Goal: Transaction & Acquisition: Purchase product/service

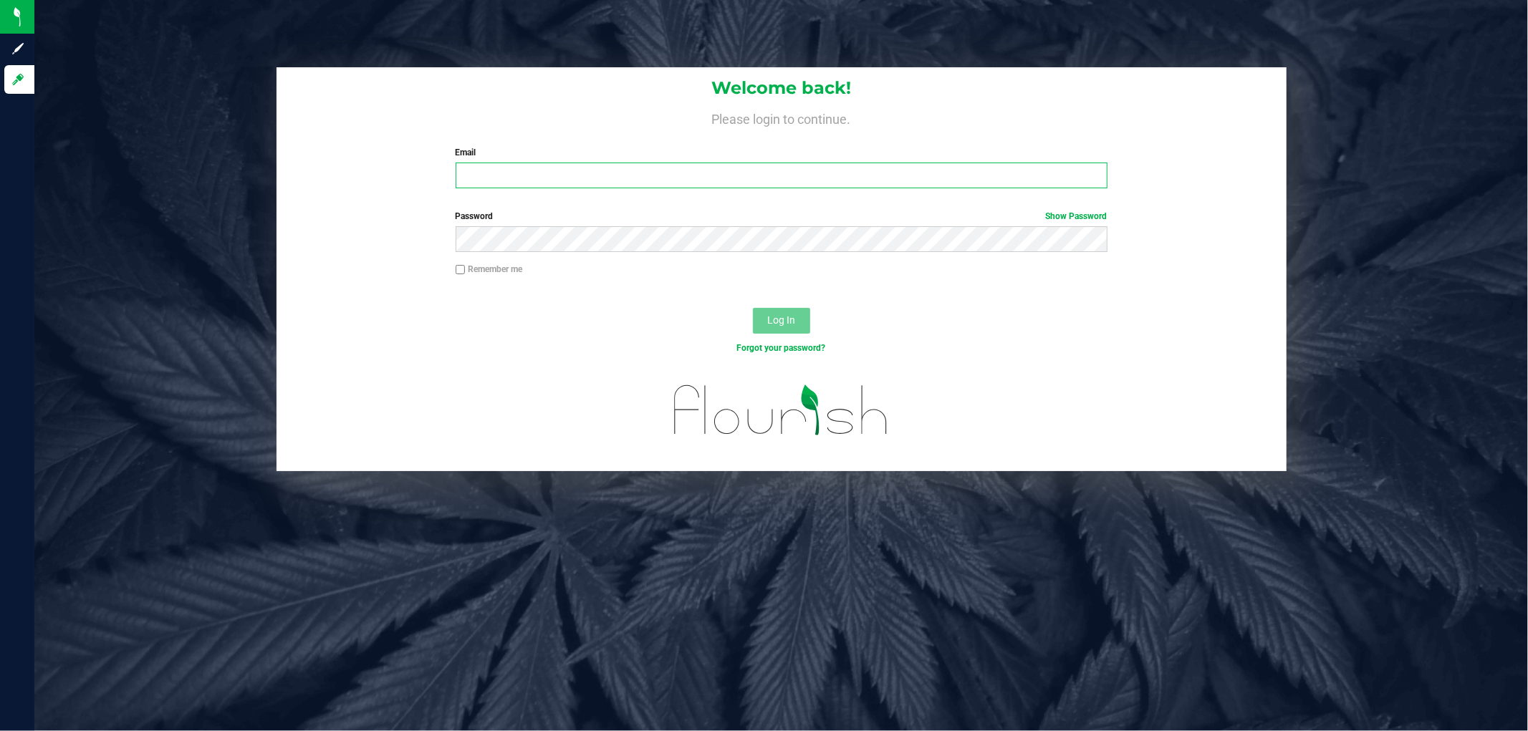
click at [717, 173] on input "Email" at bounding box center [782, 176] width 652 height 26
type input "[EMAIL_ADDRESS][DOMAIN_NAME]"
click at [753, 308] on button "Log In" at bounding box center [781, 321] width 57 height 26
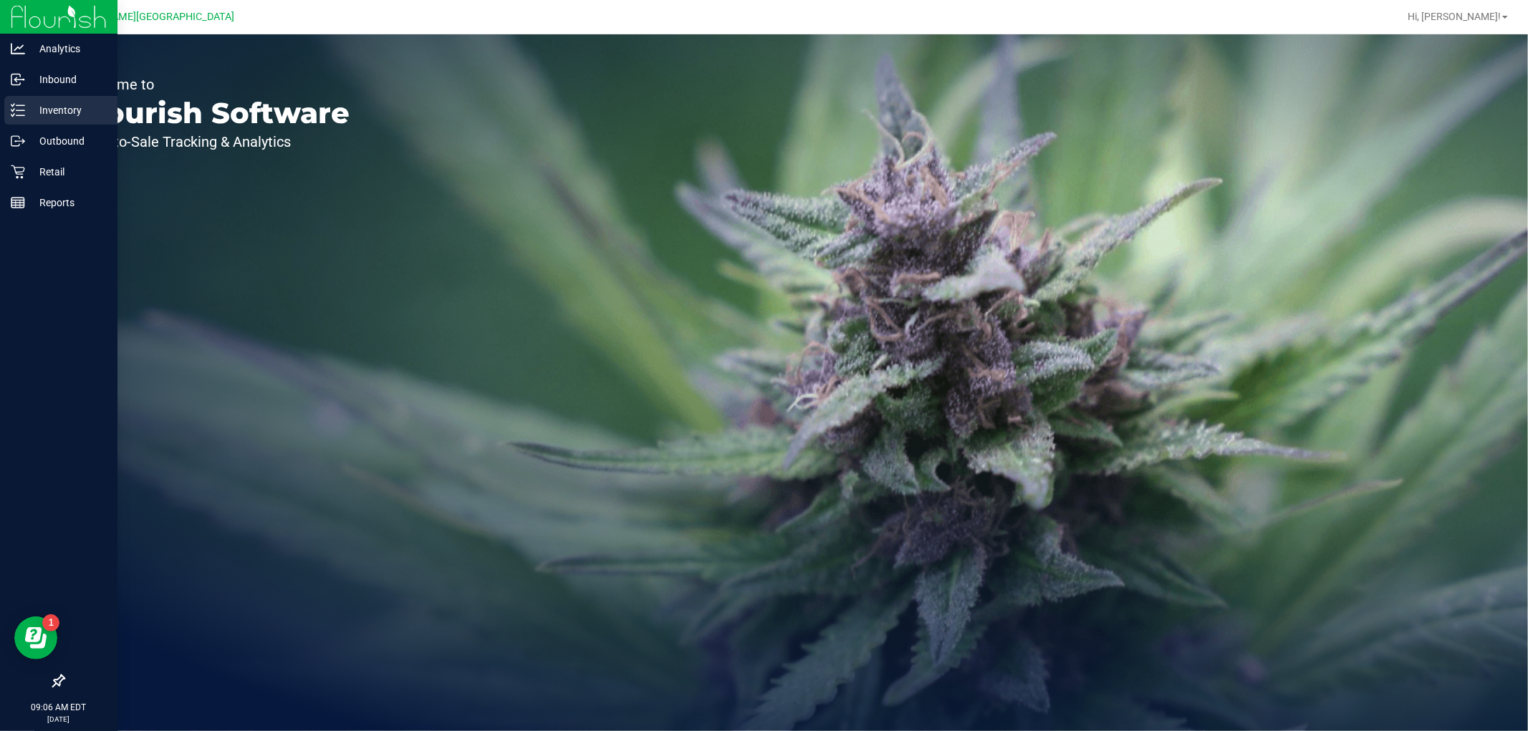
click at [39, 115] on p "Inventory" at bounding box center [68, 110] width 86 height 17
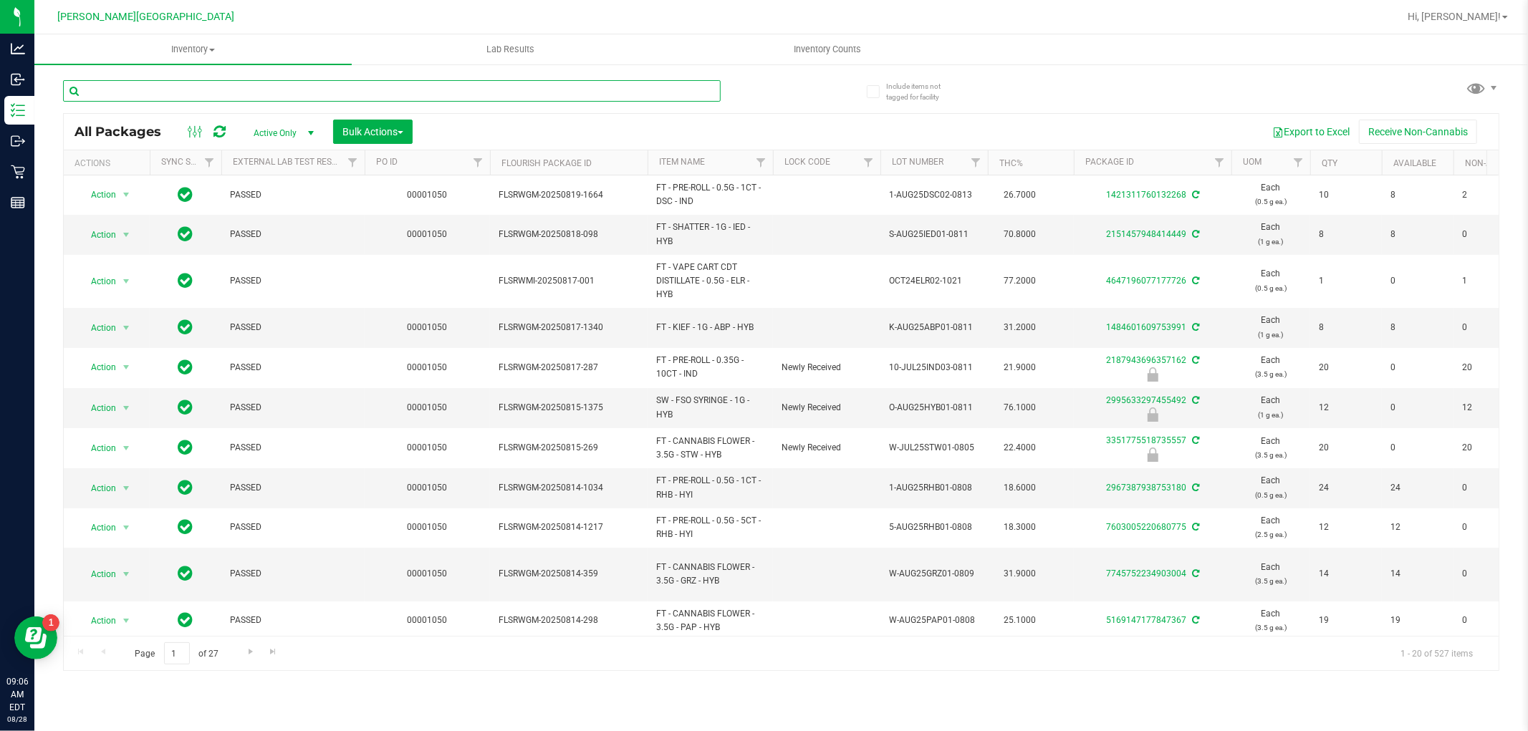
click at [156, 88] on input "text" at bounding box center [392, 90] width 658 height 21
type input "arz"
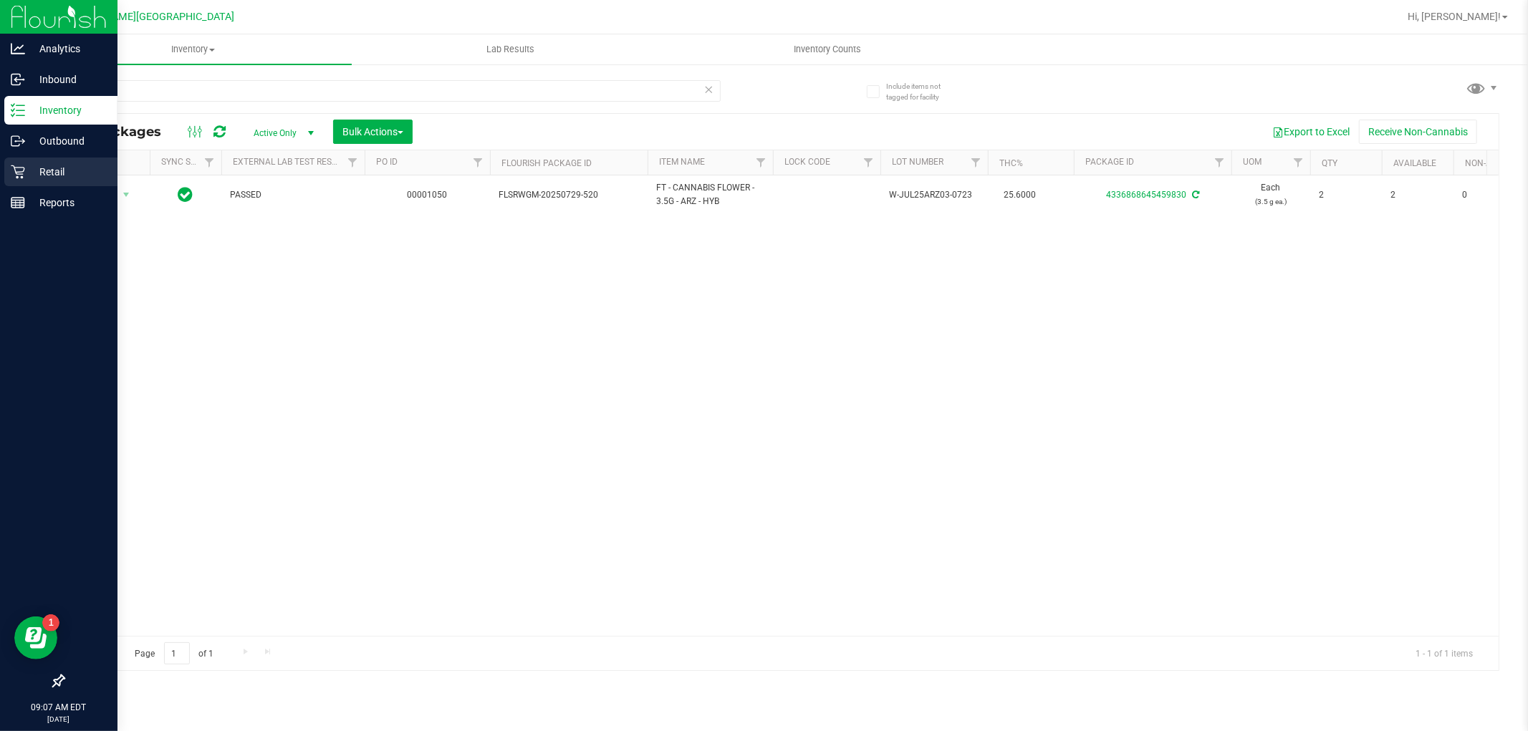
click at [62, 160] on div "Retail" at bounding box center [60, 172] width 113 height 29
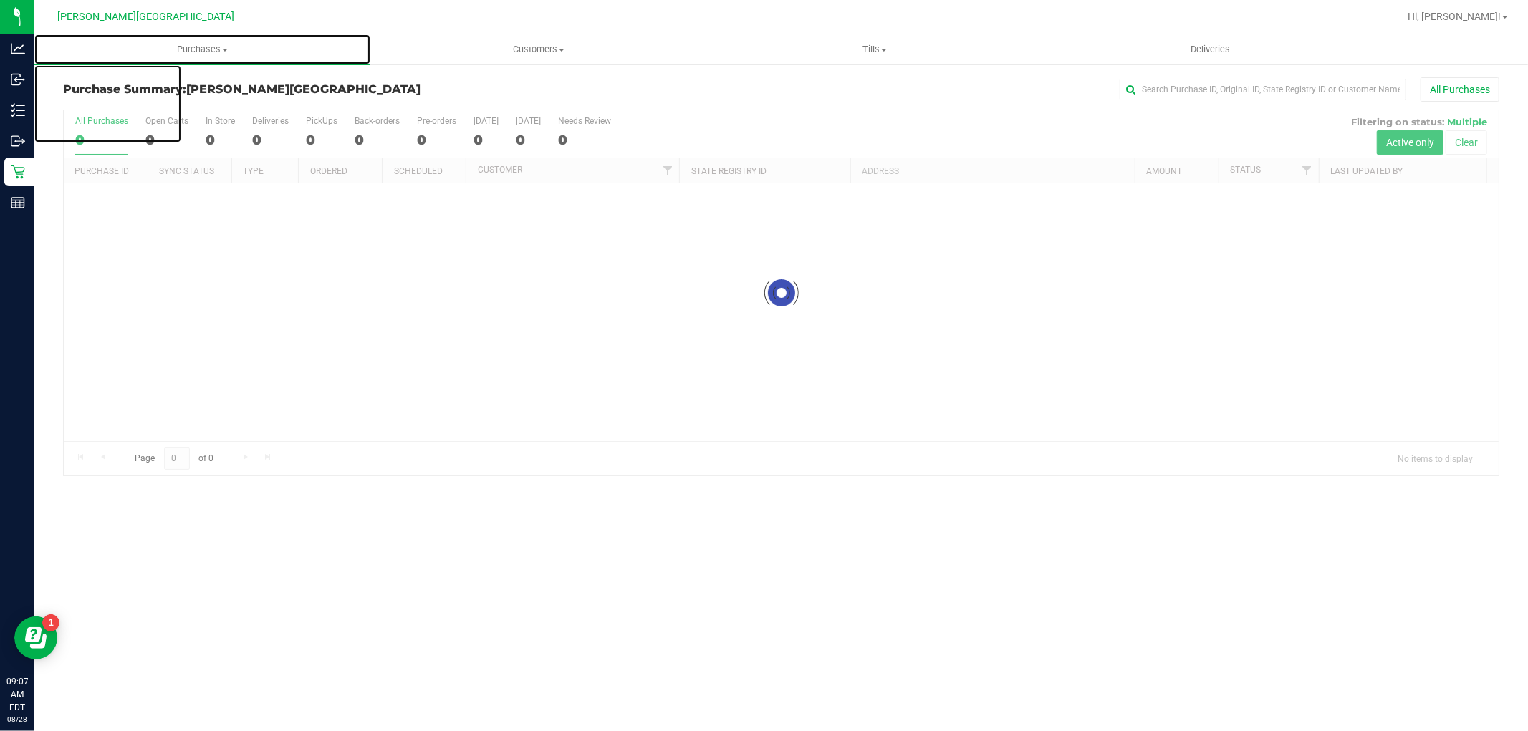
click at [196, 46] on span "Purchases" at bounding box center [202, 49] width 336 height 13
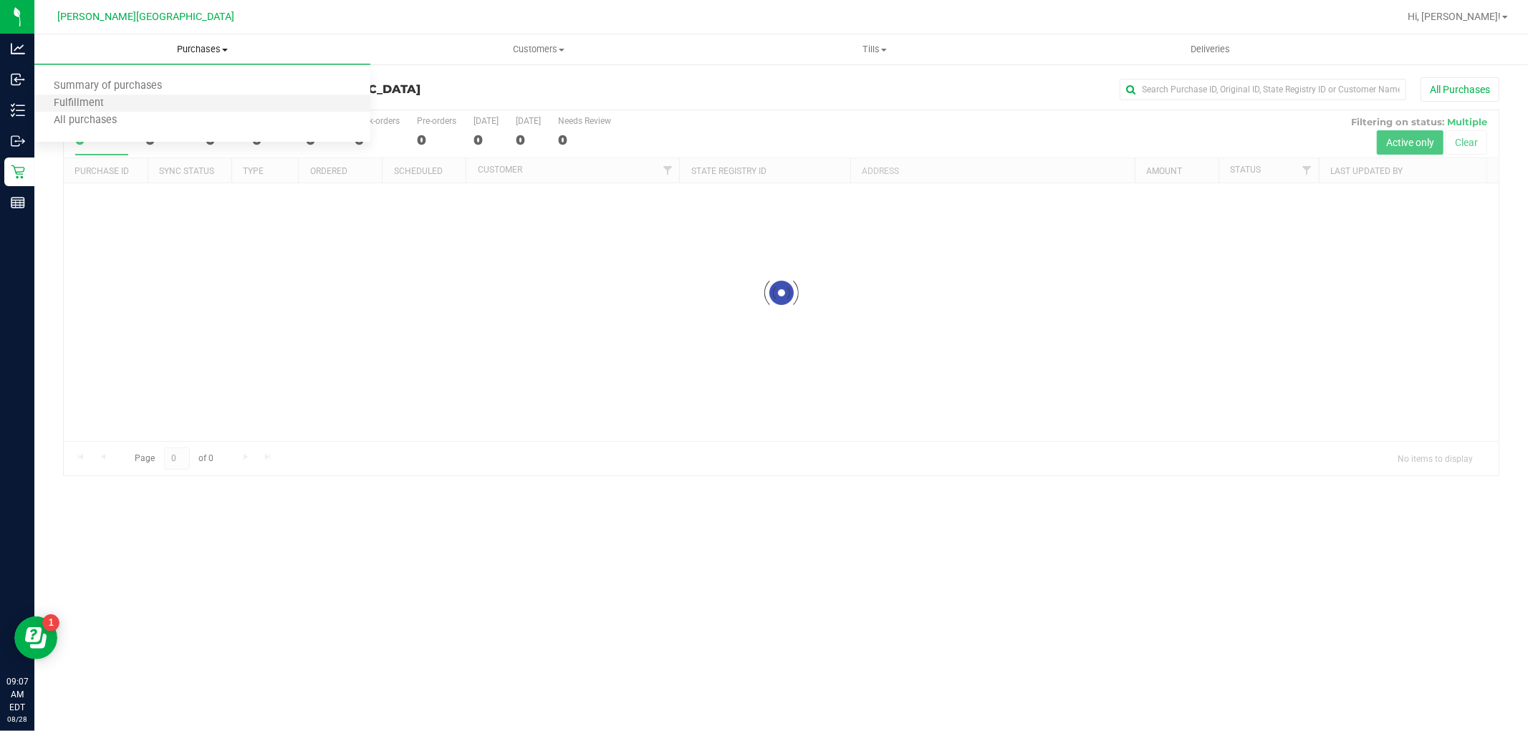
click at [134, 103] on li "Fulfillment" at bounding box center [202, 103] width 336 height 17
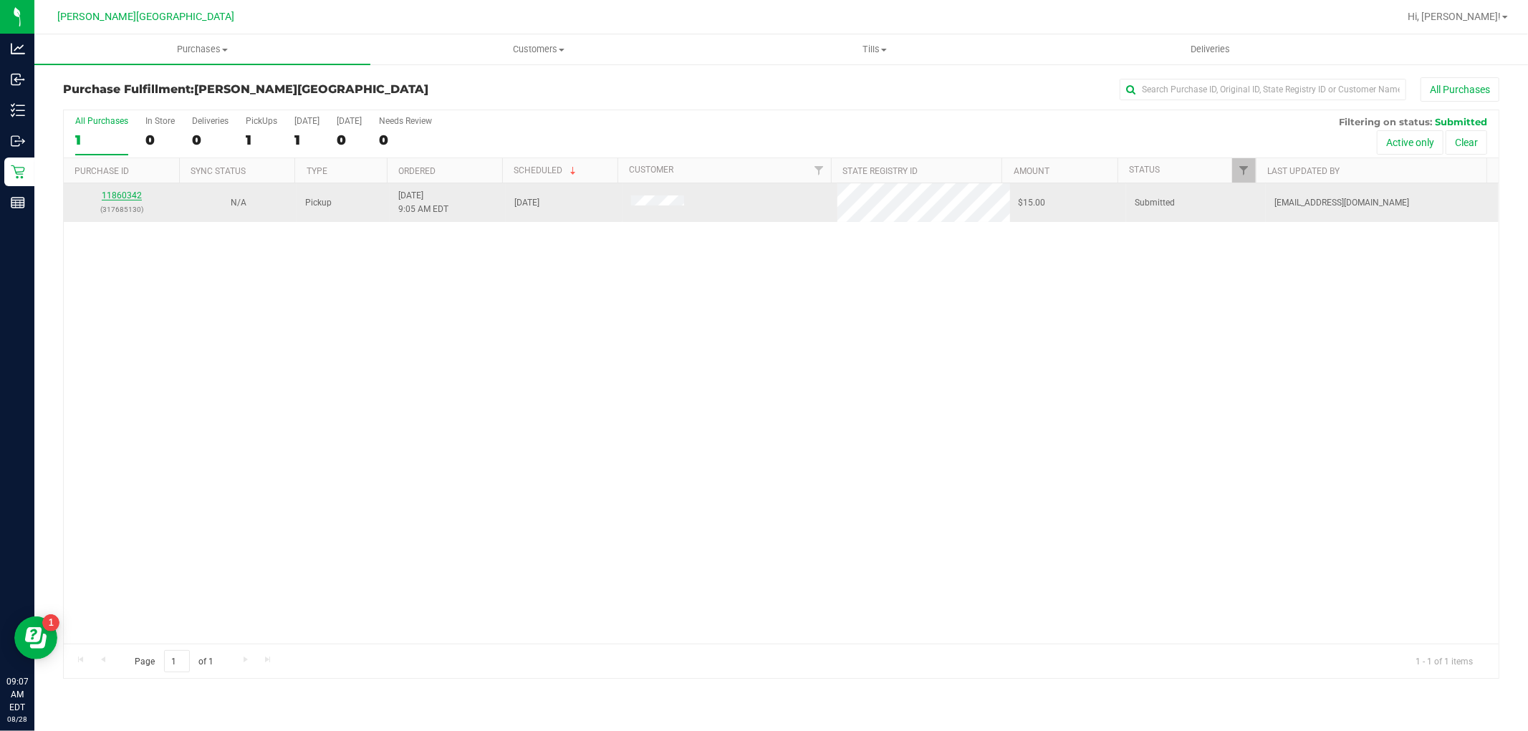
click at [129, 191] on link "11860342" at bounding box center [122, 196] width 40 height 10
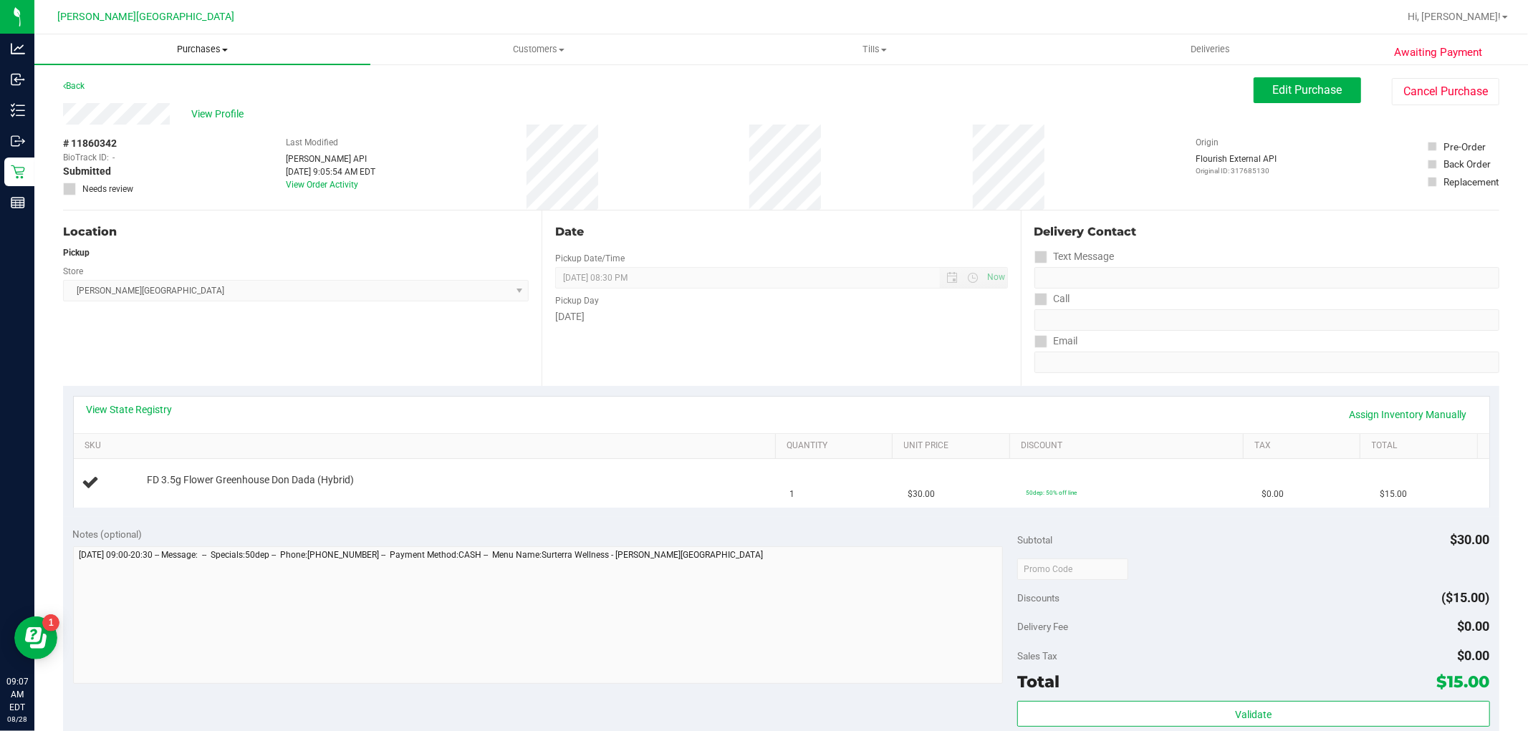
click at [208, 39] on uib-tab-heading "Purchases Summary of purchases Fulfillment All purchases" at bounding box center [202, 49] width 336 height 30
click at [165, 103] on li "Fulfillment" at bounding box center [202, 103] width 336 height 17
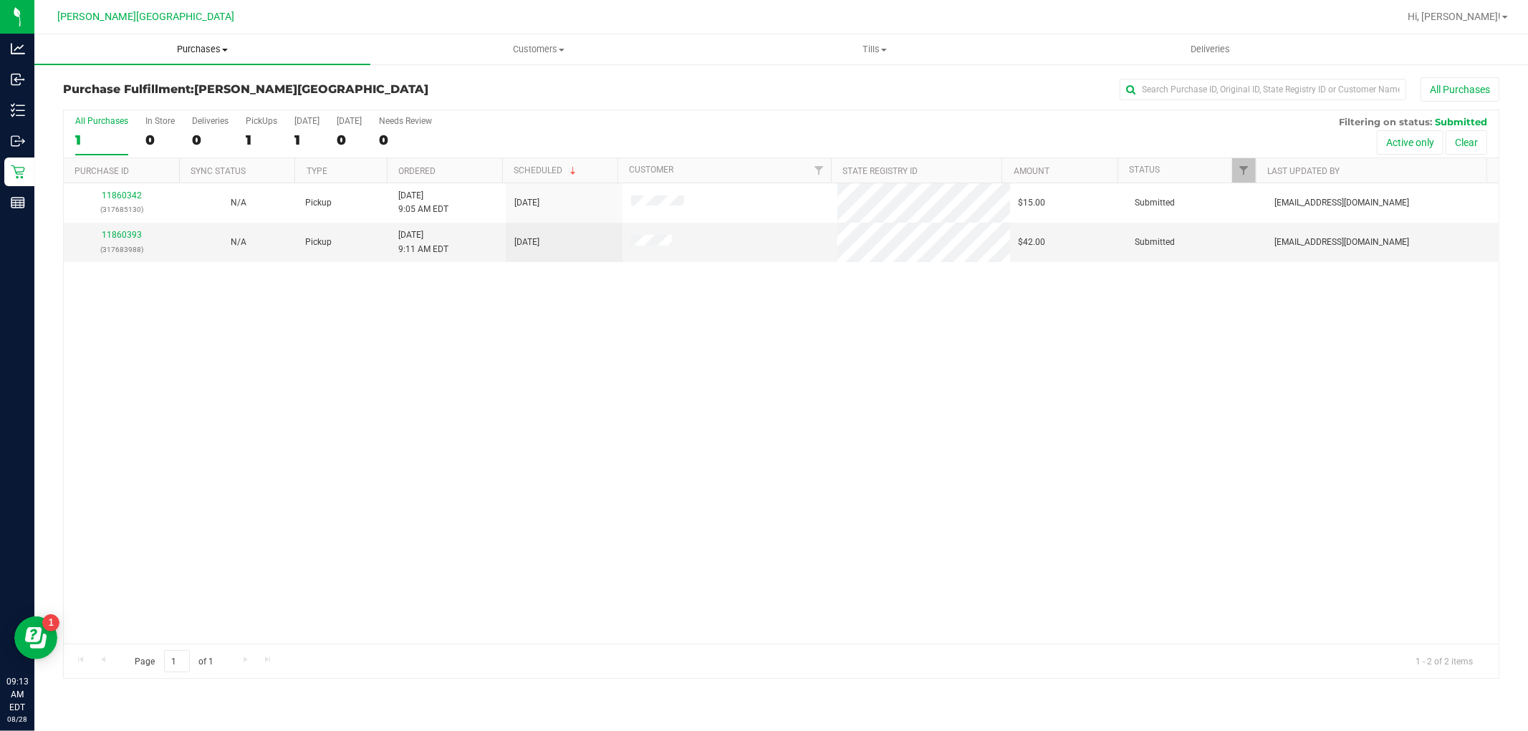
click at [213, 44] on span "Purchases" at bounding box center [202, 49] width 336 height 13
click at [136, 105] on li "Fulfillment" at bounding box center [202, 103] width 336 height 17
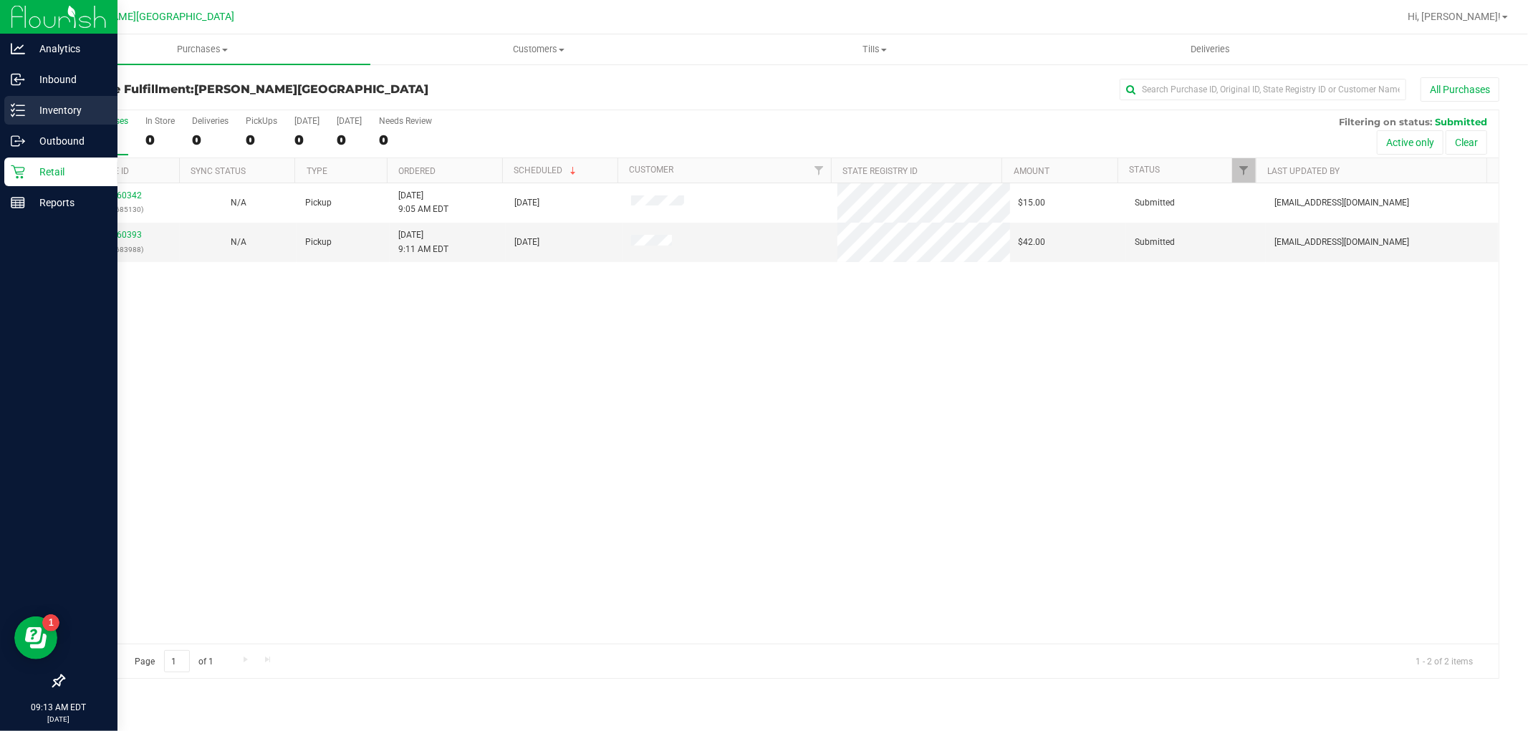
click at [20, 108] on icon at bounding box center [18, 110] width 14 height 14
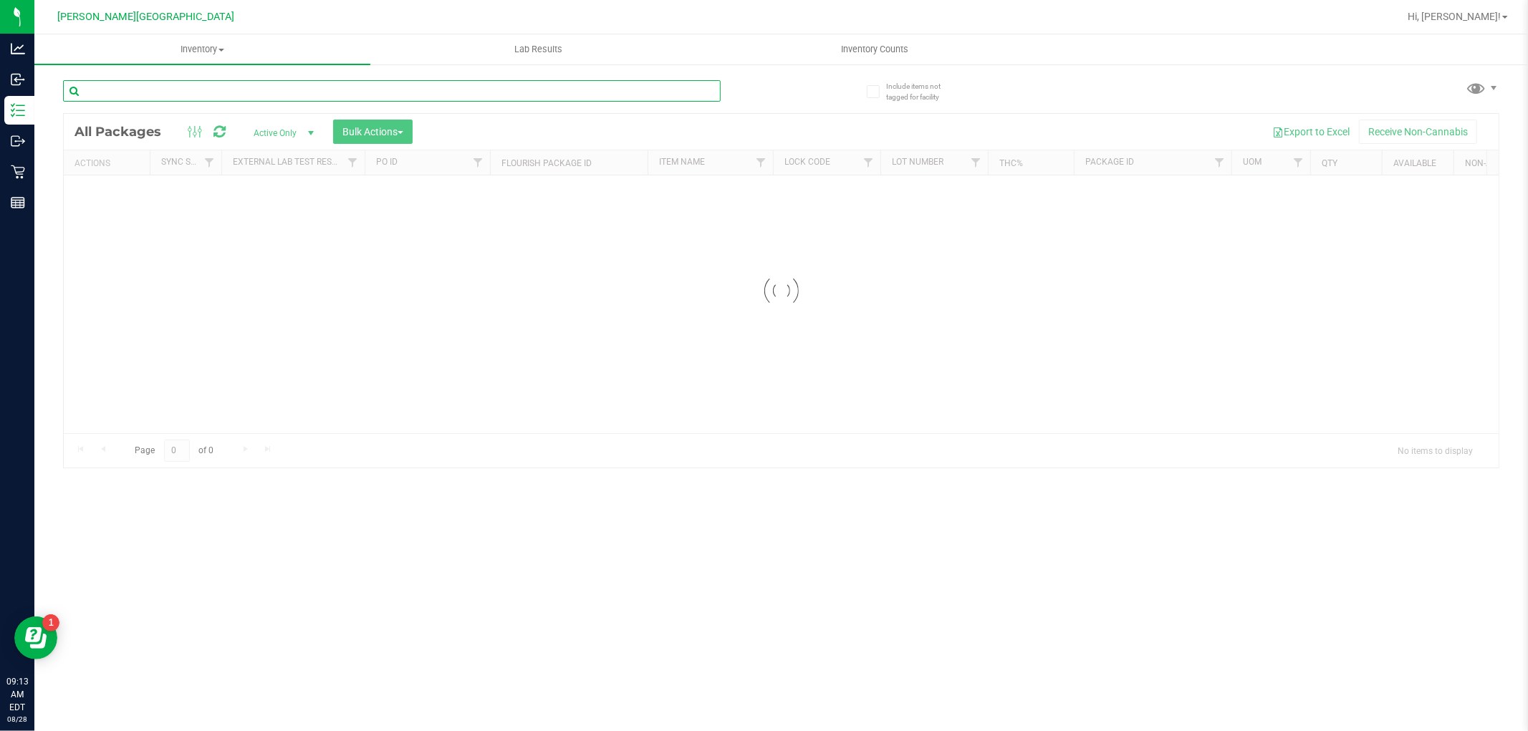
click at [249, 97] on div "Inventory All packages All inventory Waste log Create inventory Lab Results Inv…" at bounding box center [780, 382] width 1493 height 697
type input "0"
type input "0651212157920284"
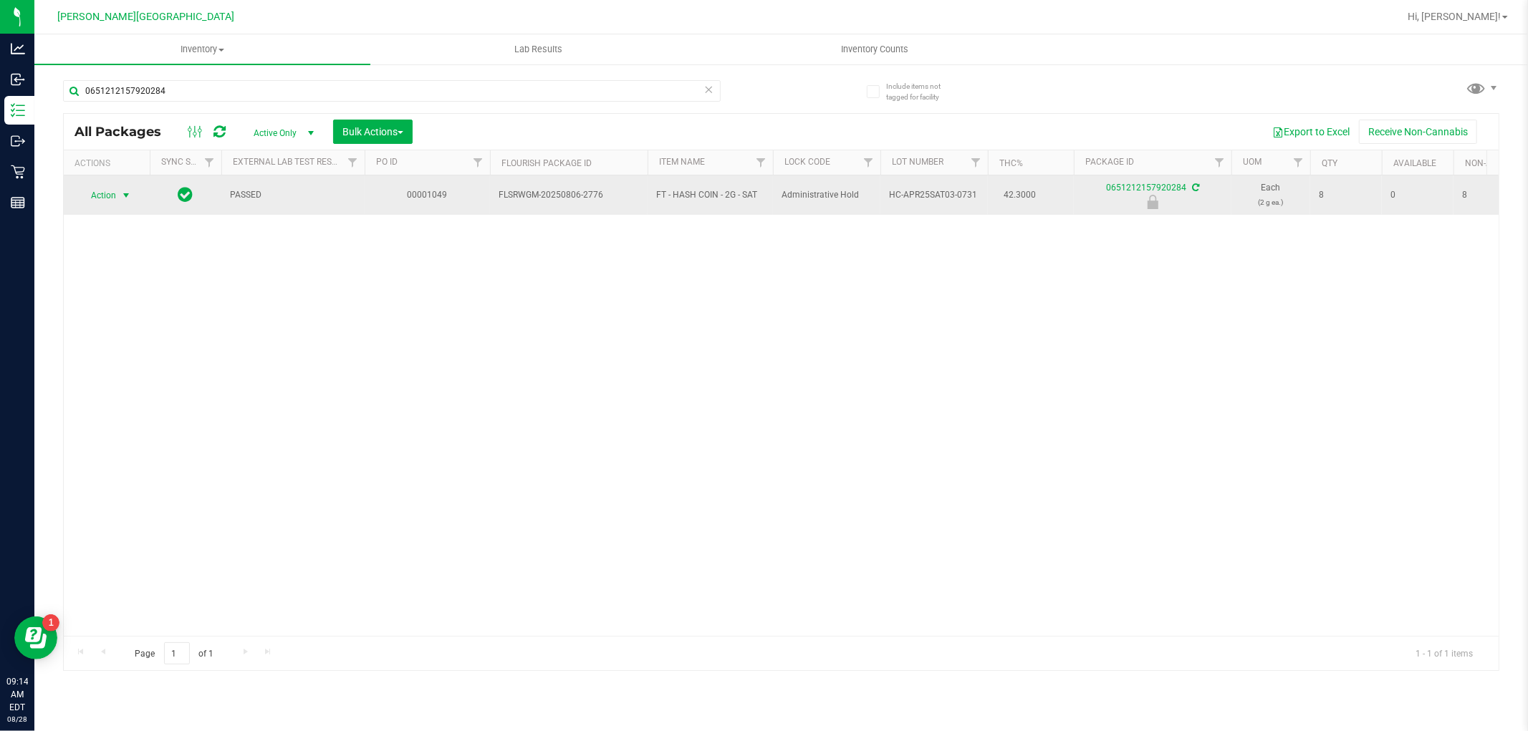
click at [104, 196] on span "Action" at bounding box center [97, 196] width 39 height 20
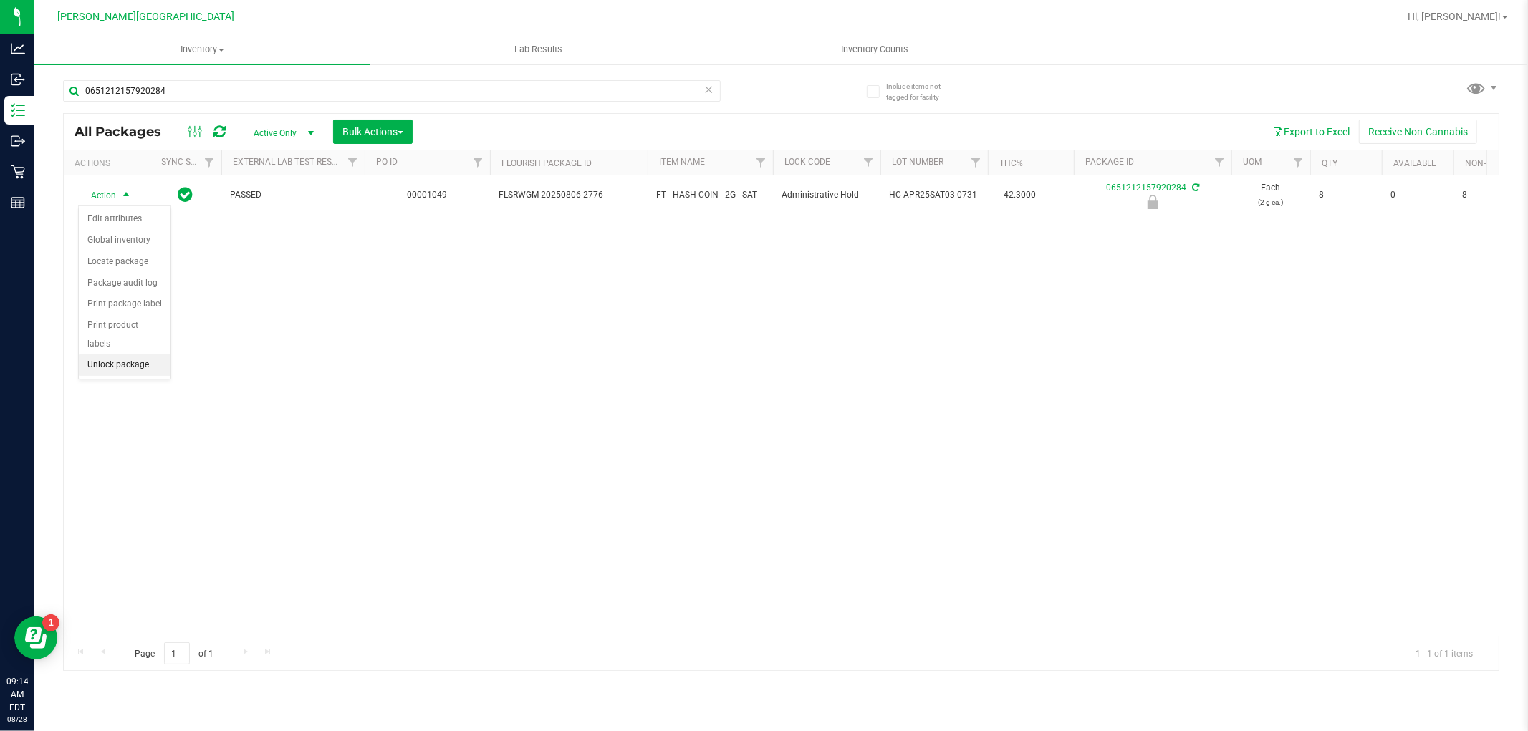
click at [138, 370] on li "Unlock package" at bounding box center [125, 365] width 92 height 21
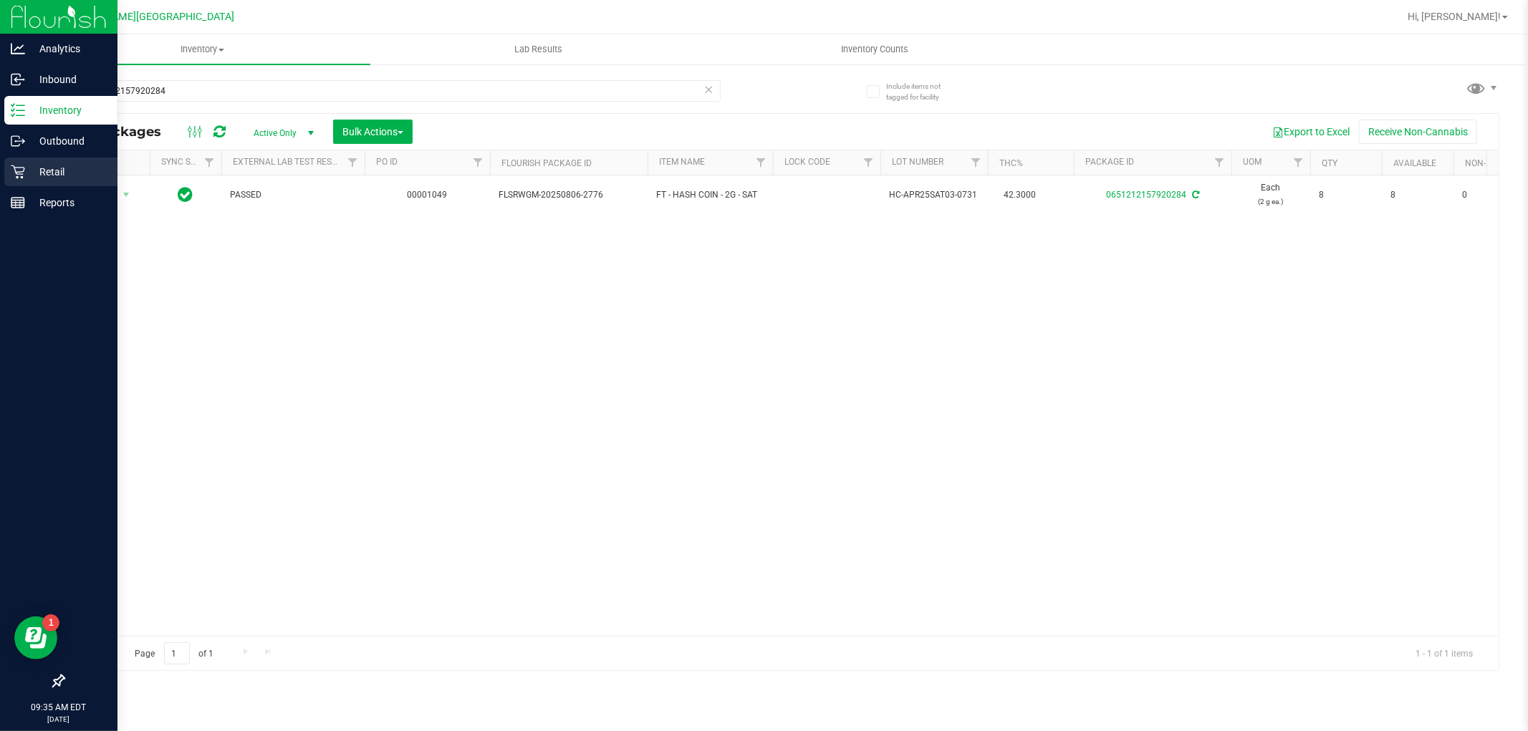
click at [65, 180] on div "Retail" at bounding box center [60, 172] width 113 height 29
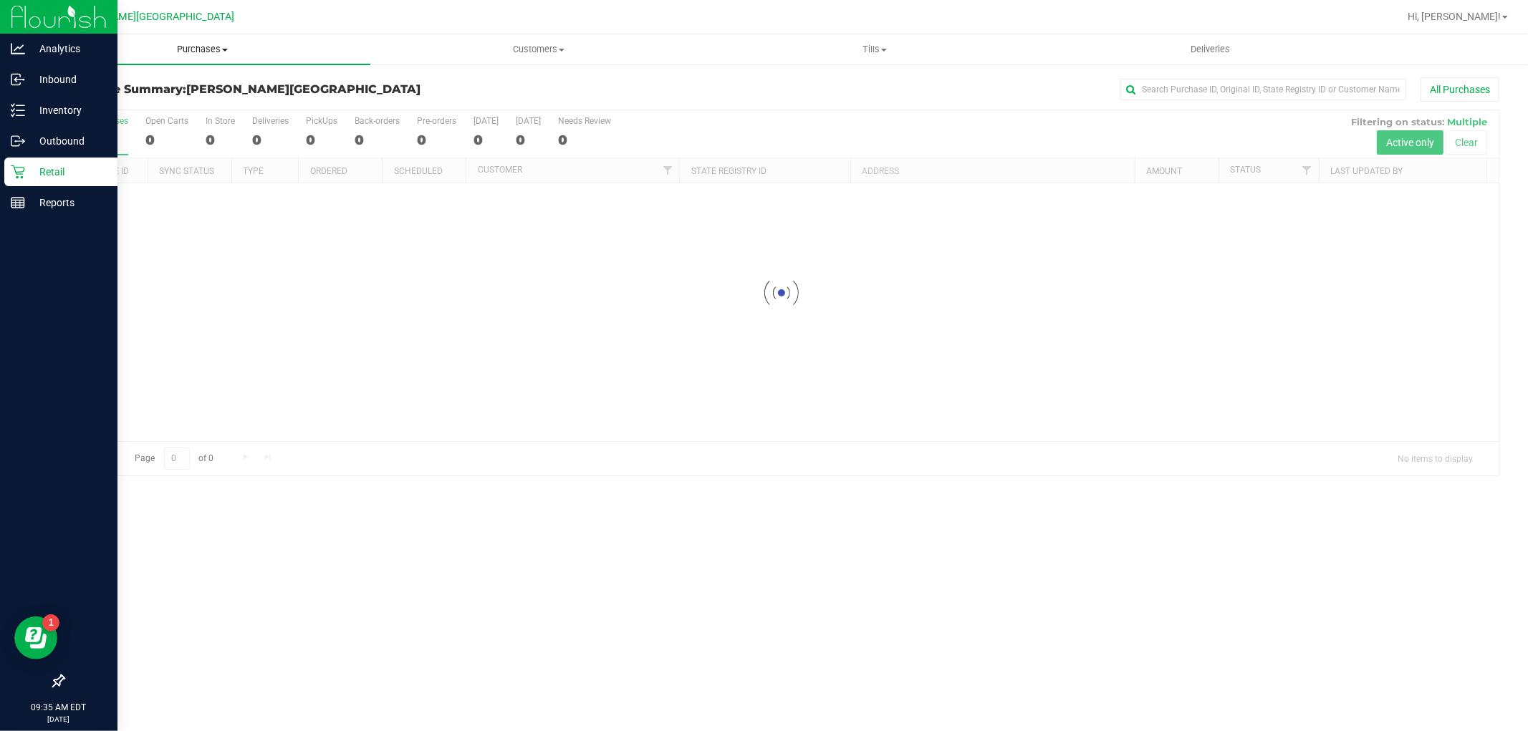
click at [204, 51] on span "Purchases" at bounding box center [202, 49] width 336 height 13
click at [139, 95] on li "Fulfillment" at bounding box center [202, 103] width 336 height 17
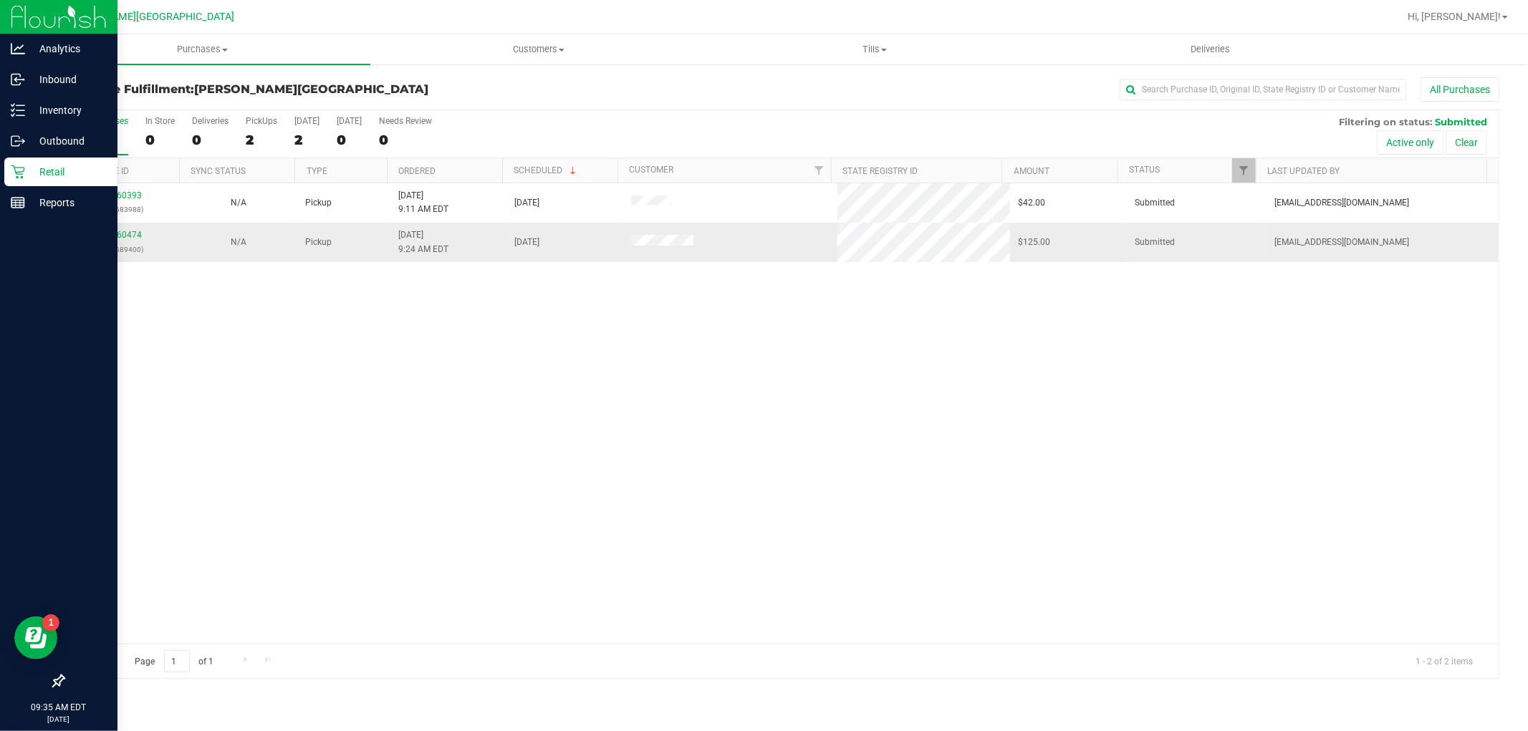
click at [123, 229] on div "11860474 (317689400)" at bounding box center [121, 241] width 99 height 27
click at [124, 237] on link "11860474" at bounding box center [122, 235] width 40 height 10
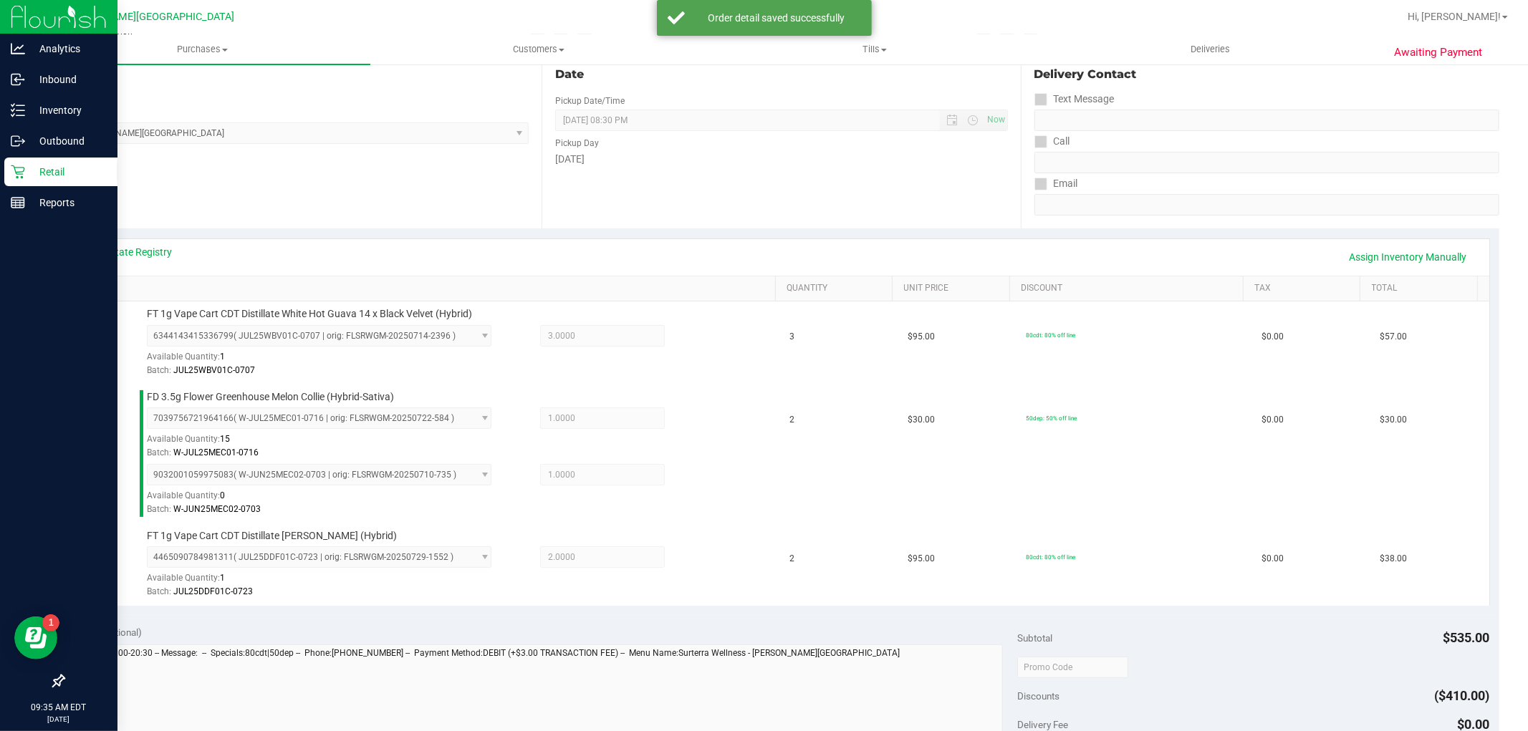
scroll to position [318, 0]
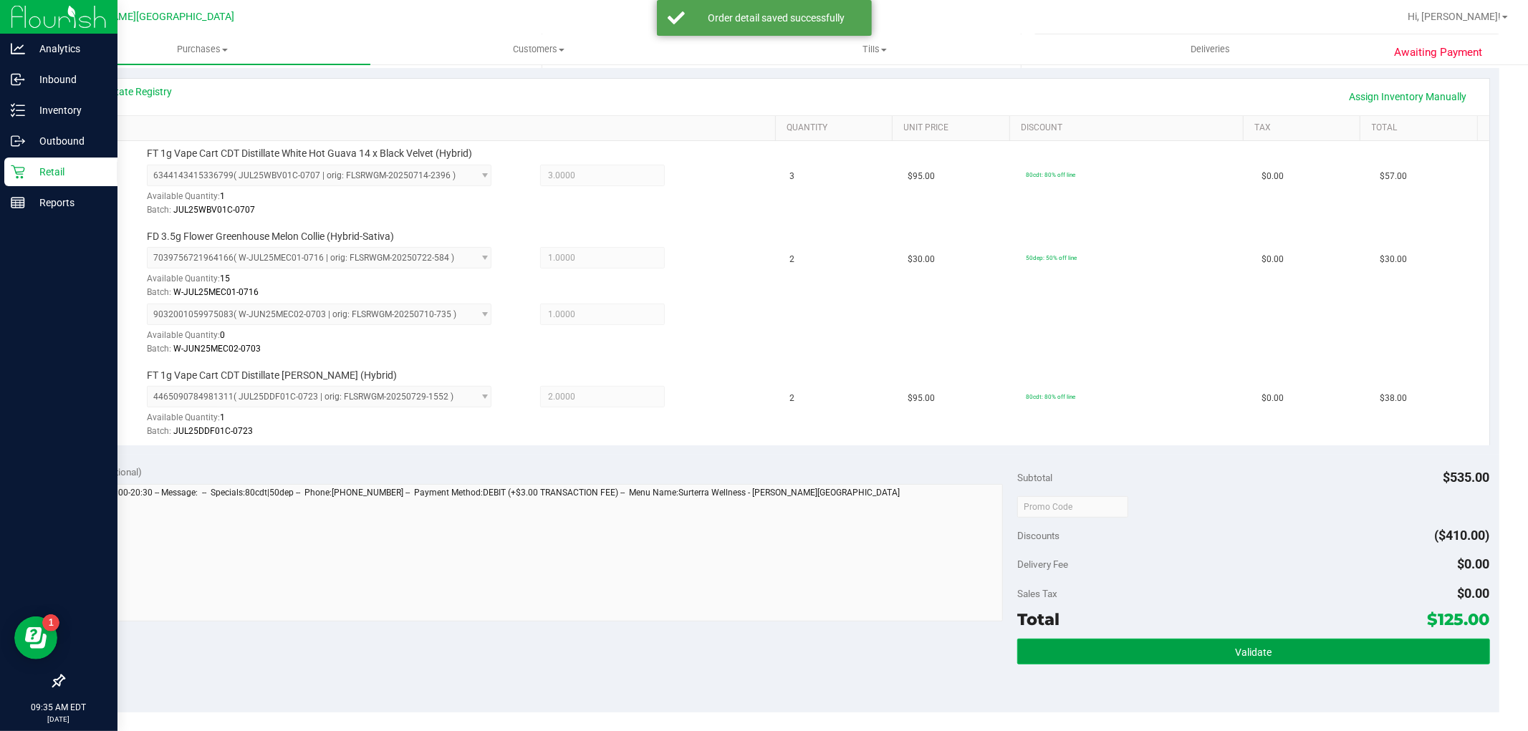
click at [1270, 640] on button "Validate" at bounding box center [1253, 652] width 472 height 26
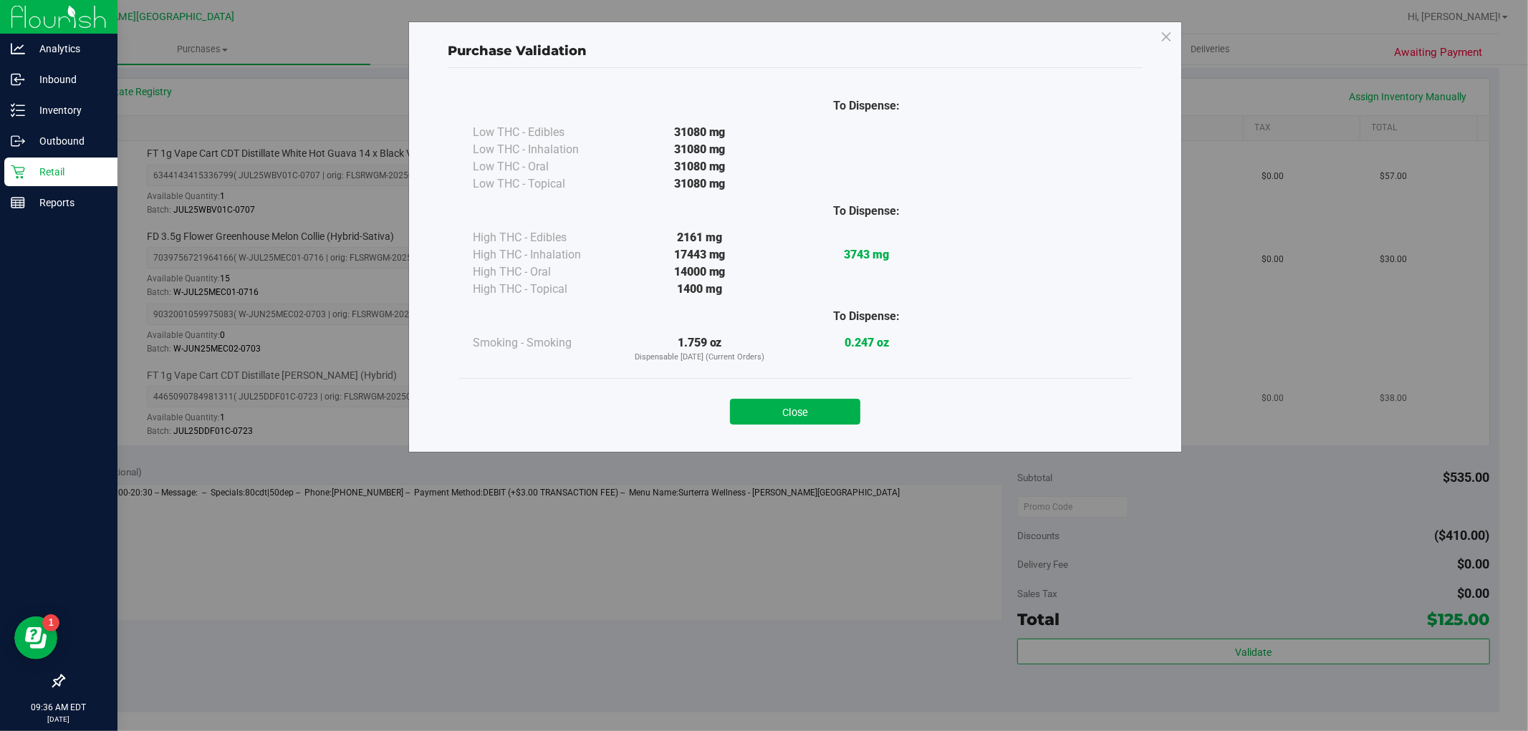
click at [833, 410] on button "Close" at bounding box center [795, 412] width 130 height 26
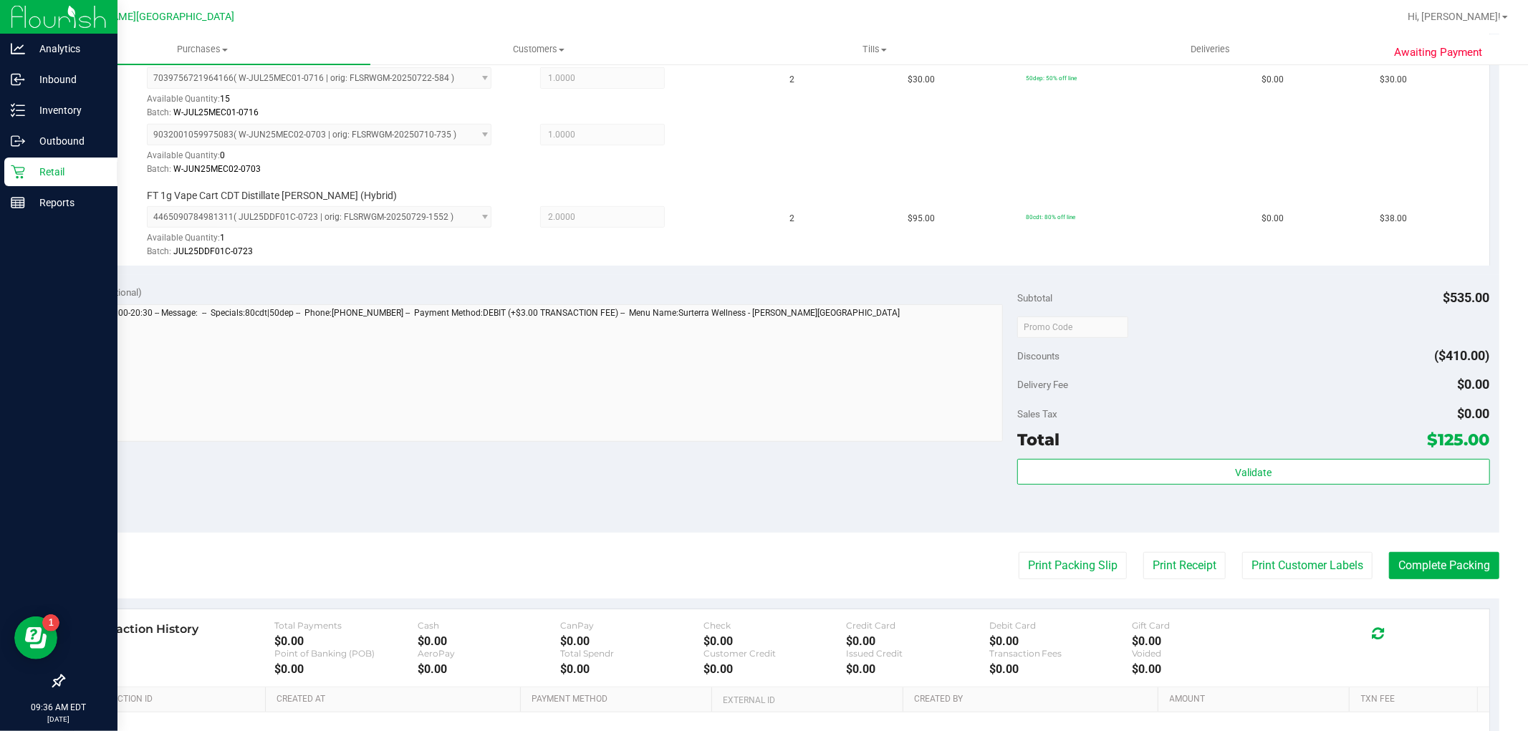
scroll to position [663, 0]
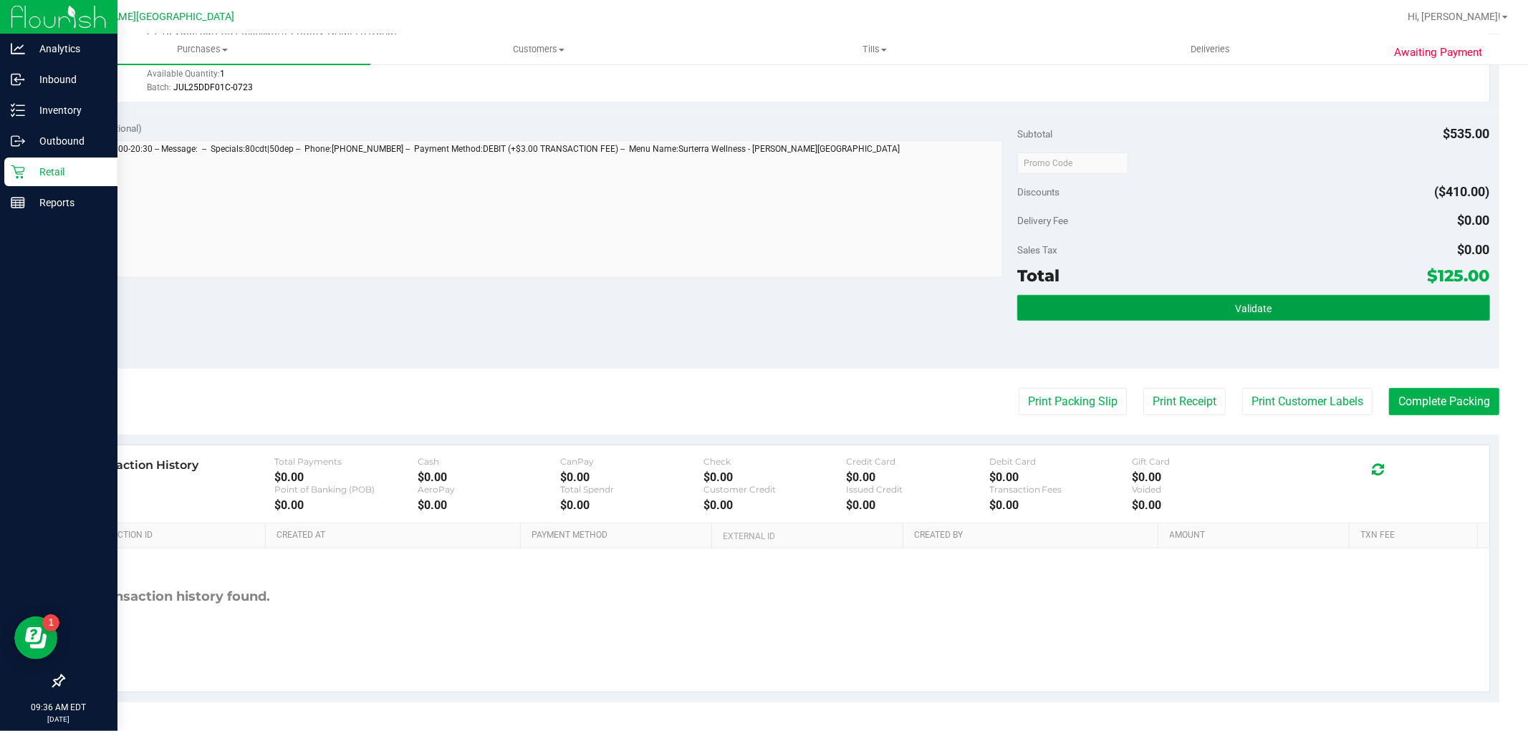
click at [1311, 316] on button "Validate" at bounding box center [1253, 308] width 472 height 26
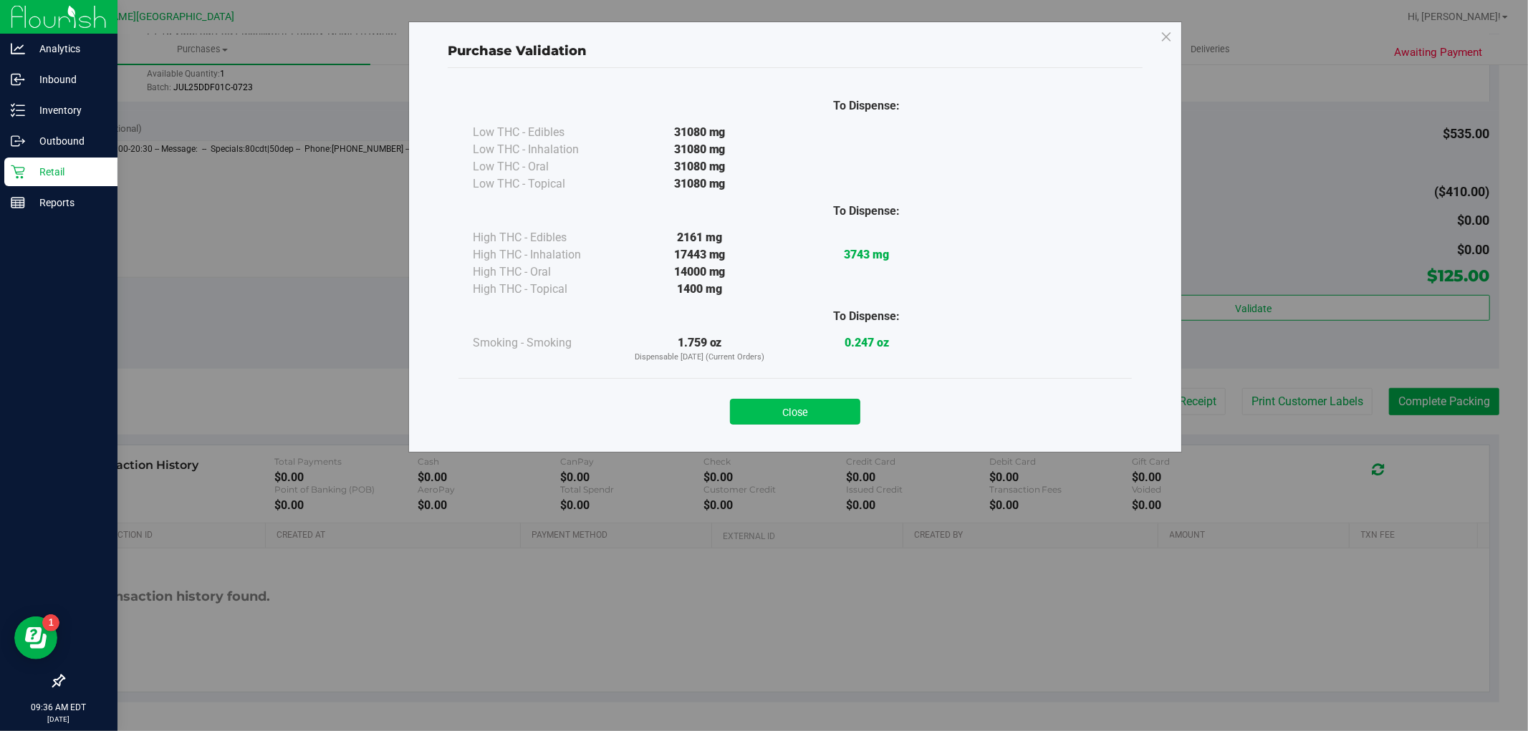
click at [839, 412] on button "Close" at bounding box center [795, 412] width 130 height 26
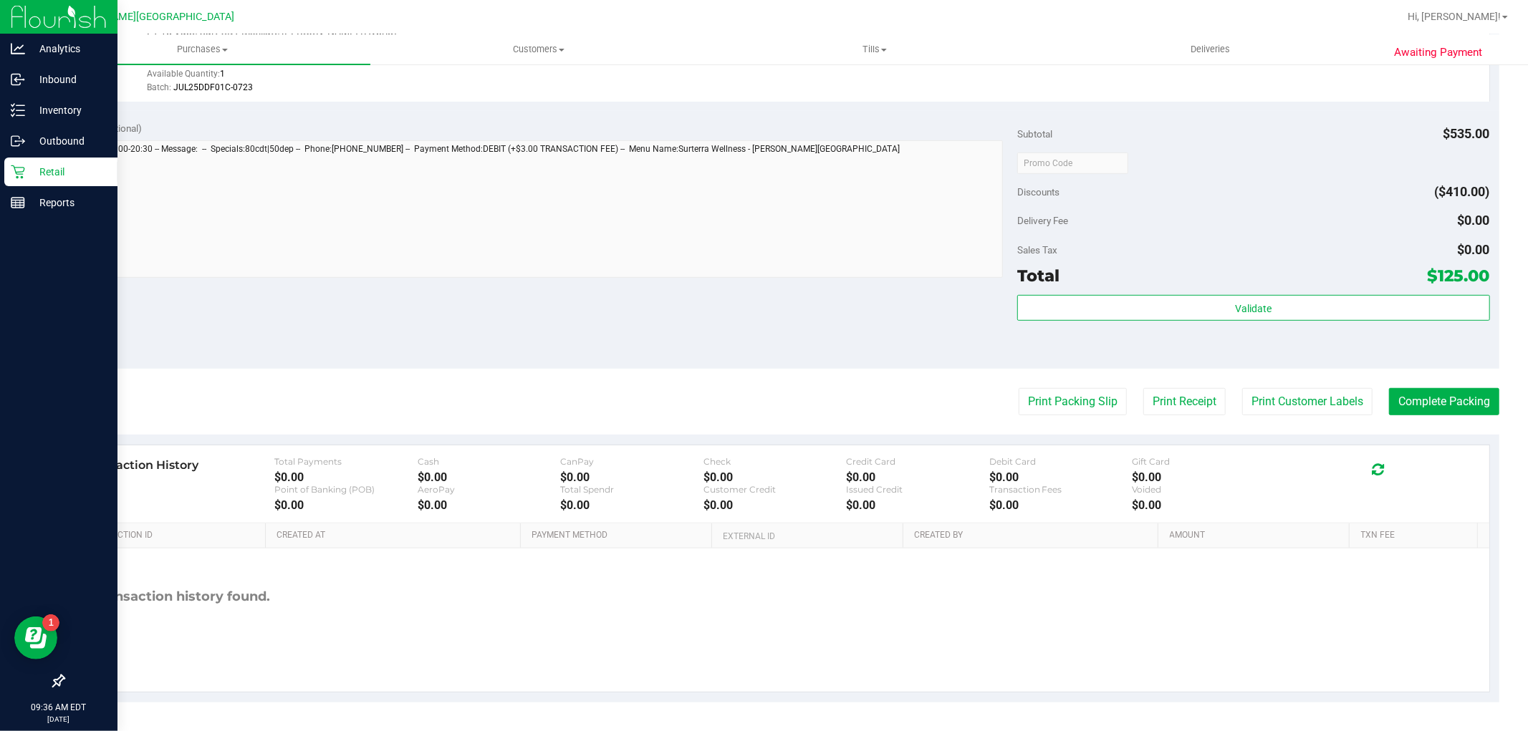
click at [1266, 291] on div "Subtotal $535.00 Discounts ($410.00) Delivery Fee $0.00 Sales Tax $0.00 Total $…" at bounding box center [1253, 240] width 472 height 239
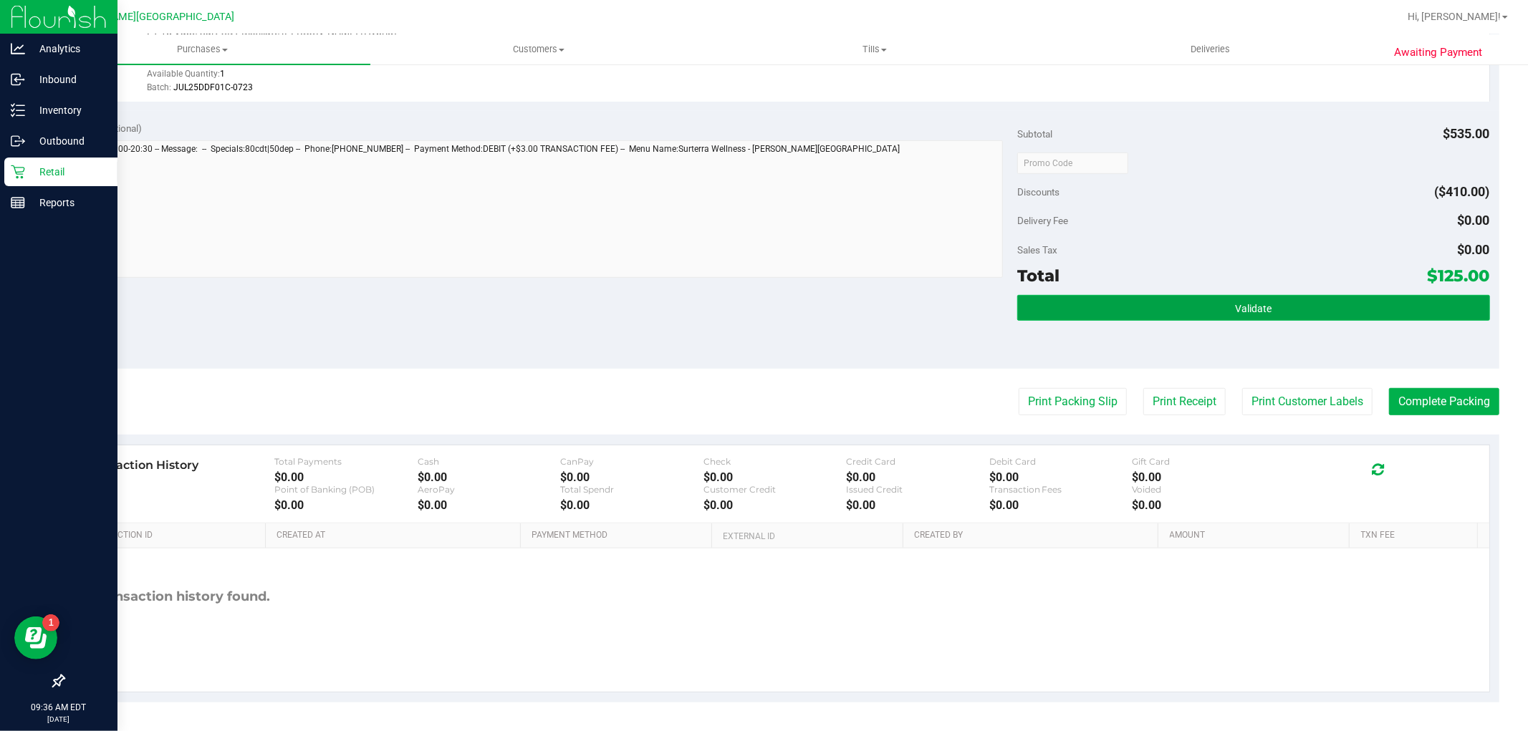
click at [1266, 295] on button "Validate" at bounding box center [1253, 308] width 472 height 26
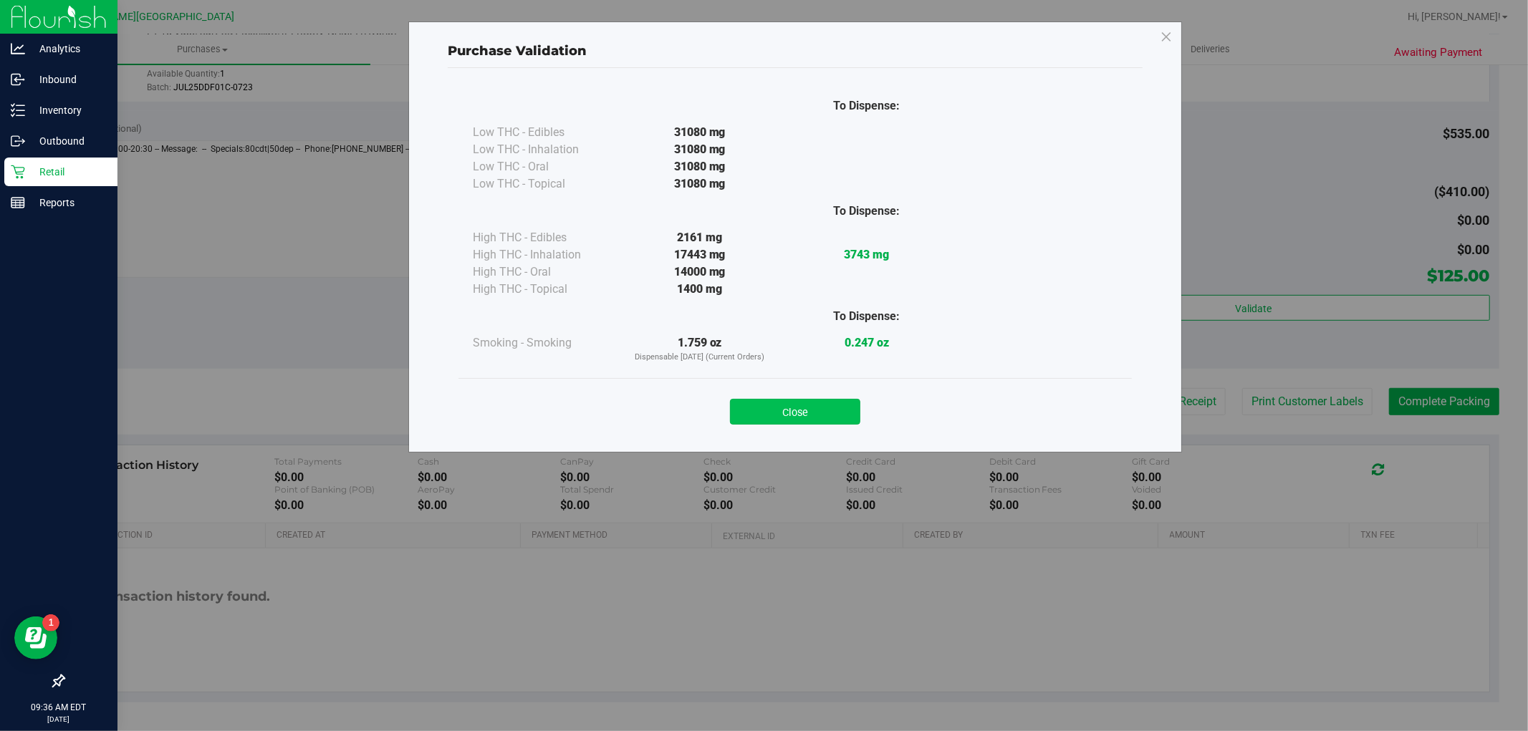
click at [829, 412] on button "Close" at bounding box center [795, 412] width 130 height 26
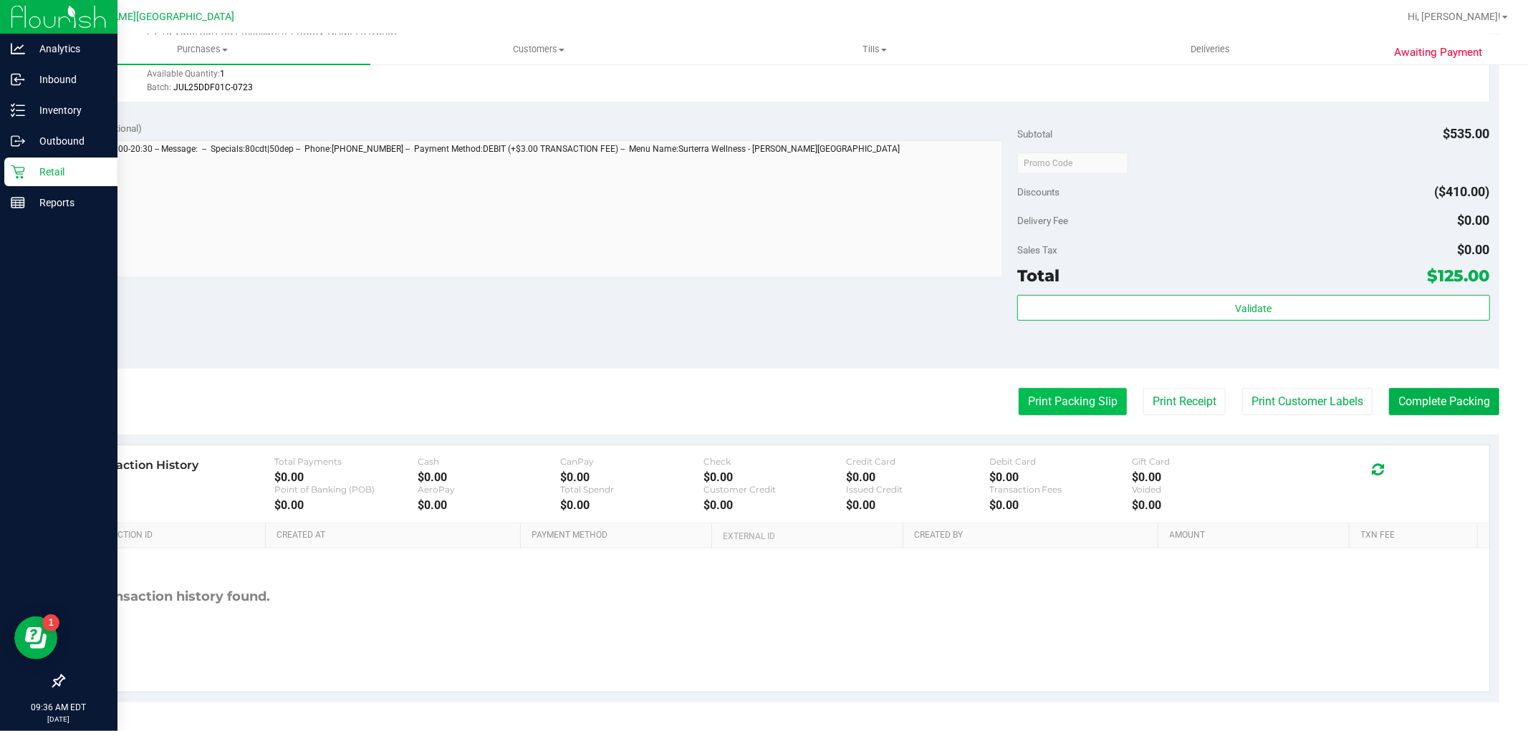
click at [1019, 402] on button "Print Packing Slip" at bounding box center [1073, 401] width 108 height 27
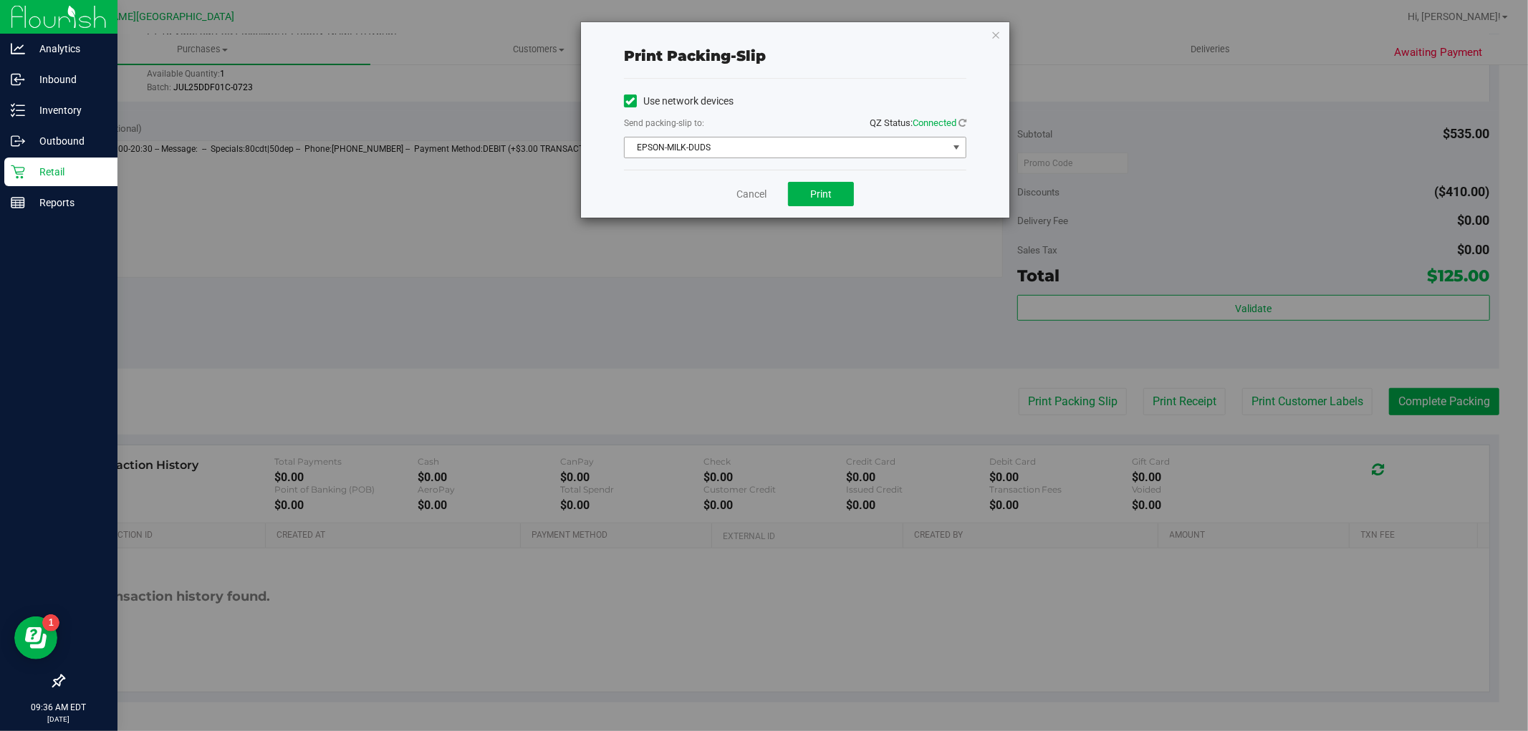
click at [840, 141] on span "EPSON-MILK-DUDS" at bounding box center [786, 148] width 323 height 20
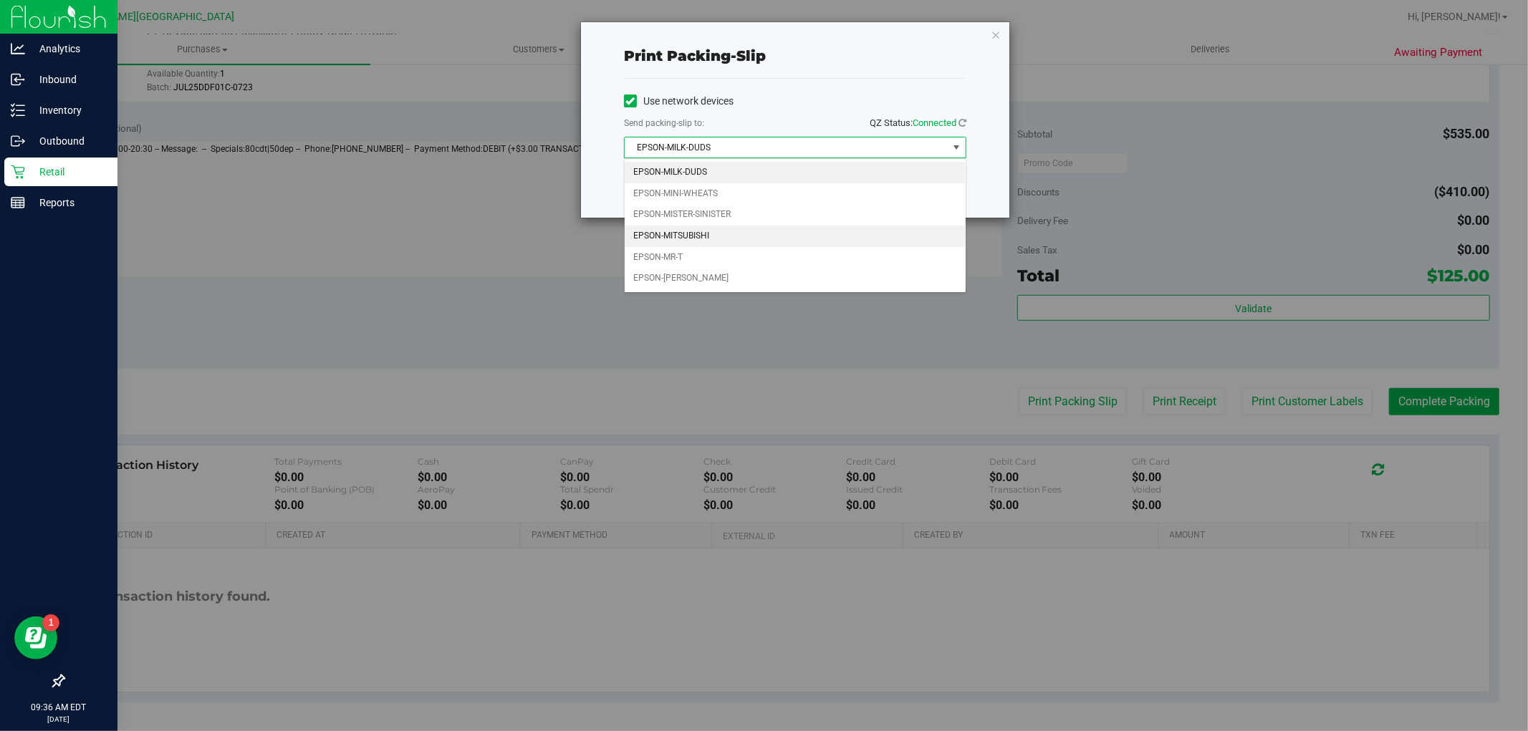
click at [779, 231] on li "EPSON-MITSUBISHI" at bounding box center [795, 236] width 341 height 21
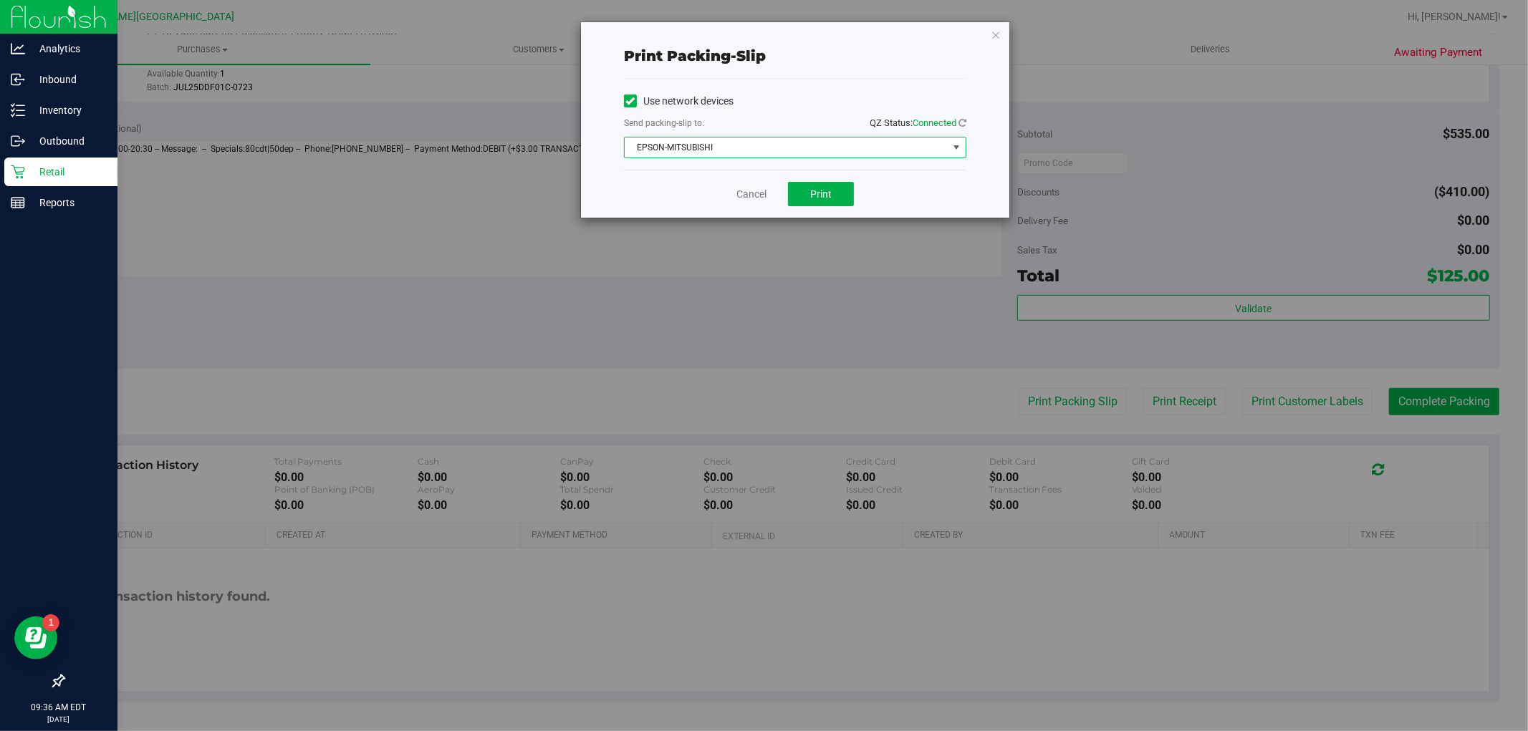
click at [774, 141] on span "EPSON-MITSUBISHI" at bounding box center [786, 148] width 323 height 20
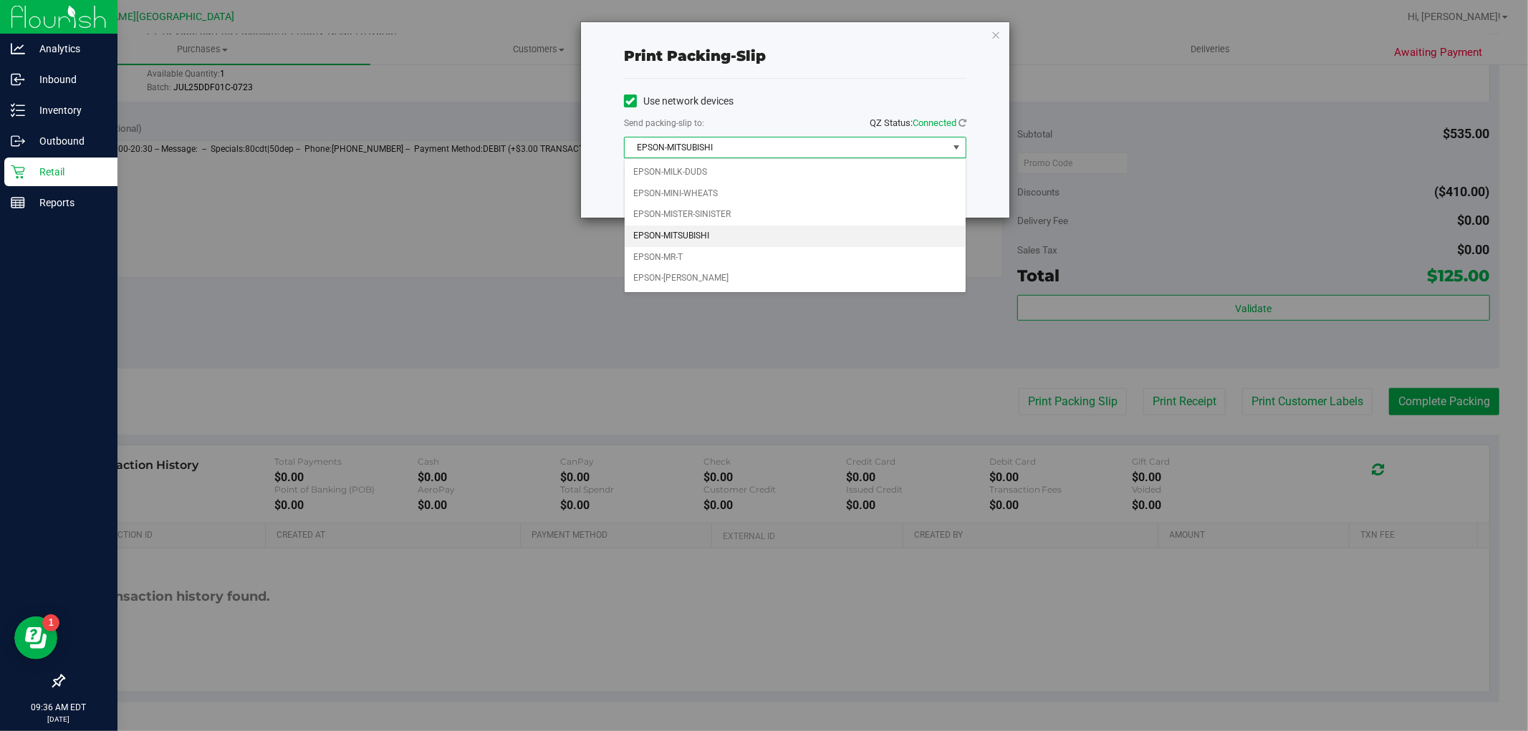
click at [826, 332] on div "Print packing-slip Use network devices Send packing-slip to: QZ Status: Connect…" at bounding box center [769, 365] width 1539 height 731
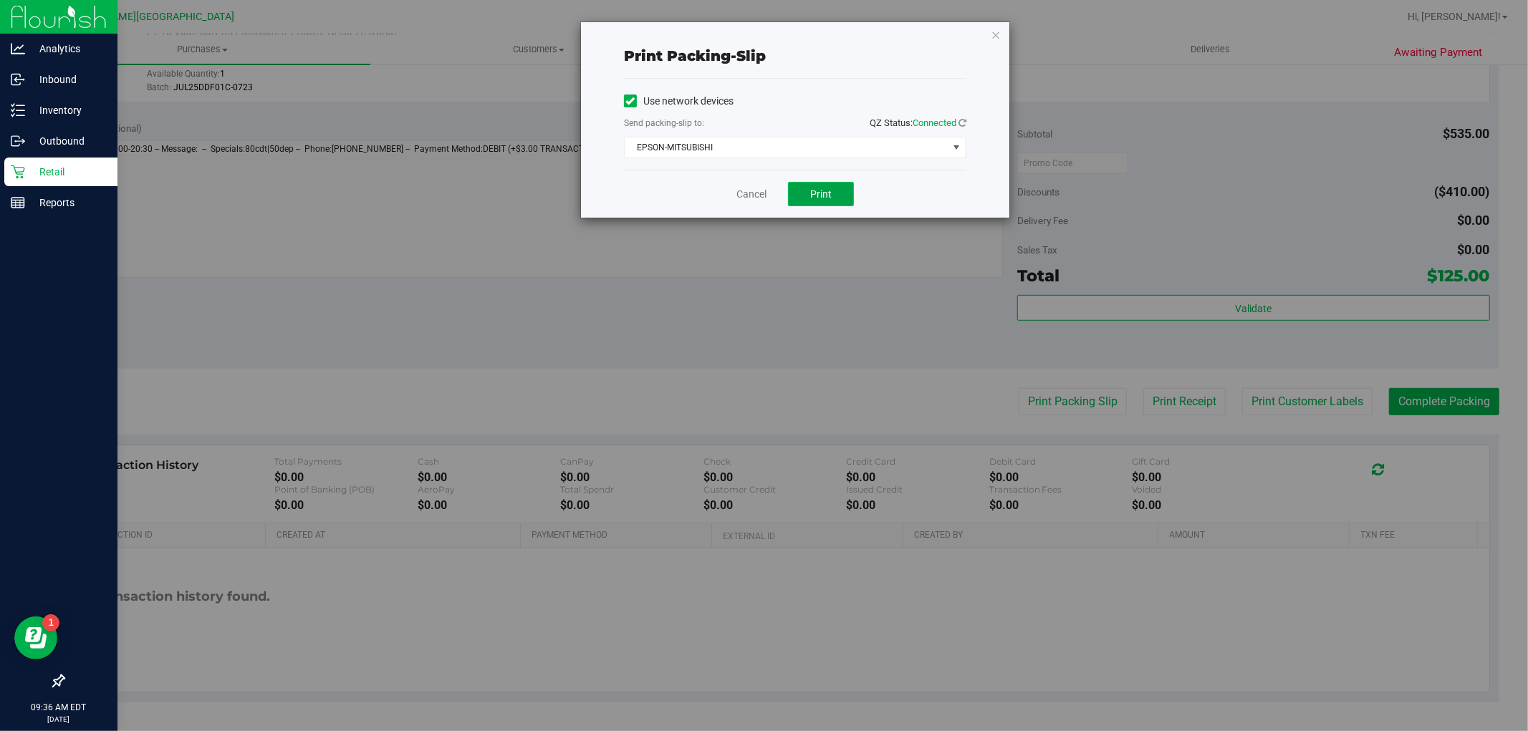
click at [831, 203] on button "Print" at bounding box center [821, 194] width 66 height 24
click at [992, 27] on icon "button" at bounding box center [996, 34] width 10 height 17
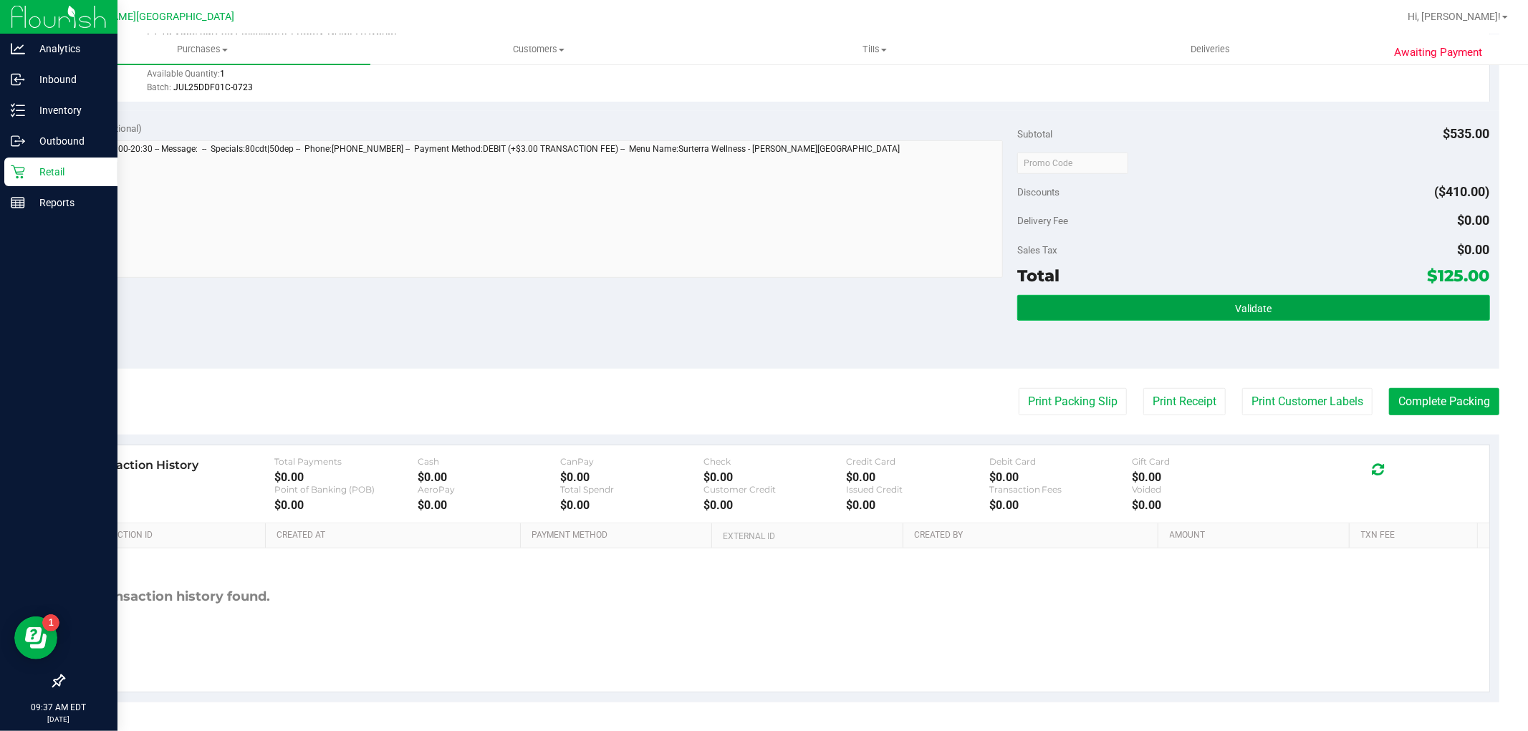
click at [1288, 309] on button "Validate" at bounding box center [1253, 308] width 472 height 26
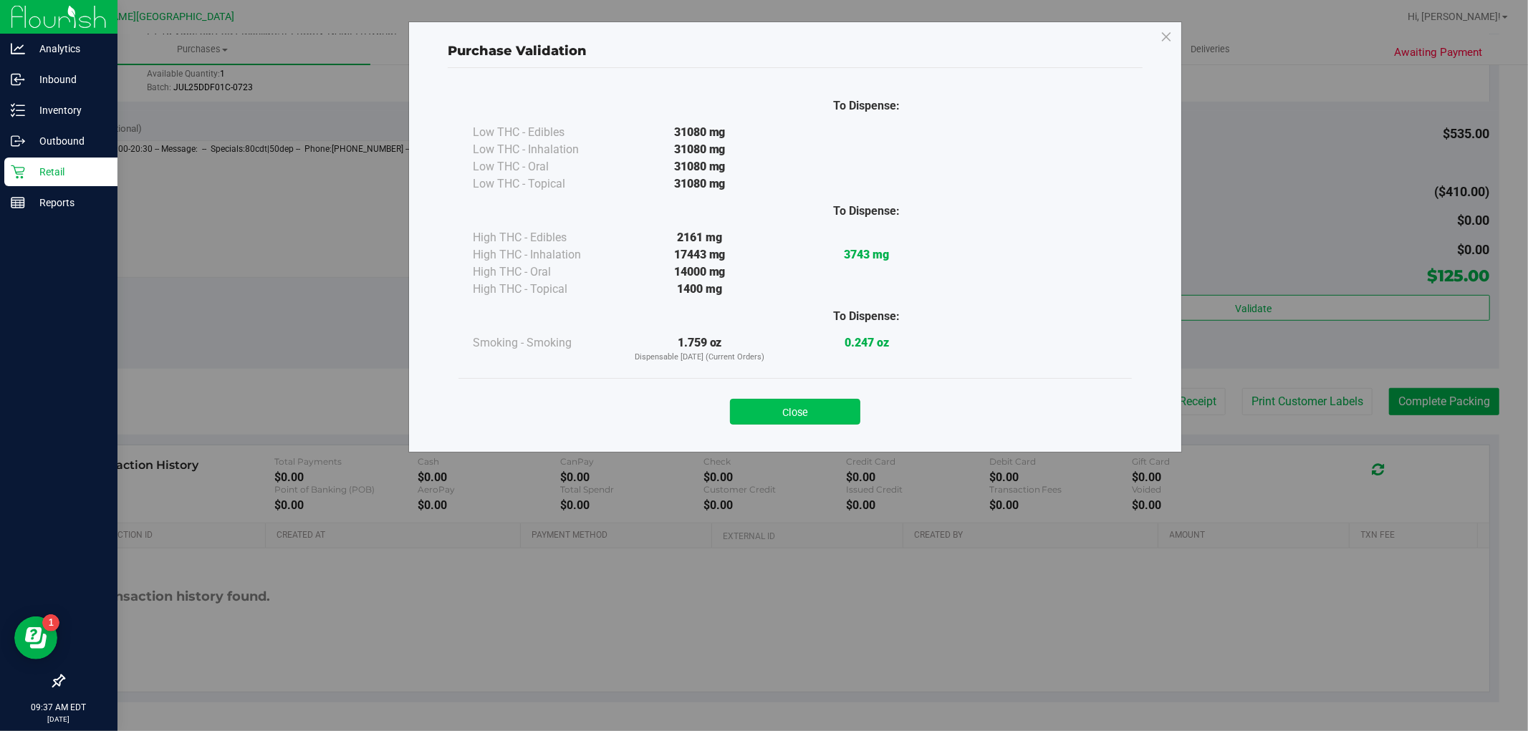
click at [852, 401] on button "Close" at bounding box center [795, 412] width 130 height 26
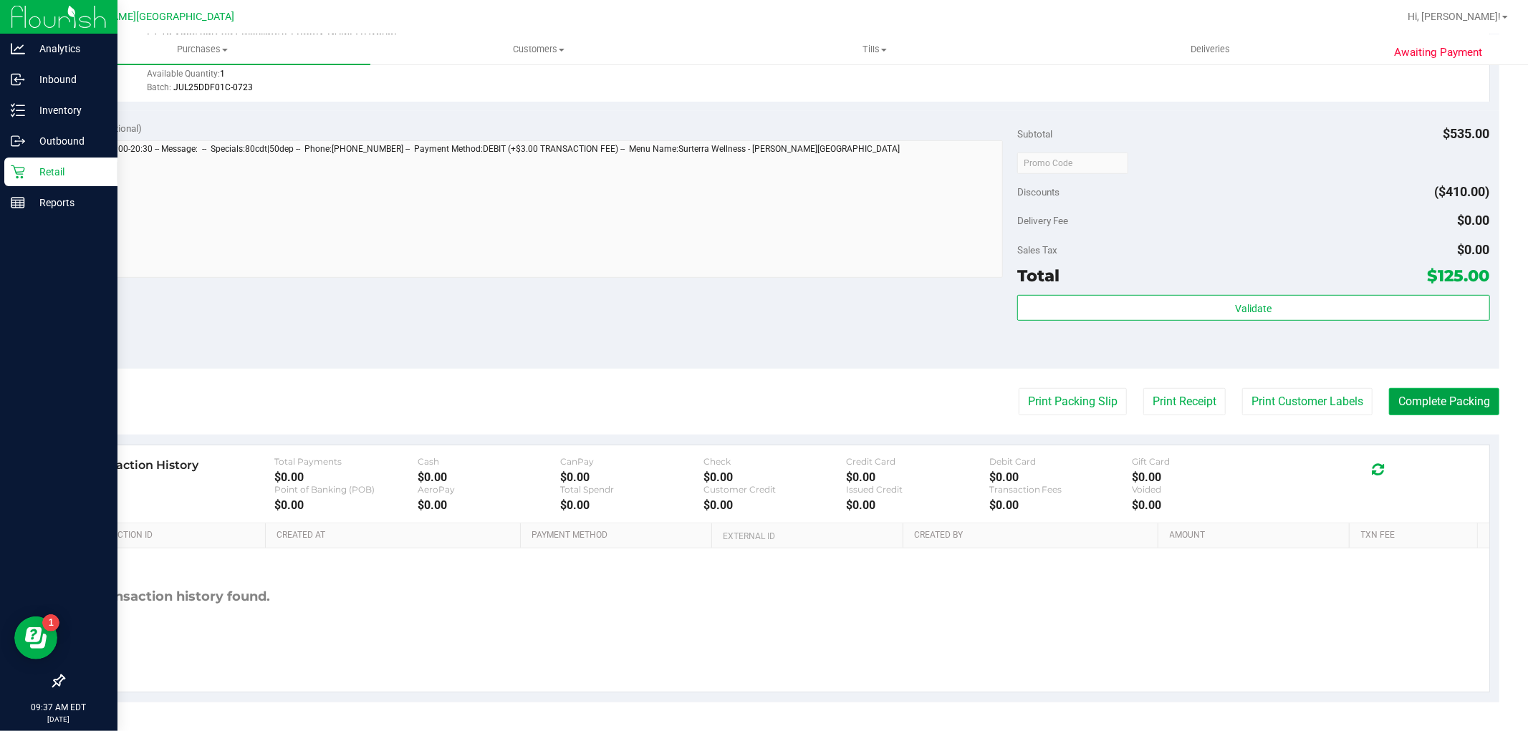
click at [1402, 395] on button "Complete Packing" at bounding box center [1444, 401] width 110 height 27
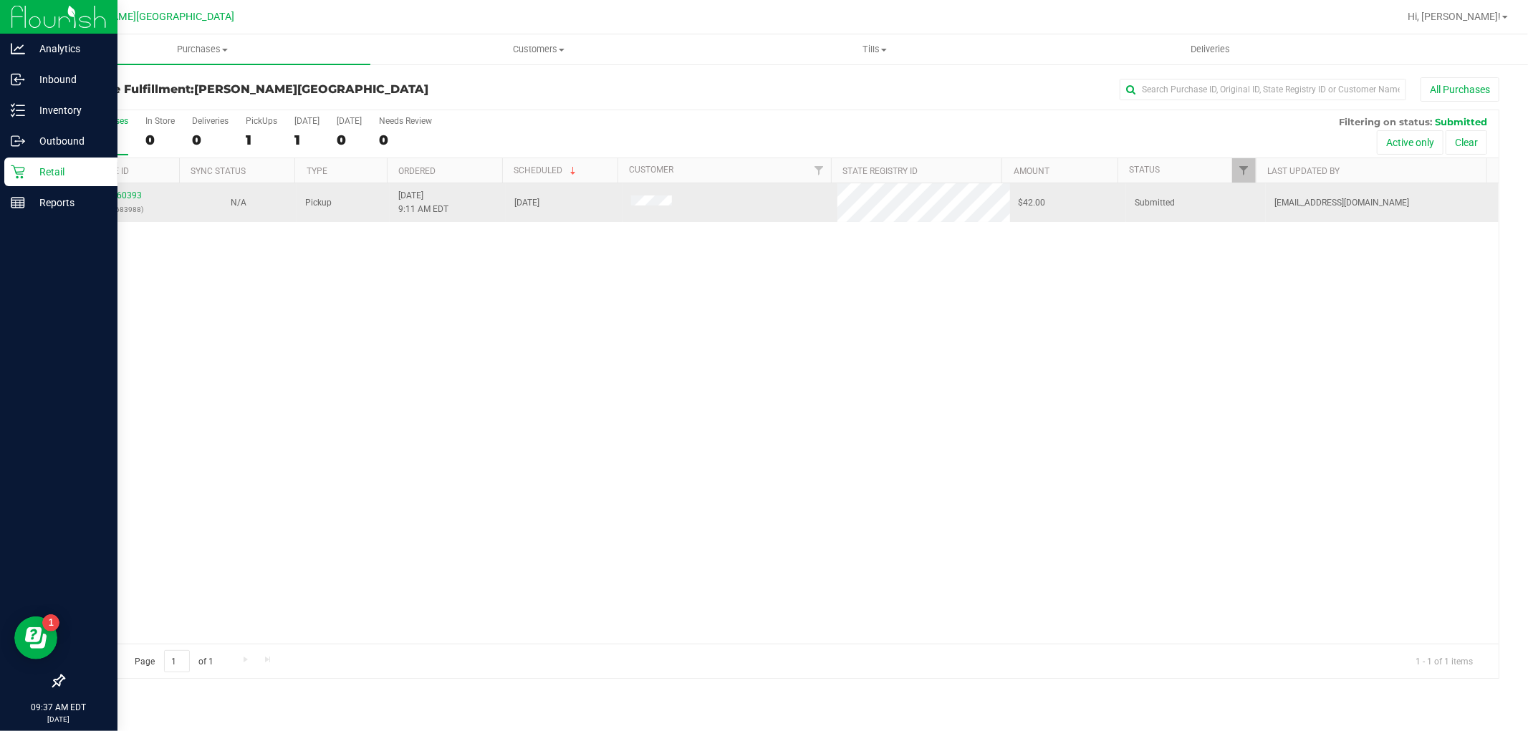
click at [140, 198] on div "11860393 (317683988)" at bounding box center [121, 202] width 99 height 27
click at [136, 196] on link "11860393" at bounding box center [122, 196] width 40 height 10
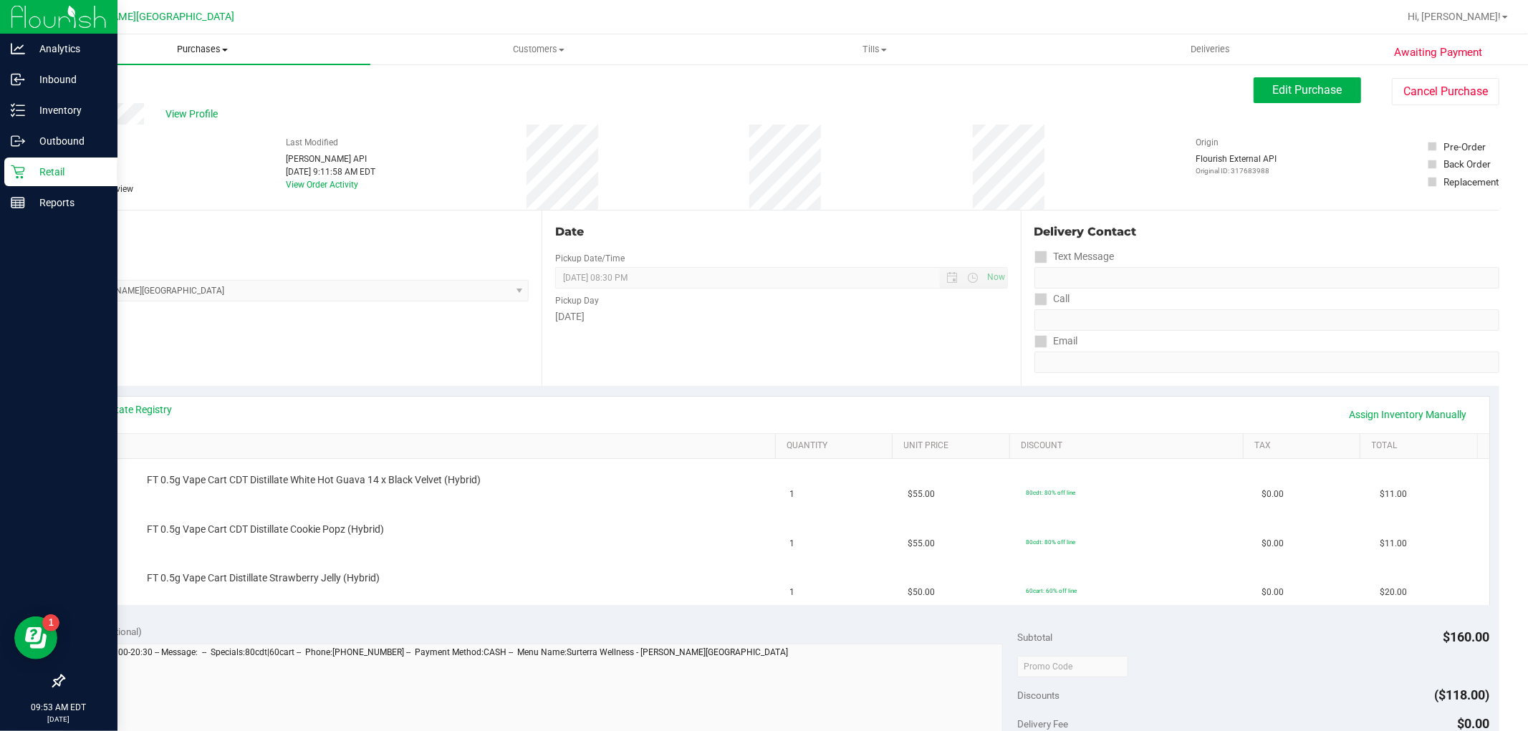
click at [182, 52] on span "Purchases" at bounding box center [202, 49] width 336 height 13
click at [122, 97] on li "Fulfillment" at bounding box center [202, 103] width 336 height 17
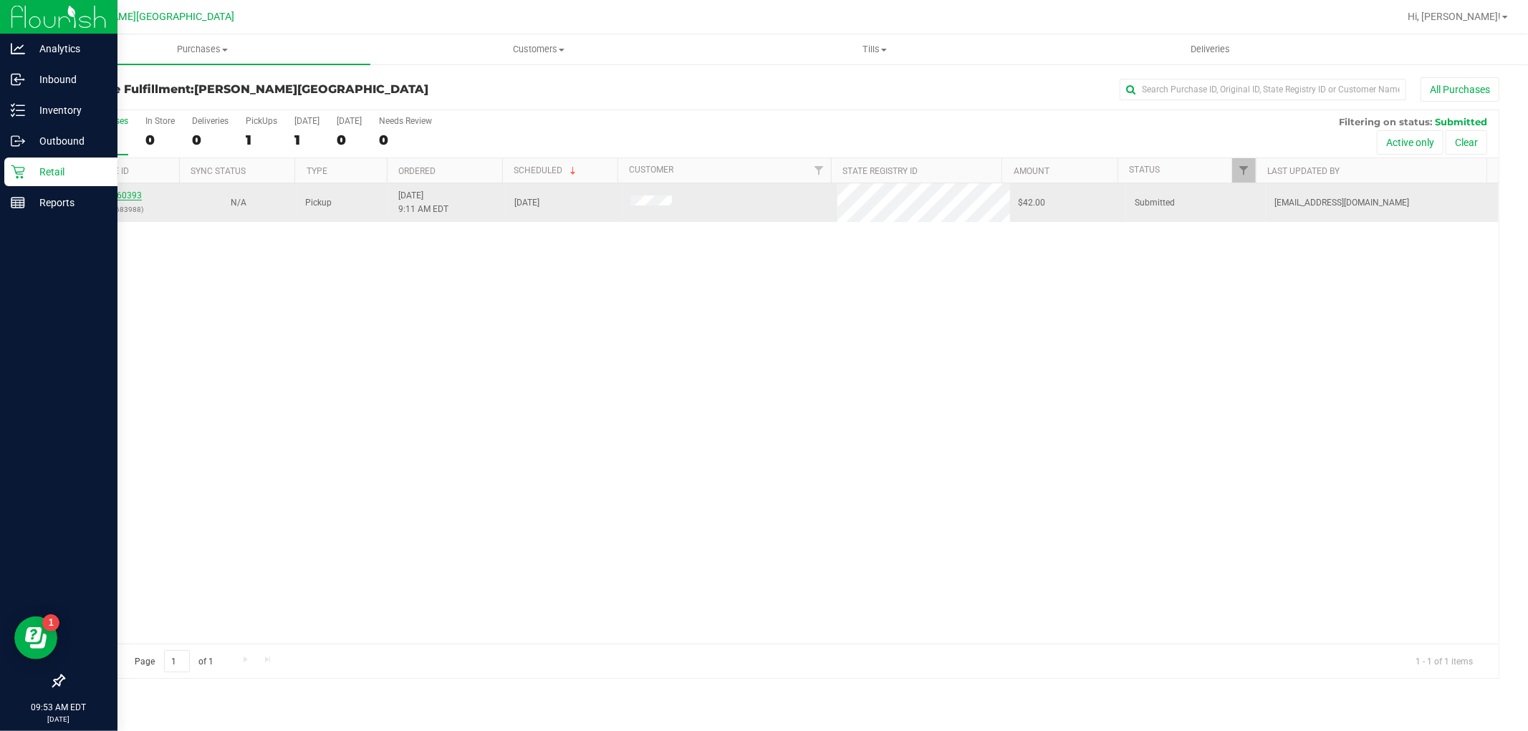
click at [127, 197] on link "11860393" at bounding box center [122, 196] width 40 height 10
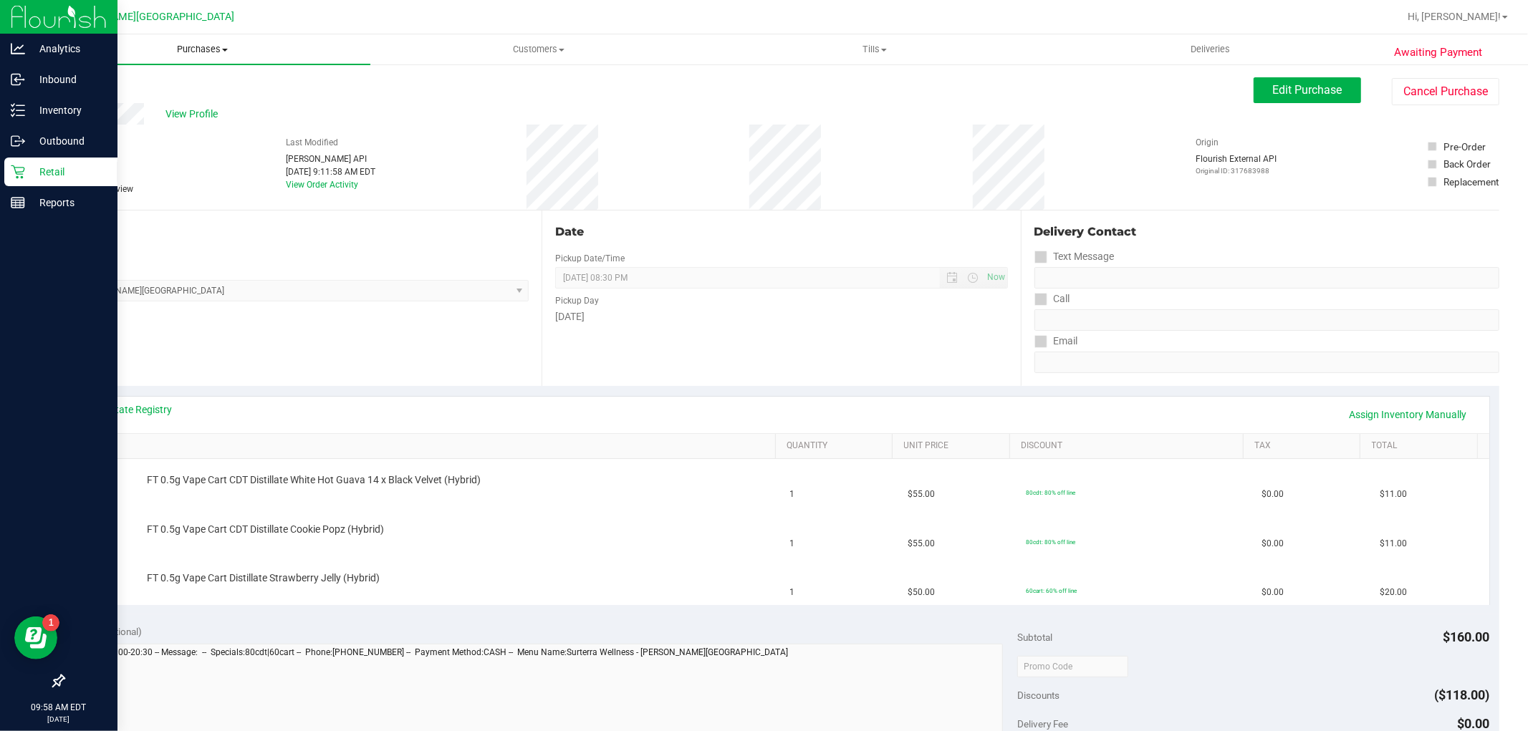
click at [188, 43] on span "Purchases" at bounding box center [202, 49] width 336 height 13
click at [107, 105] on span "Fulfillment" at bounding box center [78, 103] width 89 height 12
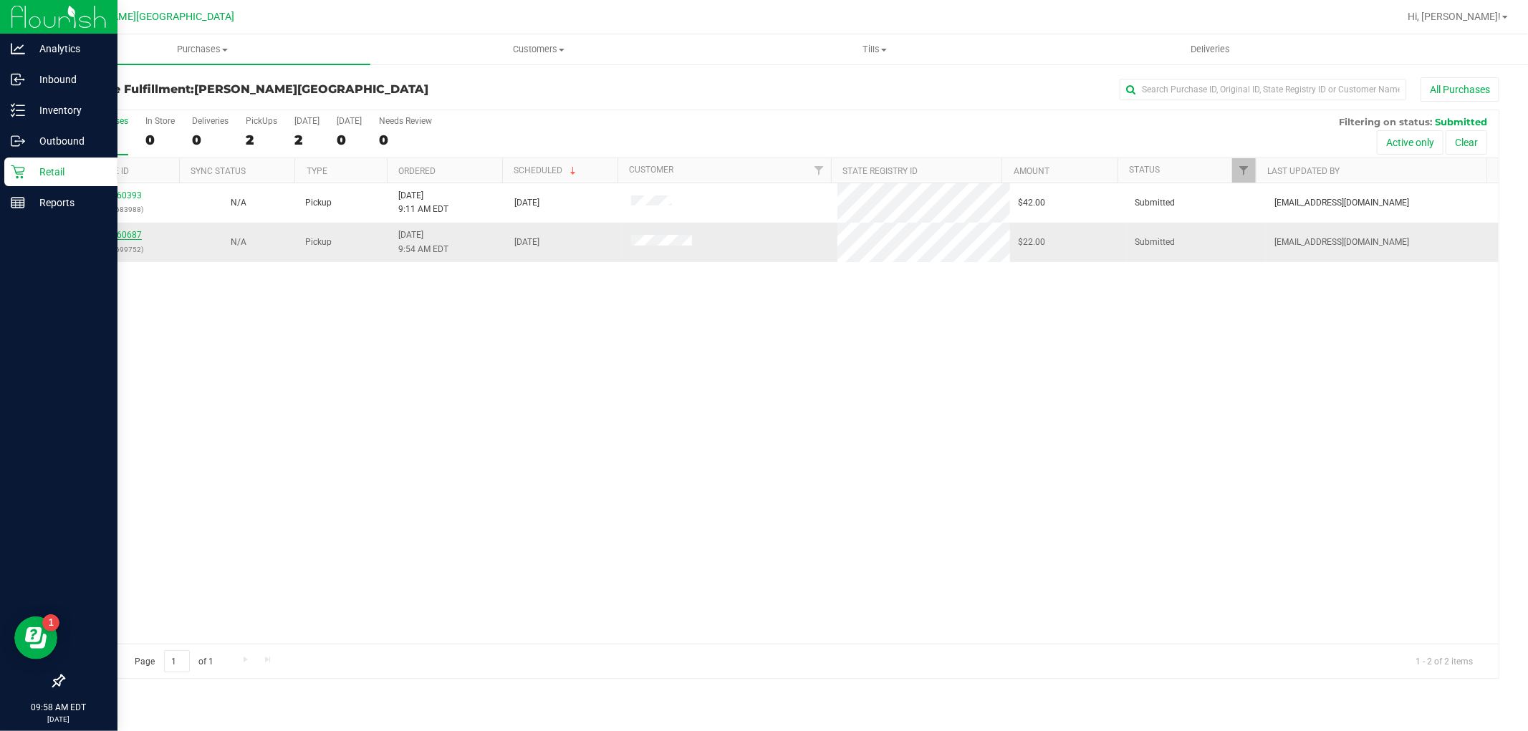
click at [131, 234] on link "11860687" at bounding box center [122, 235] width 40 height 10
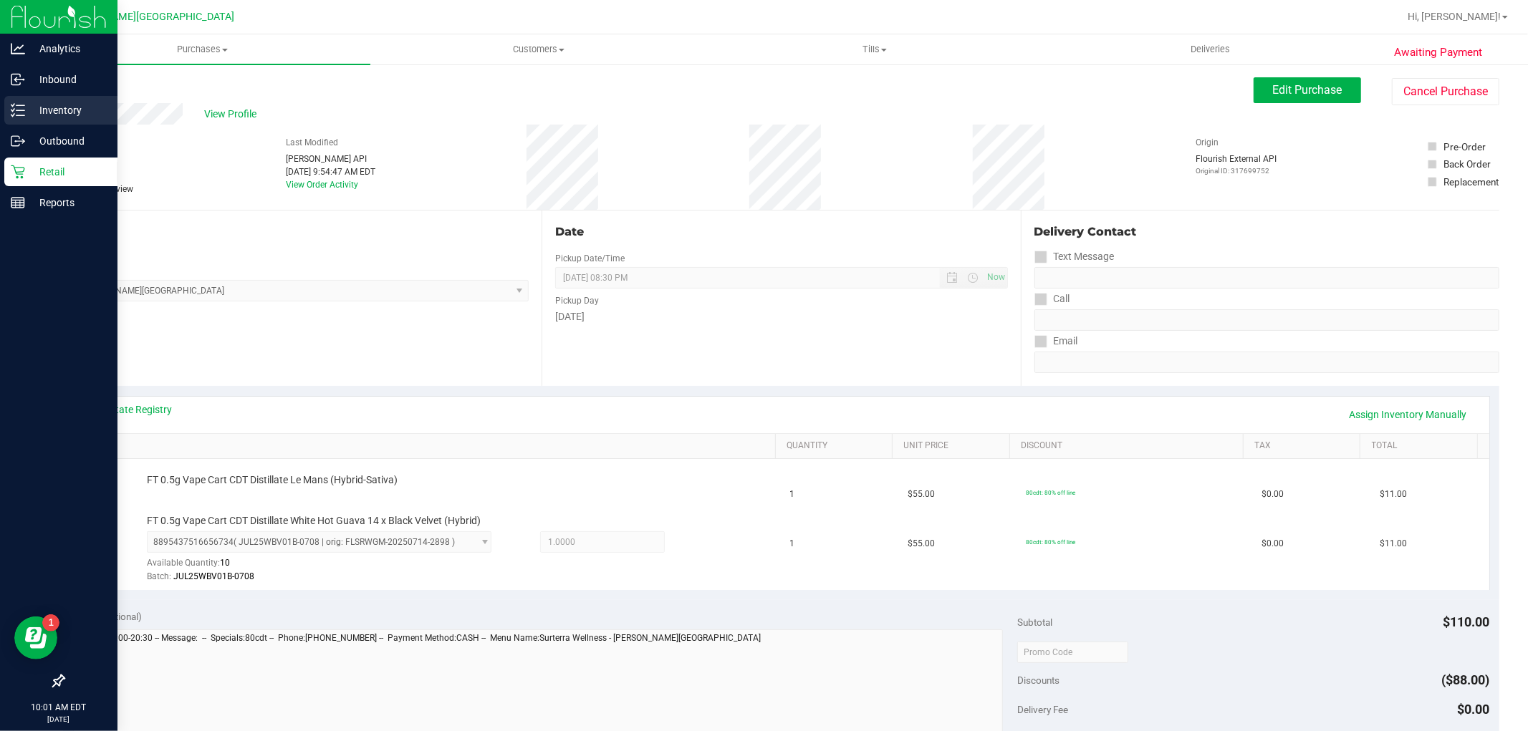
click at [68, 106] on p "Inventory" at bounding box center [68, 110] width 86 height 17
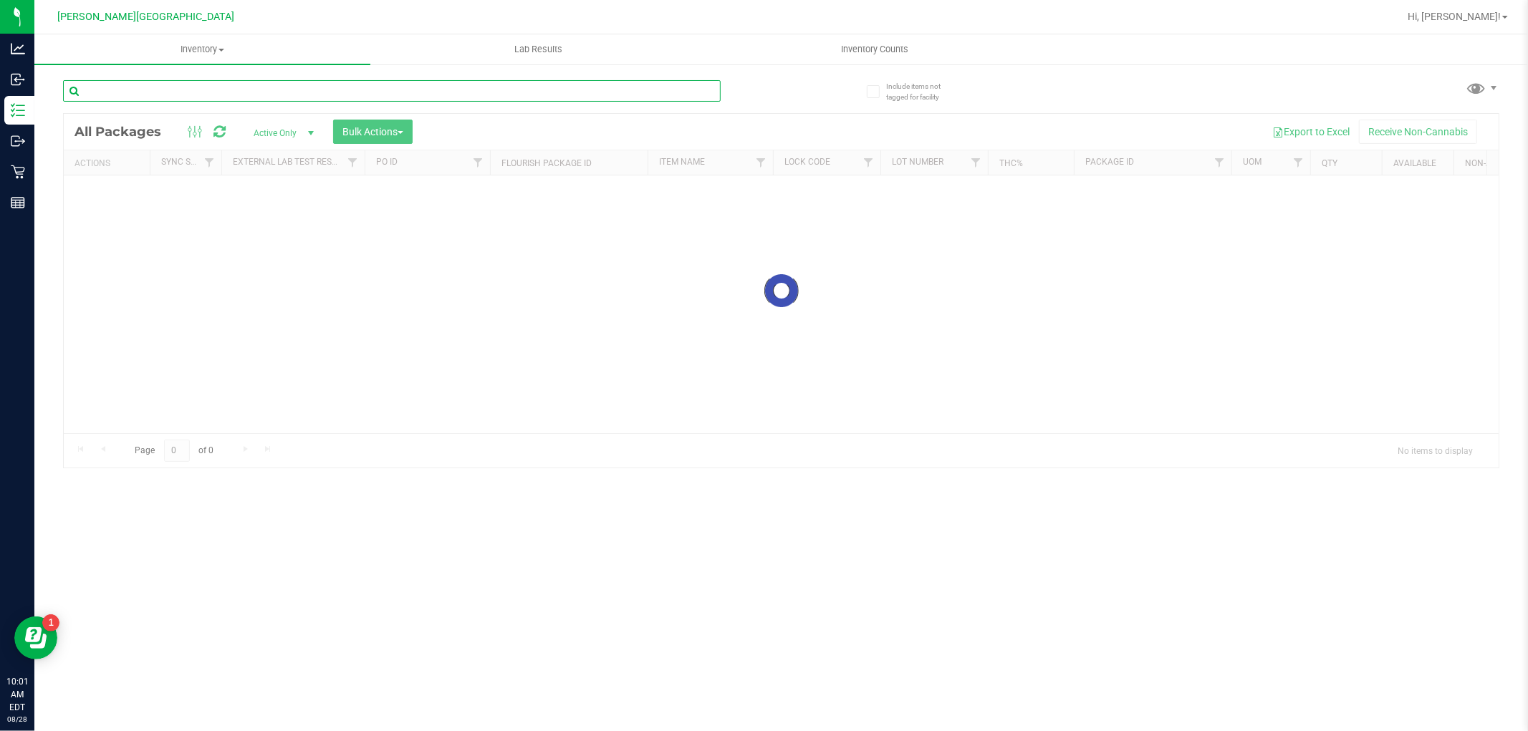
click at [266, 90] on div "Inventory All packages All inventory Waste log Create inventory Lab Results Inv…" at bounding box center [780, 382] width 1493 height 697
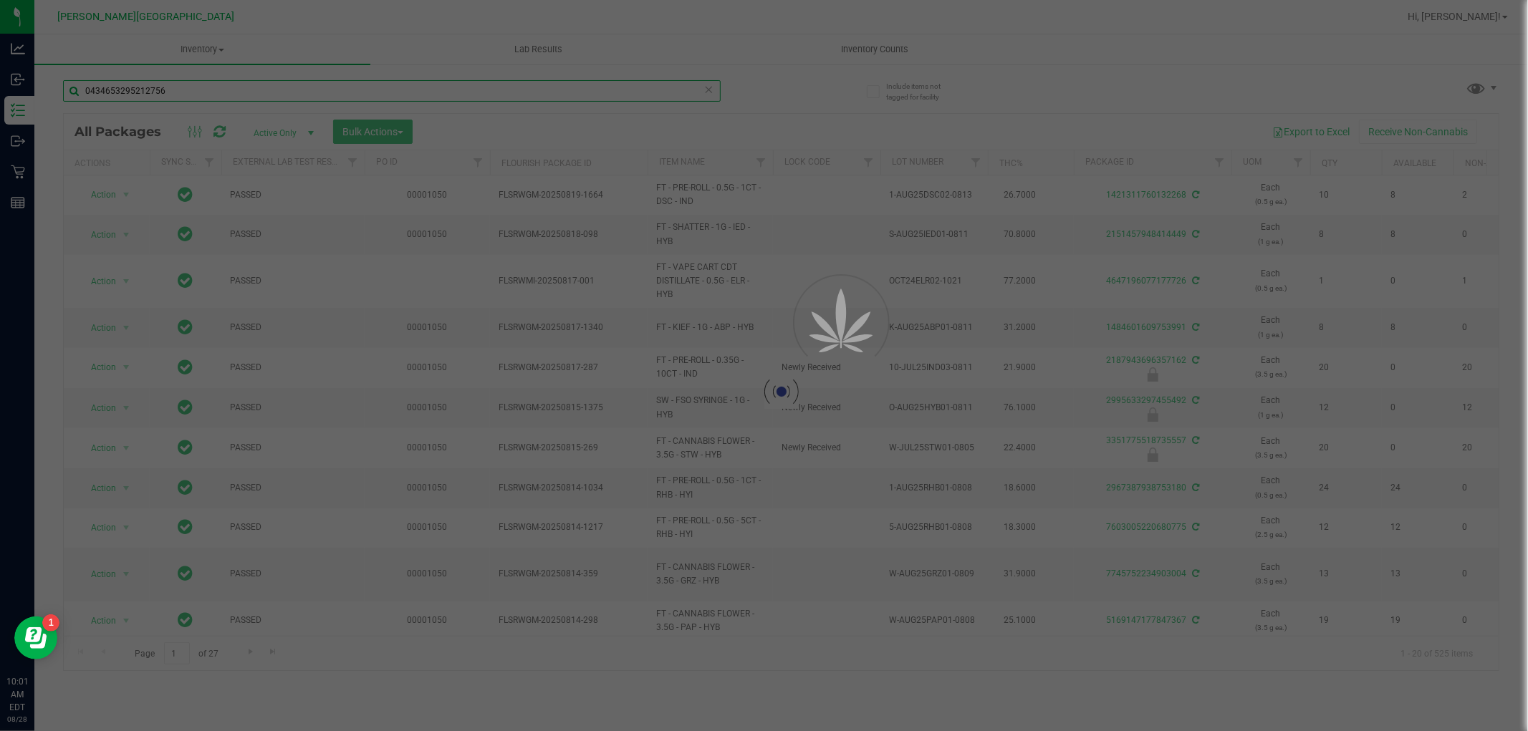
type input "0434653295212756"
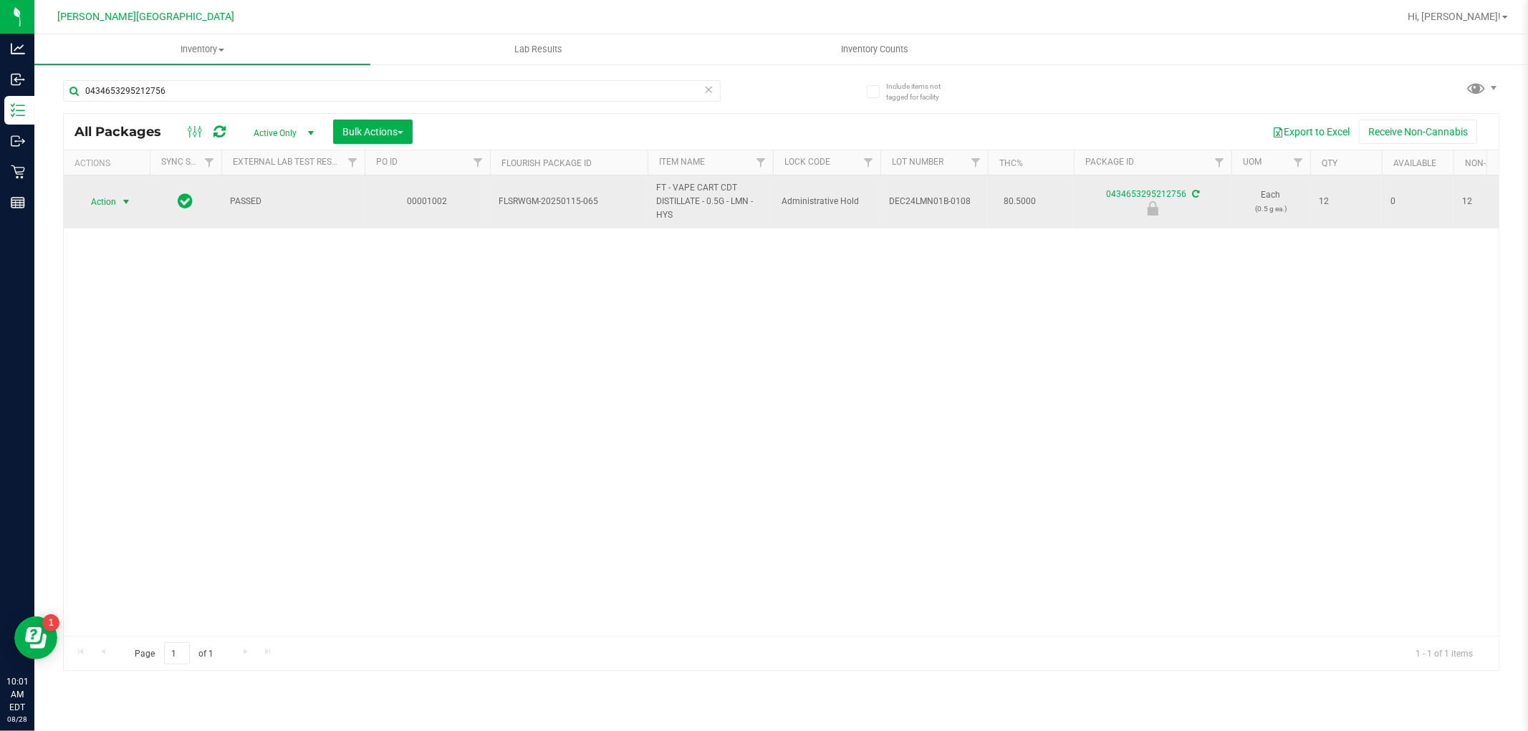
click at [122, 201] on span "select" at bounding box center [125, 201] width 11 height 11
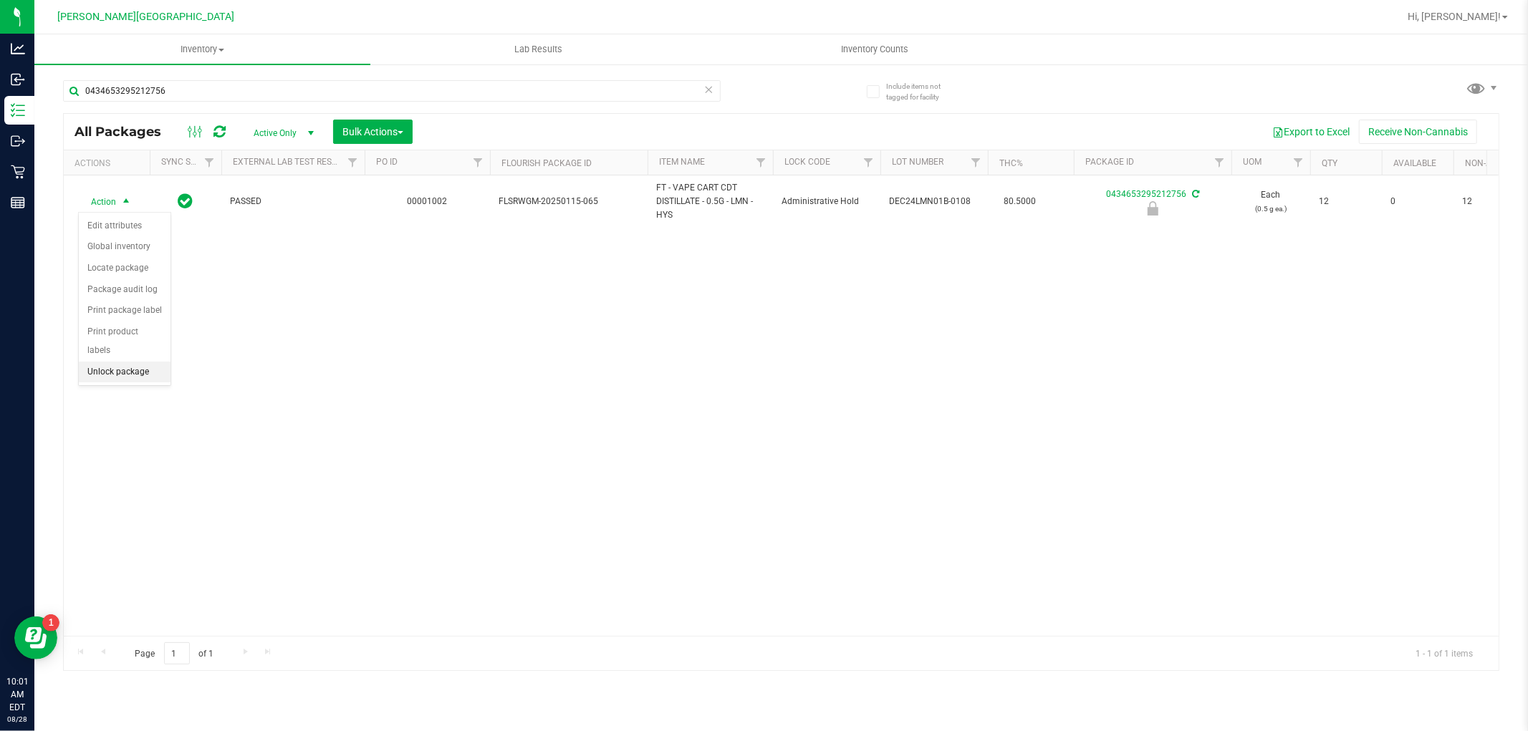
click at [144, 376] on li "Unlock package" at bounding box center [125, 372] width 92 height 21
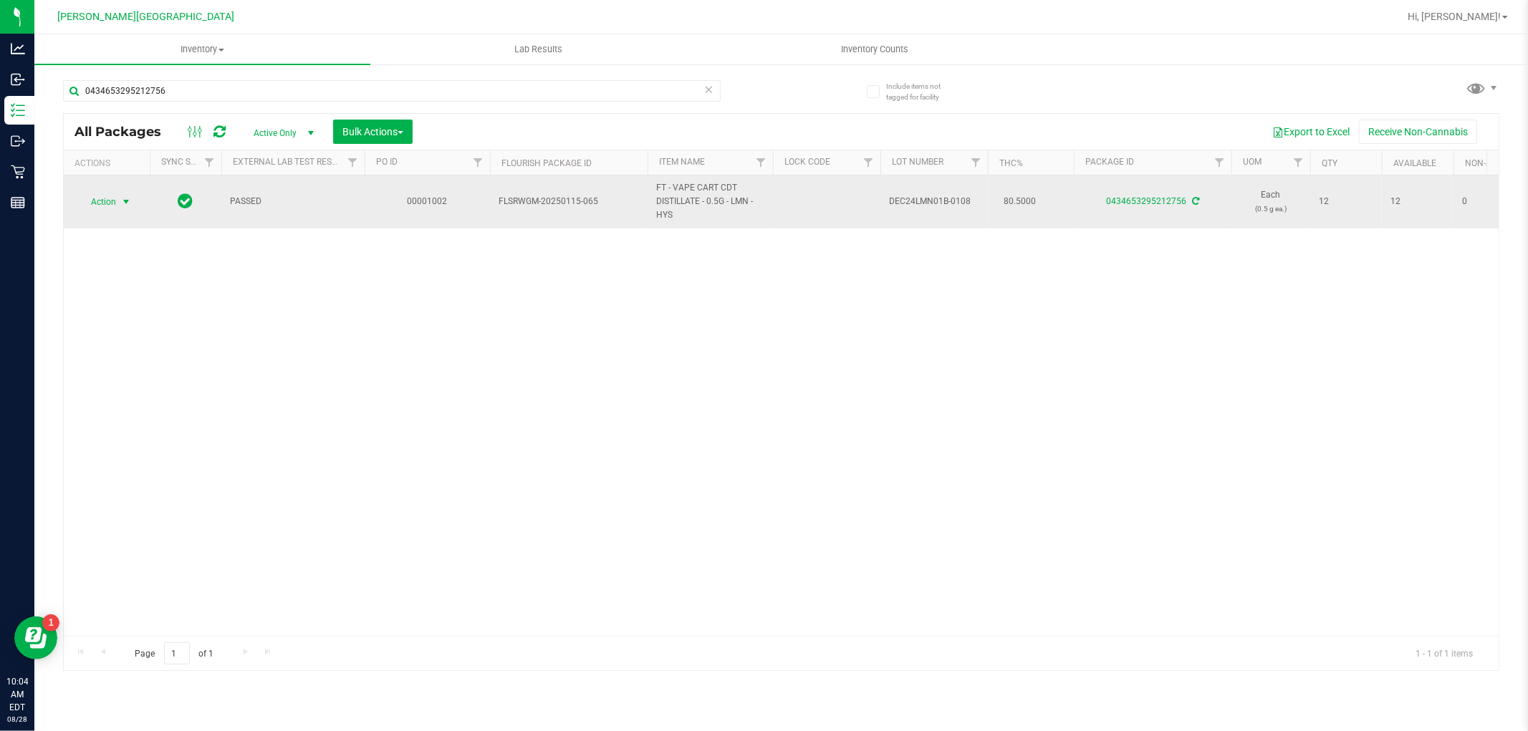
click at [107, 201] on span "Action" at bounding box center [97, 202] width 39 height 20
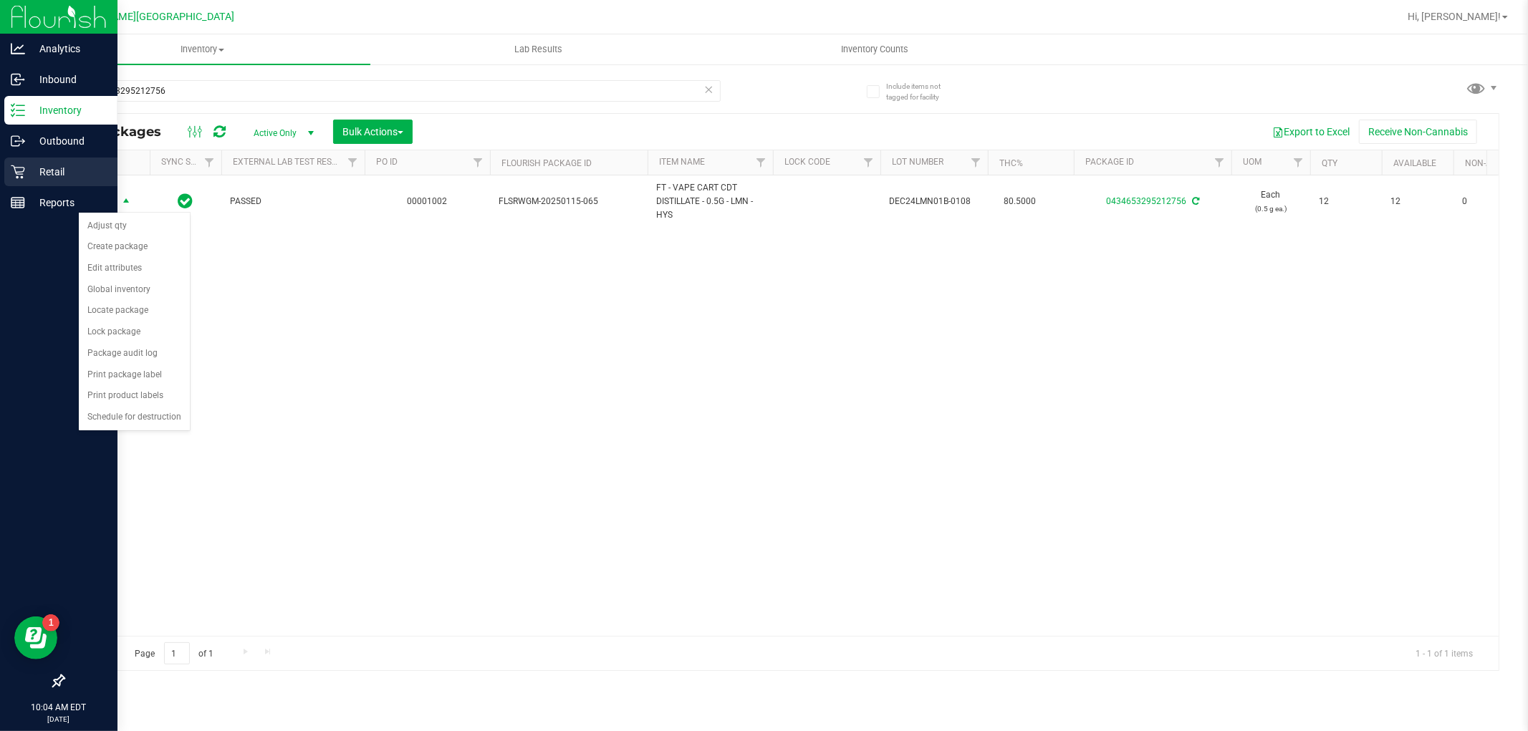
click at [38, 180] on p "Retail" at bounding box center [68, 171] width 86 height 17
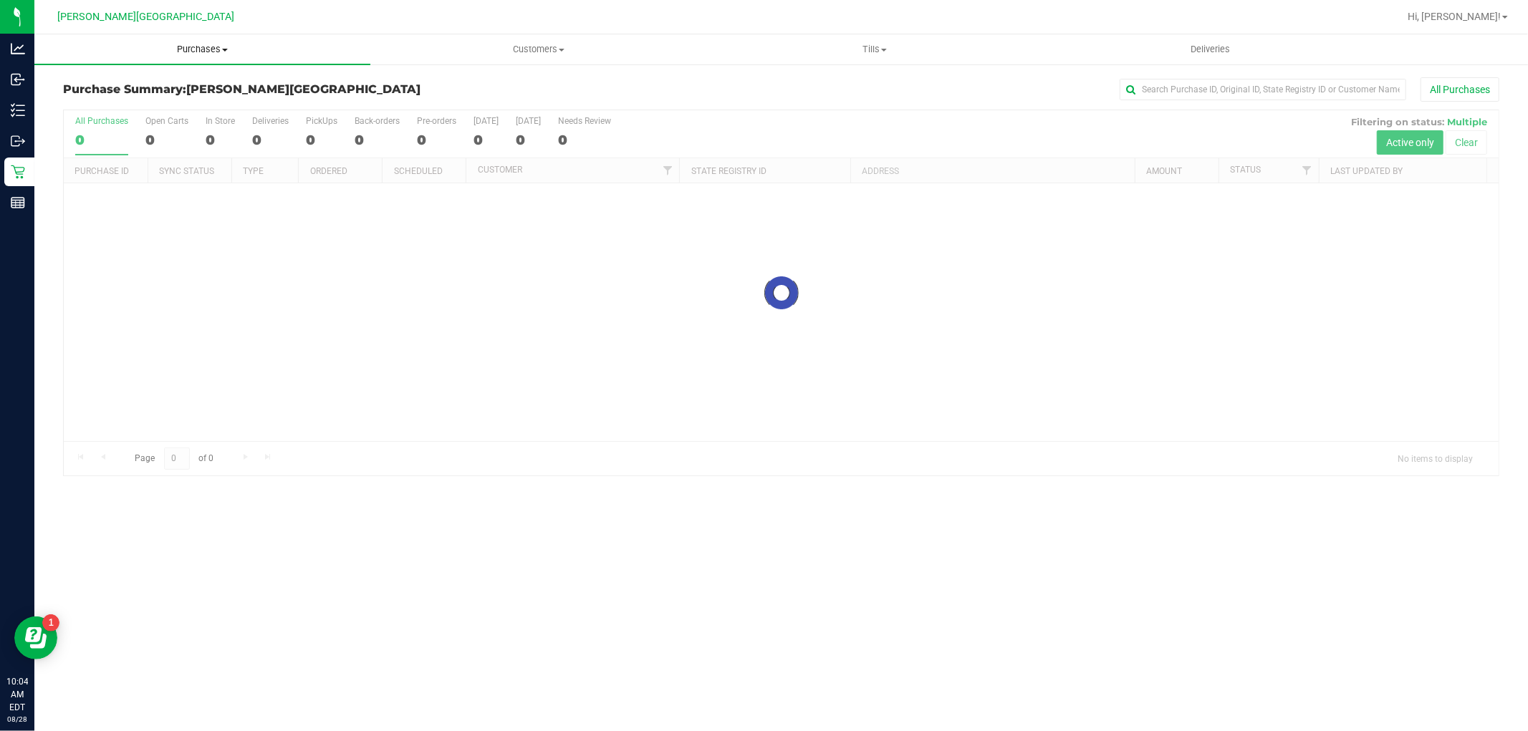
click at [211, 47] on span "Purchases" at bounding box center [202, 49] width 336 height 13
click at [168, 108] on li "Fulfillment" at bounding box center [202, 103] width 336 height 17
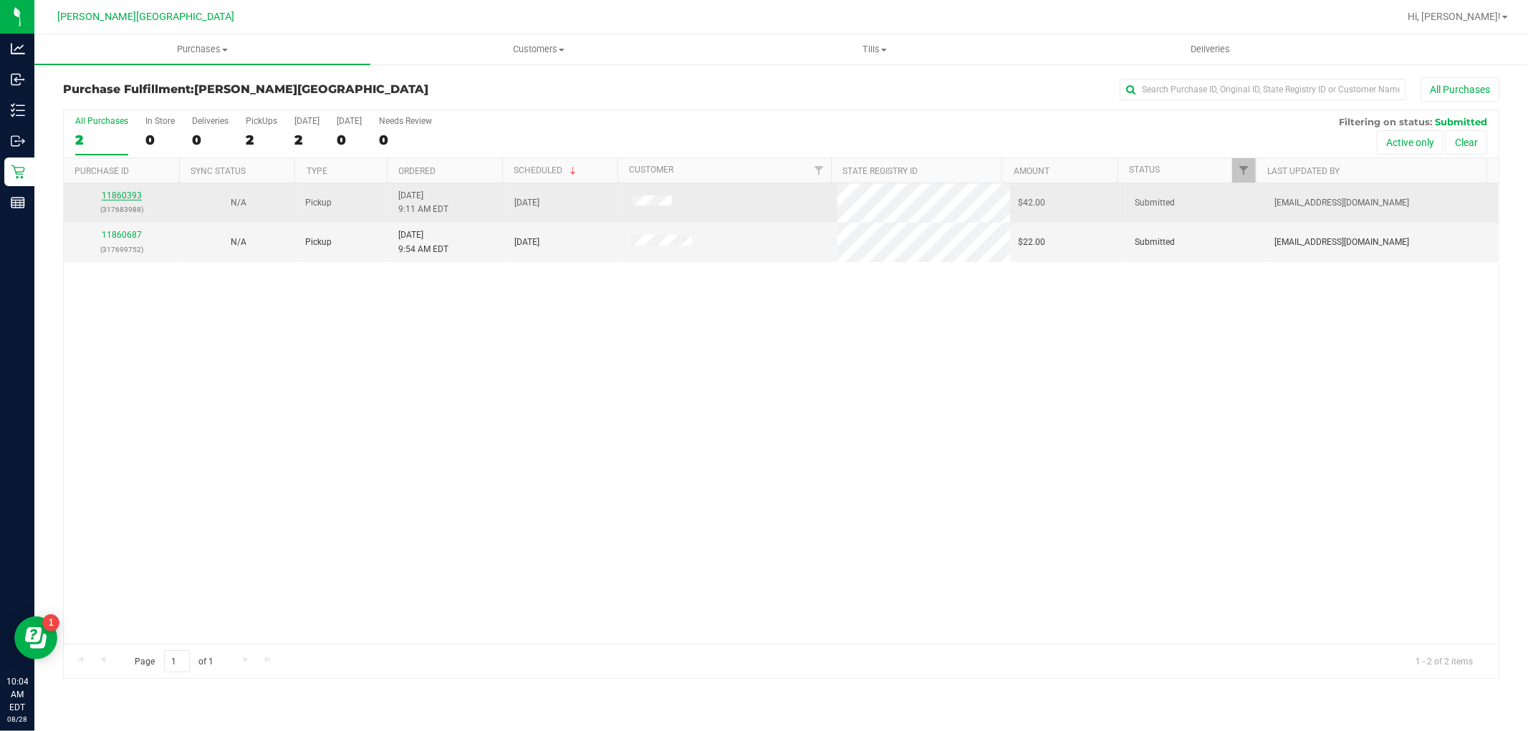
click at [134, 197] on link "11860393" at bounding box center [122, 196] width 40 height 10
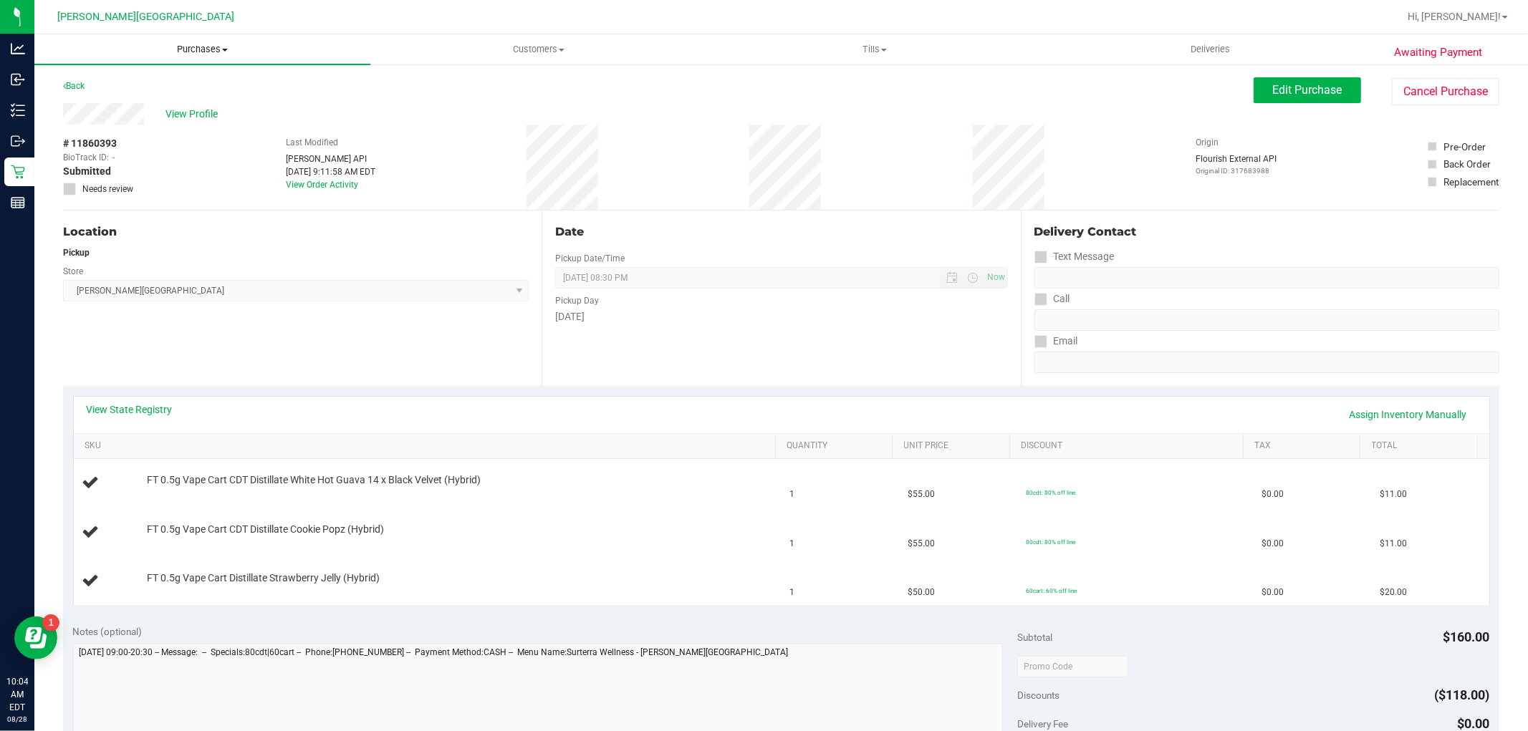
click at [211, 50] on span "Purchases" at bounding box center [202, 49] width 336 height 13
click at [145, 99] on li "Fulfillment" at bounding box center [202, 103] width 336 height 17
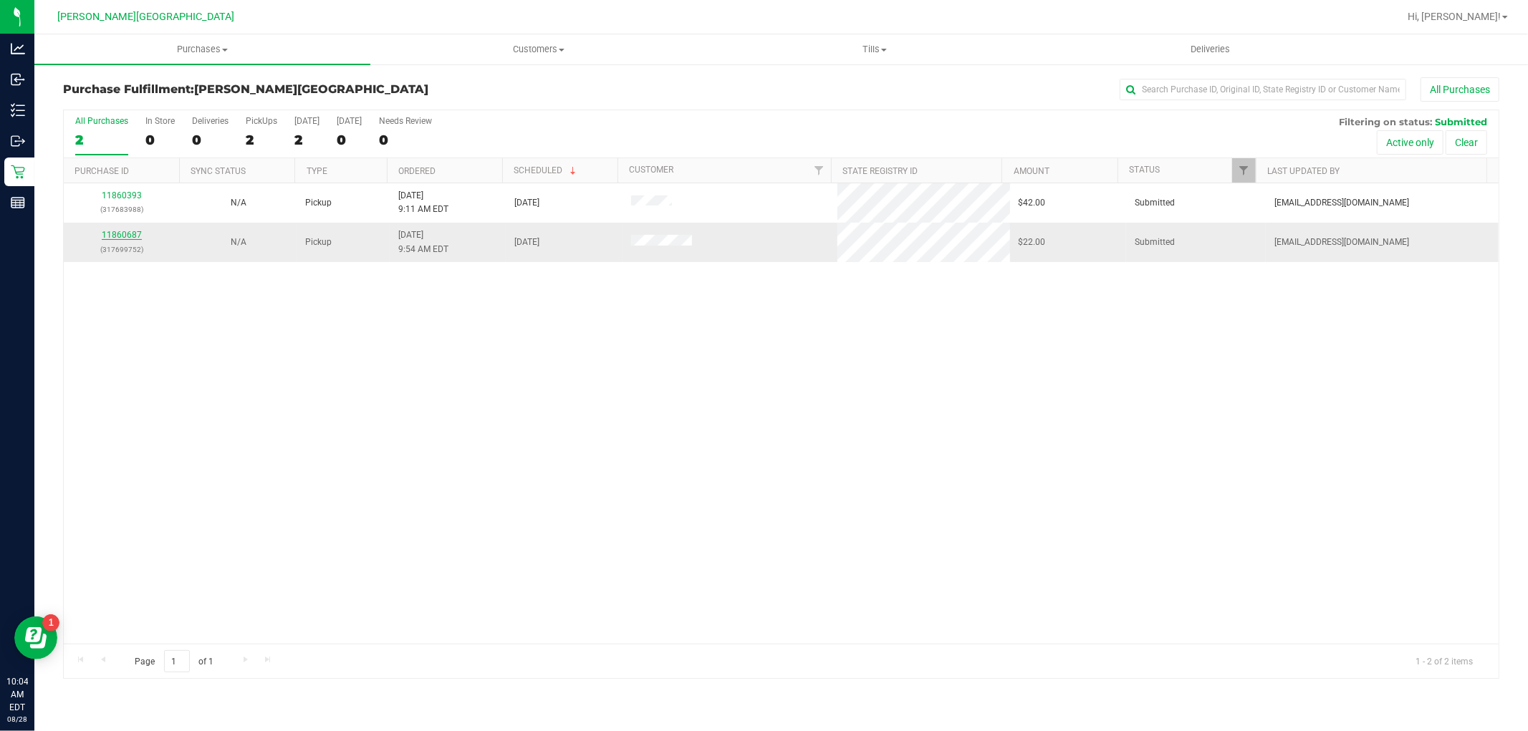
click at [131, 238] on link "11860687" at bounding box center [122, 235] width 40 height 10
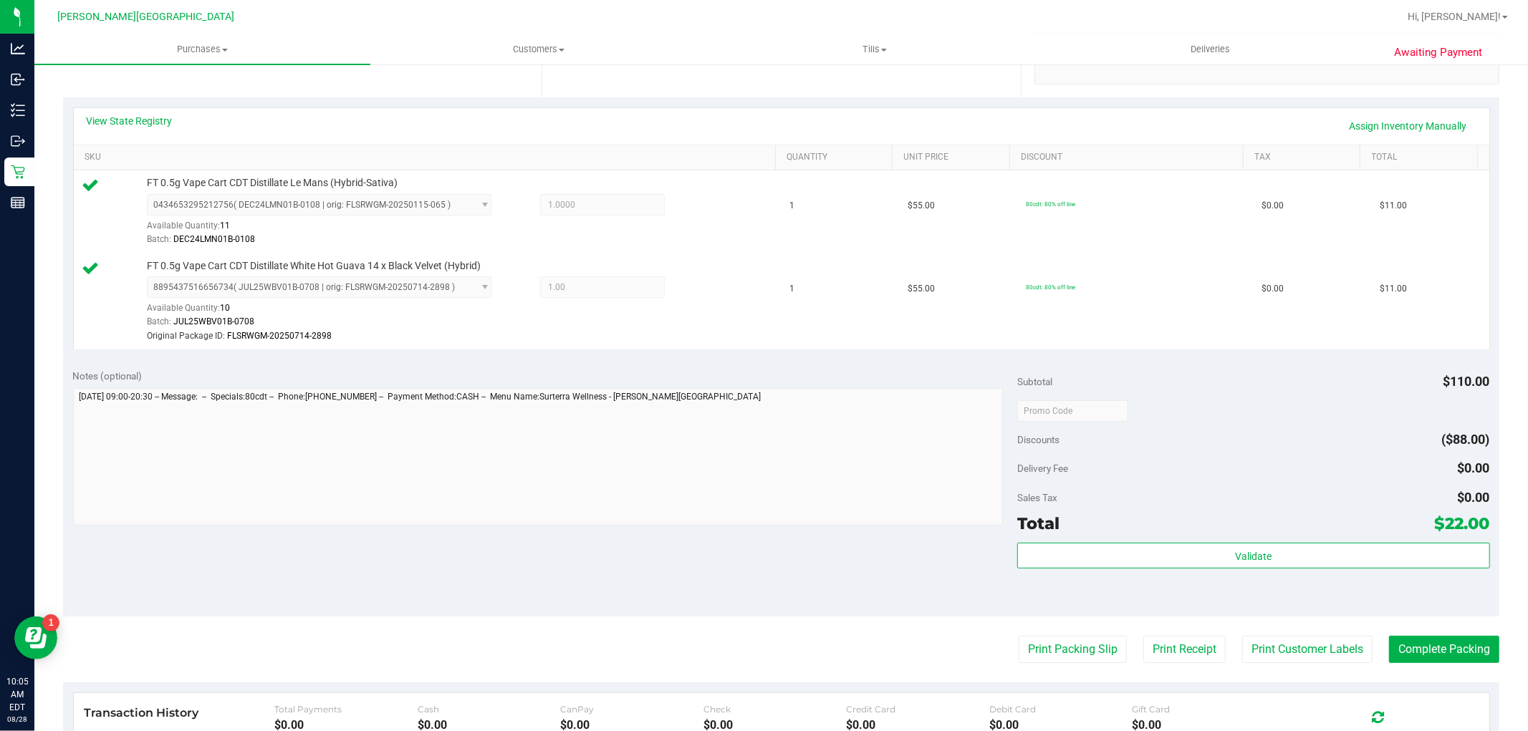
scroll to position [318, 0]
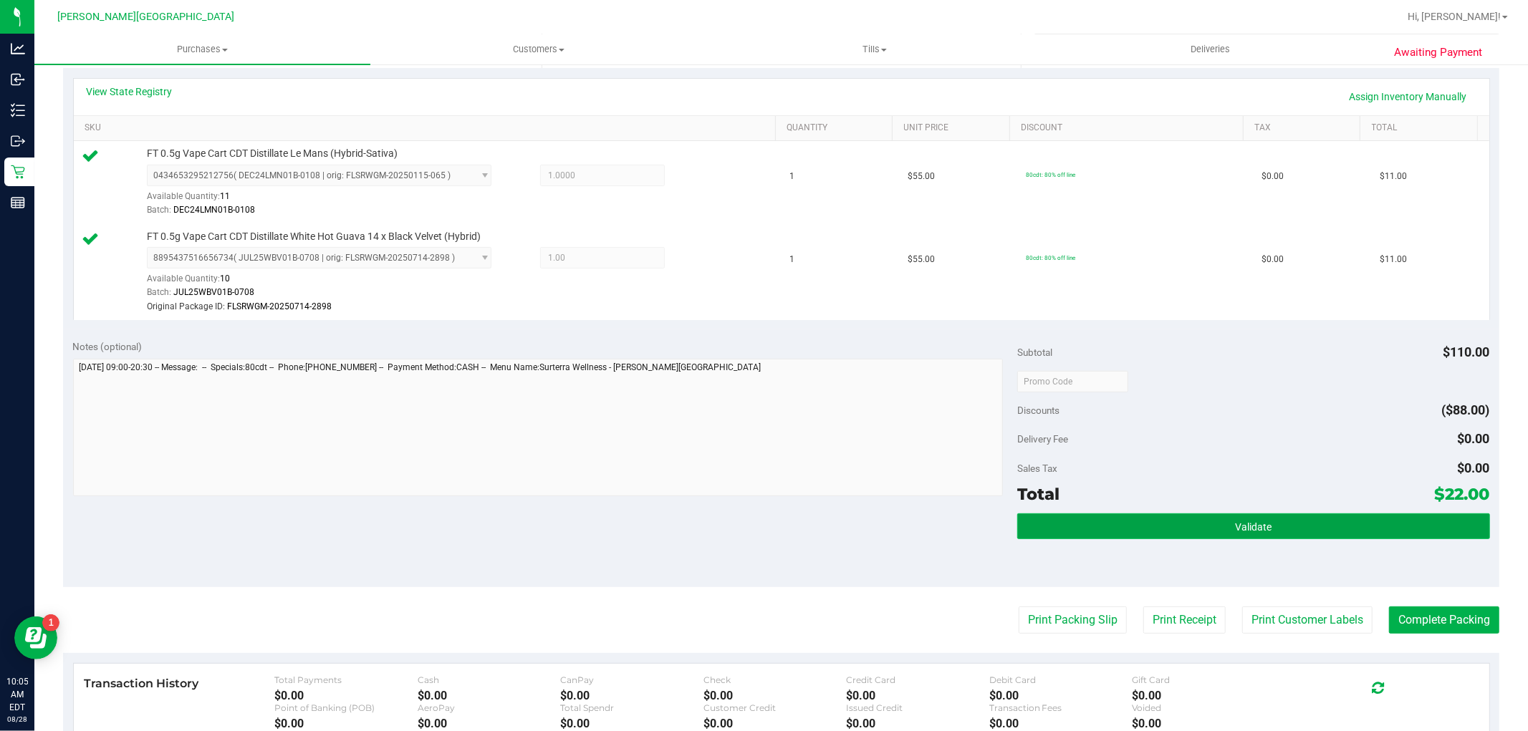
click at [1287, 531] on button "Validate" at bounding box center [1253, 527] width 472 height 26
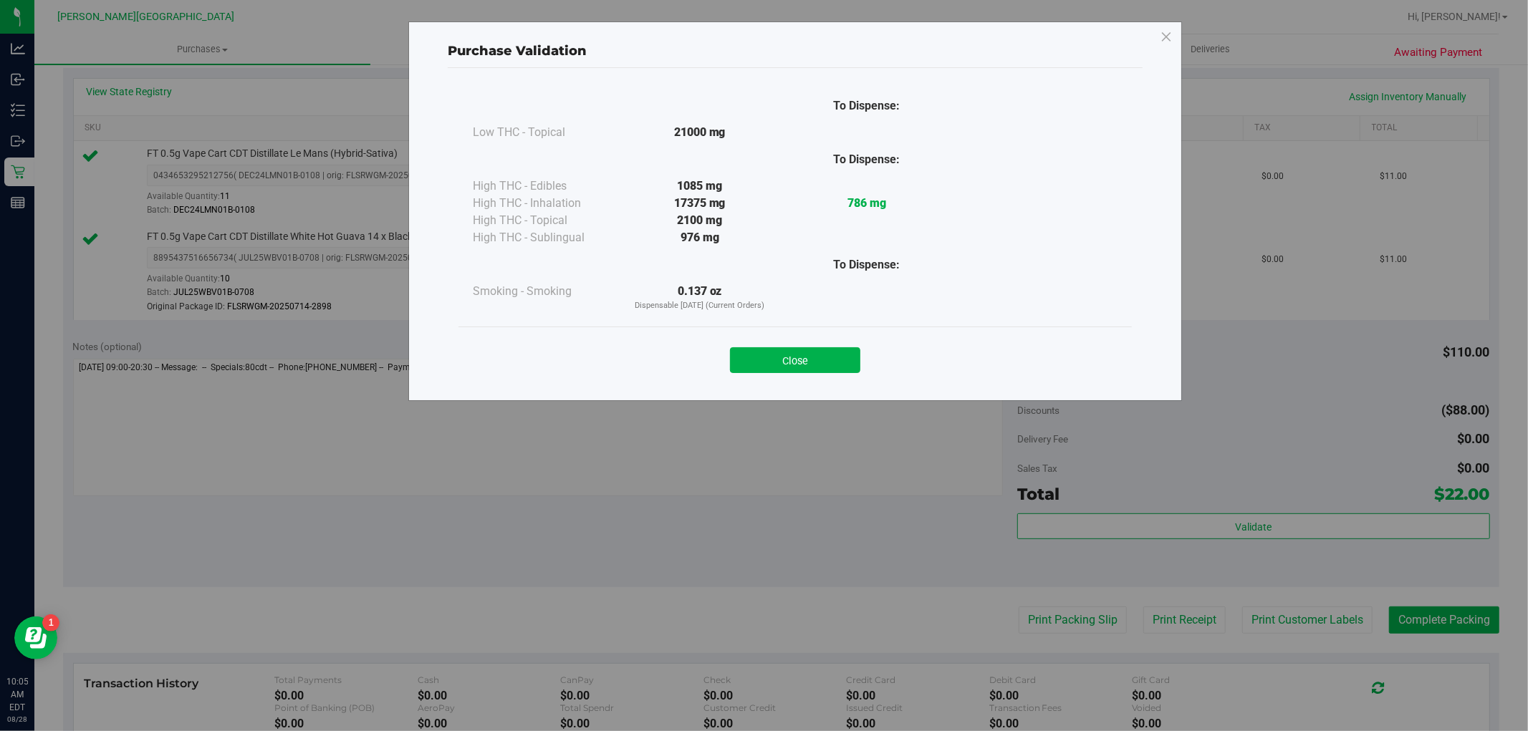
click at [810, 344] on div "Close" at bounding box center [795, 356] width 652 height 36
click at [819, 354] on button "Close" at bounding box center [795, 360] width 130 height 26
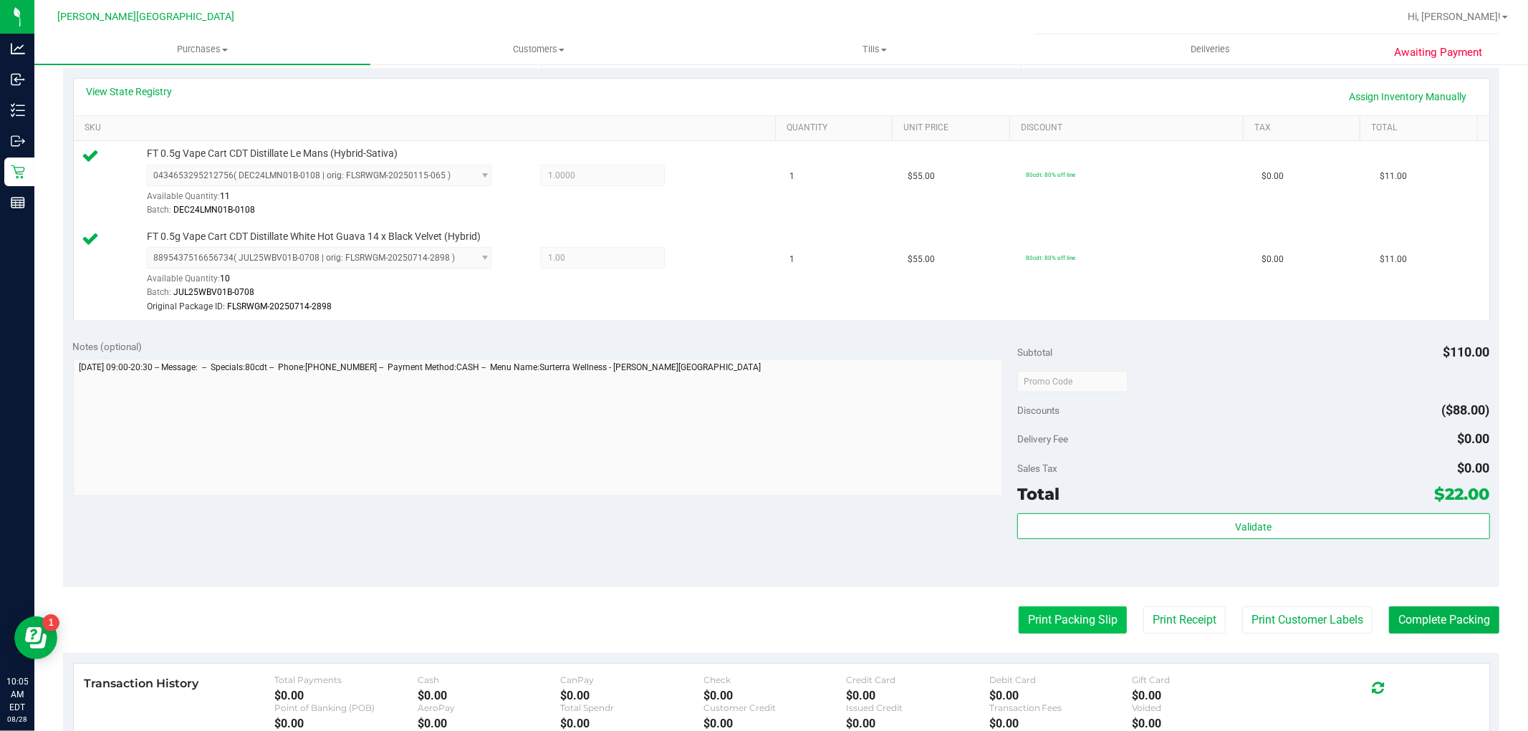
click at [1070, 610] on button "Print Packing Slip" at bounding box center [1073, 620] width 108 height 27
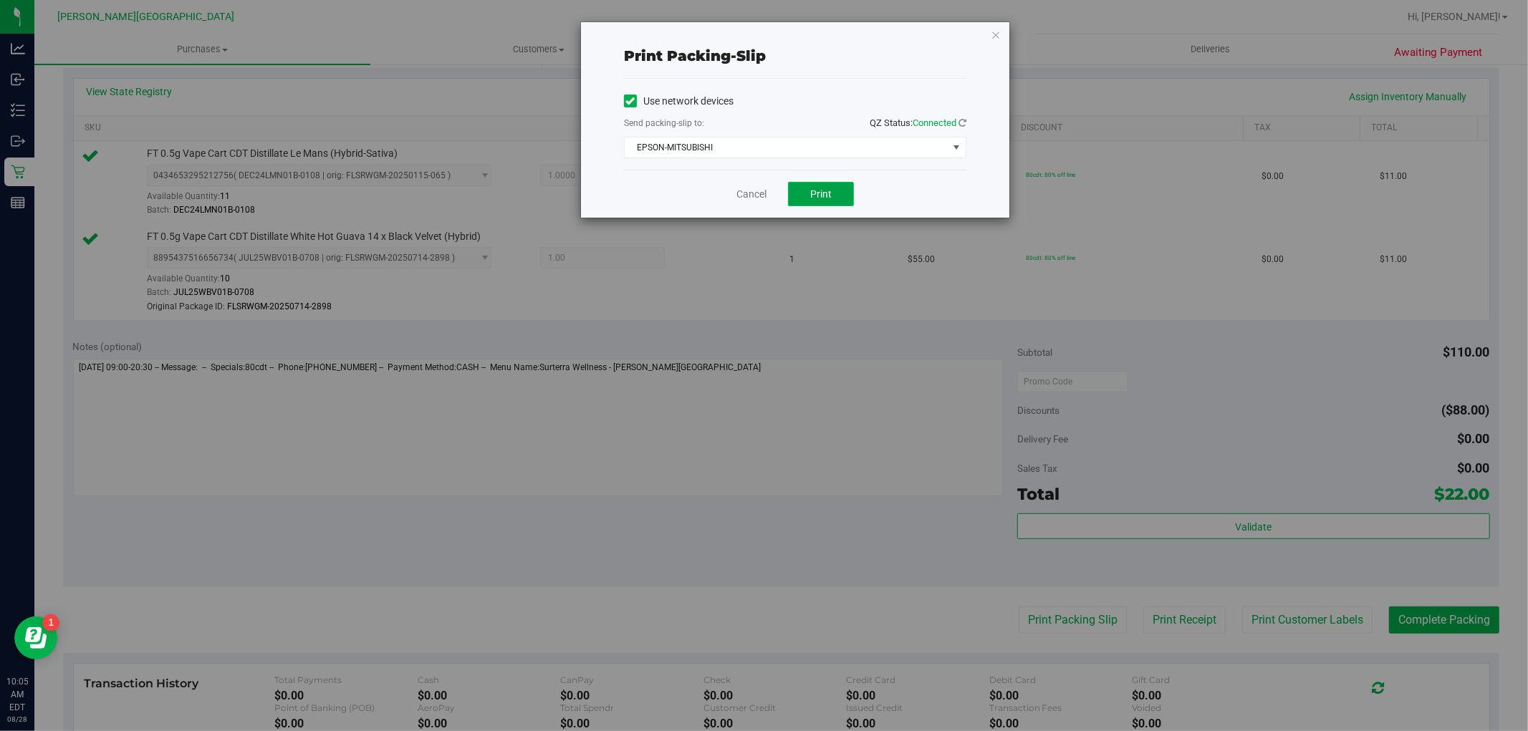
click at [829, 190] on span "Print" at bounding box center [820, 193] width 21 height 11
click at [992, 30] on icon "button" at bounding box center [996, 34] width 10 height 17
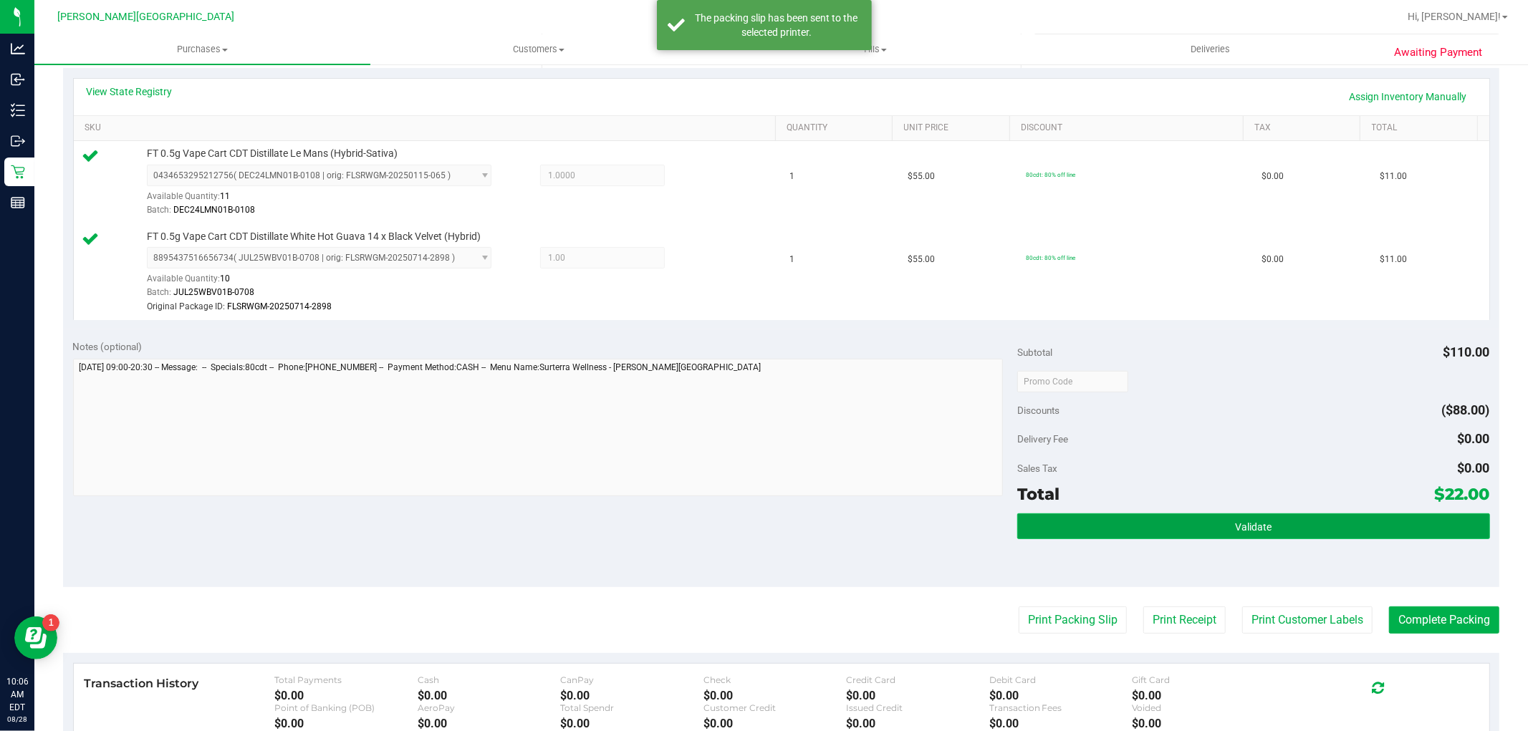
click at [1349, 517] on button "Validate" at bounding box center [1253, 527] width 472 height 26
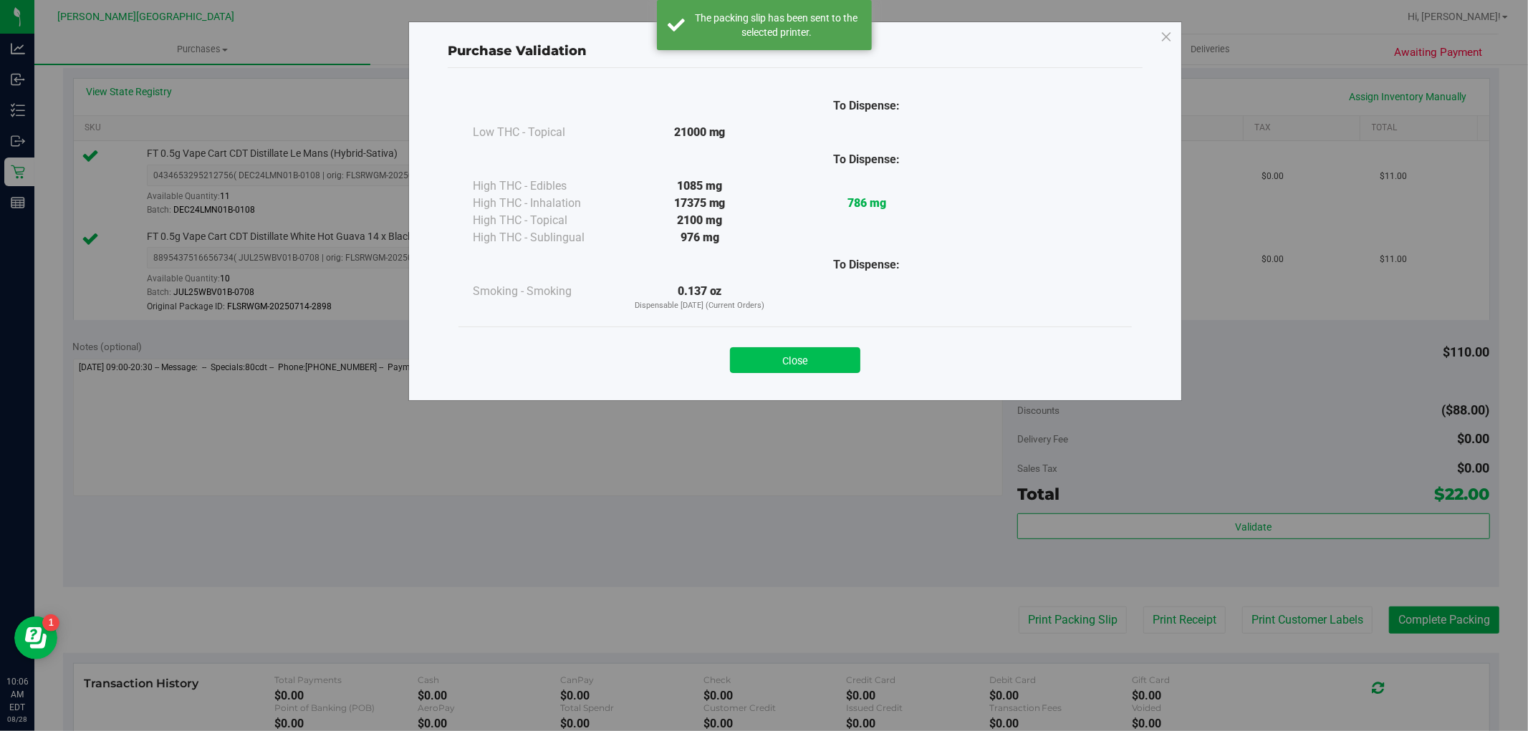
click at [845, 370] on button "Close" at bounding box center [795, 360] width 130 height 26
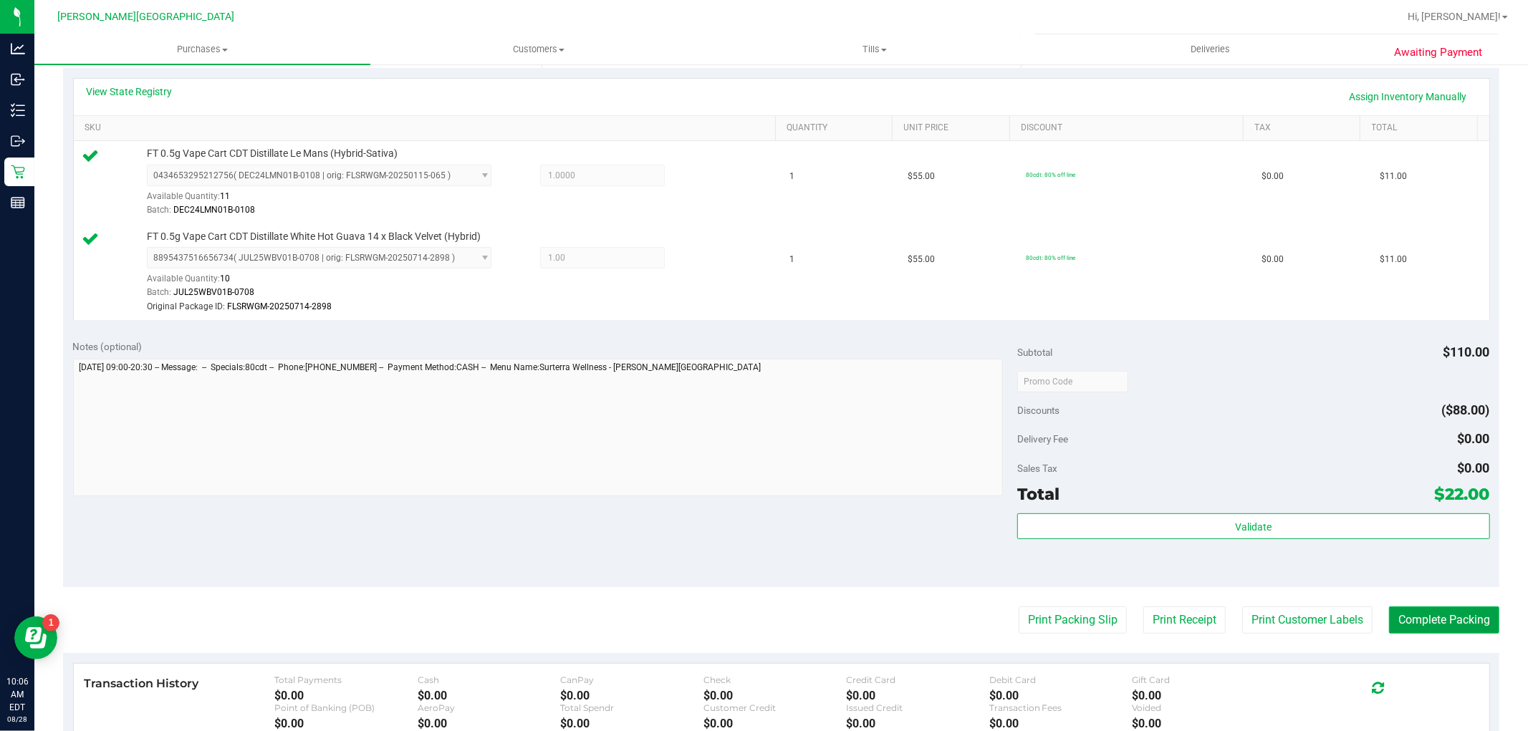
click at [1476, 622] on button "Complete Packing" at bounding box center [1444, 620] width 110 height 27
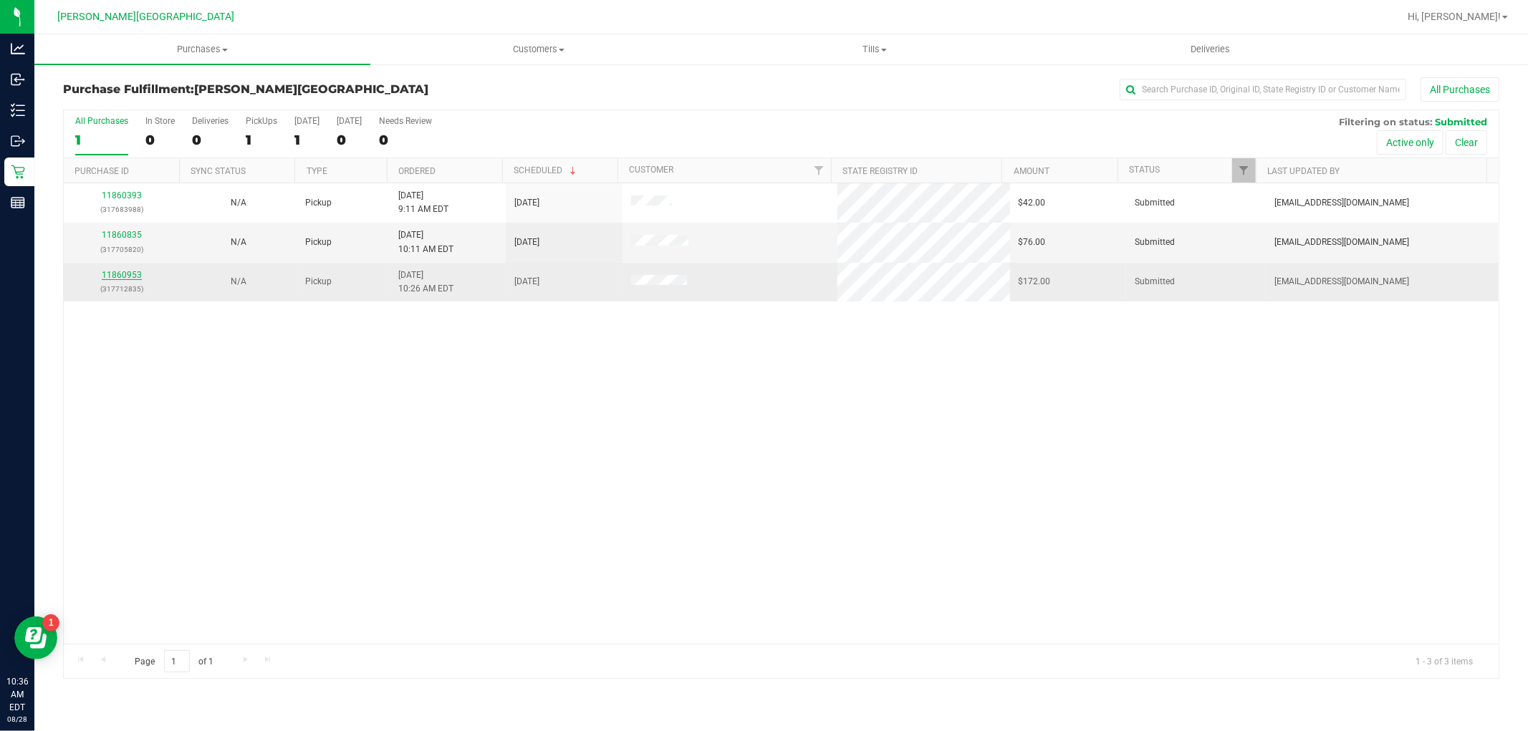
click at [122, 274] on link "11860953" at bounding box center [122, 275] width 40 height 10
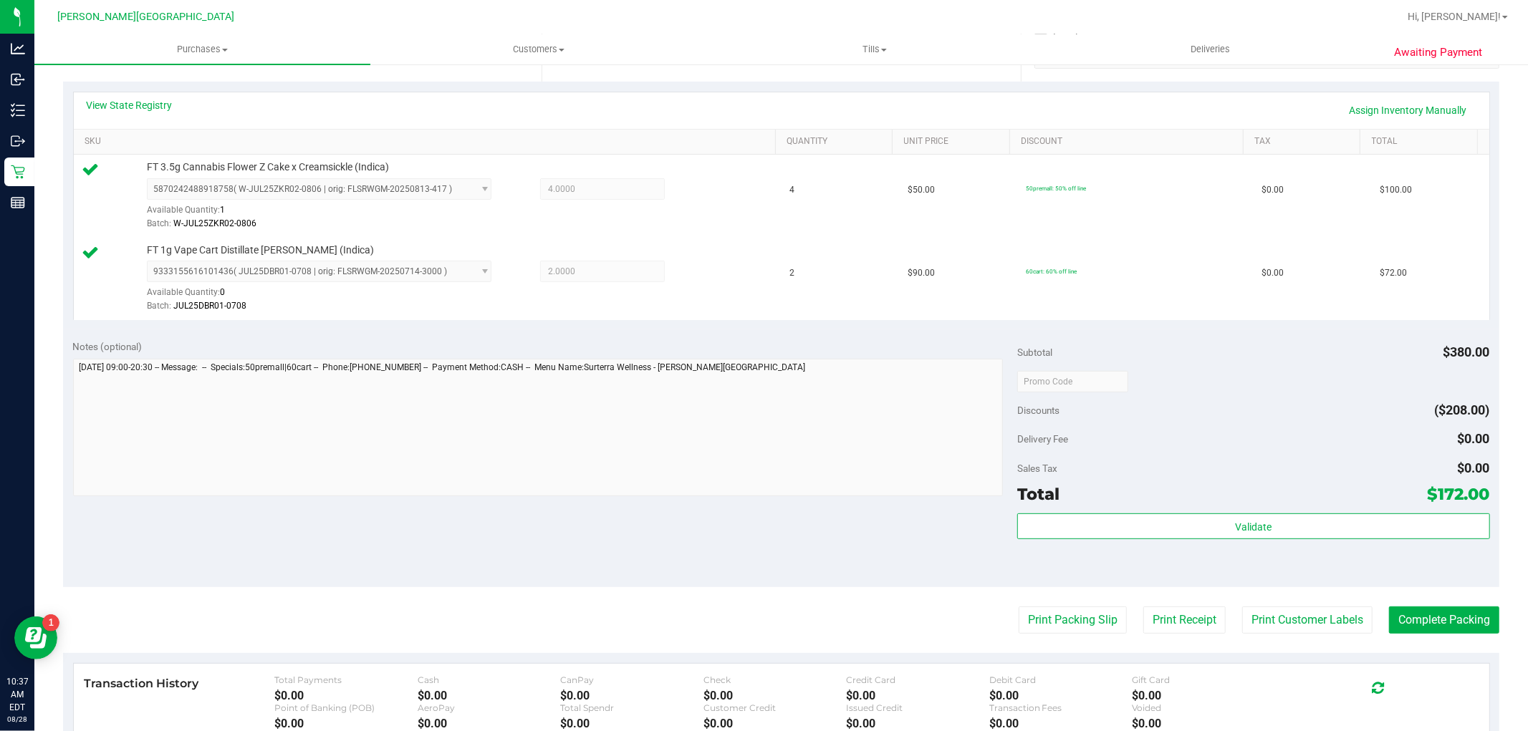
scroll to position [318, 0]
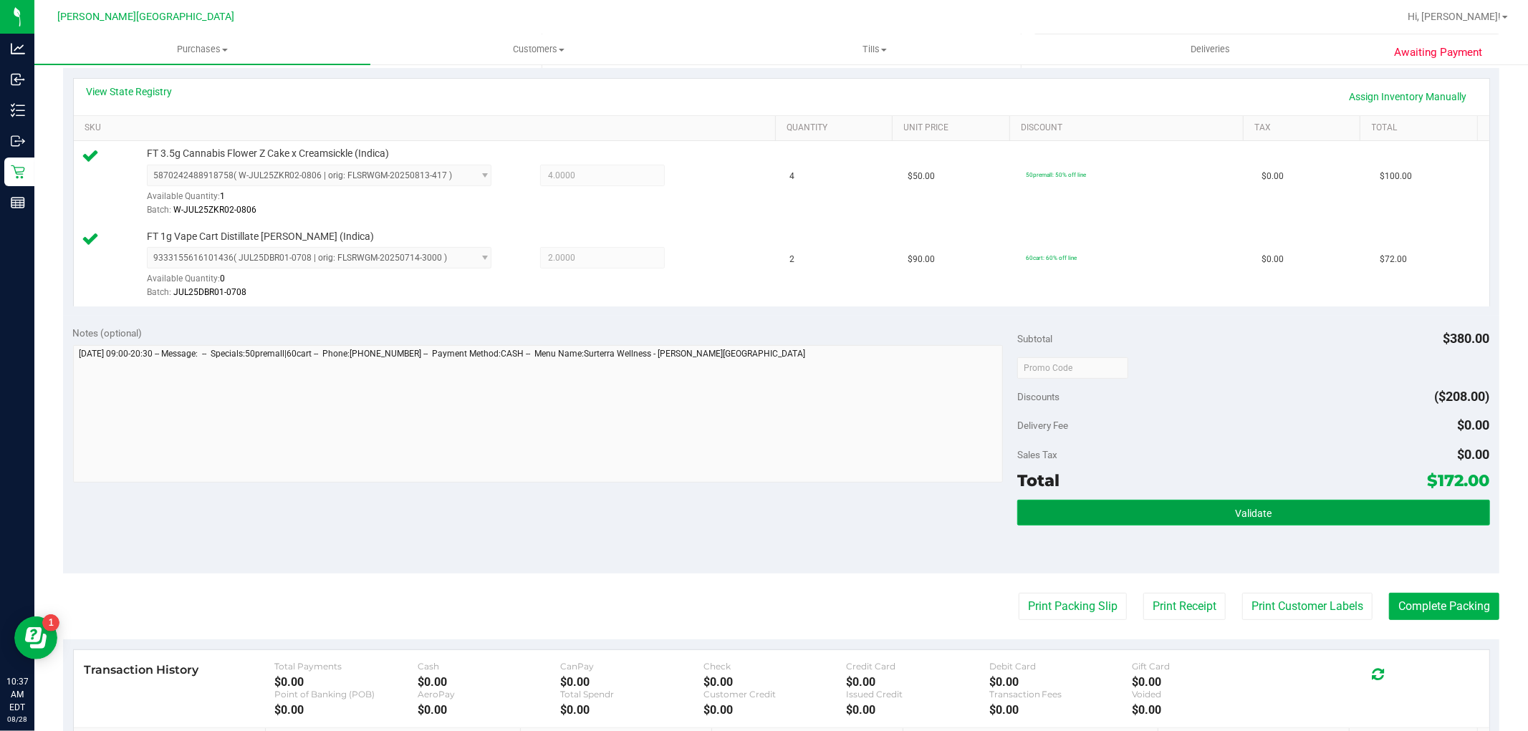
click at [1378, 504] on button "Validate" at bounding box center [1253, 513] width 472 height 26
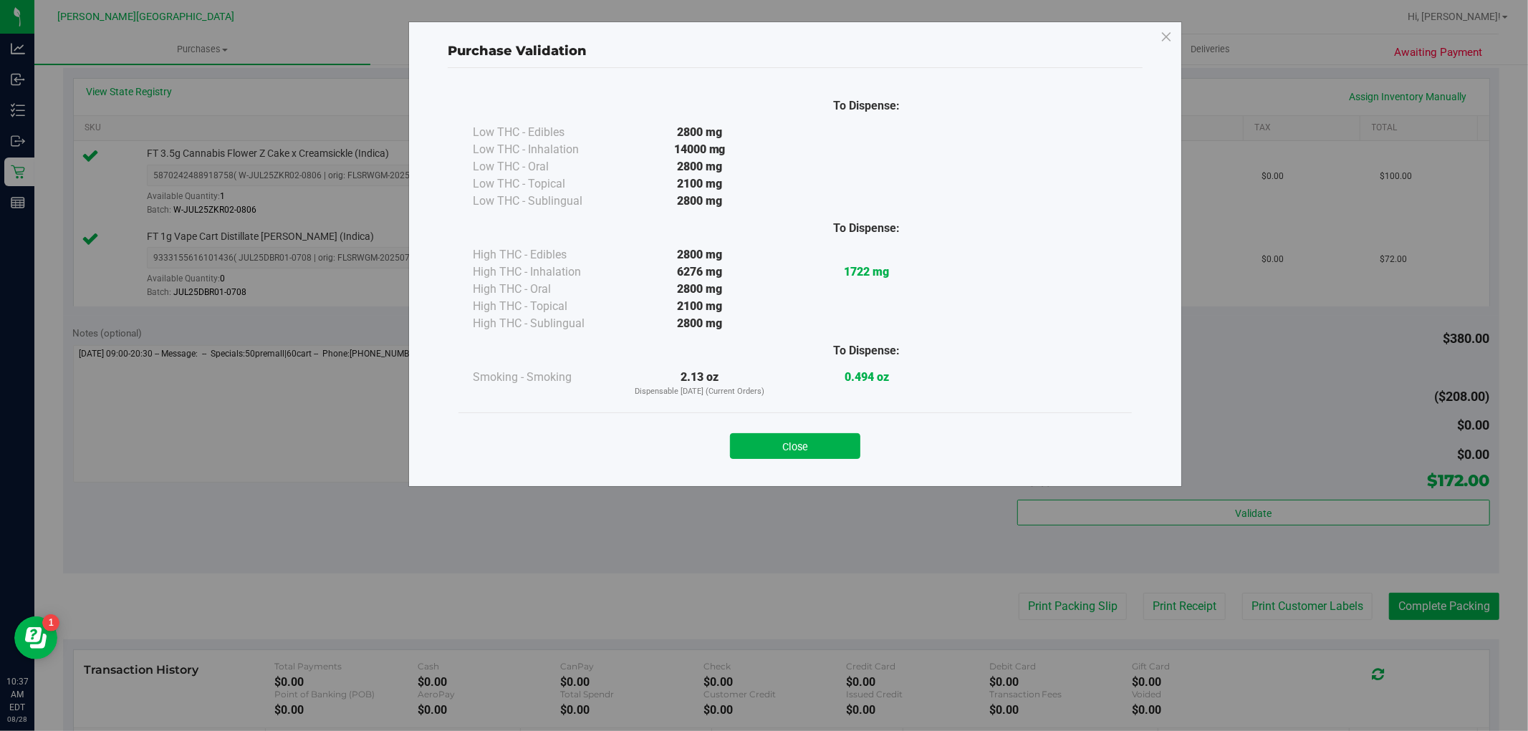
click at [836, 454] on button "Close" at bounding box center [795, 446] width 130 height 26
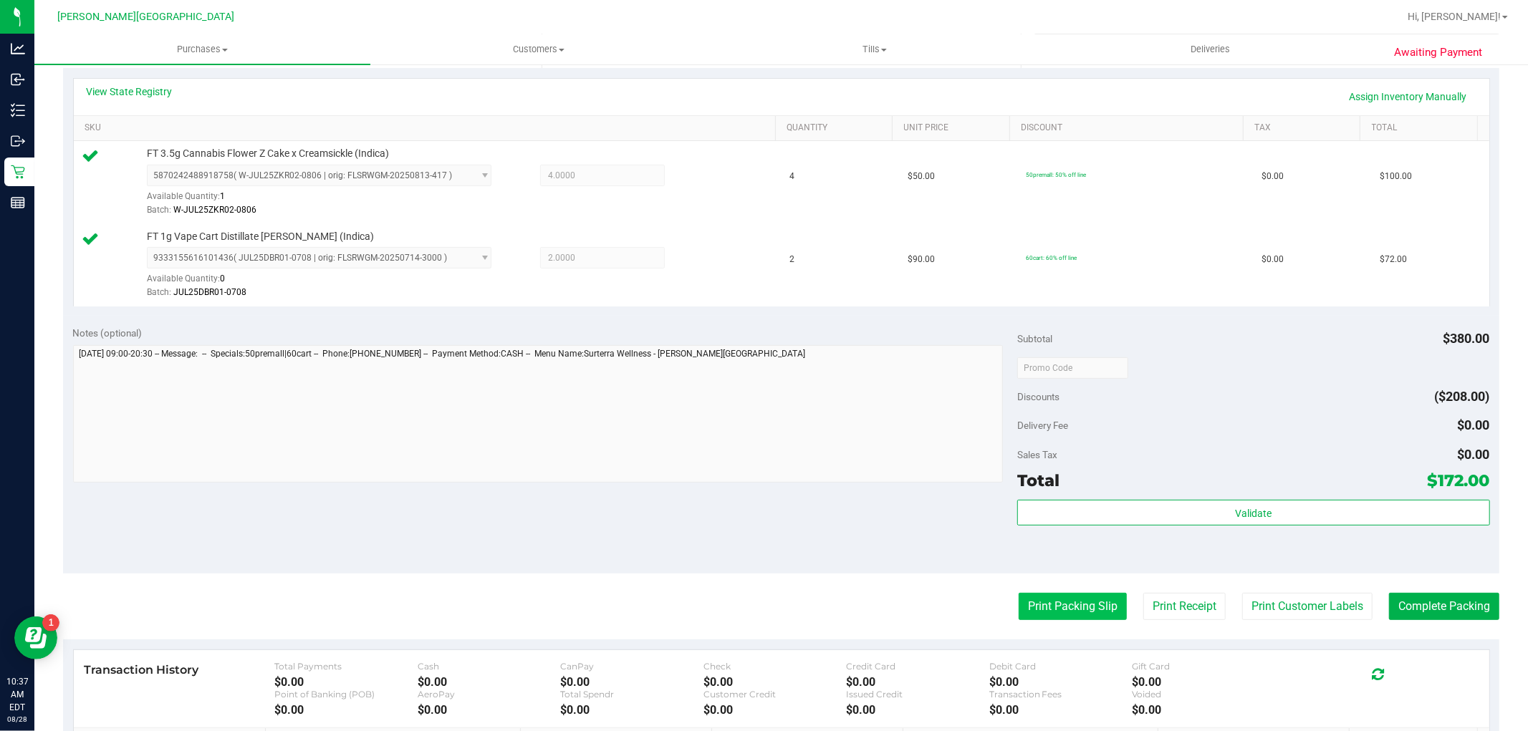
click at [1062, 607] on button "Print Packing Slip" at bounding box center [1073, 606] width 108 height 27
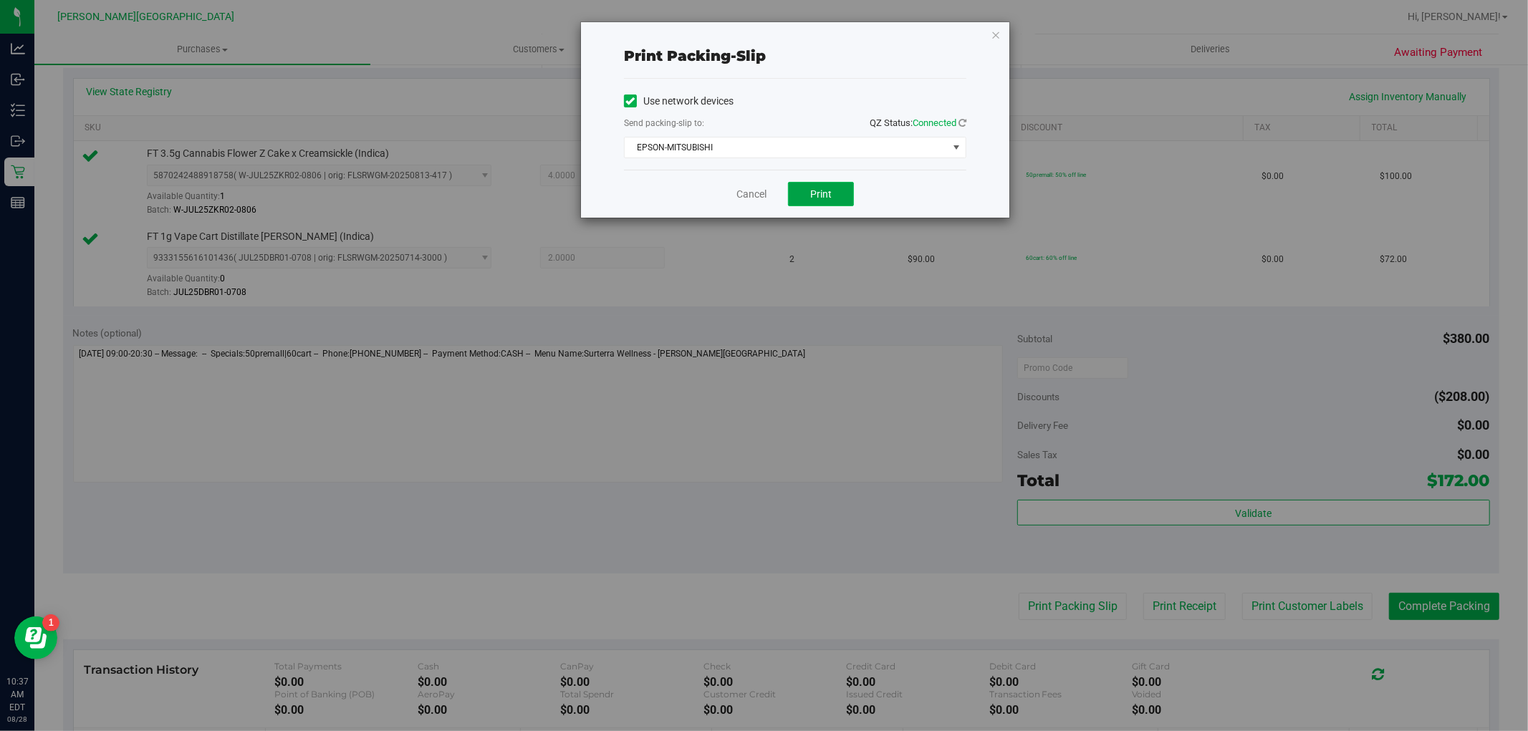
click at [828, 196] on span "Print" at bounding box center [820, 193] width 21 height 11
click at [998, 27] on icon "button" at bounding box center [996, 34] width 10 height 17
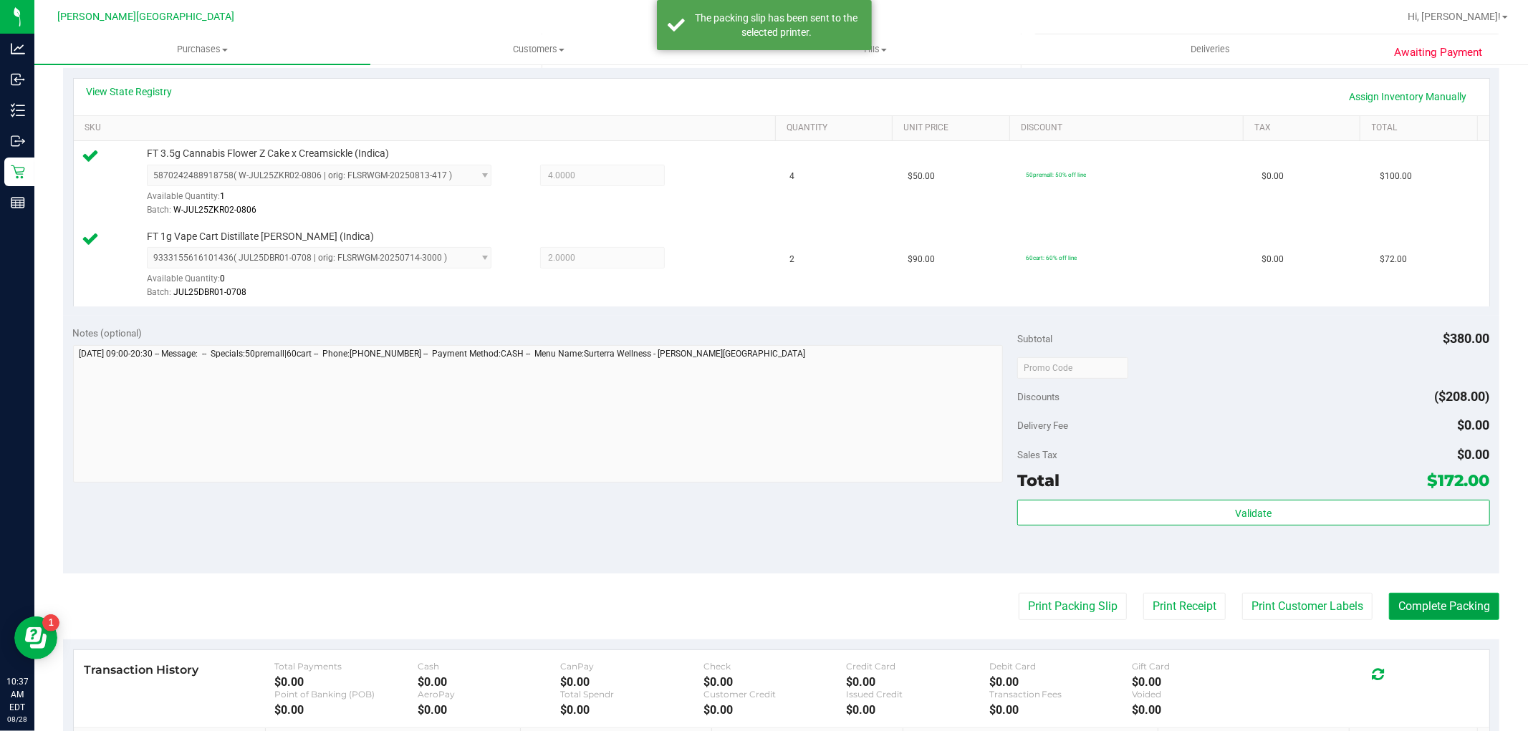
click at [1469, 606] on button "Complete Packing" at bounding box center [1444, 606] width 110 height 27
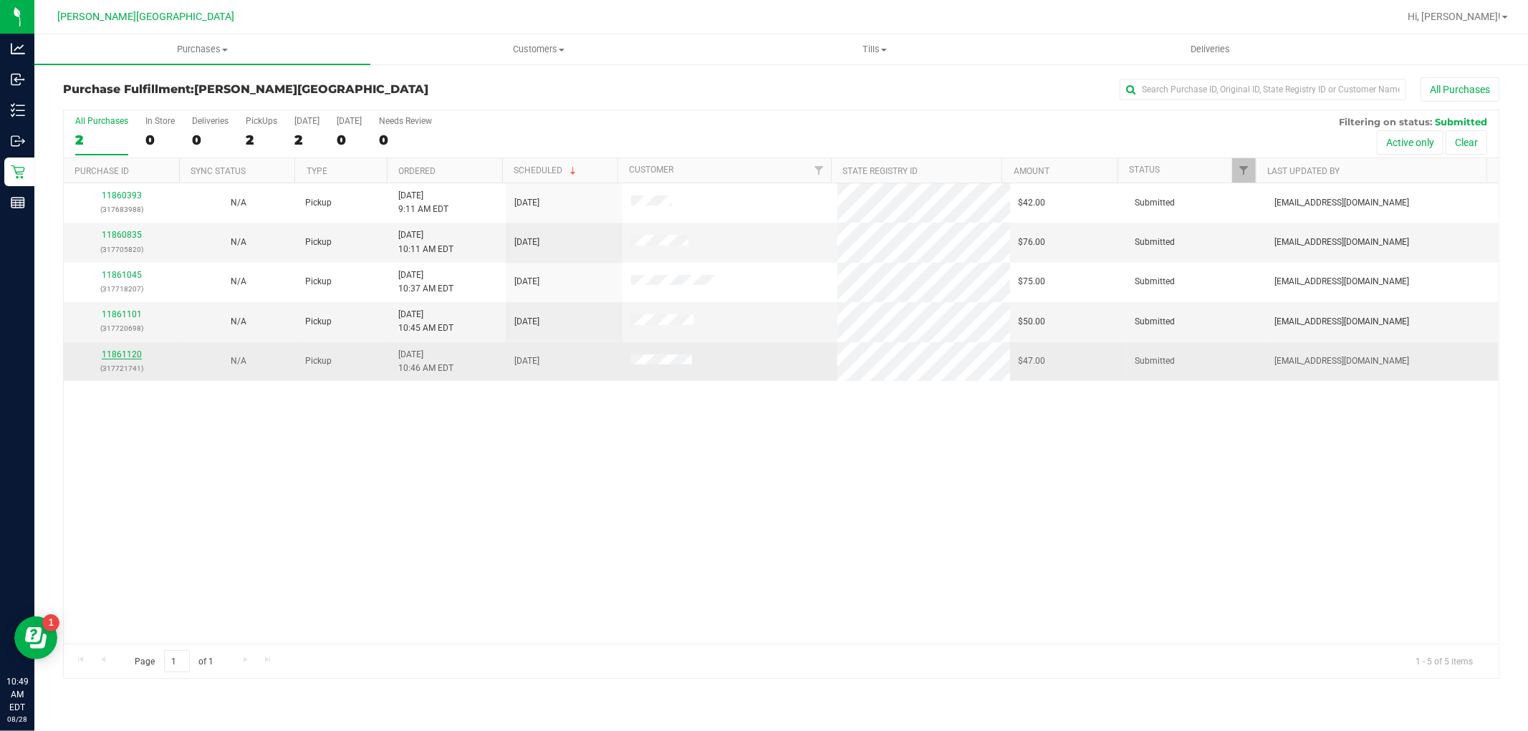
click at [132, 357] on link "11861120" at bounding box center [122, 355] width 40 height 10
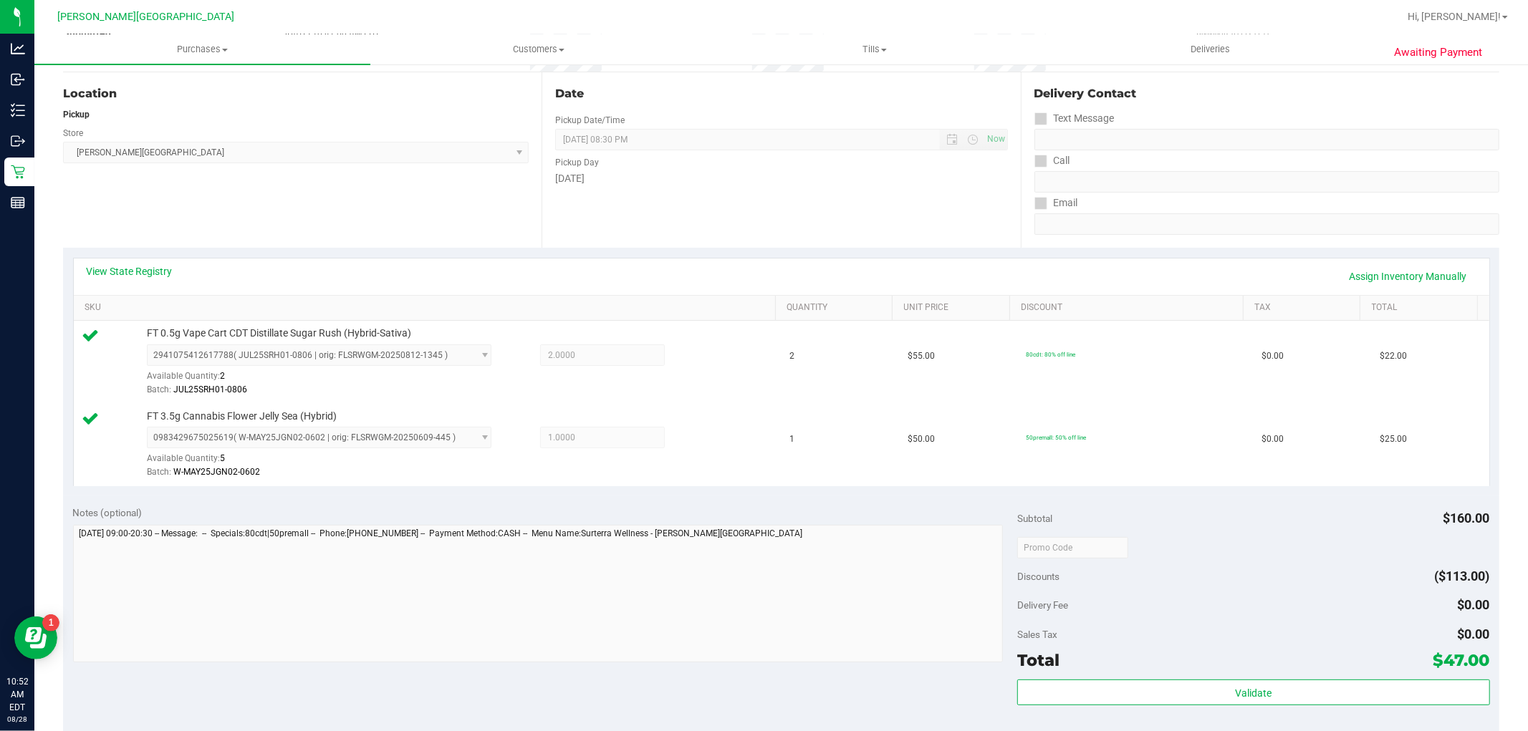
scroll to position [318, 0]
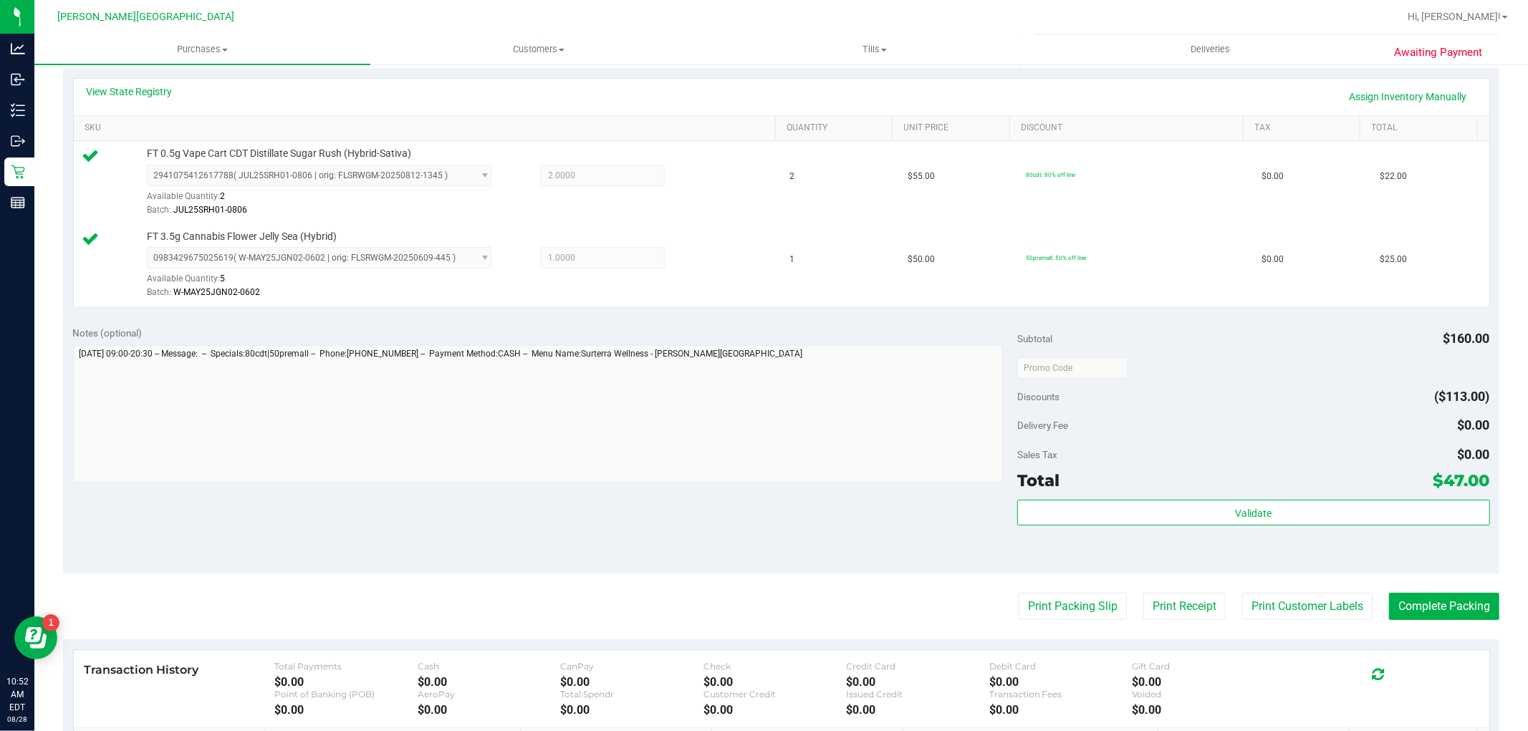
click at [1210, 493] on div "Subtotal $160.00 Discounts ($113.00) Delivery Fee $0.00 Sales Tax $0.00 Total $…" at bounding box center [1253, 445] width 472 height 239
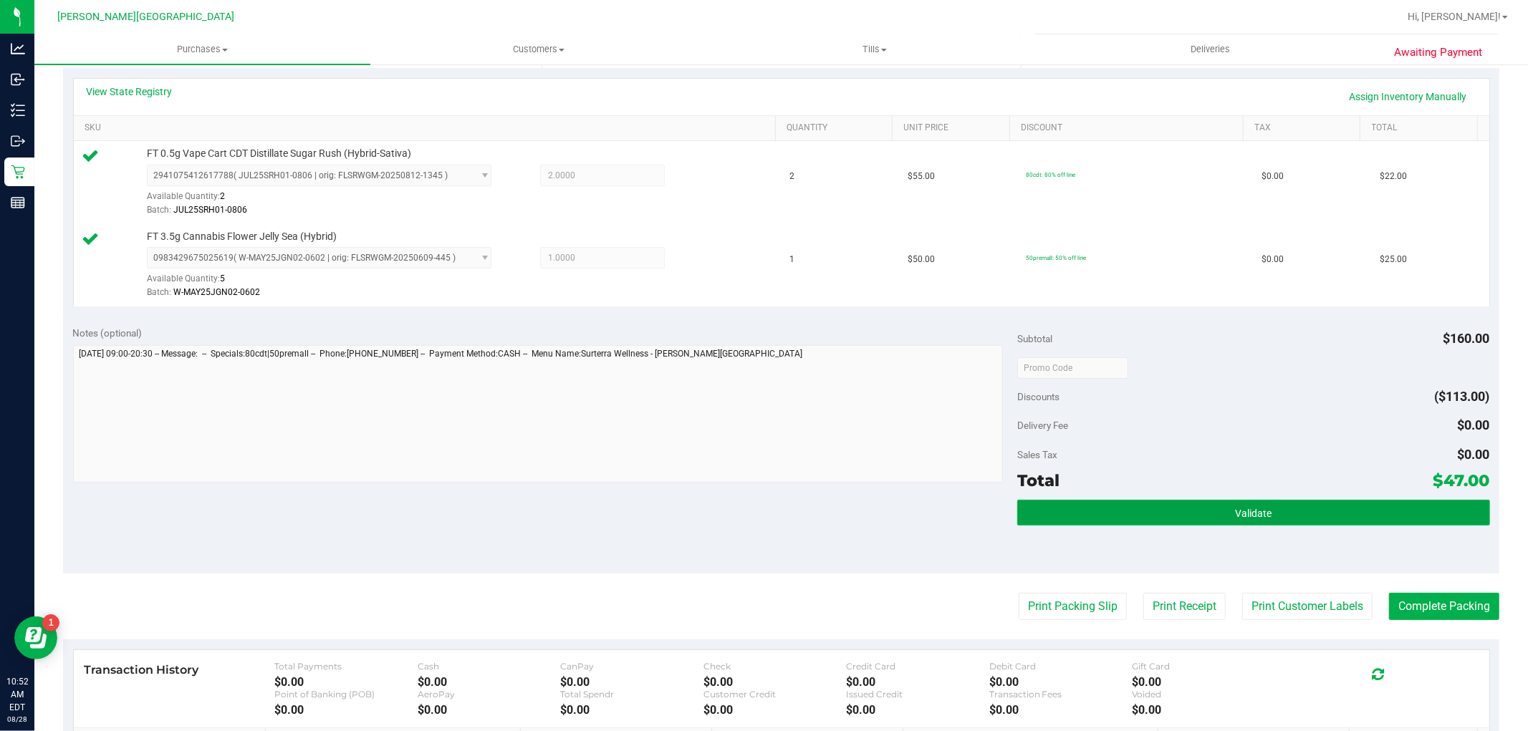
click at [1218, 510] on button "Validate" at bounding box center [1253, 513] width 472 height 26
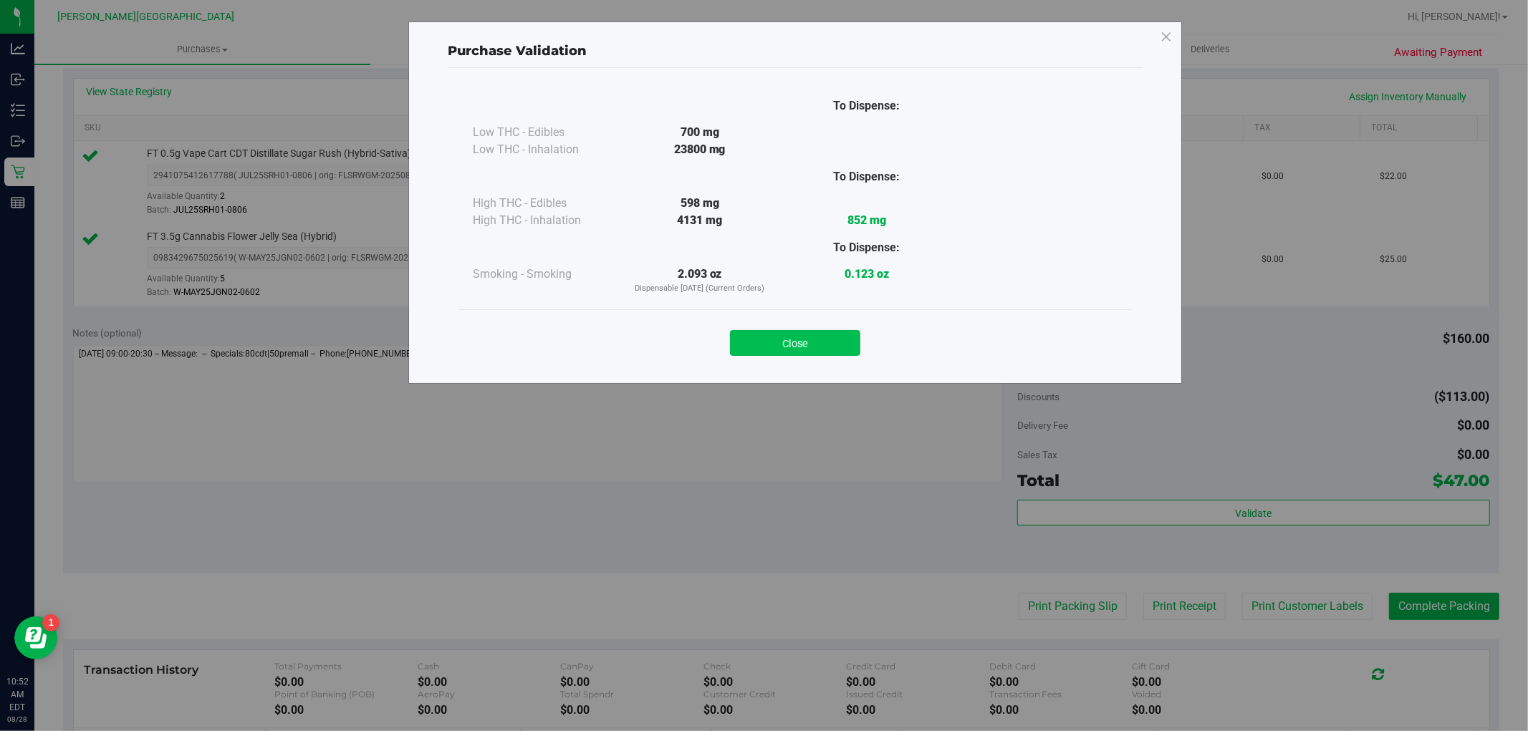
click at [818, 347] on button "Close" at bounding box center [795, 343] width 130 height 26
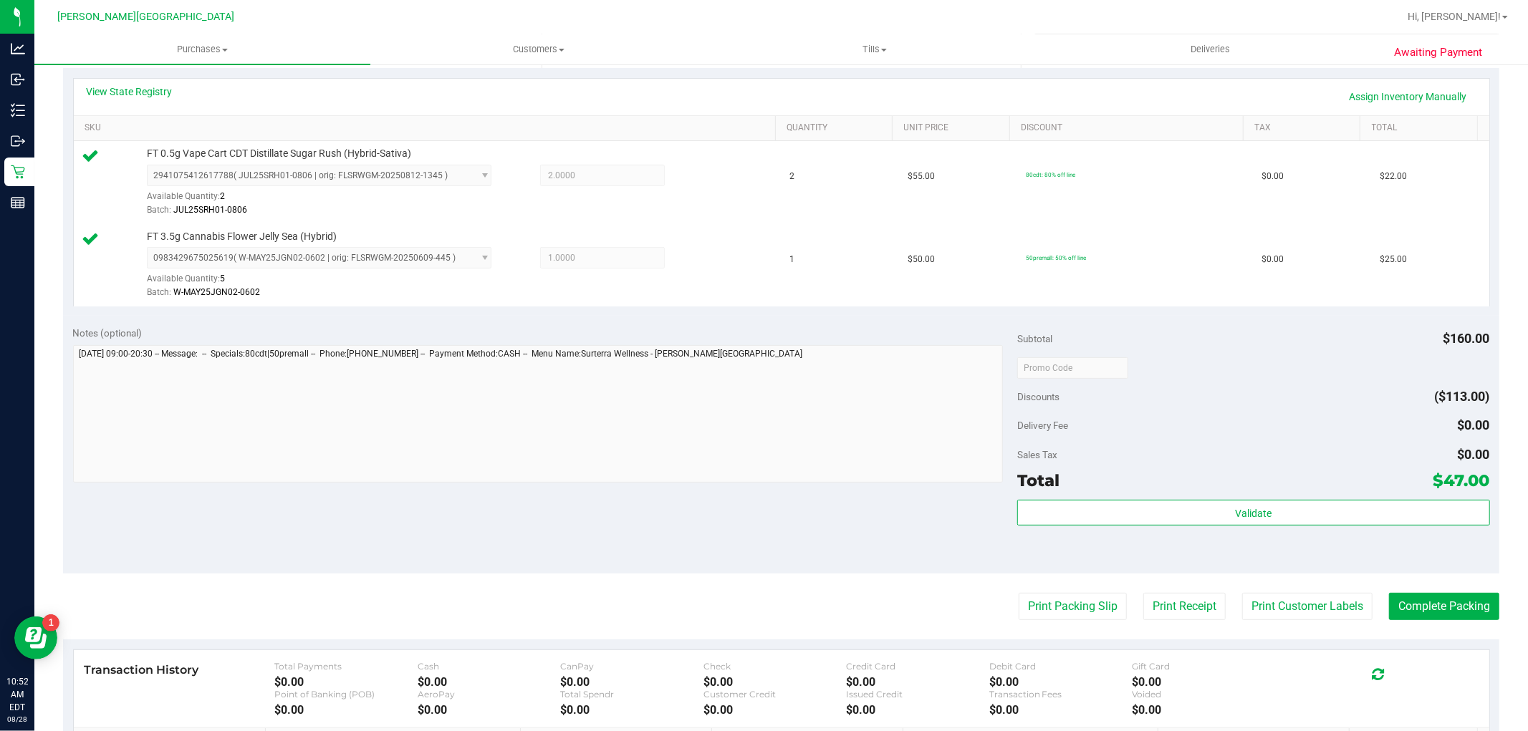
click at [1059, 580] on purchase-details "Back Edit Purchase Cancel Purchase View Profile # 11861120 BioTrack ID: - Submi…" at bounding box center [781, 333] width 1436 height 1148
click at [1061, 607] on button "Print Packing Slip" at bounding box center [1073, 606] width 108 height 27
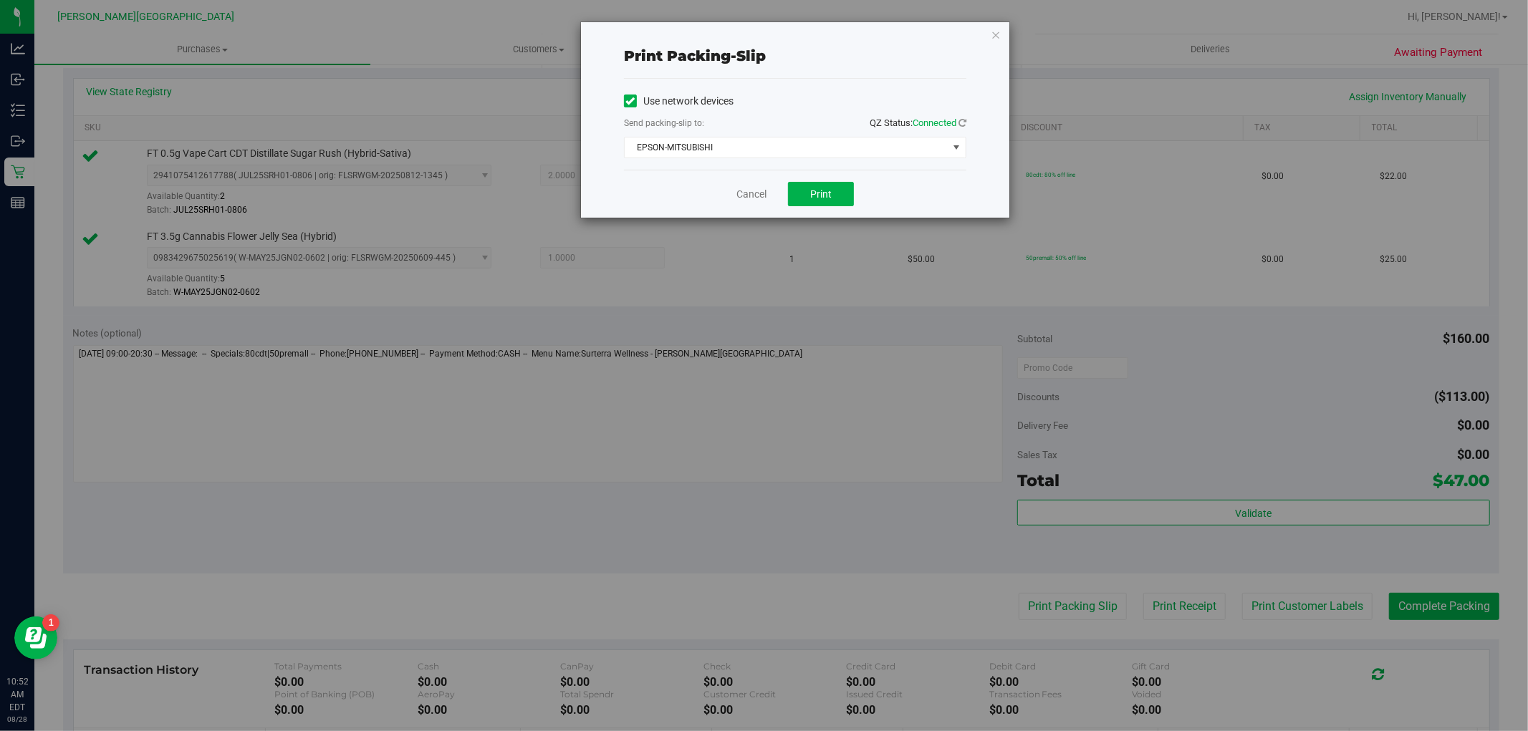
click at [827, 206] on div "Cancel Print" at bounding box center [795, 194] width 342 height 48
click at [827, 191] on span "Print" at bounding box center [820, 193] width 21 height 11
click at [998, 32] on icon "button" at bounding box center [996, 34] width 10 height 17
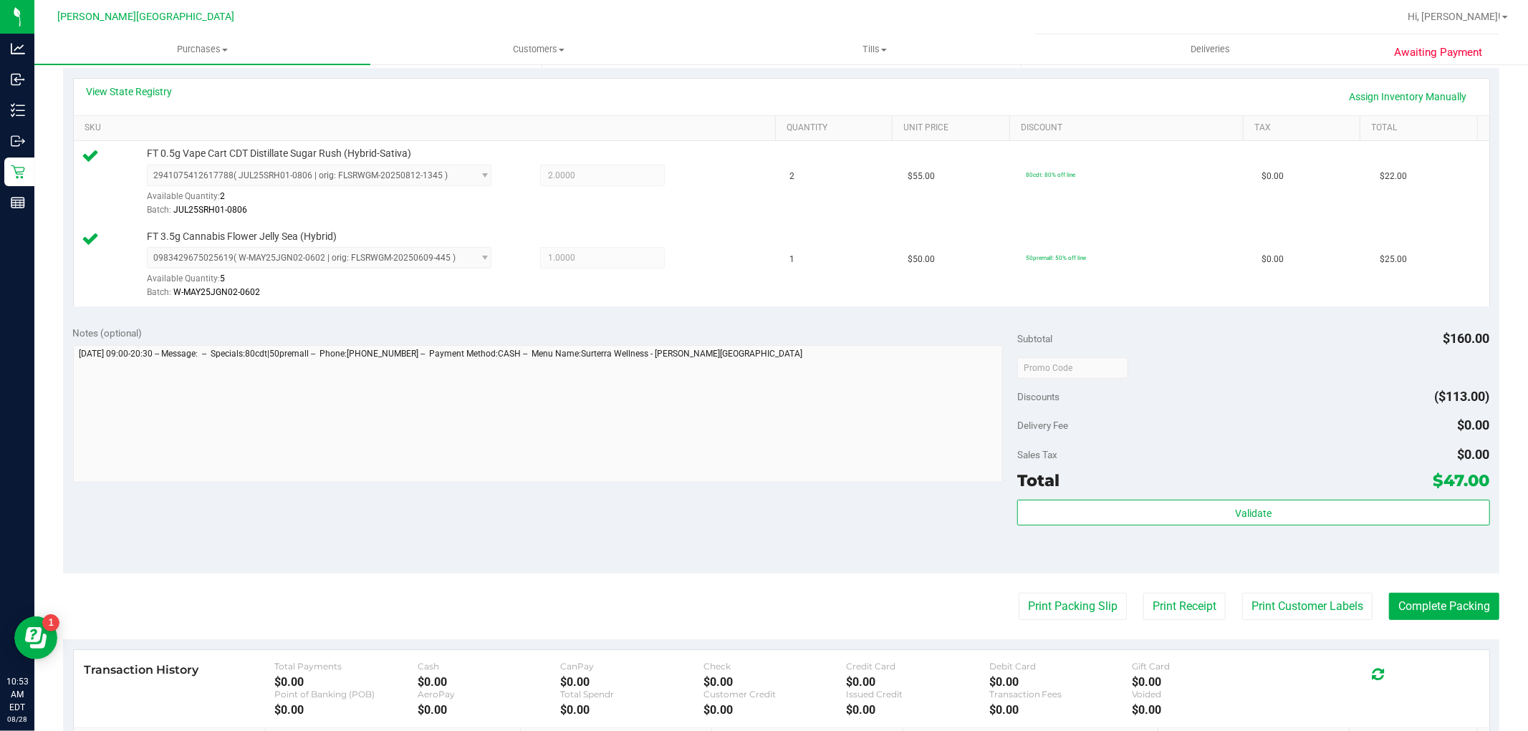
click at [1364, 526] on div "Validate" at bounding box center [1253, 513] width 472 height 27
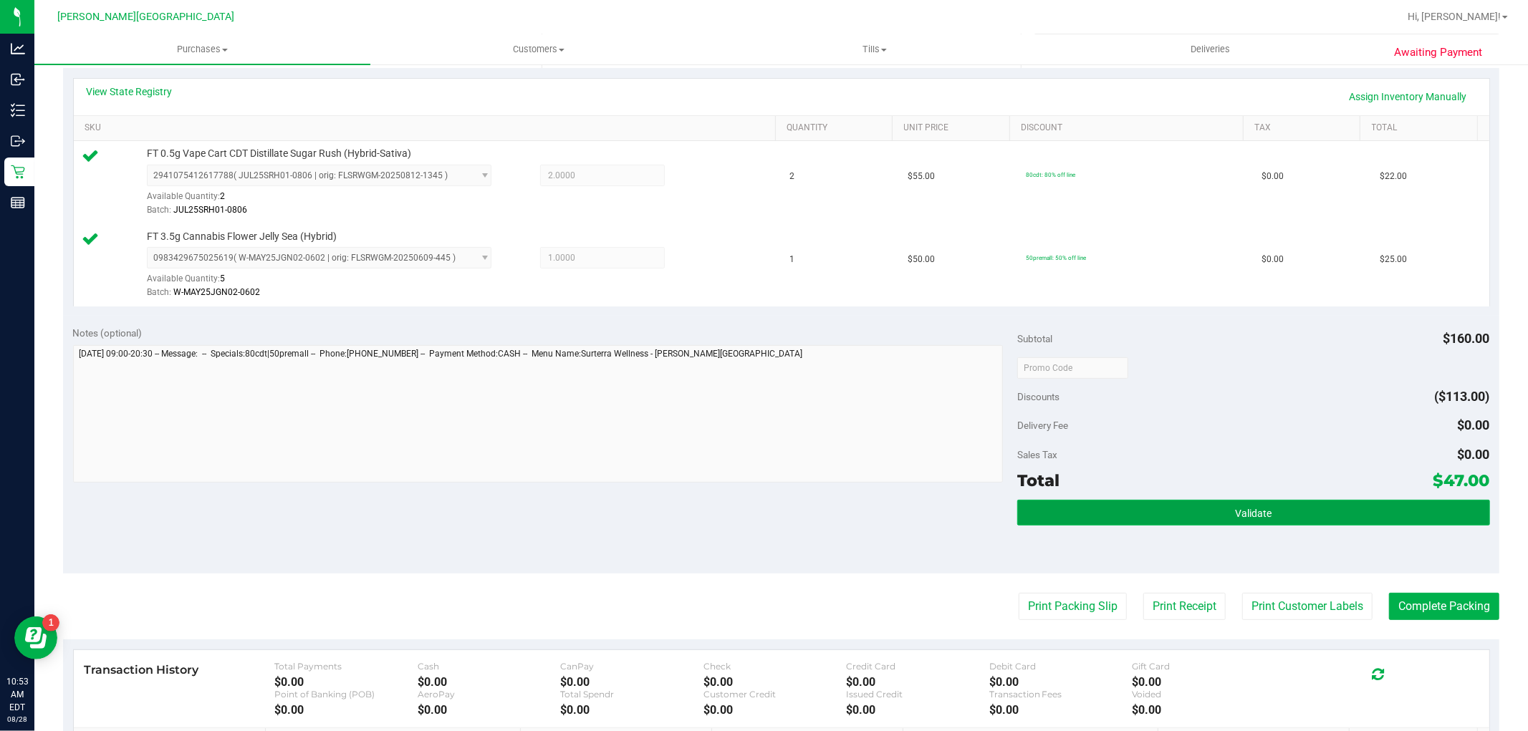
click at [1367, 518] on button "Validate" at bounding box center [1253, 513] width 472 height 26
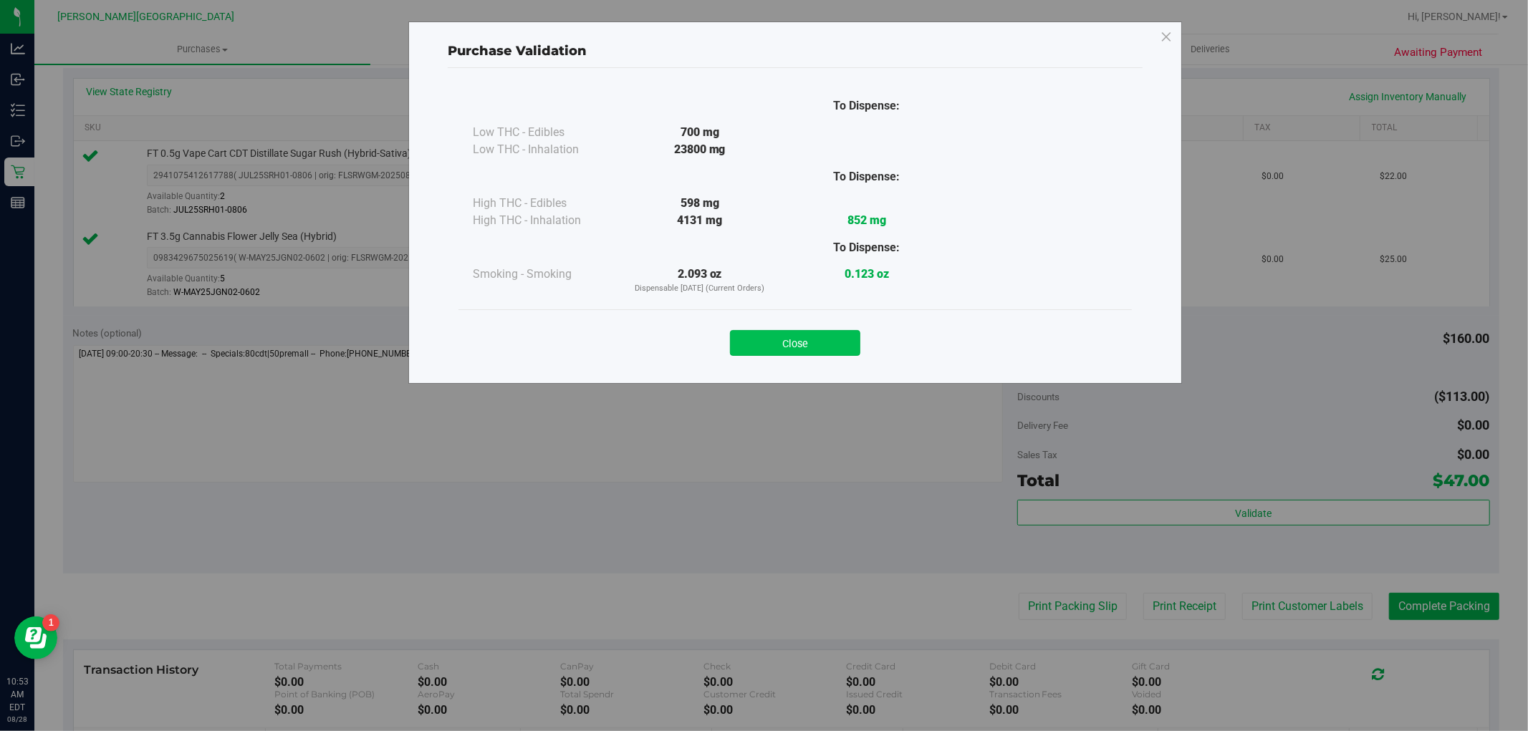
click at [832, 348] on button "Close" at bounding box center [795, 343] width 130 height 26
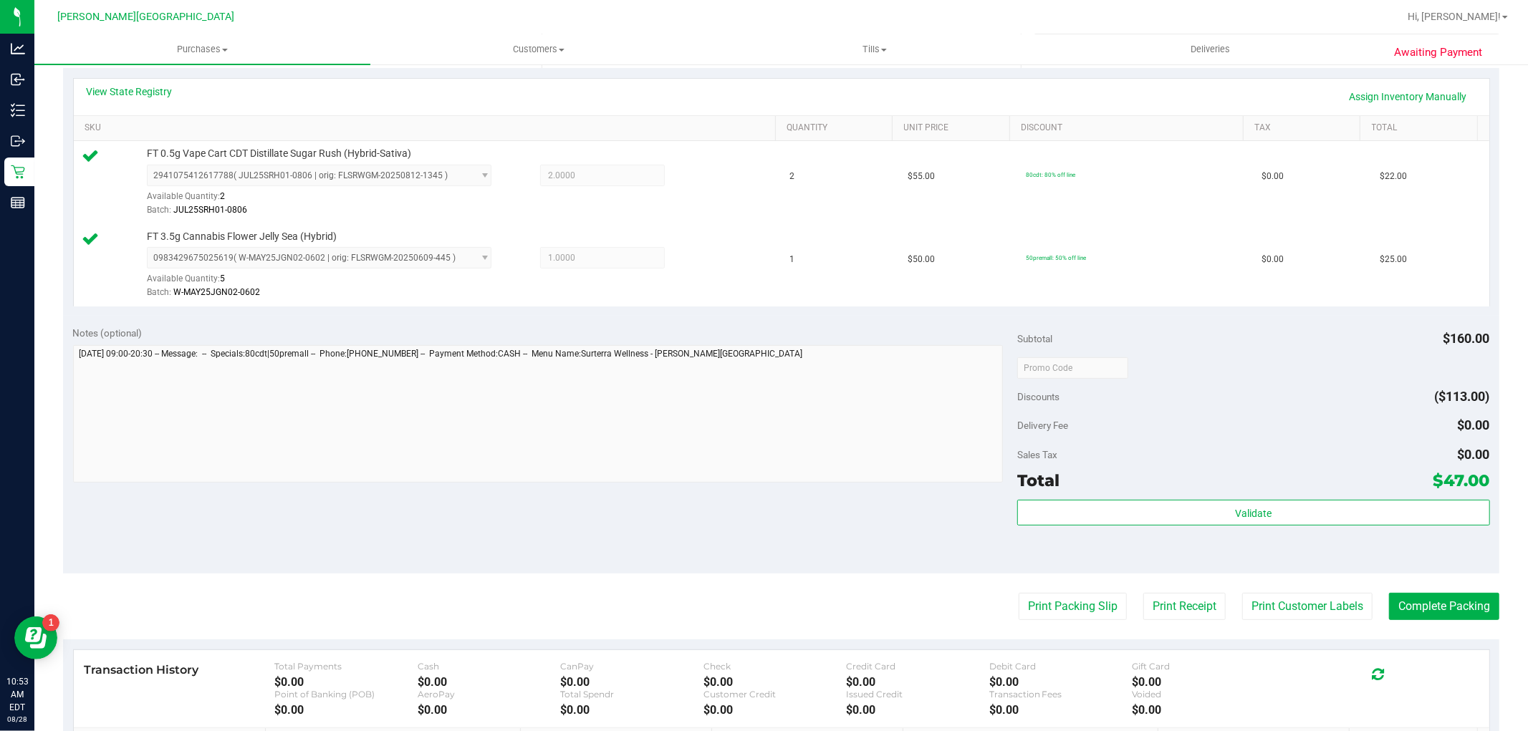
click at [1433, 623] on purchase-details "Back Edit Purchase Cancel Purchase View Profile # 11861120 BioTrack ID: - Submi…" at bounding box center [781, 333] width 1436 height 1148
click at [1434, 614] on button "Complete Packing" at bounding box center [1444, 606] width 110 height 27
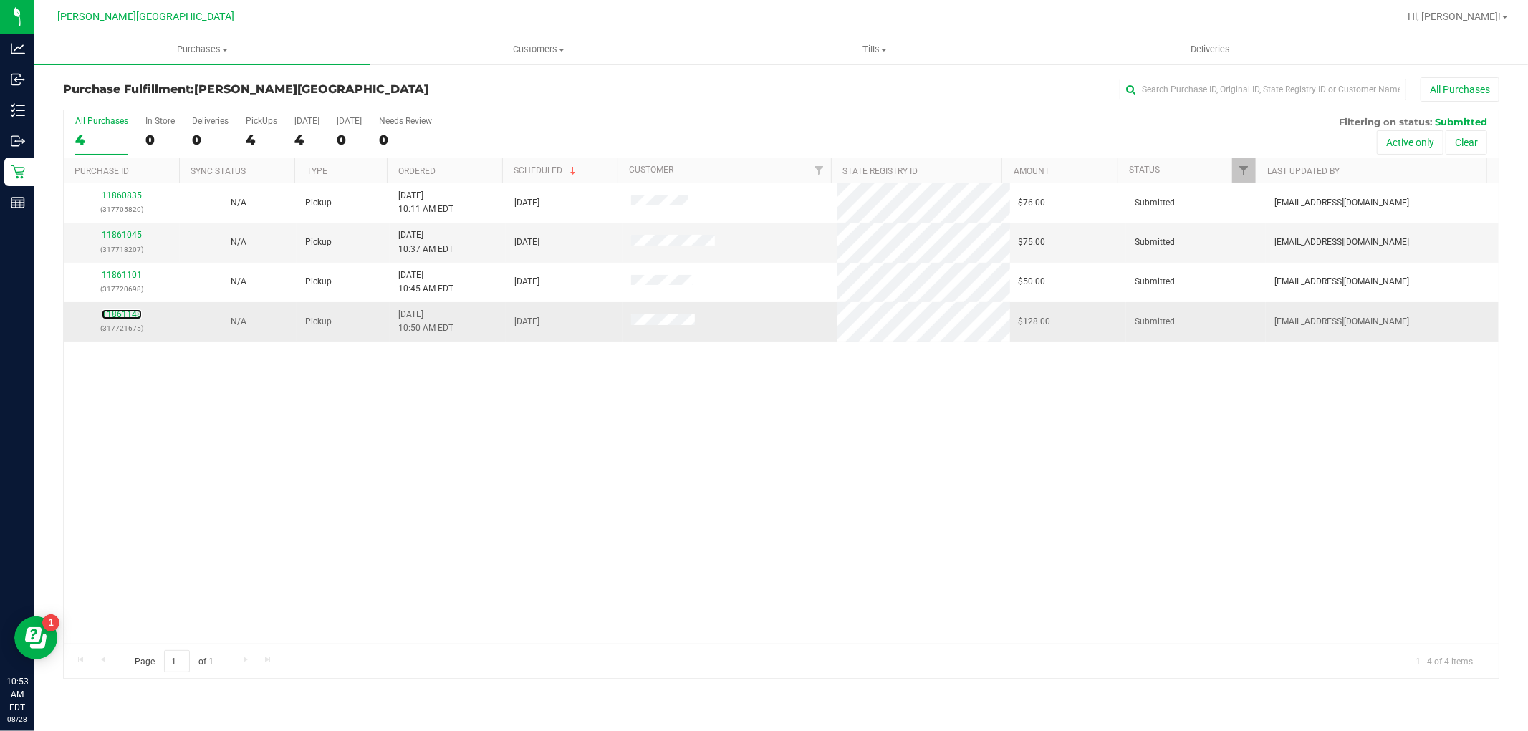
click at [112, 309] on div "11861148 (317721675)" at bounding box center [121, 321] width 99 height 27
click at [112, 308] on div "11861148 (317721675)" at bounding box center [121, 321] width 99 height 27
click at [112, 312] on link "11861148" at bounding box center [122, 314] width 40 height 10
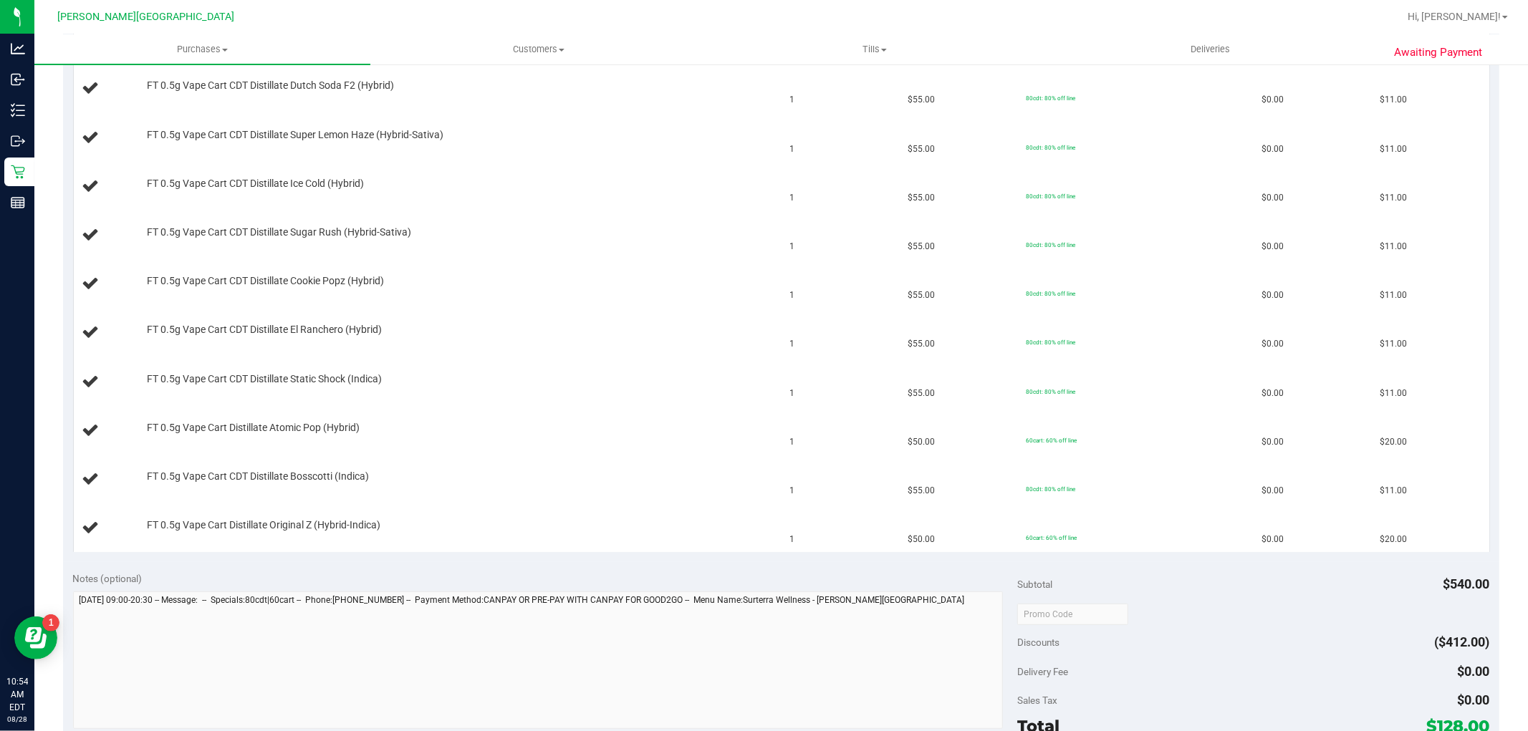
scroll to position [557, 0]
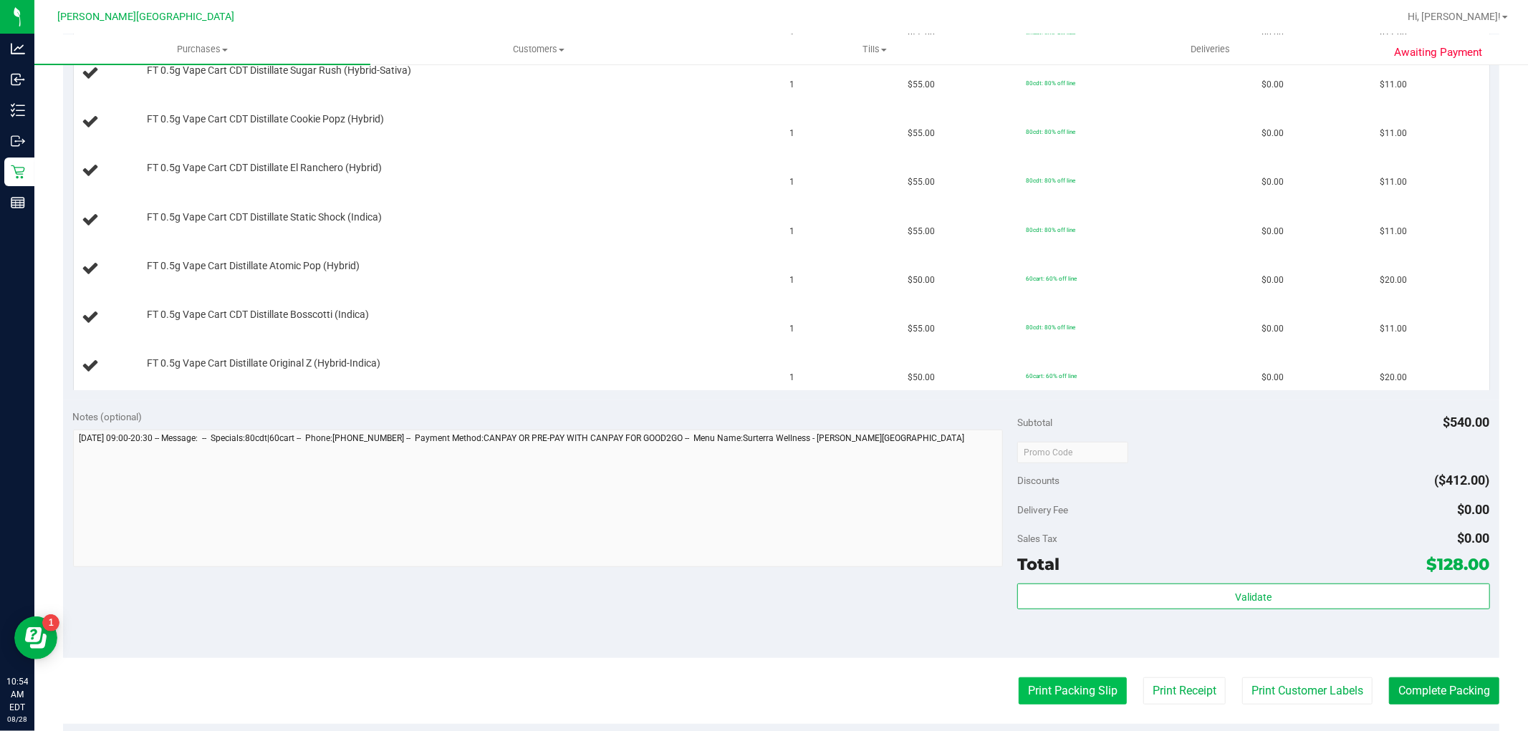
click at [1079, 688] on button "Print Packing Slip" at bounding box center [1073, 691] width 108 height 27
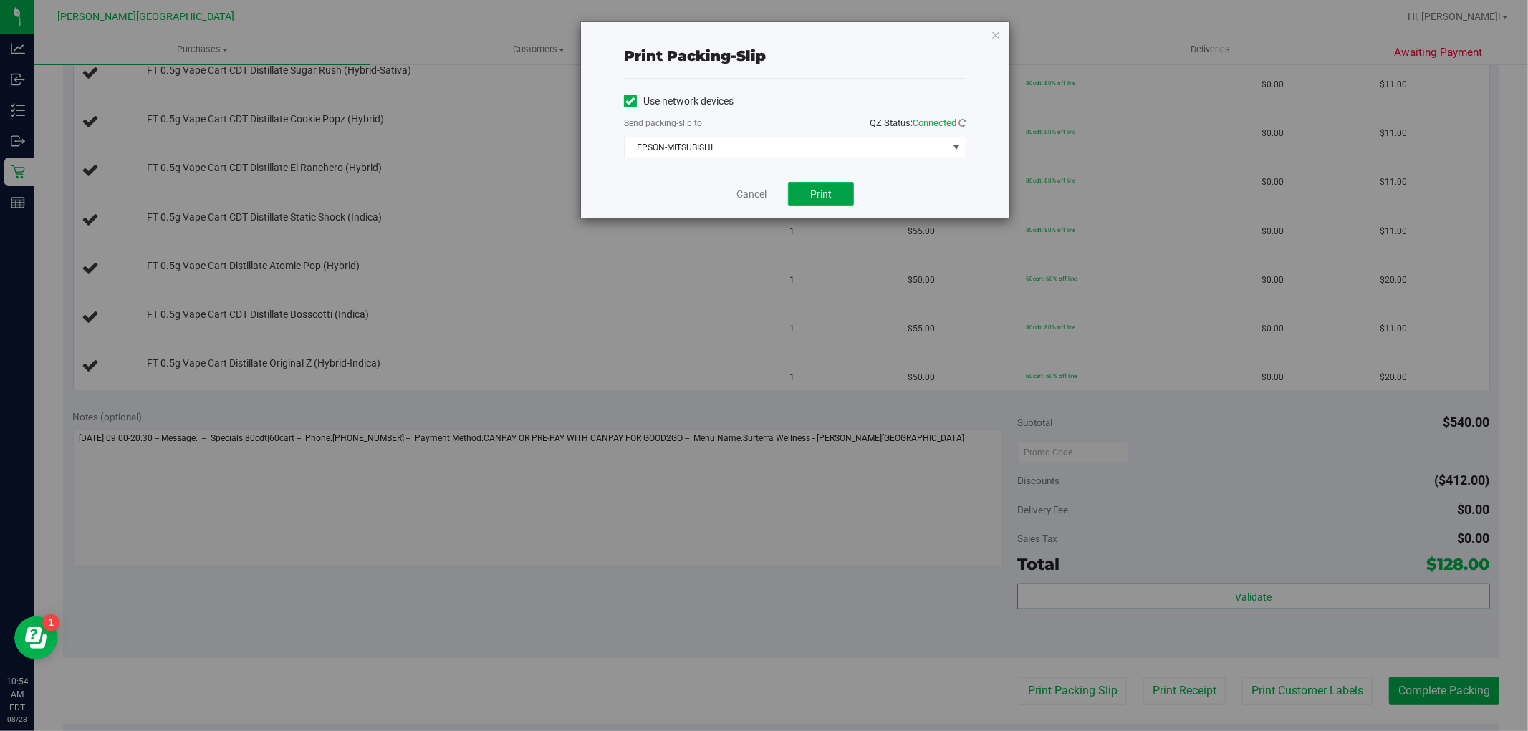
click at [834, 191] on button "Print" at bounding box center [821, 194] width 66 height 24
click at [996, 31] on icon "button" at bounding box center [996, 34] width 10 height 17
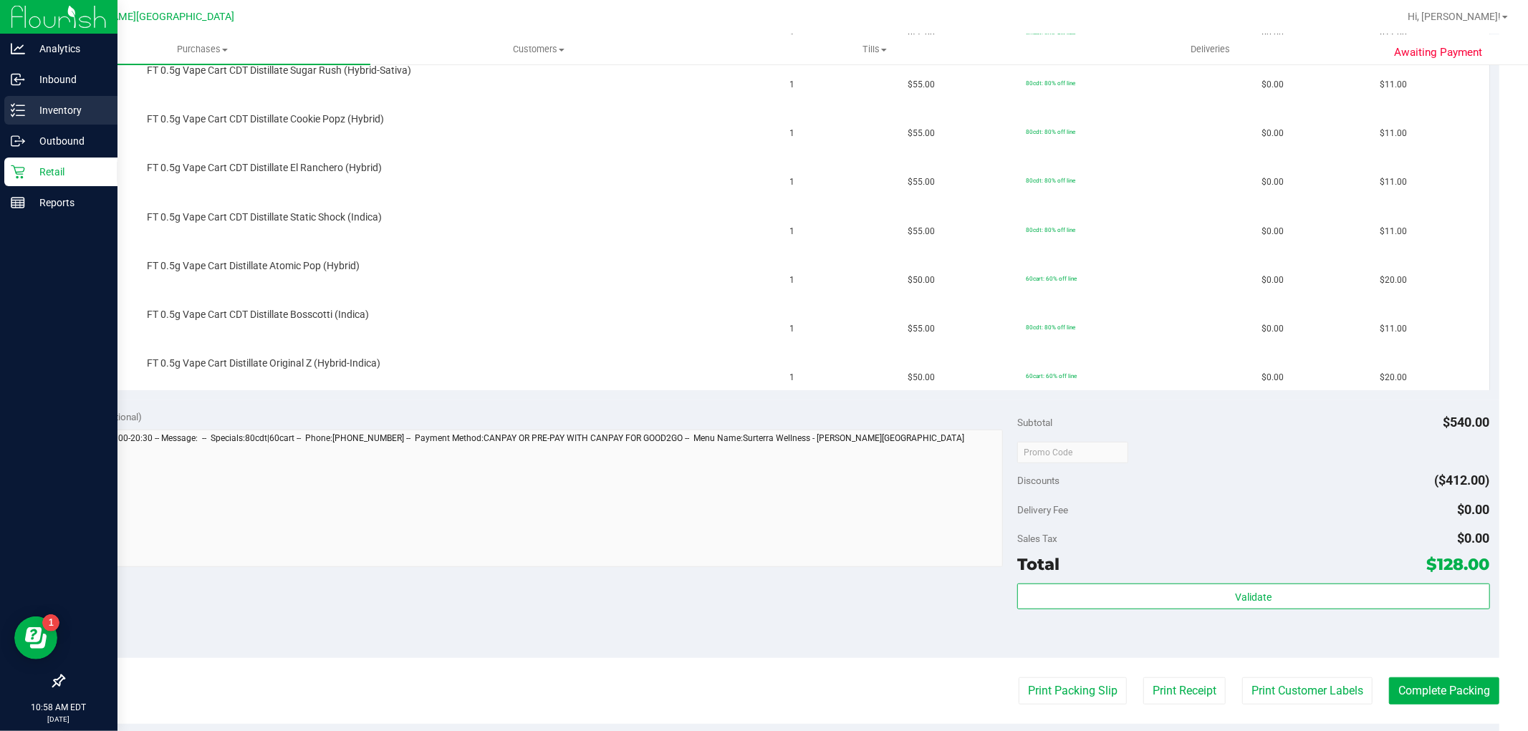
click at [90, 112] on p "Inventory" at bounding box center [68, 110] width 86 height 17
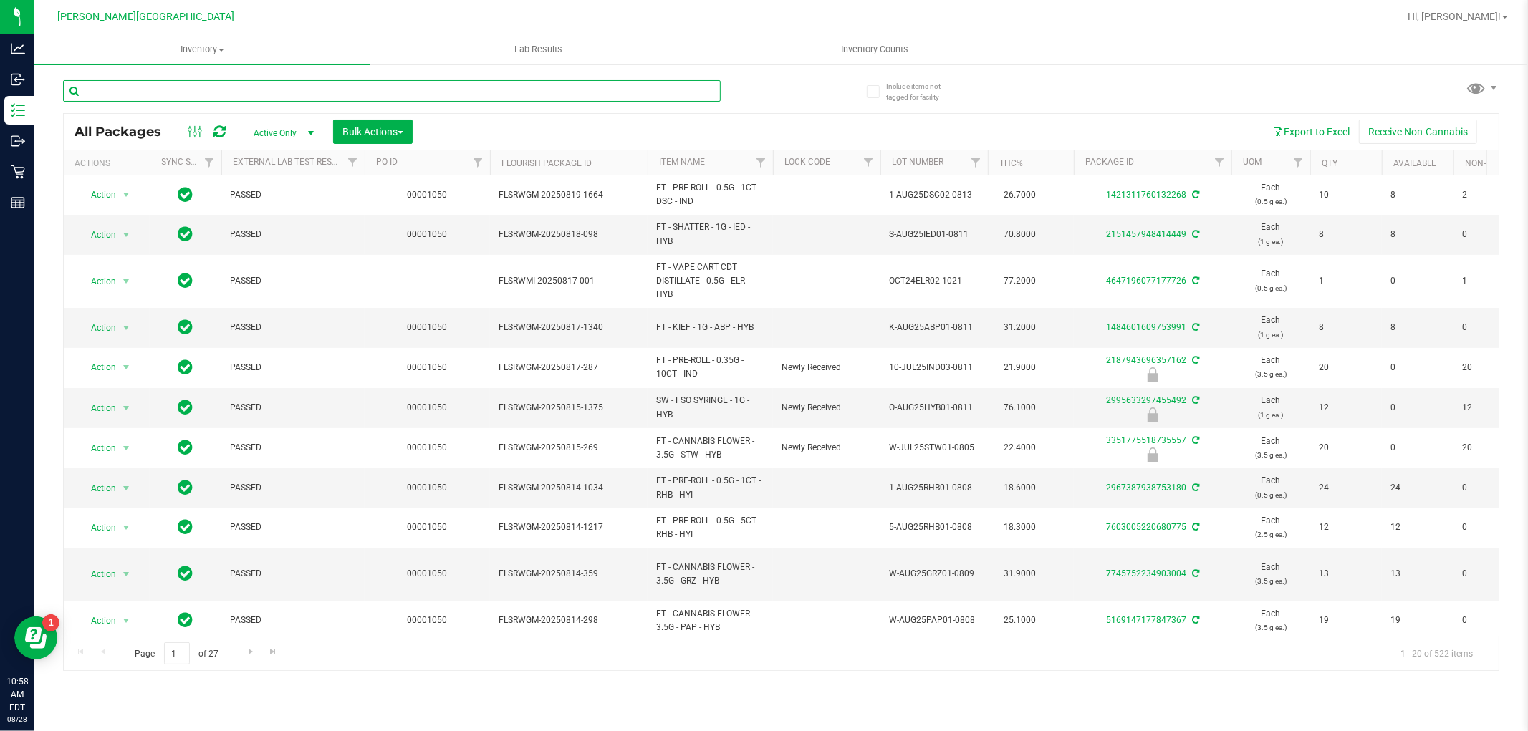
click at [210, 91] on input "text" at bounding box center [392, 90] width 658 height 21
type input "3458192561070175"
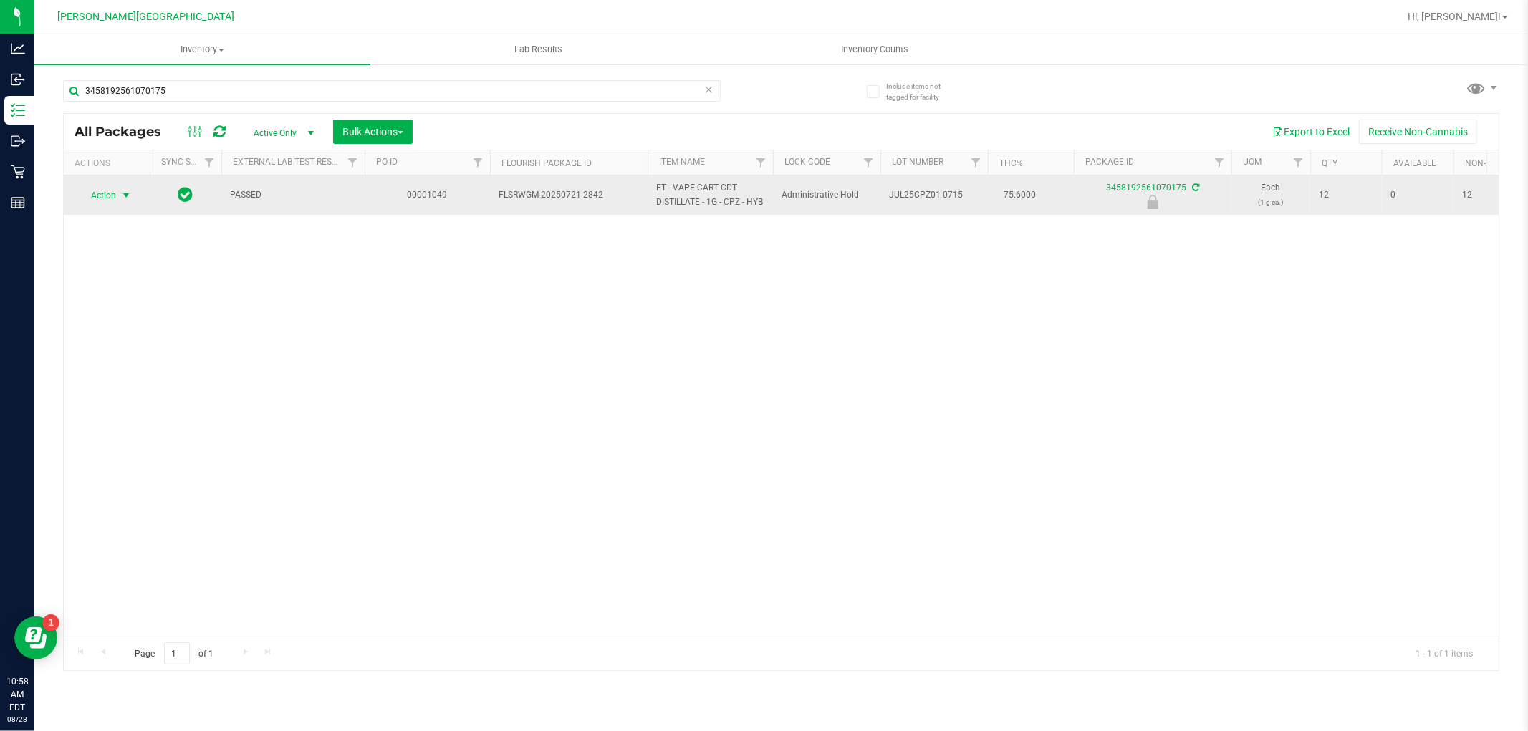
click at [115, 191] on span "Action" at bounding box center [97, 196] width 39 height 20
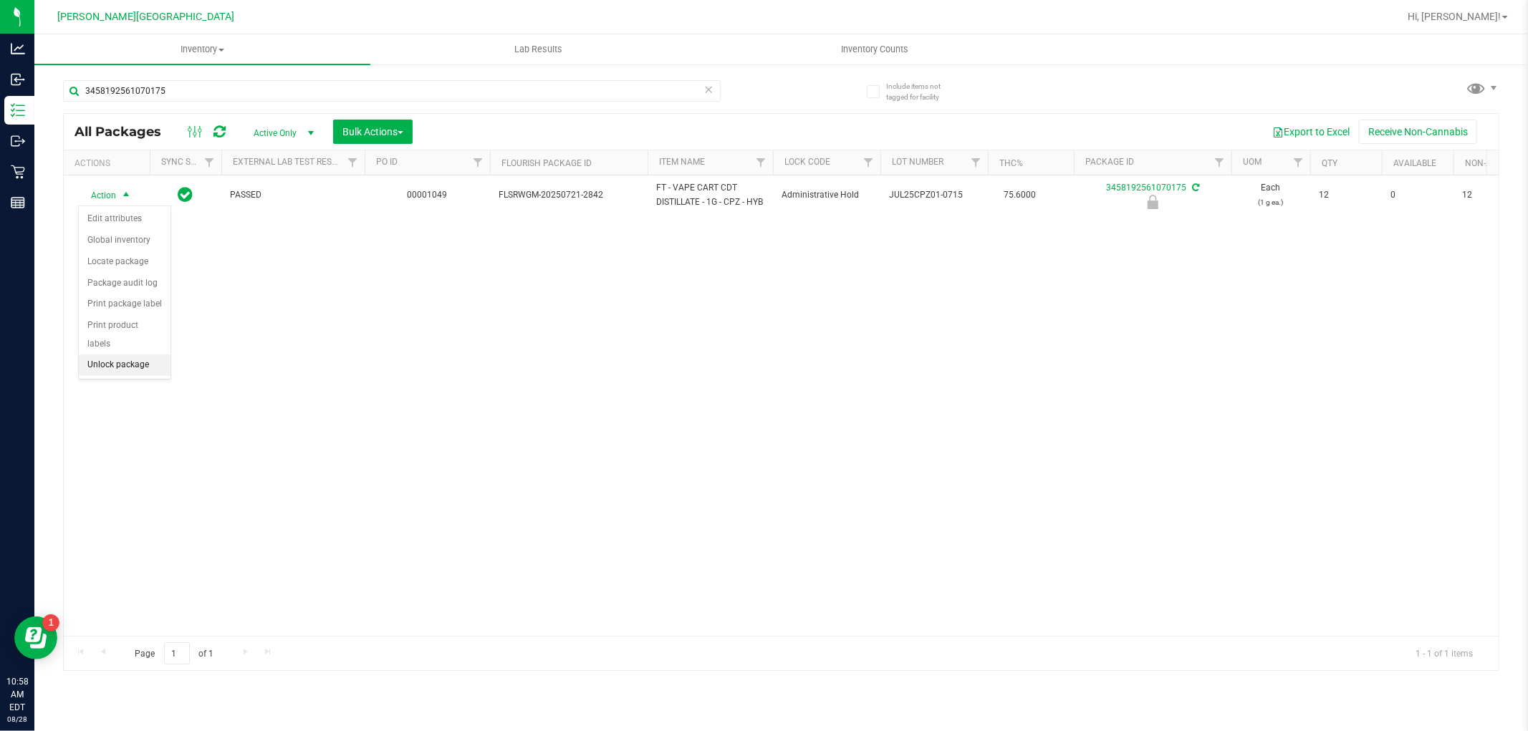
click at [122, 365] on li "Unlock package" at bounding box center [125, 365] width 92 height 21
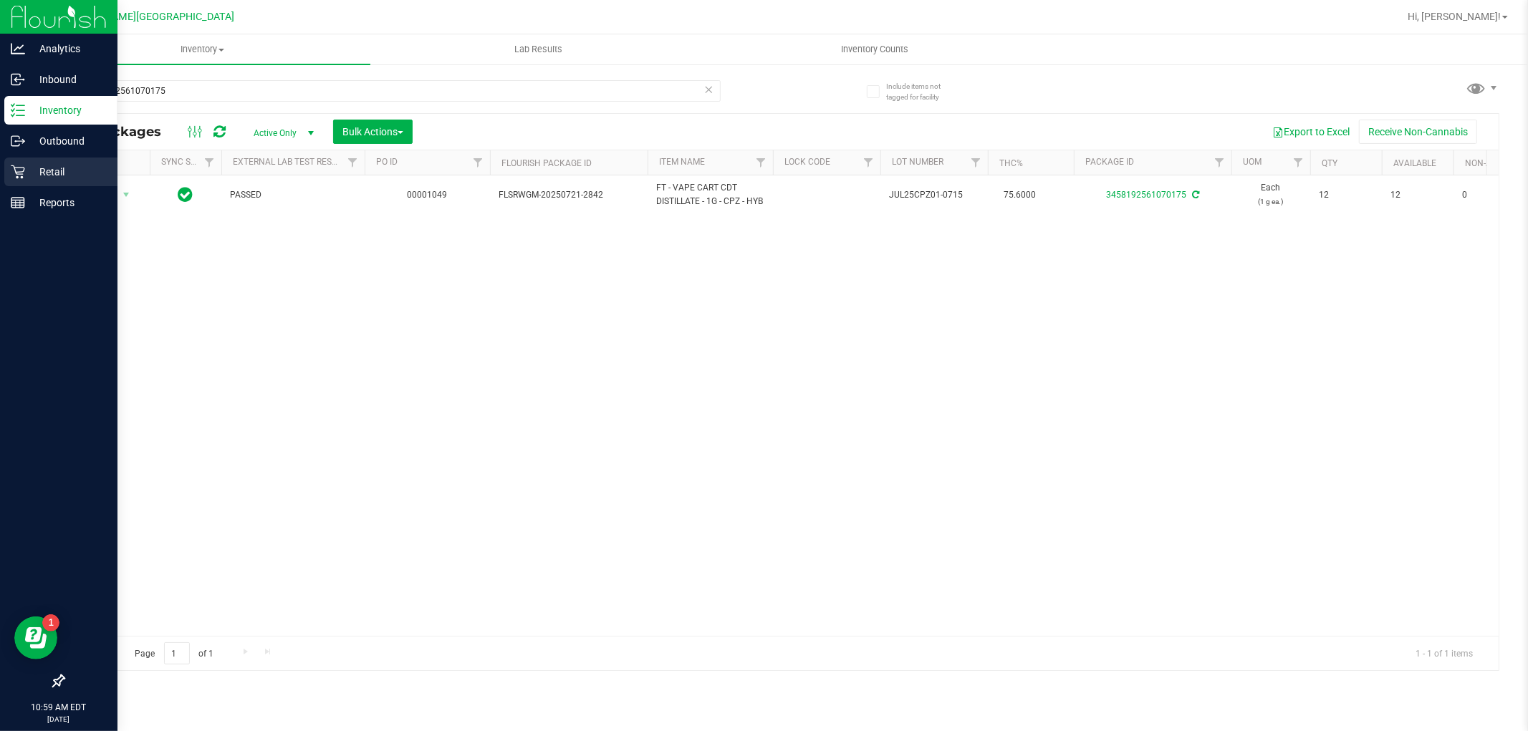
click at [77, 165] on p "Retail" at bounding box center [68, 171] width 86 height 17
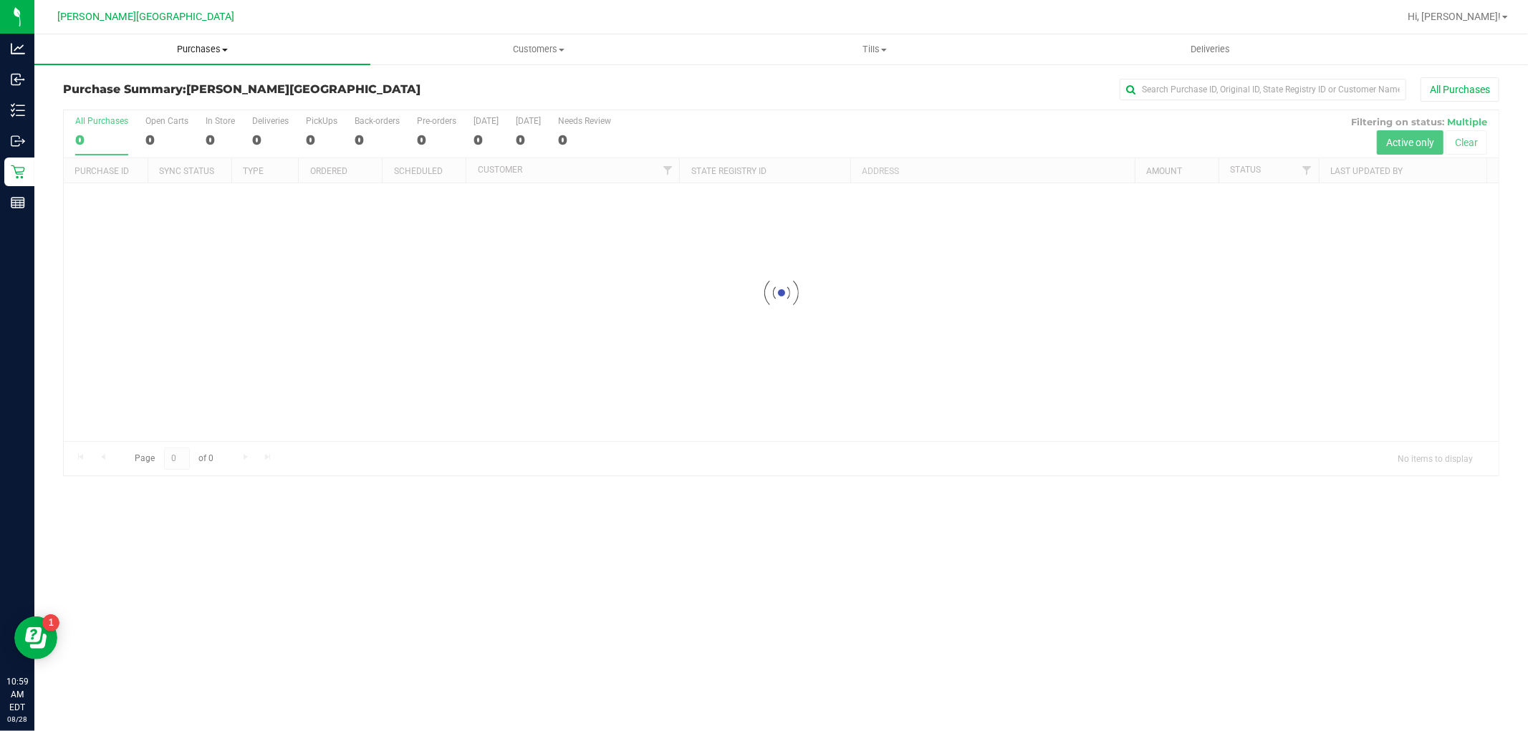
click at [213, 47] on span "Purchases" at bounding box center [202, 49] width 336 height 13
click at [175, 104] on li "Fulfillment" at bounding box center [202, 103] width 336 height 17
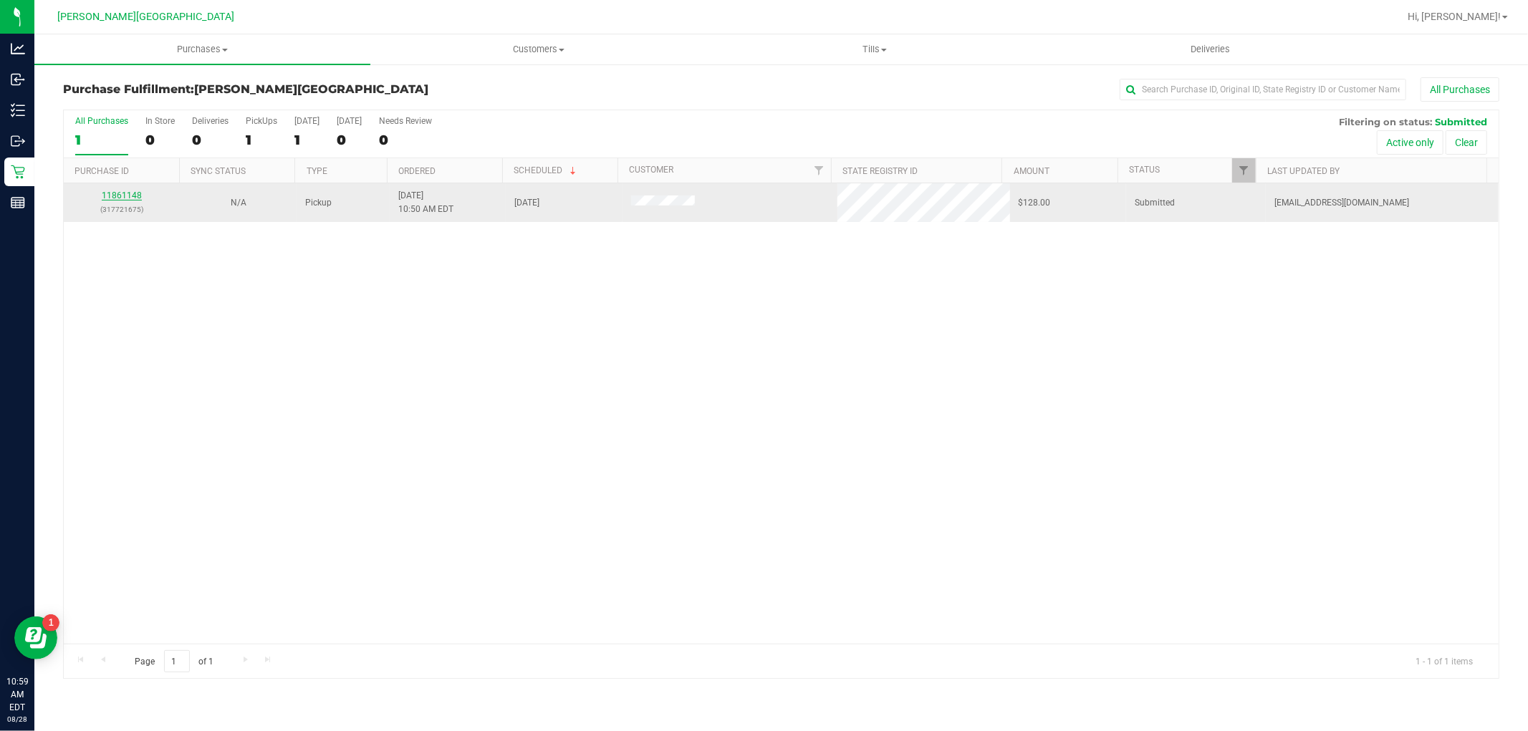
click at [134, 196] on link "11861148" at bounding box center [122, 196] width 40 height 10
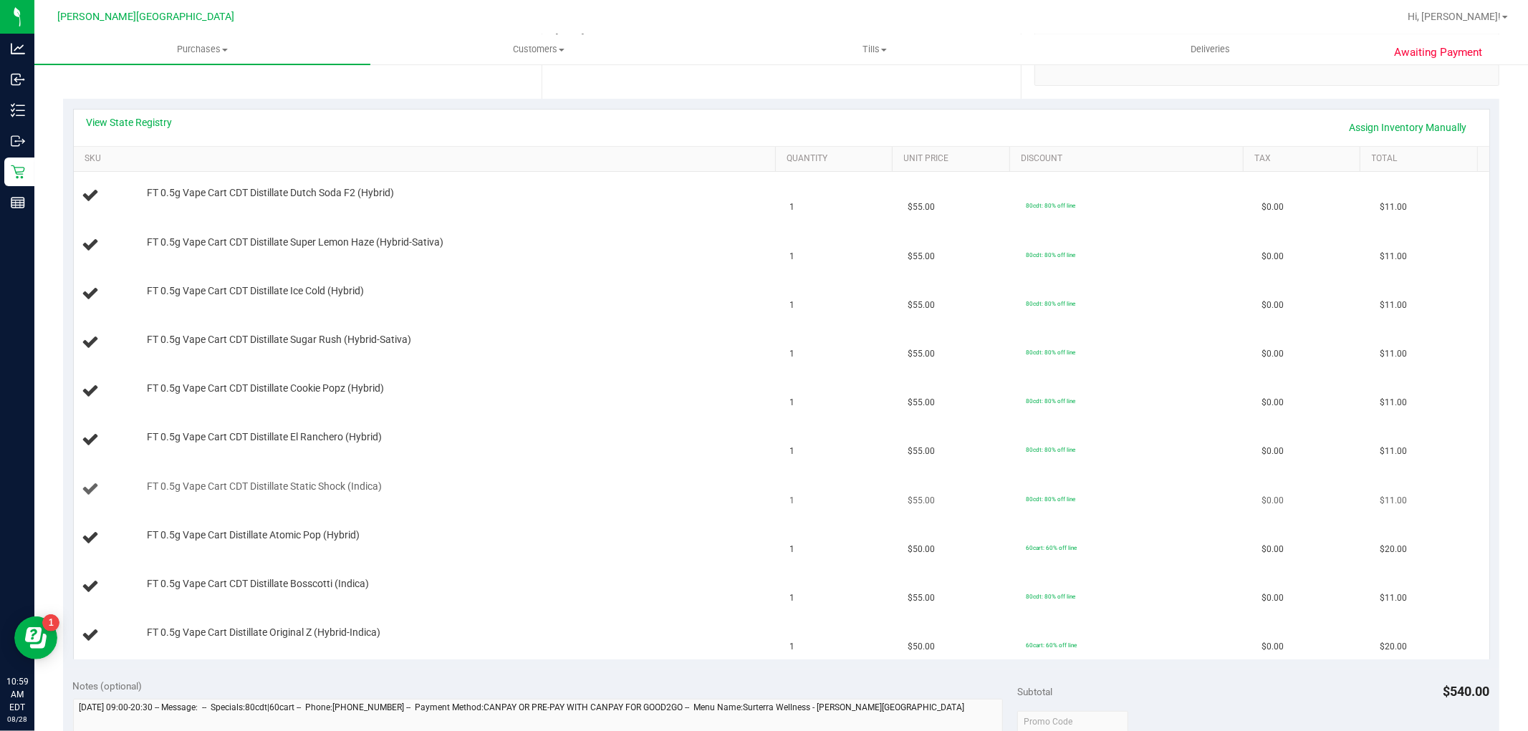
scroll to position [318, 0]
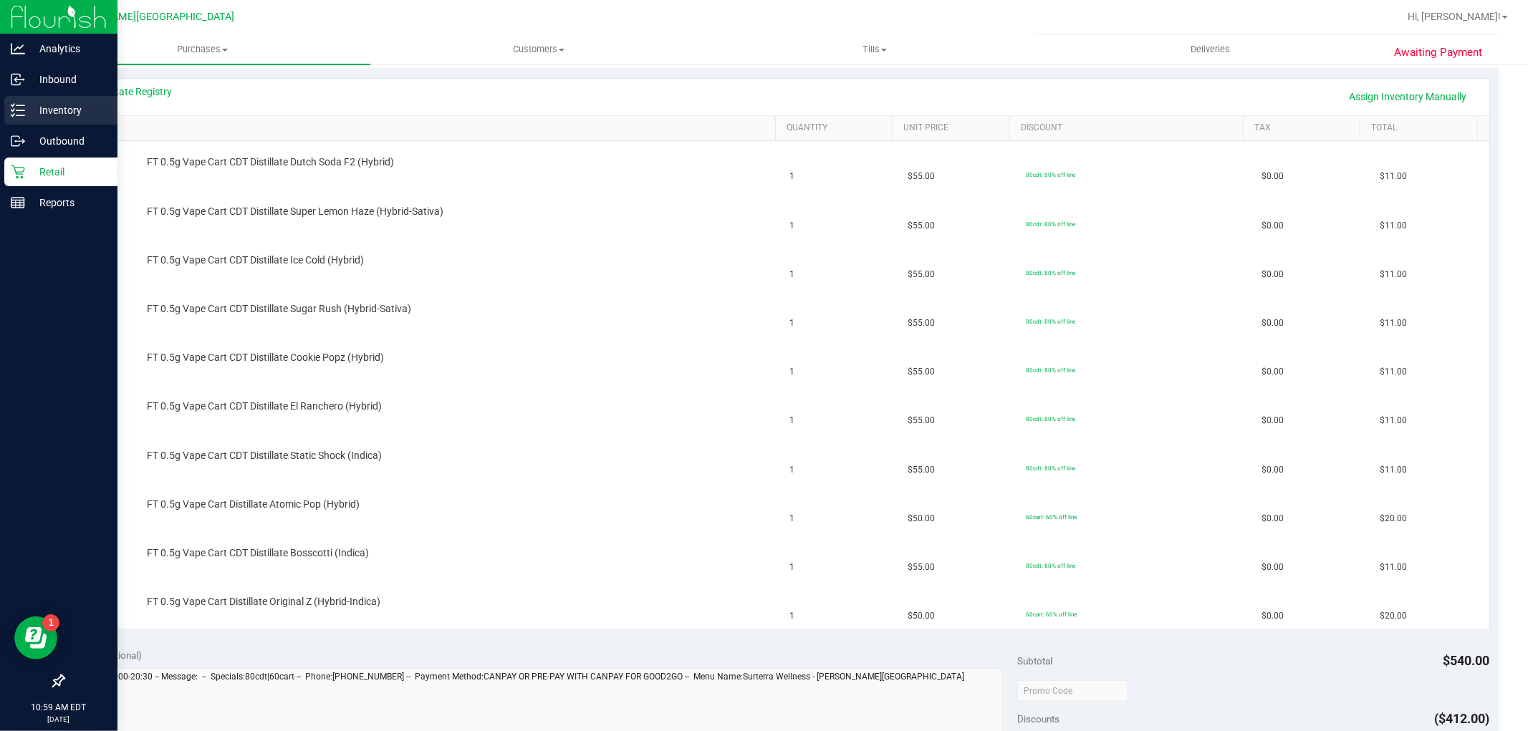
click at [82, 105] on p "Inventory" at bounding box center [68, 110] width 86 height 17
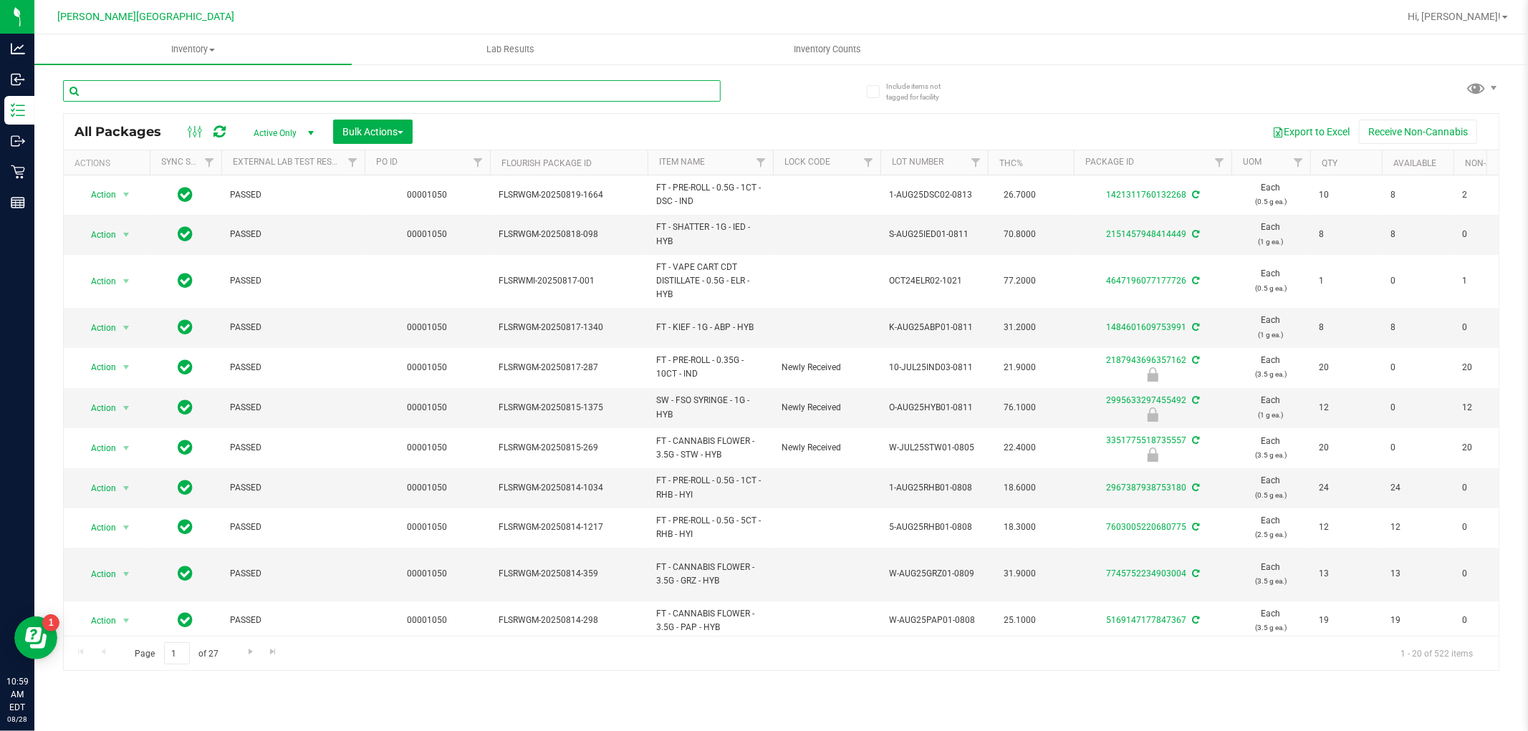
click at [201, 97] on input "text" at bounding box center [392, 90] width 658 height 21
type input "3458192561070175"
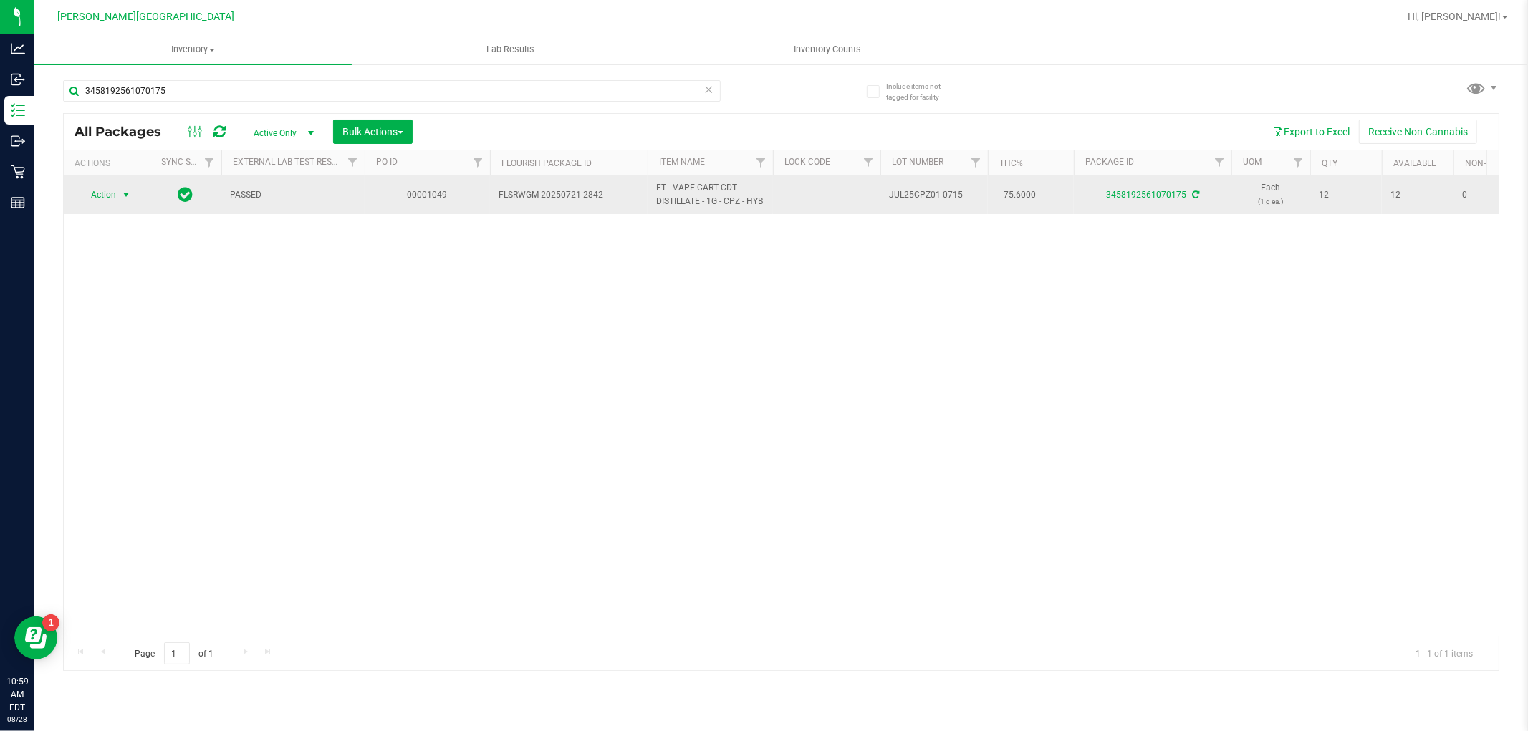
click at [122, 203] on span "select" at bounding box center [126, 195] width 18 height 20
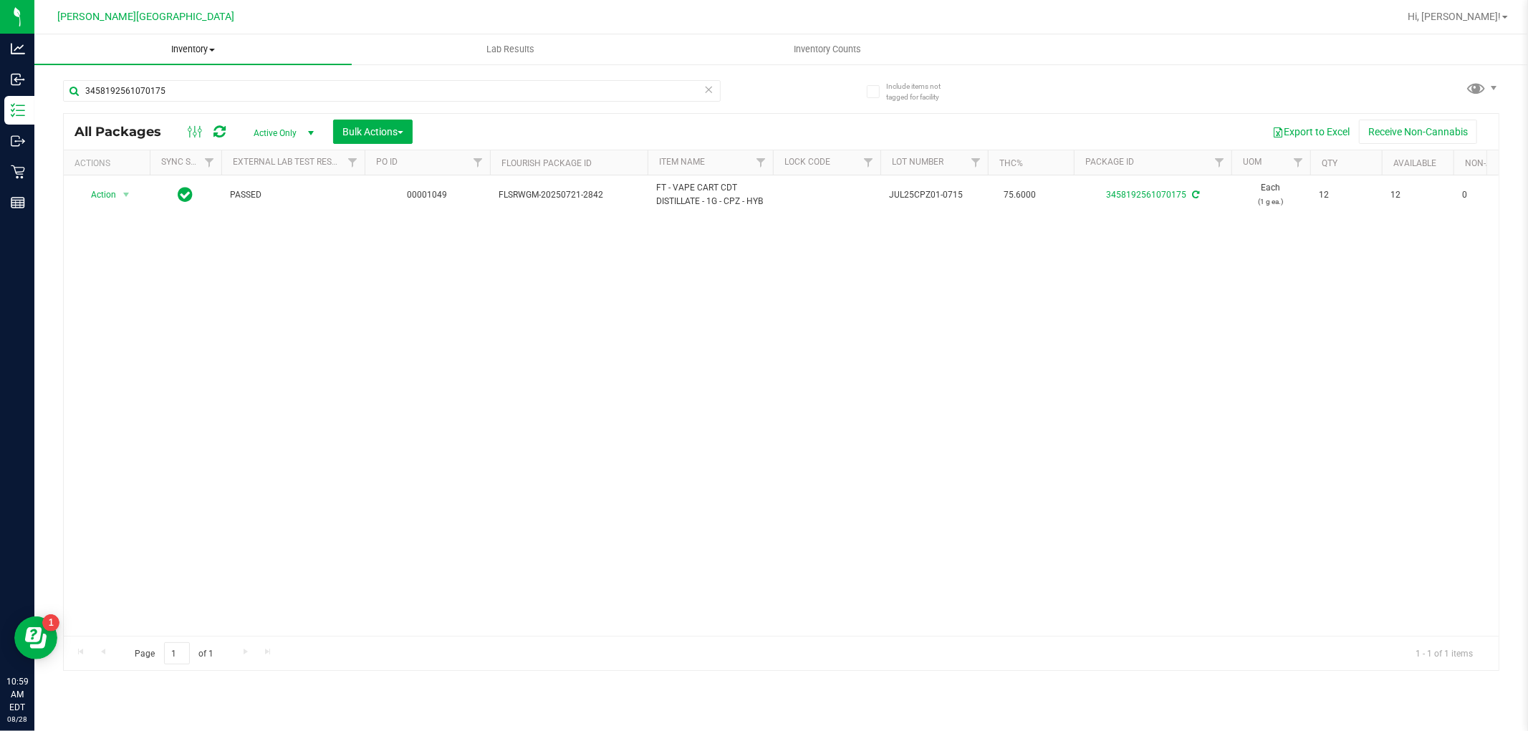
click at [186, 43] on span "Inventory" at bounding box center [192, 49] width 317 height 13
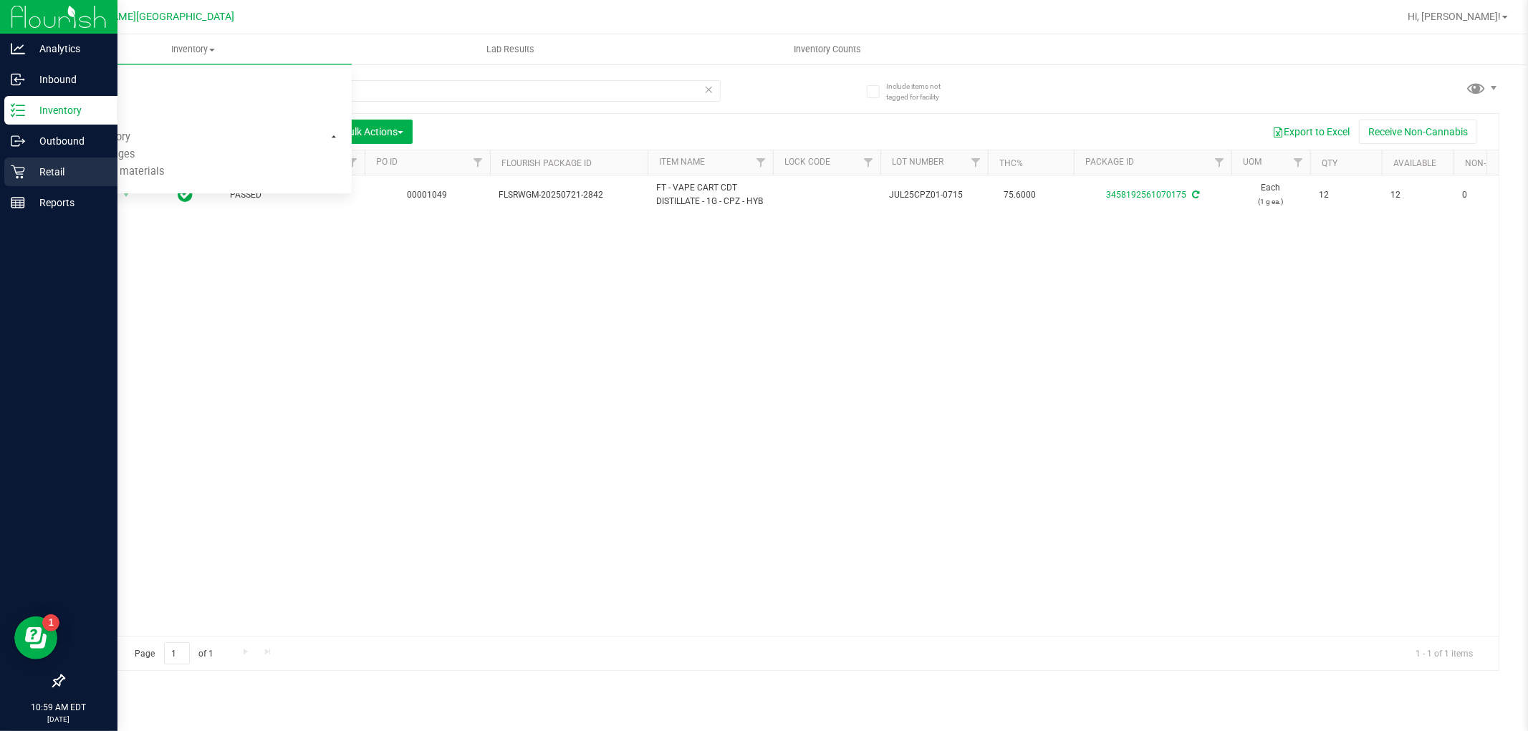
click at [27, 166] on p "Retail" at bounding box center [68, 171] width 86 height 17
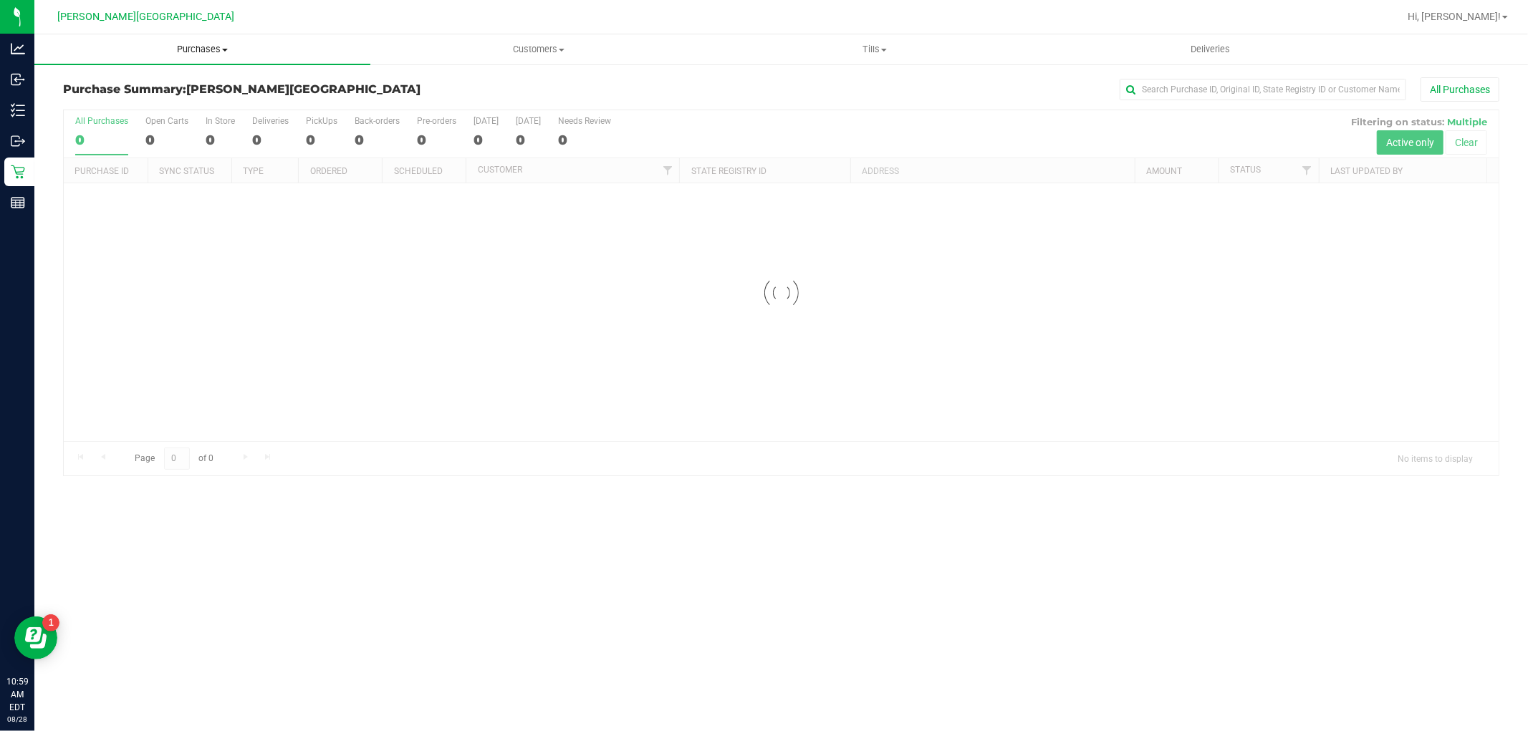
click at [192, 37] on uib-tab-heading "Purchases Summary of purchases Fulfillment All purchases" at bounding box center [202, 49] width 336 height 30
click at [175, 110] on li "Fulfillment" at bounding box center [202, 103] width 336 height 17
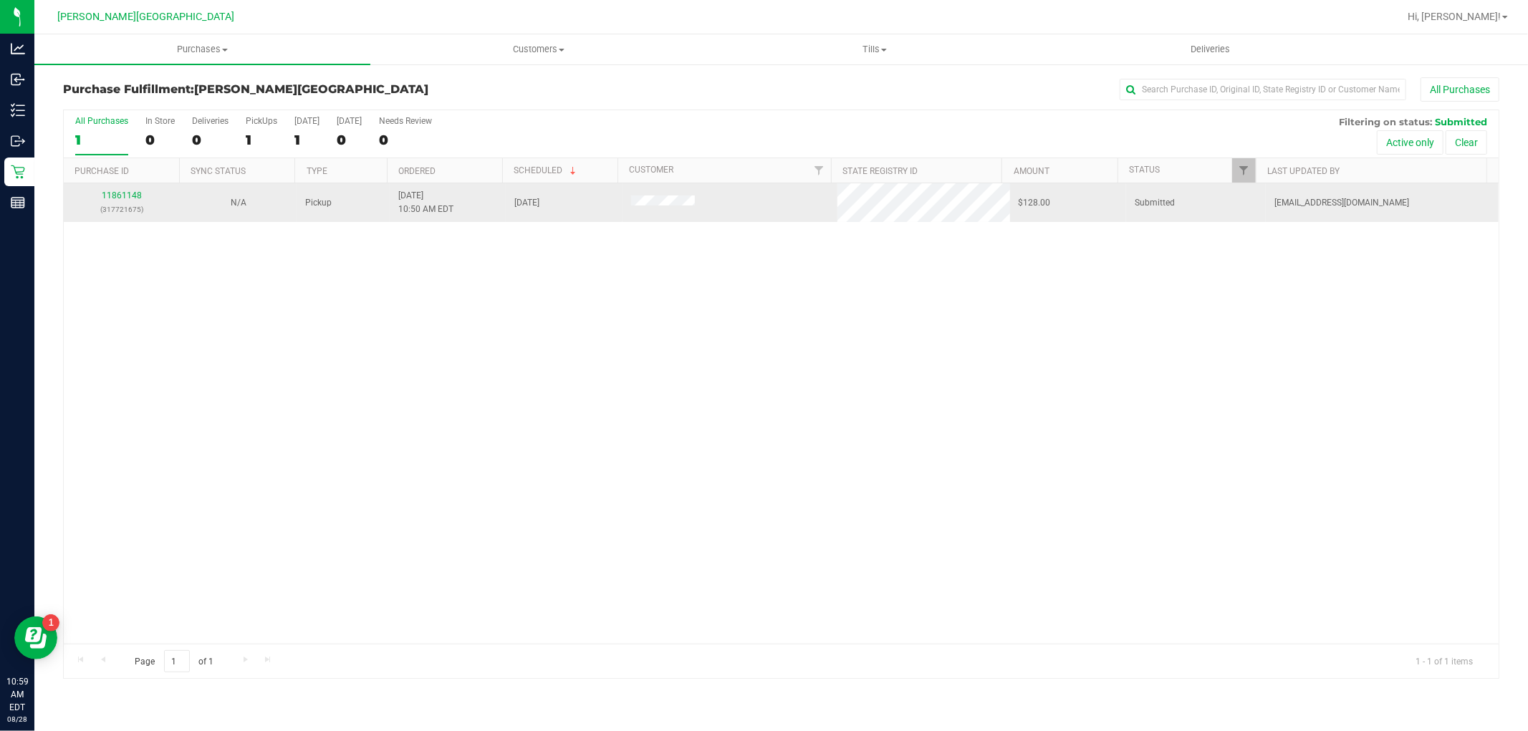
click at [120, 189] on div "11861148 (317721675)" at bounding box center [121, 202] width 99 height 27
click at [120, 191] on link "11861148" at bounding box center [122, 196] width 40 height 10
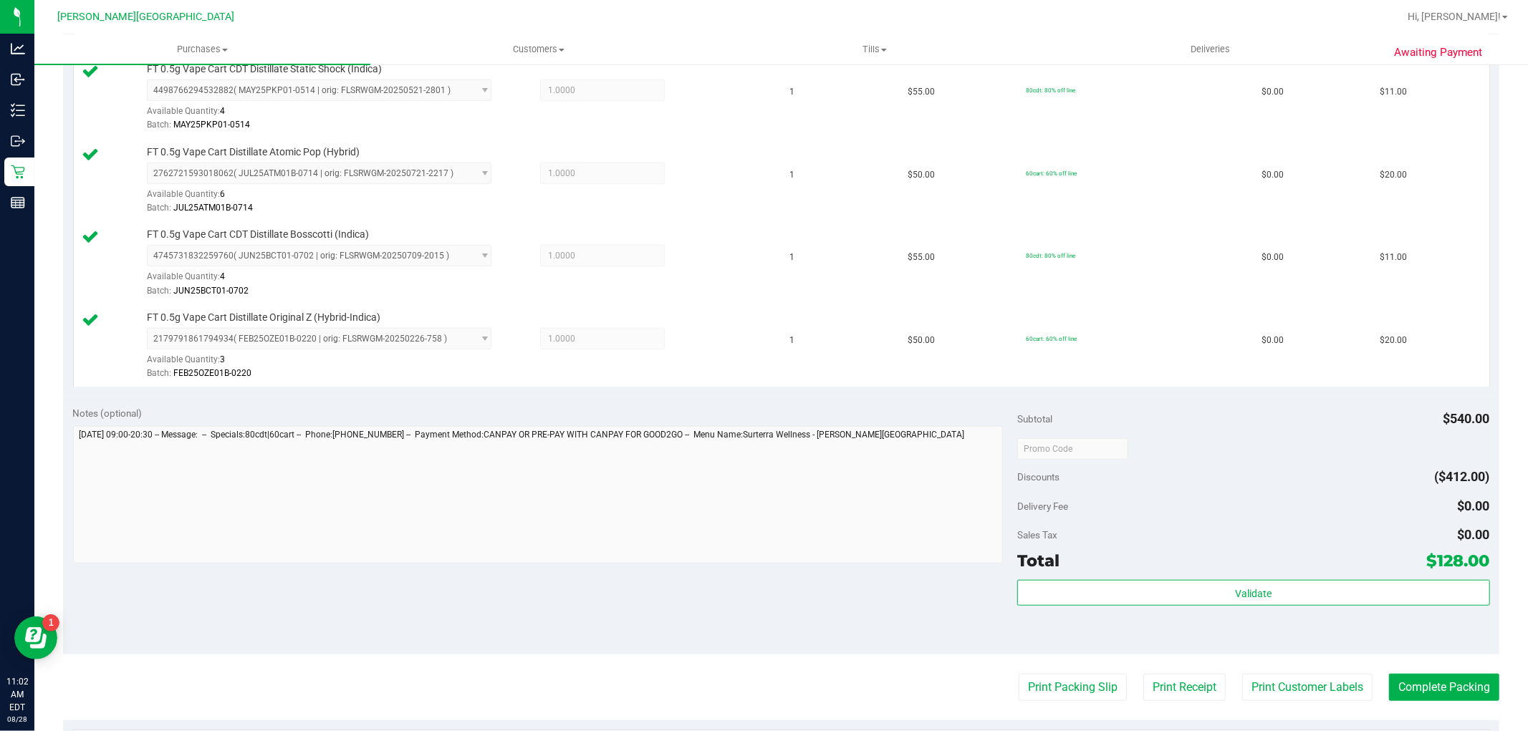
scroll to position [955, 0]
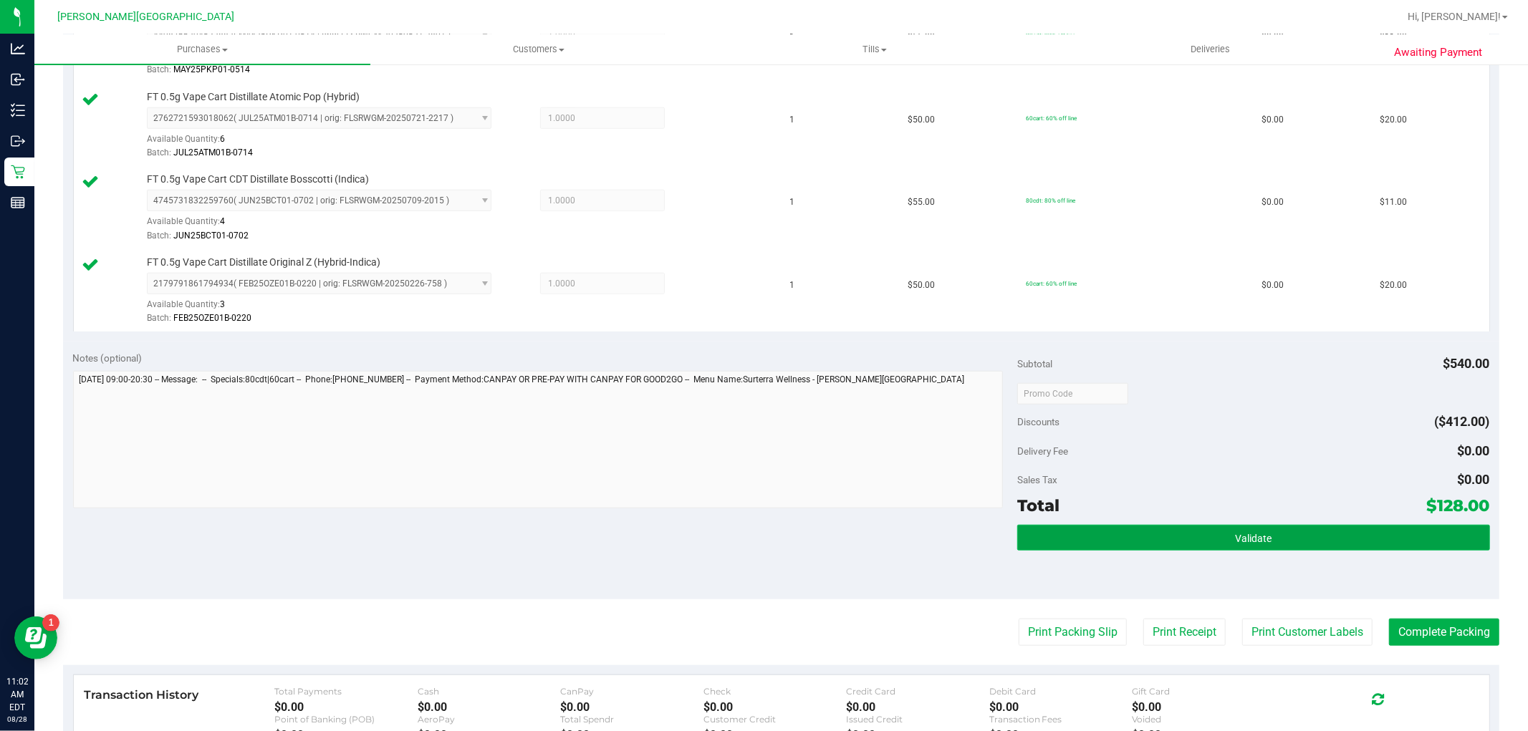
click at [1334, 549] on button "Validate" at bounding box center [1253, 538] width 472 height 26
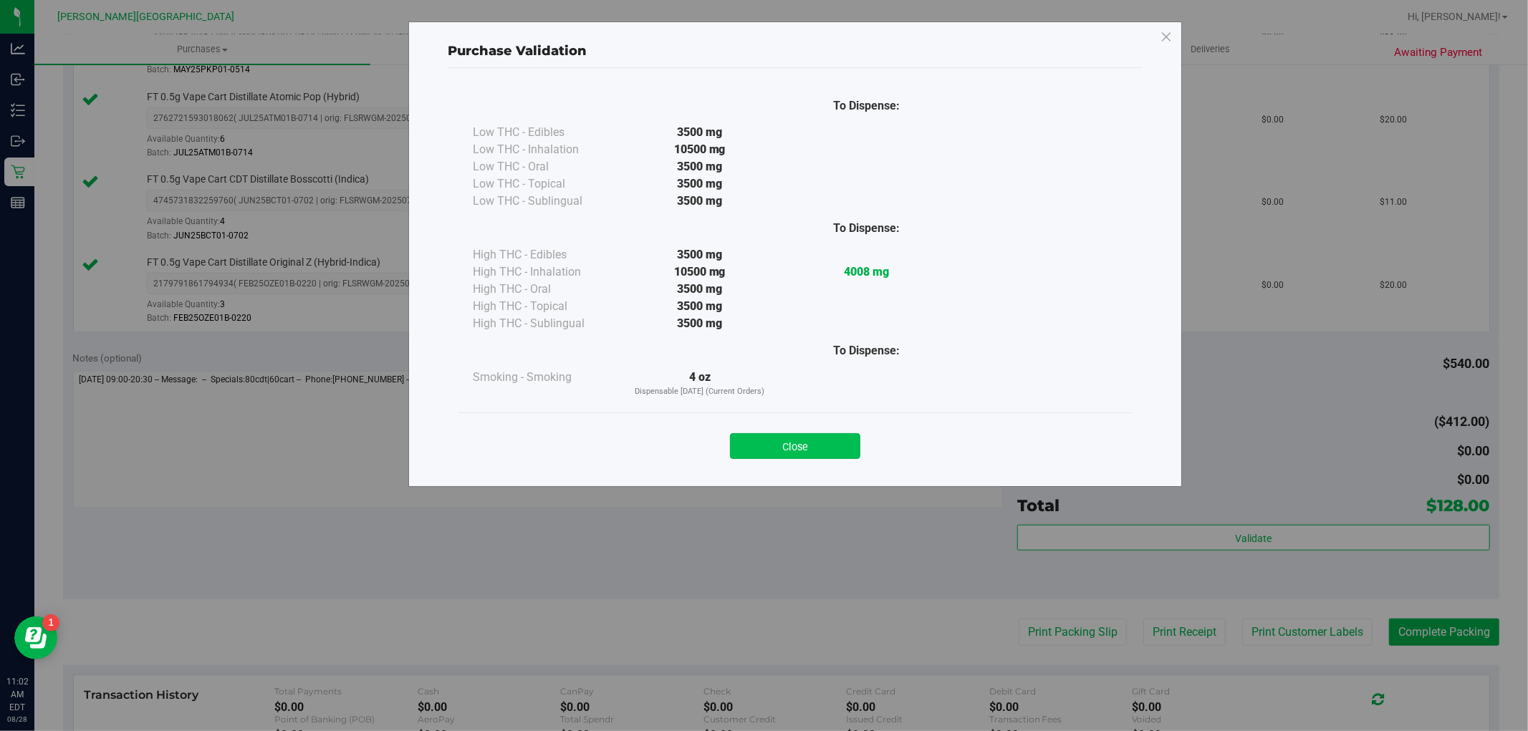
click at [839, 454] on button "Close" at bounding box center [795, 446] width 130 height 26
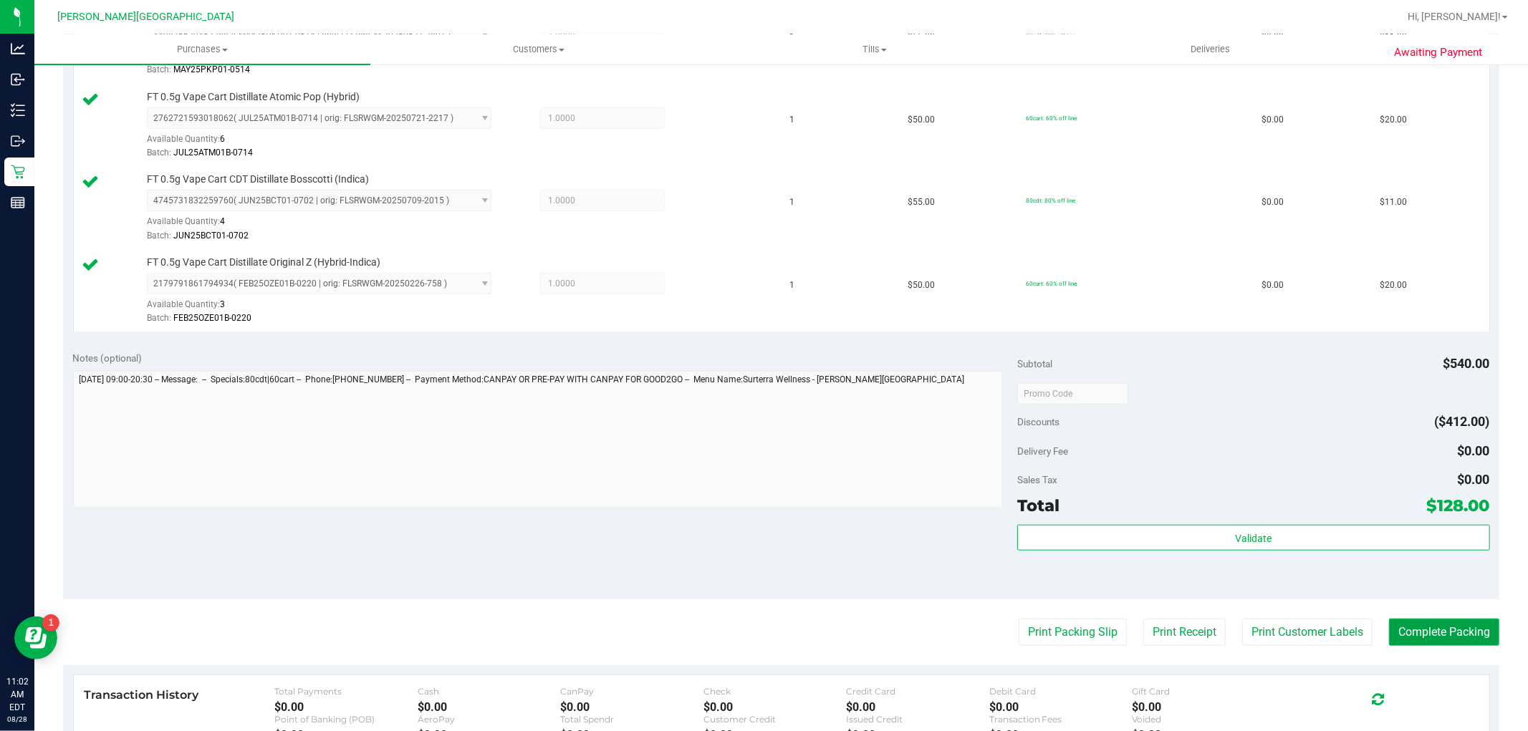
click at [1465, 635] on button "Complete Packing" at bounding box center [1444, 632] width 110 height 27
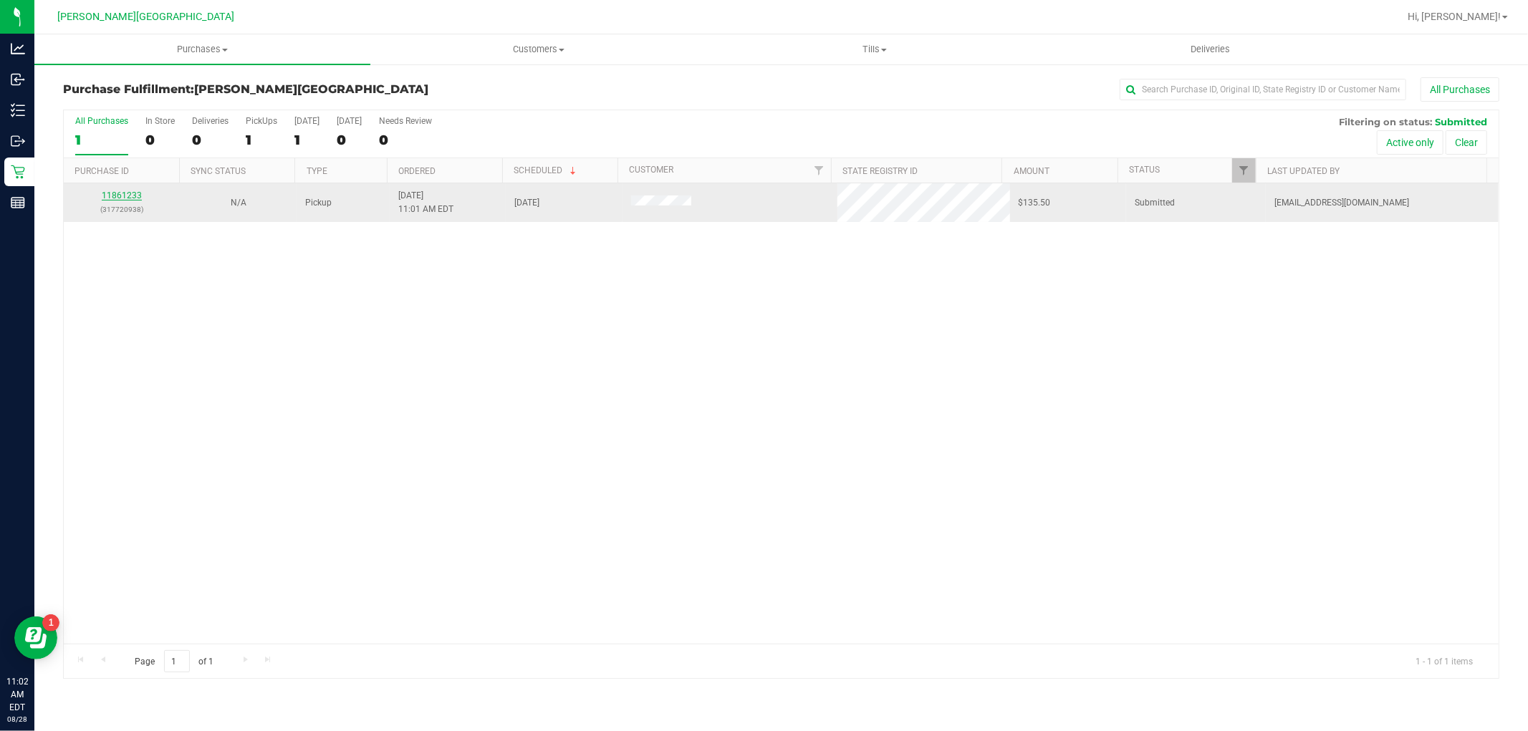
click at [135, 191] on link "11861233" at bounding box center [122, 196] width 40 height 10
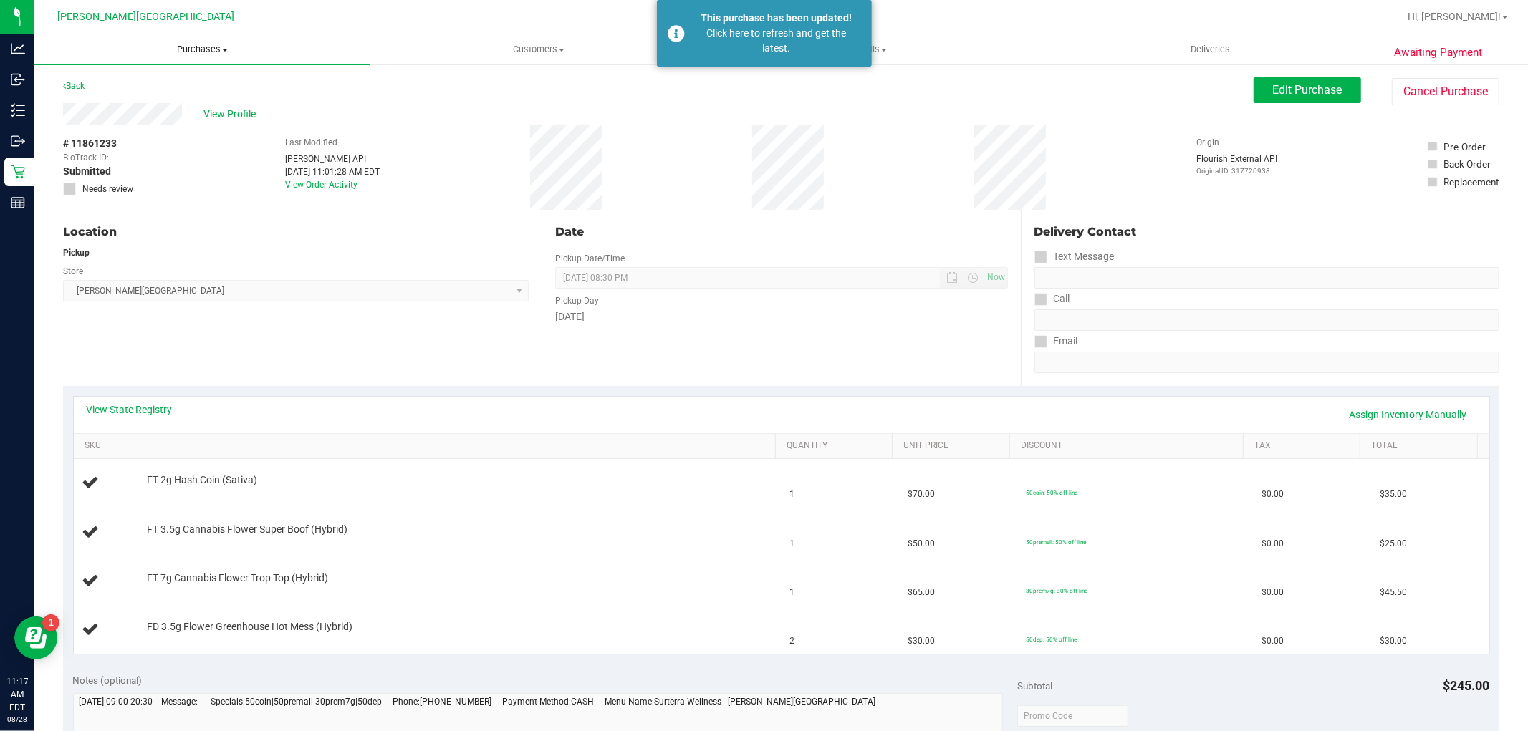
click at [213, 52] on span "Purchases" at bounding box center [202, 49] width 336 height 13
click at [140, 101] on li "Fulfillment" at bounding box center [202, 103] width 336 height 17
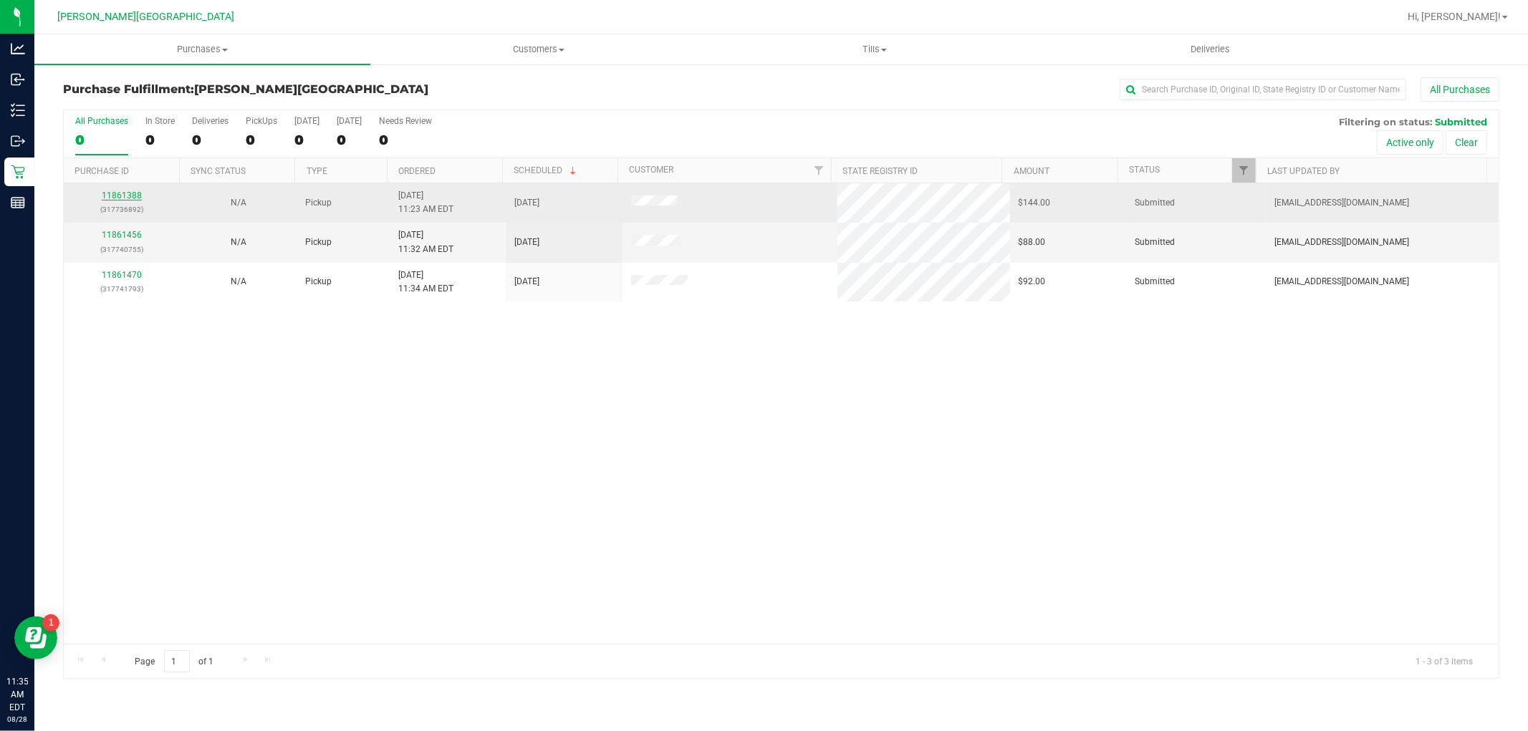
click at [131, 194] on link "11861388" at bounding box center [122, 196] width 40 height 10
click at [132, 198] on link "11861388" at bounding box center [122, 196] width 40 height 10
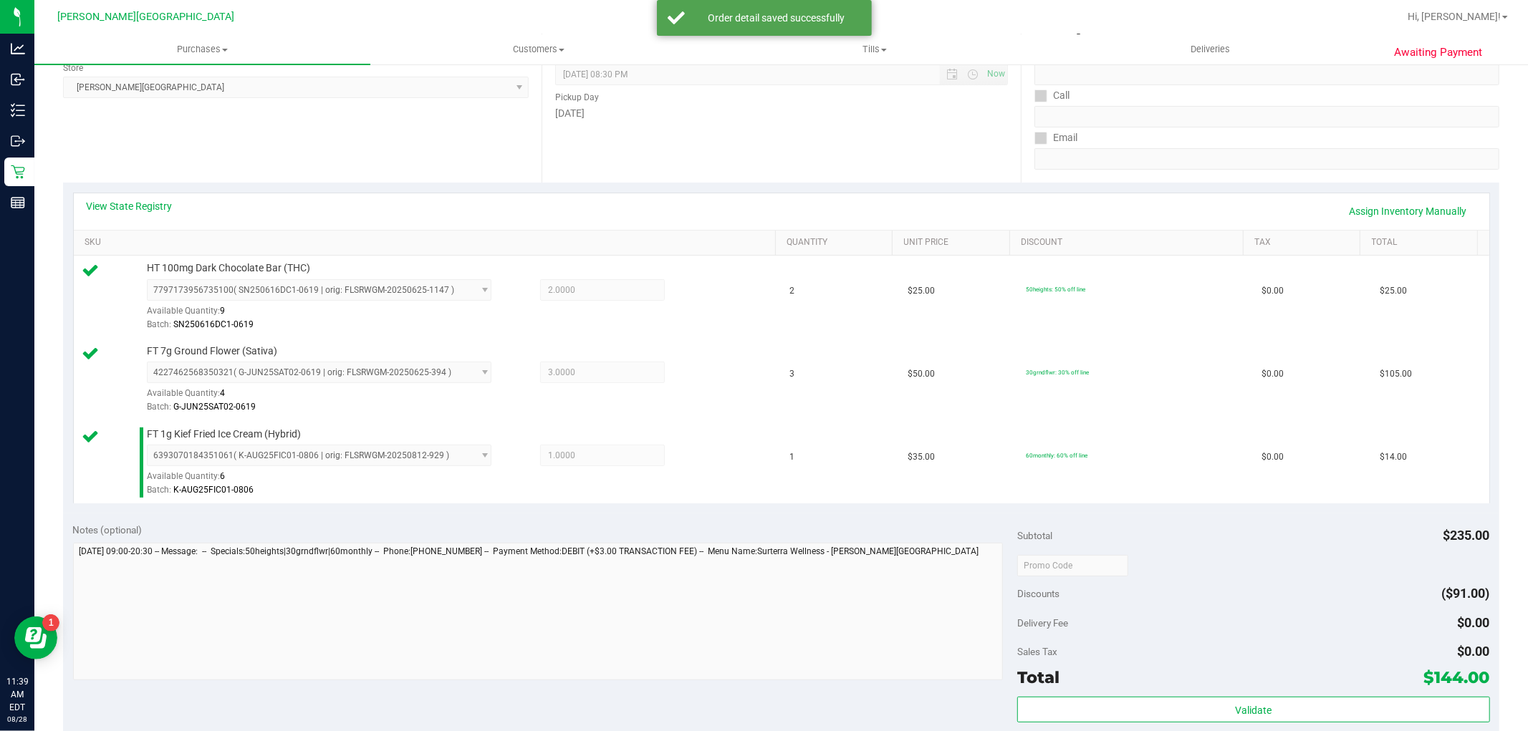
scroll to position [318, 0]
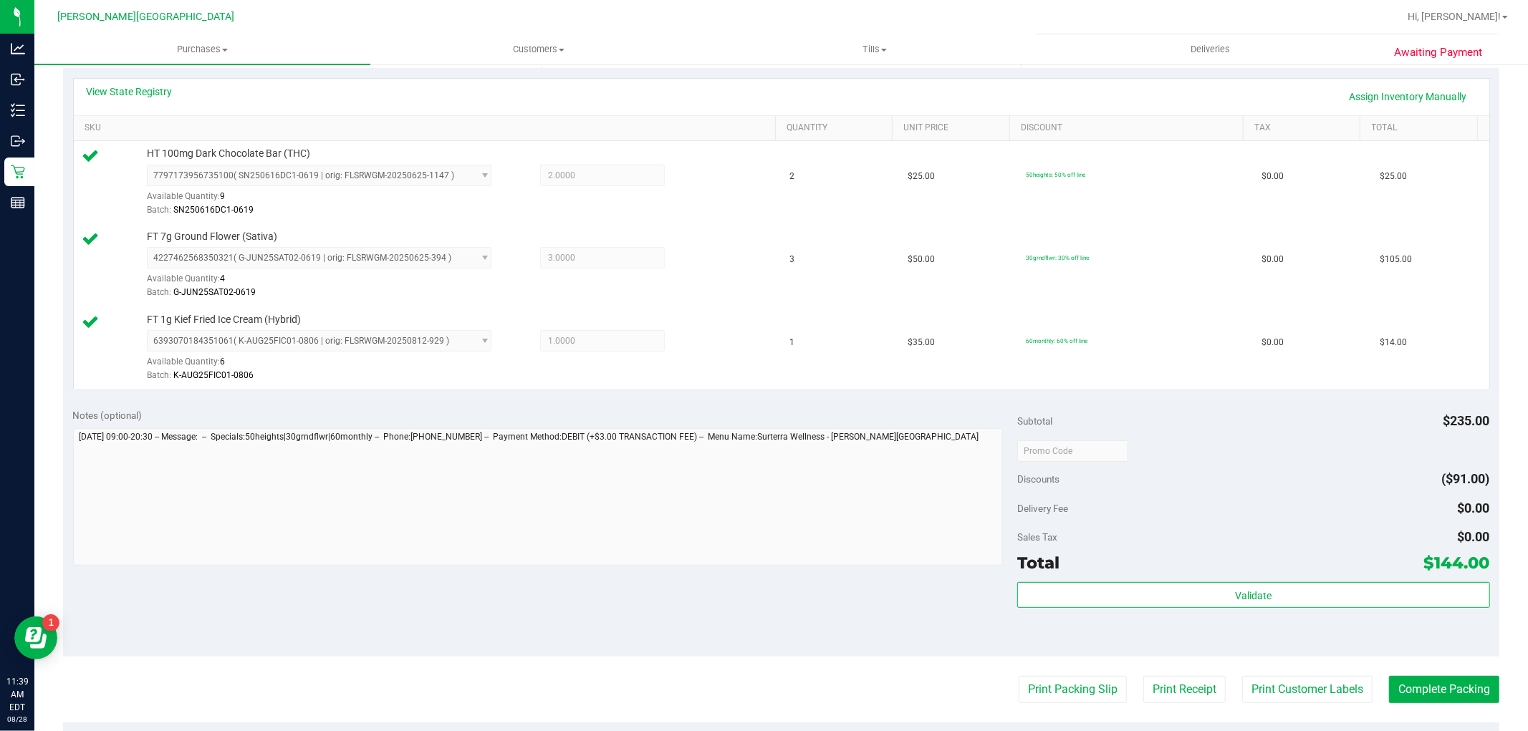
click at [1261, 581] on div "Subtotal $235.00 Discounts ($91.00) Delivery Fee $0.00 Sales Tax $0.00 Total $1…" at bounding box center [1253, 527] width 472 height 239
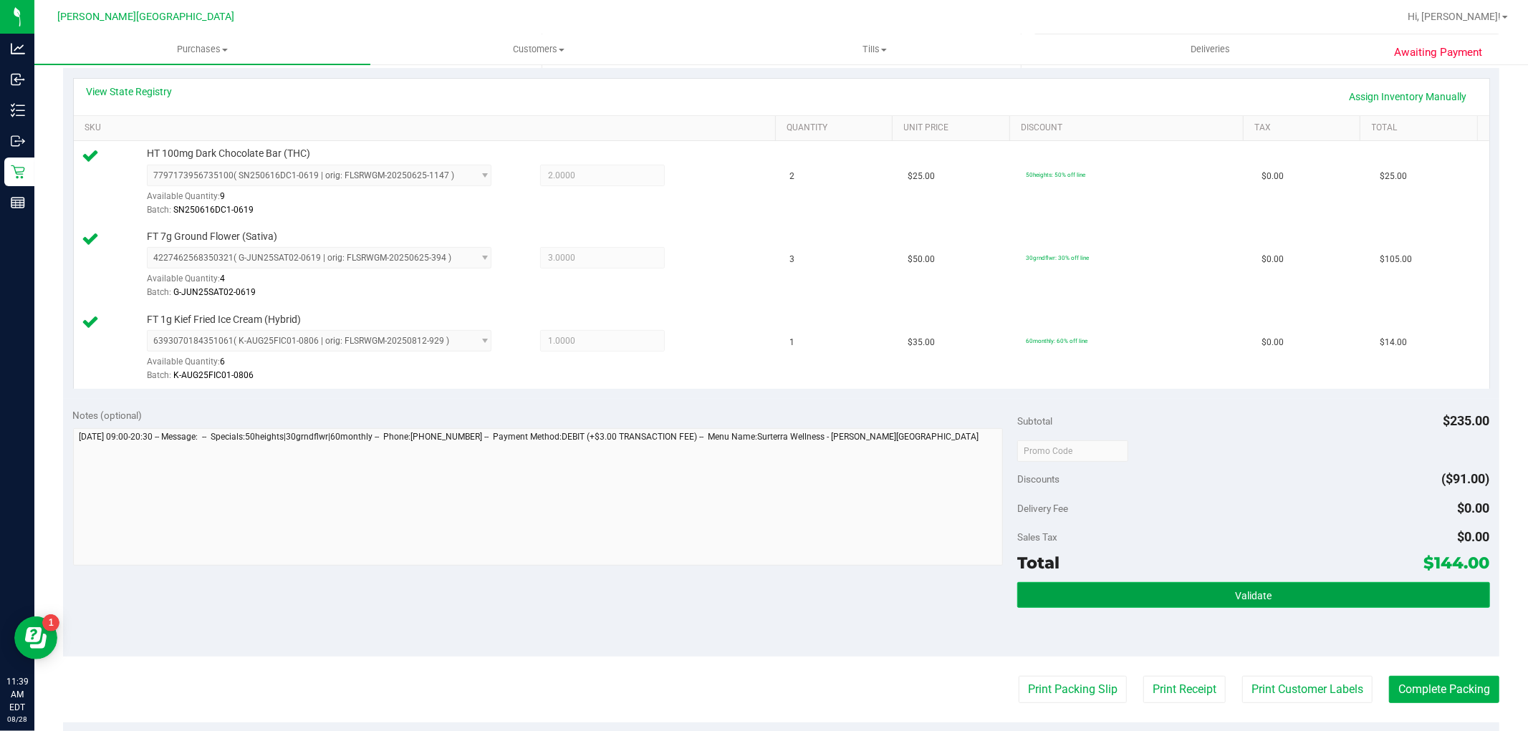
click at [1261, 584] on button "Validate" at bounding box center [1253, 595] width 472 height 26
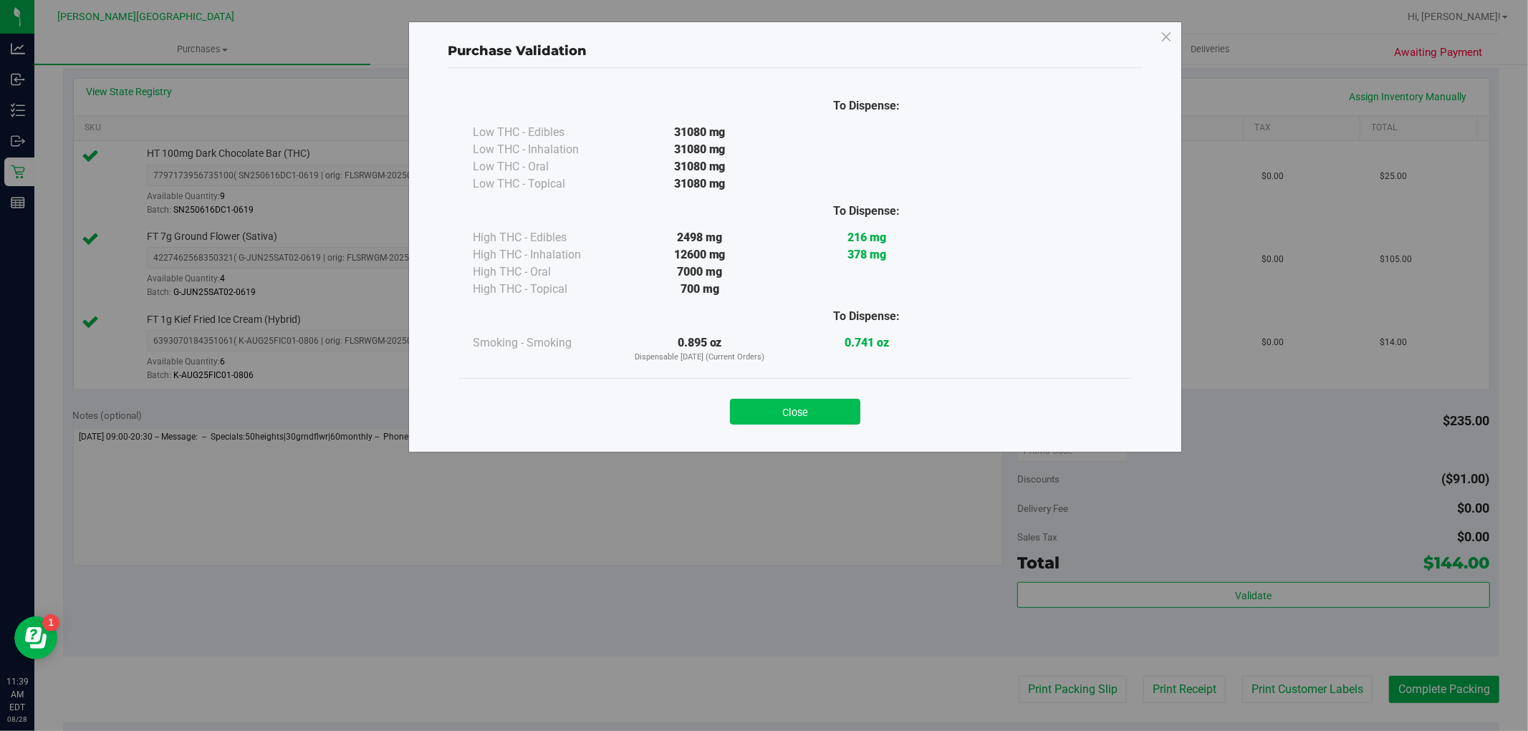
click at [833, 418] on button "Close" at bounding box center [795, 412] width 130 height 26
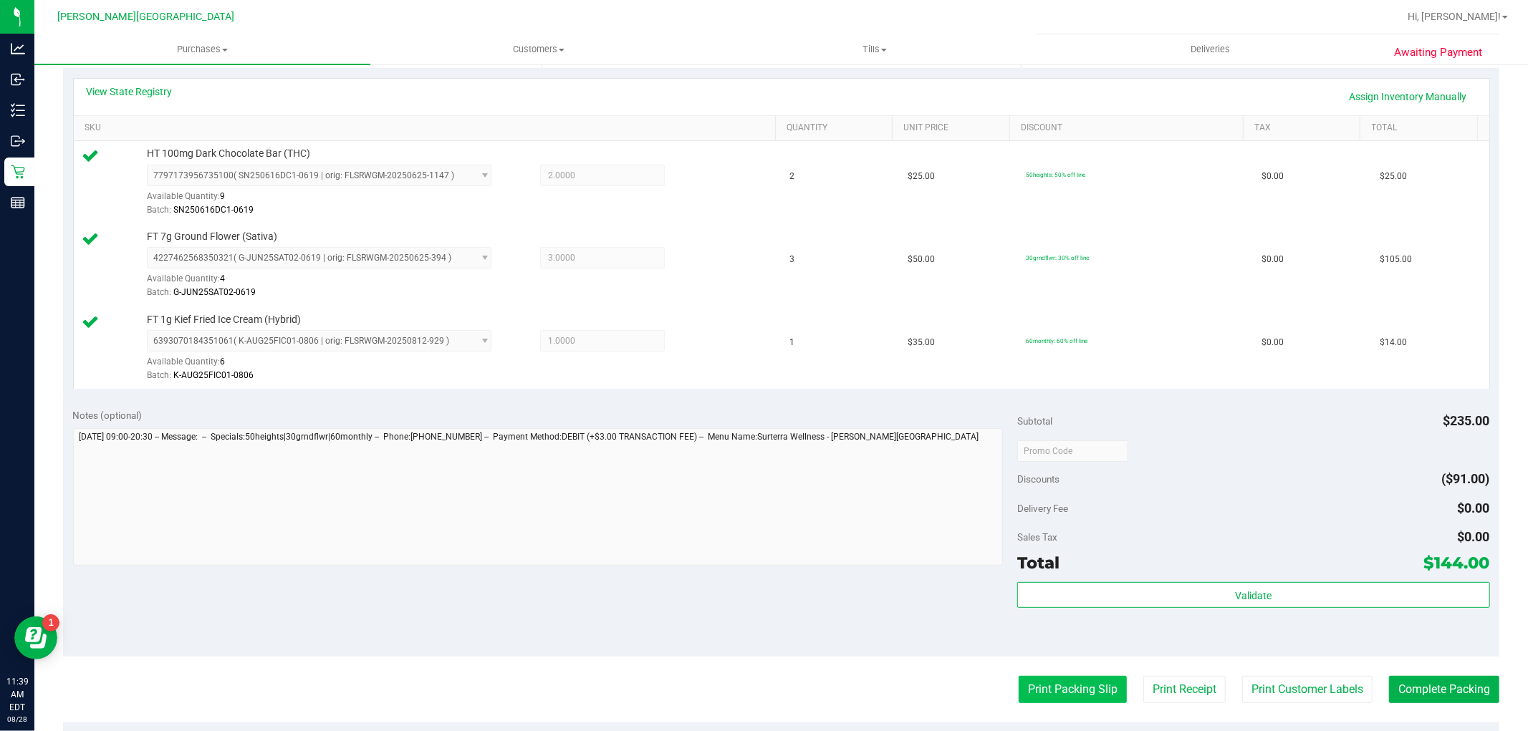
click at [1079, 690] on button "Print Packing Slip" at bounding box center [1073, 689] width 108 height 27
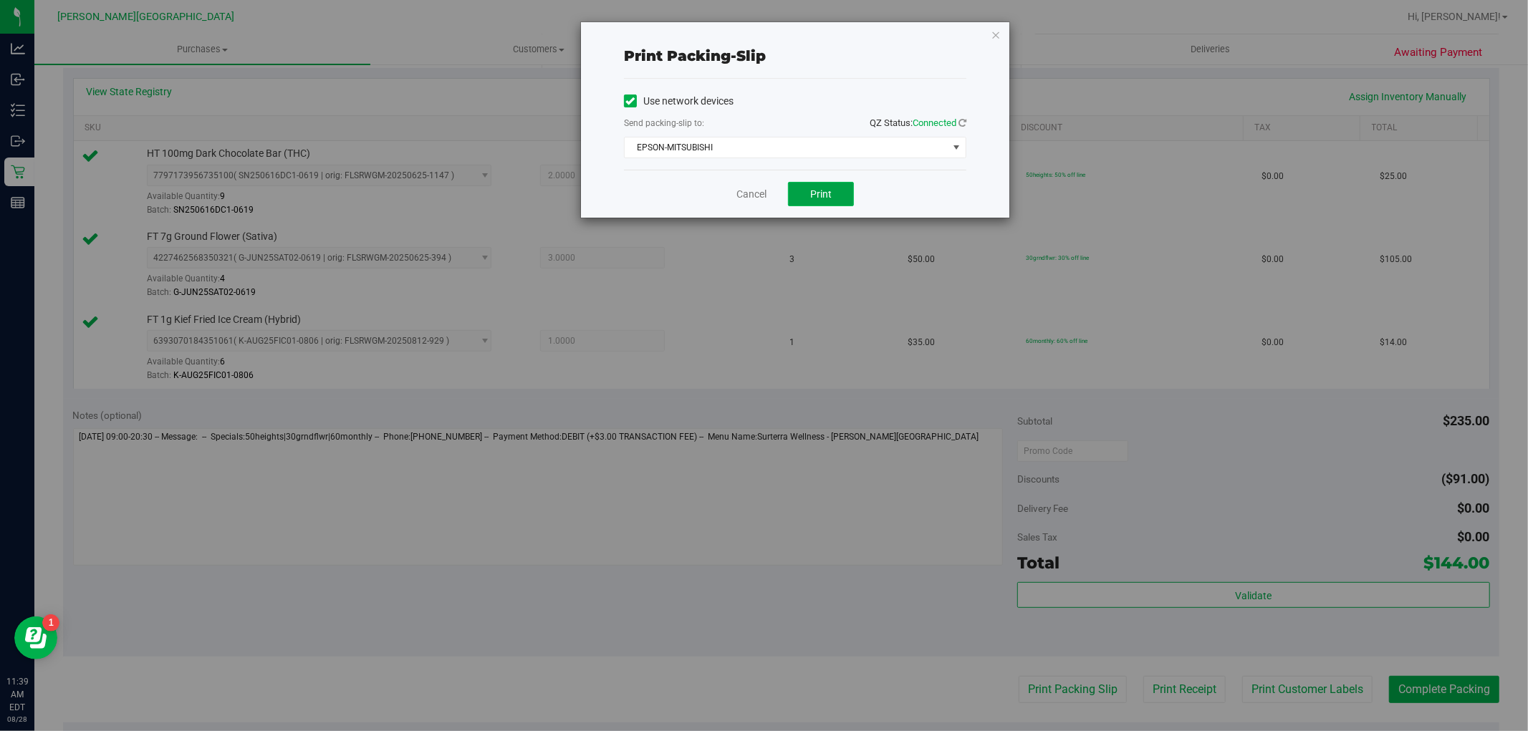
click at [838, 203] on button "Print" at bounding box center [821, 194] width 66 height 24
click at [993, 29] on icon "button" at bounding box center [996, 34] width 10 height 17
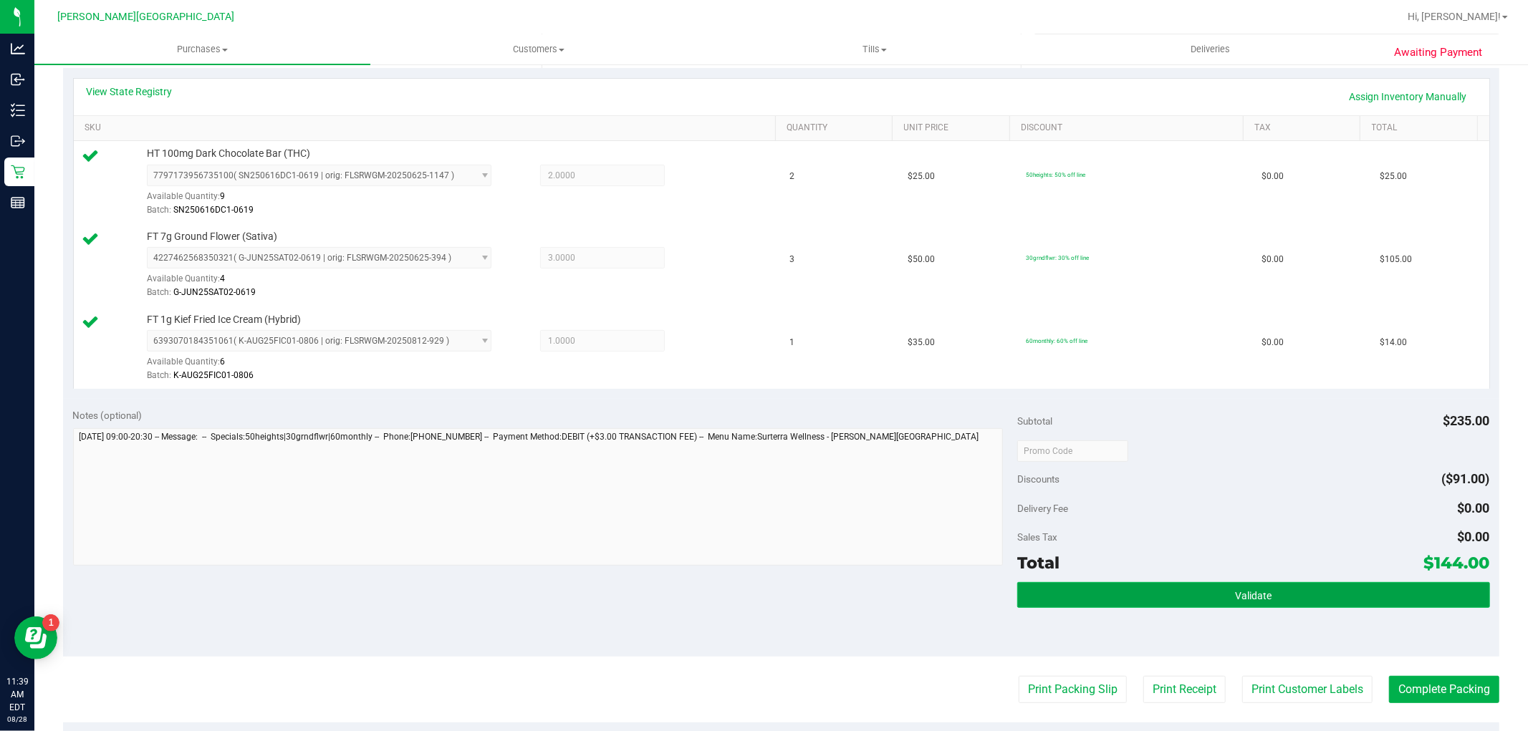
click at [1387, 585] on button "Validate" at bounding box center [1253, 595] width 472 height 26
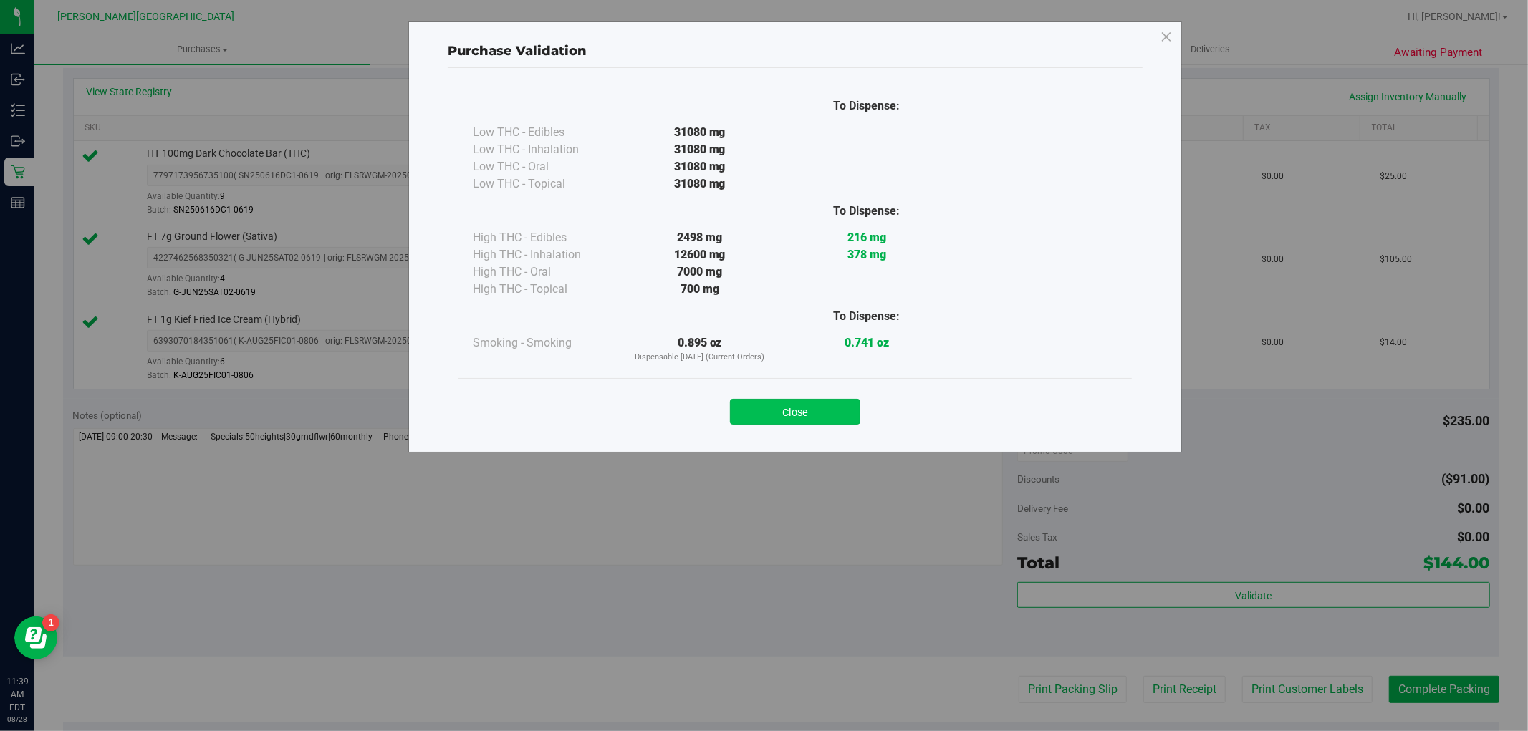
click at [847, 405] on button "Close" at bounding box center [795, 412] width 130 height 26
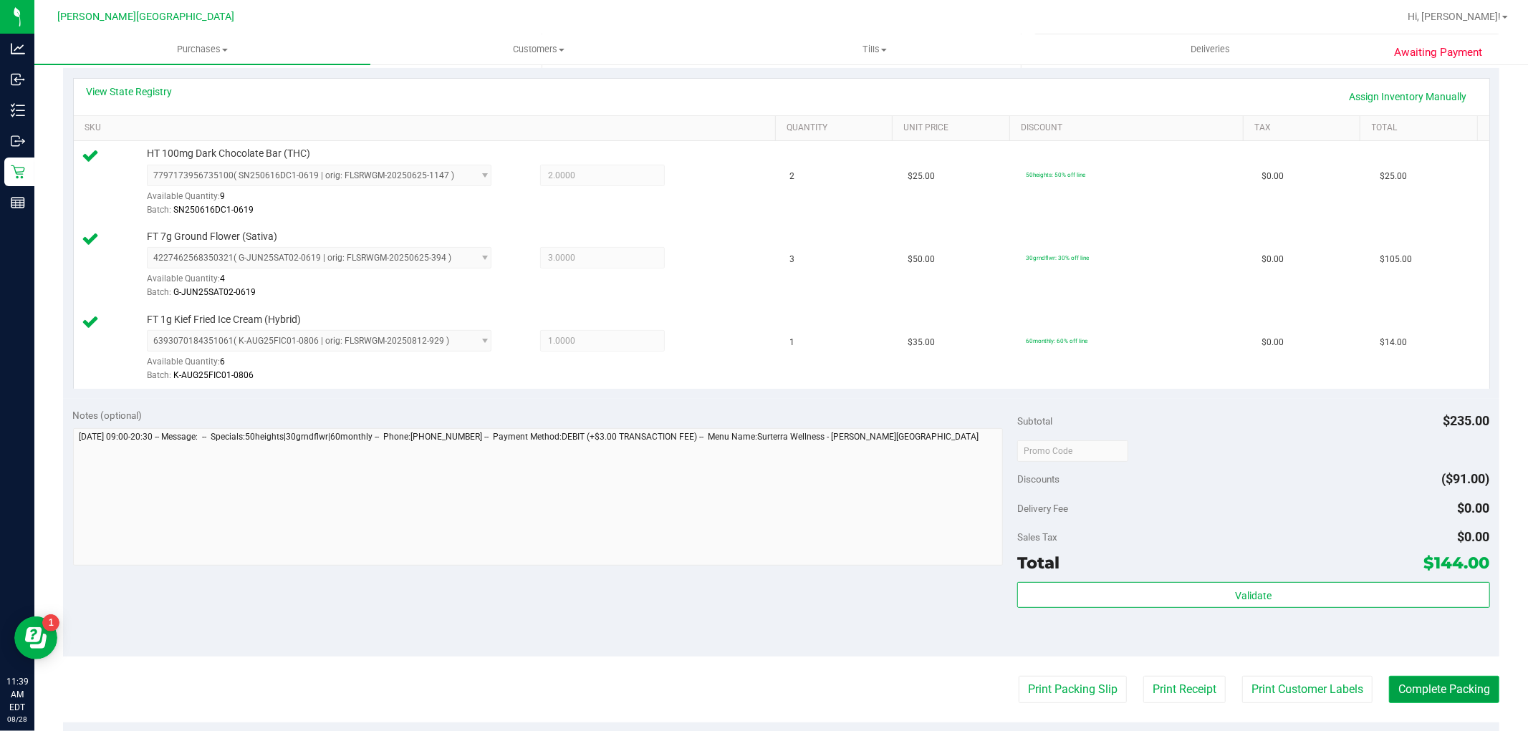
click at [1419, 690] on button "Complete Packing" at bounding box center [1444, 689] width 110 height 27
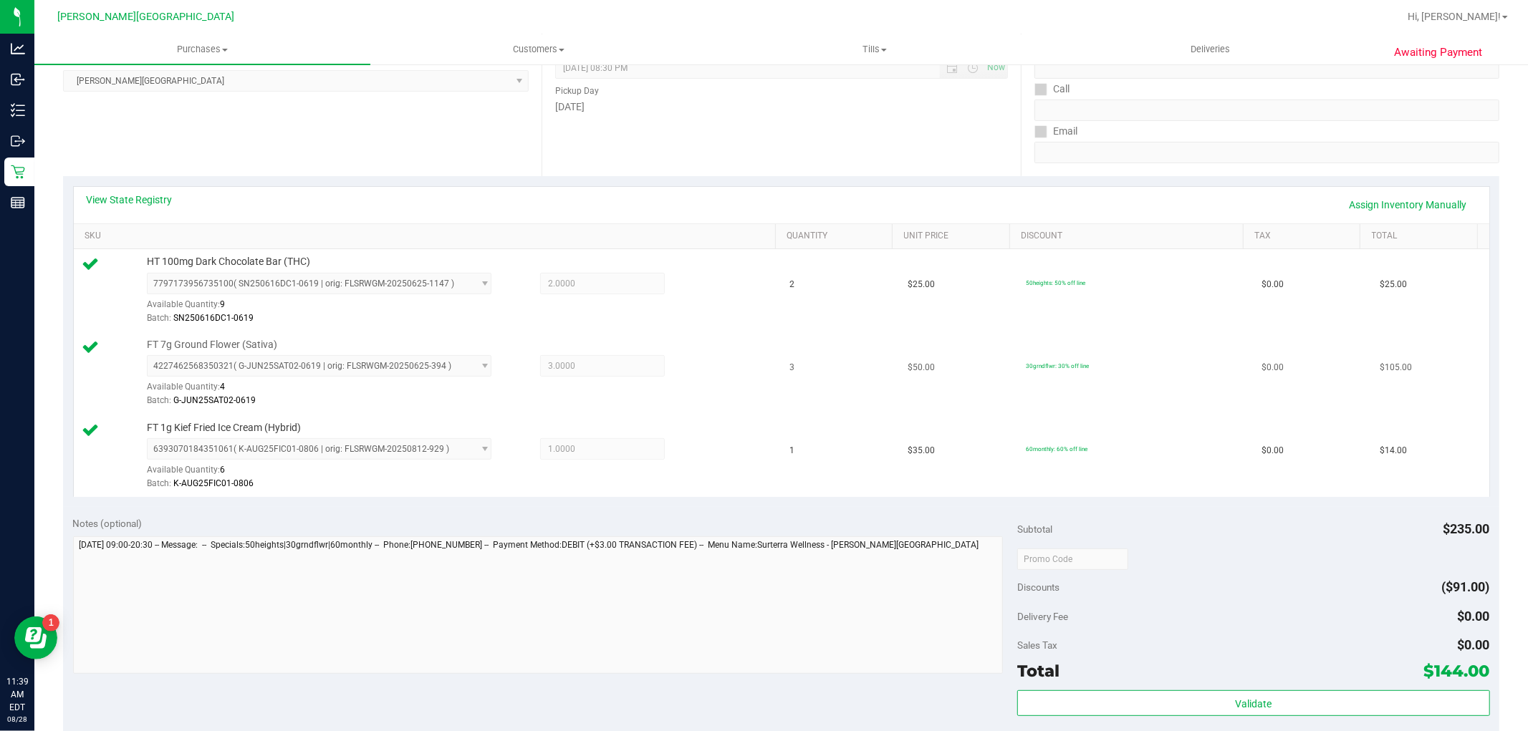
scroll to position [0, 0]
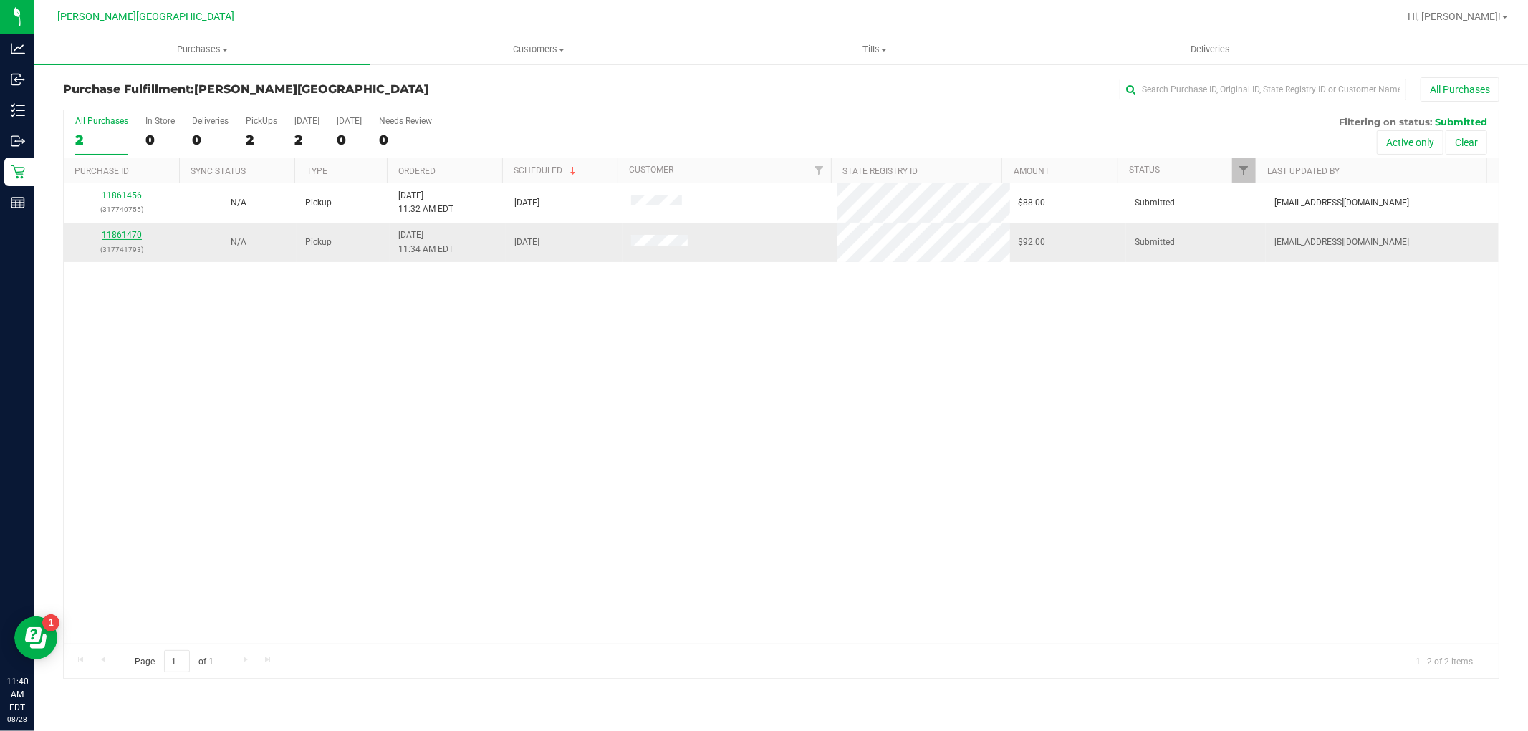
click at [120, 234] on link "11861470" at bounding box center [122, 235] width 40 height 10
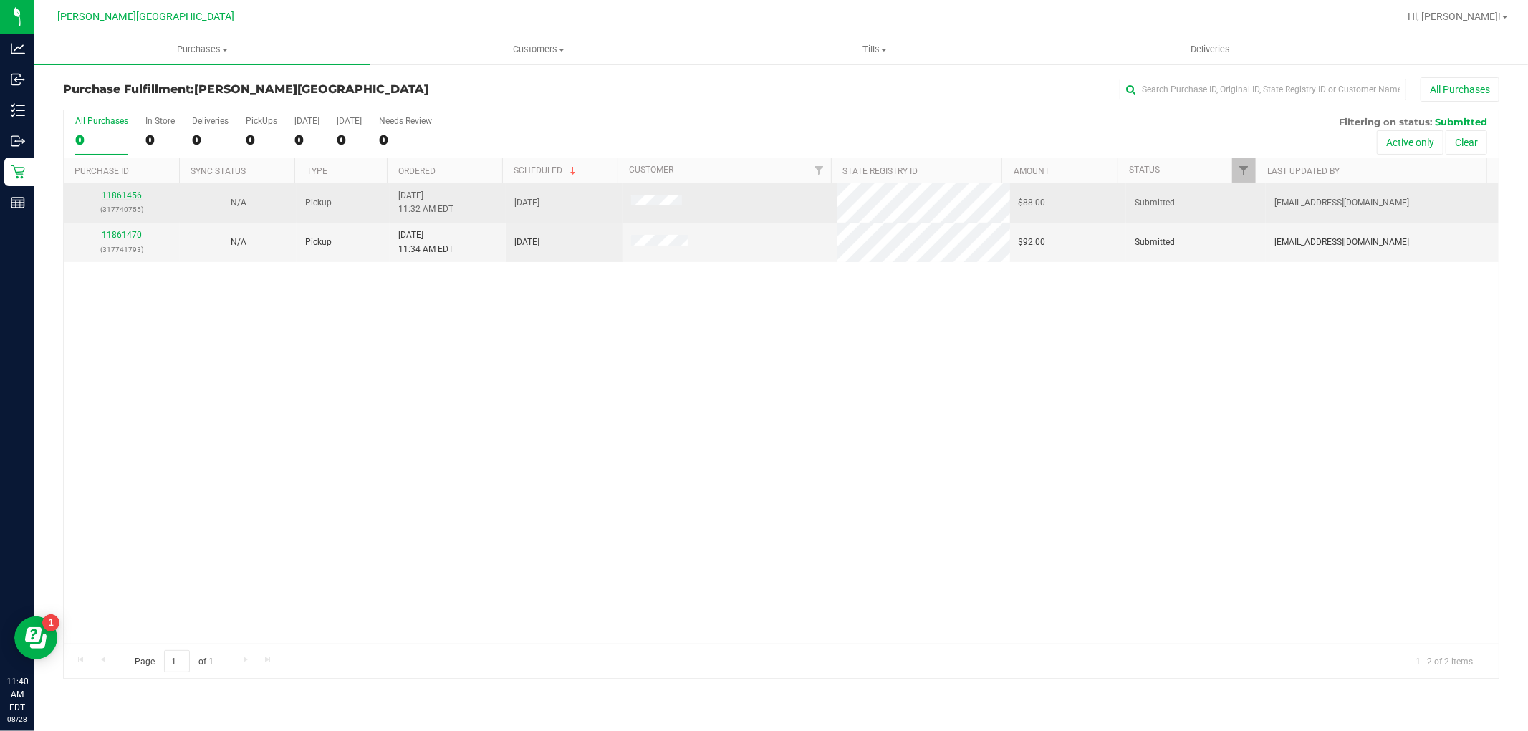
click at [126, 197] on link "11861456" at bounding box center [122, 196] width 40 height 10
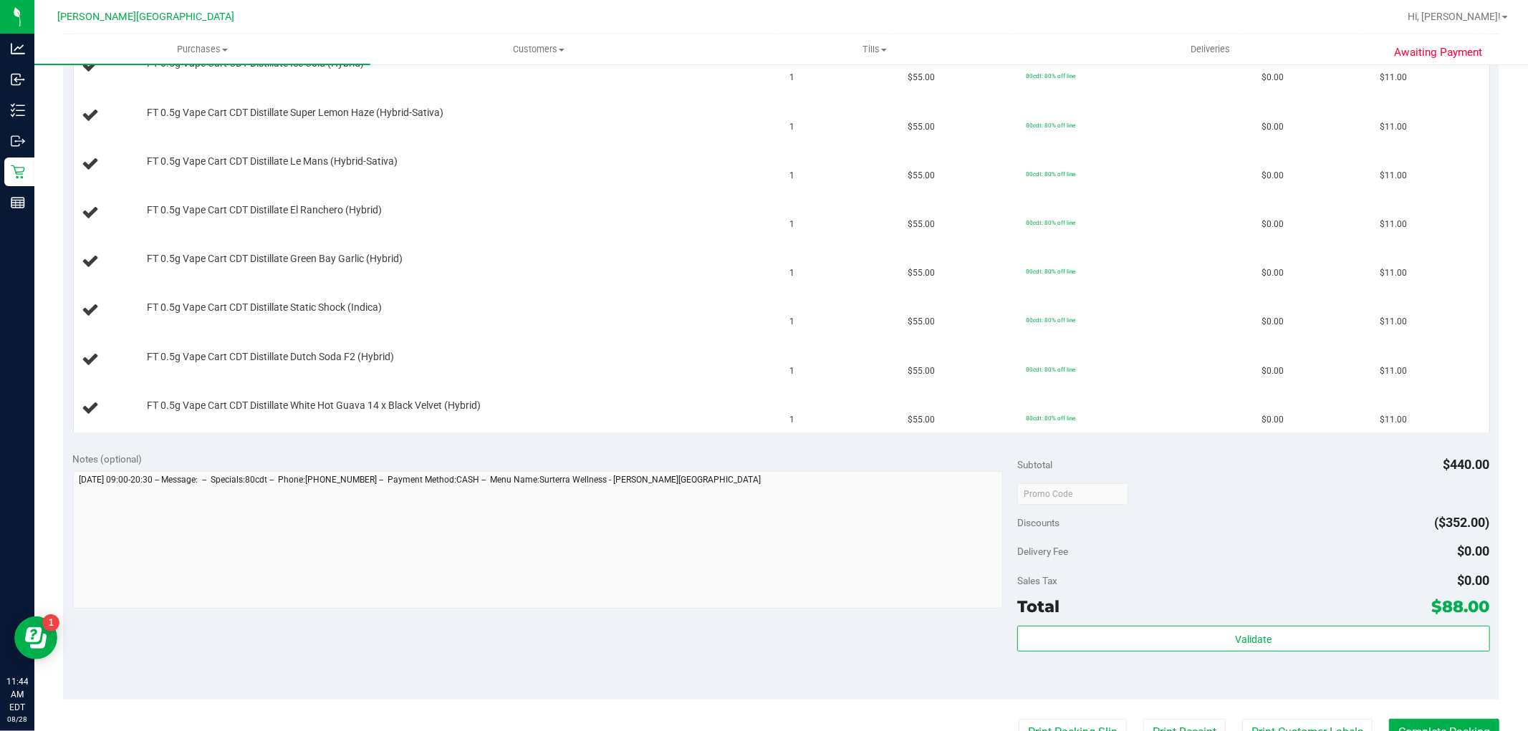
scroll to position [636, 0]
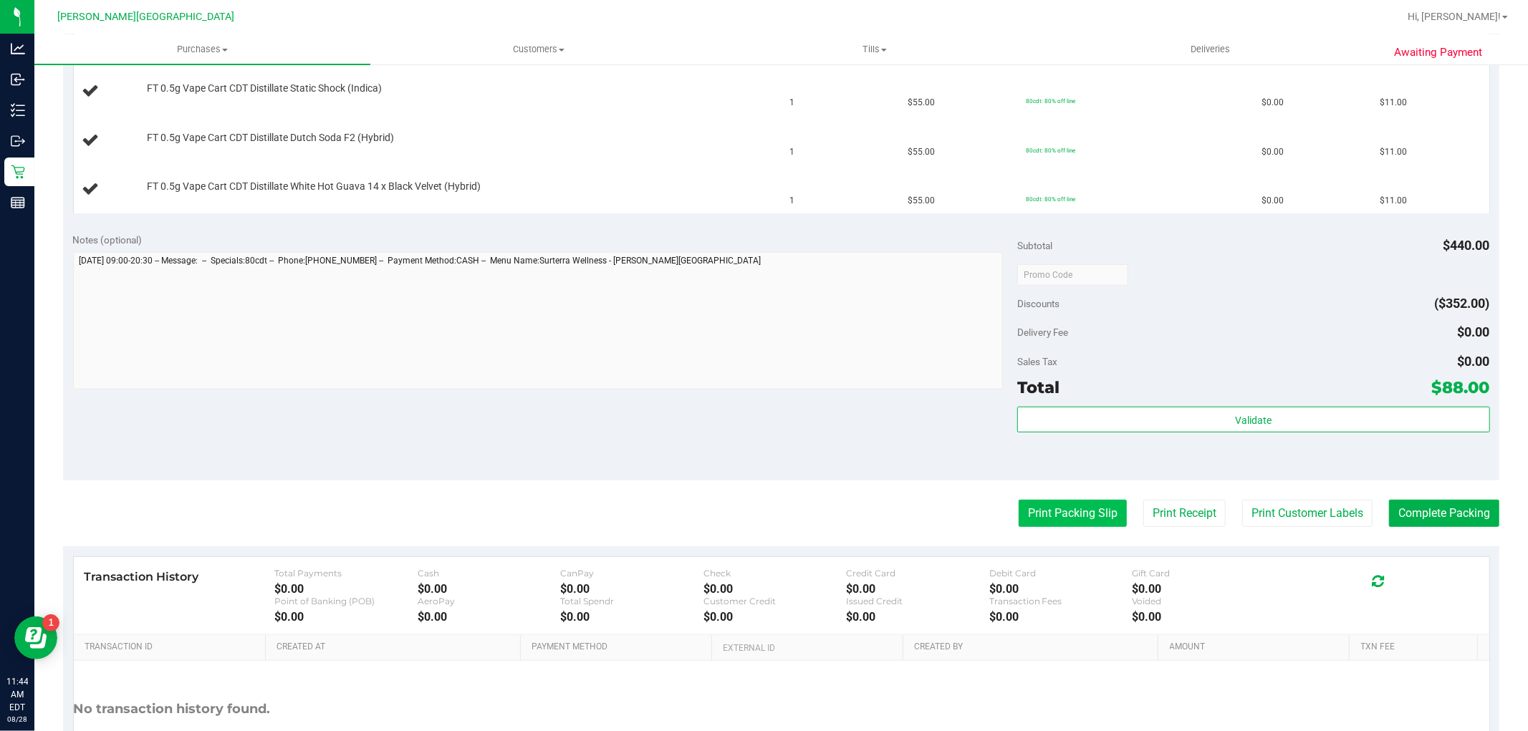
click at [1089, 509] on button "Print Packing Slip" at bounding box center [1073, 513] width 108 height 27
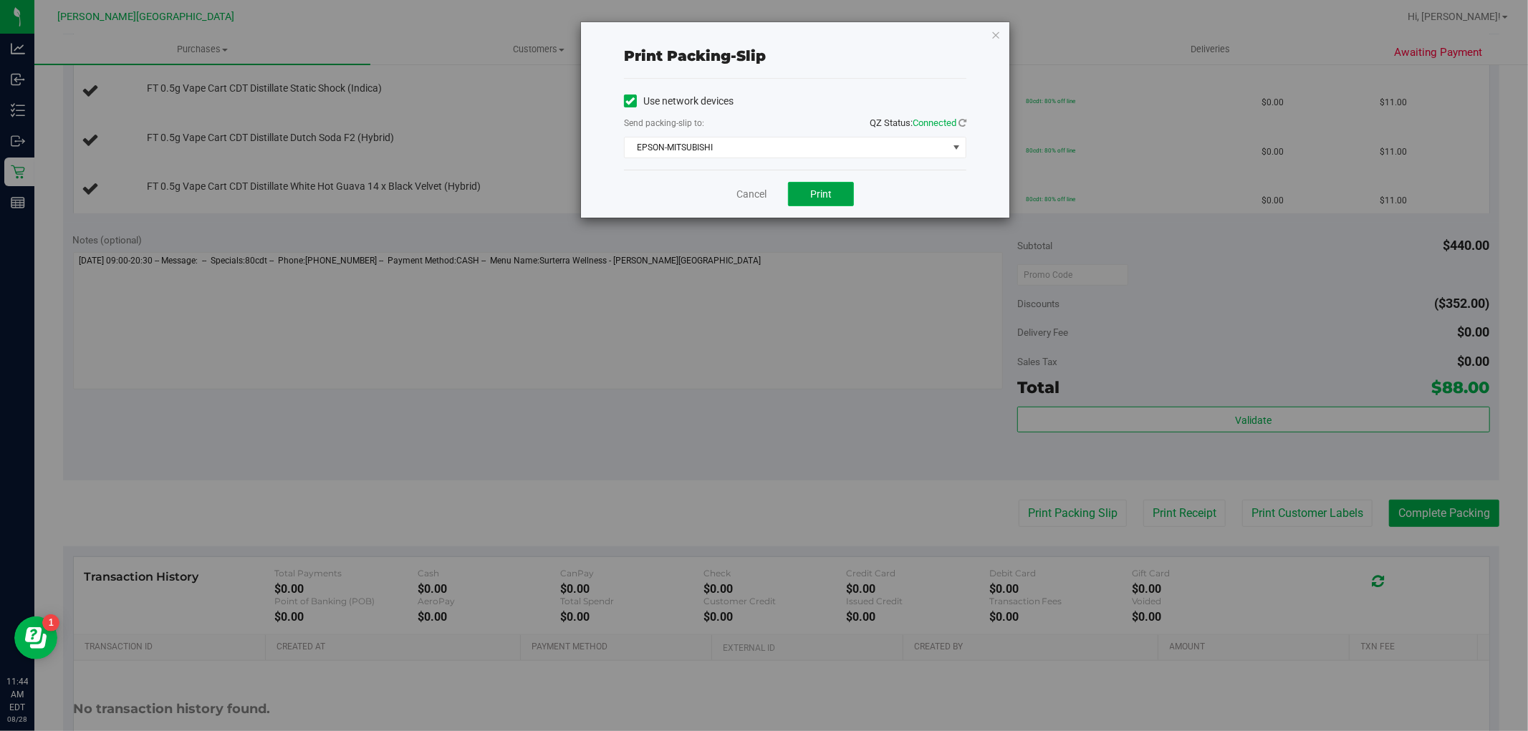
click at [831, 190] on span "Print" at bounding box center [820, 193] width 21 height 11
click at [1001, 31] on div "Print packing-slip Use network devices Send packing-slip to: QZ Status: Connect…" at bounding box center [795, 120] width 428 height 196
click at [820, 196] on span "Print" at bounding box center [820, 193] width 21 height 11
click at [998, 33] on icon "button" at bounding box center [996, 34] width 10 height 17
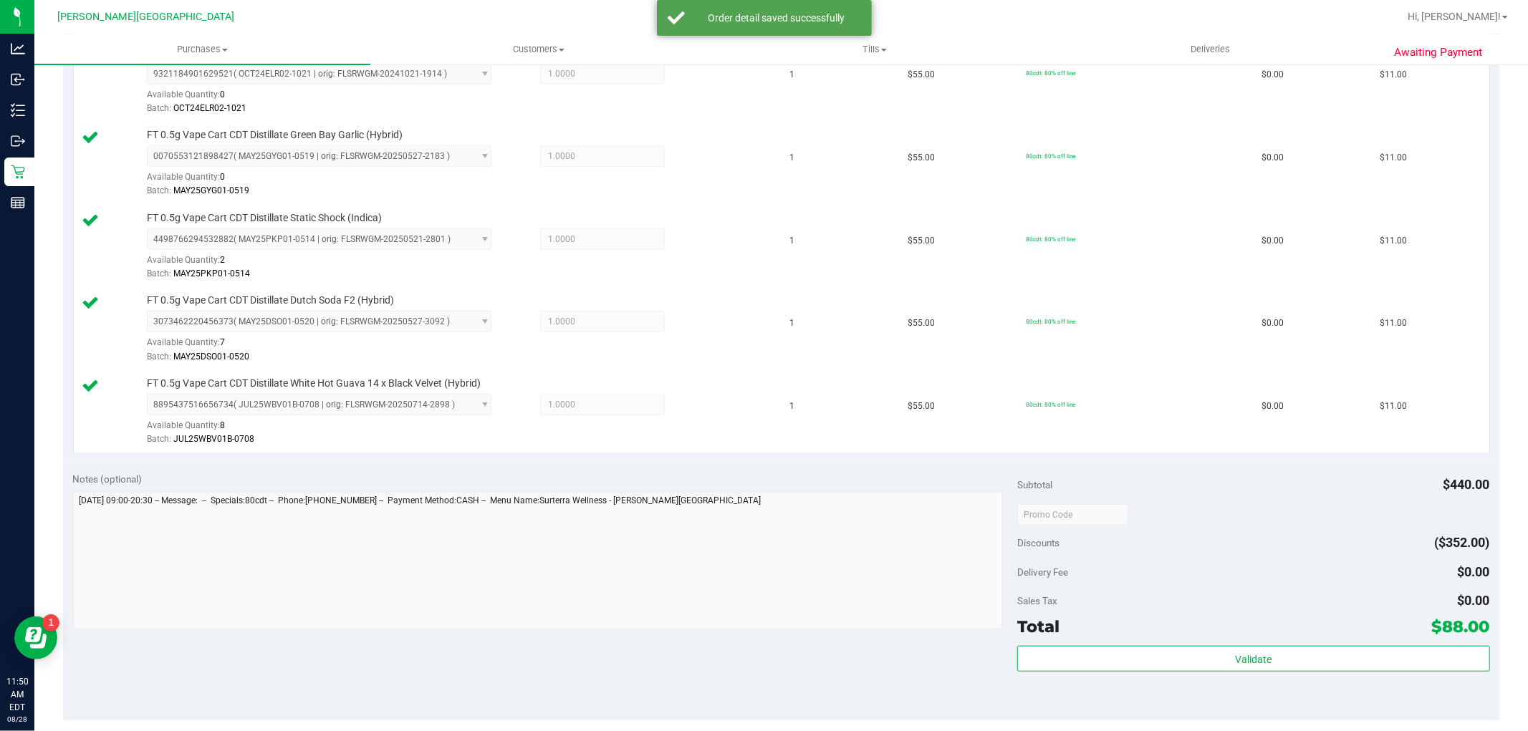
scroll to position [716, 0]
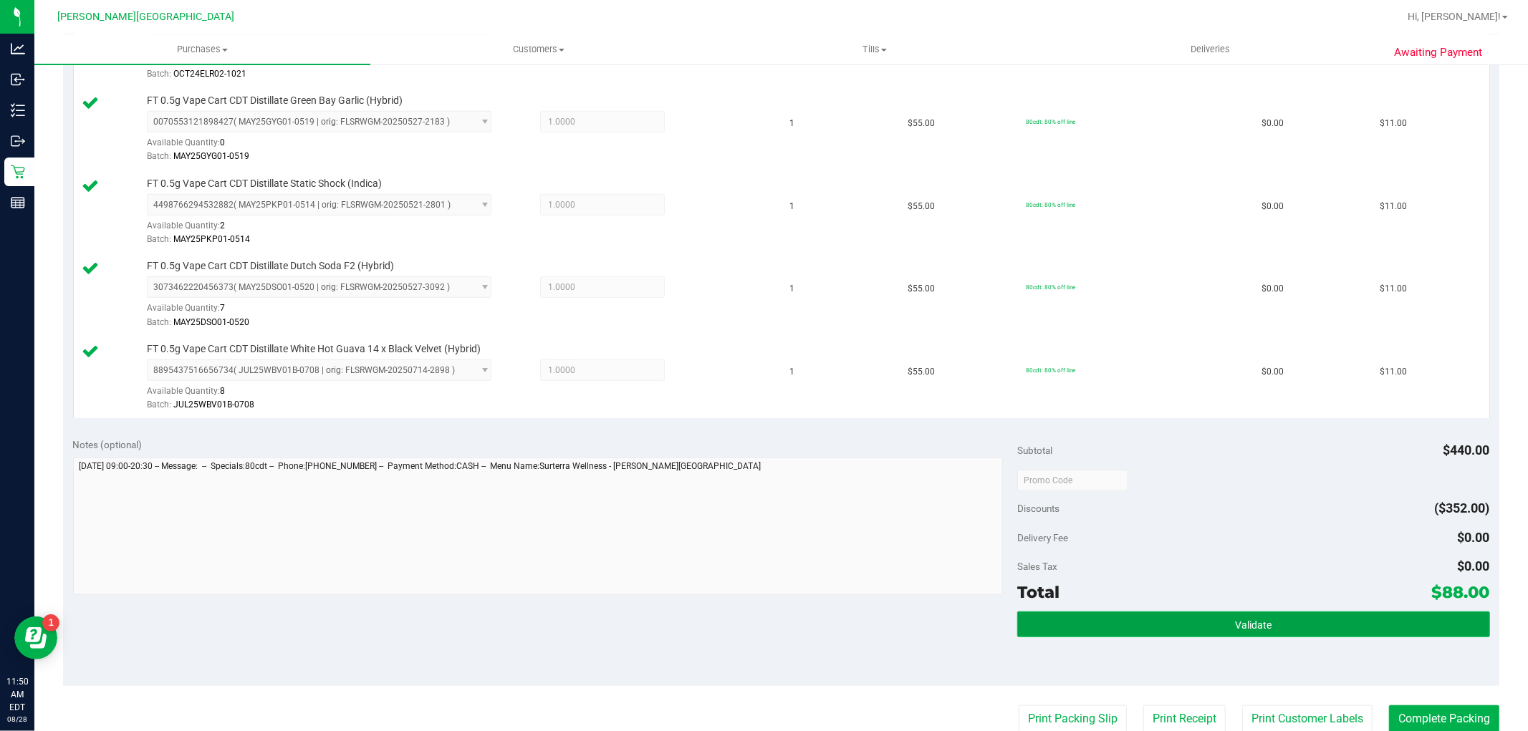
click at [1308, 613] on button "Validate" at bounding box center [1253, 625] width 472 height 26
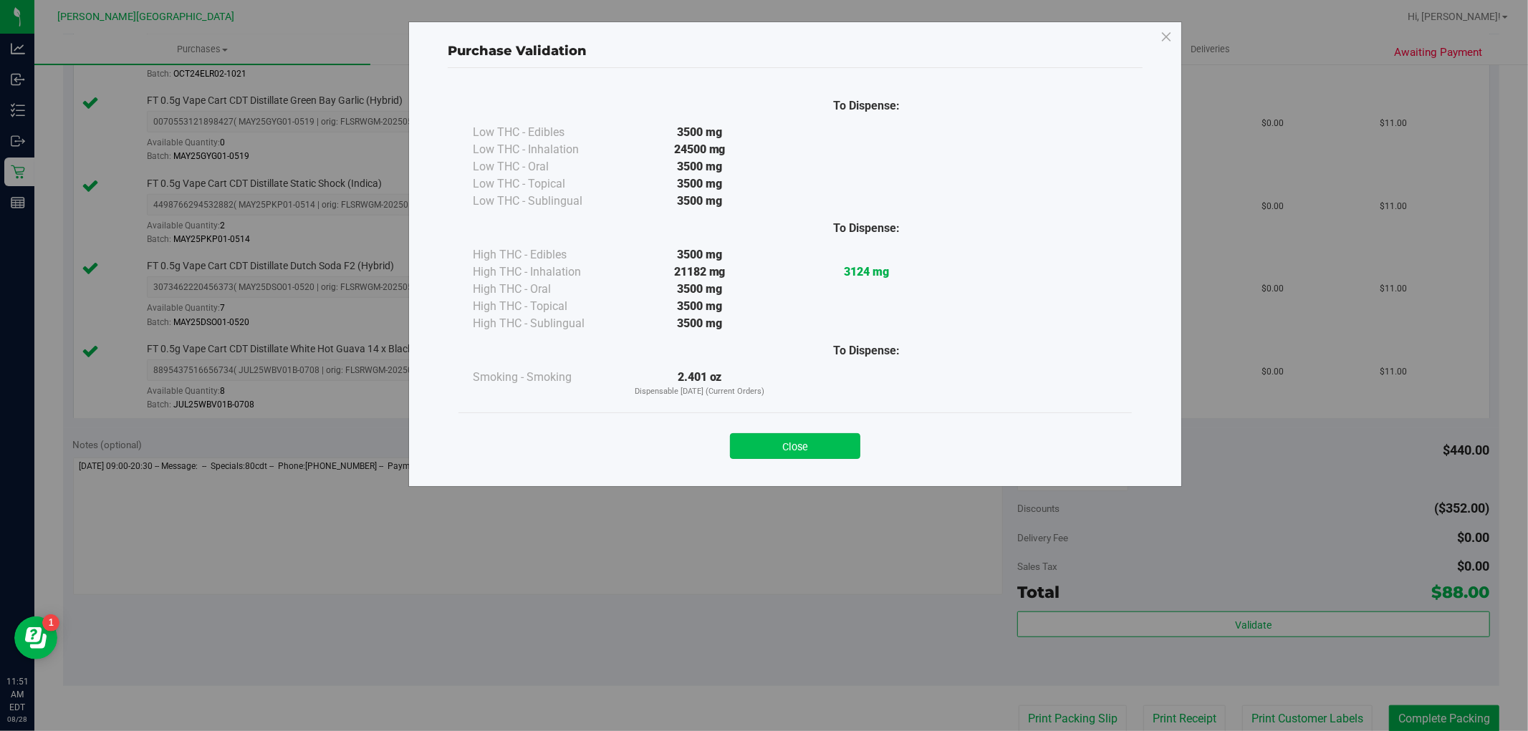
click at [824, 446] on button "Close" at bounding box center [795, 446] width 130 height 26
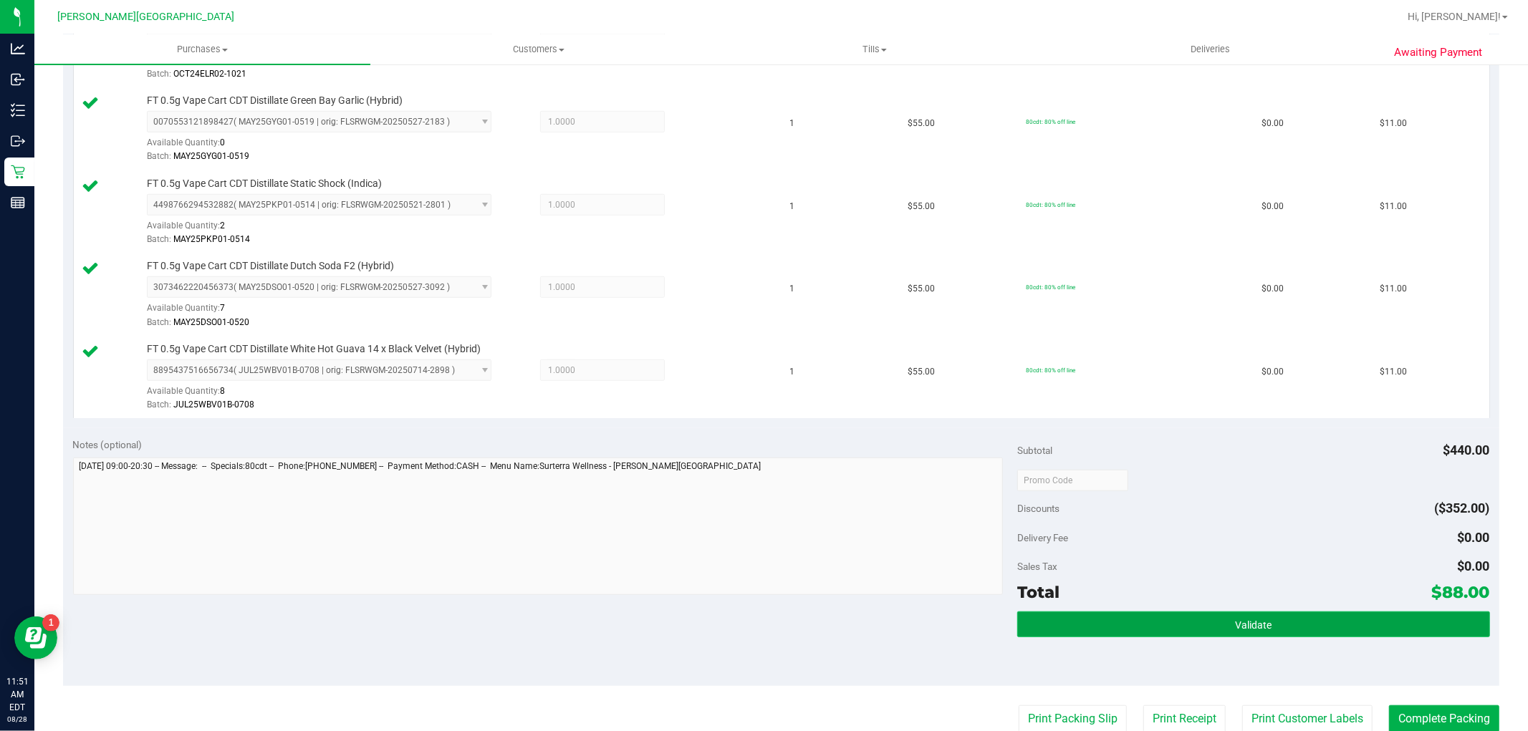
click at [1398, 623] on button "Validate" at bounding box center [1253, 625] width 472 height 26
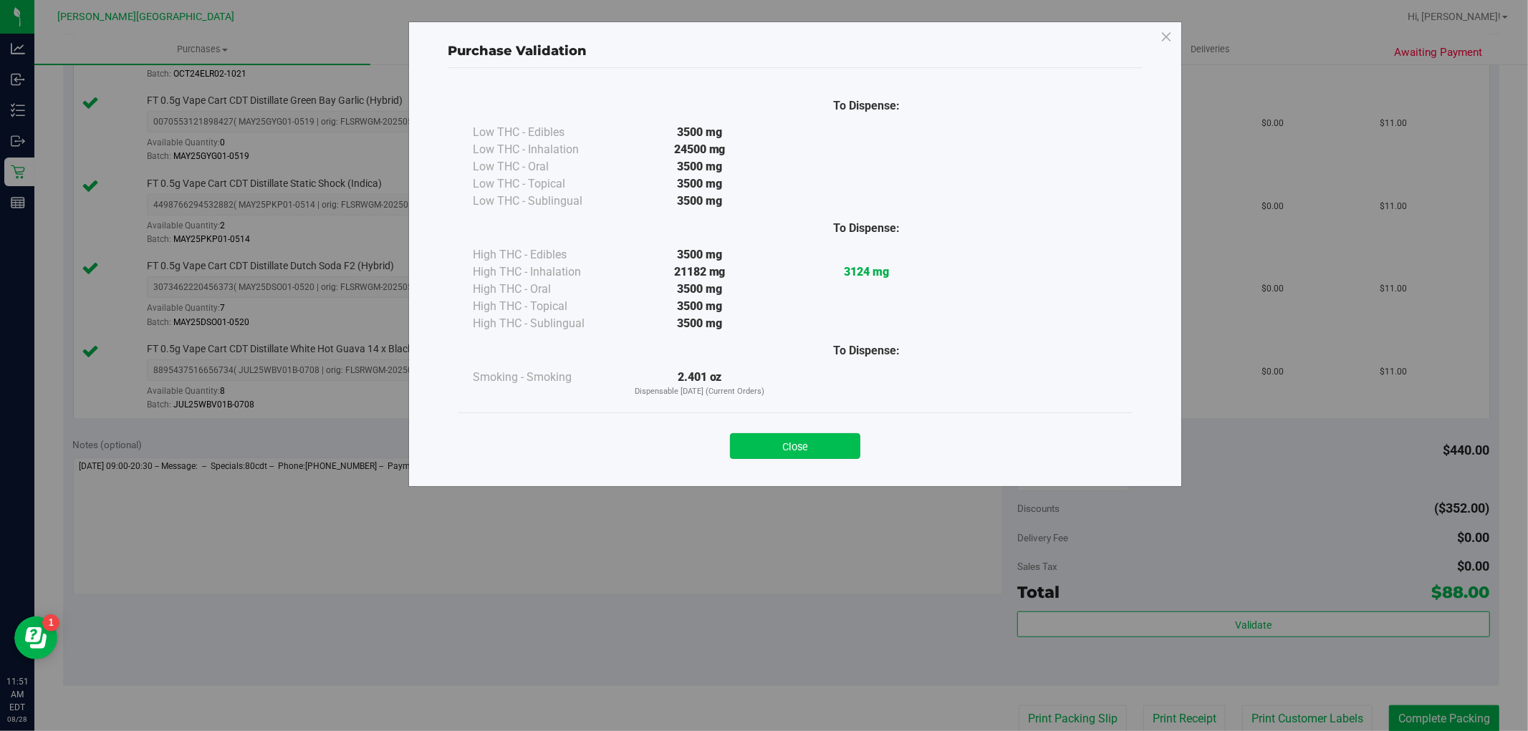
click at [814, 433] on button "Close" at bounding box center [795, 446] width 130 height 26
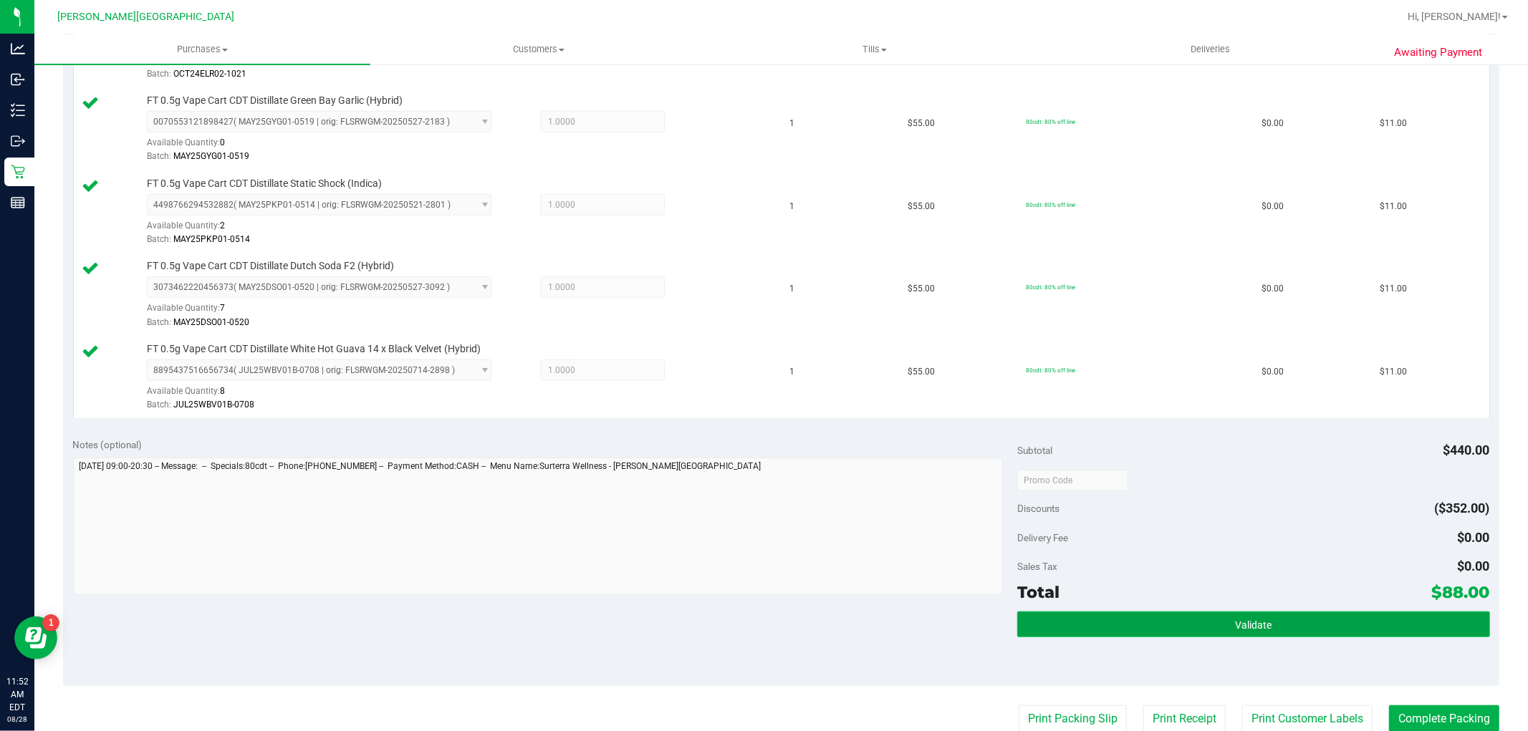
click at [1263, 627] on button "Validate" at bounding box center [1253, 625] width 472 height 26
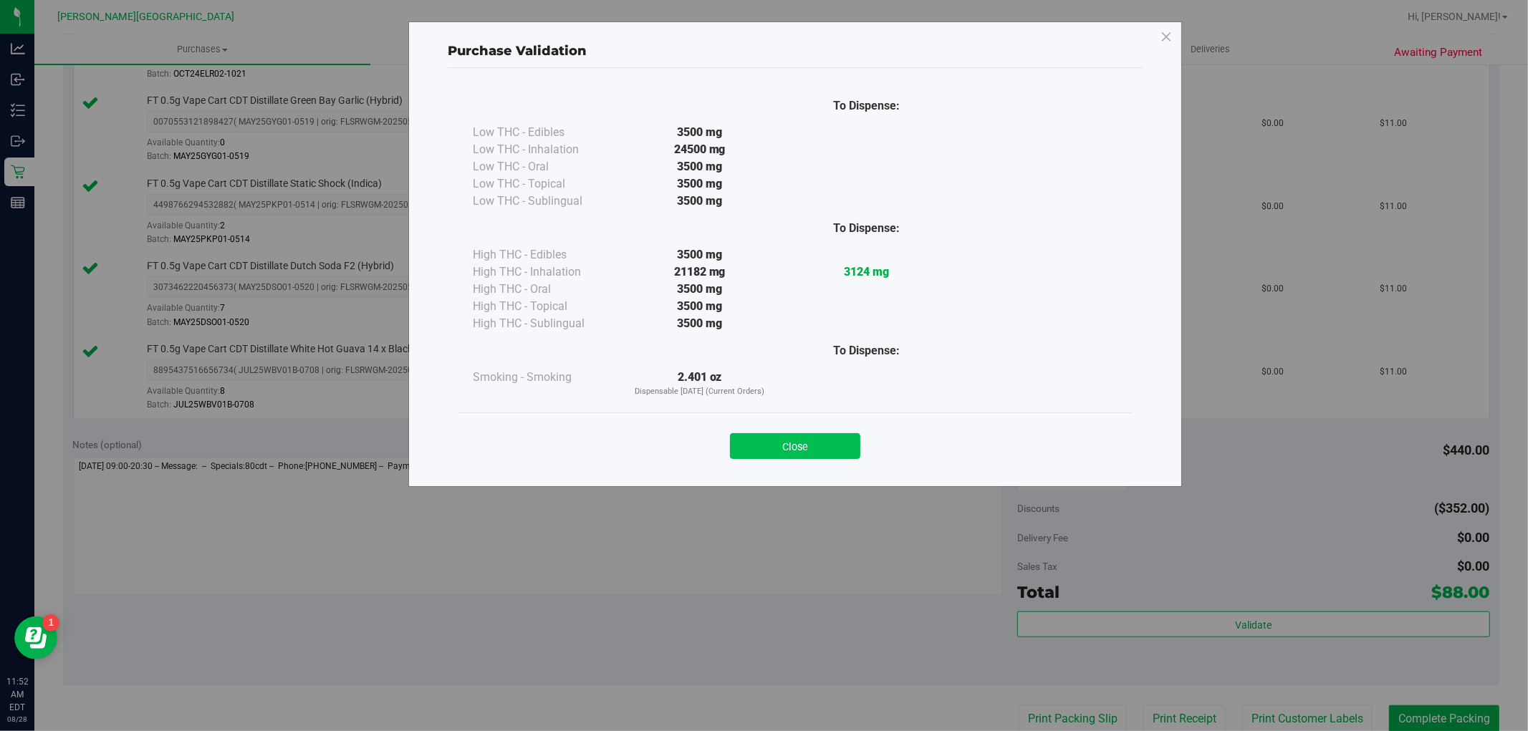
click at [834, 455] on button "Close" at bounding box center [795, 446] width 130 height 26
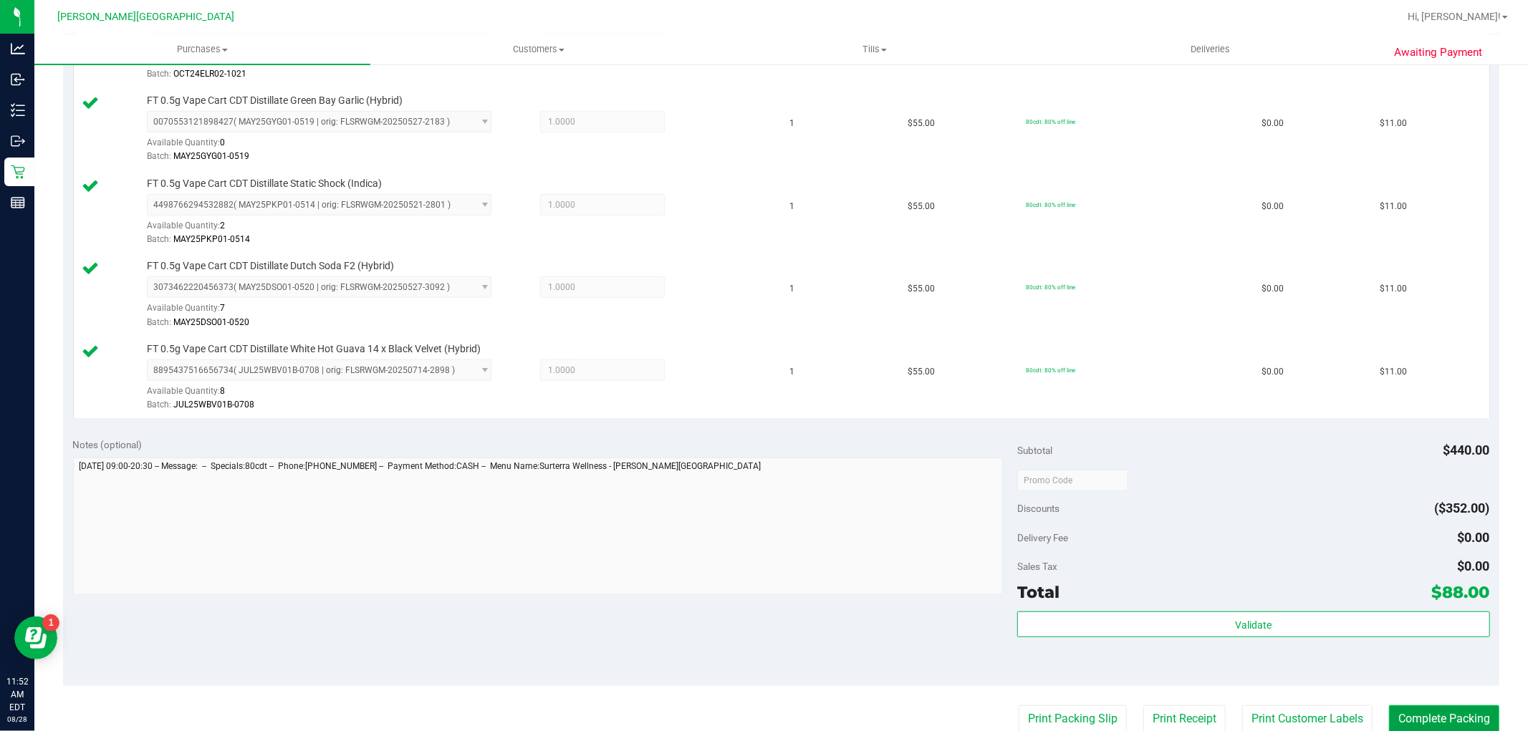
click at [1454, 711] on button "Complete Packing" at bounding box center [1444, 719] width 110 height 27
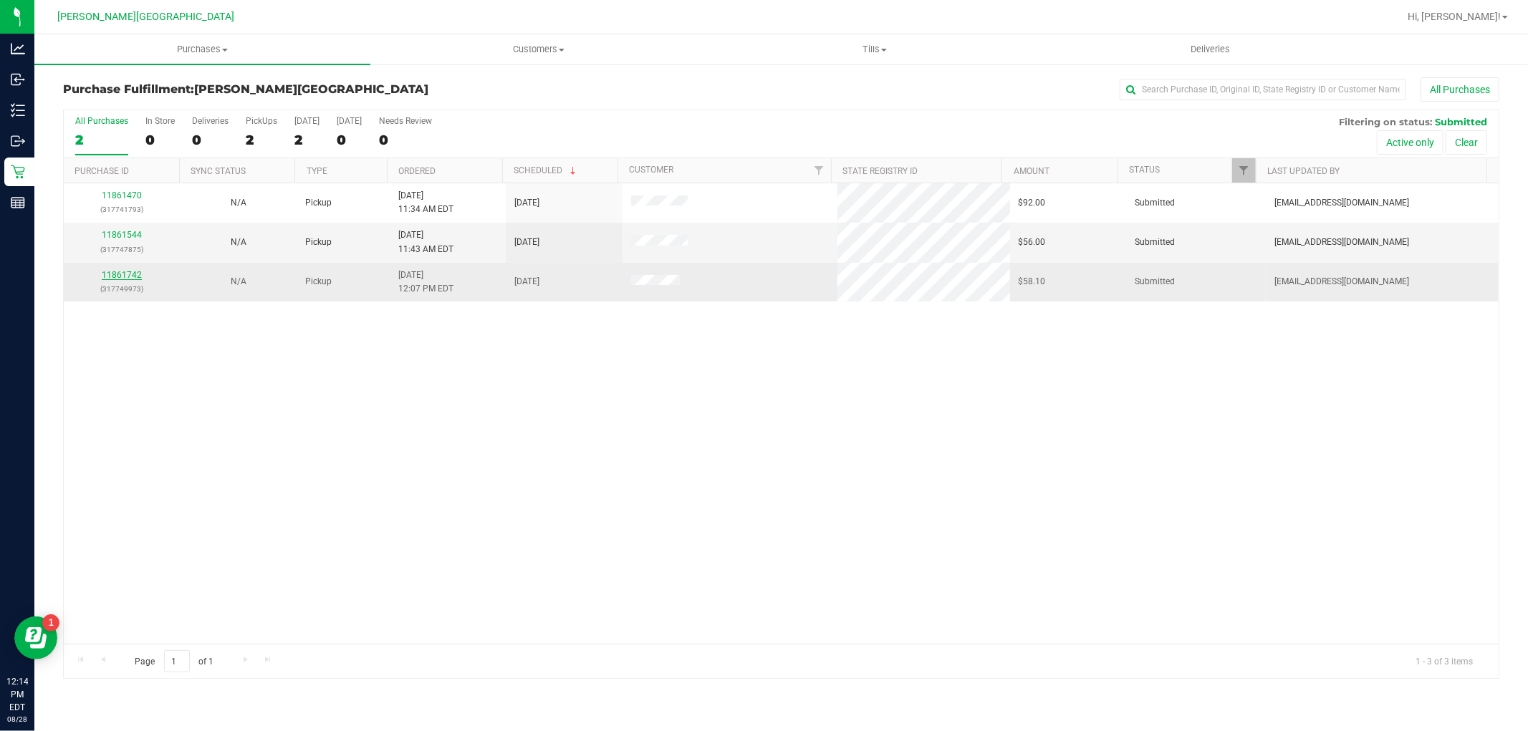
click at [138, 276] on link "11861742" at bounding box center [122, 275] width 40 height 10
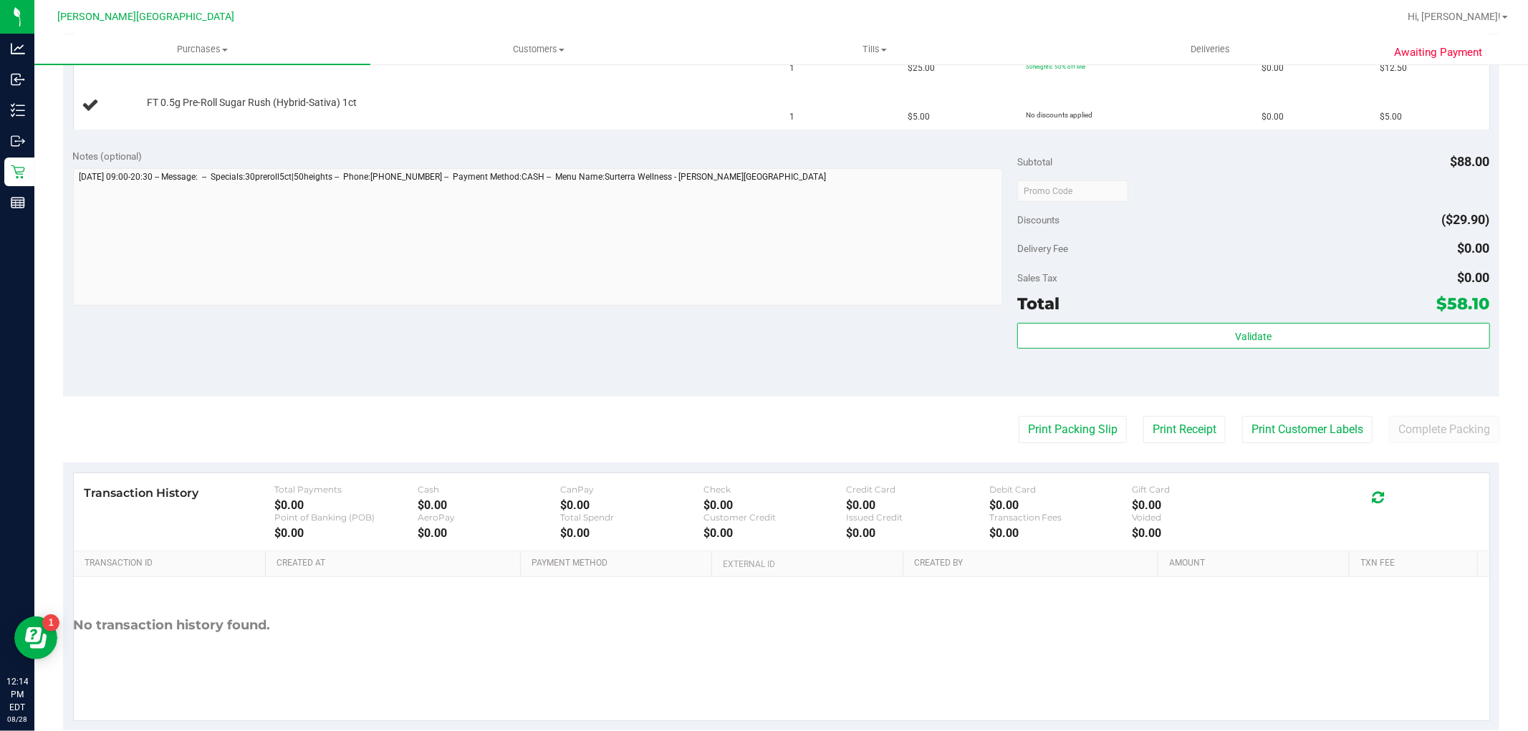
scroll to position [477, 0]
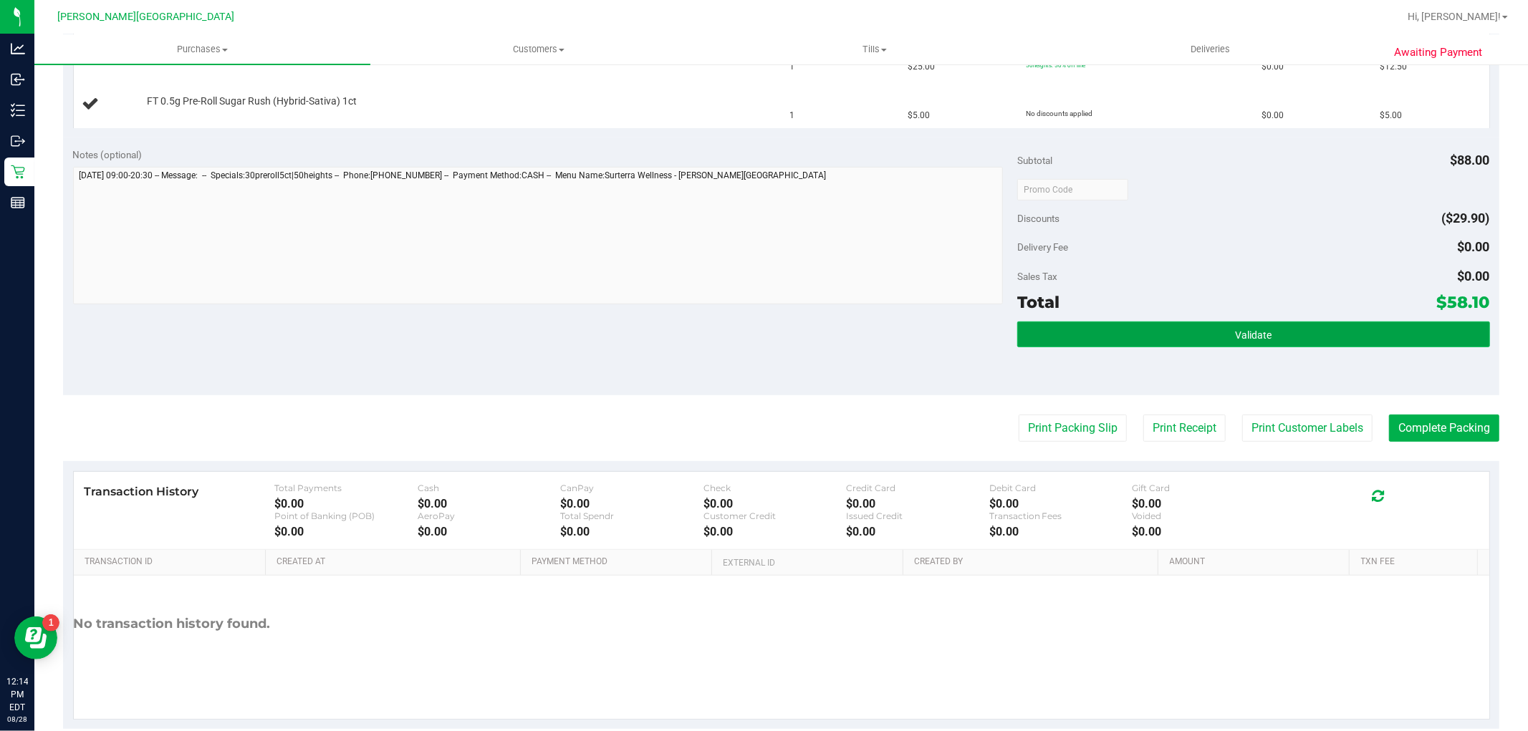
click at [1263, 337] on button "Validate" at bounding box center [1253, 335] width 472 height 26
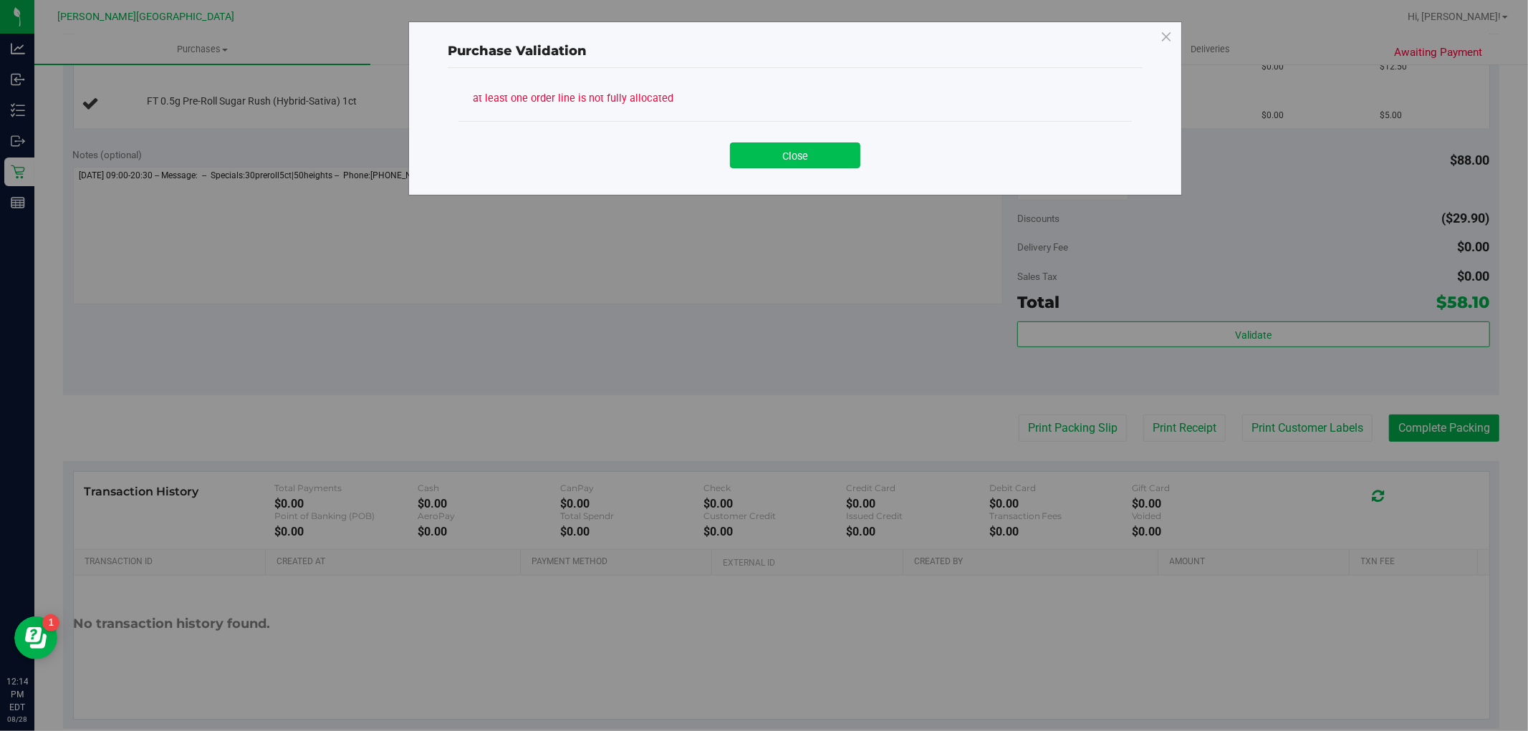
click at [836, 158] on button "Close" at bounding box center [795, 156] width 130 height 26
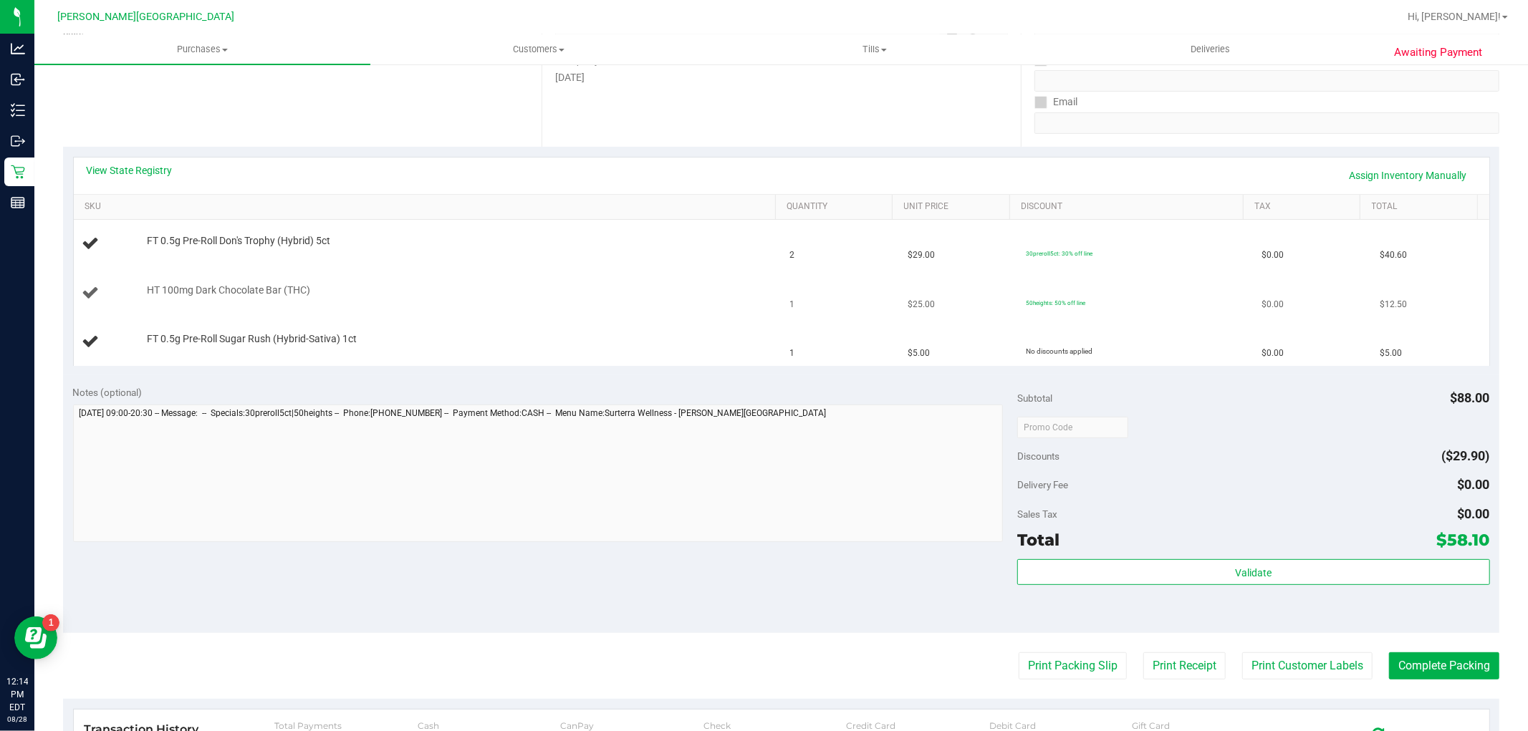
scroll to position [239, 0]
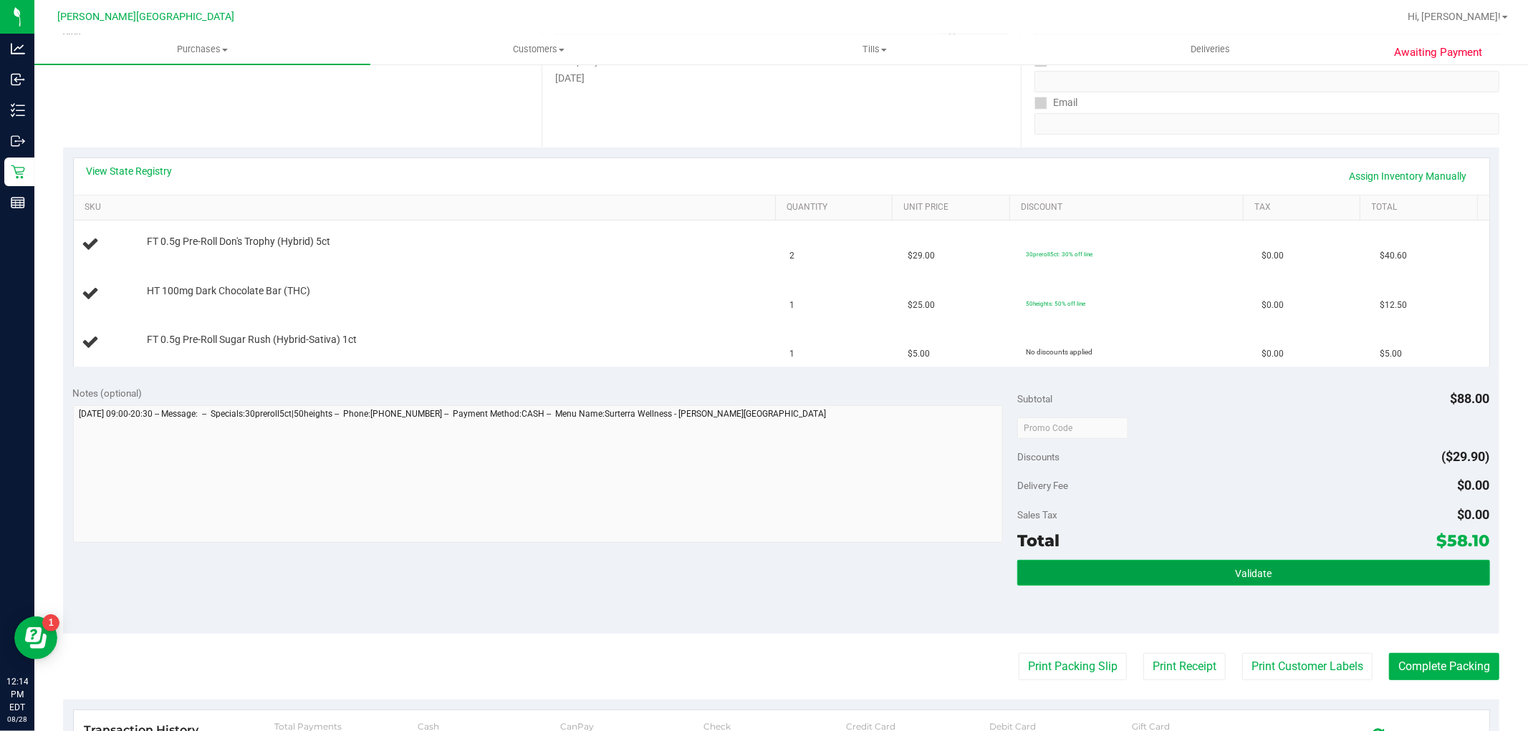
click at [1294, 567] on button "Validate" at bounding box center [1253, 573] width 472 height 26
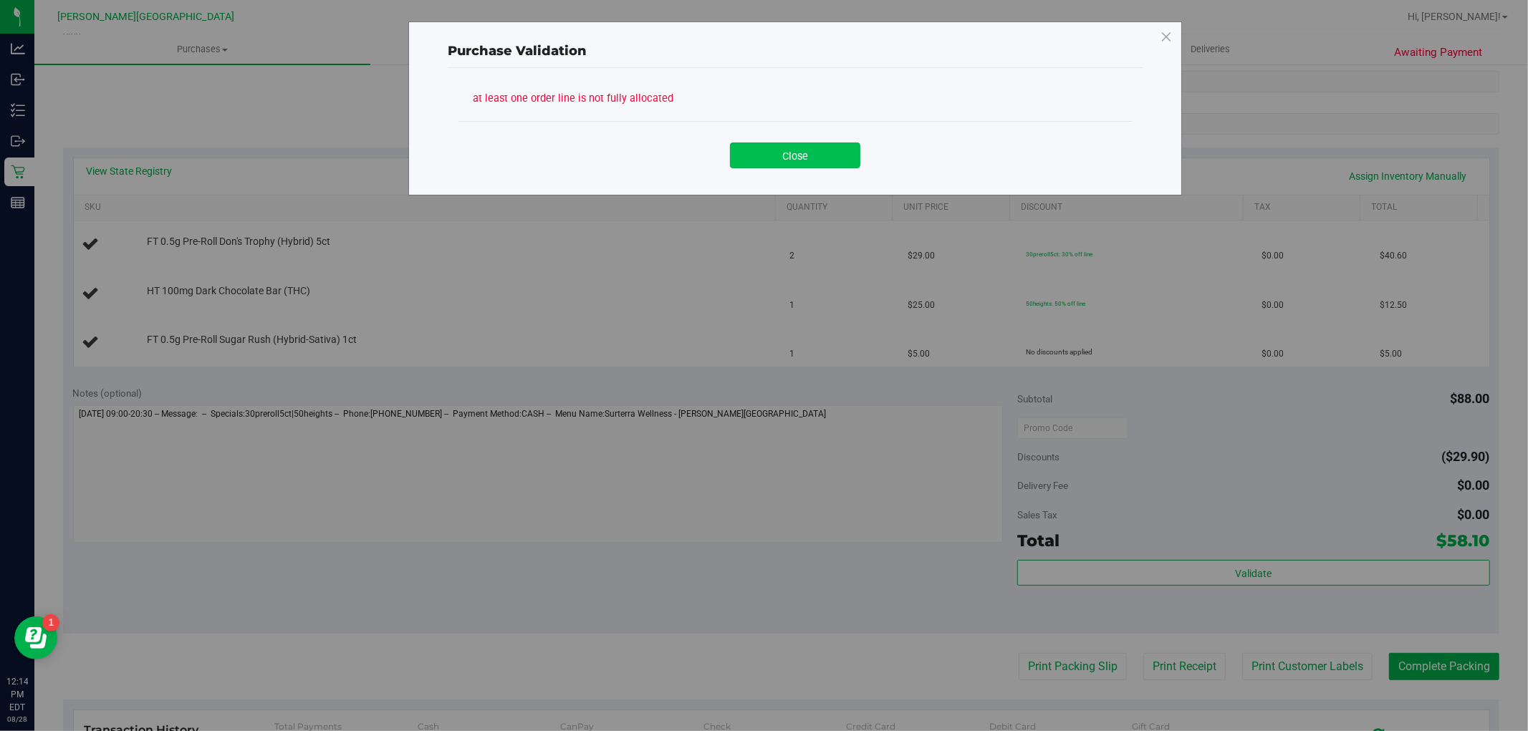
click at [733, 143] on button "Close" at bounding box center [795, 156] width 130 height 26
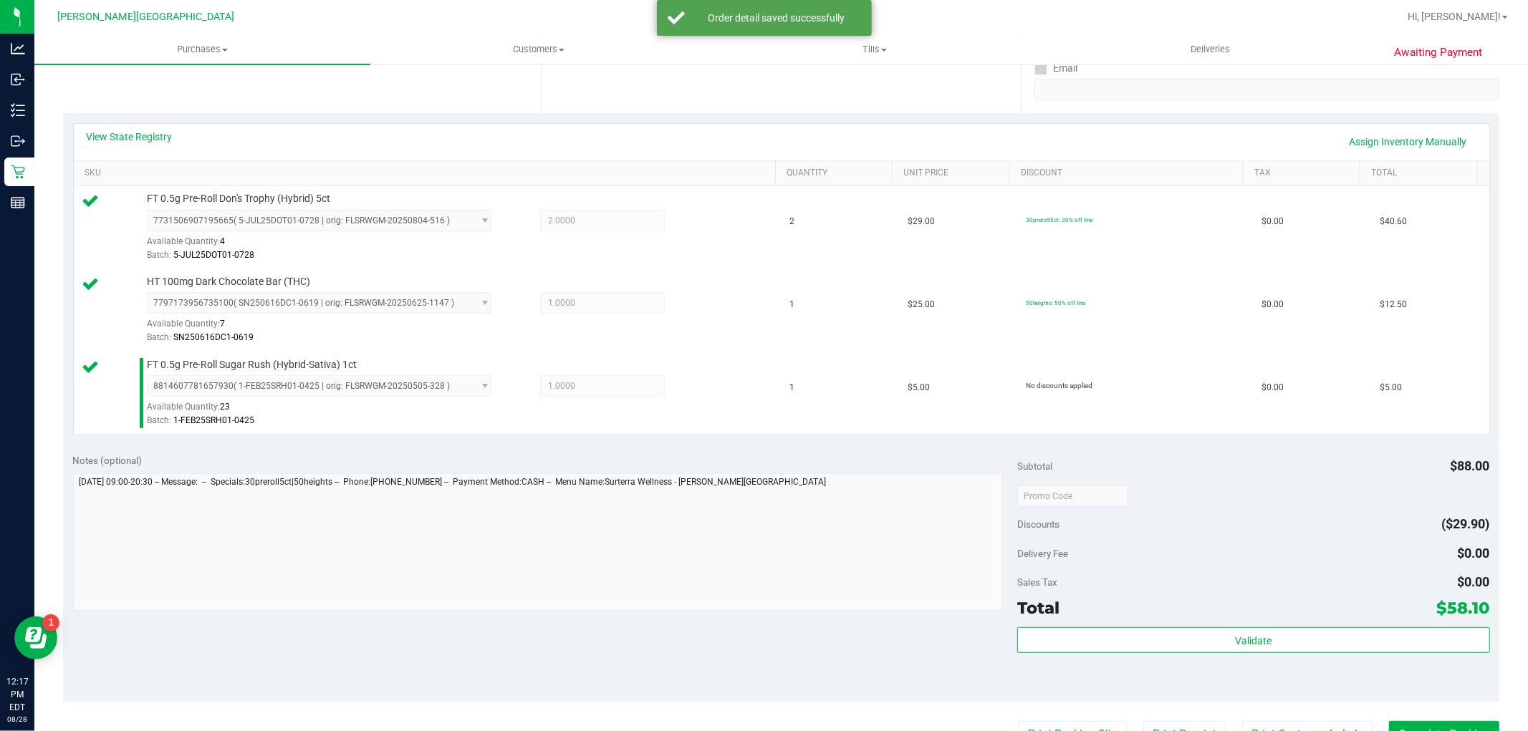
scroll to position [398, 0]
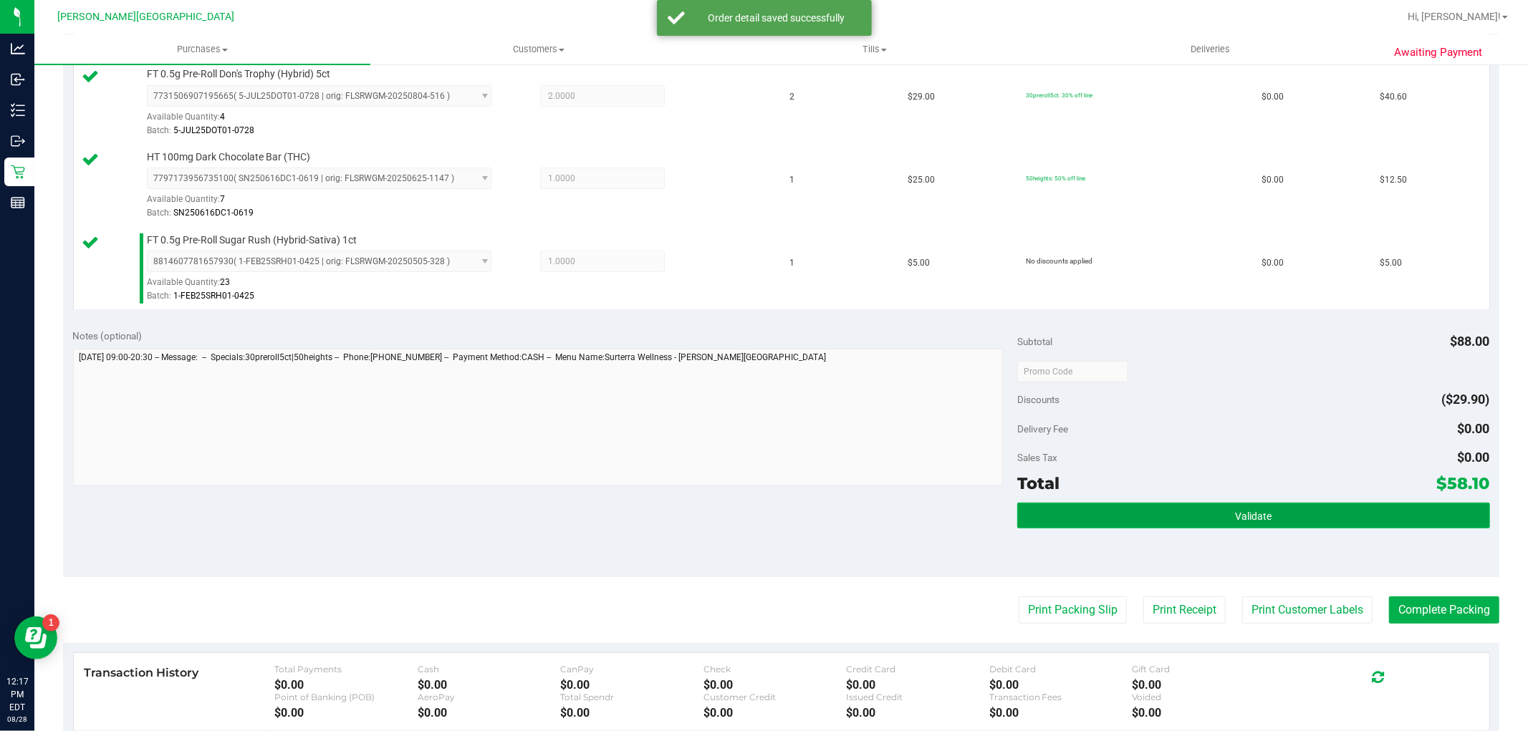
click at [1165, 504] on button "Validate" at bounding box center [1253, 516] width 472 height 26
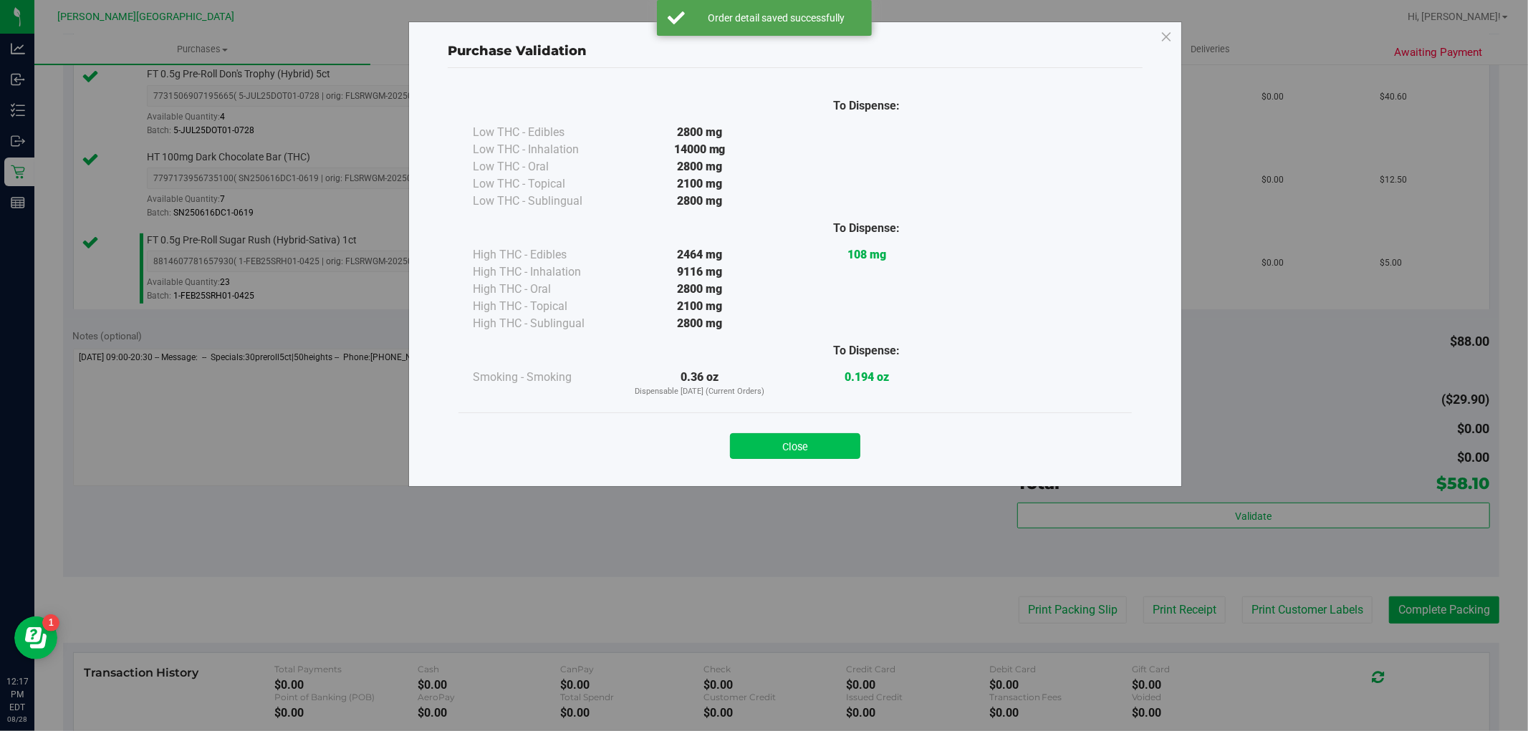
click at [822, 457] on button "Close" at bounding box center [795, 446] width 130 height 26
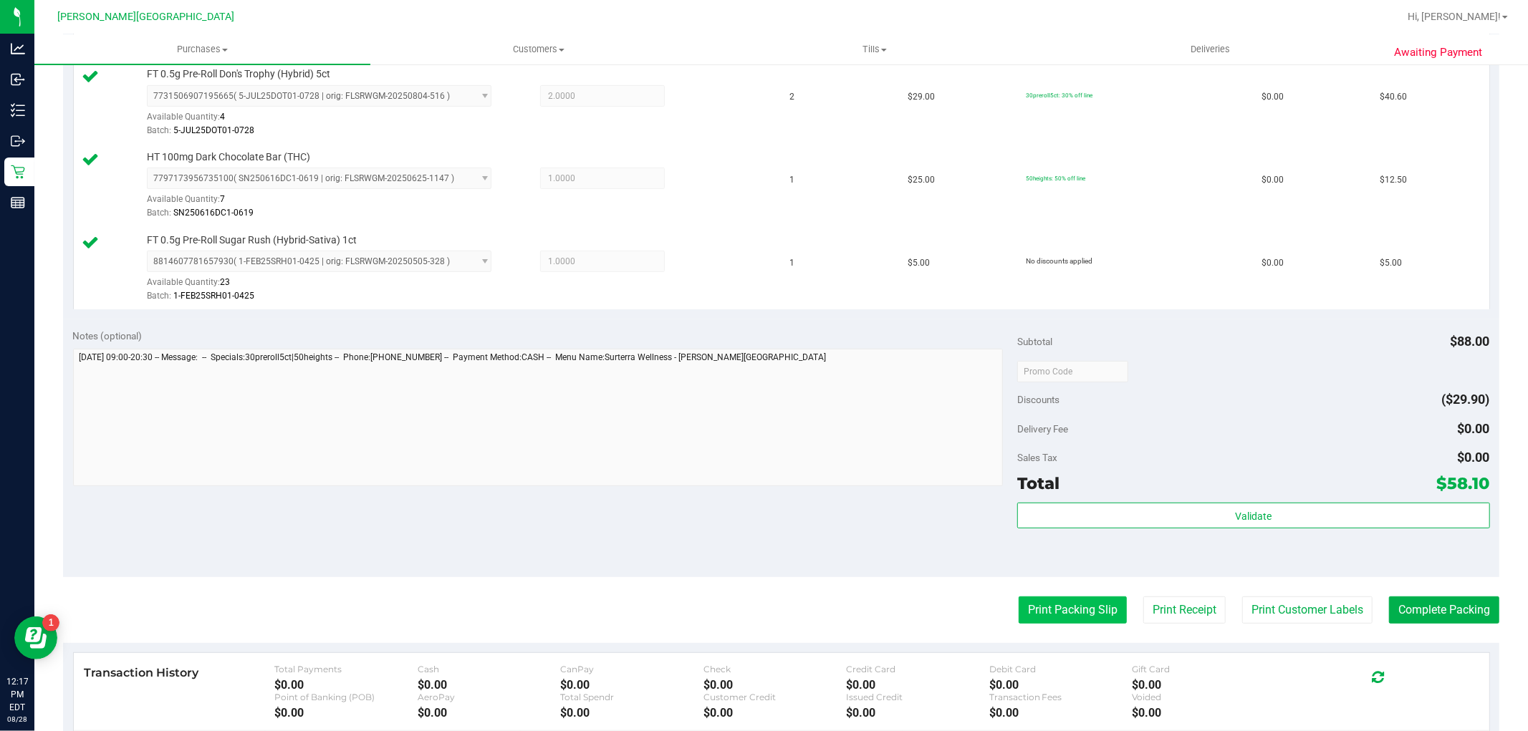
click at [1073, 603] on button "Print Packing Slip" at bounding box center [1073, 610] width 108 height 27
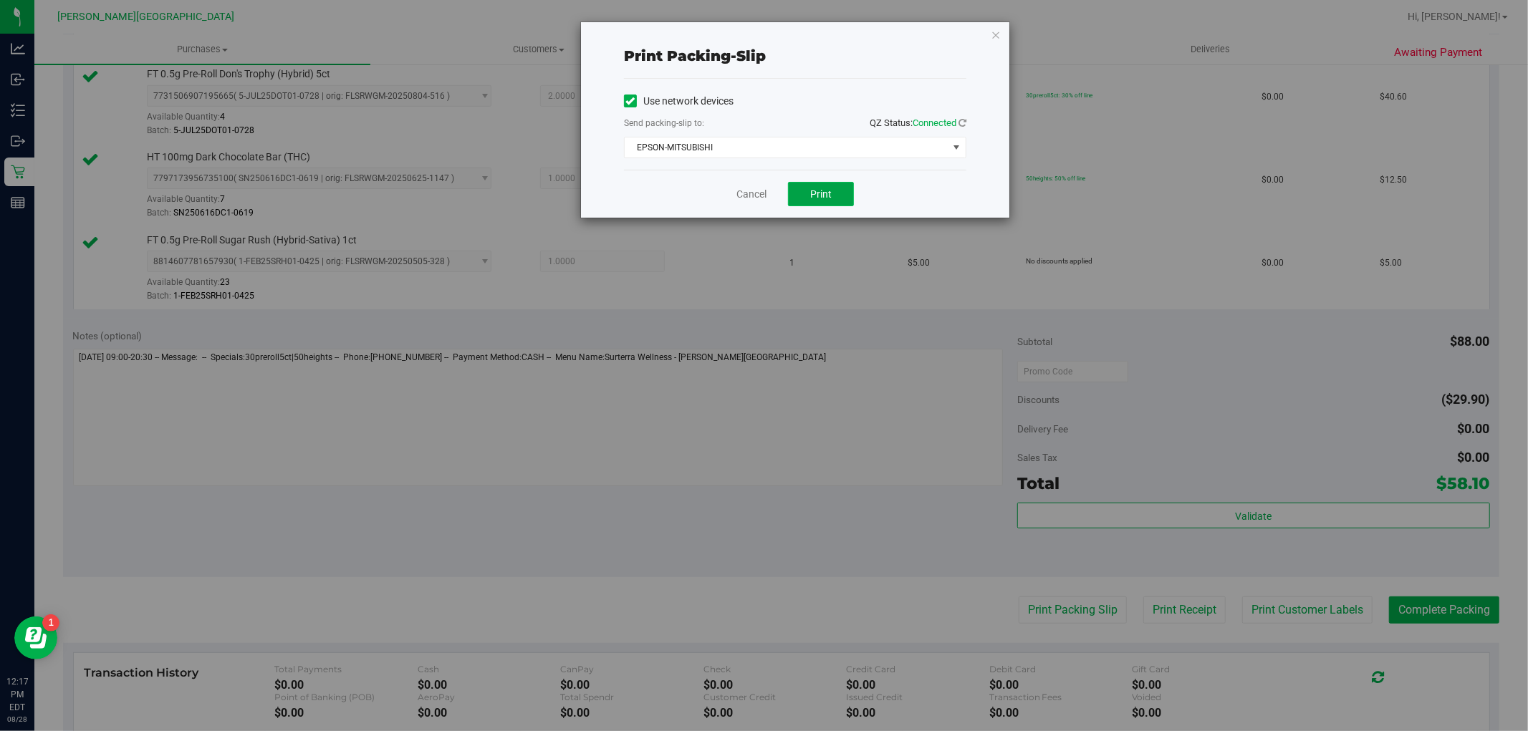
click at [844, 196] on button "Print" at bounding box center [821, 194] width 66 height 24
click at [996, 36] on icon "button" at bounding box center [996, 34] width 10 height 17
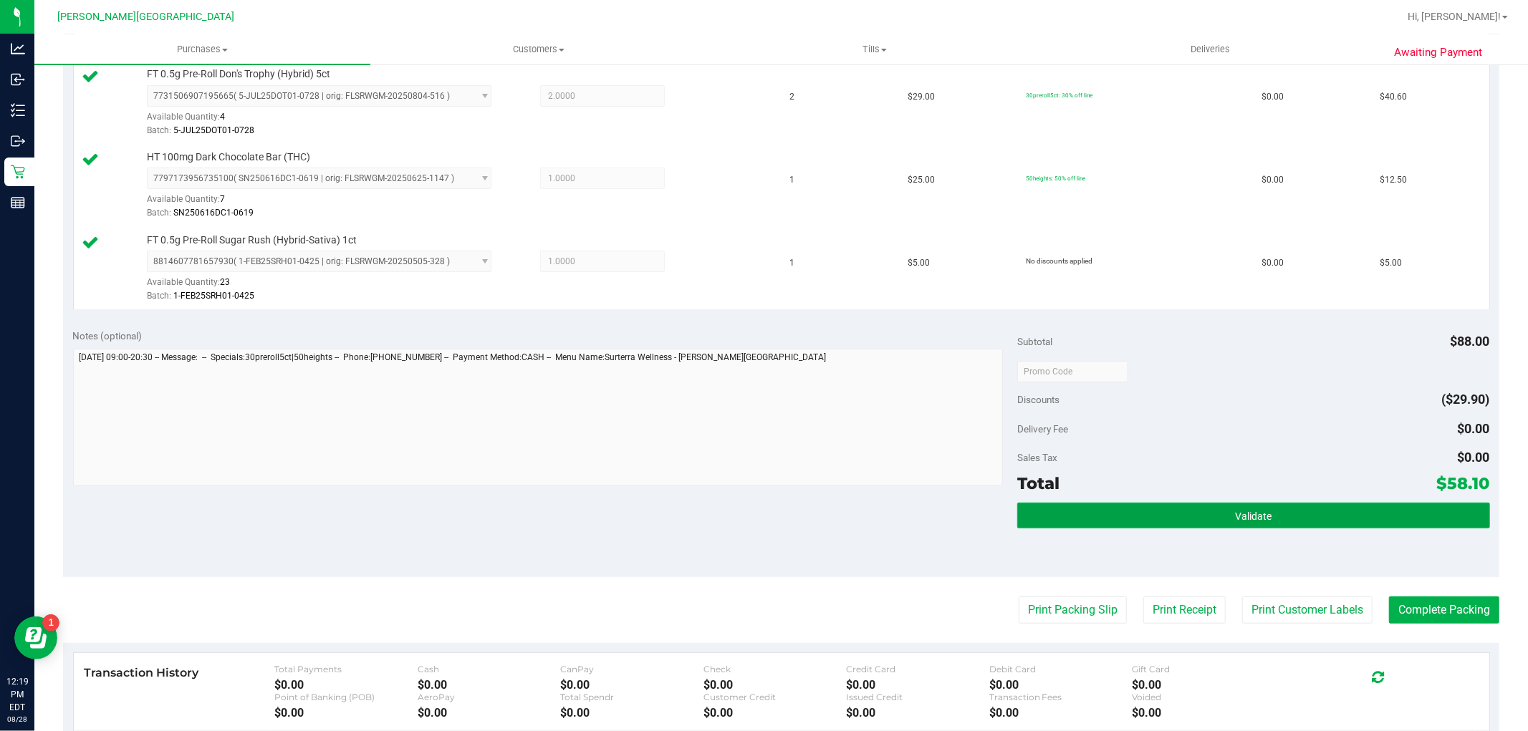
click at [1251, 520] on span "Validate" at bounding box center [1253, 516] width 37 height 11
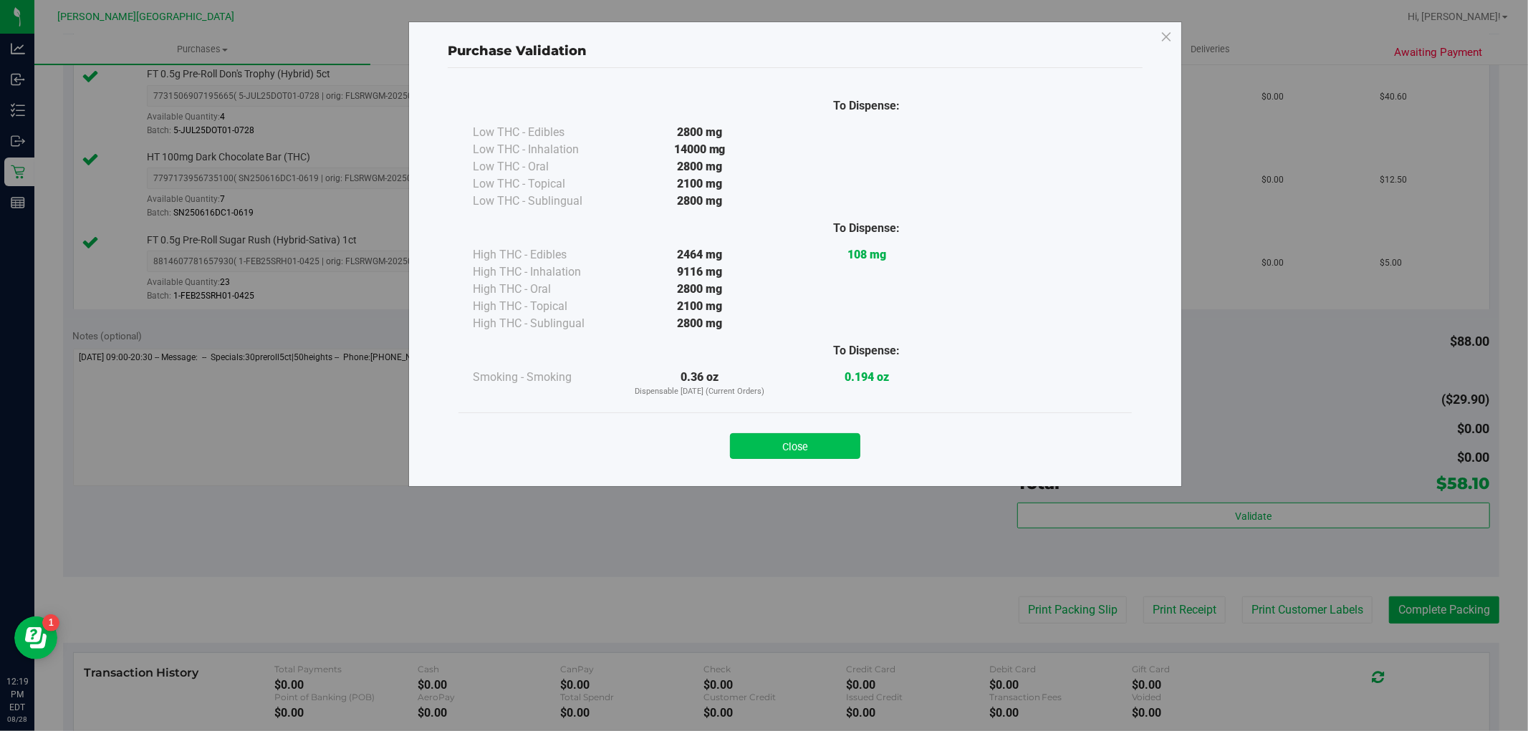
click at [829, 438] on button "Close" at bounding box center [795, 446] width 130 height 26
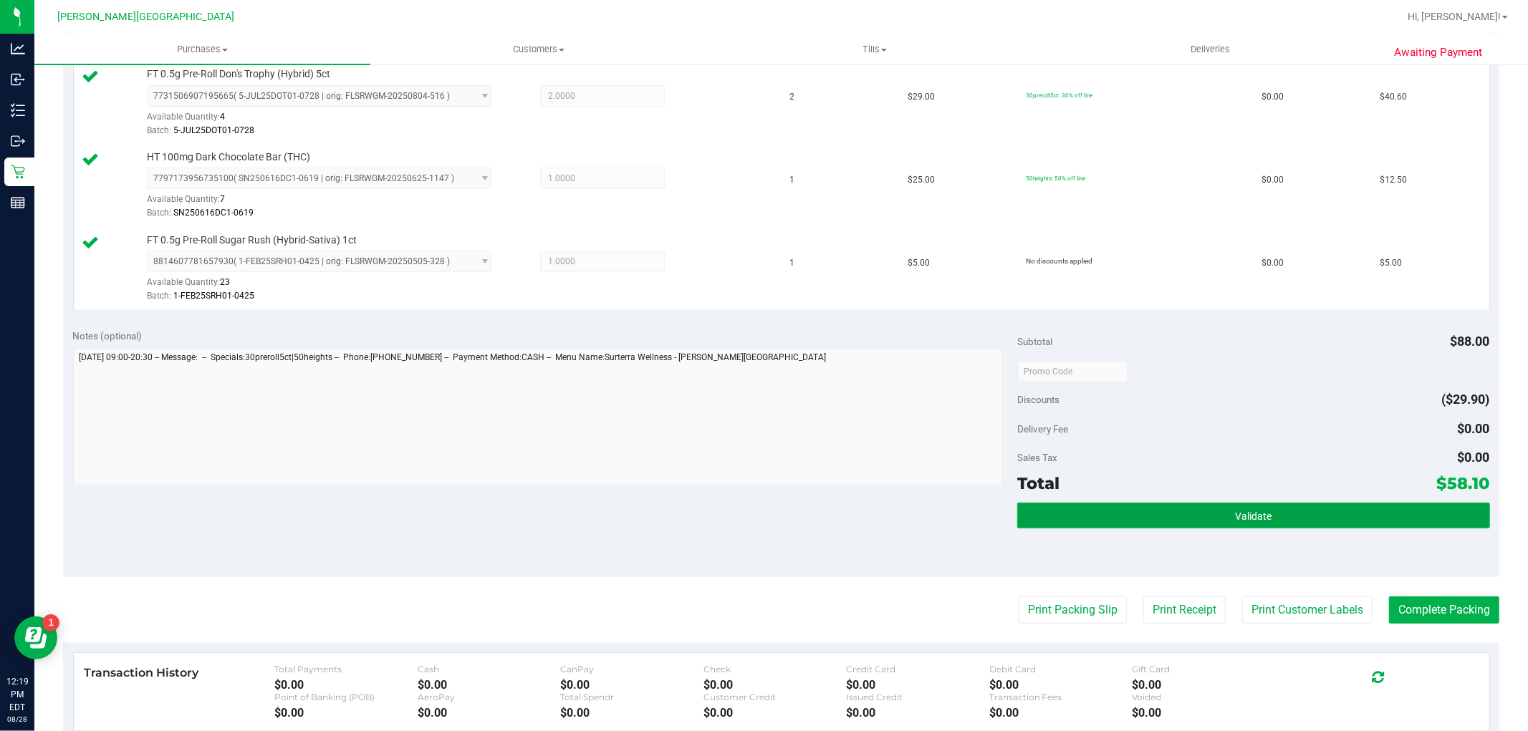
click at [1278, 516] on button "Validate" at bounding box center [1253, 516] width 472 height 26
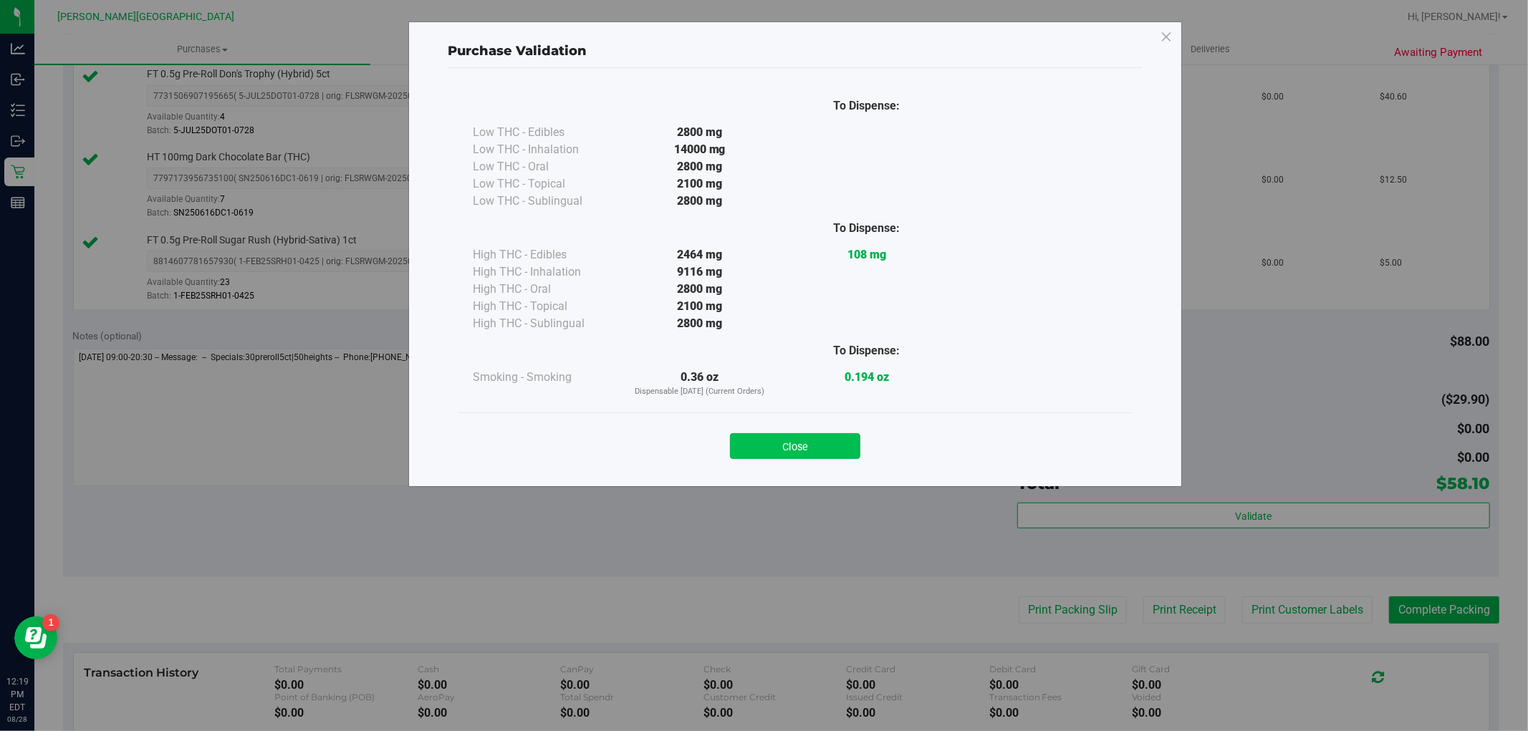
click at [822, 446] on button "Close" at bounding box center [795, 446] width 130 height 26
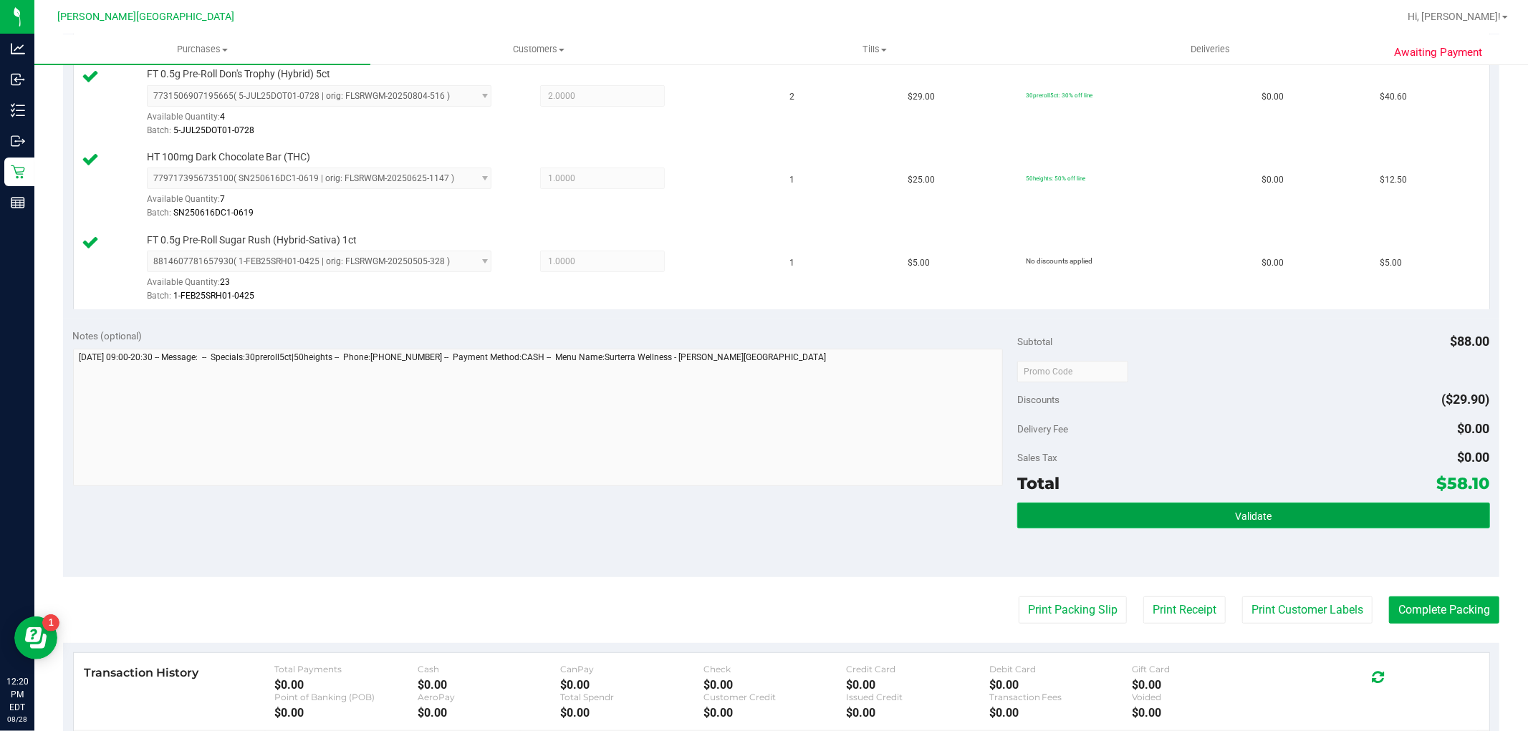
click at [1290, 514] on button "Validate" at bounding box center [1253, 516] width 472 height 26
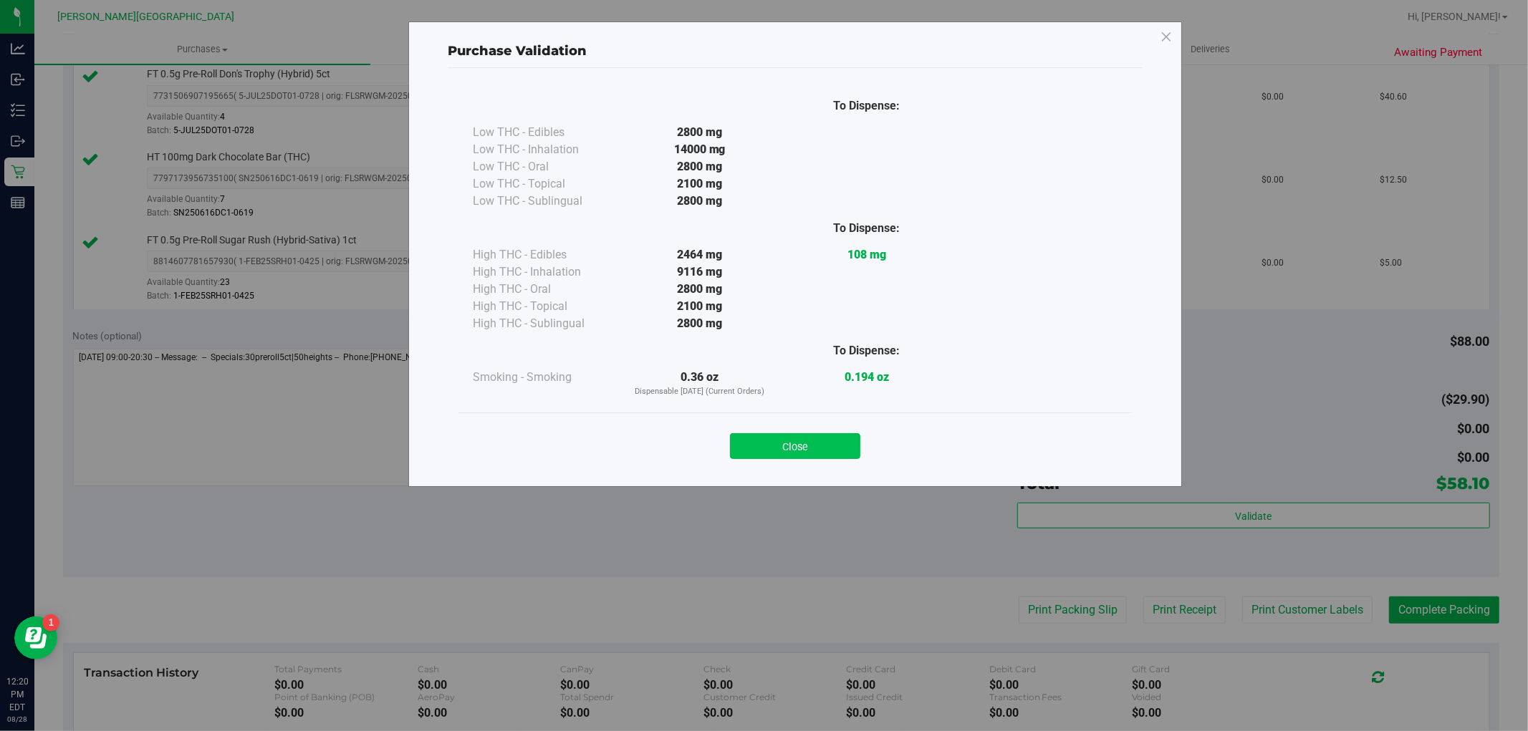
click at [794, 442] on button "Close" at bounding box center [795, 446] width 130 height 26
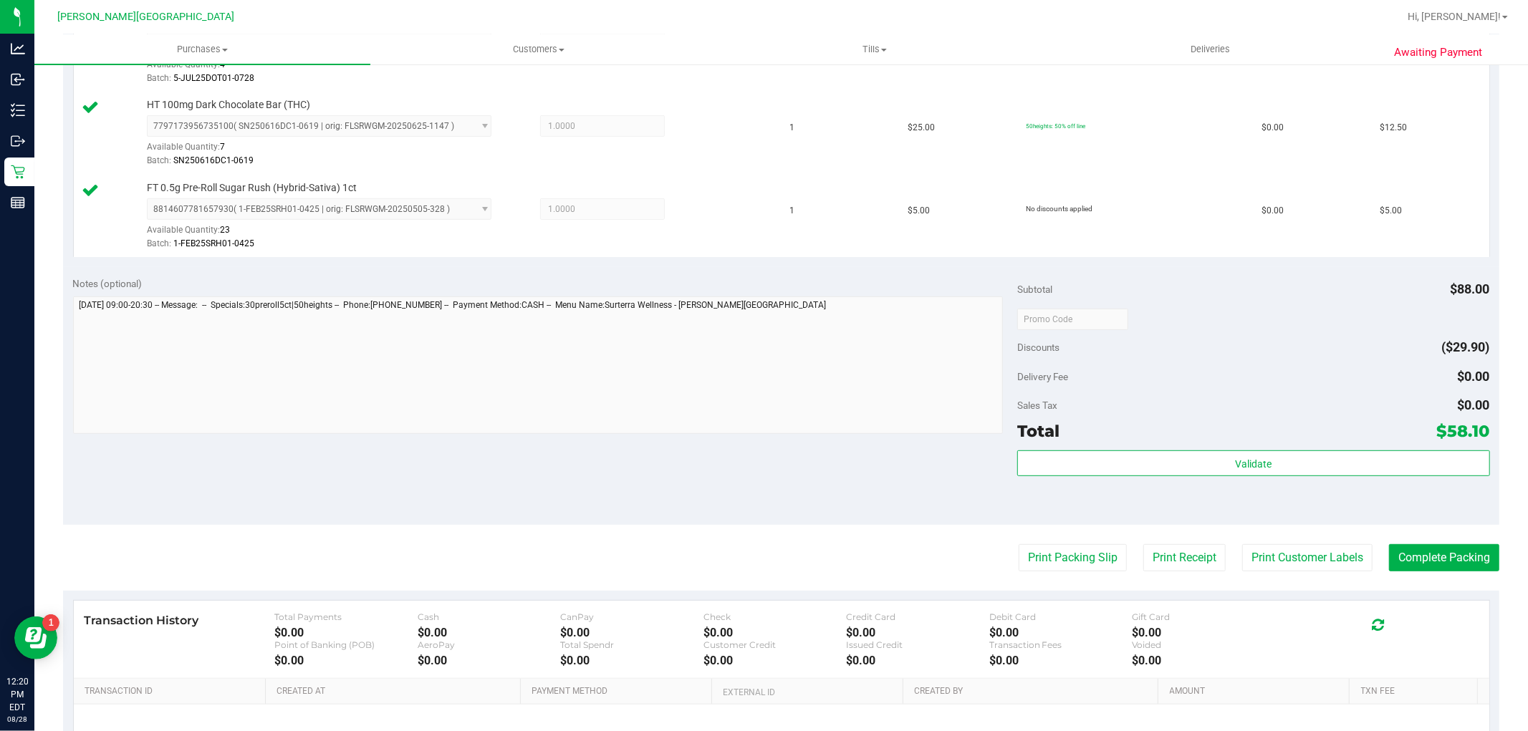
scroll to position [477, 0]
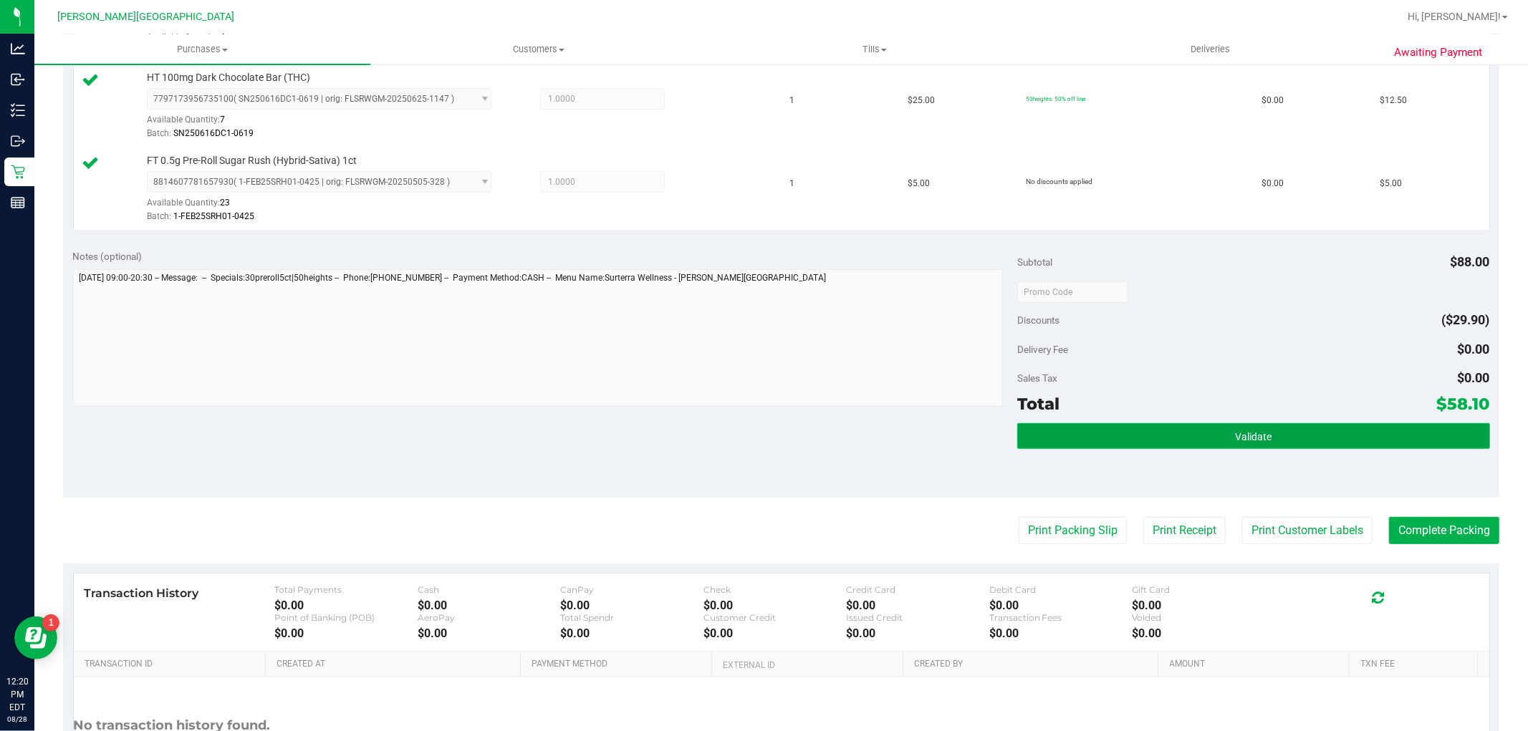
click at [1405, 446] on button "Validate" at bounding box center [1253, 436] width 472 height 26
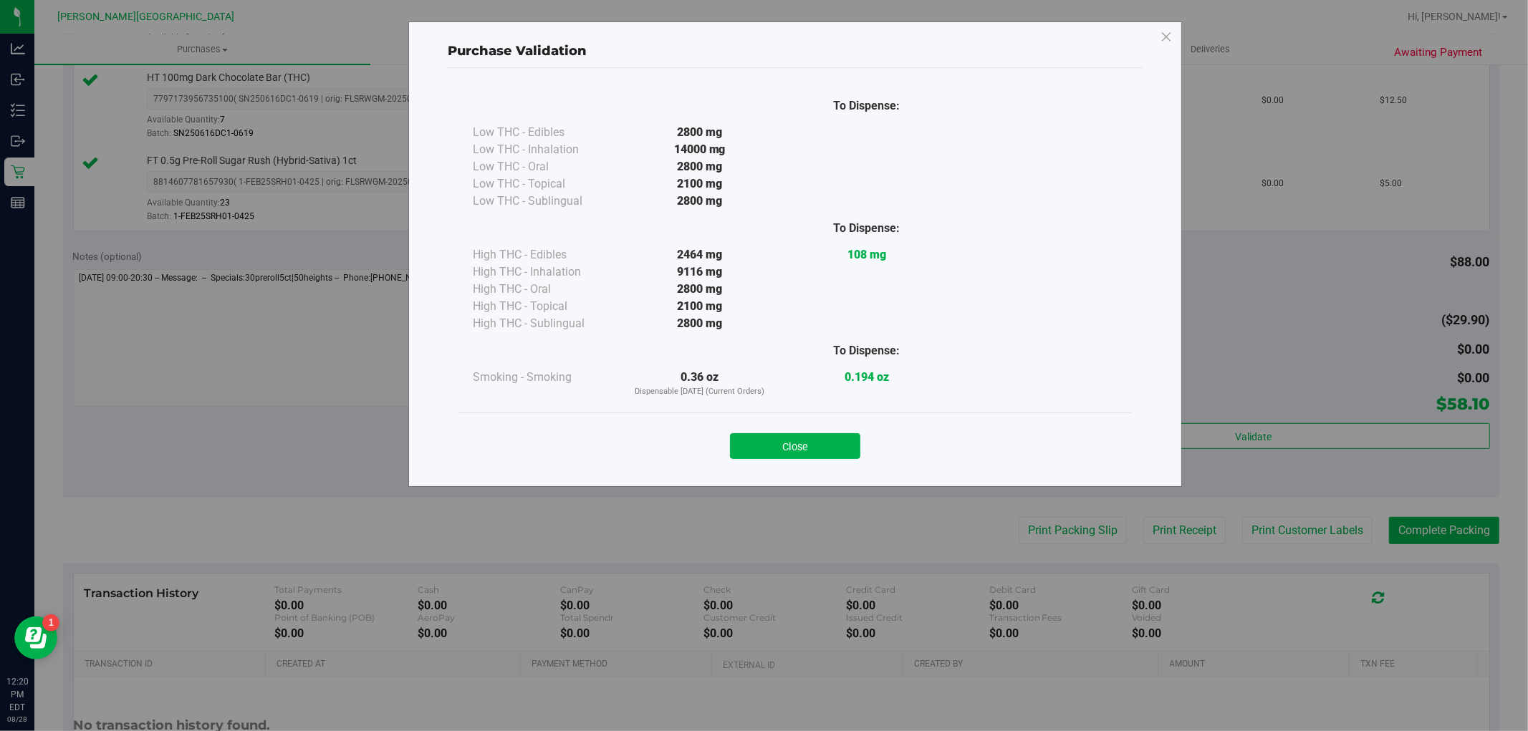
click at [817, 442] on button "Close" at bounding box center [795, 446] width 130 height 26
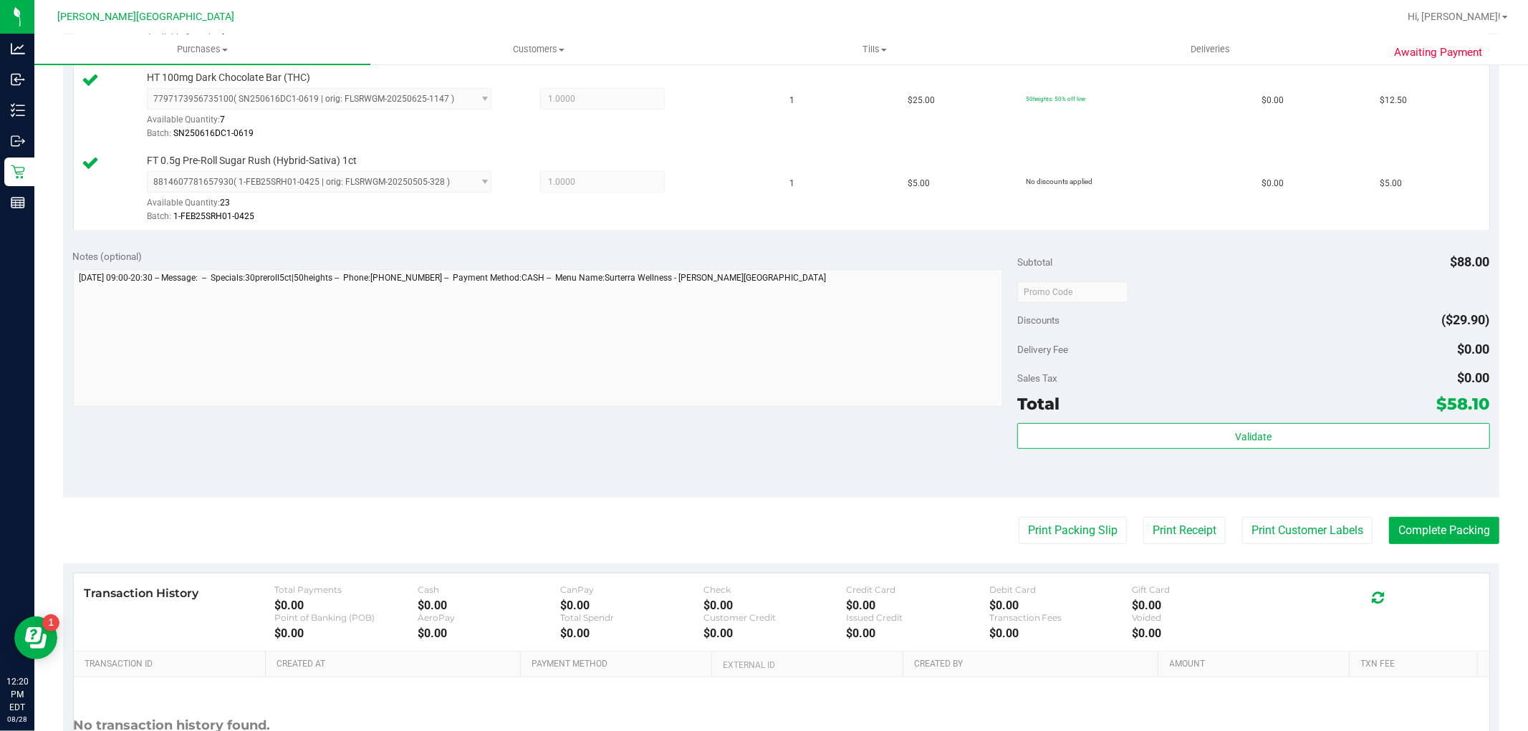
click at [1271, 416] on div "Total $58.10" at bounding box center [1253, 404] width 472 height 26
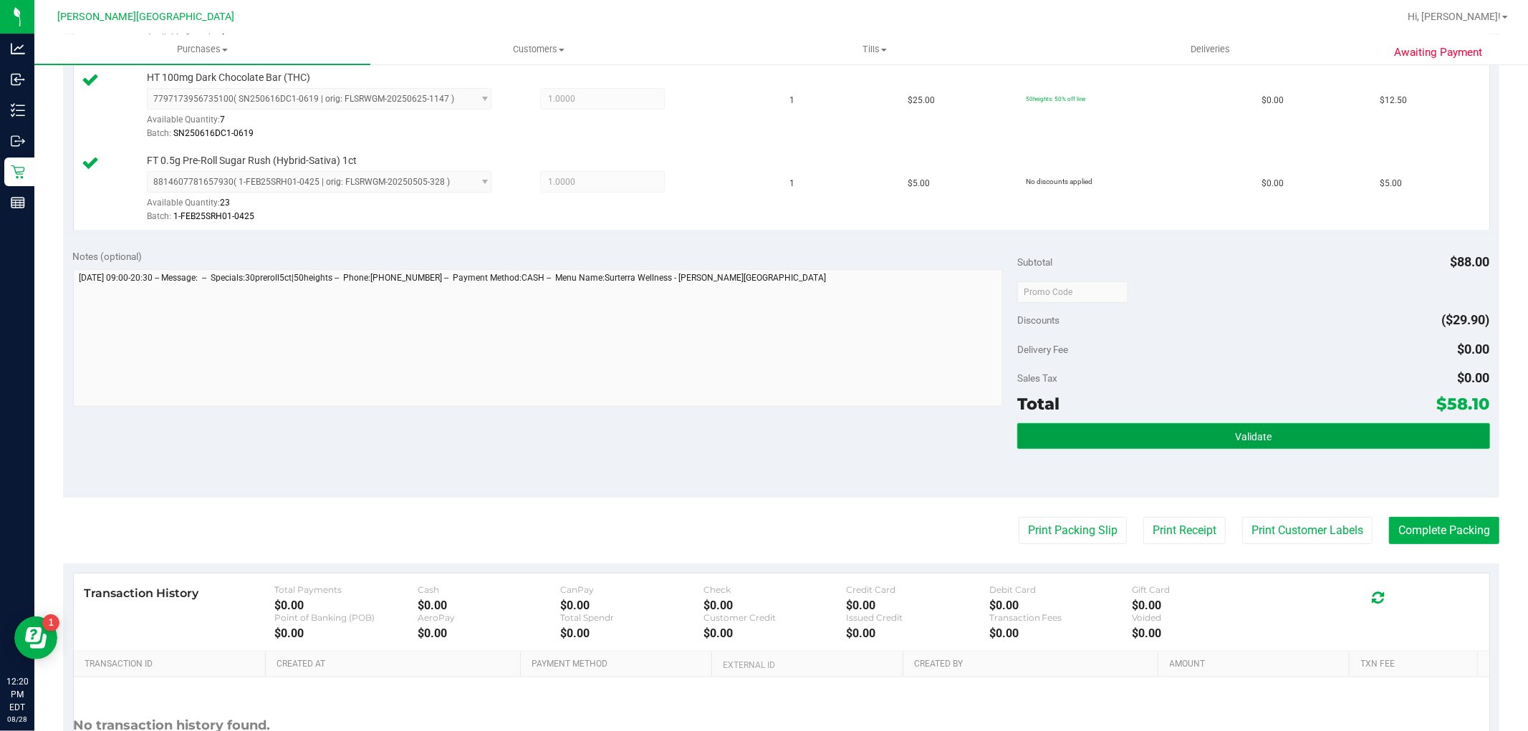
click at [1272, 443] on button "Validate" at bounding box center [1253, 436] width 472 height 26
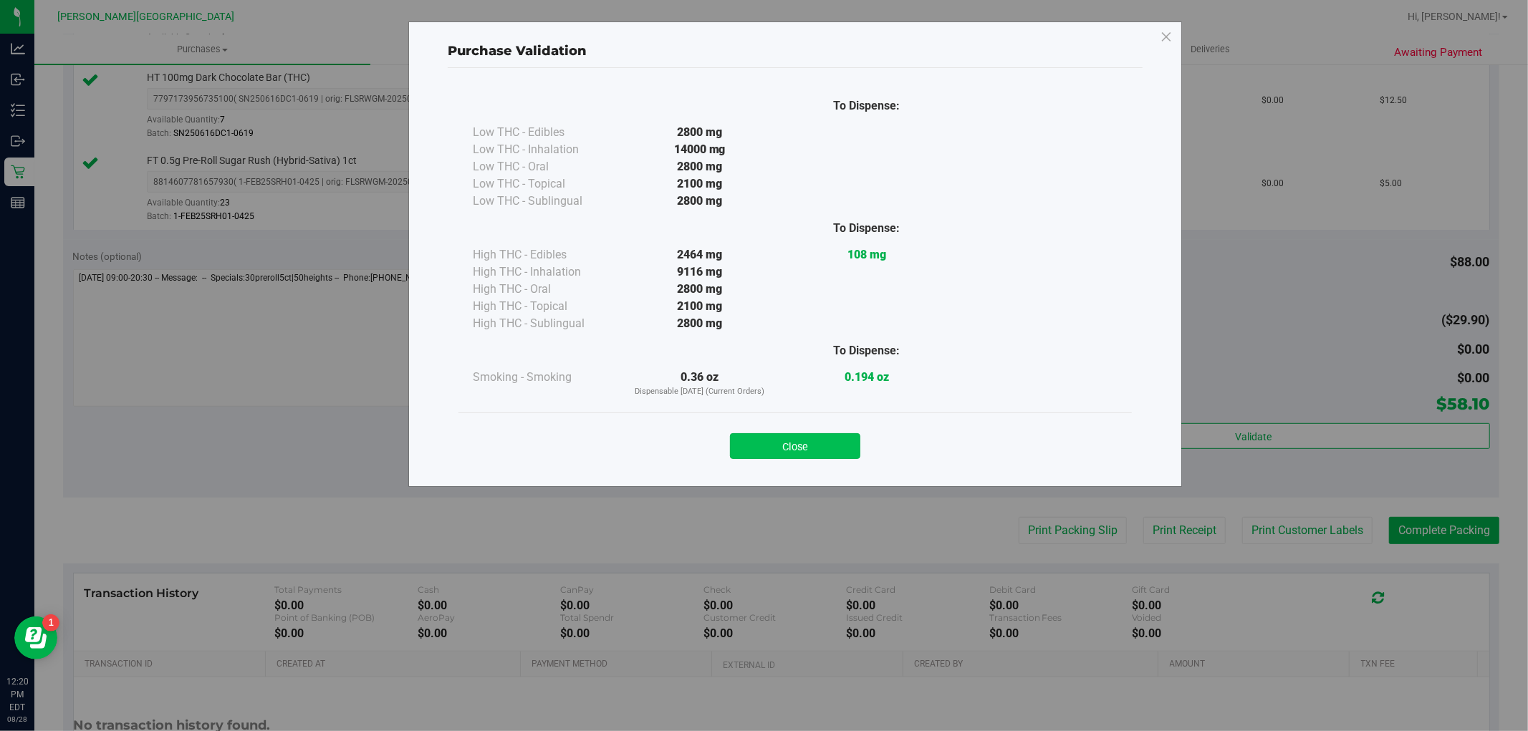
click at [832, 434] on button "Close" at bounding box center [795, 446] width 130 height 26
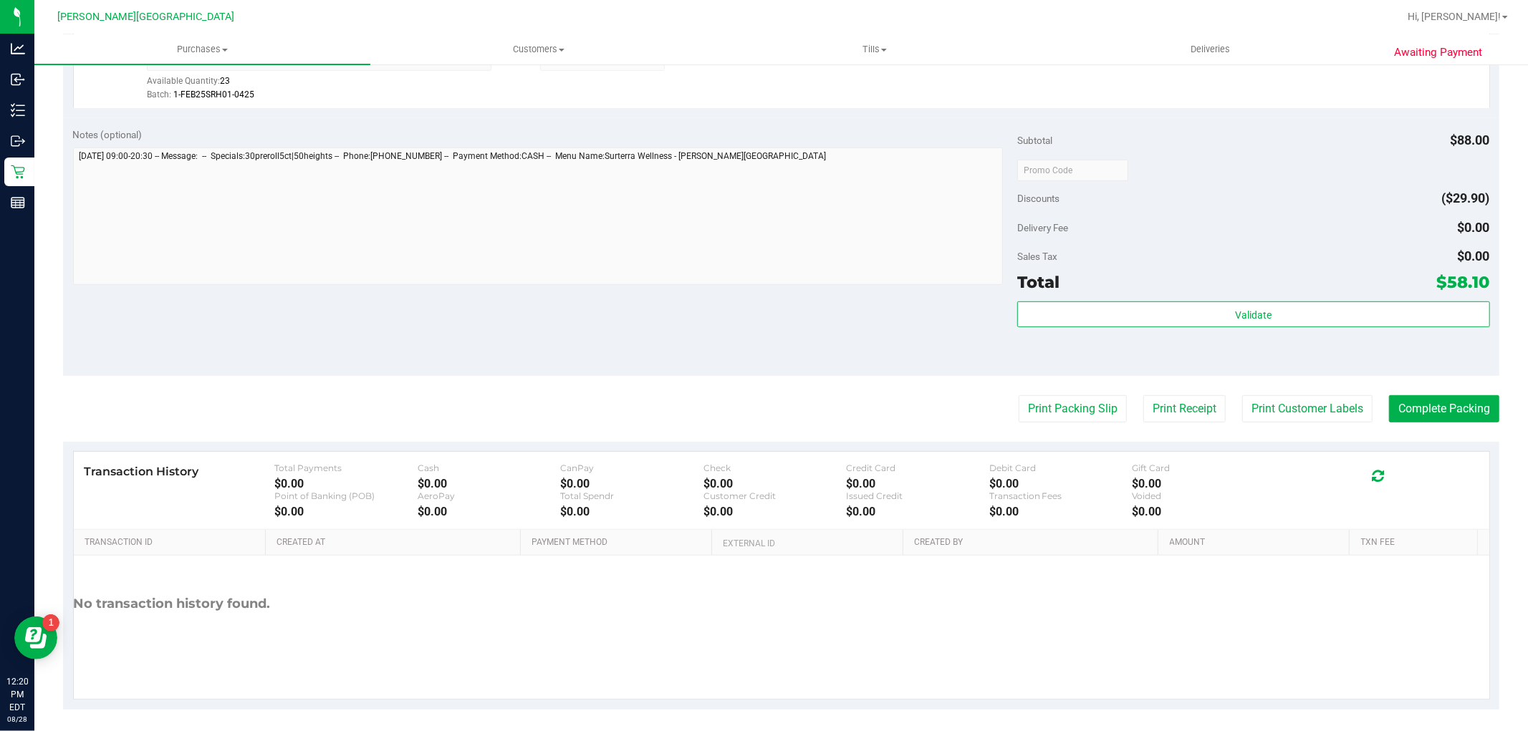
scroll to position [607, 0]
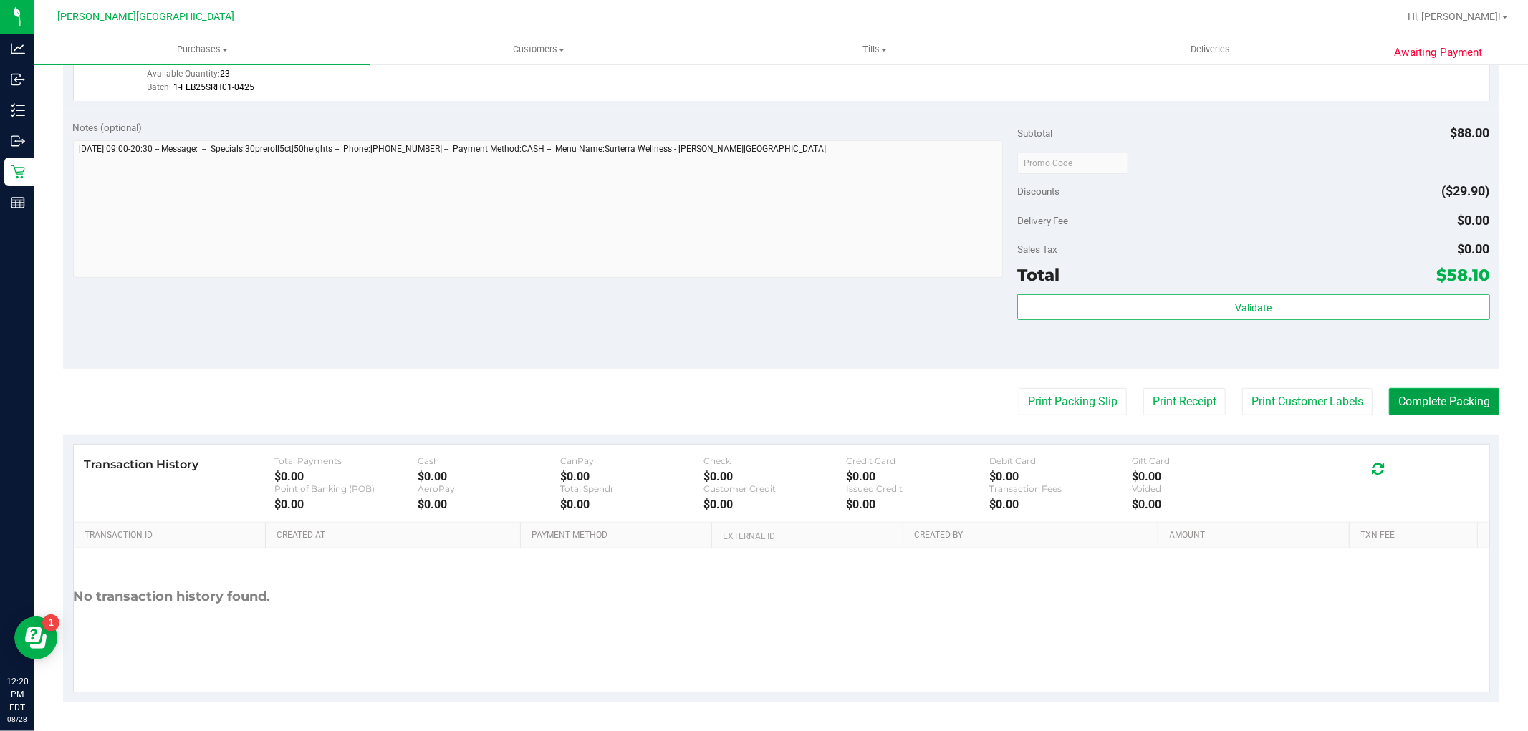
click at [1438, 403] on button "Complete Packing" at bounding box center [1444, 401] width 110 height 27
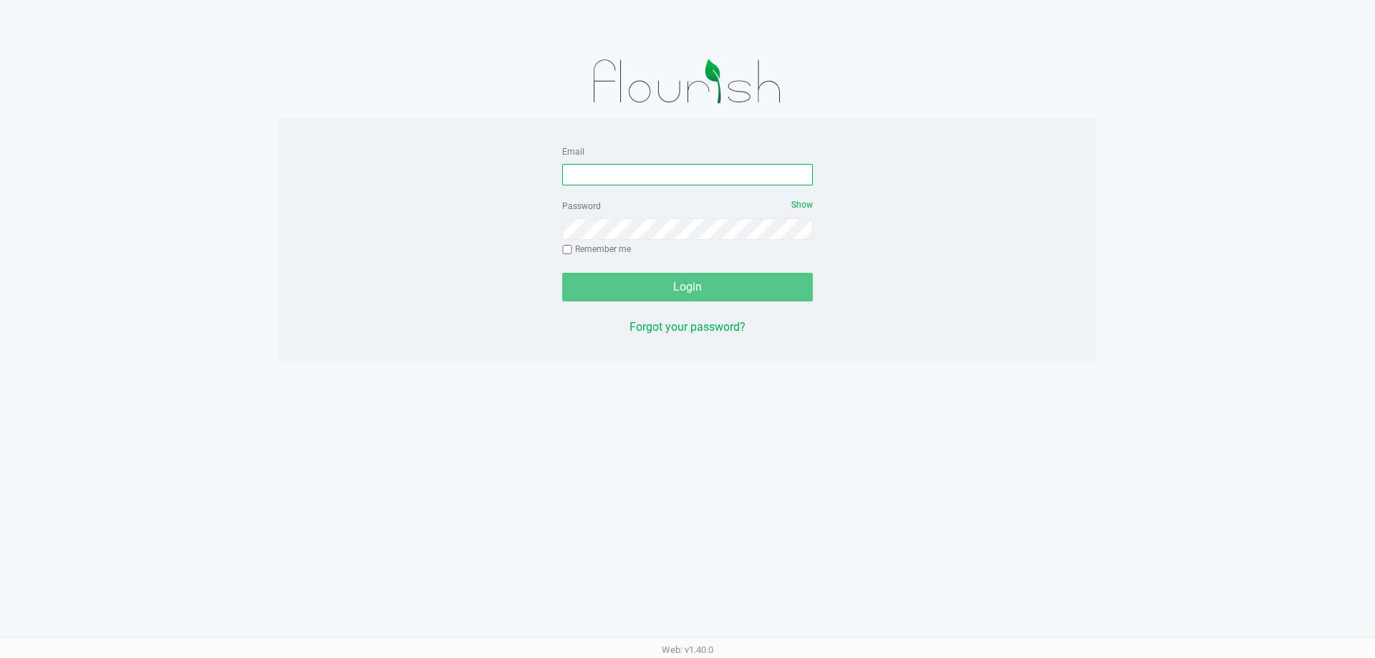
click at [637, 165] on input "Email" at bounding box center [687, 174] width 251 height 21
type input "[EMAIL_ADDRESS][DOMAIN_NAME]"
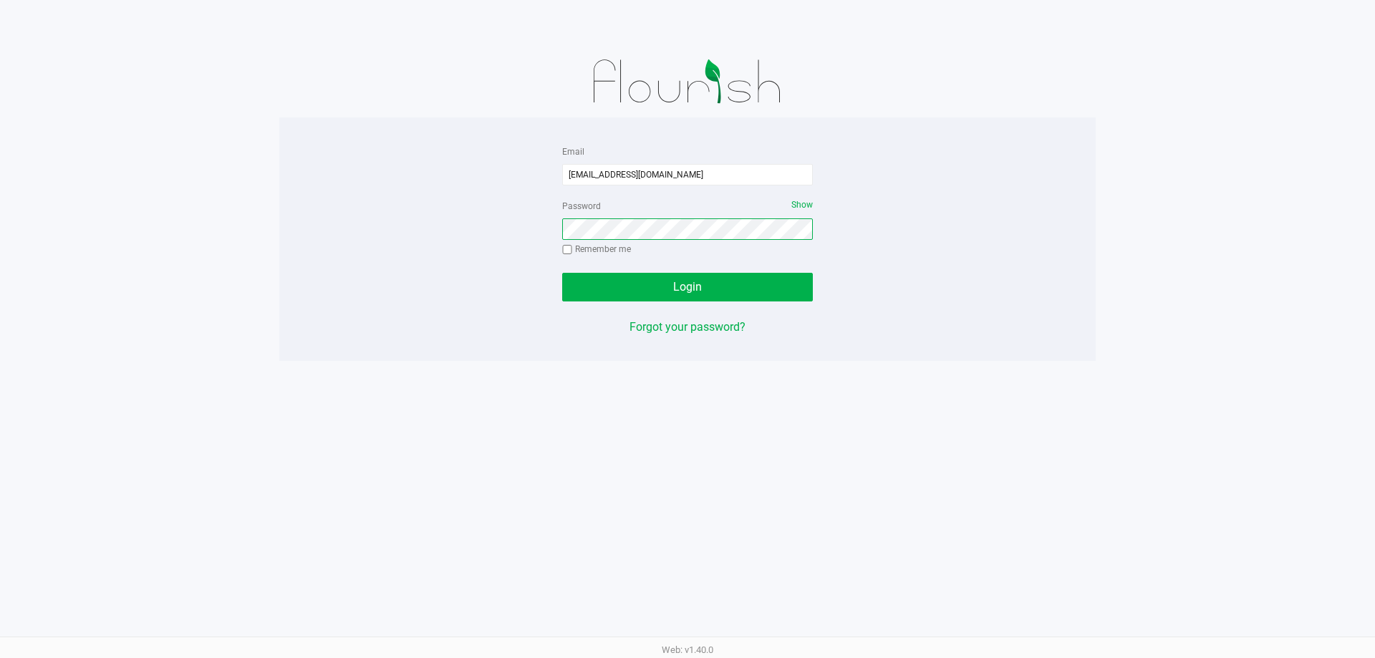
click at [562, 273] on button "Login" at bounding box center [687, 287] width 251 height 29
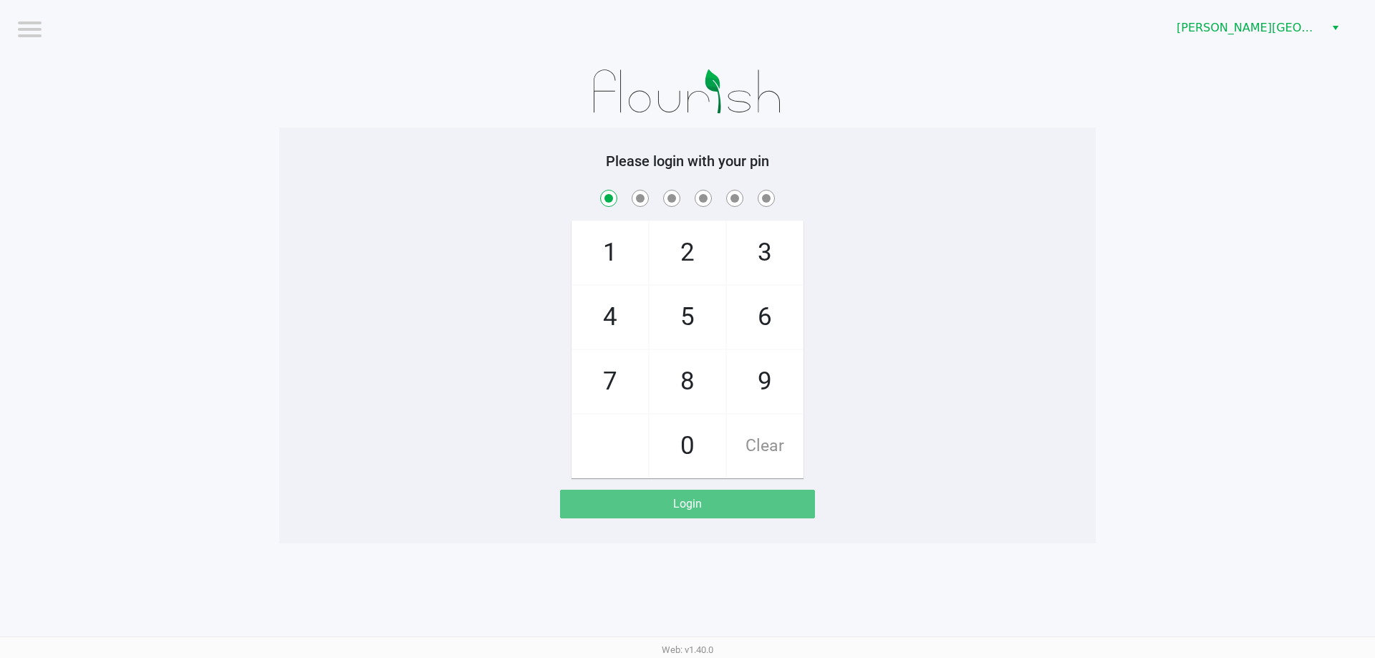
checkbox input "true"
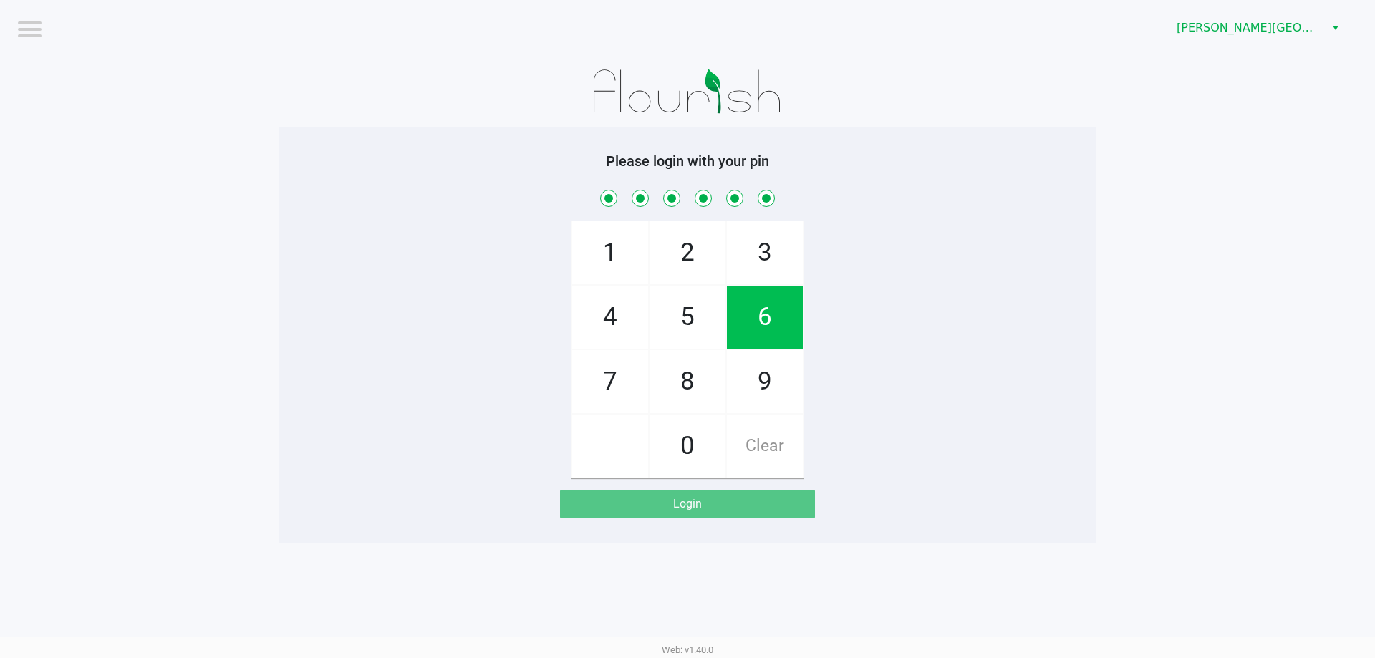
checkbox input "true"
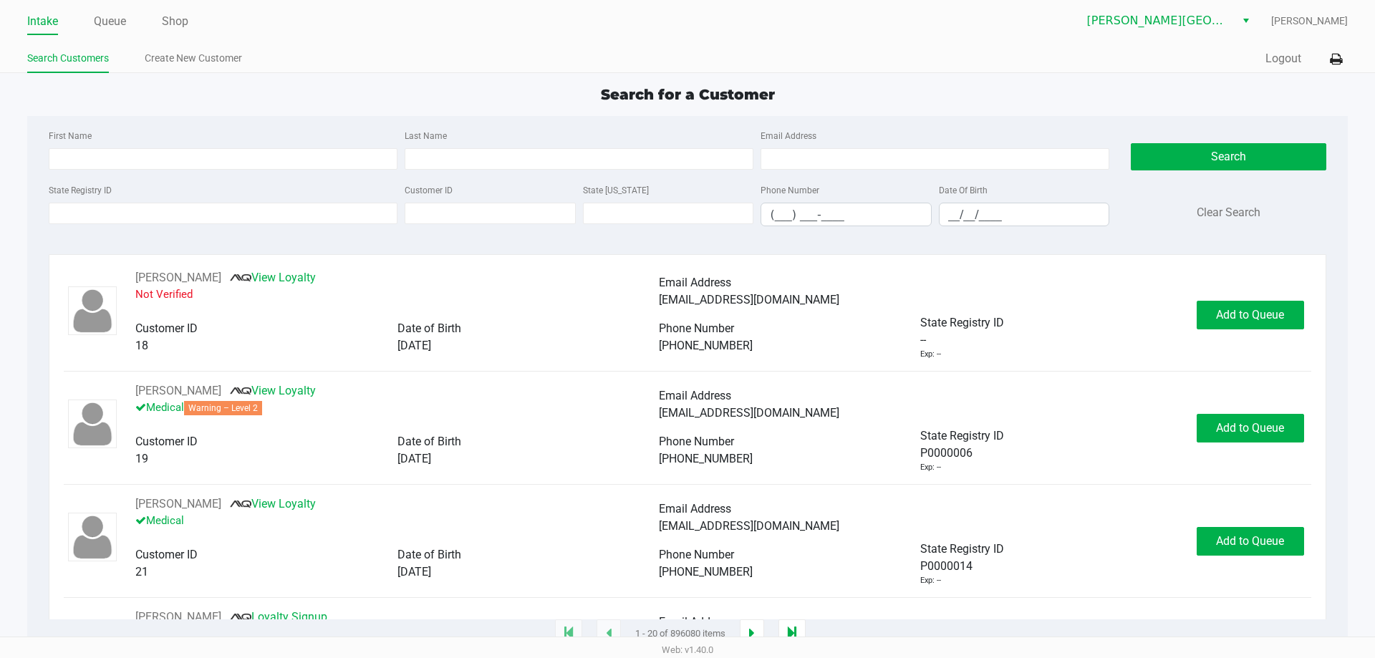
click at [228, 225] on div "State Registry ID" at bounding box center [223, 203] width 356 height 45
click at [251, 213] on input "State Registry ID" at bounding box center [223, 213] width 349 height 21
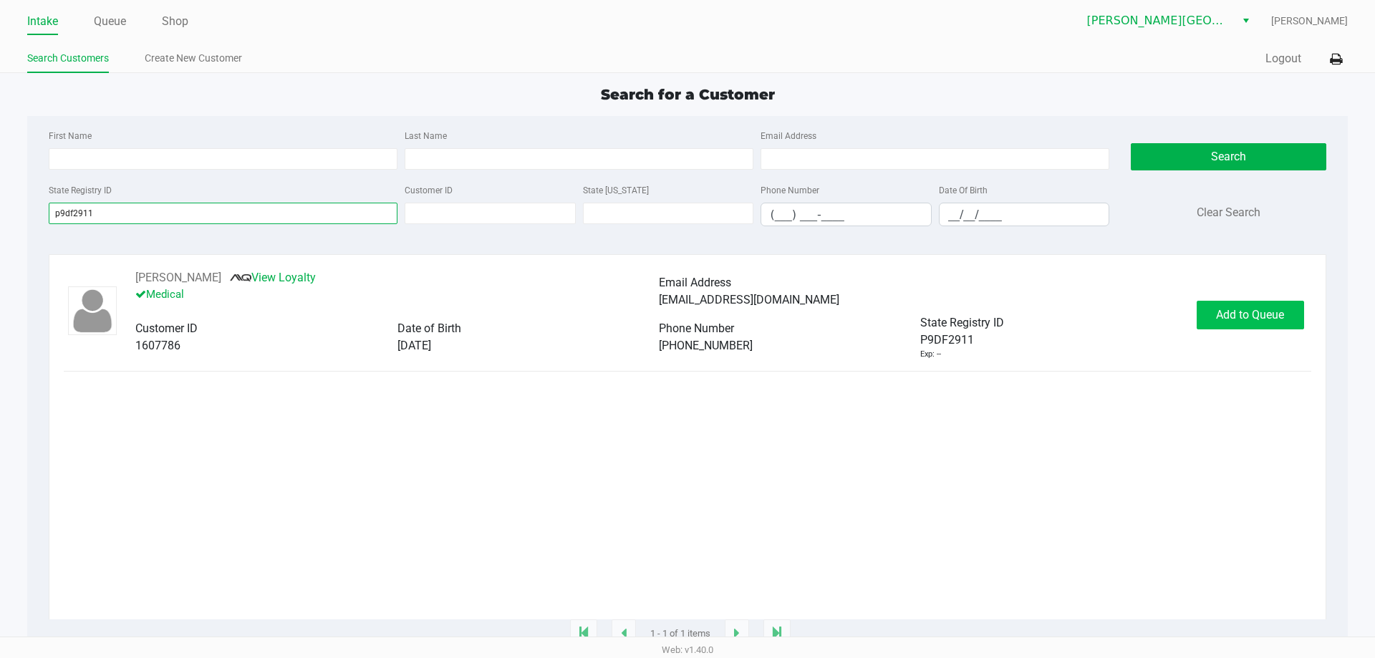
type input "p9df2911"
click at [1279, 321] on span "Add to Queue" at bounding box center [1250, 315] width 68 height 14
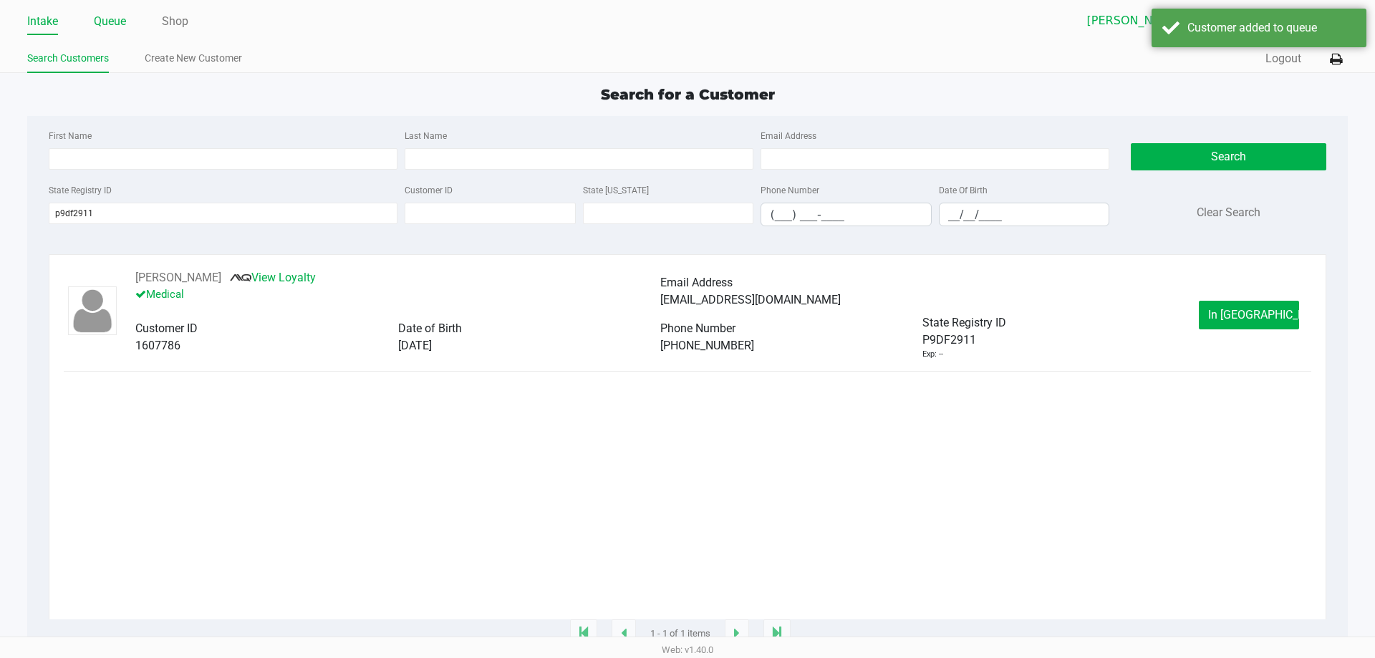
click at [121, 19] on link "Queue" at bounding box center [110, 21] width 32 height 20
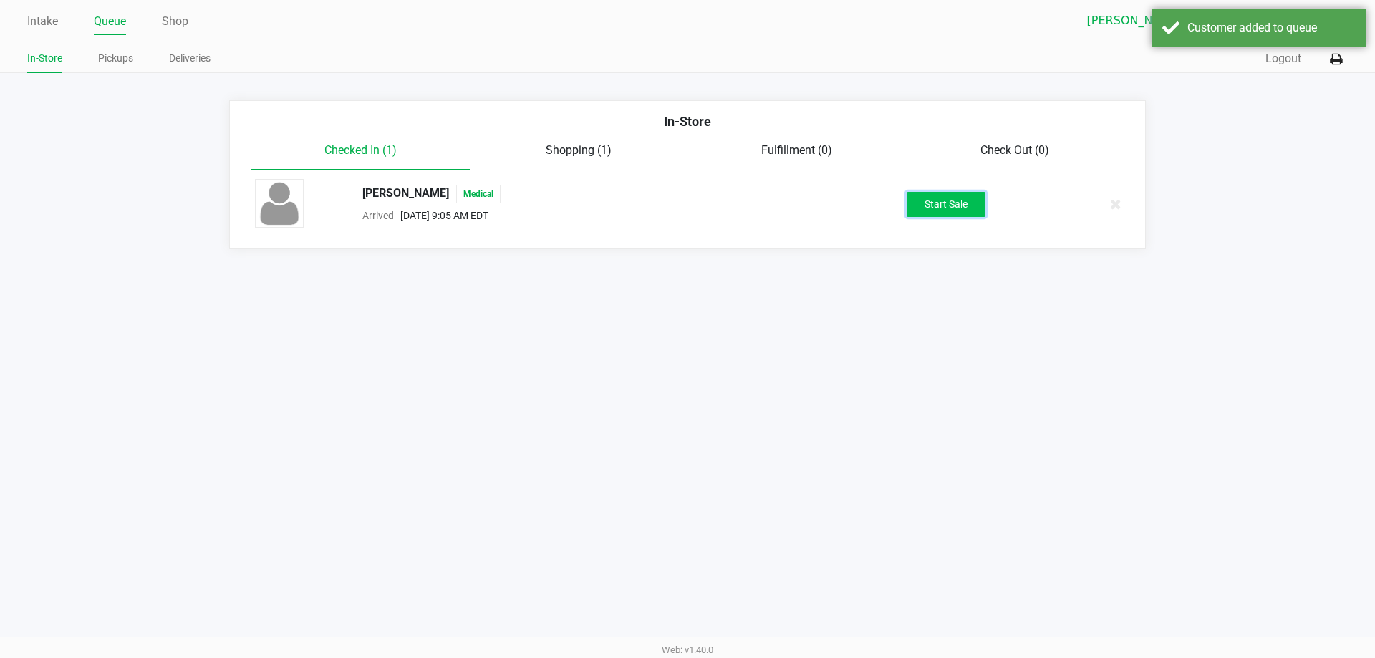
click at [908, 208] on button "Start Sale" at bounding box center [946, 204] width 79 height 25
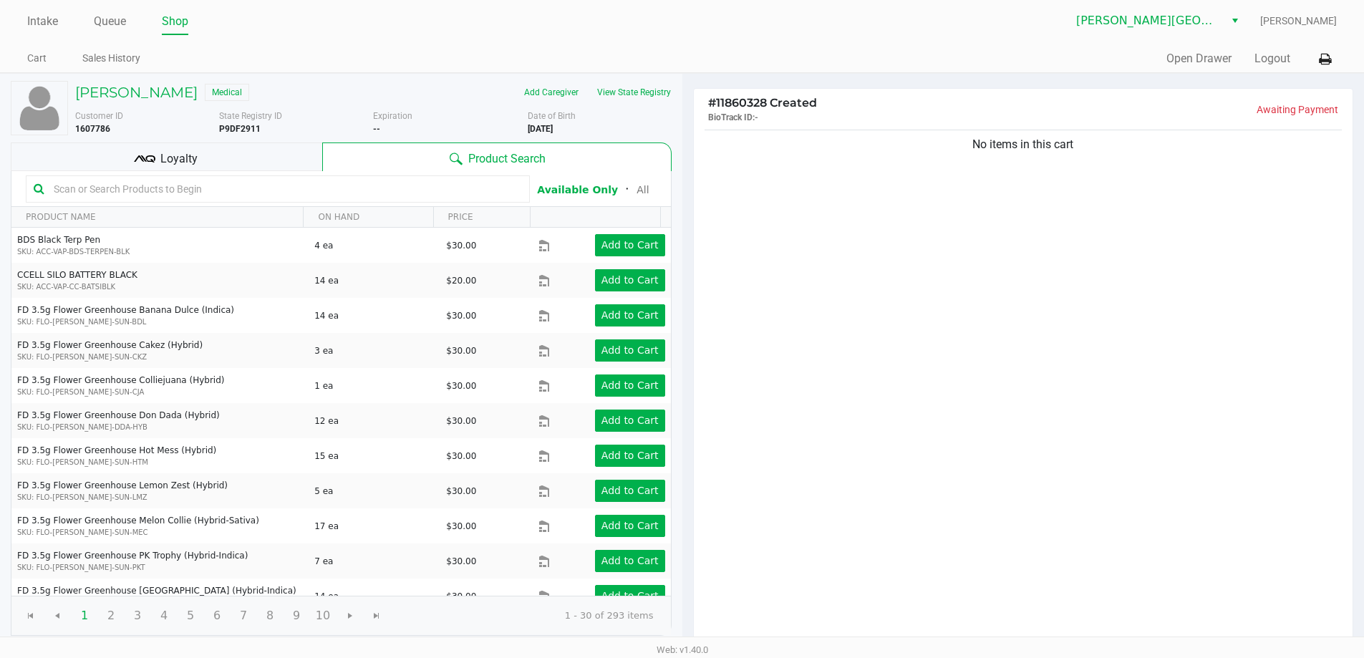
click at [226, 157] on div "Loyalty" at bounding box center [167, 157] width 312 height 29
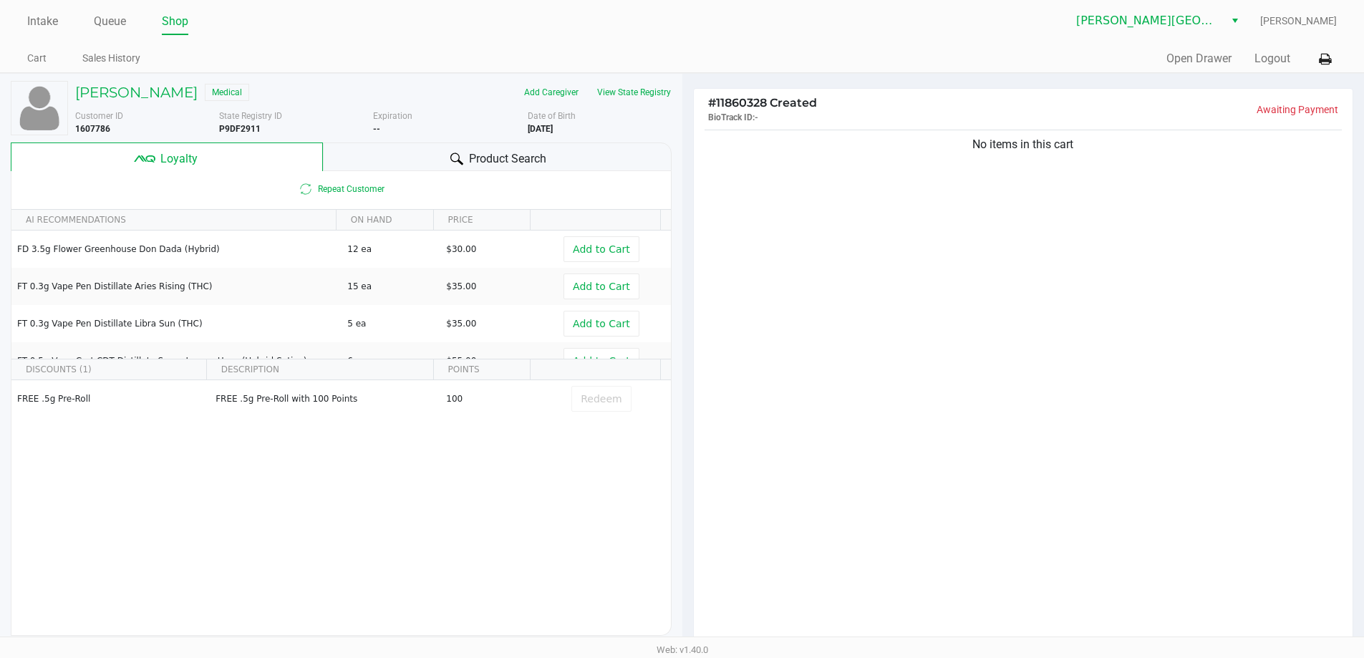
click at [515, 162] on span "Product Search" at bounding box center [507, 158] width 77 height 17
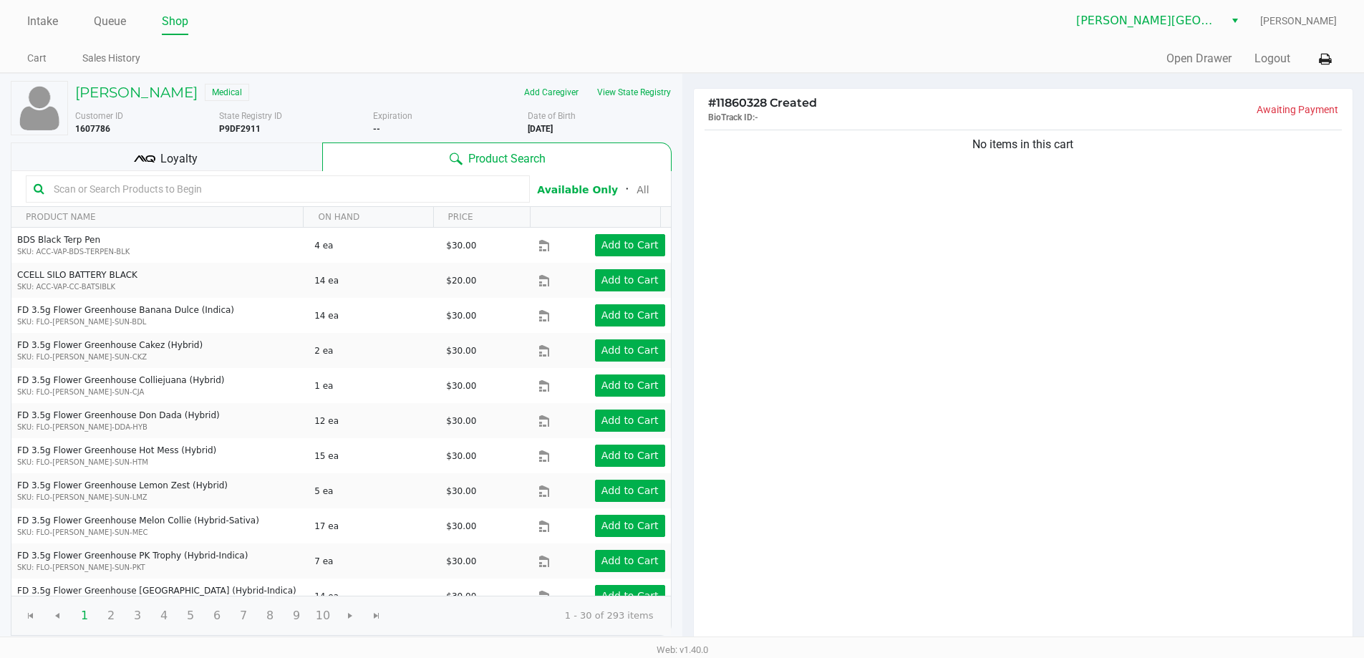
click at [849, 205] on div "No items in this cart" at bounding box center [1024, 387] width 660 height 520
click at [259, 155] on div "Loyalty" at bounding box center [167, 157] width 312 height 29
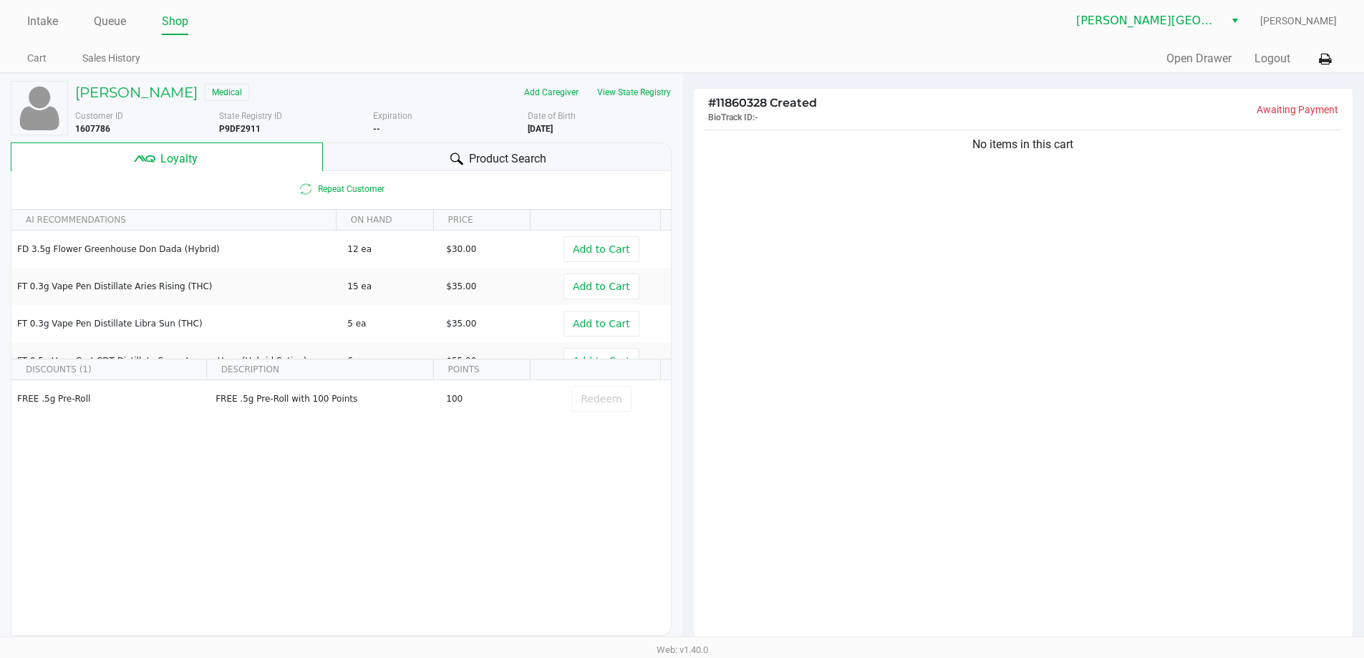
click at [529, 153] on span "Product Search" at bounding box center [507, 158] width 77 height 17
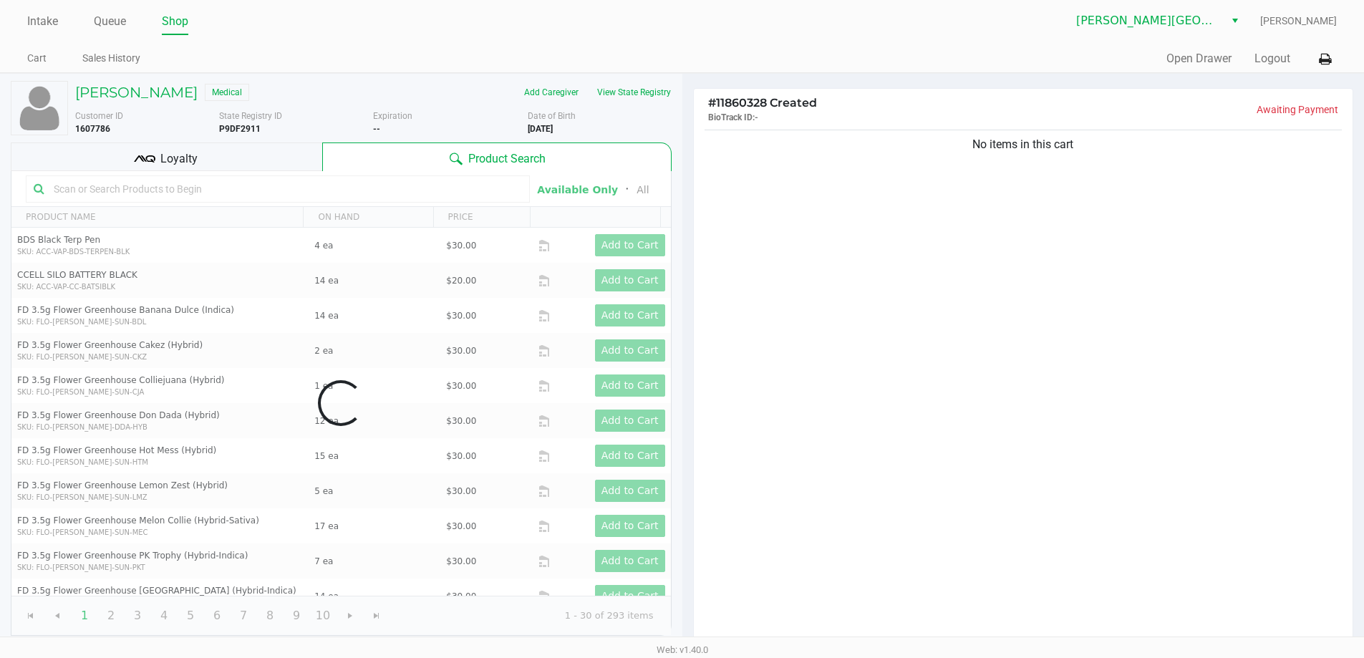
click at [953, 213] on div "No items in this cart" at bounding box center [1024, 387] width 660 height 520
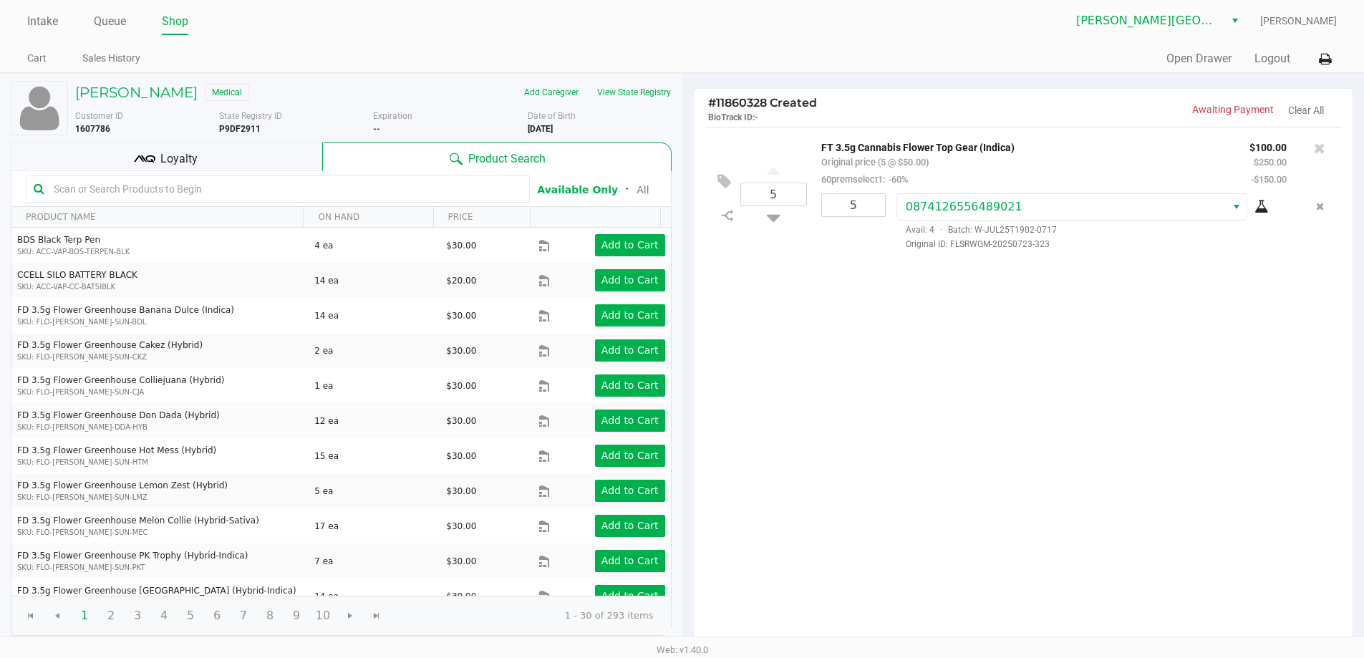
click at [281, 167] on div "Loyalty" at bounding box center [167, 157] width 312 height 29
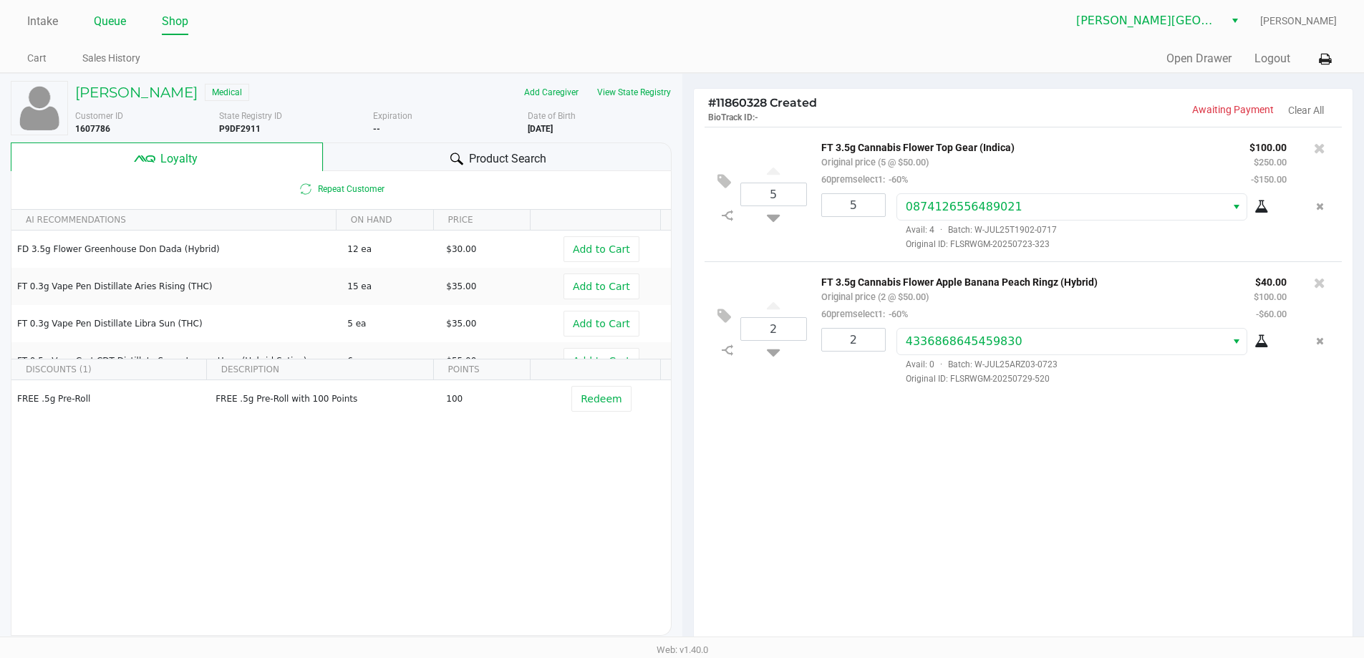
click at [116, 24] on link "Queue" at bounding box center [110, 21] width 32 height 20
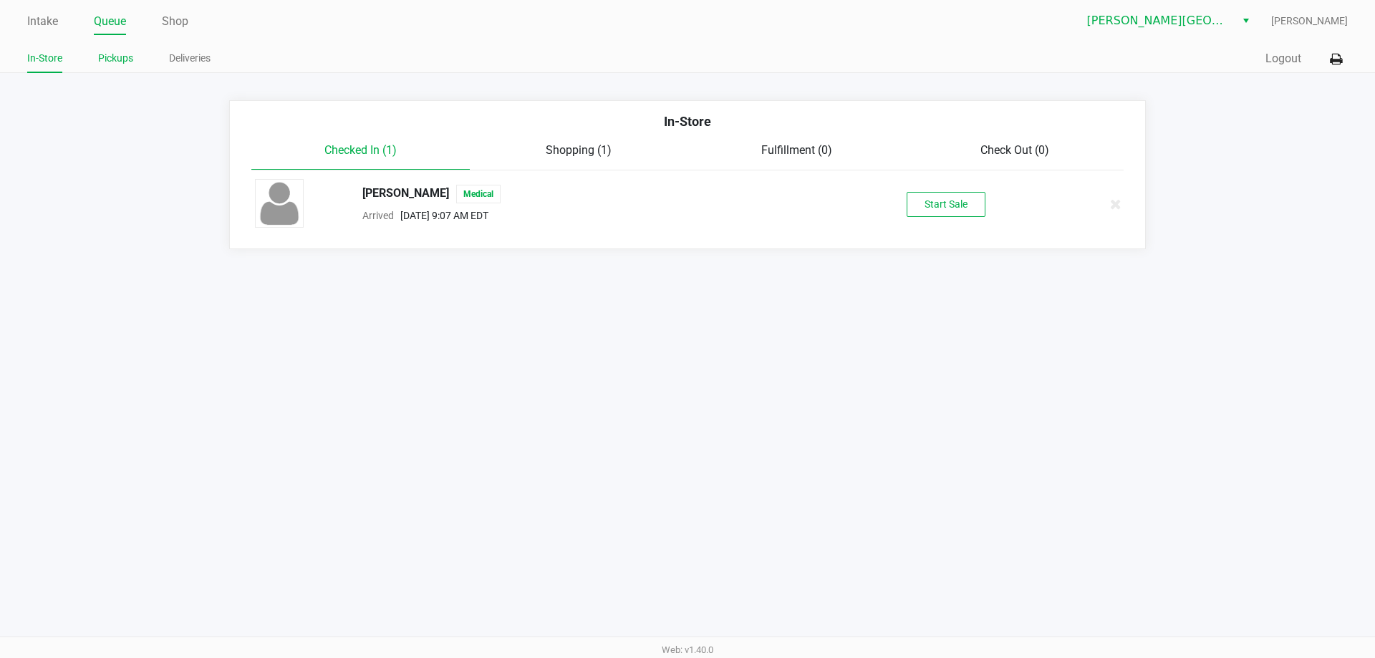
click at [129, 54] on link "Pickups" at bounding box center [115, 58] width 35 height 18
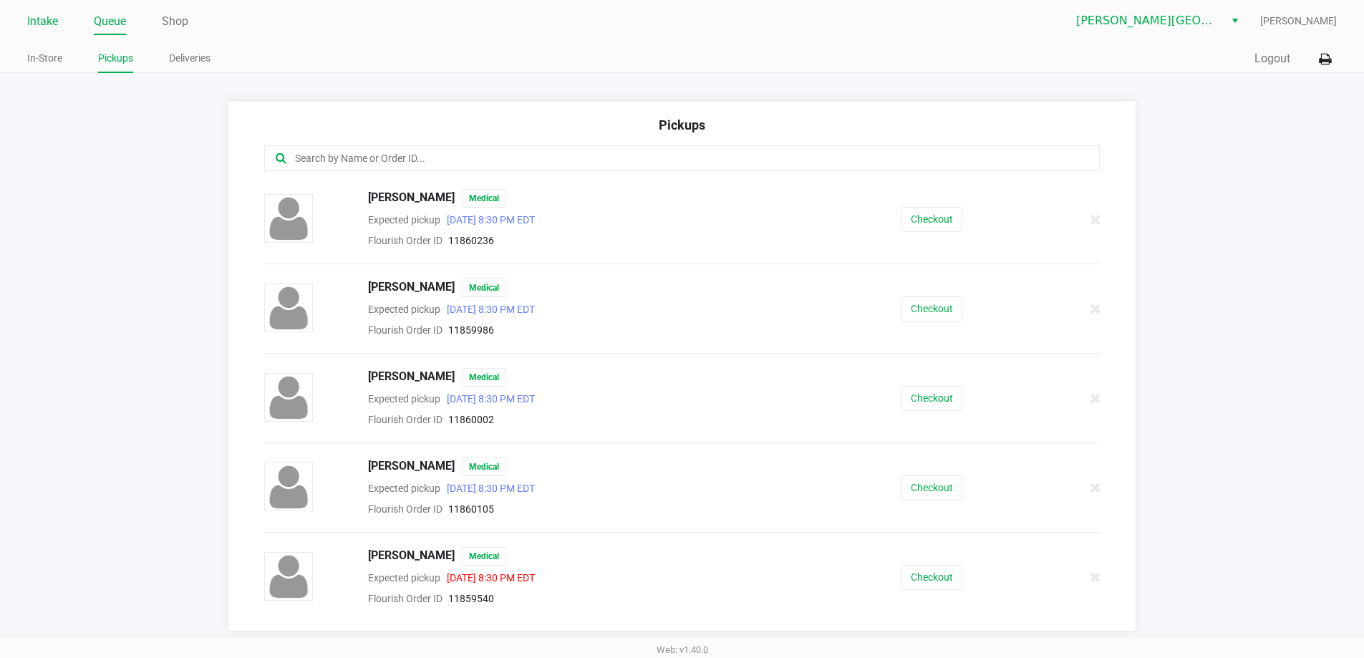
click at [54, 23] on link "Intake" at bounding box center [42, 21] width 31 height 20
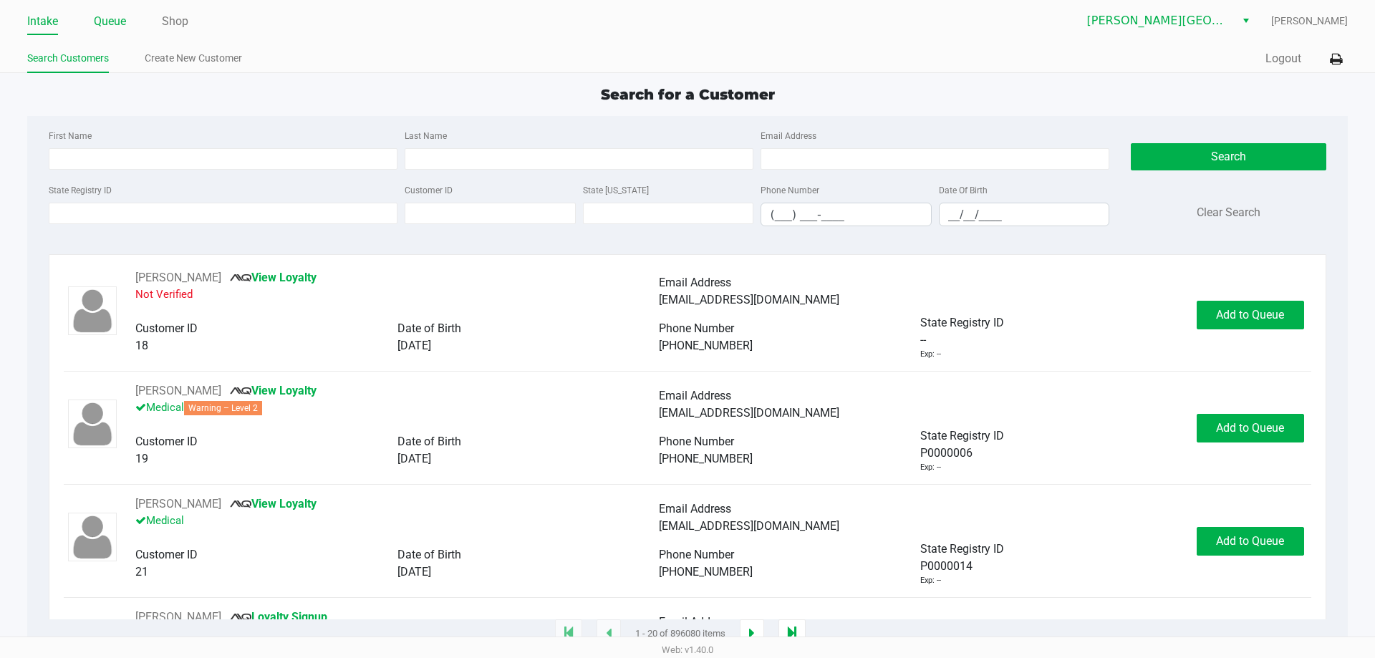
click at [125, 21] on link "Queue" at bounding box center [110, 21] width 32 height 20
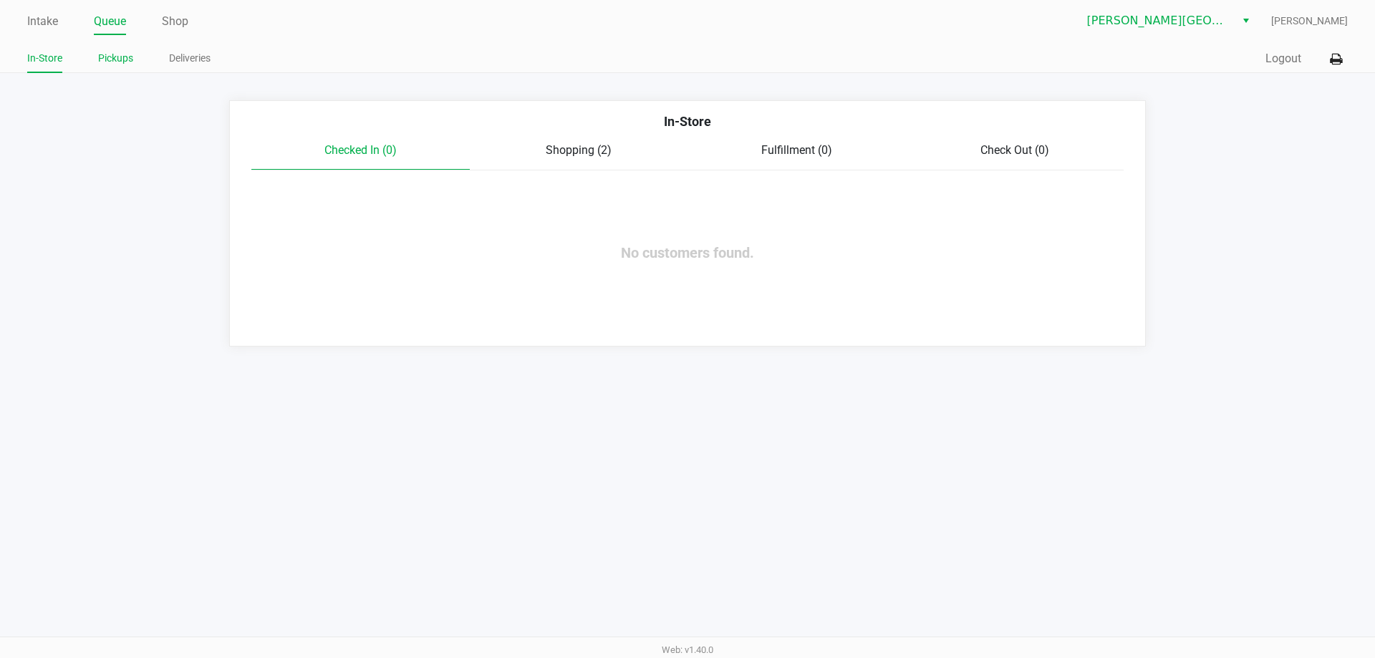
click at [120, 60] on link "Pickups" at bounding box center [115, 58] width 35 height 18
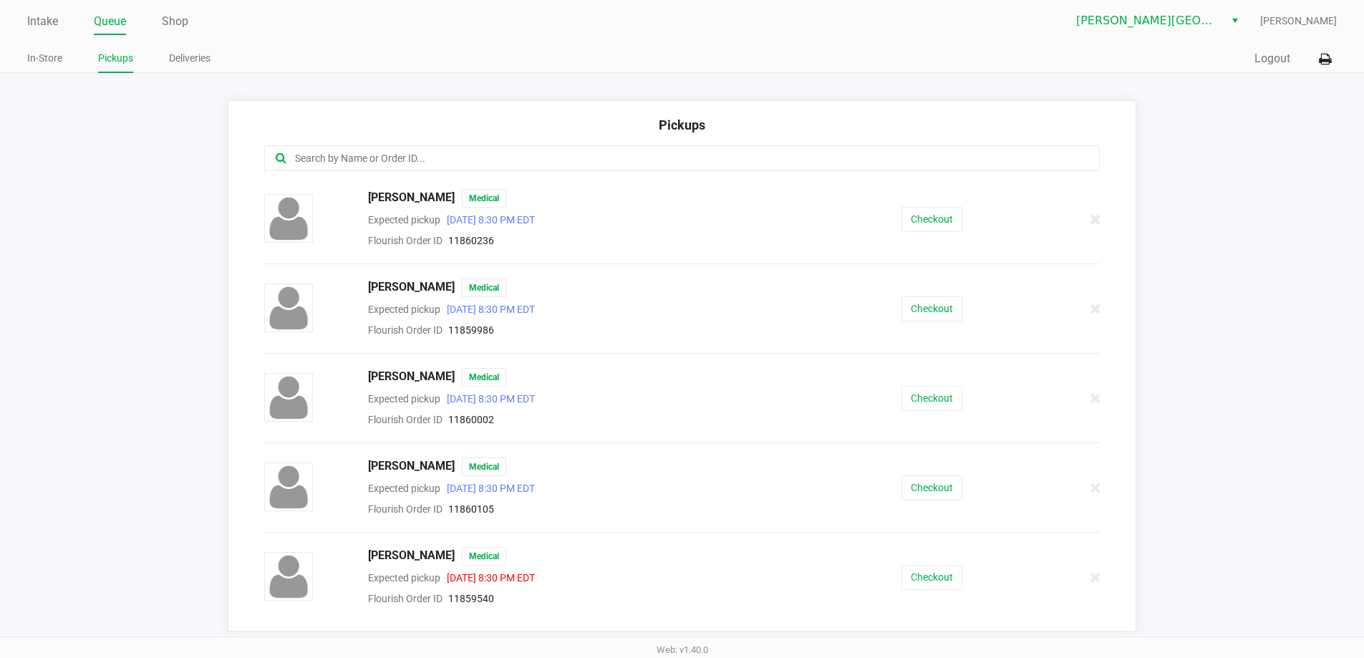
click at [107, 22] on link "Queue" at bounding box center [110, 21] width 32 height 20
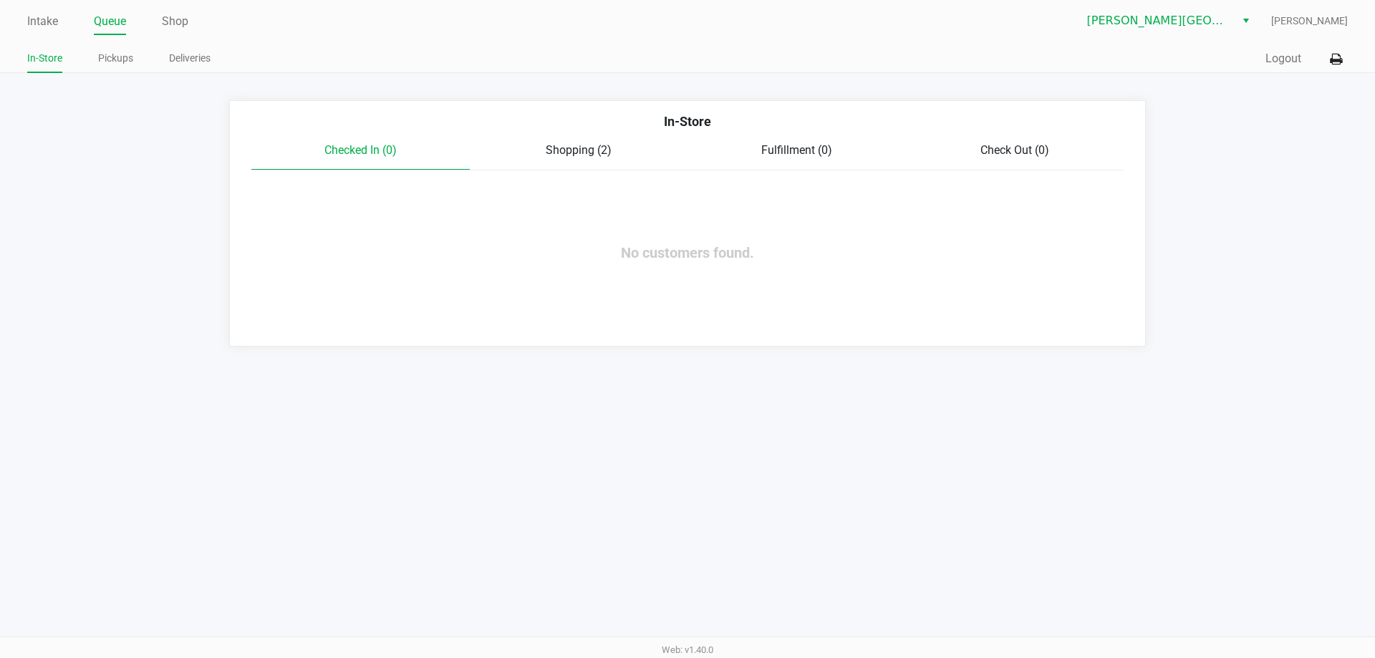
click at [582, 155] on span "Shopping (2)" at bounding box center [579, 150] width 66 height 14
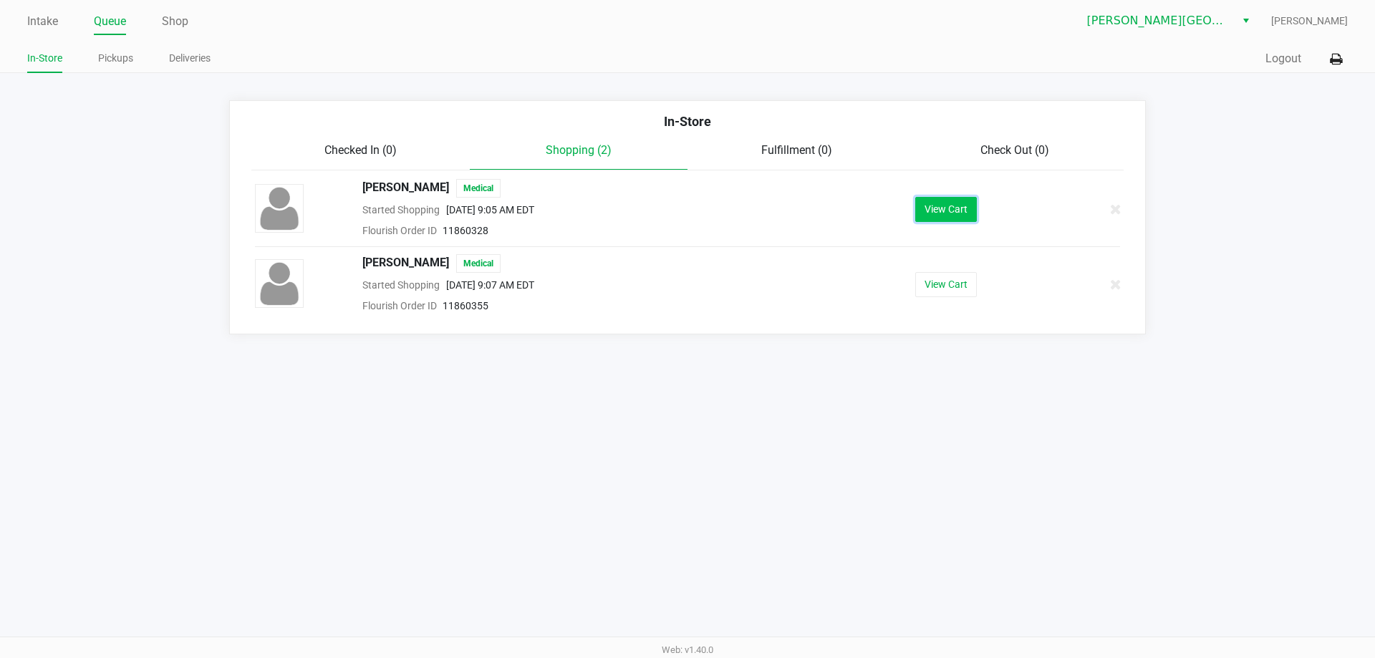
click at [960, 204] on button "View Cart" at bounding box center [946, 209] width 62 height 25
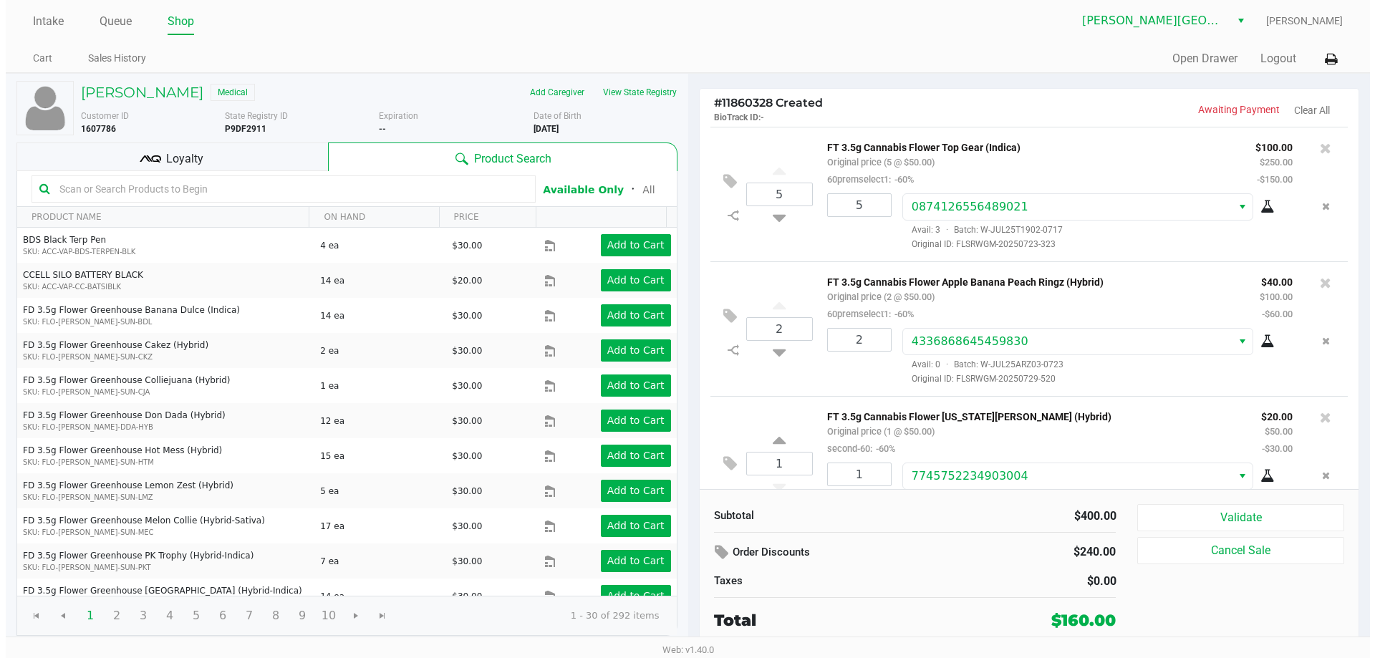
scroll to position [44, 0]
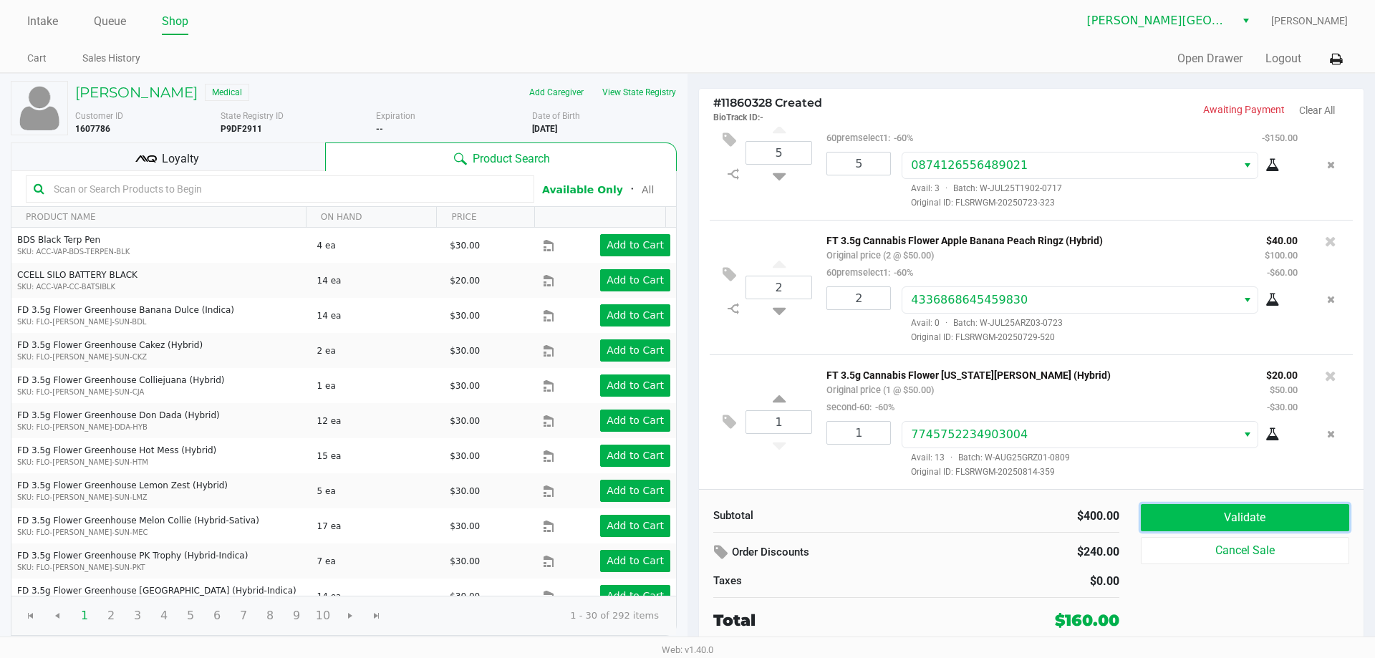
click at [1281, 517] on button "Validate" at bounding box center [1245, 517] width 208 height 27
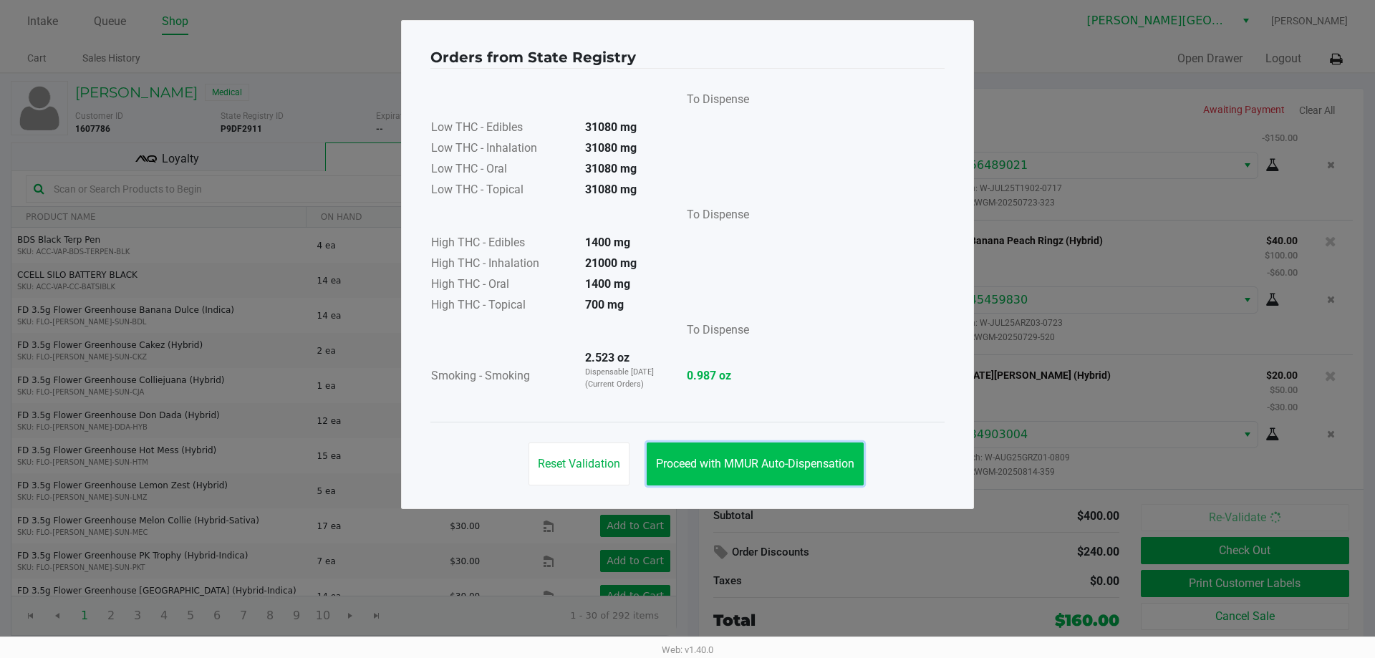
click at [750, 475] on button "Proceed with MMUR Auto-Dispensation" at bounding box center [755, 464] width 217 height 43
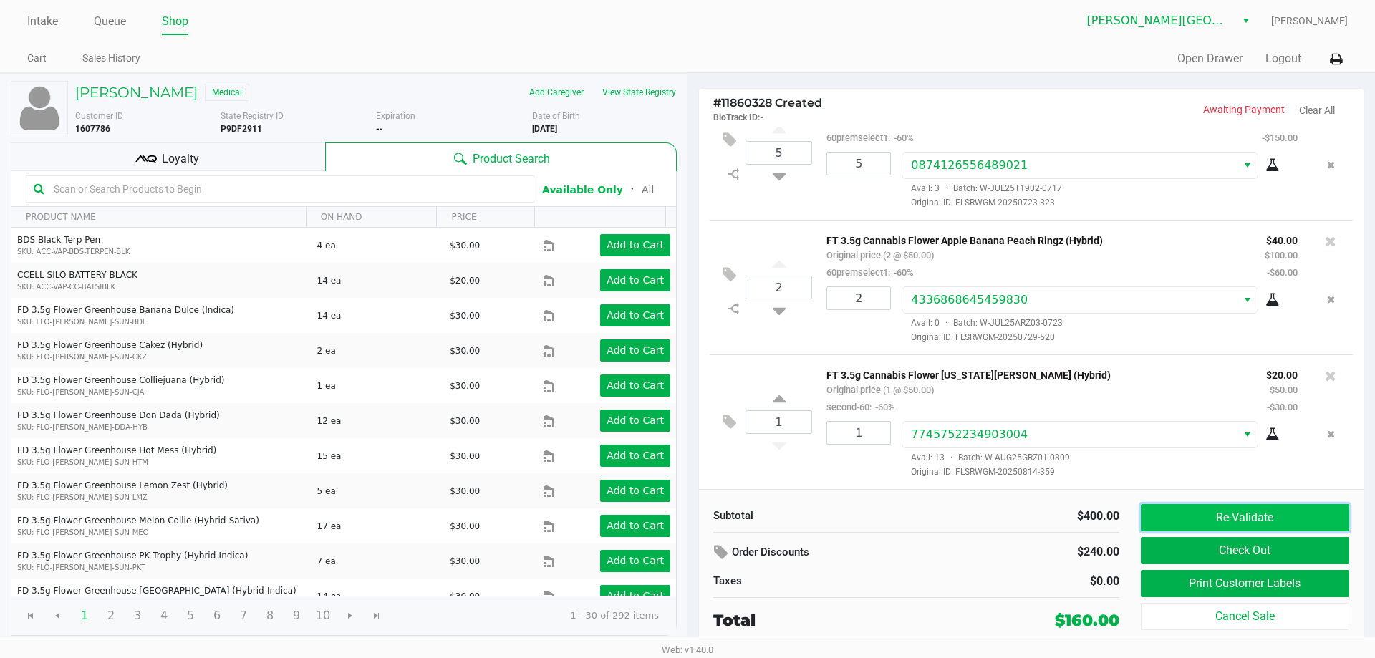
click at [1185, 526] on button "Re-Validate" at bounding box center [1245, 517] width 208 height 27
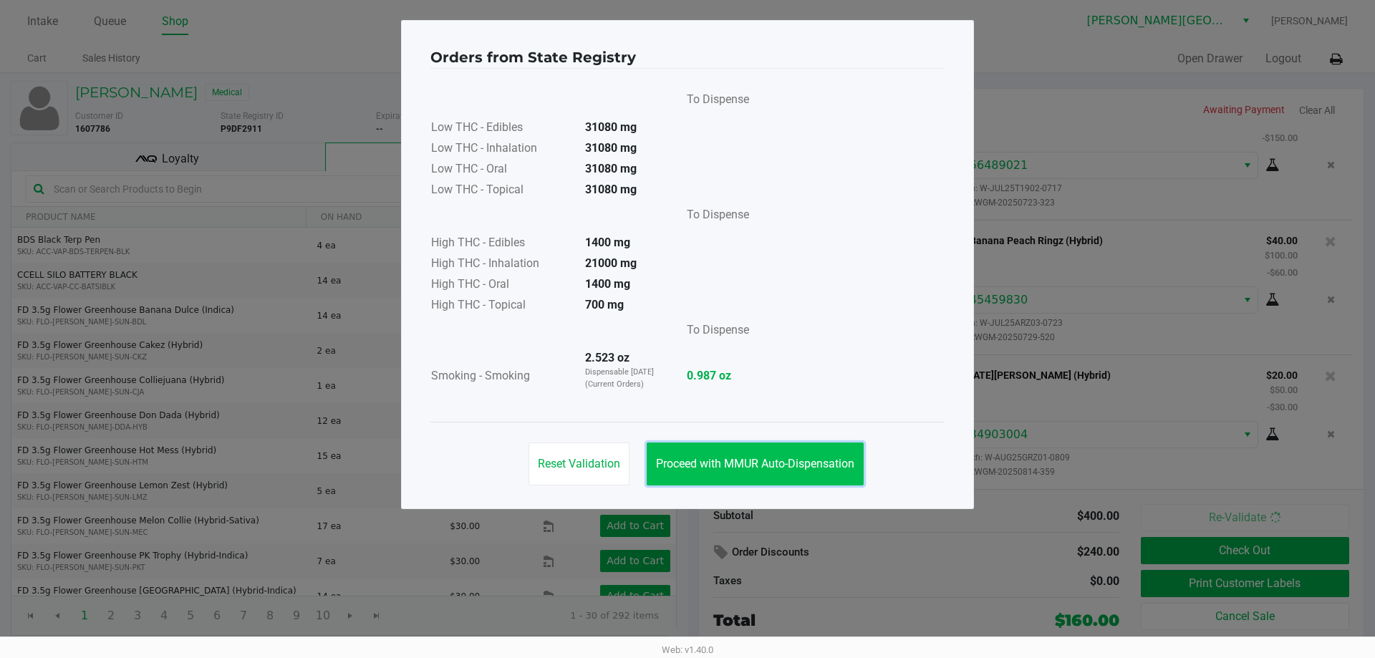
click at [849, 478] on button "Proceed with MMUR Auto-Dispensation" at bounding box center [755, 464] width 217 height 43
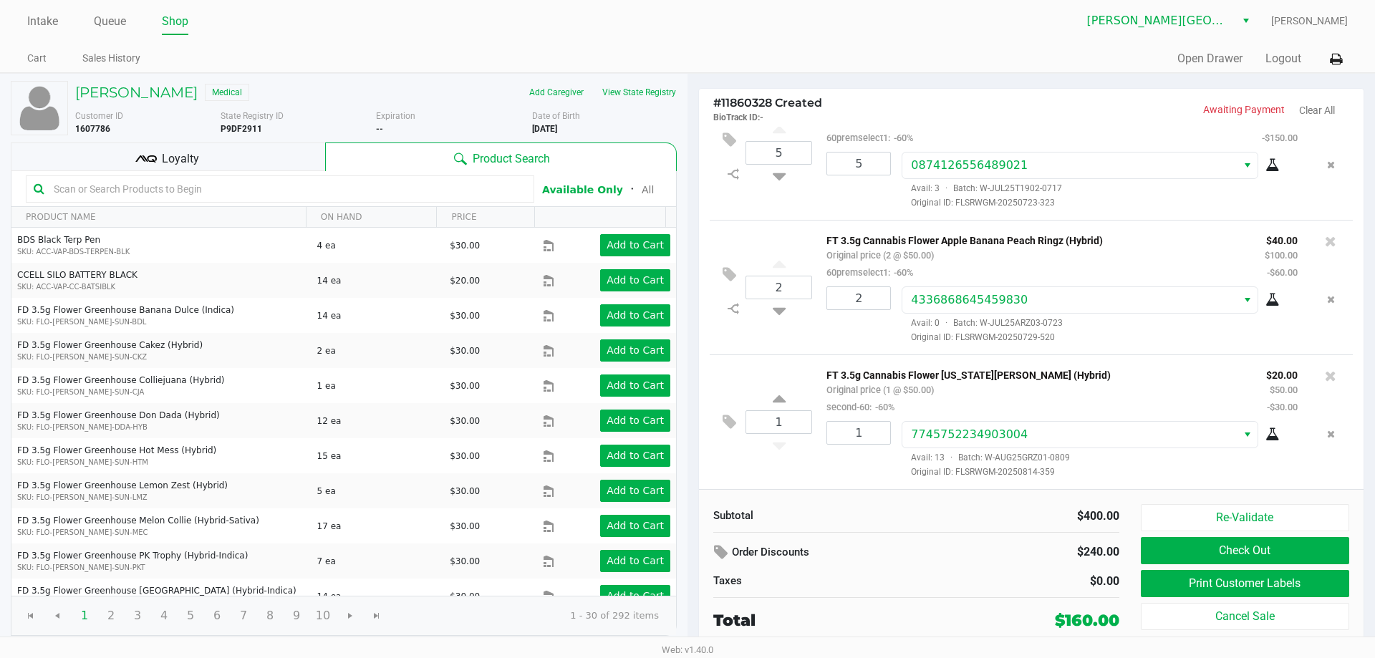
scroll to position [0, 0]
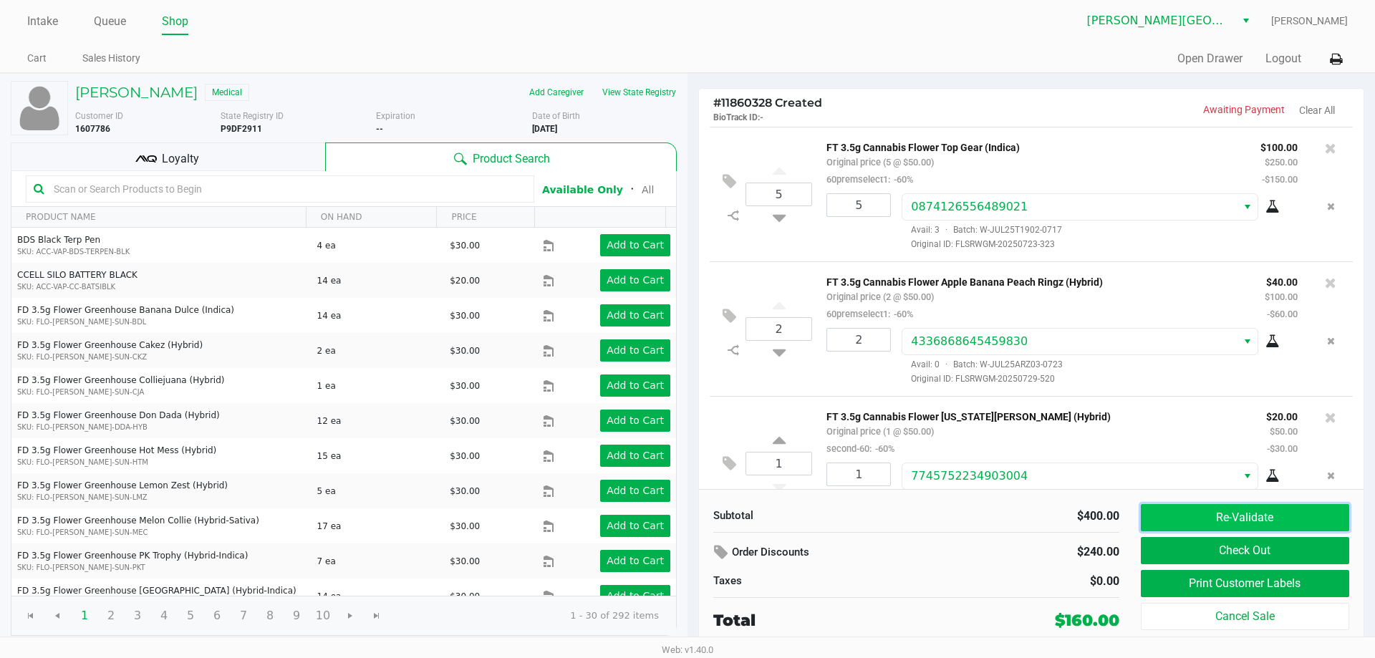
click at [1286, 528] on button "Re-Validate" at bounding box center [1245, 517] width 208 height 27
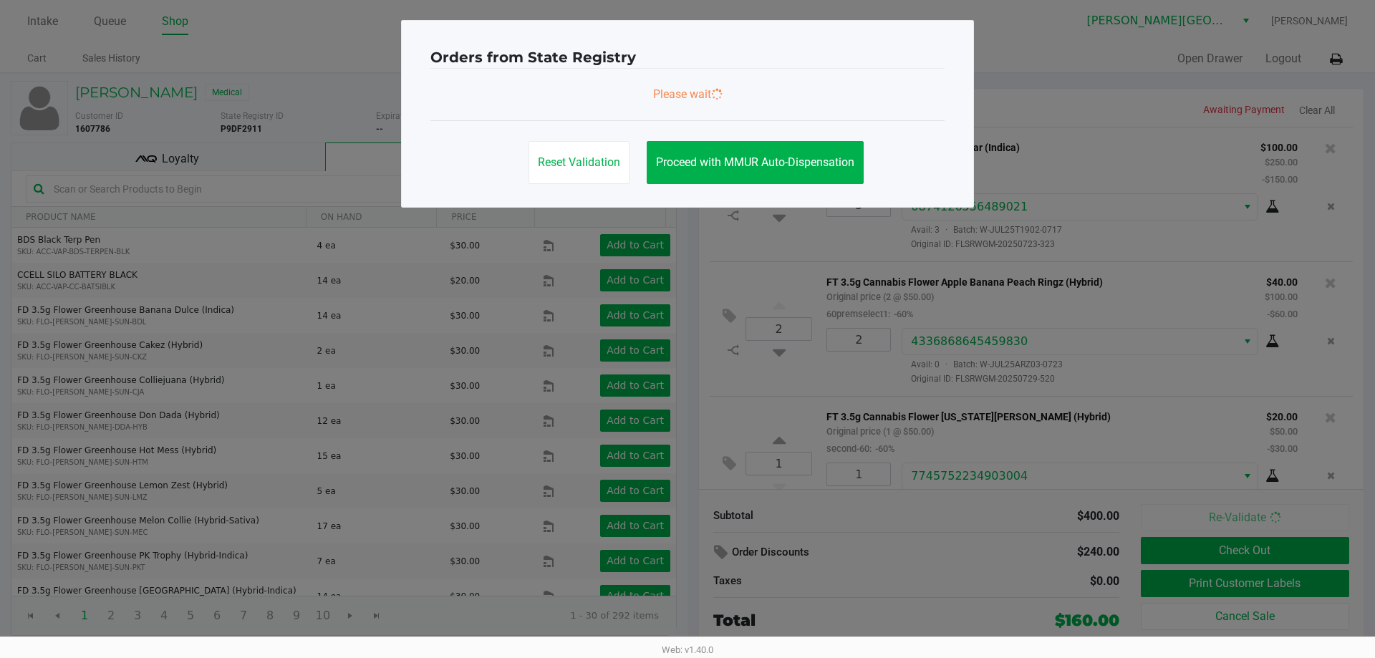
scroll to position [44, 0]
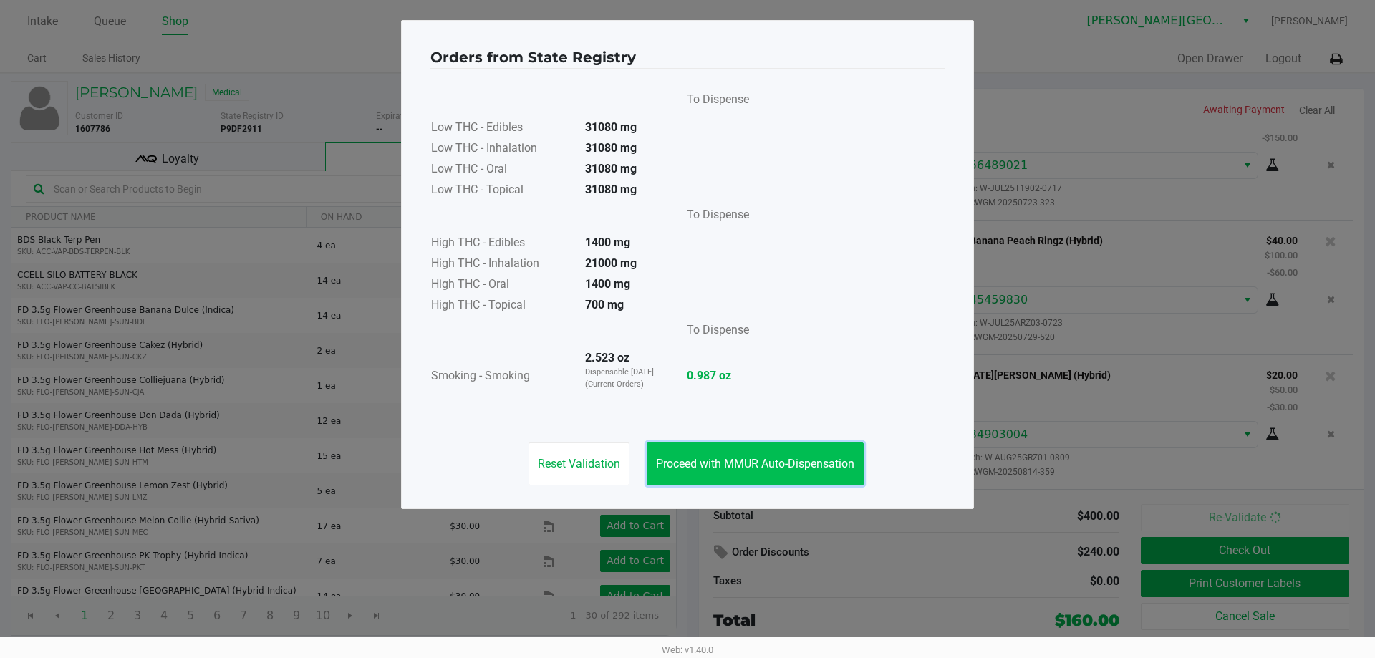
click at [817, 472] on button "Proceed with MMUR Auto-Dispensation" at bounding box center [755, 464] width 217 height 43
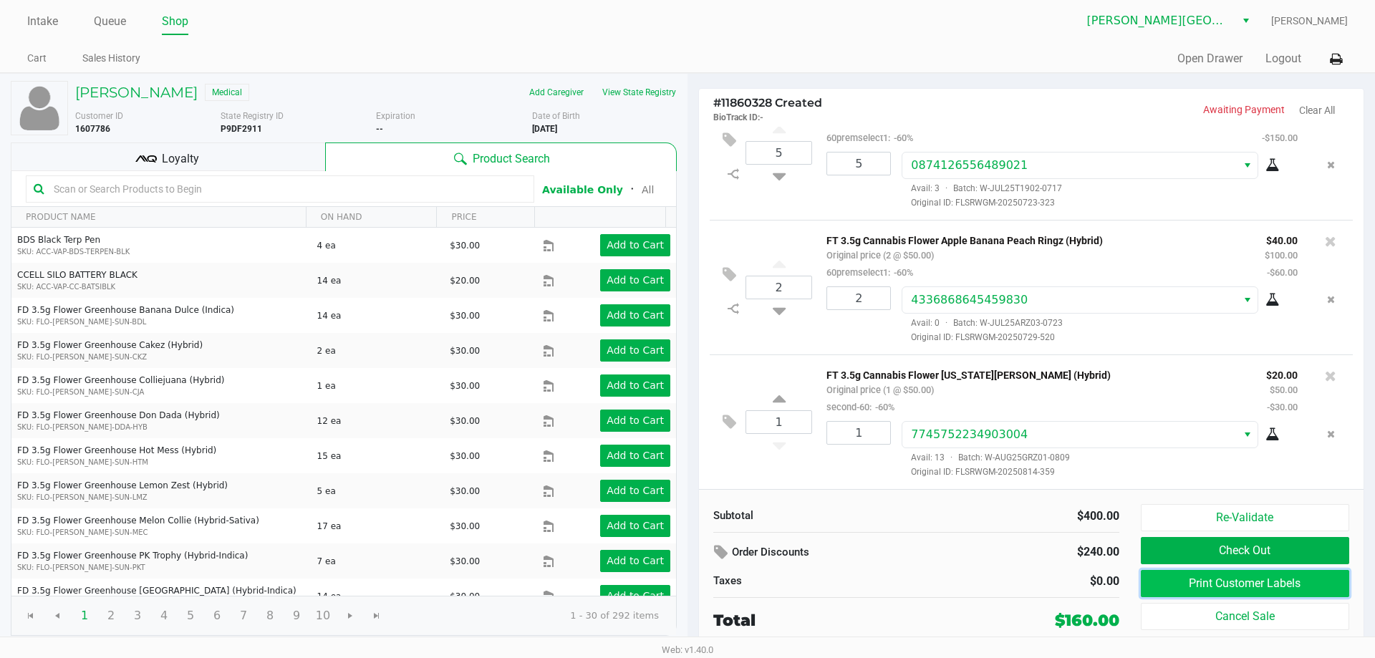
click at [1168, 587] on button "Print Customer Labels" at bounding box center [1245, 583] width 208 height 27
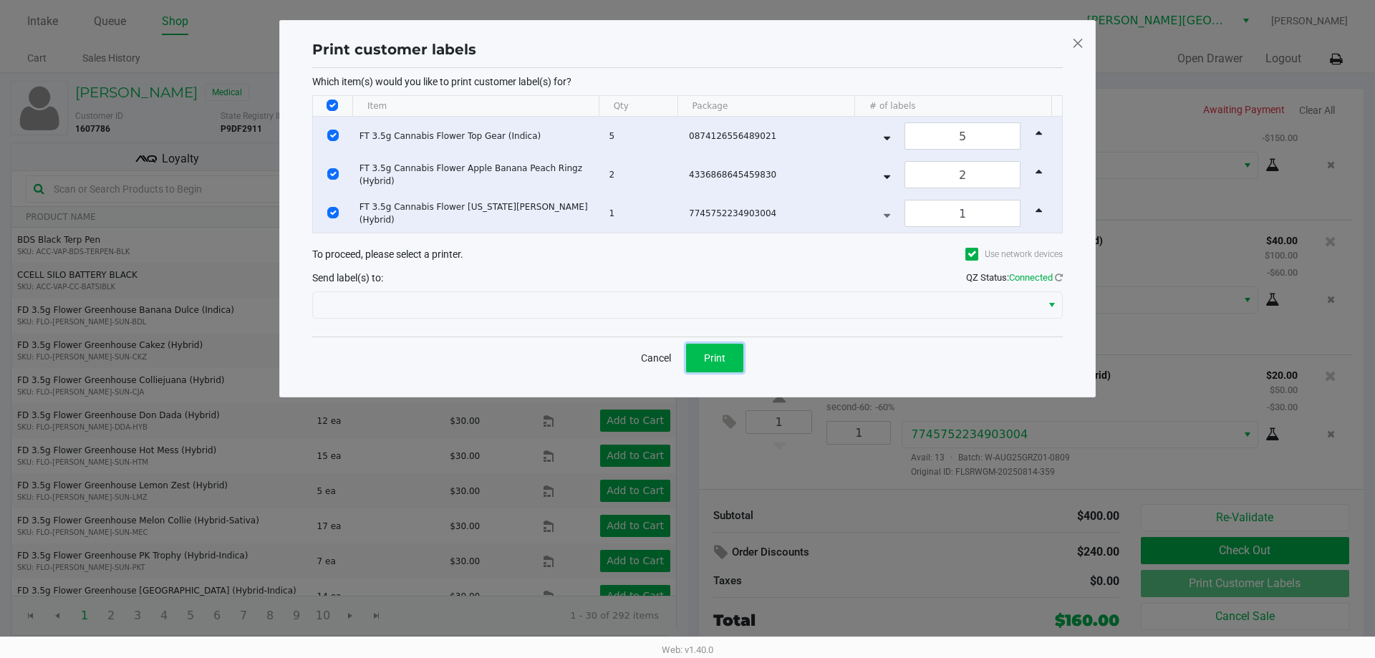
click at [736, 357] on button "Print" at bounding box center [714, 358] width 57 height 29
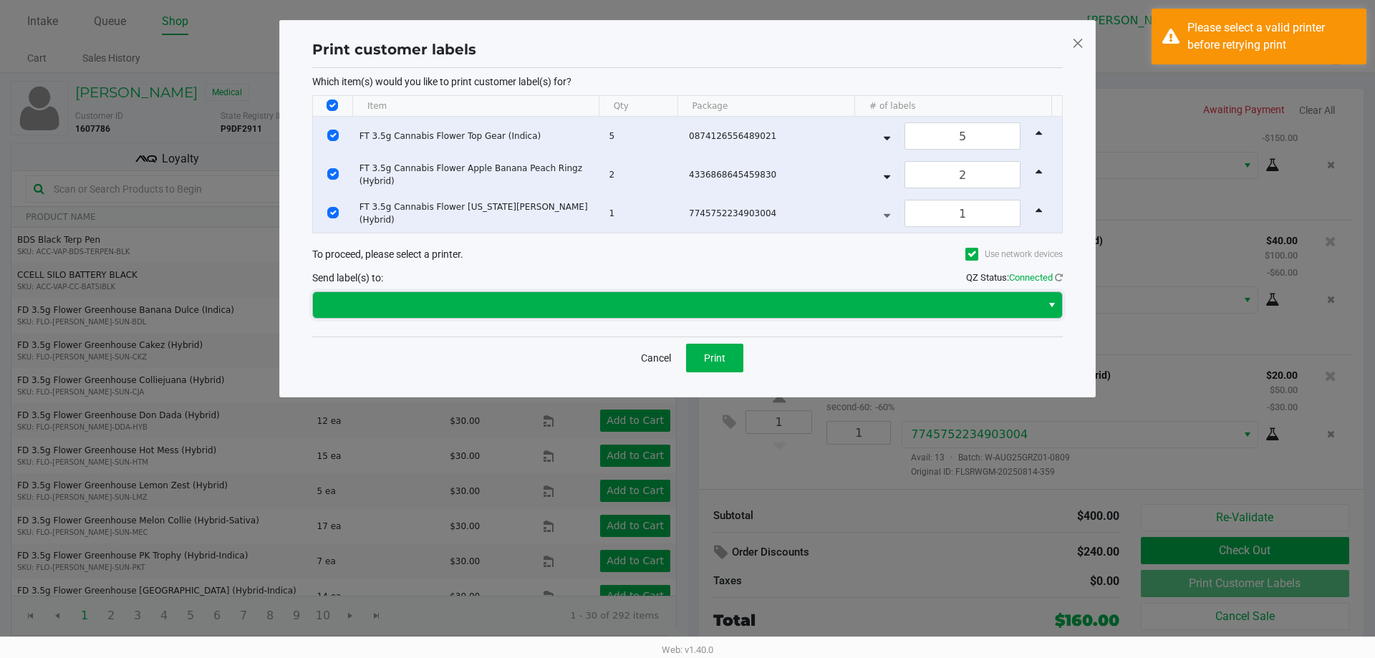
click at [942, 299] on span at bounding box center [677, 305] width 711 height 17
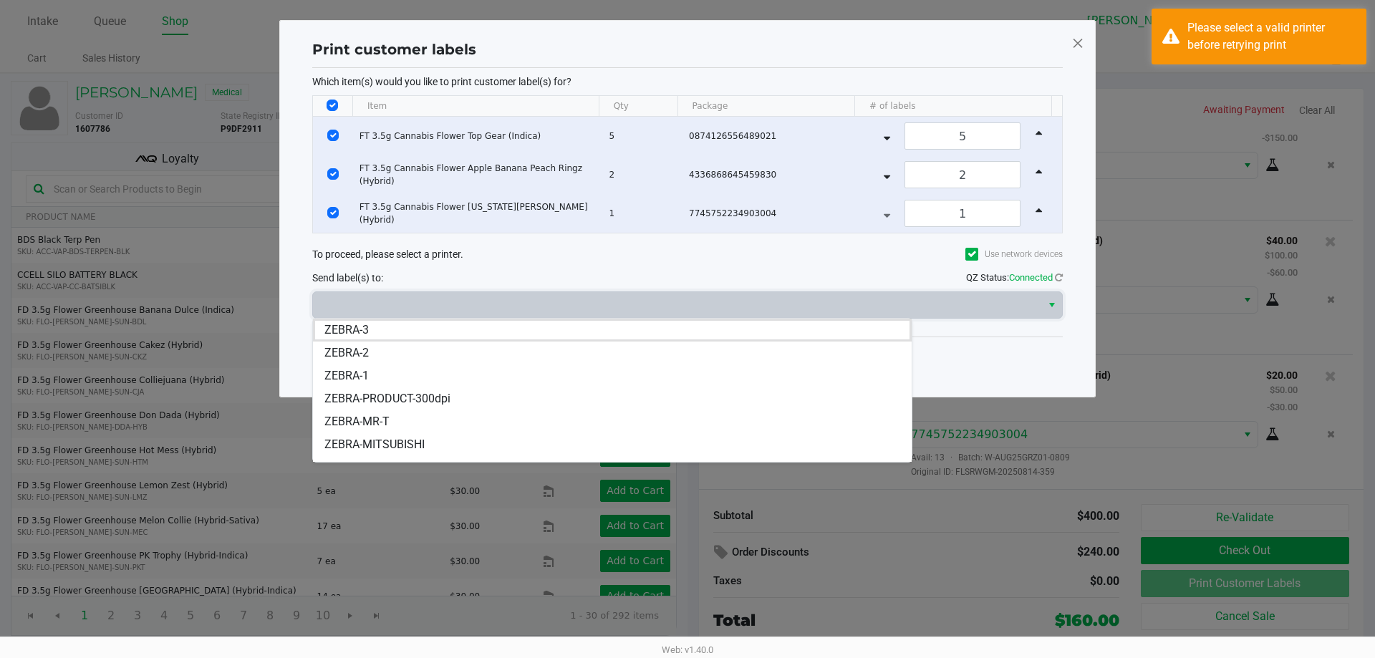
click at [1078, 44] on span at bounding box center [1078, 43] width 13 height 23
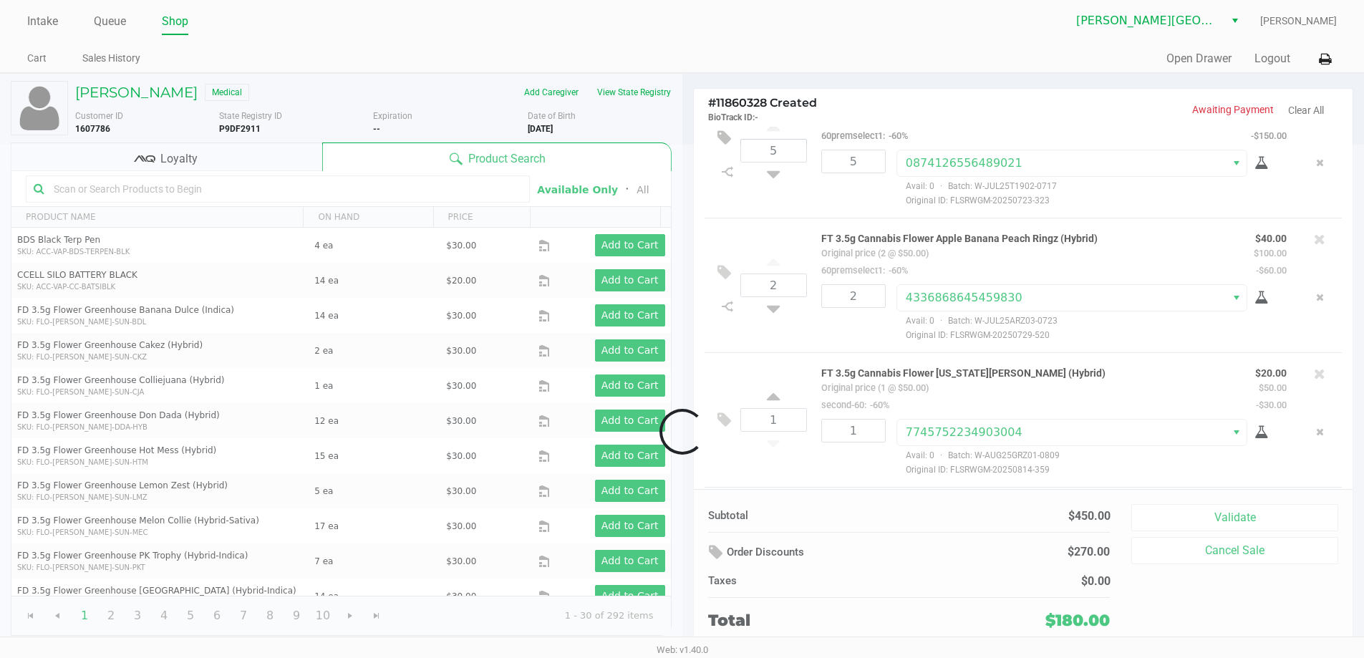
scroll to position [179, 0]
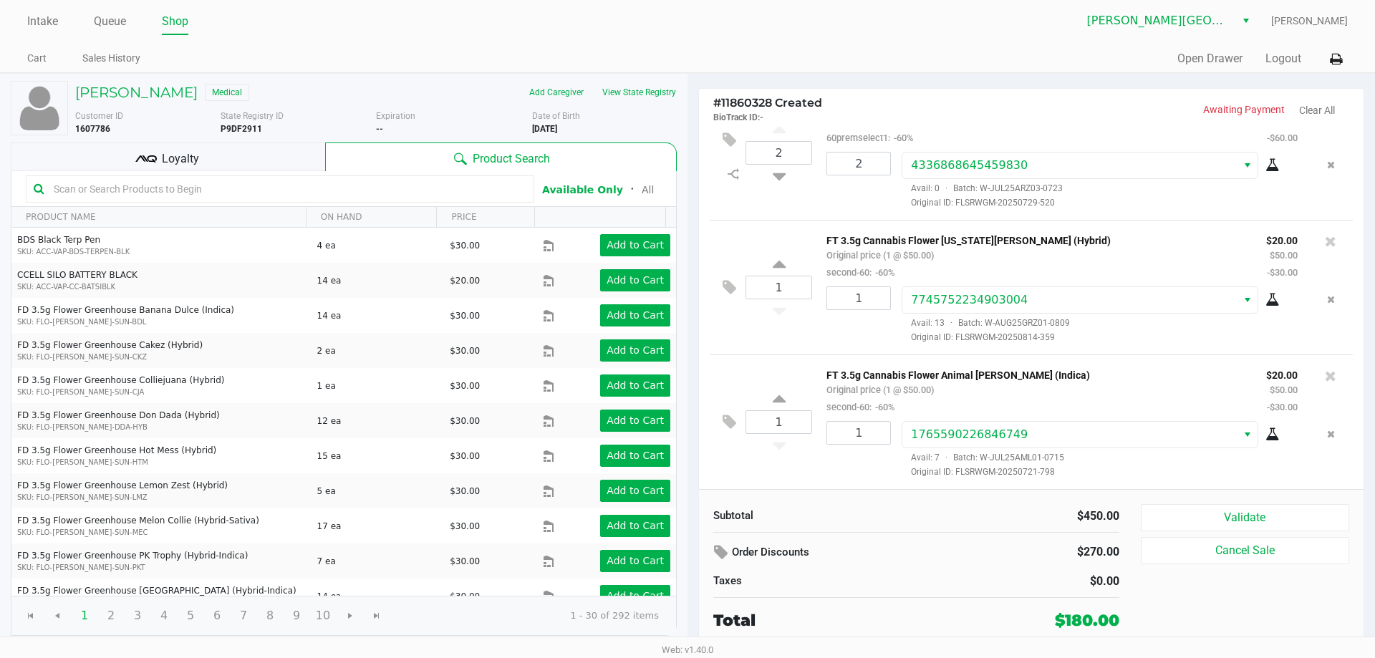
click at [271, 156] on div "Loyalty" at bounding box center [168, 157] width 314 height 29
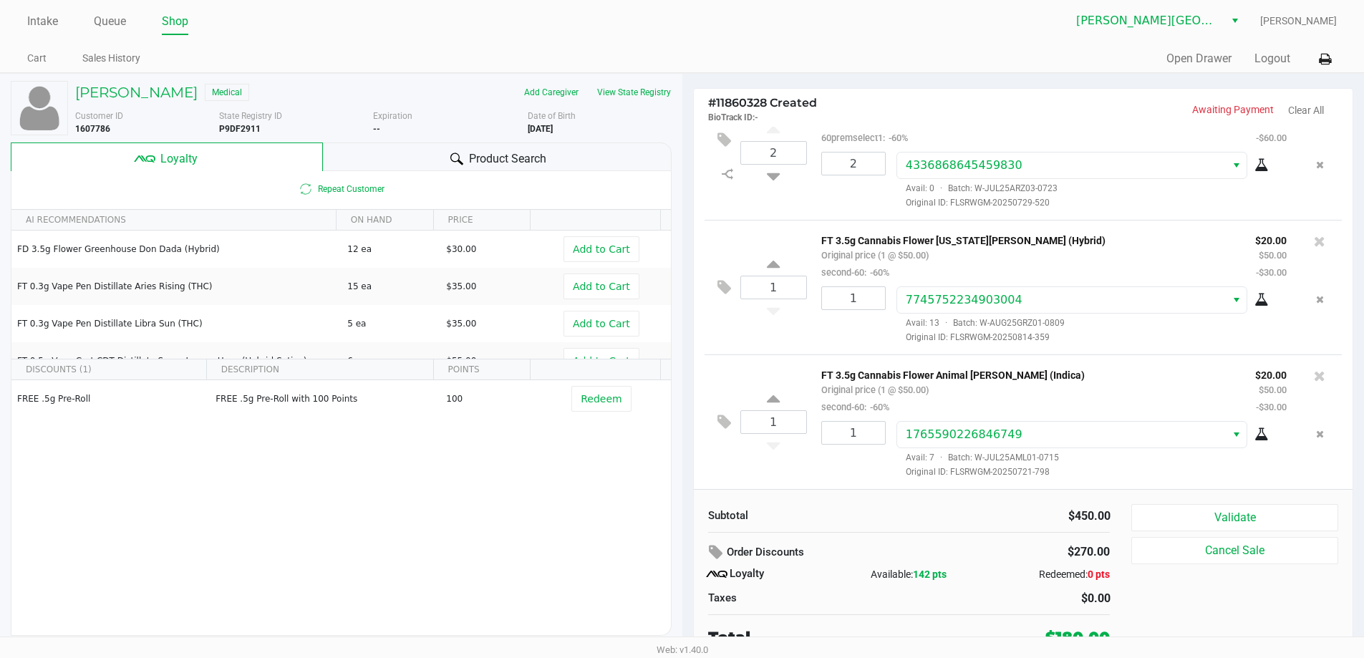
click at [523, 148] on div "Product Search" at bounding box center [497, 157] width 349 height 29
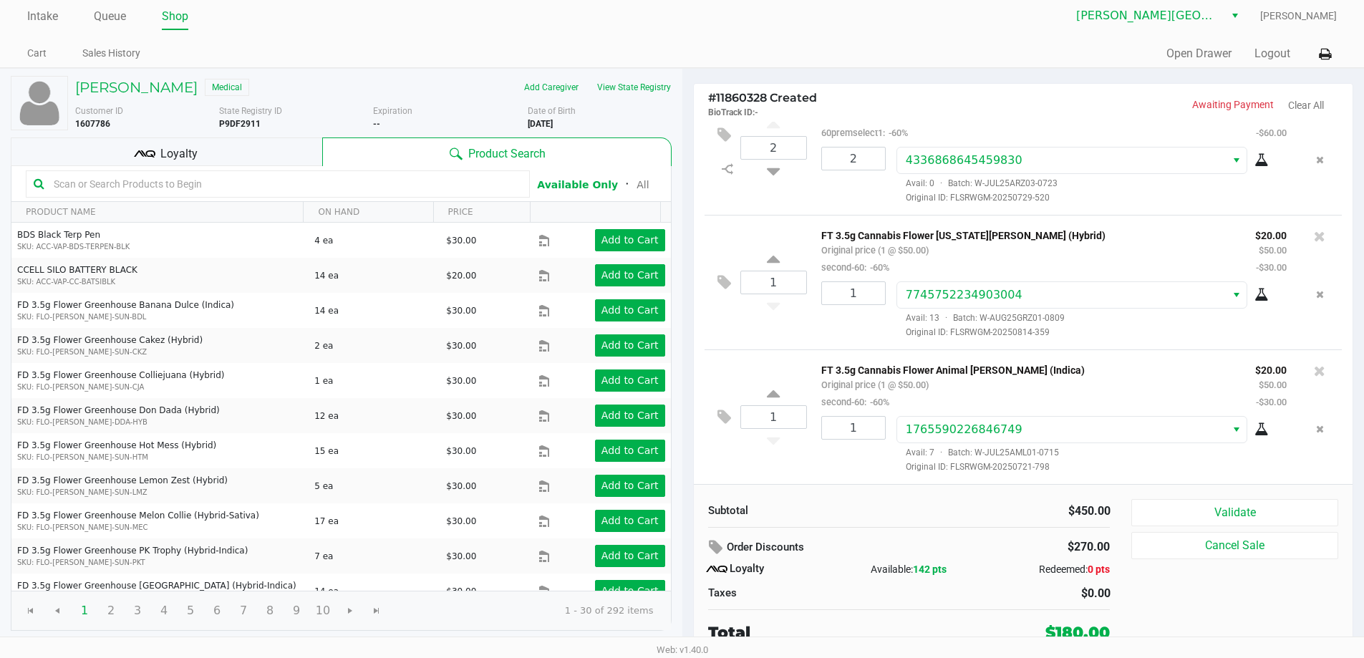
scroll to position [6, 0]
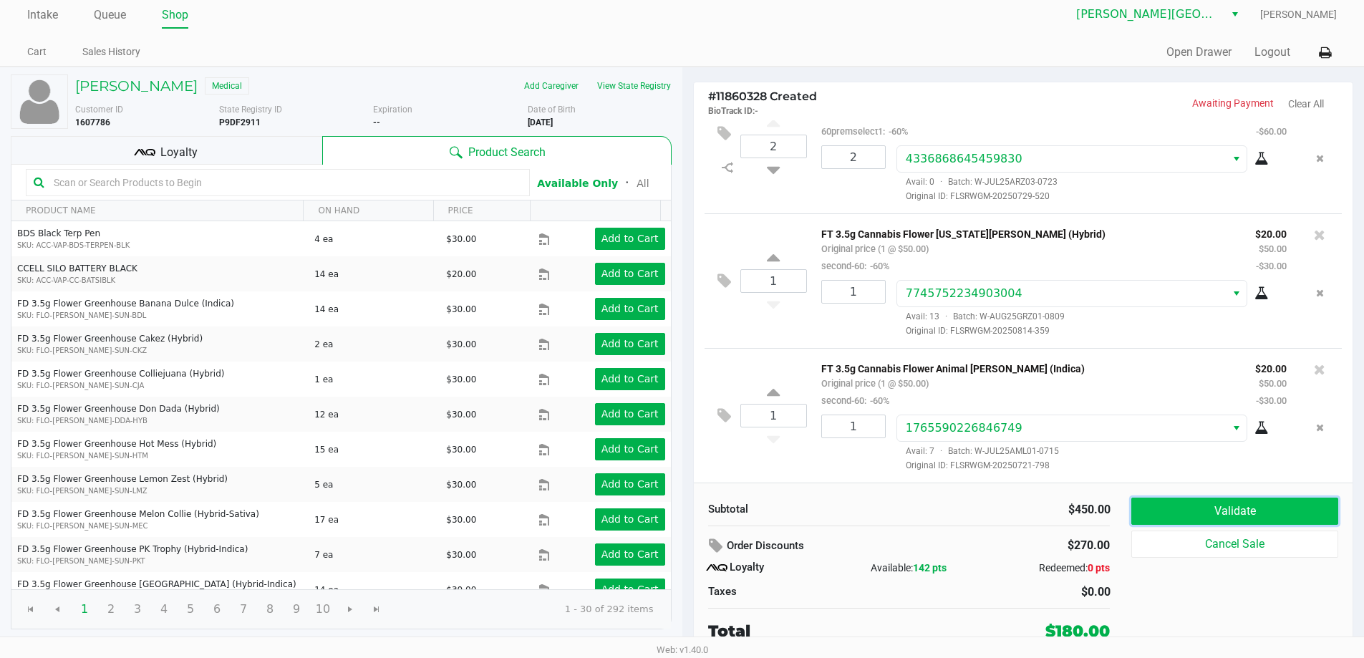
click at [1243, 515] on button "Validate" at bounding box center [1235, 511] width 206 height 27
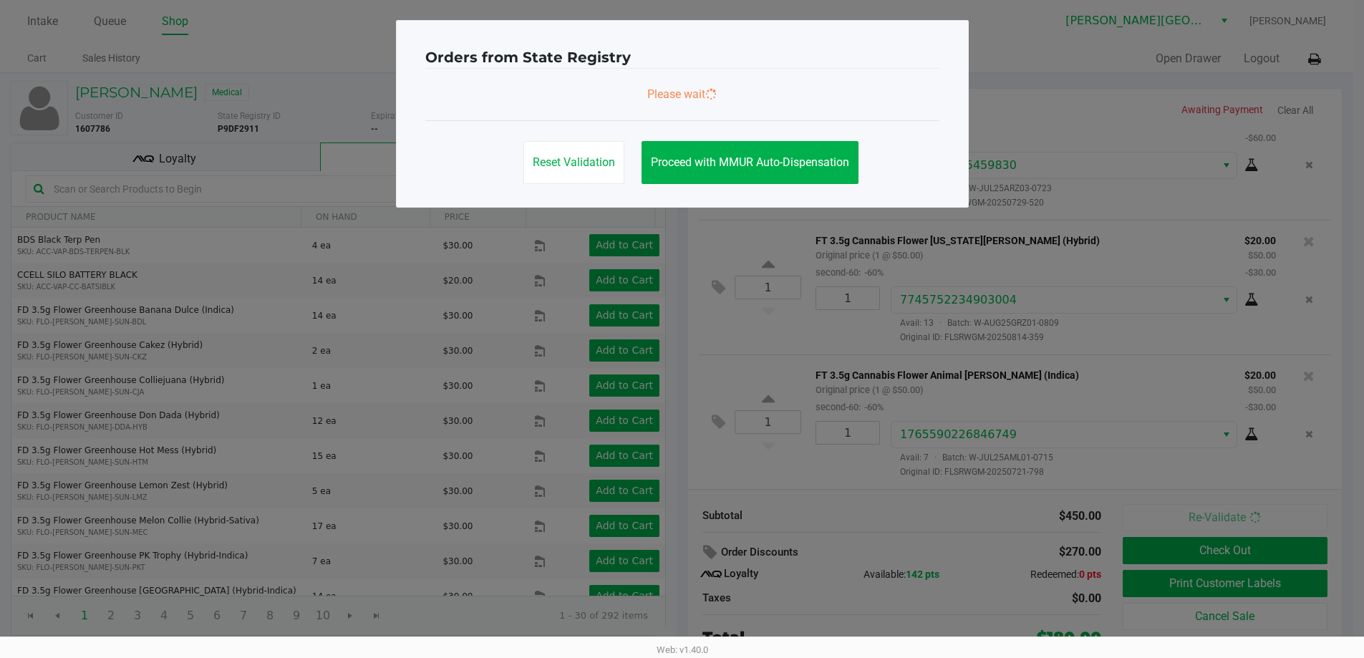
scroll to position [0, 0]
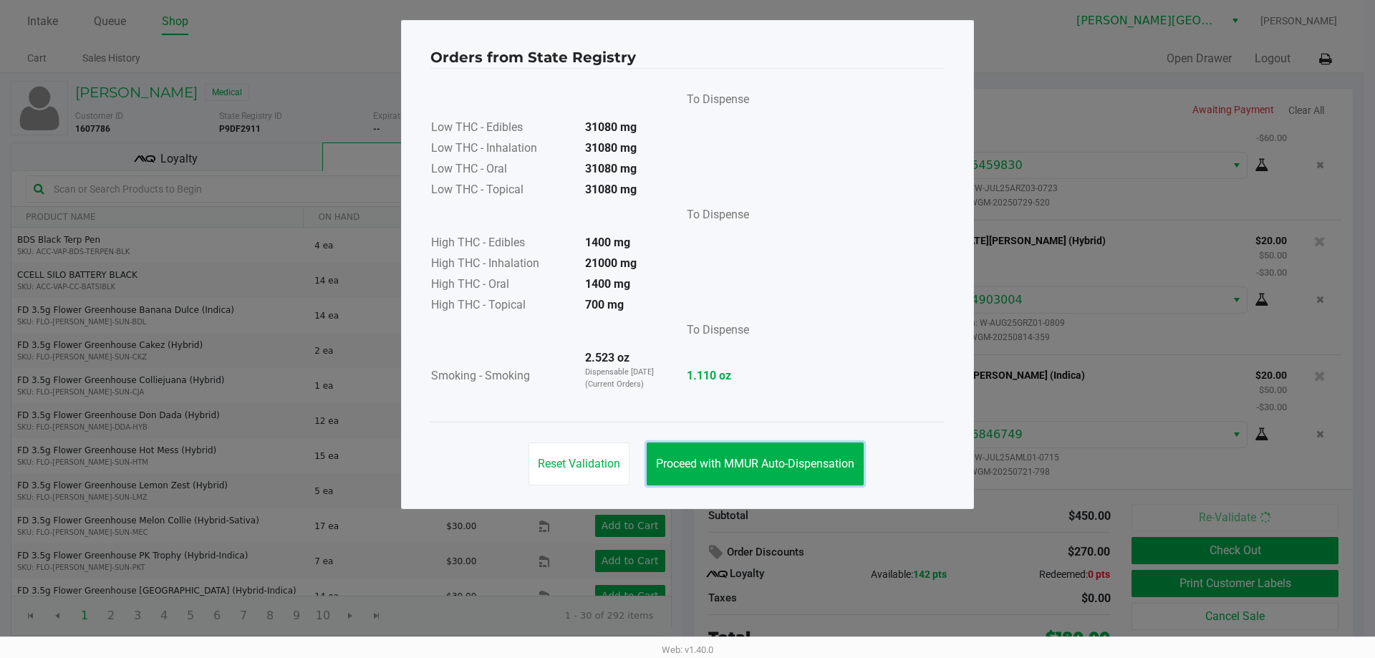
click at [756, 464] on span "Proceed with MMUR Auto-Dispensation" at bounding box center [755, 464] width 198 height 14
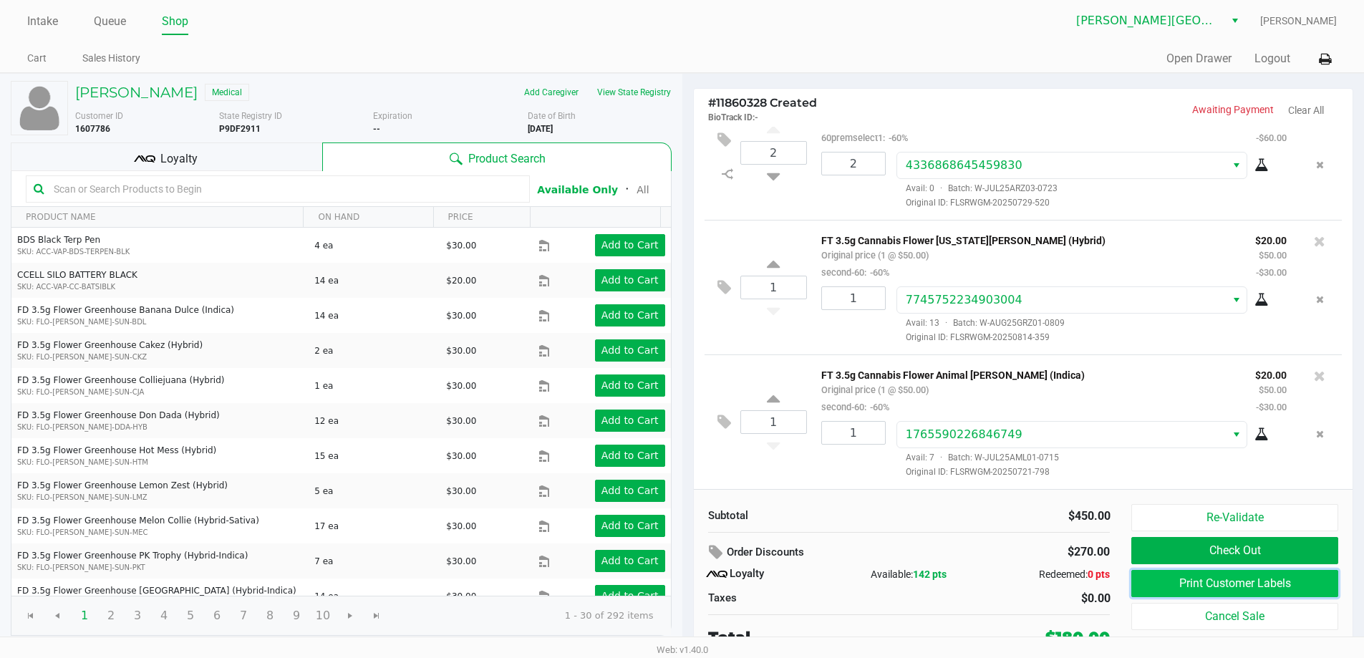
click at [1303, 587] on button "Print Customer Labels" at bounding box center [1235, 583] width 206 height 27
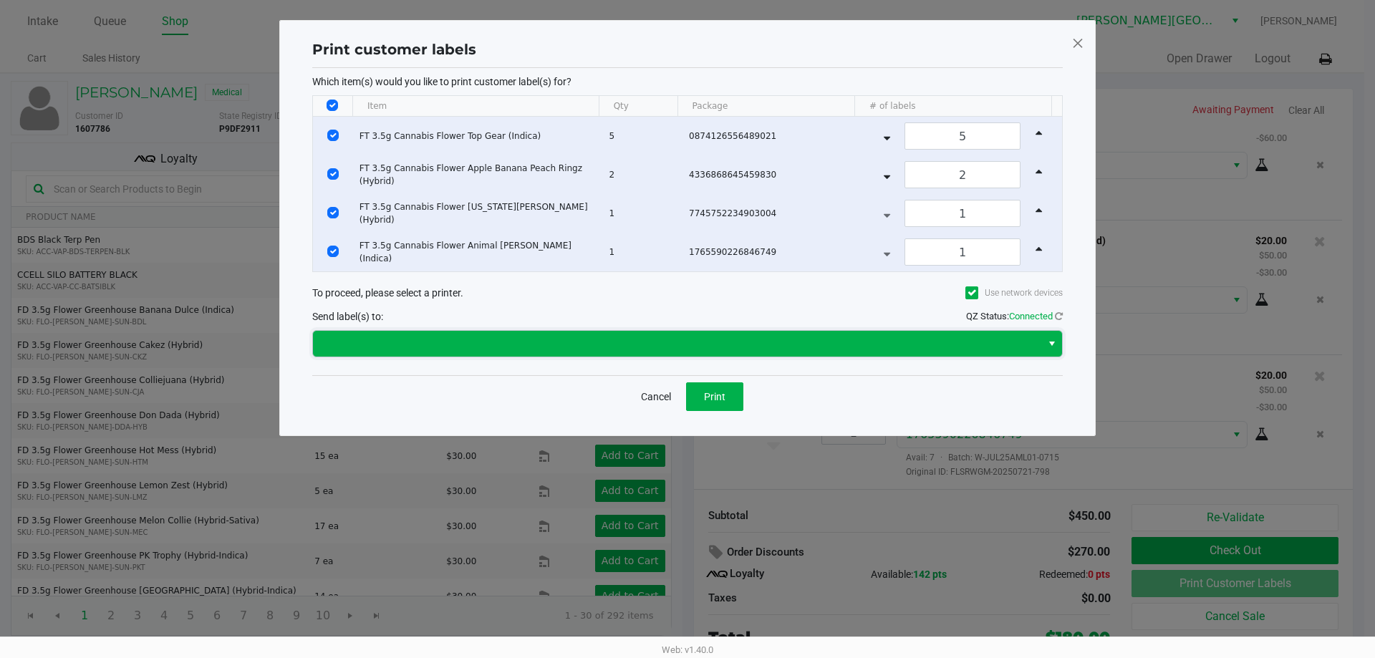
click at [764, 342] on span at bounding box center [677, 343] width 711 height 17
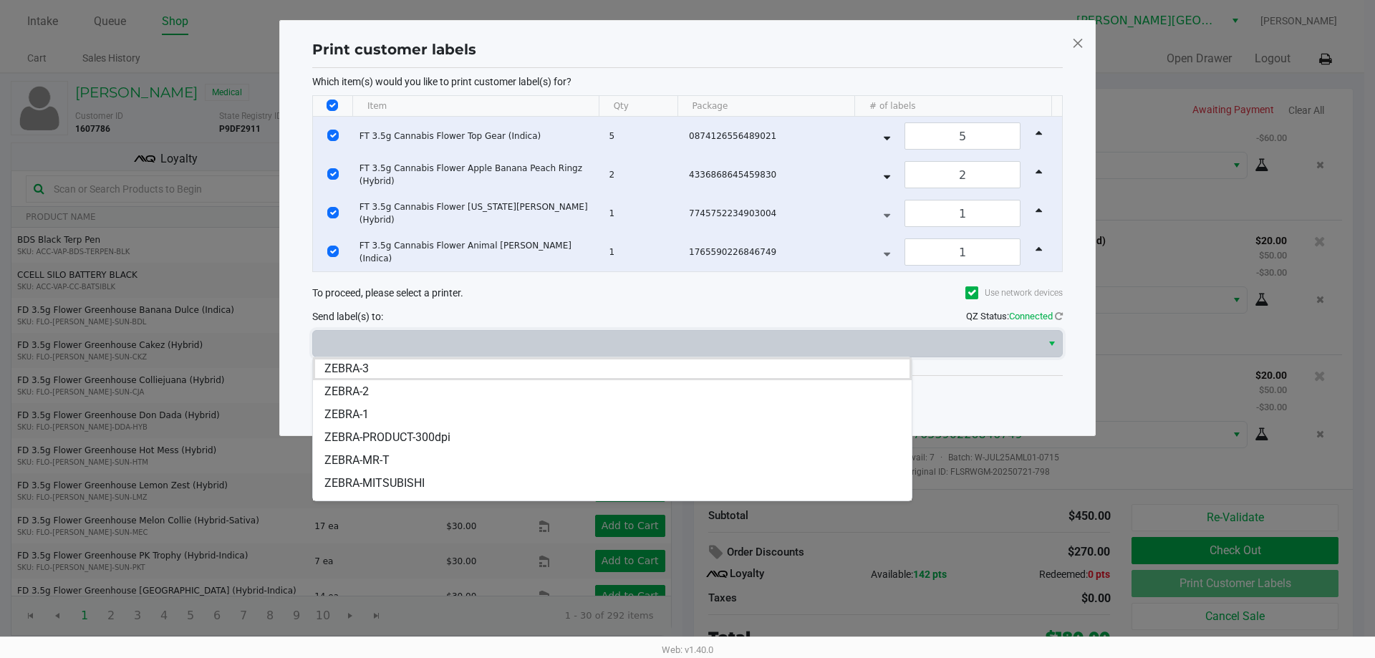
click at [438, 476] on li "ZEBRA-MITSUBISHI" at bounding box center [612, 483] width 599 height 23
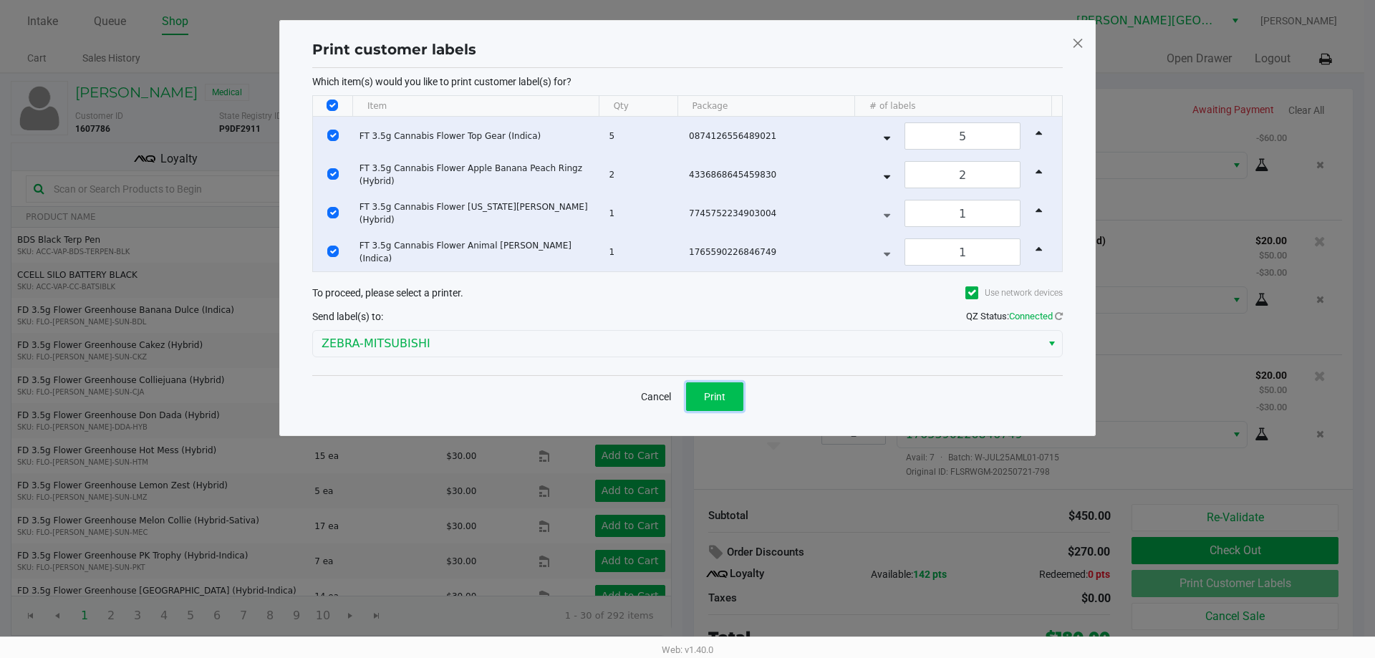
click at [731, 387] on button "Print" at bounding box center [714, 396] width 57 height 29
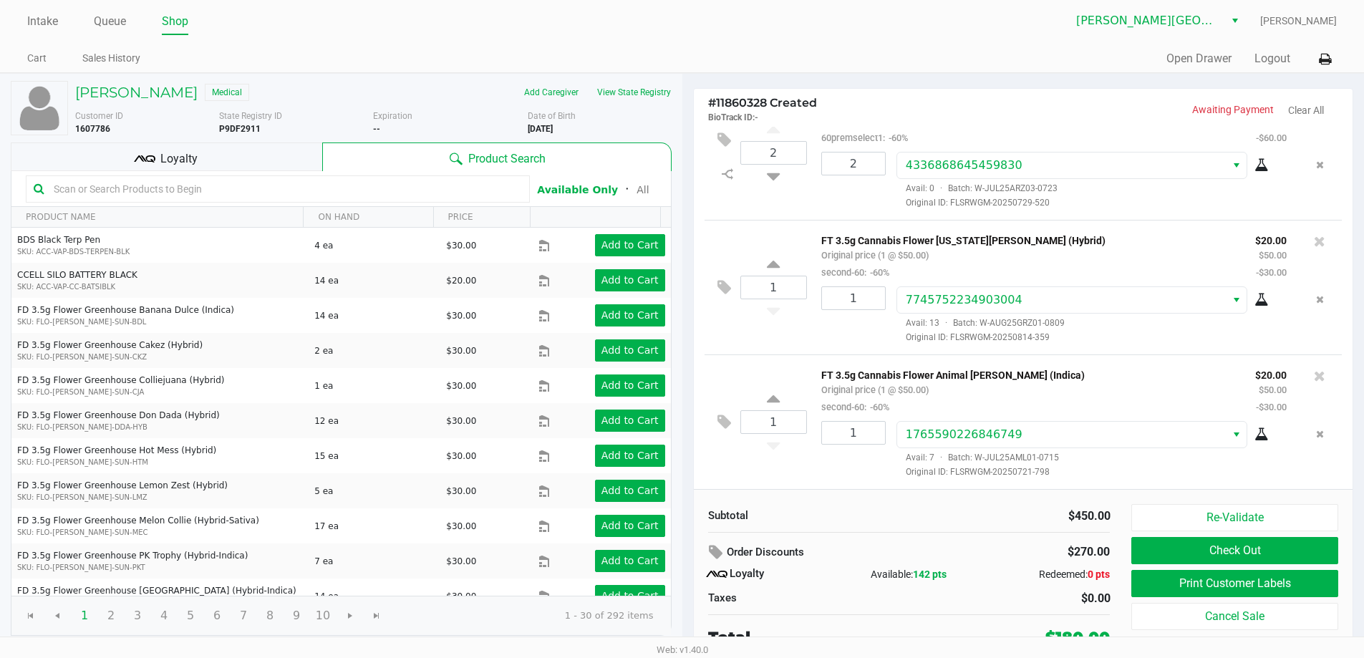
click at [254, 175] on div at bounding box center [278, 188] width 504 height 27
click at [257, 169] on div "Loyalty" at bounding box center [167, 157] width 312 height 29
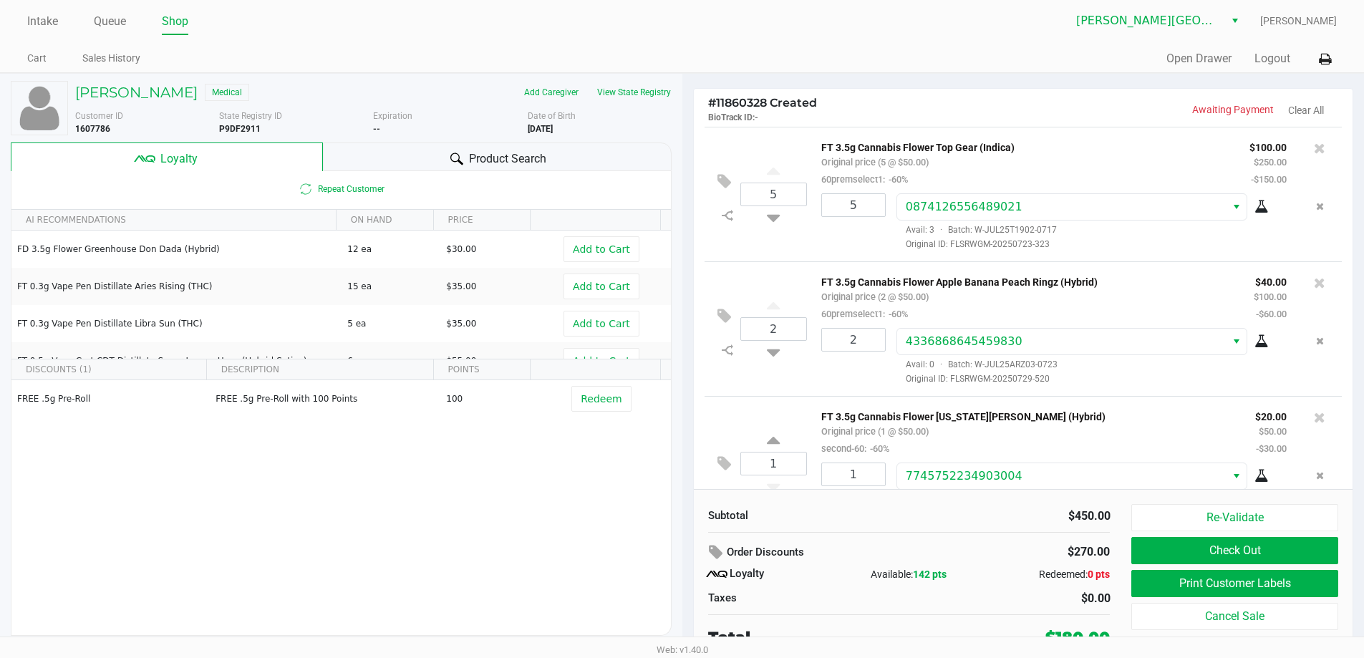
scroll to position [179, 0]
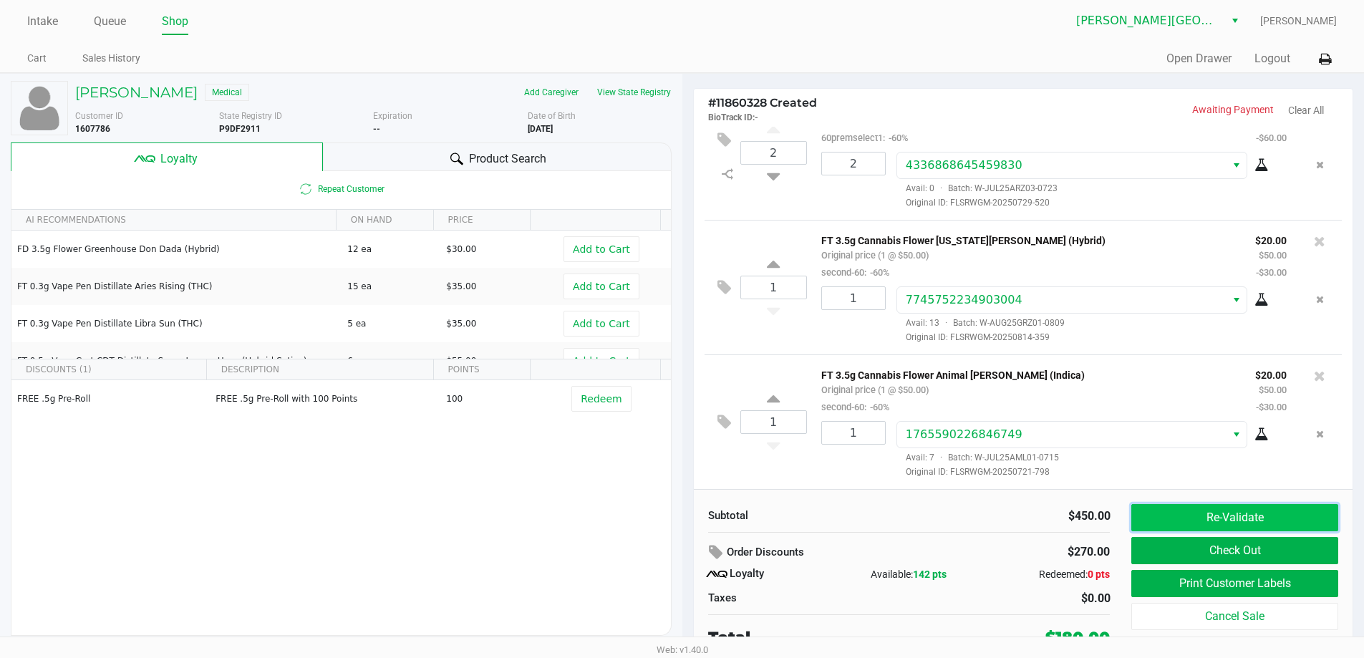
click at [1266, 523] on button "Re-Validate" at bounding box center [1235, 517] width 206 height 27
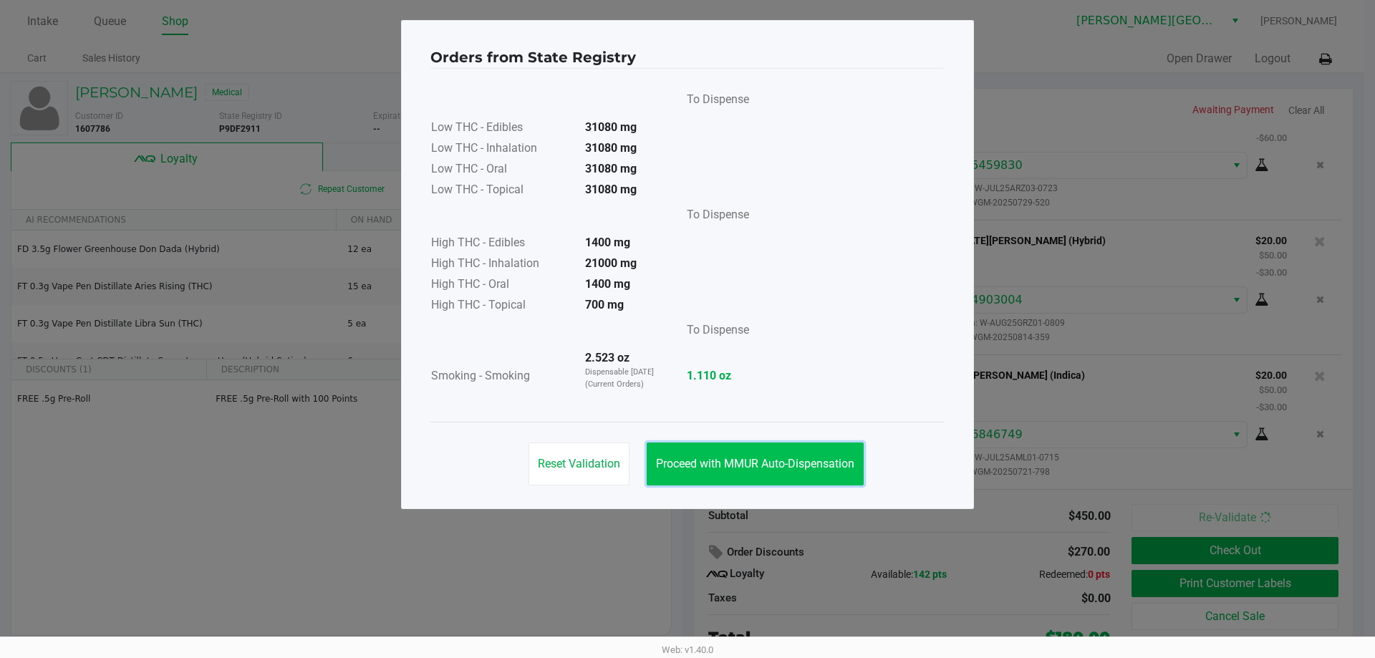
click at [776, 462] on span "Proceed with MMUR Auto-Dispensation" at bounding box center [755, 464] width 198 height 14
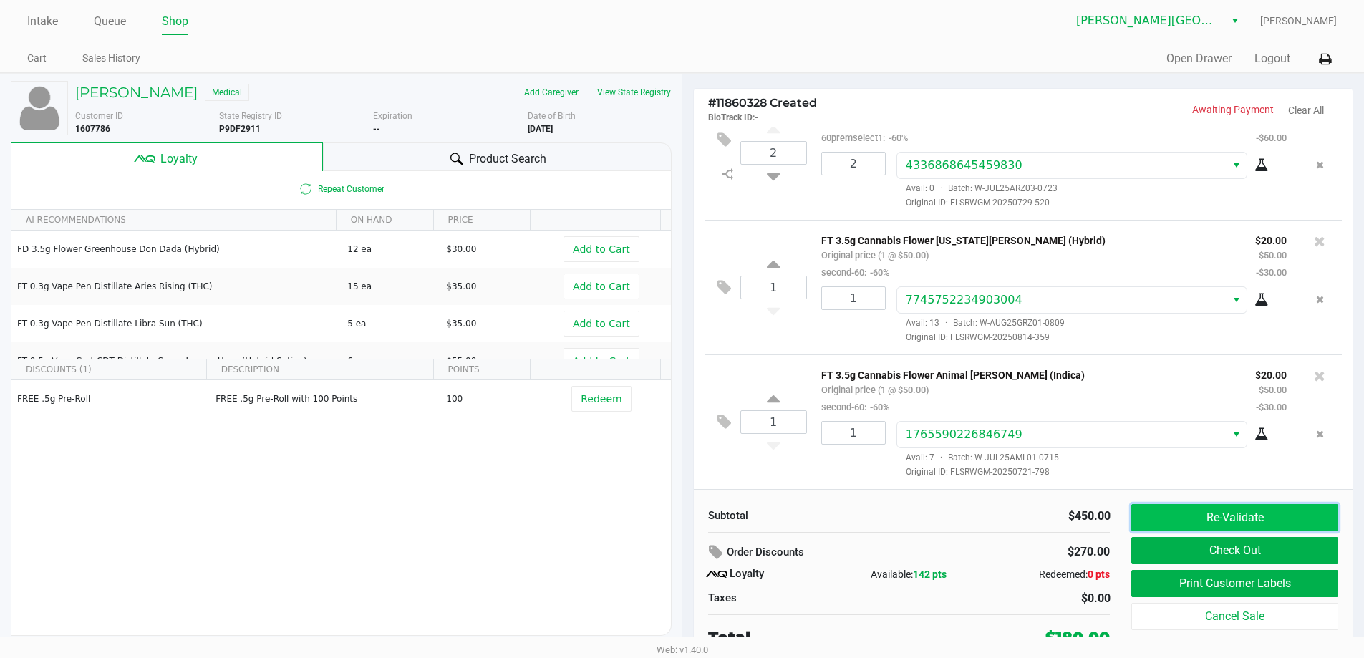
click at [1222, 513] on button "Re-Validate" at bounding box center [1235, 517] width 206 height 27
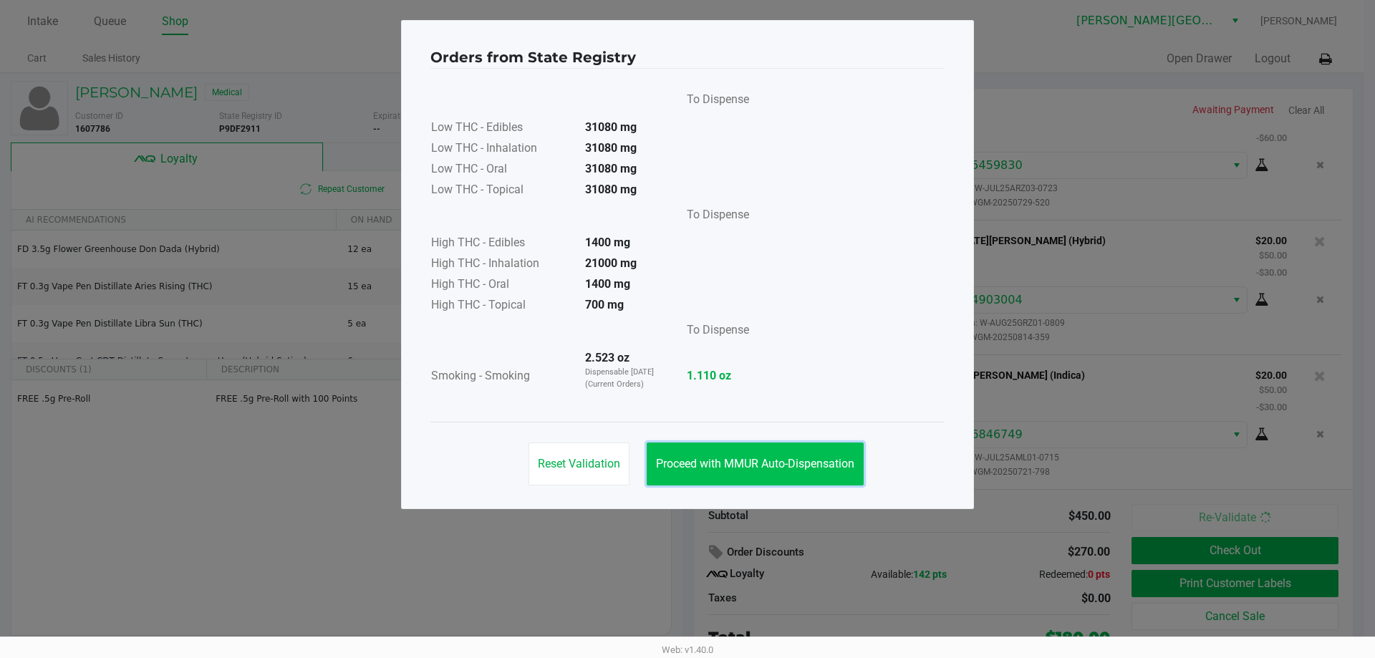
click at [832, 466] on span "Proceed with MMUR Auto-Dispensation" at bounding box center [755, 464] width 198 height 14
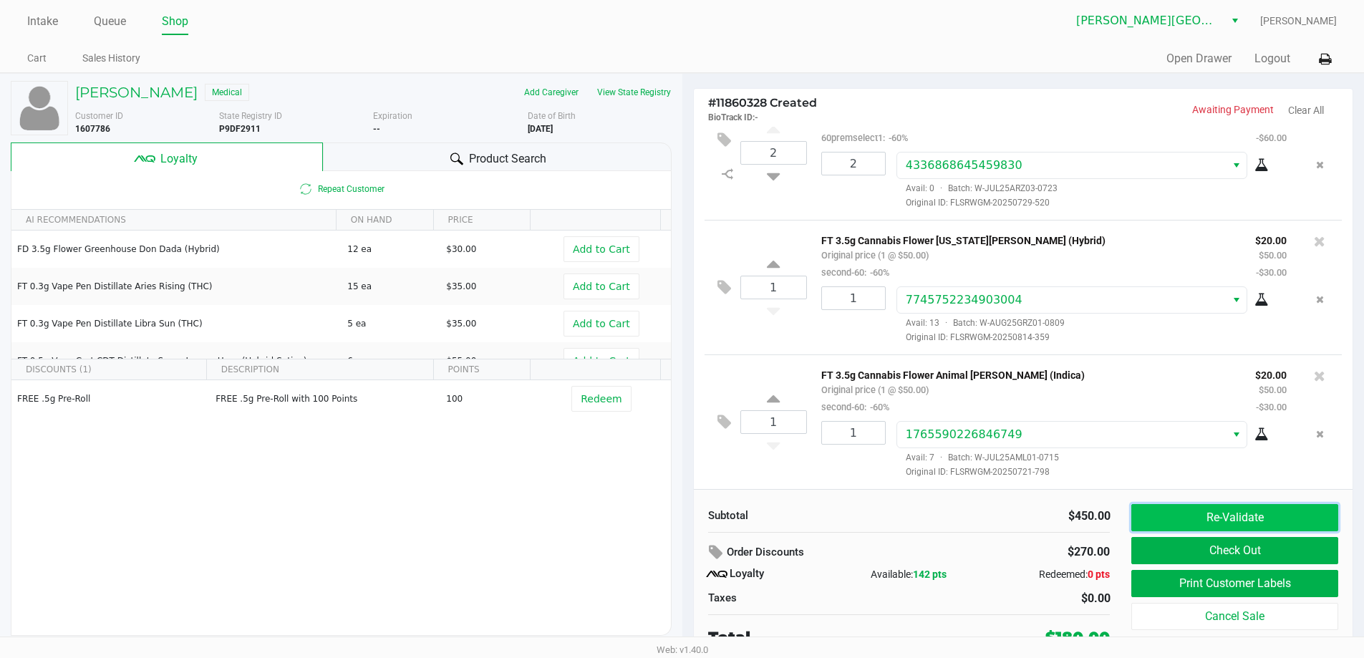
click at [1274, 507] on button "Re-Validate" at bounding box center [1235, 517] width 206 height 27
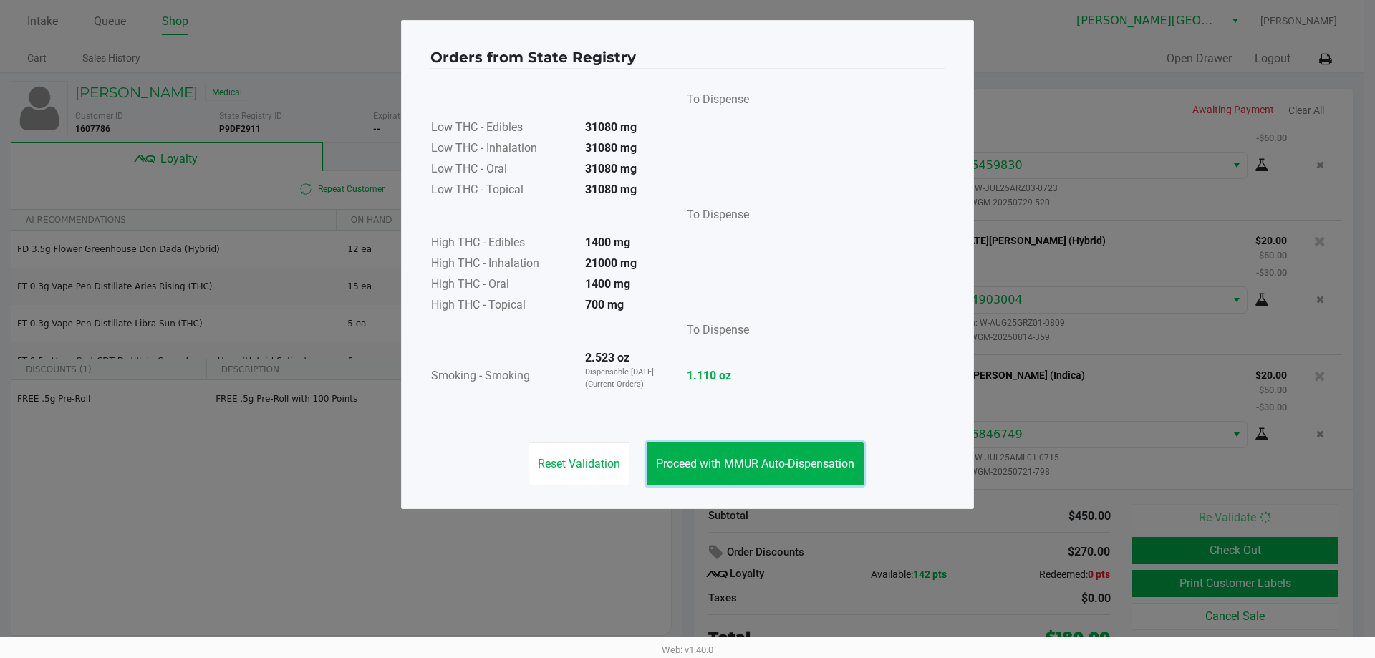
click at [807, 465] on span "Proceed with MMUR Auto-Dispensation" at bounding box center [755, 464] width 198 height 14
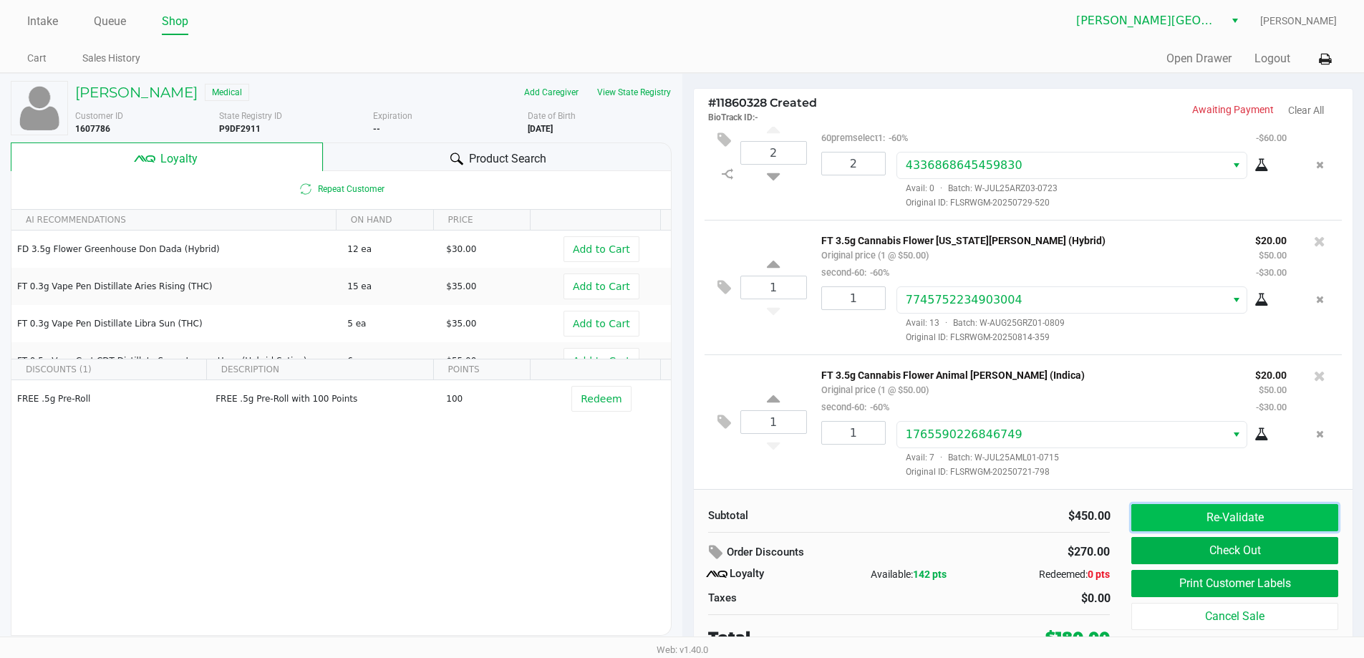
click at [1223, 524] on button "Re-Validate" at bounding box center [1235, 517] width 206 height 27
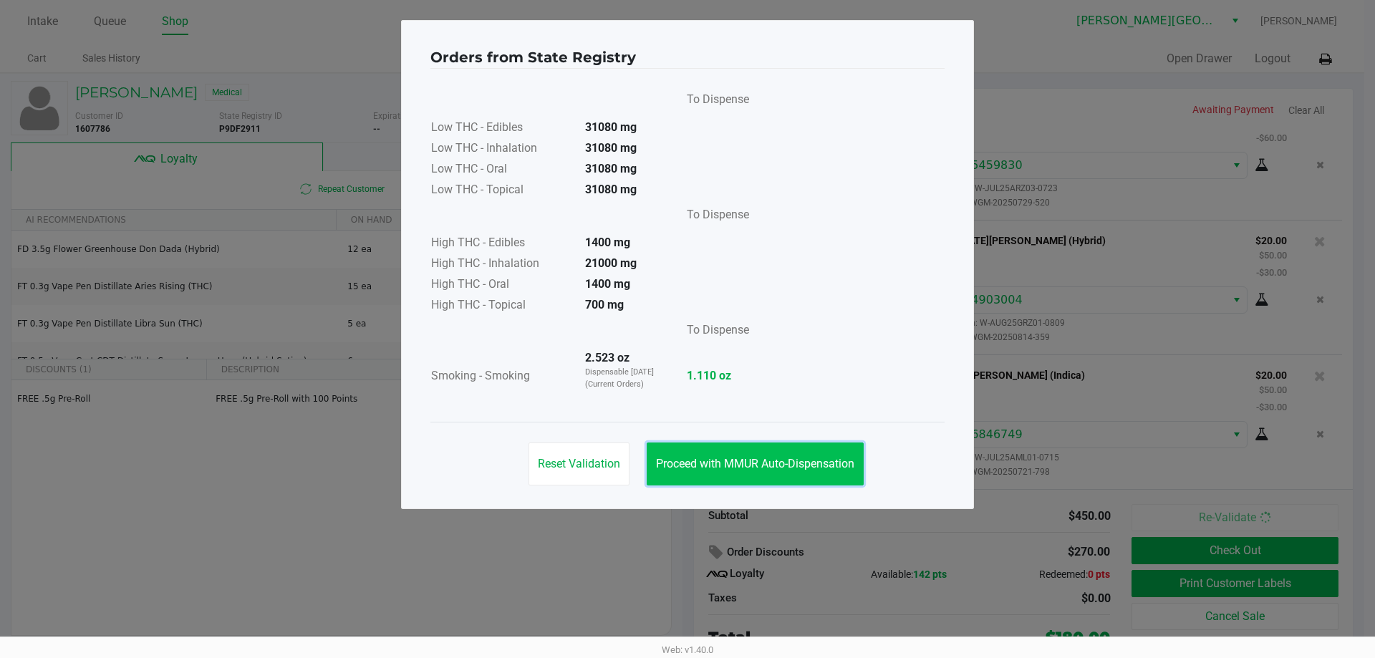
click at [839, 456] on button "Proceed with MMUR Auto-Dispensation" at bounding box center [755, 464] width 217 height 43
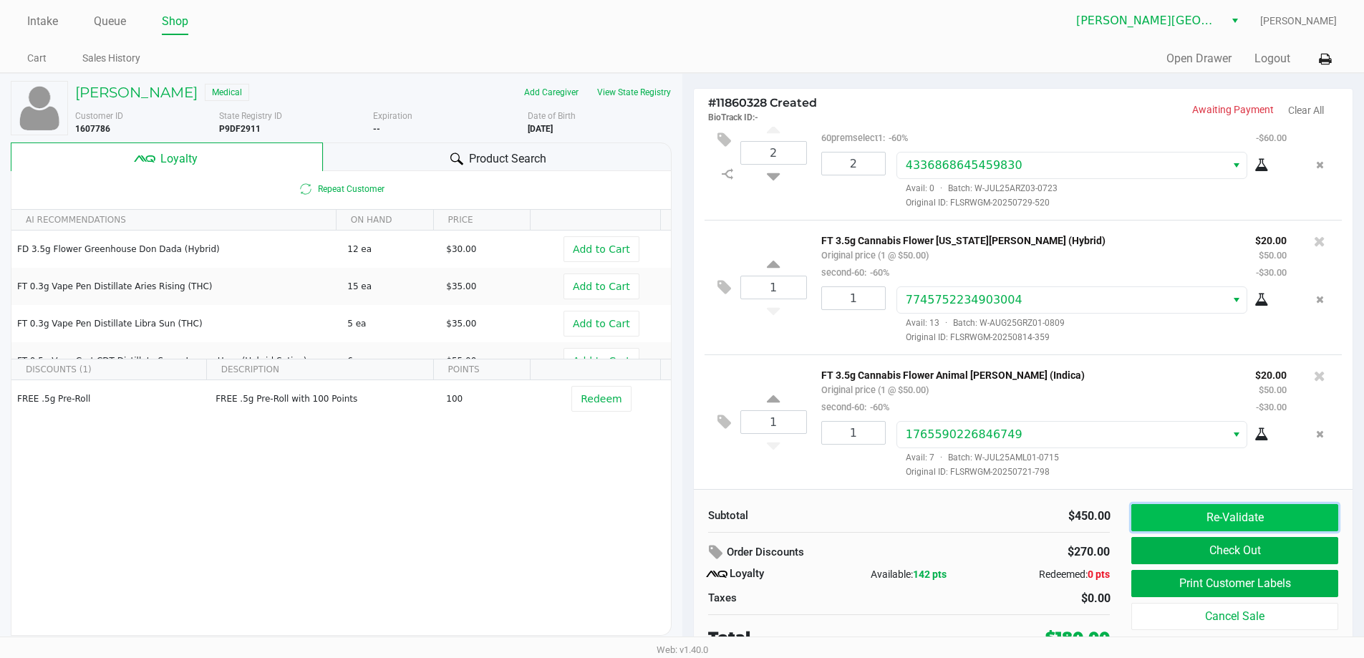
click at [1289, 521] on button "Re-Validate" at bounding box center [1235, 517] width 206 height 27
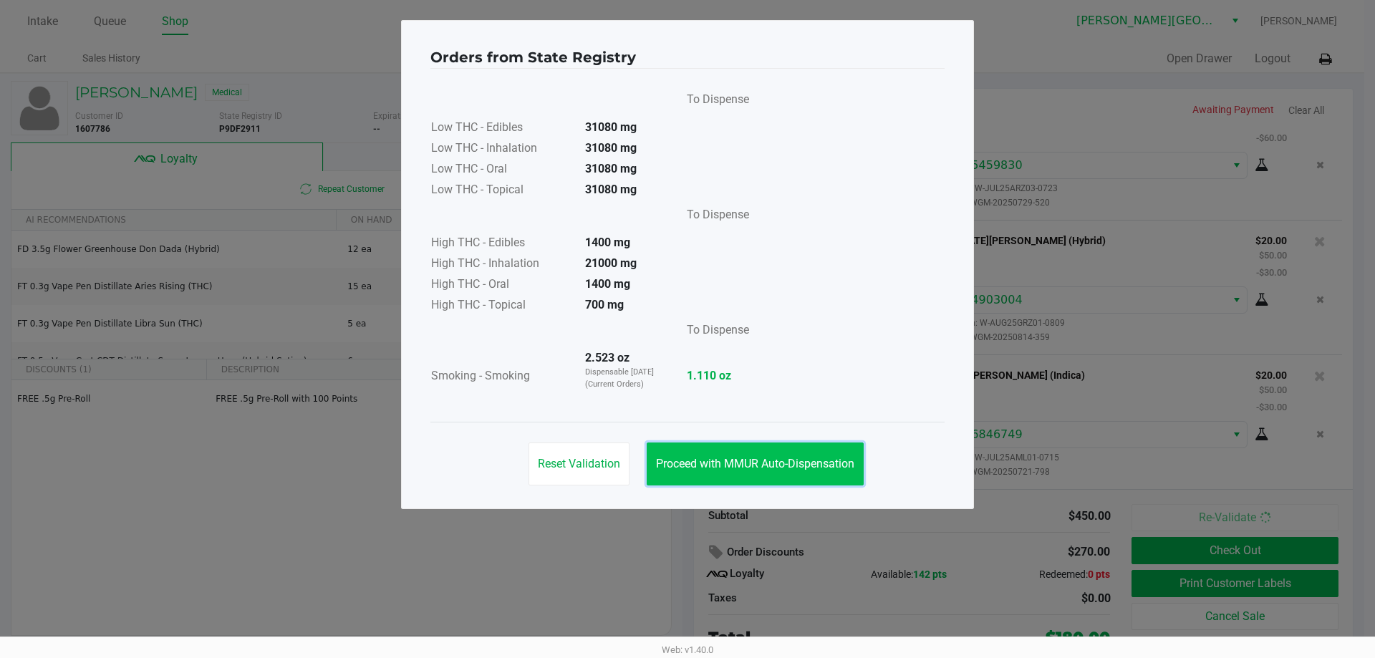
click at [837, 458] on span "Proceed with MMUR Auto-Dispensation" at bounding box center [755, 464] width 198 height 14
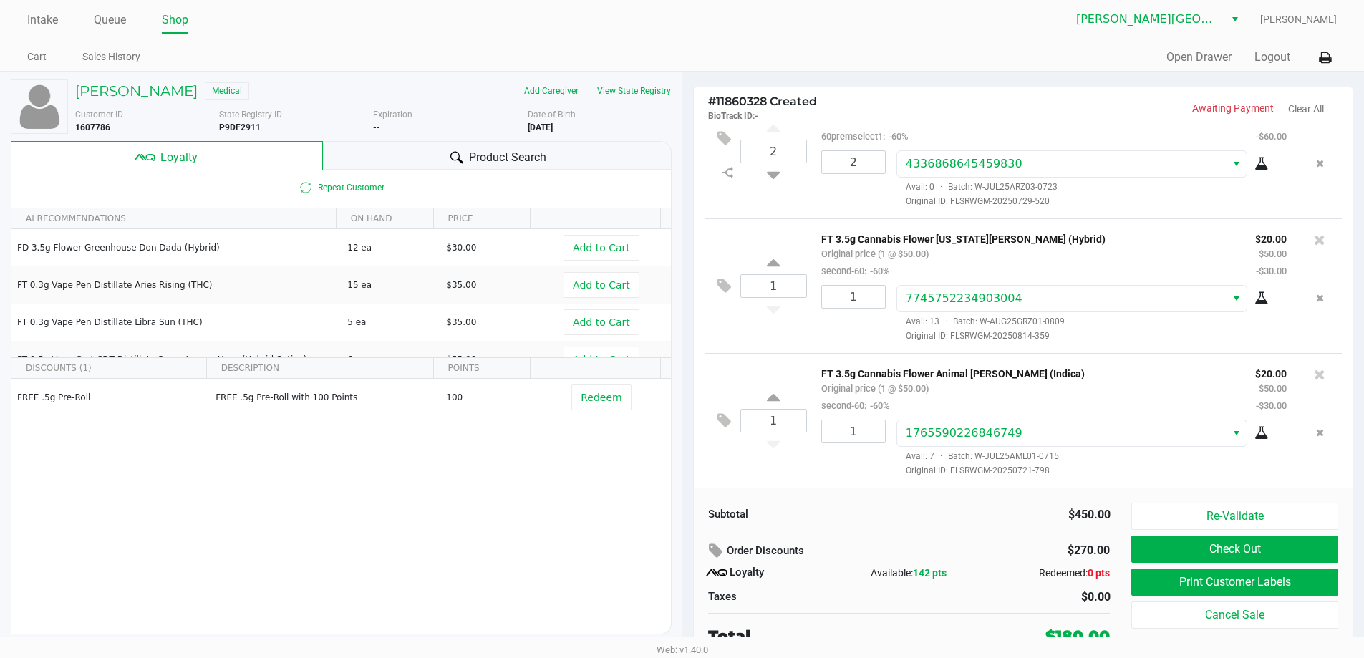
scroll to position [6, 0]
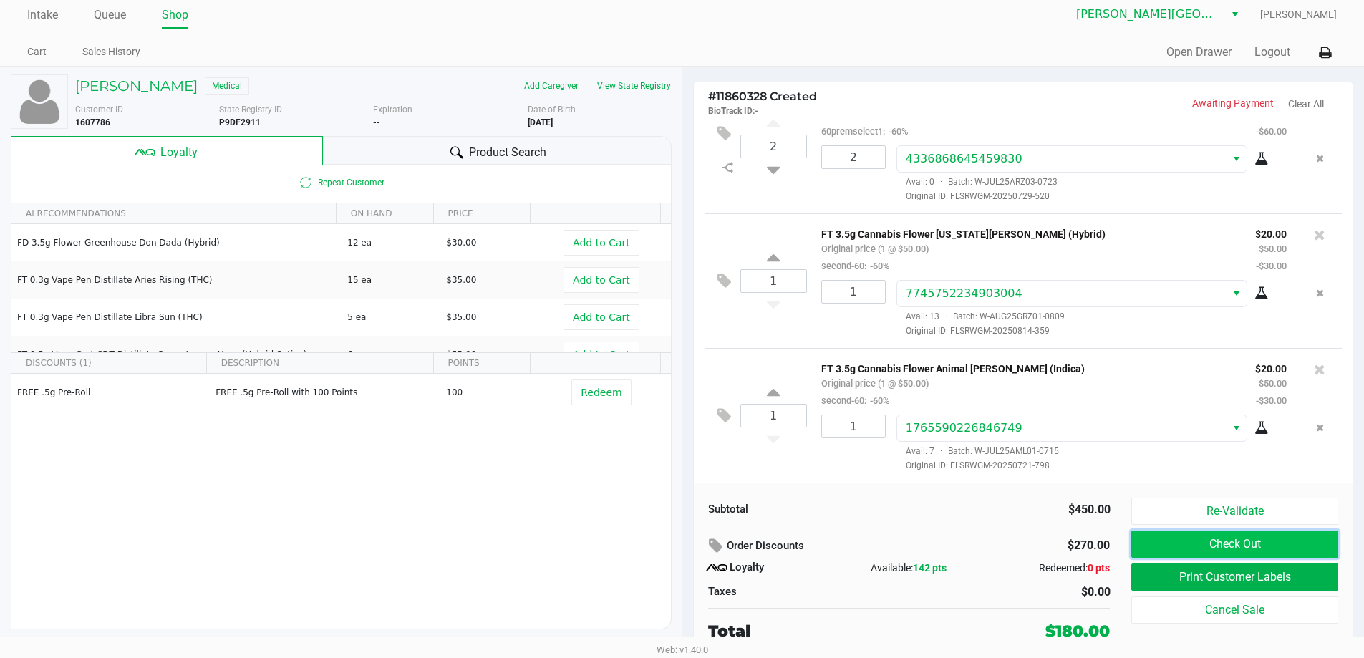
click at [1251, 549] on button "Check Out" at bounding box center [1235, 544] width 206 height 27
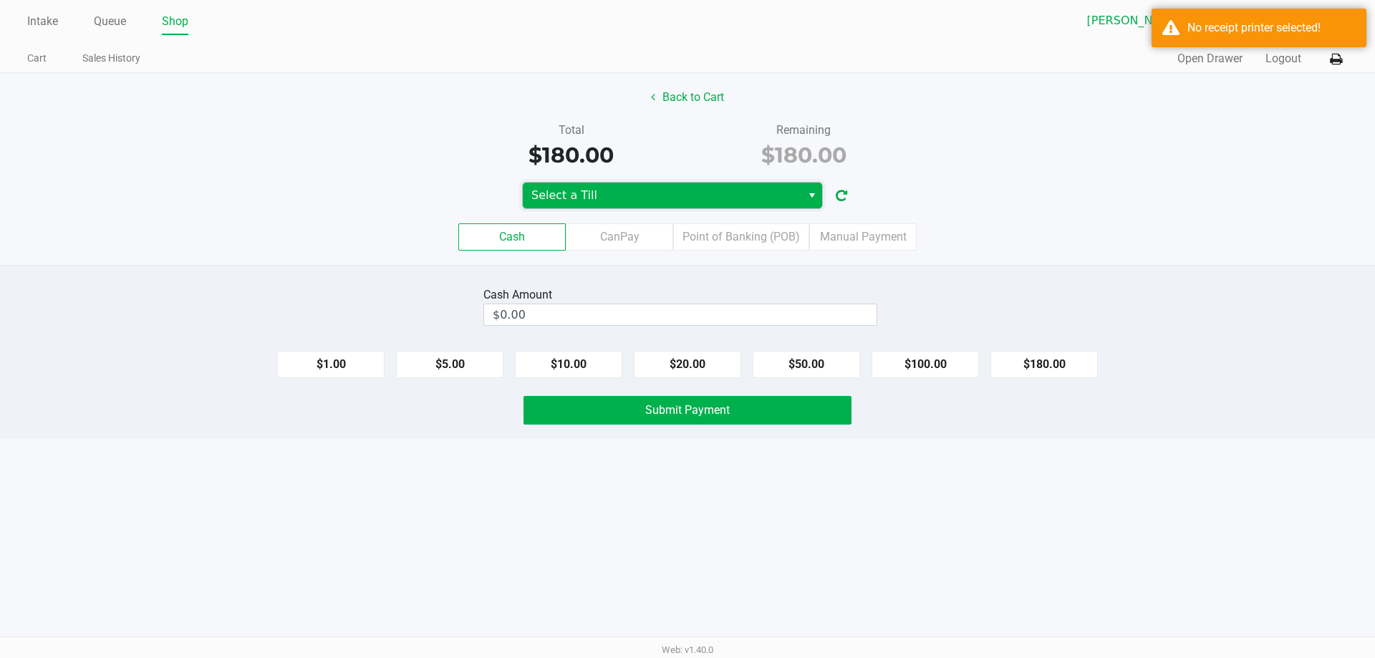
click at [781, 193] on span "Select a Till" at bounding box center [661, 195] width 261 height 17
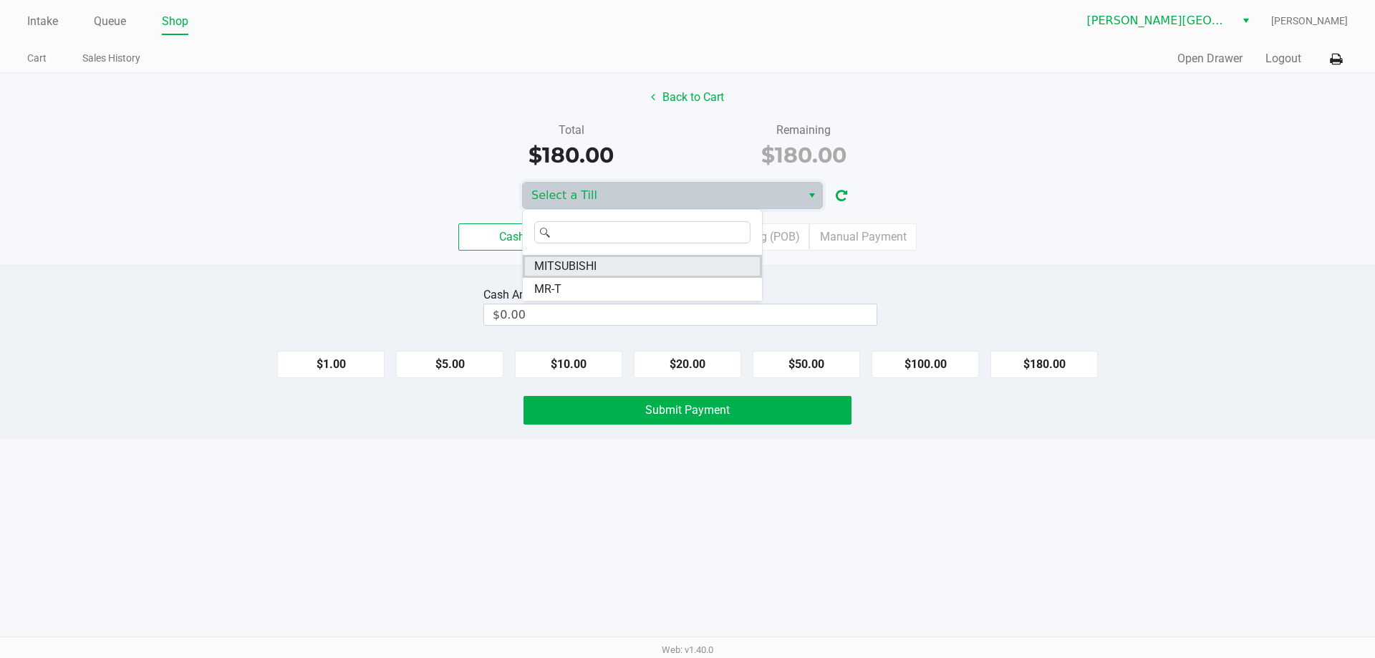
click at [667, 266] on li "MITSUBISHI" at bounding box center [642, 266] width 239 height 23
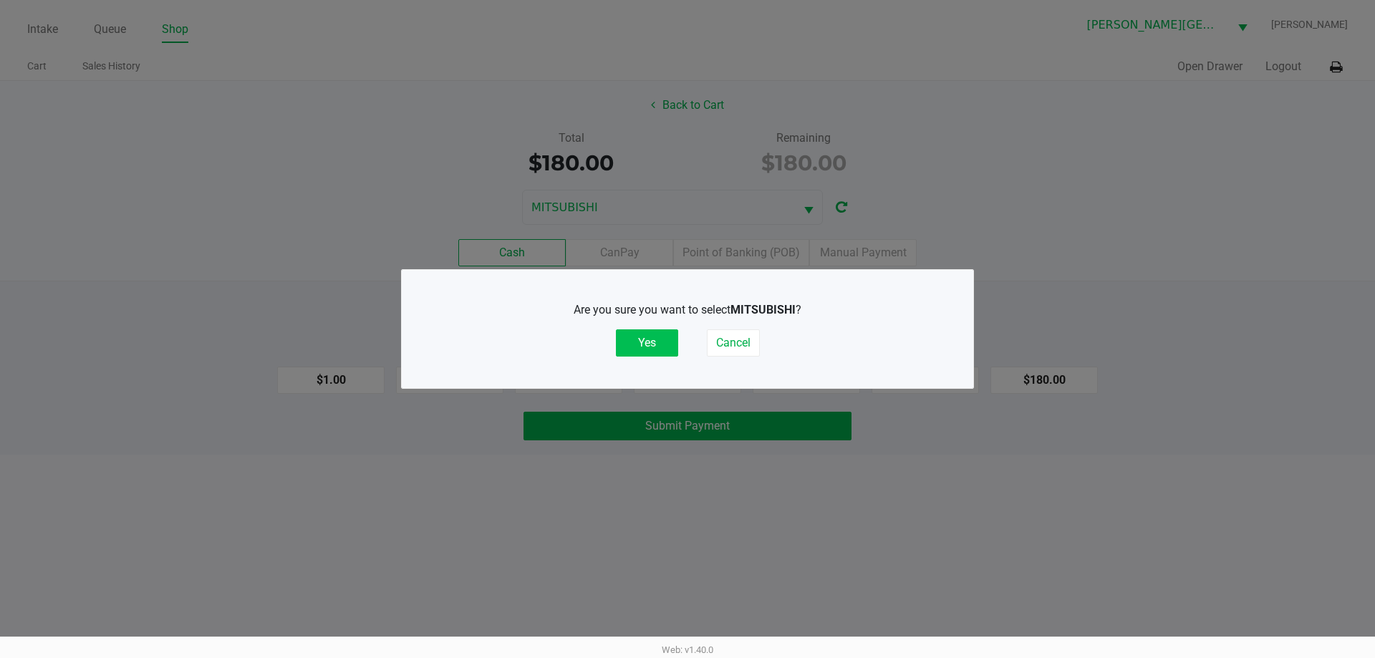
click at [665, 334] on button "Yes" at bounding box center [647, 342] width 62 height 27
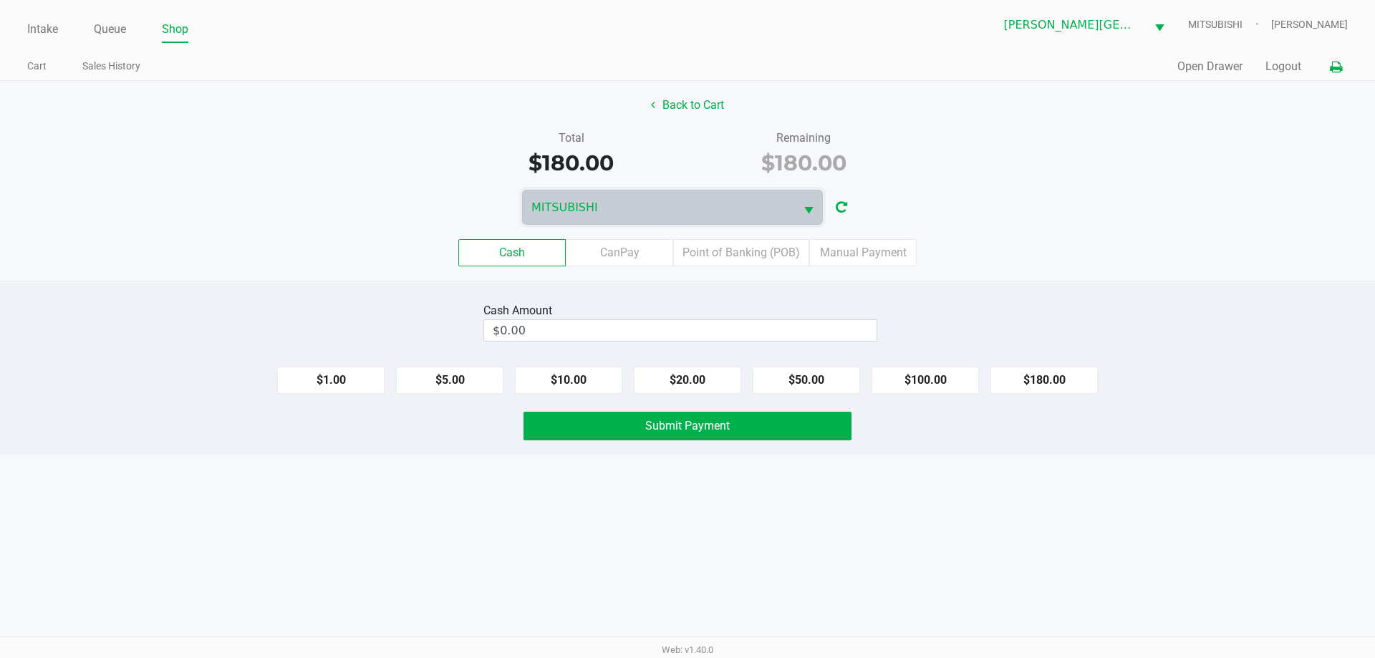
click at [1340, 63] on icon at bounding box center [1336, 67] width 12 height 10
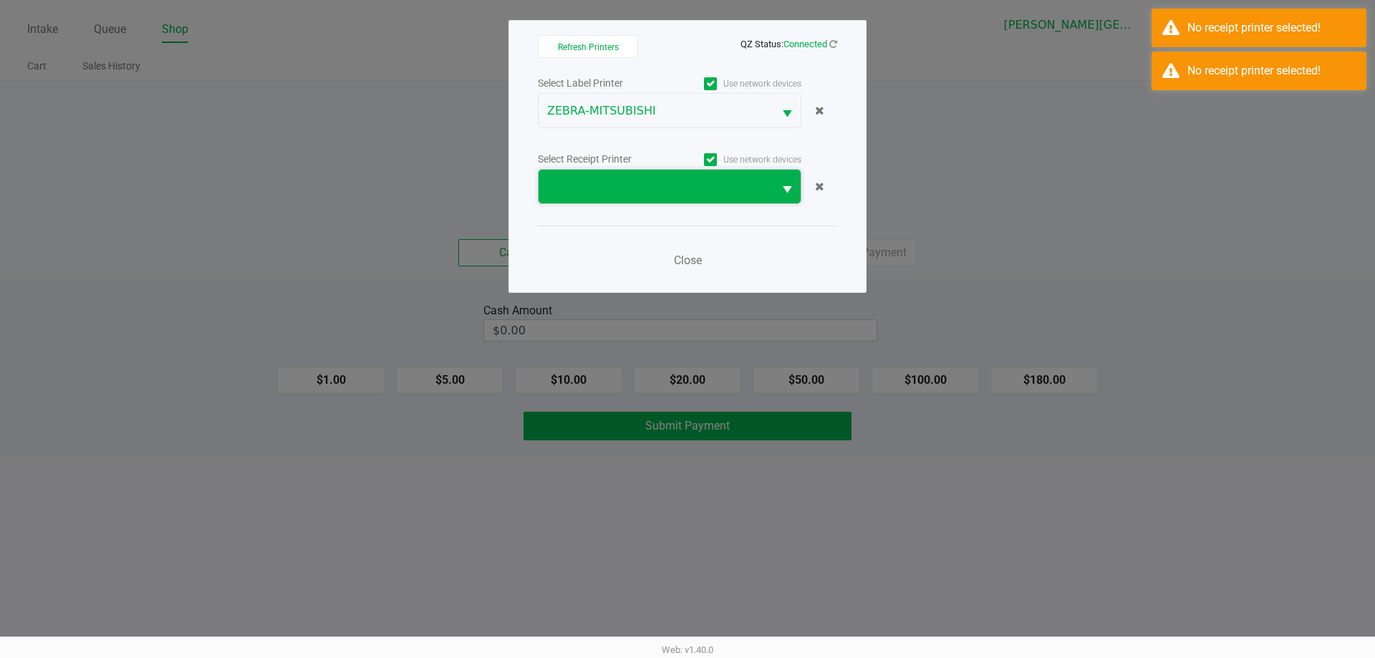
click at [732, 199] on span at bounding box center [656, 187] width 235 height 34
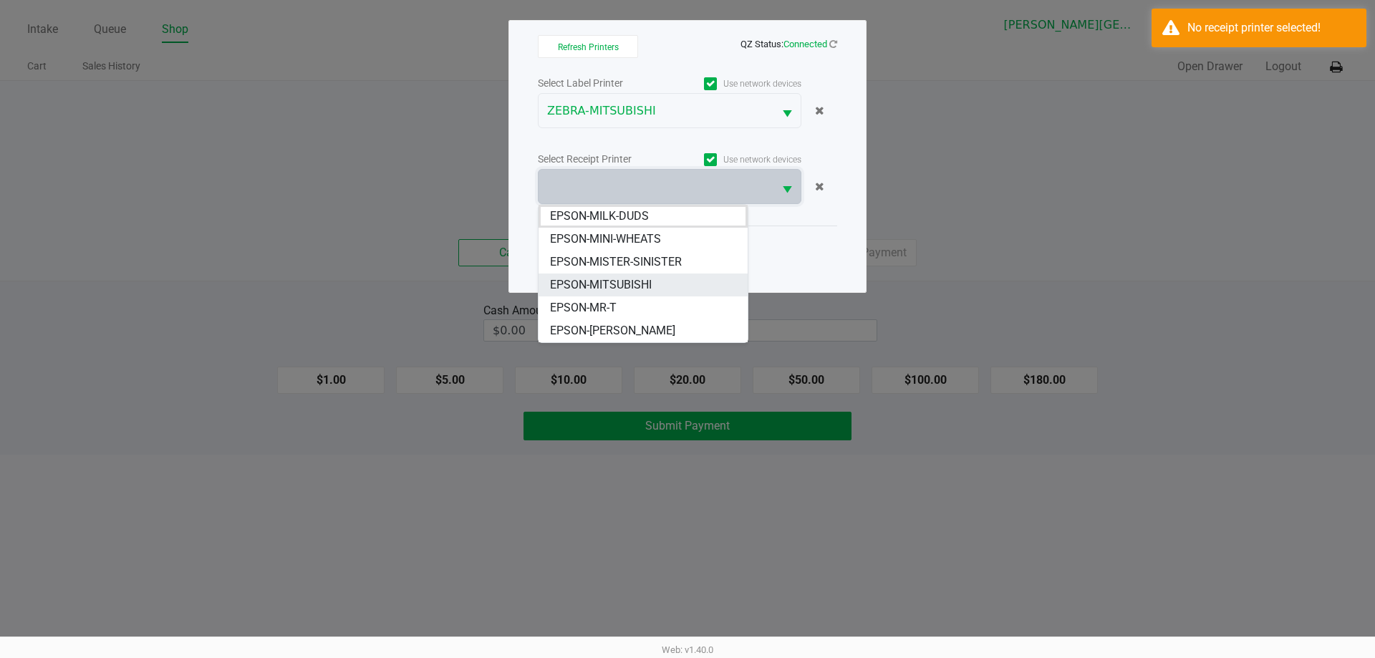
click at [639, 282] on span "EPSON-MITSUBISHI" at bounding box center [601, 284] width 102 height 17
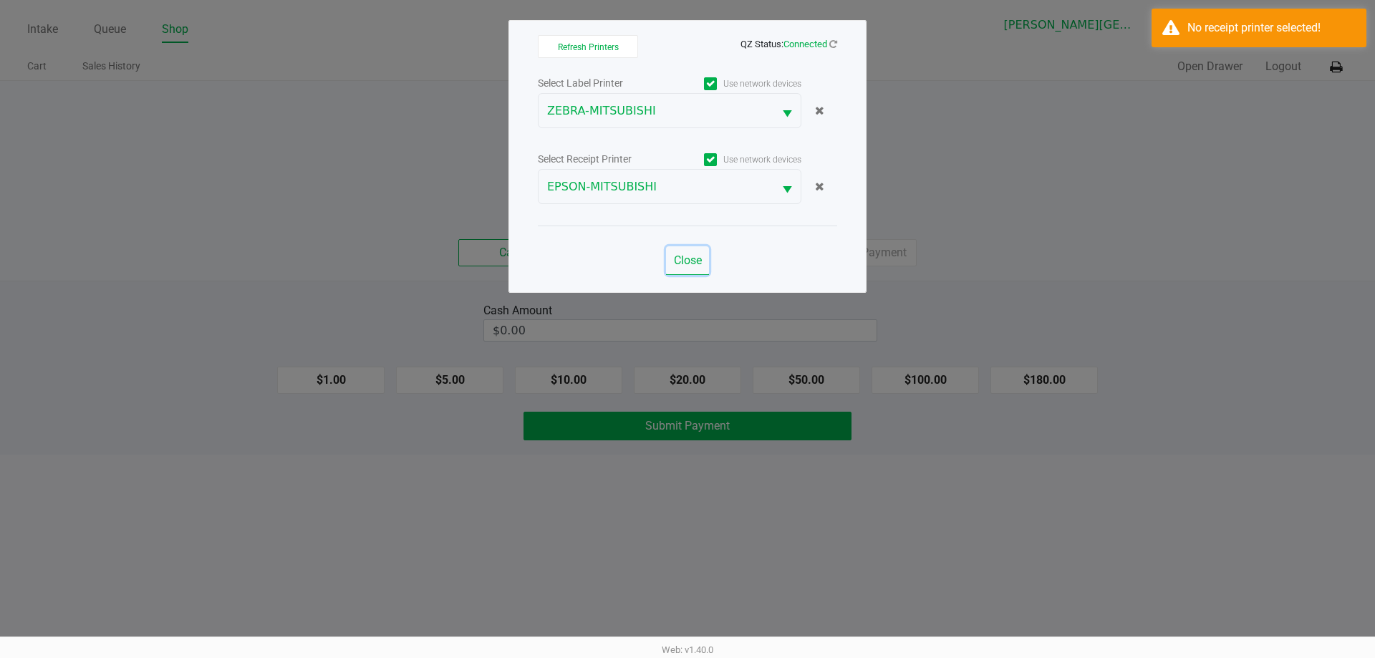
click at [670, 258] on button "Close" at bounding box center [687, 260] width 43 height 29
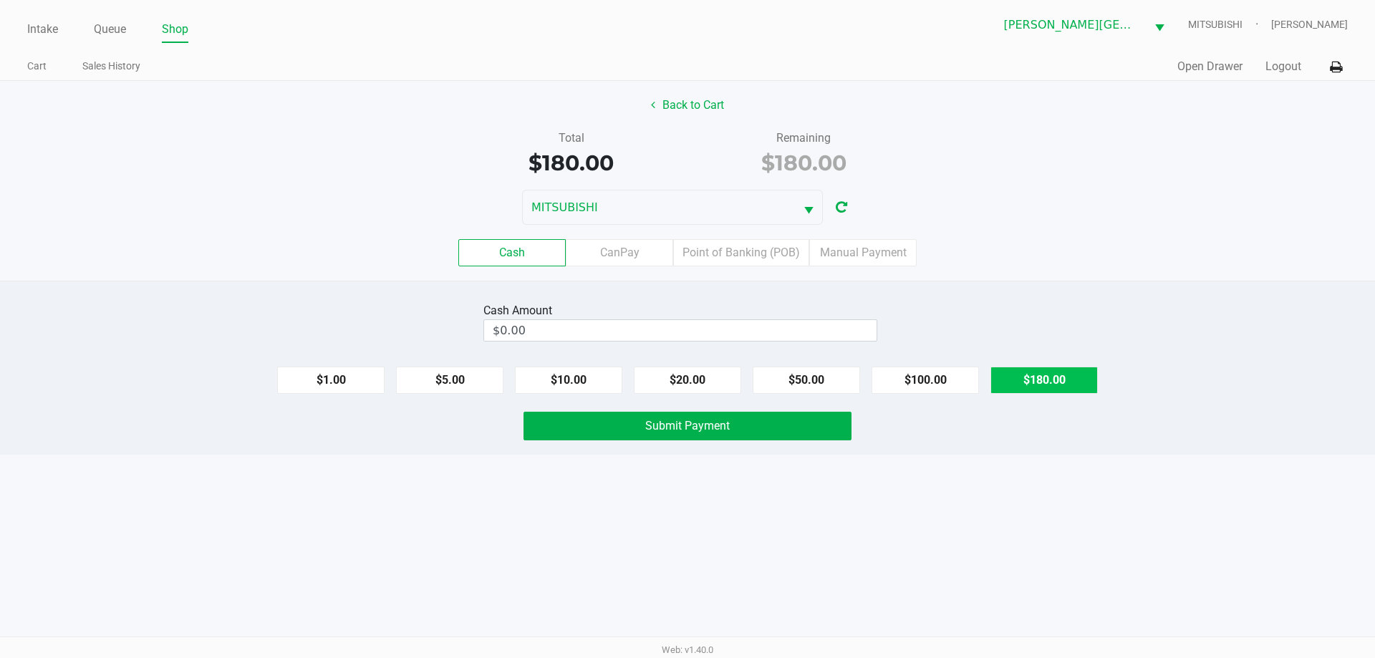
click at [1039, 375] on button "$180.00" at bounding box center [1044, 380] width 107 height 27
type input "$180.00"
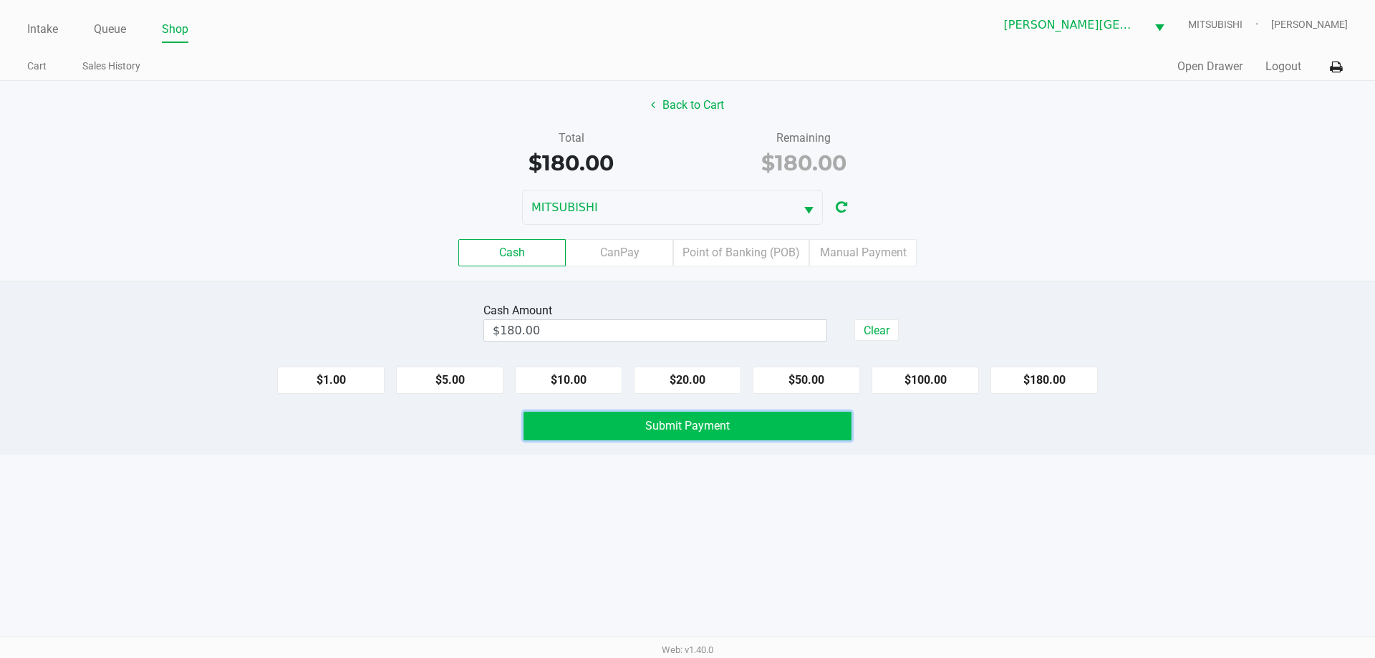
click at [784, 423] on button "Submit Payment" at bounding box center [688, 426] width 328 height 29
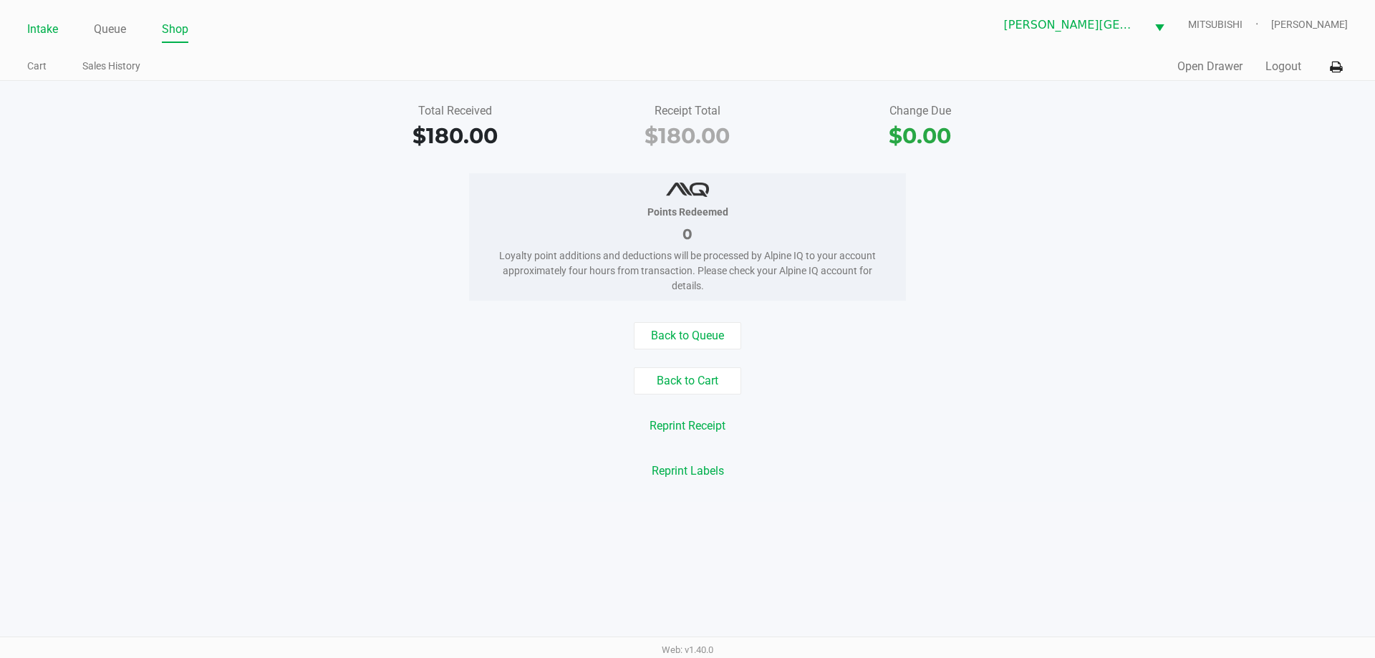
drag, startPoint x: 54, startPoint y: 37, endPoint x: 52, endPoint y: 24, distance: 13.2
click at [54, 37] on li "Intake" at bounding box center [42, 30] width 31 height 25
click at [51, 23] on link "Intake" at bounding box center [42, 29] width 31 height 20
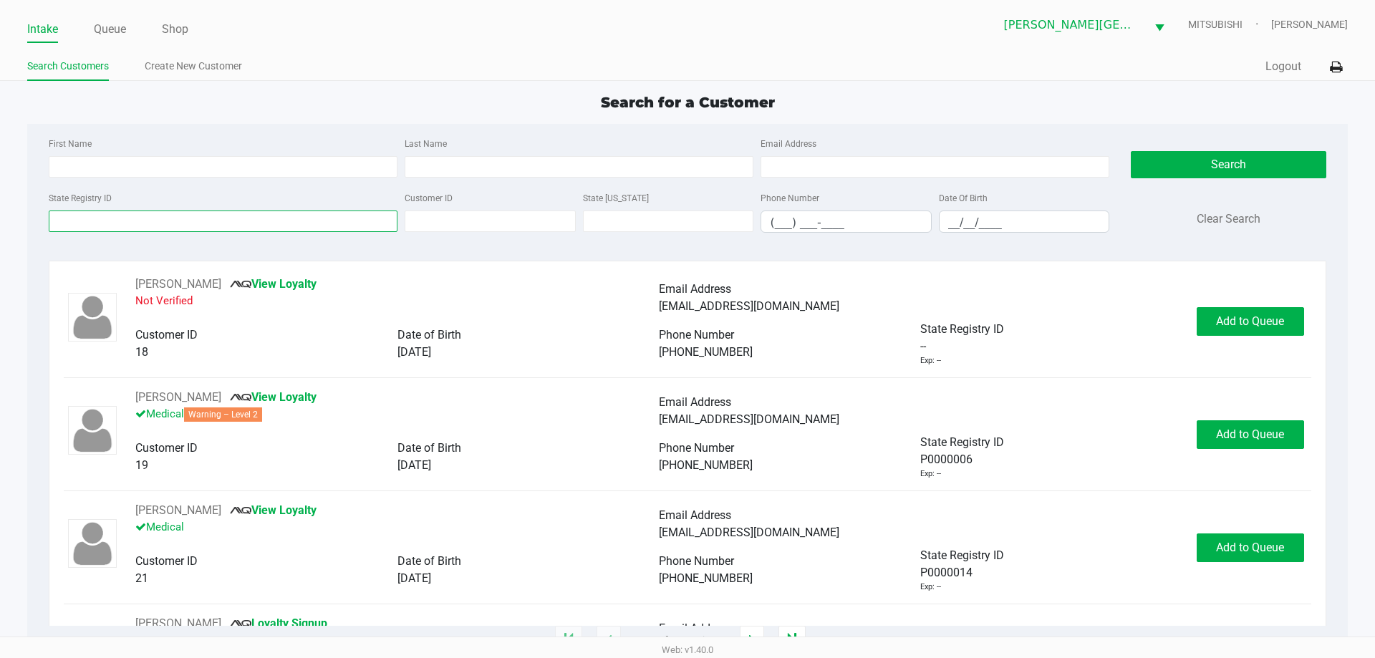
click at [148, 217] on input "State Registry ID" at bounding box center [223, 221] width 349 height 21
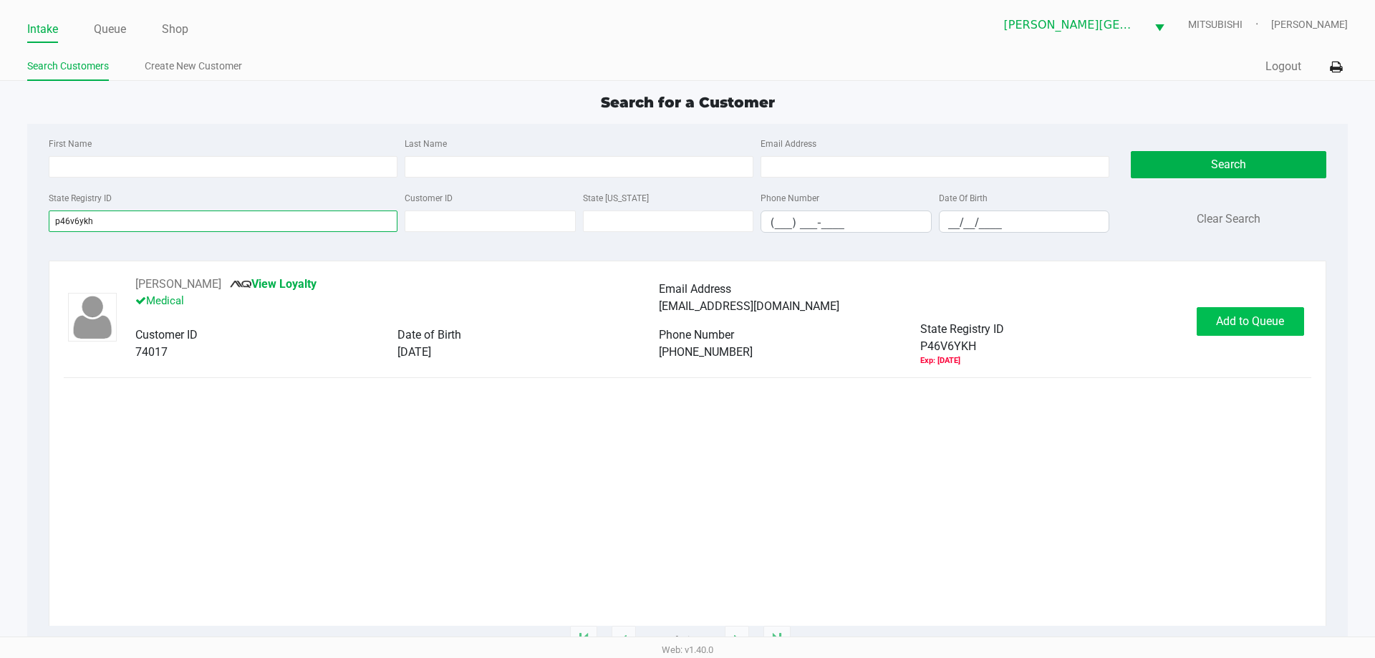
type input "p46v6ykh"
click at [1262, 329] on button "Add to Queue" at bounding box center [1250, 321] width 107 height 29
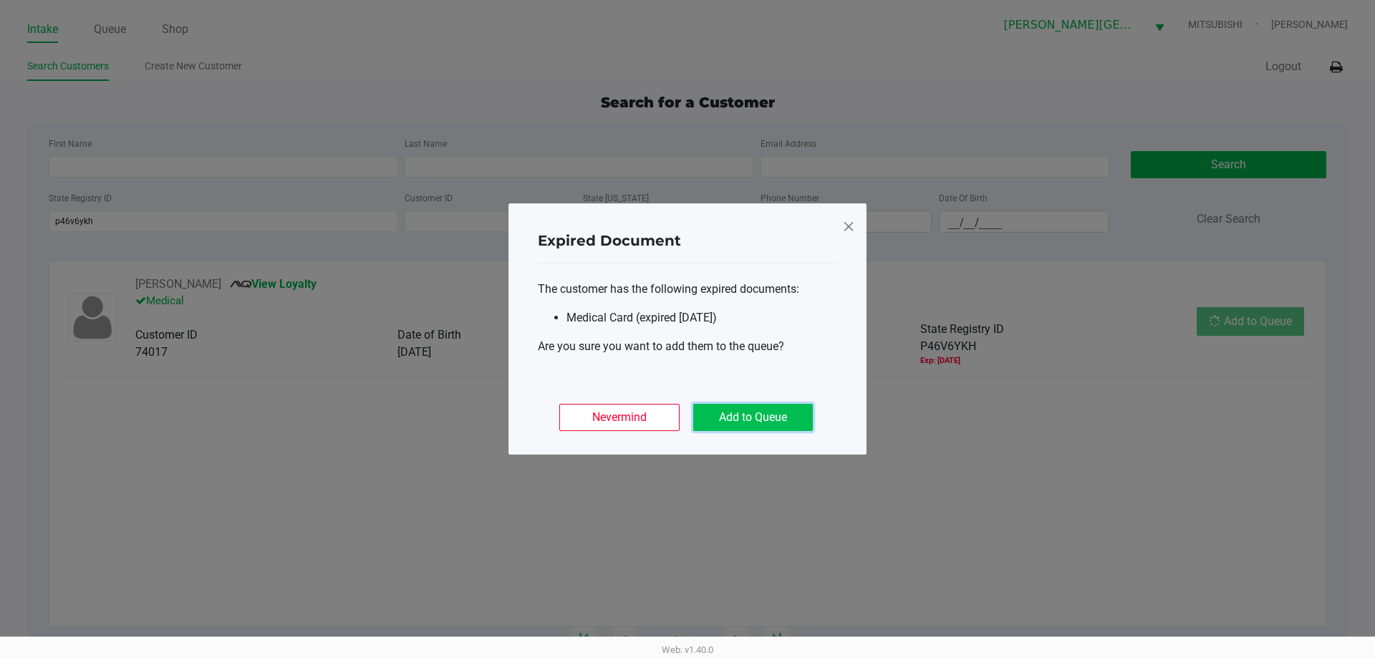
click at [769, 423] on button "Add to Queue" at bounding box center [753, 417] width 120 height 27
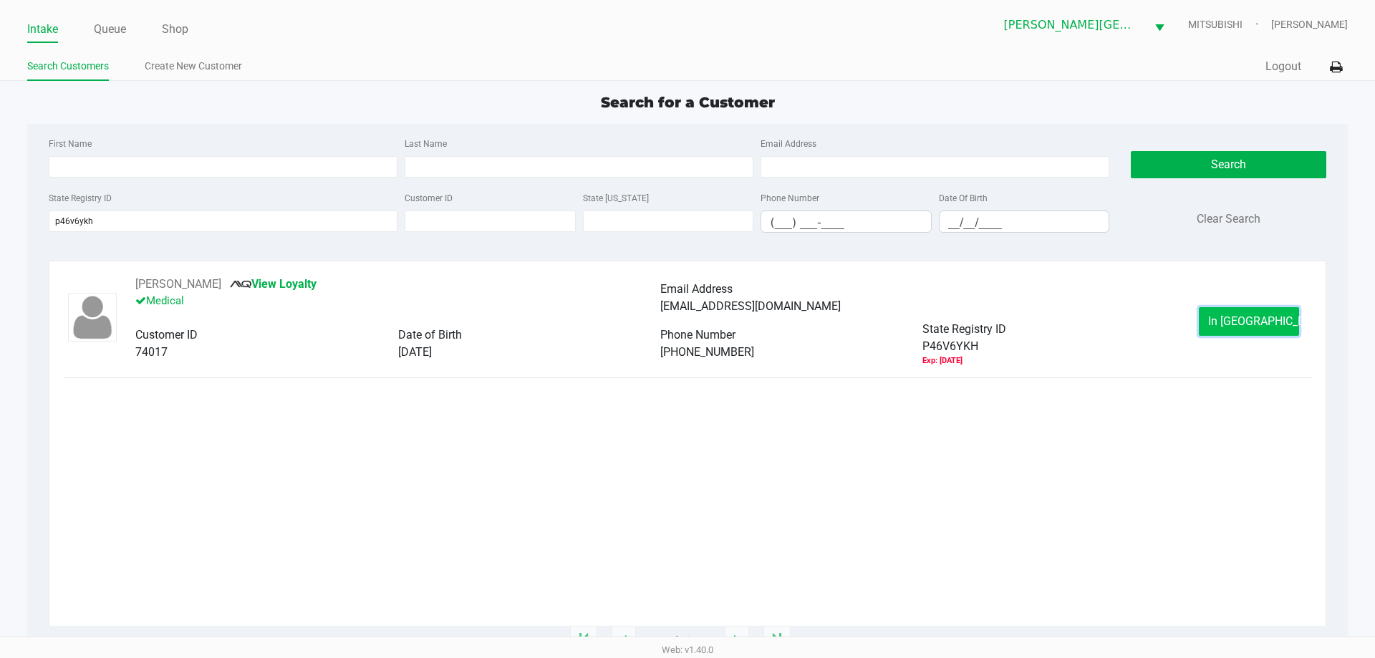
click at [1261, 332] on button "In [GEOGRAPHIC_DATA]" at bounding box center [1249, 321] width 100 height 29
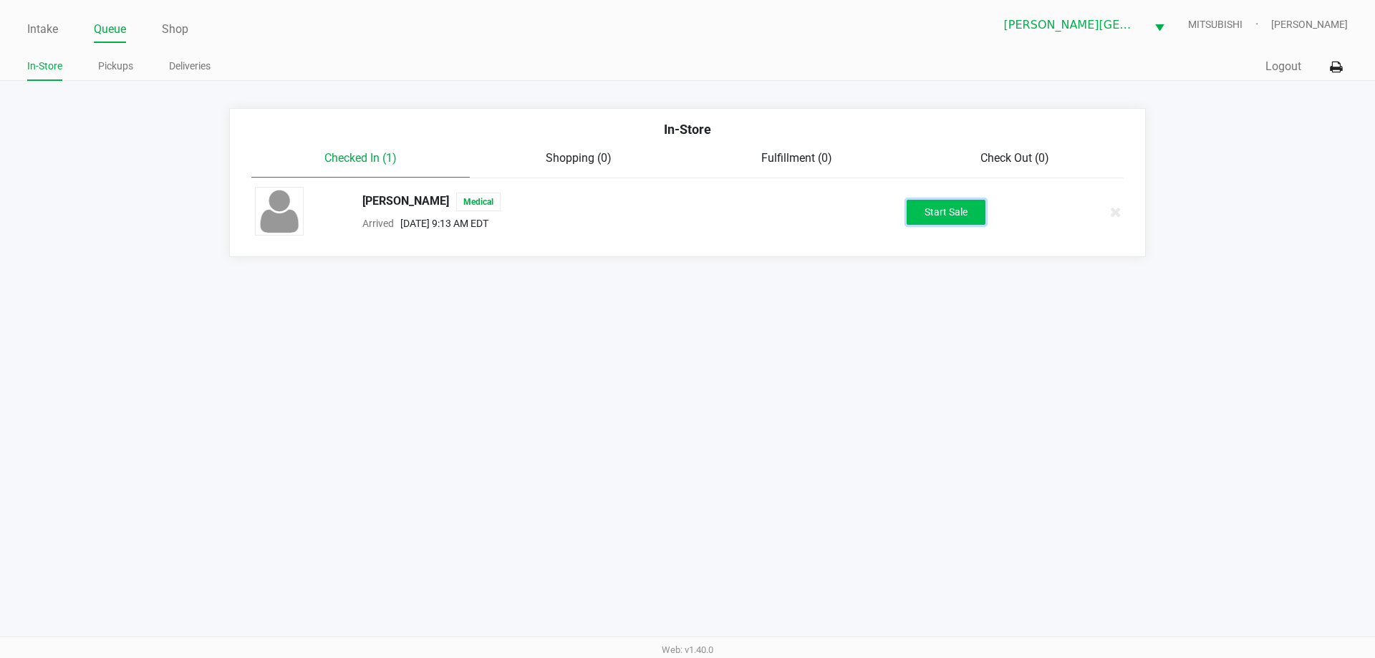
click at [912, 207] on button "Start Sale" at bounding box center [946, 212] width 79 height 25
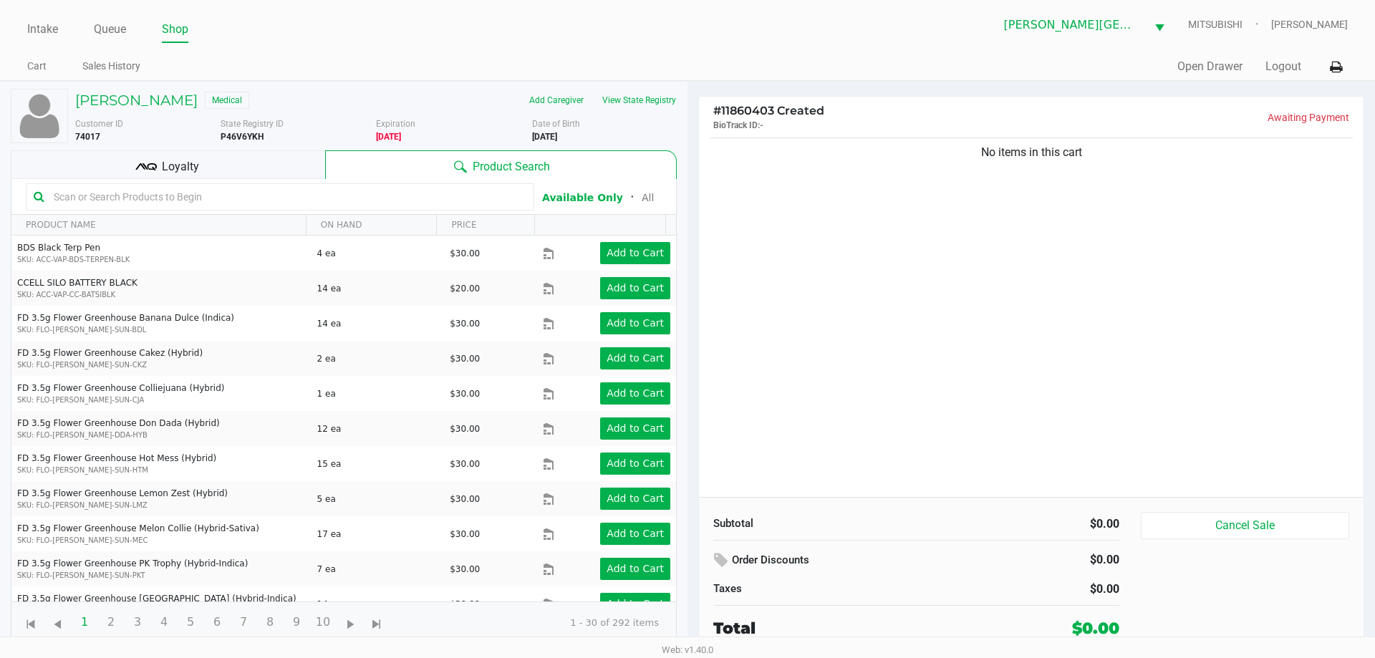
click at [829, 241] on div "No items in this cart" at bounding box center [1031, 316] width 665 height 362
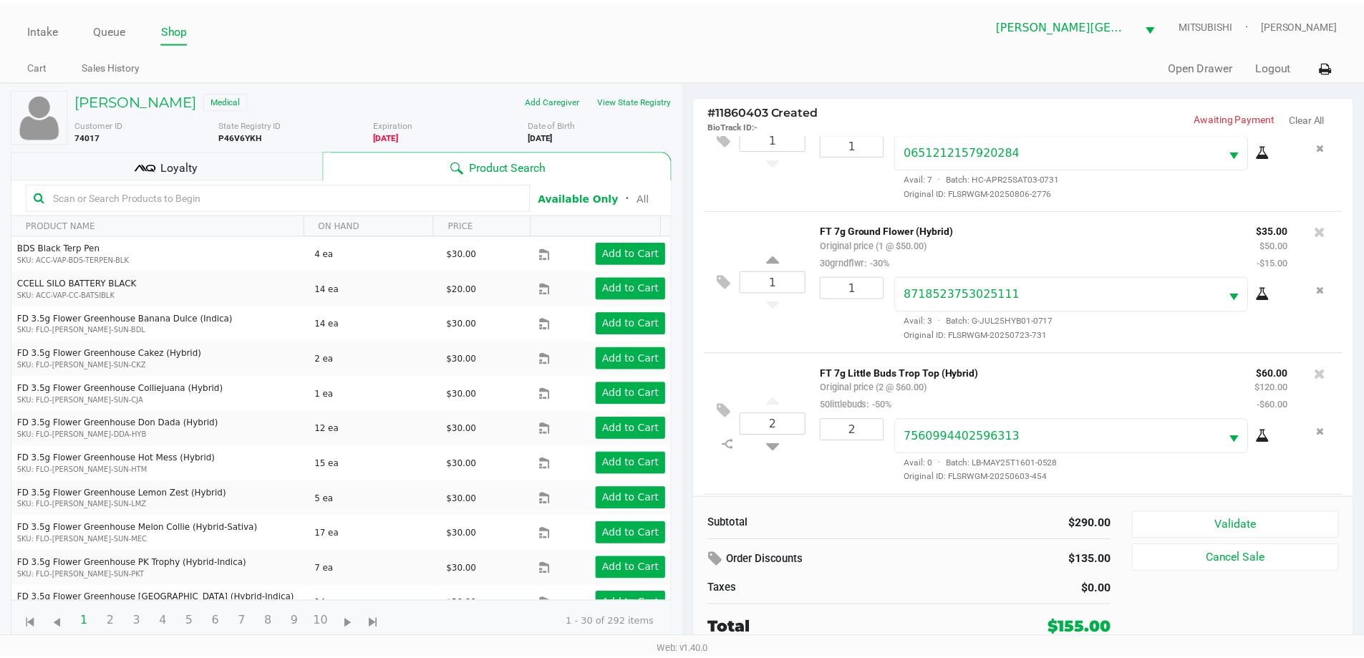
scroll to position [211, 0]
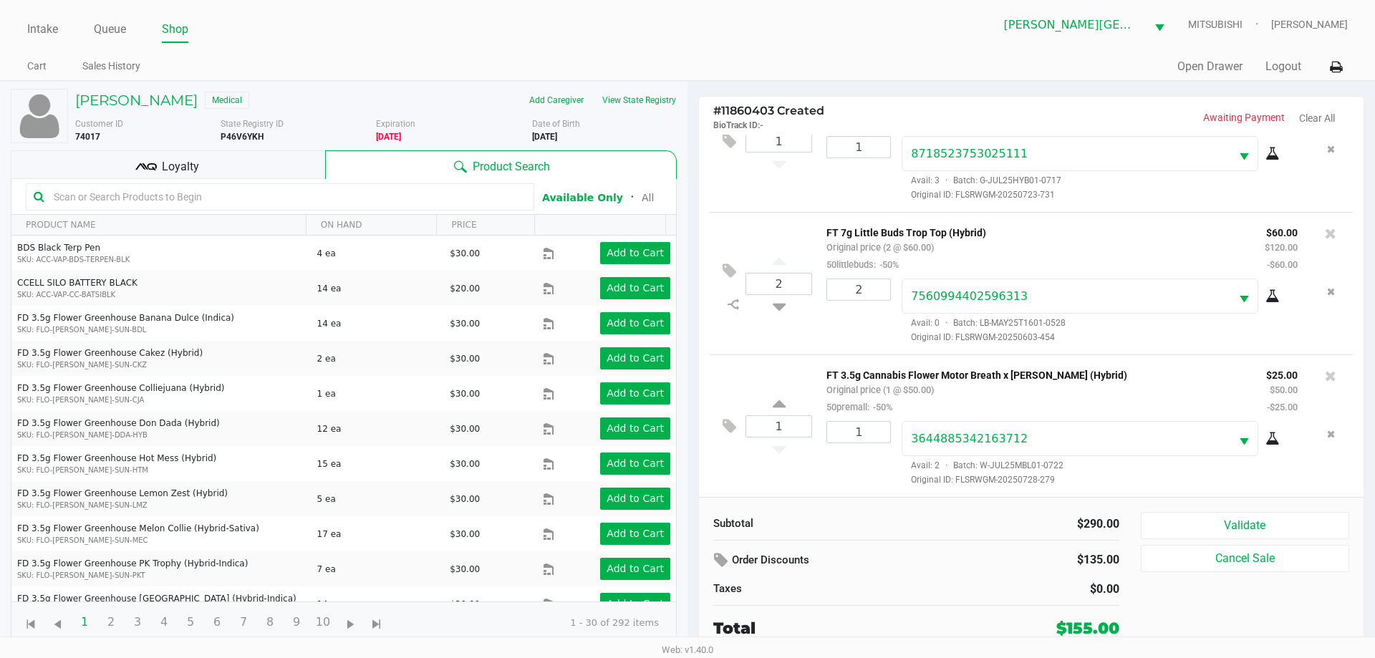
click at [289, 170] on div "Loyalty" at bounding box center [168, 164] width 314 height 29
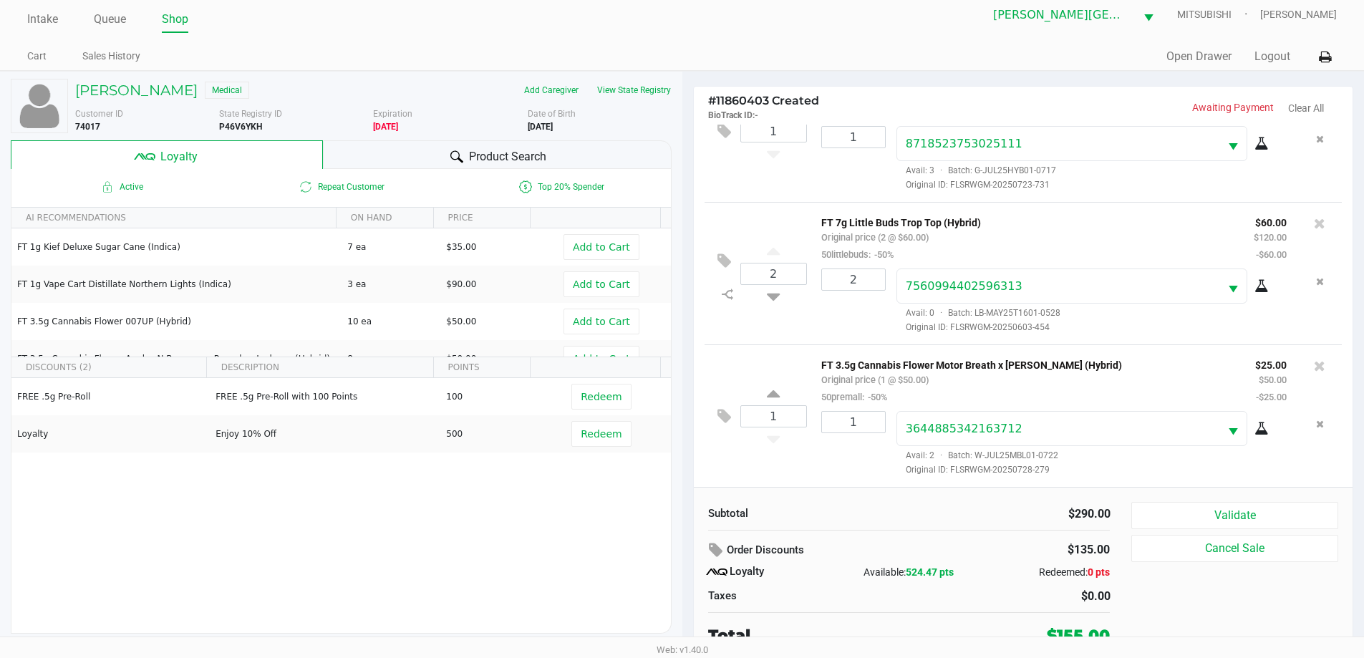
scroll to position [14, 0]
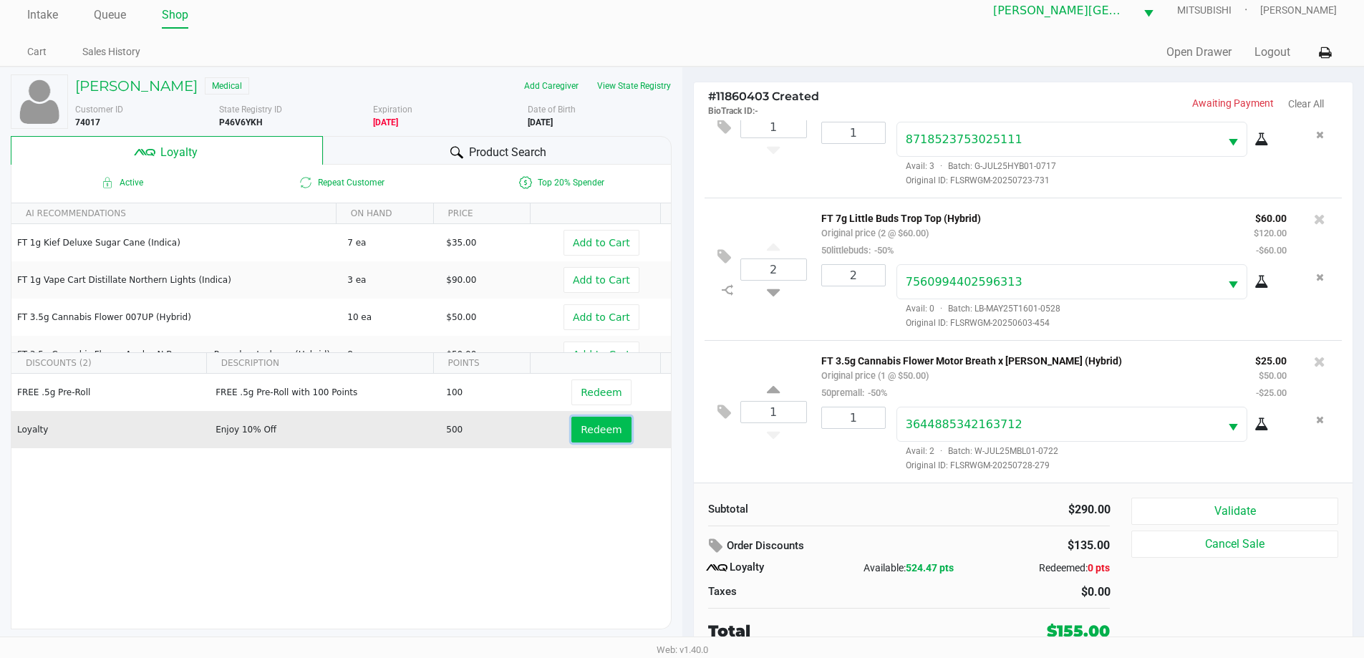
click at [613, 433] on button "Redeem" at bounding box center [601, 430] width 59 height 26
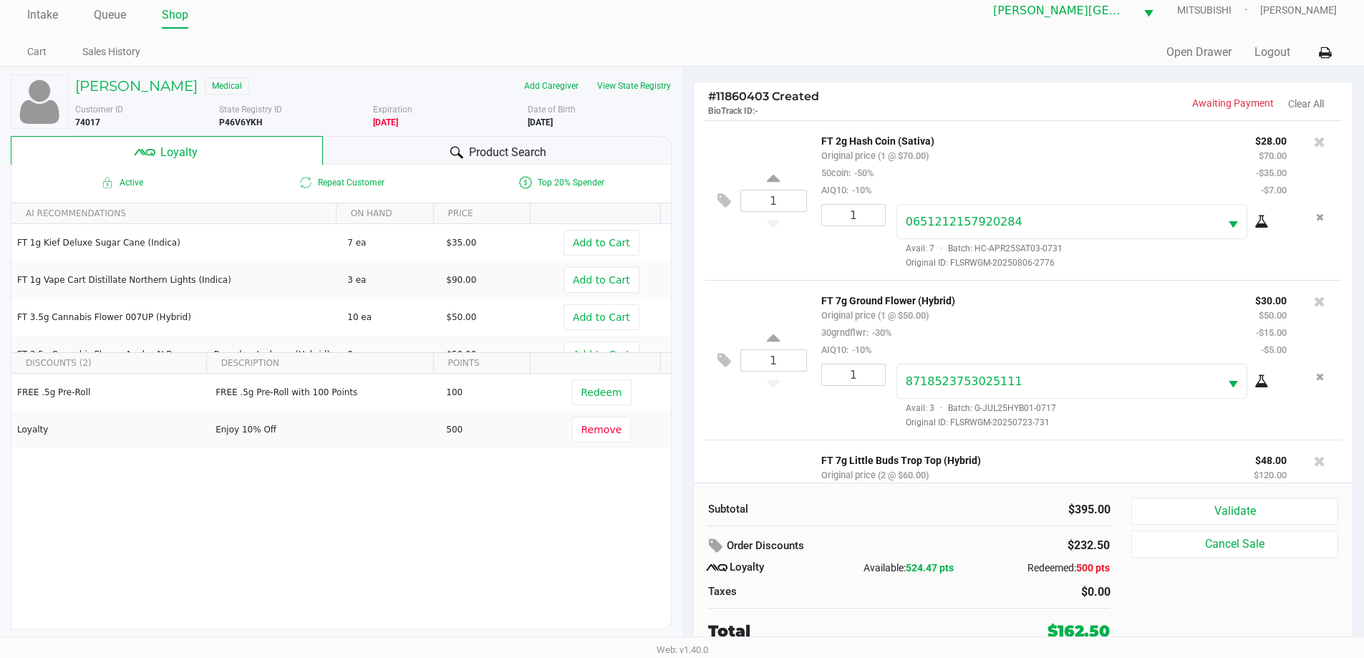
scroll to position [215, 0]
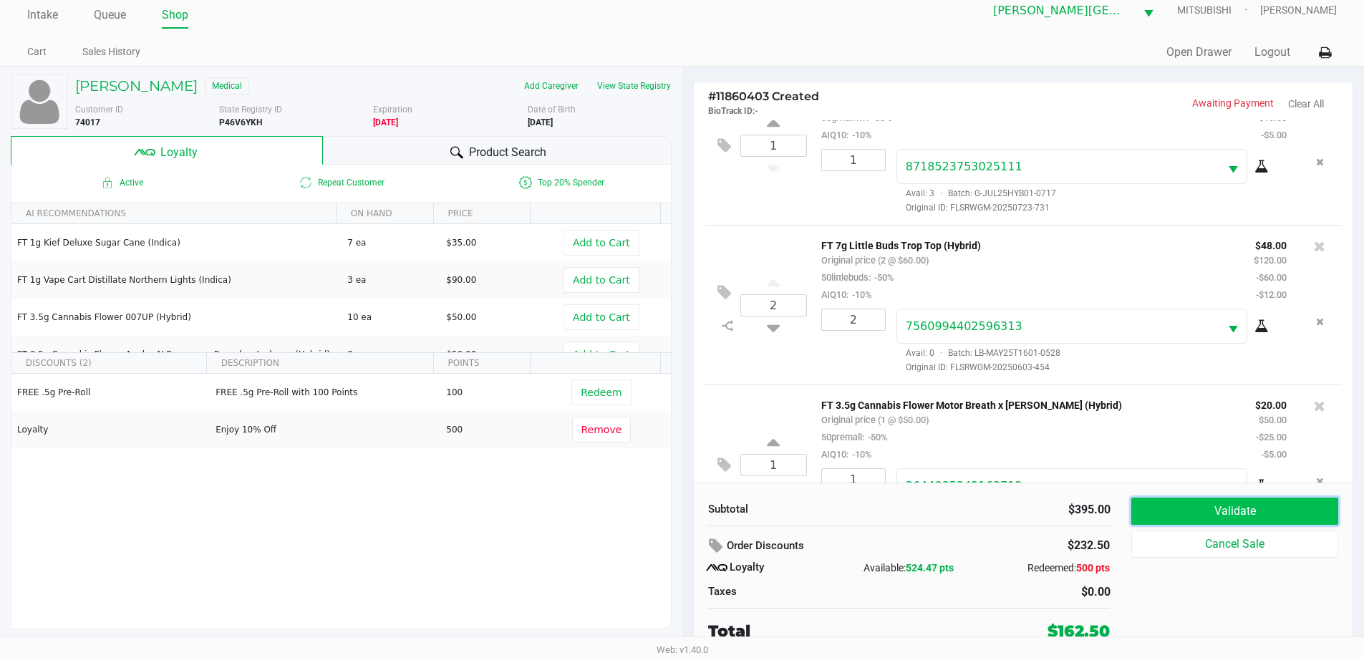
click at [1200, 517] on button "Validate" at bounding box center [1235, 511] width 206 height 27
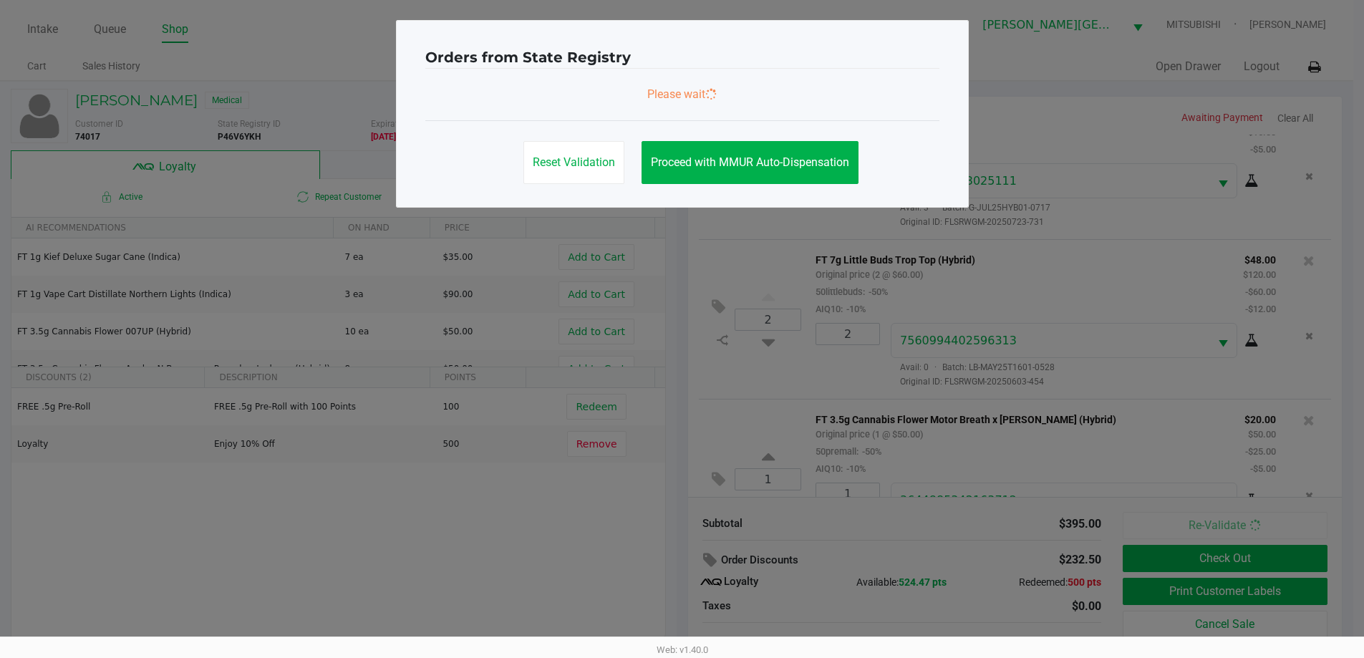
scroll to position [600, 0]
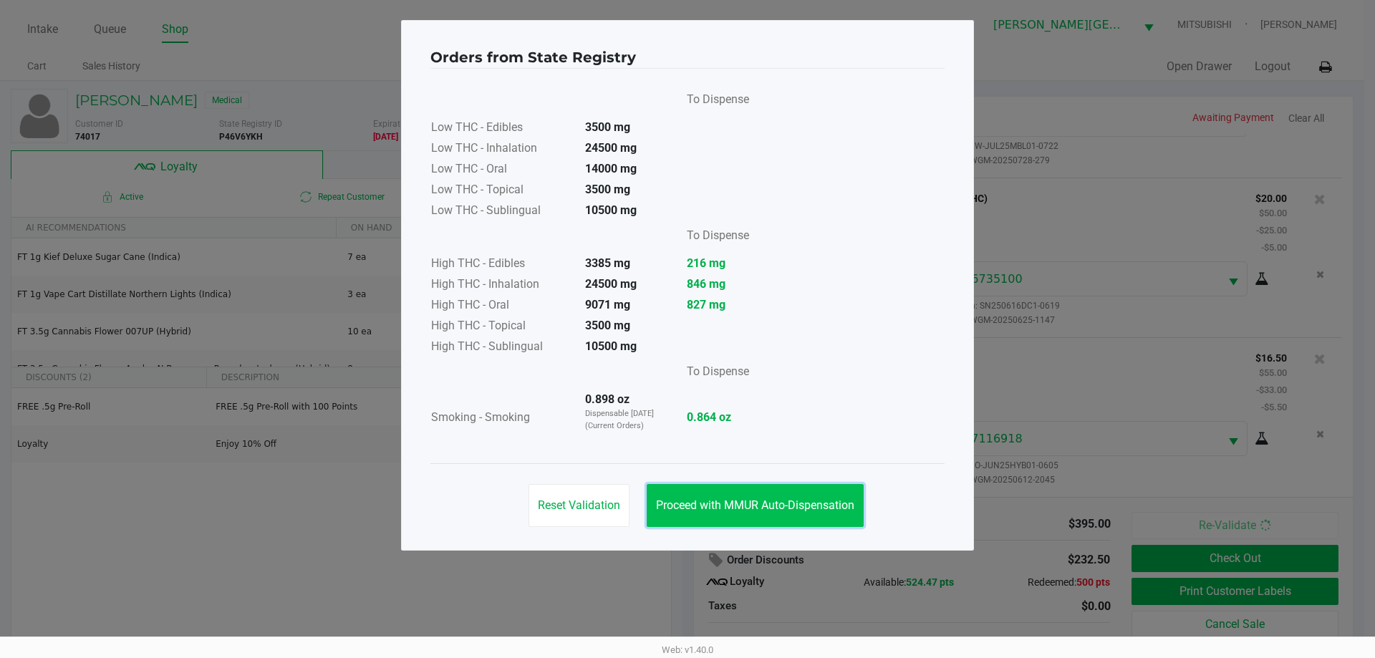
click at [842, 497] on button "Proceed with MMUR Auto-Dispensation" at bounding box center [755, 505] width 217 height 43
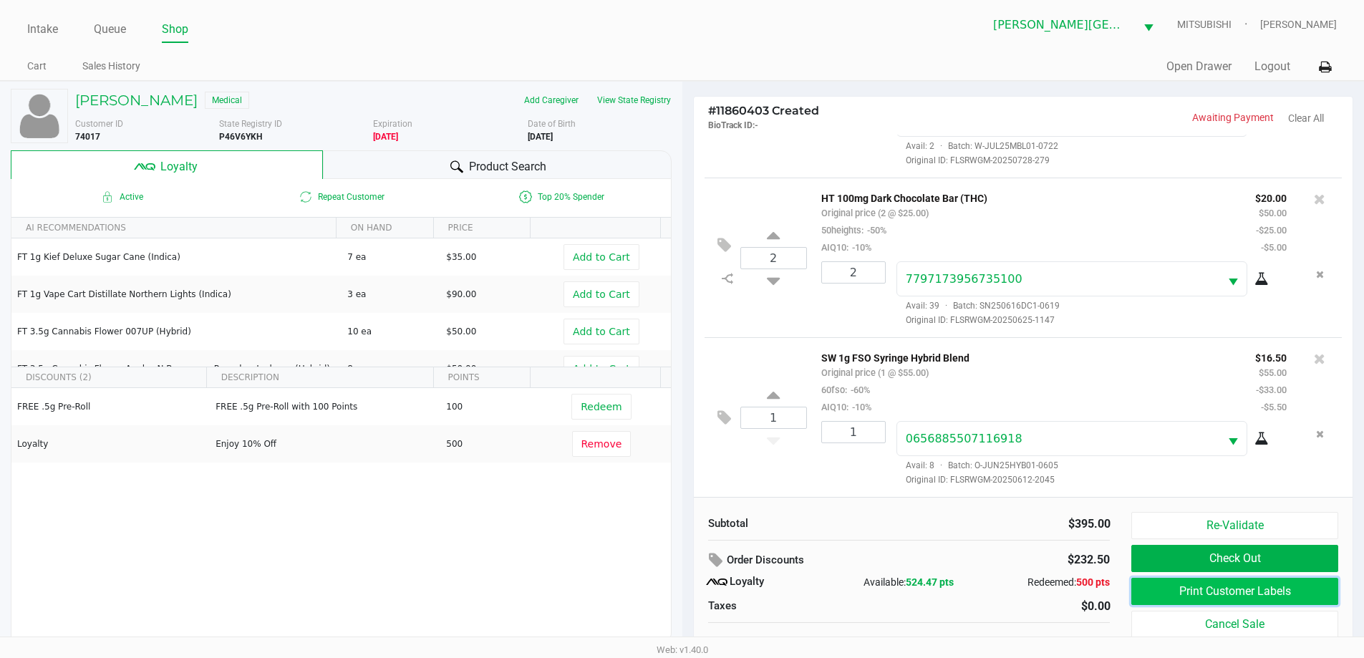
click at [1177, 581] on button "Print Customer Labels" at bounding box center [1235, 591] width 206 height 27
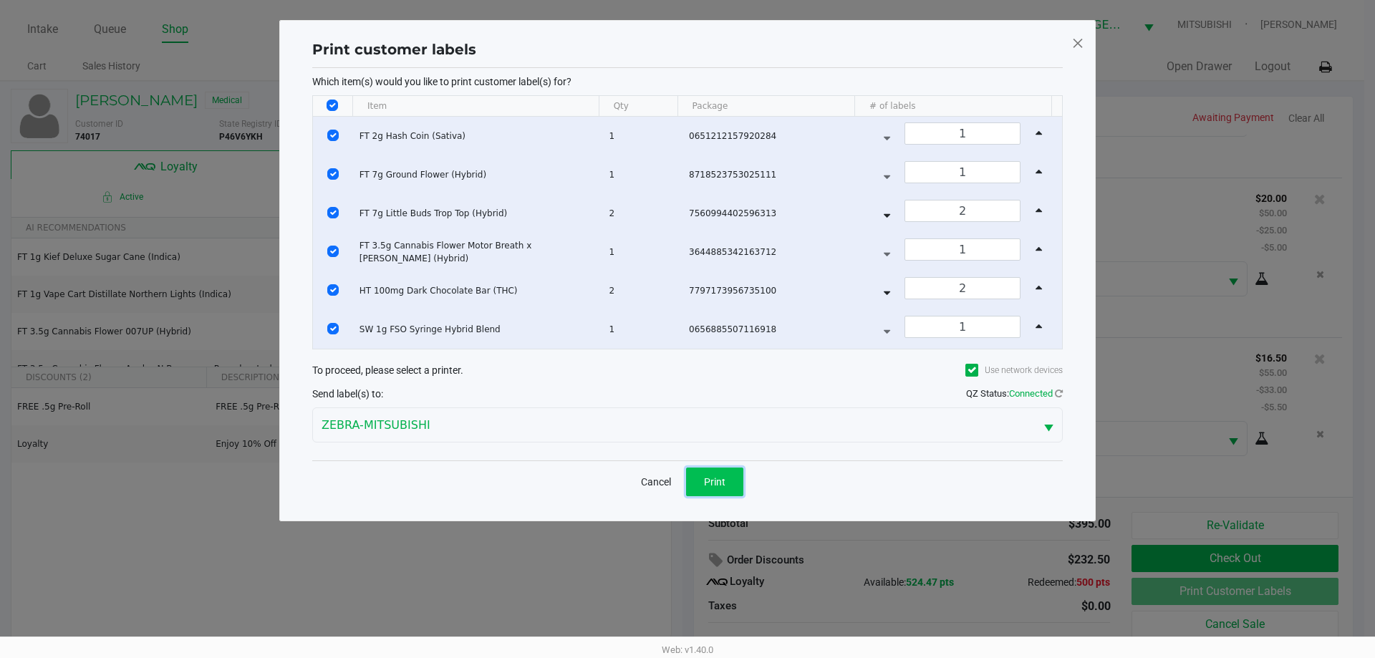
click at [726, 478] on button "Print" at bounding box center [714, 482] width 57 height 29
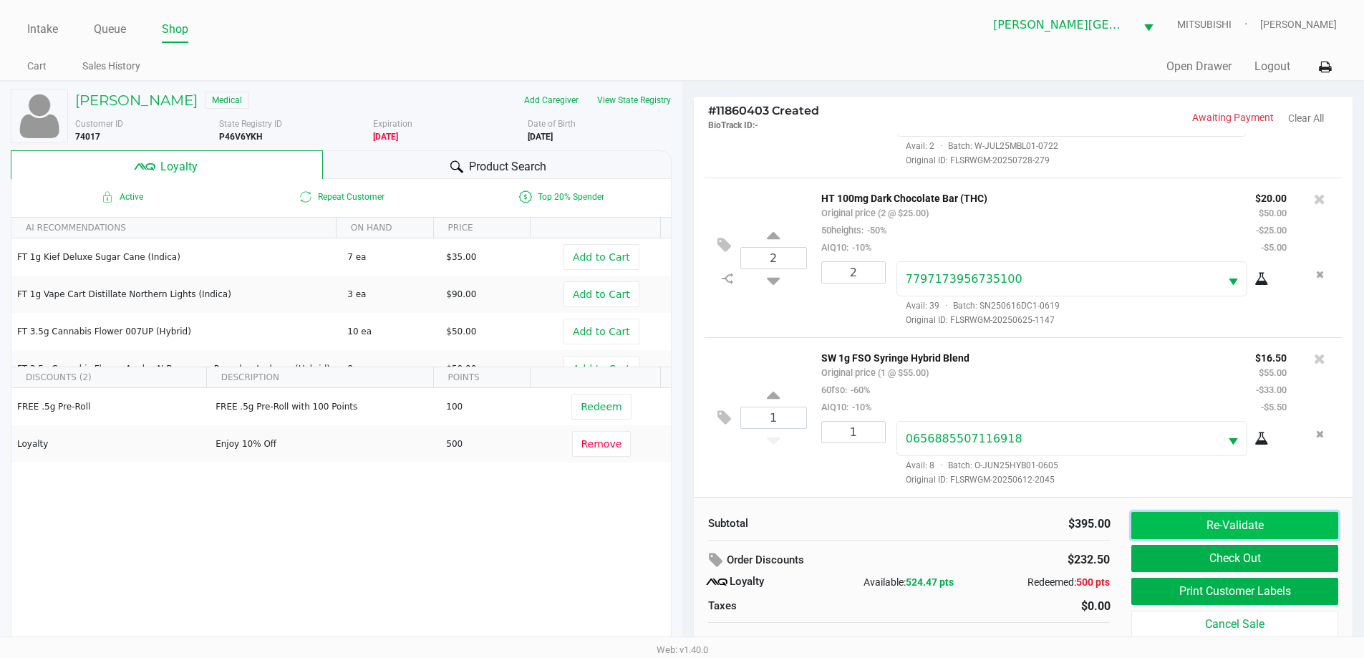
click at [1289, 532] on button "Re-Validate" at bounding box center [1235, 525] width 206 height 27
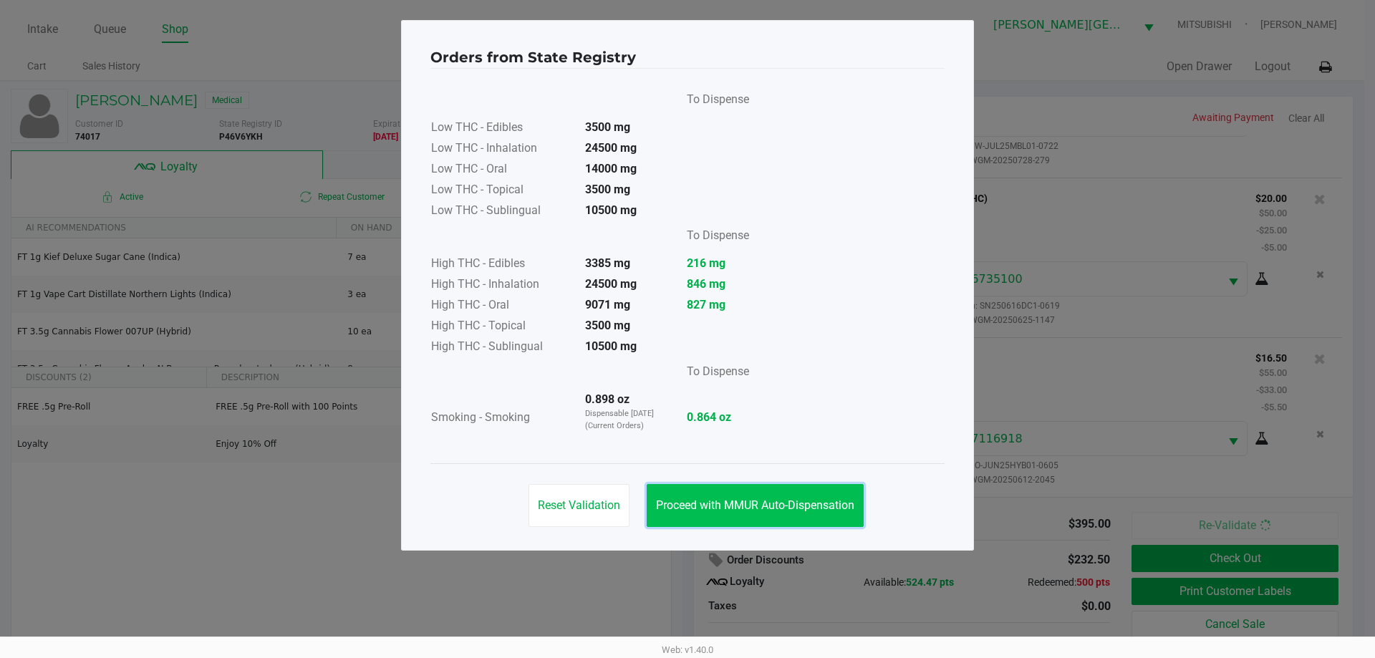
click at [827, 496] on button "Proceed with MMUR Auto-Dispensation" at bounding box center [755, 505] width 217 height 43
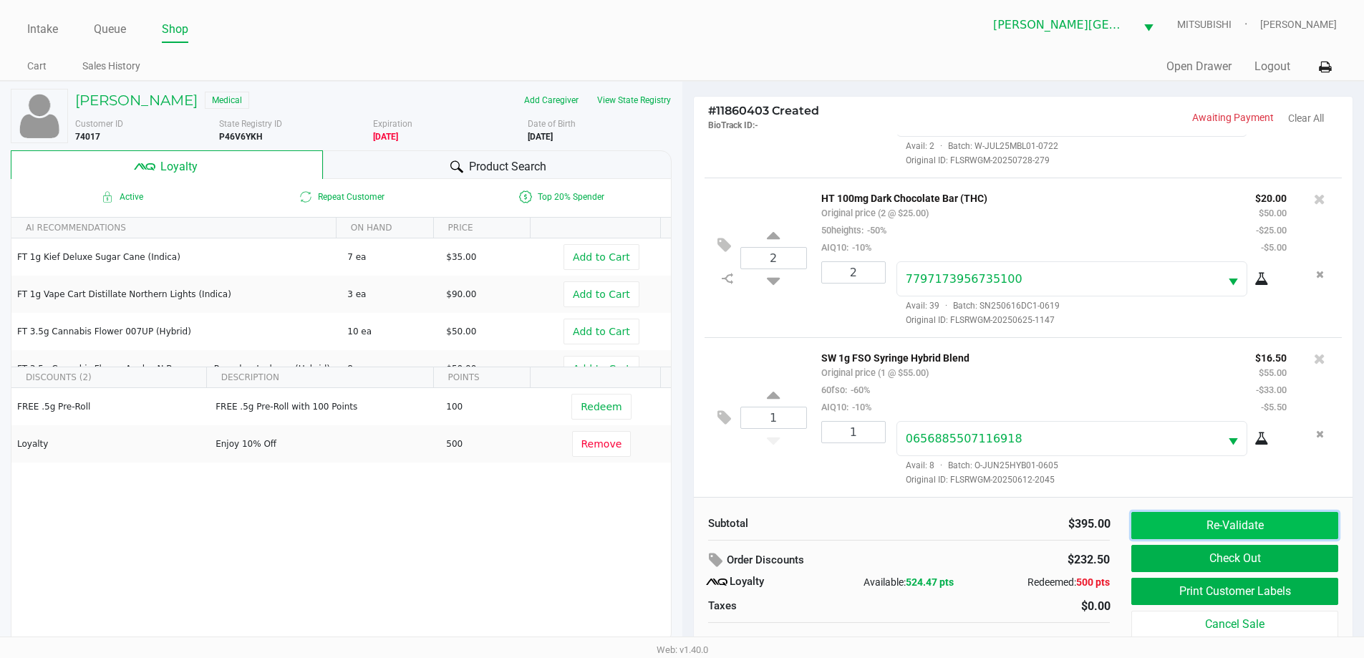
click at [1240, 521] on button "Re-Validate" at bounding box center [1235, 525] width 206 height 27
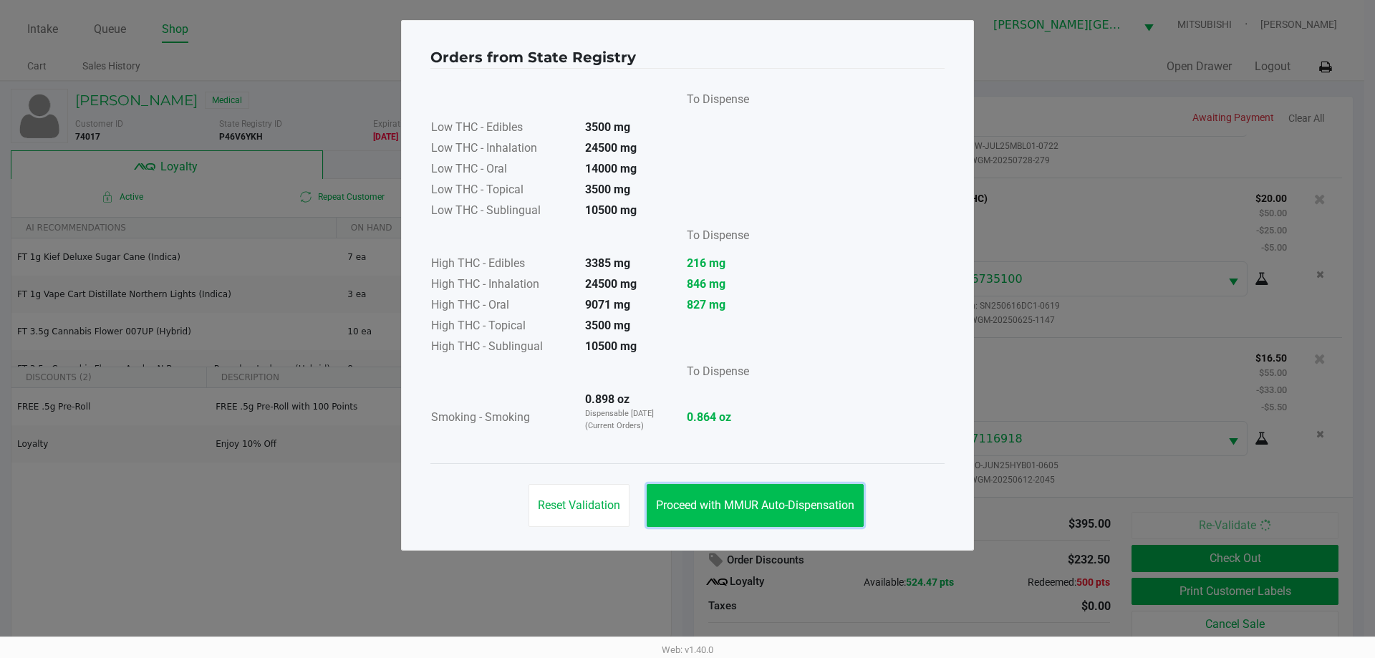
click at [822, 495] on button "Proceed with MMUR Auto-Dispensation" at bounding box center [755, 505] width 217 height 43
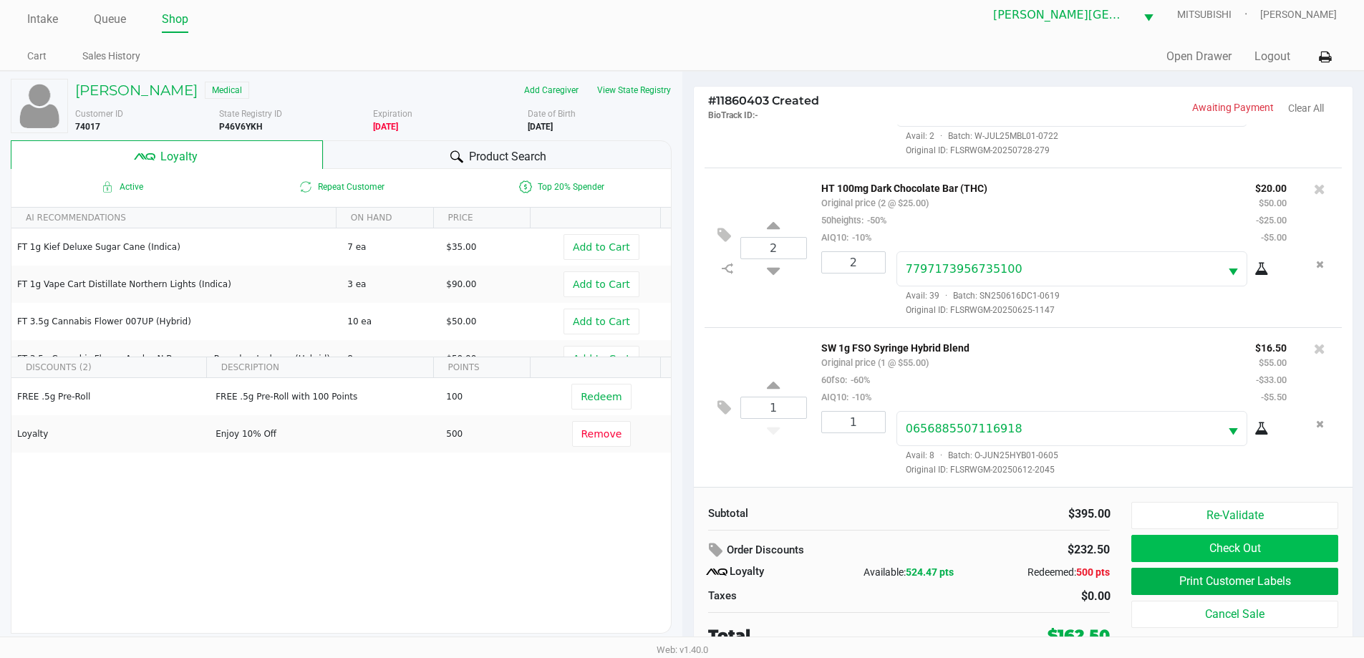
scroll to position [14, 0]
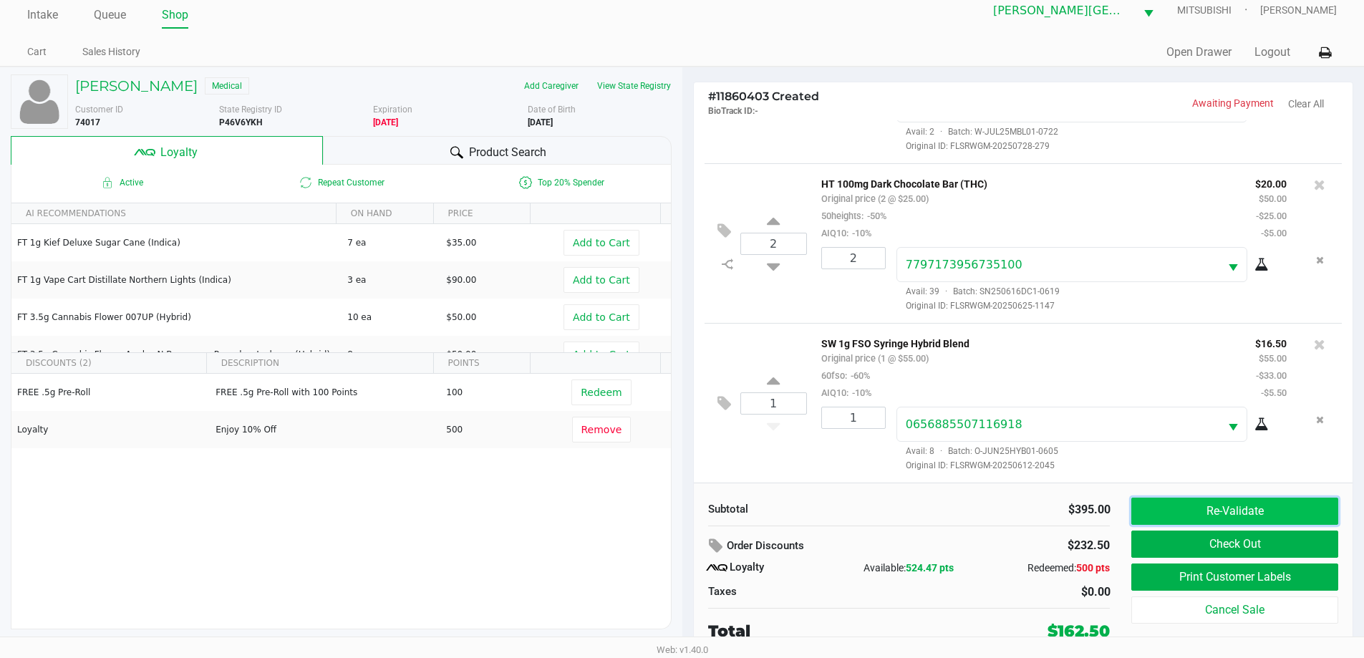
click at [1252, 514] on button "Re-Validate" at bounding box center [1235, 511] width 206 height 27
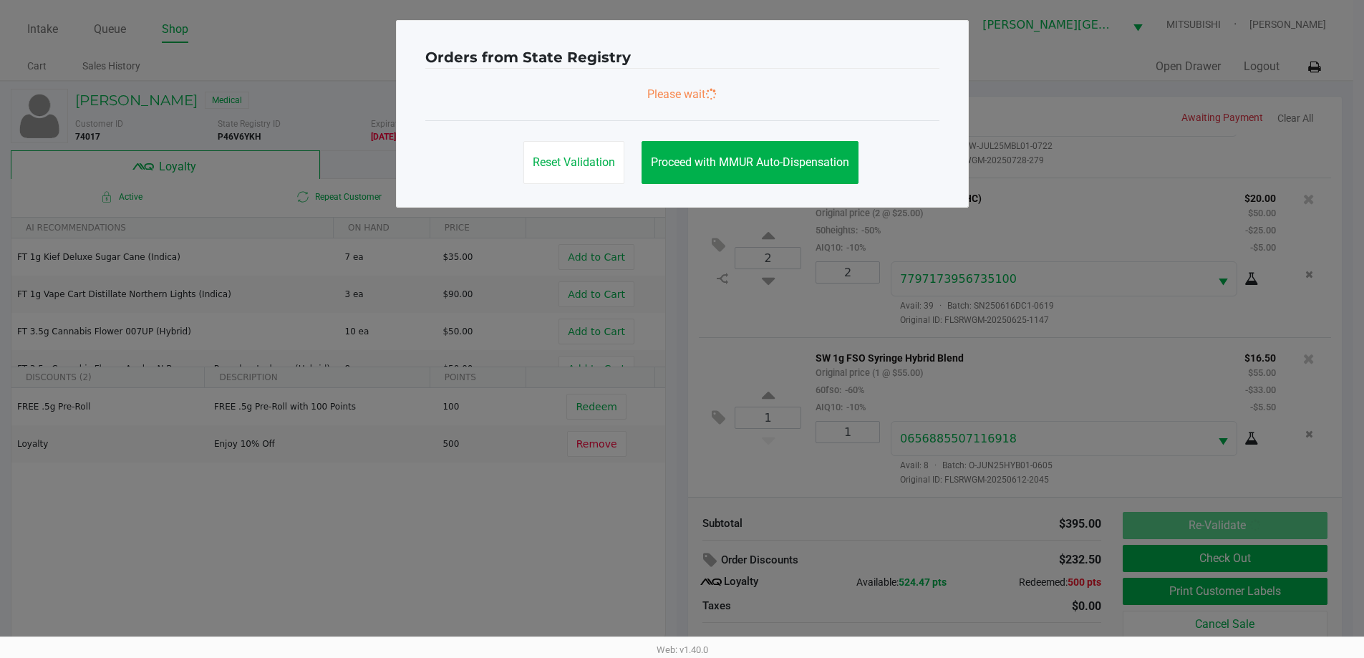
scroll to position [0, 0]
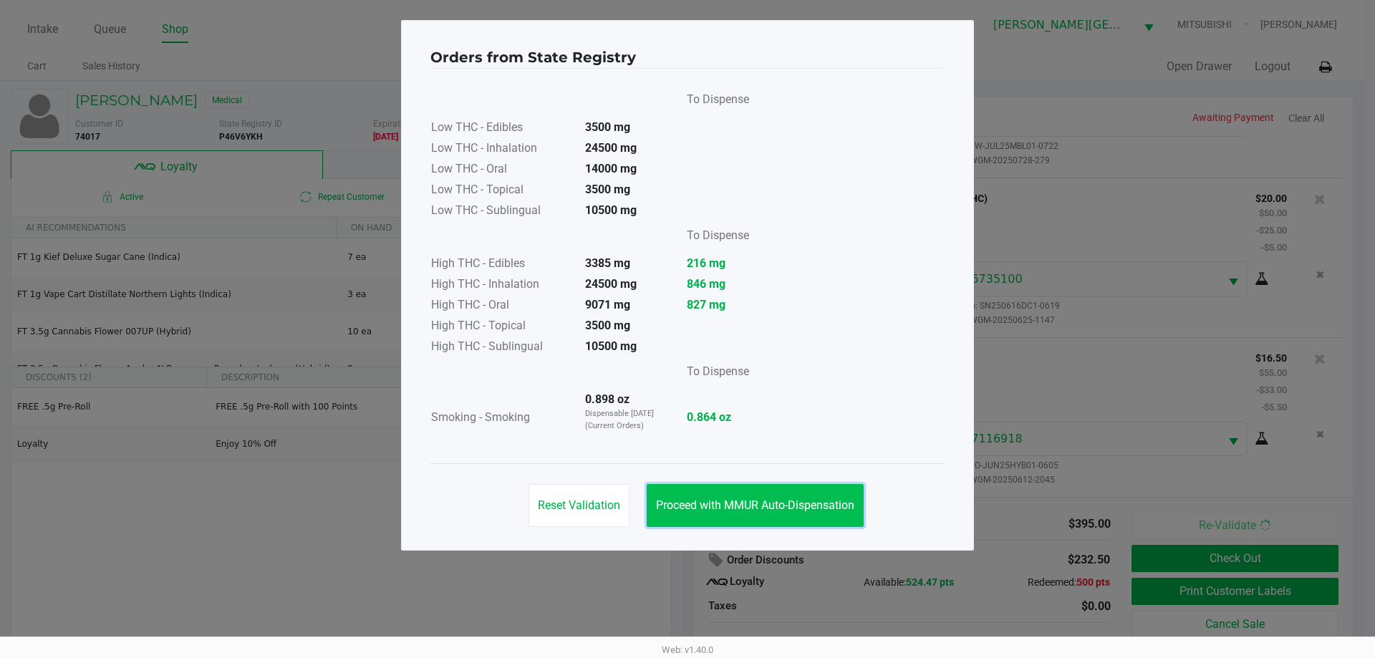
click at [816, 506] on span "Proceed with MMUR Auto-Dispensation" at bounding box center [755, 506] width 198 height 14
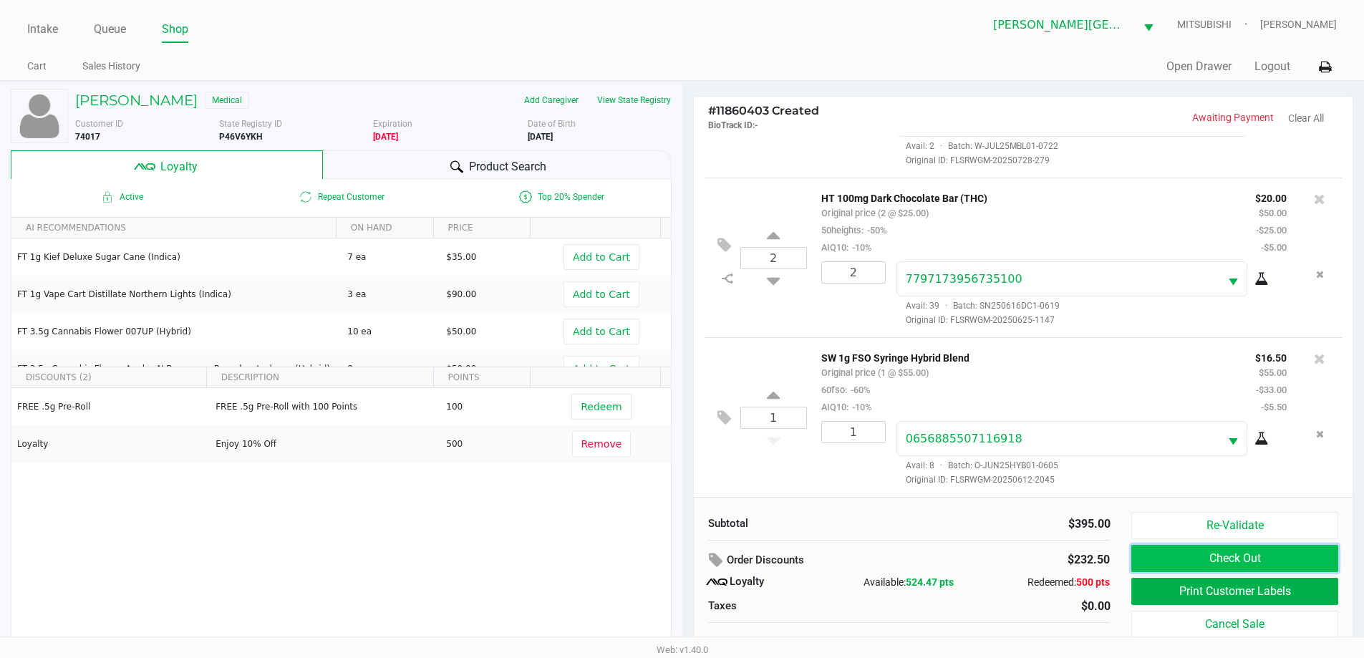
click at [1288, 559] on button "Check Out" at bounding box center [1235, 558] width 206 height 27
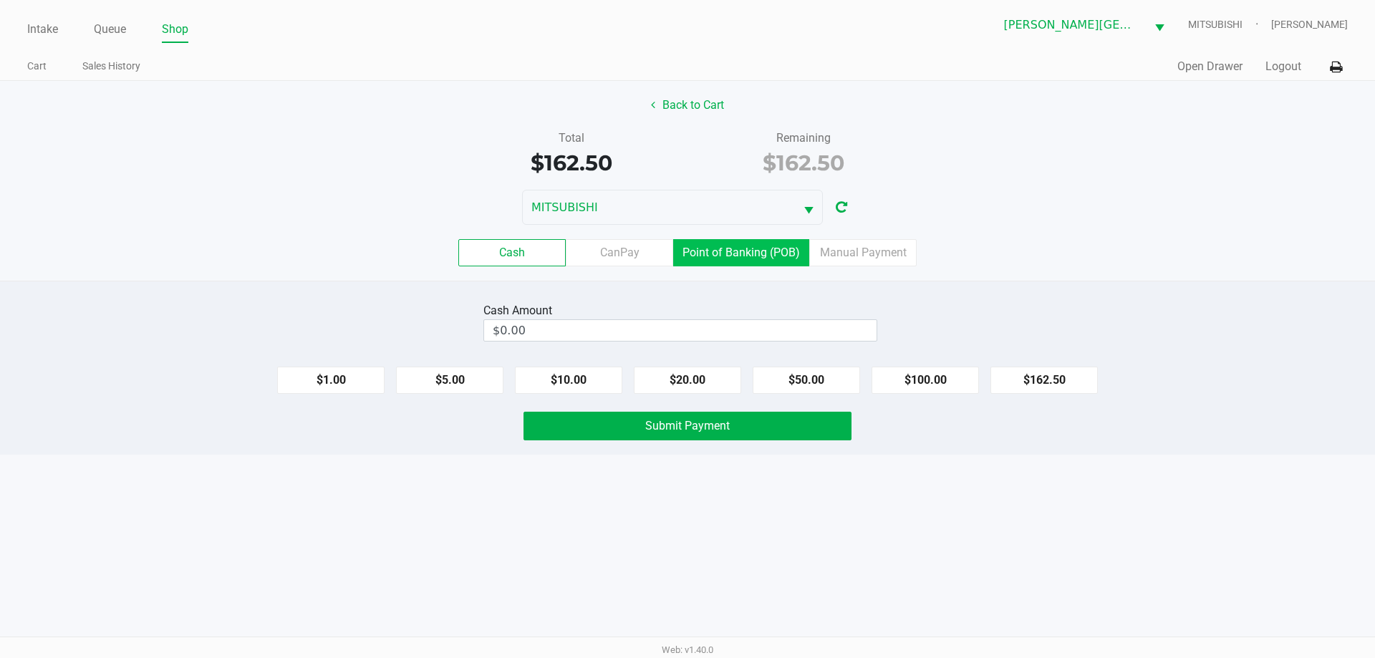
click at [749, 256] on label "Point of Banking (POB)" at bounding box center [741, 252] width 136 height 27
click at [0, 0] on 7 "Point of Banking (POB)" at bounding box center [0, 0] width 0 height 0
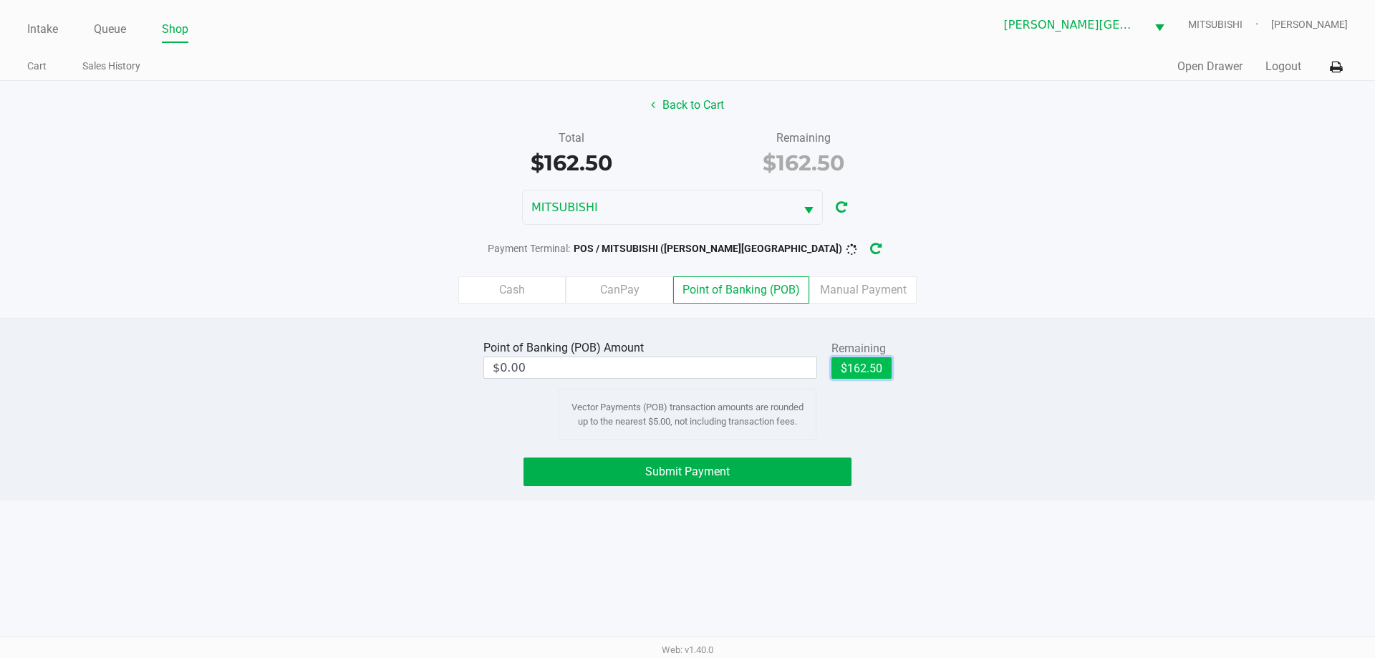
click at [857, 366] on button "$162.50" at bounding box center [862, 367] width 60 height 21
type input "$162.50"
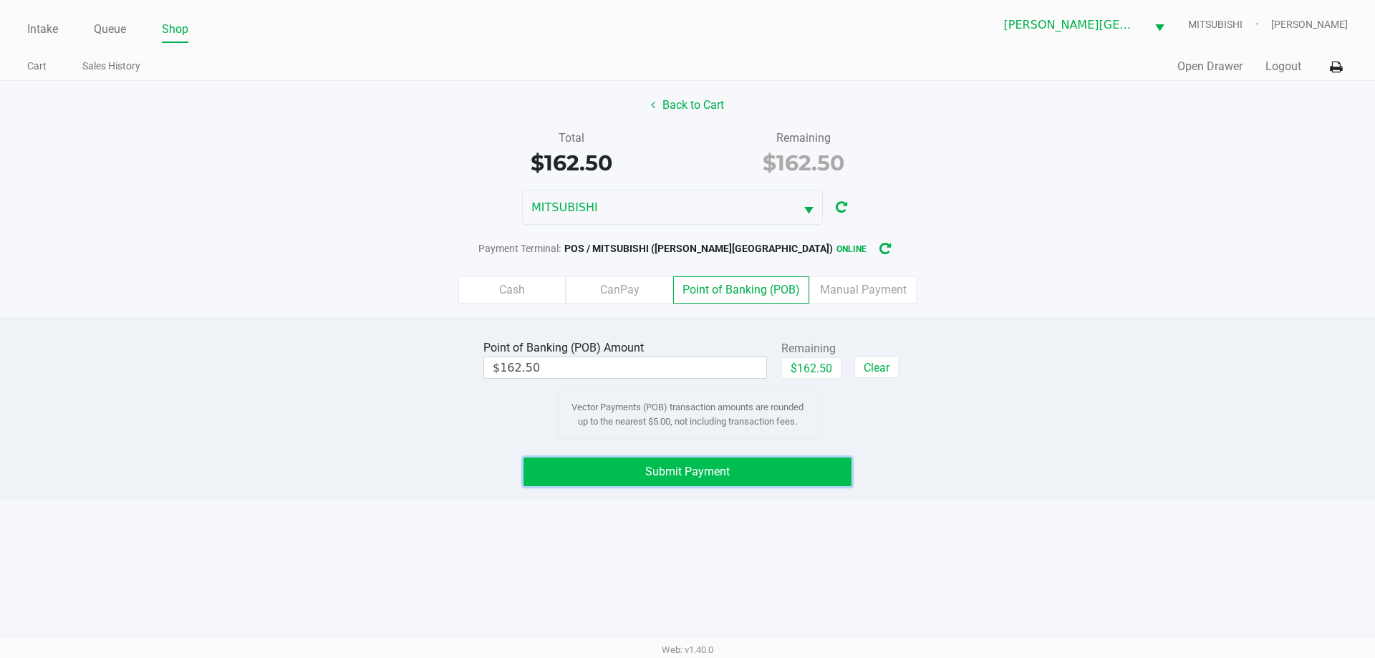
click at [819, 468] on button "Submit Payment" at bounding box center [688, 472] width 328 height 29
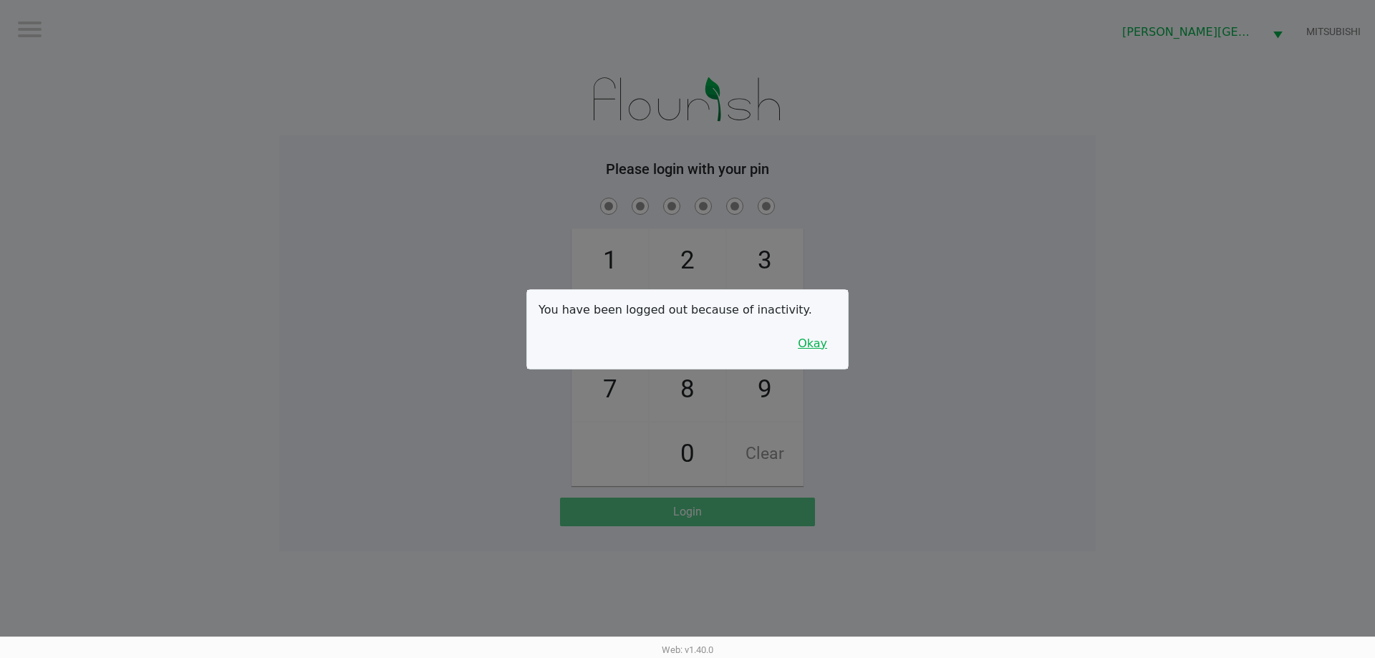
click at [822, 352] on button "Okay" at bounding box center [813, 343] width 48 height 27
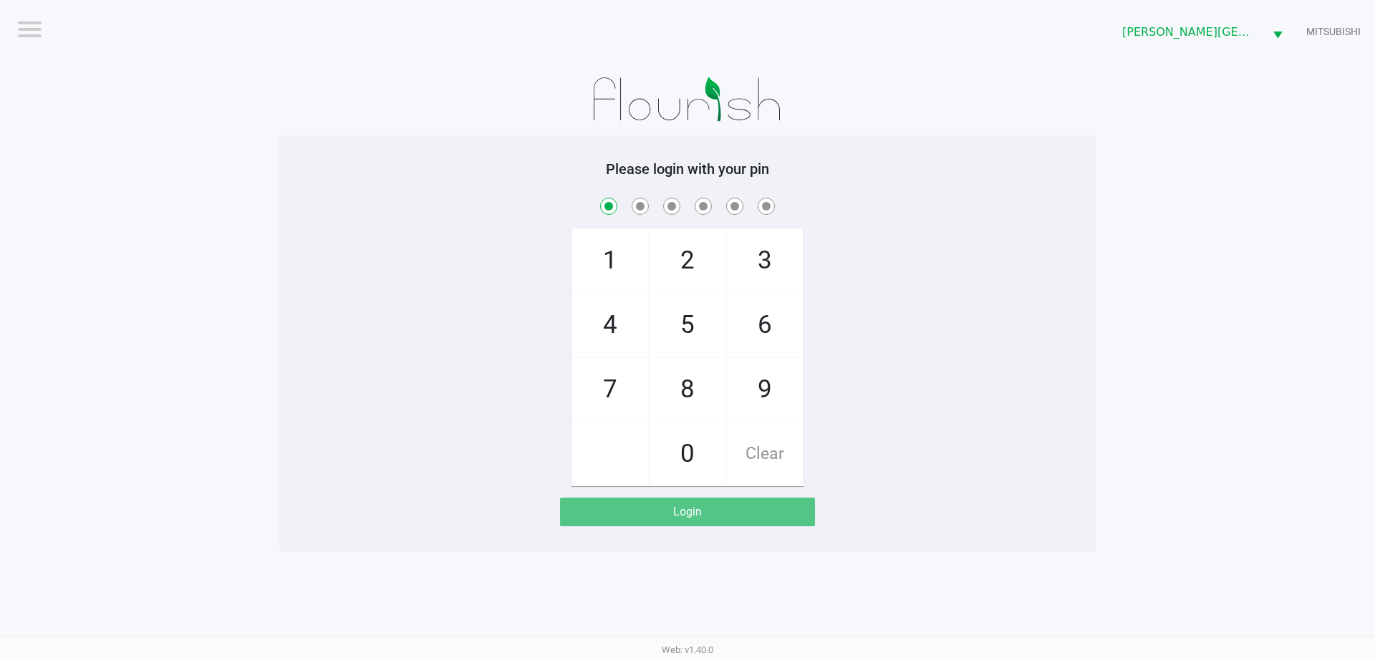
checkbox input "true"
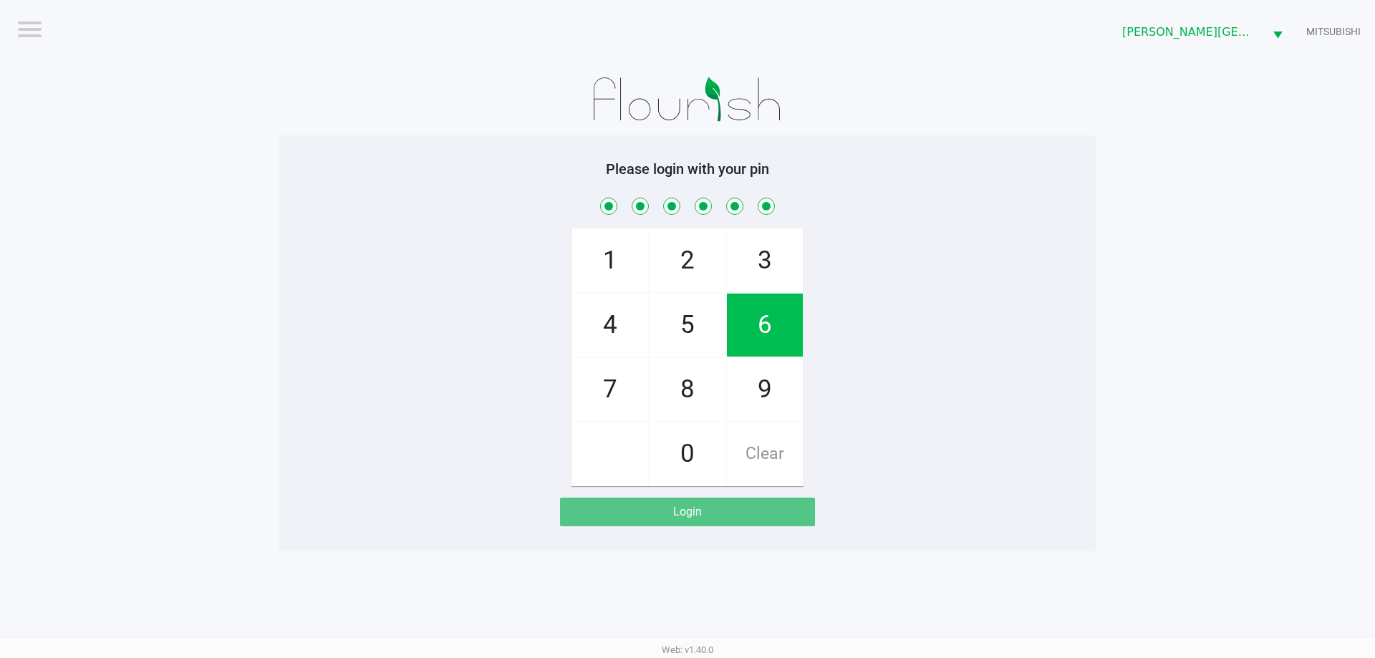
checkbox input "true"
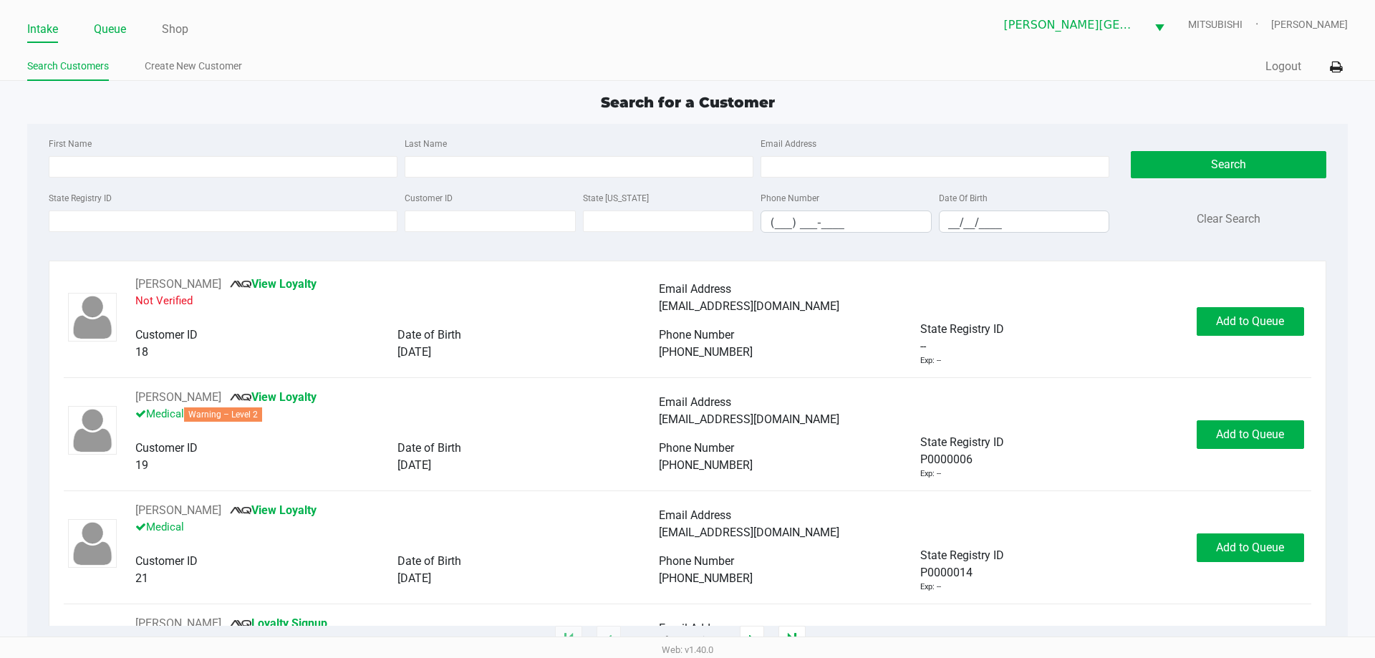
click at [121, 24] on link "Queue" at bounding box center [110, 29] width 32 height 20
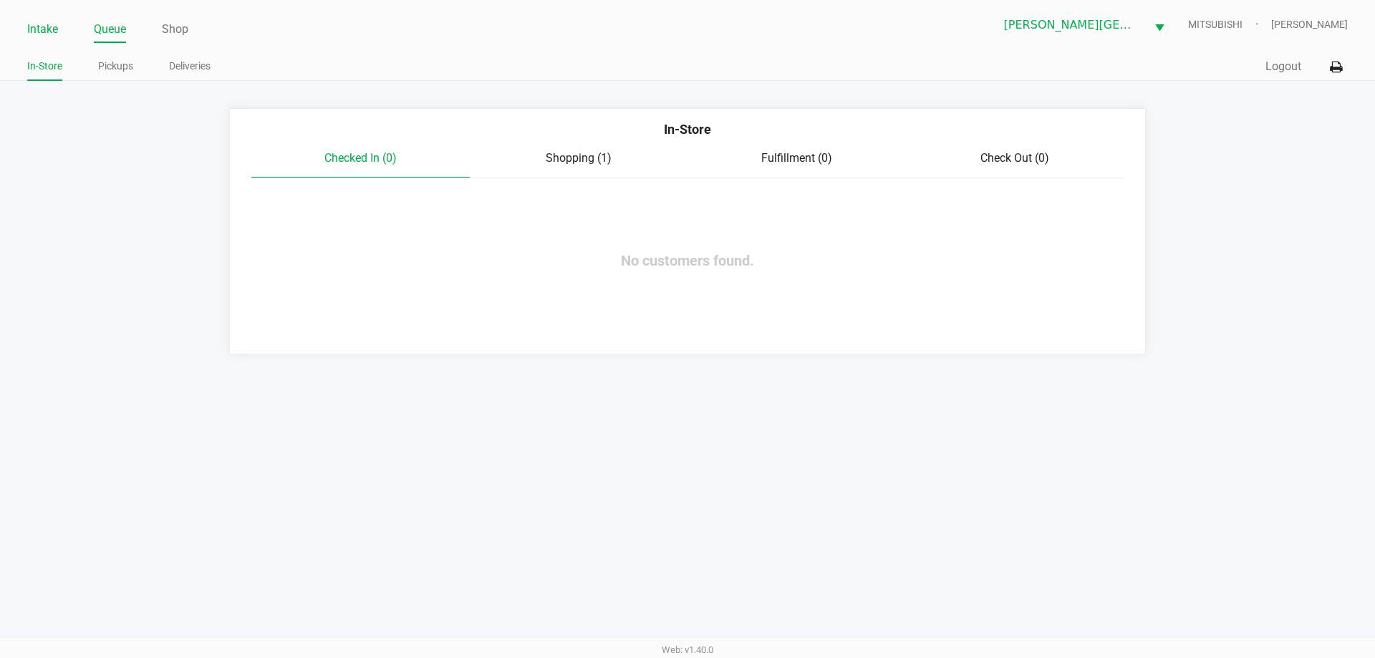
click at [47, 34] on link "Intake" at bounding box center [42, 29] width 31 height 20
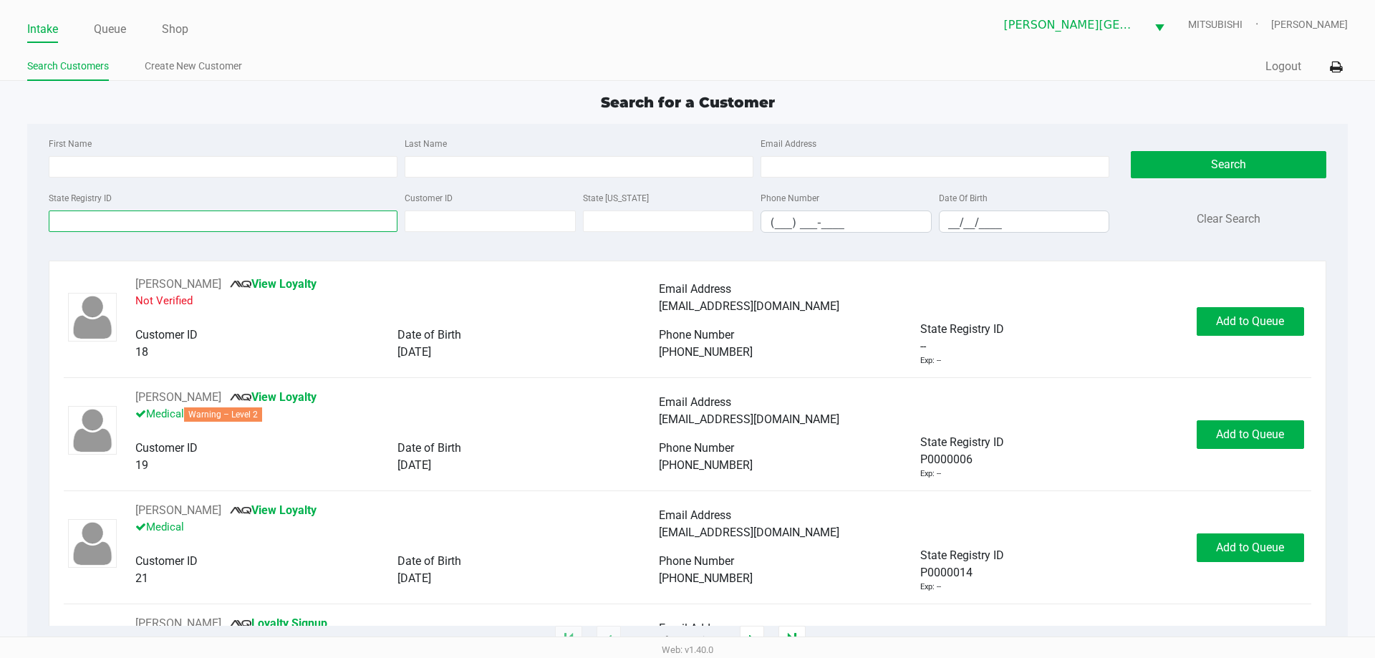
click at [300, 216] on input "State Registry ID" at bounding box center [223, 221] width 349 height 21
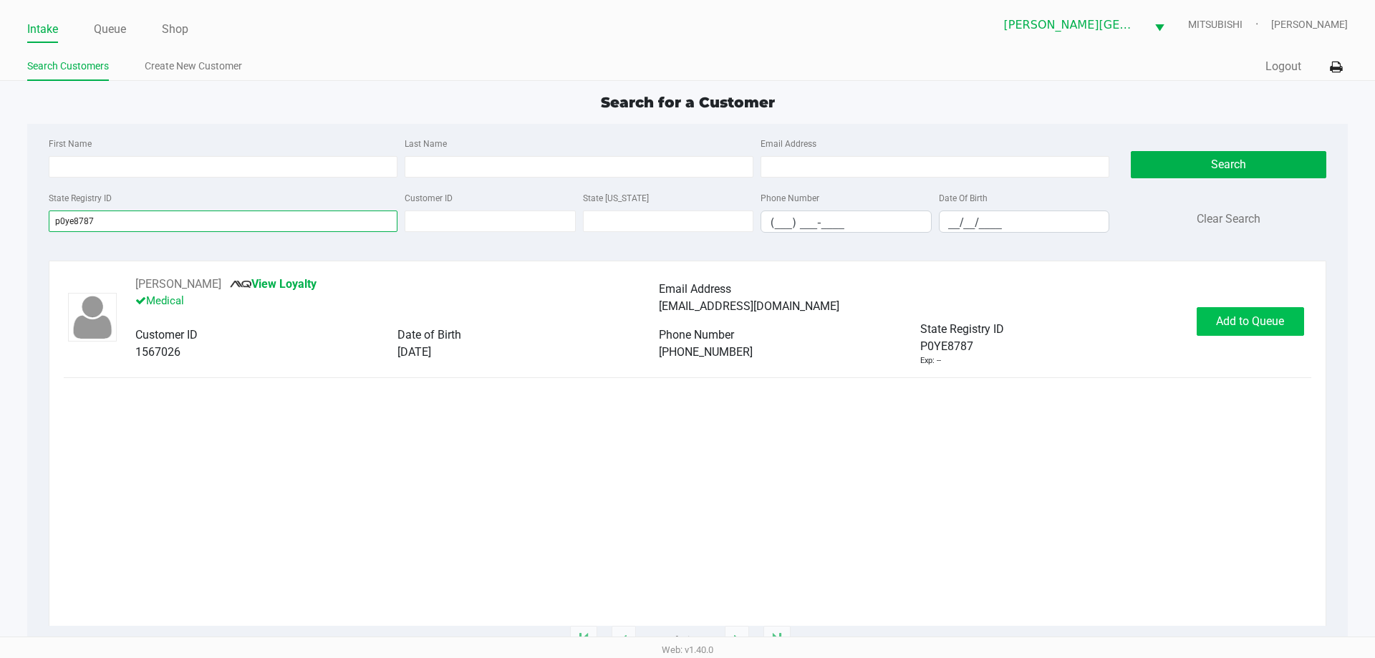
type input "p0ye8787"
click at [1261, 322] on span "Add to Queue" at bounding box center [1250, 321] width 68 height 14
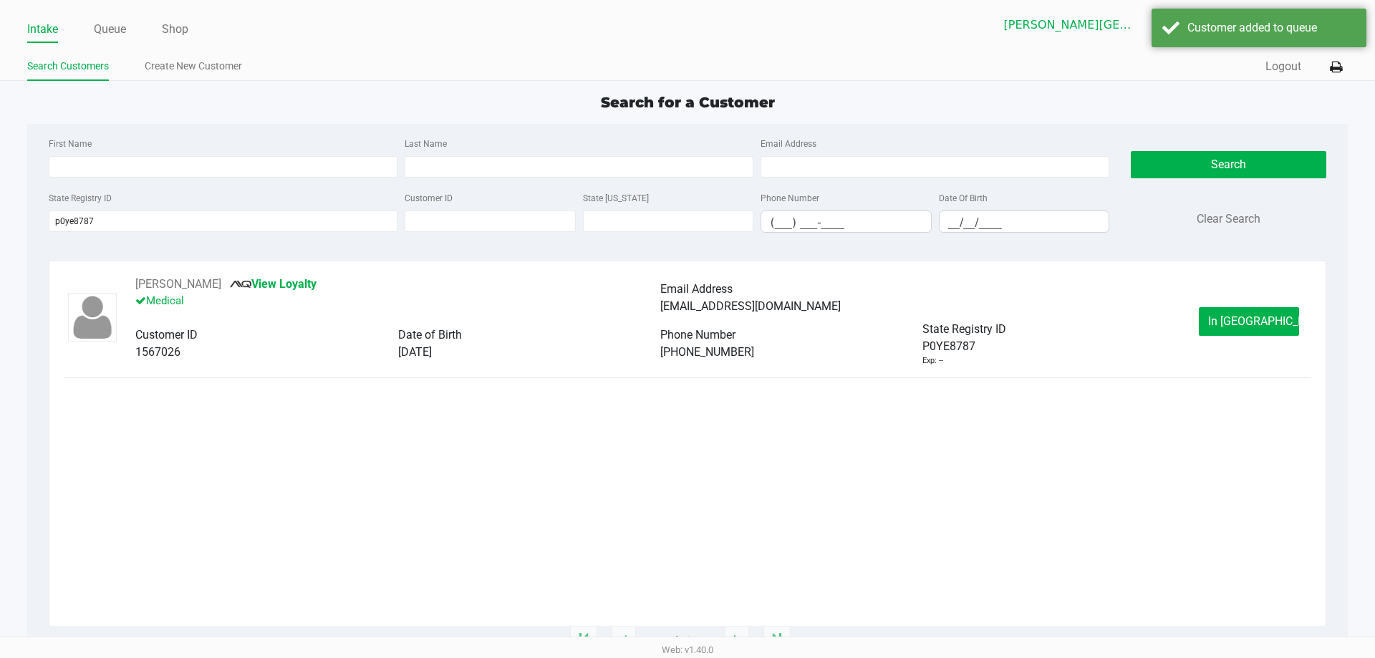
click at [110, 17] on div "Intake Queue Shop" at bounding box center [357, 29] width 660 height 27
drag, startPoint x: 228, startPoint y: 274, endPoint x: 228, endPoint y: 285, distance: 10.7
click at [228, 276] on div "[PERSON_NAME] View Loyalty Medical Email Address [EMAIL_ADDRESS][DOMAIN_NAME] C…" at bounding box center [687, 451] width 1277 height 380
click at [221, 285] on button "[PERSON_NAME]" at bounding box center [178, 284] width 86 height 17
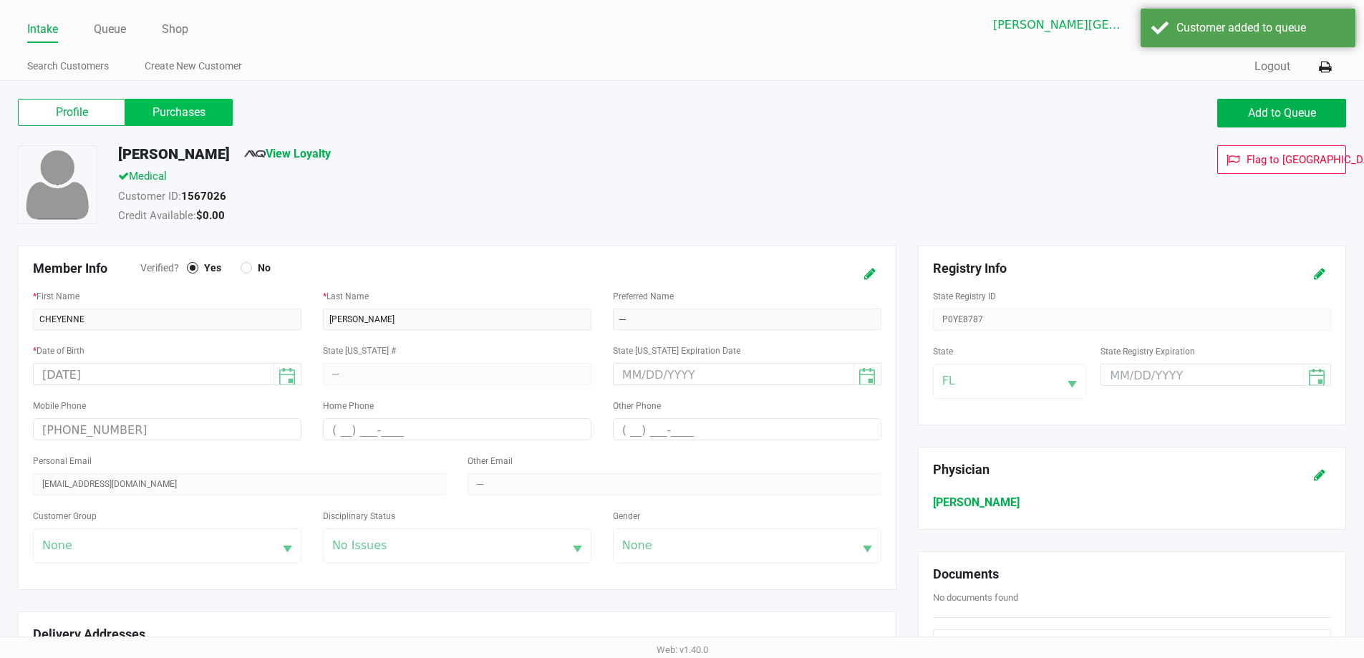
click at [209, 107] on label "Purchases" at bounding box center [178, 112] width 107 height 27
click at [0, 0] on 1 "Purchases" at bounding box center [0, 0] width 0 height 0
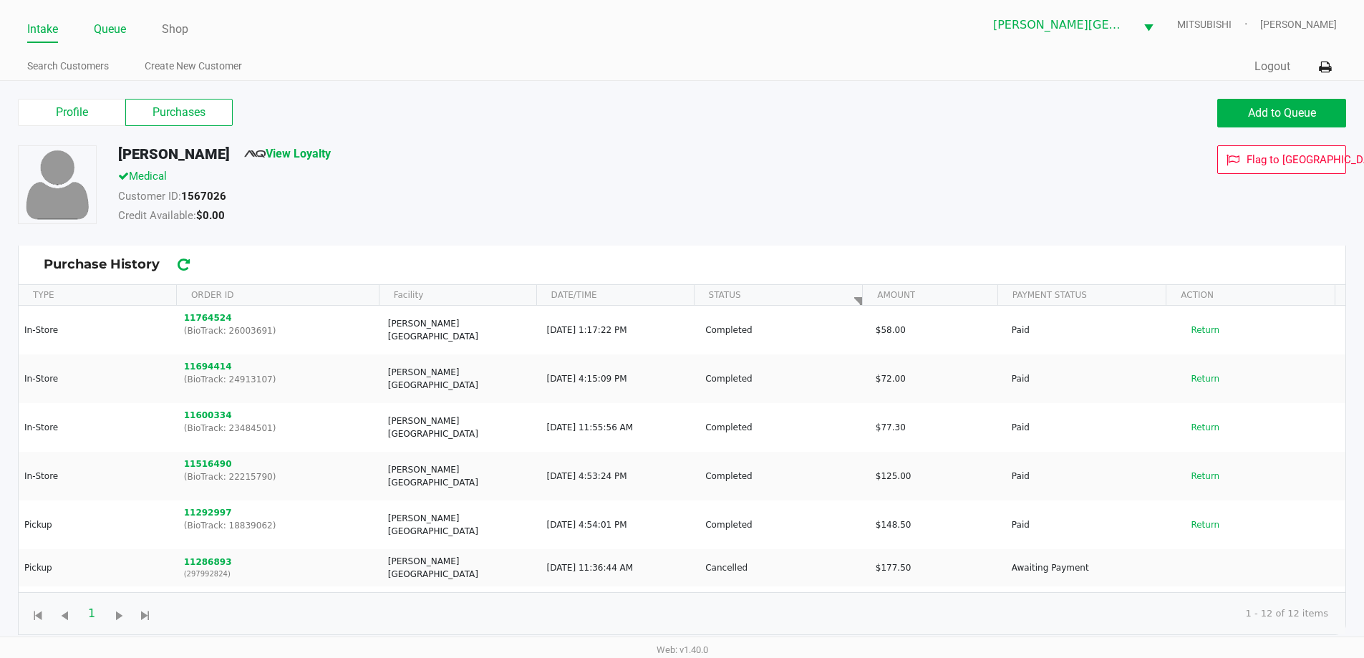
click at [119, 34] on link "Queue" at bounding box center [110, 29] width 32 height 20
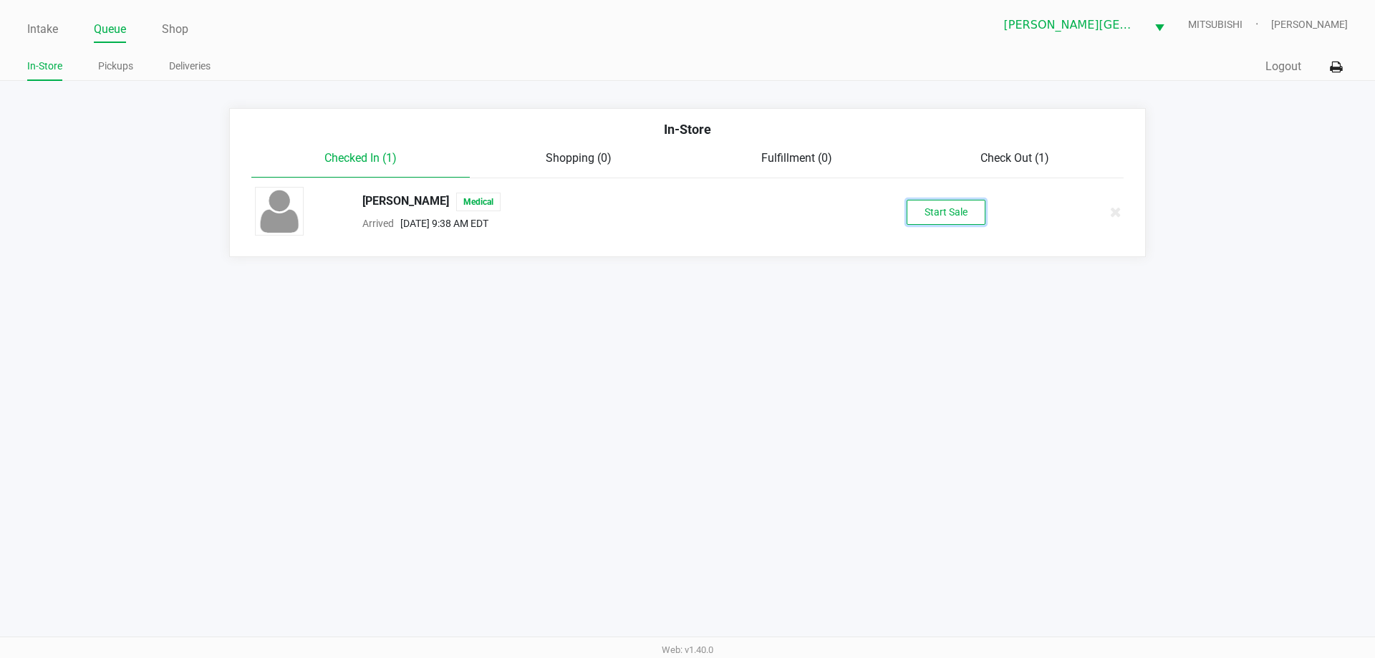
click at [935, 211] on button "Start Sale" at bounding box center [946, 212] width 79 height 25
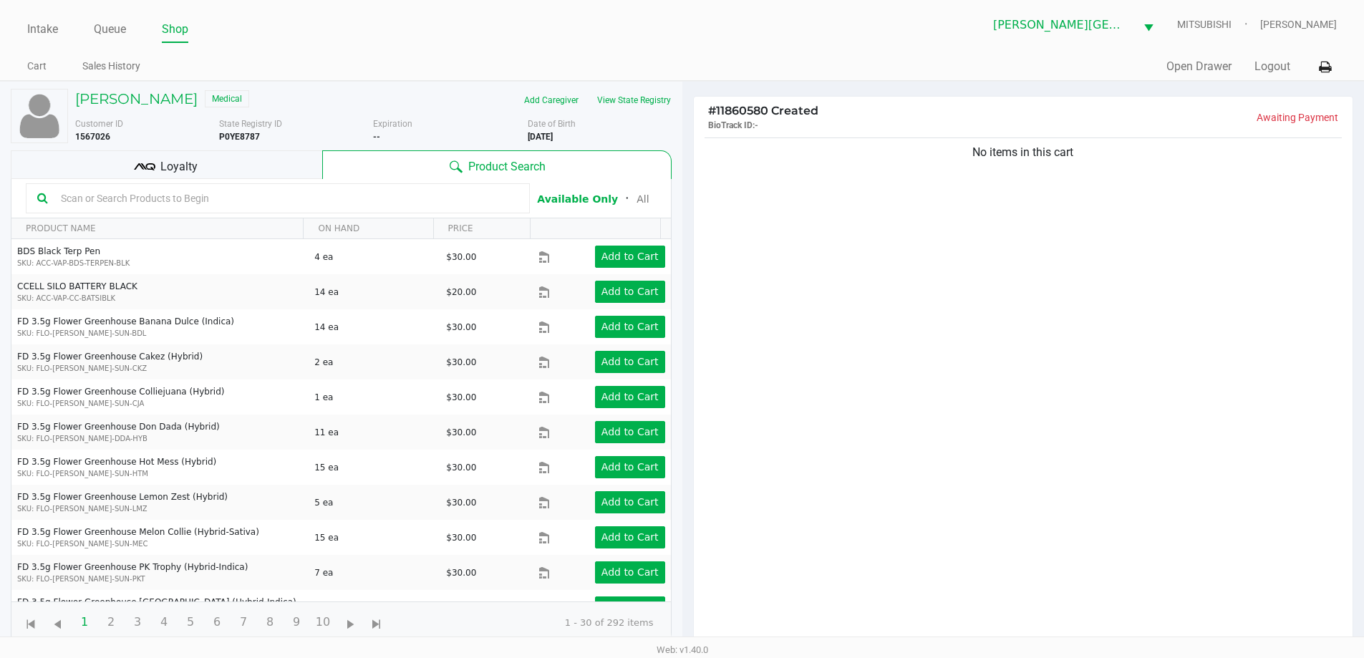
click at [281, 165] on div "Loyalty" at bounding box center [167, 164] width 312 height 29
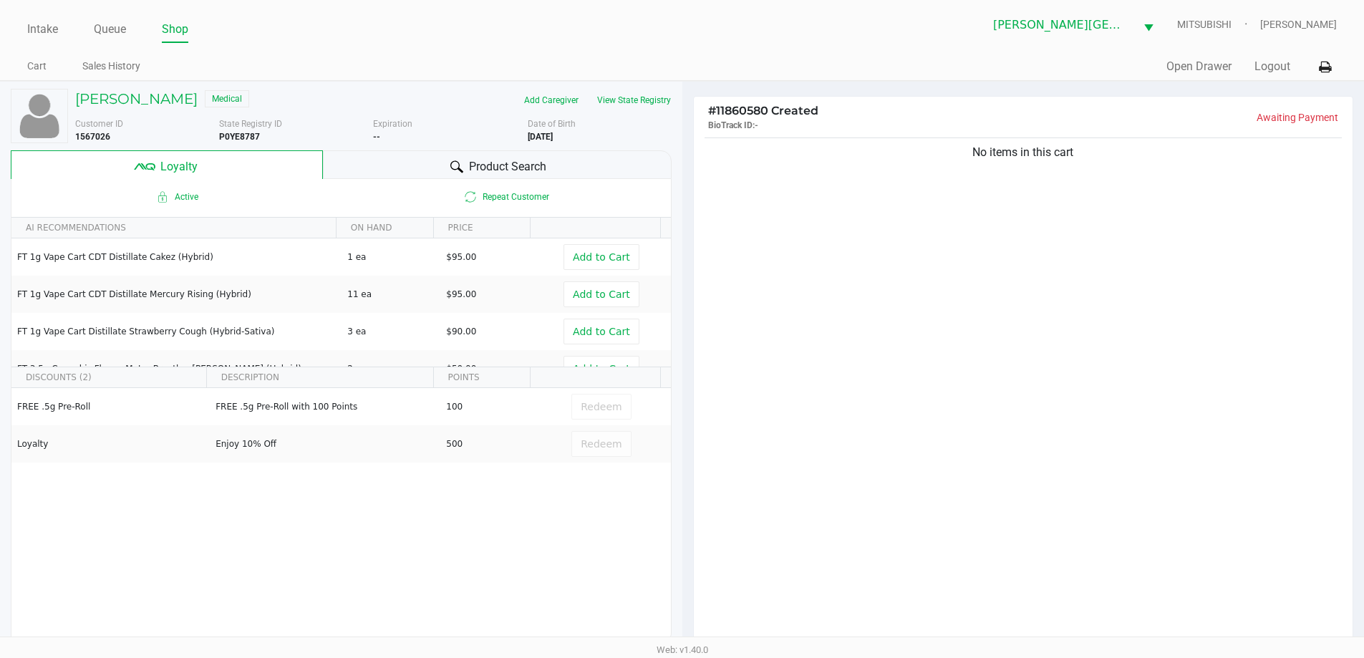
click at [534, 160] on span "Product Search" at bounding box center [507, 166] width 77 height 17
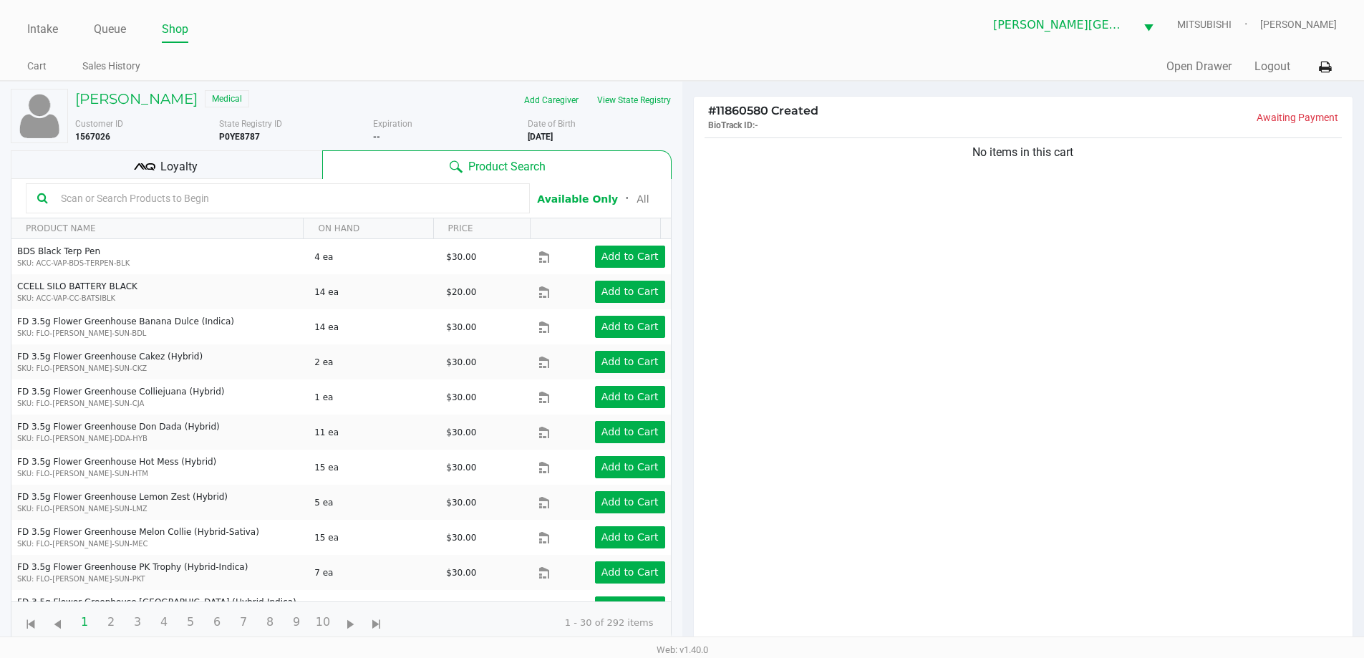
click at [1112, 355] on div "No items in this cart" at bounding box center [1024, 395] width 660 height 520
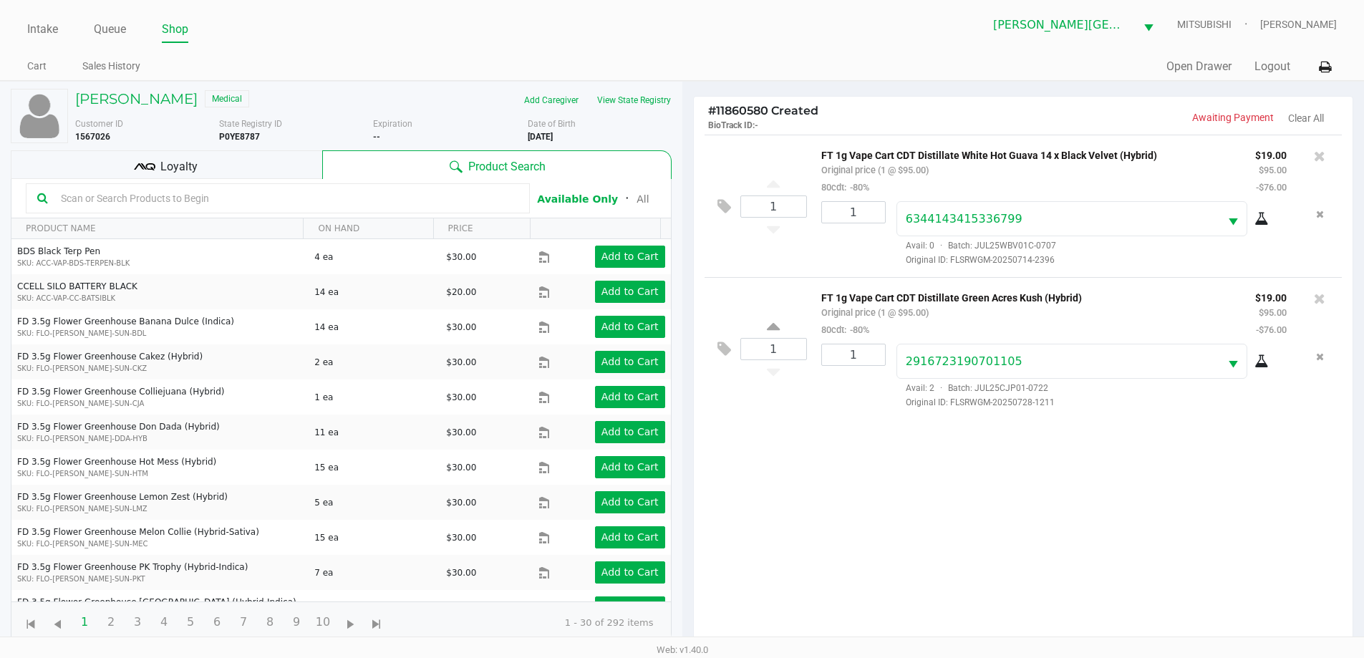
click at [1266, 367] on icon at bounding box center [1262, 361] width 14 height 11
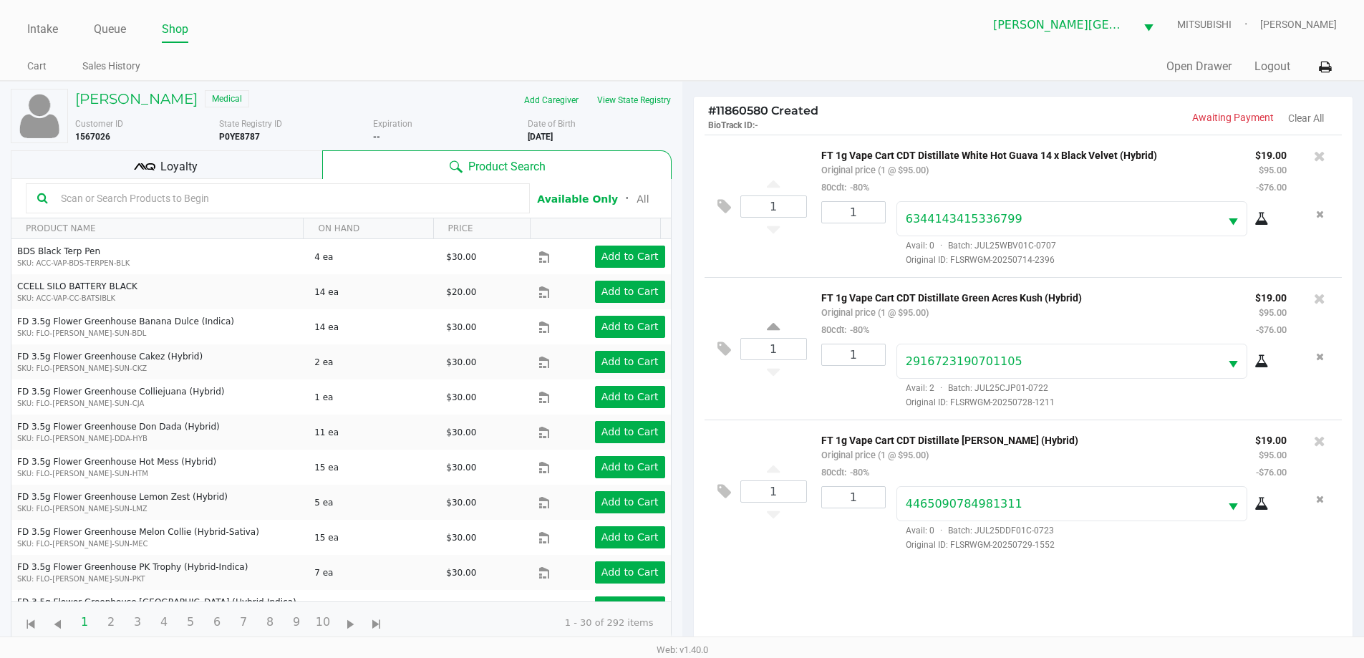
click at [1263, 502] on icon at bounding box center [1262, 504] width 14 height 11
click at [1319, 446] on icon at bounding box center [1319, 441] width 11 height 14
click at [1263, 501] on icon at bounding box center [1262, 504] width 14 height 11
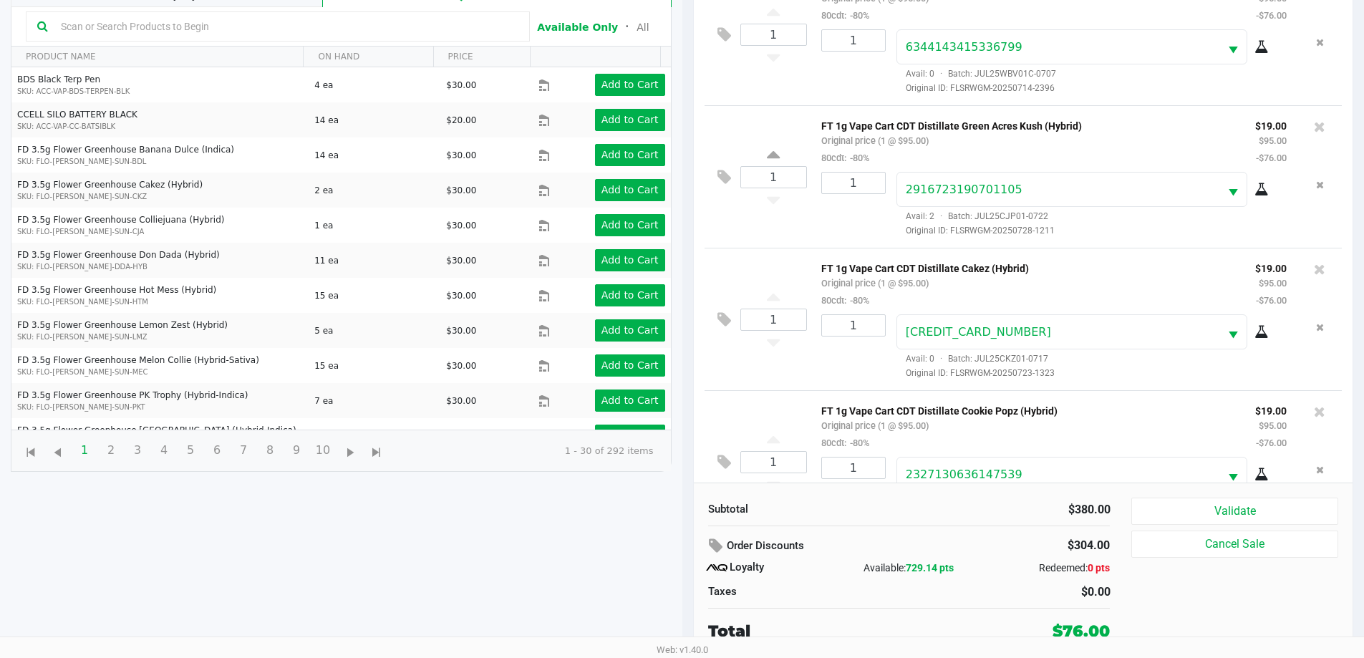
scroll to position [53, 0]
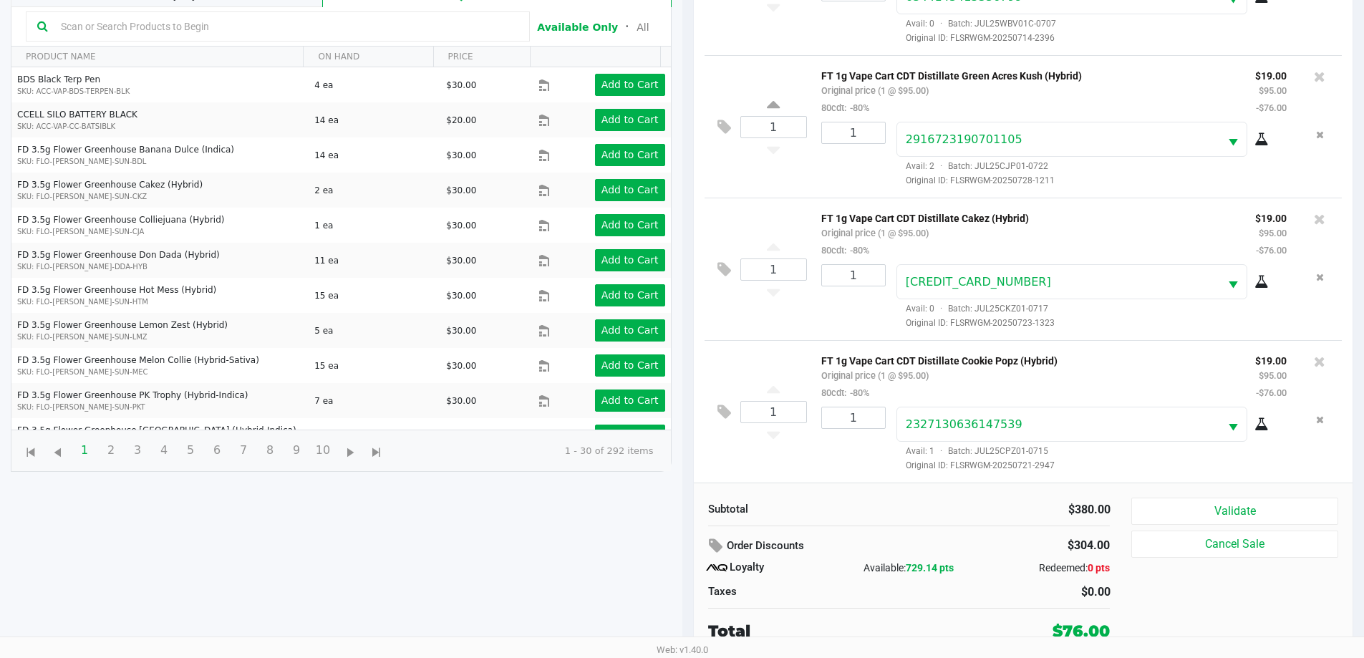
click at [1255, 419] on icon at bounding box center [1262, 424] width 14 height 11
click at [1314, 212] on icon at bounding box center [1319, 219] width 11 height 14
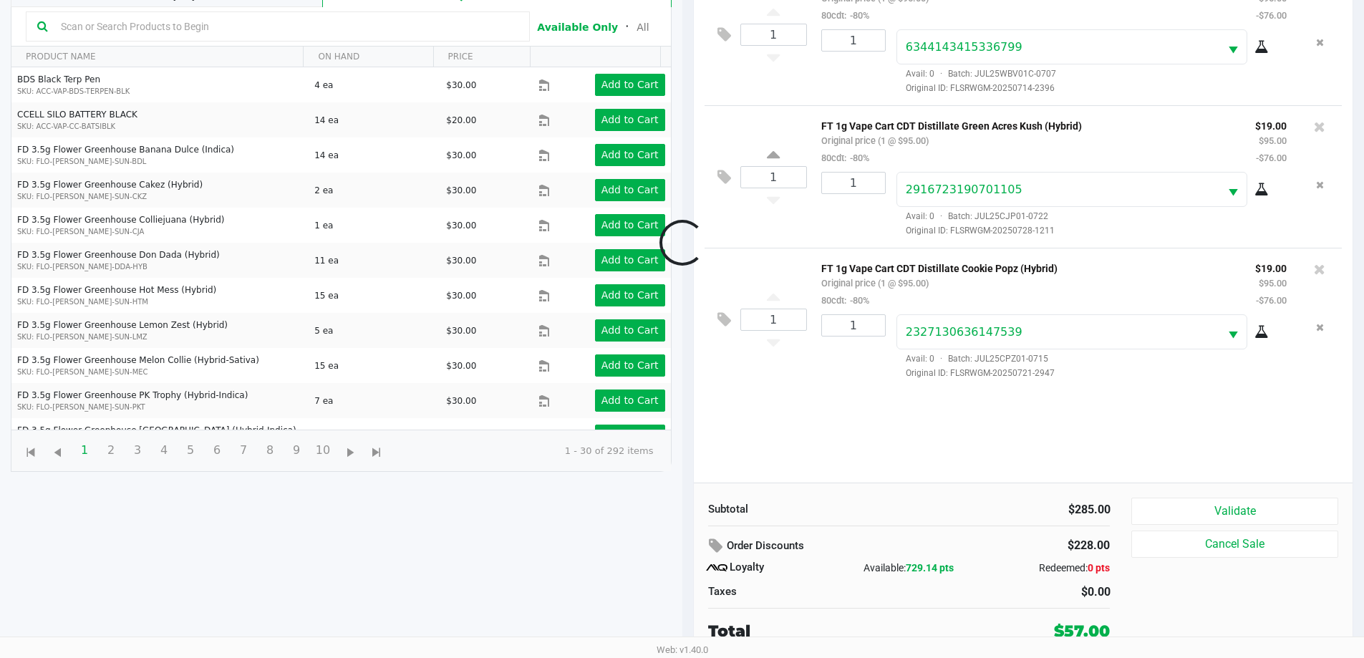
scroll to position [0, 0]
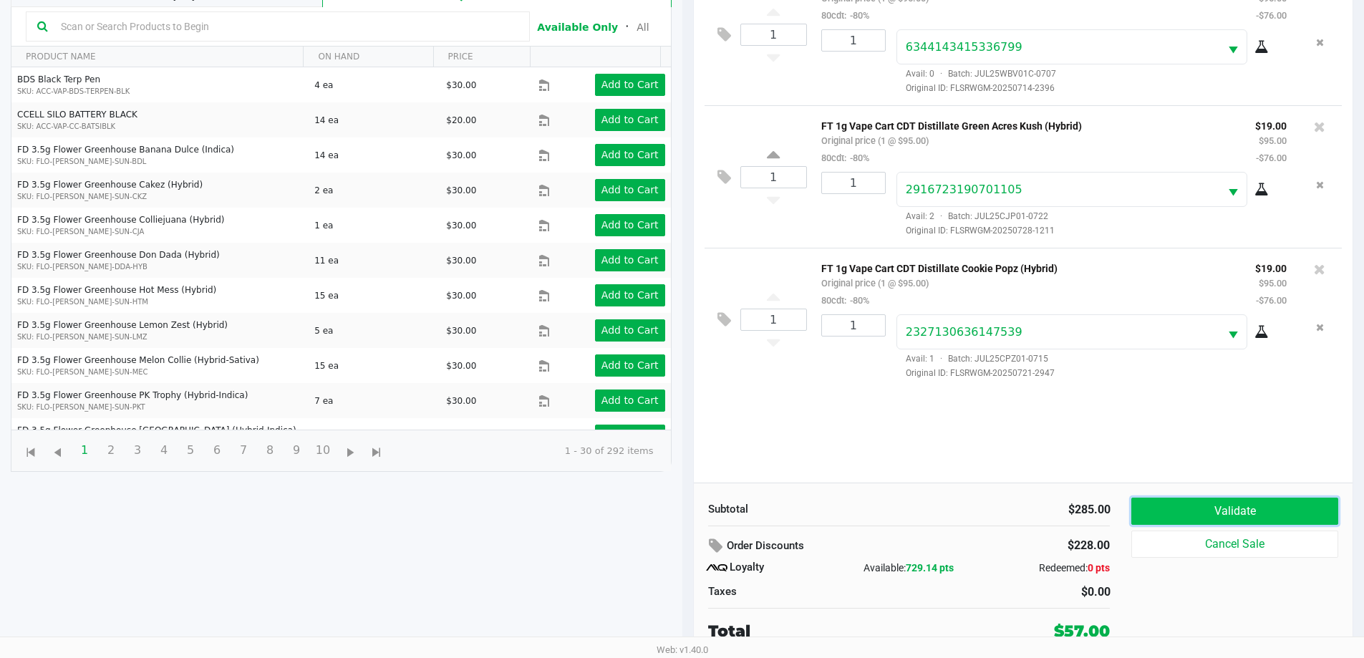
click at [1226, 513] on button "Validate" at bounding box center [1235, 511] width 206 height 27
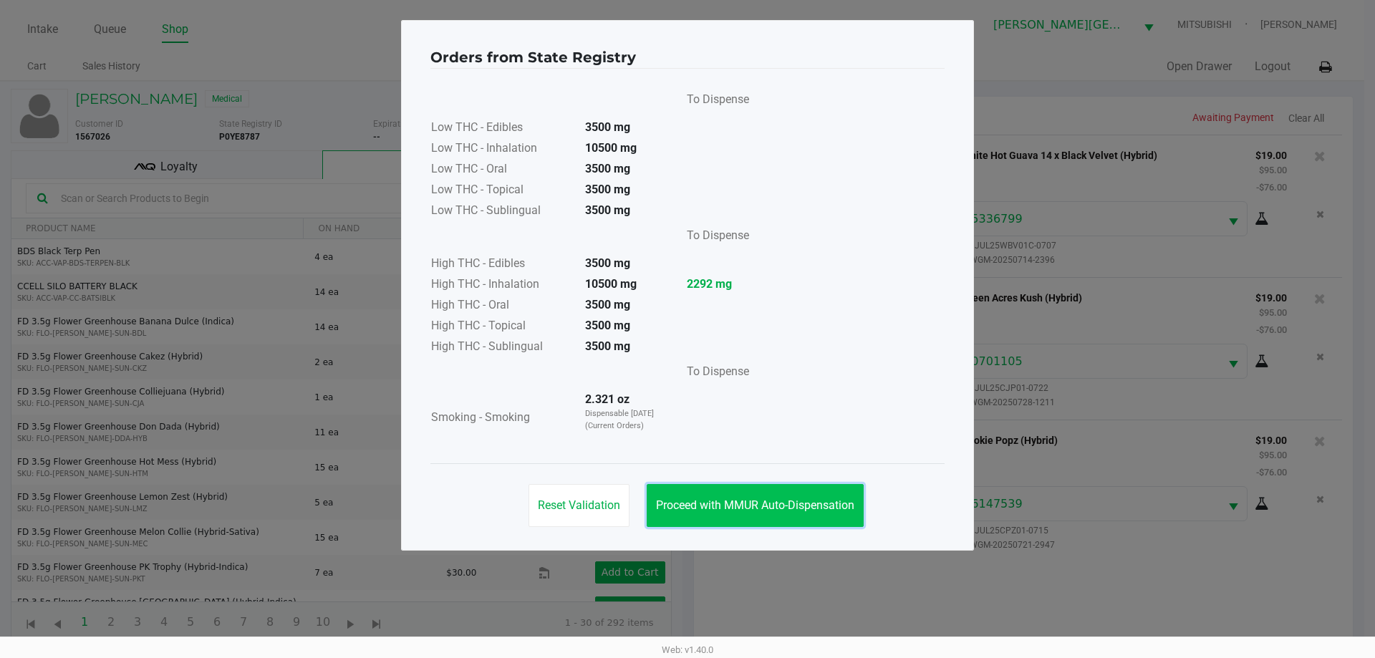
click at [816, 506] on span "Proceed with MMUR Auto-Dispensation" at bounding box center [755, 506] width 198 height 14
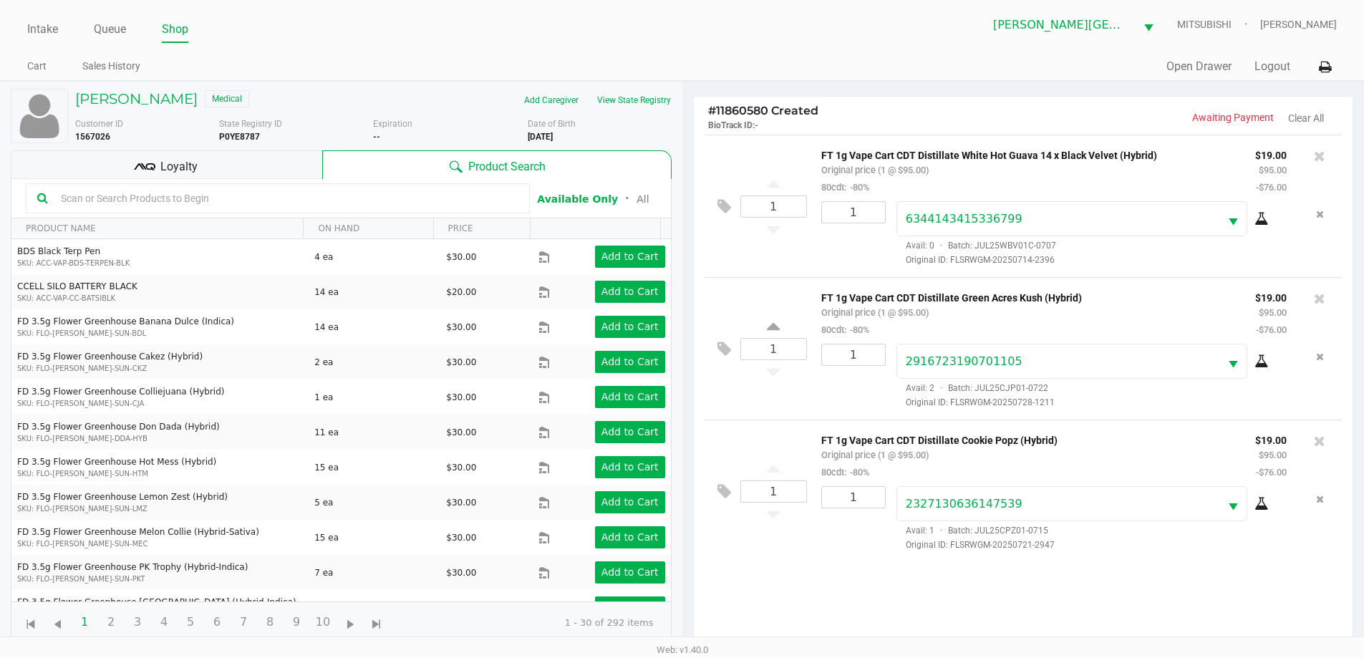
click at [293, 169] on div "Loyalty" at bounding box center [167, 164] width 312 height 29
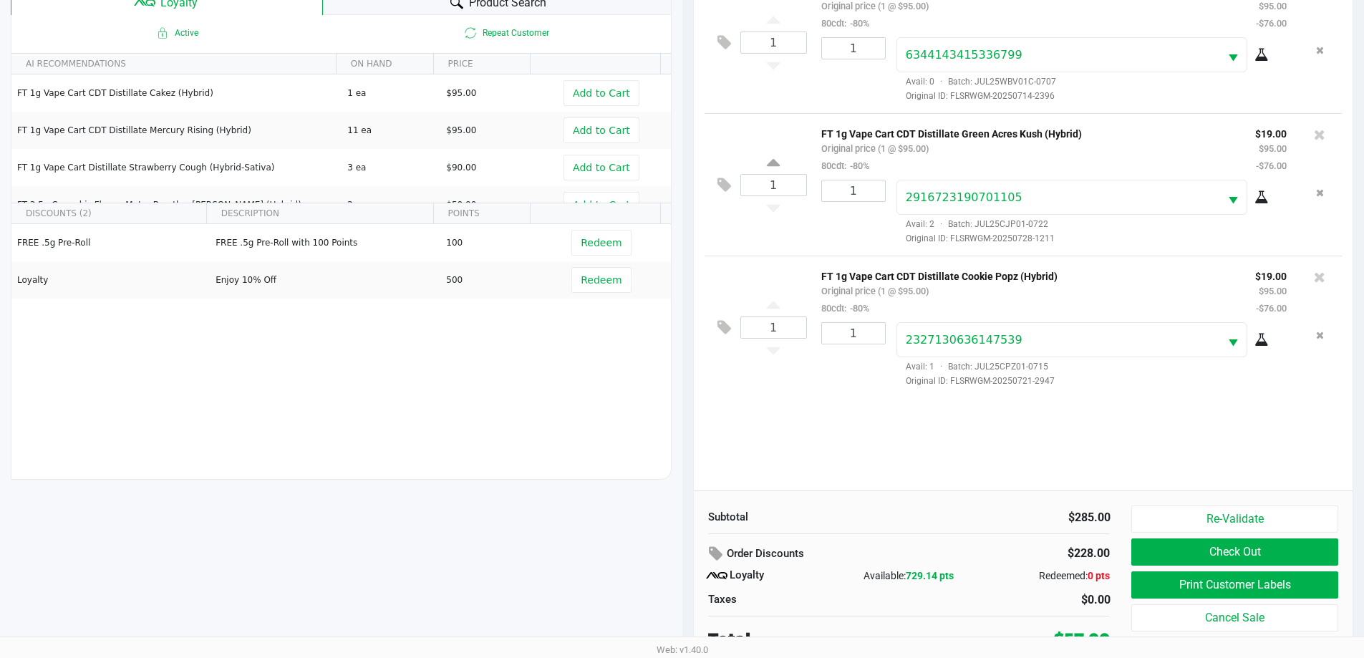
scroll to position [172, 0]
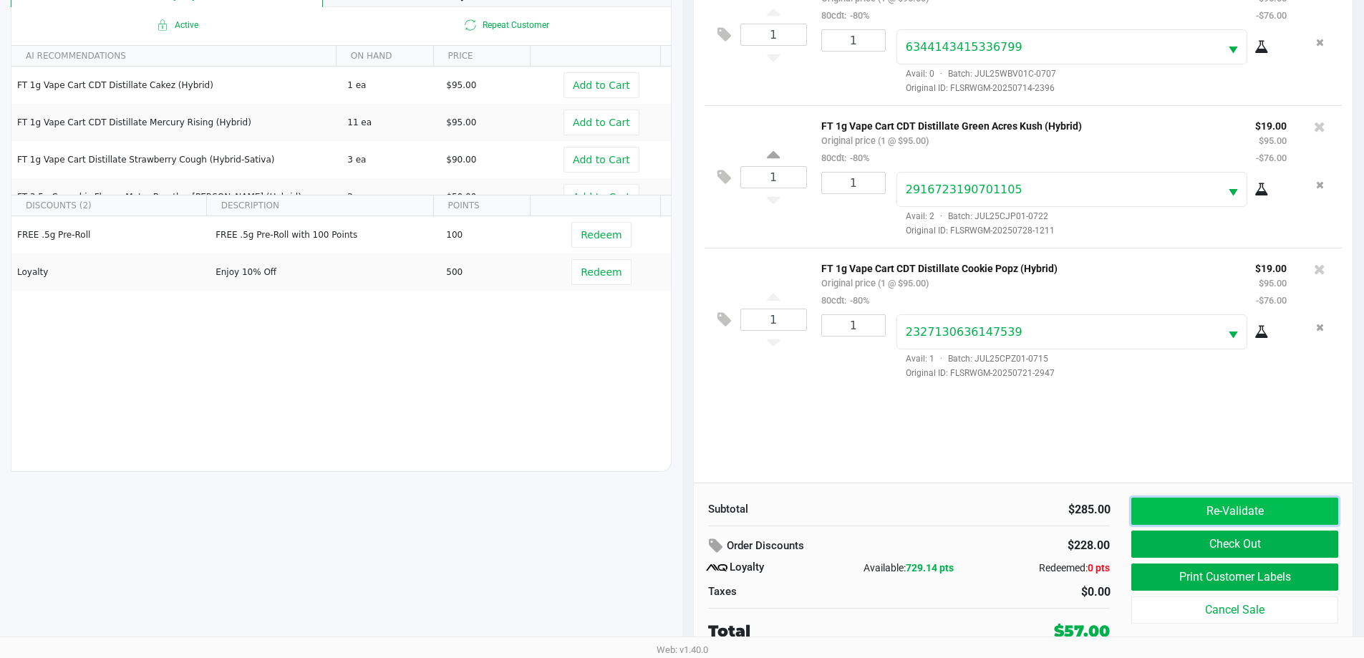
click at [1224, 504] on button "Re-Validate" at bounding box center [1235, 511] width 206 height 27
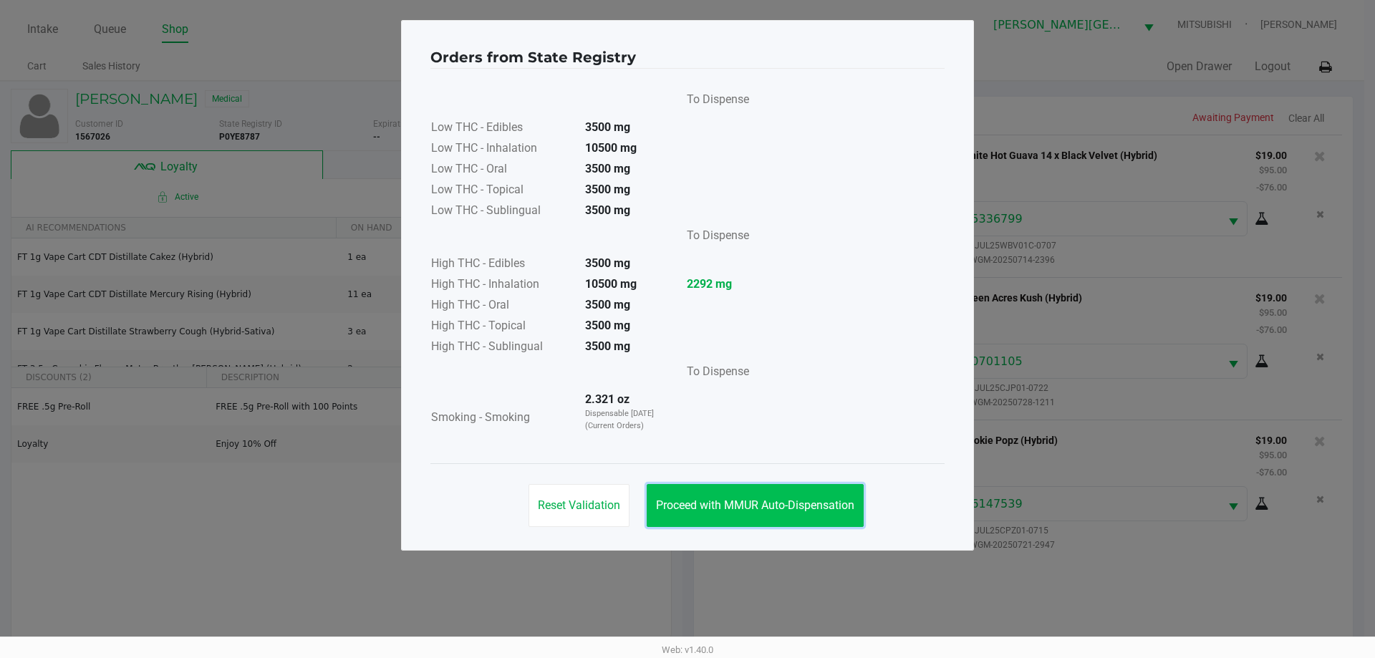
click at [827, 516] on button "Proceed with MMUR Auto-Dispensation" at bounding box center [755, 505] width 217 height 43
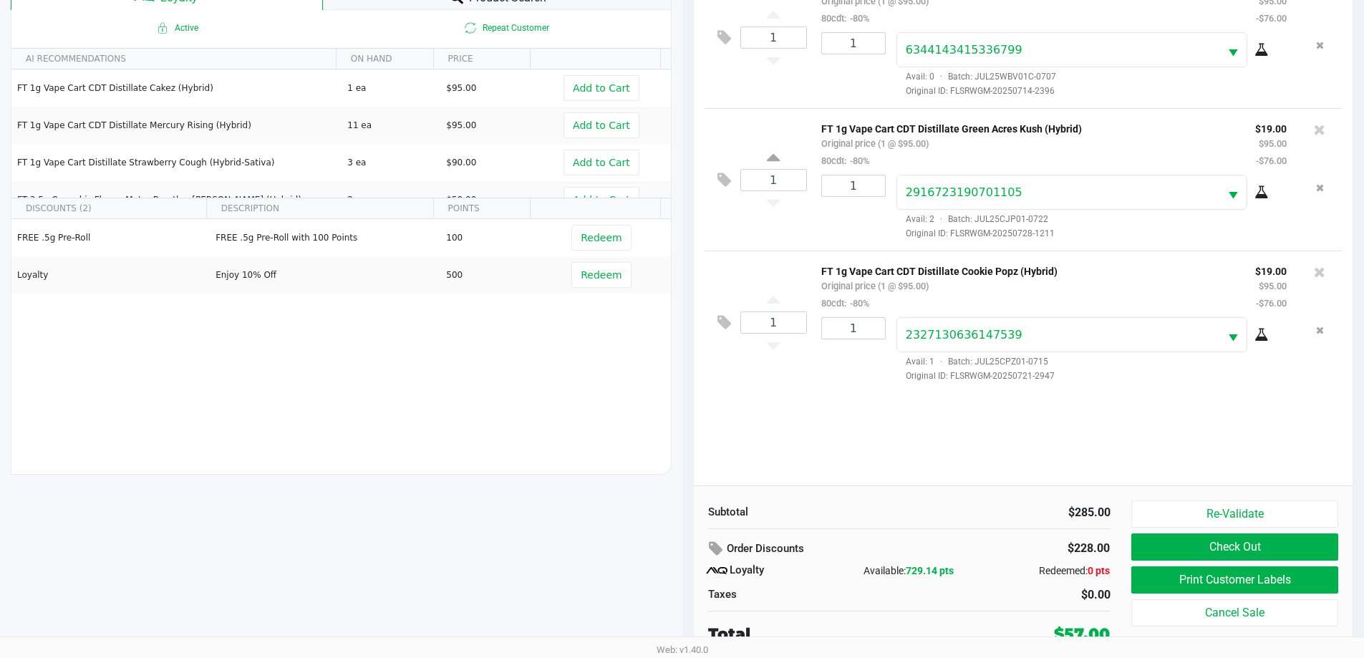
scroll to position [172, 0]
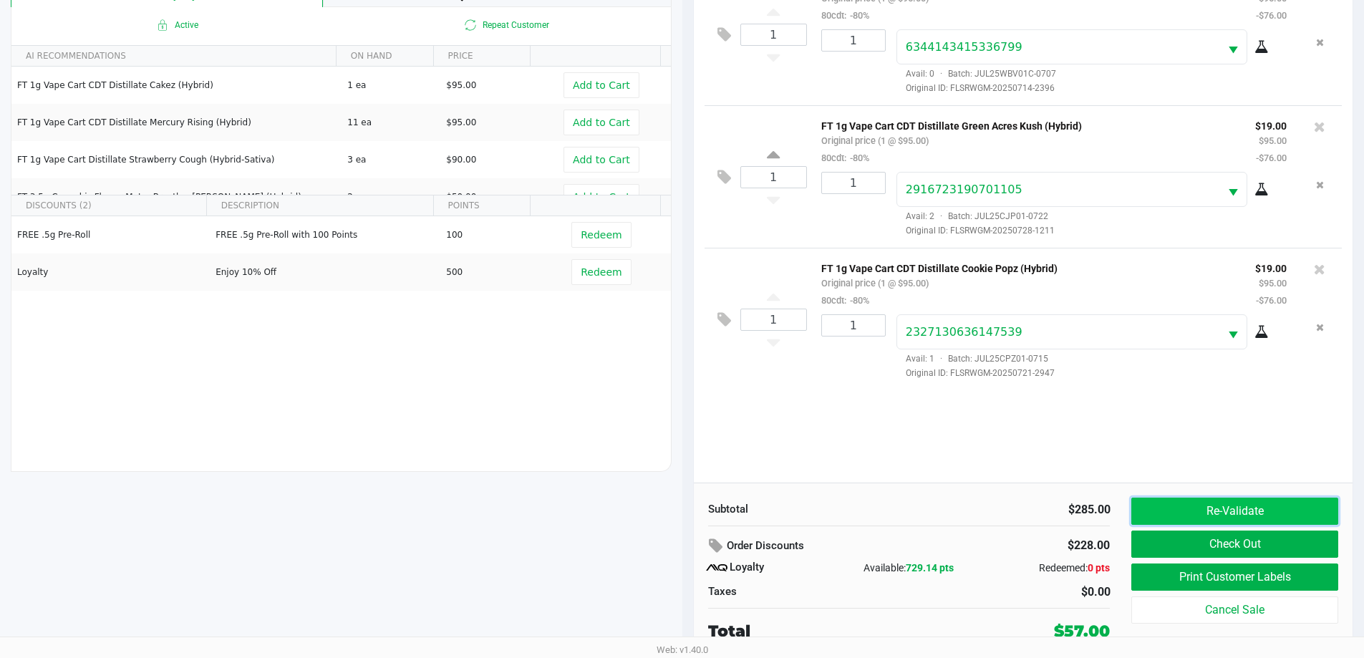
click at [1279, 514] on button "Re-Validate" at bounding box center [1235, 511] width 206 height 27
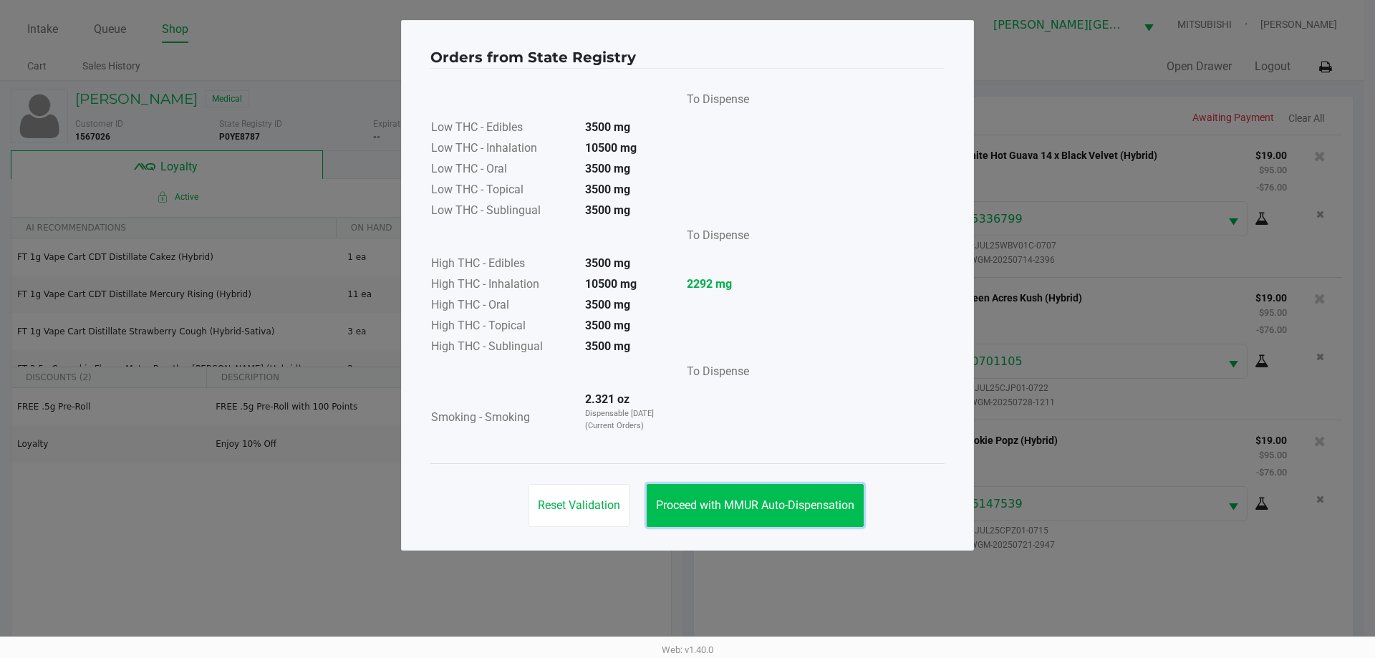
click at [821, 509] on span "Proceed with MMUR Auto-Dispensation" at bounding box center [755, 506] width 198 height 14
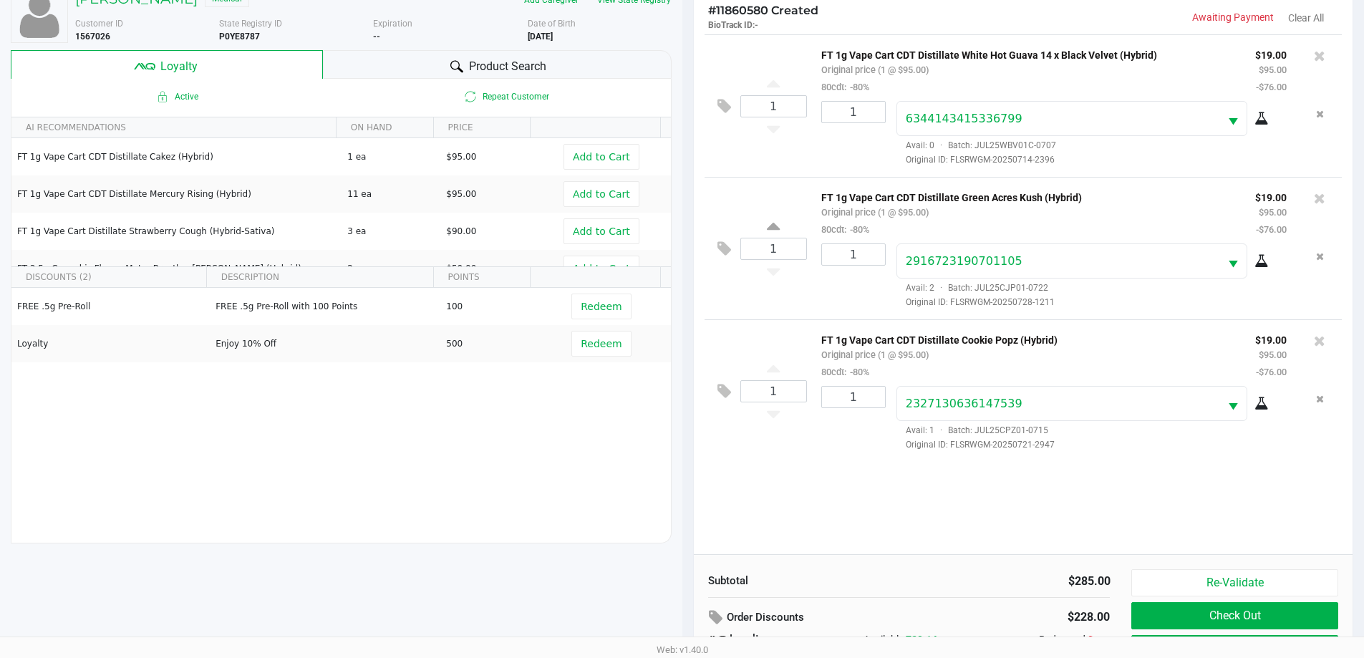
scroll to position [172, 0]
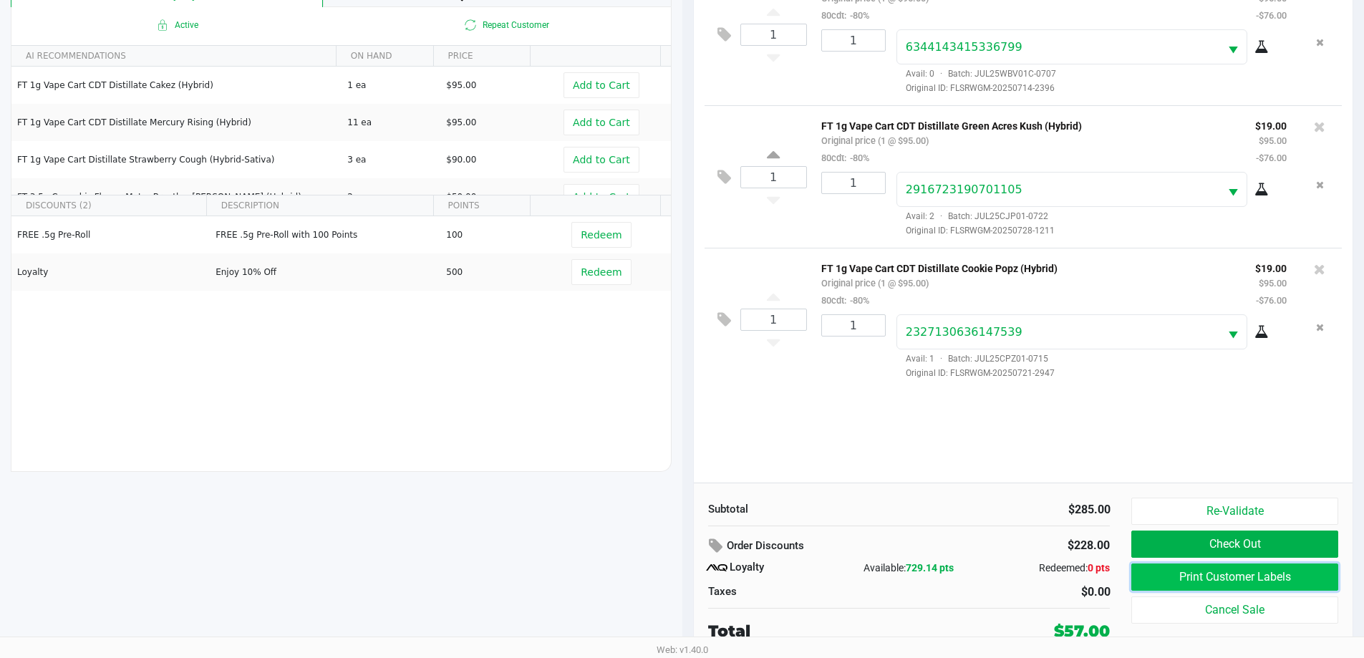
click at [1272, 577] on button "Print Customer Labels" at bounding box center [1235, 577] width 206 height 27
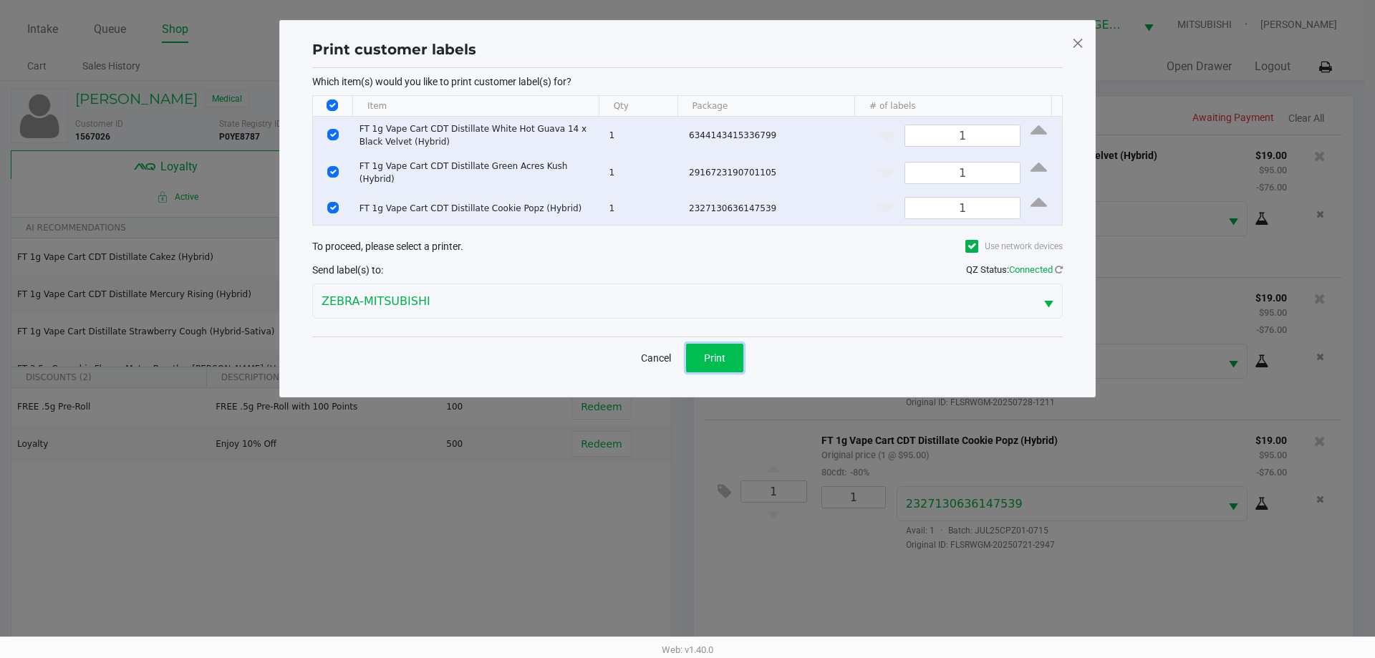
click at [720, 365] on button "Print" at bounding box center [714, 358] width 57 height 29
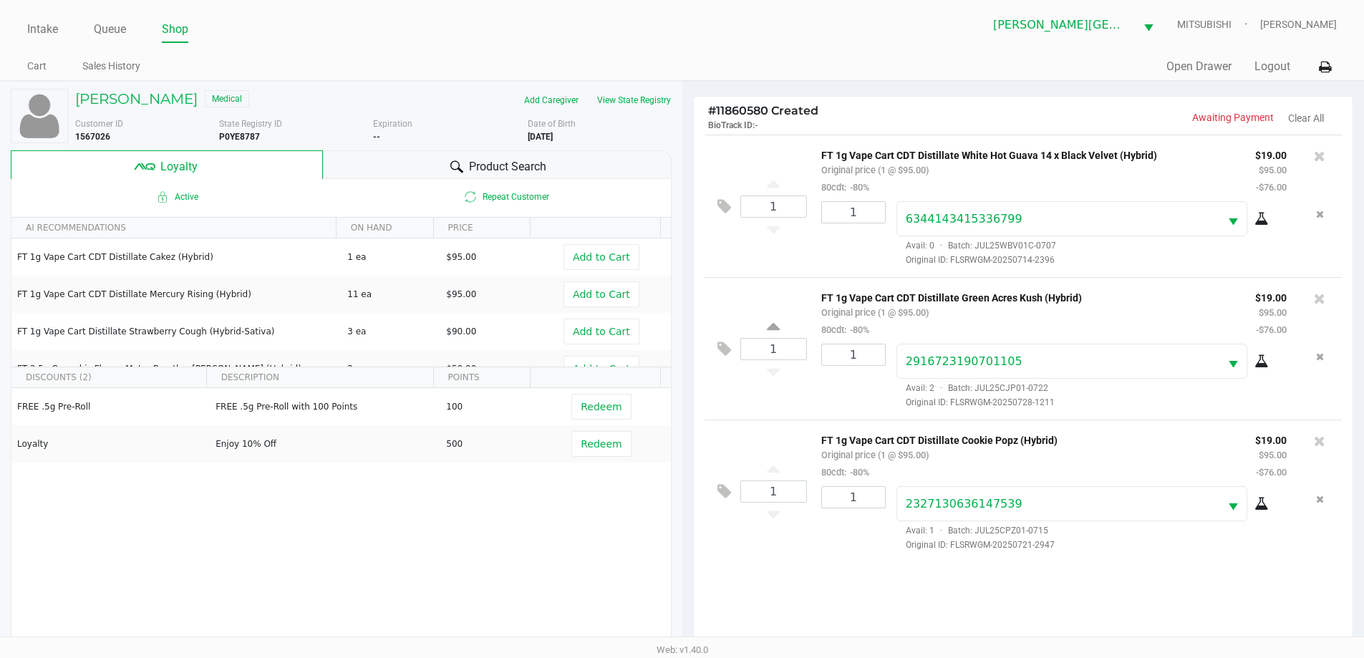
click at [451, 158] on div at bounding box center [456, 166] width 17 height 17
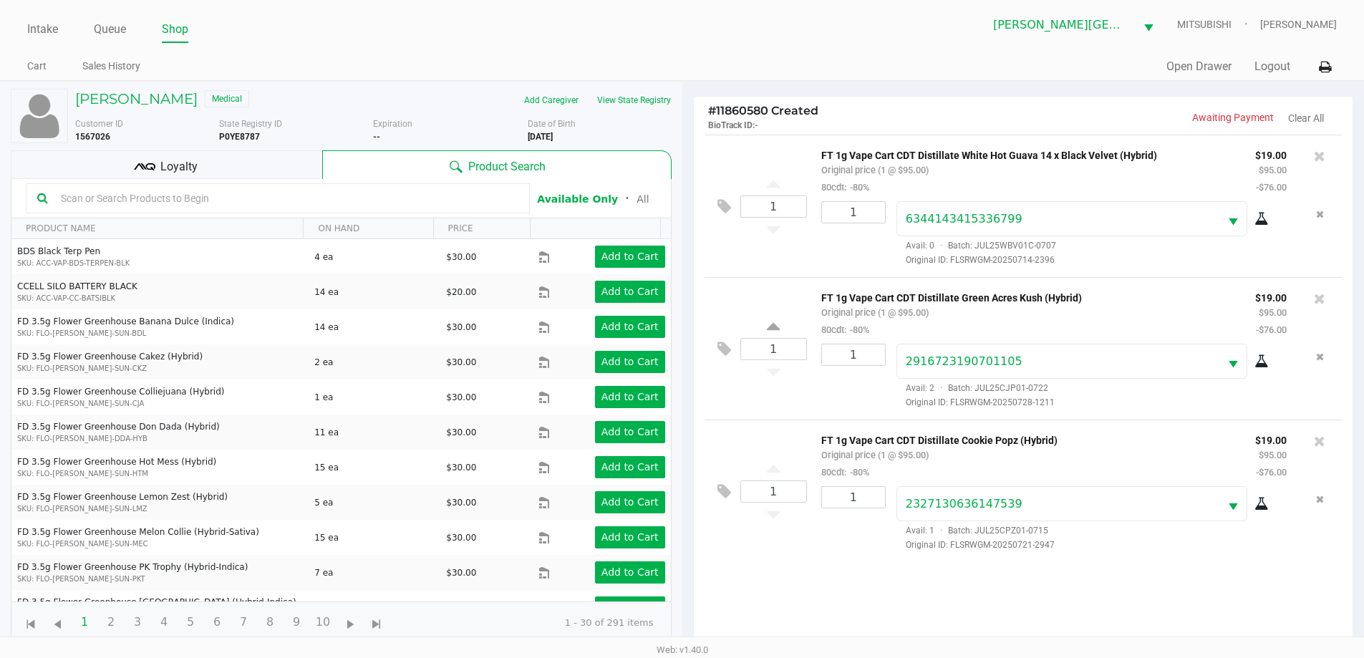
click at [359, 196] on input "text" at bounding box center [286, 198] width 463 height 21
type input "battery"
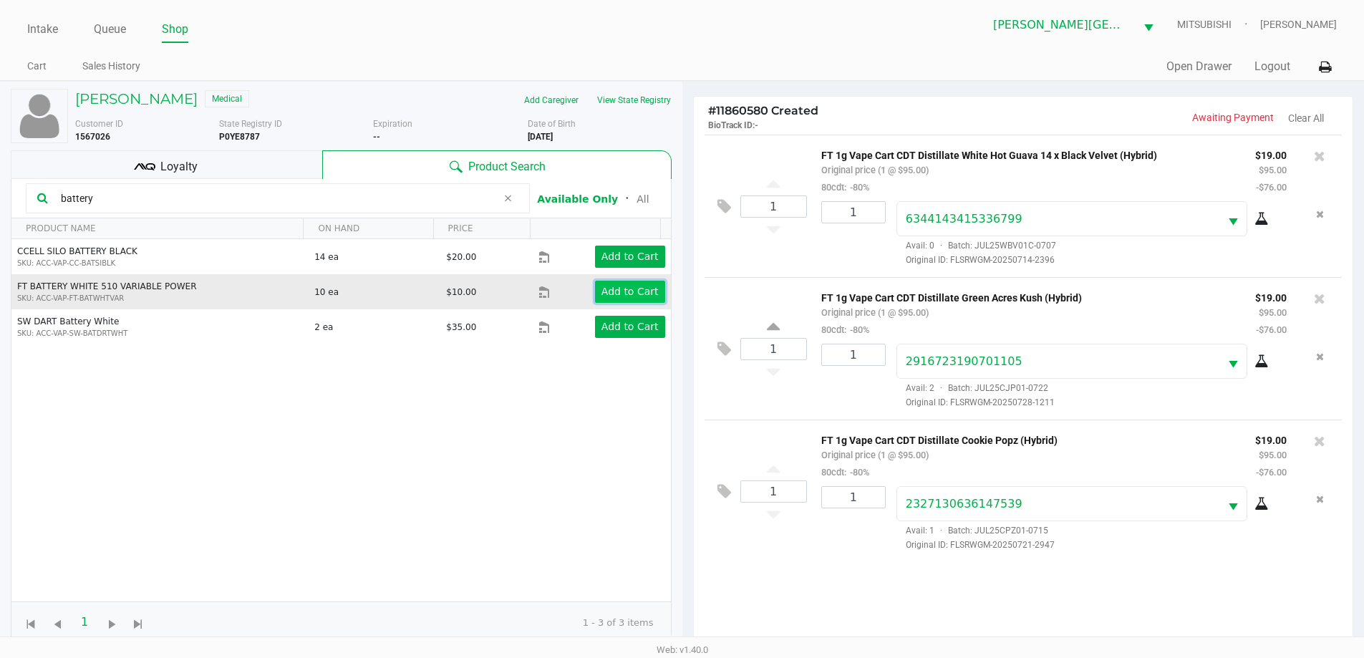
click at [628, 290] on app-button-loader "Add to Cart" at bounding box center [630, 291] width 57 height 11
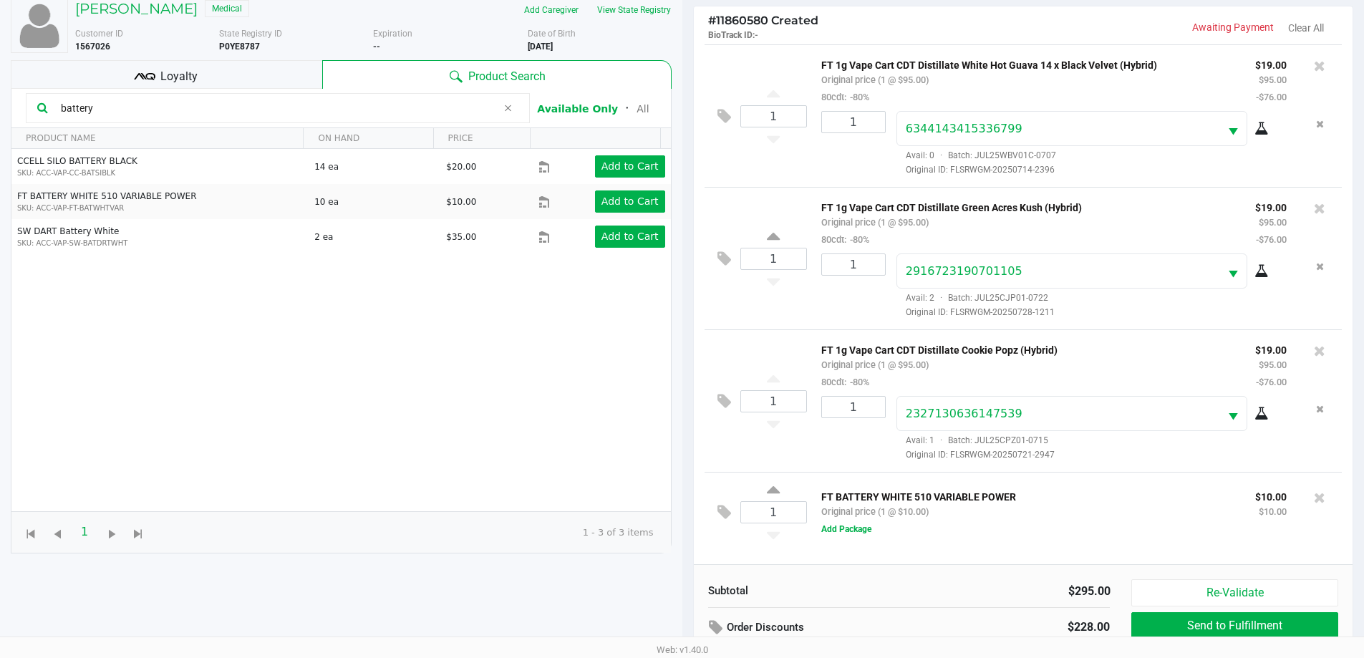
scroll to position [172, 0]
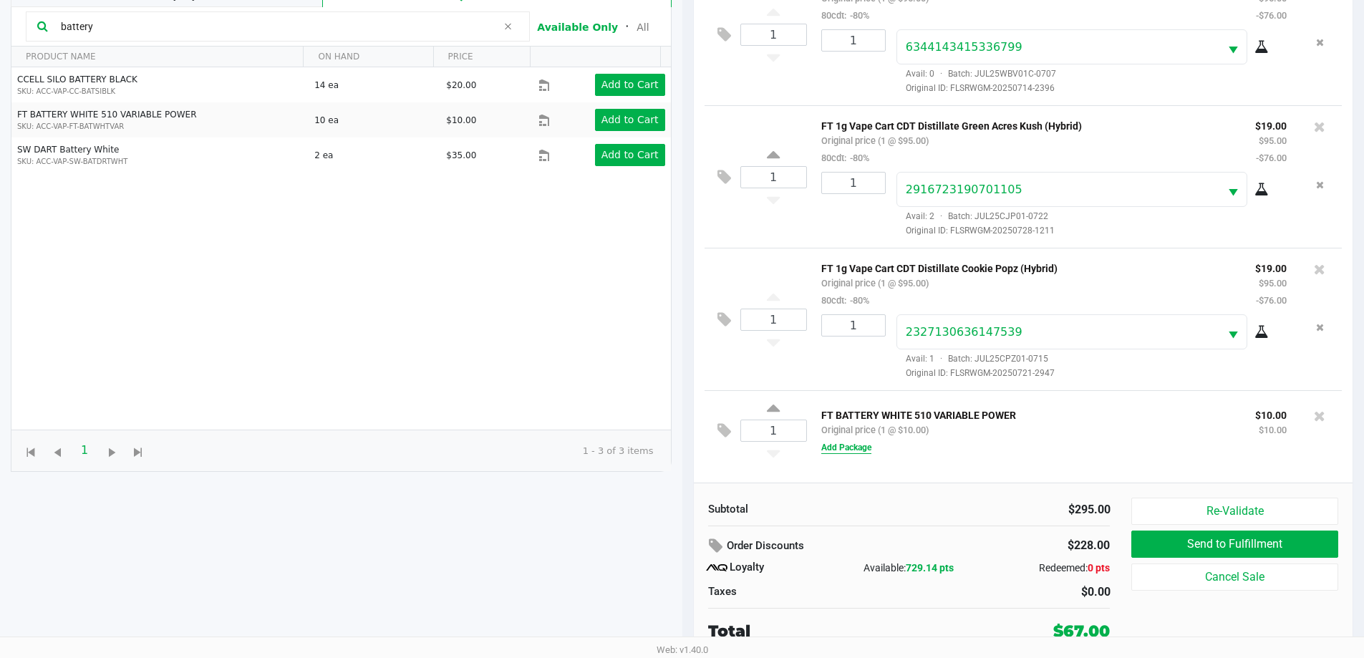
click at [852, 448] on button "Add Package" at bounding box center [847, 447] width 50 height 13
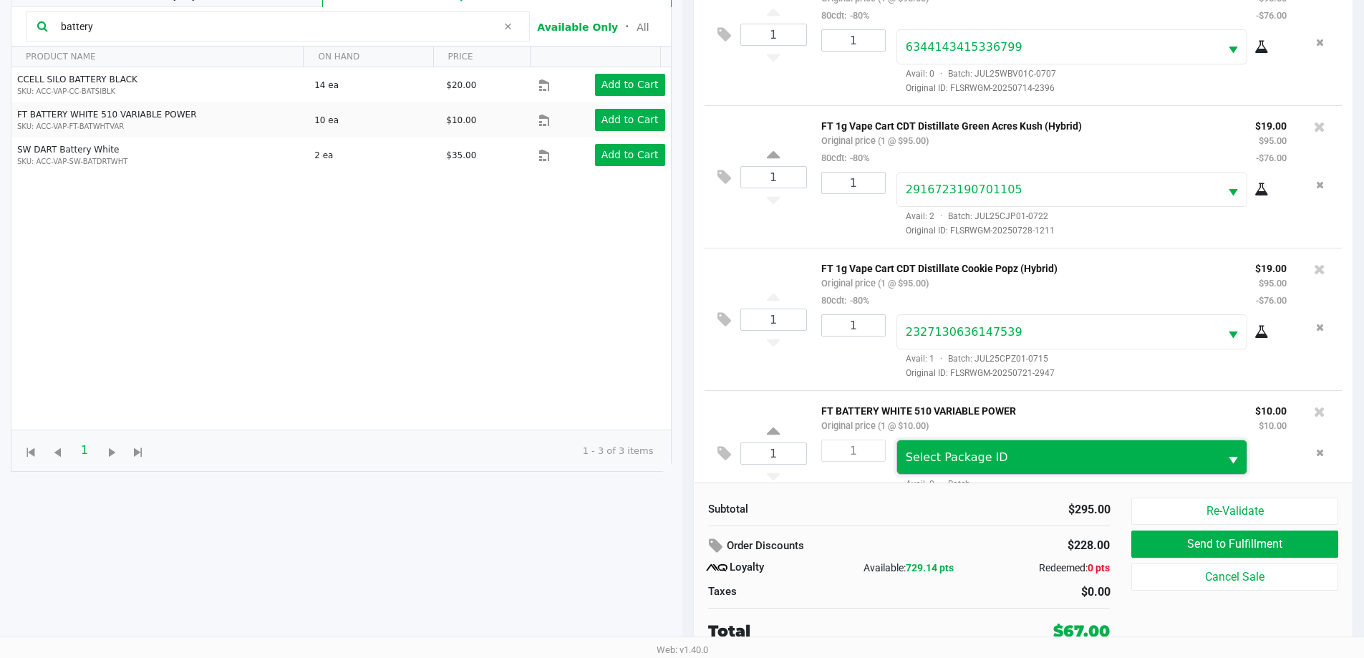
click at [981, 448] on span "Select Package ID" at bounding box center [1058, 458] width 323 height 34
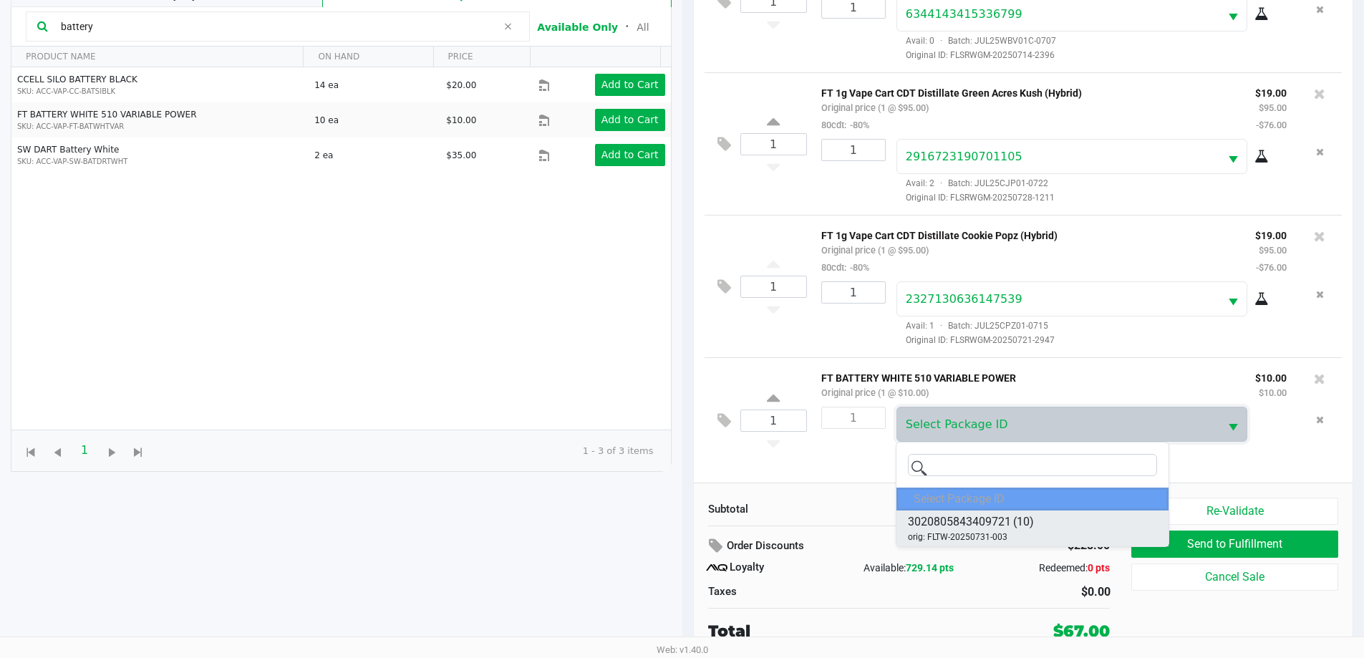
click at [1069, 527] on li "3020805843409721 (10) orig: FLTW-20250731-003" at bounding box center [1033, 529] width 272 height 36
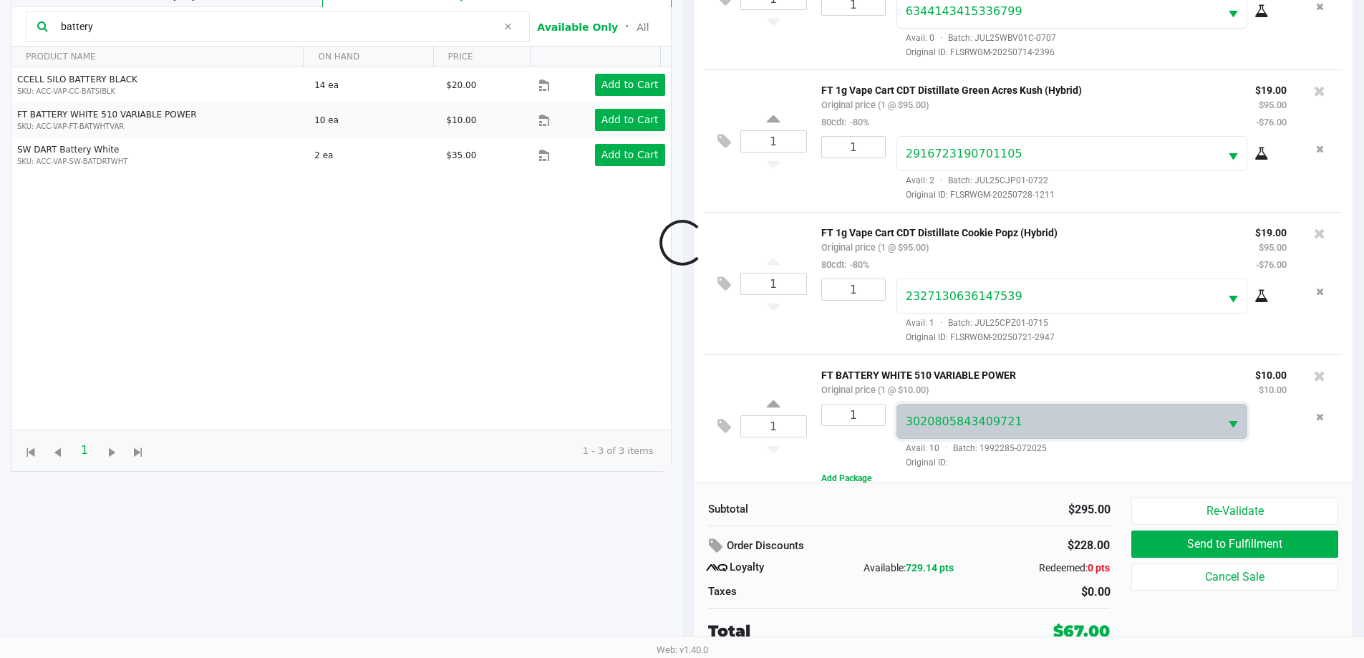
scroll to position [36, 0]
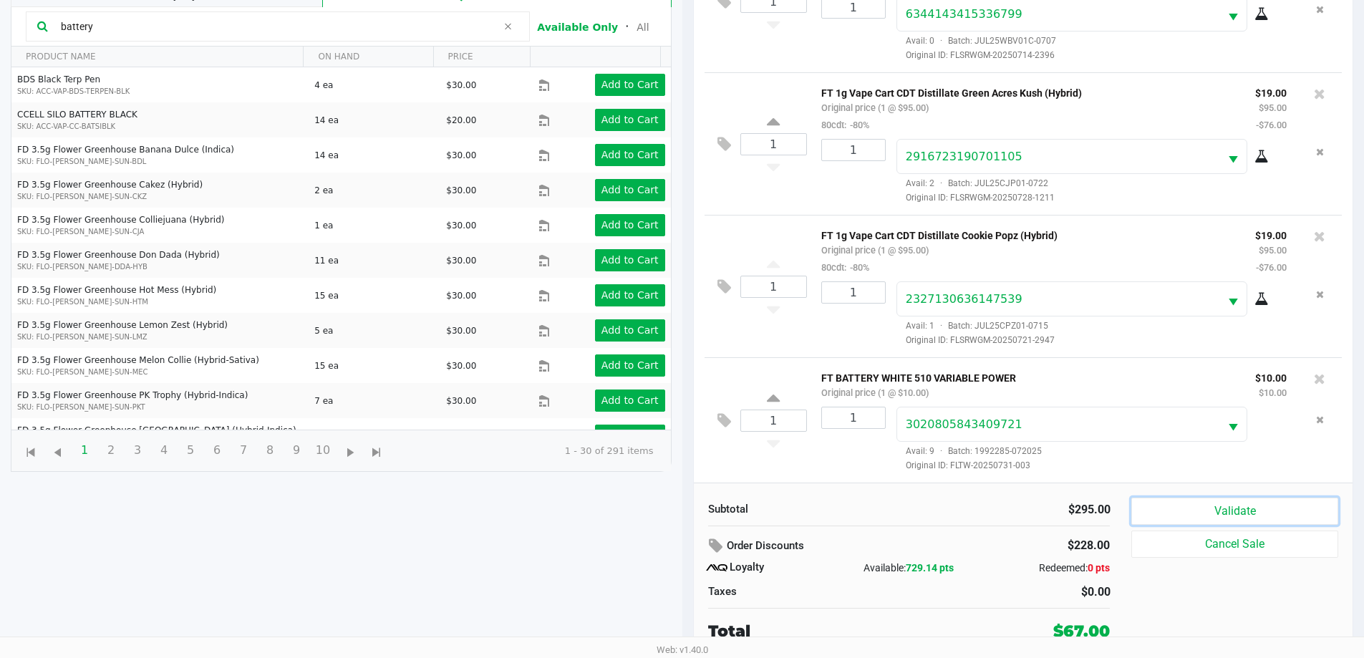
click at [1200, 508] on button "Validate" at bounding box center [1235, 511] width 206 height 27
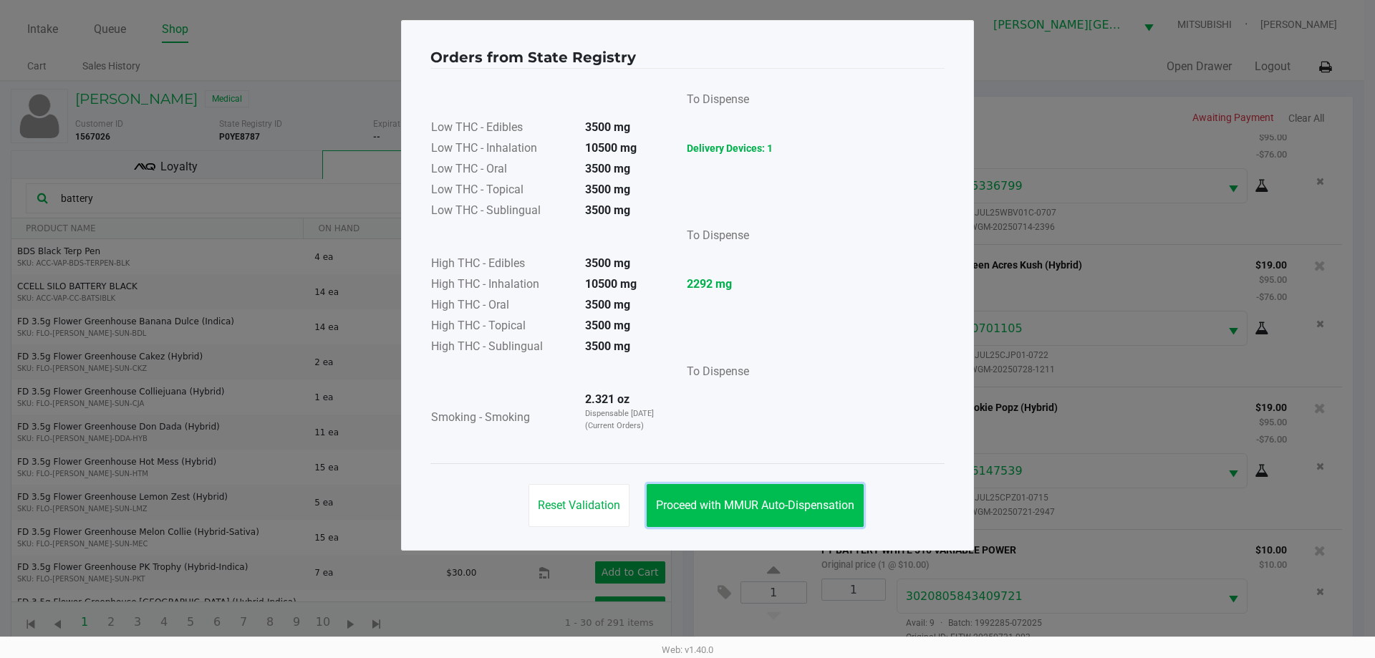
click at [819, 494] on button "Proceed with MMUR Auto-Dispensation" at bounding box center [755, 505] width 217 height 43
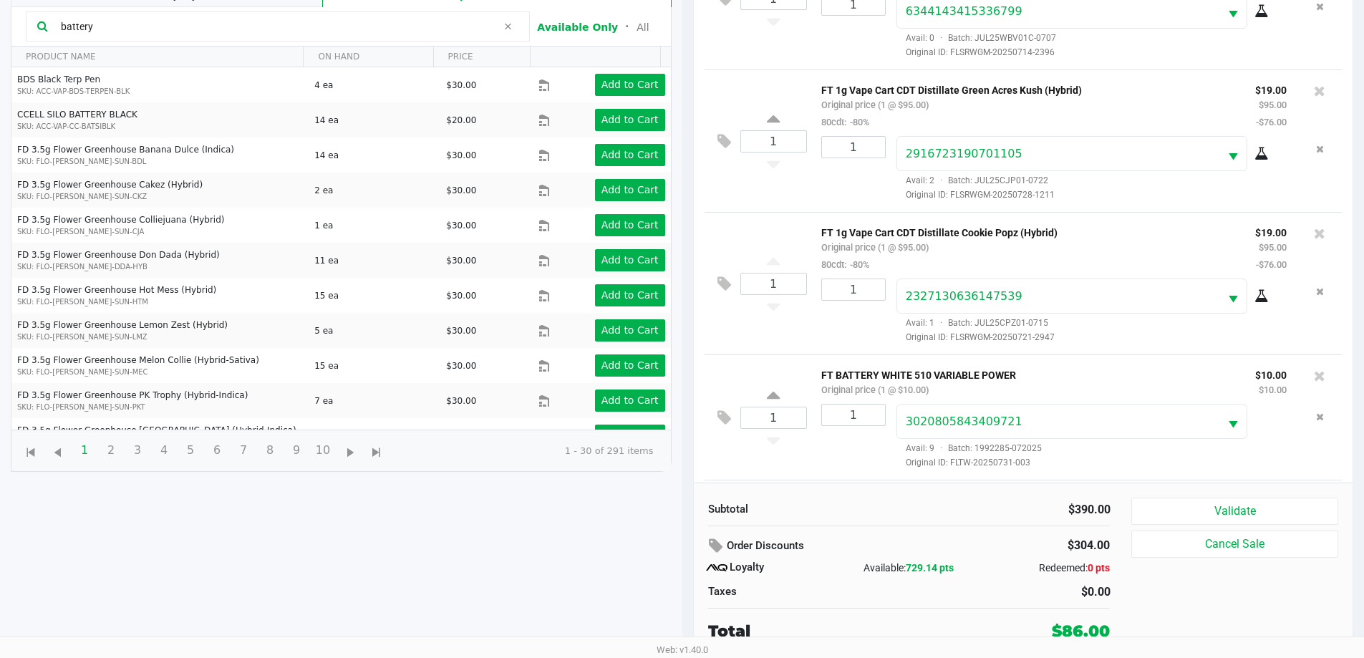
scroll to position [179, 0]
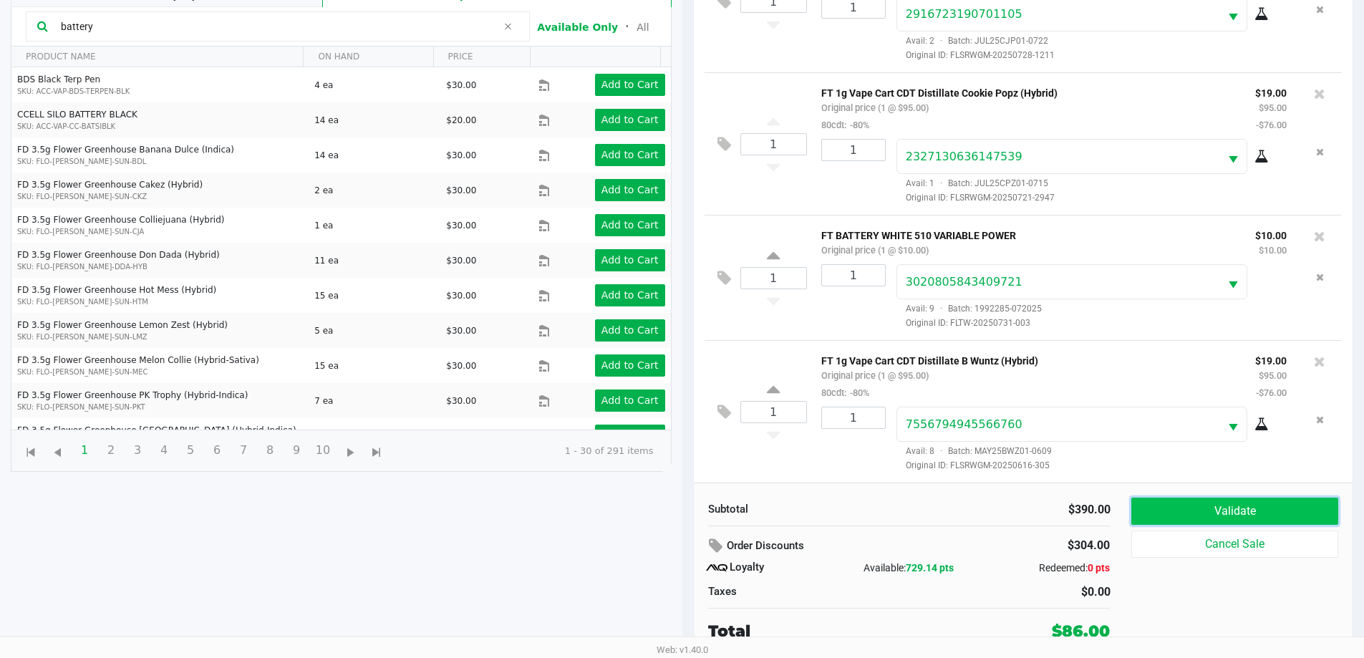
click at [1232, 511] on button "Validate" at bounding box center [1235, 511] width 206 height 27
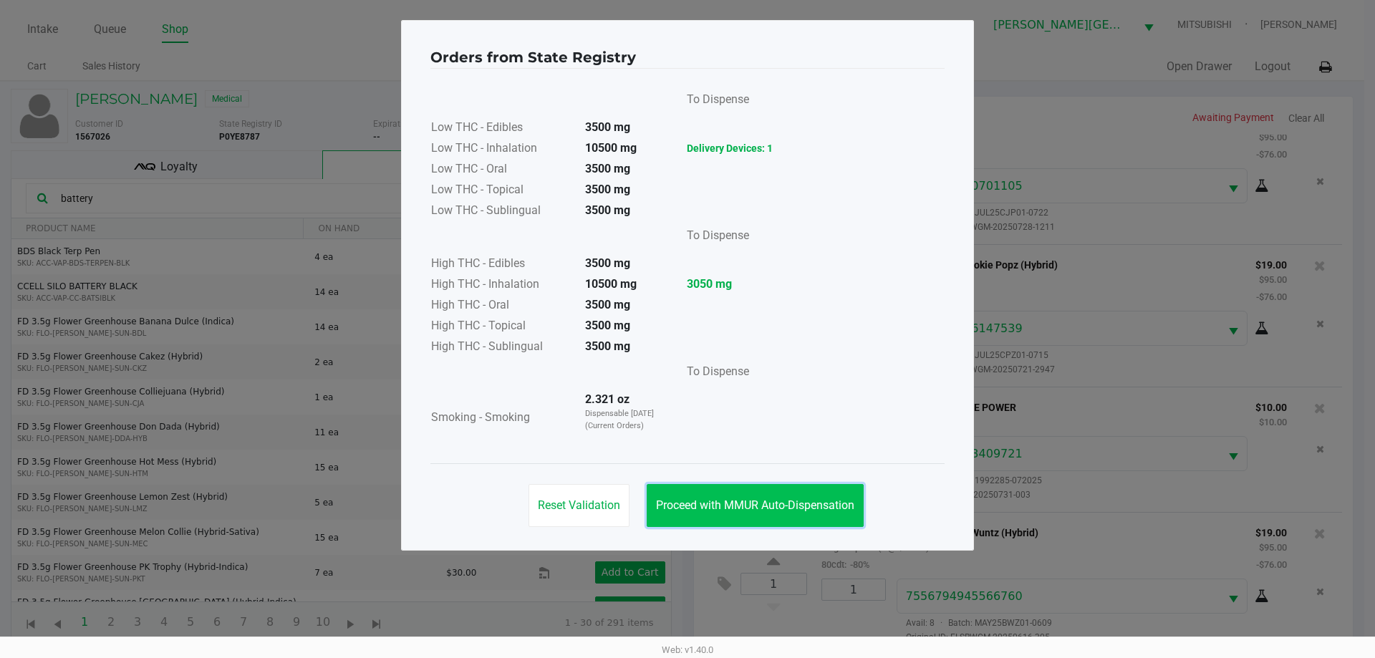
click at [813, 509] on span "Proceed with MMUR Auto-Dispensation" at bounding box center [755, 506] width 198 height 14
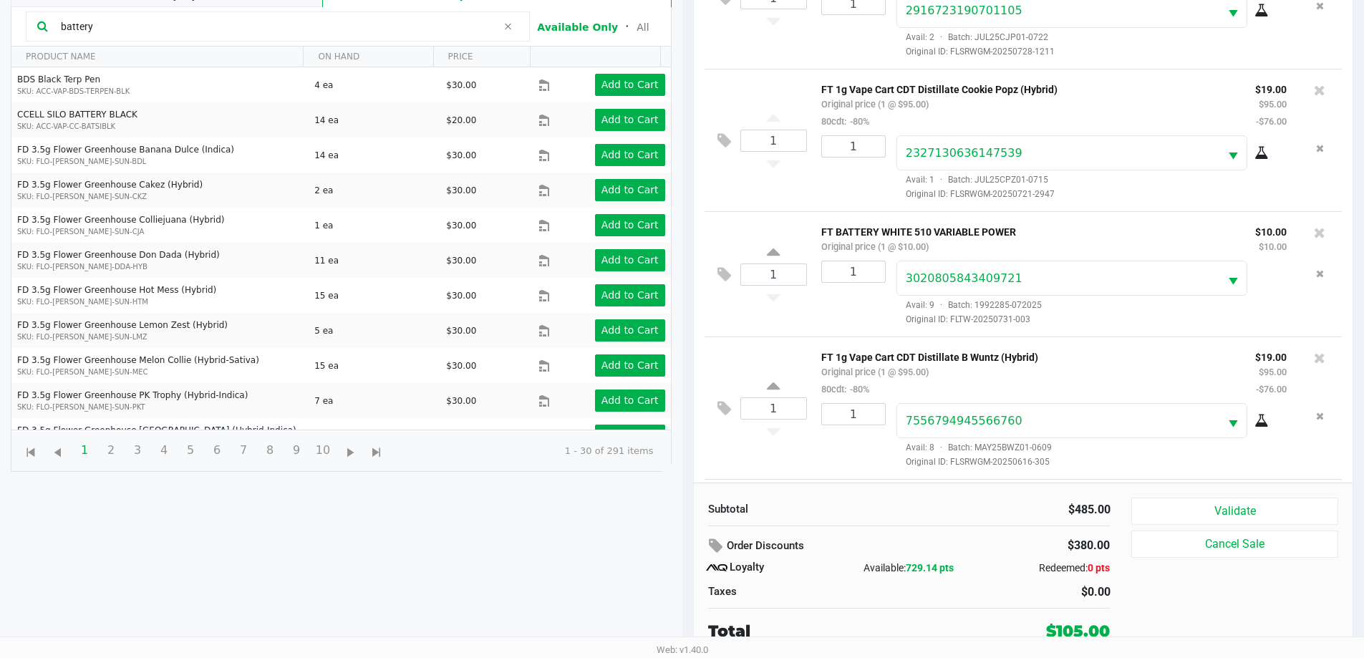
scroll to position [322, 0]
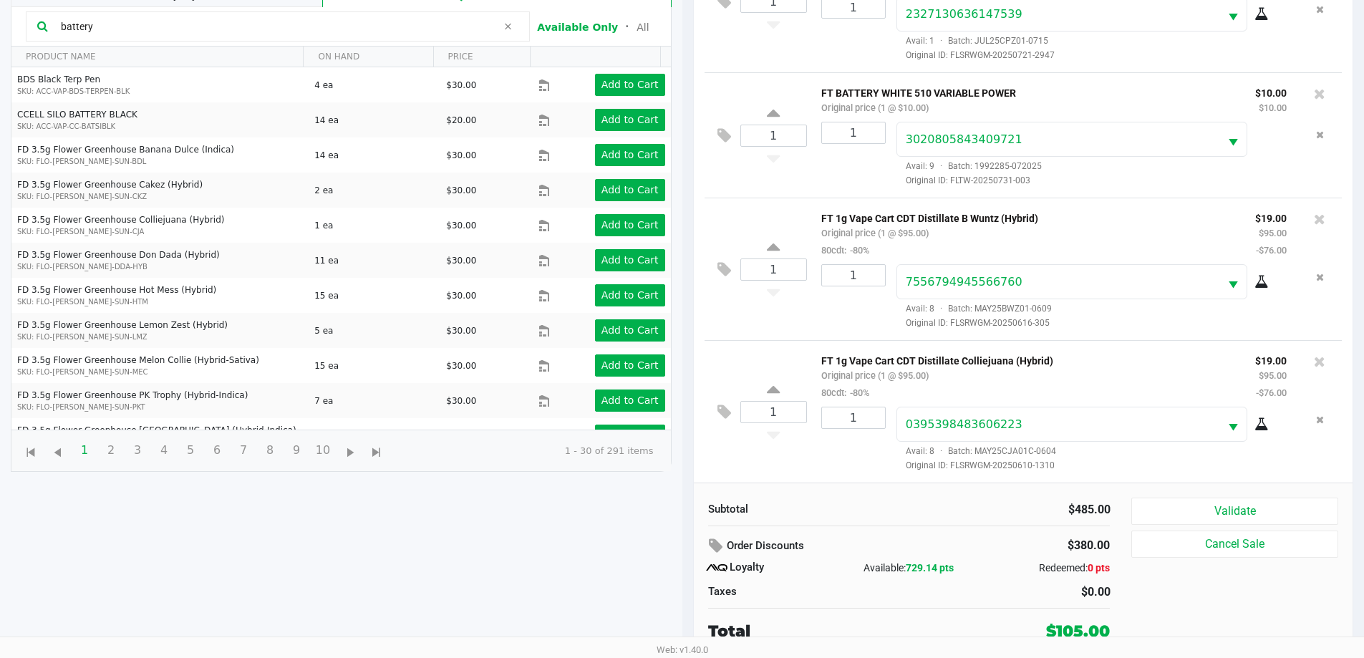
click at [1257, 416] on div at bounding box center [1267, 423] width 39 height 17
click at [1256, 420] on icon at bounding box center [1262, 424] width 14 height 11
click at [1314, 362] on icon at bounding box center [1319, 362] width 11 height 14
click at [1255, 430] on icon at bounding box center [1262, 424] width 14 height 11
click at [1314, 360] on icon at bounding box center [1319, 362] width 11 height 14
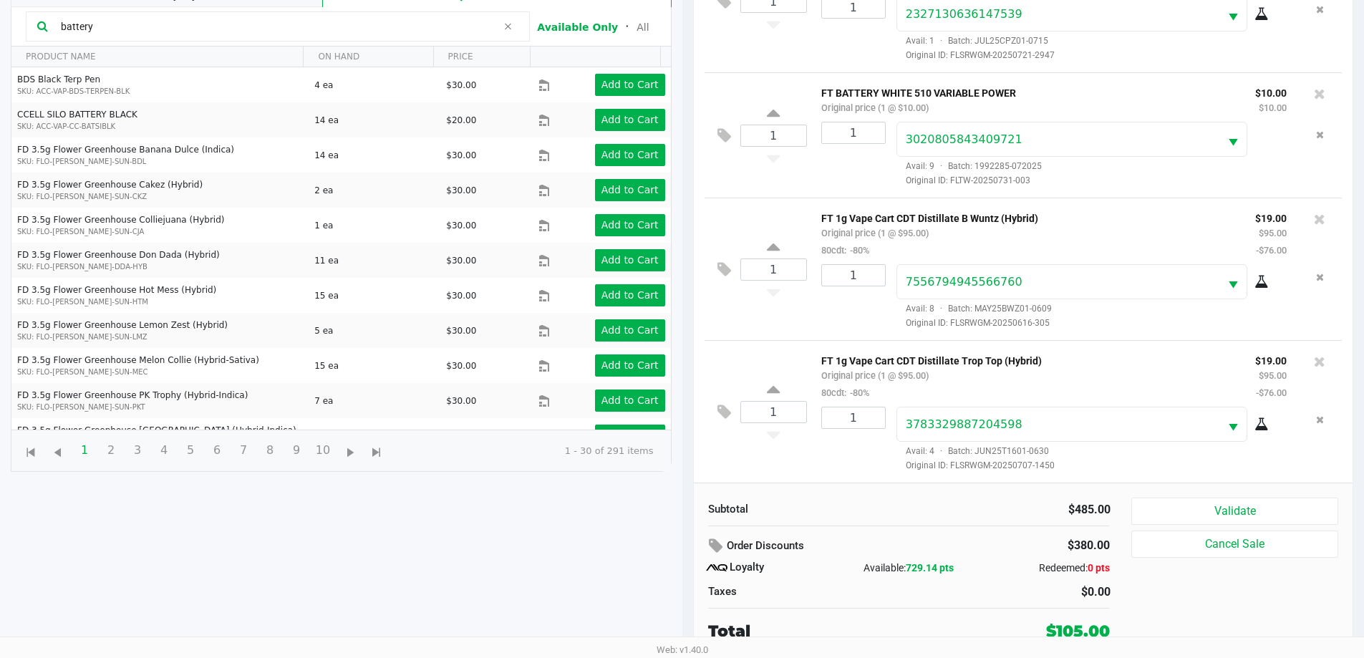
click at [1255, 424] on icon at bounding box center [1262, 424] width 14 height 11
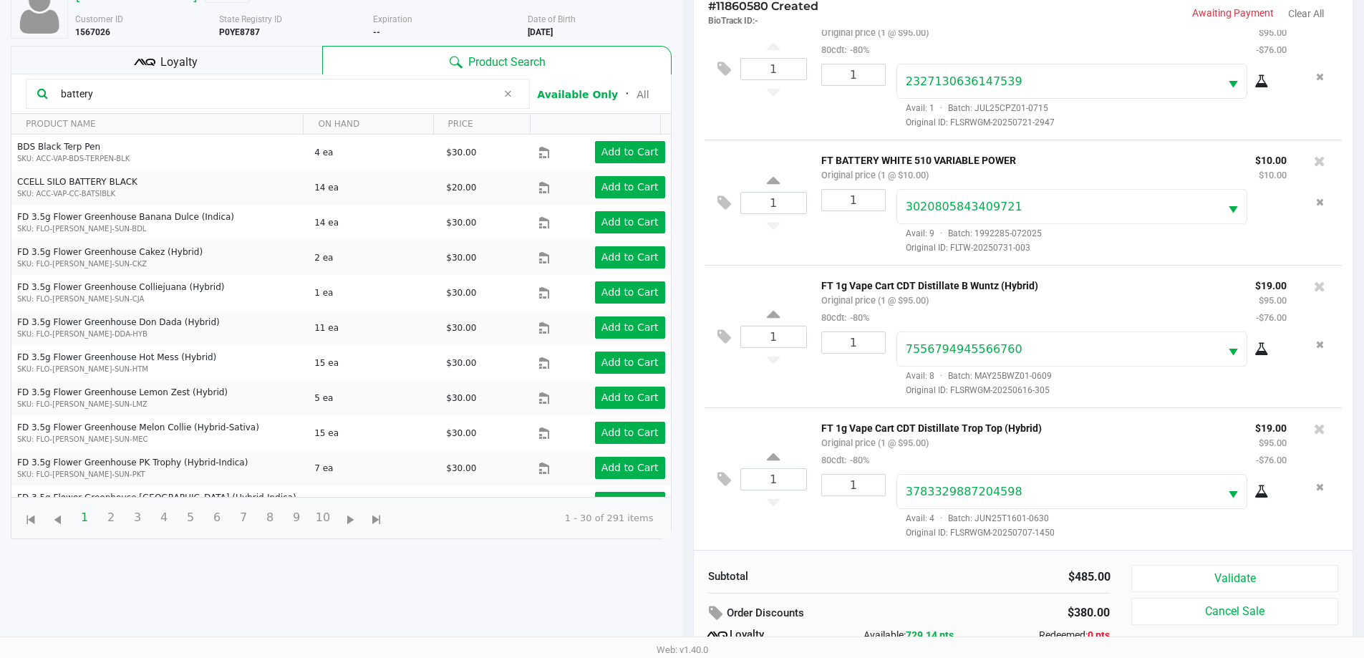
scroll to position [29, 0]
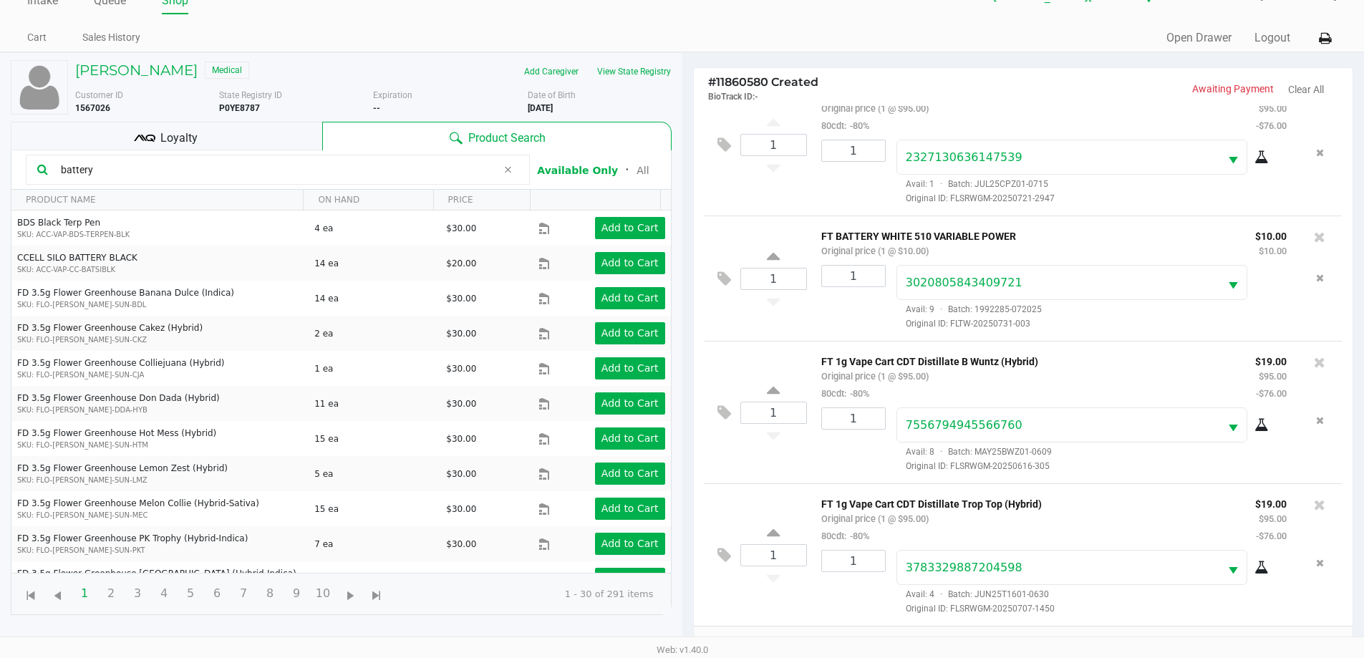
click at [241, 131] on div "Loyalty" at bounding box center [167, 136] width 312 height 29
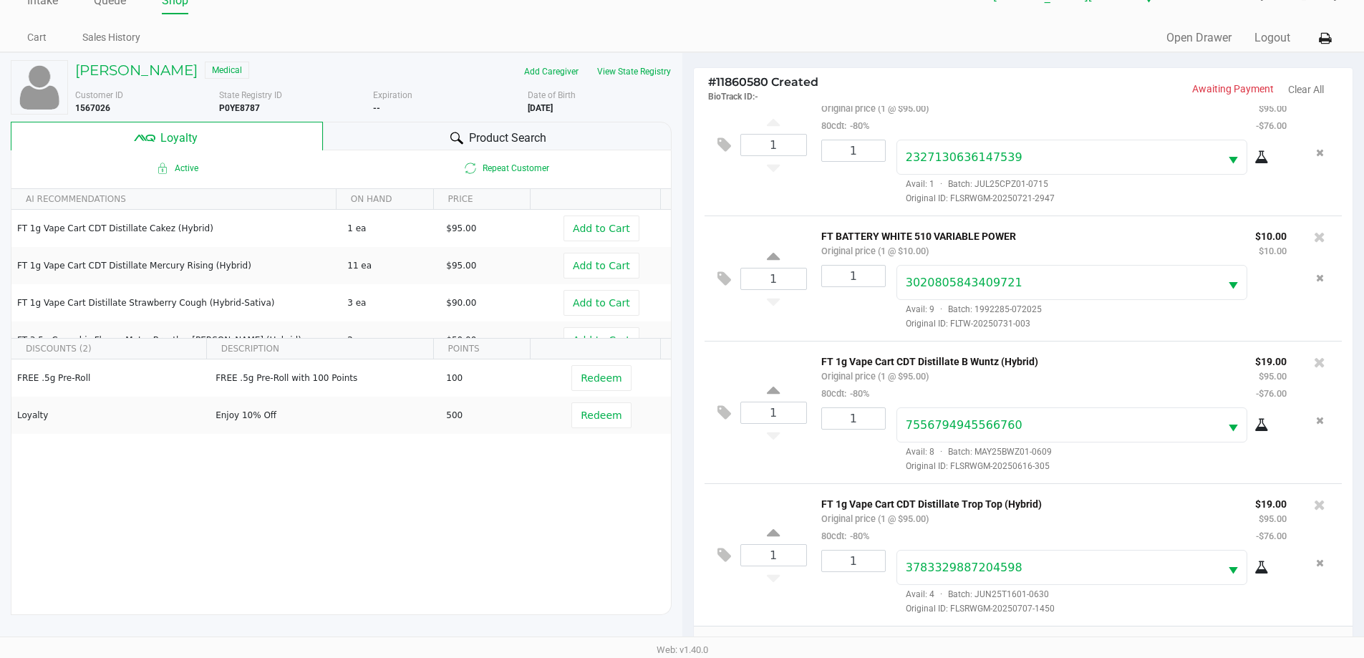
click at [516, 140] on span "Product Search" at bounding box center [507, 138] width 77 height 17
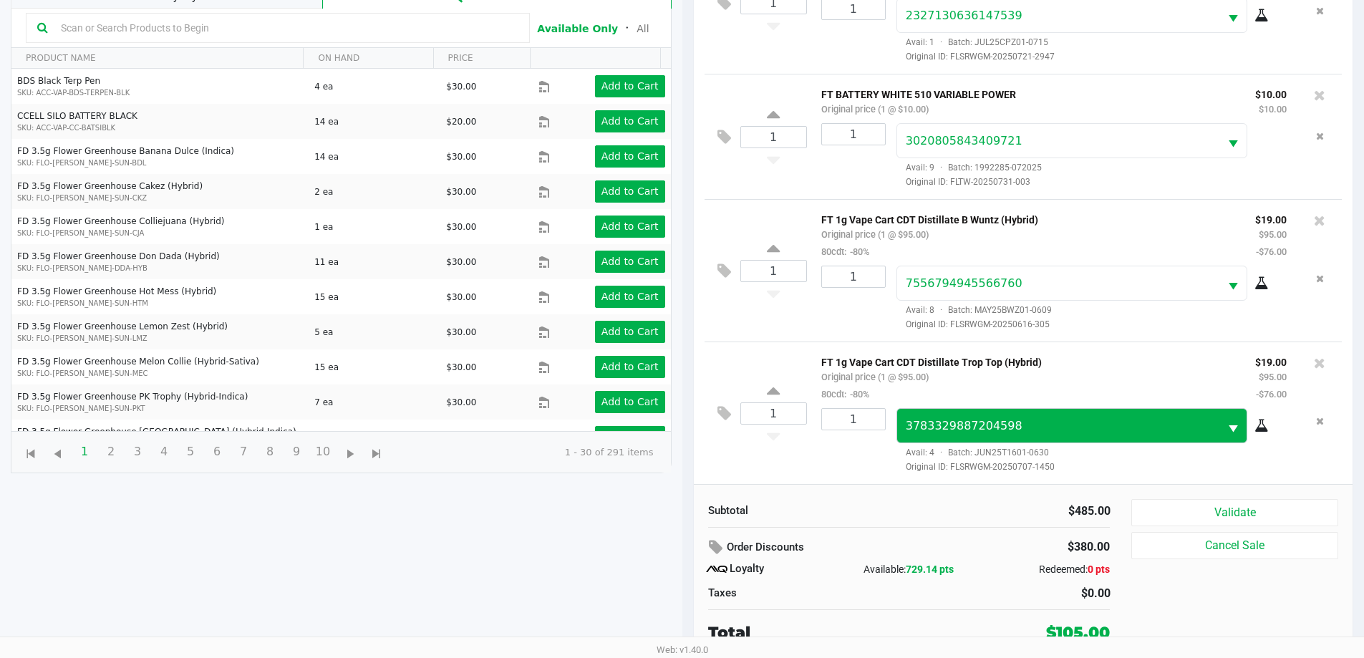
scroll to position [172, 0]
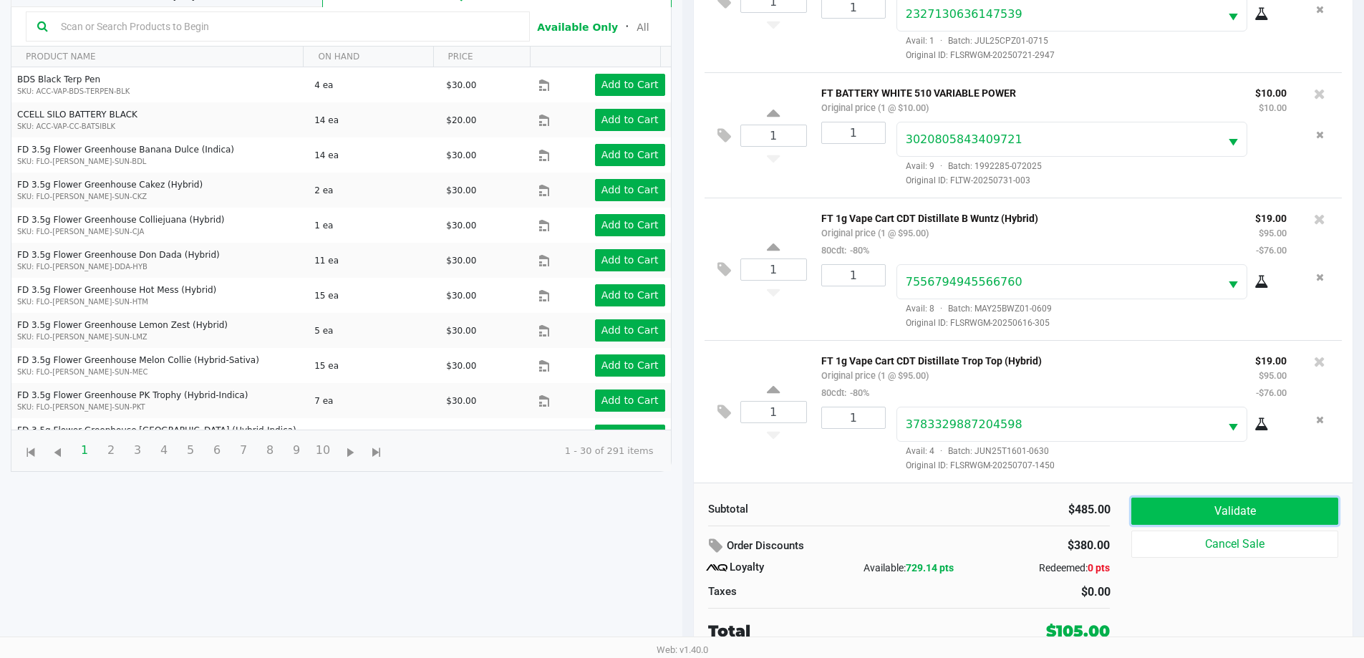
click at [1213, 510] on button "Validate" at bounding box center [1235, 511] width 206 height 27
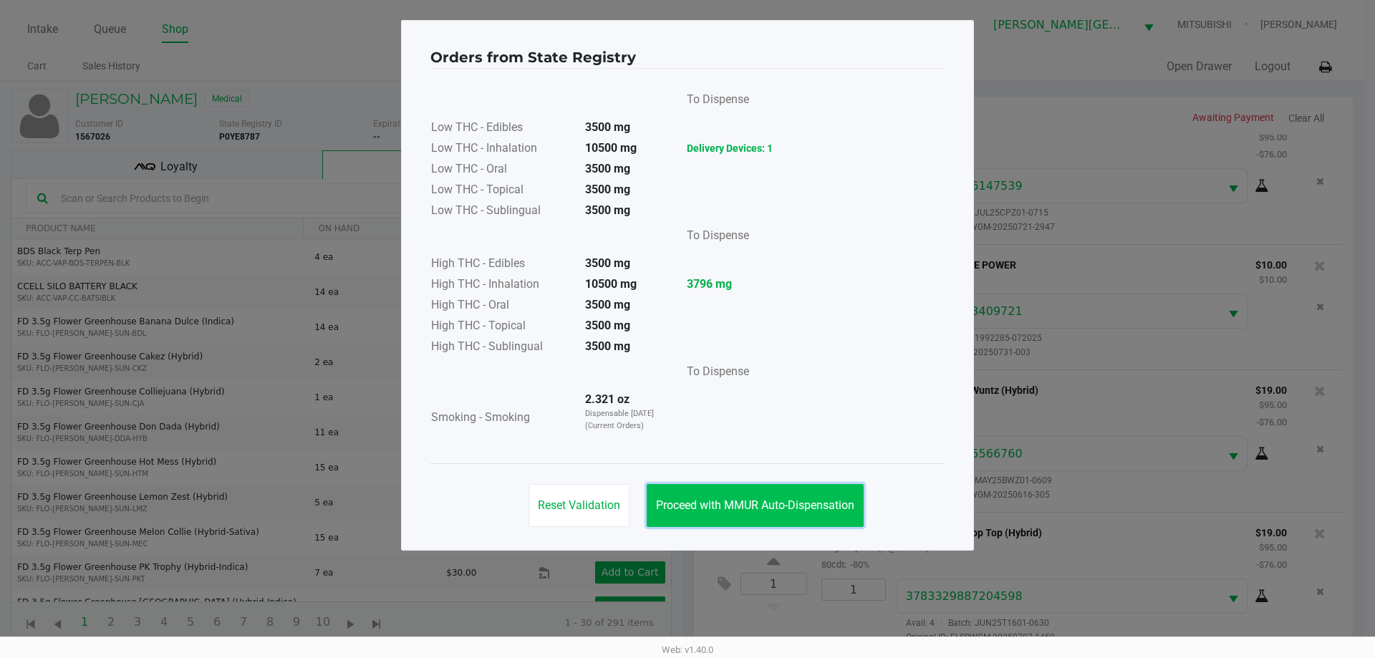
click at [821, 506] on span "Proceed with MMUR Auto-Dispensation" at bounding box center [755, 506] width 198 height 14
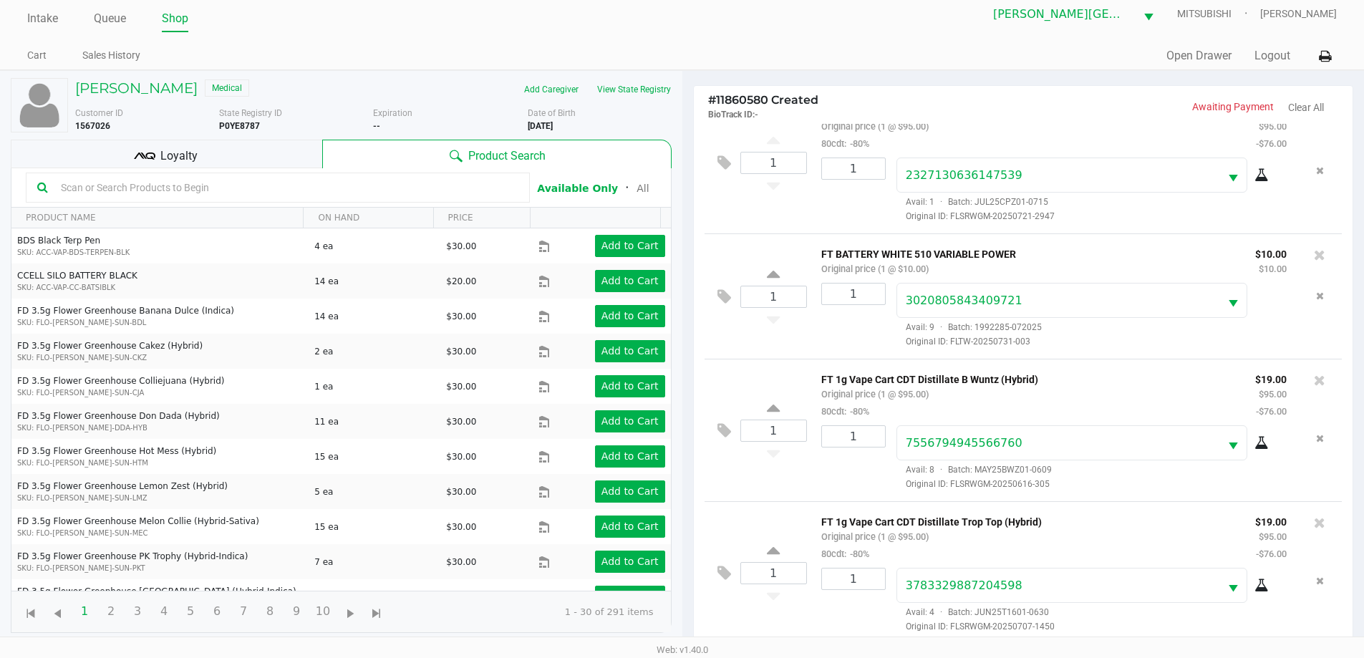
scroll to position [172, 0]
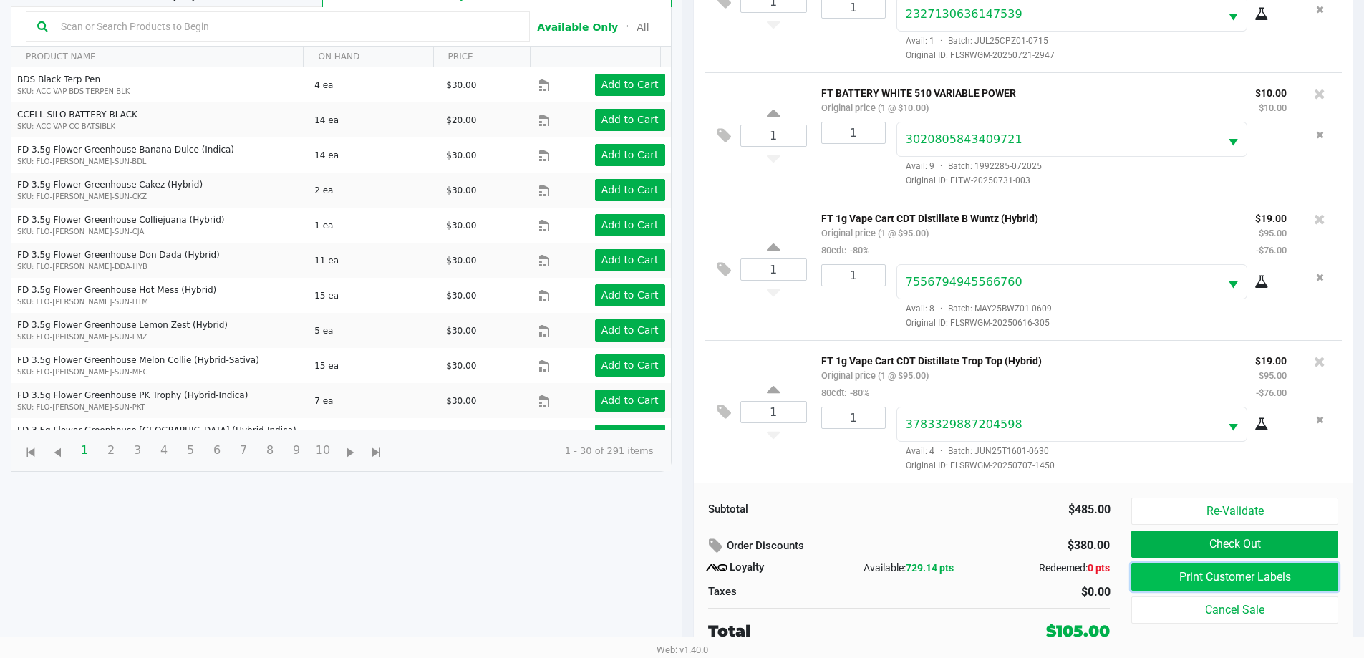
click at [1244, 572] on button "Print Customer Labels" at bounding box center [1235, 577] width 206 height 27
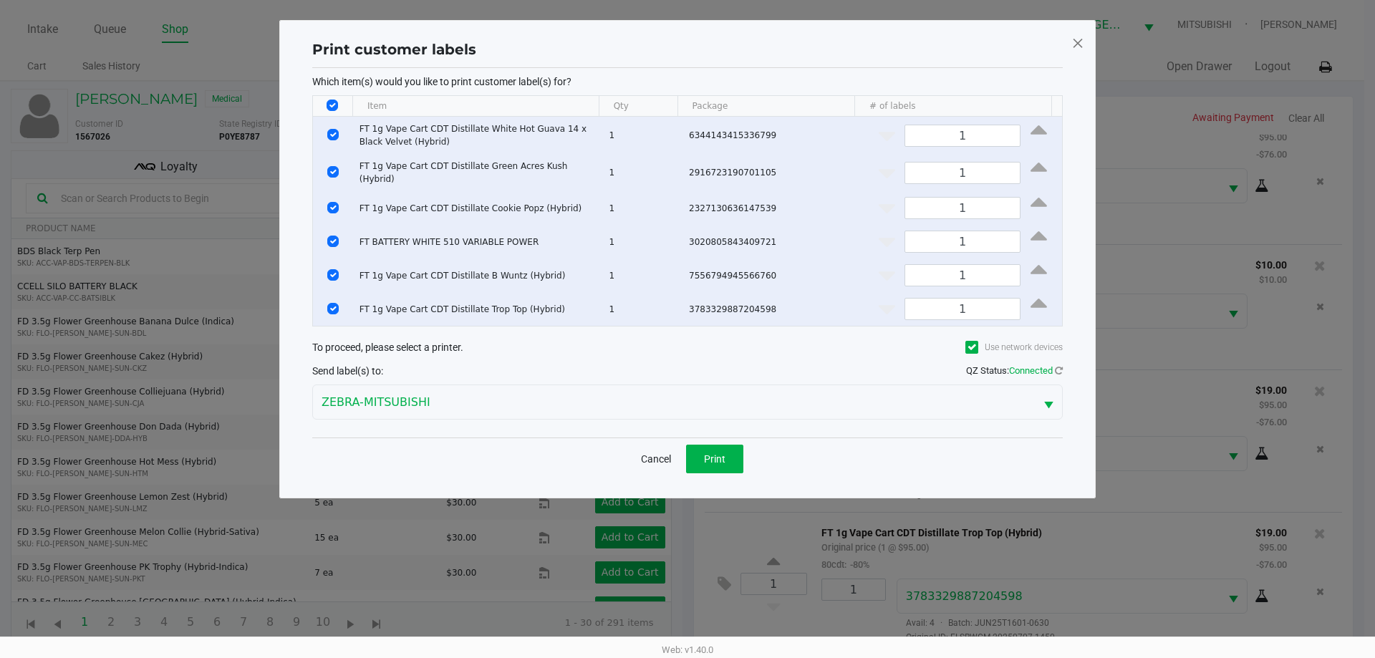
click at [331, 103] on input "Select All Rows" at bounding box center [332, 105] width 11 height 11
checkbox input "false"
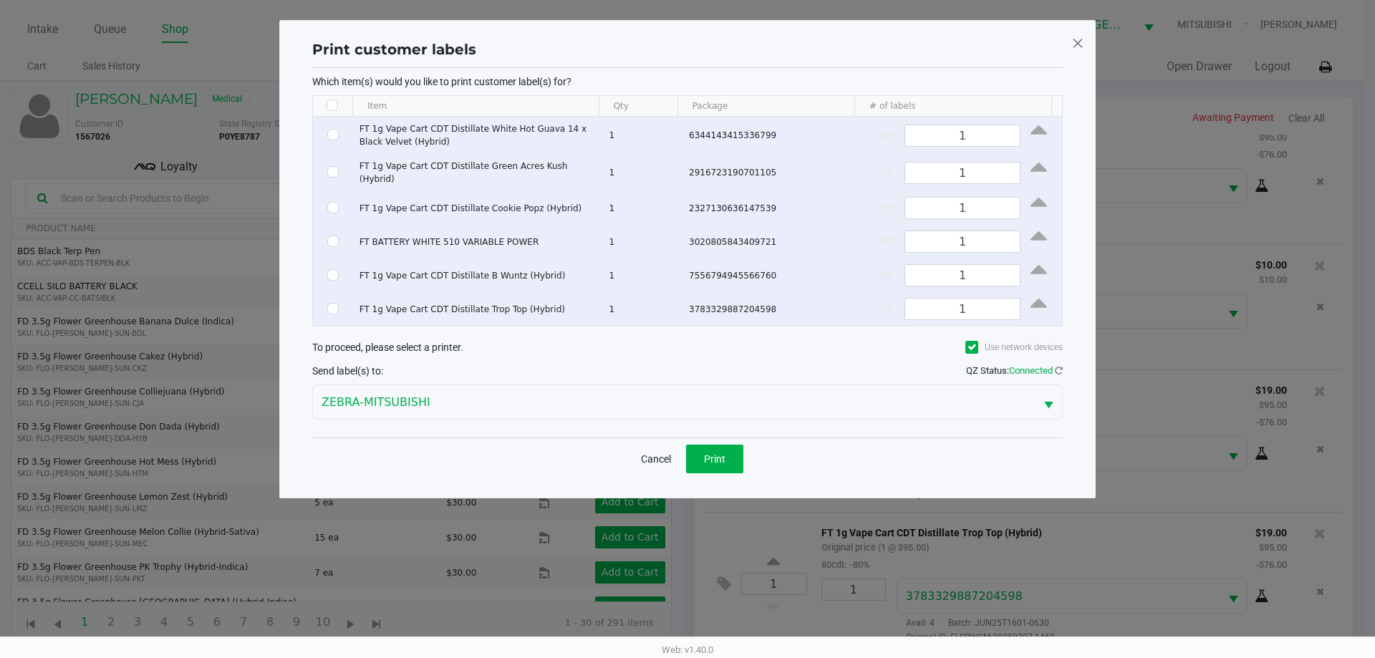
checkbox input "false"
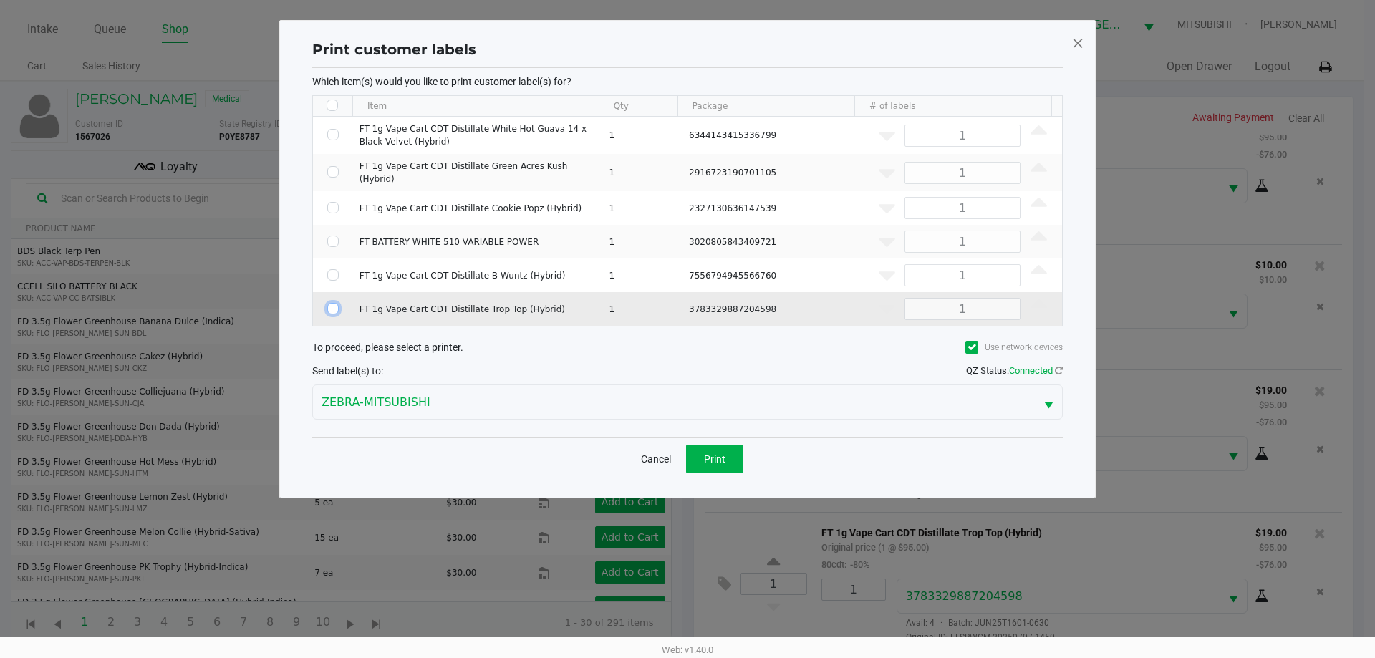
click at [330, 309] on input "Select Row" at bounding box center [332, 308] width 11 height 11
checkbox input "true"
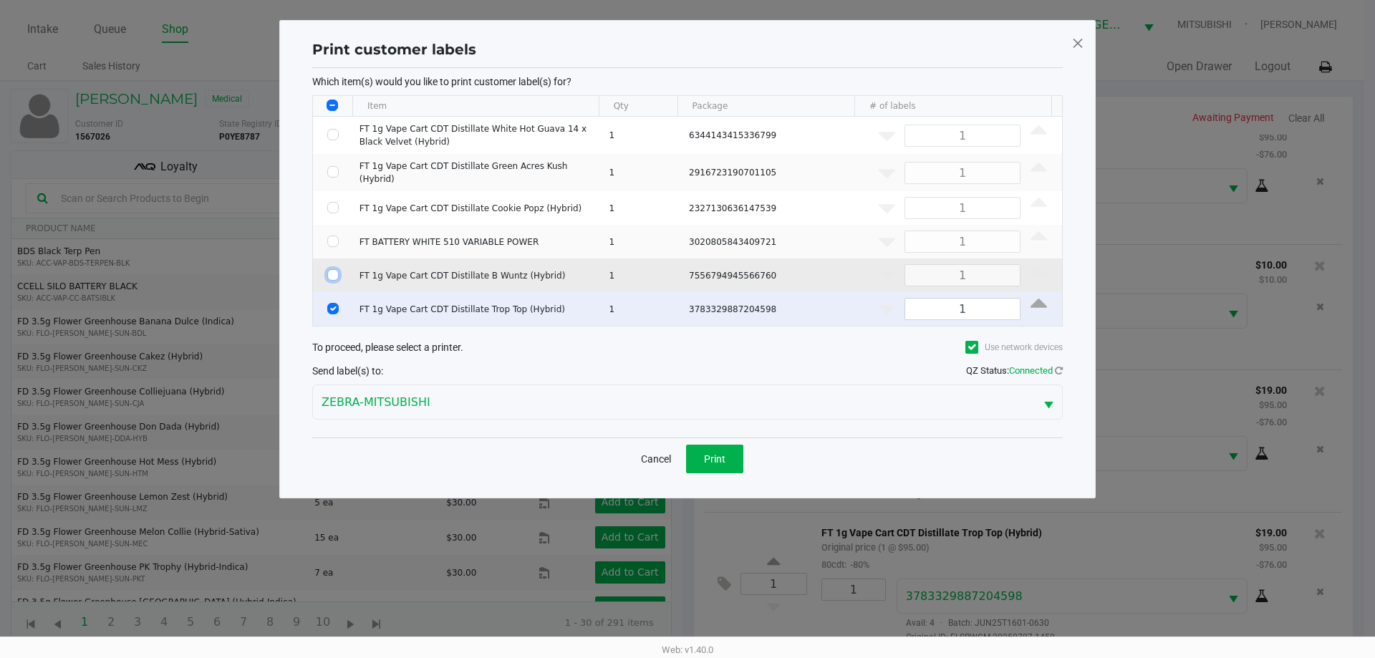
click at [330, 271] on input "Select Row" at bounding box center [332, 274] width 11 height 11
checkbox input "true"
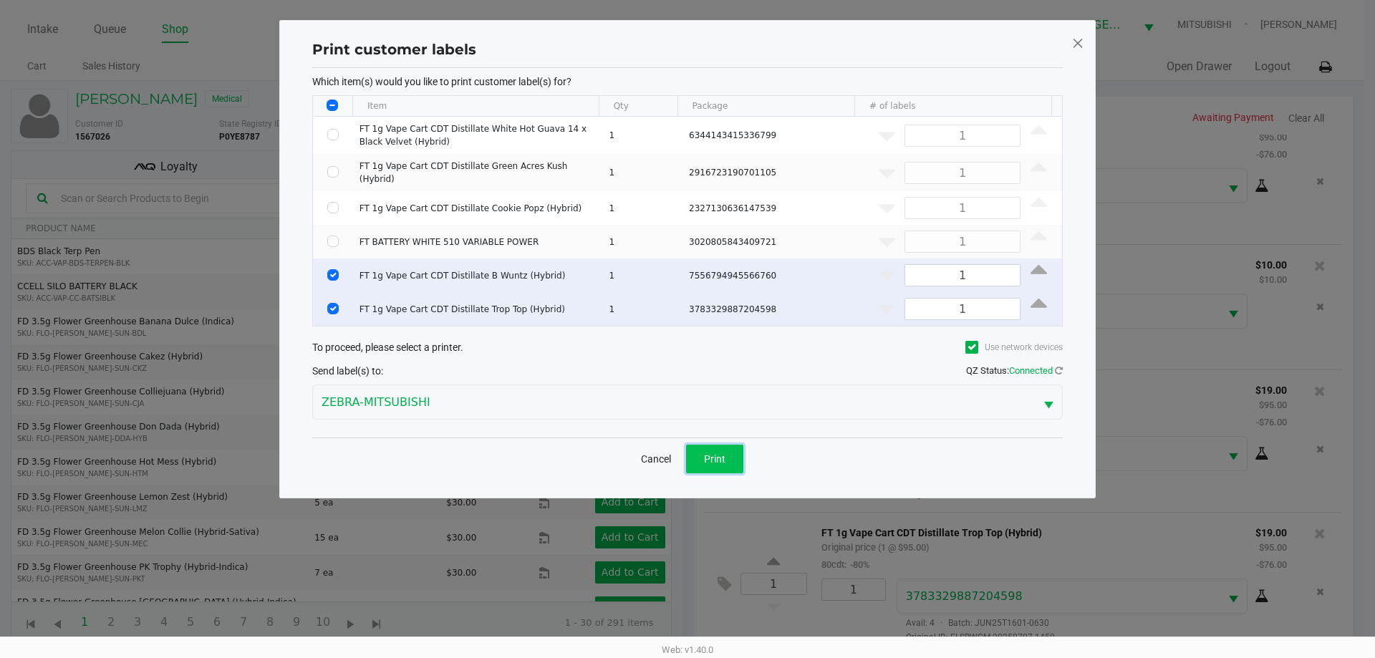
click at [715, 453] on span "Print" at bounding box center [714, 458] width 21 height 11
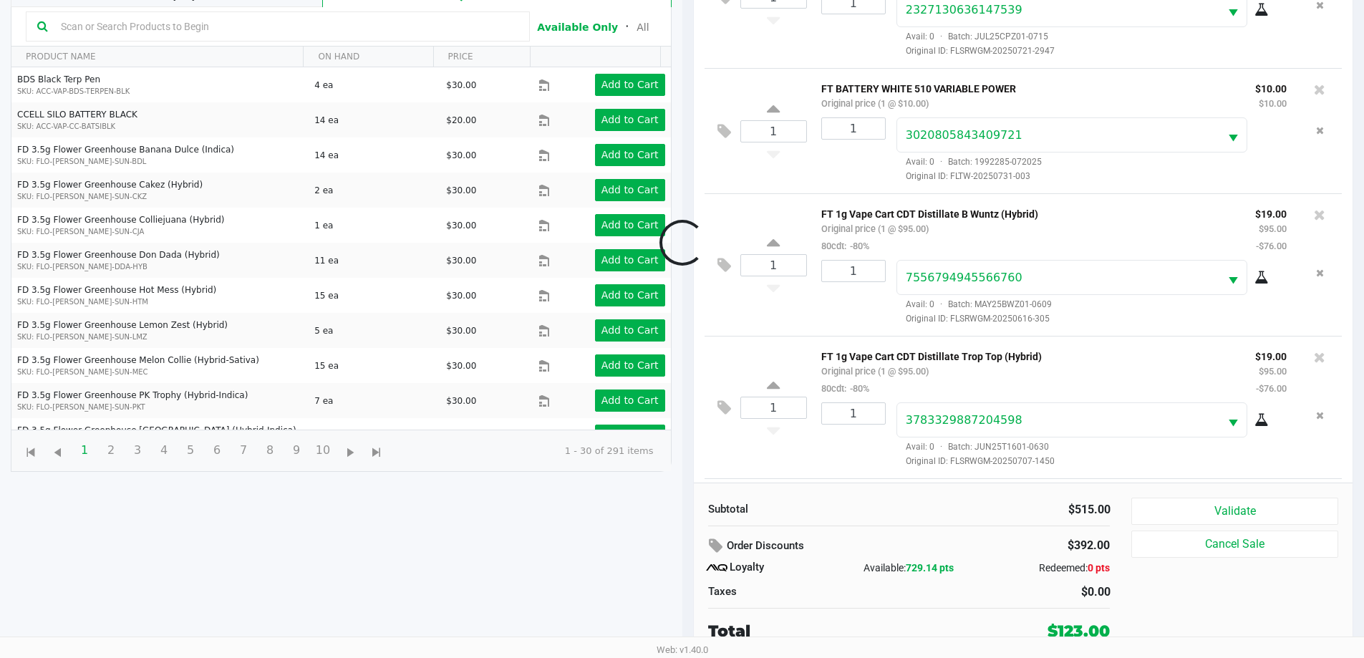
scroll to position [466, 0]
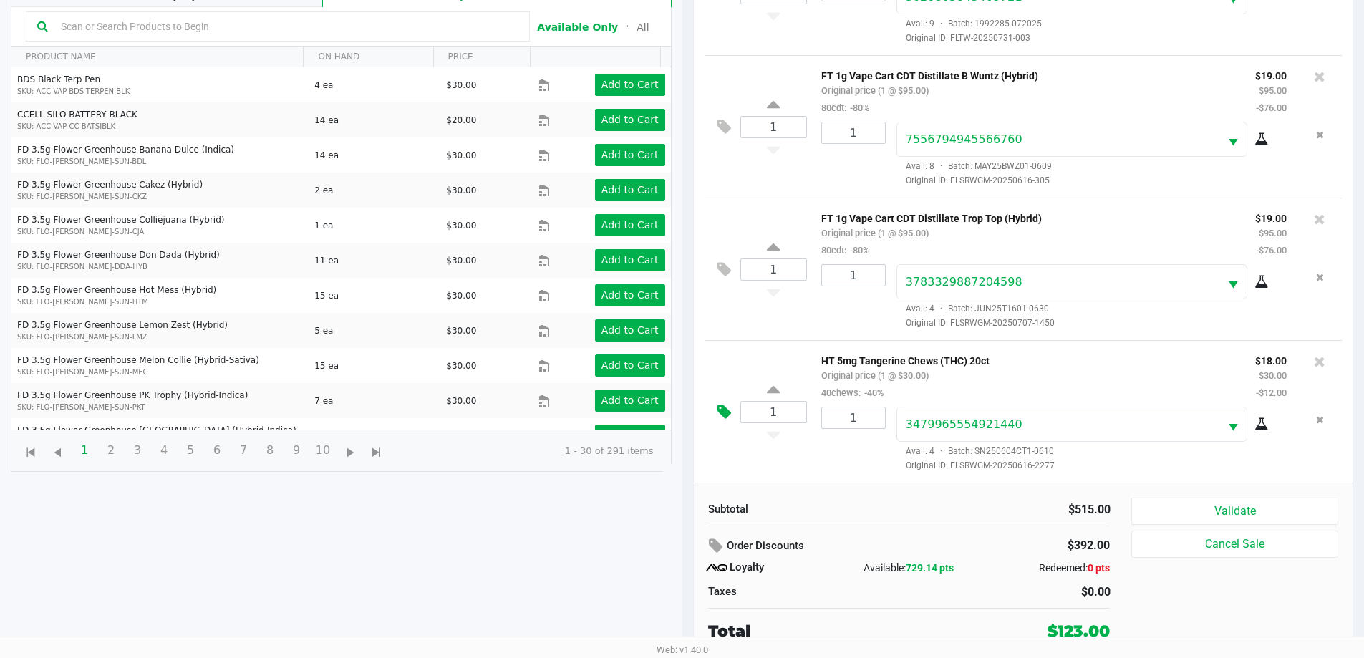
click at [724, 414] on icon at bounding box center [725, 412] width 14 height 16
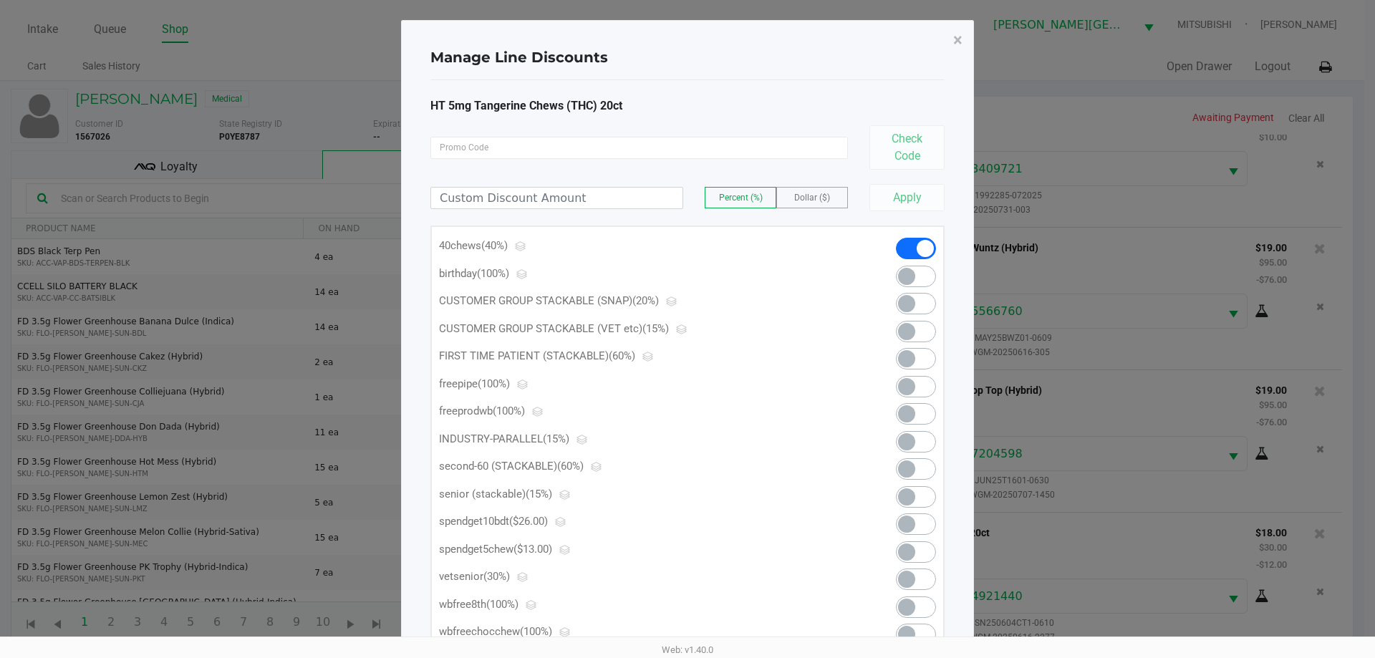
click at [923, 550] on span at bounding box center [916, 551] width 40 height 21
click at [960, 37] on span "×" at bounding box center [957, 40] width 9 height 20
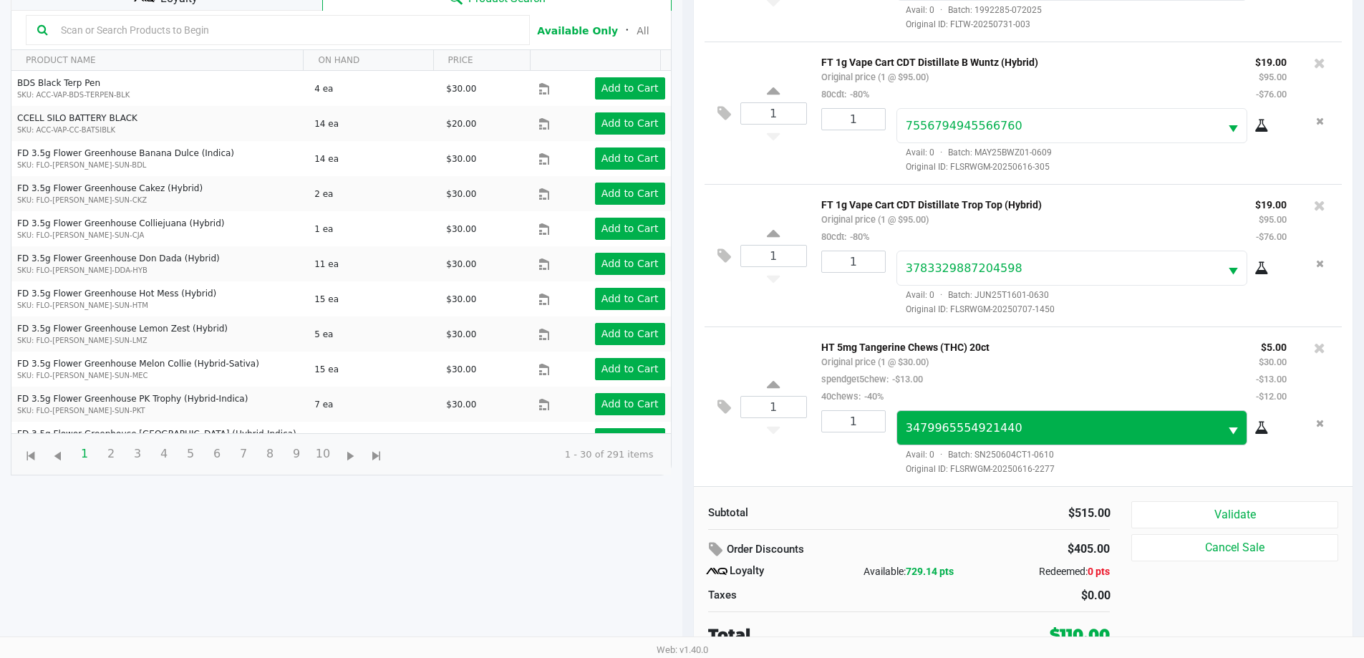
scroll to position [172, 0]
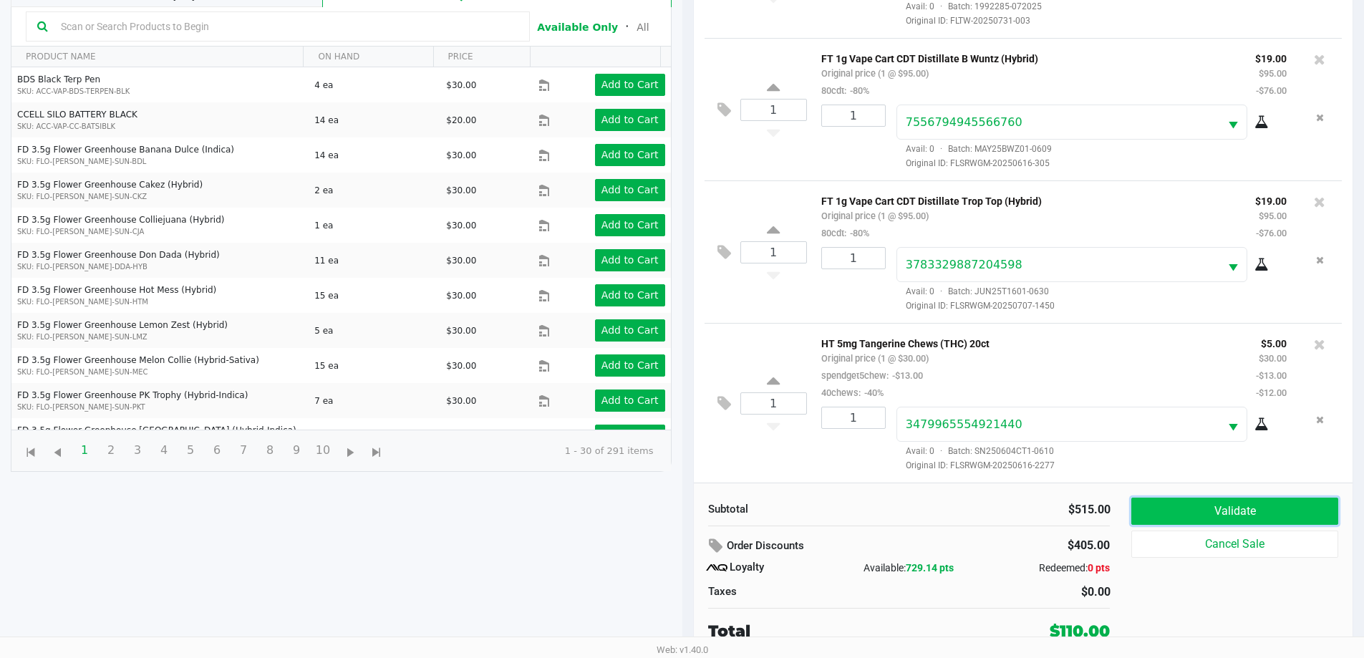
click at [1248, 509] on button "Validate" at bounding box center [1235, 511] width 206 height 27
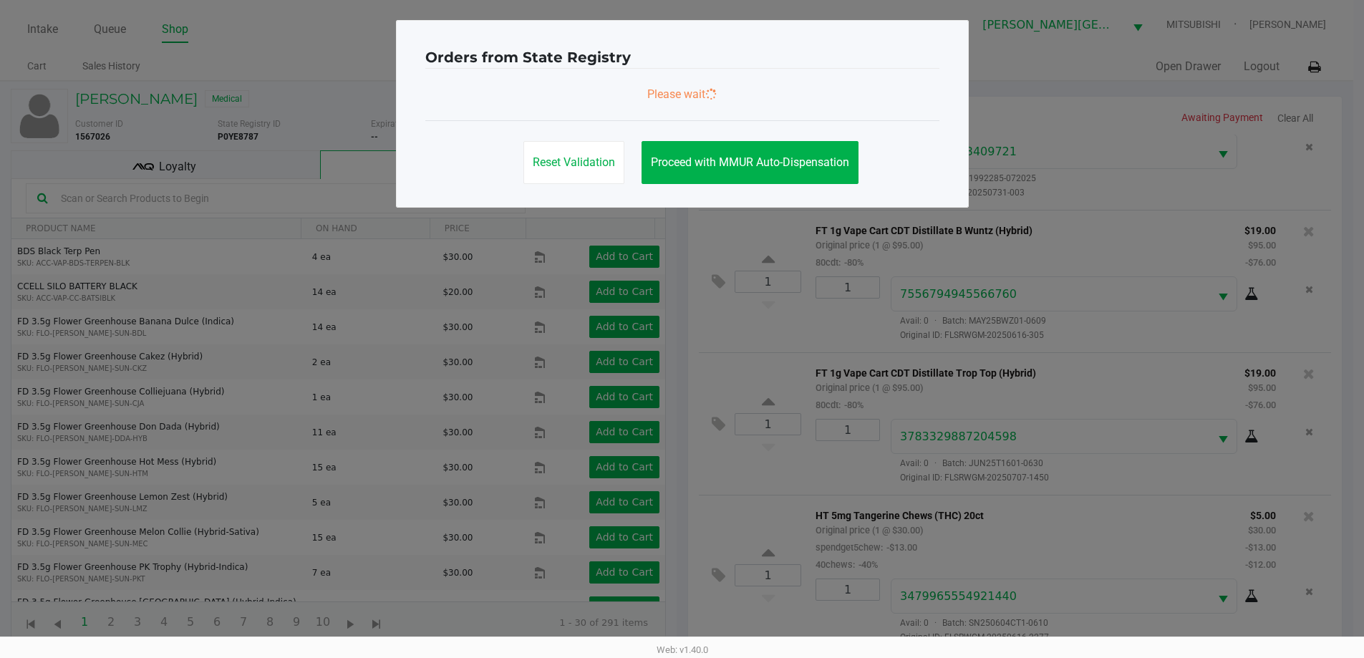
scroll to position [0, 0]
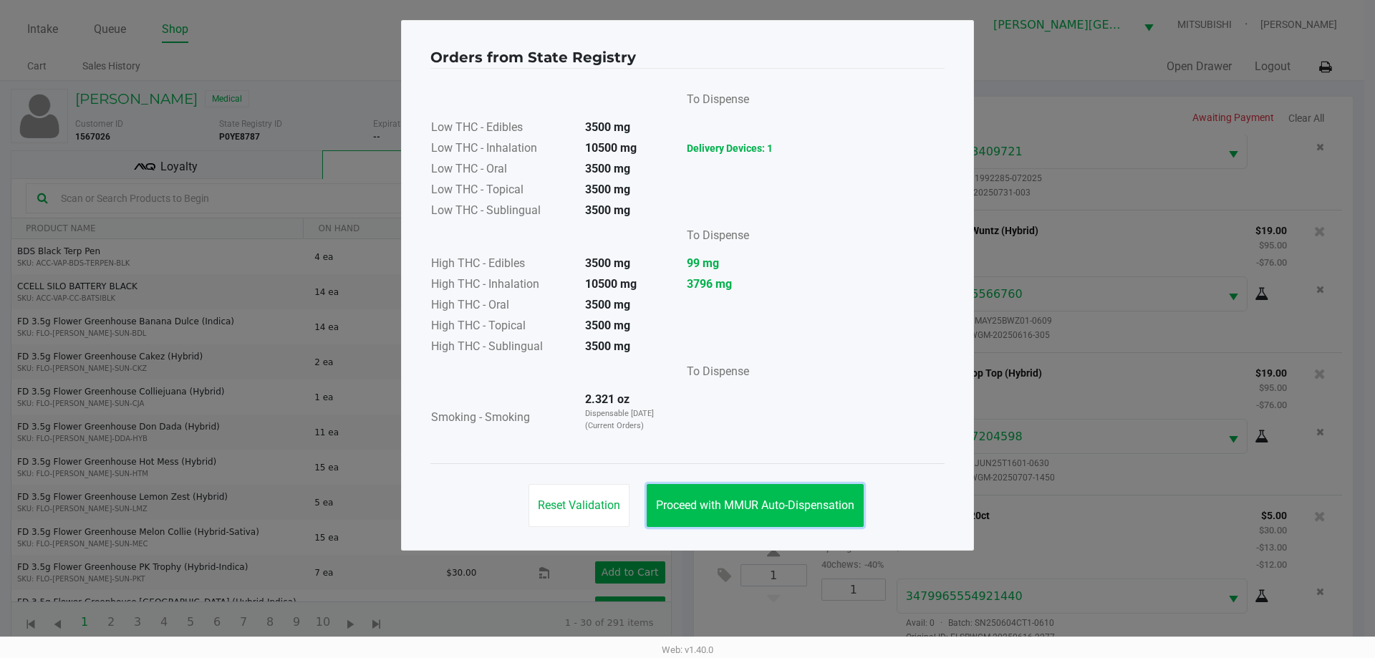
click at [810, 515] on button "Proceed with MMUR Auto-Dispensation" at bounding box center [755, 505] width 217 height 43
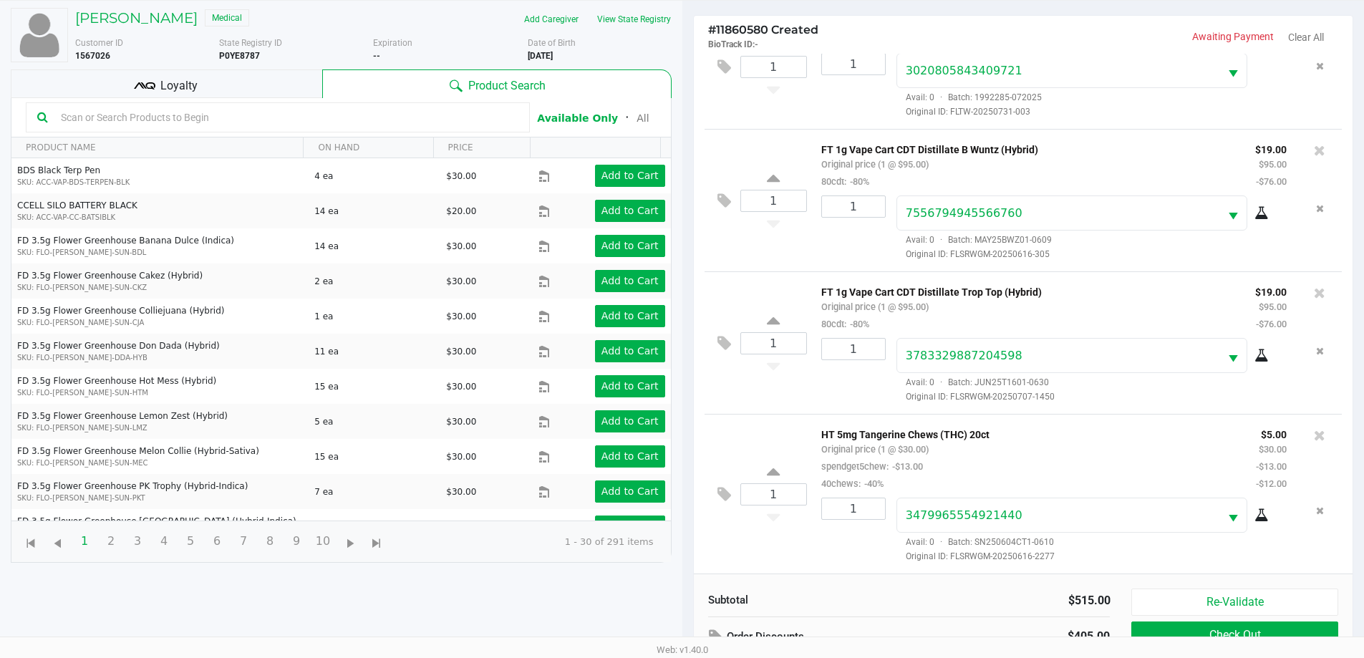
scroll to position [172, 0]
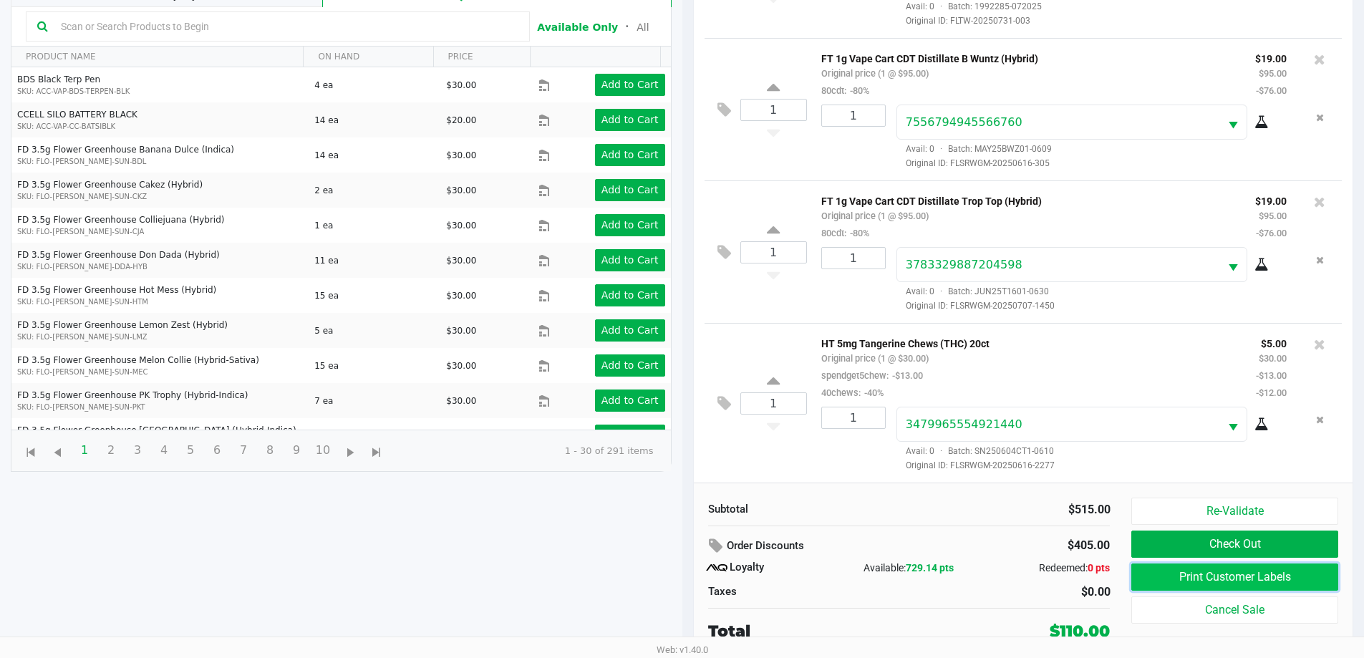
click at [1256, 571] on button "Print Customer Labels" at bounding box center [1235, 577] width 206 height 27
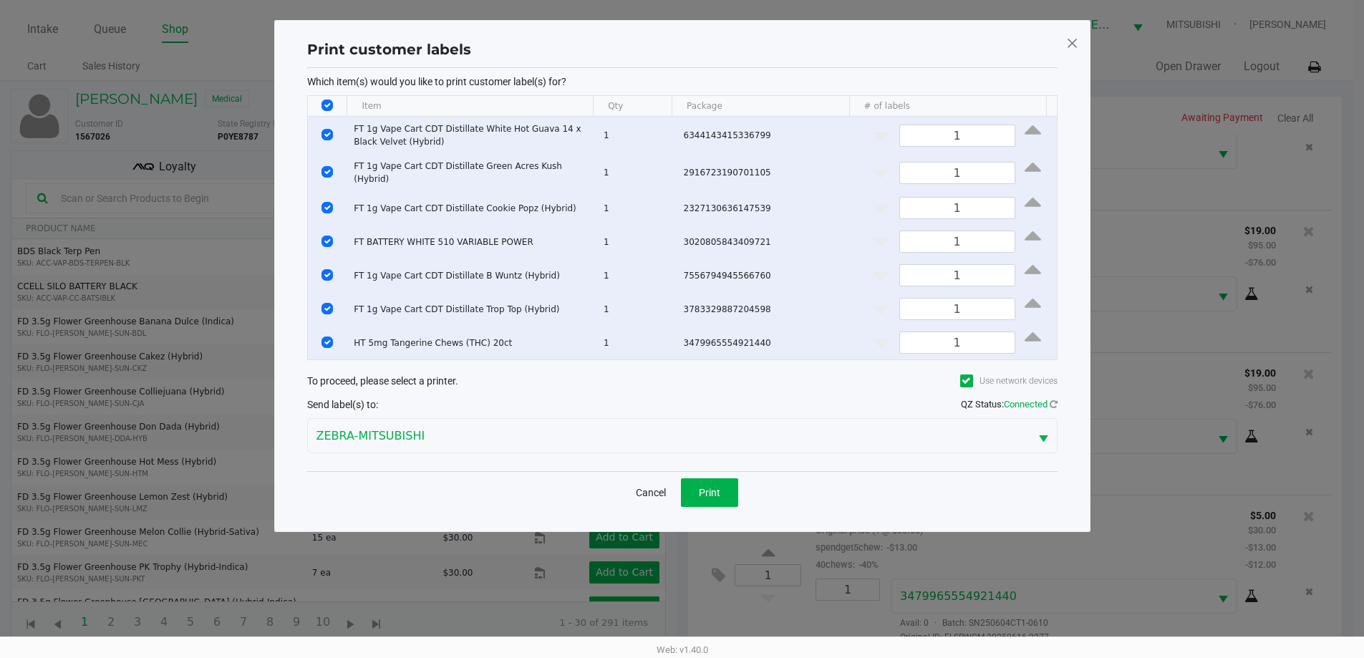
scroll to position [0, 0]
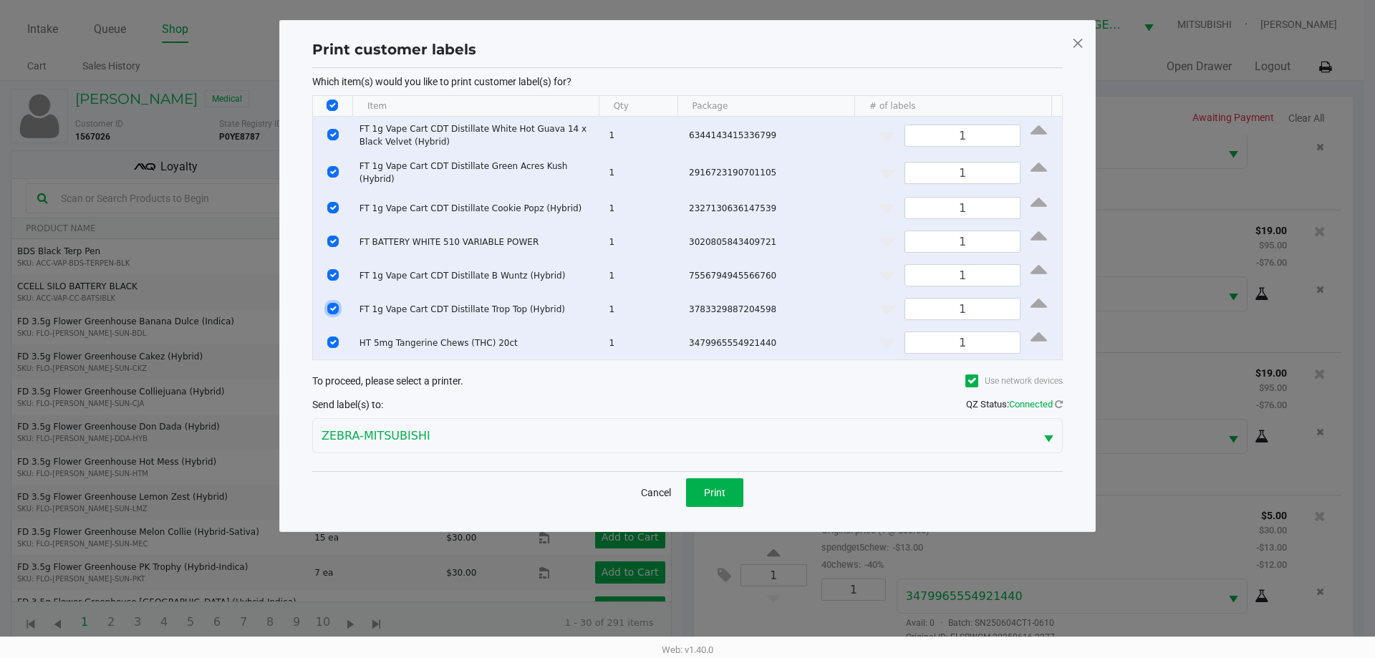
click at [332, 305] on input "Select Row" at bounding box center [332, 308] width 11 height 11
checkbox input "false"
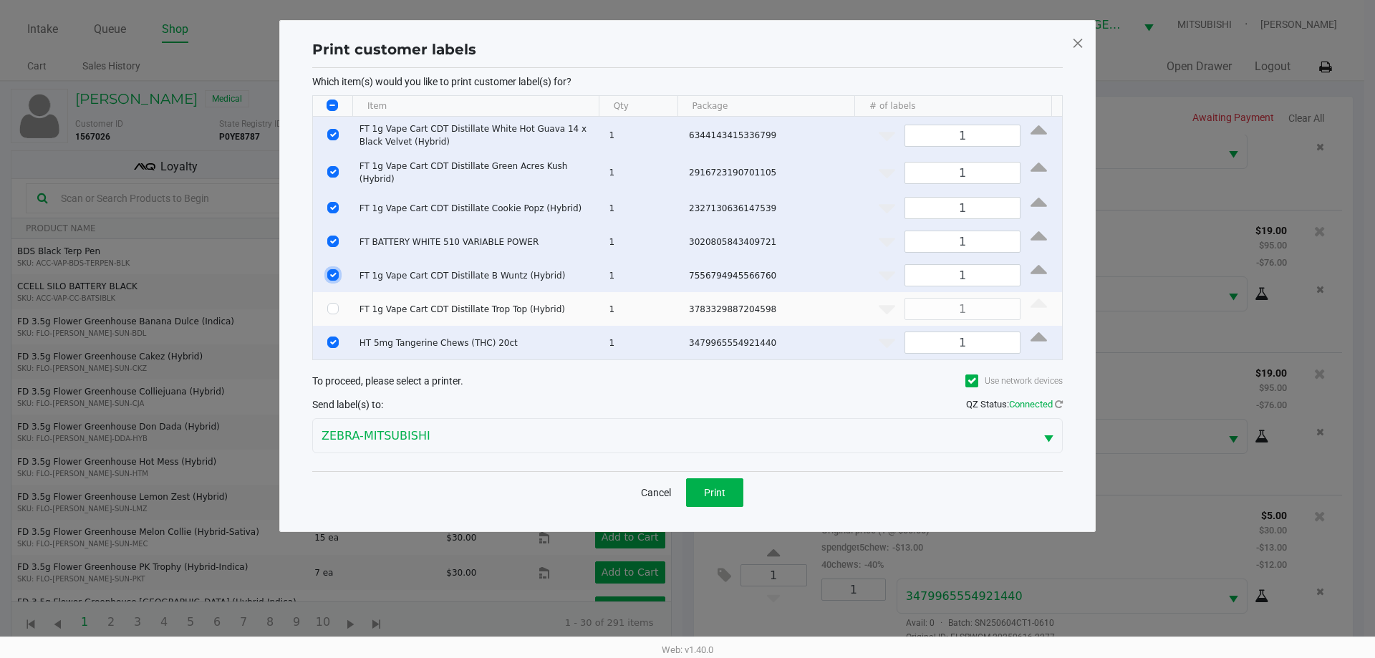
click at [335, 271] on input "Select Row" at bounding box center [332, 274] width 11 height 11
checkbox input "false"
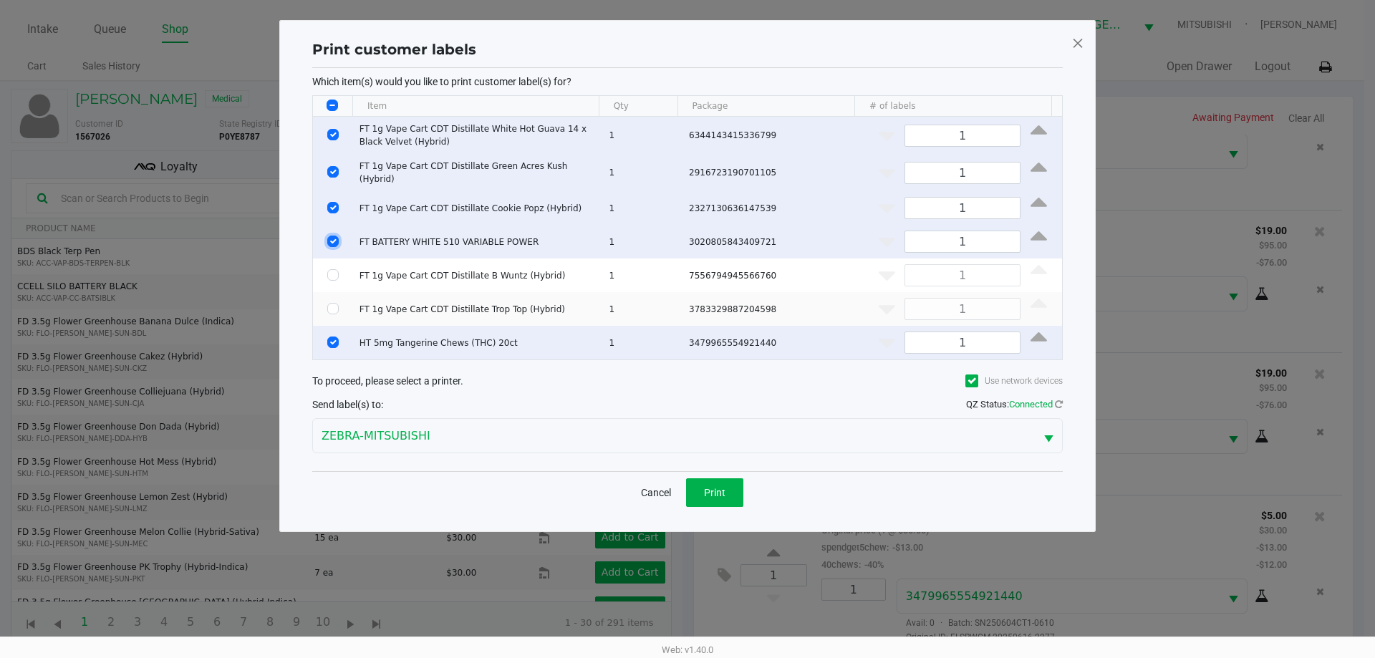
click at [335, 242] on input "Select Row" at bounding box center [332, 241] width 11 height 11
checkbox input "false"
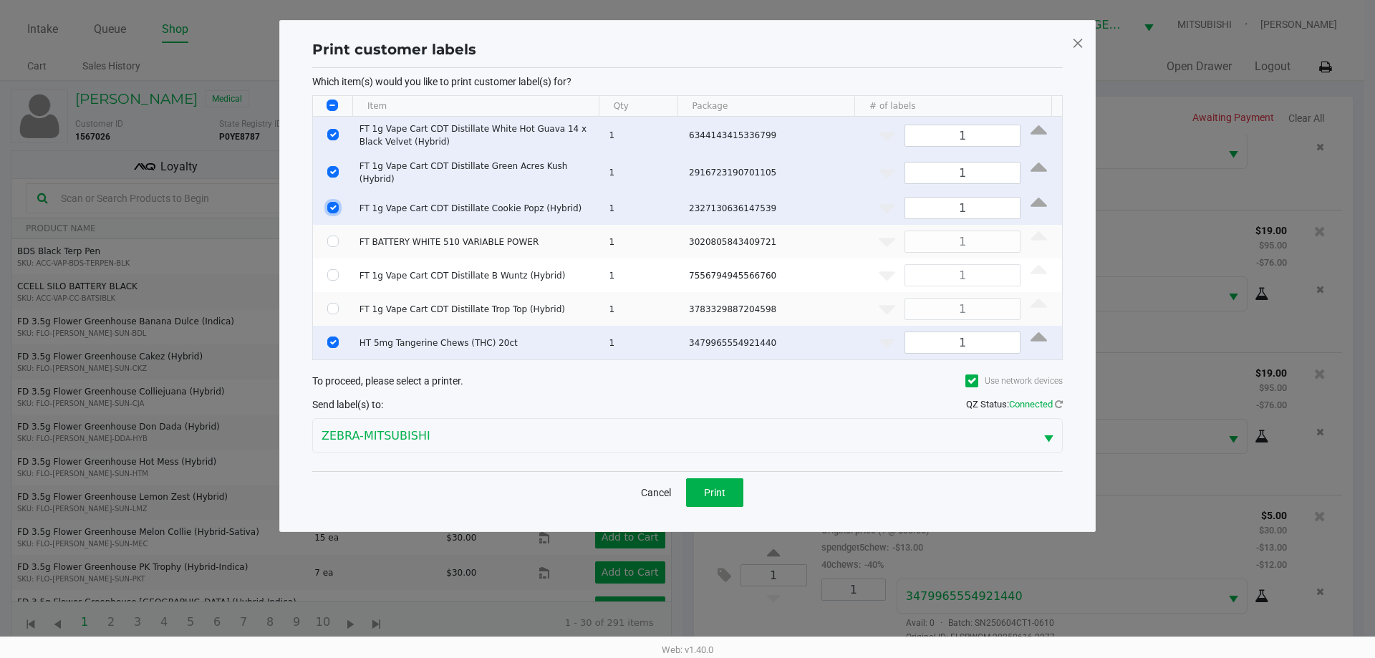
click at [332, 202] on input "Select Row" at bounding box center [332, 207] width 11 height 11
checkbox input "false"
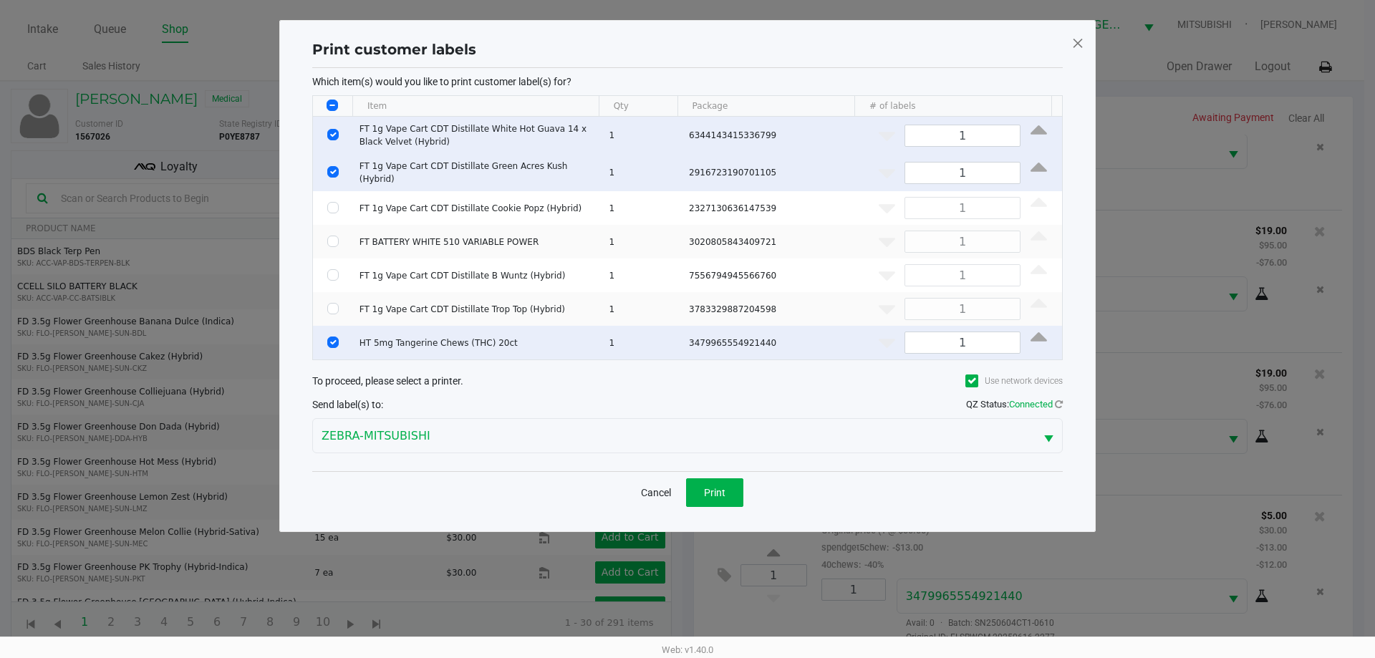
click at [330, 176] on td "Data table" at bounding box center [333, 172] width 40 height 37
click at [330, 172] on input "Select Row" at bounding box center [332, 171] width 11 height 11
checkbox input "false"
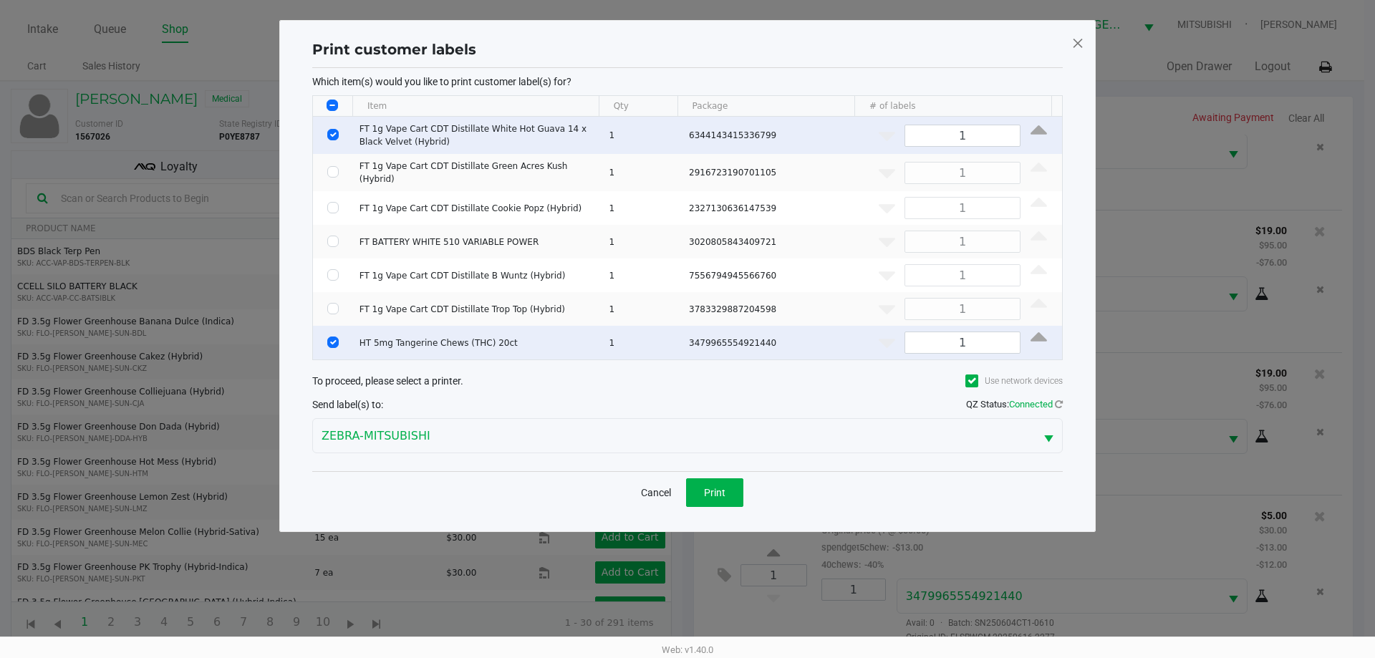
click at [333, 127] on td "Data table" at bounding box center [333, 135] width 40 height 37
click at [333, 133] on input "Select Row" at bounding box center [332, 134] width 11 height 11
checkbox input "false"
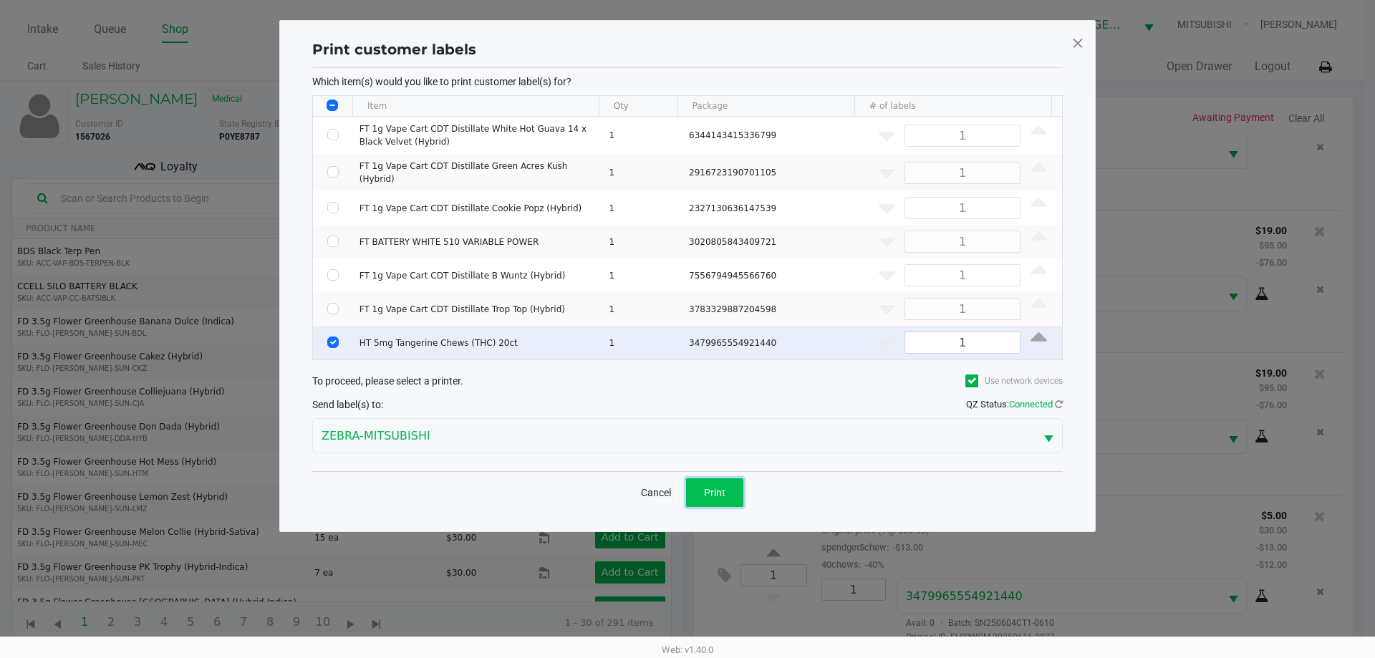
click at [728, 480] on button "Print" at bounding box center [714, 492] width 57 height 29
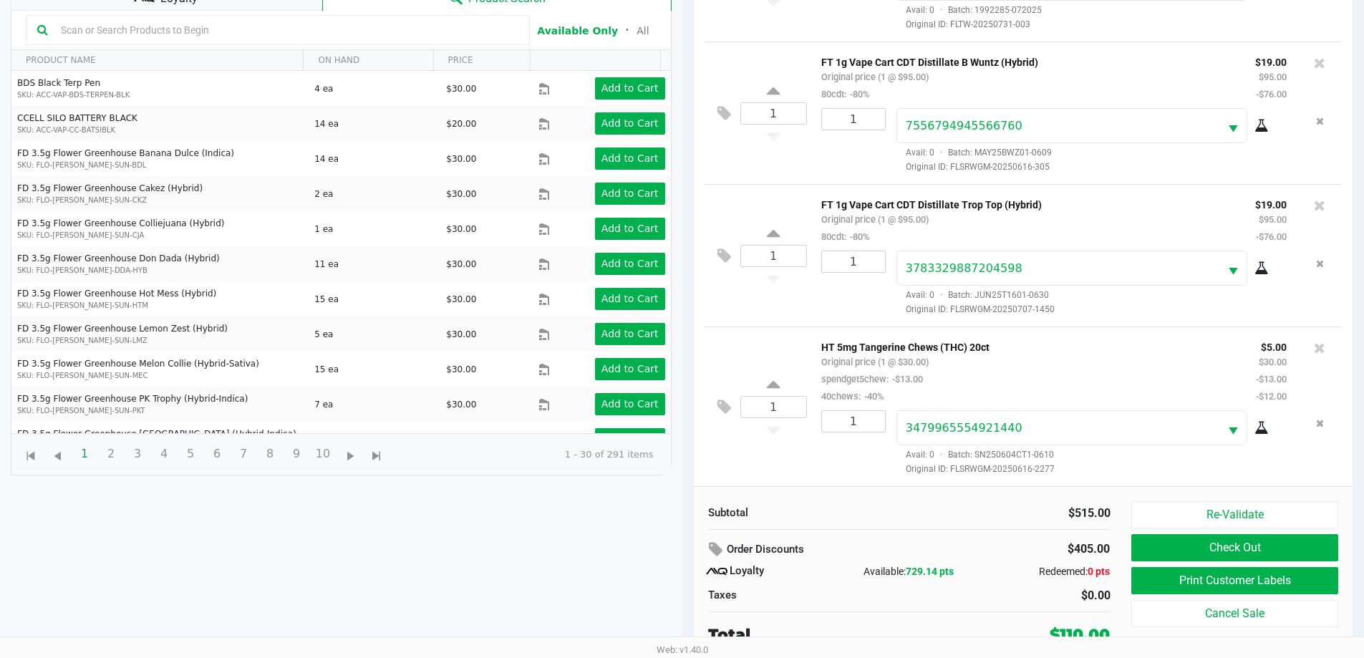
scroll to position [172, 0]
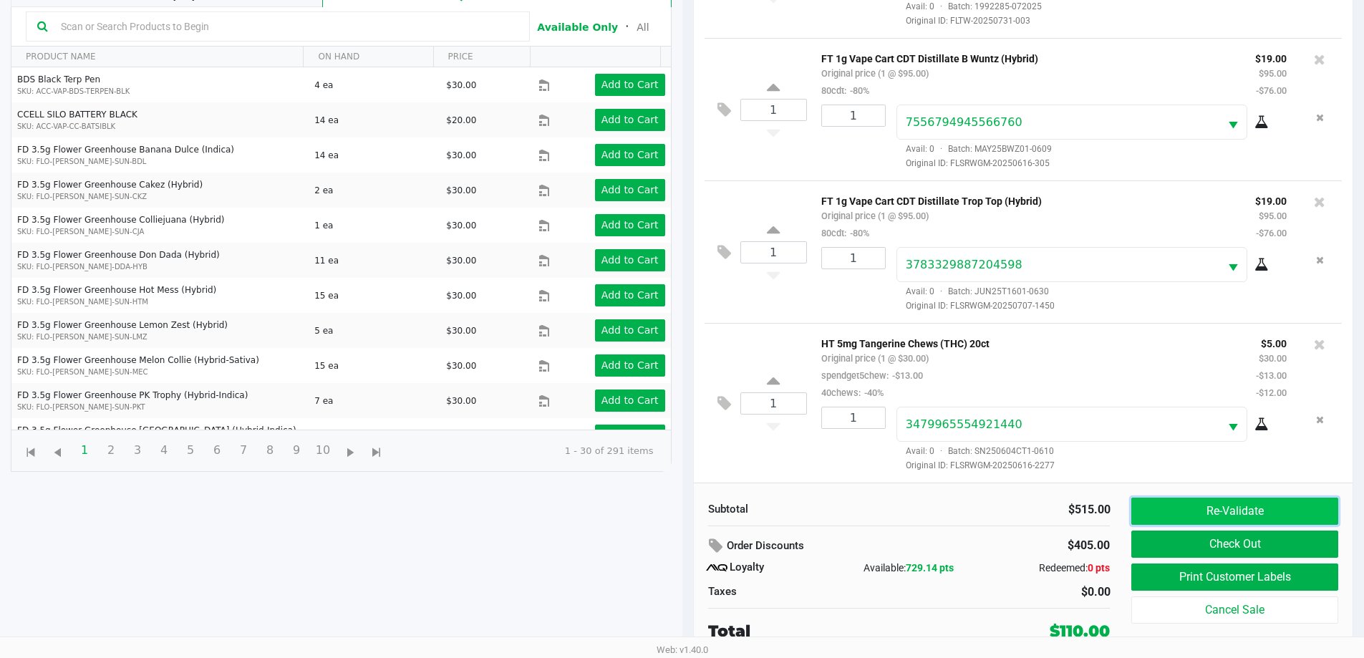
click at [1252, 520] on button "Re-Validate" at bounding box center [1235, 511] width 206 height 27
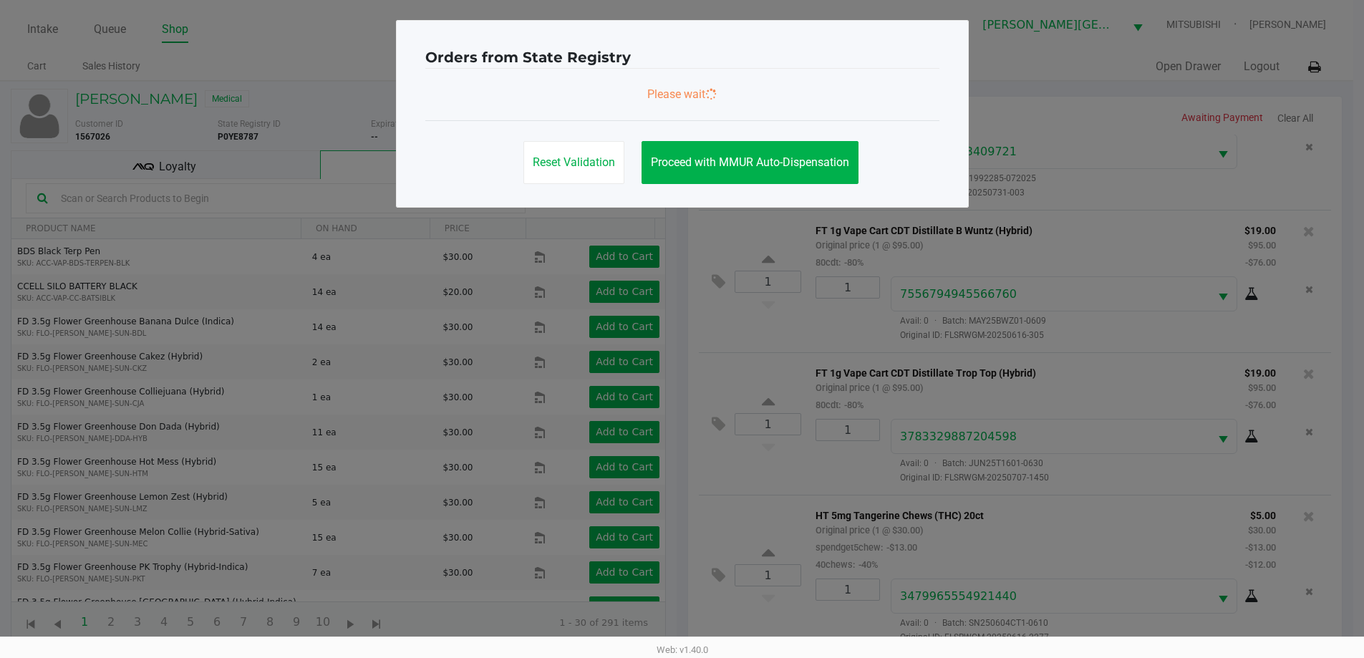
scroll to position [0, 0]
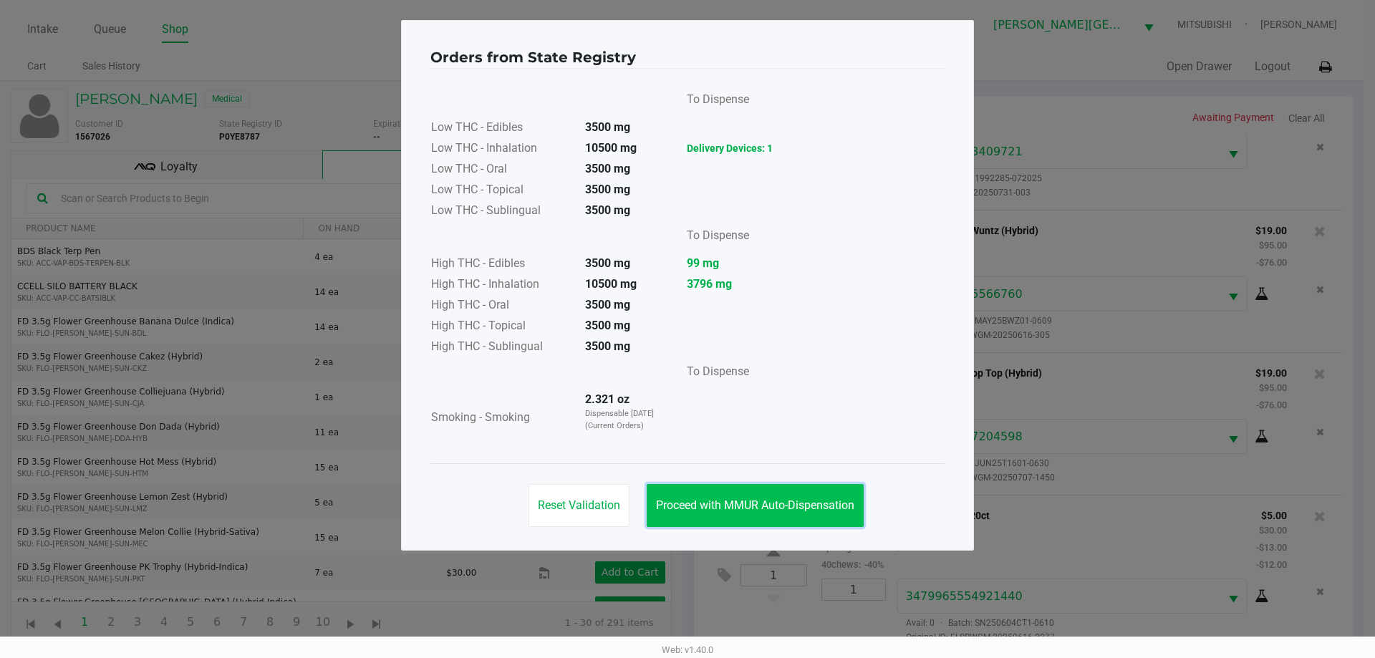
click at [811, 517] on button "Proceed with MMUR Auto-Dispensation" at bounding box center [755, 505] width 217 height 43
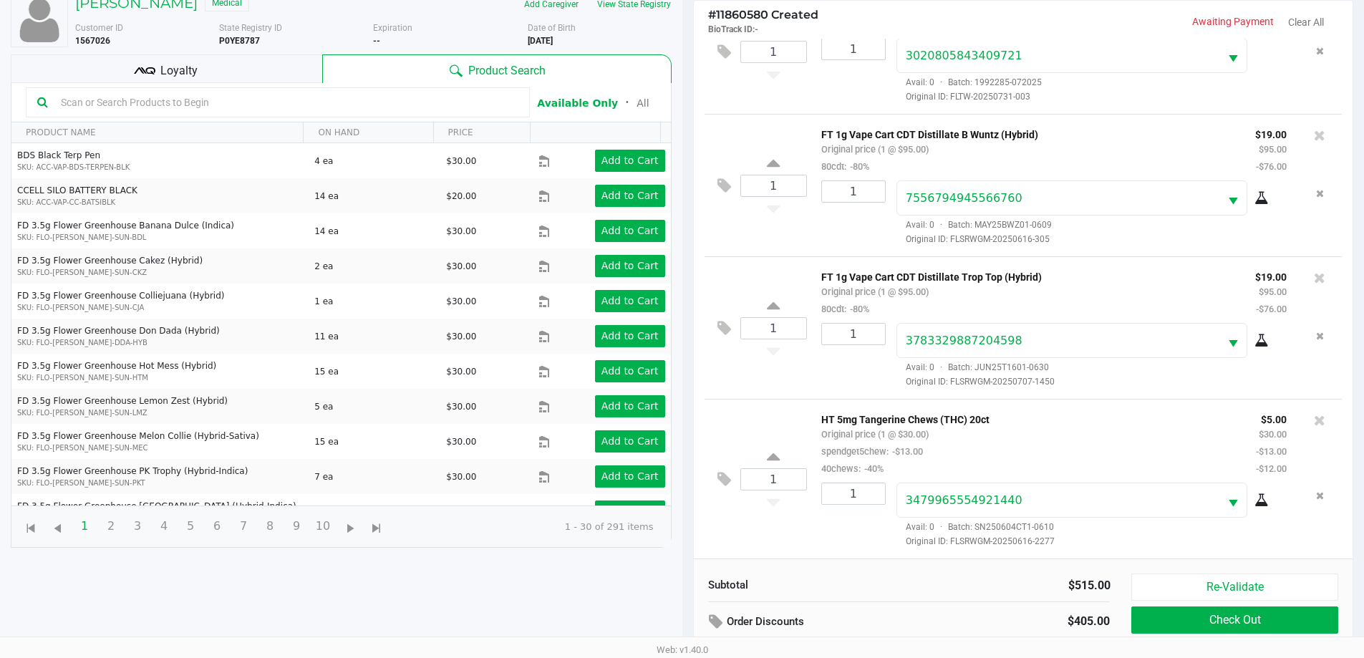
scroll to position [172, 0]
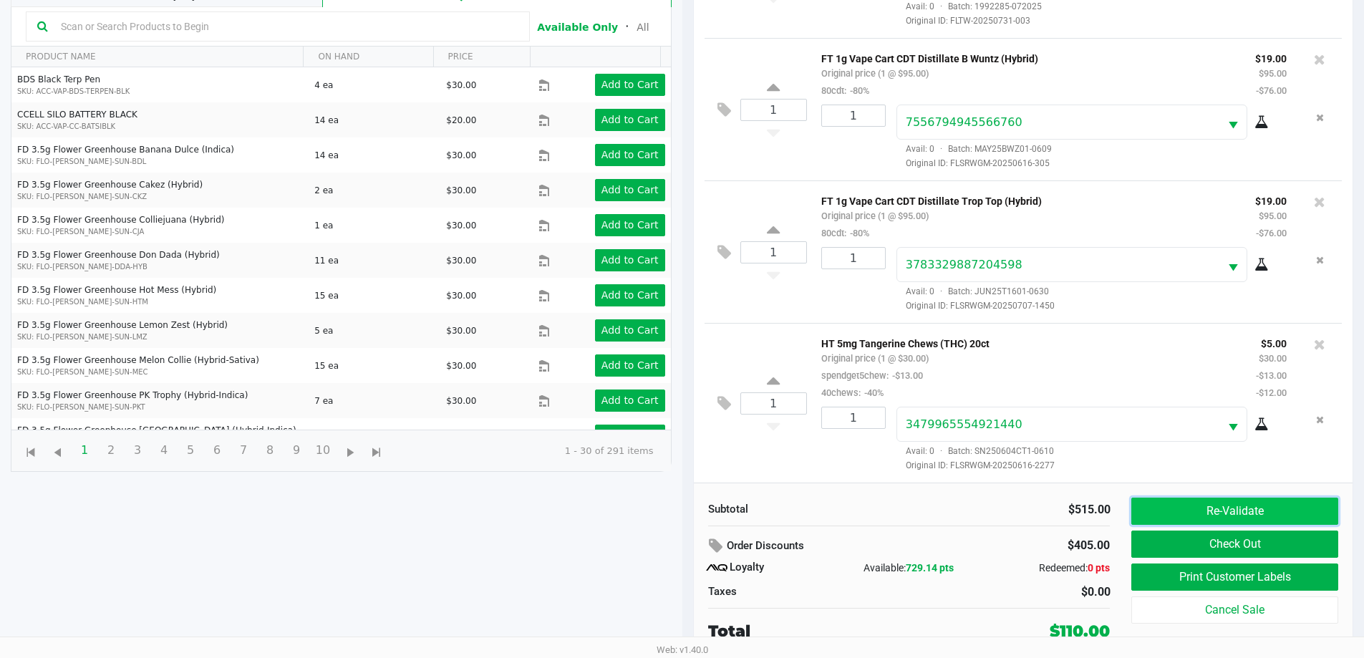
click at [1230, 511] on button "Re-Validate" at bounding box center [1235, 511] width 206 height 27
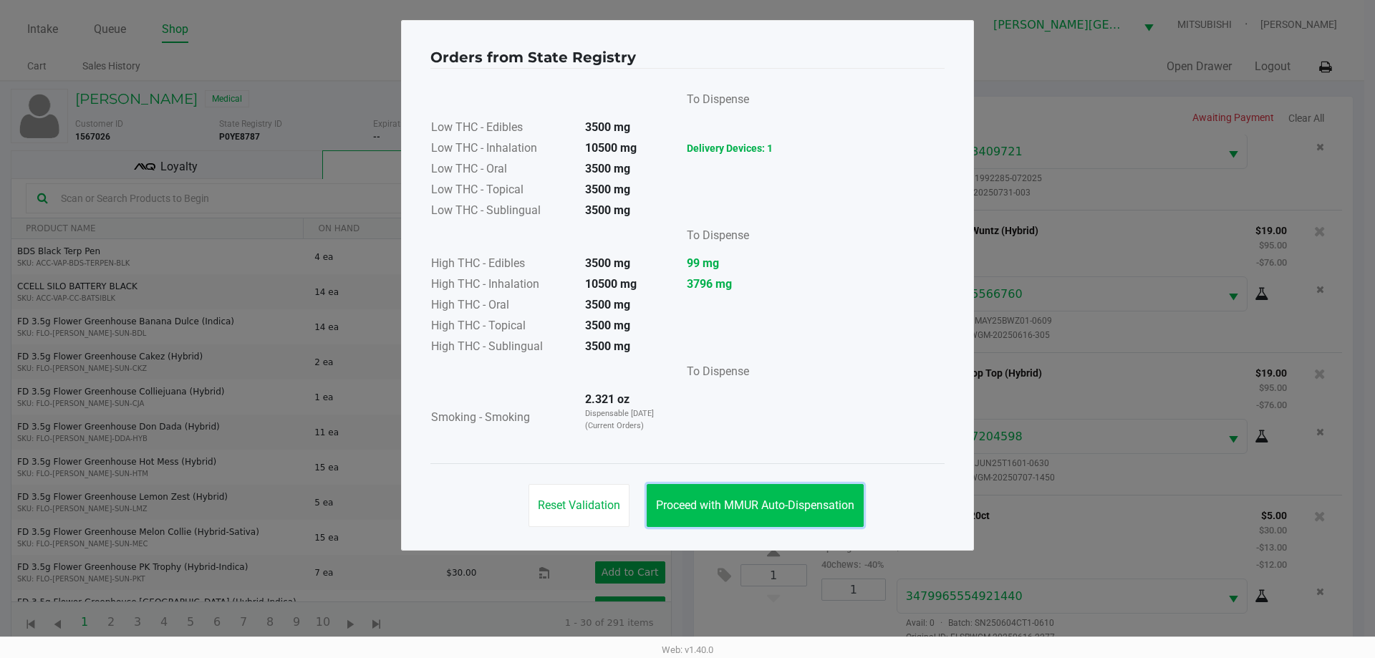
click at [780, 491] on button "Proceed with MMUR Auto-Dispensation" at bounding box center [755, 505] width 217 height 43
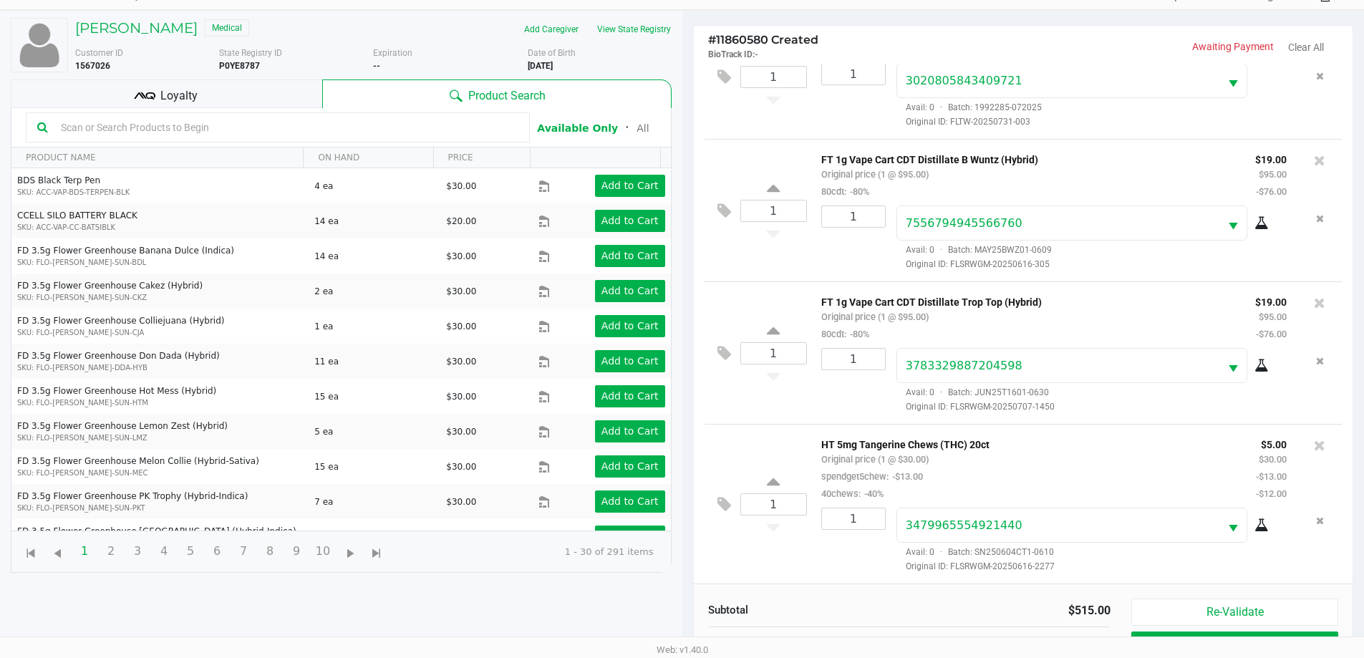
scroll to position [172, 0]
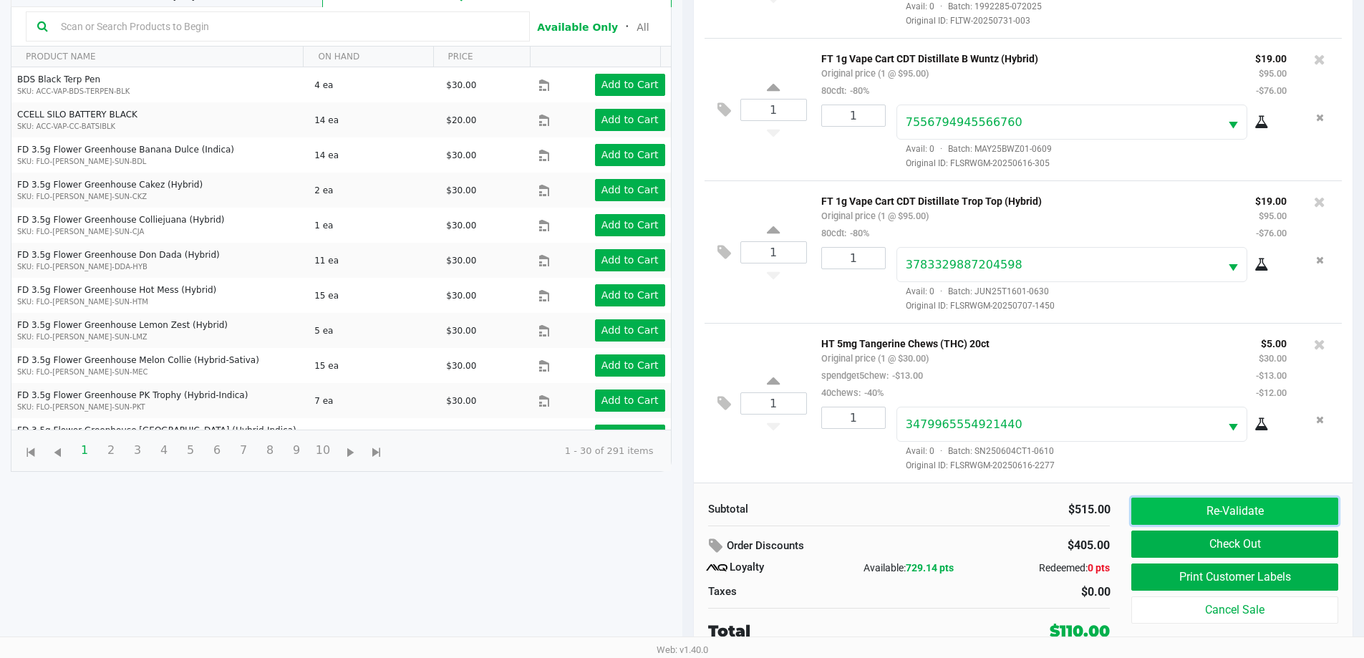
click at [1261, 508] on button "Re-Validate" at bounding box center [1235, 511] width 206 height 27
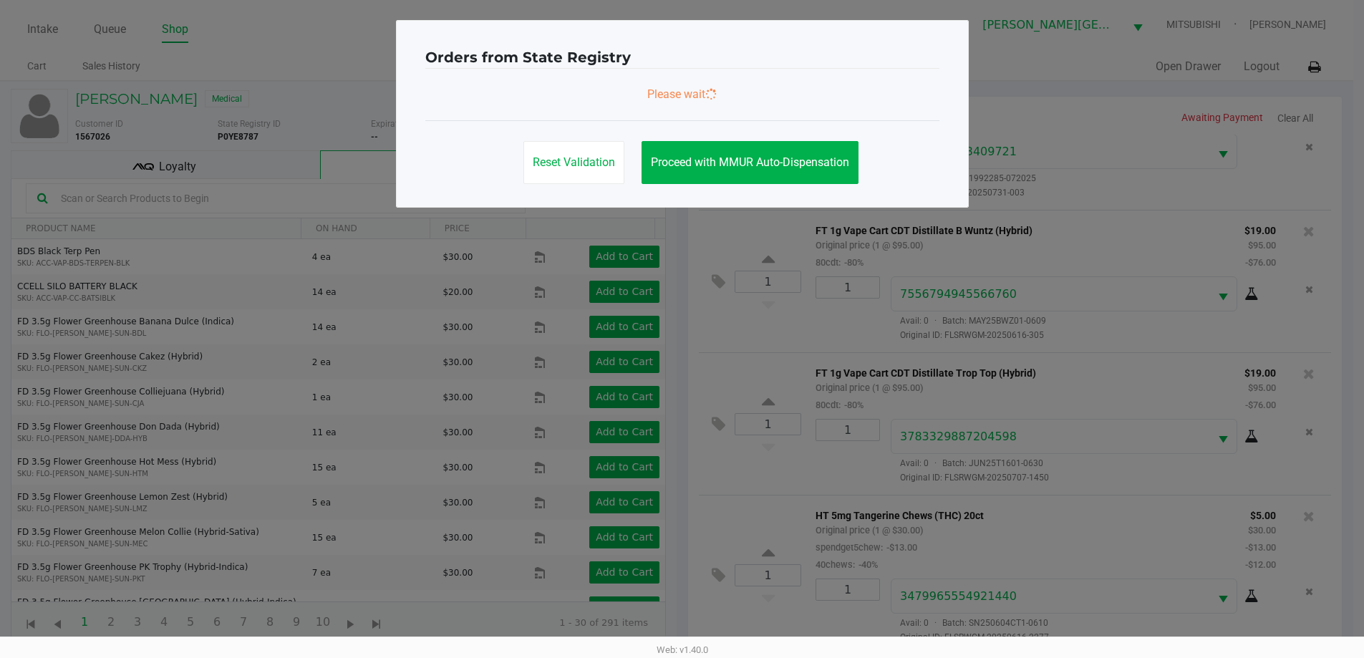
scroll to position [0, 0]
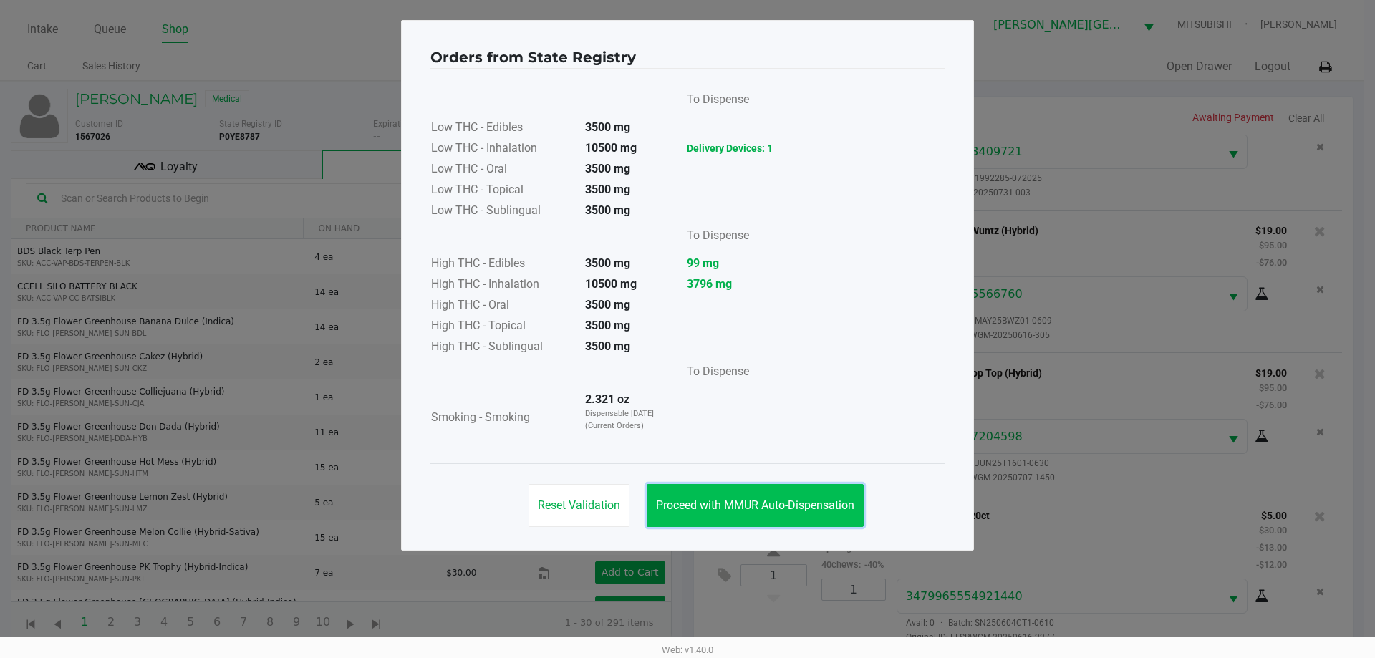
click at [844, 493] on button "Proceed with MMUR Auto-Dispensation" at bounding box center [755, 505] width 217 height 43
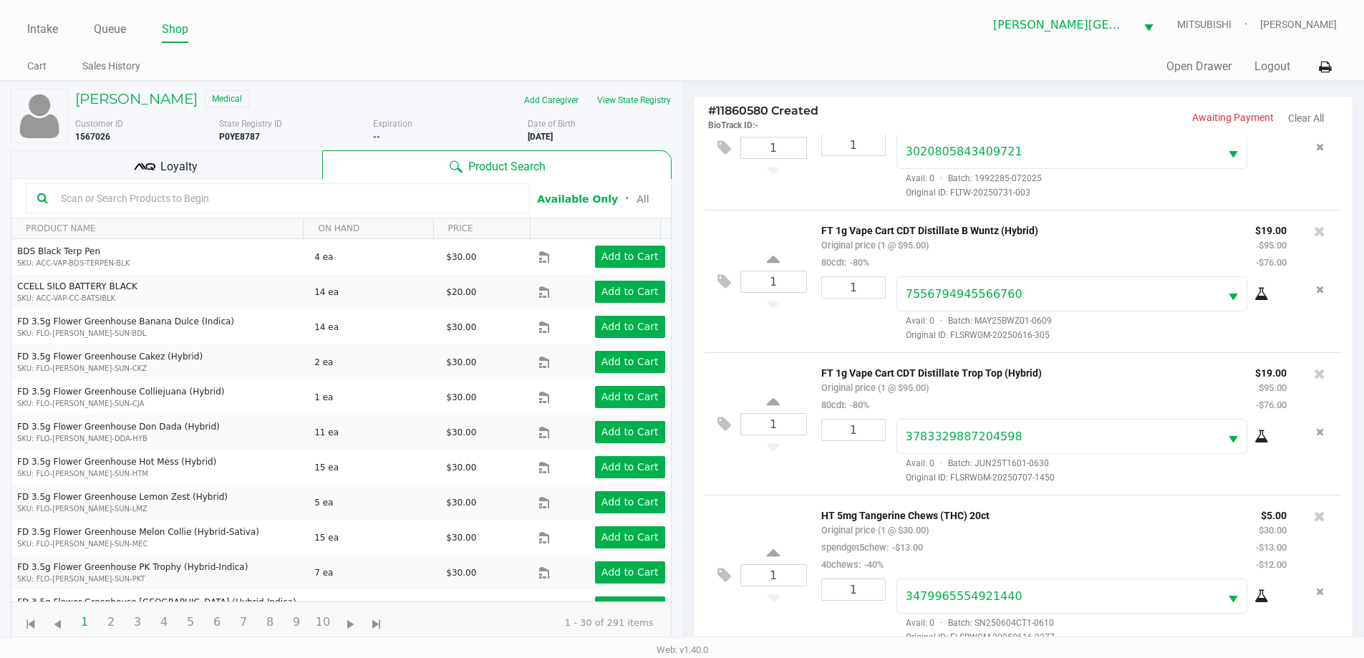
scroll to position [172, 0]
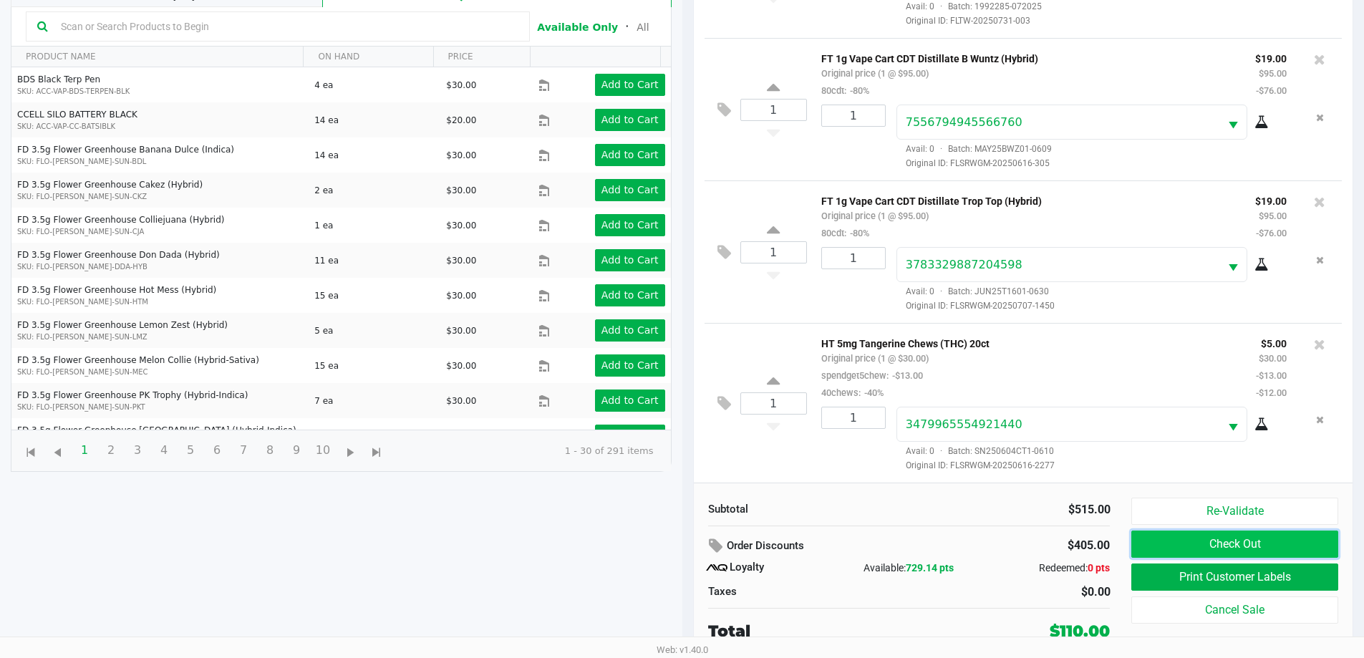
click at [1206, 541] on button "Check Out" at bounding box center [1235, 544] width 206 height 27
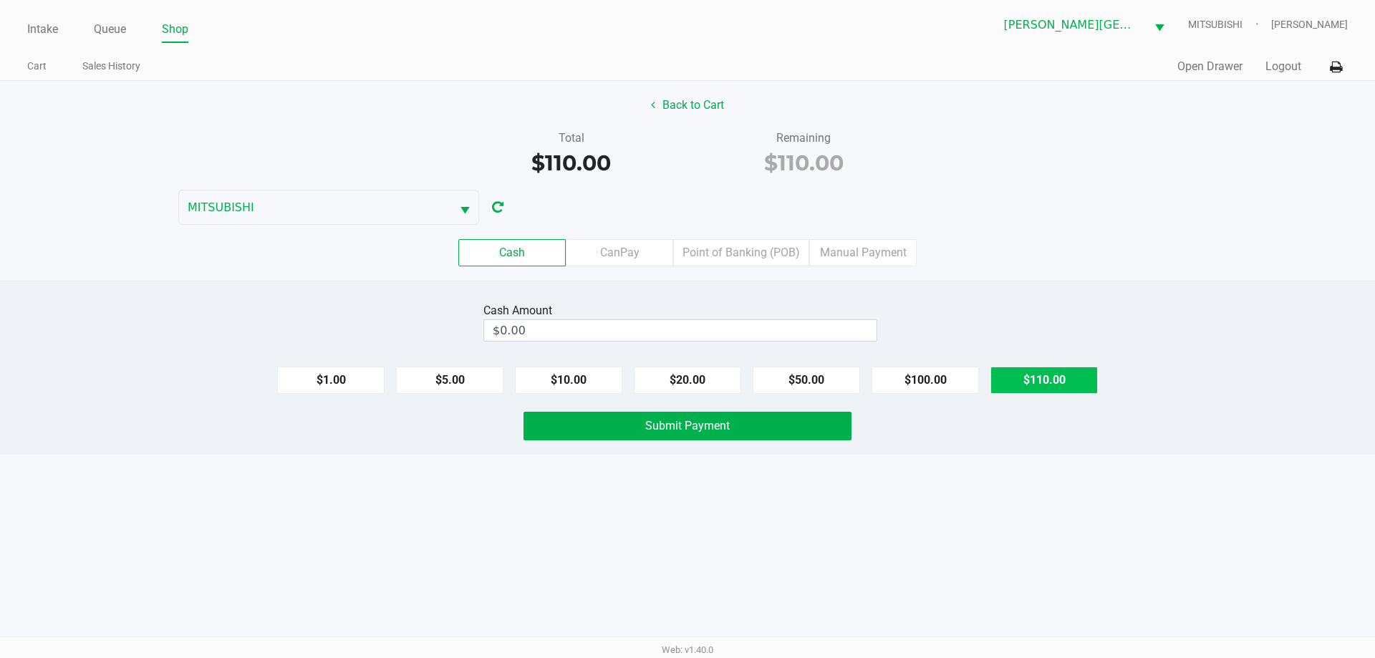
click at [1039, 380] on button "$110.00" at bounding box center [1044, 380] width 107 height 27
type input "$110.00"
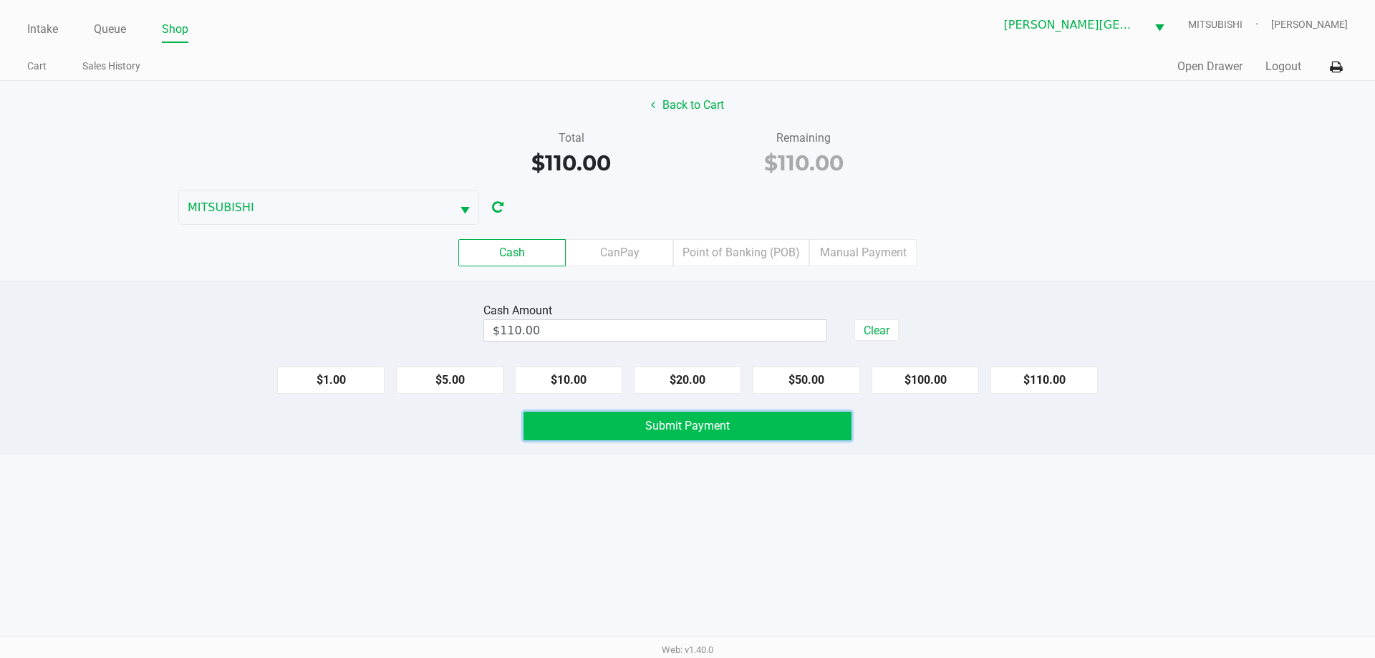
click at [770, 423] on button "Submit Payment" at bounding box center [688, 426] width 328 height 29
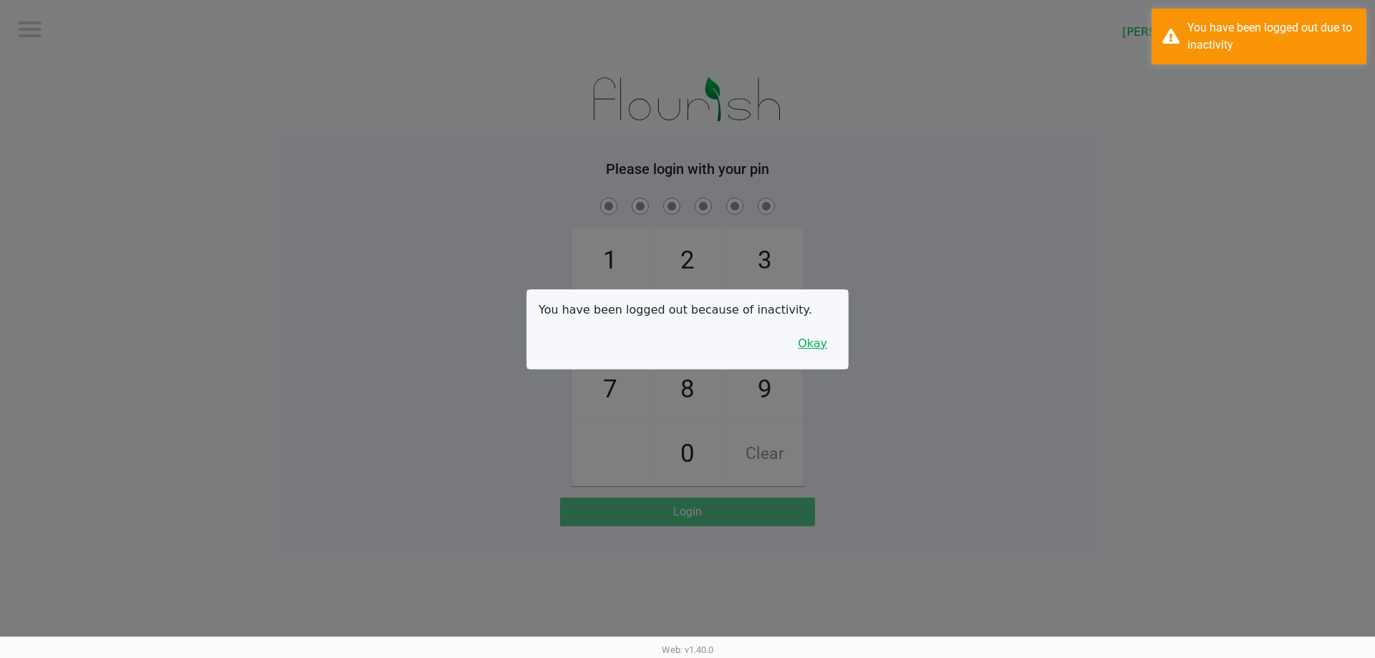
click at [822, 350] on button "Okay" at bounding box center [813, 343] width 48 height 27
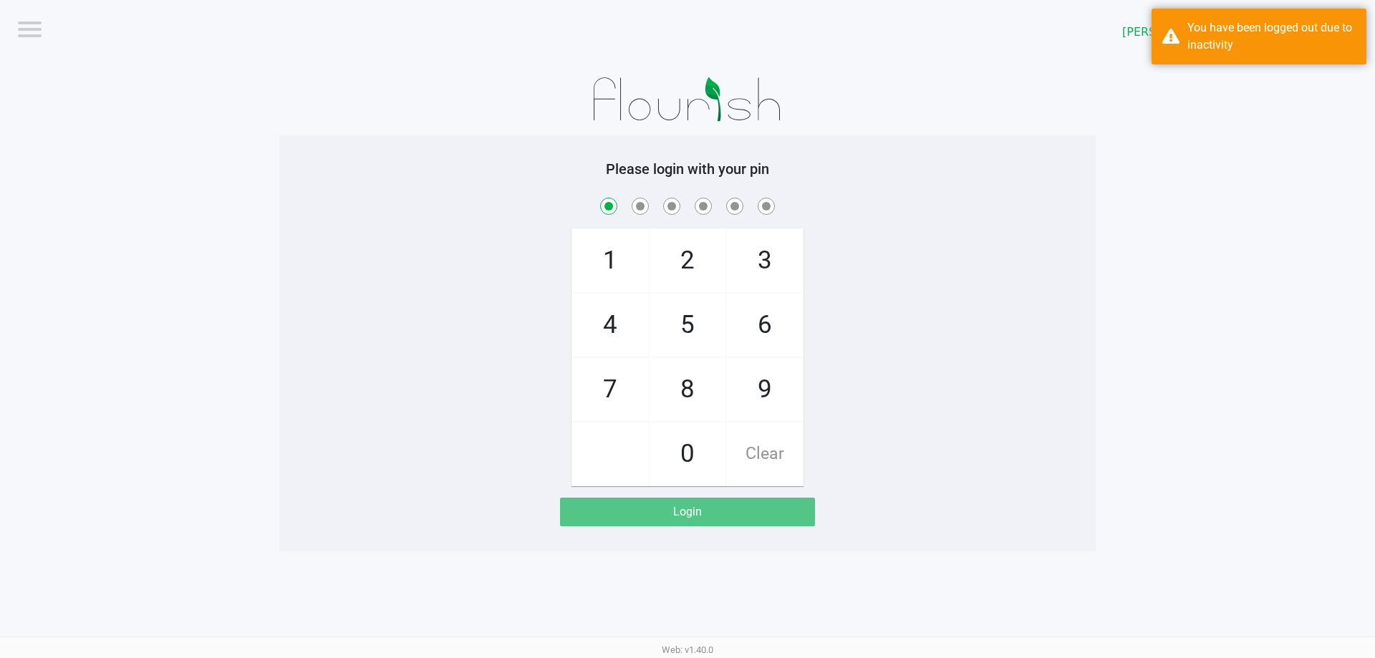
checkbox input "true"
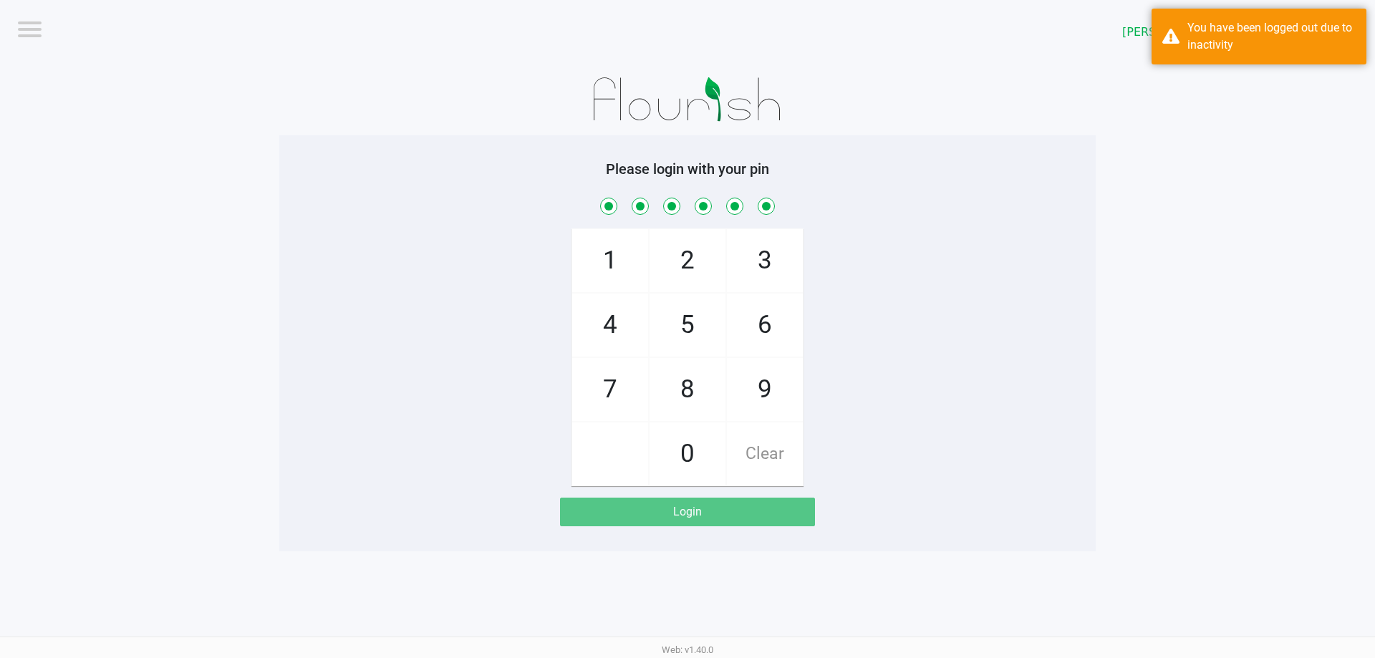
checkbox input "true"
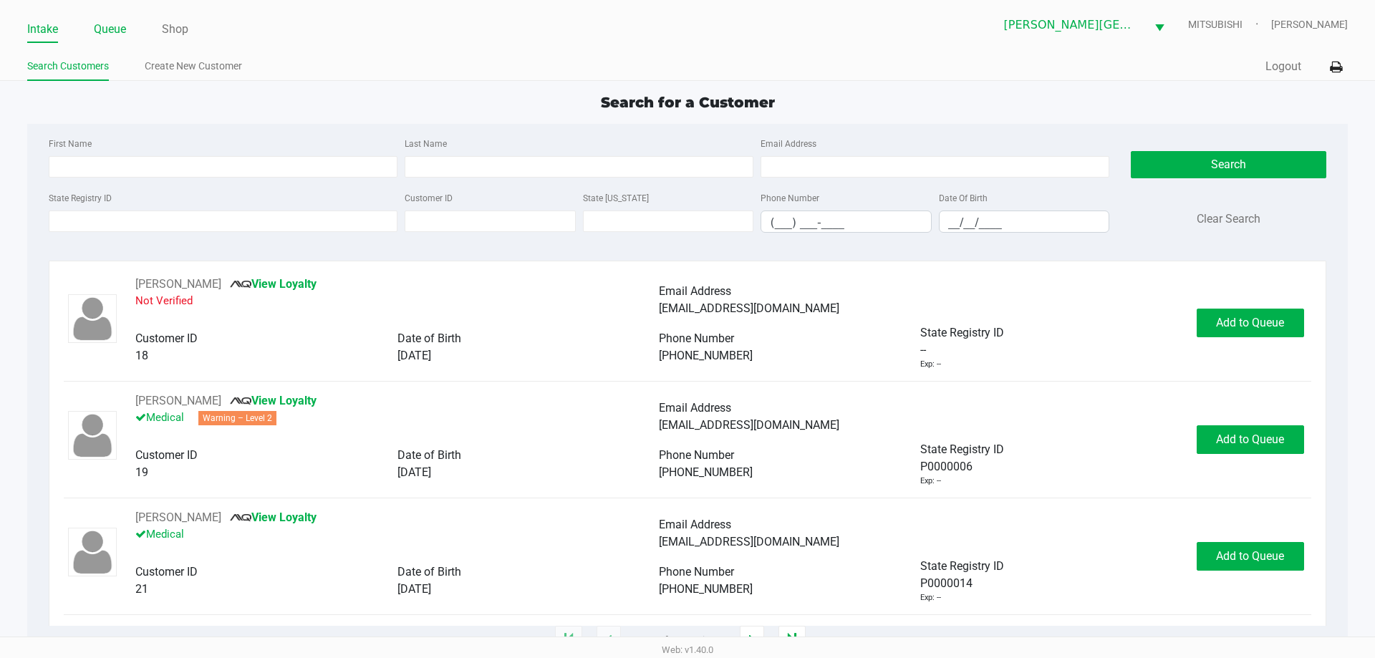
click at [117, 23] on link "Queue" at bounding box center [110, 29] width 32 height 20
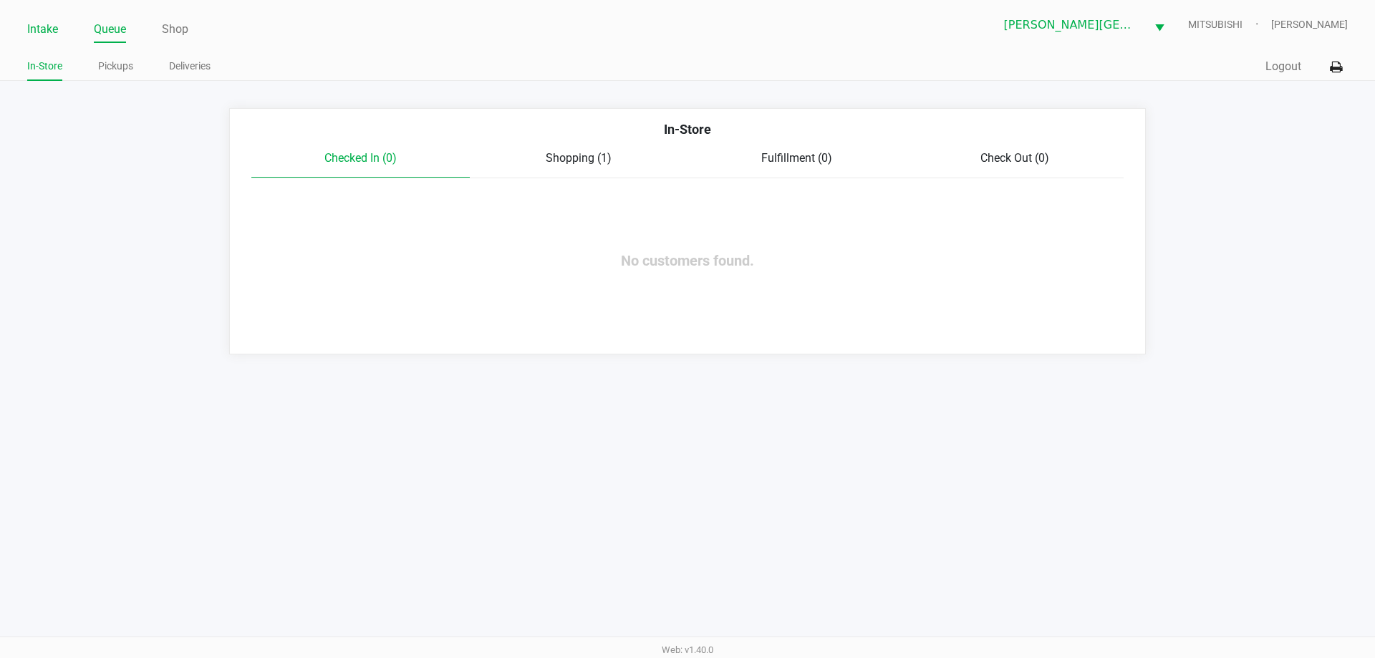
click at [35, 21] on link "Intake" at bounding box center [42, 29] width 31 height 20
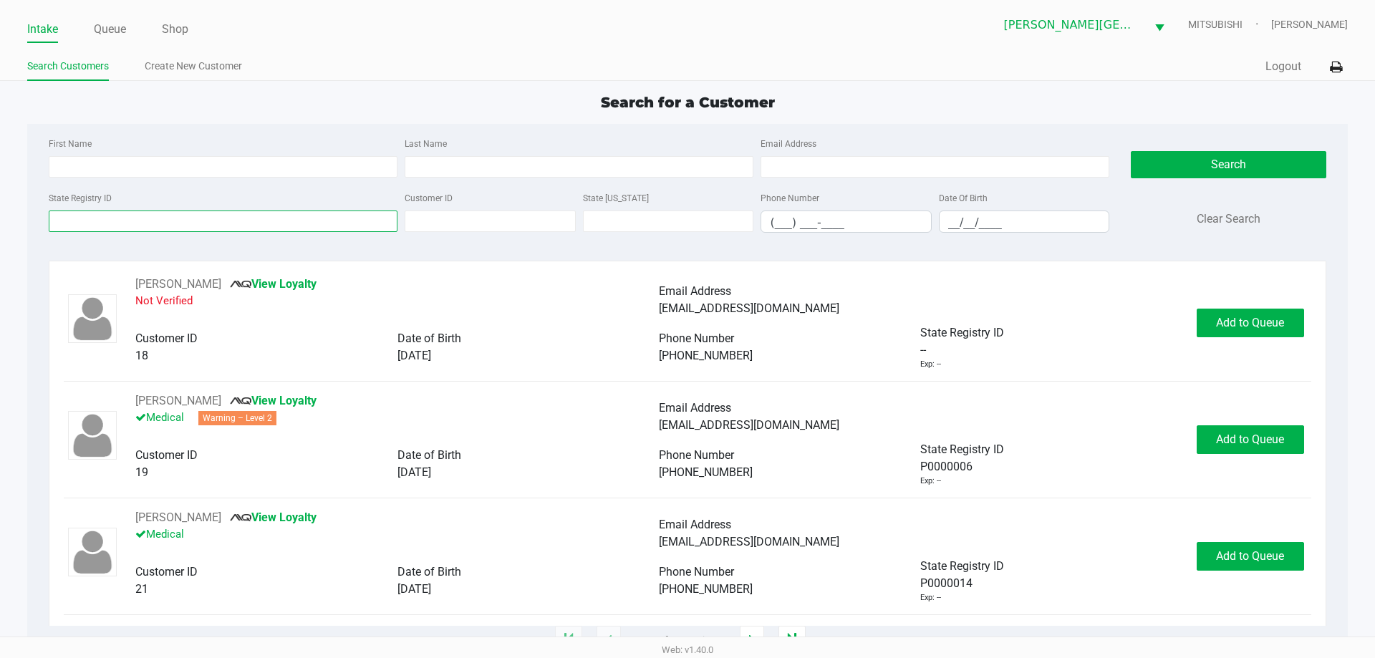
click at [97, 213] on input "State Registry ID" at bounding box center [223, 221] width 349 height 21
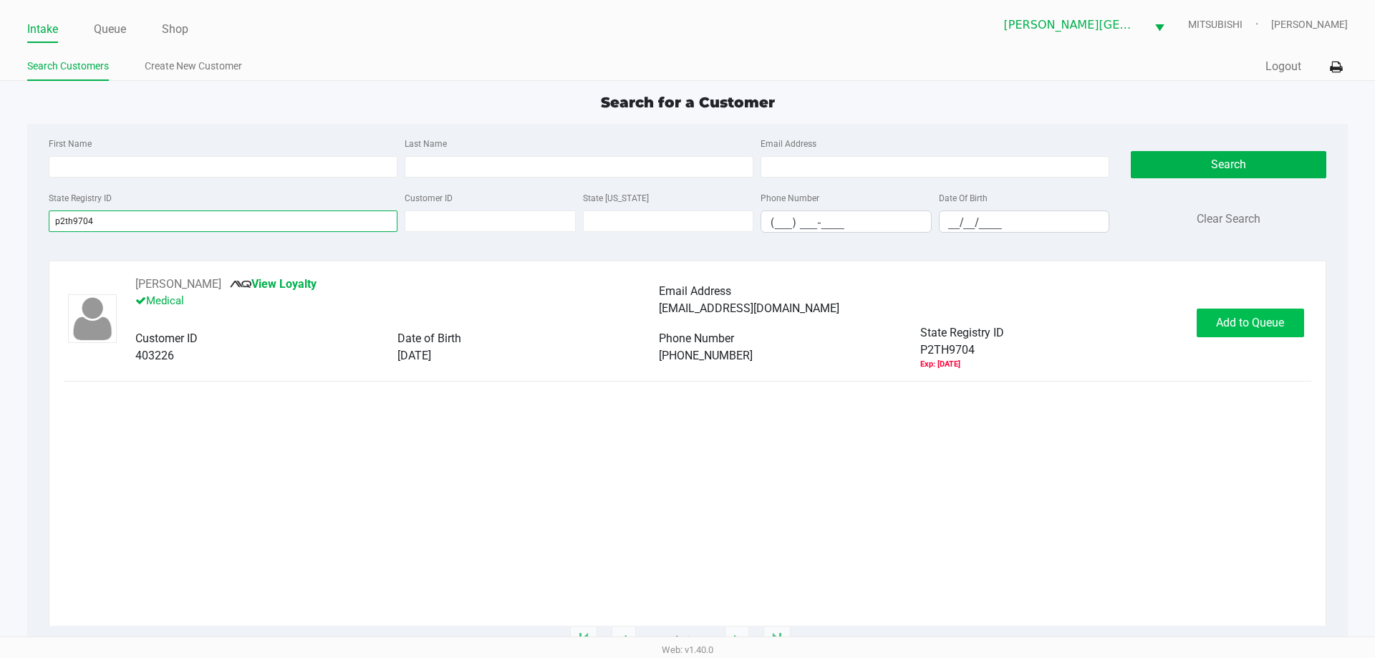
type input "p2th9704"
click at [1210, 332] on button "Add to Queue" at bounding box center [1250, 323] width 107 height 29
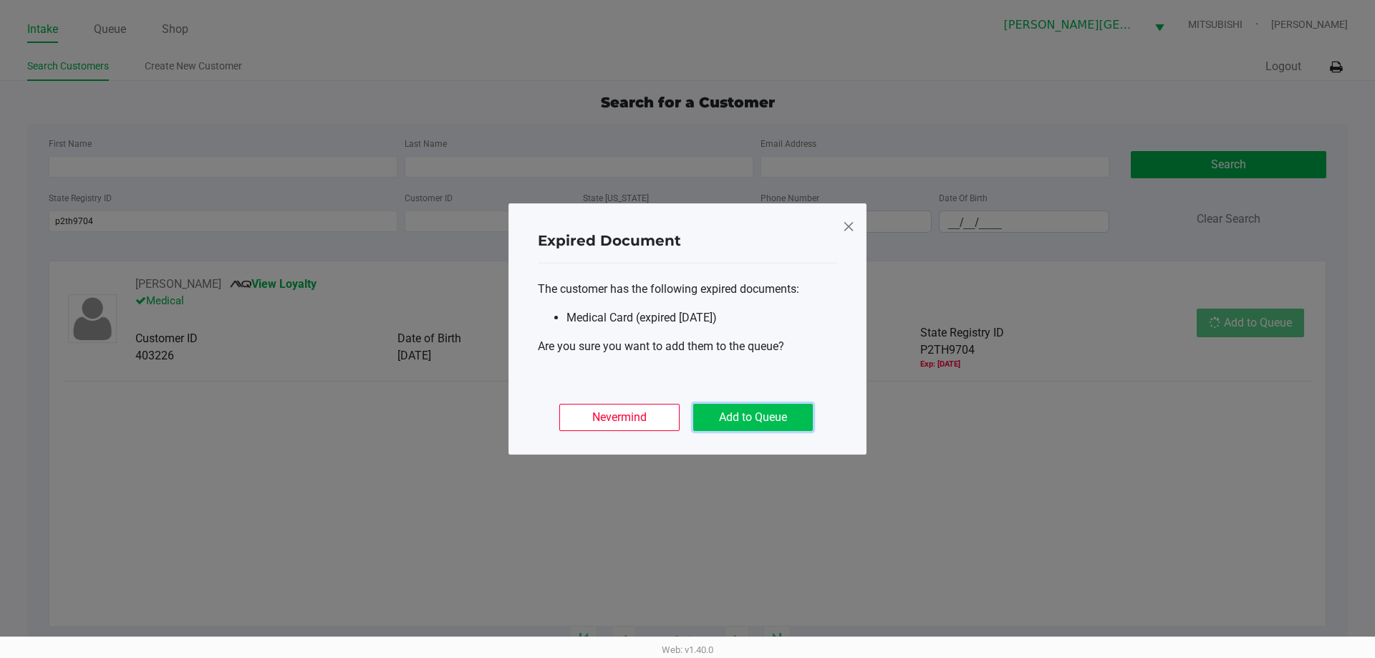
click at [759, 408] on button "Add to Queue" at bounding box center [753, 417] width 120 height 27
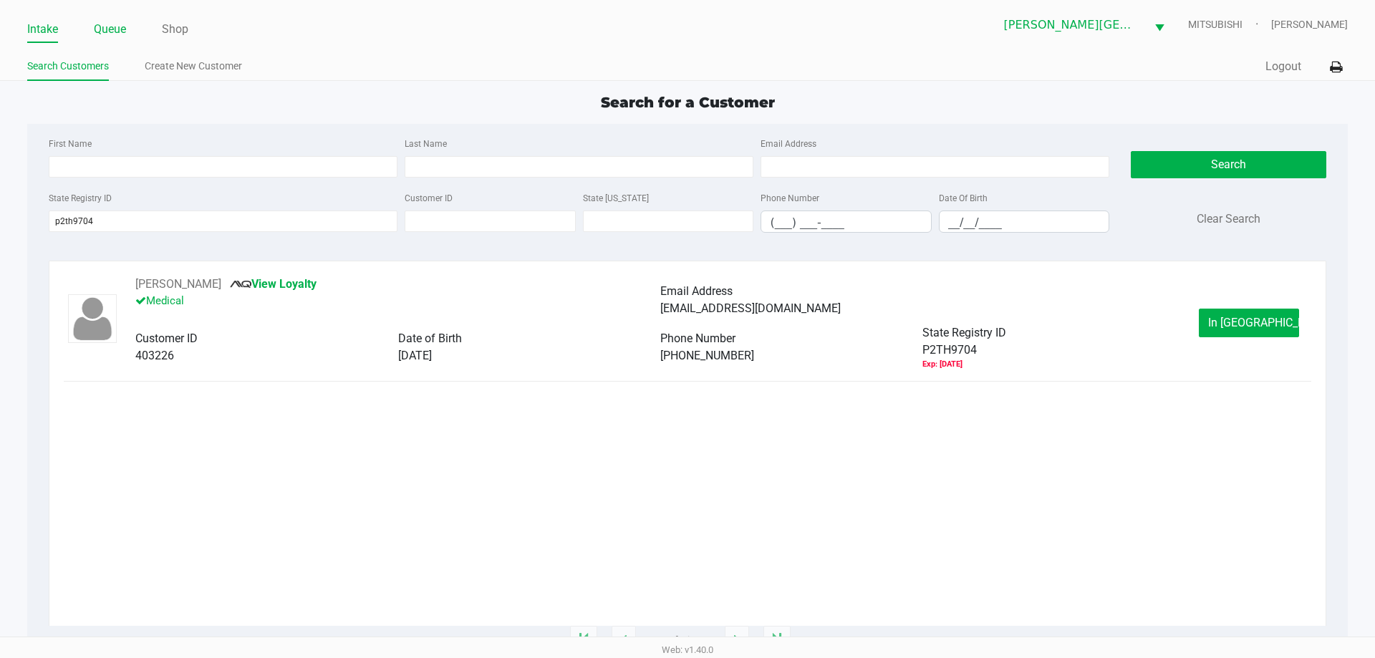
click at [122, 34] on link "Queue" at bounding box center [110, 29] width 32 height 20
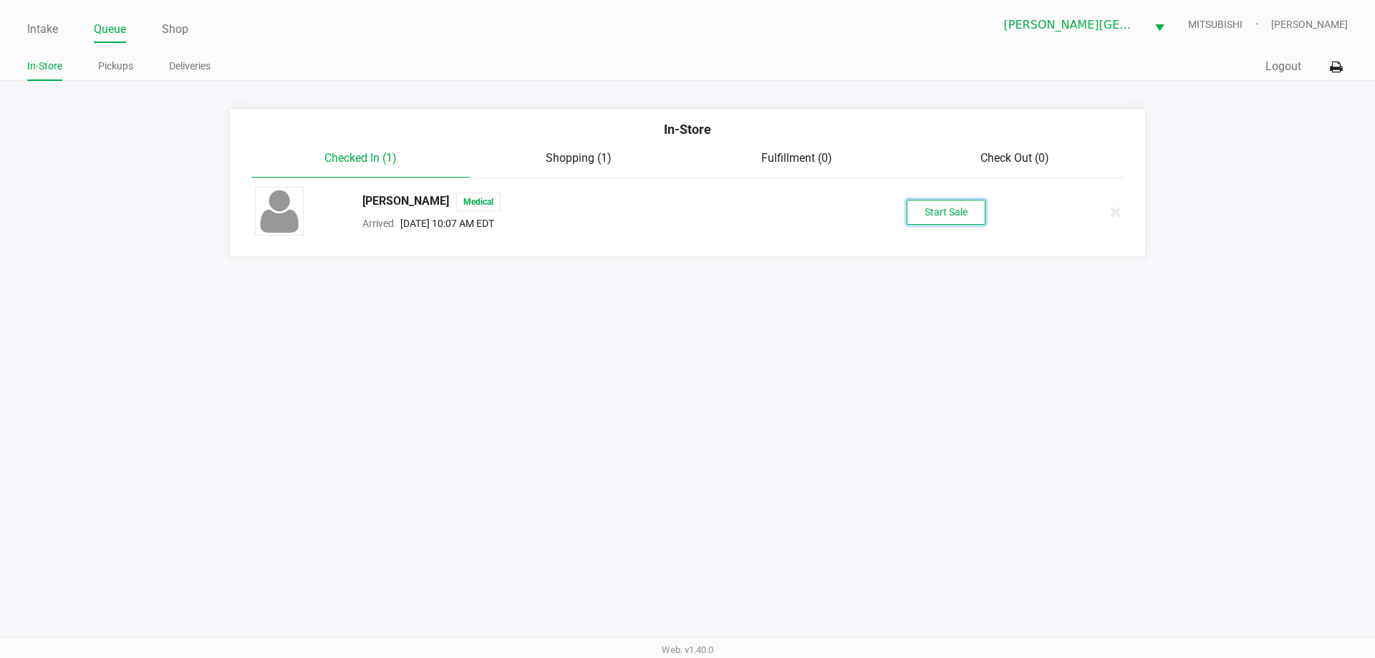
click at [930, 206] on button "Start Sale" at bounding box center [946, 212] width 79 height 25
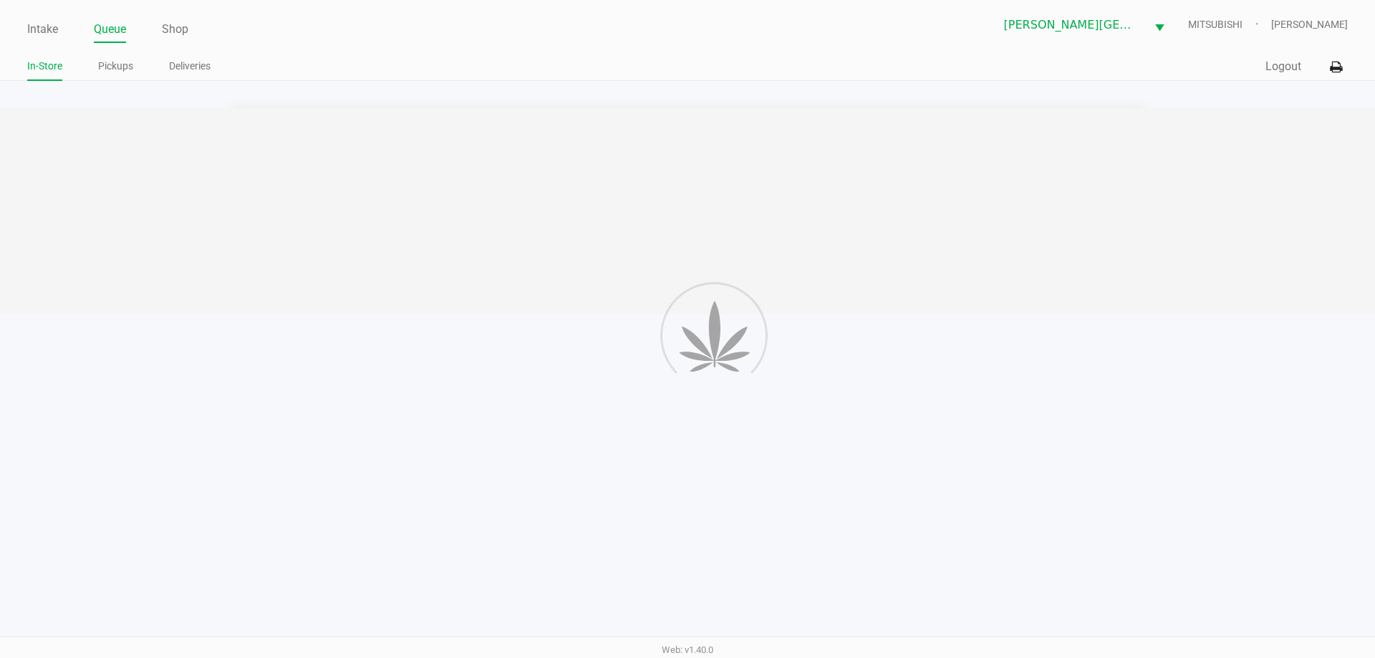
click at [1016, 211] on div at bounding box center [687, 211] width 1375 height 206
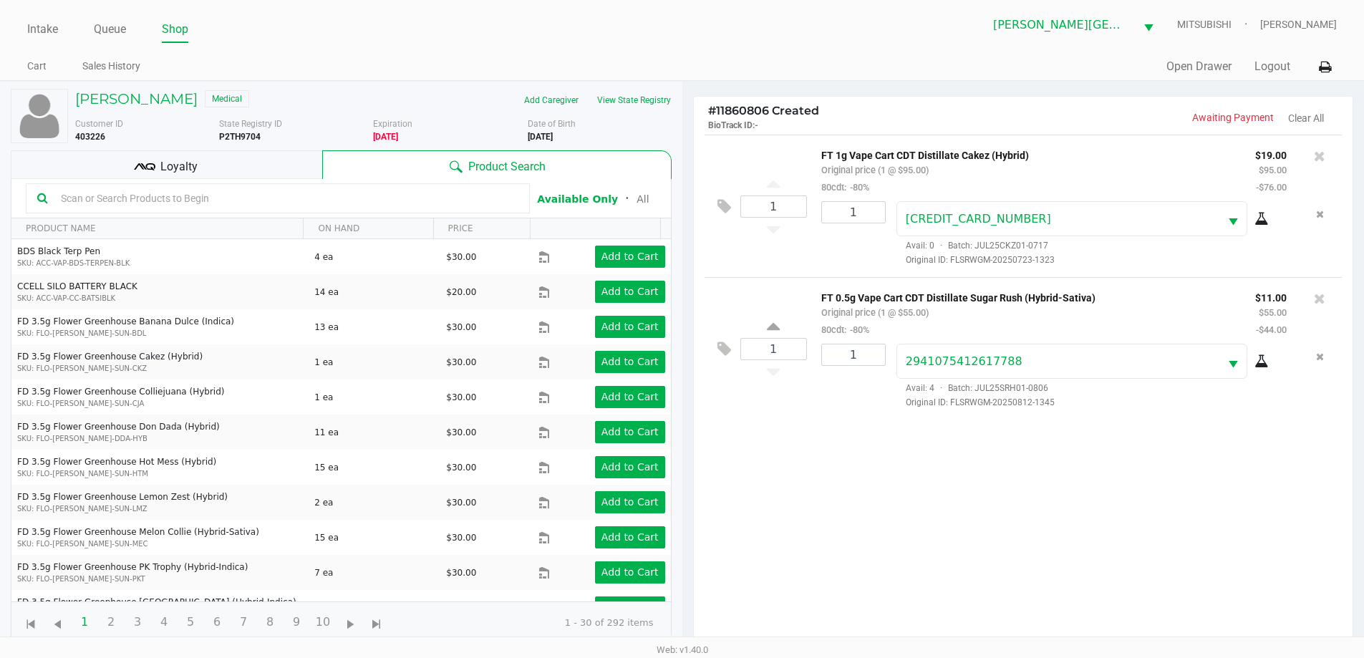
click at [235, 168] on div "Loyalty" at bounding box center [167, 164] width 312 height 29
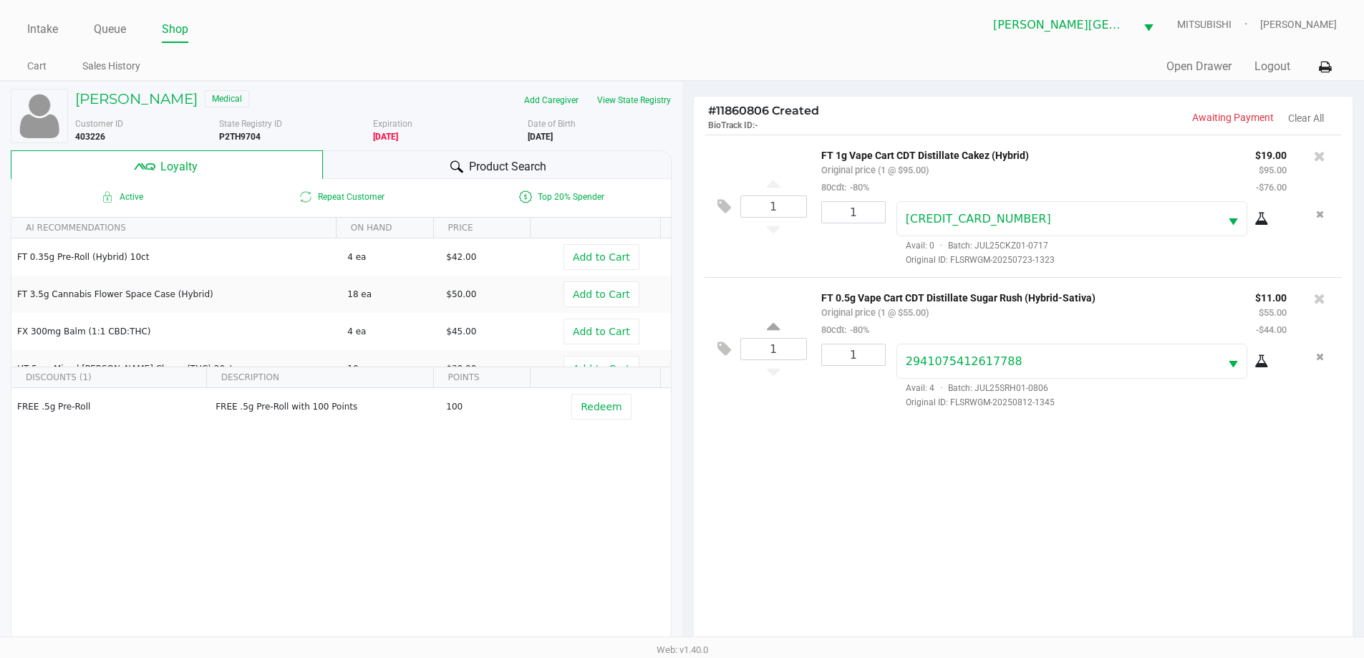
click at [534, 164] on span "Product Search" at bounding box center [507, 166] width 77 height 17
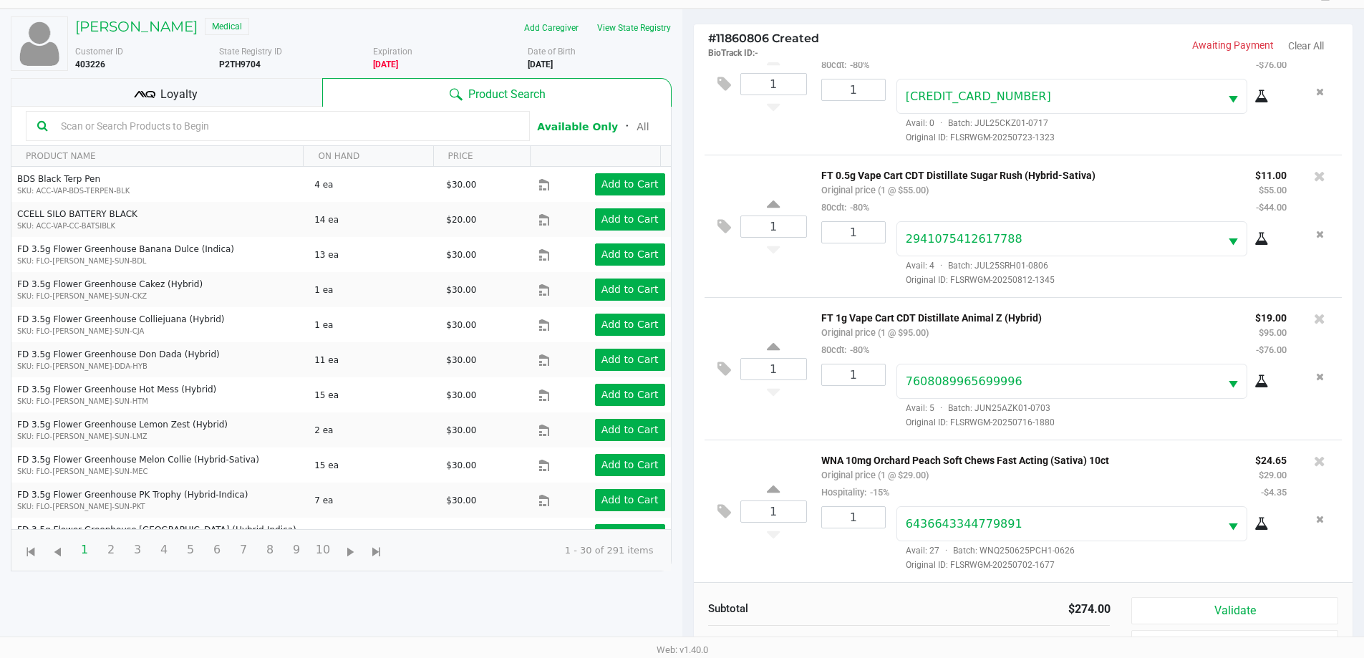
scroll to position [172, 0]
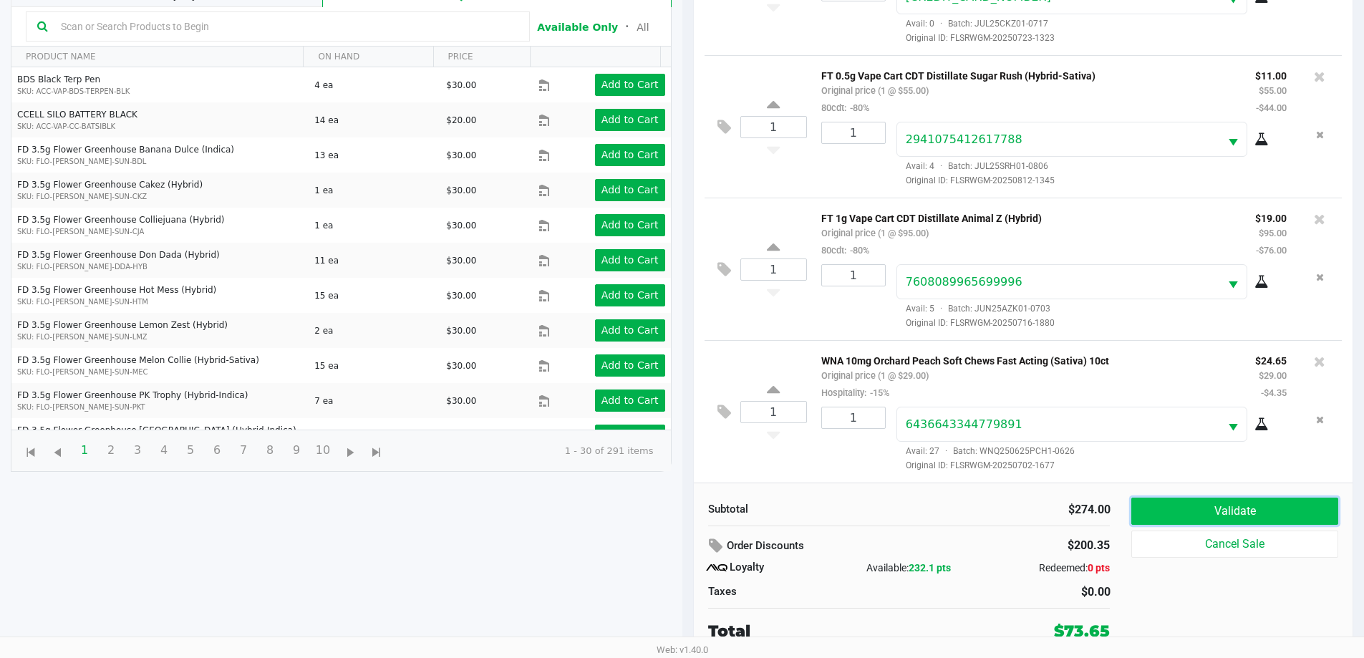
click at [1281, 510] on button "Validate" at bounding box center [1235, 511] width 206 height 27
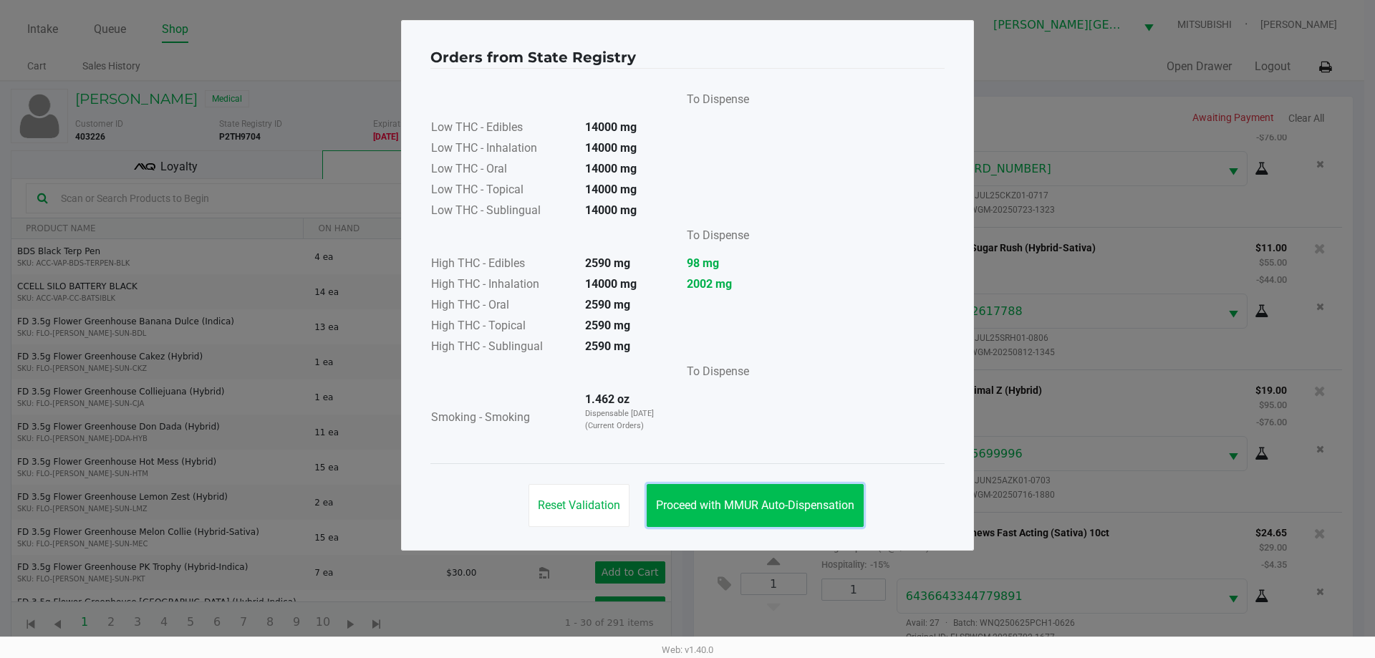
click at [813, 519] on button "Proceed with MMUR Auto-Dispensation" at bounding box center [755, 505] width 217 height 43
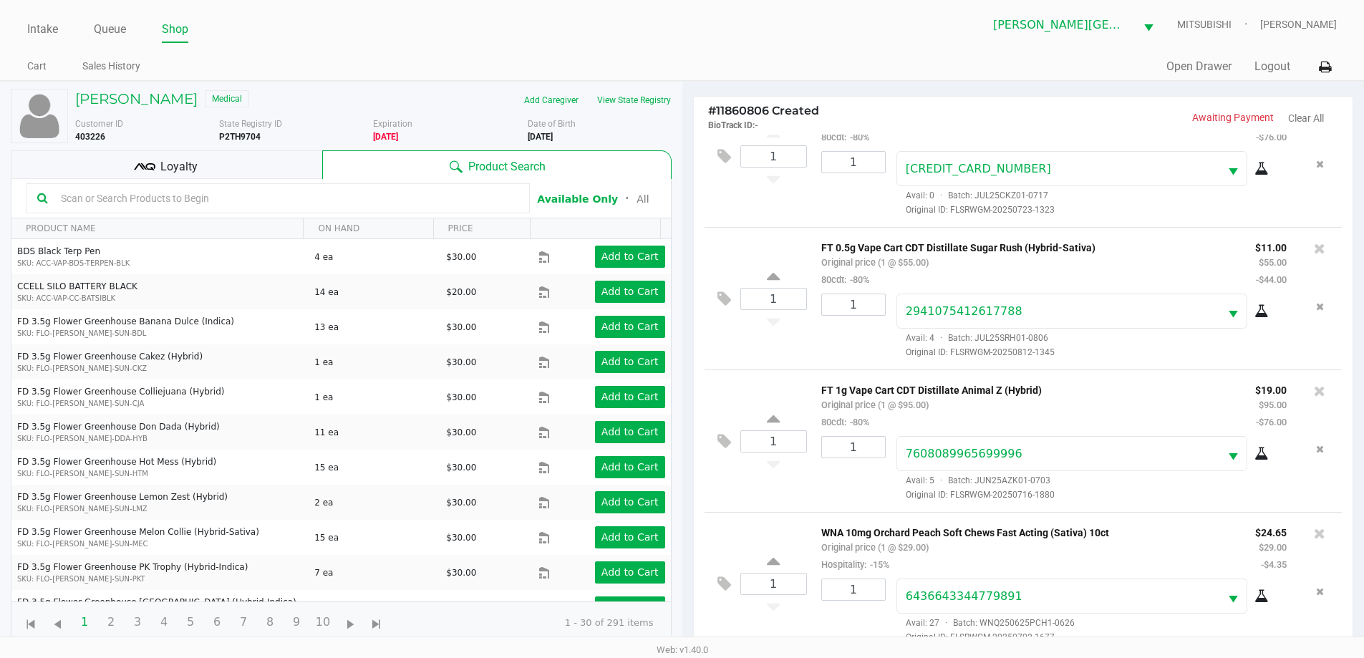
click at [243, 163] on div "Loyalty" at bounding box center [167, 164] width 312 height 29
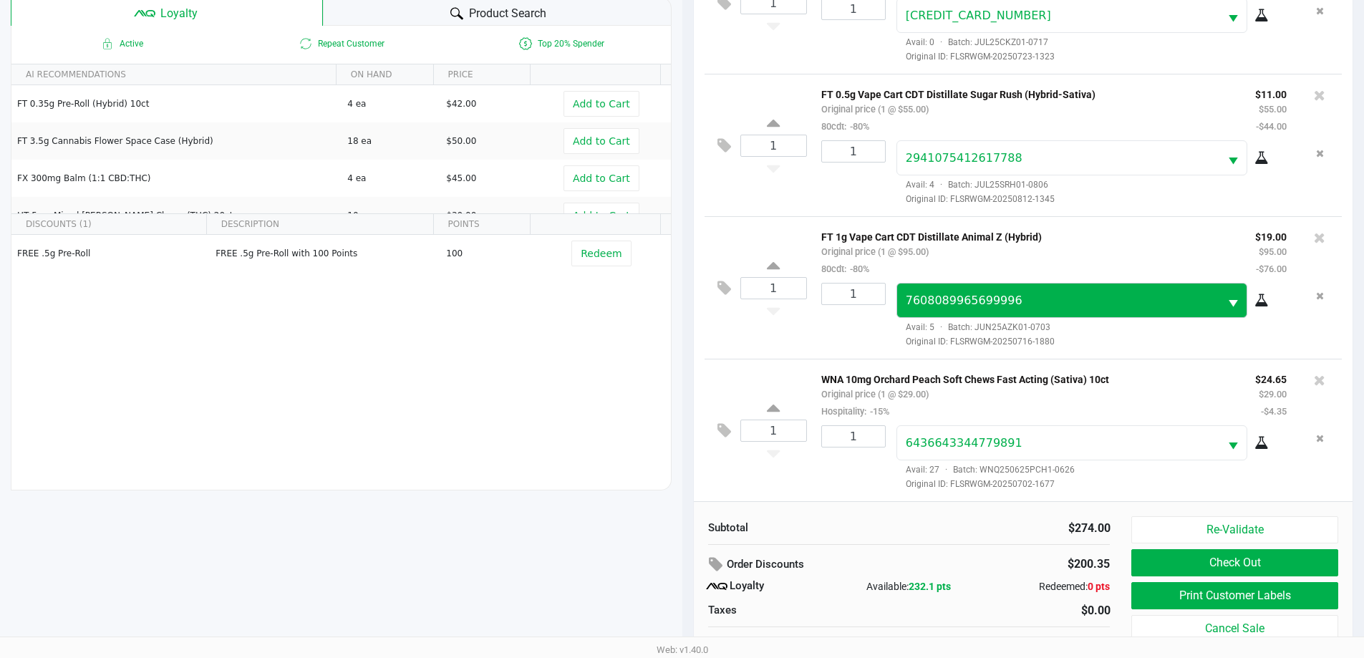
scroll to position [172, 0]
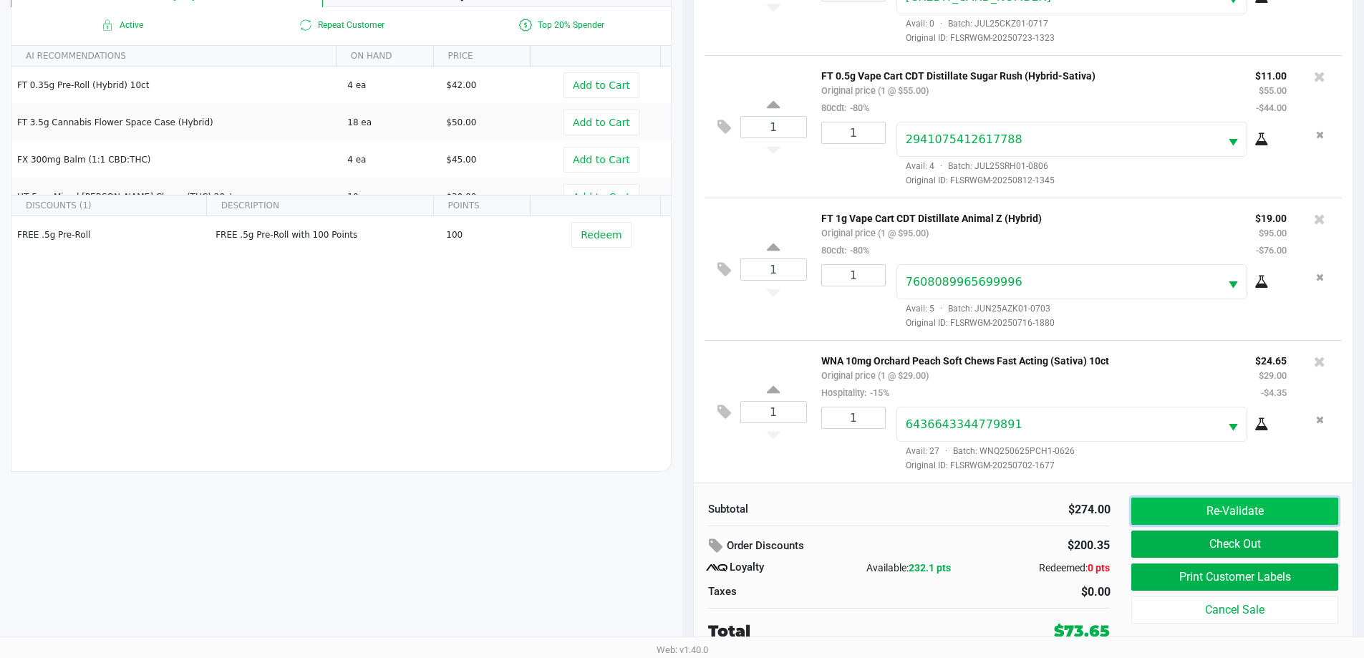
click at [1262, 506] on button "Re-Validate" at bounding box center [1235, 511] width 206 height 27
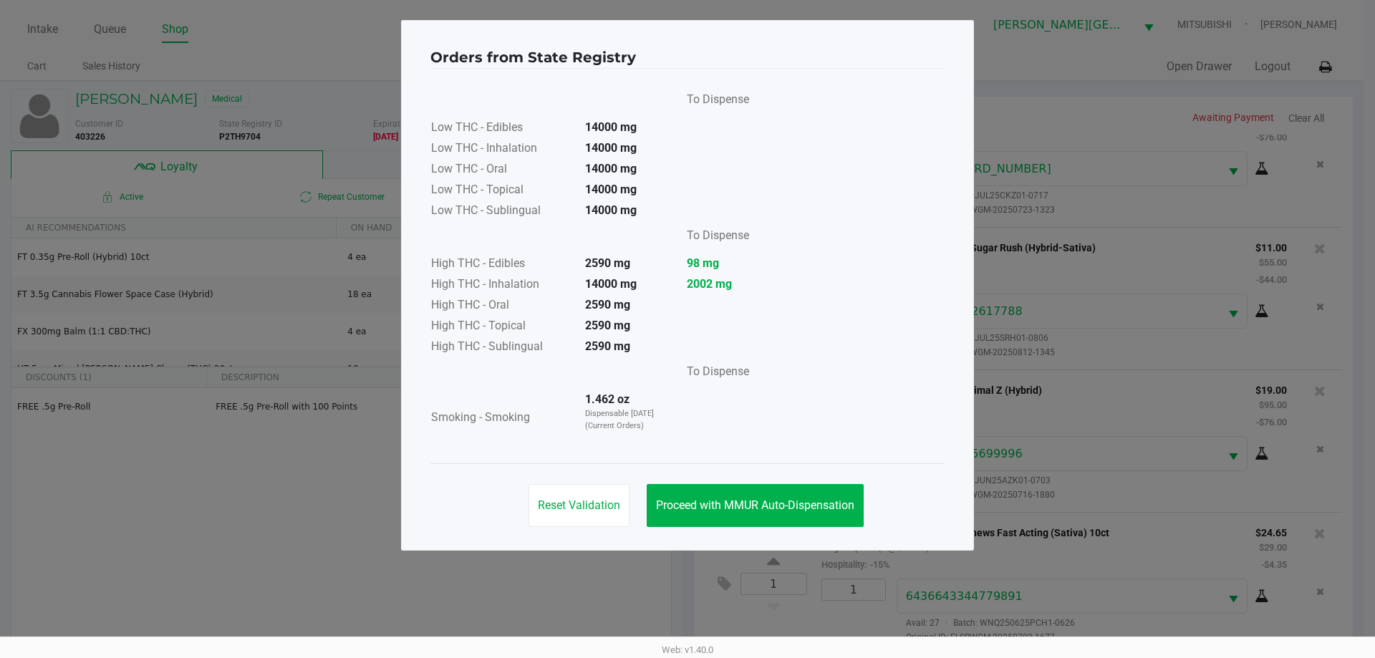
click at [866, 513] on div "Reset Validation Proceed with MMUR Auto-Dispensation" at bounding box center [687, 499] width 514 height 72
click at [852, 508] on span "Proceed with MMUR Auto-Dispensation" at bounding box center [755, 506] width 198 height 14
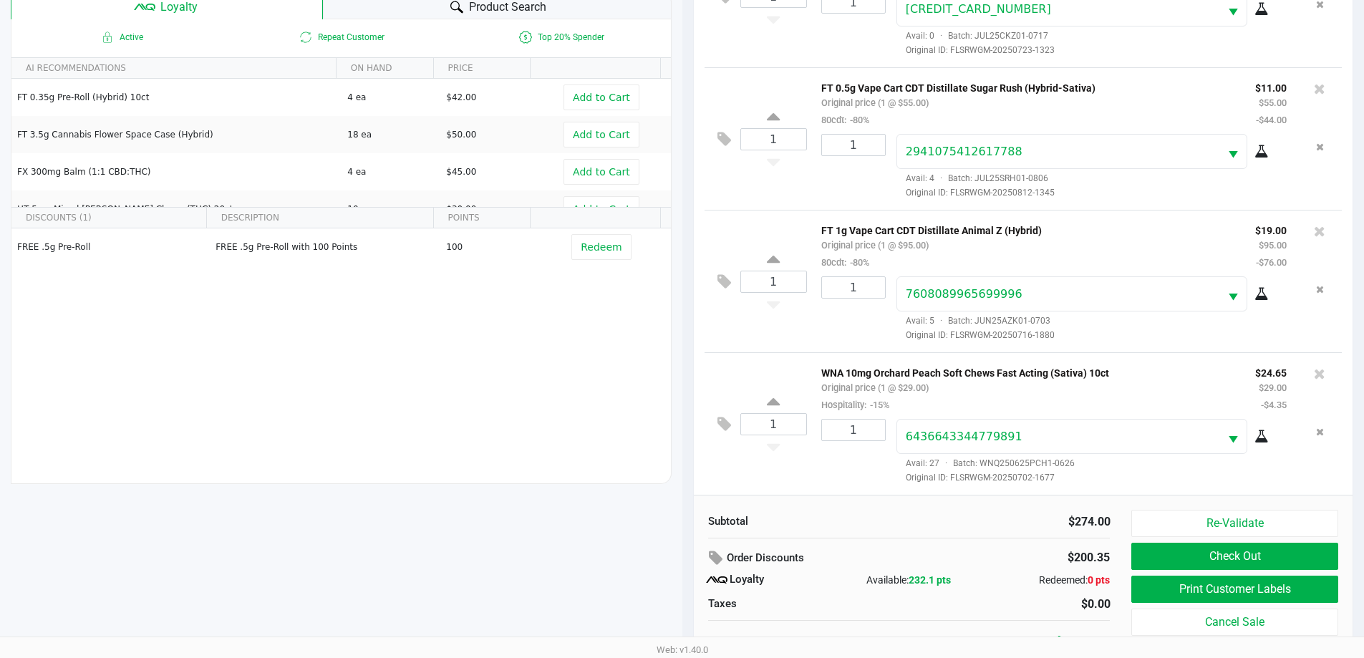
scroll to position [172, 0]
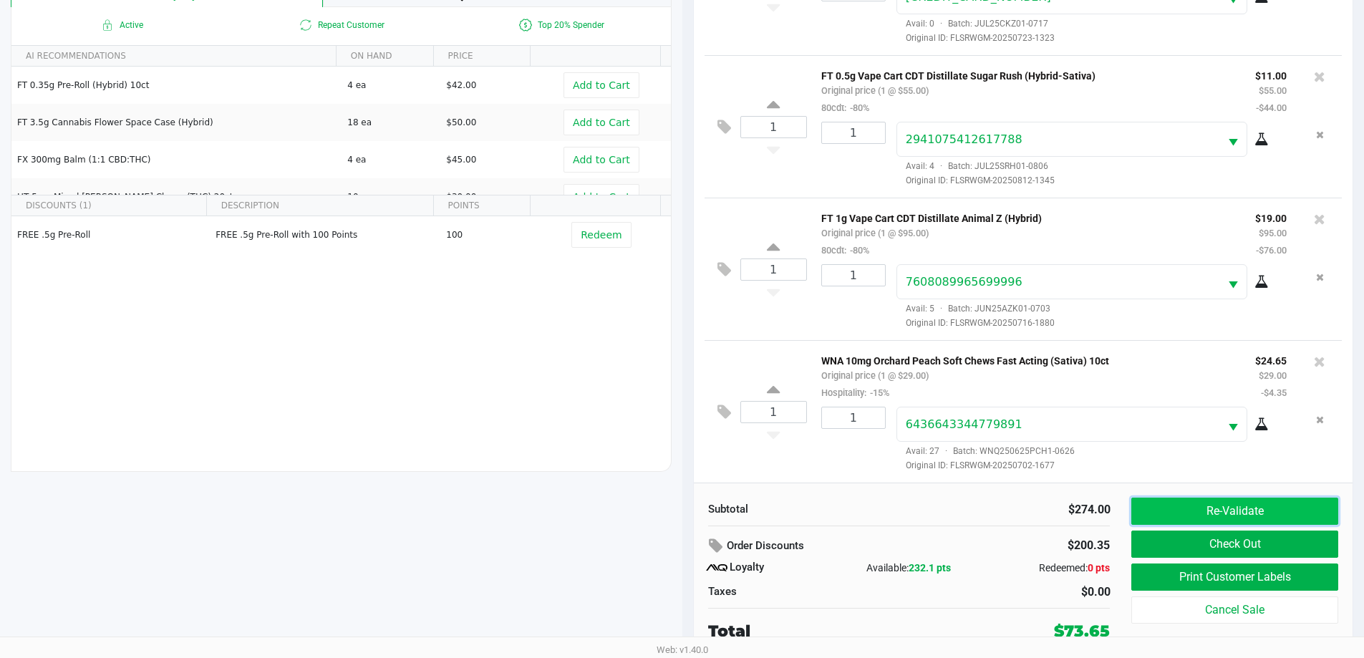
click at [1263, 507] on button "Re-Validate" at bounding box center [1235, 511] width 206 height 27
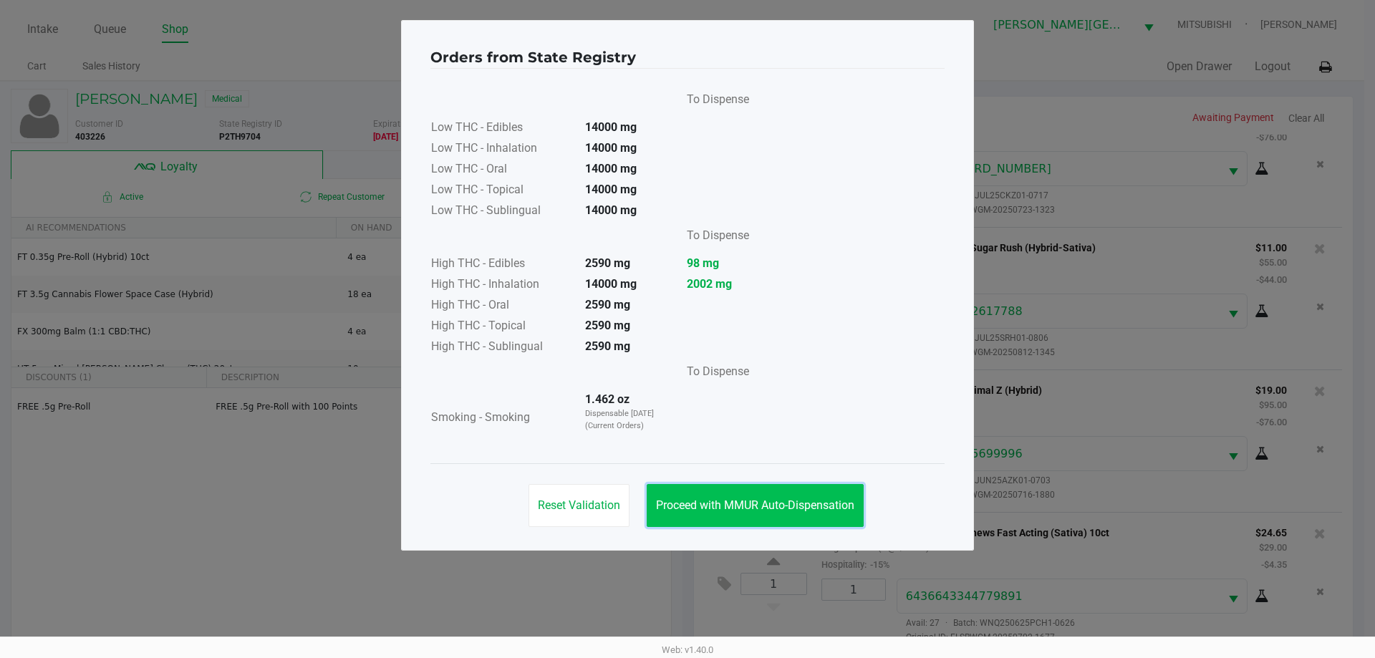
click at [758, 510] on span "Proceed with MMUR Auto-Dispensation" at bounding box center [755, 506] width 198 height 14
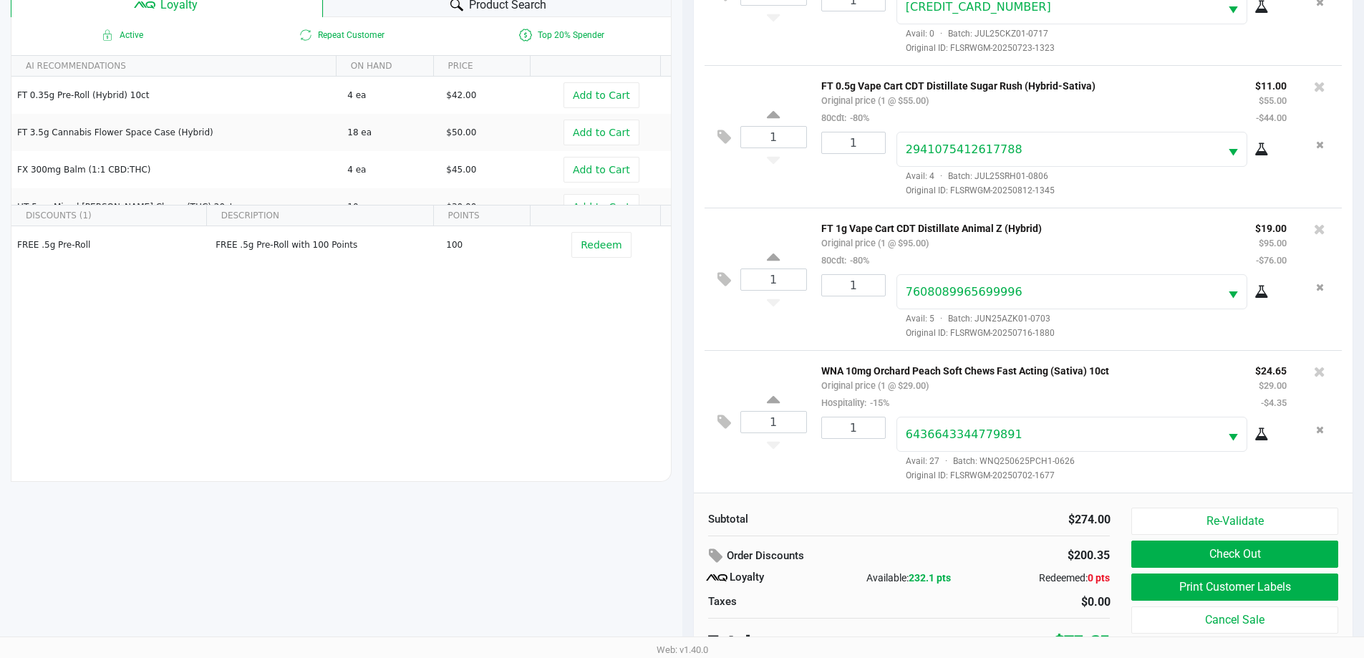
scroll to position [172, 0]
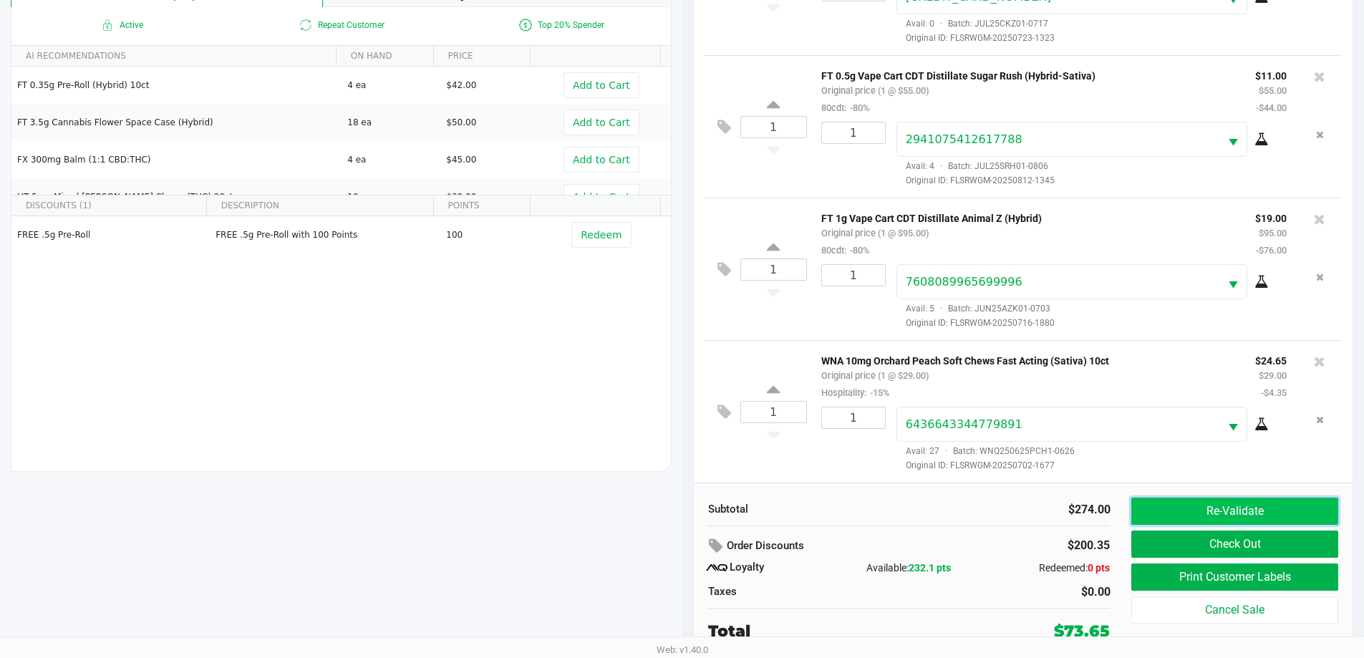
click at [1247, 503] on button "Re-Validate" at bounding box center [1235, 511] width 206 height 27
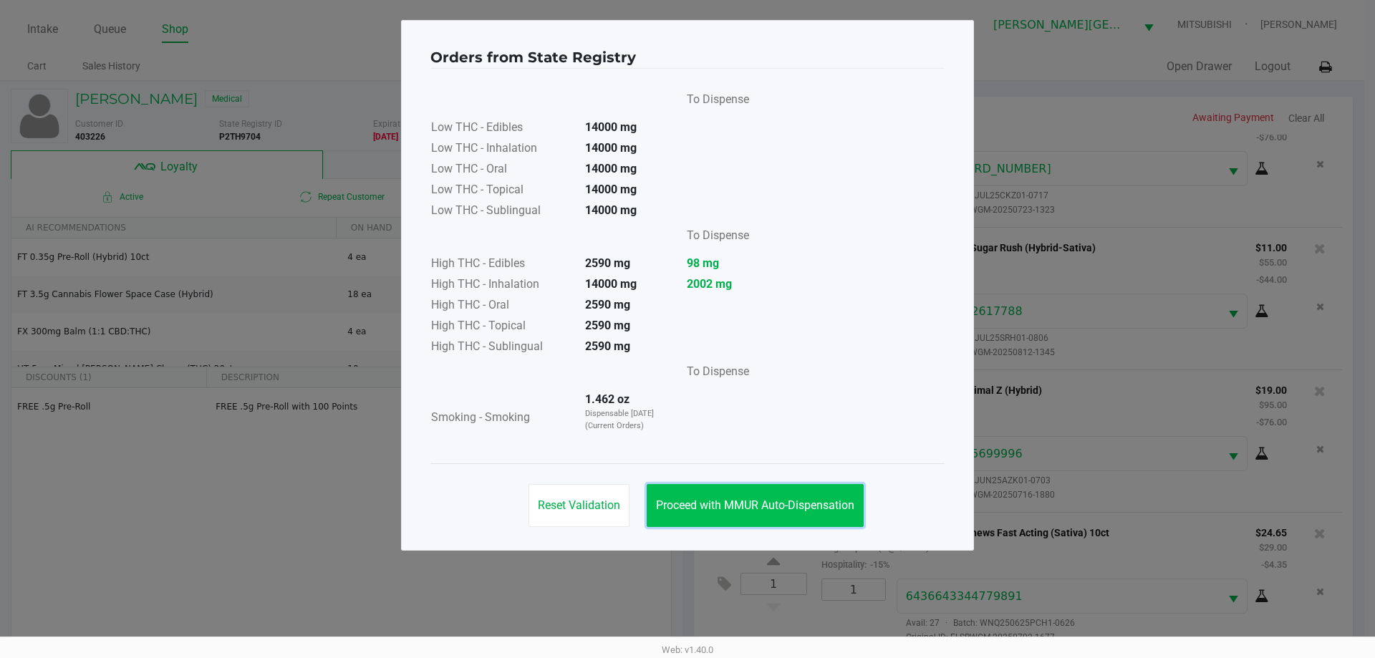
click at [844, 514] on button "Proceed with MMUR Auto-Dispensation" at bounding box center [755, 505] width 217 height 43
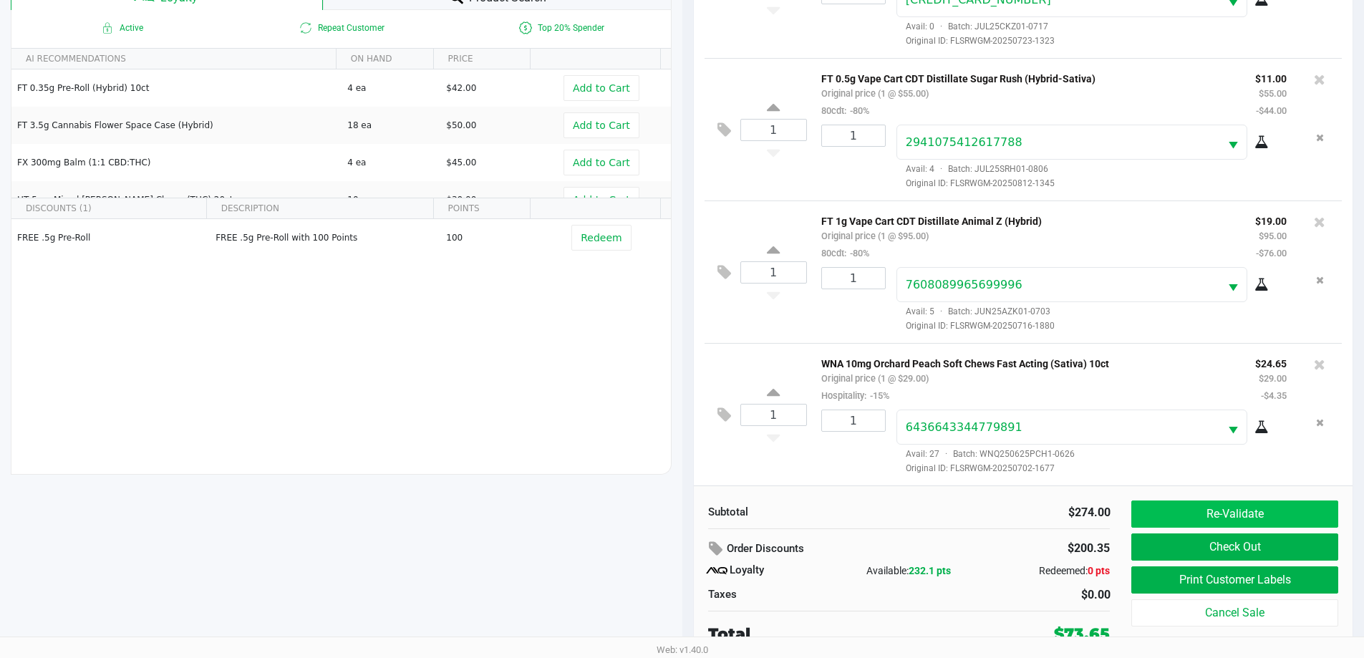
scroll to position [172, 0]
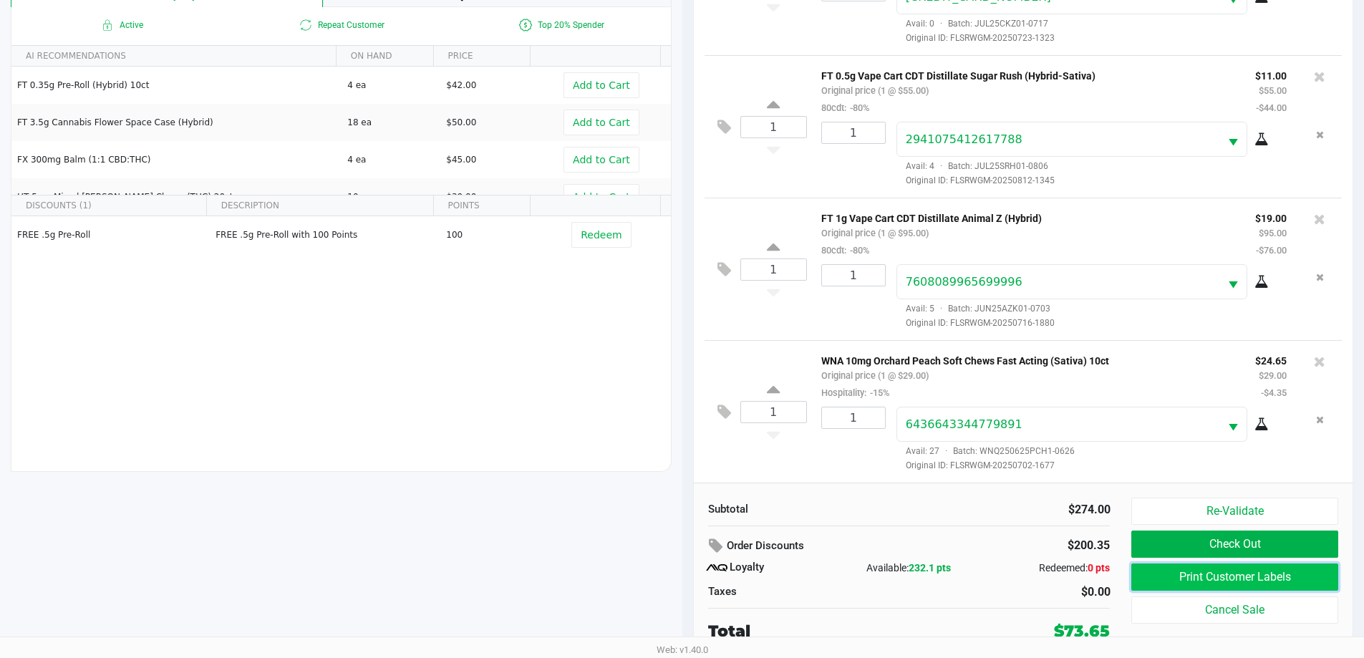
click at [1252, 570] on button "Print Customer Labels" at bounding box center [1235, 577] width 206 height 27
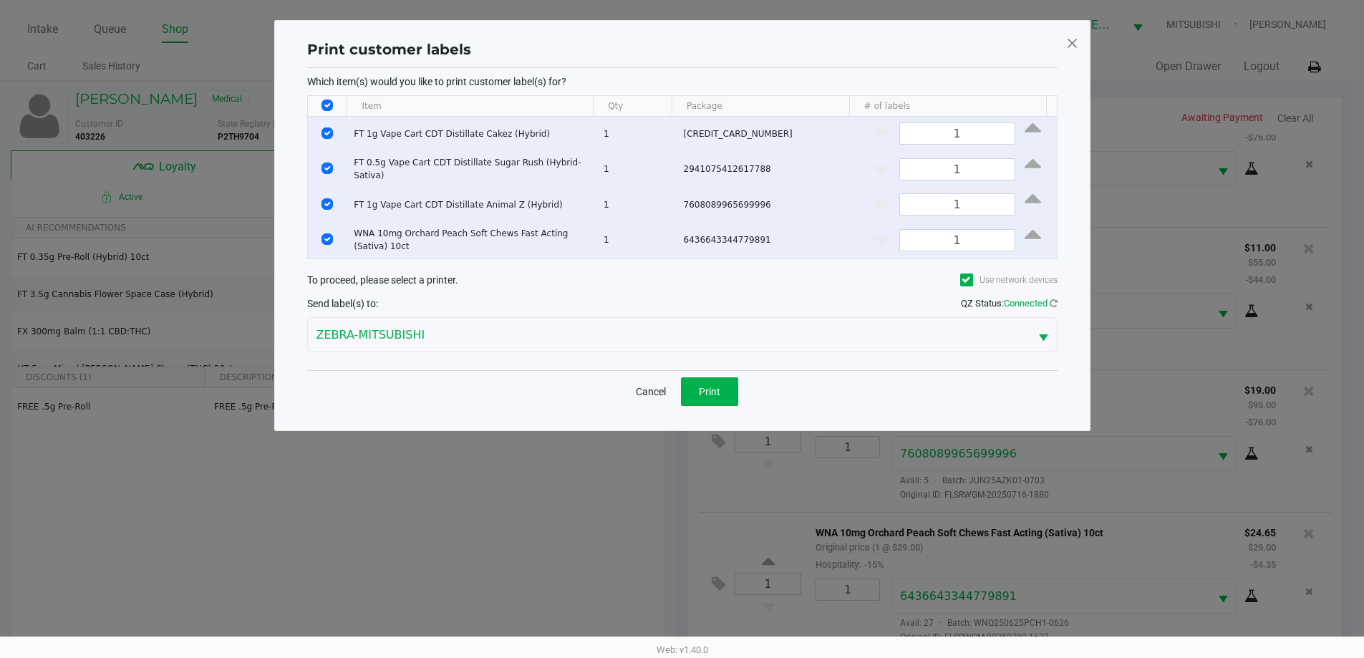
scroll to position [0, 0]
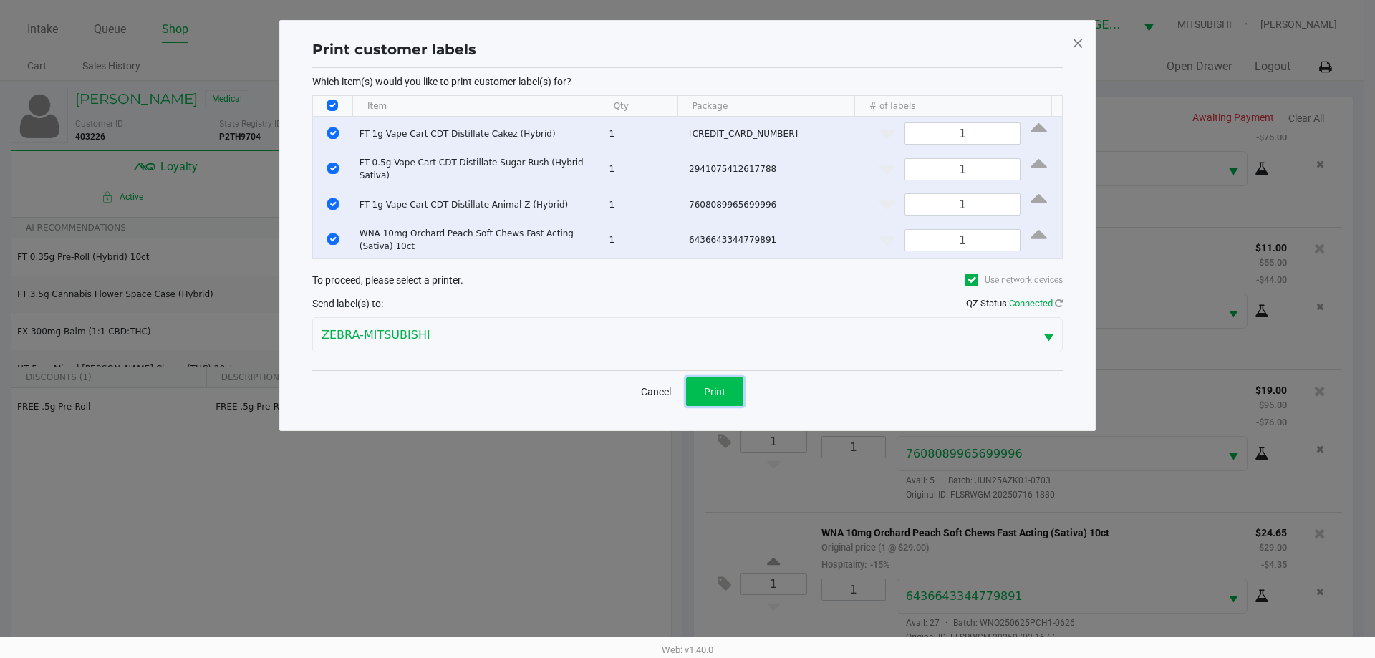
click at [719, 386] on span "Print" at bounding box center [714, 391] width 21 height 11
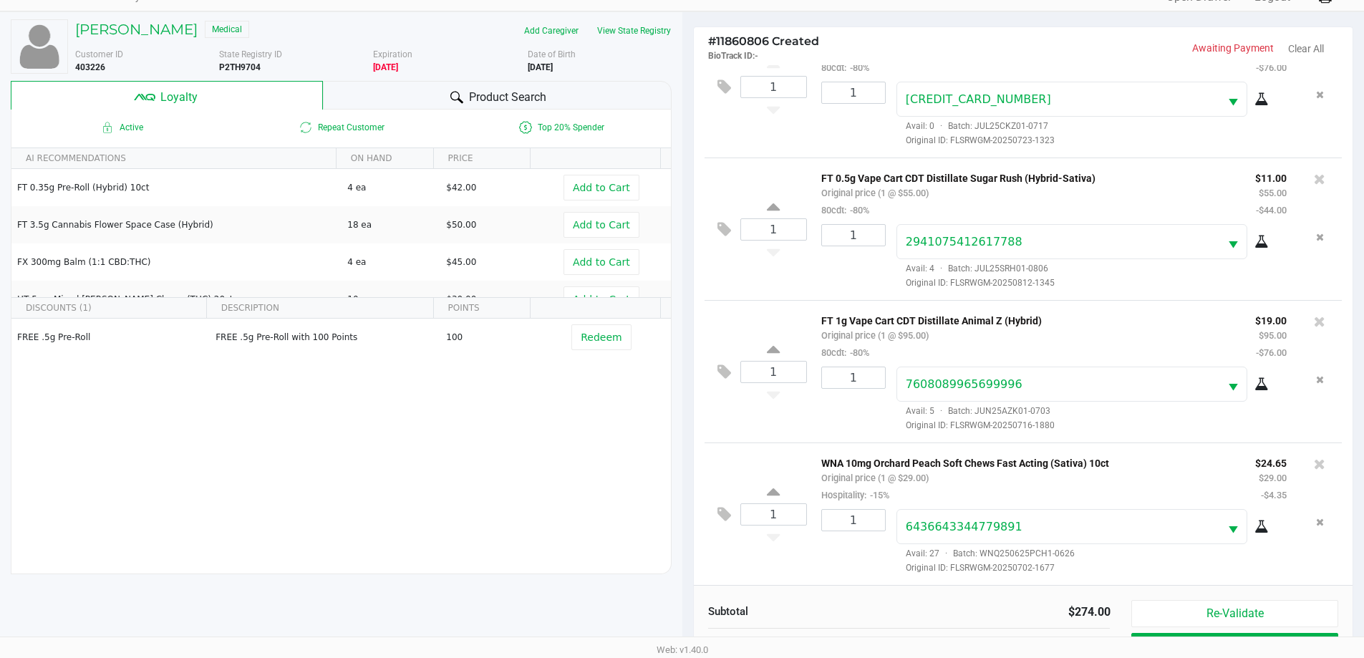
scroll to position [172, 0]
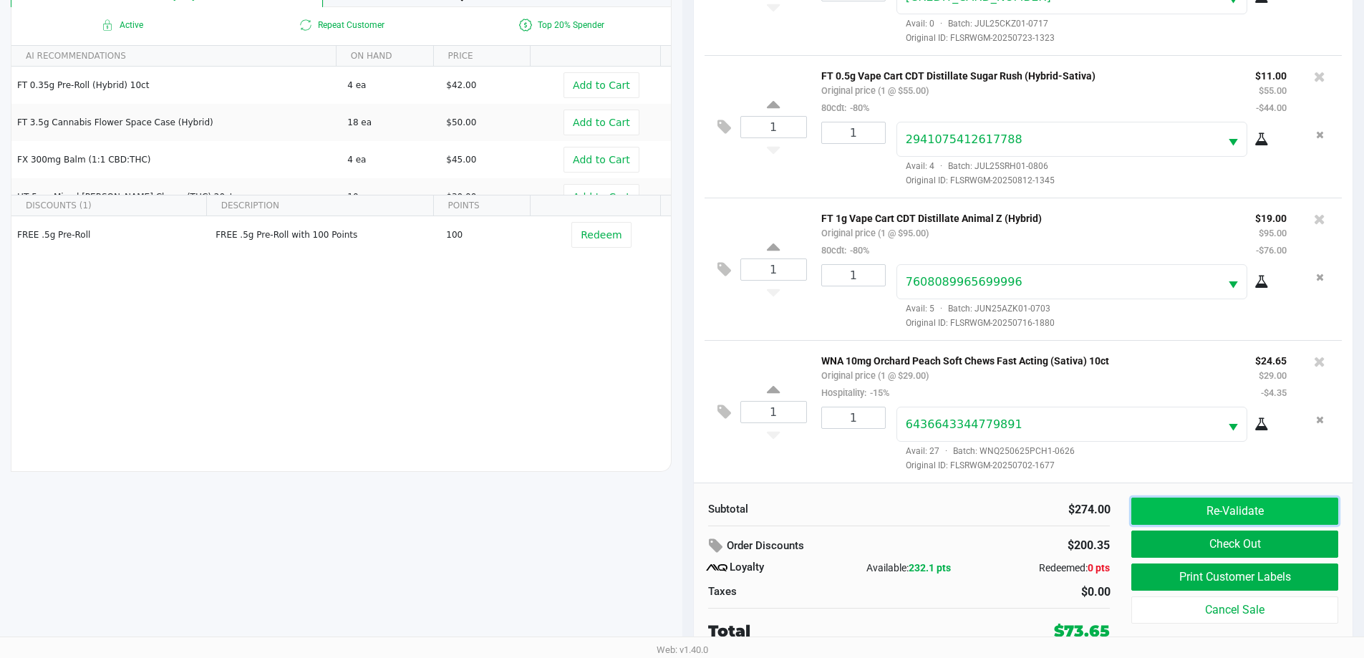
click at [1251, 519] on button "Re-Validate" at bounding box center [1235, 511] width 206 height 27
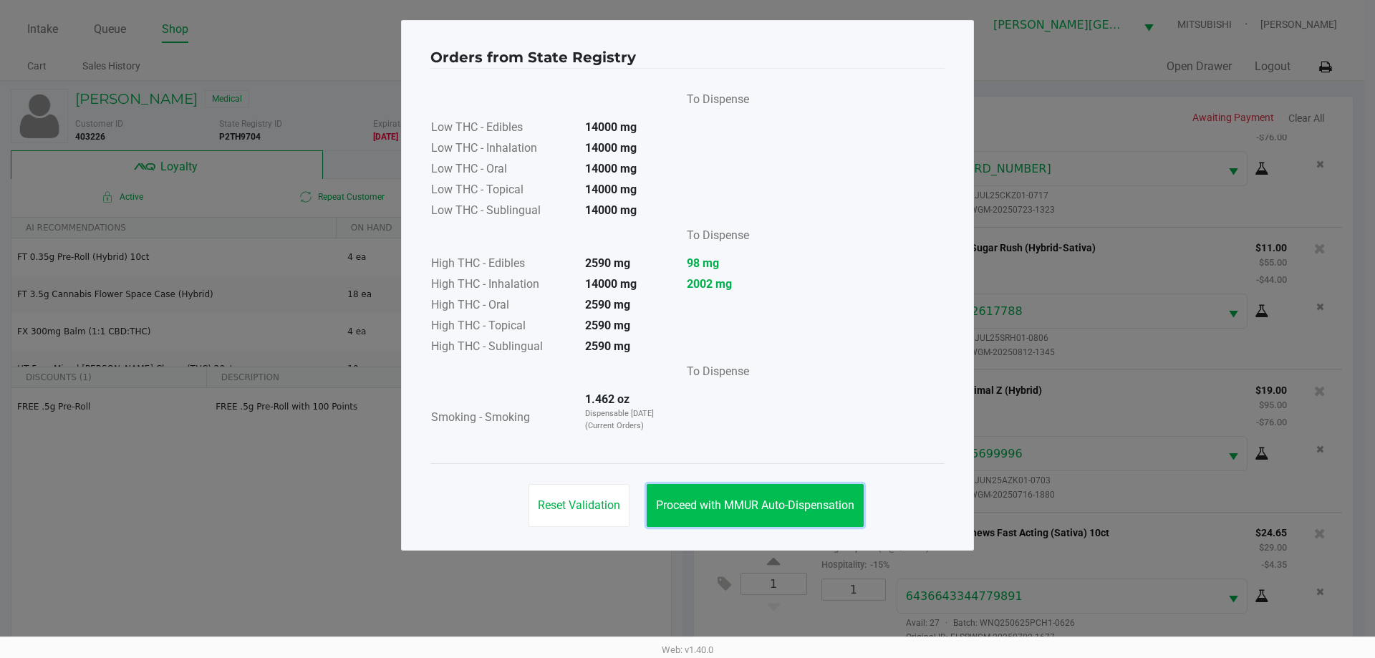
click at [838, 517] on button "Proceed with MMUR Auto-Dispensation" at bounding box center [755, 505] width 217 height 43
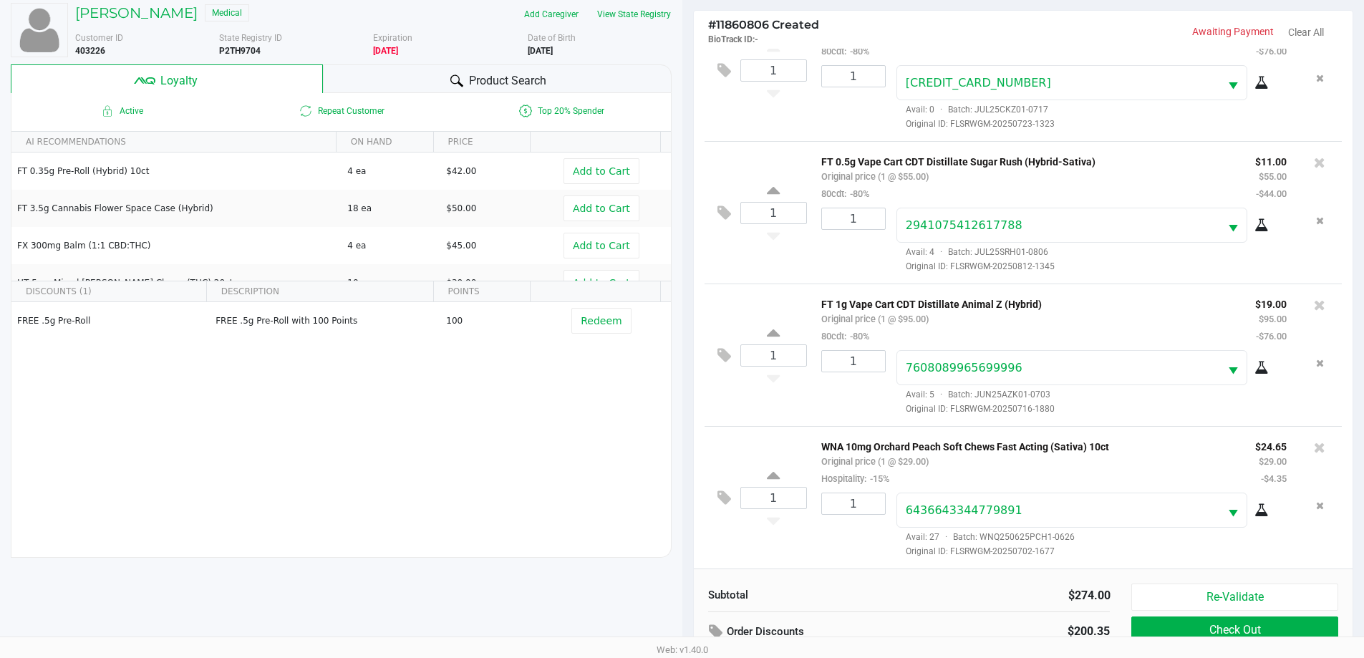
scroll to position [172, 0]
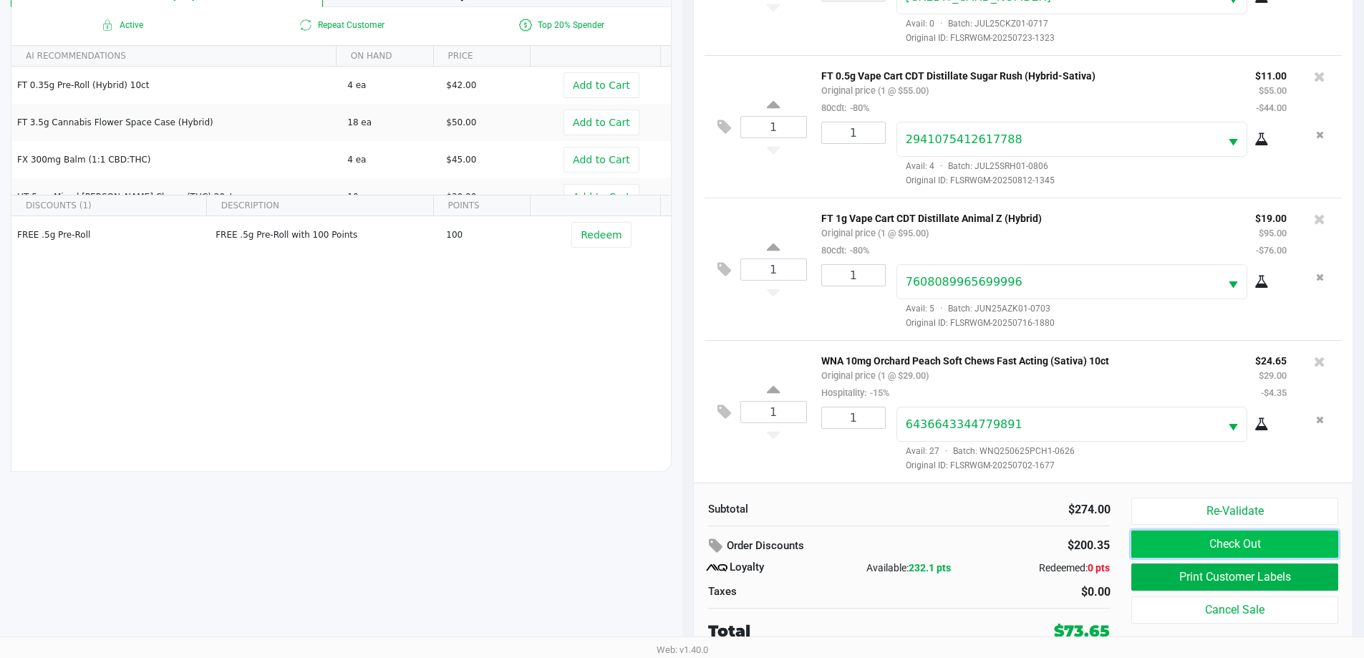
click at [1237, 547] on button "Check Out" at bounding box center [1235, 544] width 206 height 27
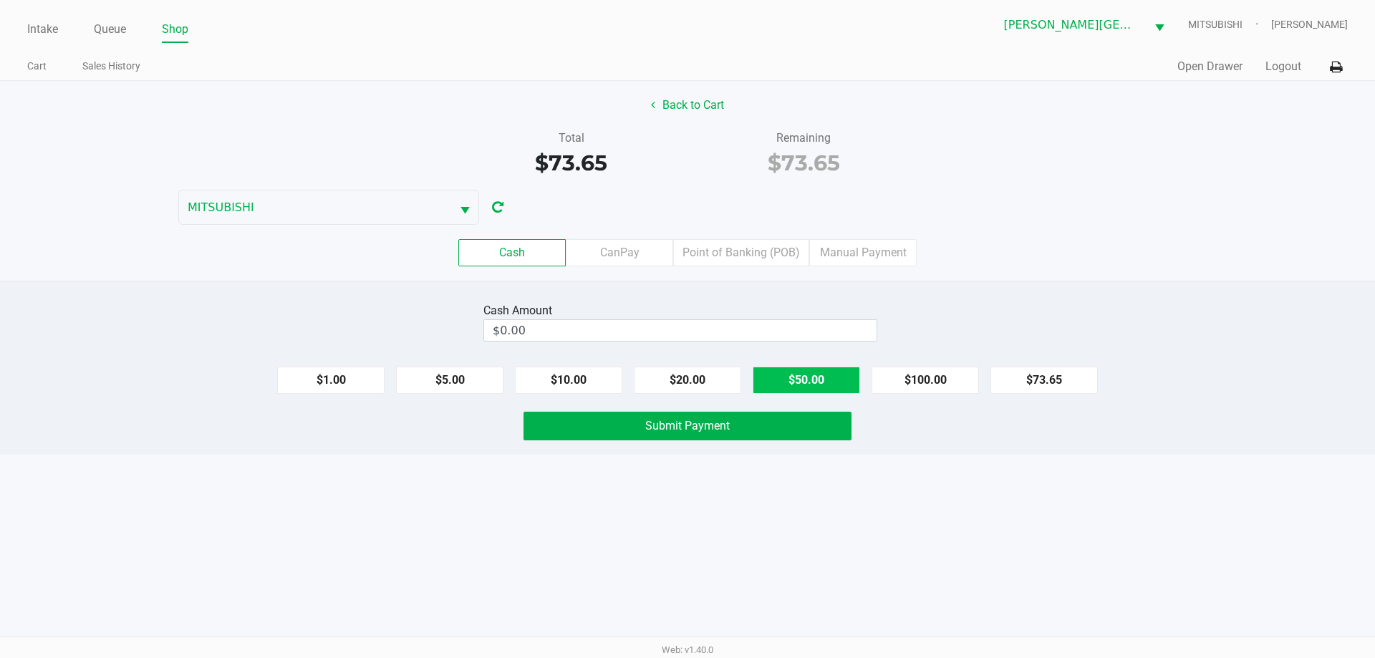
click at [801, 385] on button "$50.00" at bounding box center [806, 380] width 107 height 27
click at [801, 384] on button "$50.00" at bounding box center [806, 380] width 107 height 27
type input "$100.00"
click at [704, 102] on button "Back to Cart" at bounding box center [688, 105] width 92 height 27
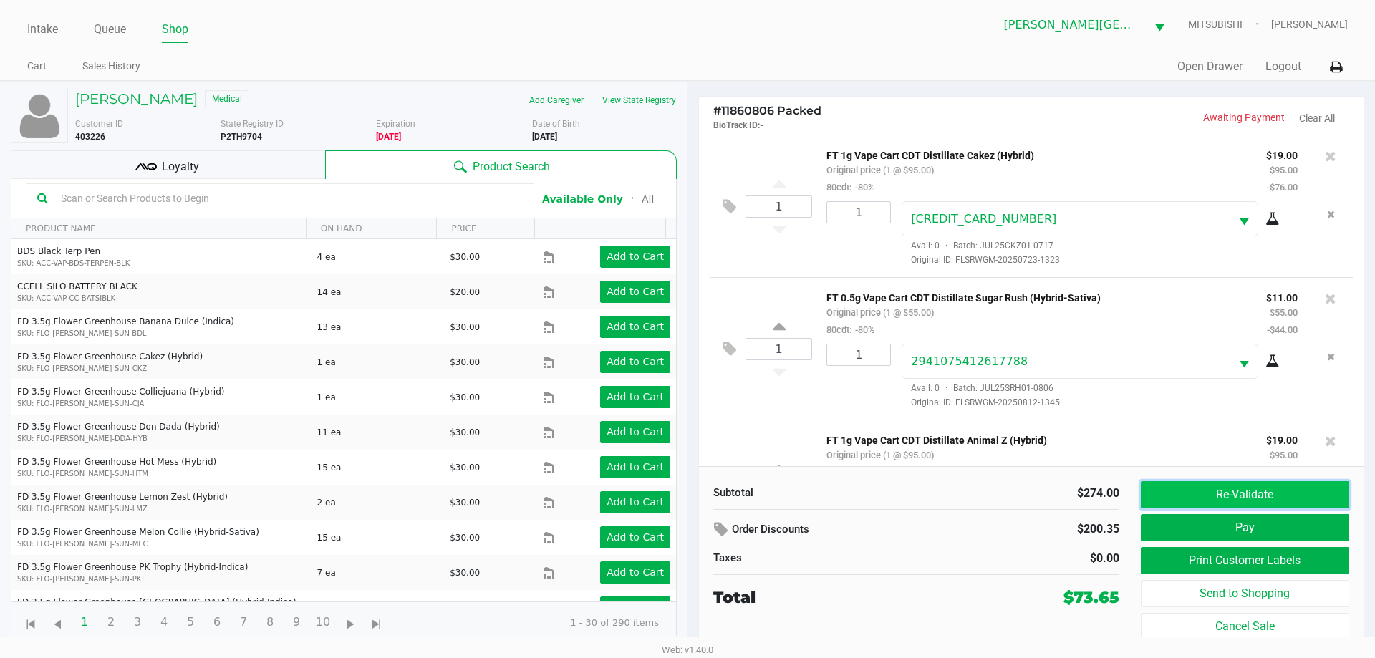
click at [1223, 494] on button "Re-Validate" at bounding box center [1245, 494] width 208 height 27
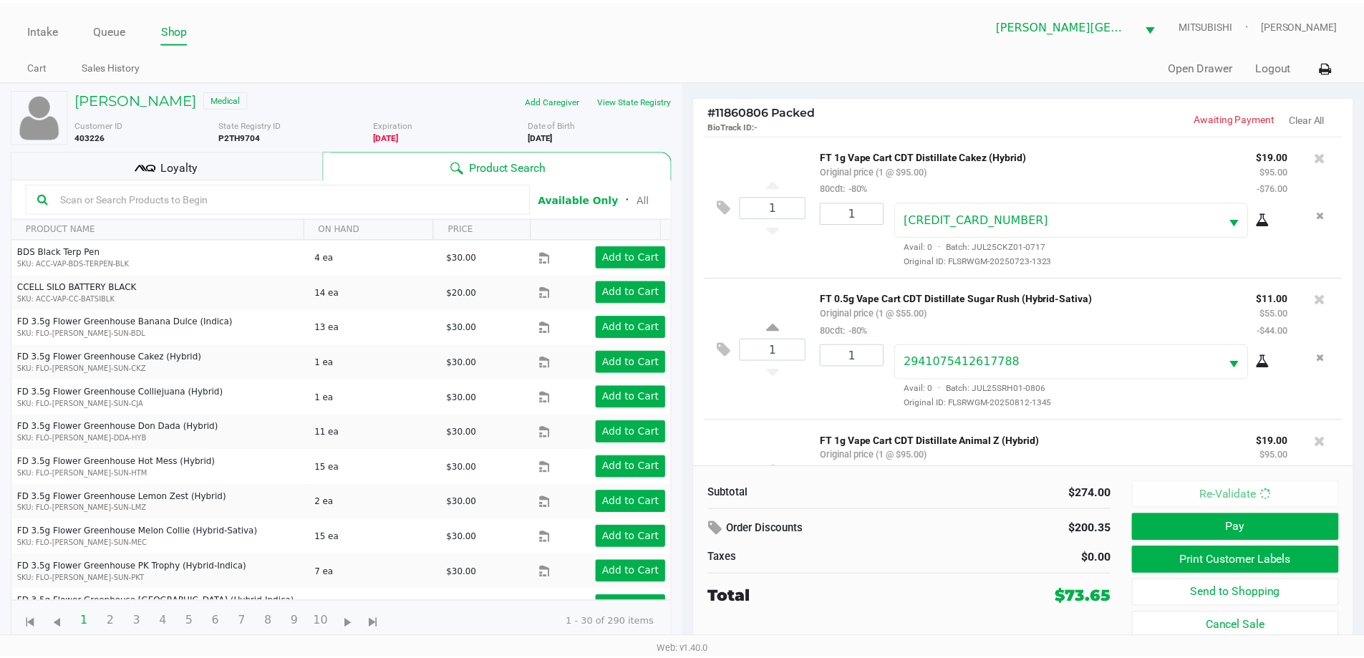
scroll to position [241, 0]
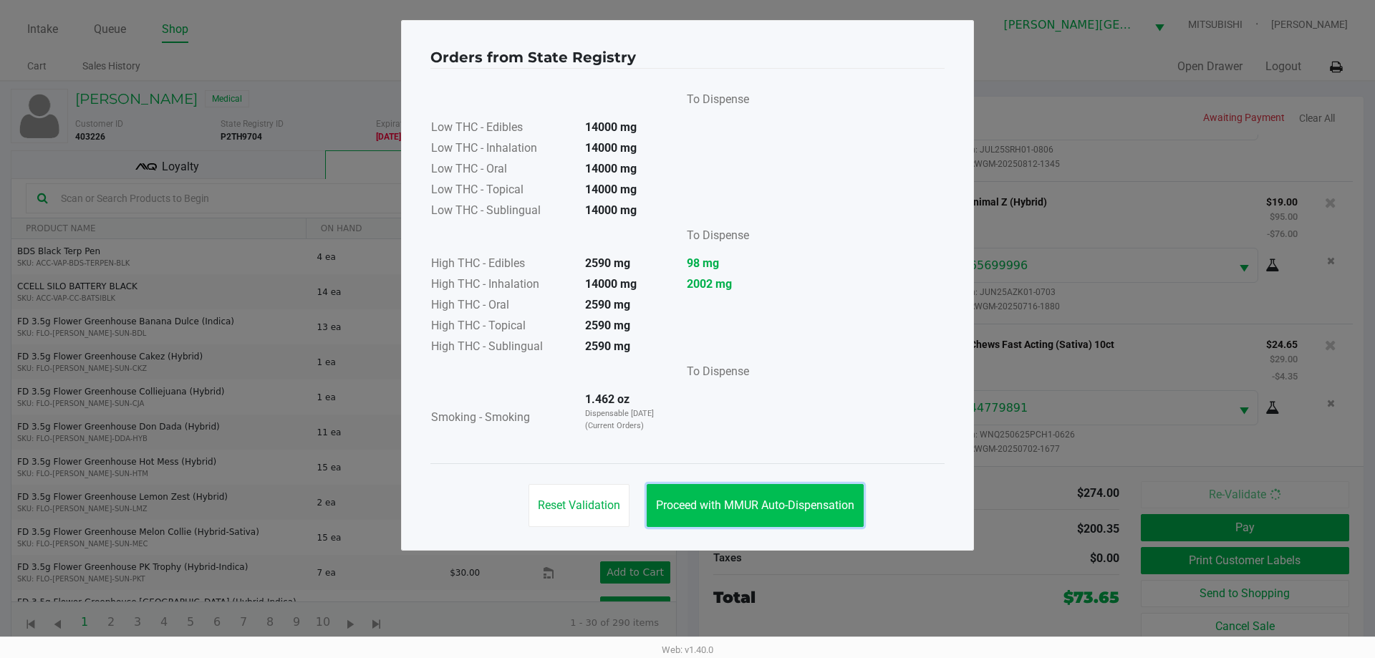
click at [805, 514] on button "Proceed with MMUR Auto-Dispensation" at bounding box center [755, 505] width 217 height 43
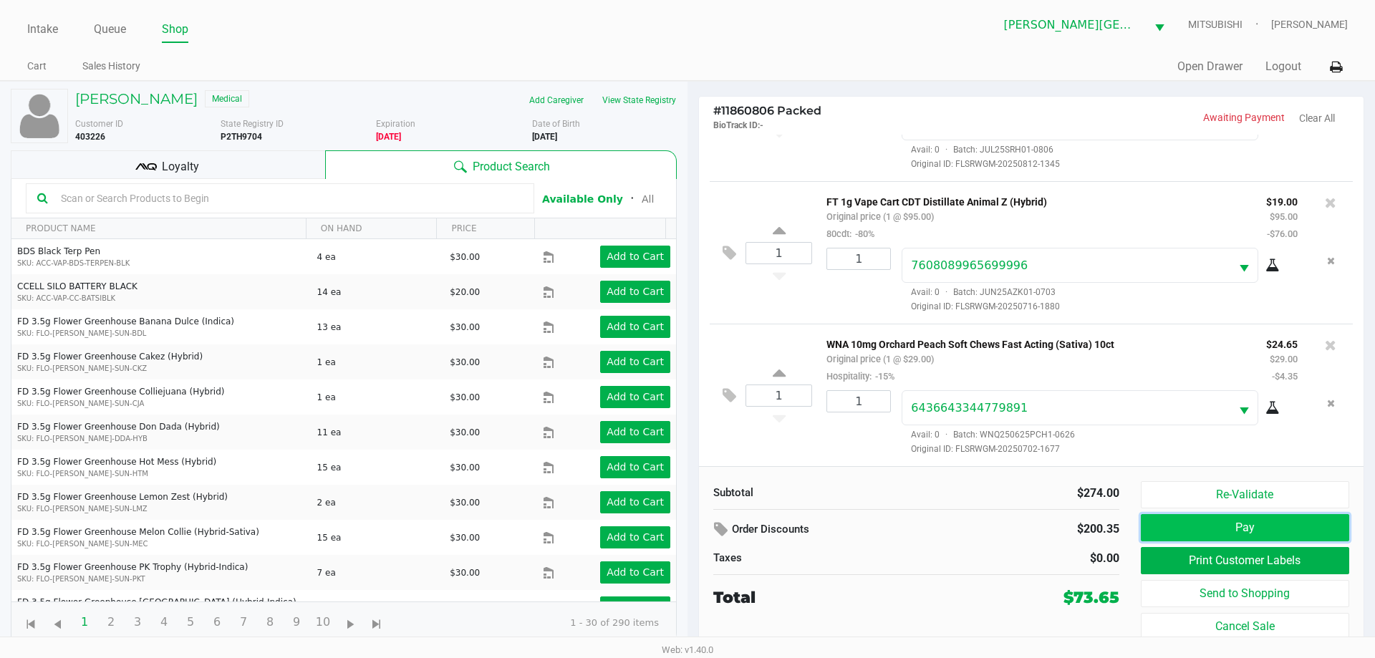
click at [1190, 529] on button "Pay" at bounding box center [1245, 527] width 208 height 27
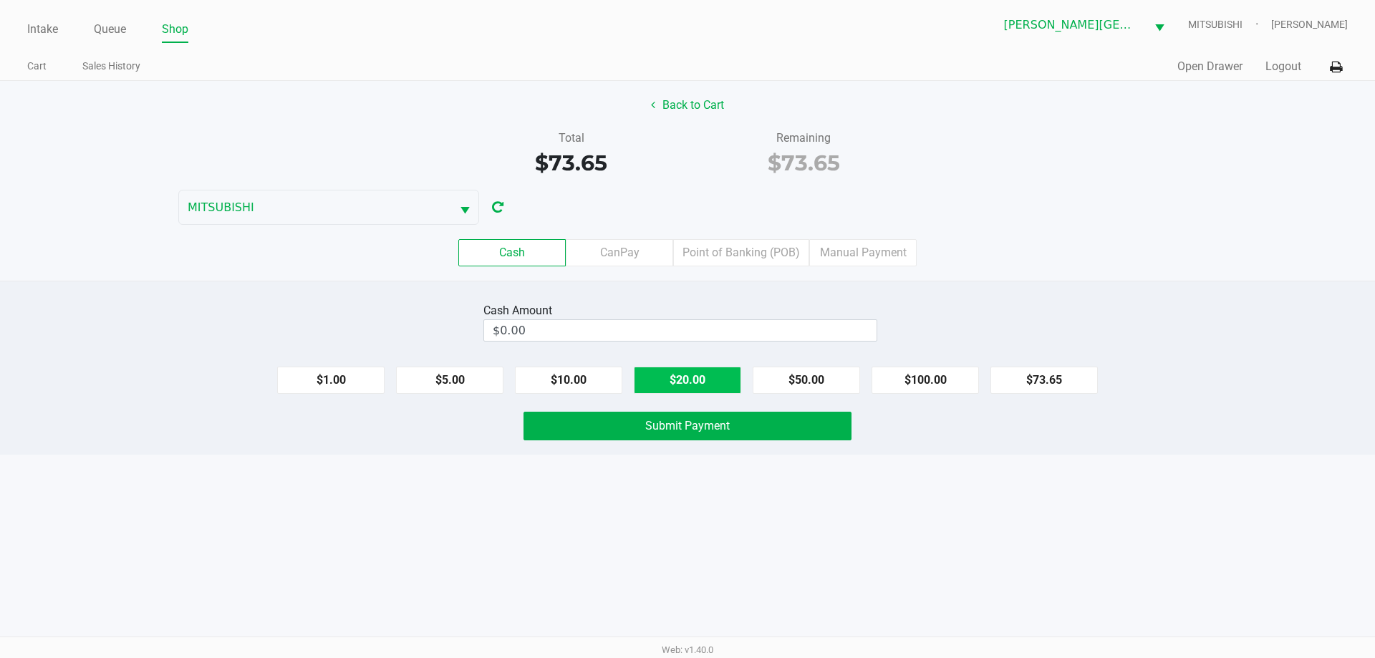
click at [731, 382] on button "$20.00" at bounding box center [687, 380] width 107 height 27
click at [731, 381] on button "$20.00" at bounding box center [687, 380] width 107 height 27
click at [730, 380] on button "$20.00" at bounding box center [687, 380] width 107 height 27
click at [729, 380] on button "$20.00" at bounding box center [687, 380] width 107 height 27
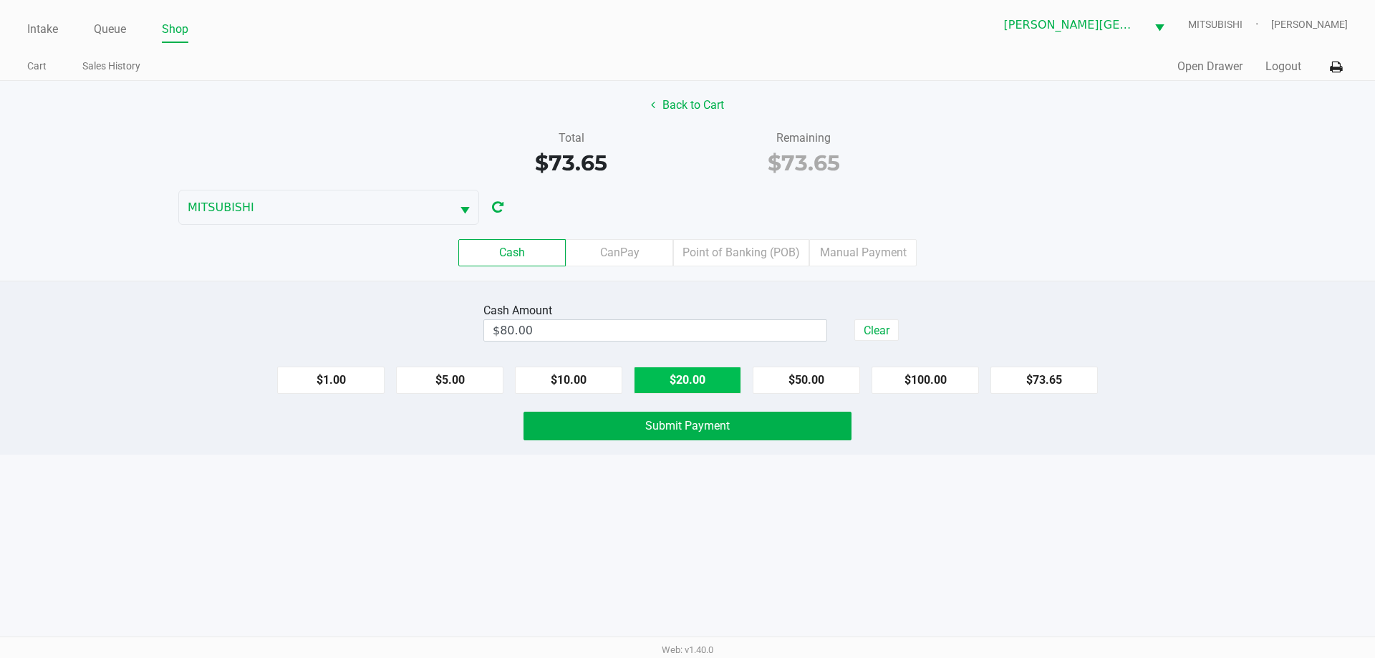
type input "$100.00"
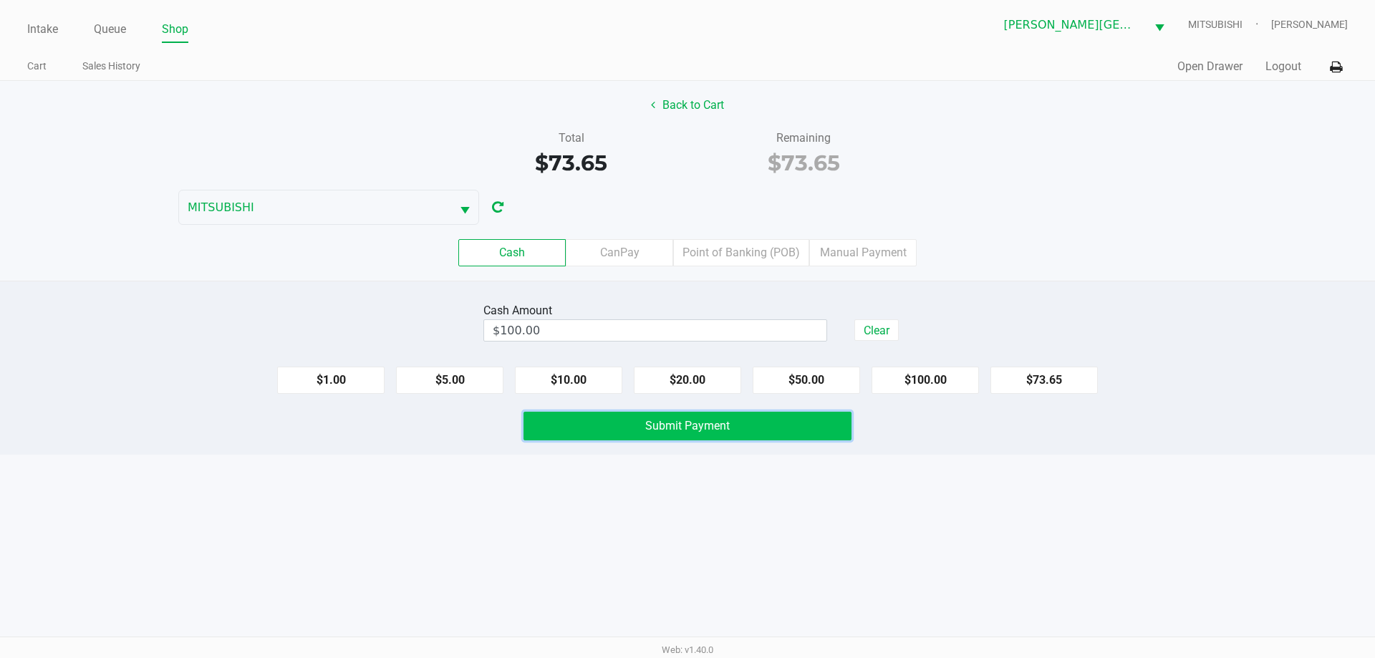
click at [729, 423] on span "Submit Payment" at bounding box center [687, 426] width 85 height 14
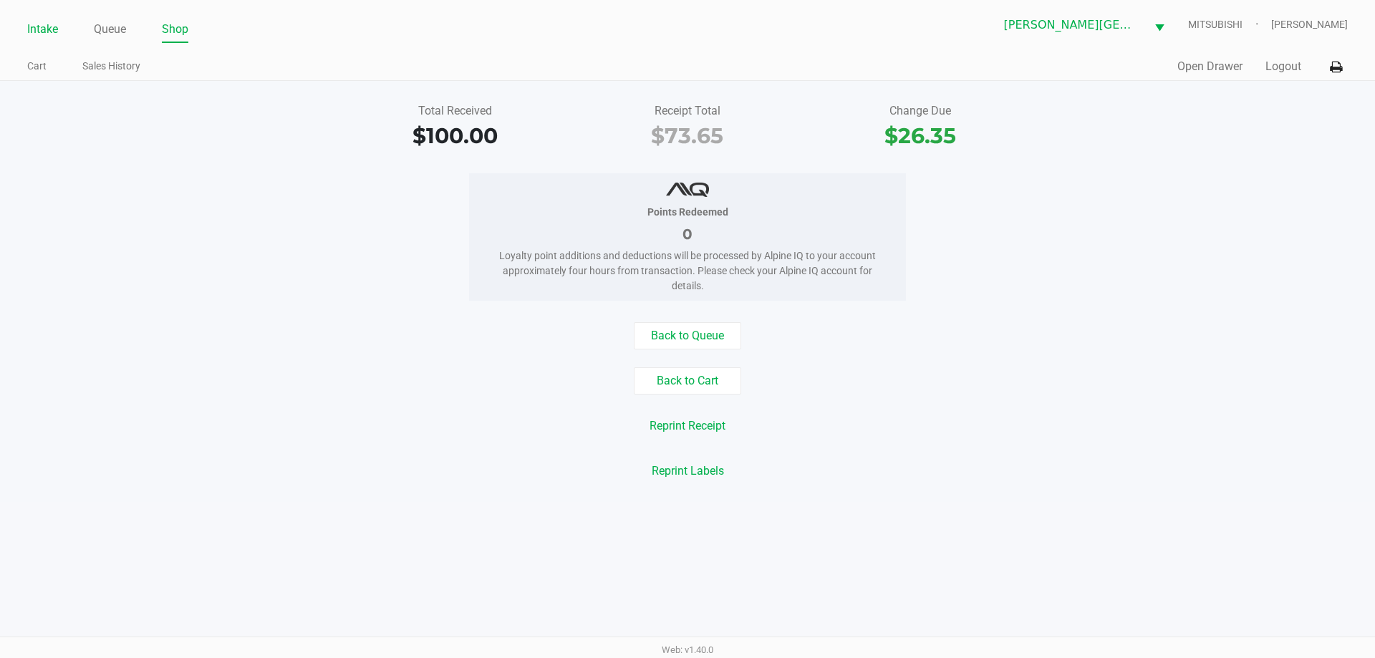
click at [44, 37] on link "Intake" at bounding box center [42, 29] width 31 height 20
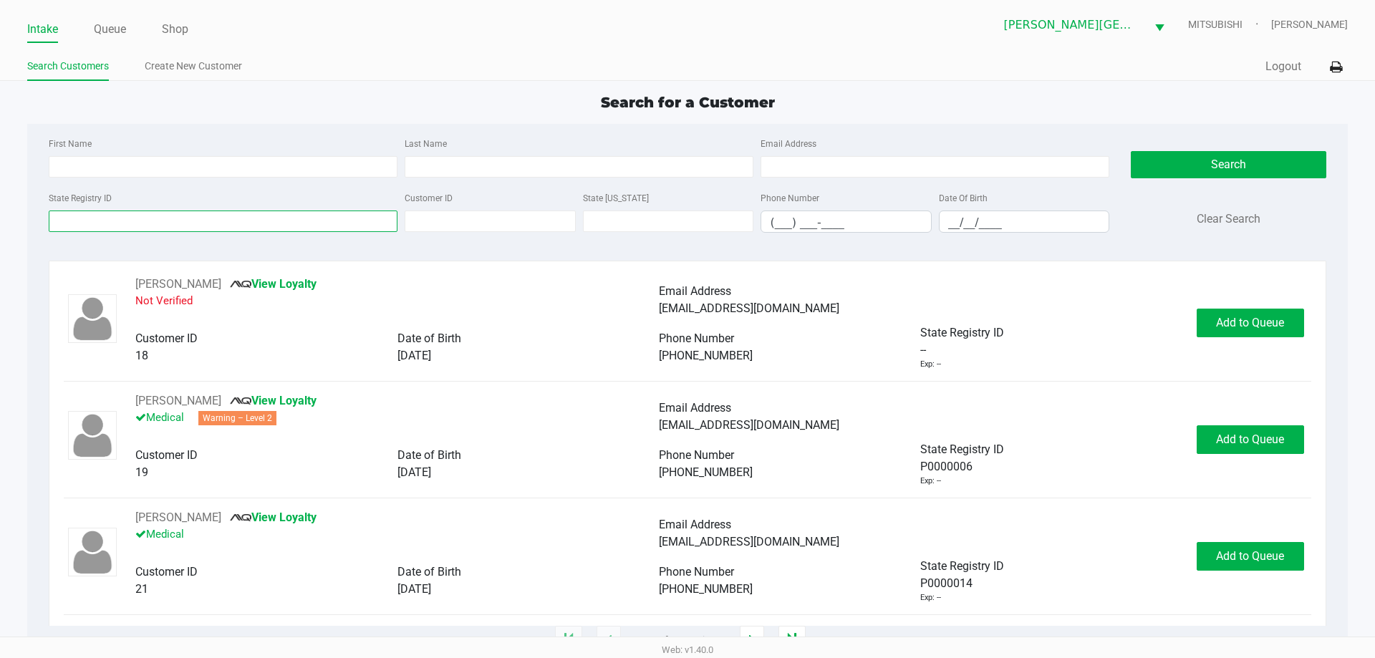
click at [162, 224] on input "State Registry ID" at bounding box center [223, 221] width 349 height 21
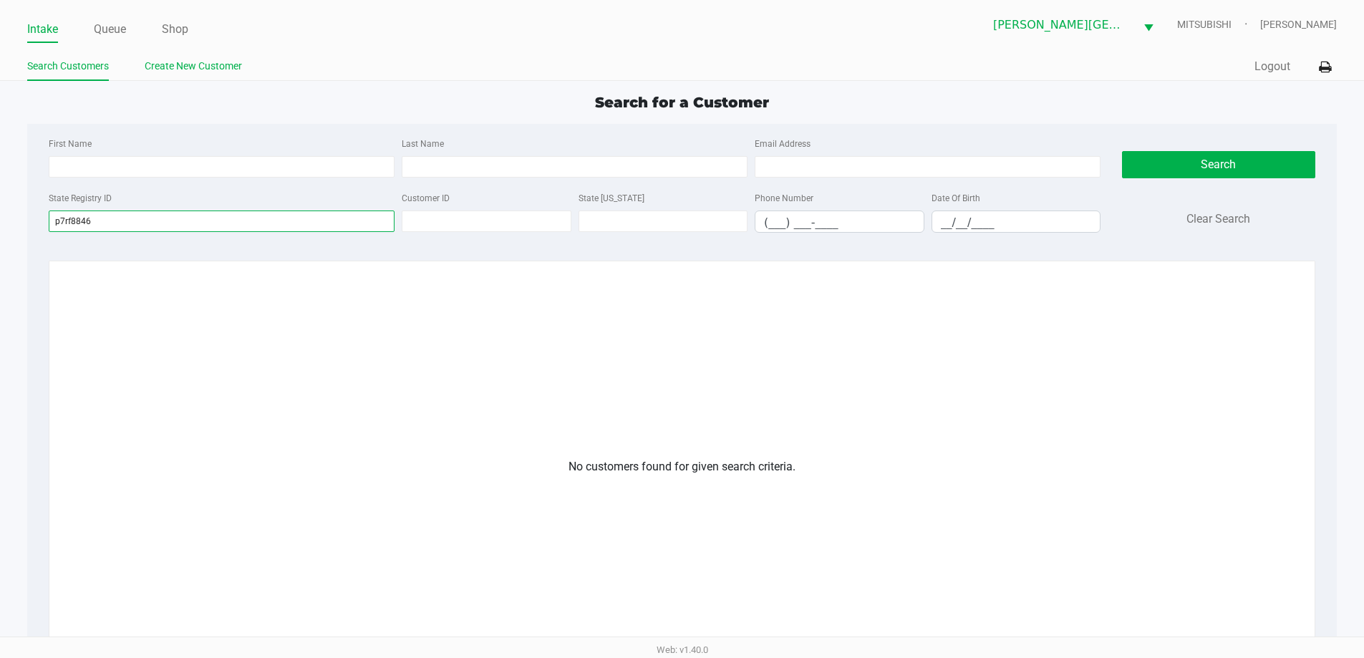
type input "p7rf8846"
click at [186, 70] on link "Create New Customer" at bounding box center [193, 66] width 97 height 18
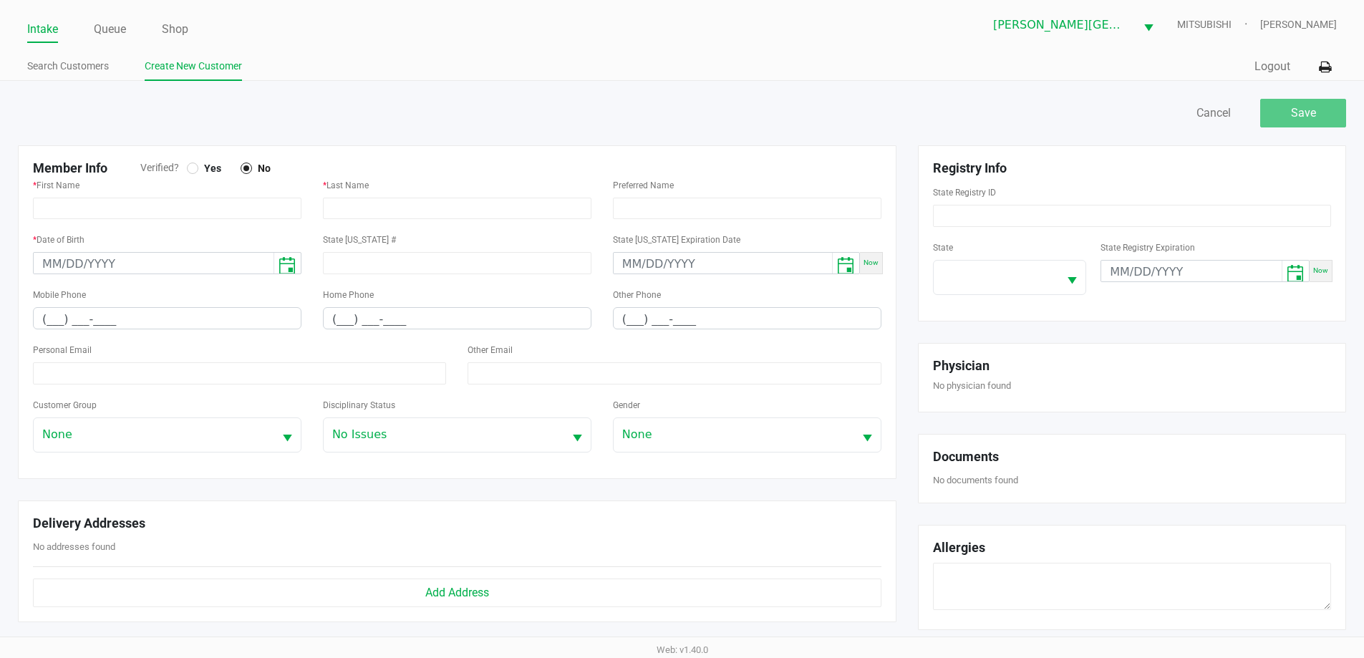
click at [193, 165] on div at bounding box center [192, 168] width 11 height 11
click at [170, 204] on input "text" at bounding box center [167, 208] width 269 height 21
type input "[PERSON_NAME]"
click at [441, 208] on input "text" at bounding box center [457, 208] width 269 height 21
type input "[PERSON_NAME]"
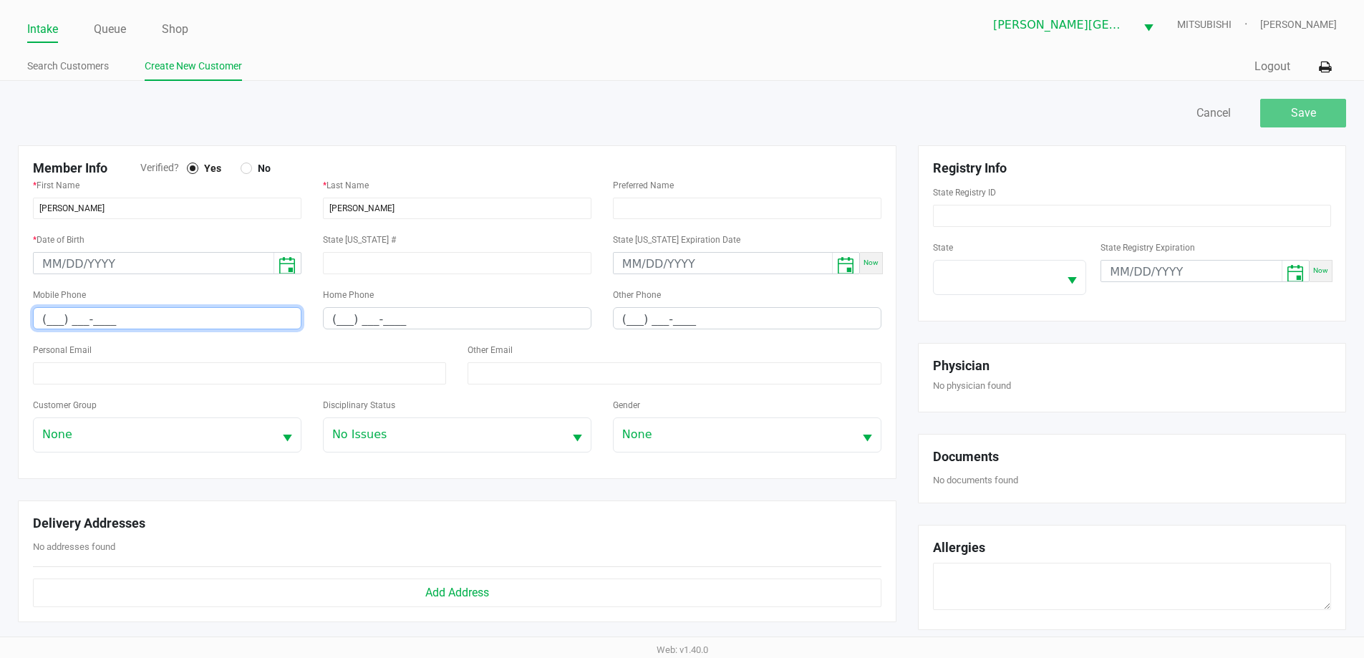
click at [137, 322] on input "(___) ___-____" at bounding box center [167, 319] width 267 height 22
type input "[PHONE_NUMBER]"
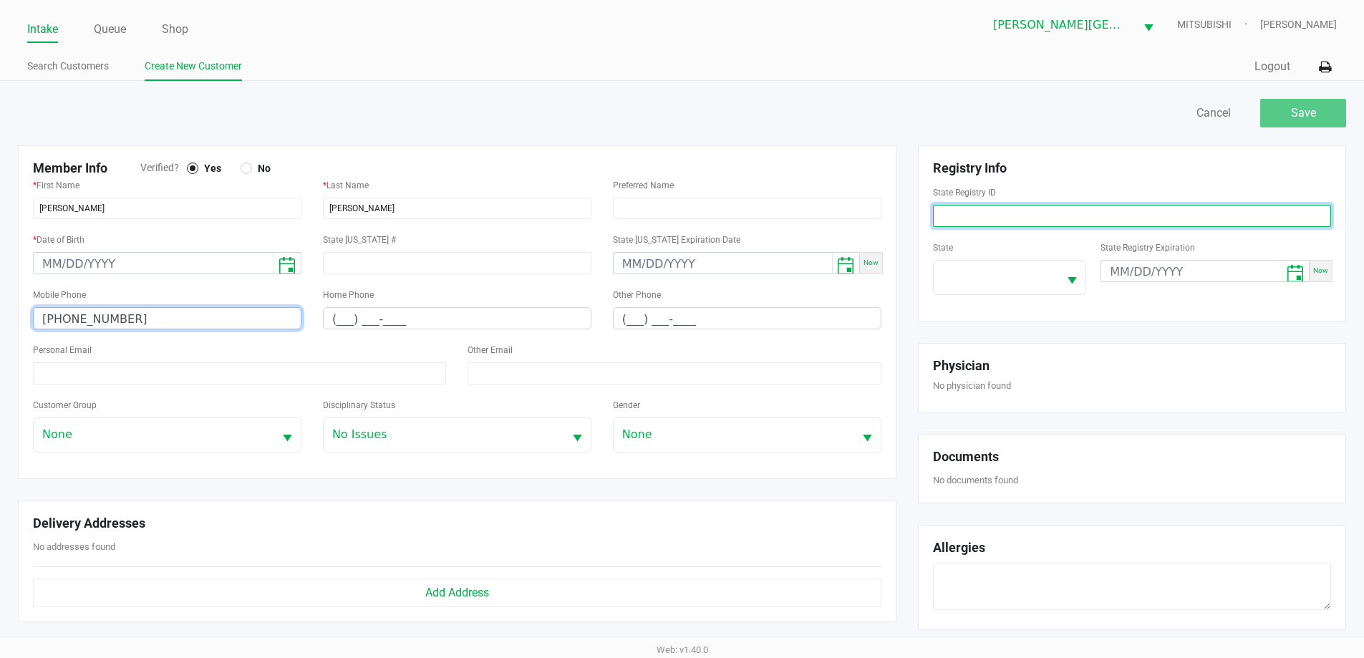
click at [1035, 215] on input at bounding box center [1132, 216] width 398 height 22
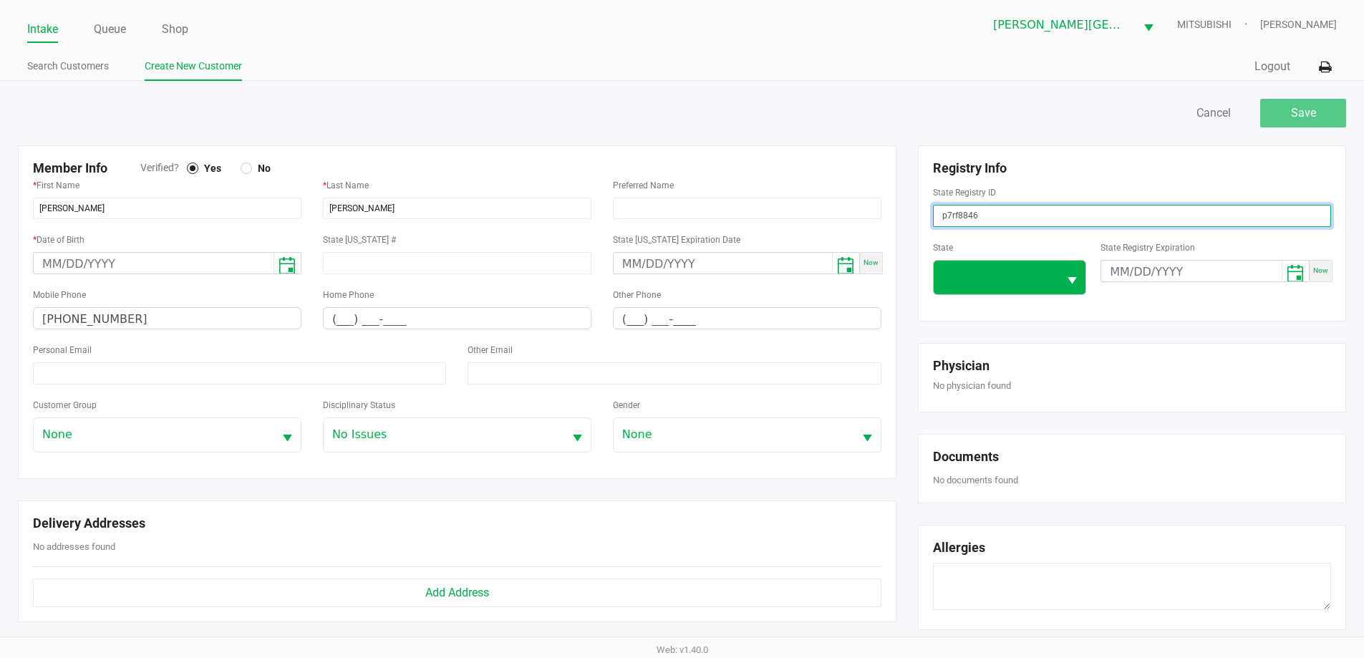
type input "p7rf8846"
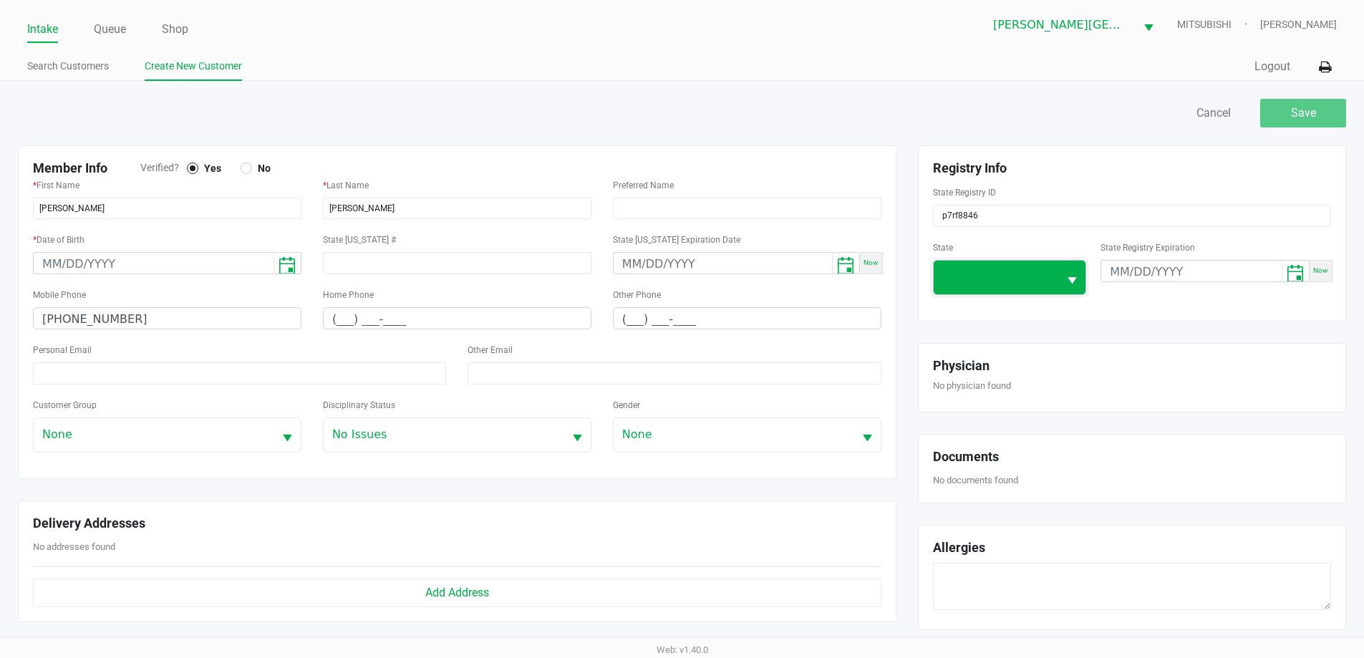
click at [1032, 281] on span at bounding box center [997, 277] width 108 height 17
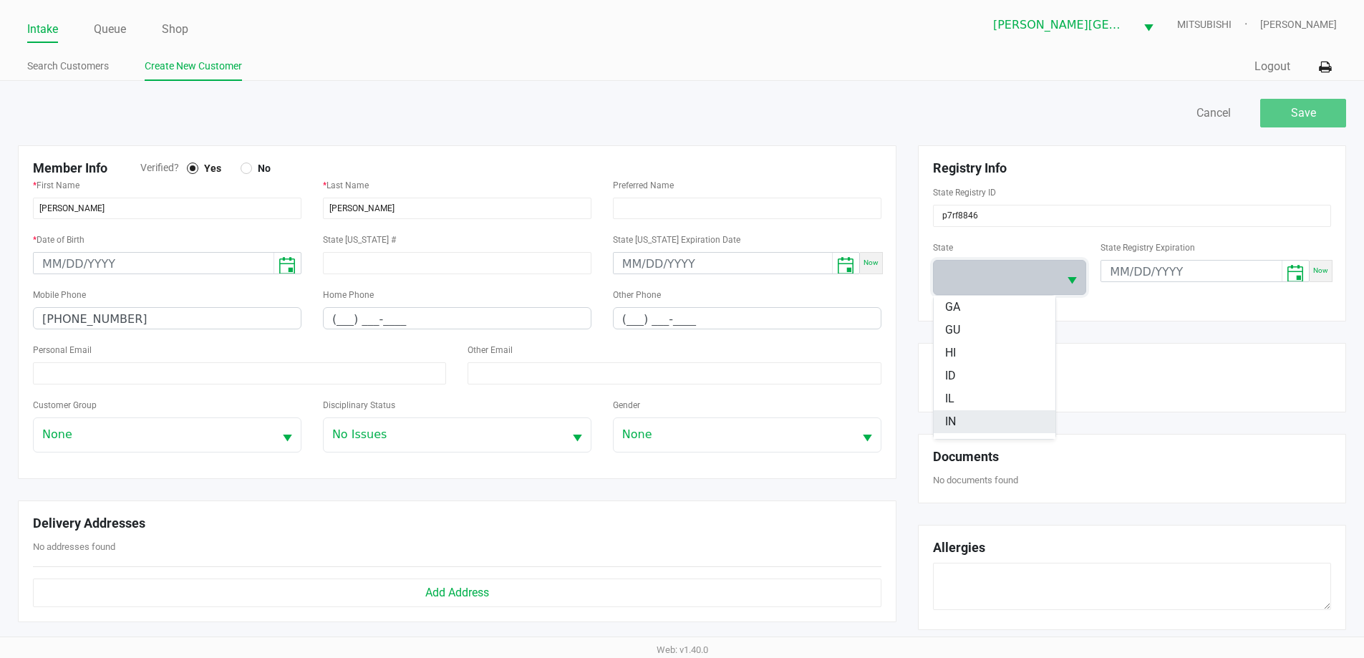
scroll to position [215, 0]
click at [969, 317] on li "FL" at bounding box center [995, 321] width 122 height 23
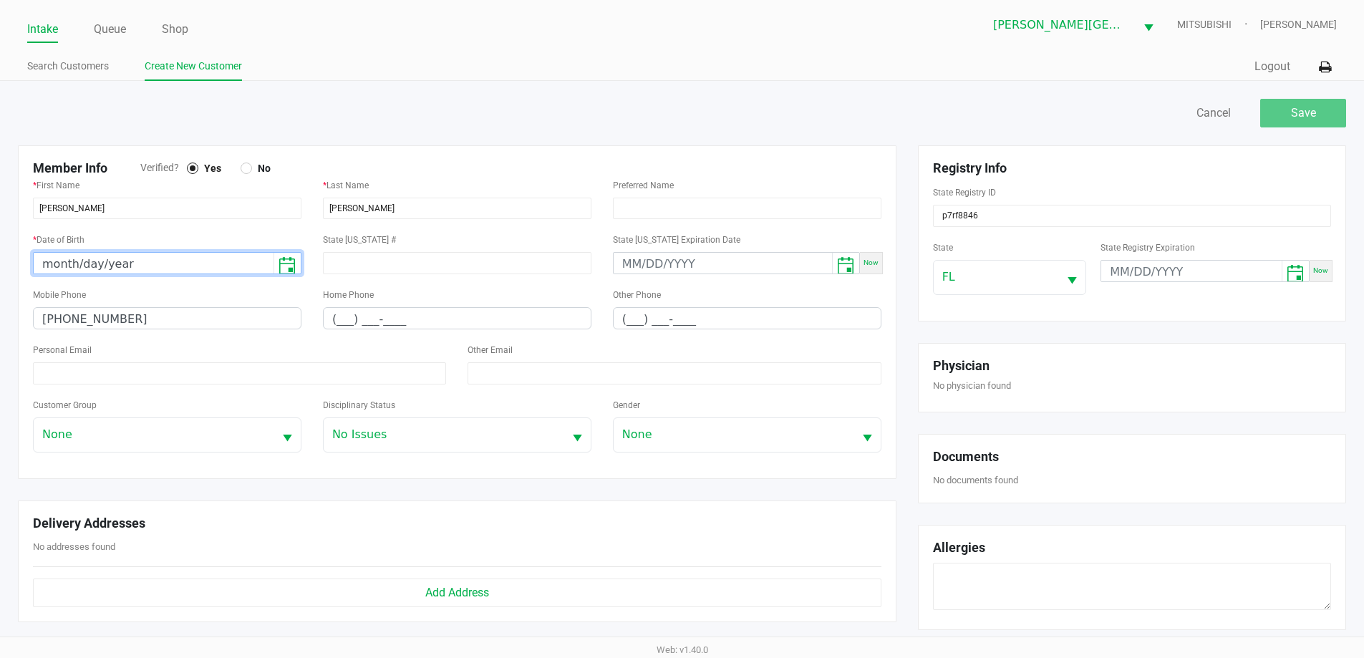
click at [215, 267] on input "month/day/year" at bounding box center [154, 264] width 240 height 22
type input "[DATE]"
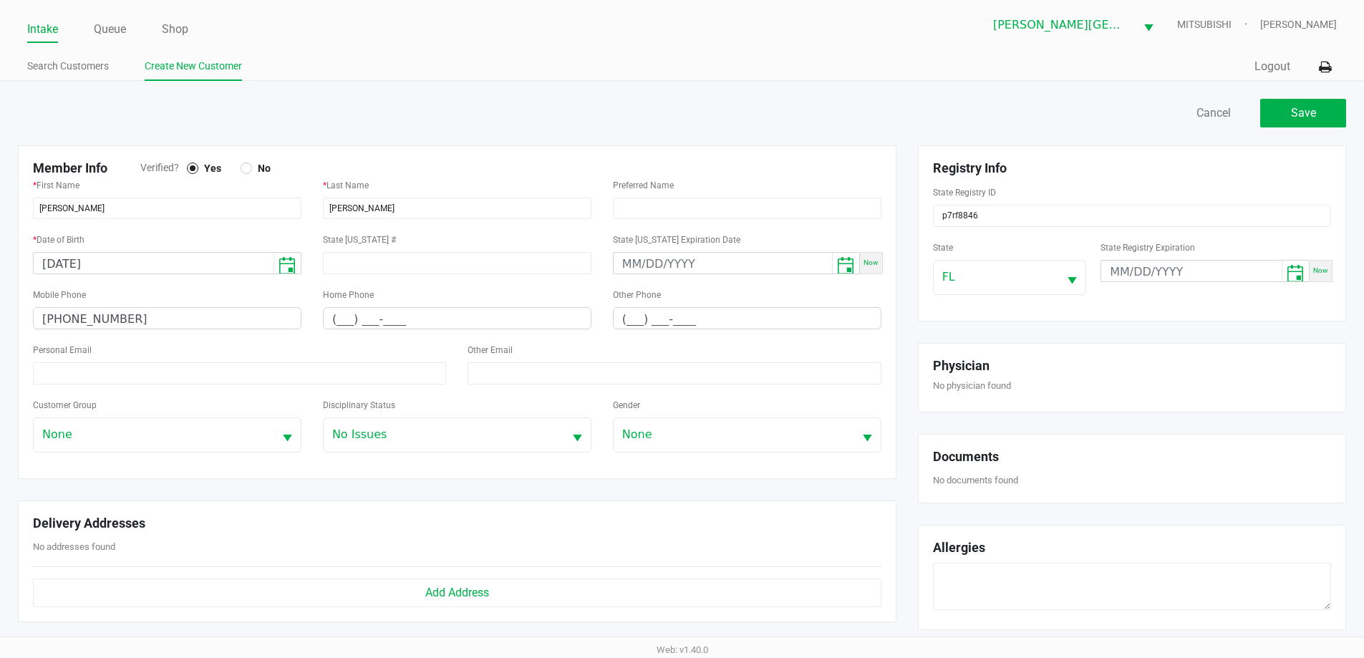
click at [212, 294] on div "Mobile Phone [PHONE_NUMBER]" at bounding box center [167, 308] width 269 height 44
click at [1302, 112] on span "Save" at bounding box center [1303, 113] width 25 height 14
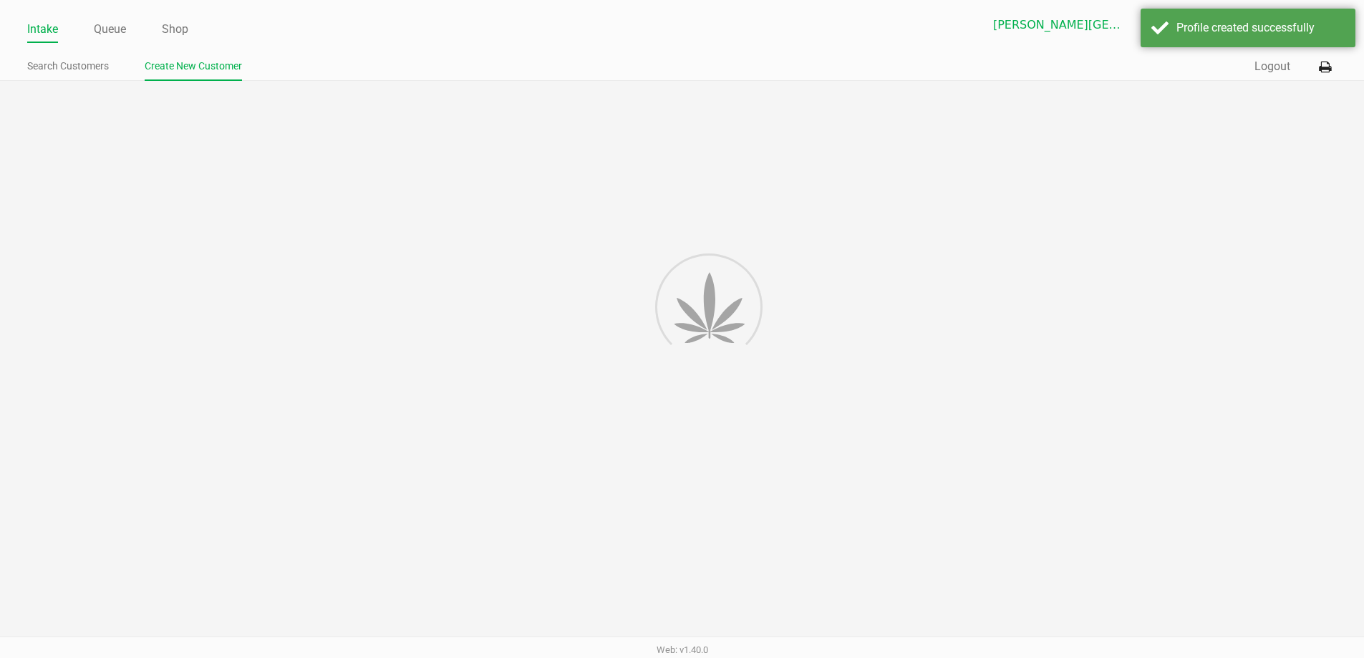
type input "---"
type input "( __) ___-____"
type input "---"
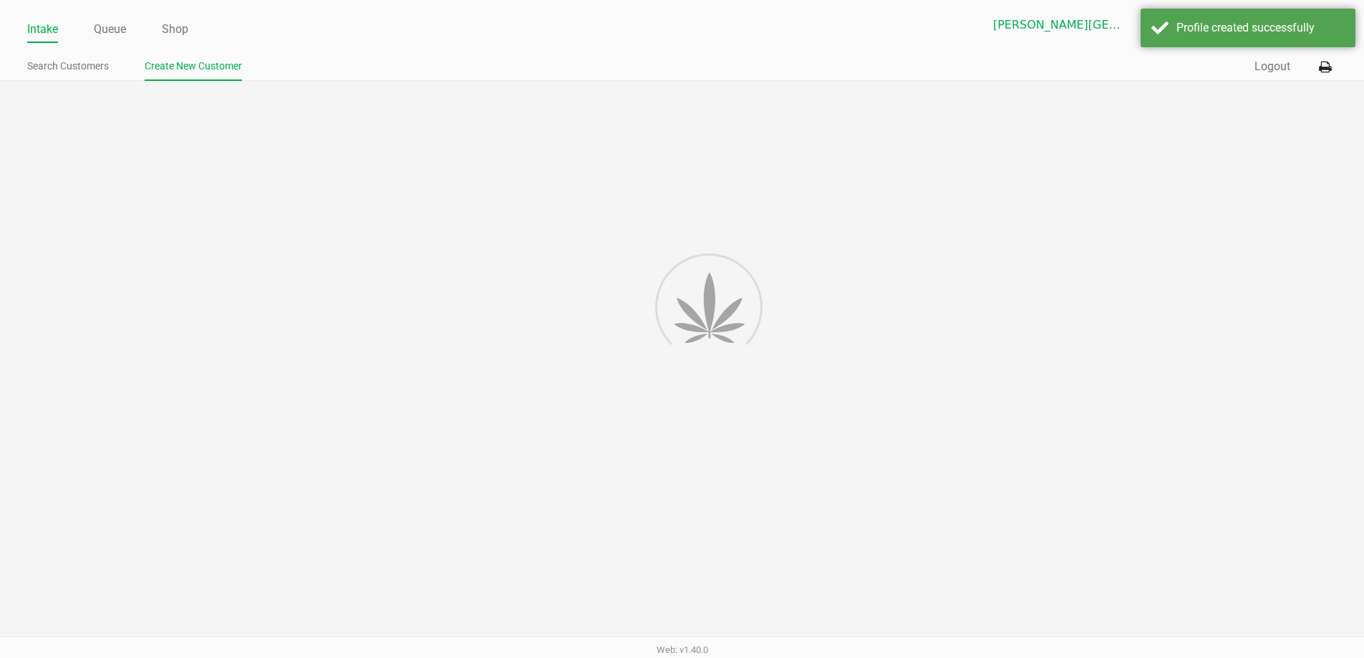
type input "---"
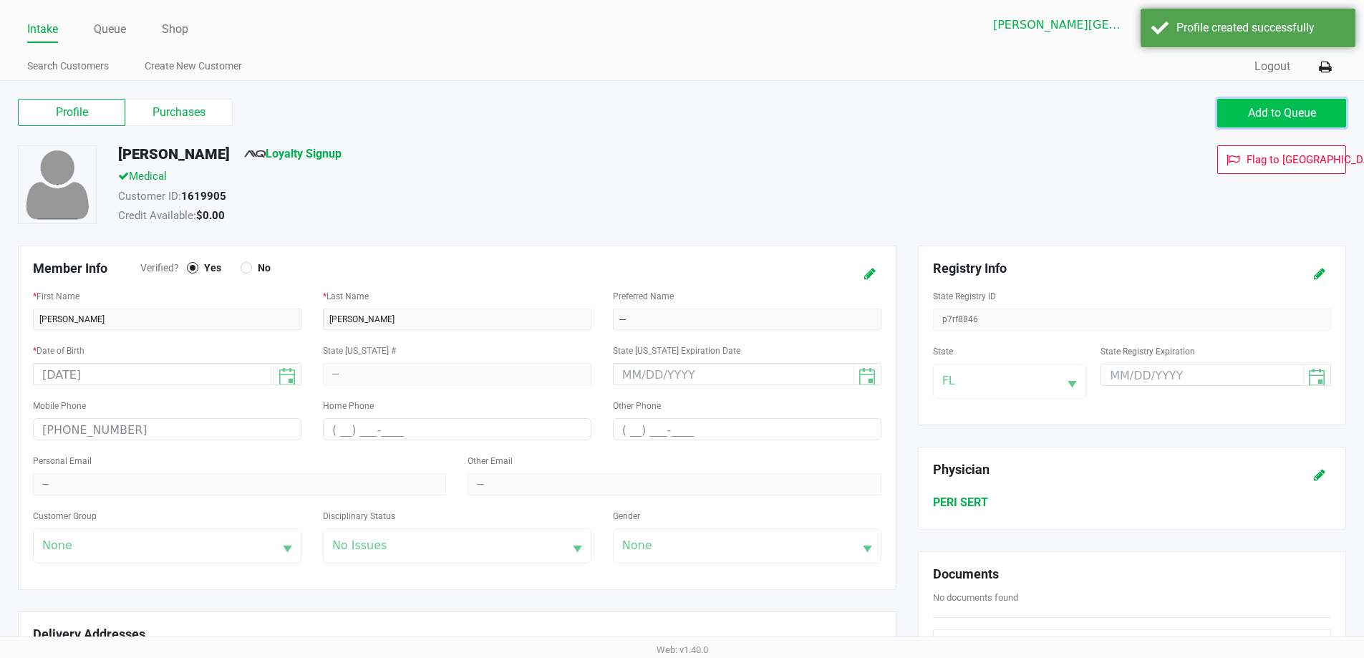
click at [1266, 116] on span "Add to Queue" at bounding box center [1282, 113] width 68 height 14
click at [39, 29] on link "Intake" at bounding box center [42, 29] width 31 height 20
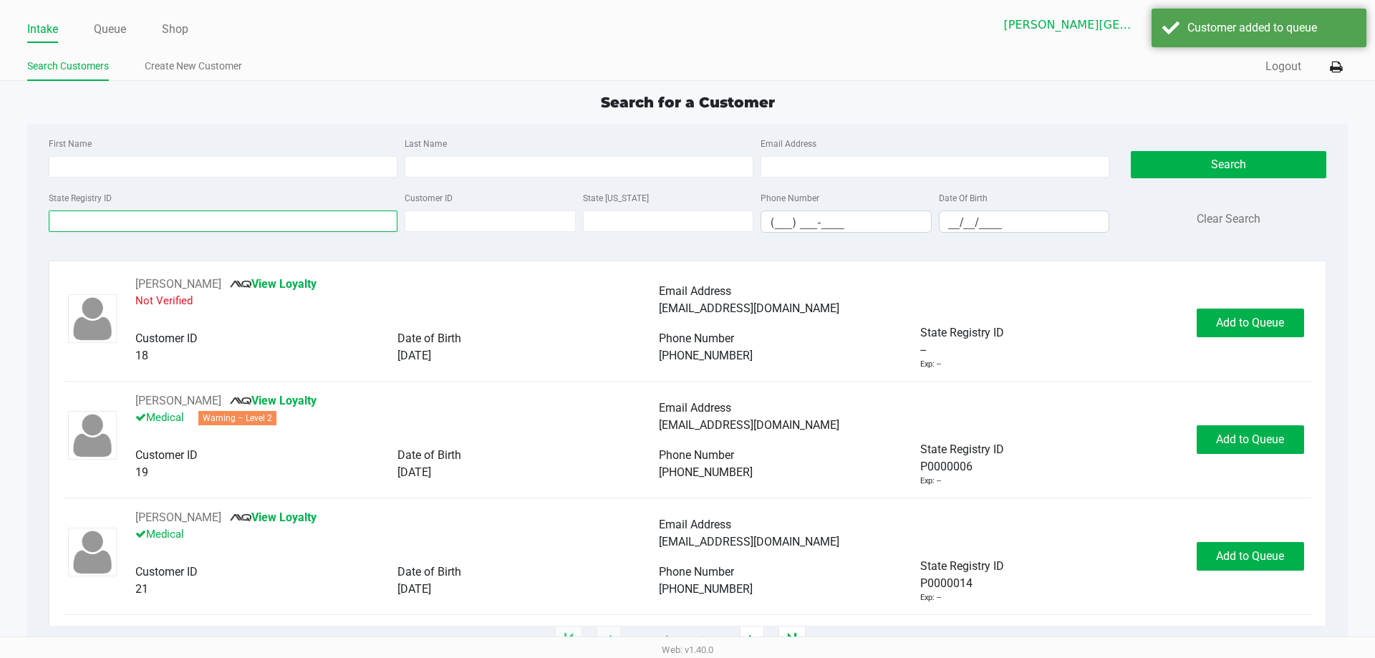
click at [143, 222] on input "State Registry ID" at bounding box center [223, 221] width 349 height 21
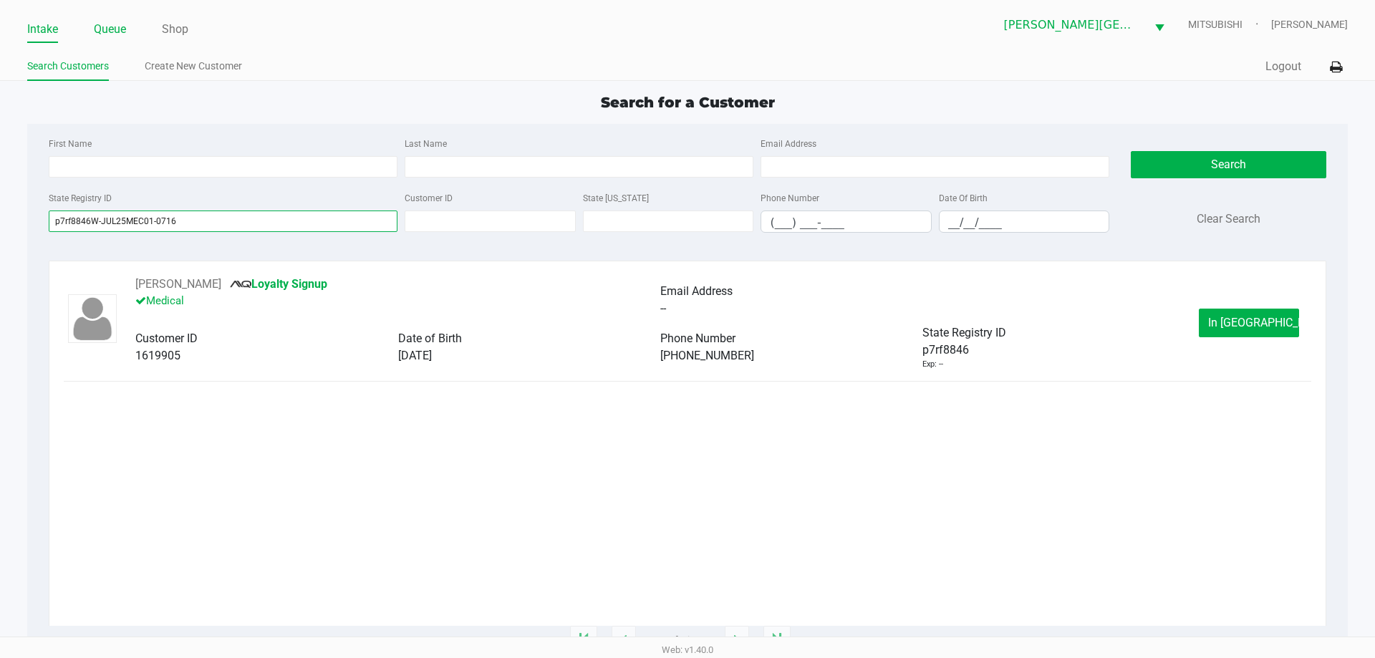
type input "p7rf8846W-JUL25MEC01-0716"
click at [105, 41] on li "Queue" at bounding box center [110, 30] width 32 height 25
click at [110, 33] on link "Queue" at bounding box center [110, 29] width 32 height 20
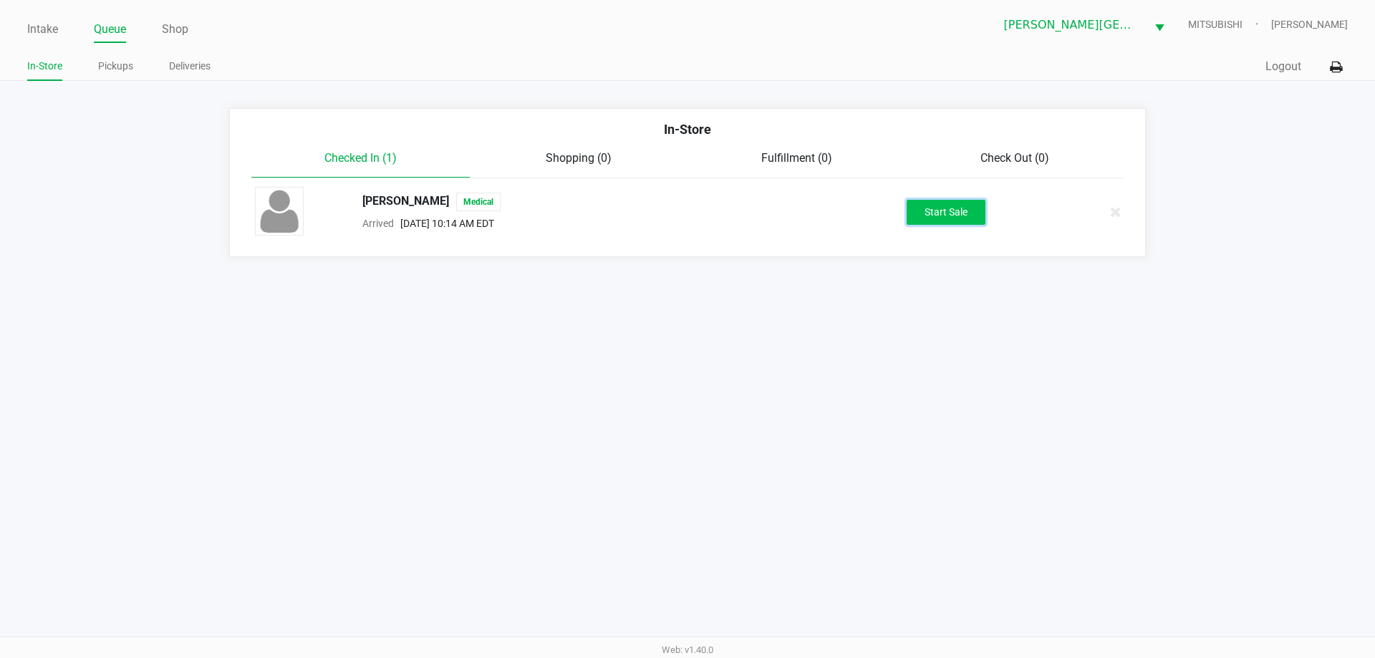
click at [930, 206] on button "Start Sale" at bounding box center [946, 212] width 79 height 25
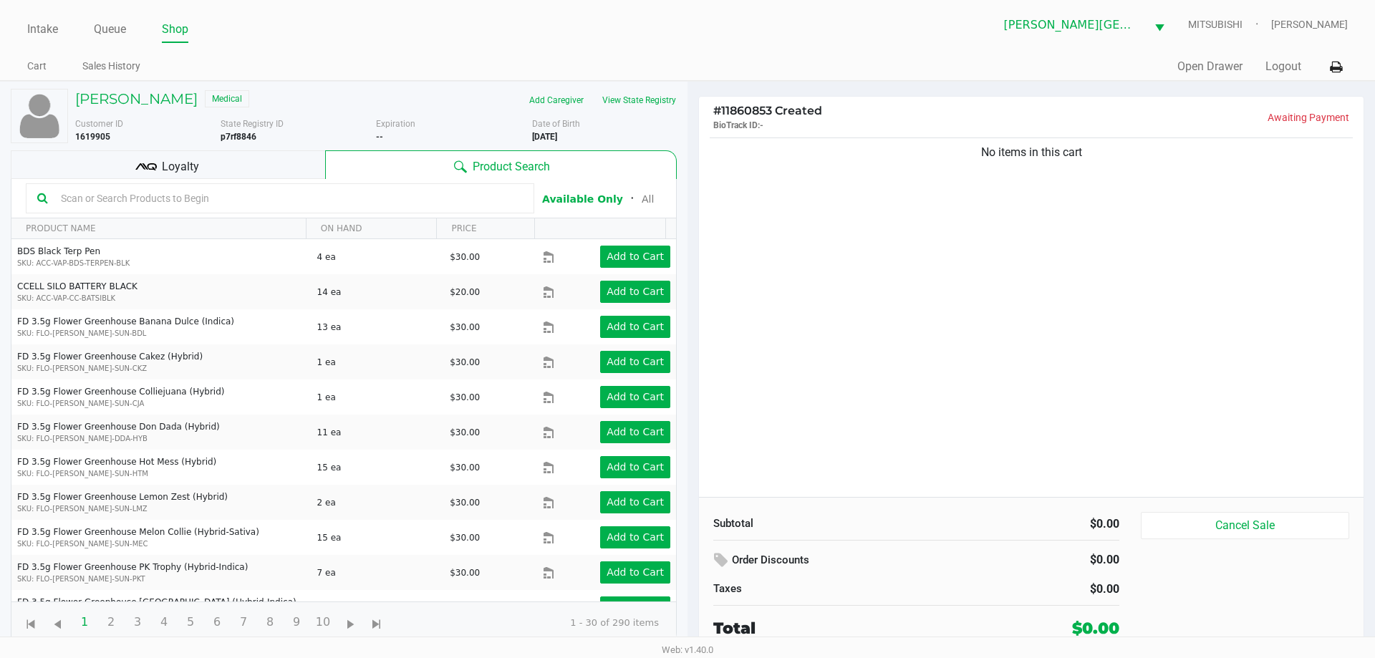
click at [991, 314] on div "No items in this cart" at bounding box center [1031, 316] width 665 height 362
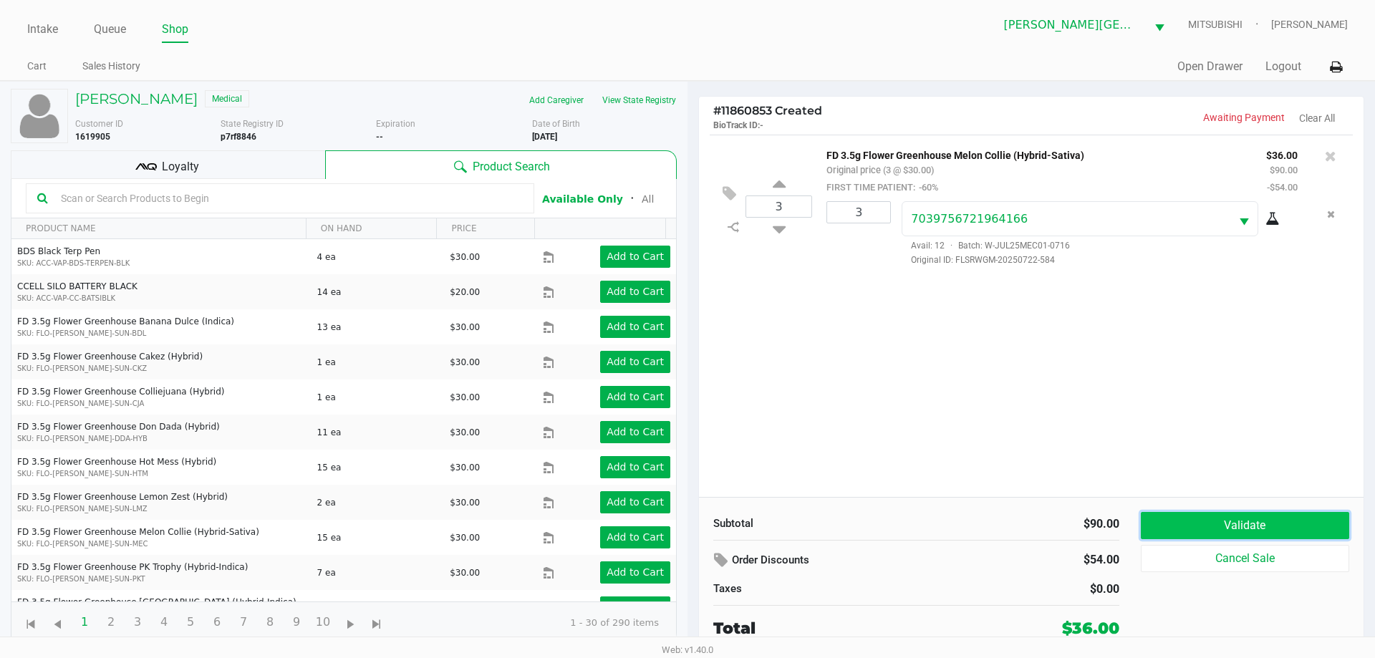
click at [1241, 538] on button "Validate" at bounding box center [1245, 525] width 208 height 27
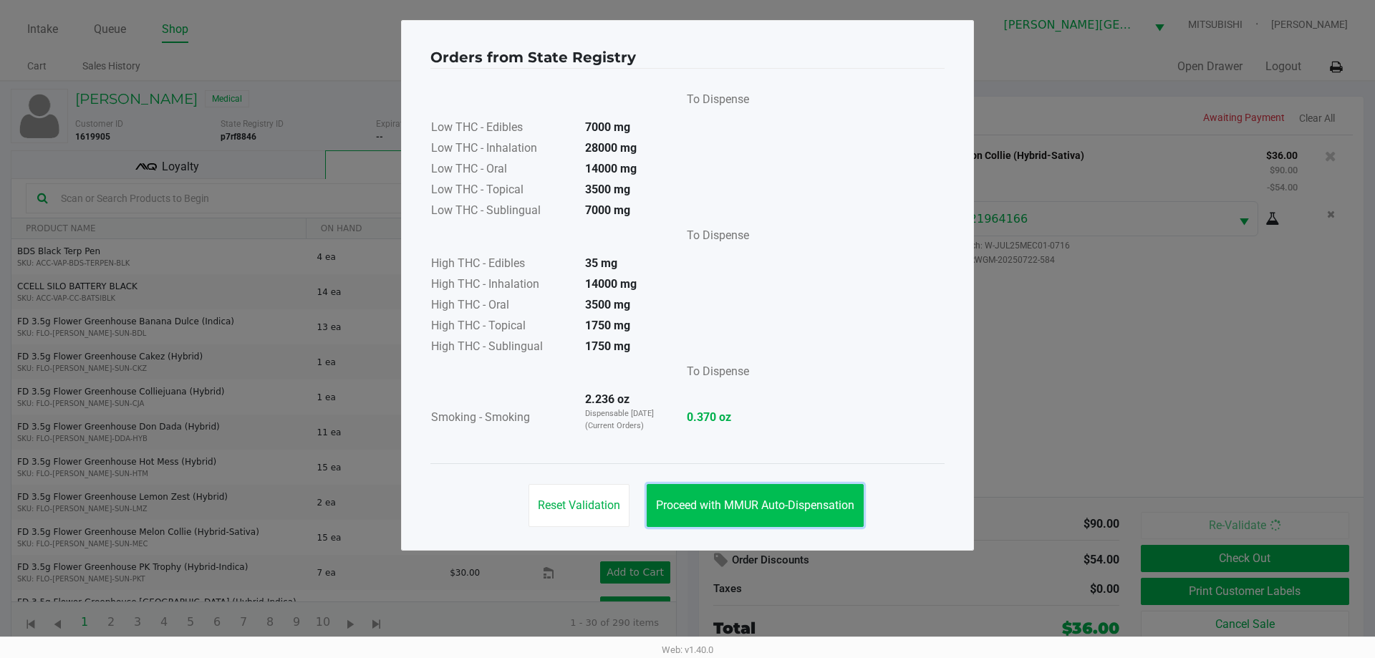
click at [839, 495] on button "Proceed with MMUR Auto-Dispensation" at bounding box center [755, 505] width 217 height 43
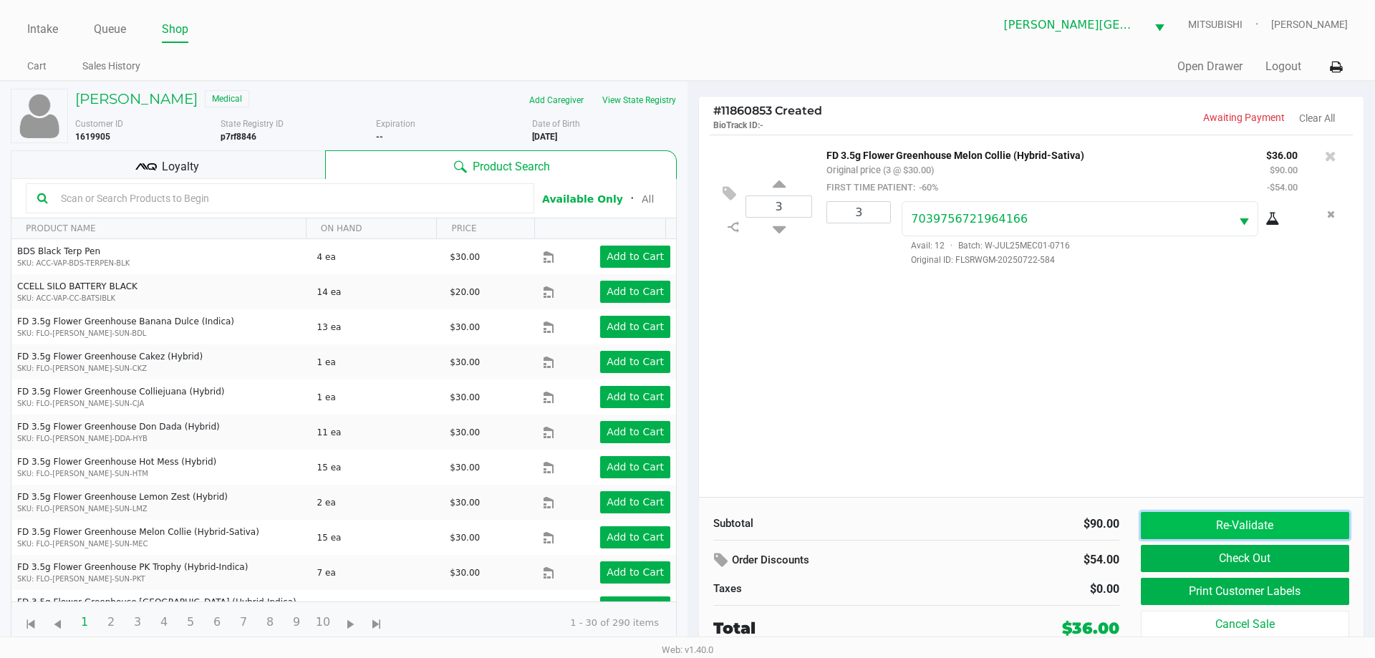
click at [1268, 529] on button "Re-Validate" at bounding box center [1245, 525] width 208 height 27
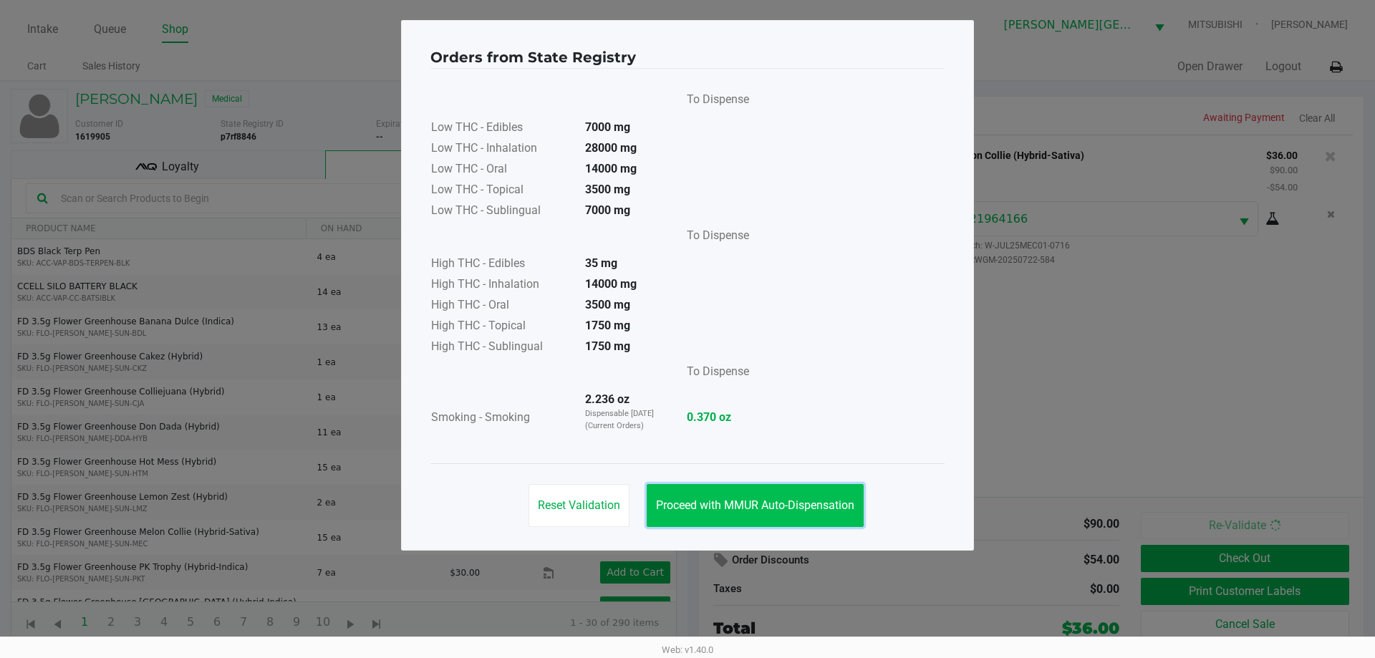
click at [813, 509] on span "Proceed with MMUR Auto-Dispensation" at bounding box center [755, 506] width 198 height 14
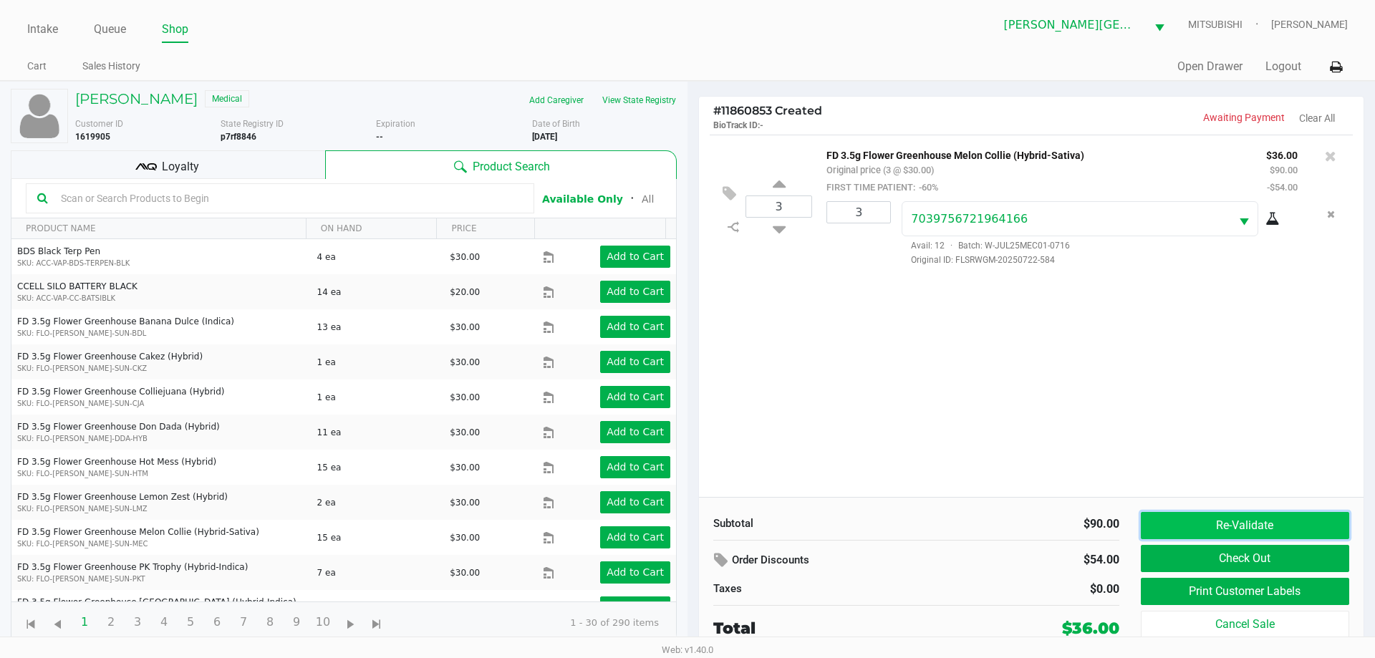
click at [1219, 533] on button "Re-Validate" at bounding box center [1245, 525] width 208 height 27
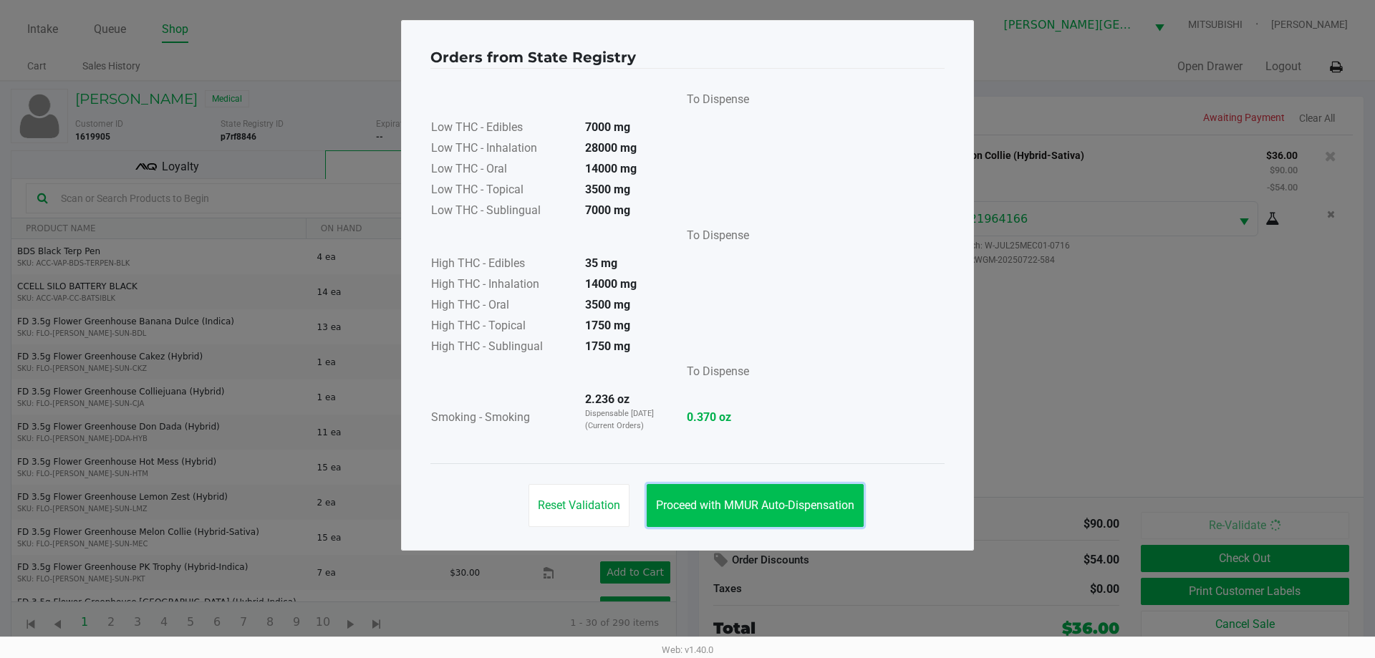
click at [753, 506] on span "Proceed with MMUR Auto-Dispensation" at bounding box center [755, 506] width 198 height 14
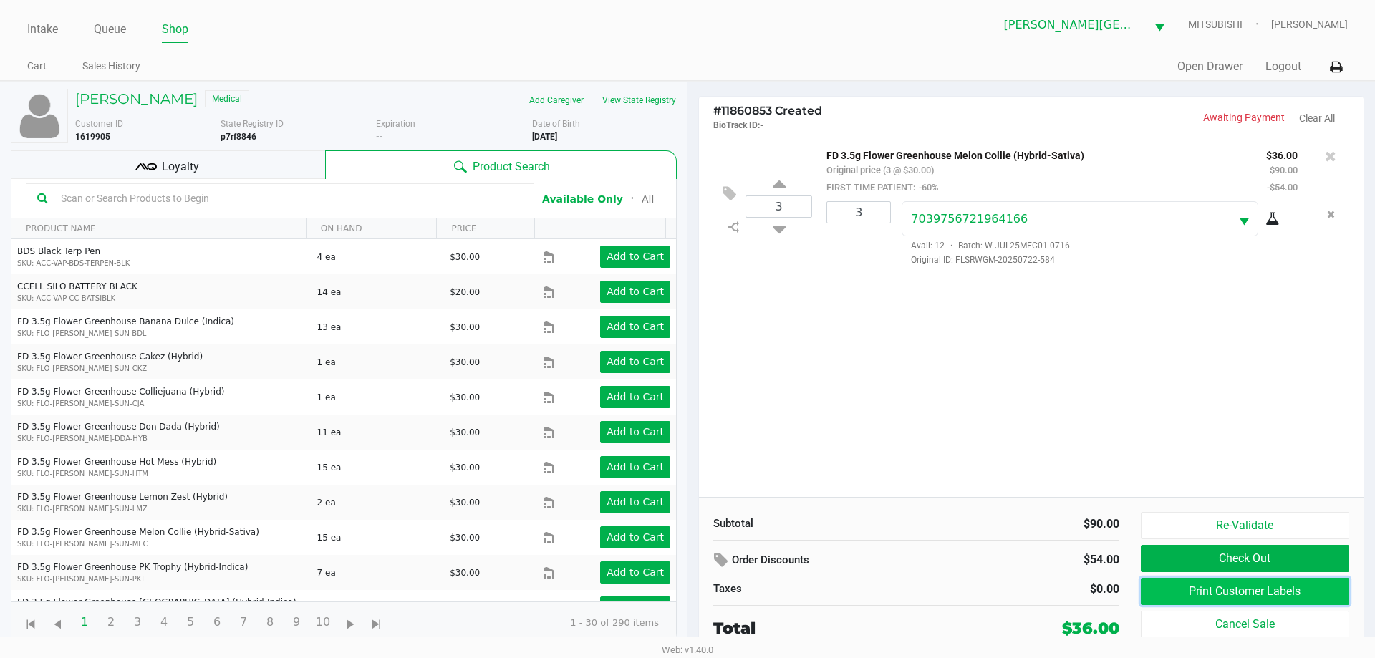
click at [1288, 587] on button "Print Customer Labels" at bounding box center [1245, 591] width 208 height 27
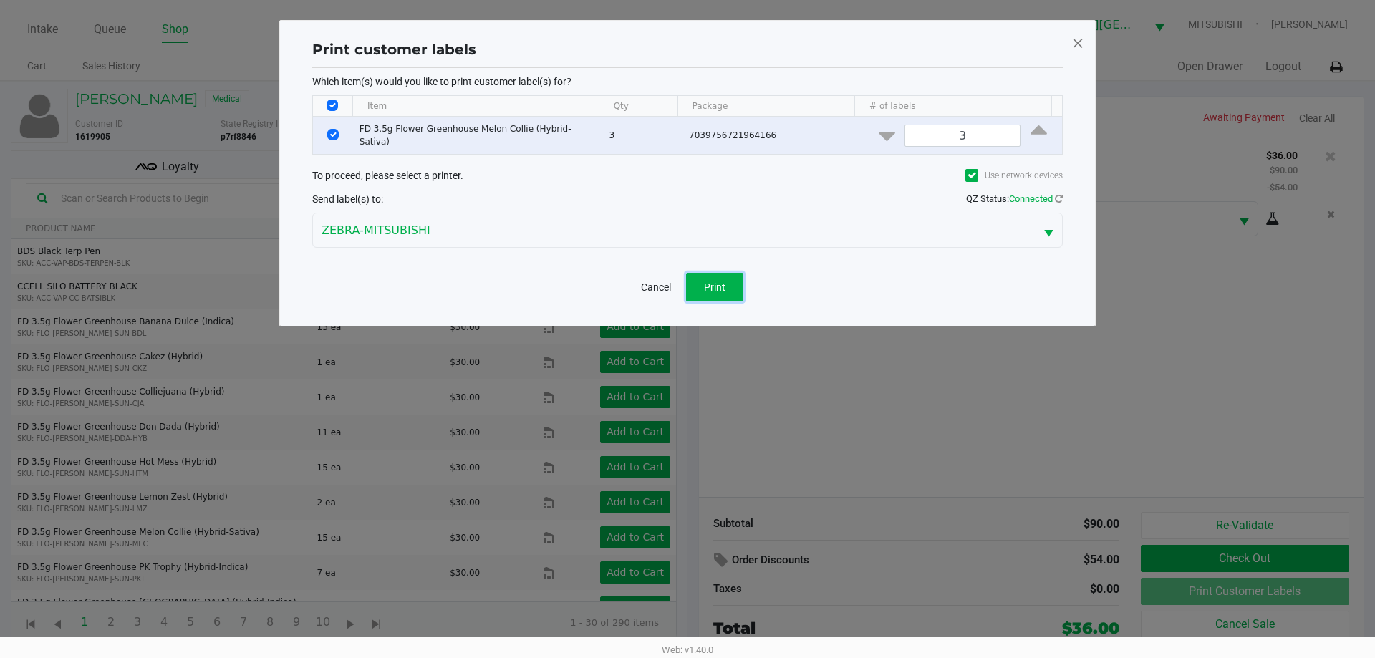
click at [721, 287] on span "Print" at bounding box center [714, 286] width 21 height 11
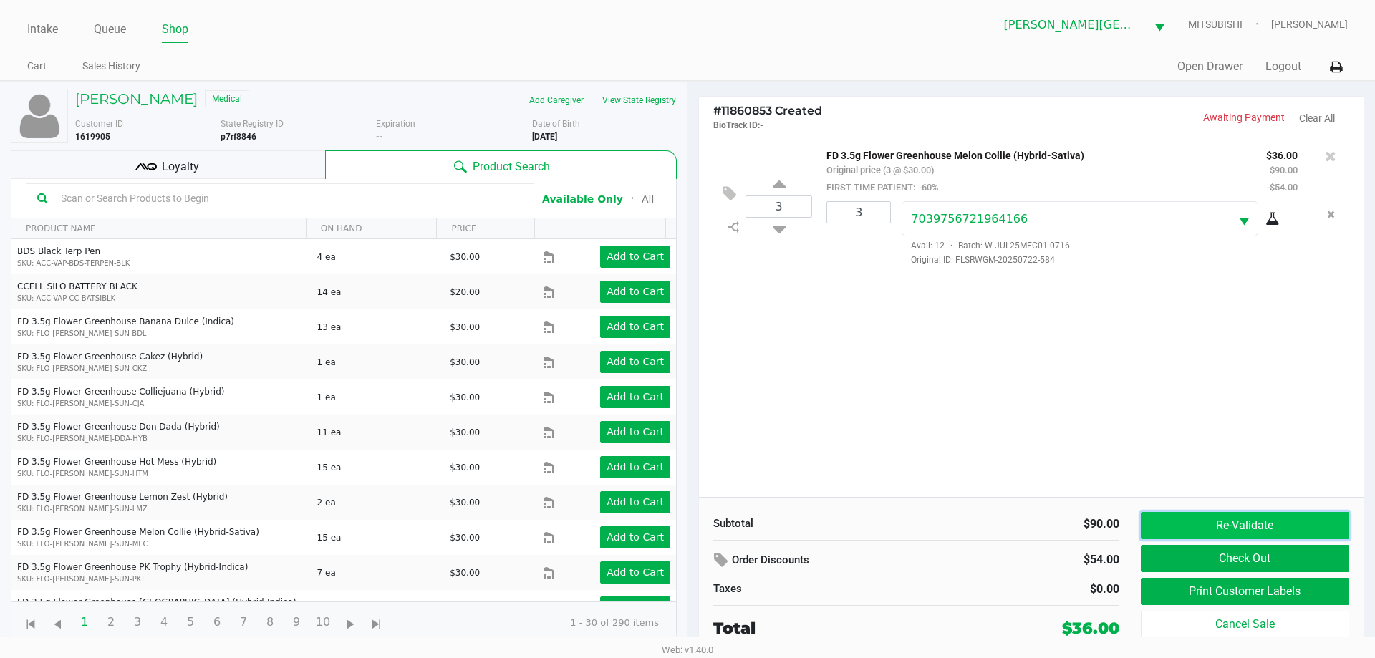
click at [1248, 518] on button "Re-Validate" at bounding box center [1245, 525] width 208 height 27
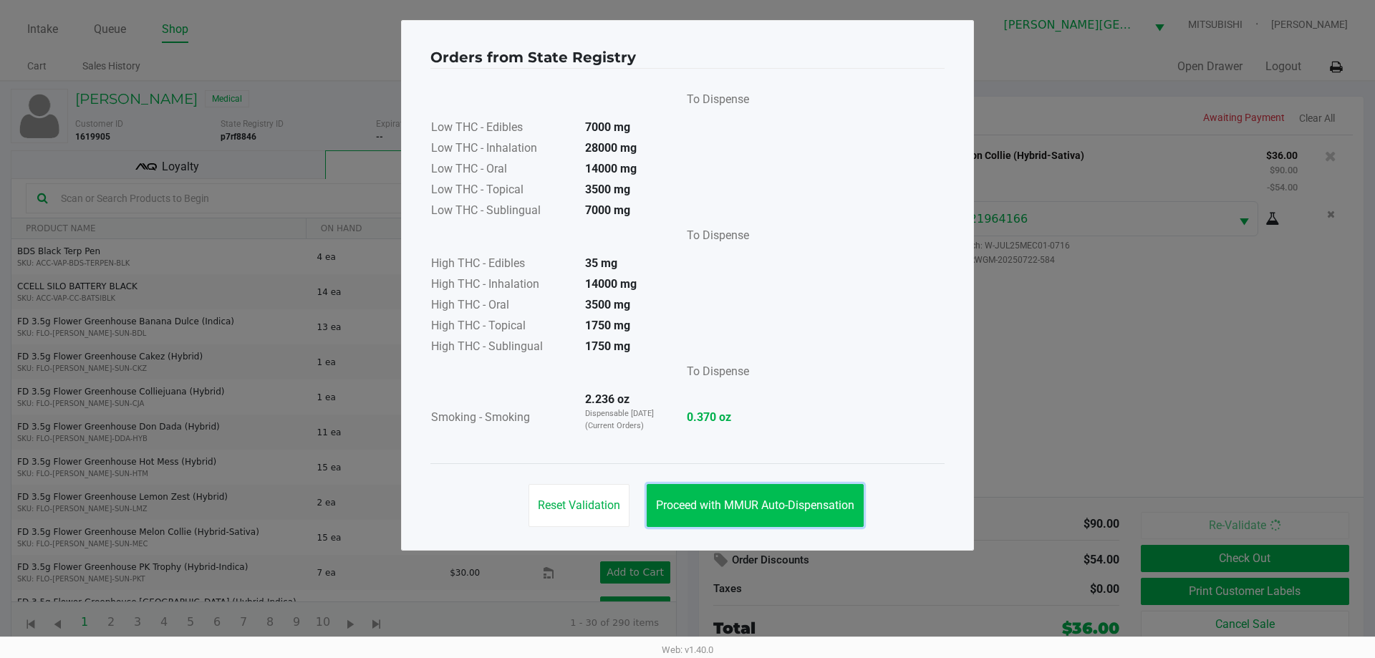
click at [826, 509] on span "Proceed with MMUR Auto-Dispensation" at bounding box center [755, 506] width 198 height 14
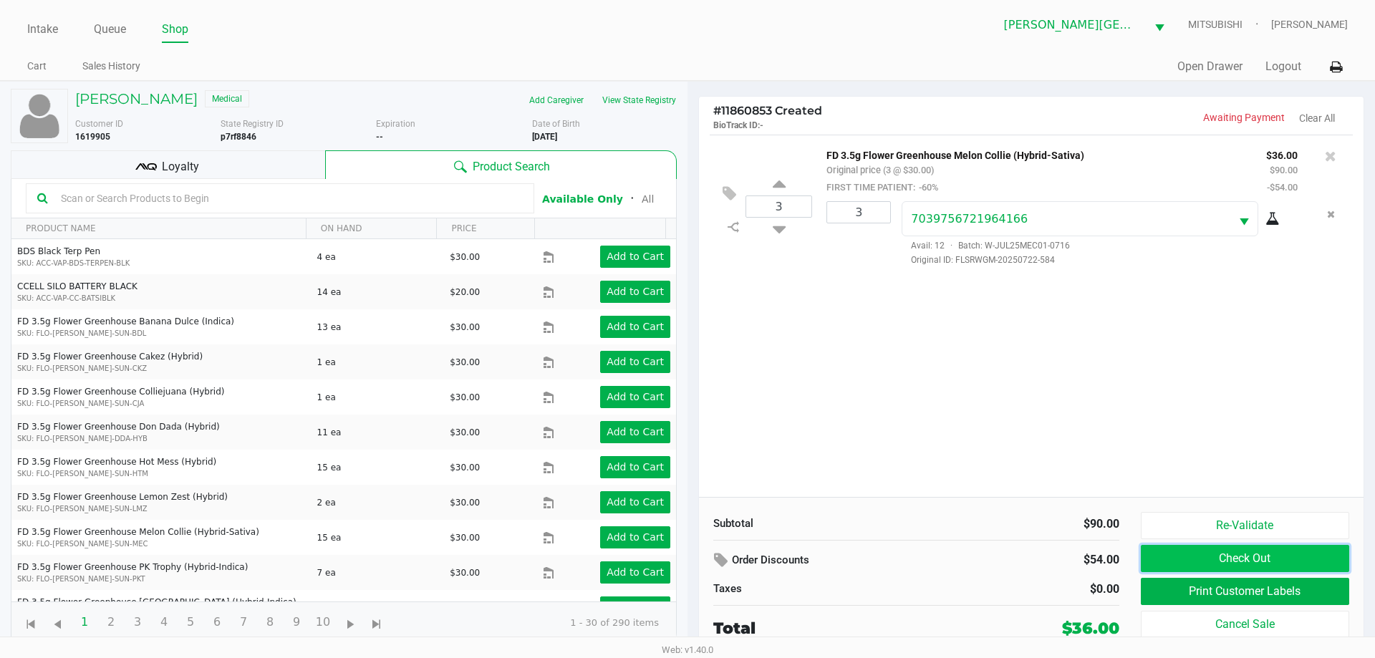
click at [1238, 564] on button "Check Out" at bounding box center [1245, 558] width 208 height 27
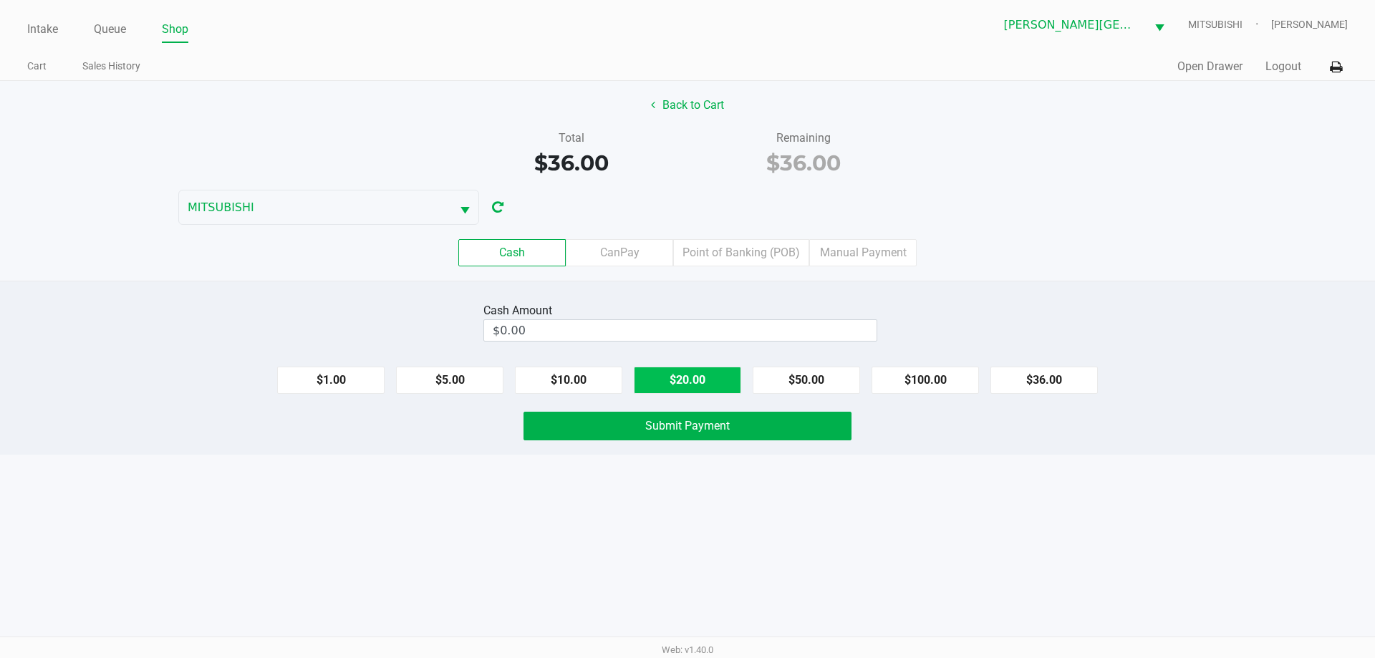
click at [695, 370] on button "$20.00" at bounding box center [687, 380] width 107 height 27
type input "$40.00"
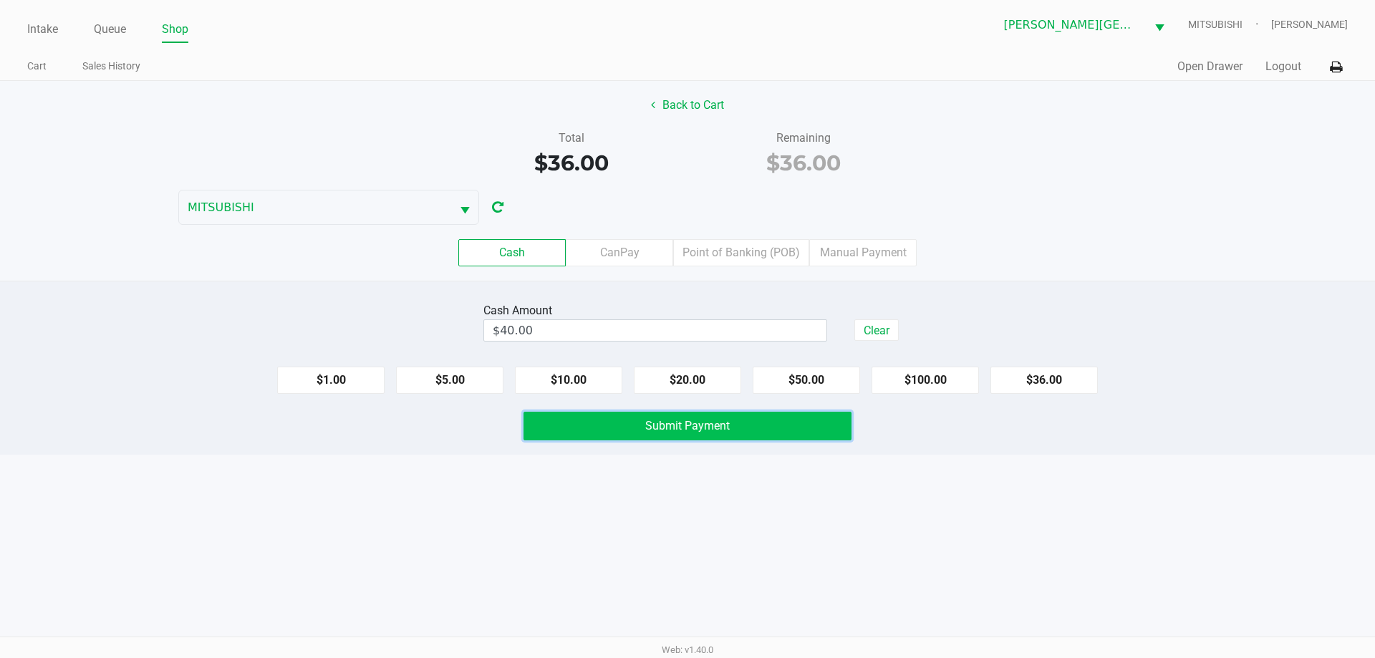
click at [726, 428] on span "Submit Payment" at bounding box center [687, 426] width 85 height 14
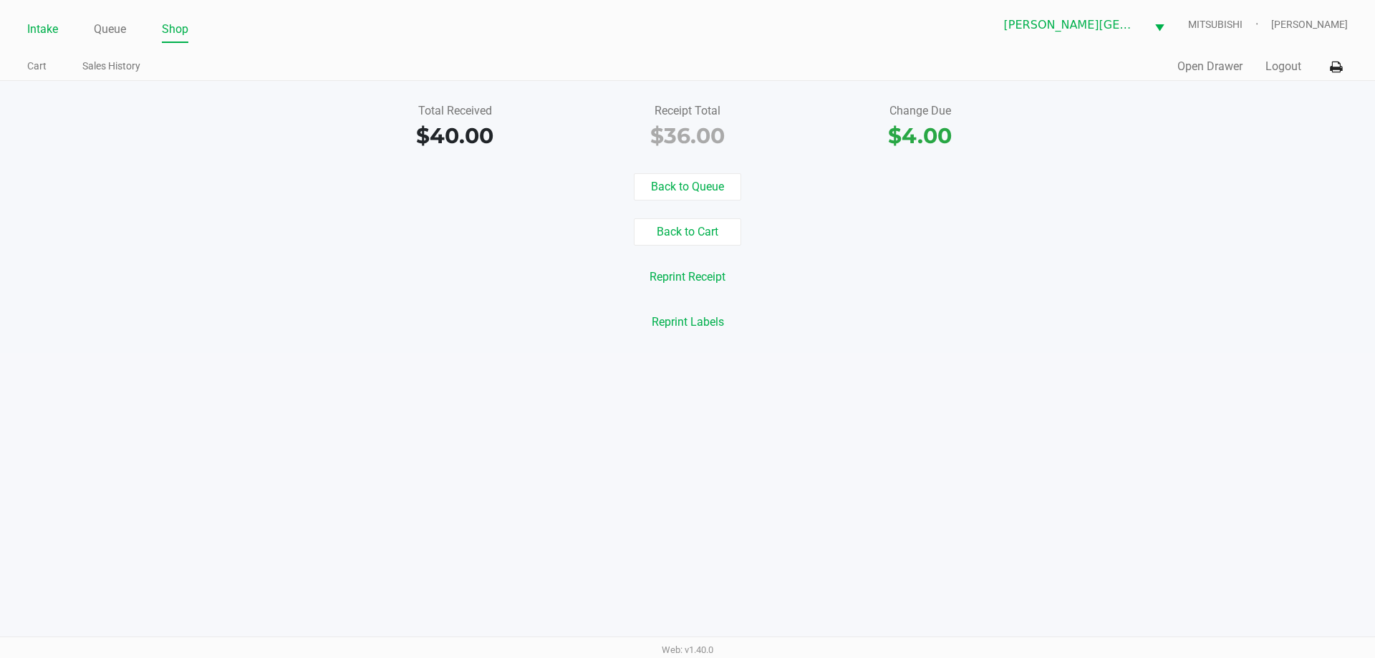
click at [49, 36] on link "Intake" at bounding box center [42, 29] width 31 height 20
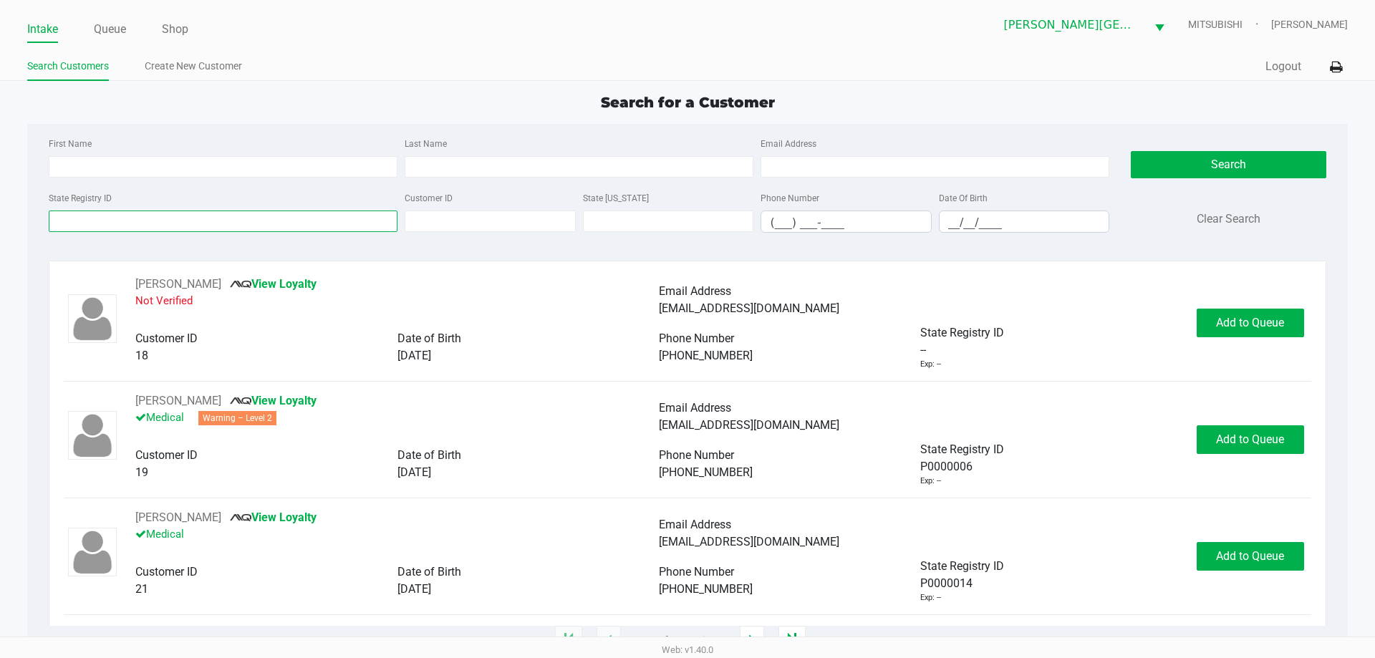
click at [203, 225] on input "State Registry ID" at bounding box center [223, 221] width 349 height 21
click at [219, 216] on input "State Registry ID" at bounding box center [223, 221] width 349 height 21
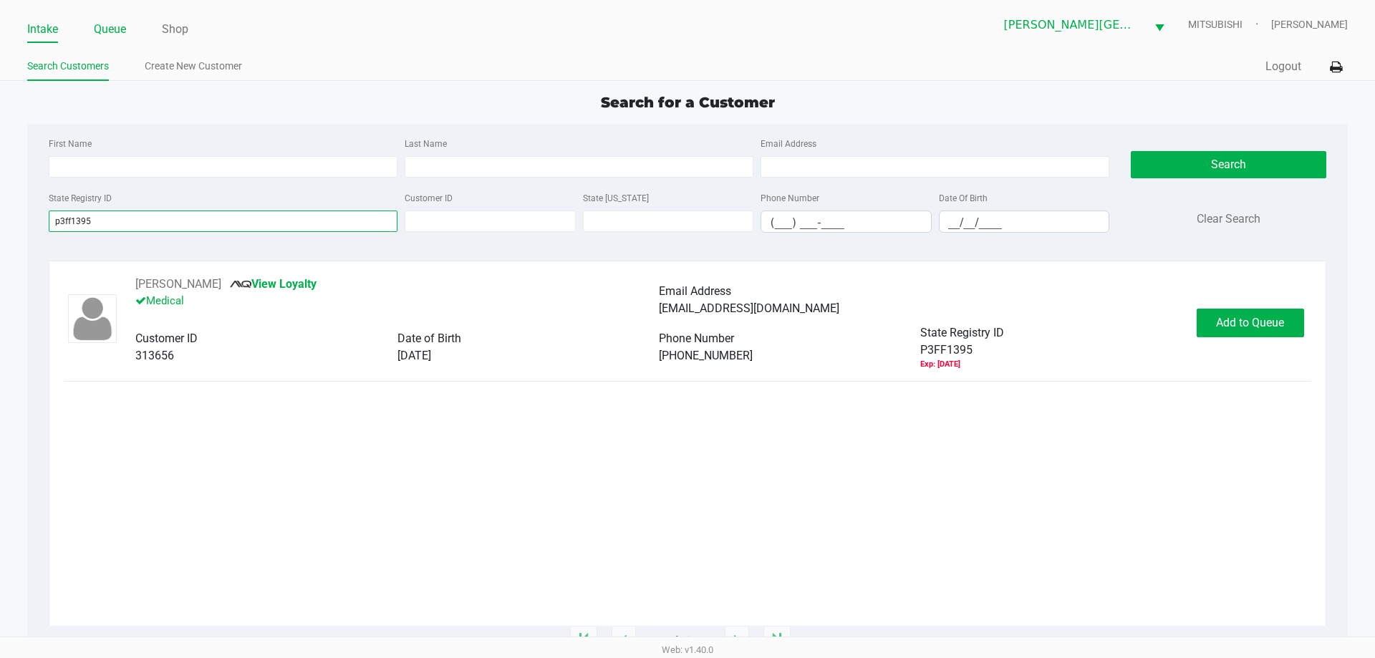
type input "p3ff1395"
click at [109, 19] on link "Queue" at bounding box center [110, 29] width 32 height 20
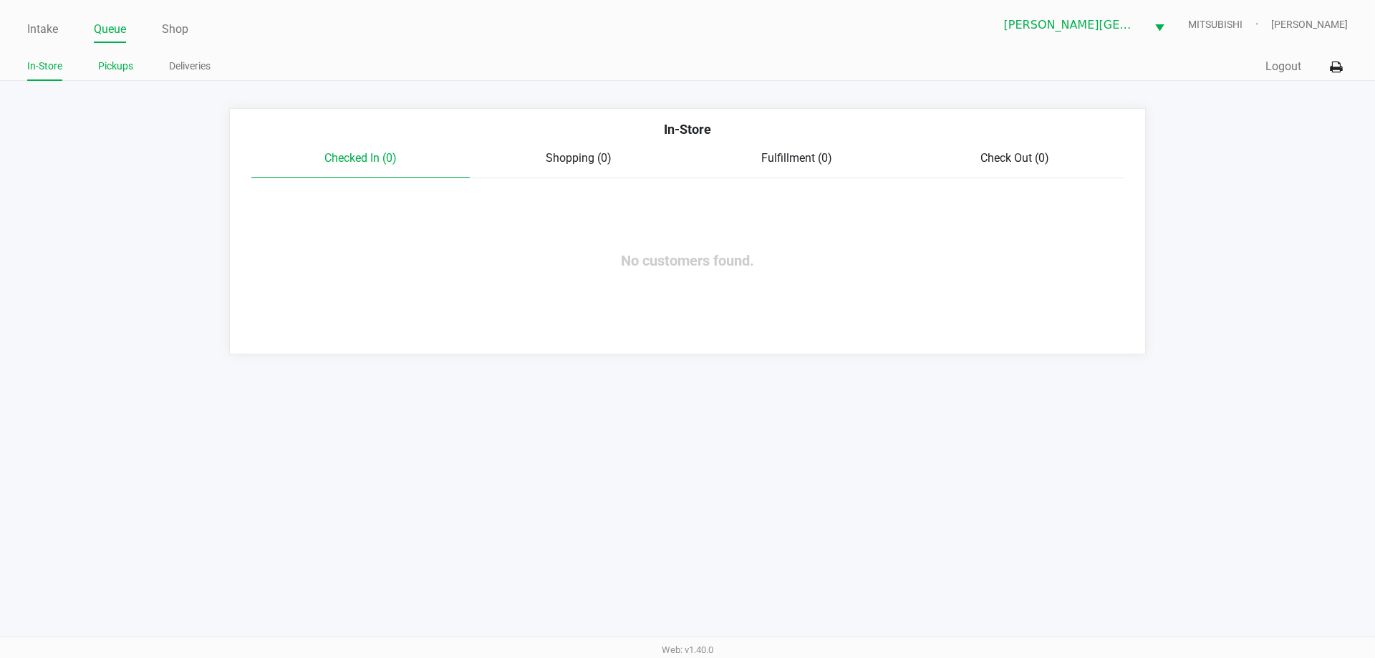
click at [128, 60] on link "Pickups" at bounding box center [115, 66] width 35 height 18
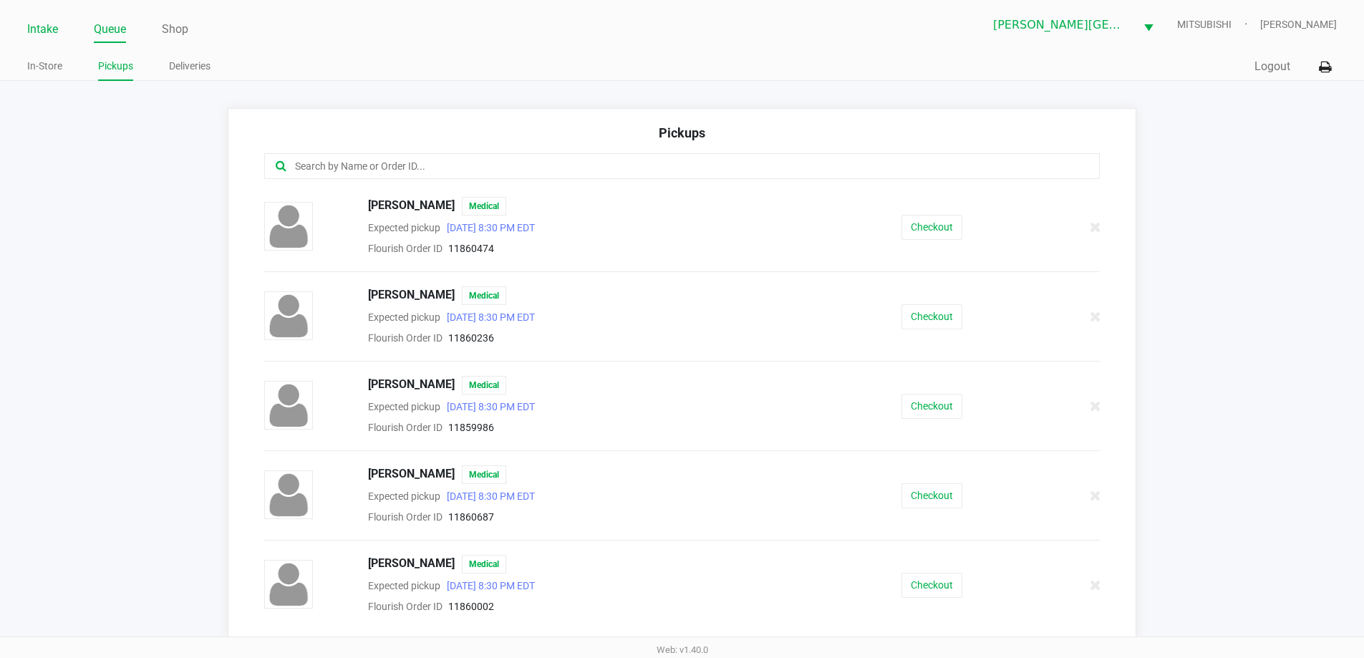
click at [53, 32] on link "Intake" at bounding box center [42, 29] width 31 height 20
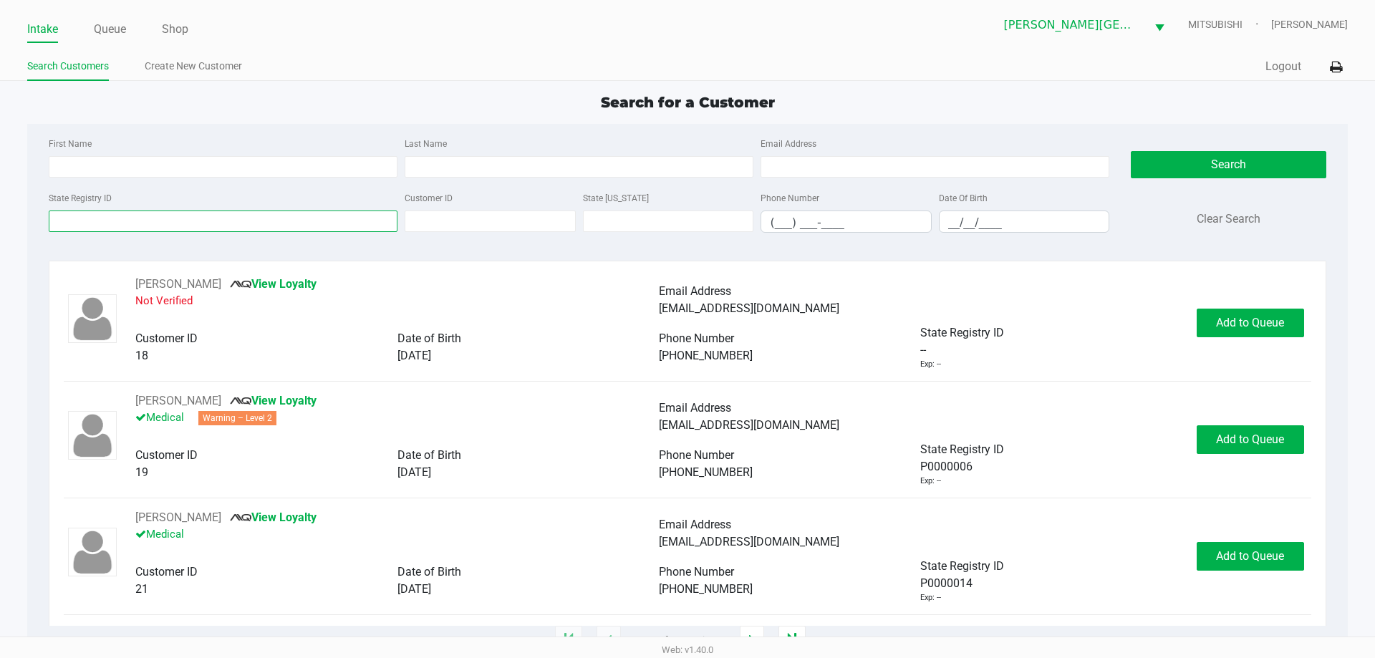
click at [181, 221] on input "State Registry ID" at bounding box center [223, 221] width 349 height 21
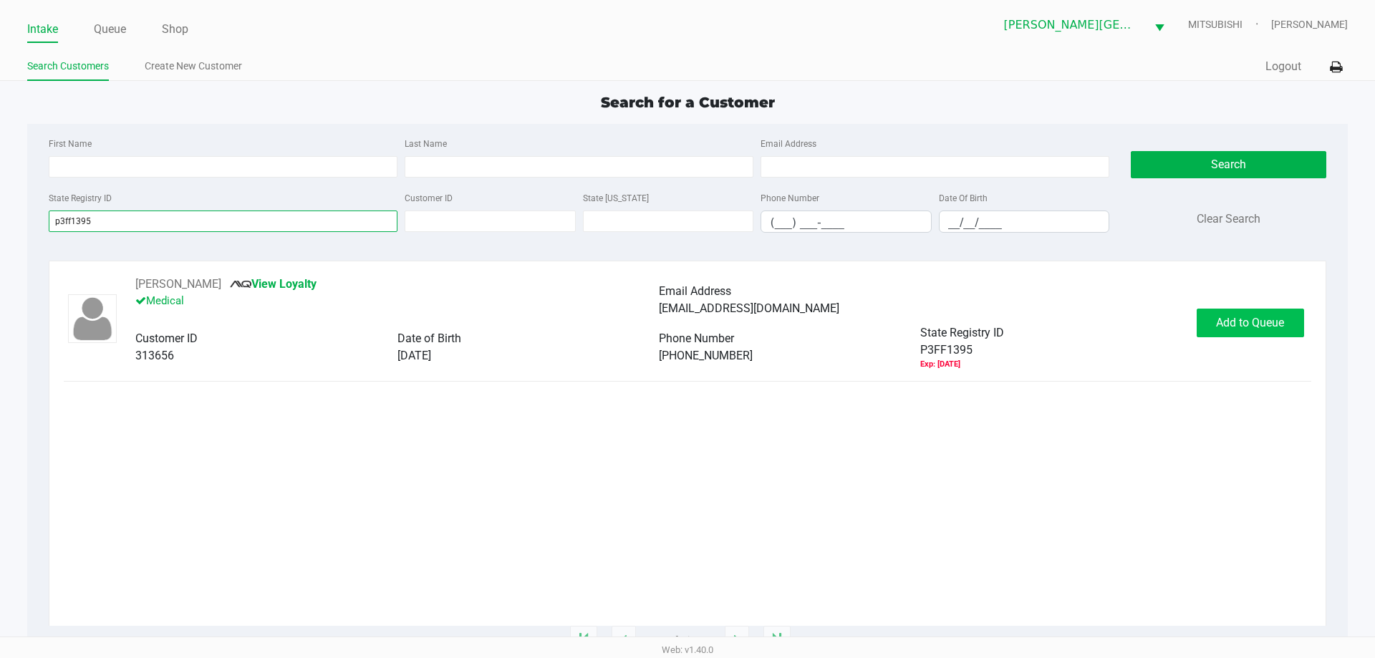
type input "p3ff1395"
click at [1204, 312] on button "Add to Queue" at bounding box center [1250, 323] width 107 height 29
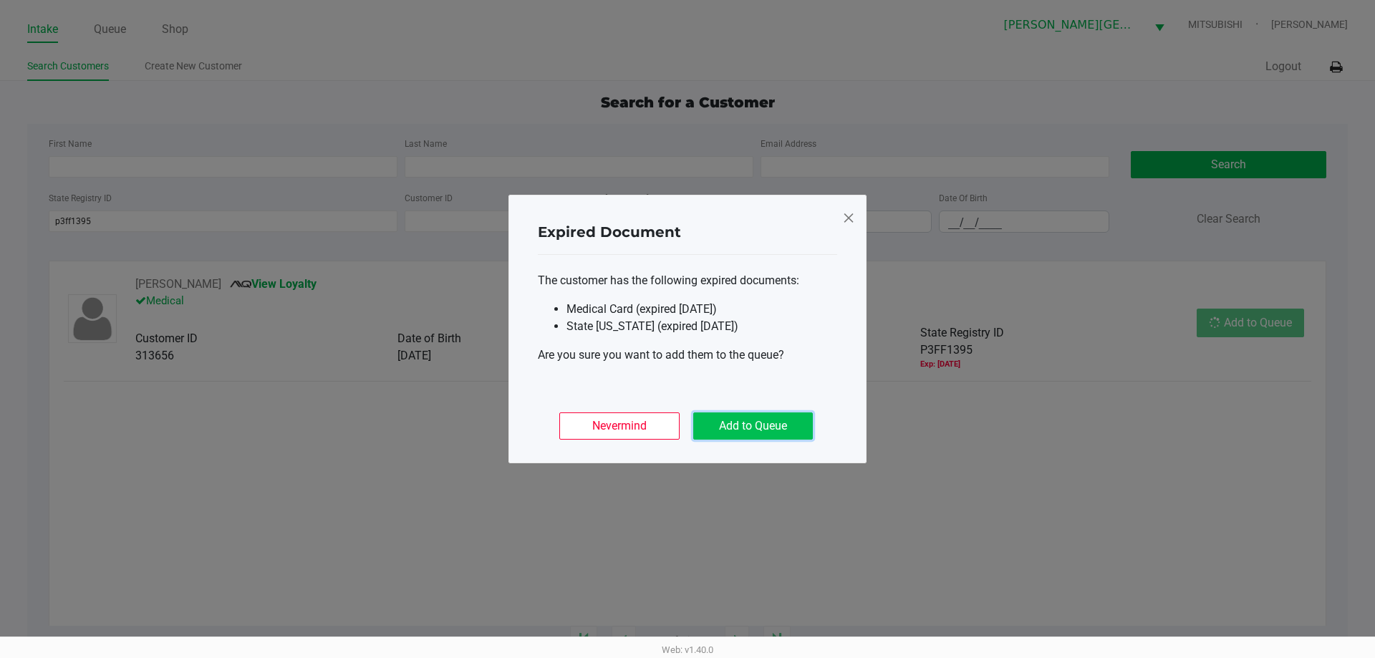
click at [766, 428] on button "Add to Queue" at bounding box center [753, 426] width 120 height 27
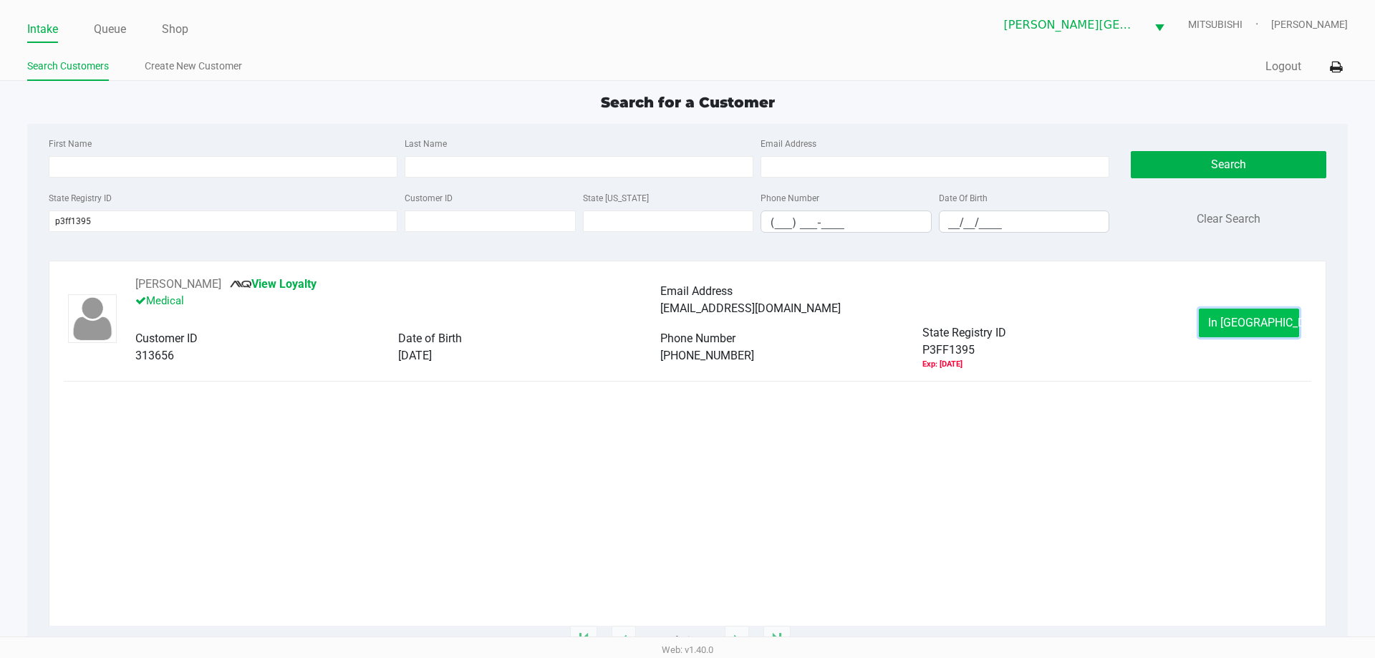
click at [1271, 315] on button "In [GEOGRAPHIC_DATA]" at bounding box center [1249, 323] width 100 height 29
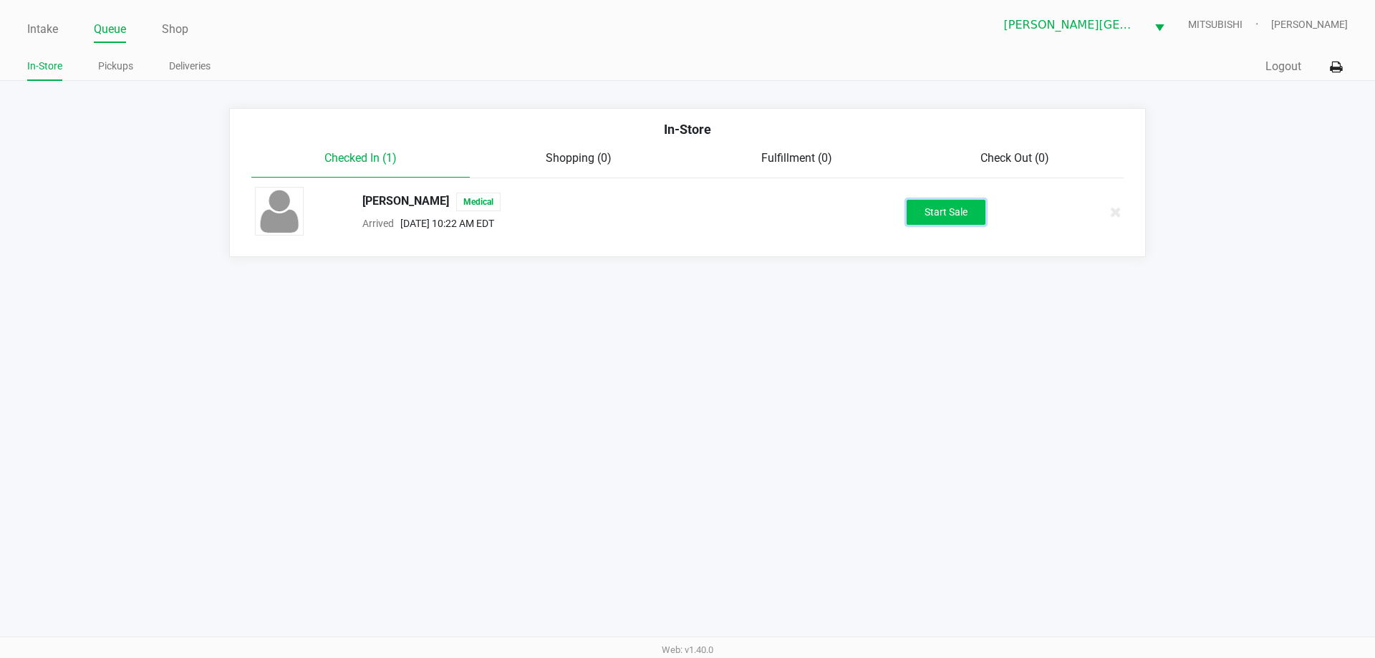
click at [961, 207] on button "Start Sale" at bounding box center [946, 212] width 79 height 25
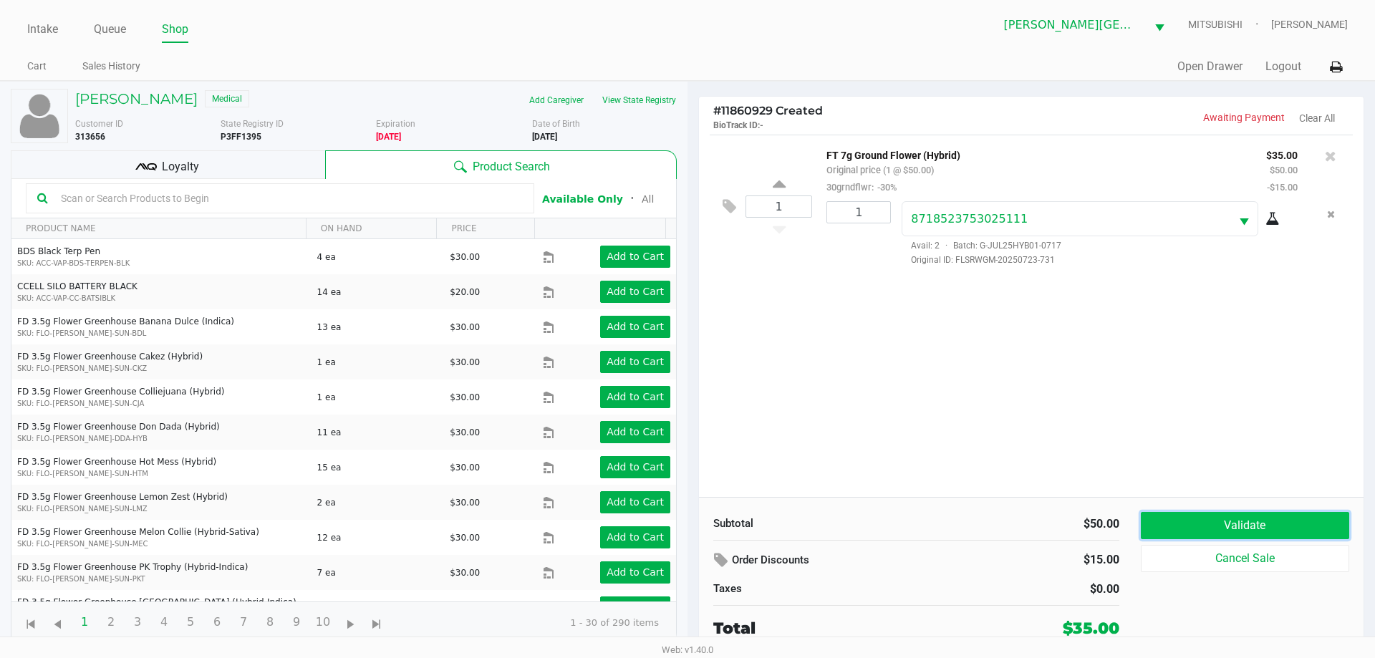
click at [1295, 531] on button "Validate" at bounding box center [1245, 525] width 208 height 27
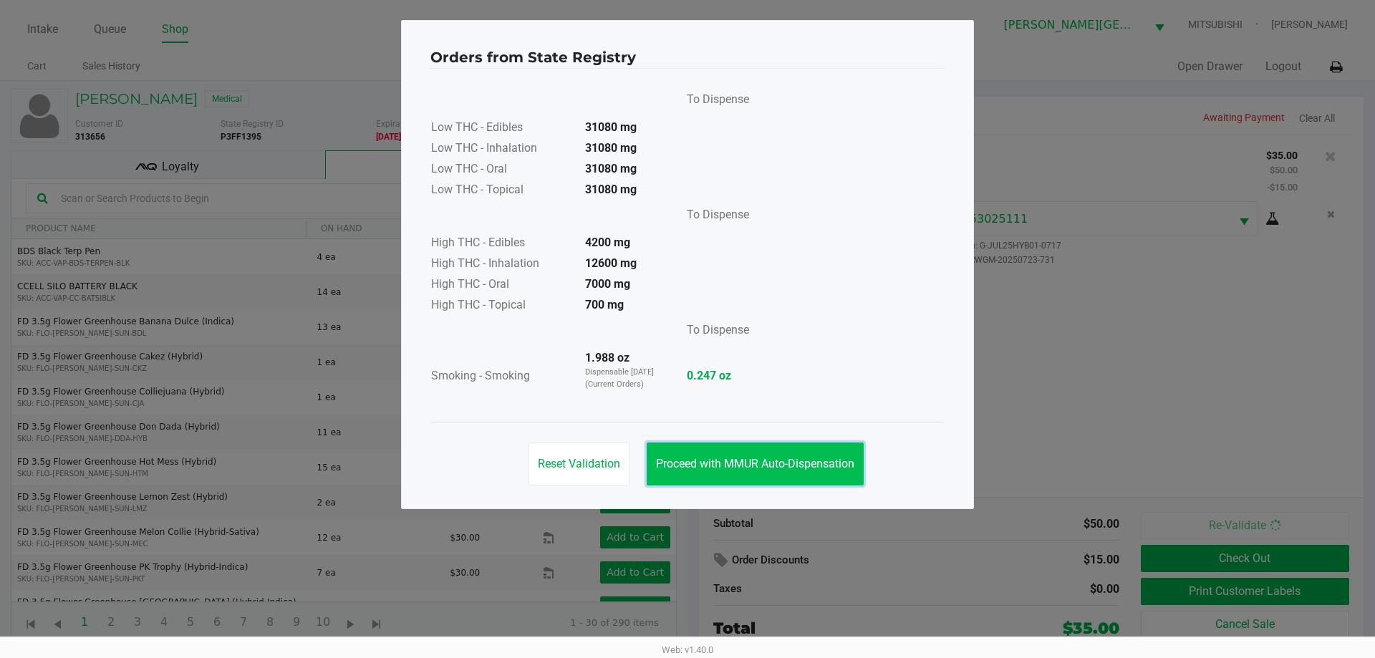
click at [788, 458] on span "Proceed with MMUR Auto-Dispensation" at bounding box center [755, 464] width 198 height 14
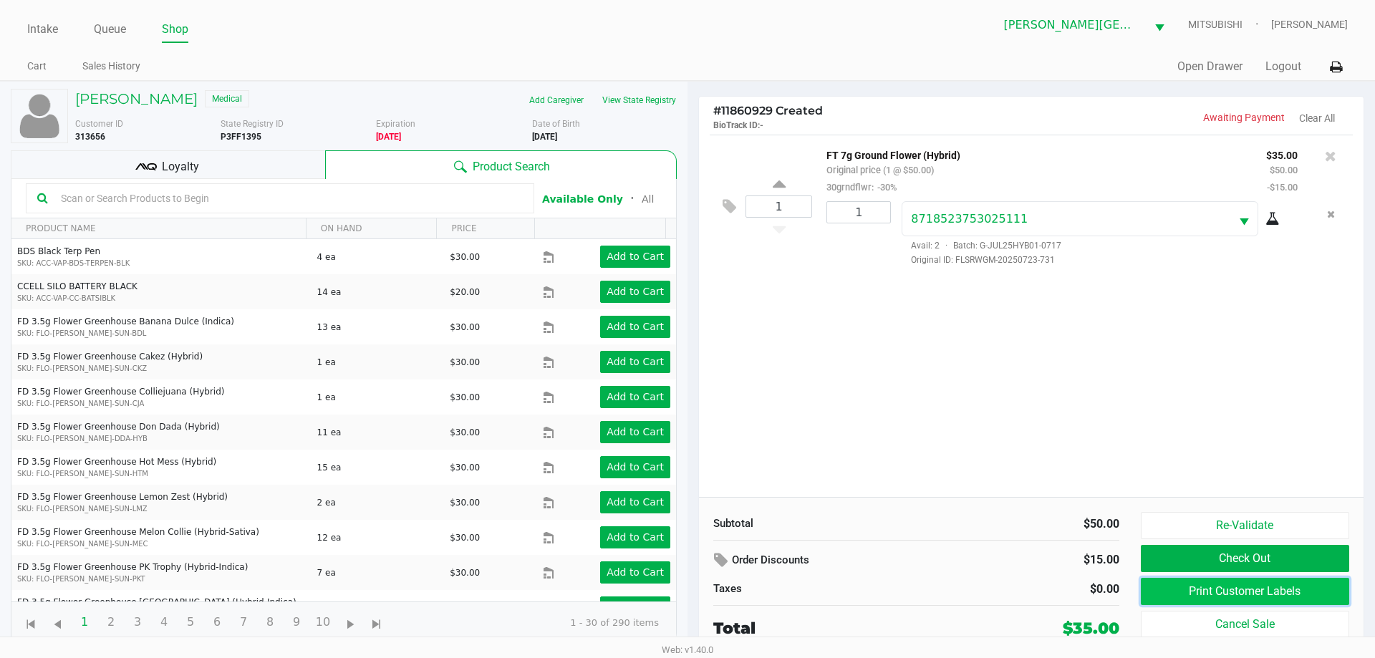
click at [1223, 597] on button "Print Customer Labels" at bounding box center [1245, 591] width 208 height 27
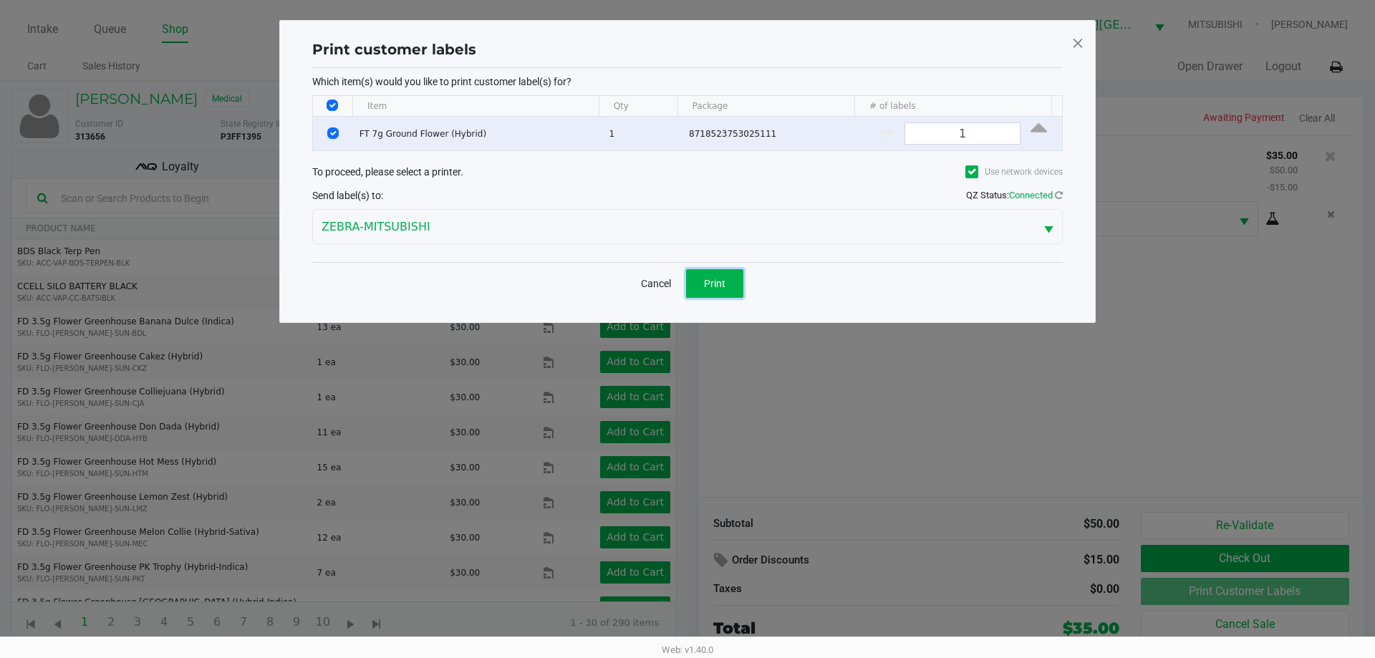
click at [721, 289] on span "Print" at bounding box center [714, 283] width 21 height 11
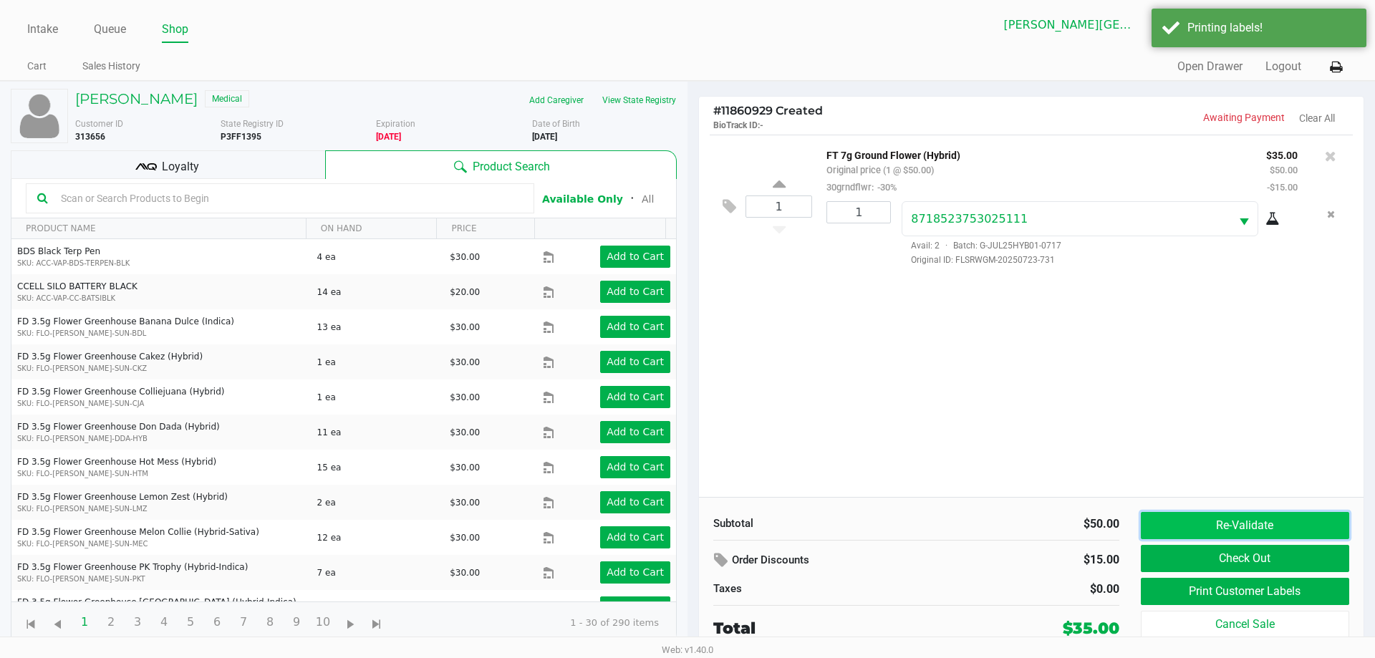
click at [1274, 527] on button "Re-Validate" at bounding box center [1245, 525] width 208 height 27
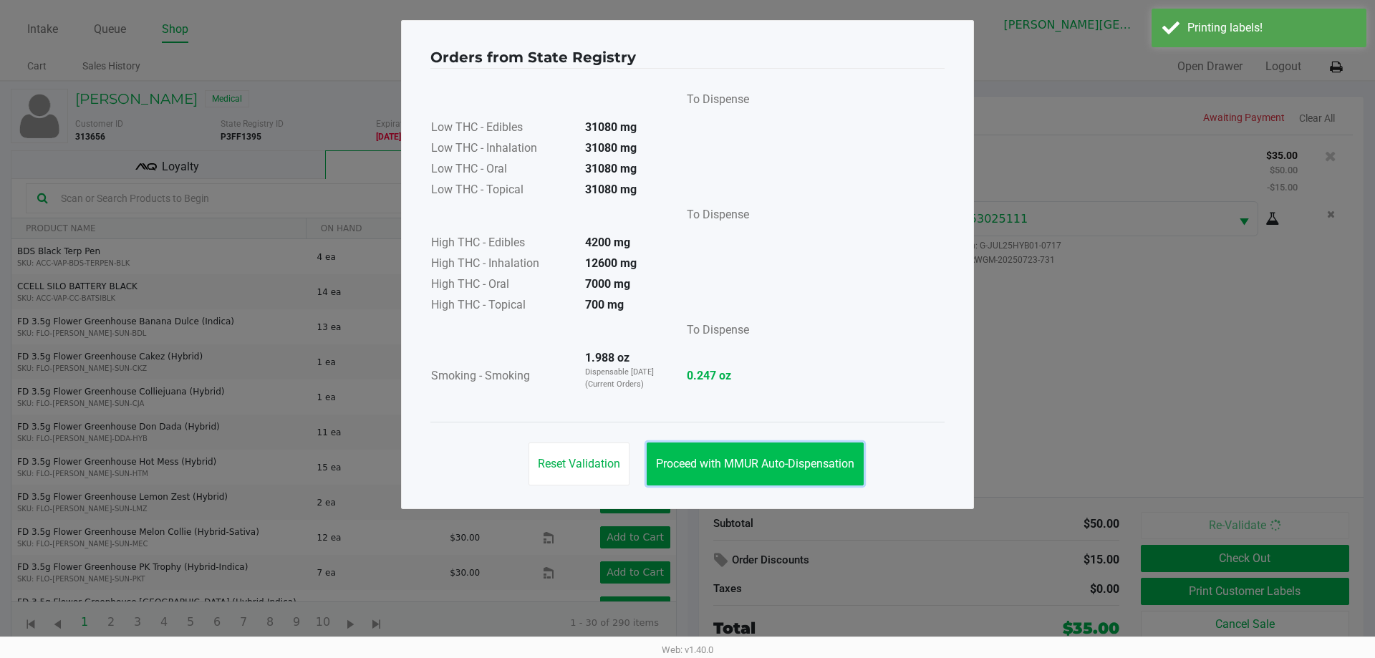
click at [819, 466] on span "Proceed with MMUR Auto-Dispensation" at bounding box center [755, 464] width 198 height 14
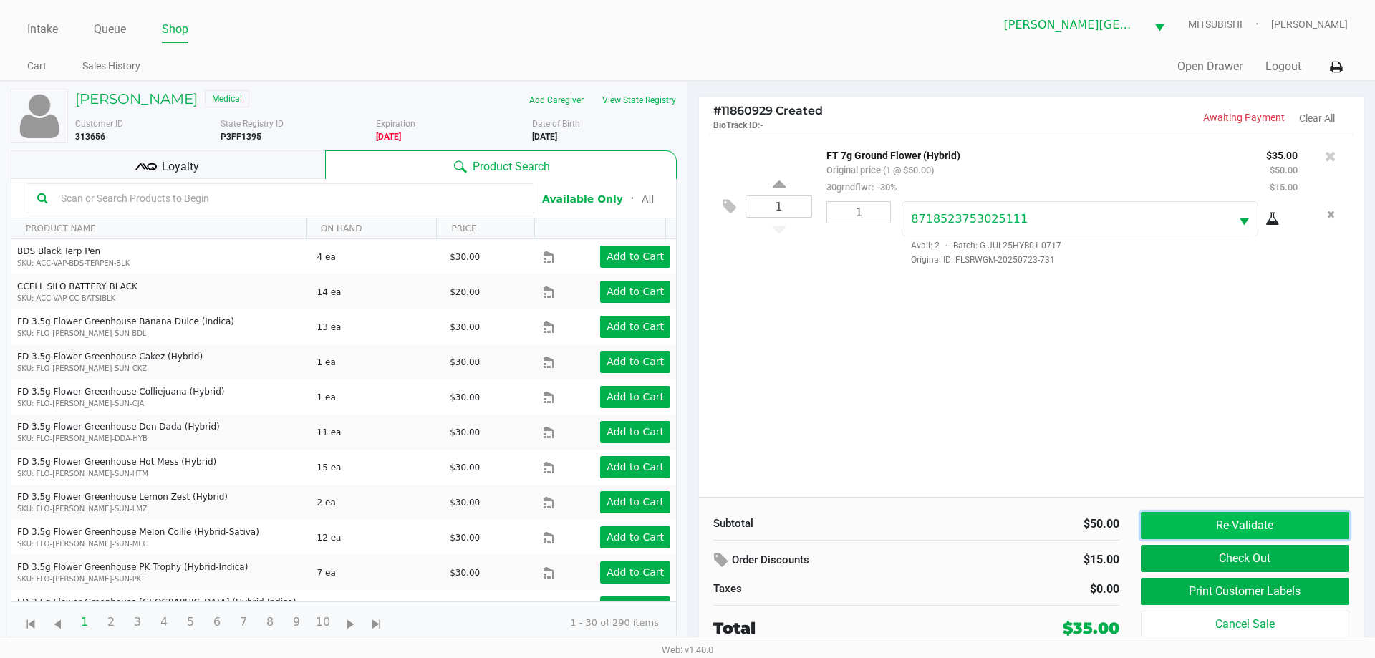
click at [1261, 528] on button "Re-Validate" at bounding box center [1245, 525] width 208 height 27
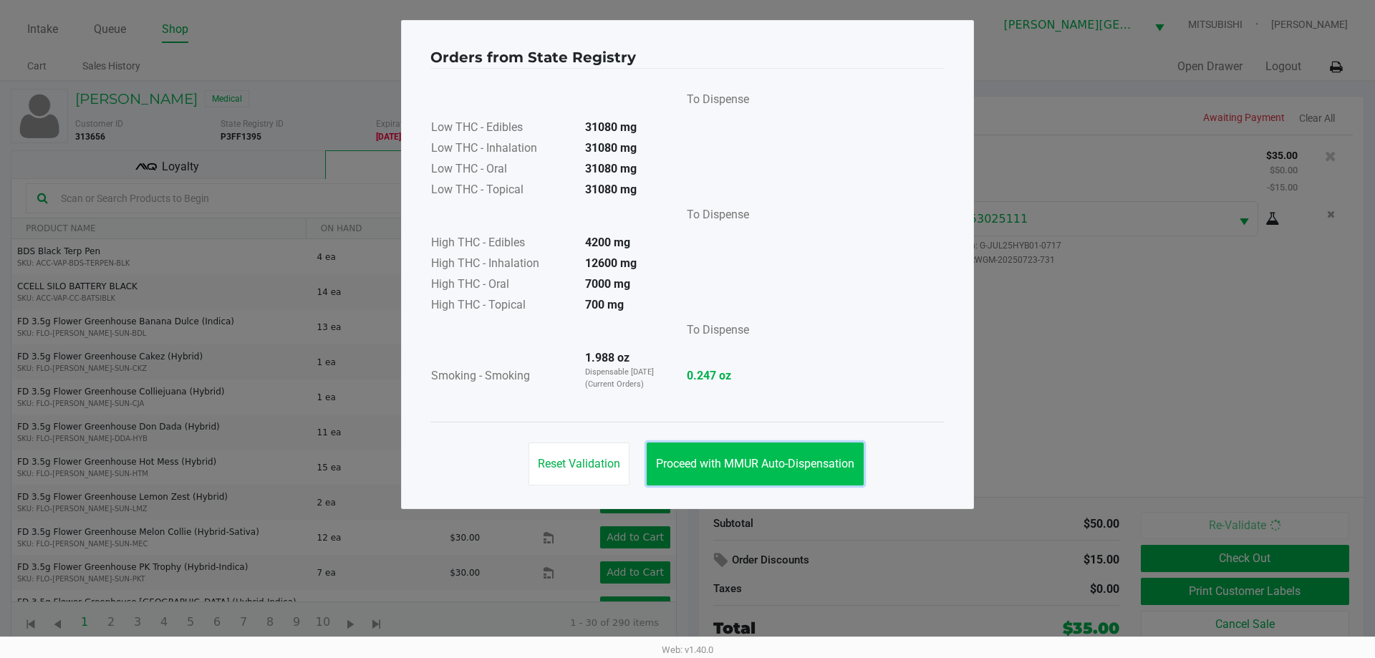
click at [760, 446] on button "Proceed with MMUR Auto-Dispensation" at bounding box center [755, 464] width 217 height 43
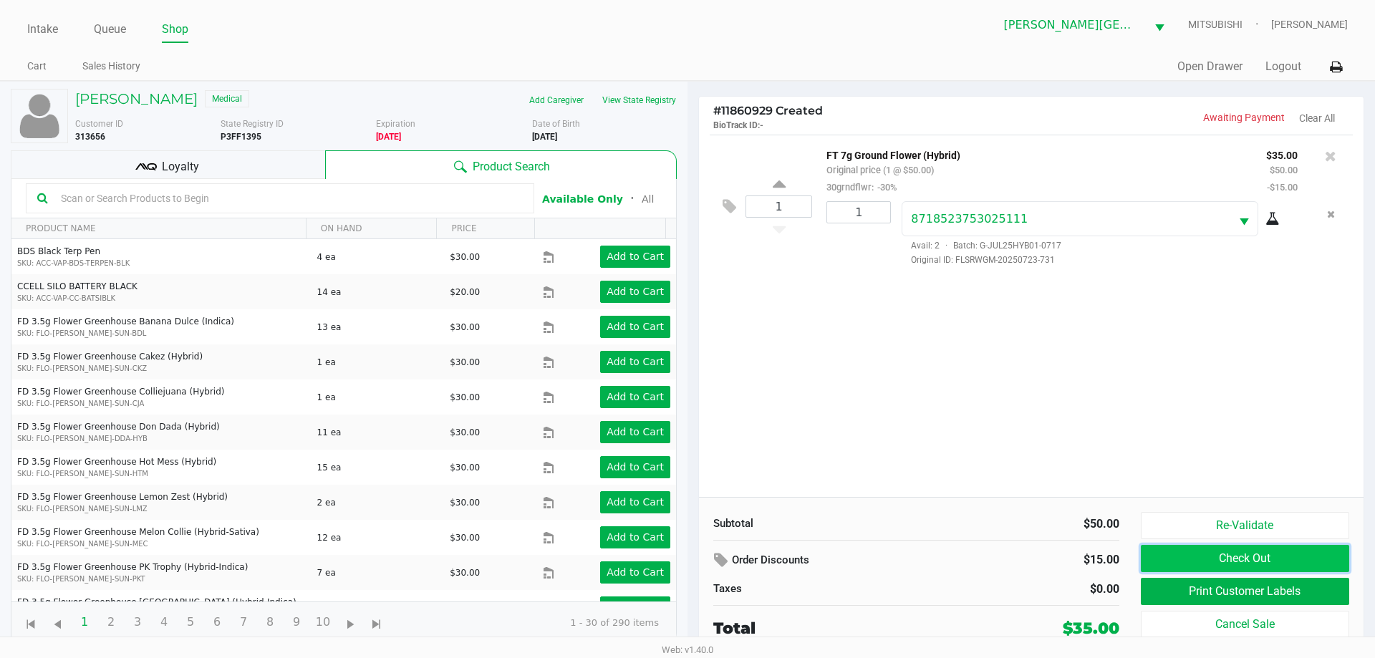
click at [1274, 550] on button "Check Out" at bounding box center [1245, 558] width 208 height 27
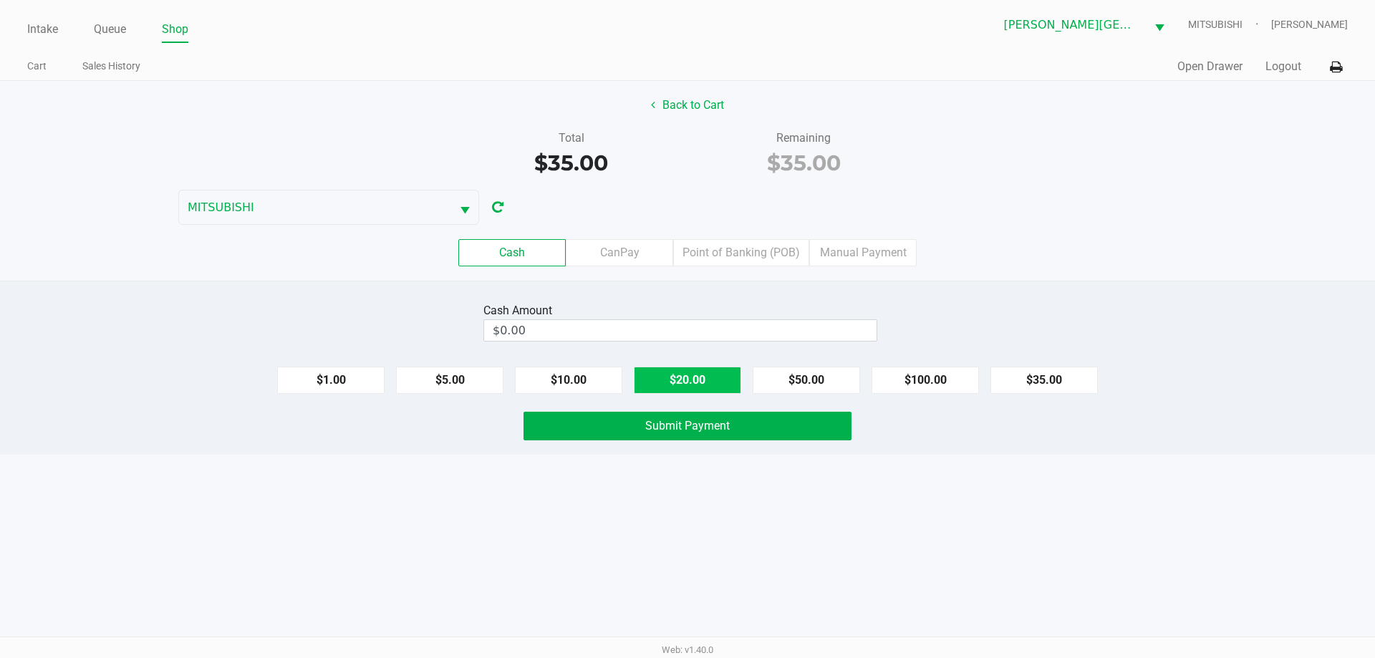
click at [706, 385] on button "$20.00" at bounding box center [687, 380] width 107 height 27
click at [706, 383] on button "$20.00" at bounding box center [687, 380] width 107 height 27
type input "$40.00"
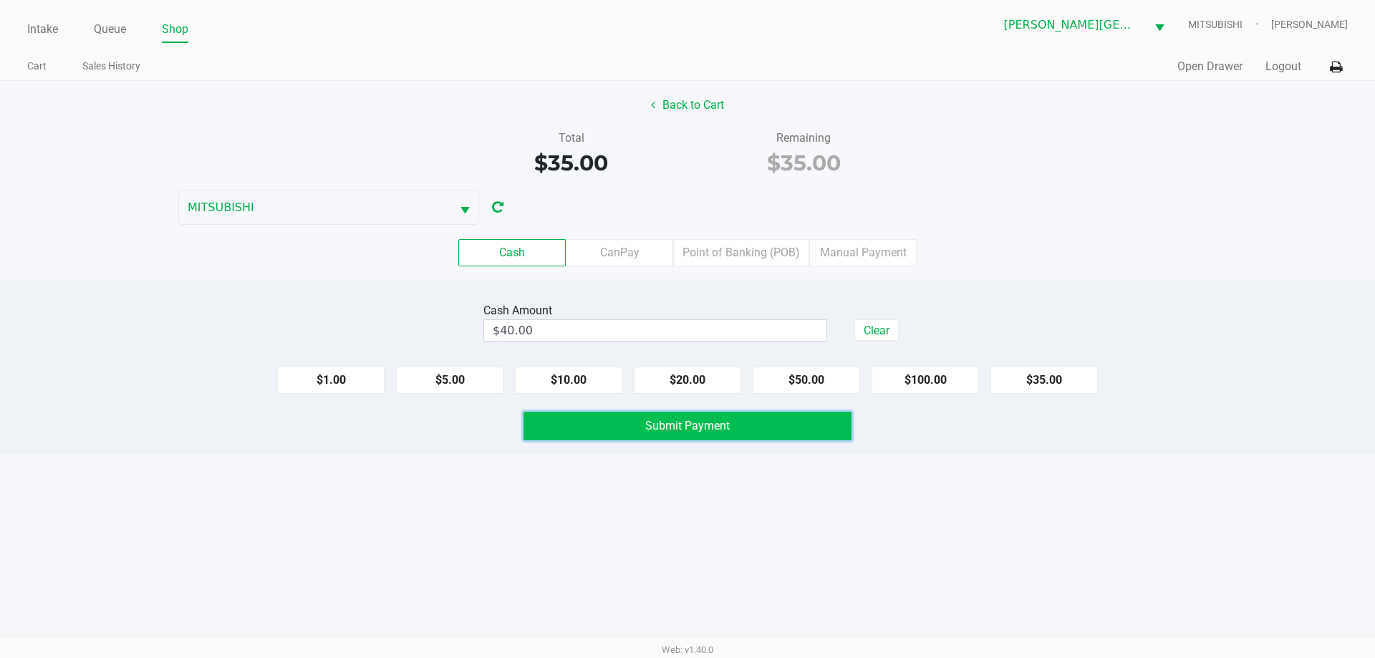
click at [723, 423] on span "Submit Payment" at bounding box center [687, 426] width 85 height 14
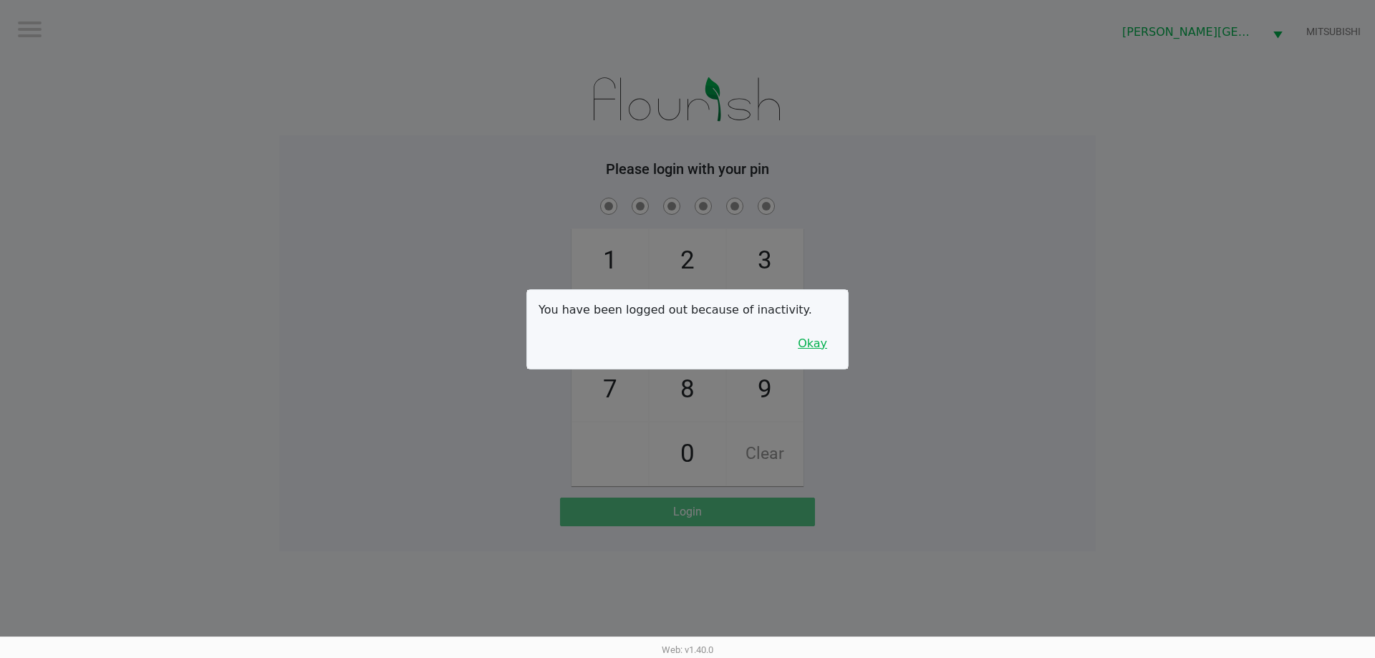
click at [823, 350] on button "Okay" at bounding box center [813, 343] width 48 height 27
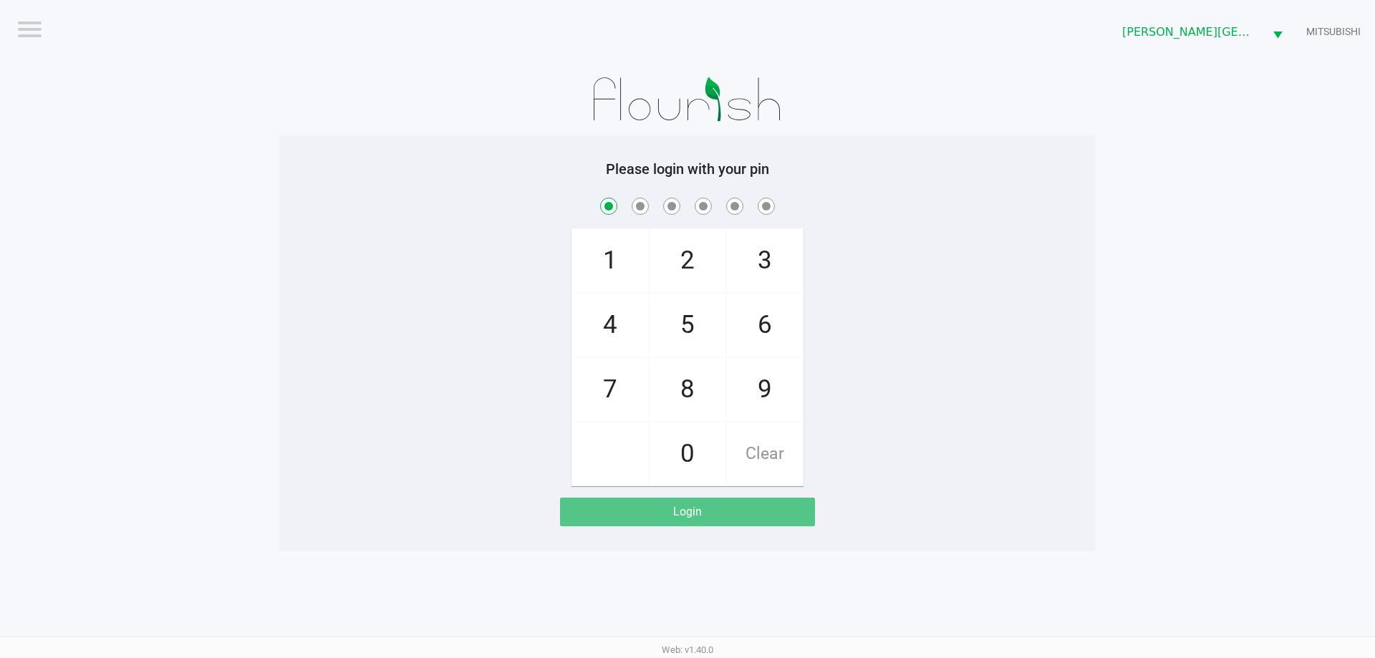
checkbox input "true"
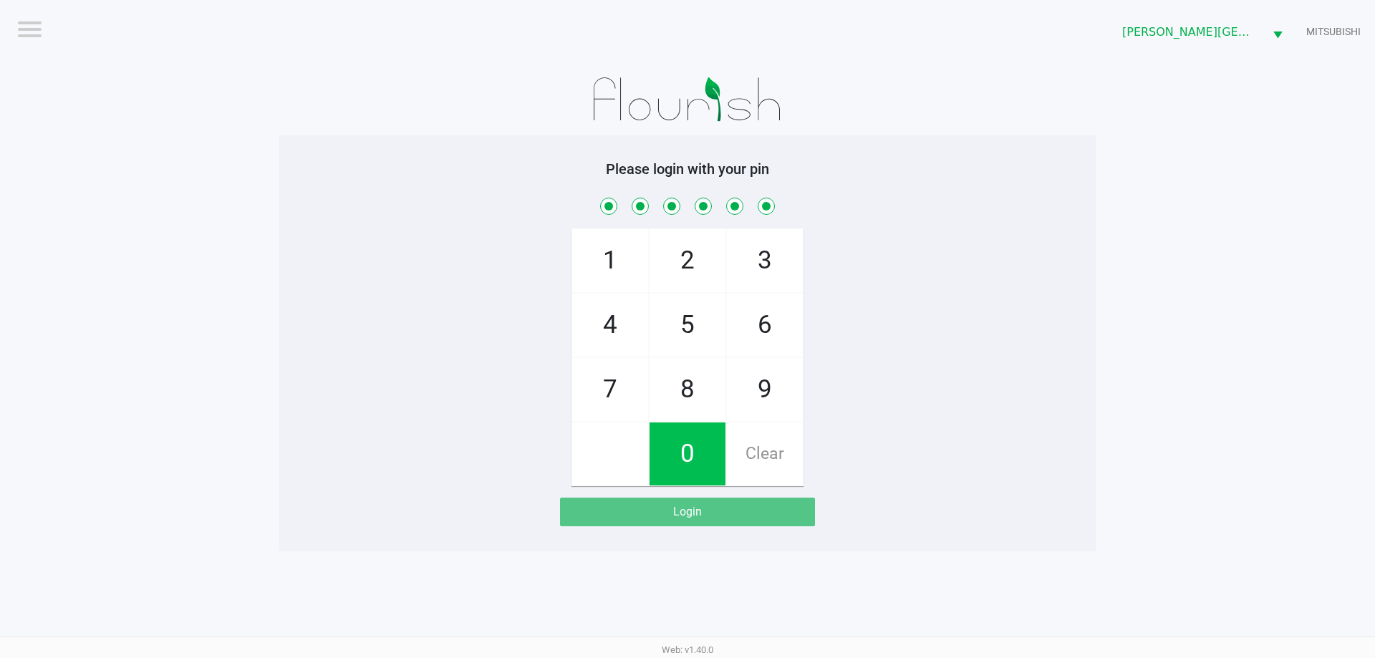
checkbox input "true"
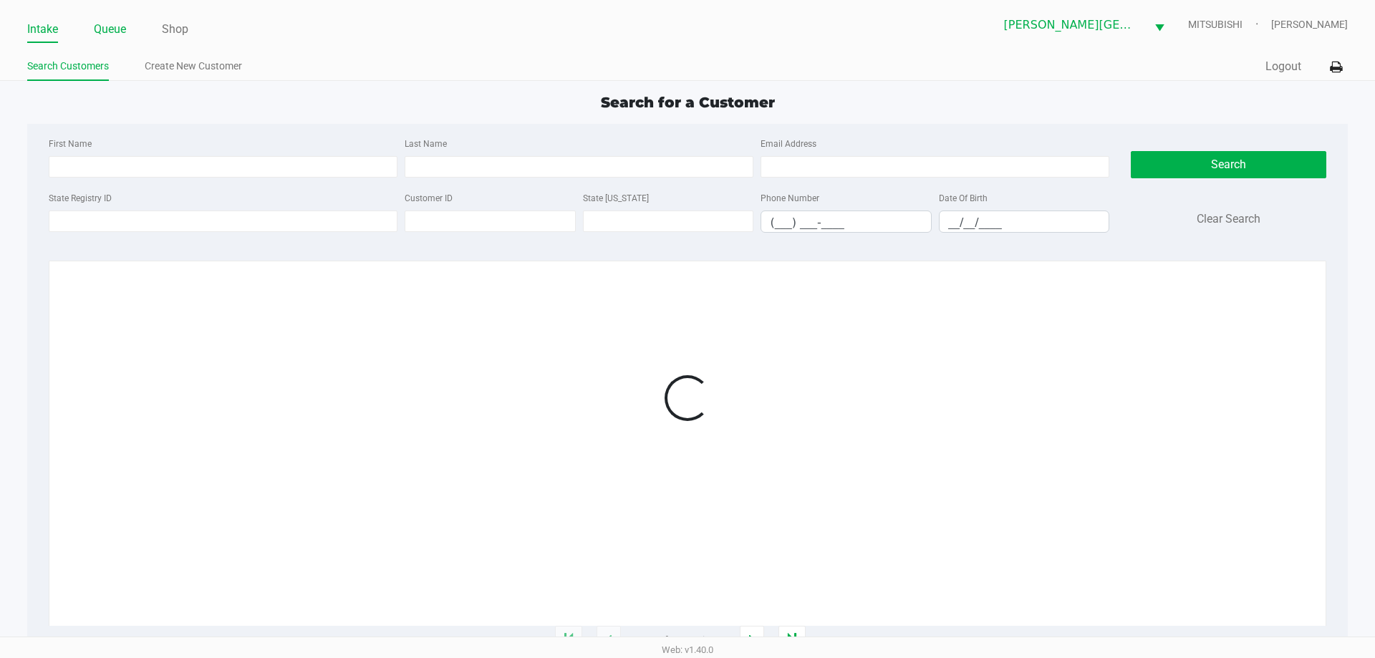
click at [108, 24] on link "Queue" at bounding box center [110, 29] width 32 height 20
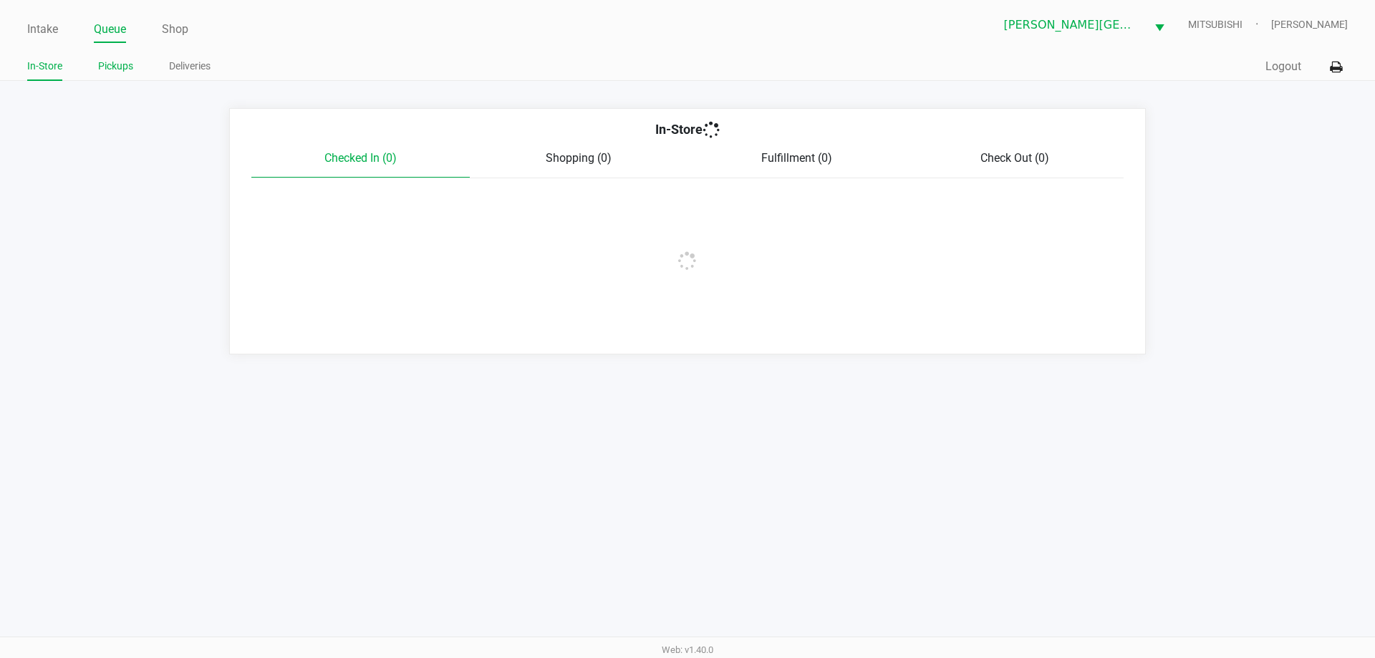
click at [112, 62] on link "Pickups" at bounding box center [115, 66] width 35 height 18
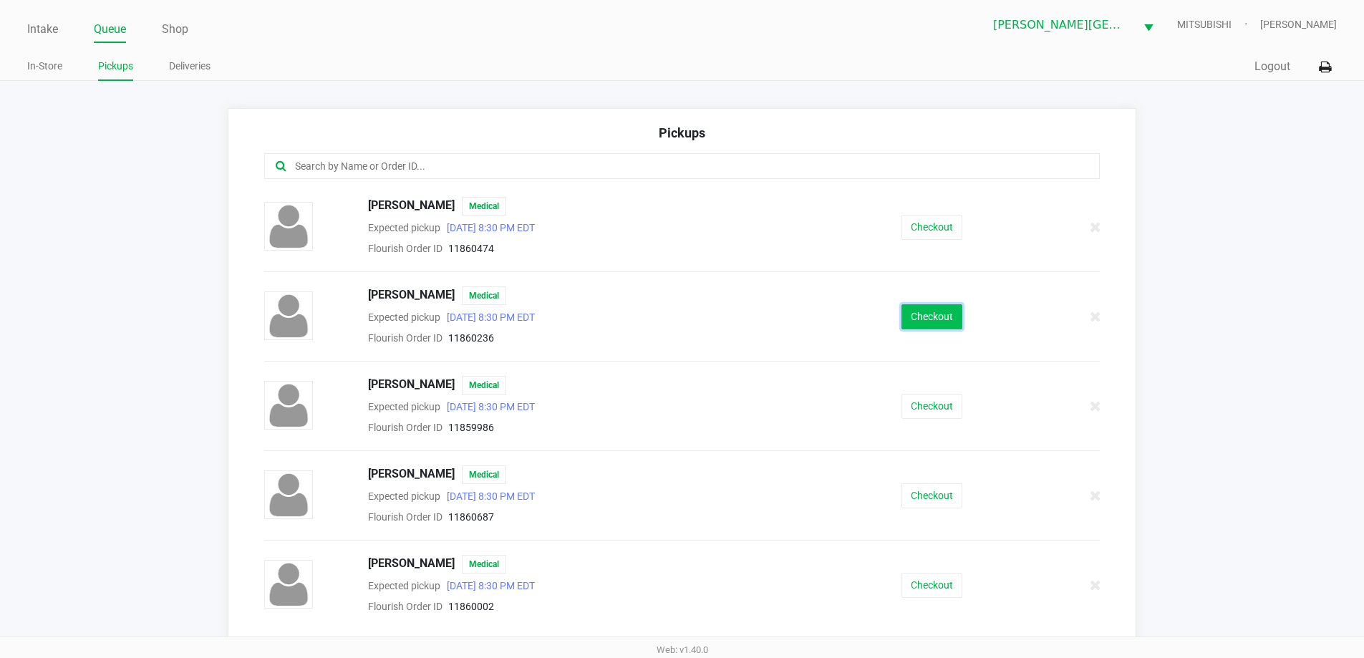
click at [945, 324] on button "Checkout" at bounding box center [932, 316] width 61 height 25
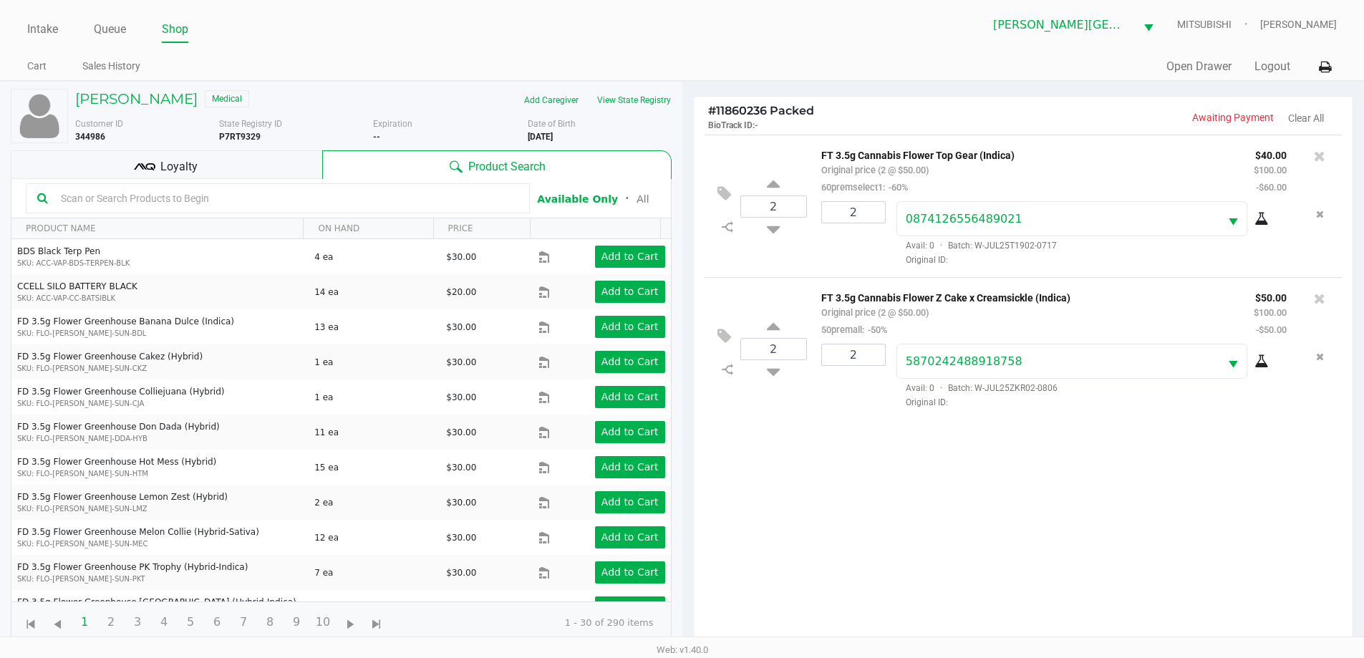
click at [260, 163] on div "Loyalty" at bounding box center [167, 164] width 312 height 29
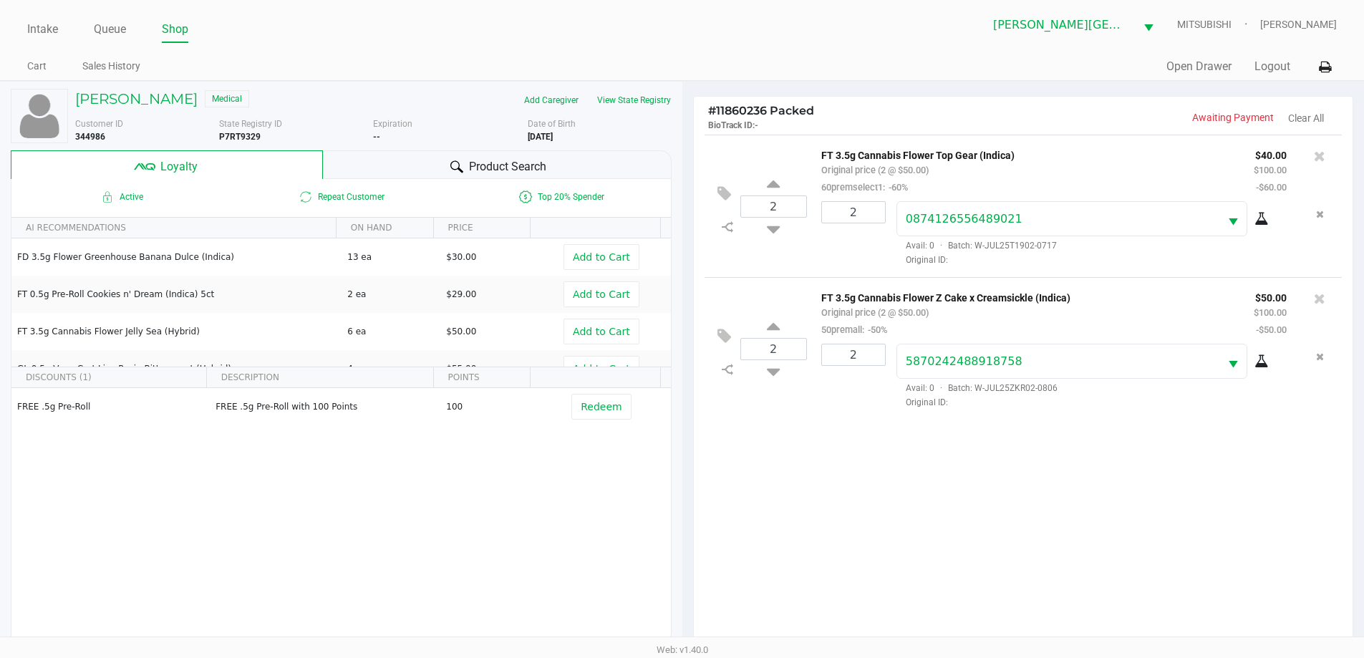
click at [506, 170] on span "Product Search" at bounding box center [507, 166] width 77 height 17
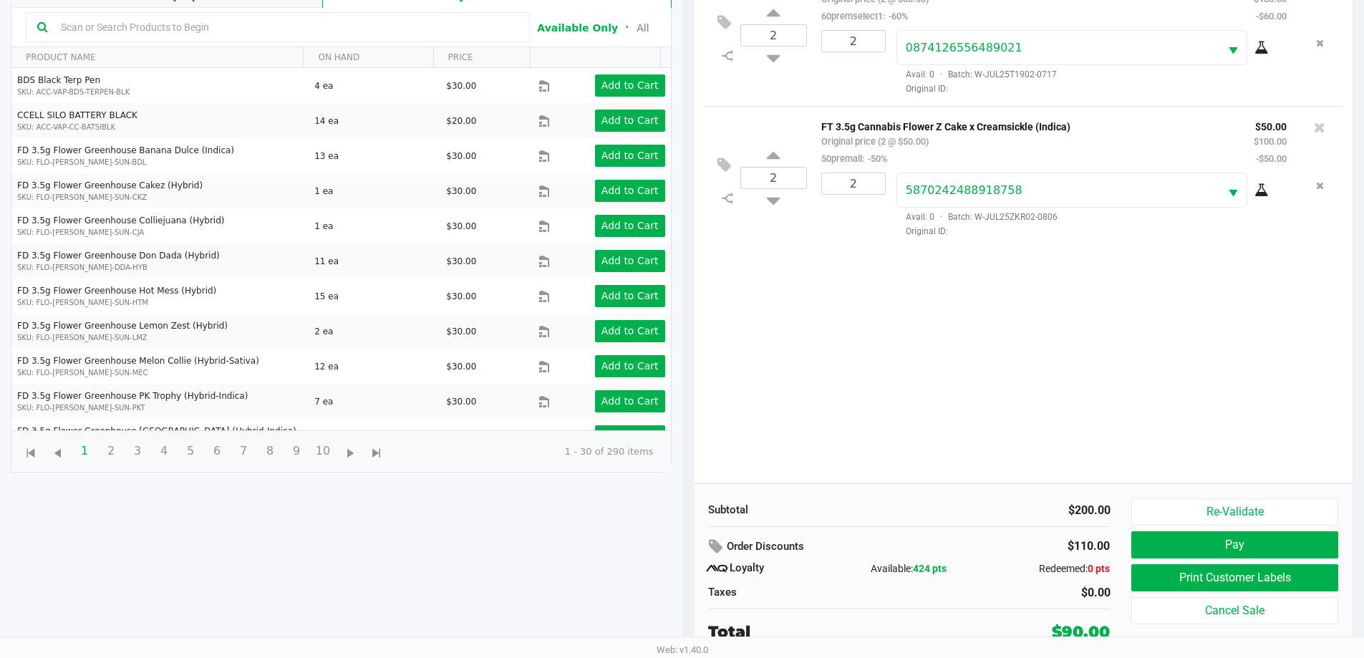
scroll to position [172, 0]
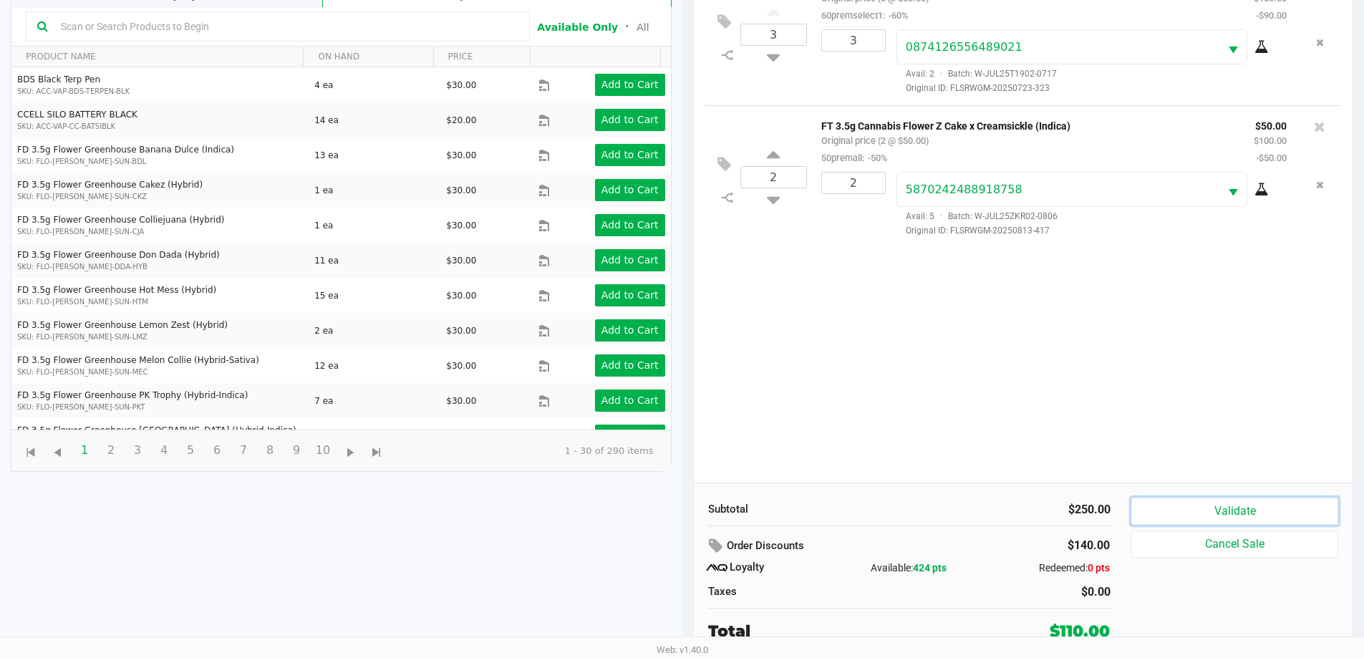
drag, startPoint x: 1271, startPoint y: 505, endPoint x: 1265, endPoint y: 497, distance: 9.7
click at [1269, 505] on button "Validate" at bounding box center [1235, 511] width 206 height 27
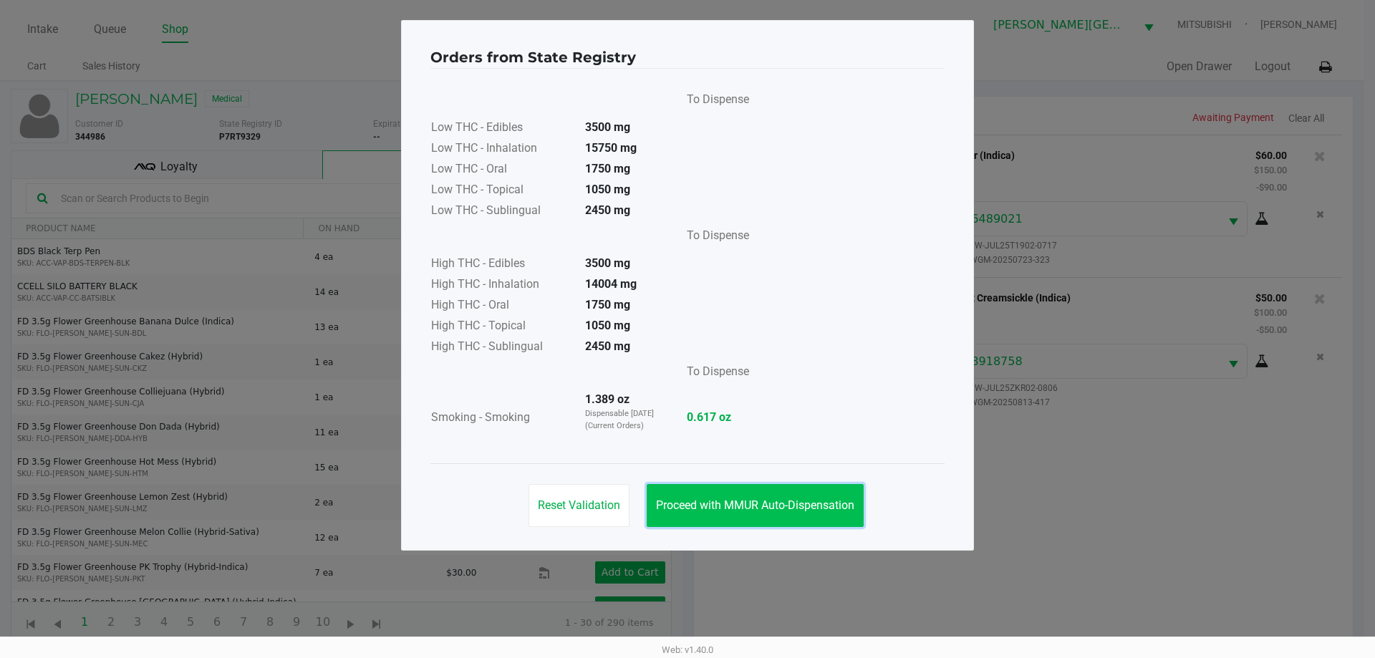
click at [802, 491] on button "Proceed with MMUR Auto-Dispensation" at bounding box center [755, 505] width 217 height 43
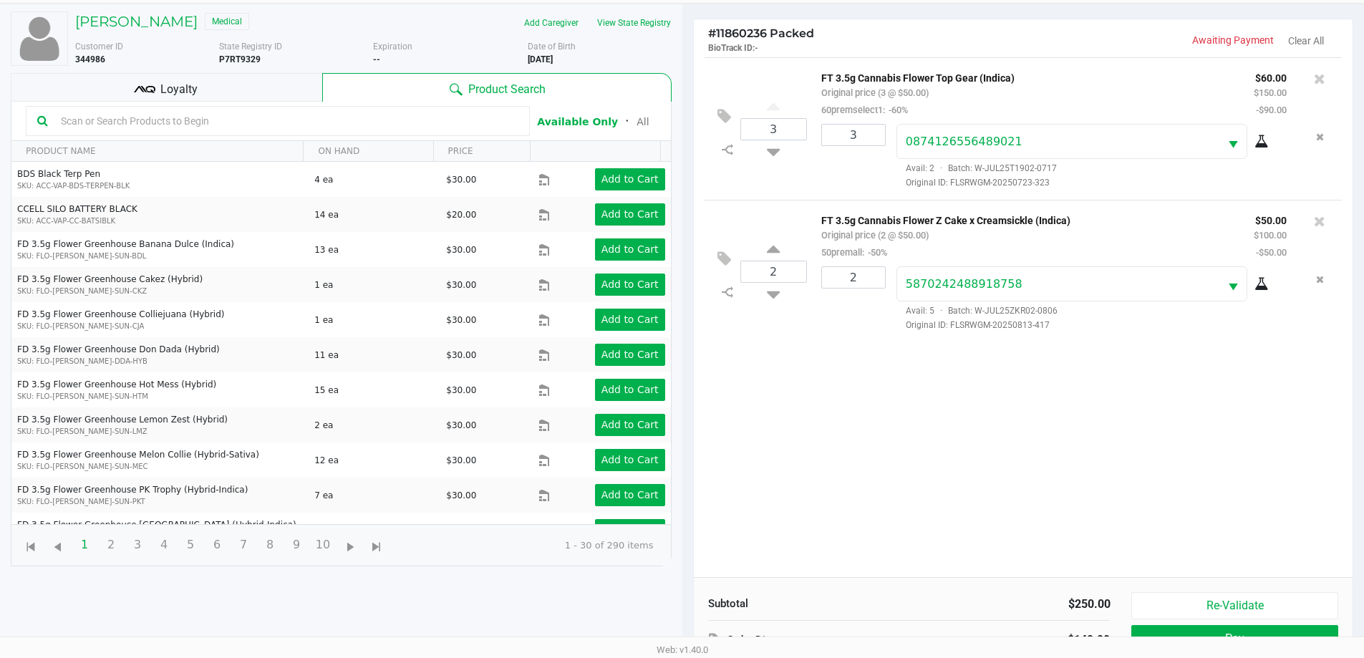
scroll to position [172, 0]
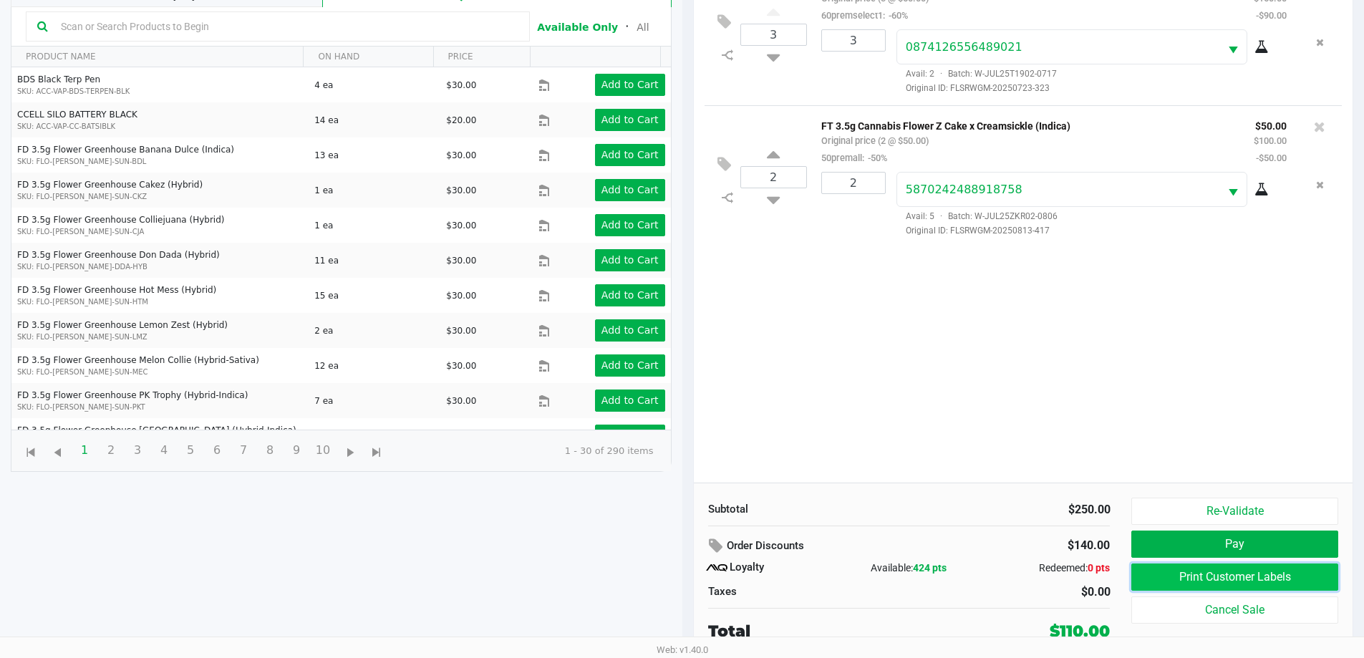
click at [1188, 577] on button "Print Customer Labels" at bounding box center [1235, 577] width 206 height 27
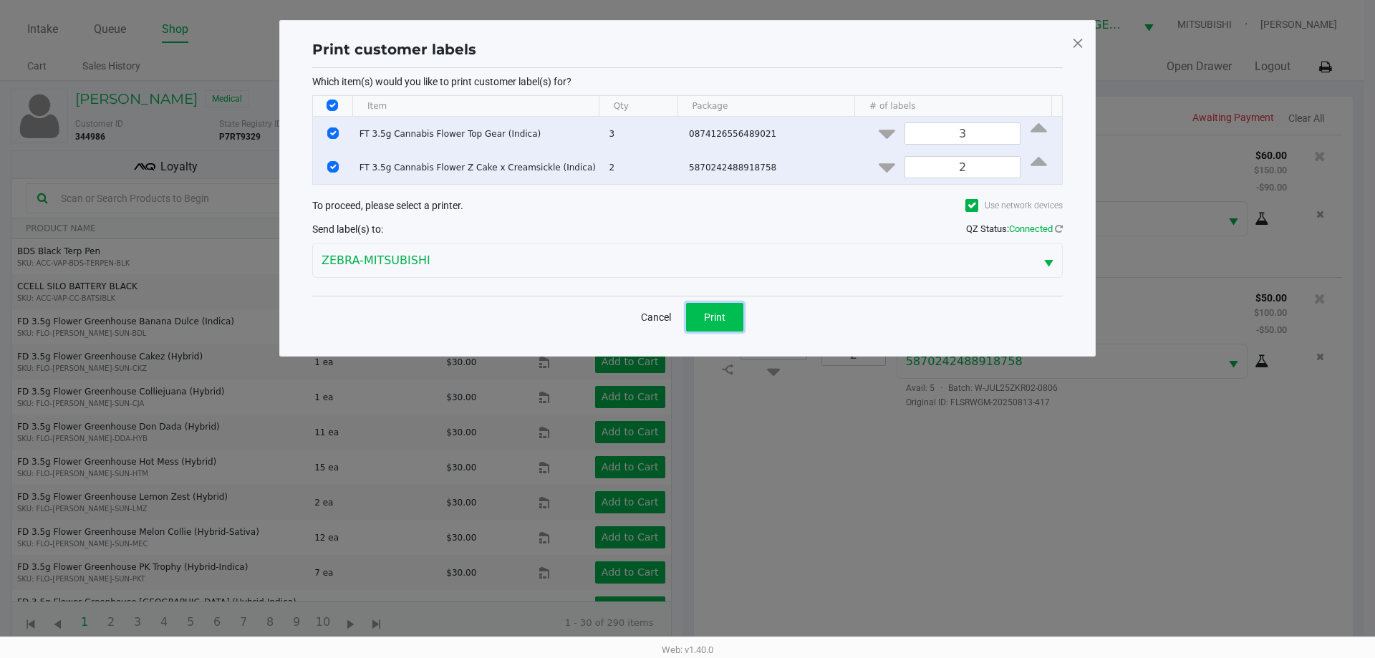
click at [726, 303] on button "Print" at bounding box center [714, 317] width 57 height 29
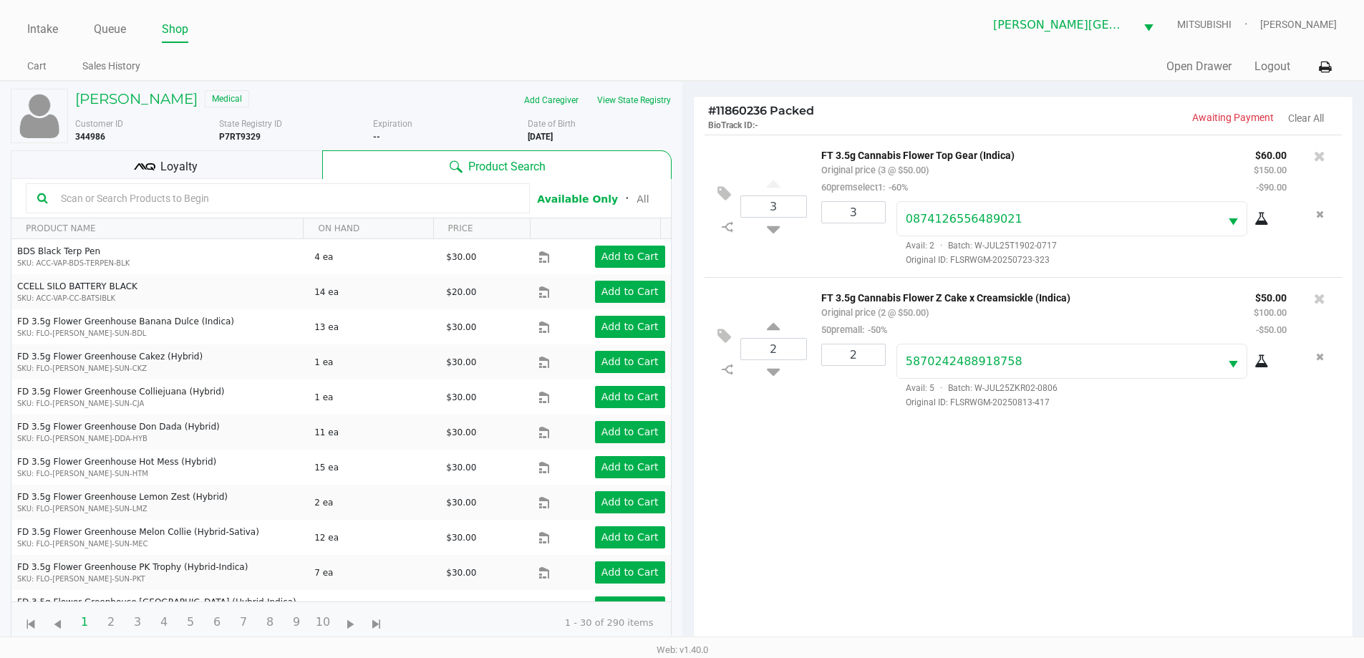
scroll to position [172, 0]
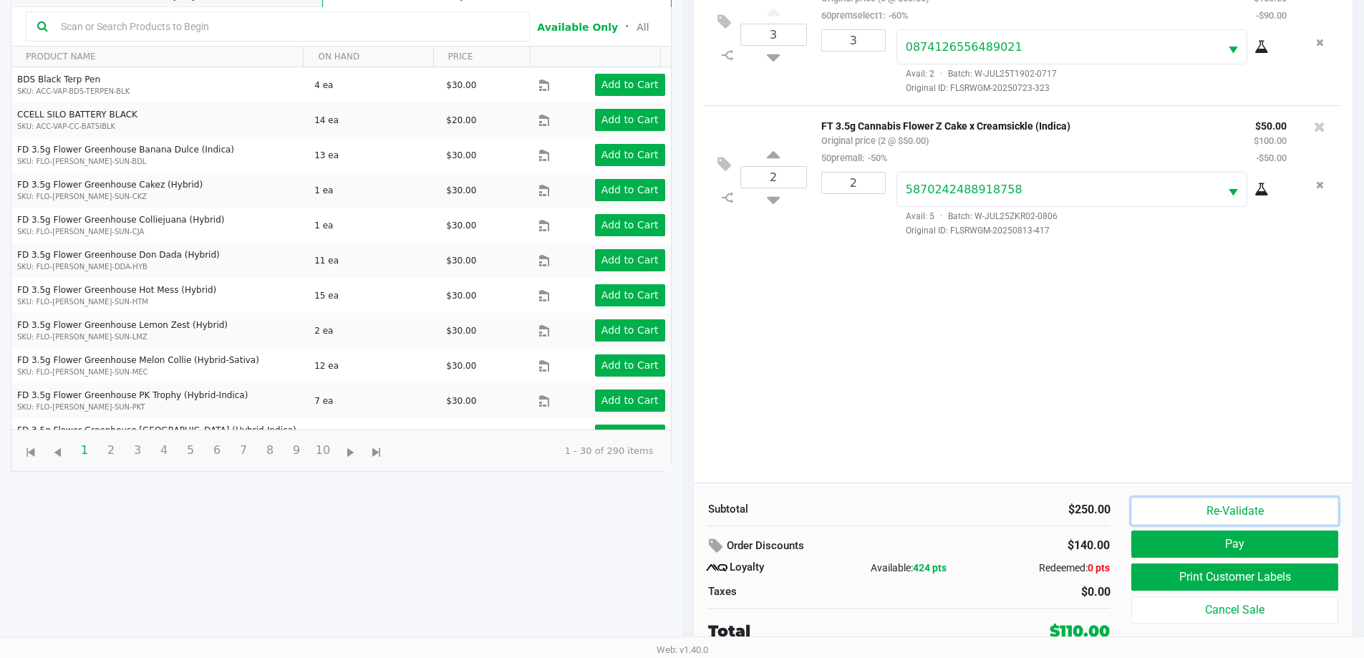
click at [1231, 506] on button "Re-Validate" at bounding box center [1235, 511] width 206 height 27
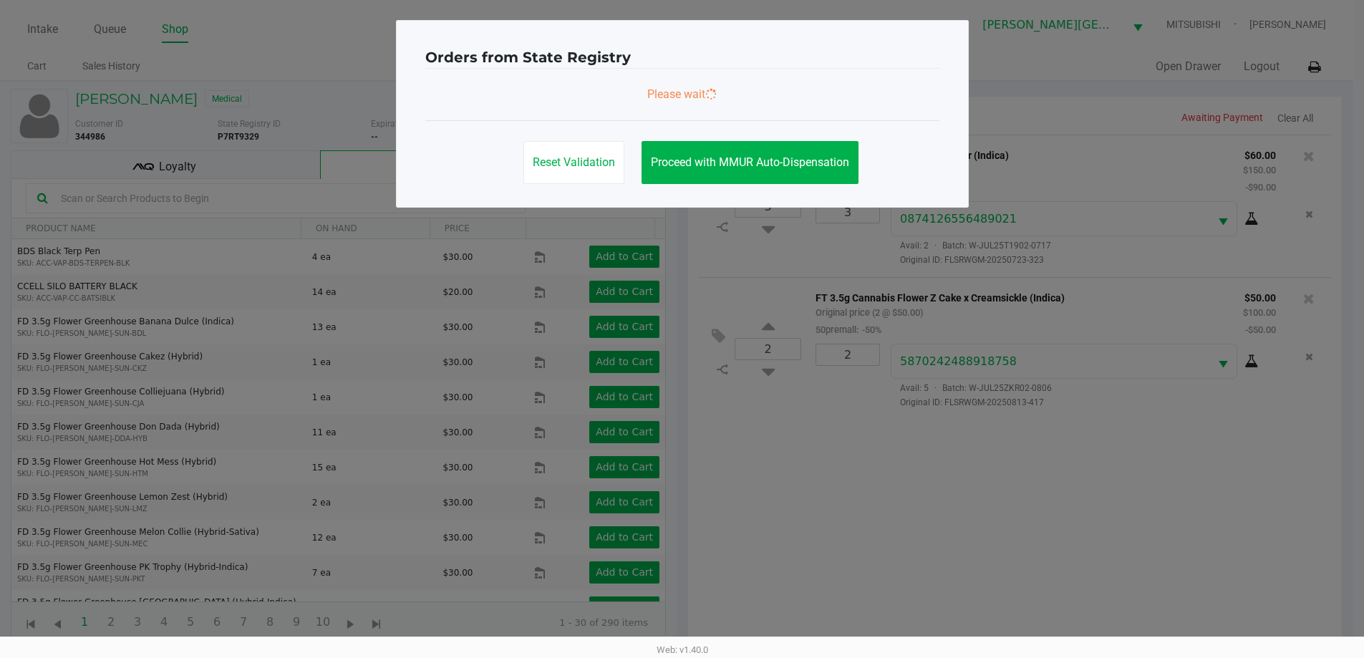
scroll to position [0, 0]
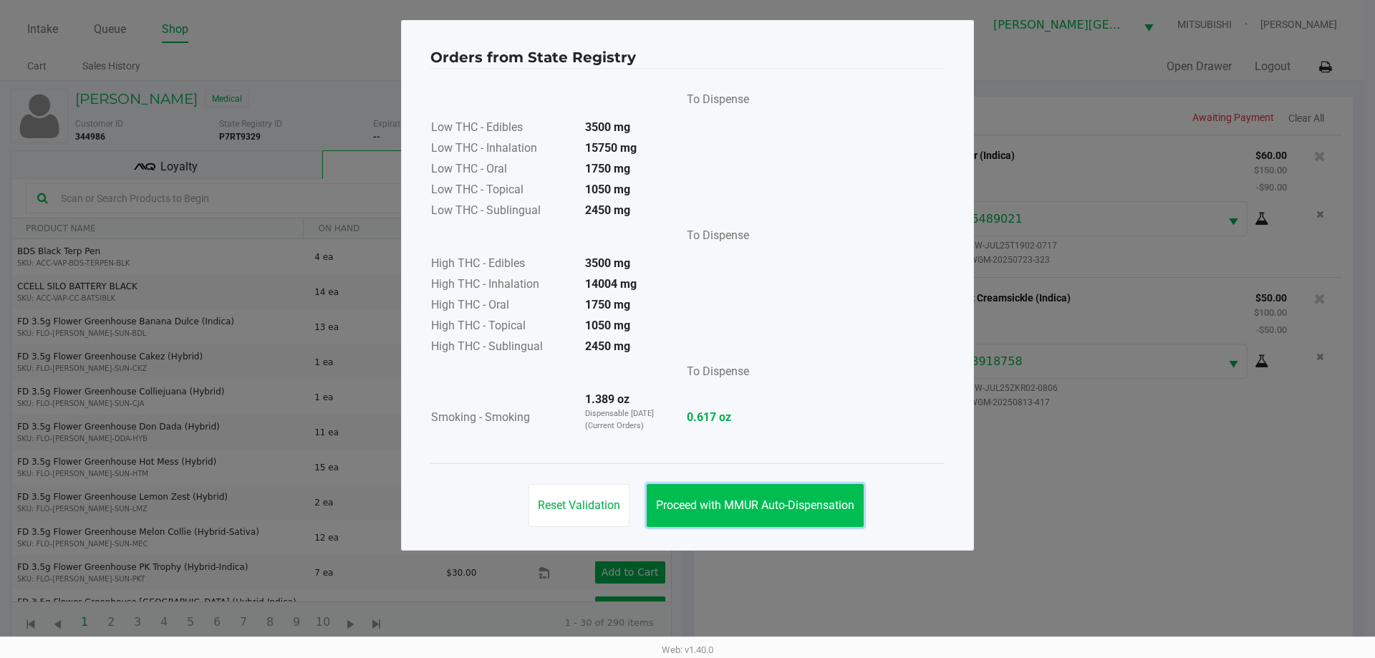
click at [827, 499] on span "Proceed with MMUR Auto-Dispensation" at bounding box center [755, 506] width 198 height 14
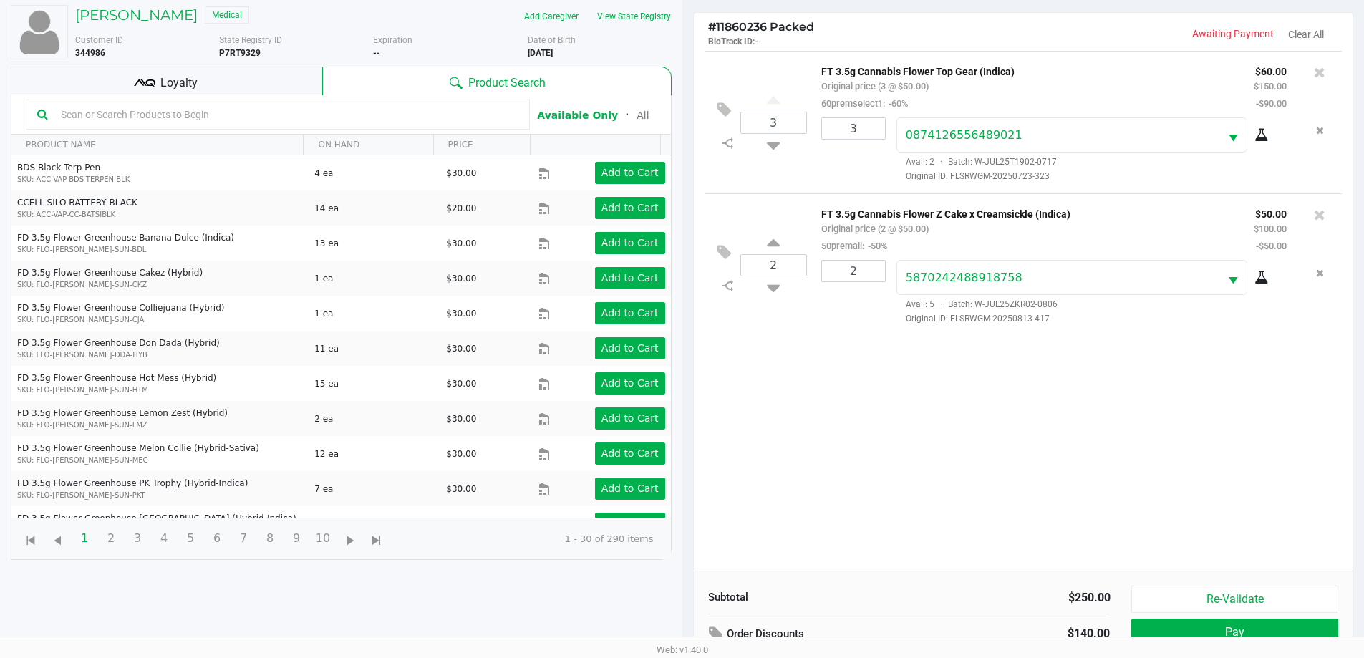
scroll to position [172, 0]
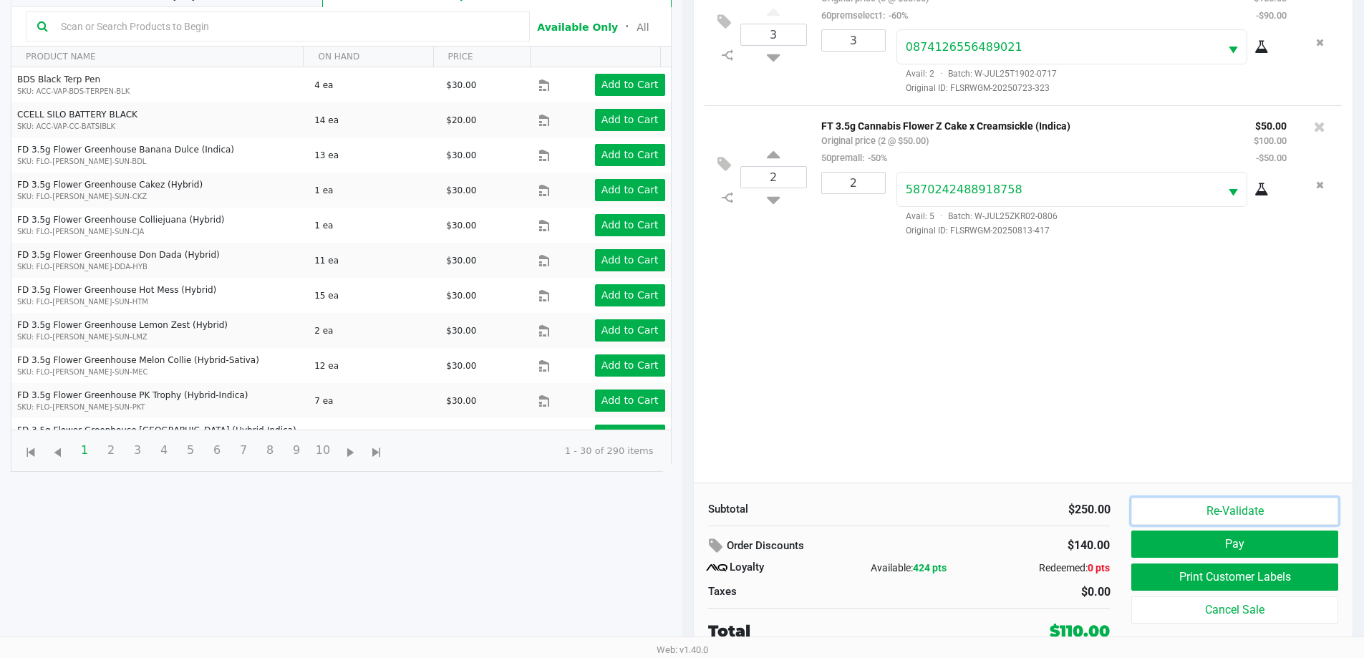
click at [1253, 510] on button "Re-Validate" at bounding box center [1235, 511] width 206 height 27
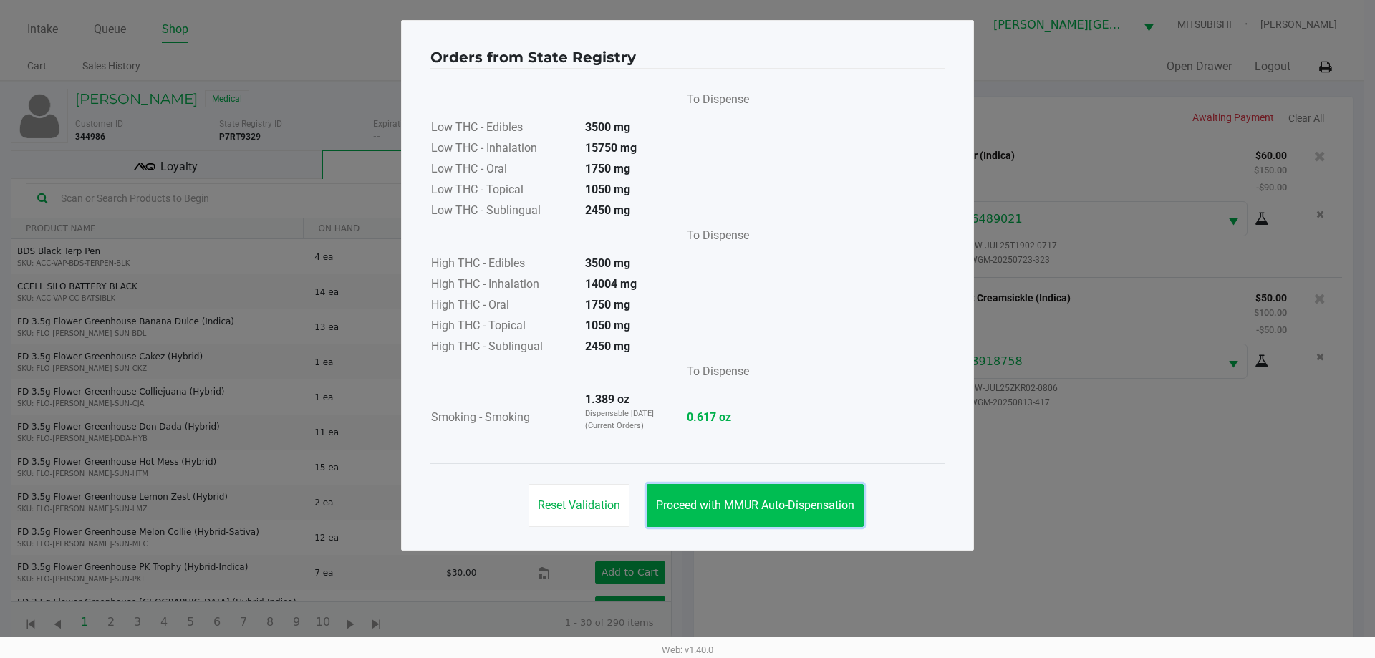
click at [837, 501] on span "Proceed with MMUR Auto-Dispensation" at bounding box center [755, 506] width 198 height 14
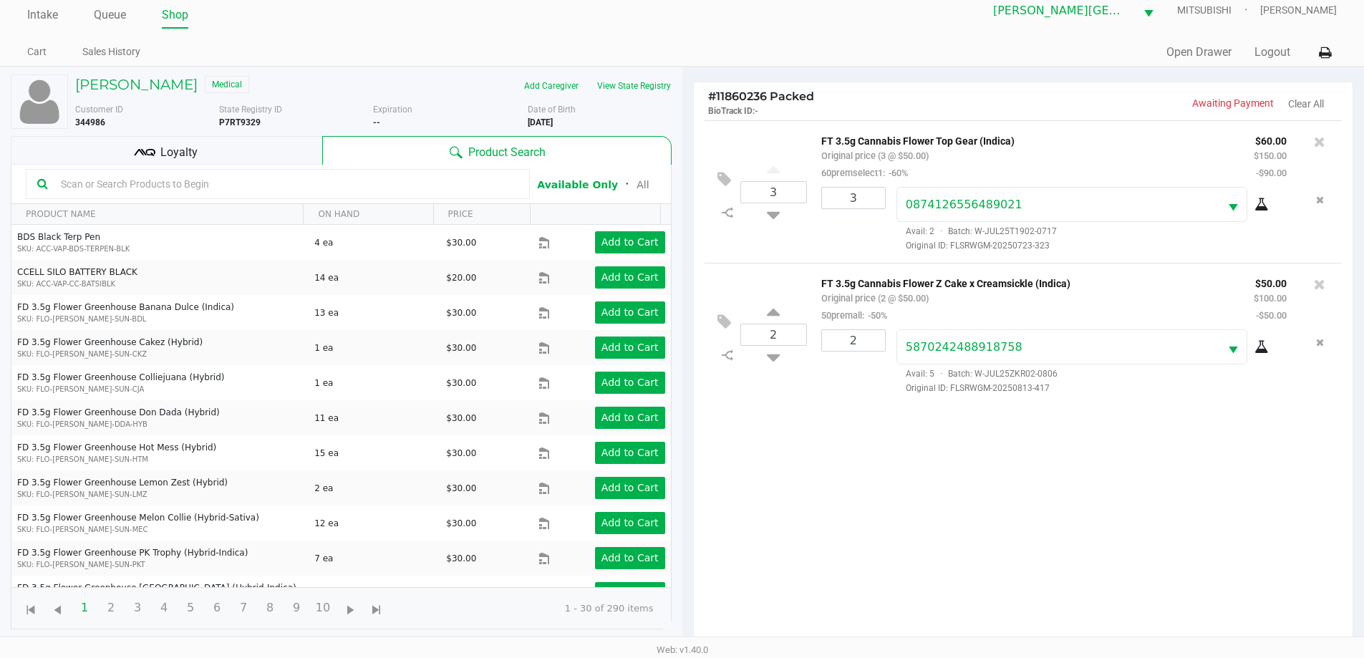
scroll to position [172, 0]
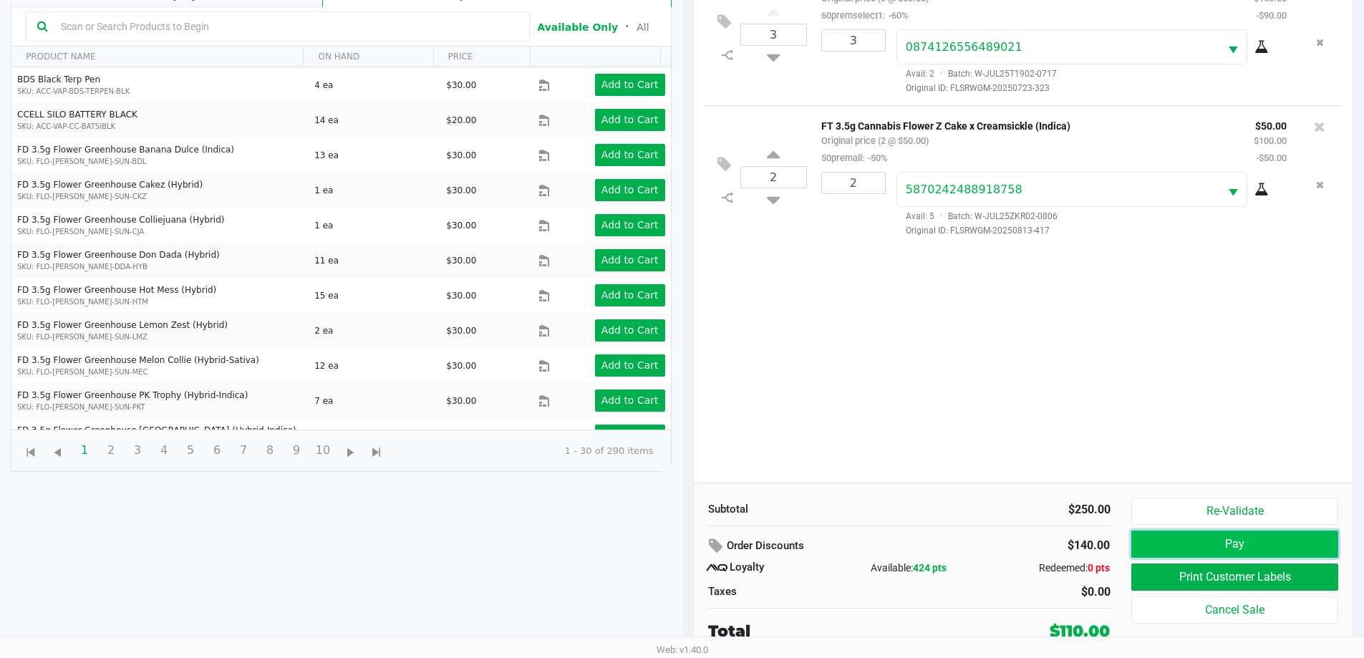
click at [1166, 534] on button "Pay" at bounding box center [1235, 544] width 206 height 27
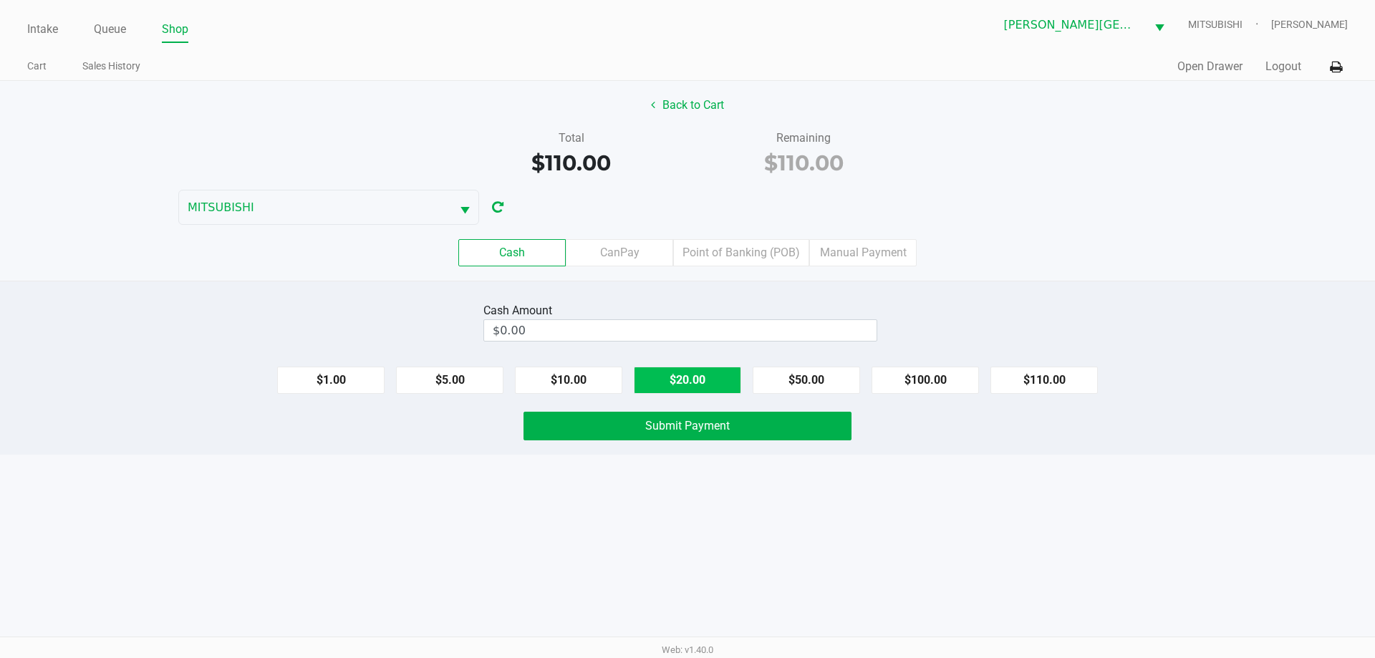
click at [703, 372] on button "$20.00" at bounding box center [687, 380] width 107 height 27
click at [704, 371] on button "$20.00" at bounding box center [687, 380] width 107 height 27
click at [704, 370] on button "$20.00" at bounding box center [687, 380] width 107 height 27
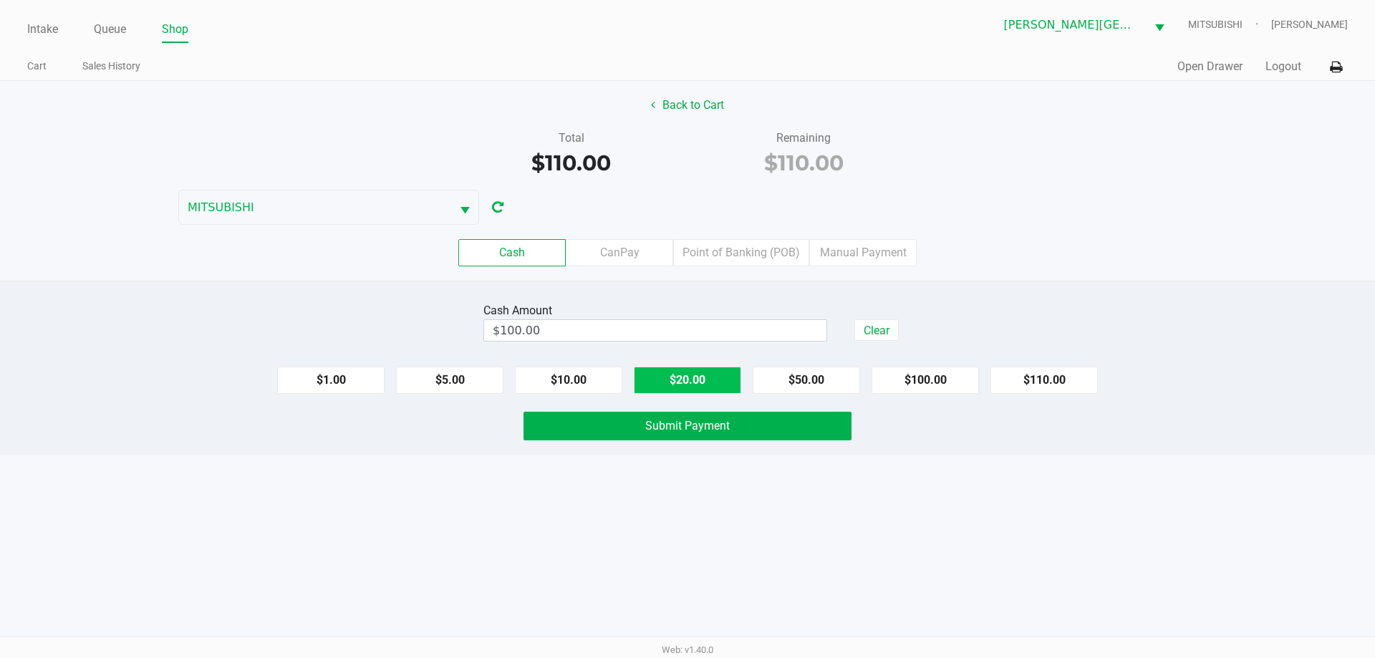
click at [704, 370] on button "$20.00" at bounding box center [687, 380] width 107 height 27
type input "$120.00"
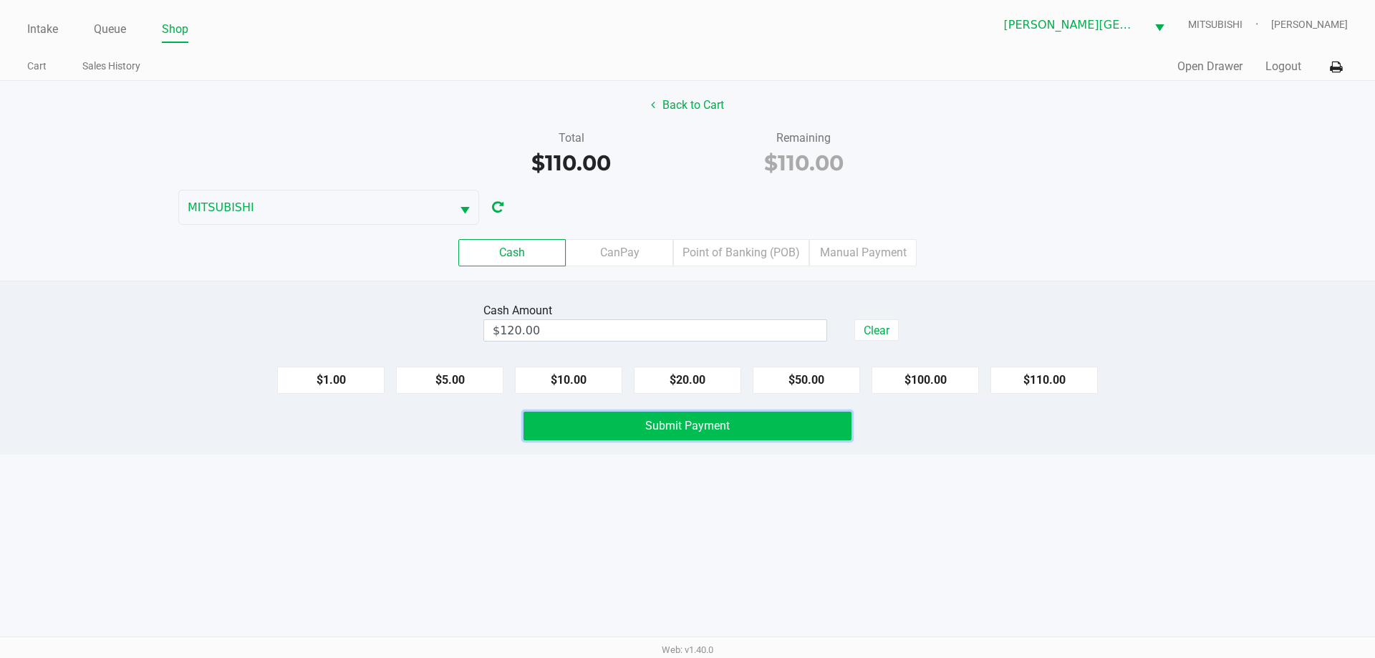
click at [668, 417] on button "Submit Payment" at bounding box center [688, 426] width 328 height 29
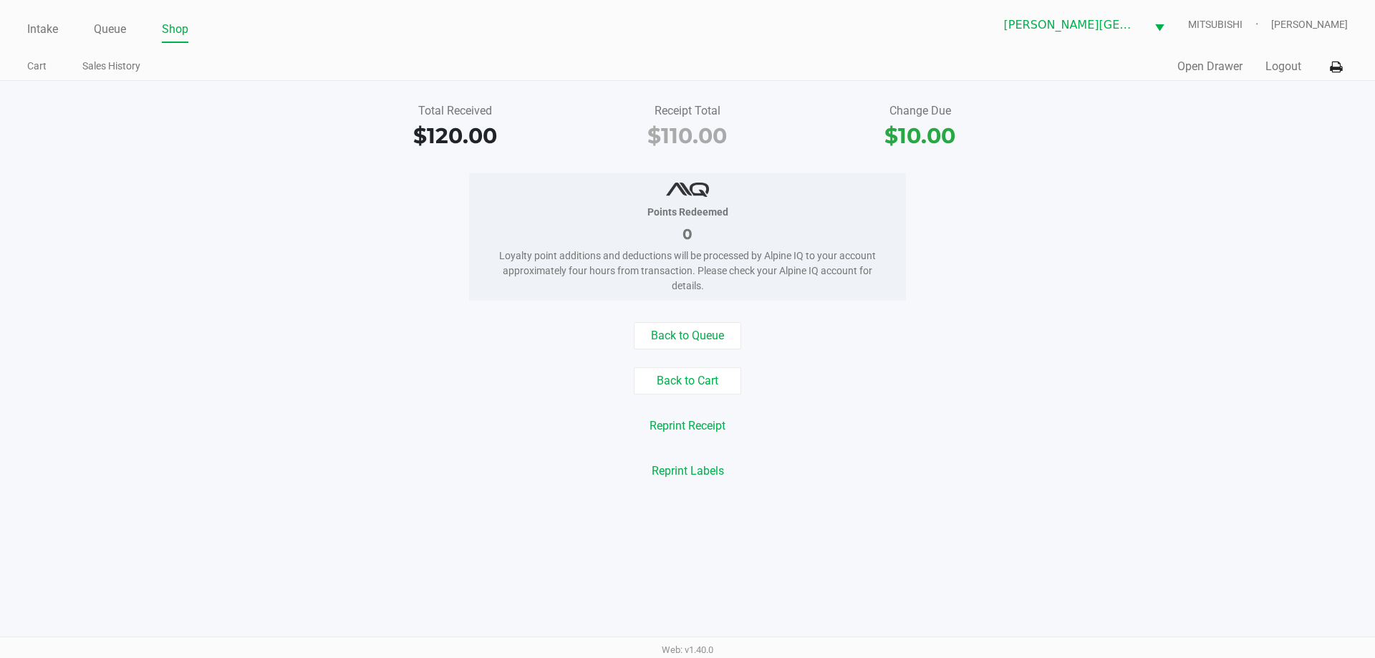
click at [4, 22] on div "Intake Queue Shop [PERSON_NAME][GEOGRAPHIC_DATA] WC MITSUBISHI [PERSON_NAME] Ca…" at bounding box center [687, 40] width 1375 height 81
click at [32, 23] on link "Intake" at bounding box center [42, 29] width 31 height 20
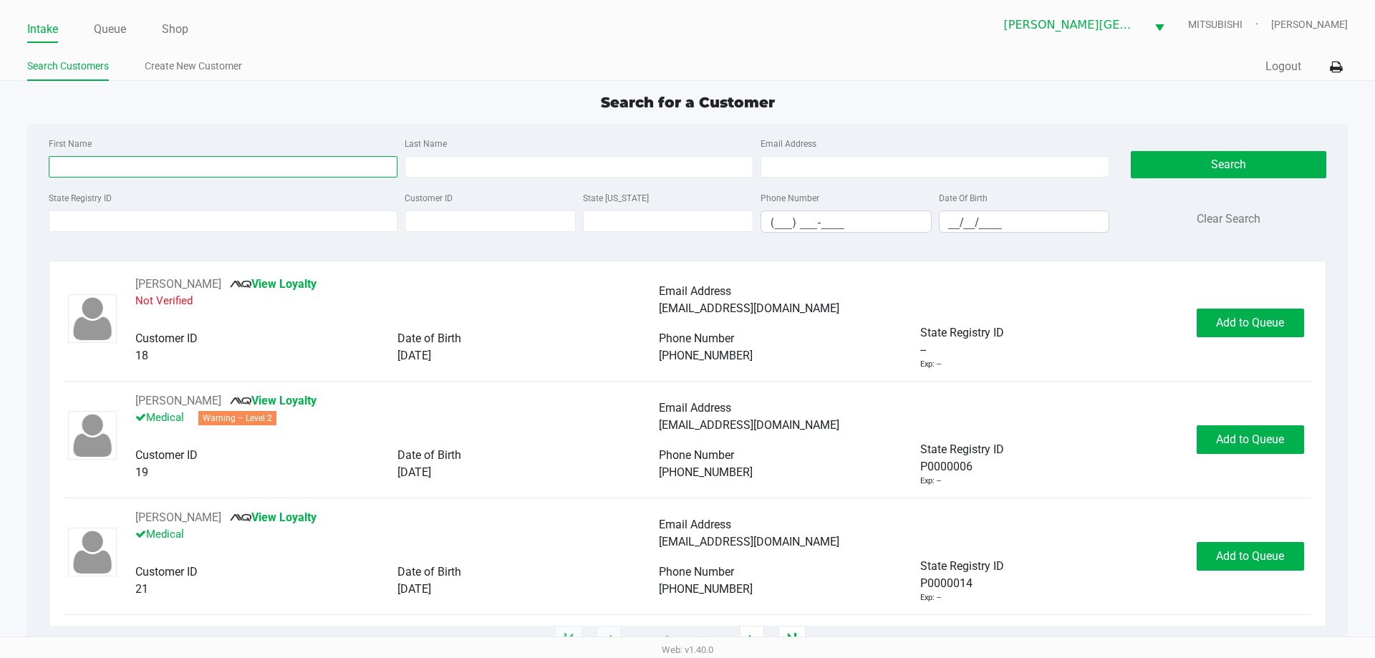
click at [103, 175] on input "First Name" at bounding box center [223, 166] width 349 height 21
click at [294, 223] on input "State Registry ID" at bounding box center [223, 221] width 349 height 21
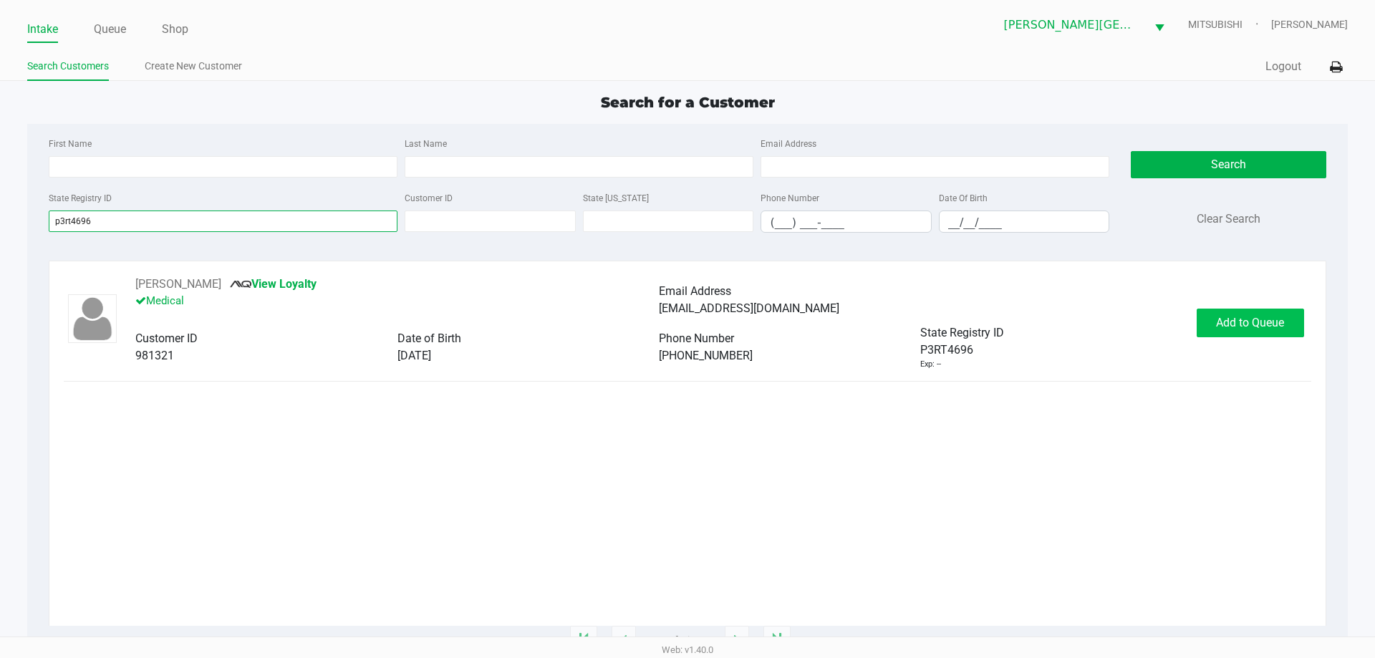
type input "p3rt4696"
click at [1230, 329] on span "Add to Queue" at bounding box center [1250, 323] width 68 height 14
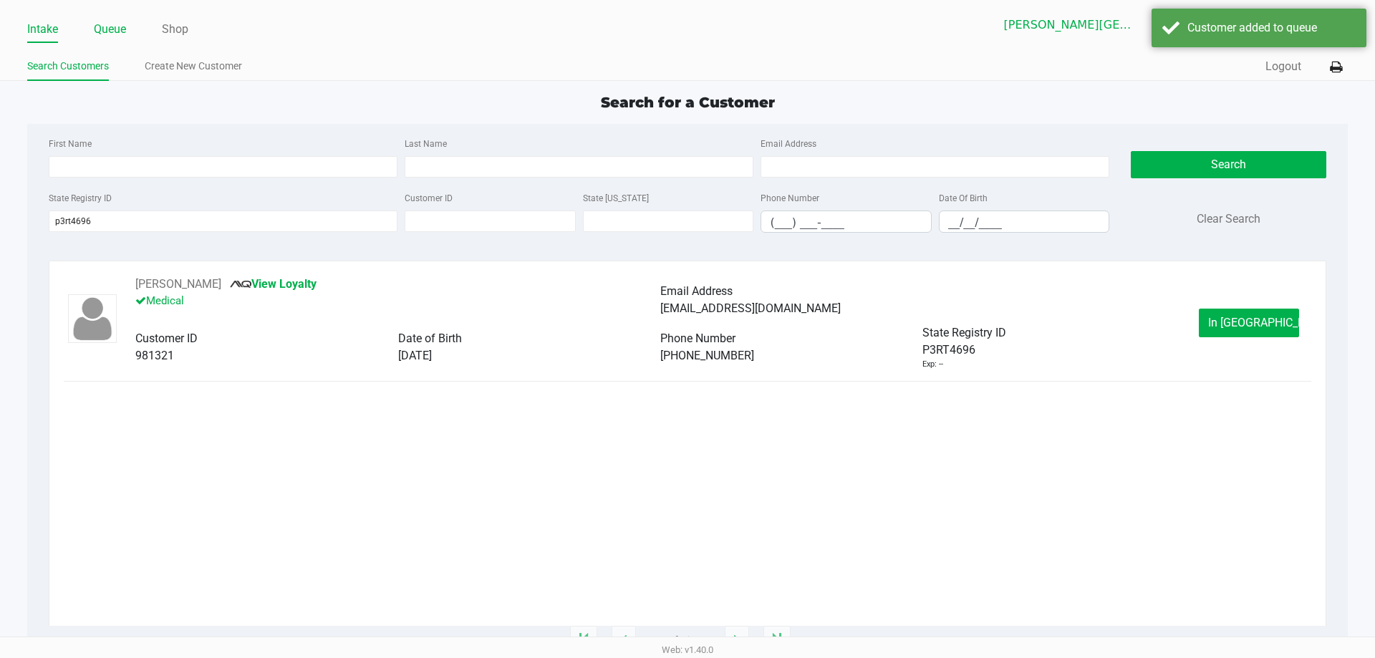
click at [118, 19] on li "Queue" at bounding box center [110, 30] width 32 height 25
click at [118, 26] on link "Queue" at bounding box center [110, 29] width 32 height 20
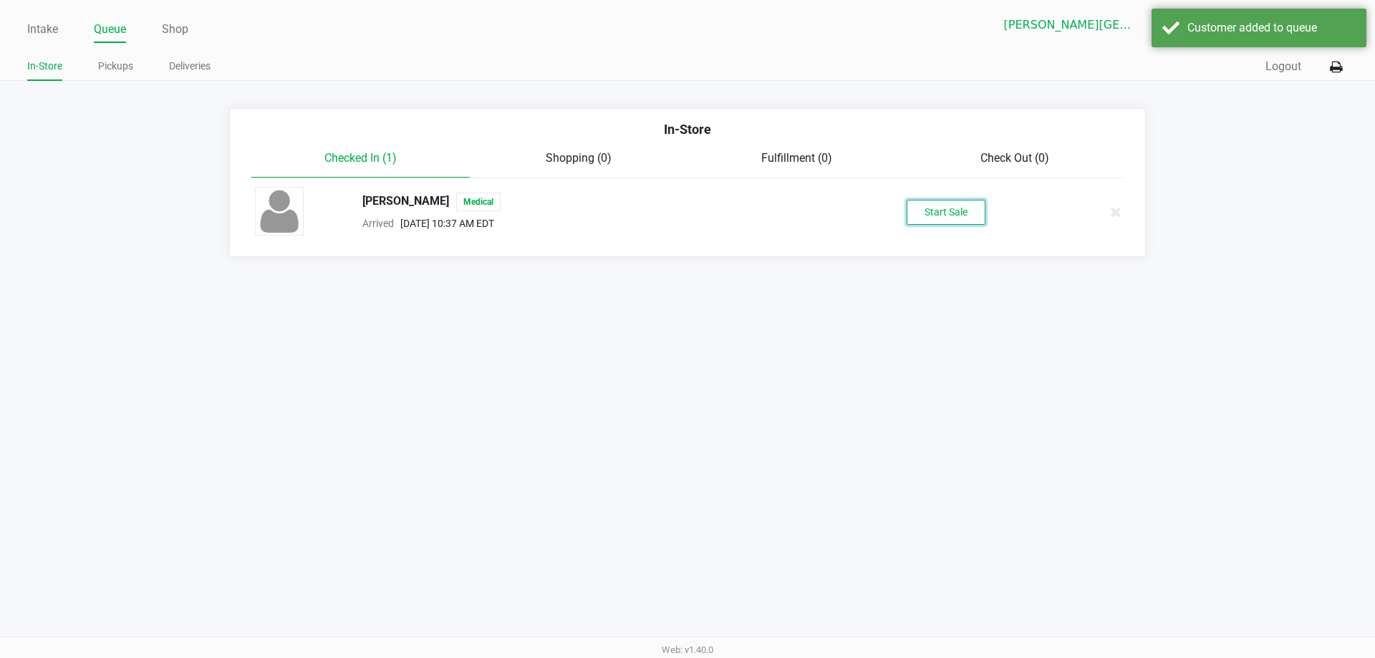
click at [947, 198] on div "[PERSON_NAME] Medical Arrived [DATE] 10:37 AM EDT Start Sale" at bounding box center [687, 212] width 887 height 50
click at [943, 205] on button "Start Sale" at bounding box center [946, 212] width 79 height 25
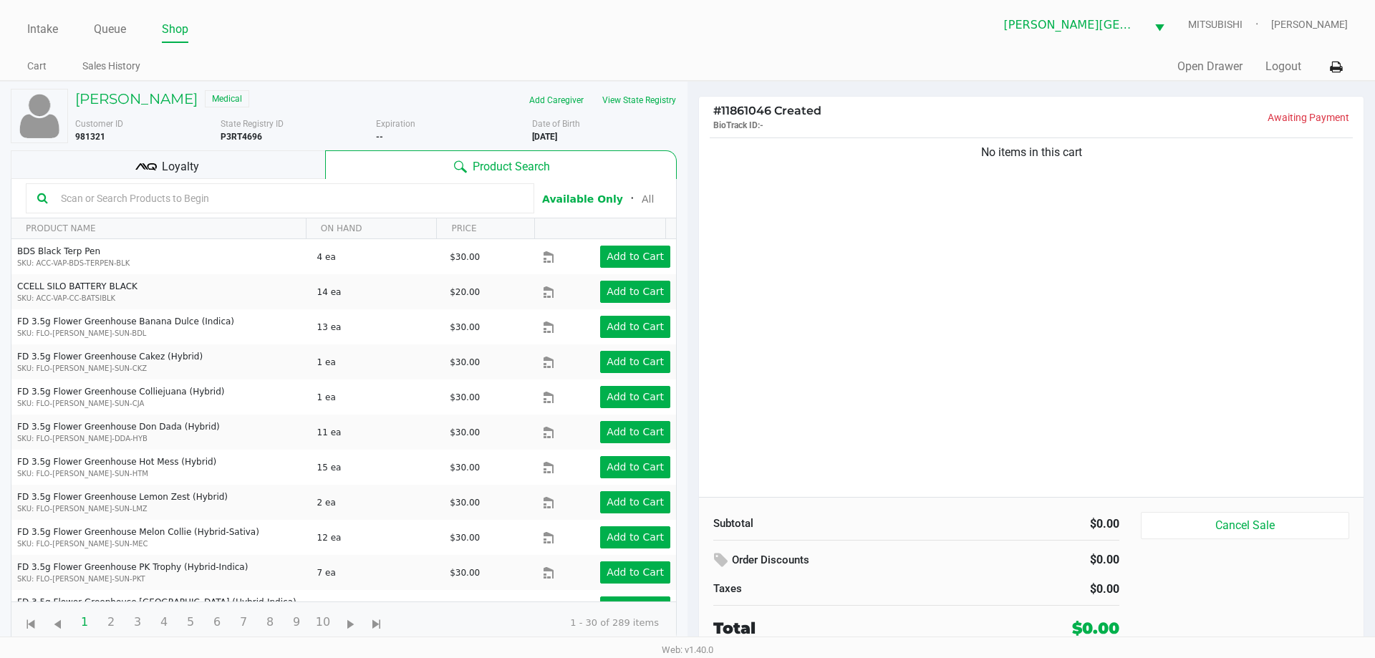
click at [259, 173] on div "Loyalty" at bounding box center [168, 164] width 314 height 29
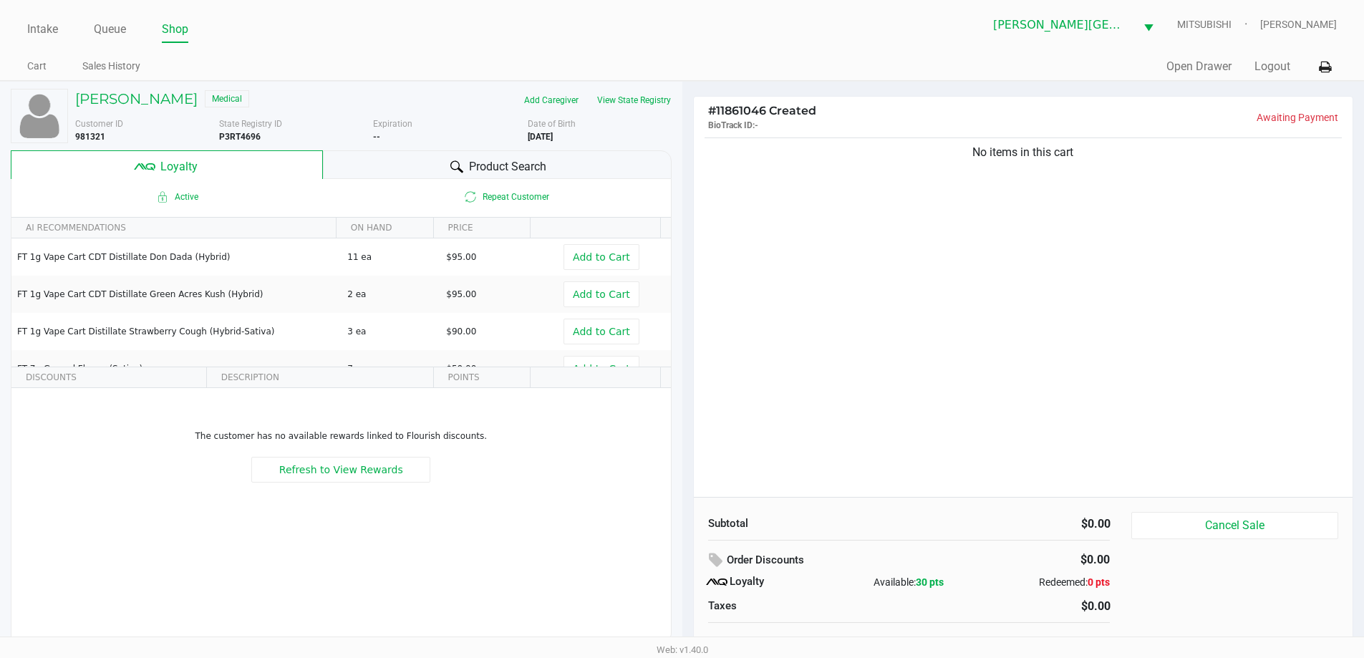
click at [489, 160] on span "Product Search" at bounding box center [507, 166] width 77 height 17
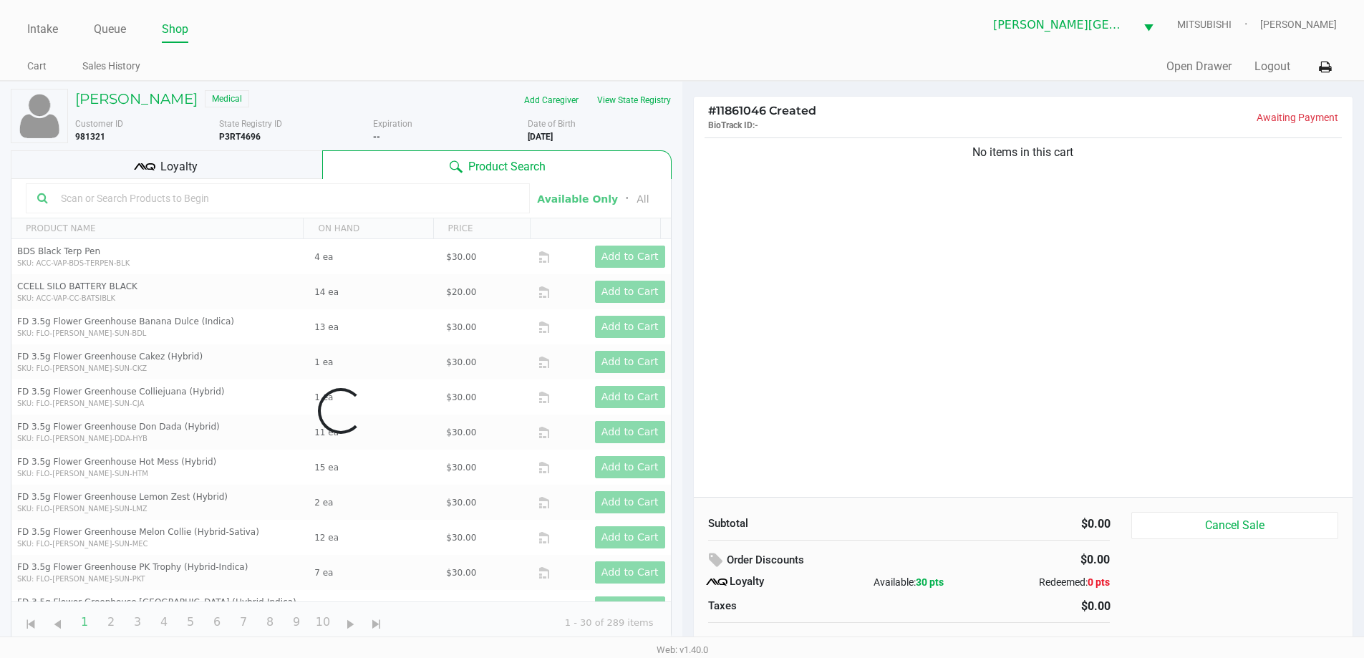
click at [891, 221] on div "No items in this cart" at bounding box center [1024, 316] width 660 height 362
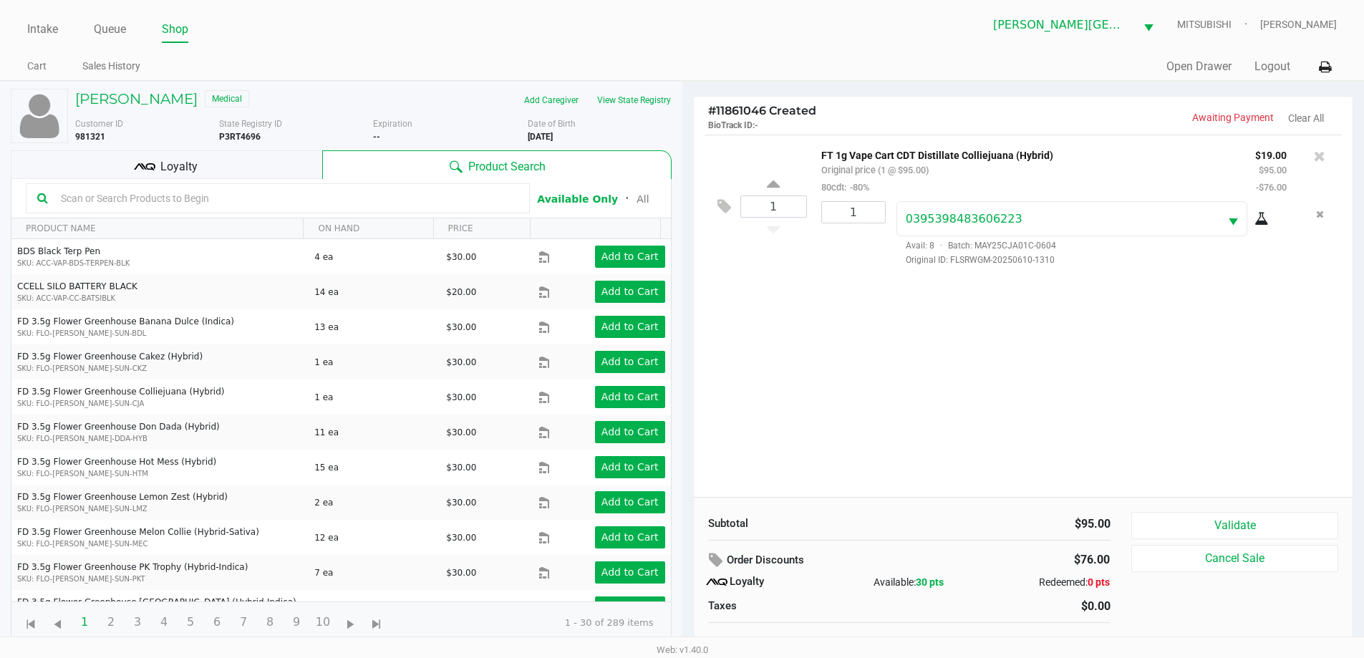
click at [247, 169] on div "Loyalty" at bounding box center [167, 164] width 312 height 29
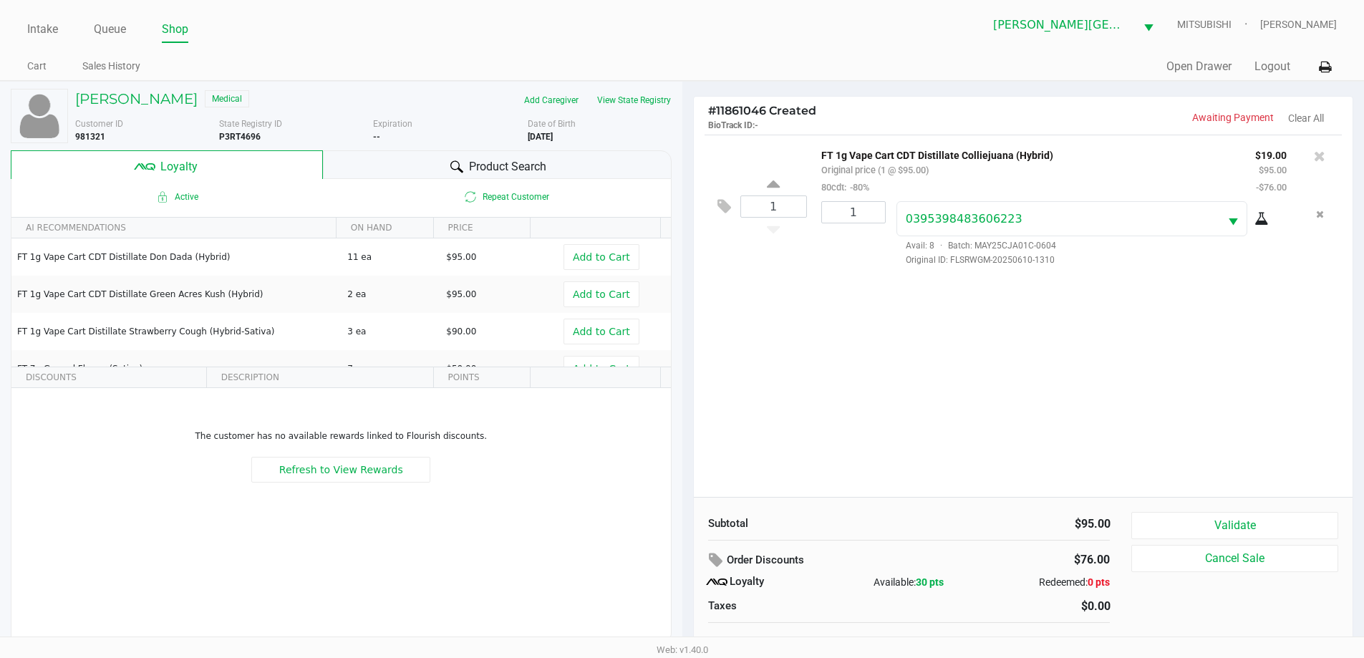
click at [524, 173] on span "Product Search" at bounding box center [507, 166] width 77 height 17
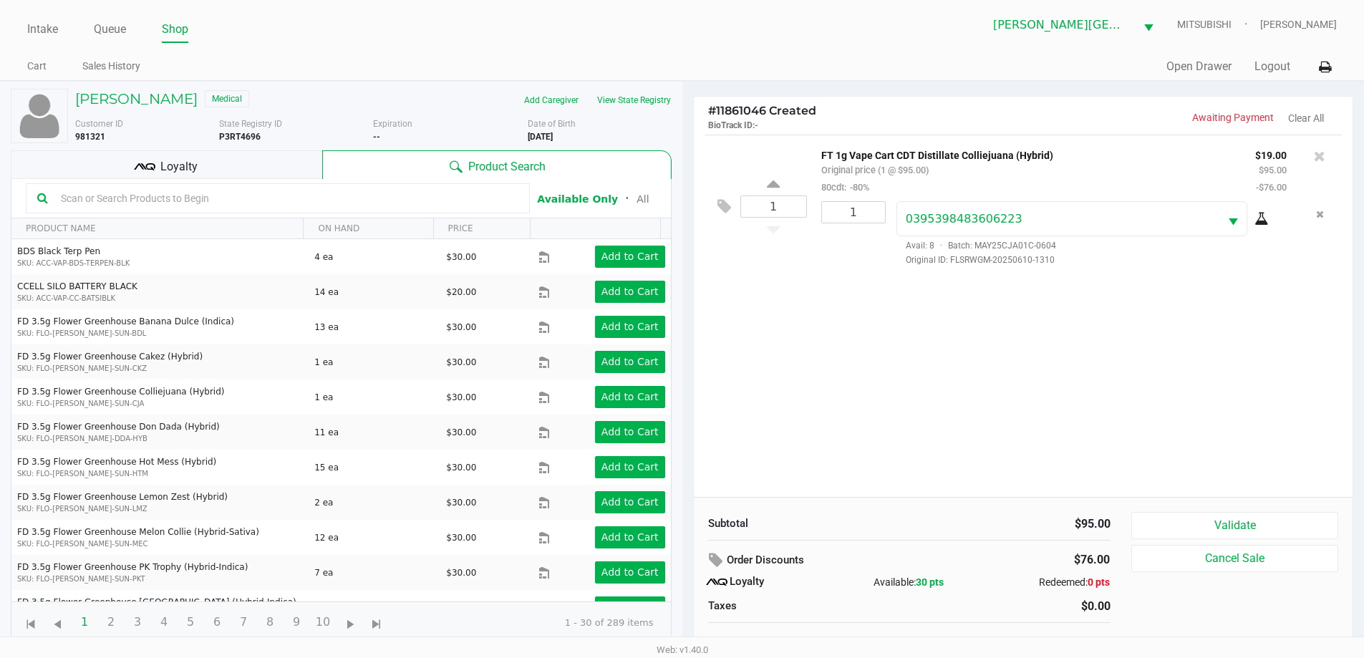
click at [298, 161] on div "Loyalty" at bounding box center [167, 164] width 312 height 29
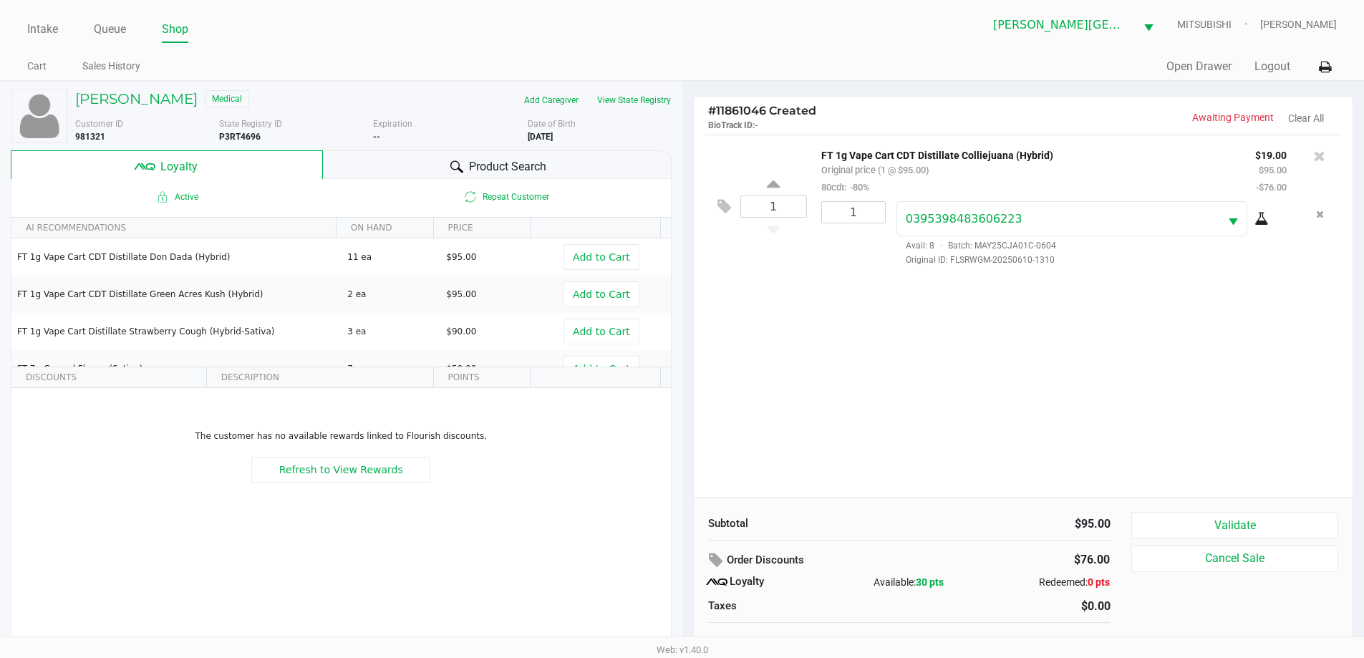
click at [502, 158] on span "Product Search" at bounding box center [507, 166] width 77 height 17
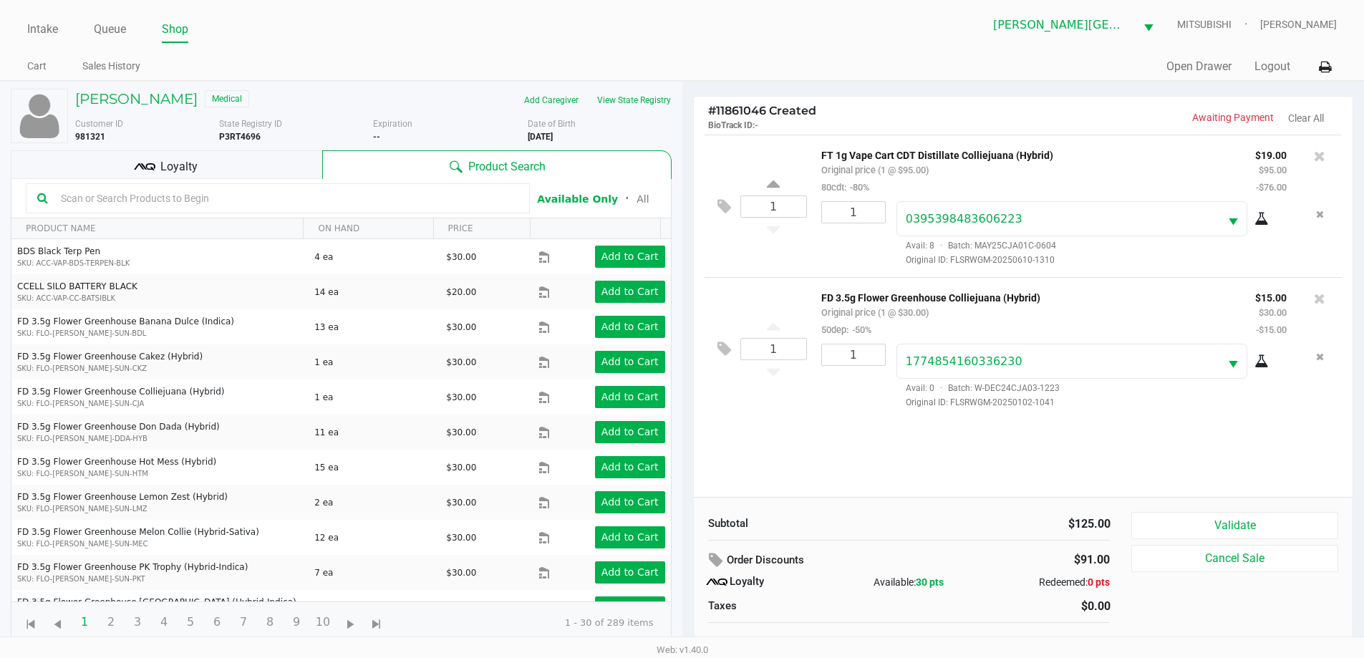
click at [271, 161] on div "Loyalty" at bounding box center [167, 164] width 312 height 29
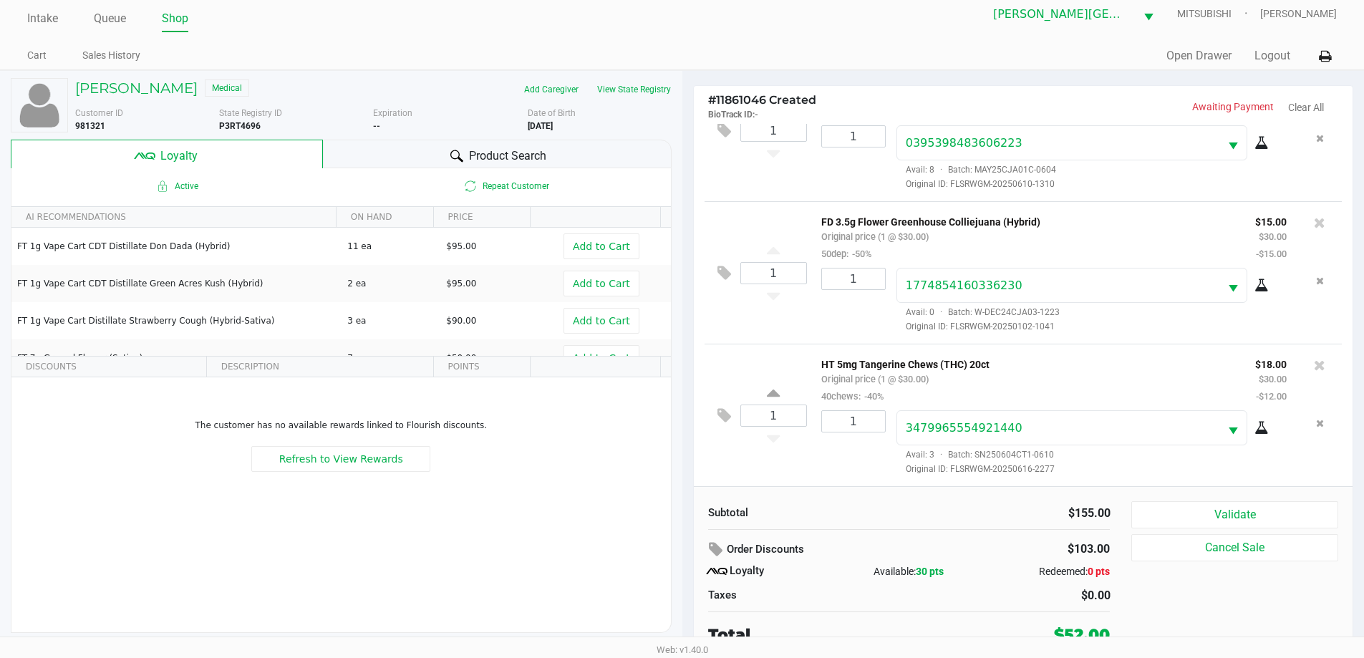
scroll to position [14, 0]
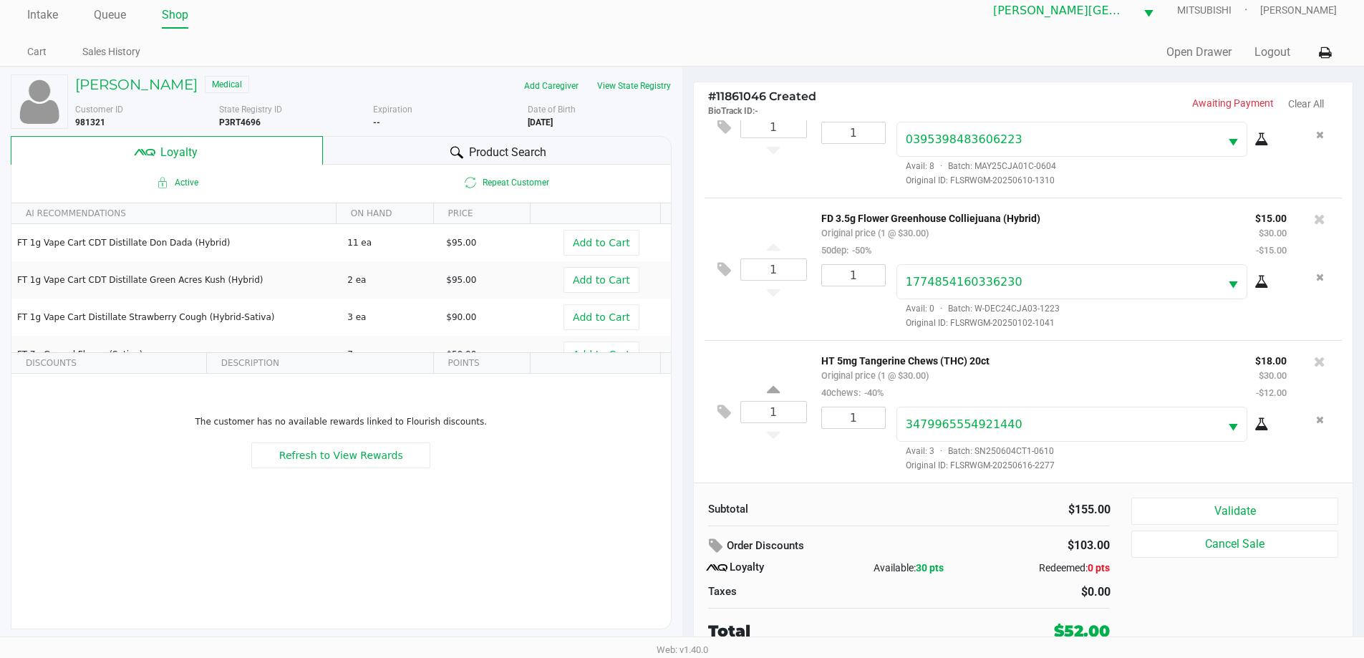
click at [1243, 496] on div "Subtotal $155.00 Order Discounts $103.00 Loyalty Available: 30 pts Redeemed: 0 …" at bounding box center [1024, 570] width 660 height 175
click at [1244, 501] on button "Validate" at bounding box center [1235, 511] width 206 height 27
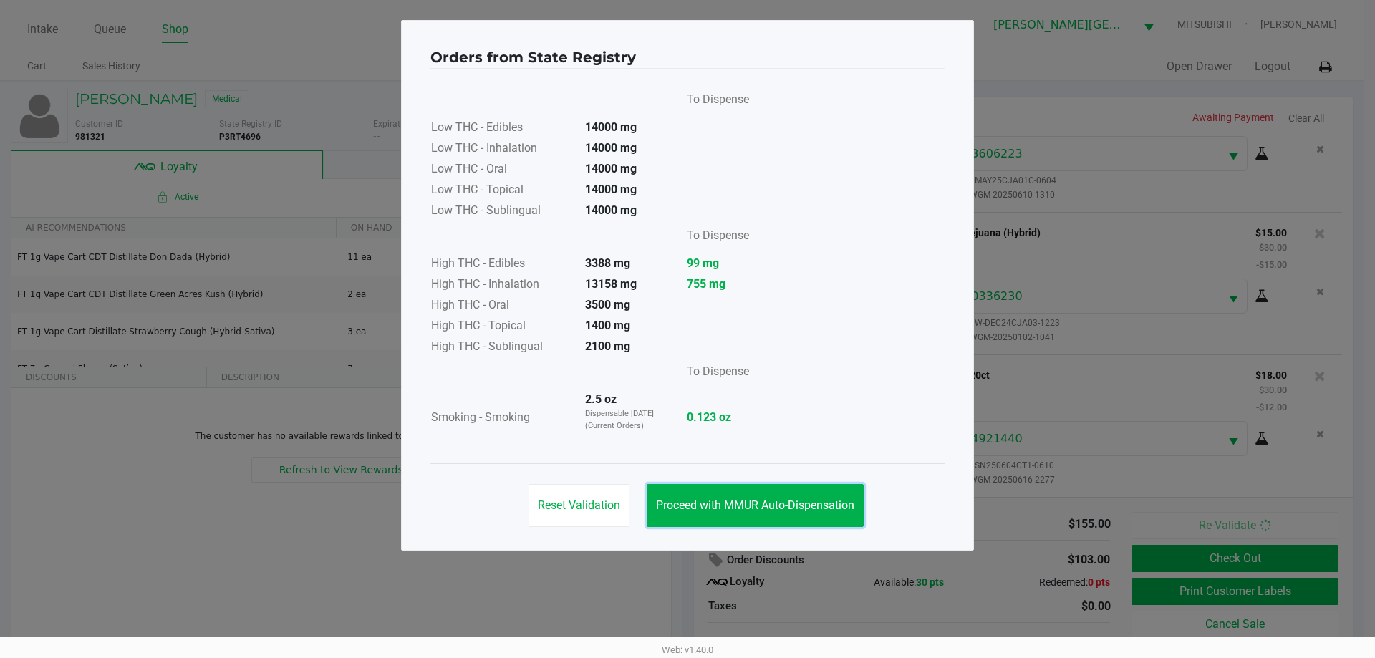
drag, startPoint x: 835, startPoint y: 512, endPoint x: 1116, endPoint y: 525, distance: 281.1
click at [835, 511] on button "Proceed with MMUR Auto-Dispensation" at bounding box center [755, 505] width 217 height 43
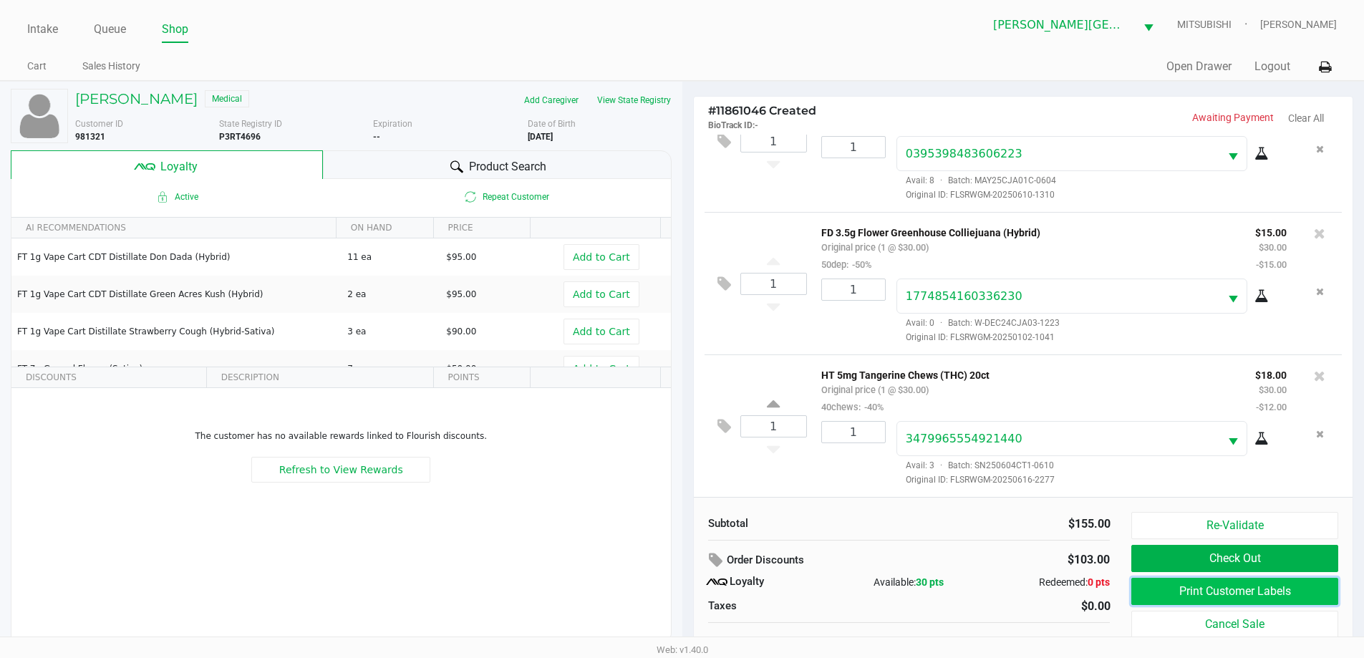
click at [1236, 596] on button "Print Customer Labels" at bounding box center [1235, 591] width 206 height 27
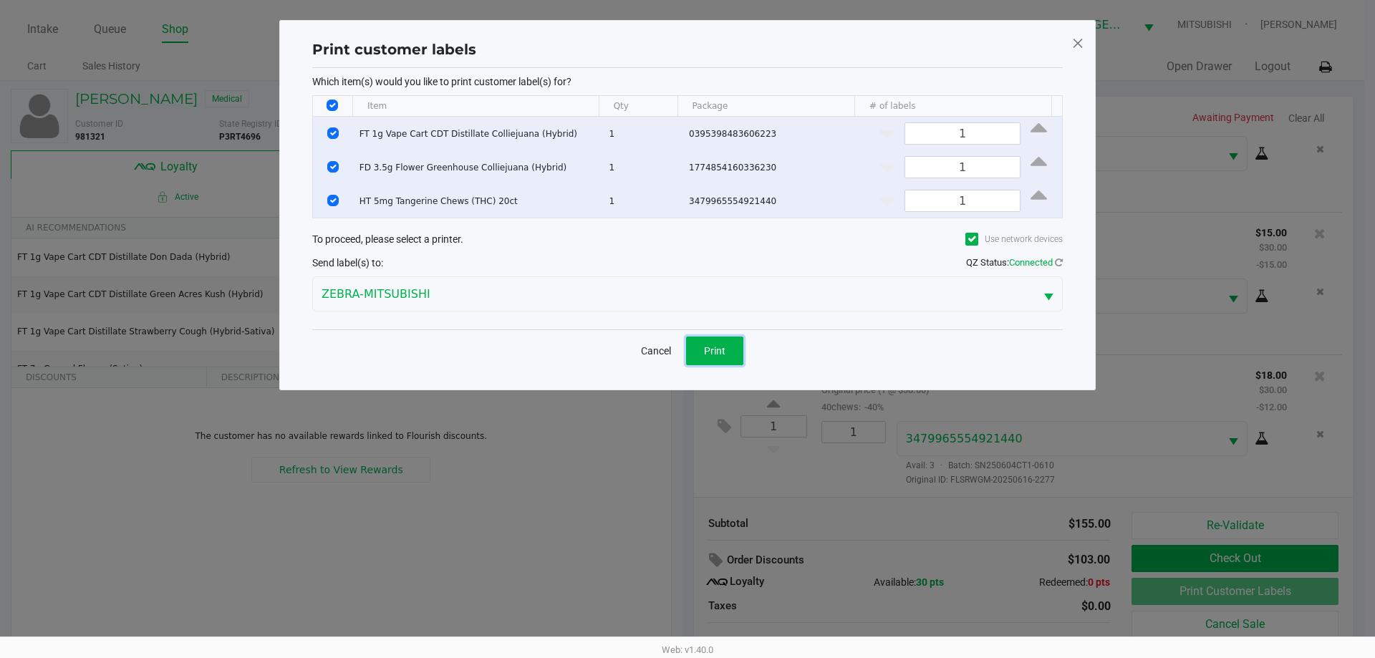
click at [726, 352] on button "Print" at bounding box center [714, 351] width 57 height 29
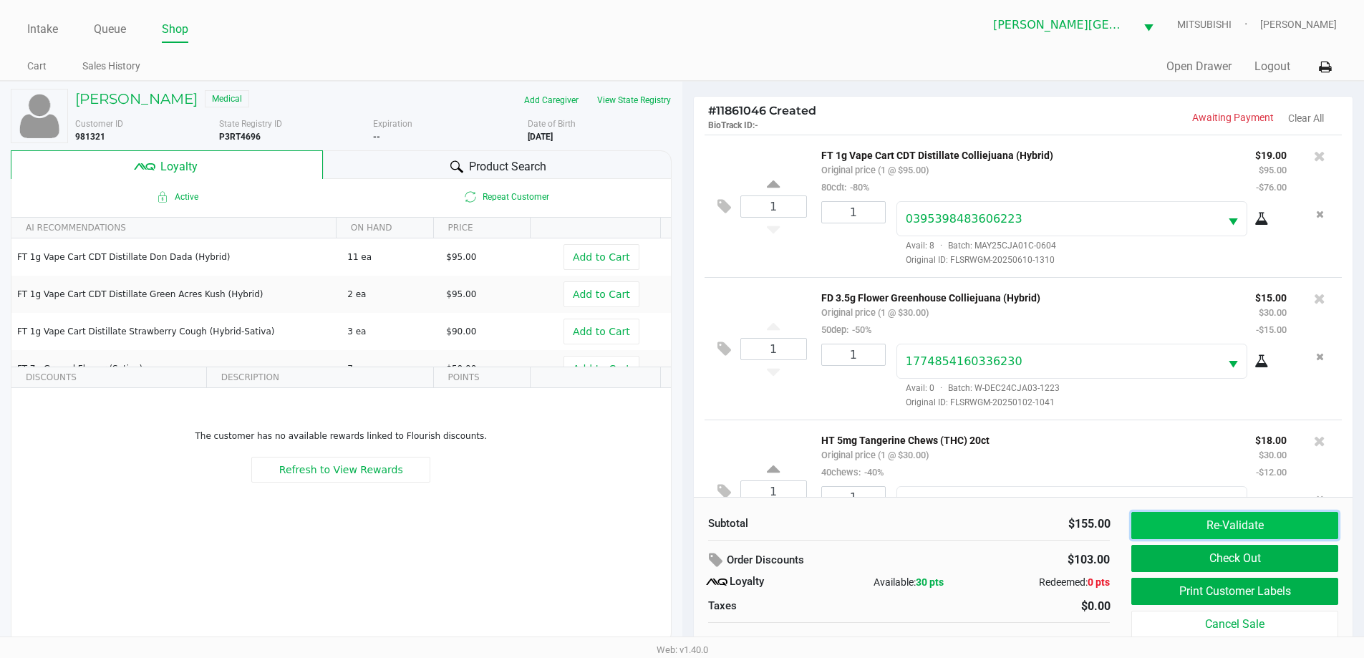
click at [1282, 528] on button "Re-Validate" at bounding box center [1235, 525] width 206 height 27
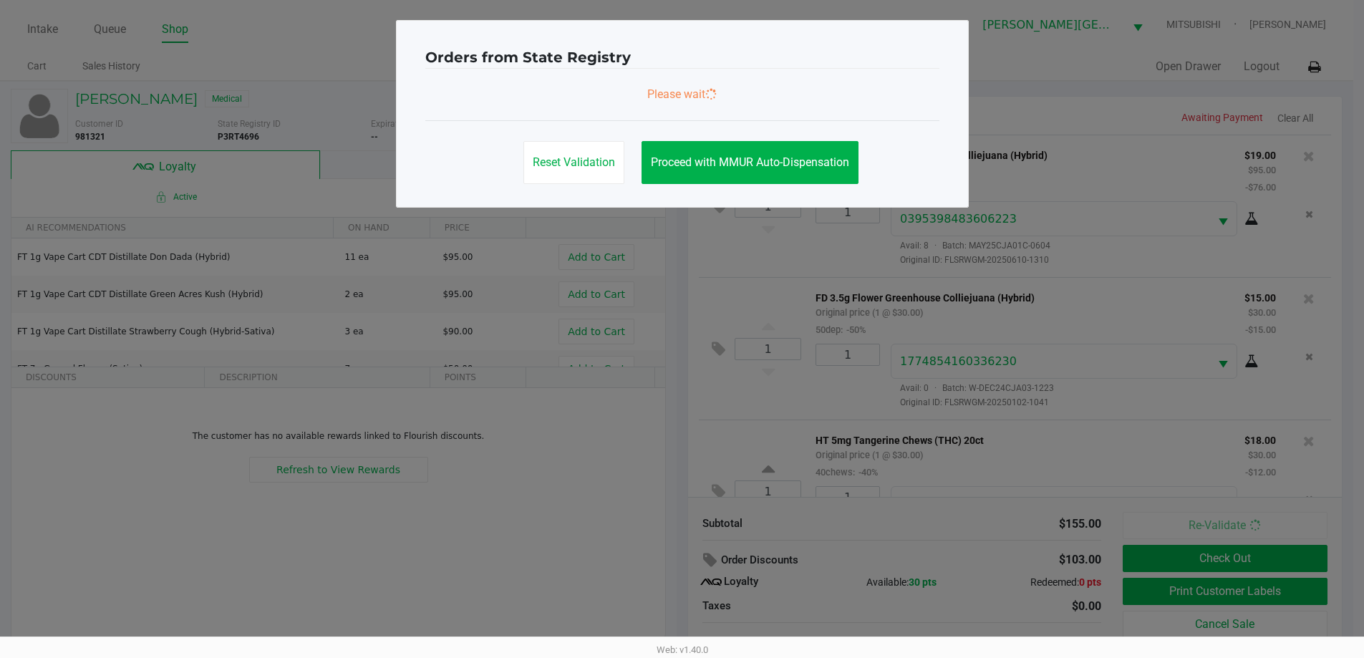
scroll to position [67, 0]
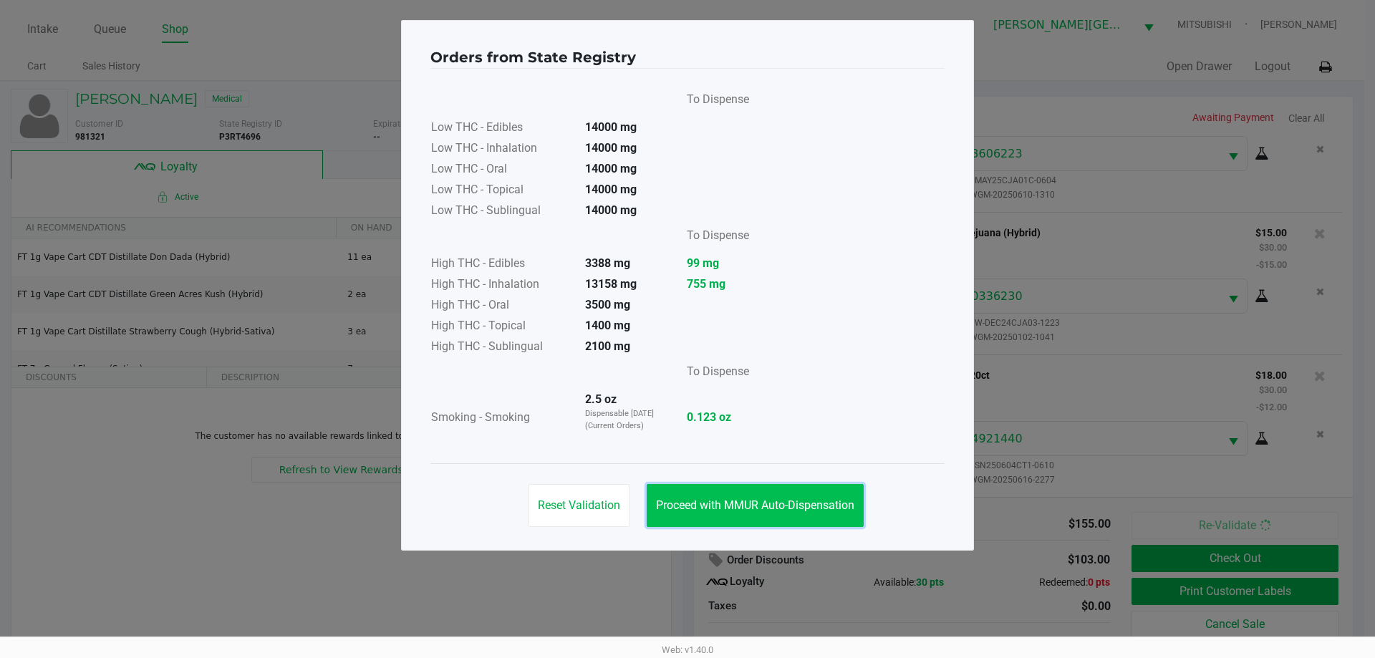
click at [769, 518] on button "Proceed with MMUR Auto-Dispensation" at bounding box center [755, 505] width 217 height 43
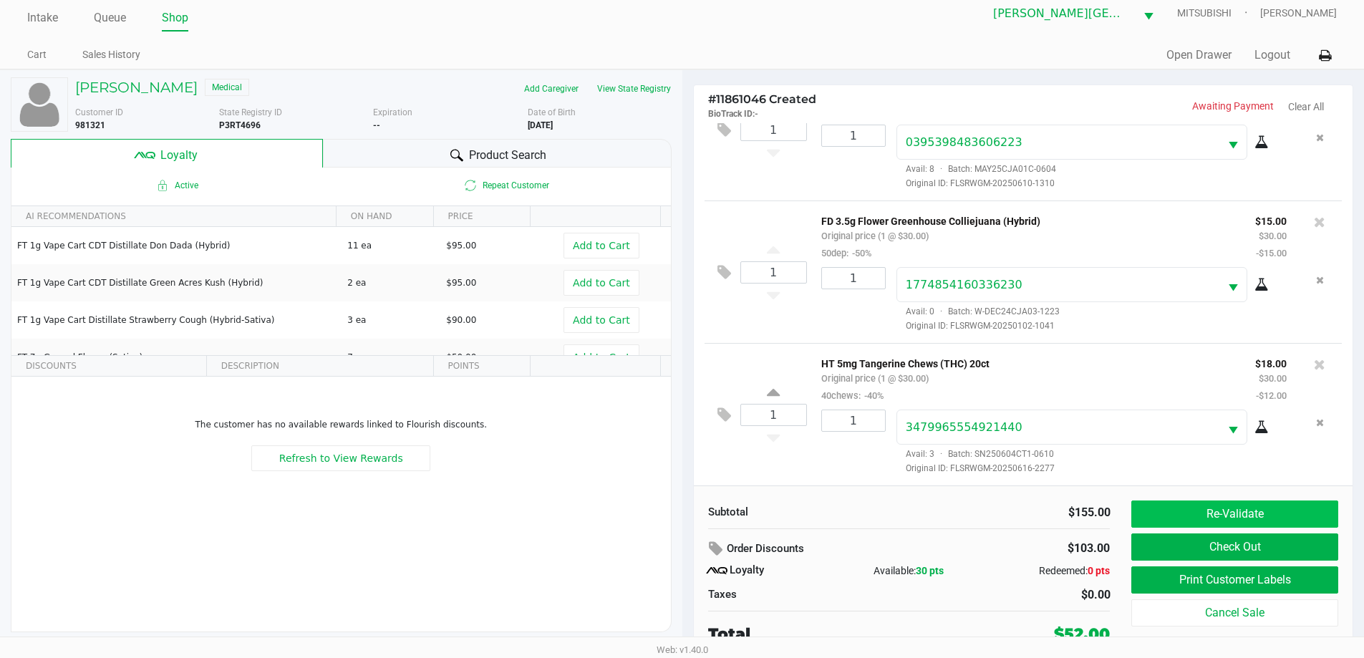
scroll to position [14, 0]
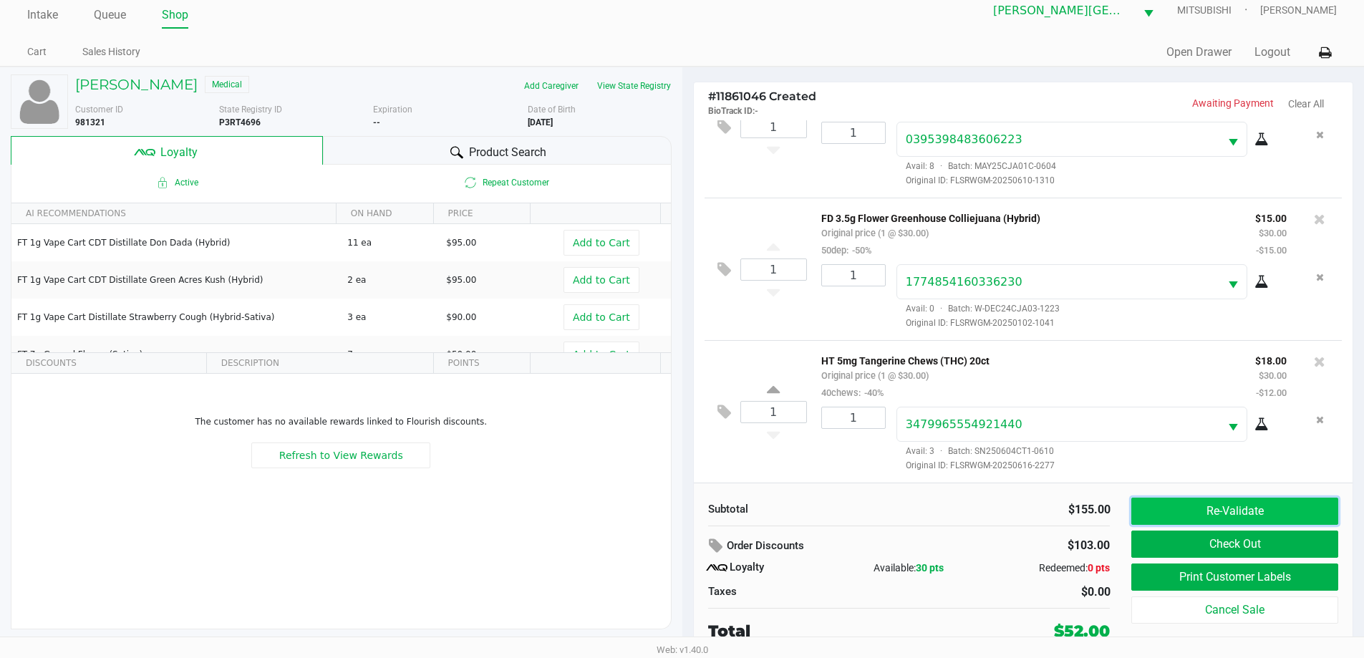
click at [1237, 510] on button "Re-Validate" at bounding box center [1235, 511] width 206 height 27
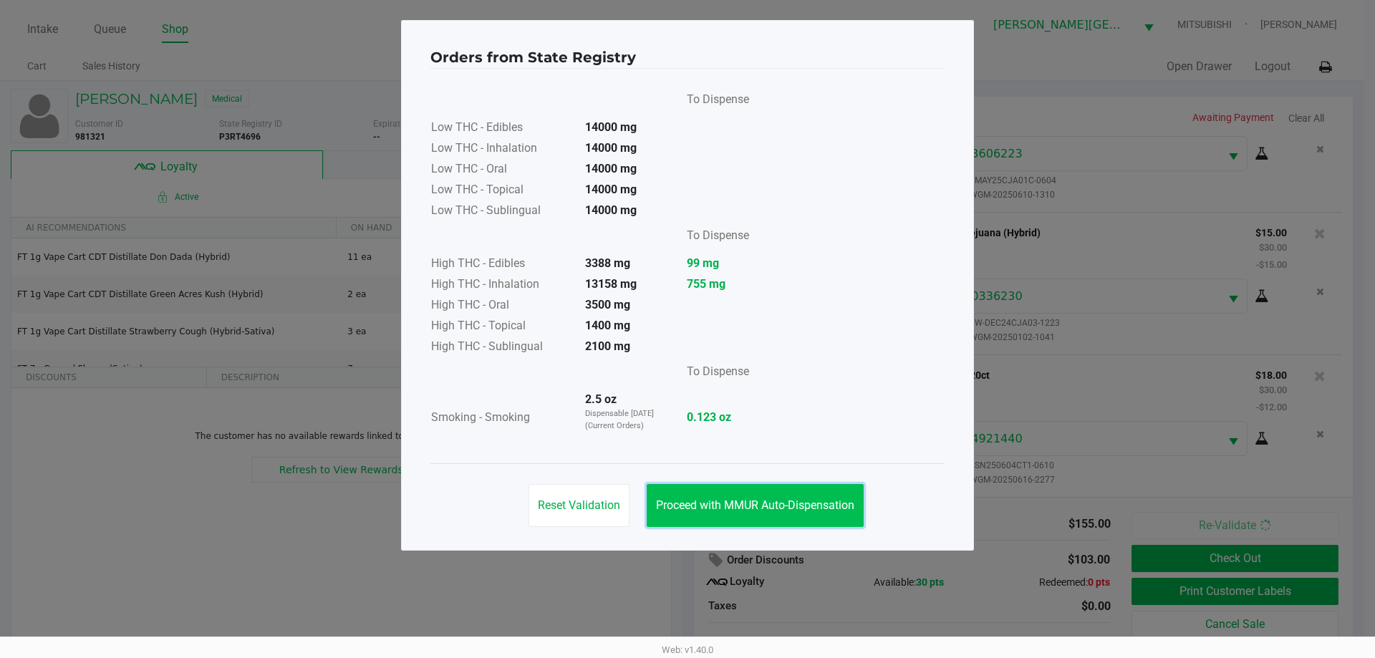
click at [786, 485] on button "Proceed with MMUR Auto-Dispensation" at bounding box center [755, 505] width 217 height 43
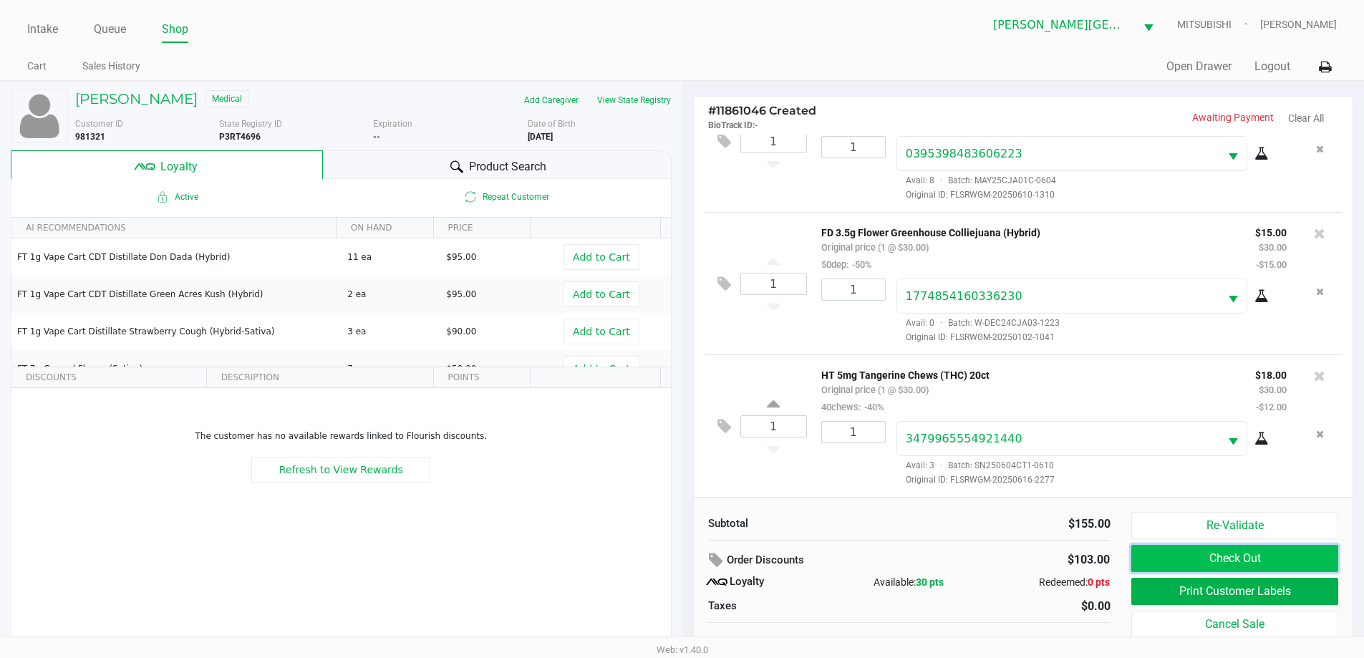
click at [1188, 563] on button "Check Out" at bounding box center [1235, 558] width 206 height 27
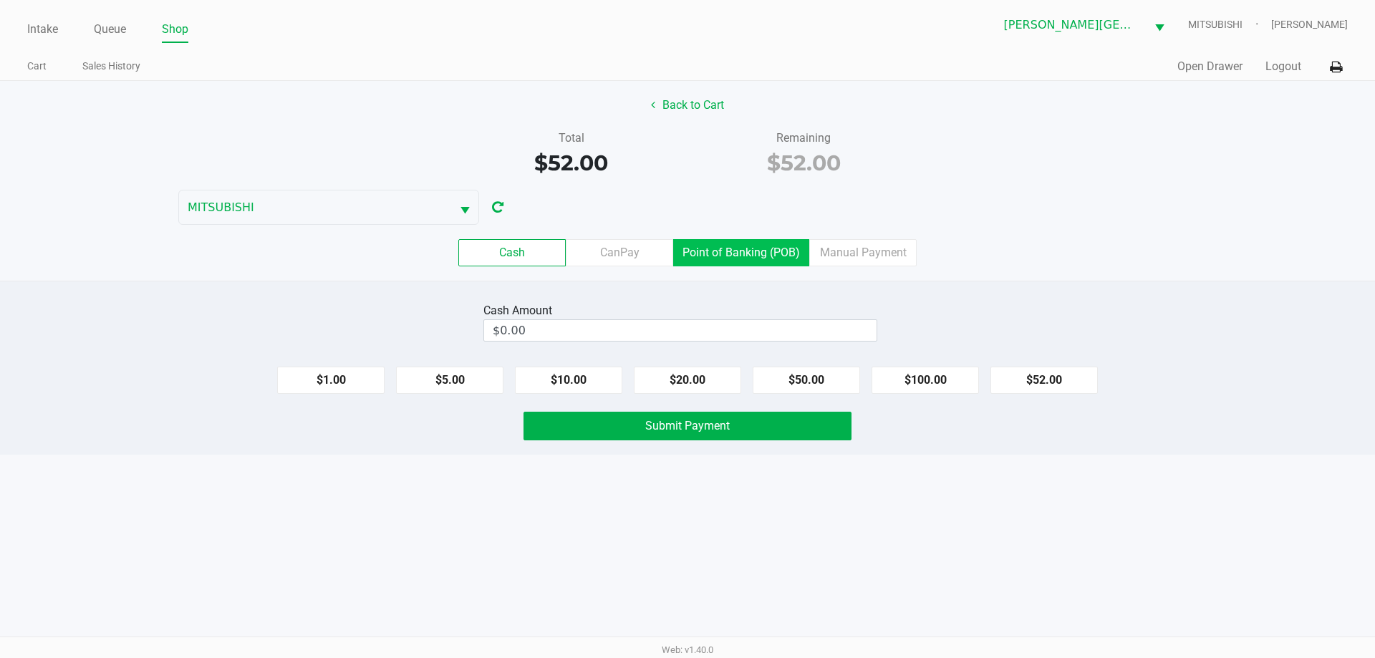
click at [737, 243] on label "Point of Banking (POB)" at bounding box center [741, 252] width 136 height 27
click at [0, 0] on 7 "Point of Banking (POB)" at bounding box center [0, 0] width 0 height 0
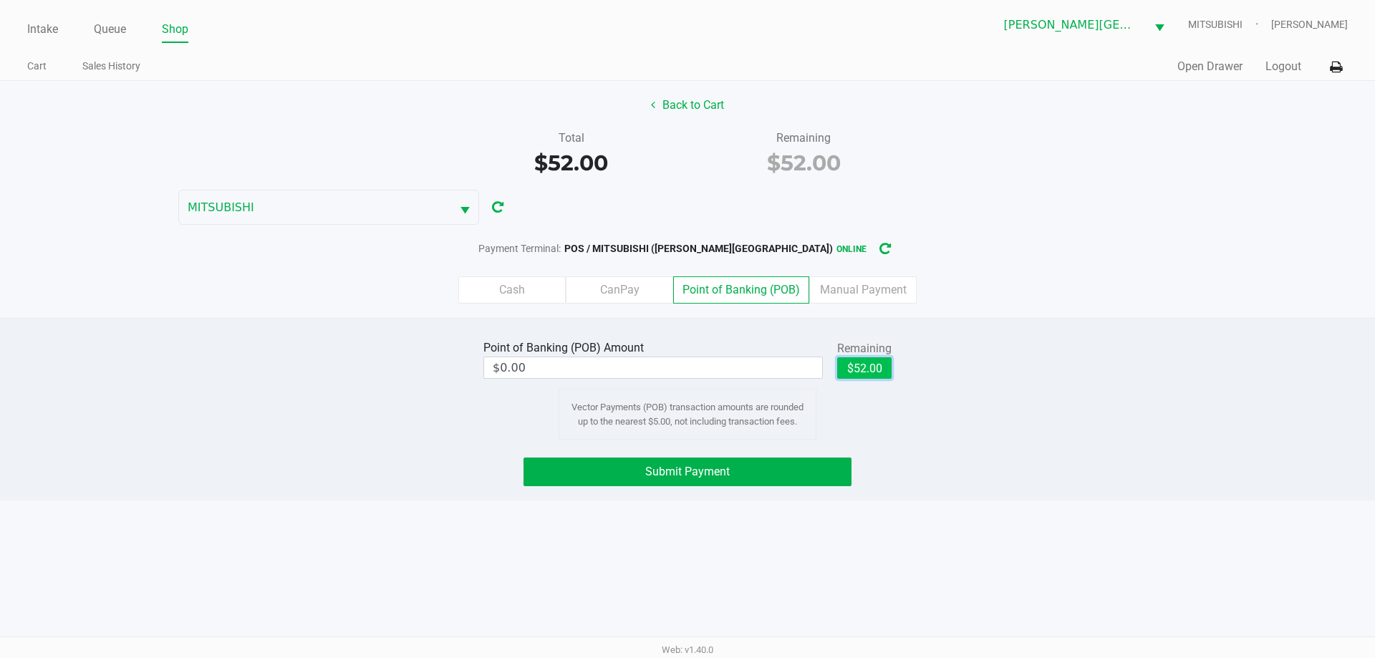
click at [862, 362] on button "$52.00" at bounding box center [864, 367] width 54 height 21
type input "$52.00"
click at [802, 468] on button "Submit Payment" at bounding box center [688, 472] width 328 height 29
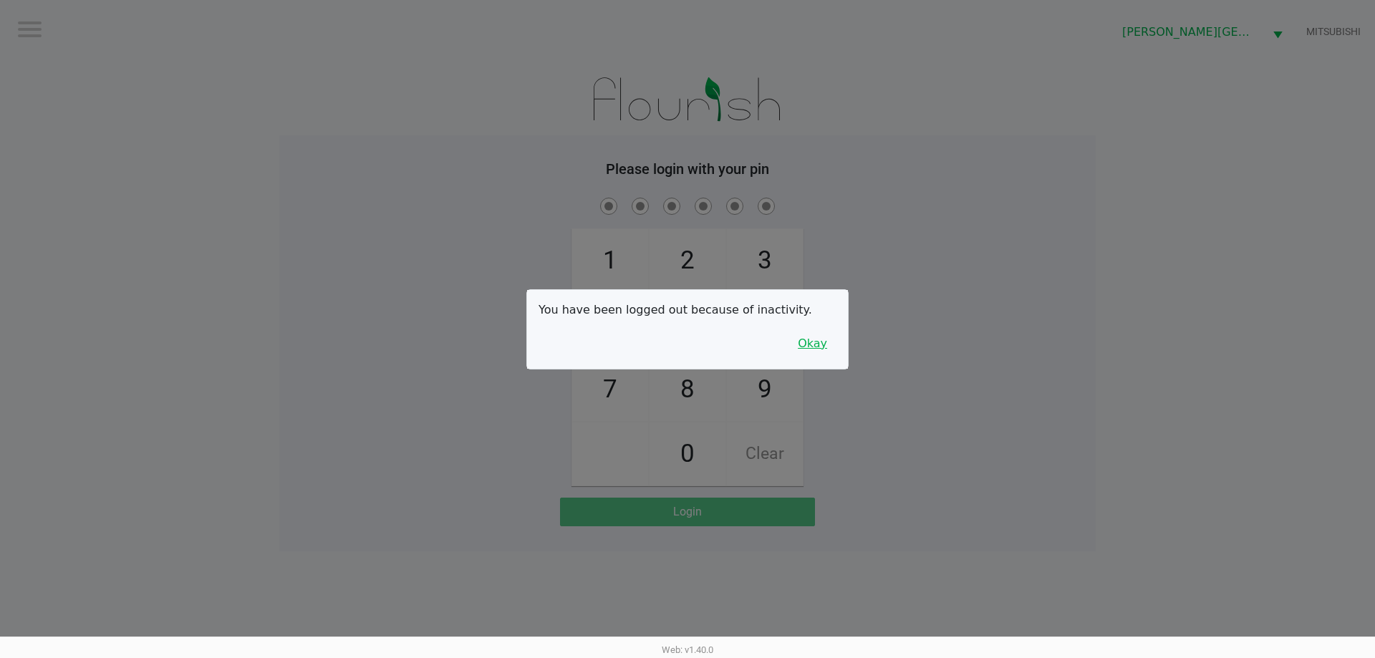
click at [802, 340] on button "Okay" at bounding box center [813, 343] width 48 height 27
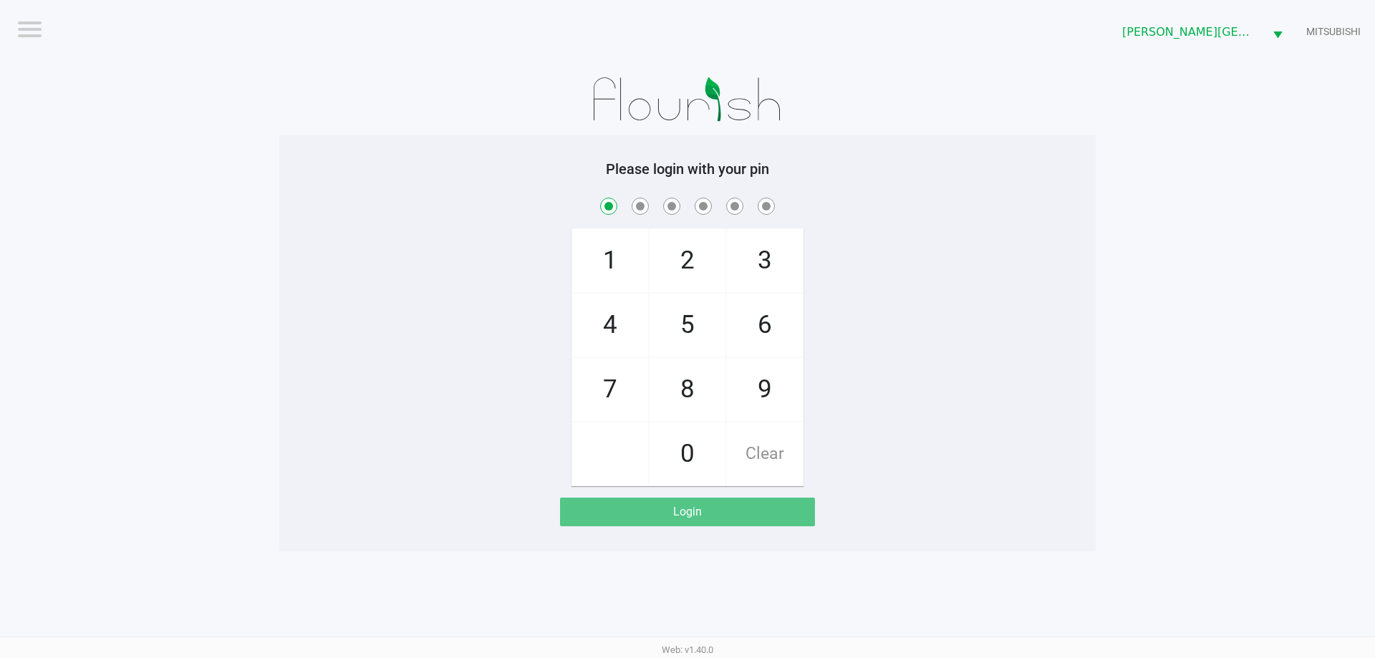
checkbox input "true"
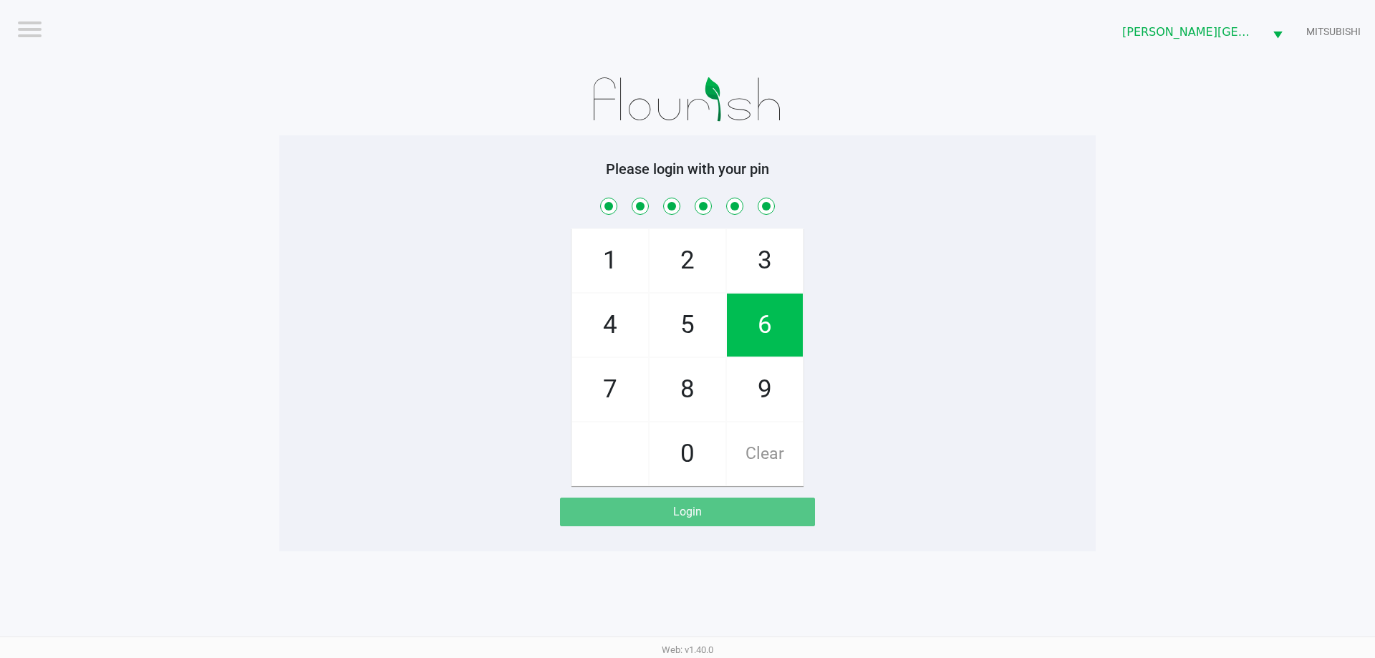
checkbox input "true"
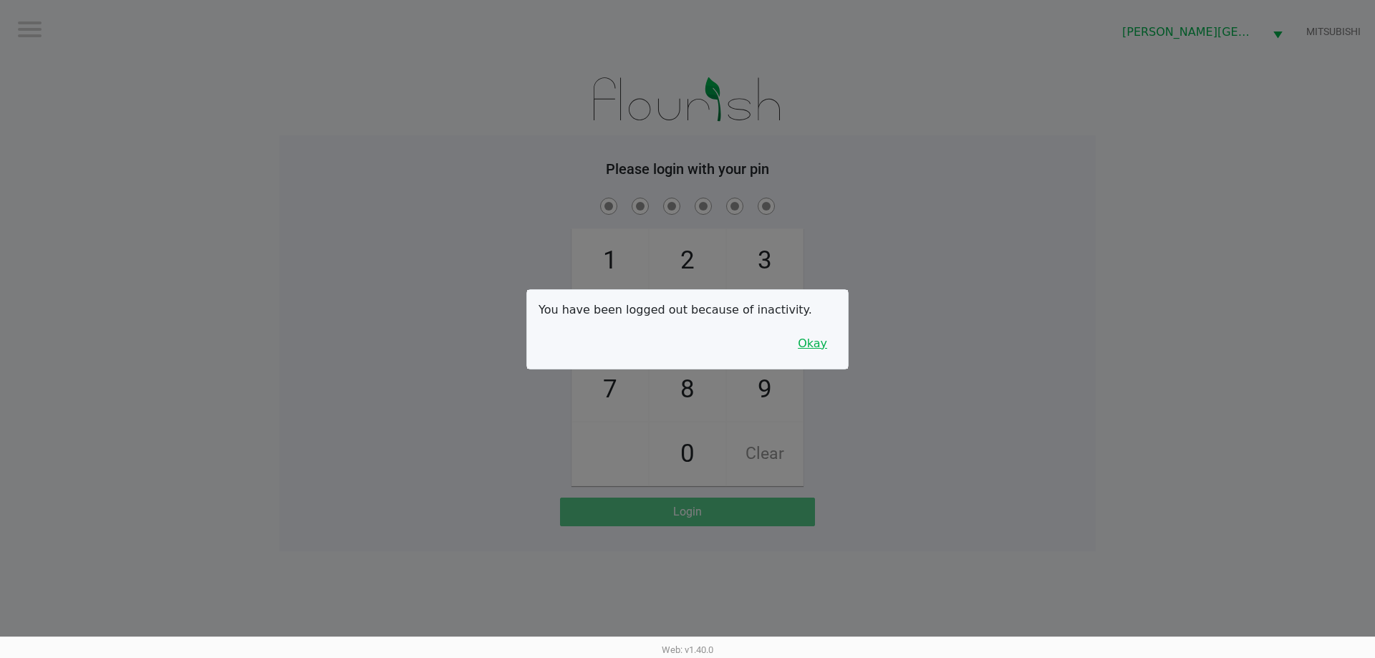
click at [828, 335] on button "Okay" at bounding box center [813, 343] width 48 height 27
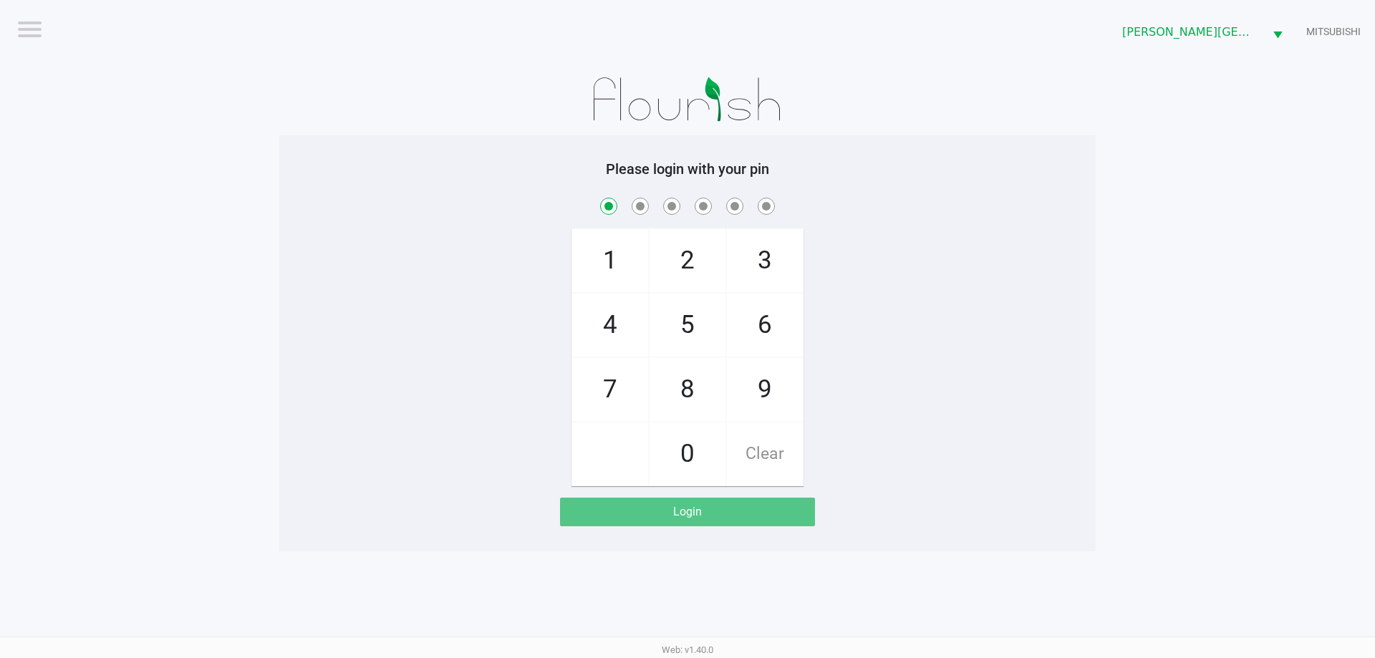
checkbox input "true"
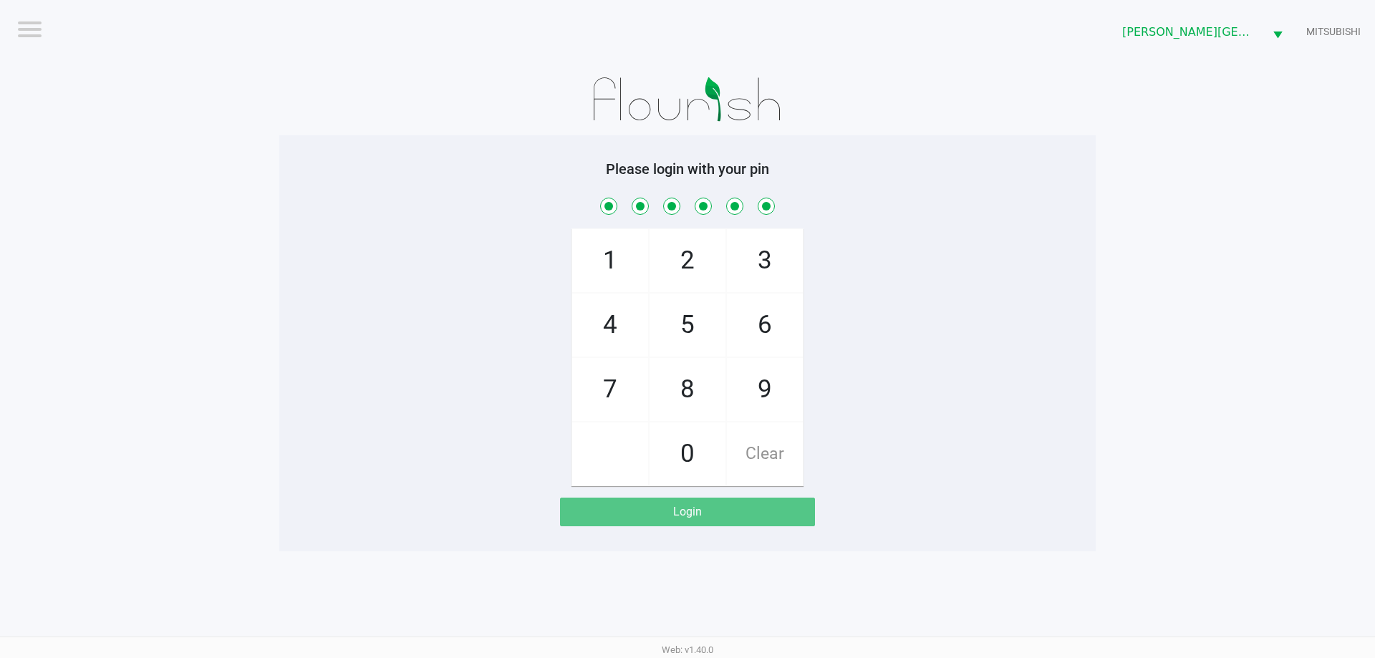
checkbox input "true"
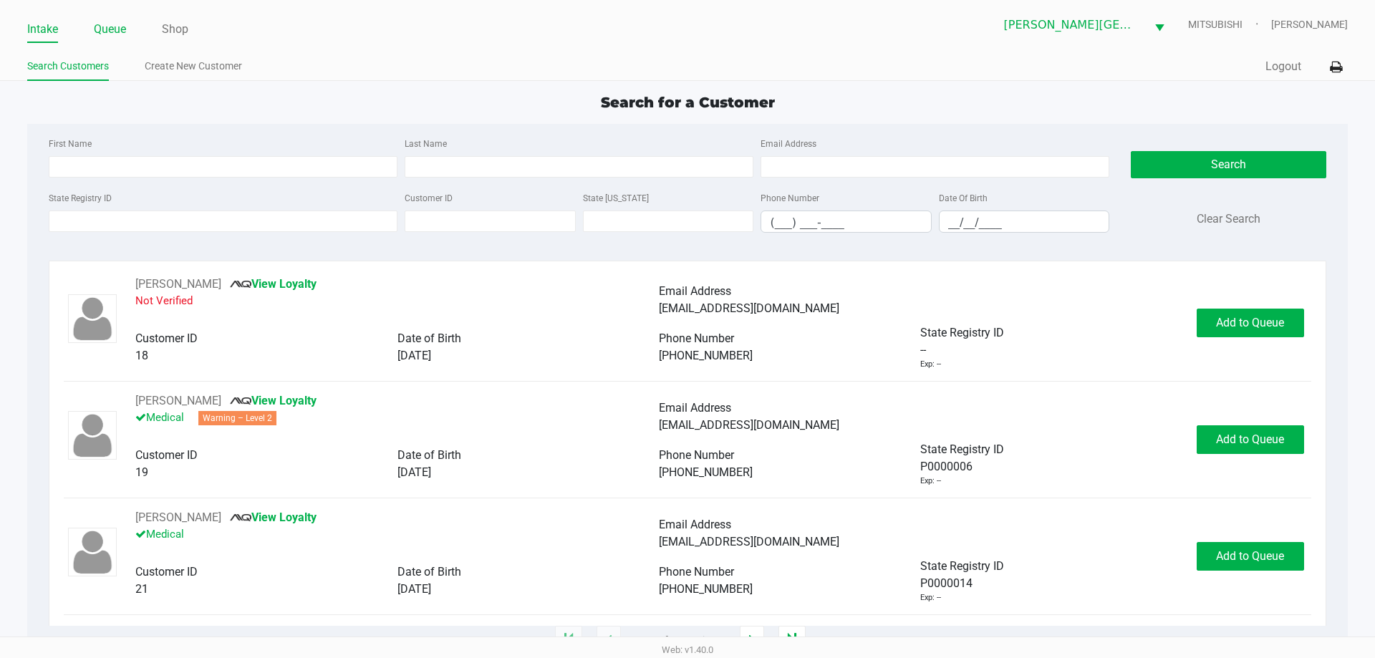
click at [112, 18] on li "Queue" at bounding box center [110, 30] width 32 height 25
click at [110, 29] on link "Queue" at bounding box center [110, 29] width 32 height 20
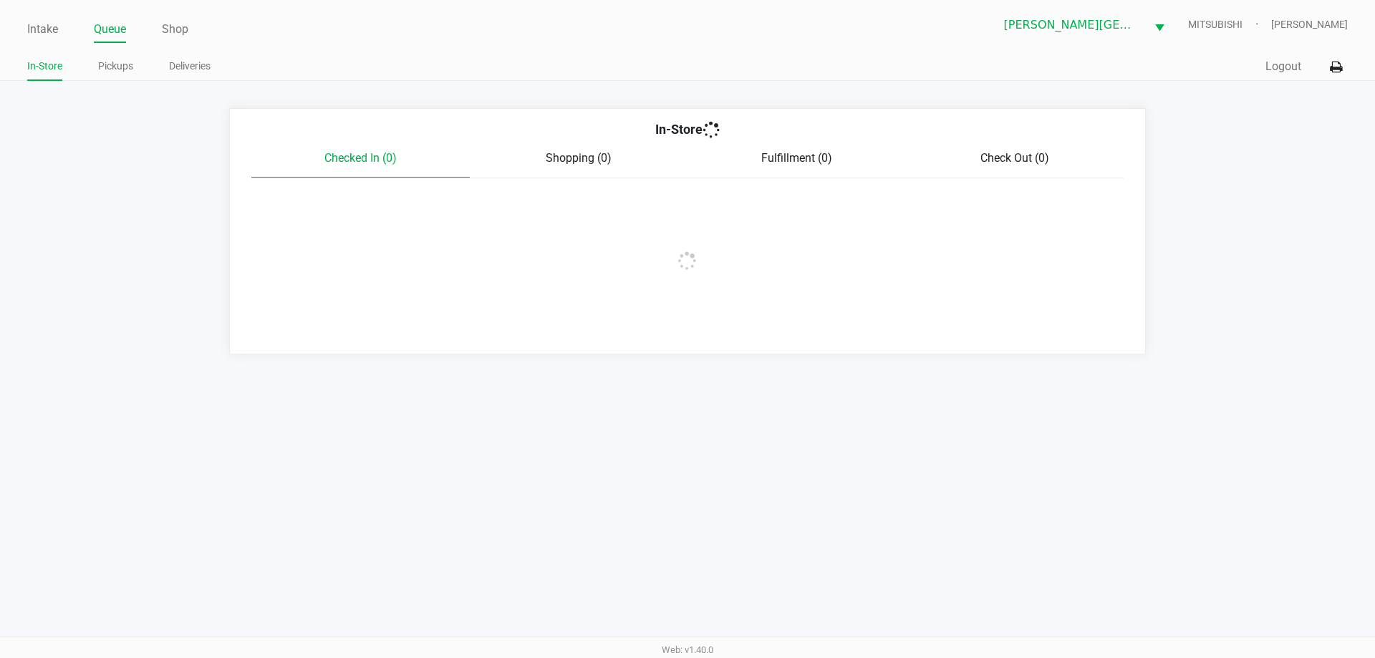
drag, startPoint x: 120, startPoint y: 47, endPoint x: 125, endPoint y: 95, distance: 47.6
click at [120, 49] on div "Intake Queue Shop [PERSON_NAME][GEOGRAPHIC_DATA] WC MITSUBISHI [PERSON_NAME] In…" at bounding box center [687, 40] width 1375 height 81
click at [126, 67] on link "Pickups" at bounding box center [115, 66] width 35 height 18
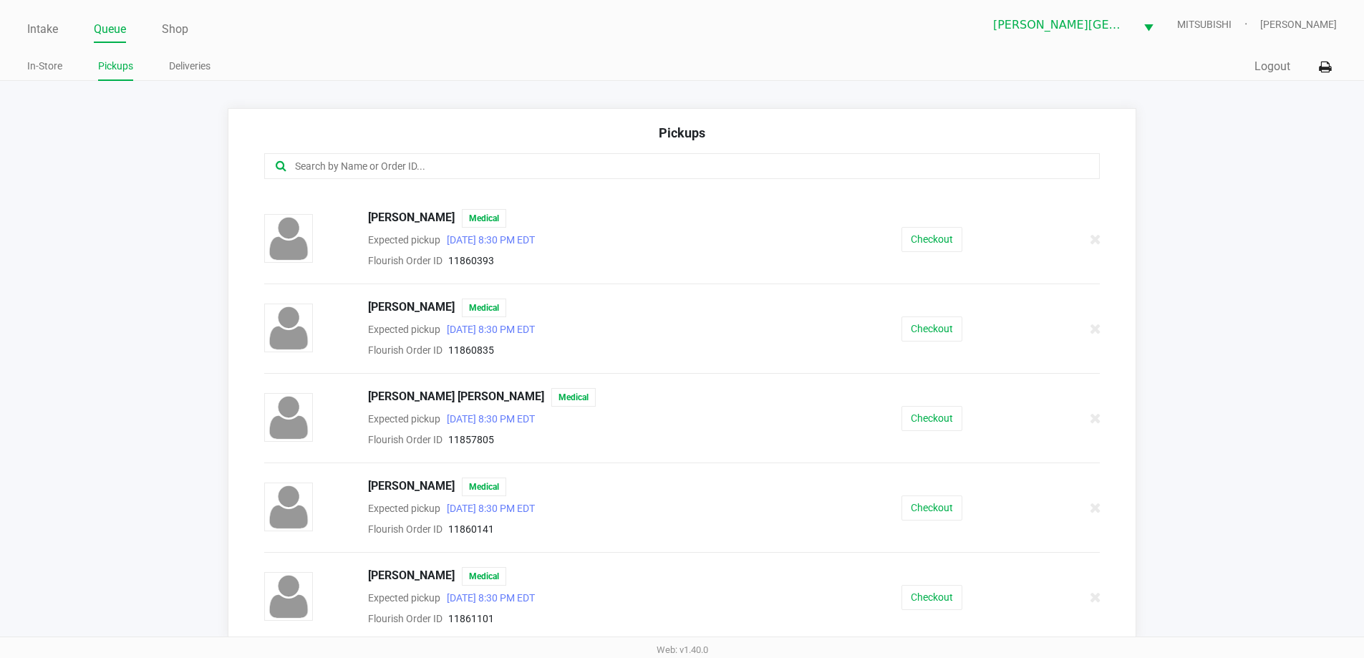
scroll to position [886, 0]
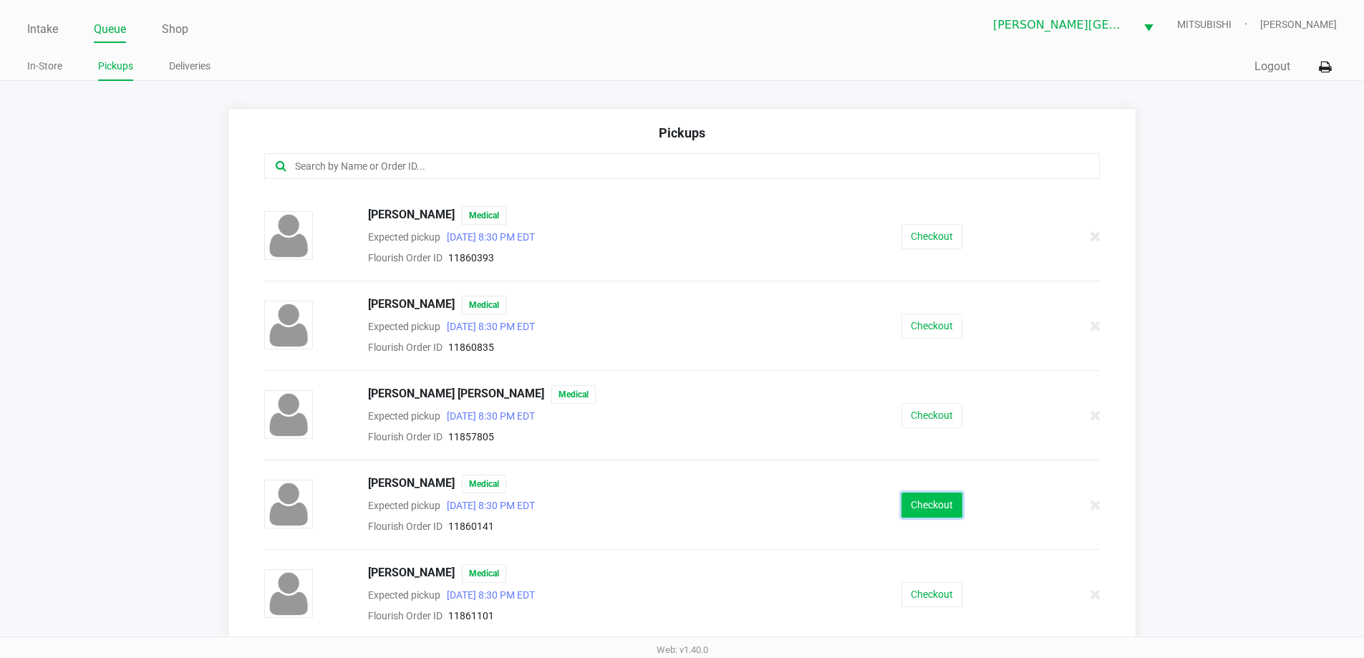
click at [915, 502] on button "Checkout" at bounding box center [932, 505] width 61 height 25
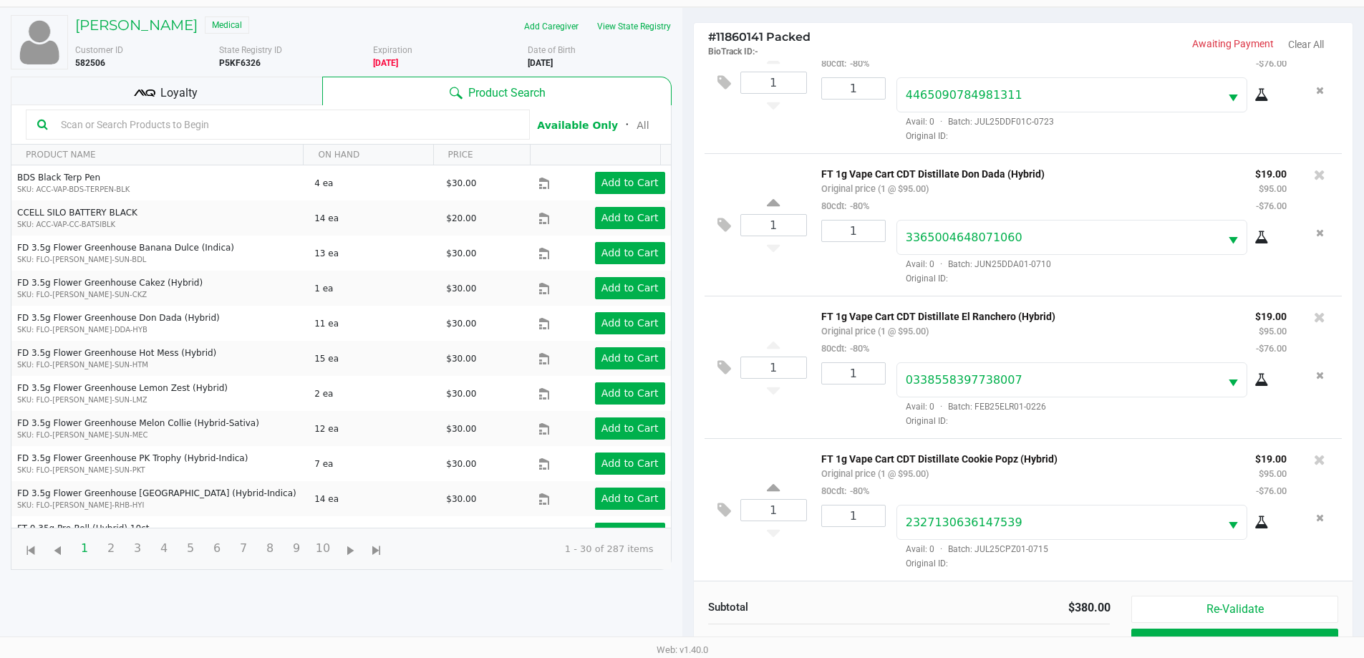
scroll to position [143, 0]
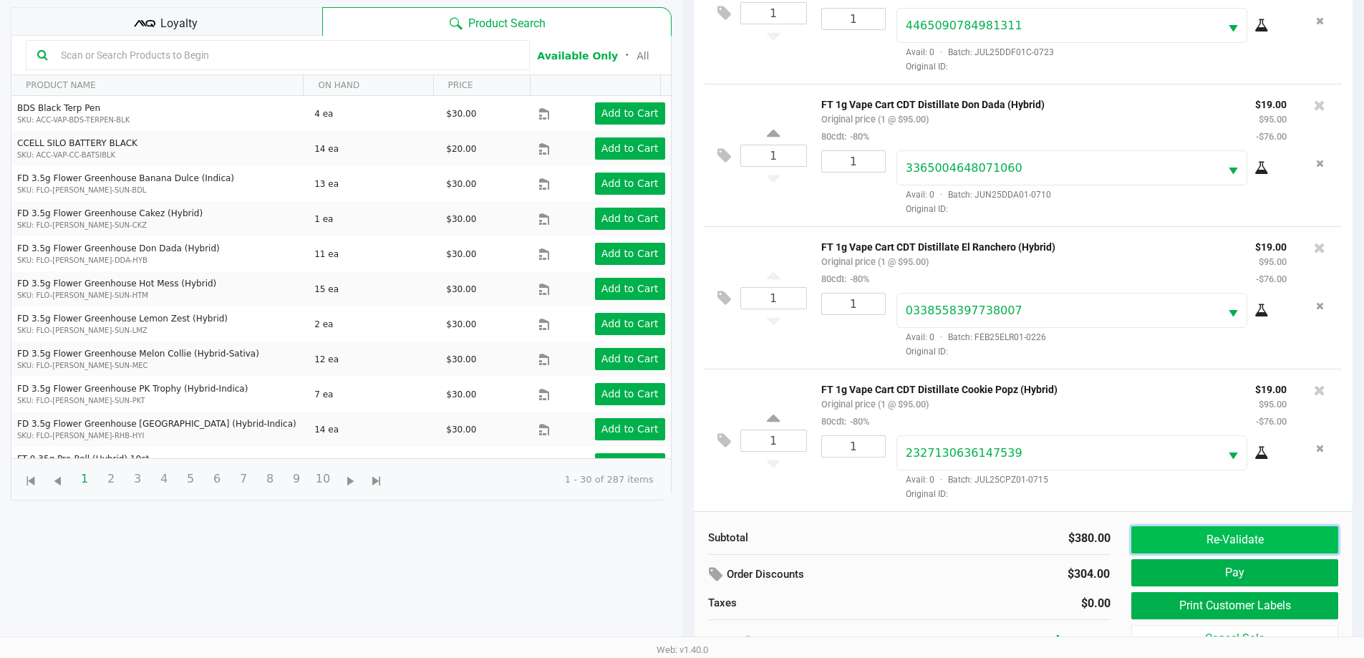
click at [1187, 538] on button "Re-Validate" at bounding box center [1235, 539] width 206 height 27
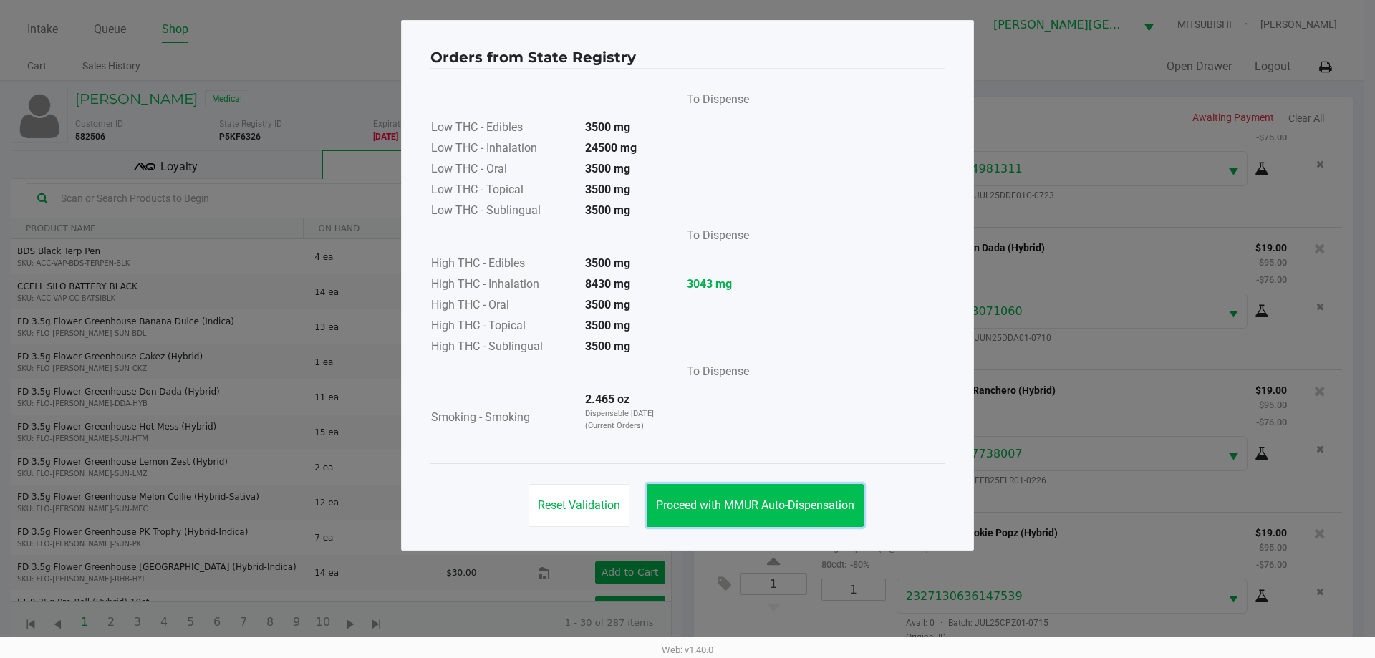
click at [857, 504] on button "Proceed with MMUR Auto-Dispensation" at bounding box center [755, 505] width 217 height 43
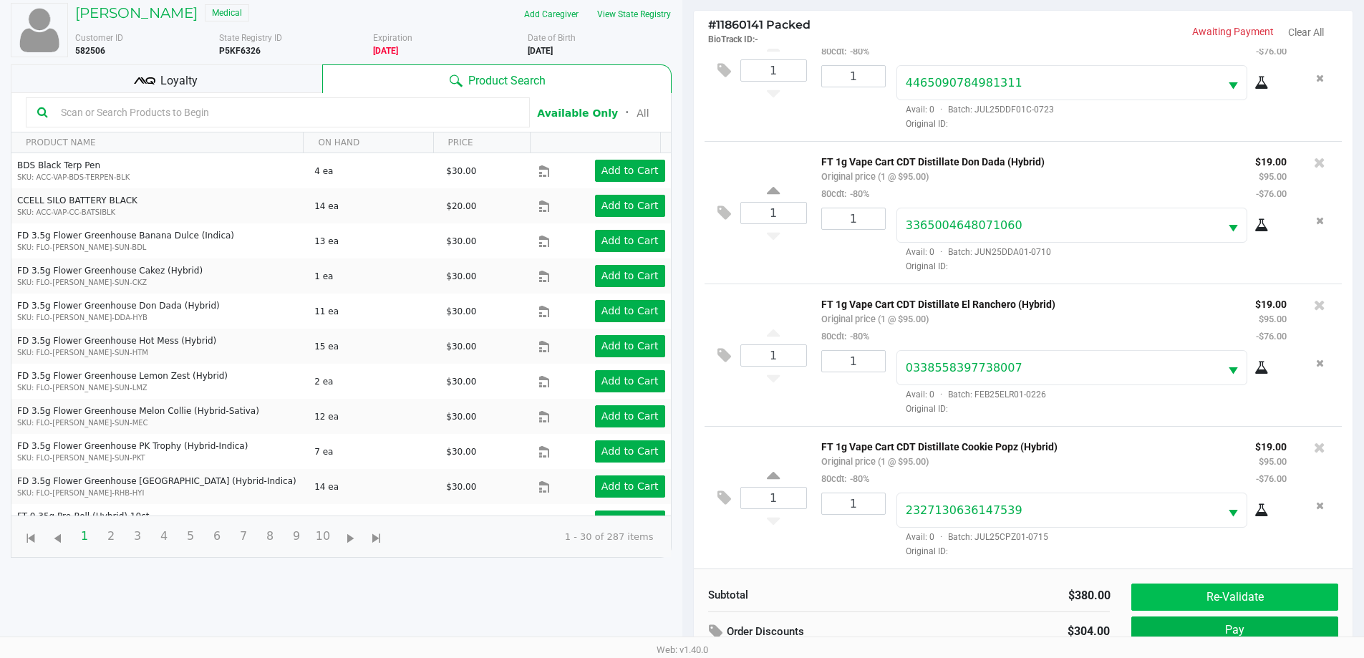
scroll to position [155, 0]
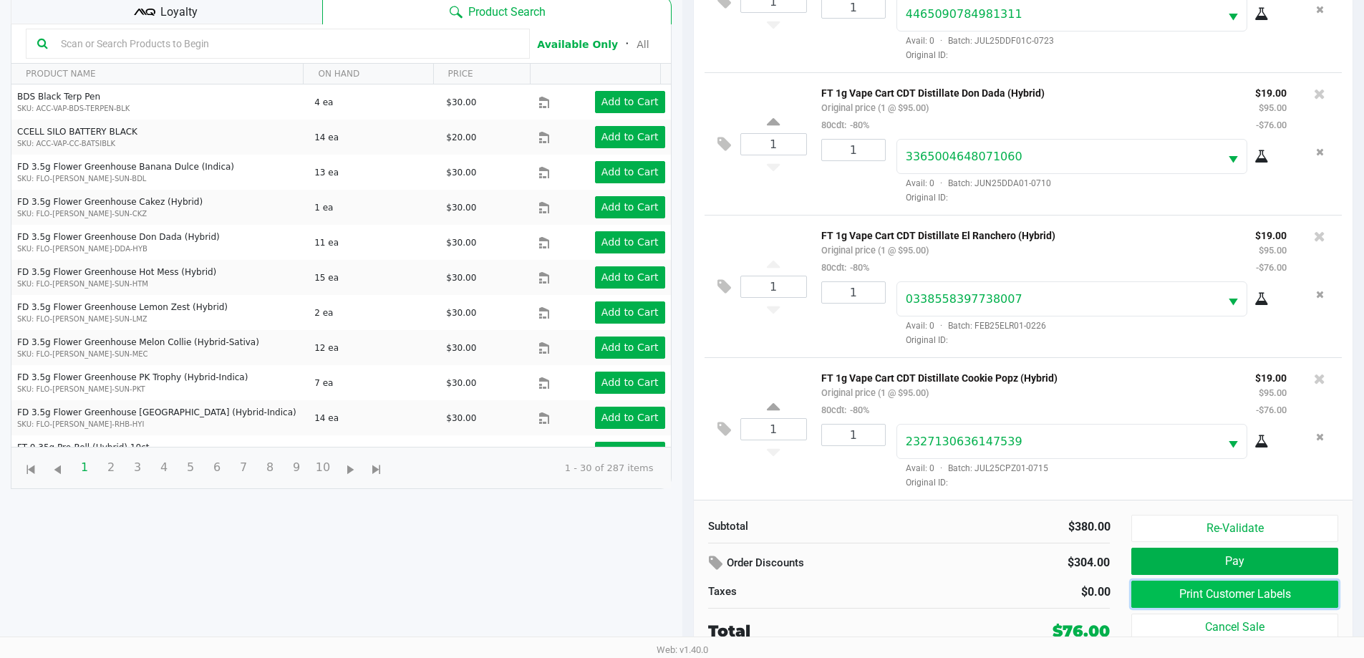
click at [1222, 594] on button "Print Customer Labels" at bounding box center [1235, 594] width 206 height 27
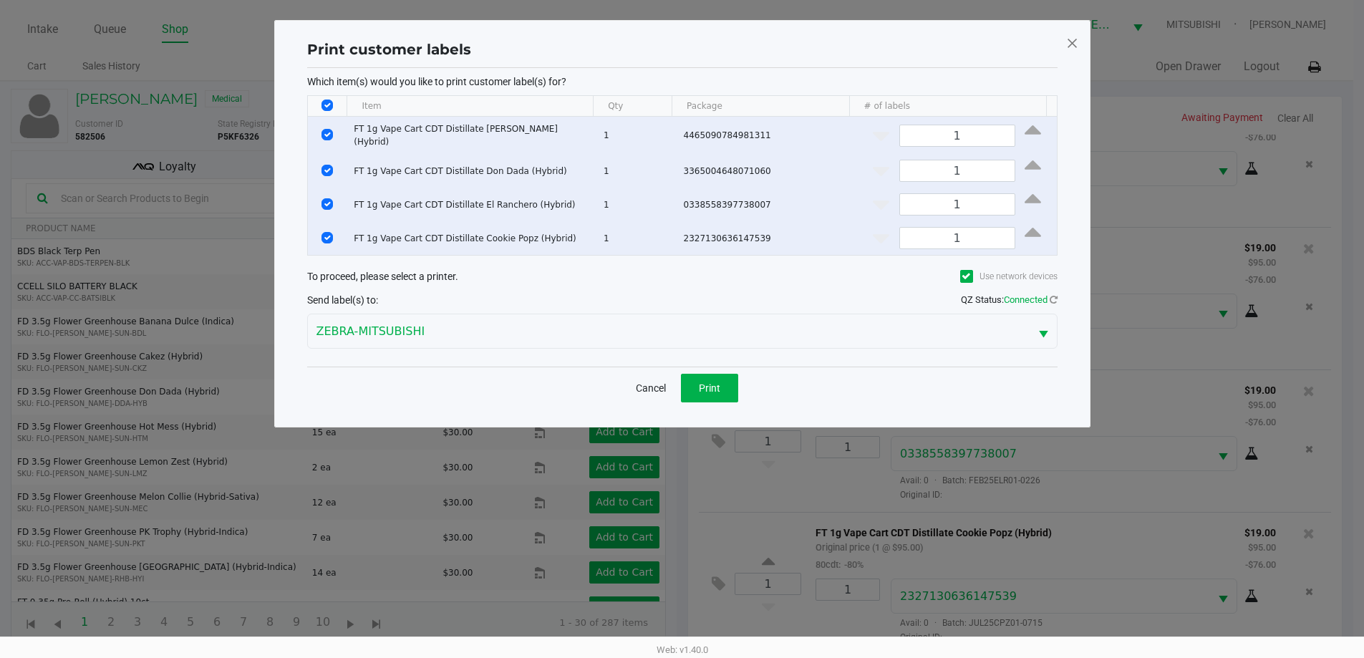
scroll to position [0, 0]
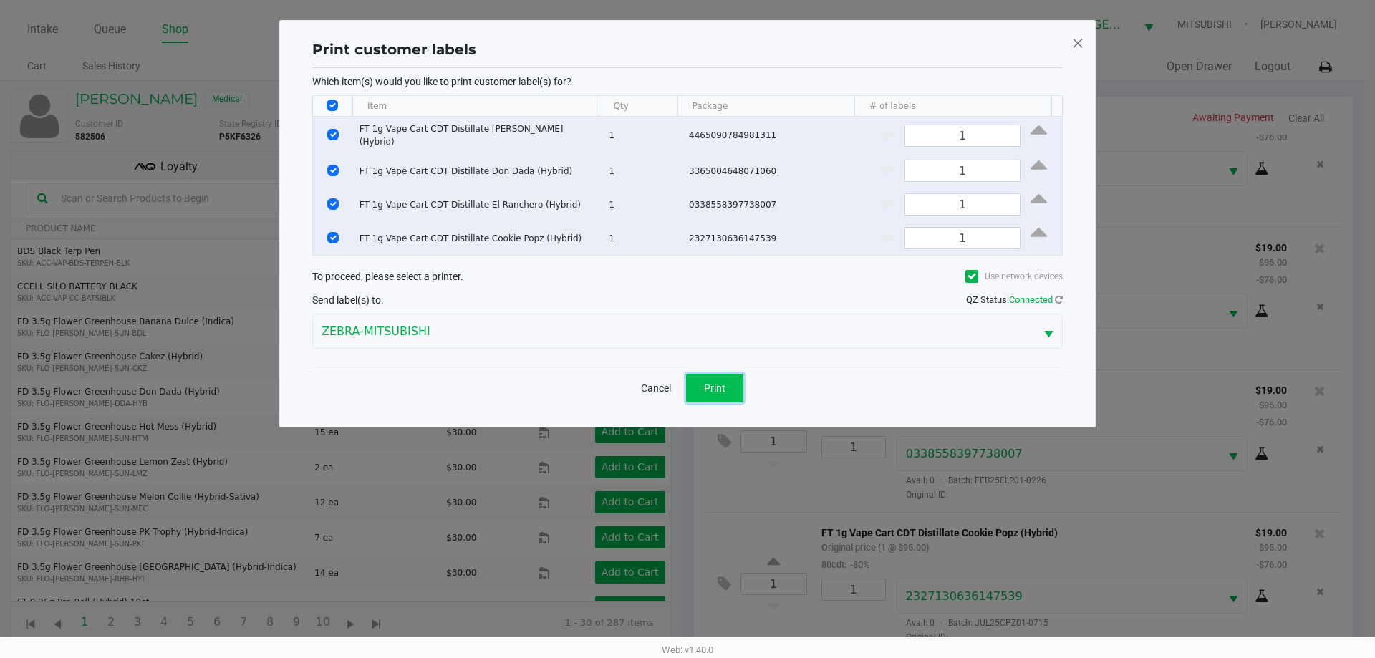
click at [731, 380] on button "Print" at bounding box center [714, 388] width 57 height 29
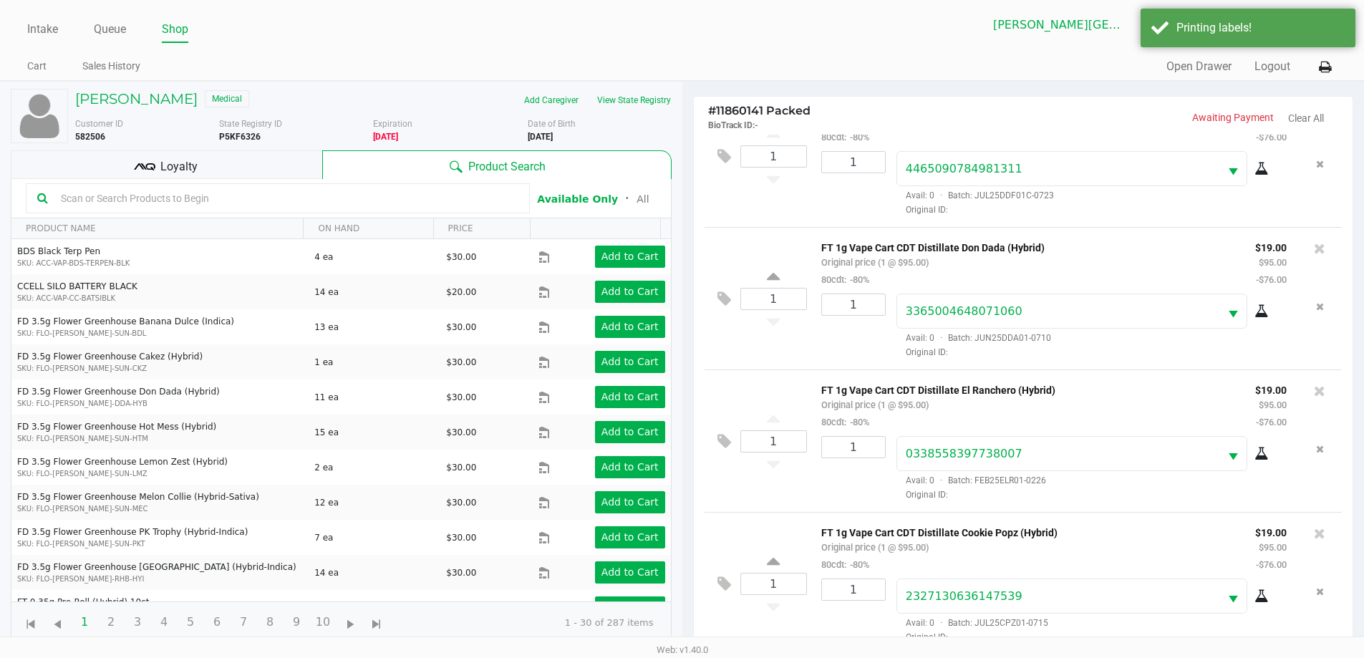
click at [177, 159] on span "Loyalty" at bounding box center [178, 166] width 37 height 17
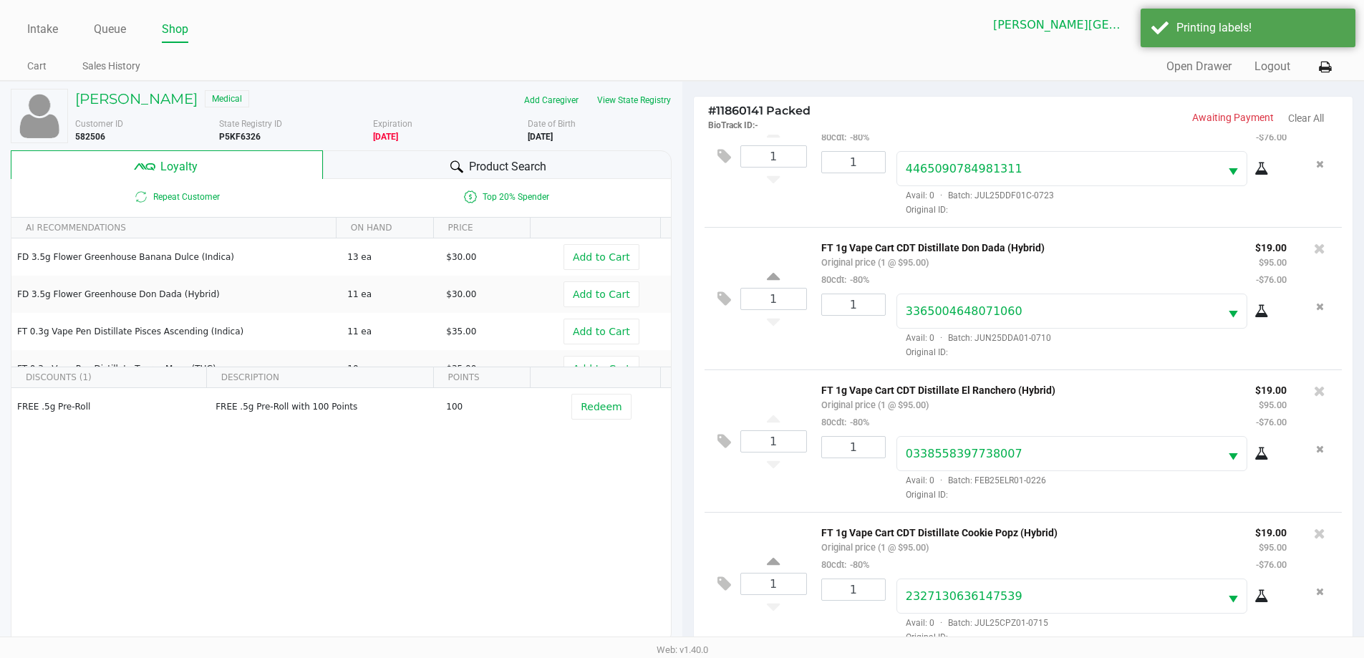
click at [471, 155] on div "Product Search" at bounding box center [497, 164] width 349 height 29
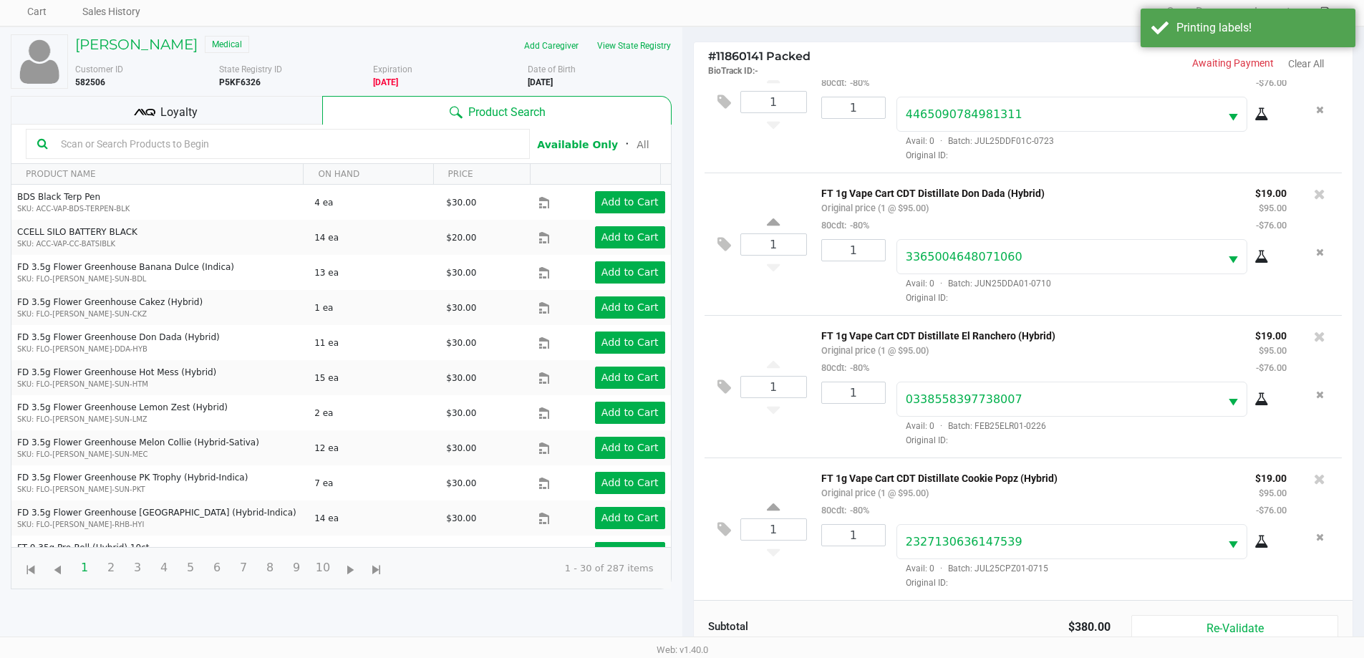
scroll to position [172, 0]
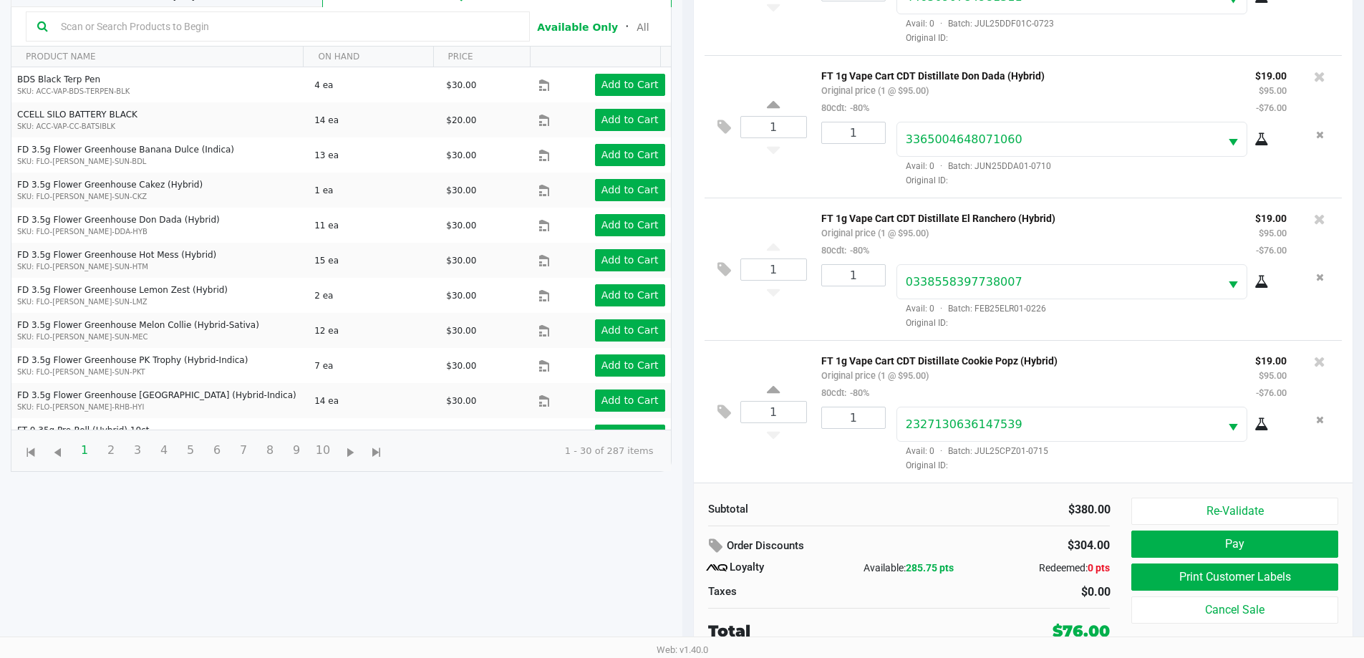
click at [1247, 494] on div "Subtotal $380.00 Order Discounts $304.00 Loyalty Available: 285.75 pts Redeemed…" at bounding box center [1024, 570] width 660 height 175
click at [1247, 506] on button "Re-Validate" at bounding box center [1235, 511] width 206 height 27
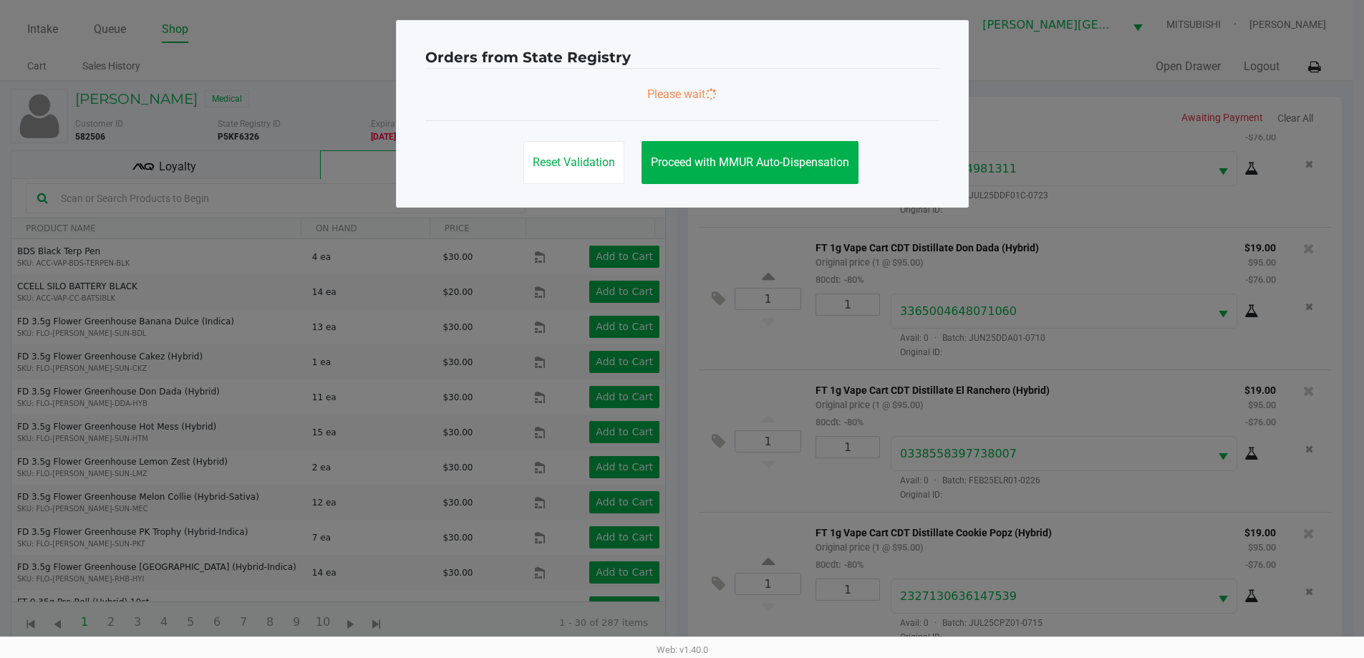
scroll to position [0, 0]
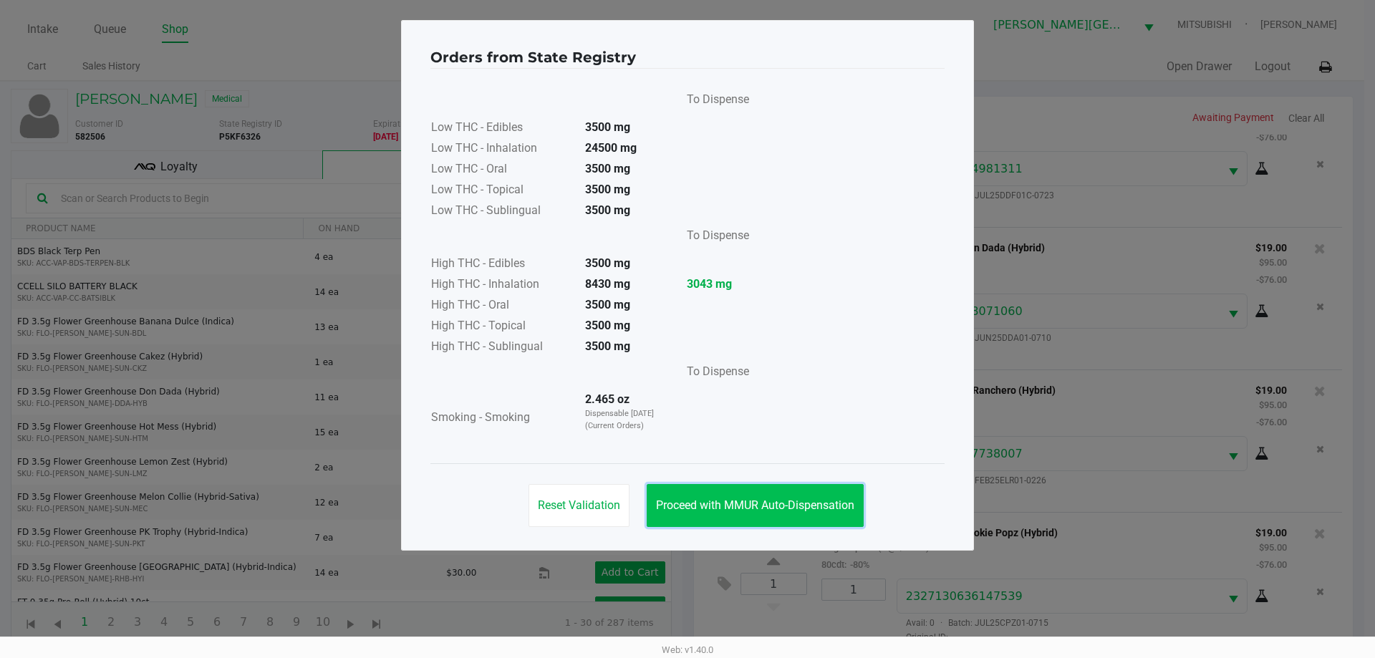
drag, startPoint x: 846, startPoint y: 488, endPoint x: 842, endPoint y: 497, distance: 9.6
click at [843, 490] on button "Proceed with MMUR Auto-Dispensation" at bounding box center [755, 505] width 217 height 43
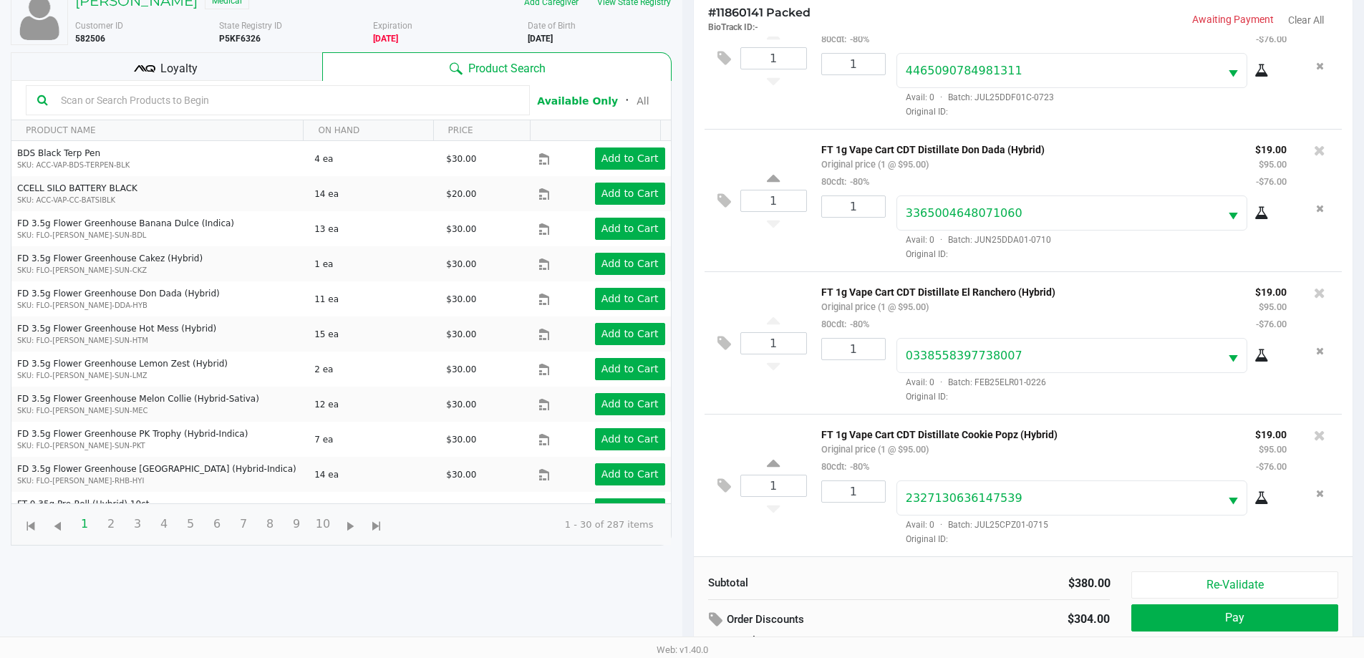
scroll to position [172, 0]
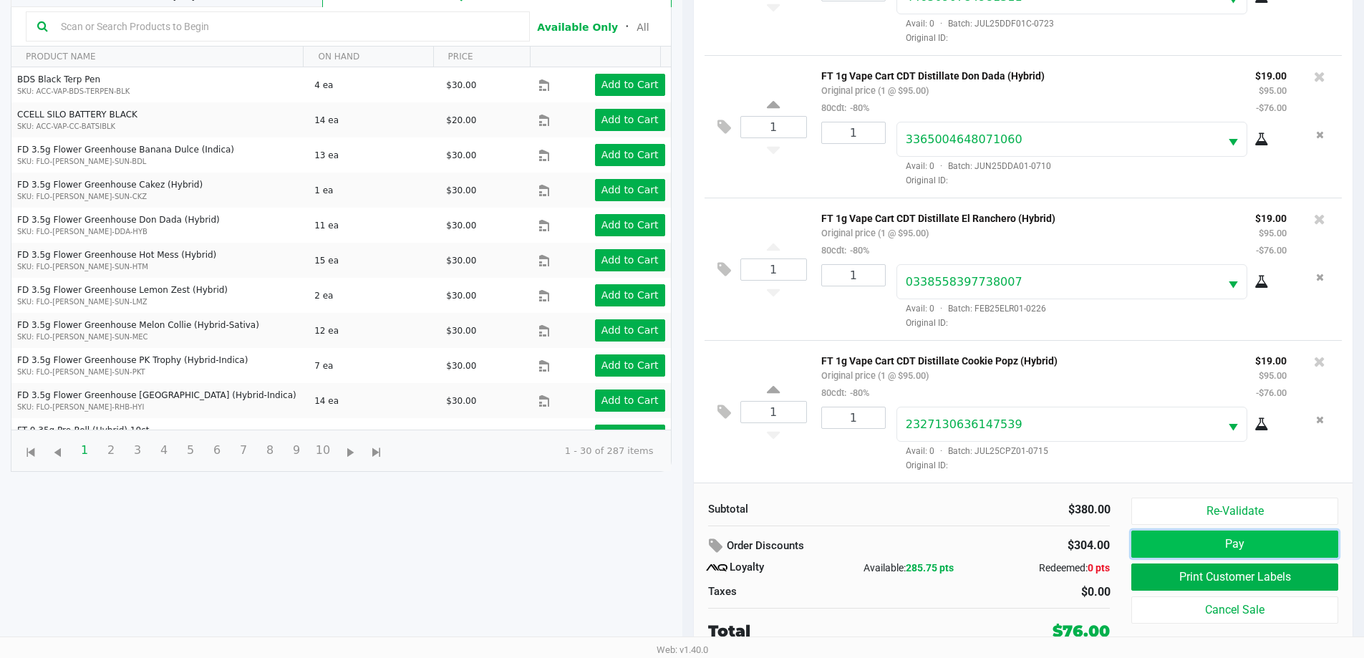
click at [1304, 544] on button "Pay" at bounding box center [1235, 544] width 206 height 27
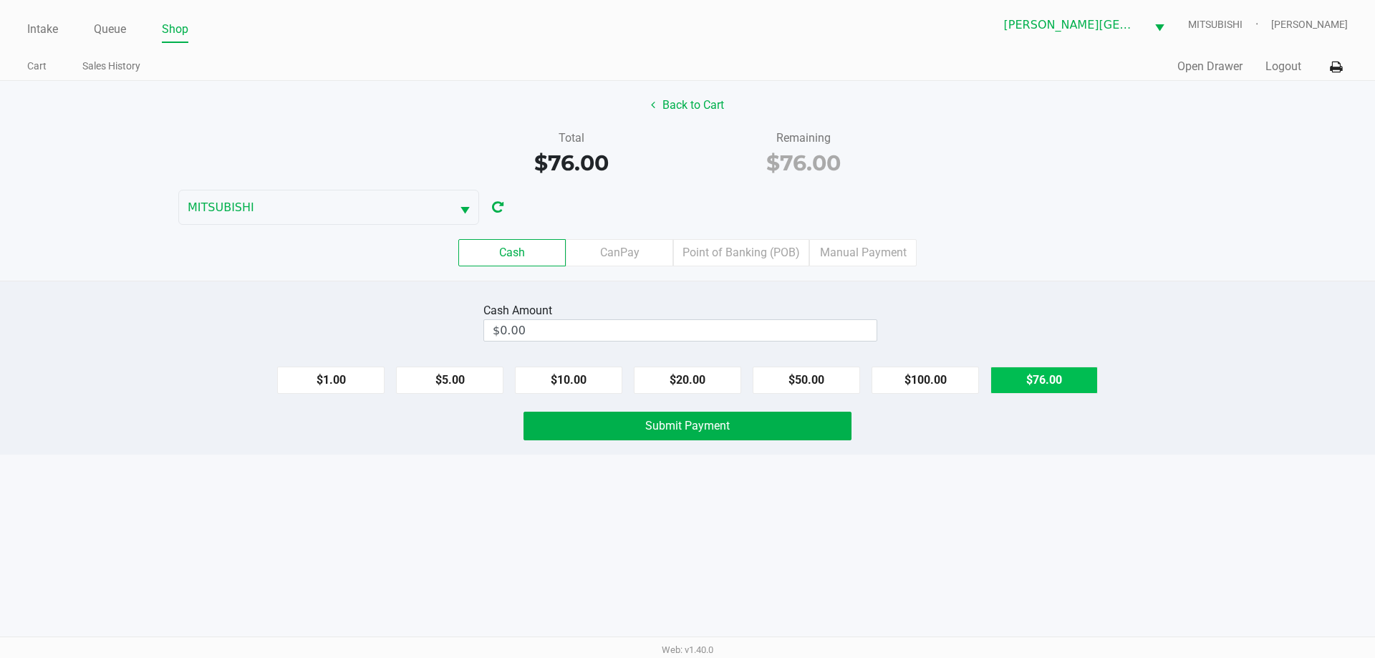
click at [1051, 372] on button "$76.00" at bounding box center [1044, 380] width 107 height 27
type input "$76.00"
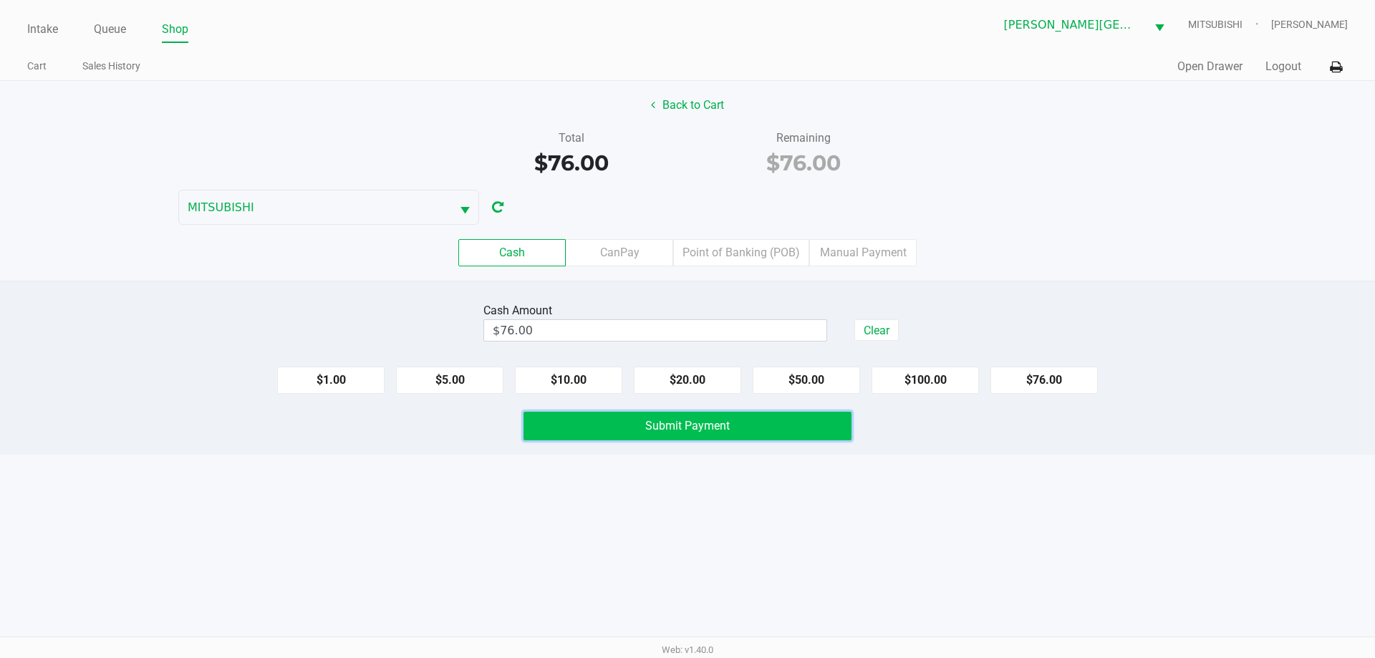
click at [715, 433] on button "Submit Payment" at bounding box center [688, 426] width 328 height 29
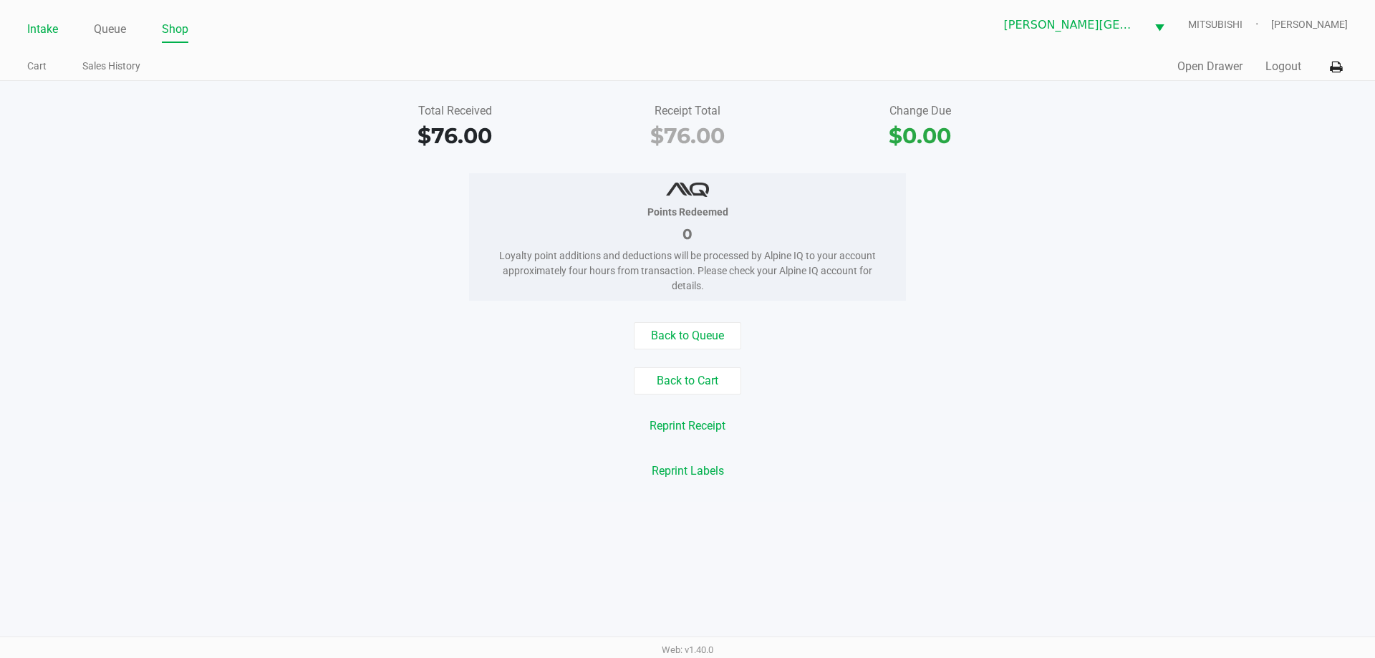
click at [50, 27] on link "Intake" at bounding box center [42, 29] width 31 height 20
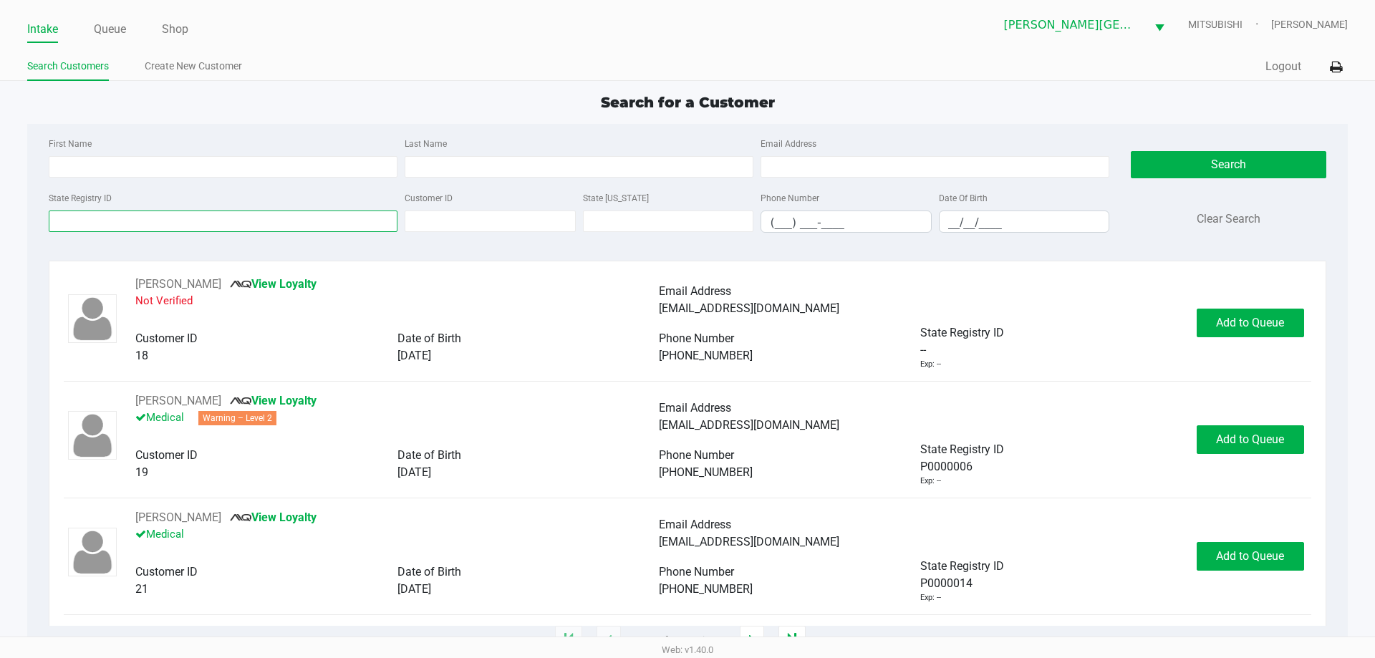
click at [130, 213] on input "State Registry ID" at bounding box center [223, 221] width 349 height 21
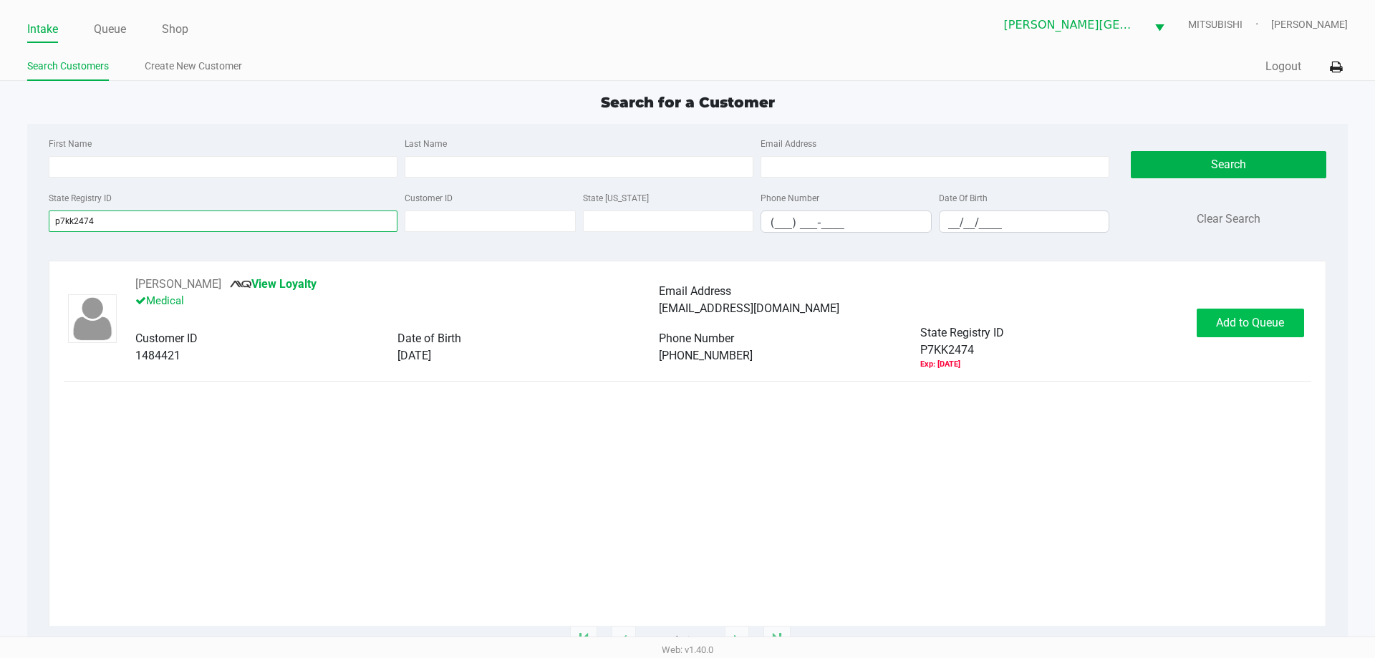
type input "p7kk2474"
click at [1211, 320] on button "Add to Queue" at bounding box center [1250, 323] width 107 height 29
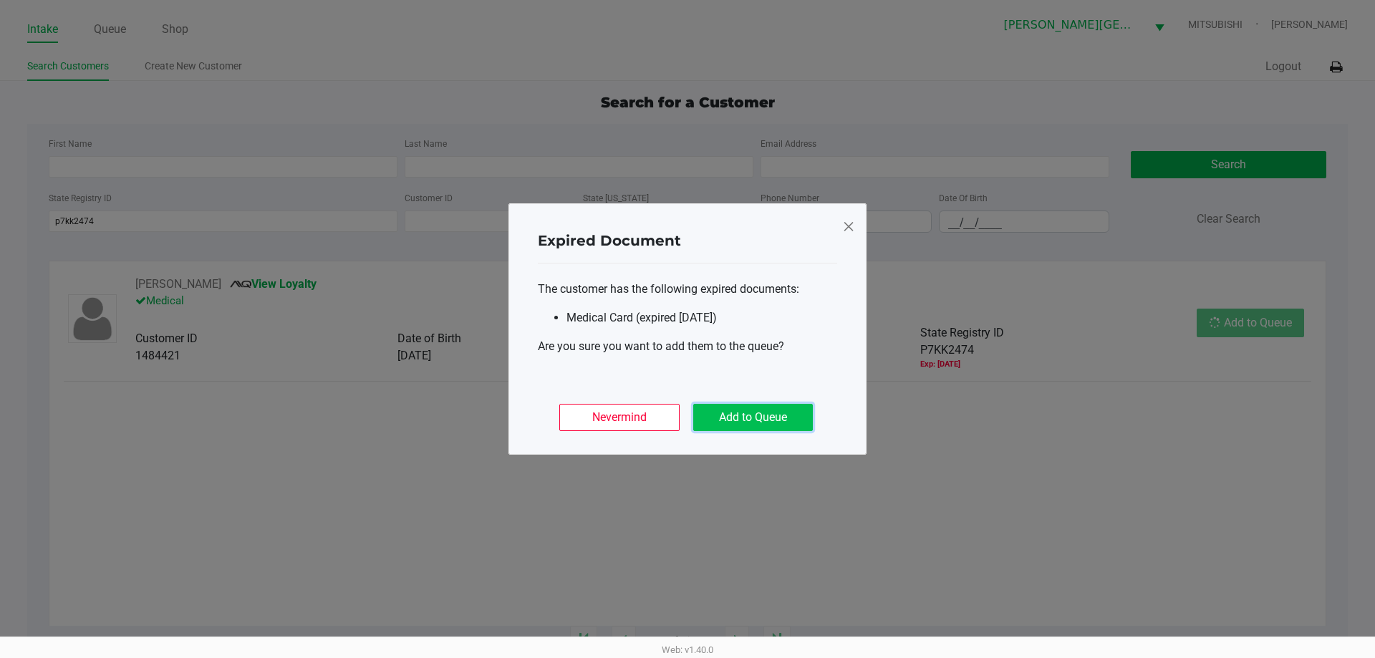
click at [808, 415] on button "Add to Queue" at bounding box center [753, 417] width 120 height 27
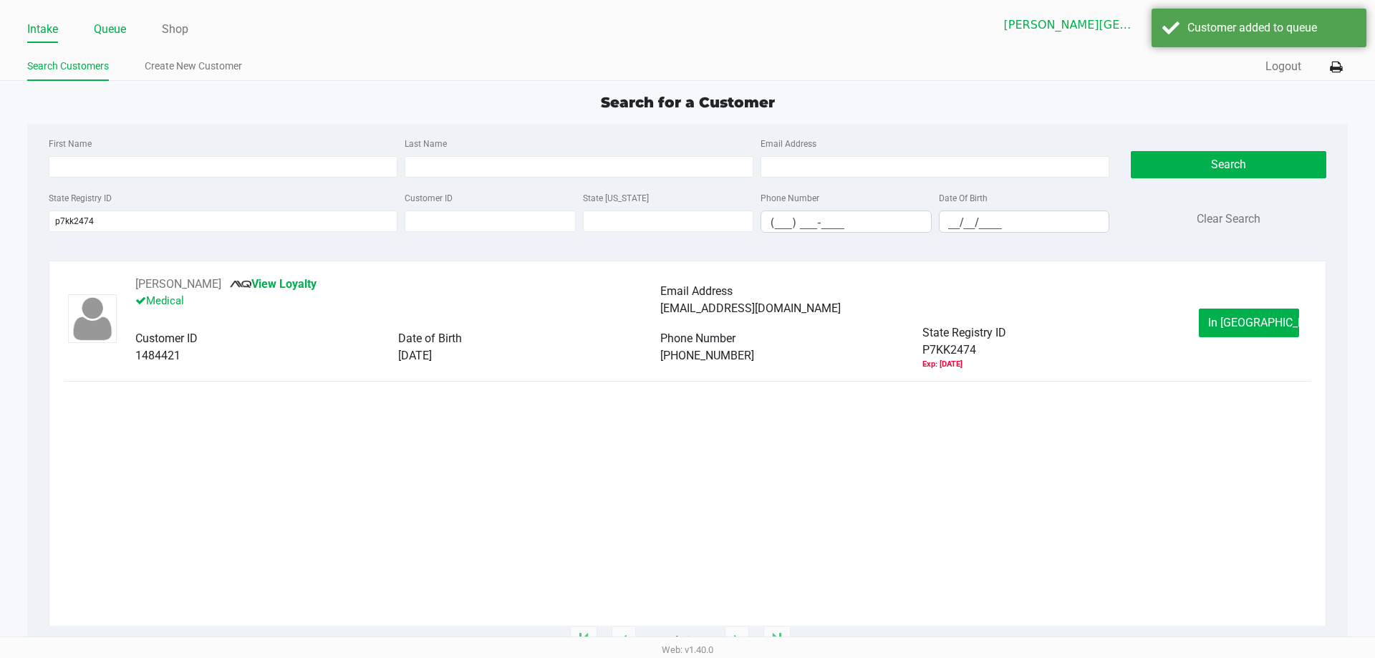
click at [126, 36] on link "Queue" at bounding box center [110, 29] width 32 height 20
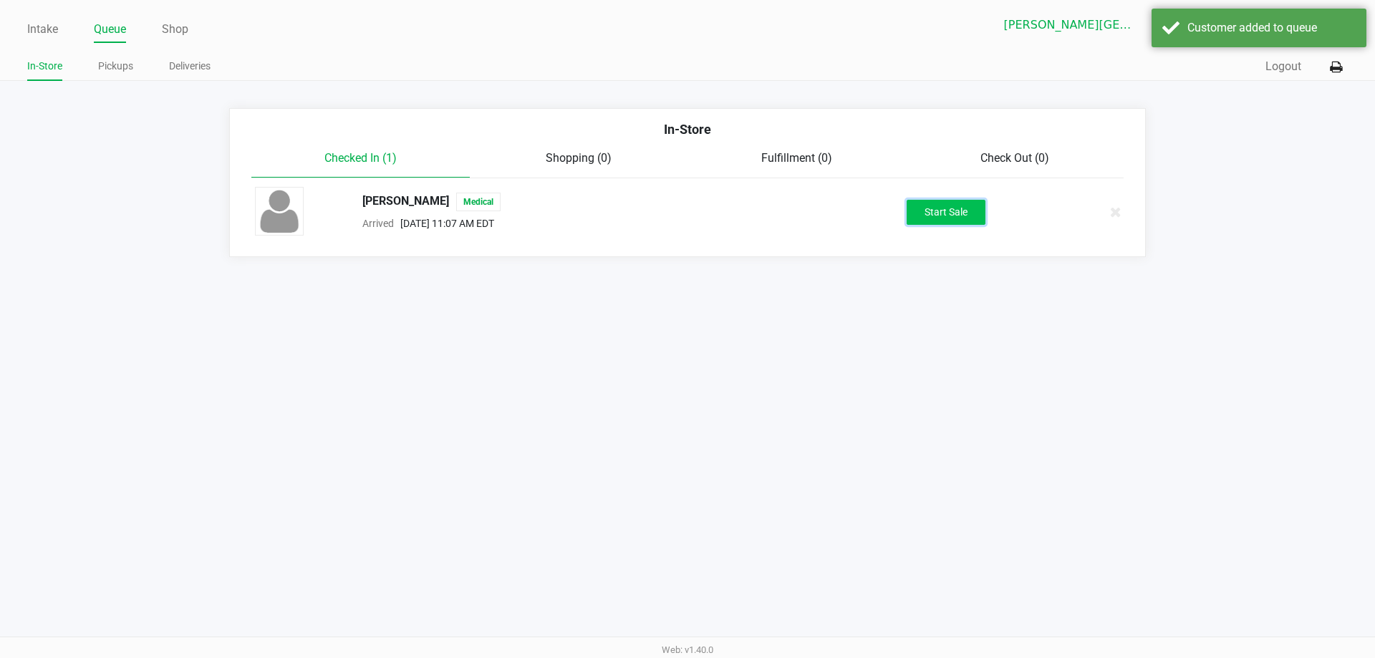
click at [953, 216] on button "Start Sale" at bounding box center [946, 212] width 79 height 25
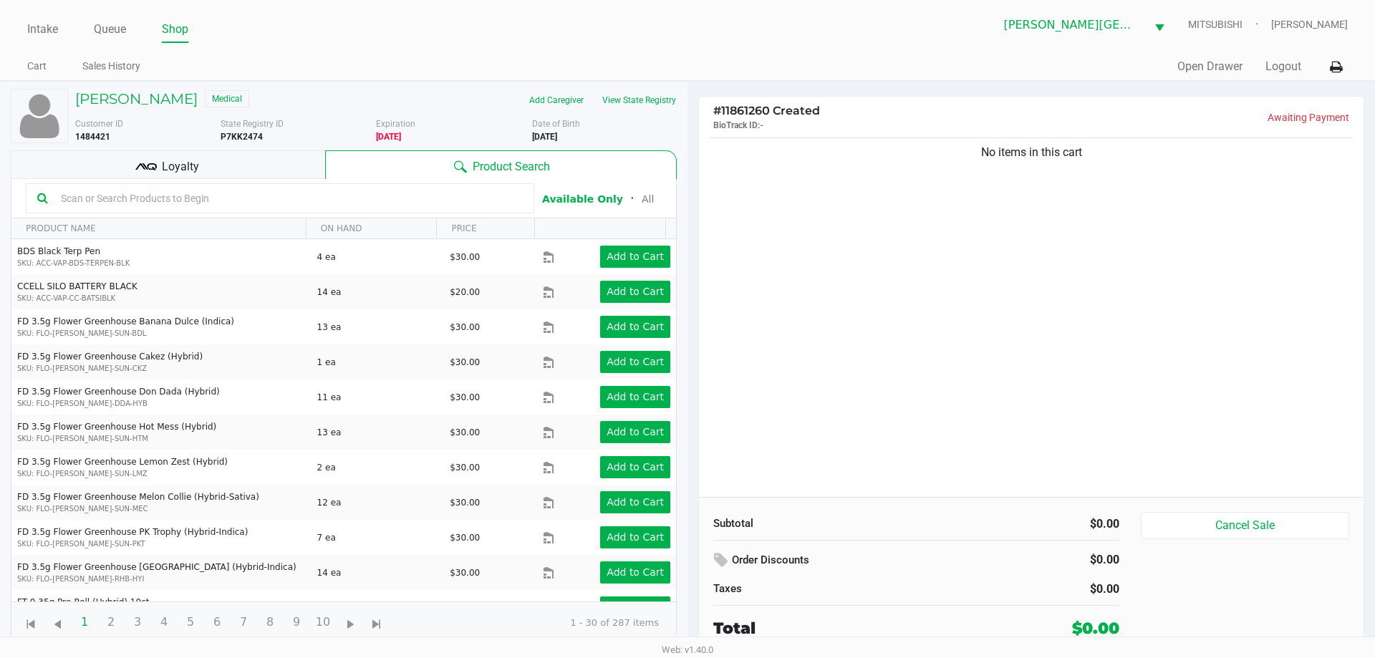
click at [275, 157] on div "Loyalty" at bounding box center [168, 164] width 314 height 29
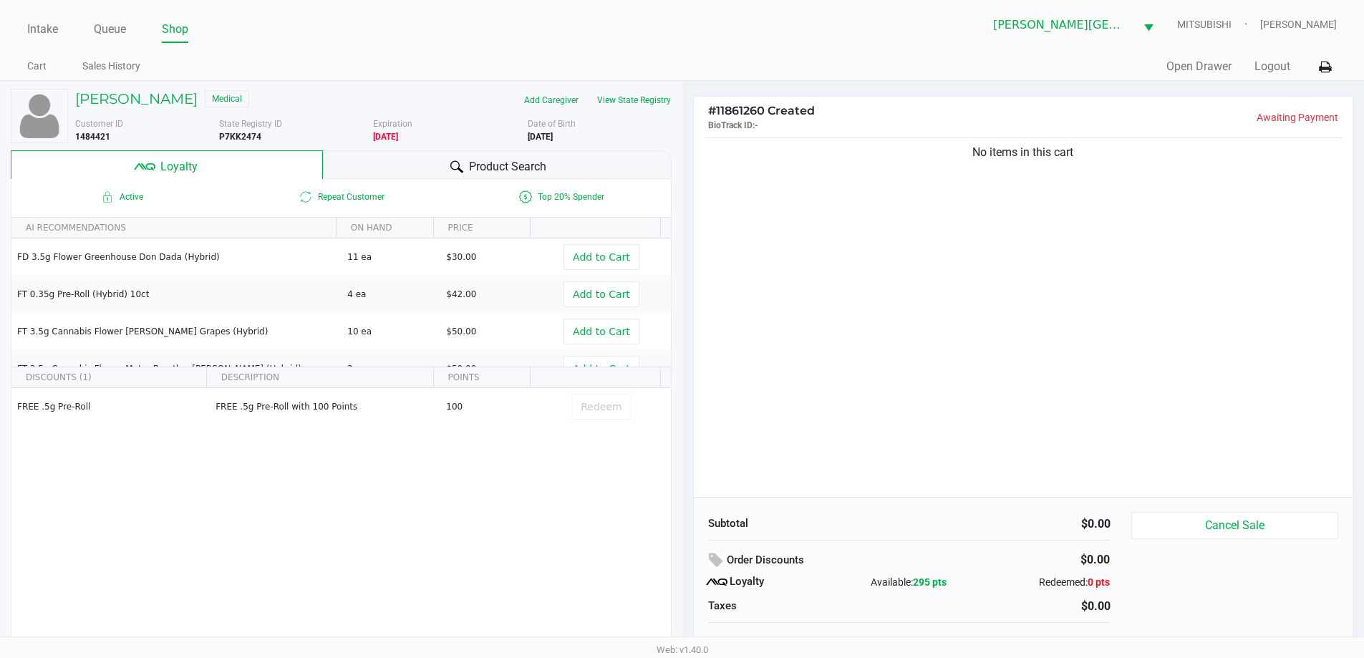
click at [537, 173] on span "Product Search" at bounding box center [507, 166] width 77 height 17
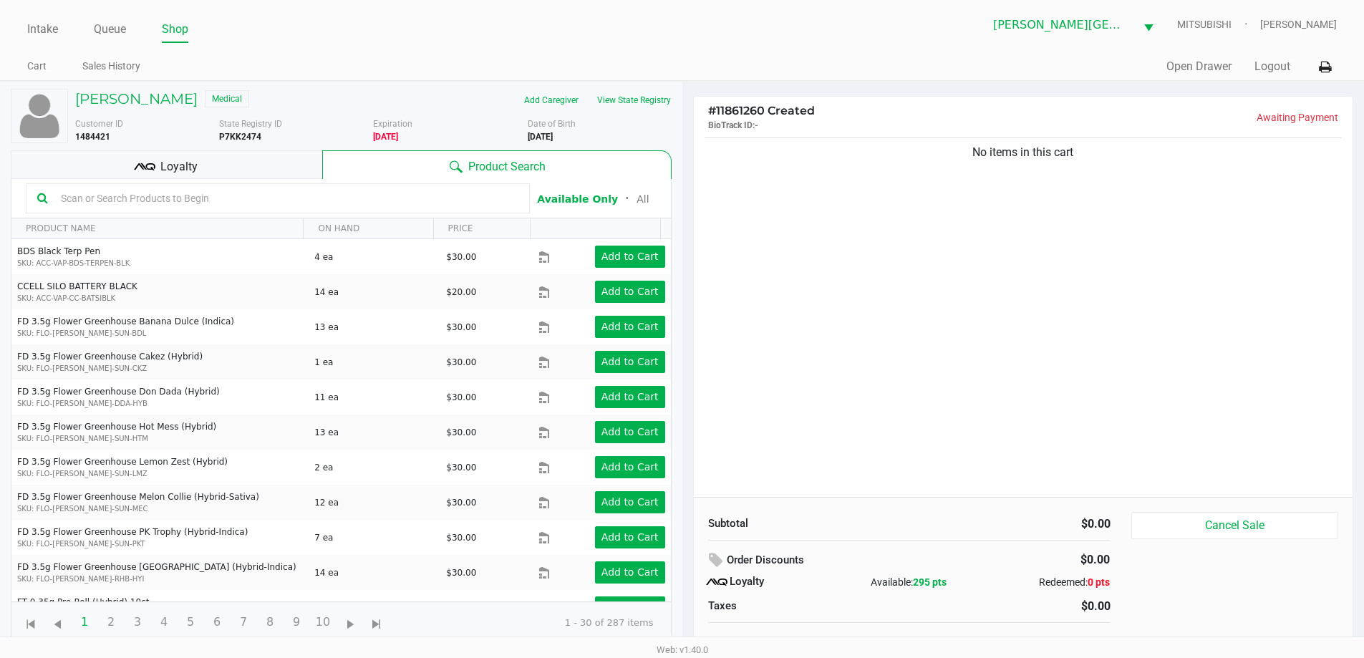
click at [798, 214] on div "No items in this cart" at bounding box center [1024, 316] width 660 height 362
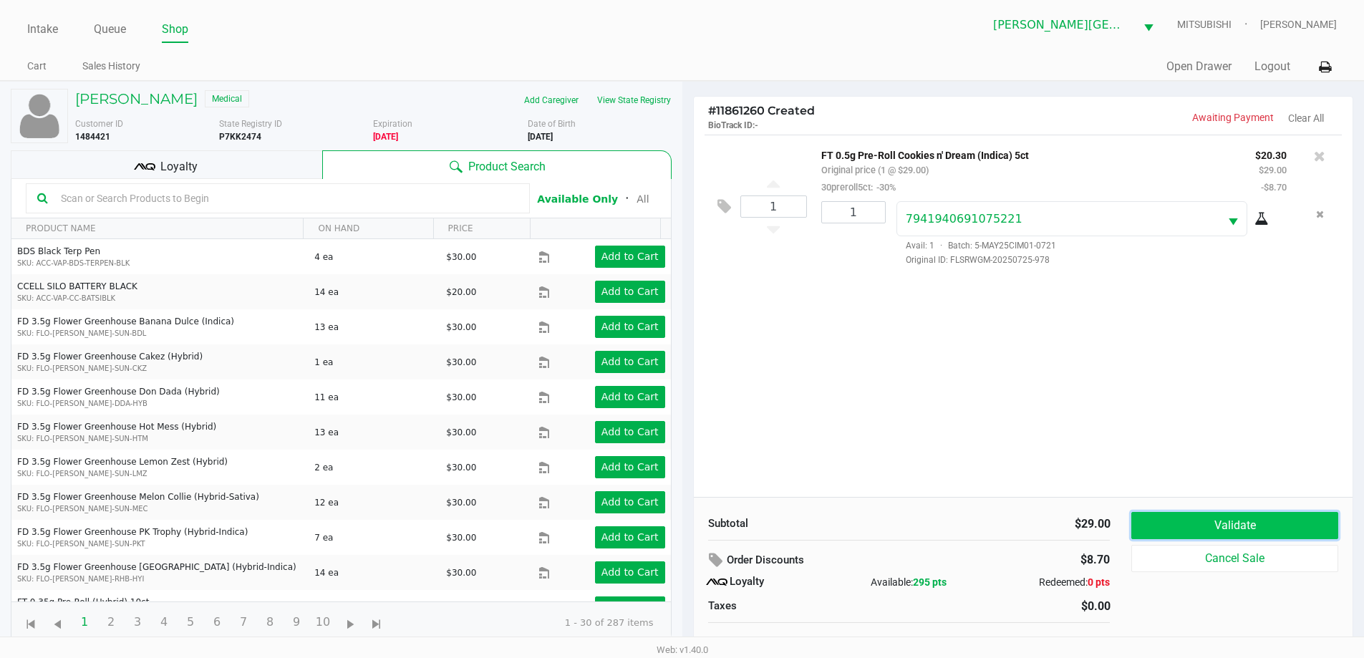
click at [1289, 526] on button "Validate" at bounding box center [1235, 525] width 206 height 27
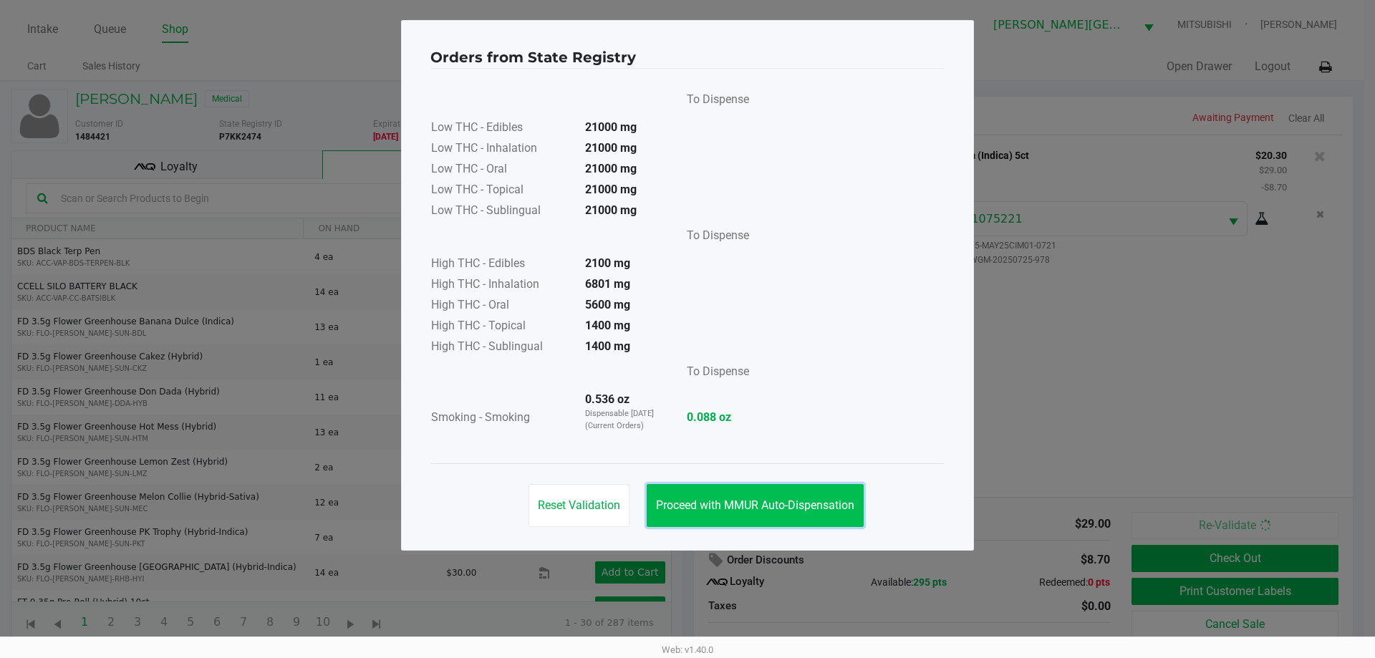
click at [774, 514] on button "Proceed with MMUR Auto-Dispensation" at bounding box center [755, 505] width 217 height 43
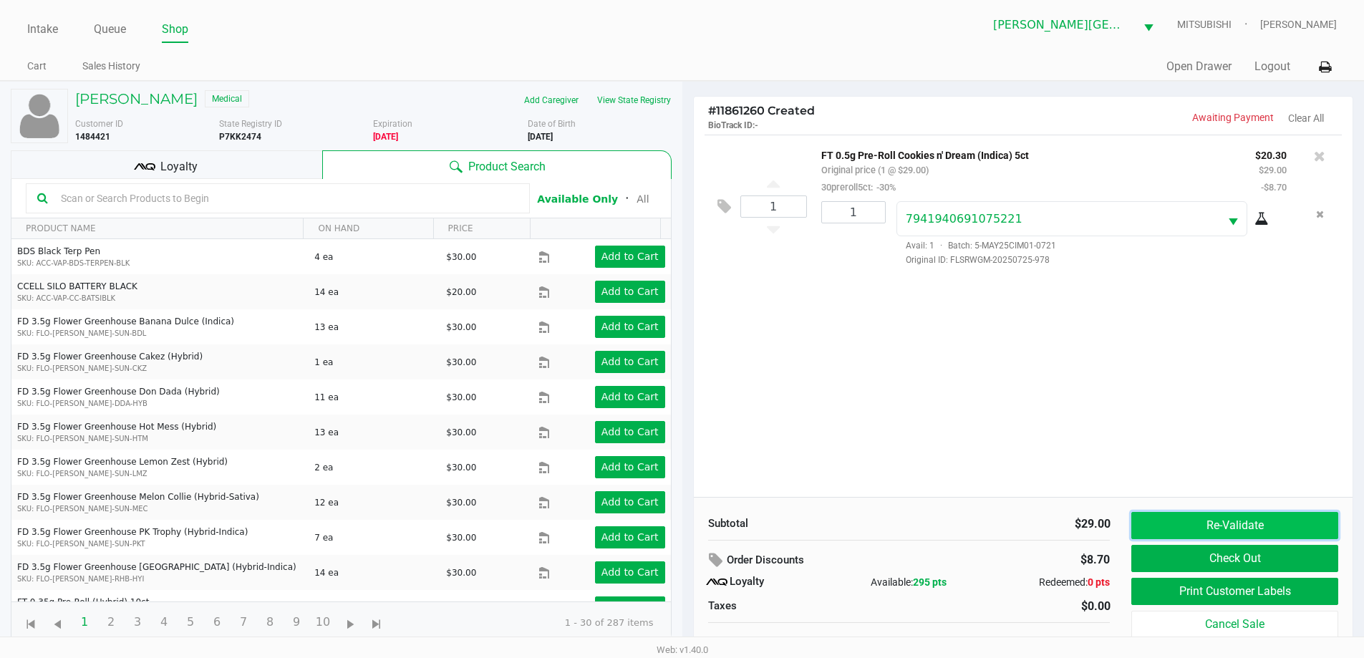
click at [1236, 533] on button "Re-Validate" at bounding box center [1235, 525] width 206 height 27
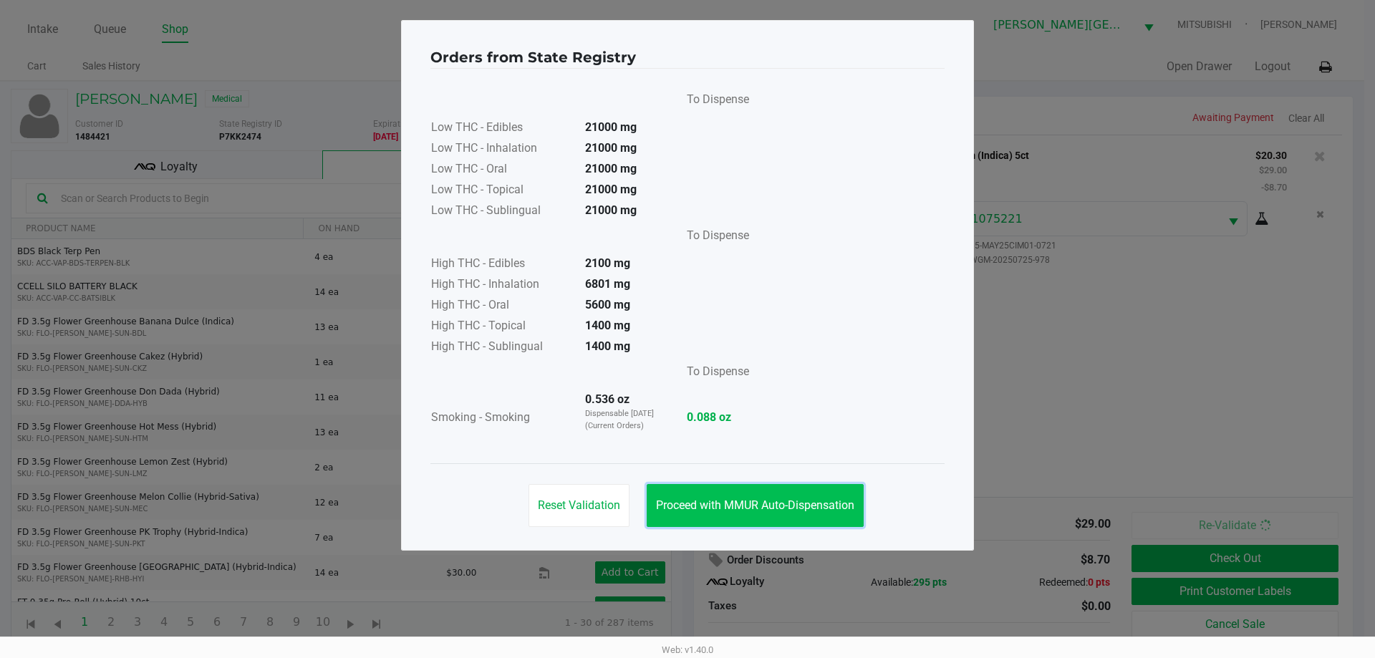
click at [797, 518] on button "Proceed with MMUR Auto-Dispensation" at bounding box center [755, 505] width 217 height 43
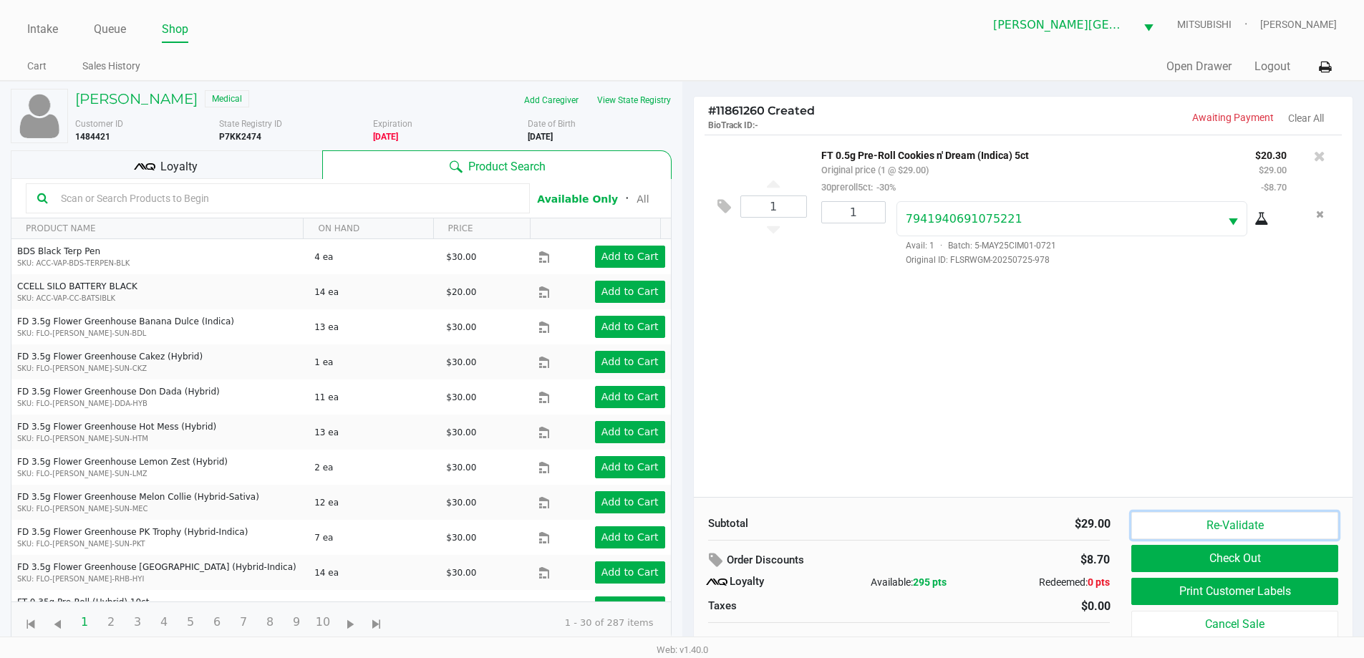
click at [1296, 519] on button "Re-Validate" at bounding box center [1235, 525] width 206 height 27
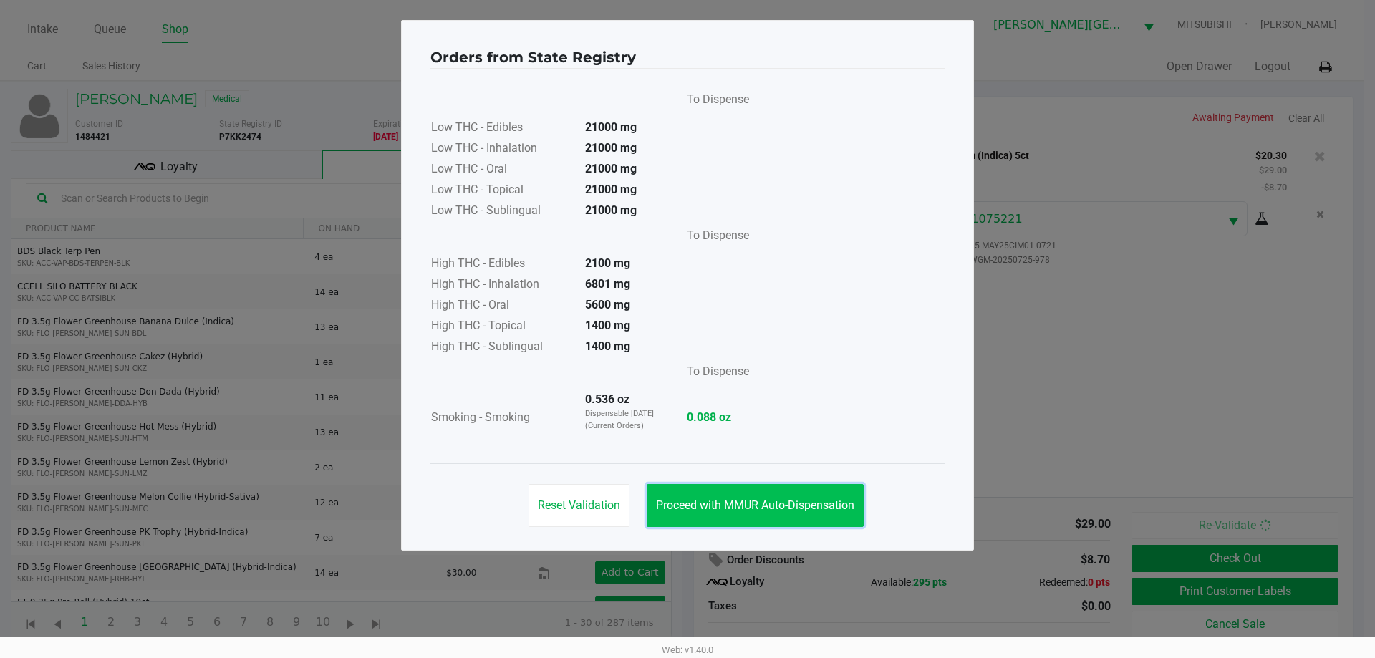
click at [802, 491] on button "Proceed with MMUR Auto-Dispensation" at bounding box center [755, 505] width 217 height 43
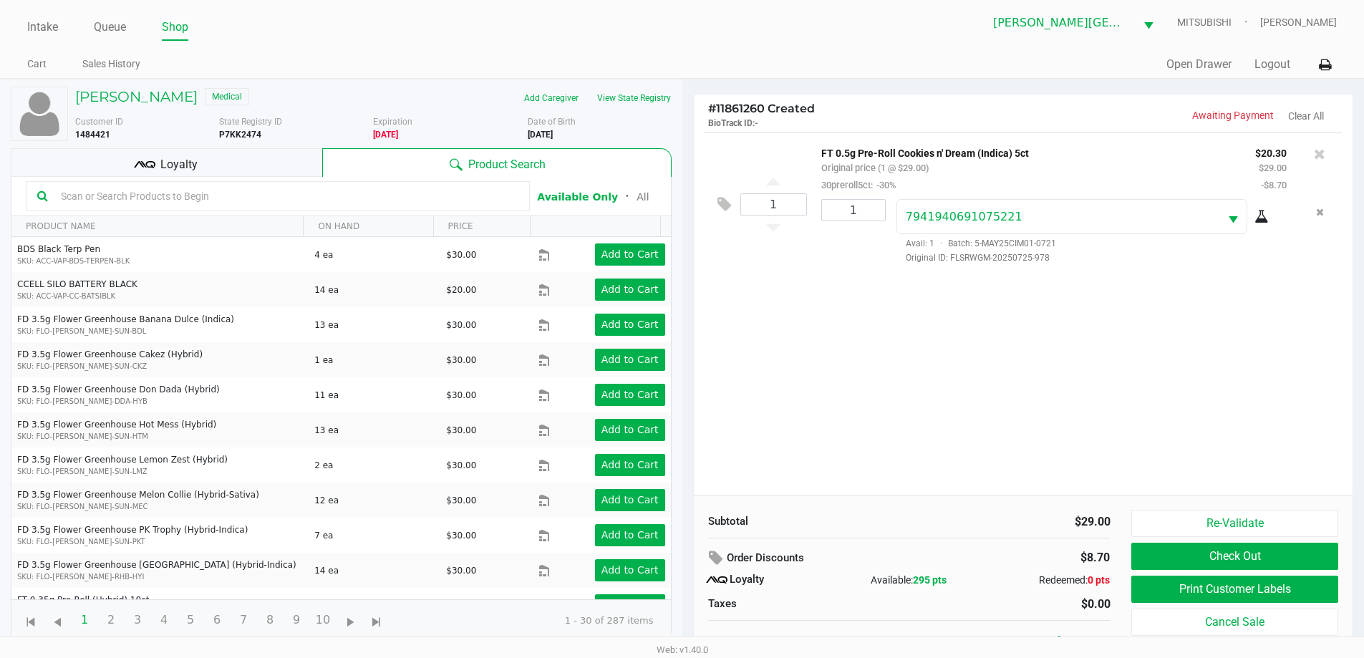
scroll to position [14, 0]
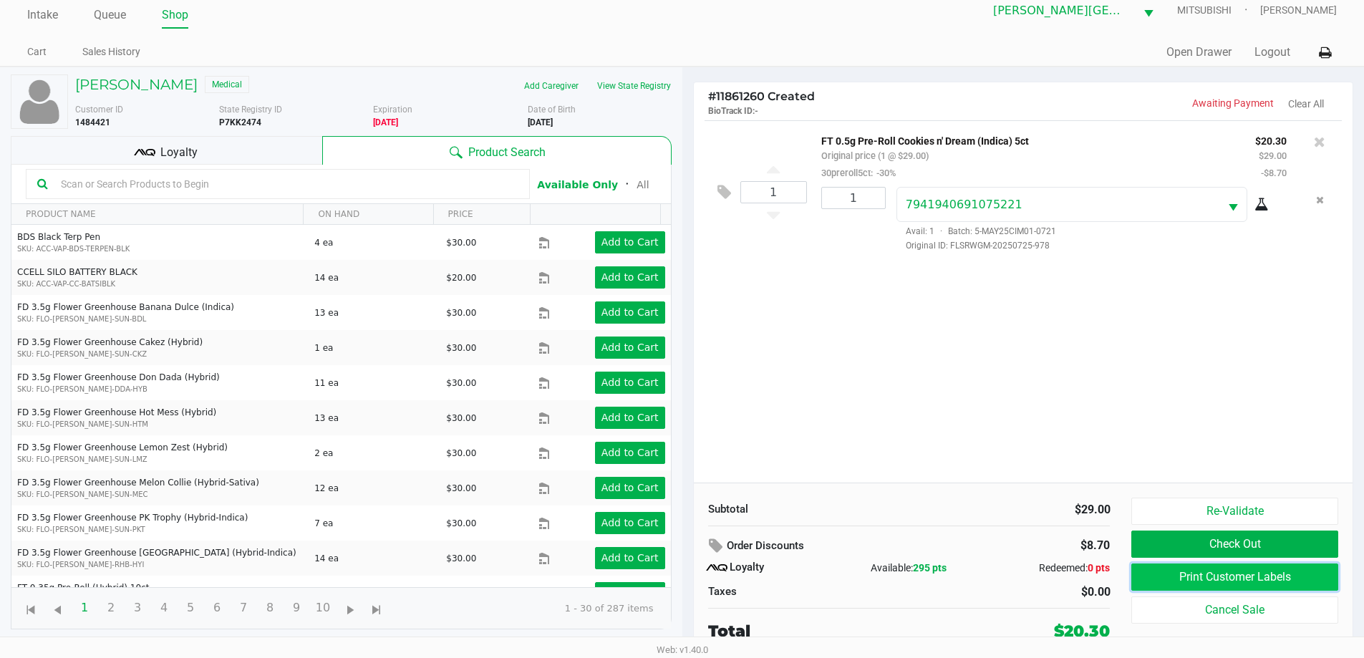
click at [1284, 576] on button "Print Customer Labels" at bounding box center [1235, 577] width 206 height 27
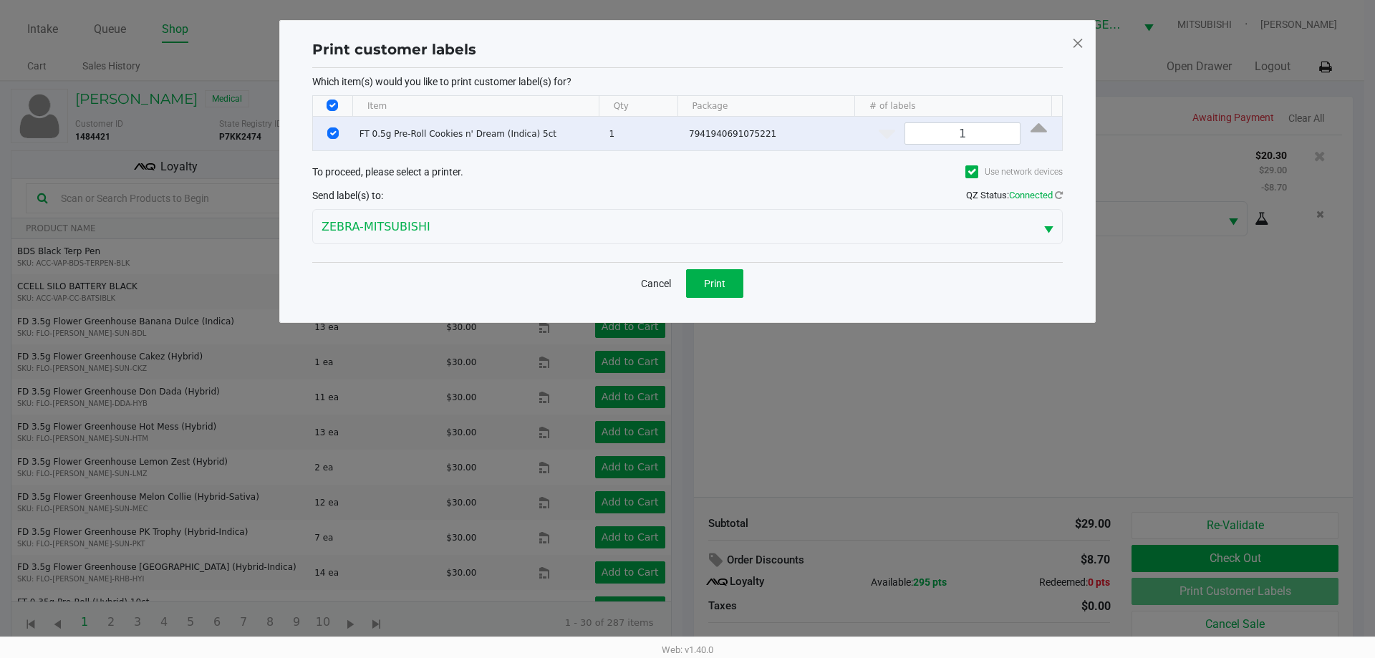
click at [747, 281] on div "Cancel Print" at bounding box center [687, 283] width 751 height 42
click at [738, 281] on button "Print" at bounding box center [714, 283] width 57 height 29
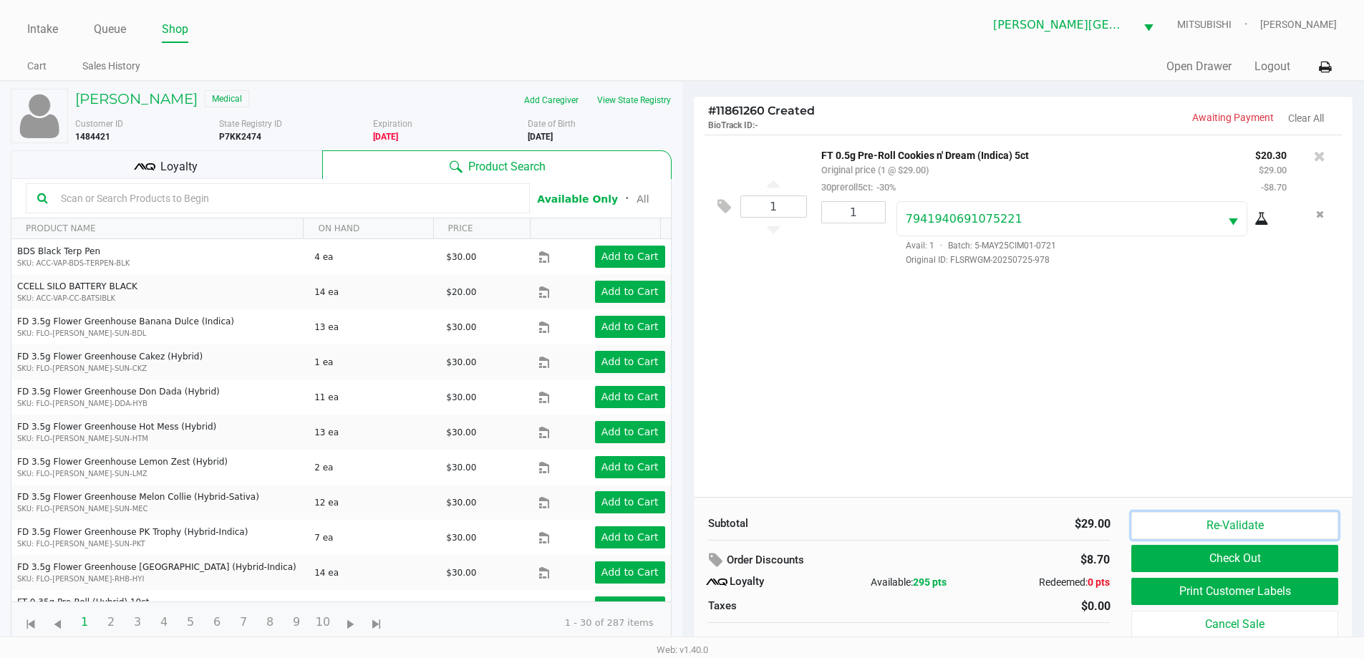
click at [1225, 526] on button "Re-Validate" at bounding box center [1235, 525] width 206 height 27
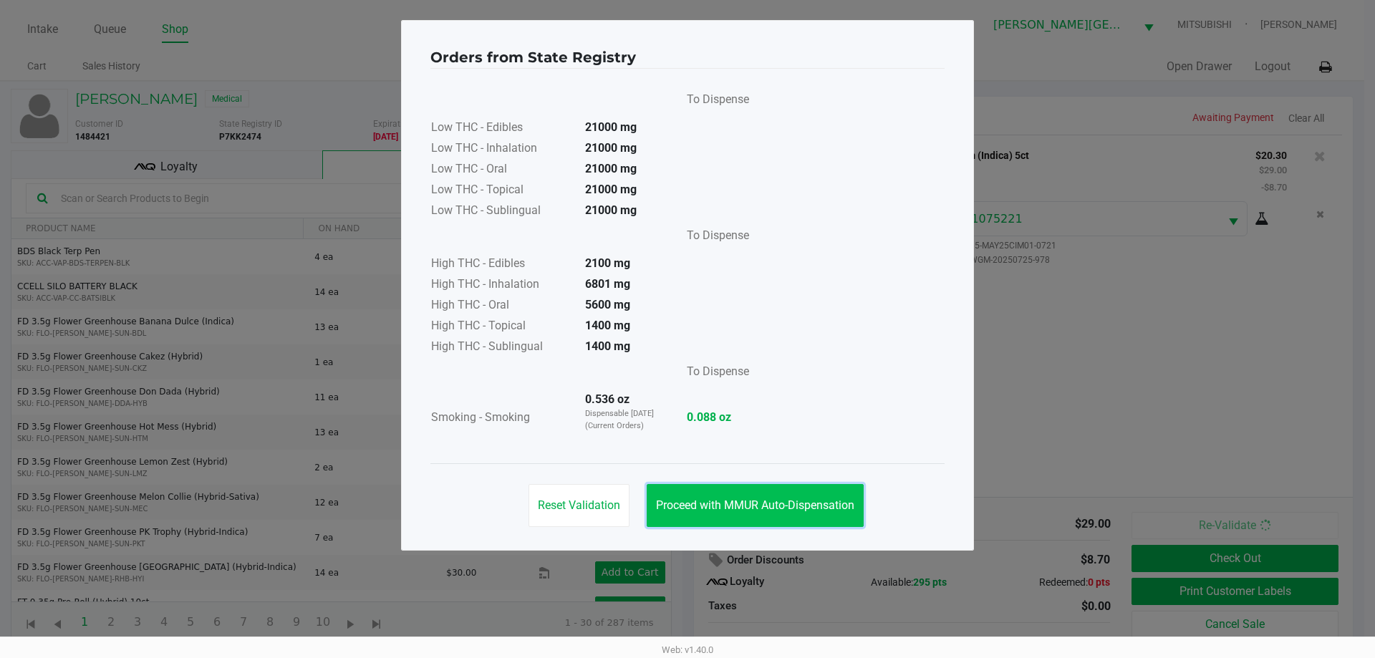
click at [836, 501] on span "Proceed with MMUR Auto-Dispensation" at bounding box center [755, 506] width 198 height 14
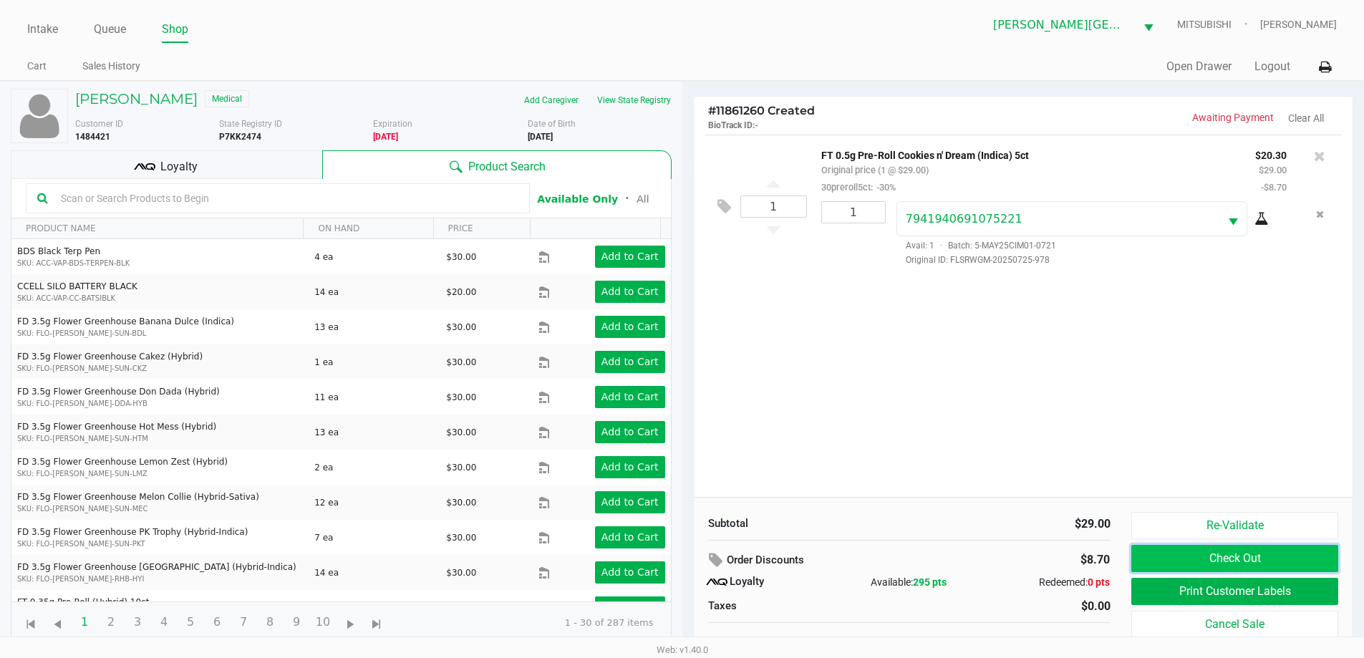
click at [1277, 550] on button "Check Out" at bounding box center [1235, 558] width 206 height 27
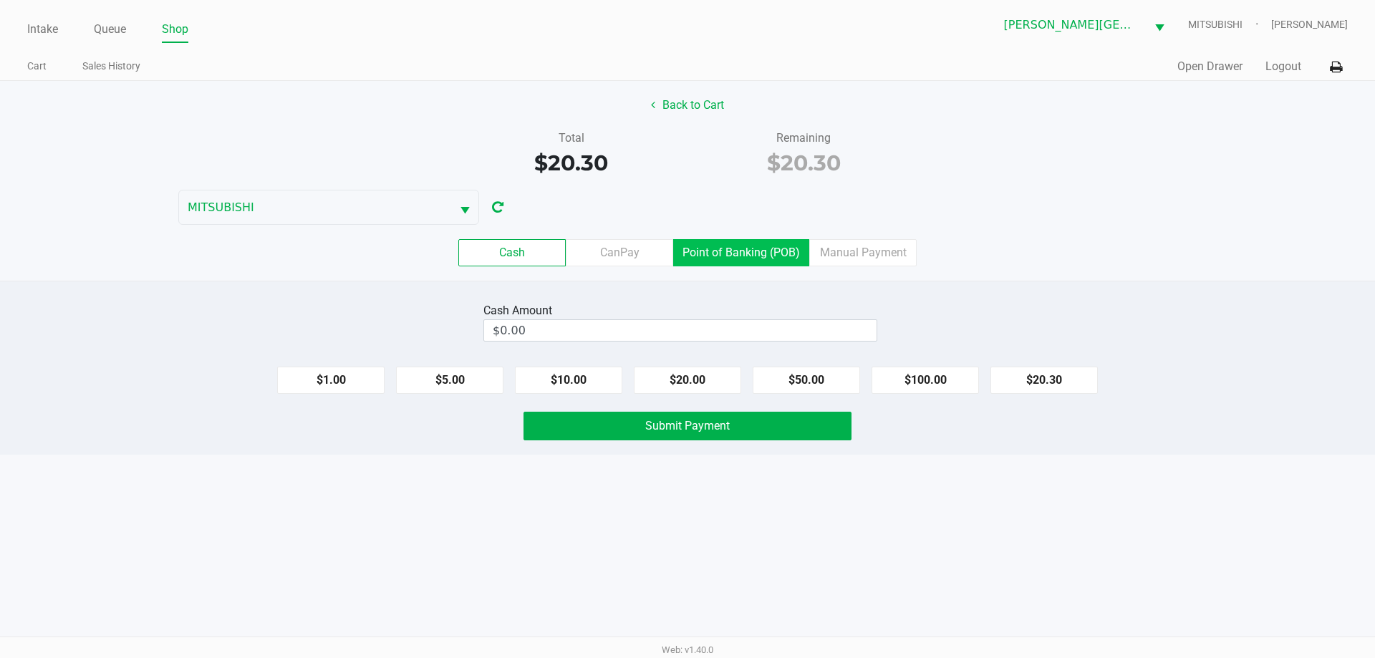
click at [774, 246] on label "Point of Banking (POB)" at bounding box center [741, 252] width 136 height 27
click at [0, 0] on 7 "Point of Banking (POB)" at bounding box center [0, 0] width 0 height 0
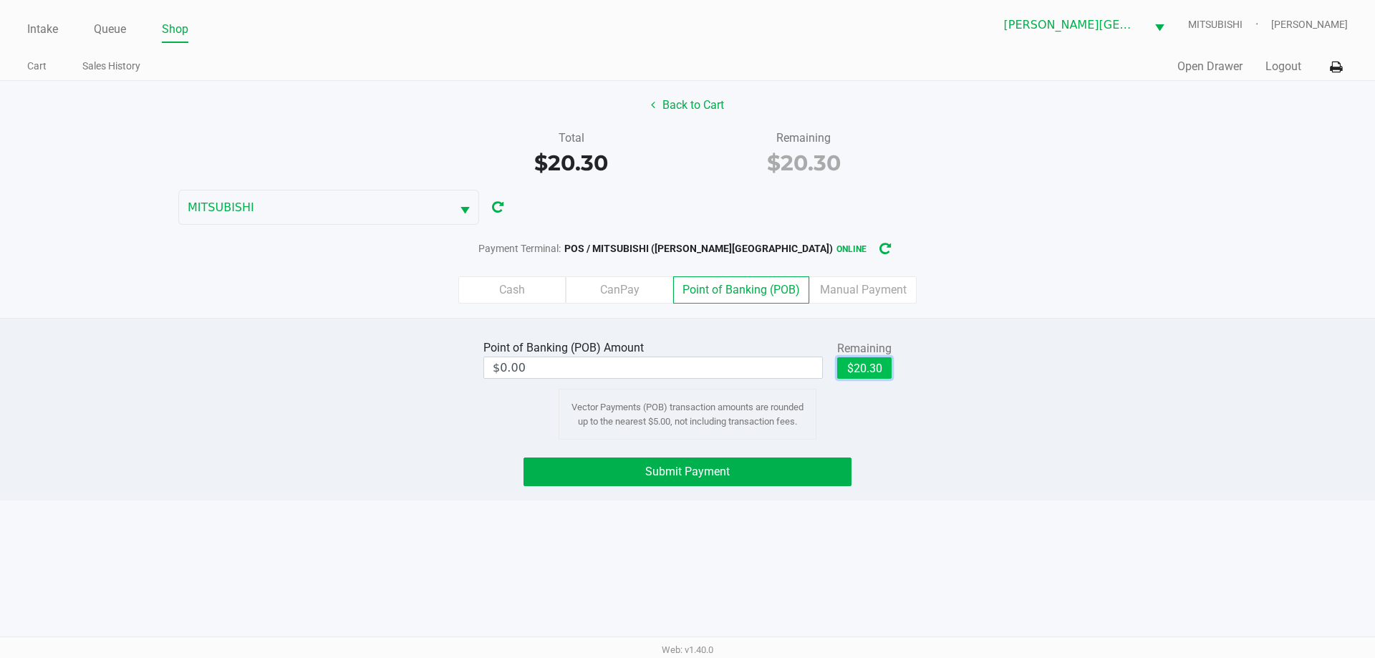
click at [880, 366] on button "$20.30" at bounding box center [864, 367] width 54 height 21
type input "$20.30"
click at [779, 479] on button "Submit Payment" at bounding box center [688, 472] width 328 height 29
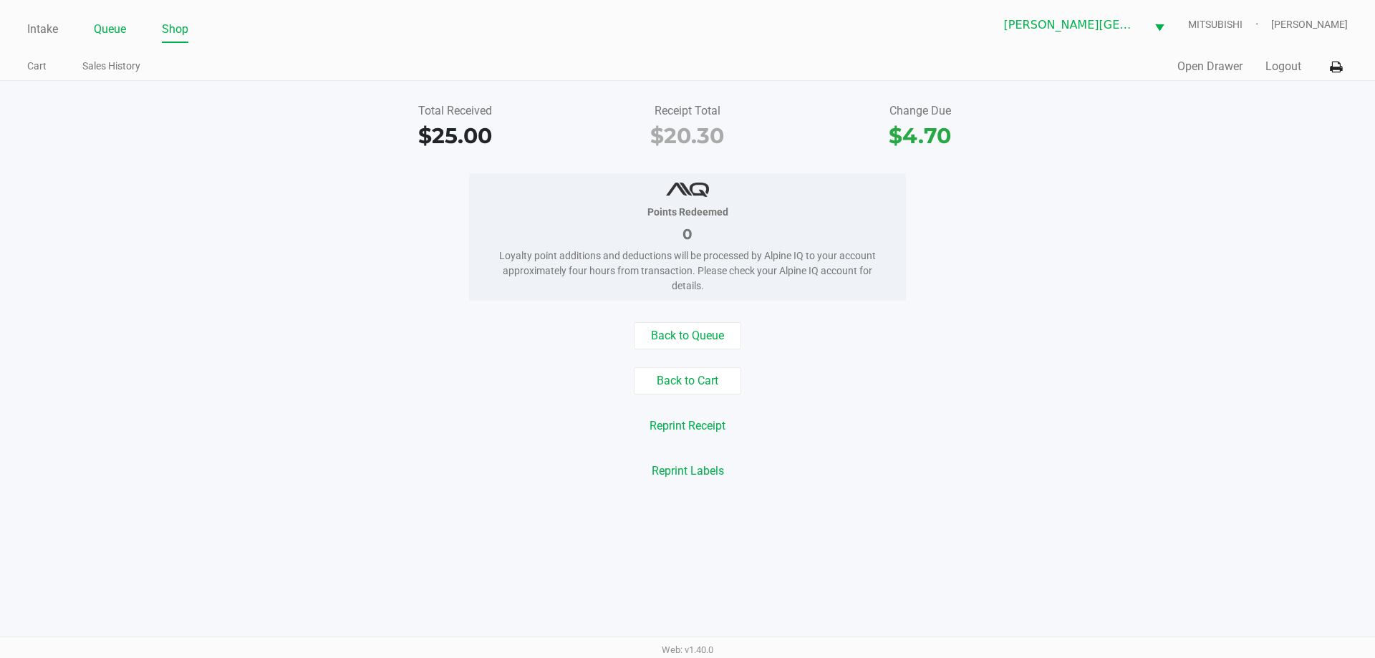
click at [113, 34] on link "Queue" at bounding box center [110, 29] width 32 height 20
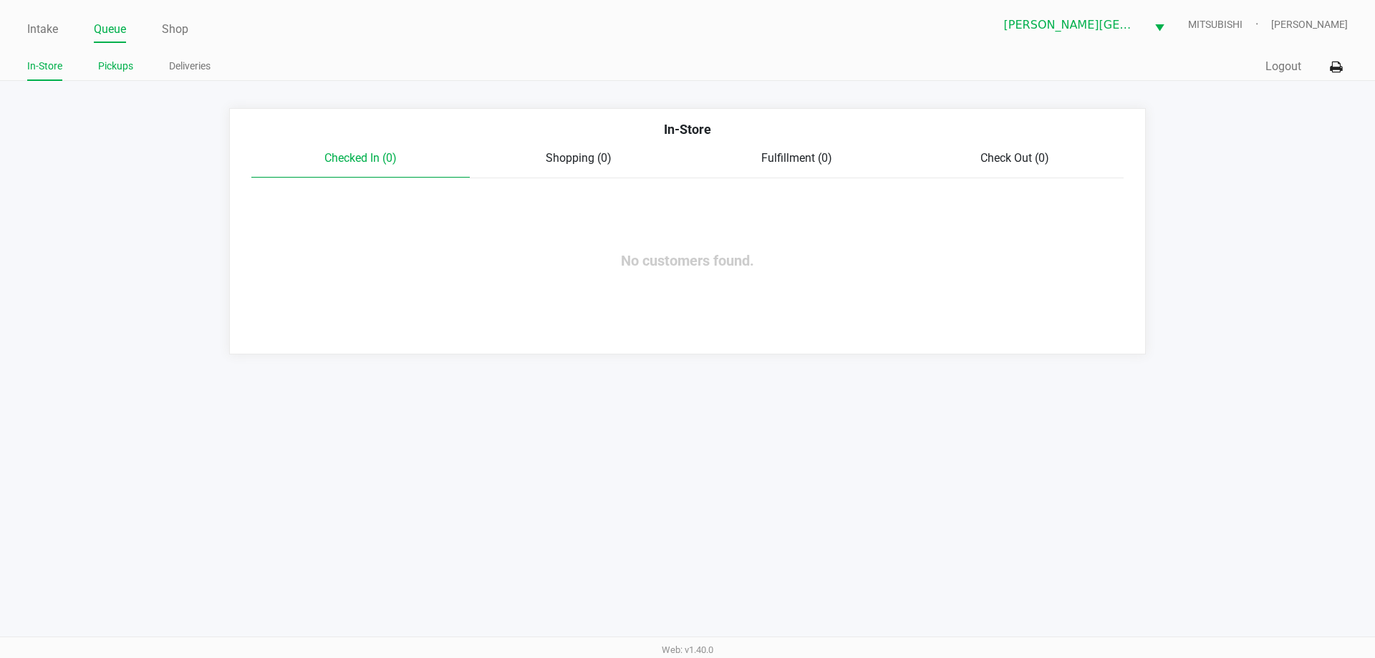
click at [123, 67] on link "Pickups" at bounding box center [115, 66] width 35 height 18
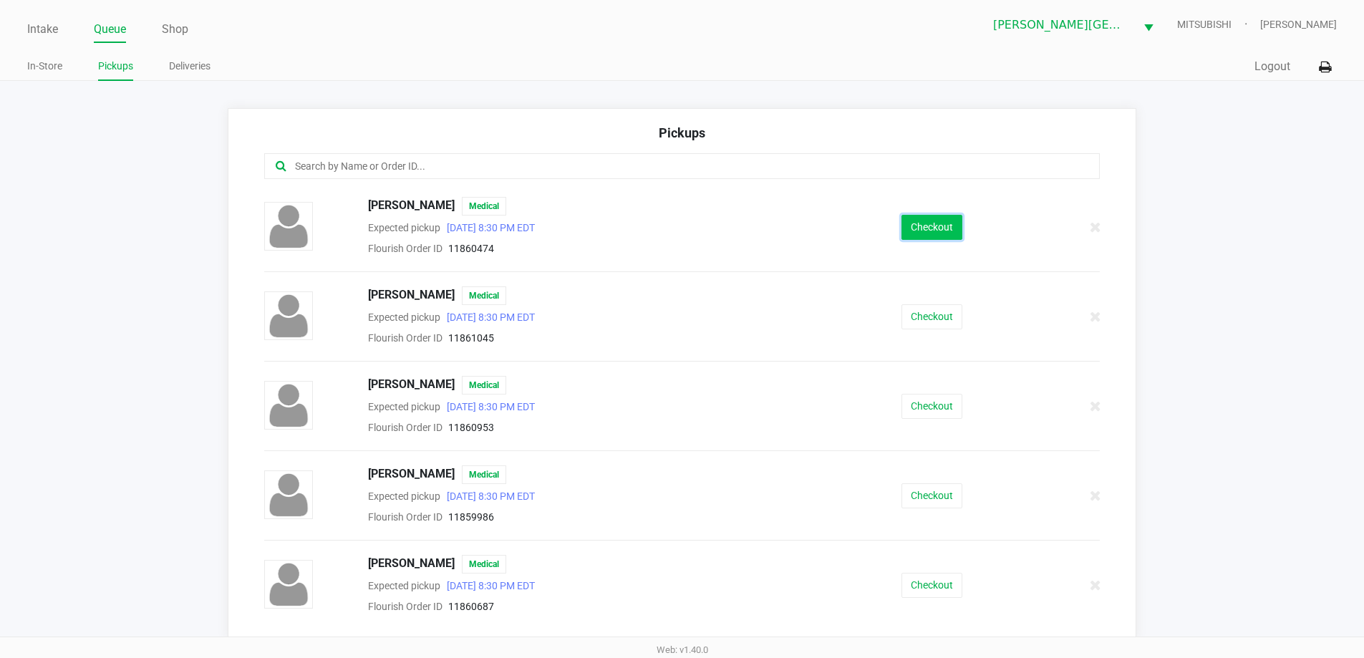
click at [910, 226] on button "Checkout" at bounding box center [932, 227] width 61 height 25
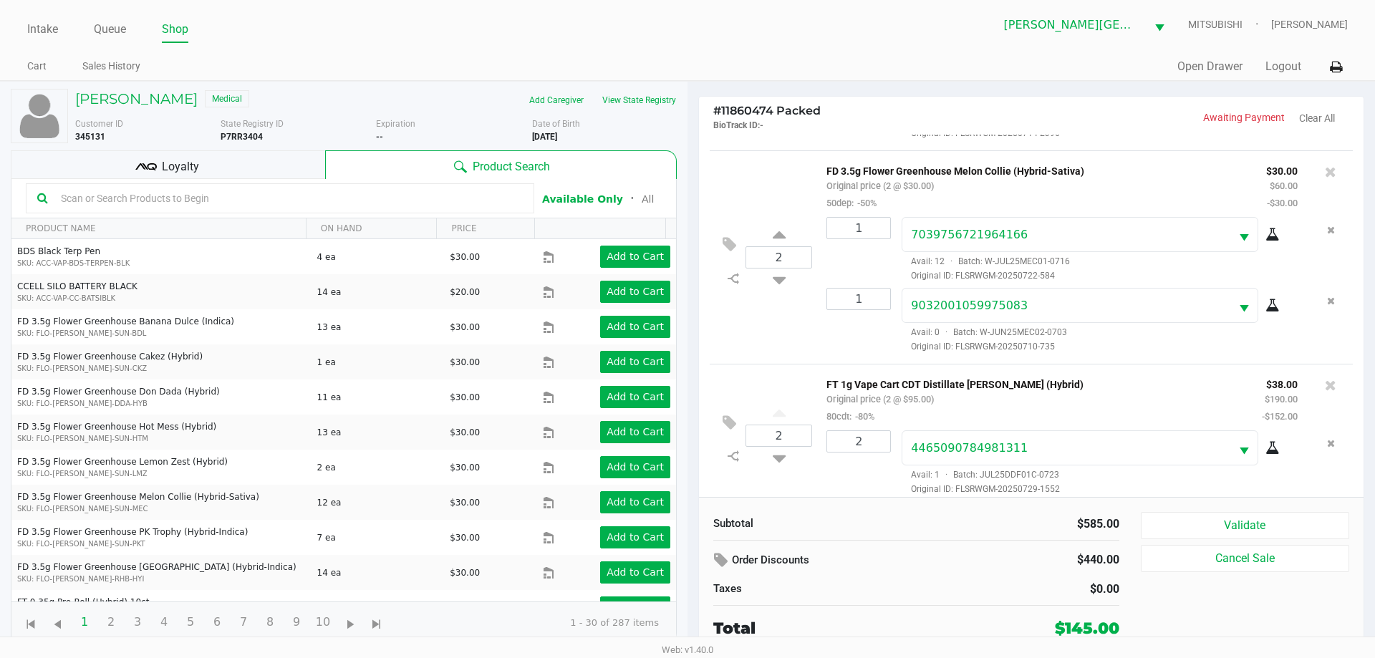
scroll to position [281, 0]
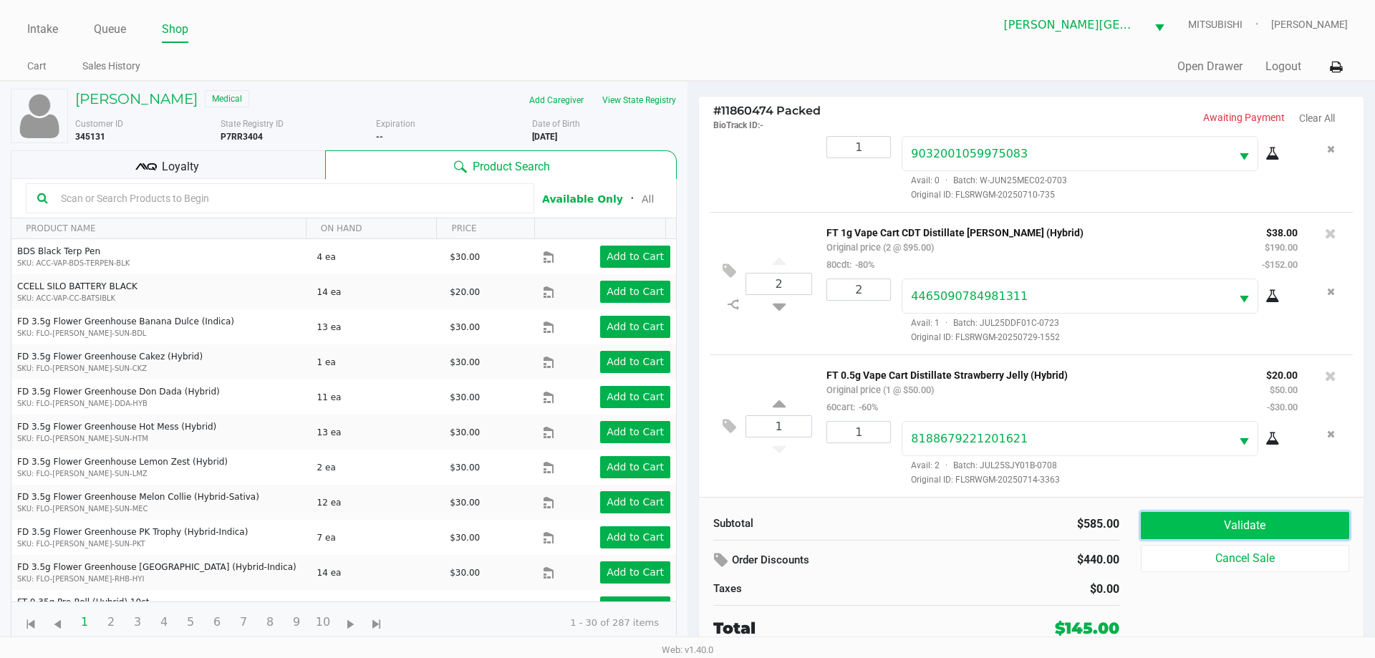
click at [1304, 530] on button "Validate" at bounding box center [1245, 525] width 208 height 27
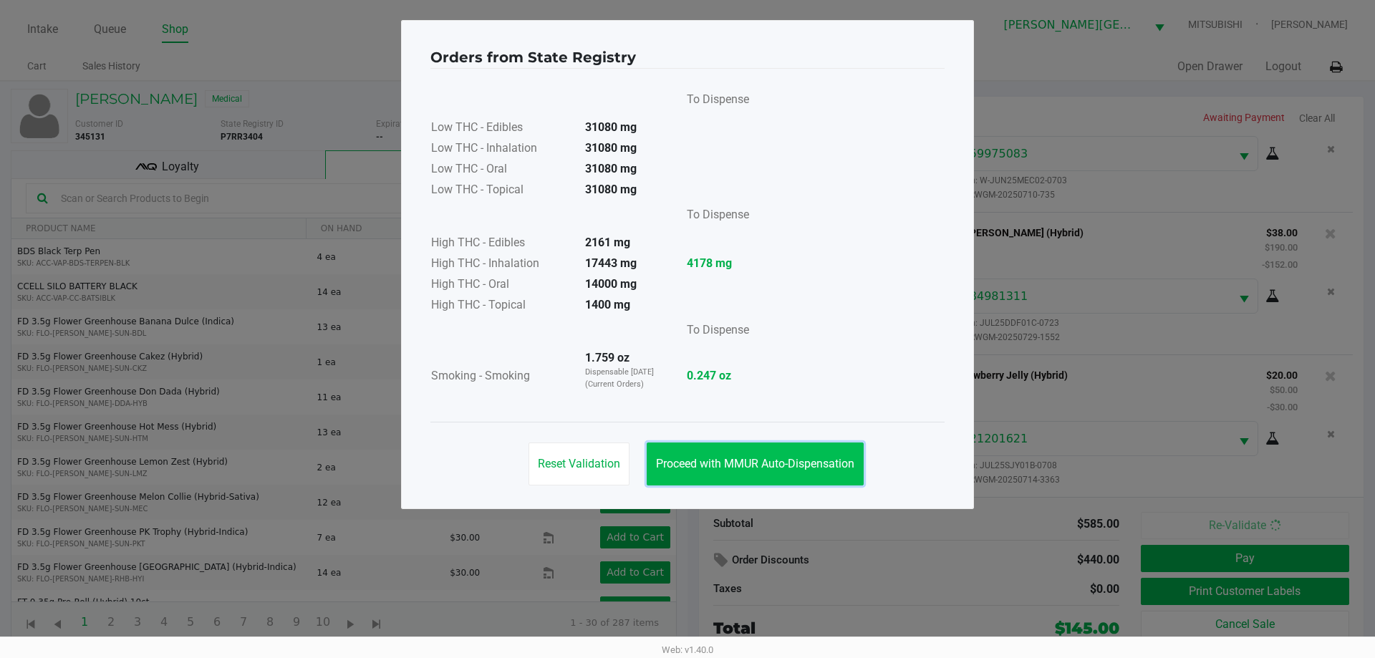
click at [822, 476] on button "Proceed with MMUR Auto-Dispensation" at bounding box center [755, 464] width 217 height 43
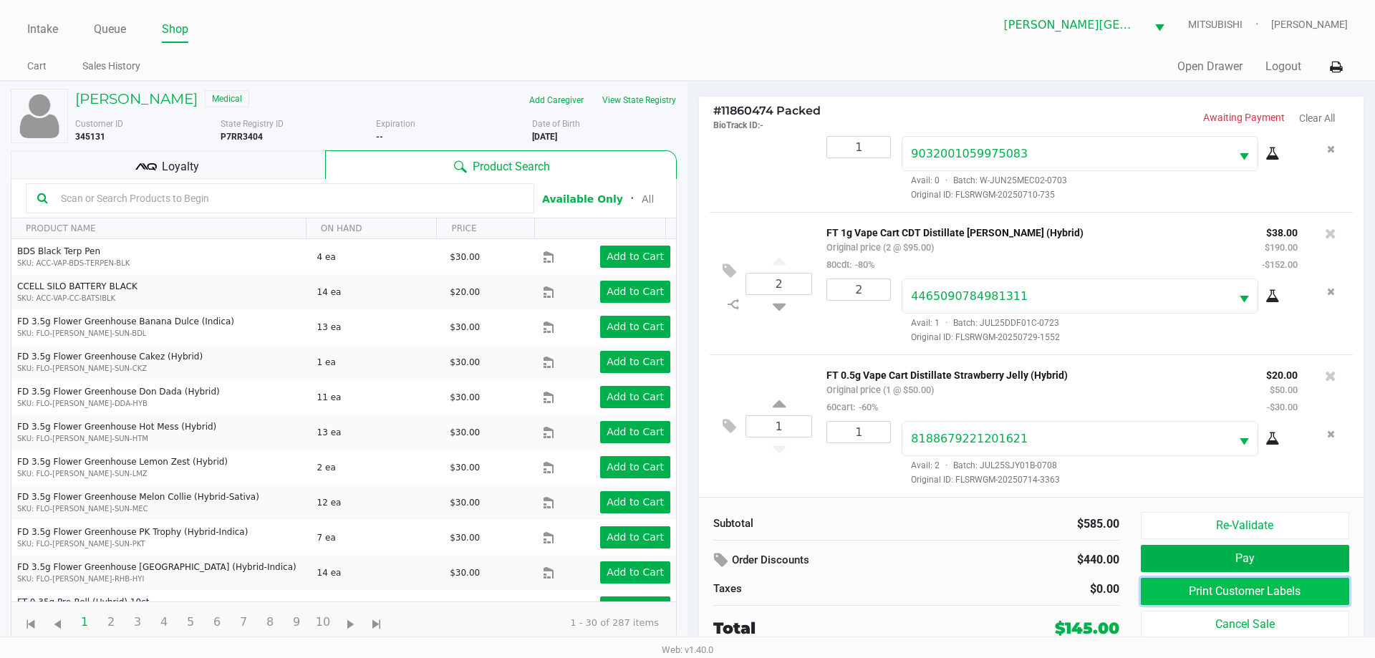
click at [1278, 593] on button "Print Customer Labels" at bounding box center [1245, 591] width 208 height 27
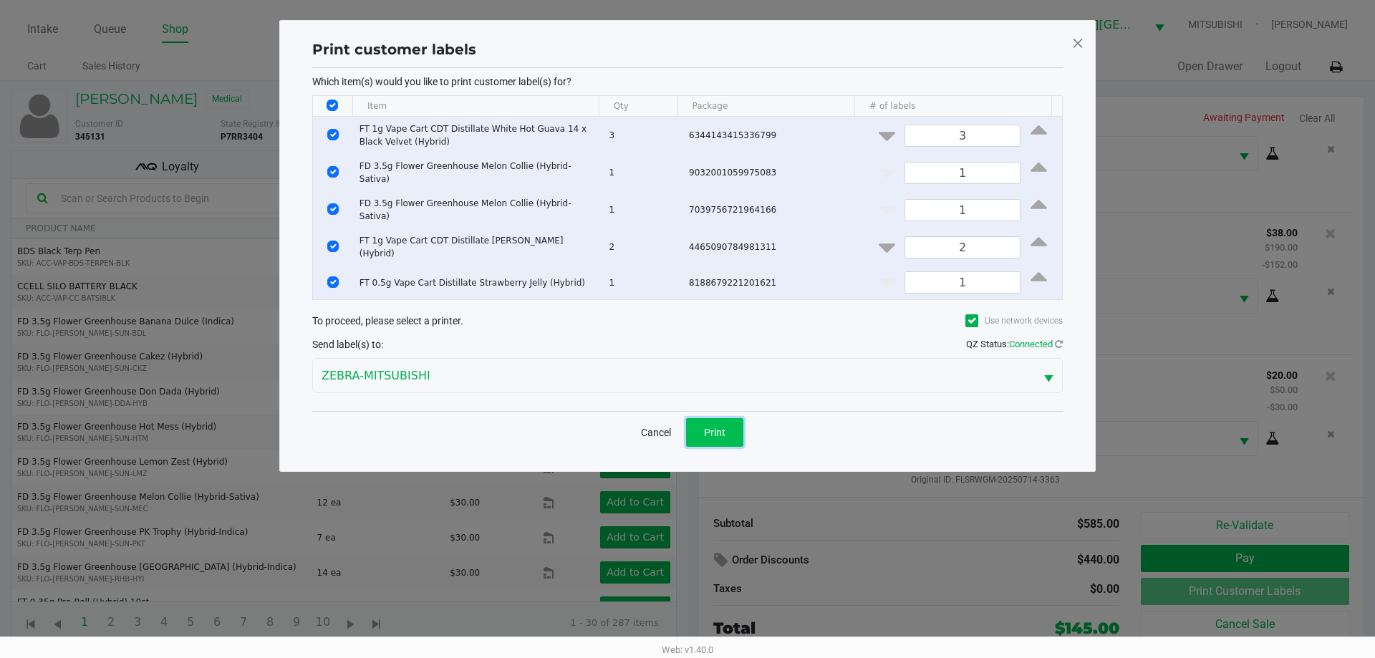
click at [733, 421] on button "Print" at bounding box center [714, 432] width 57 height 29
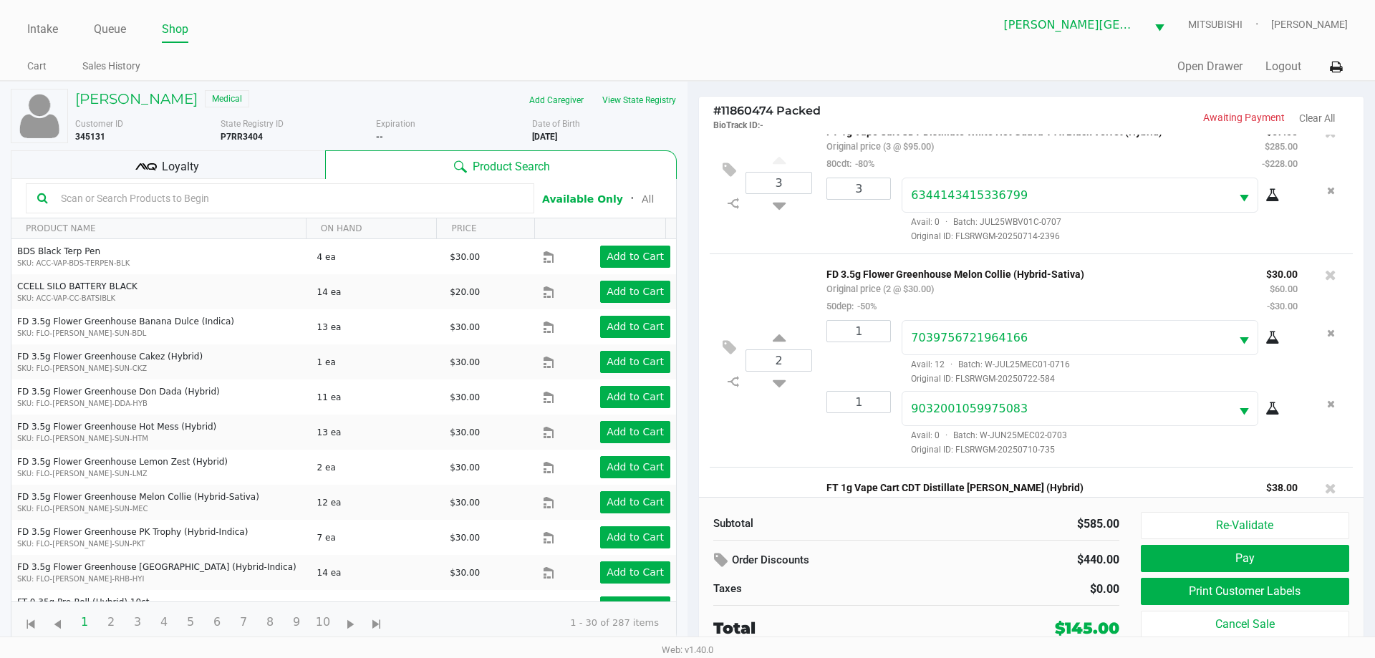
scroll to position [0, 0]
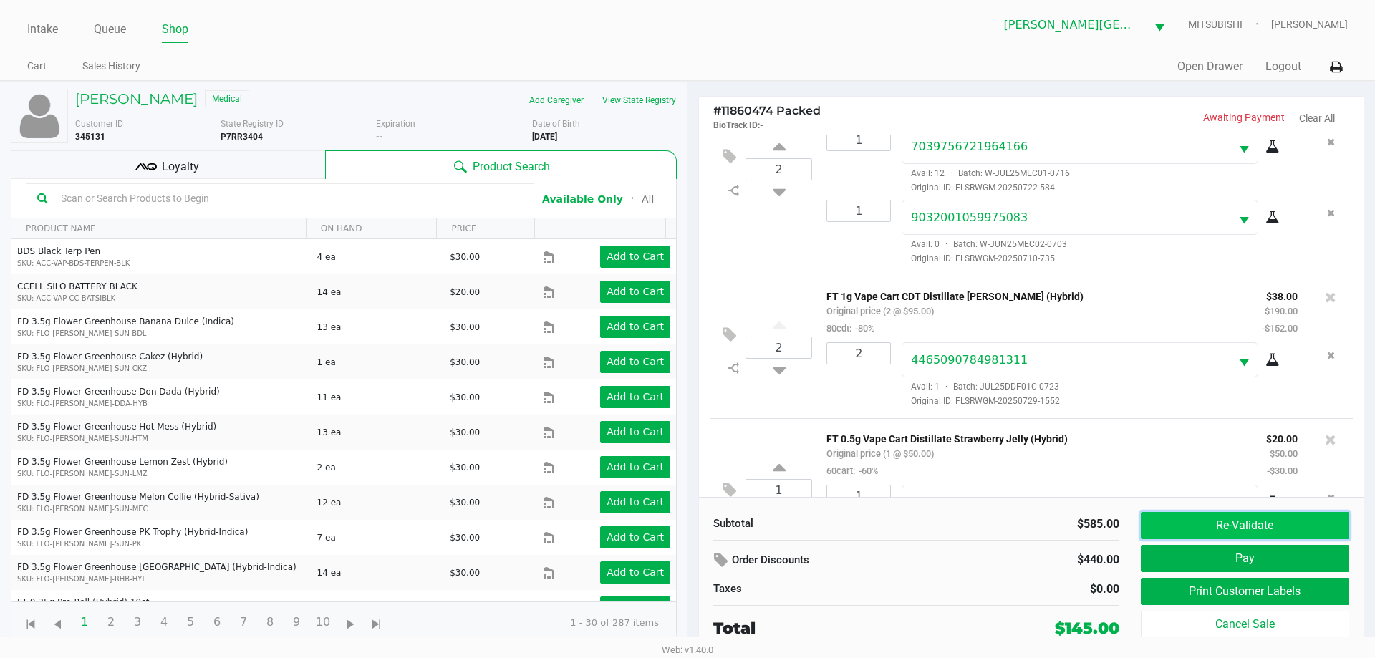
click at [1231, 518] on button "Re-Validate" at bounding box center [1245, 525] width 208 height 27
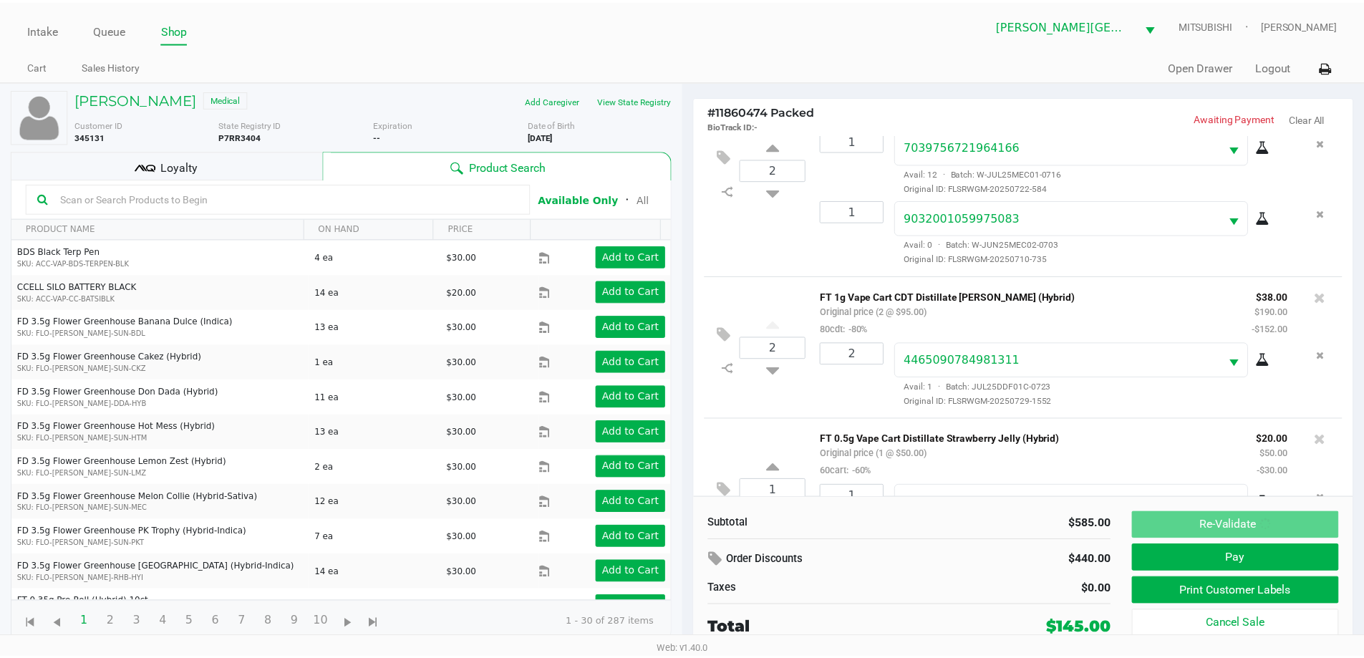
scroll to position [281, 0]
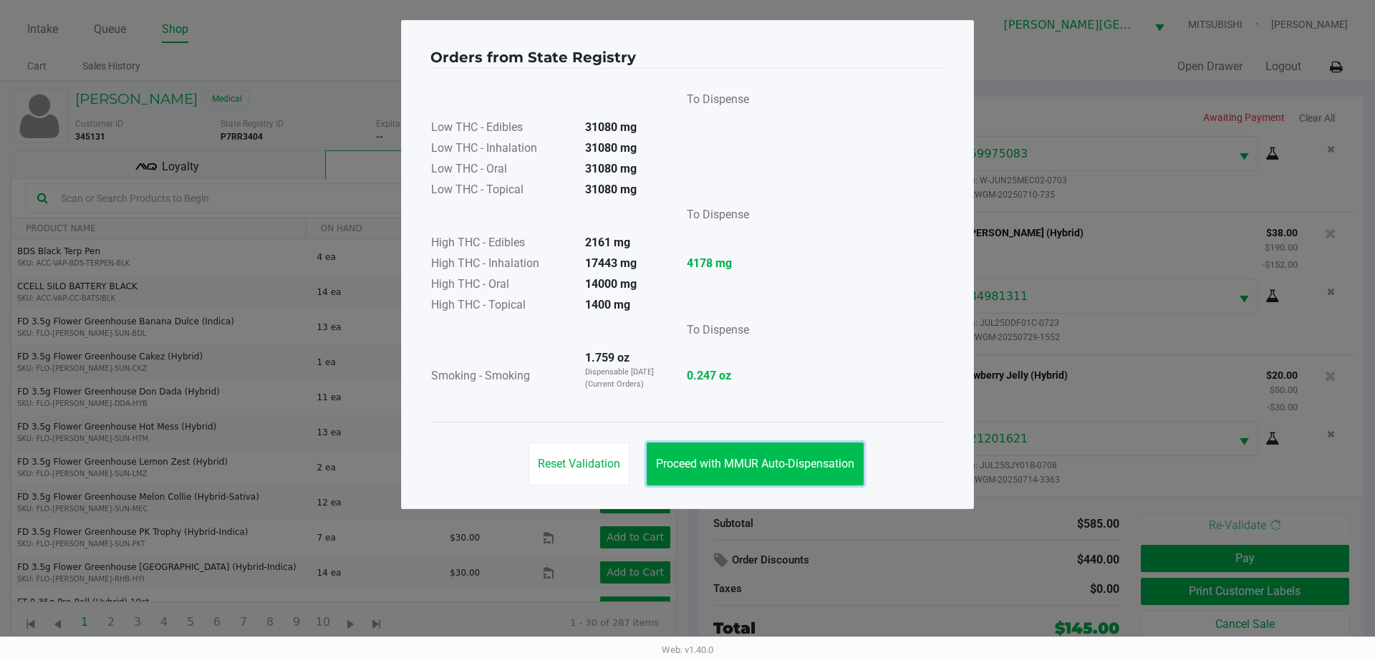
click at [828, 452] on button "Proceed with MMUR Auto-Dispensation" at bounding box center [755, 464] width 217 height 43
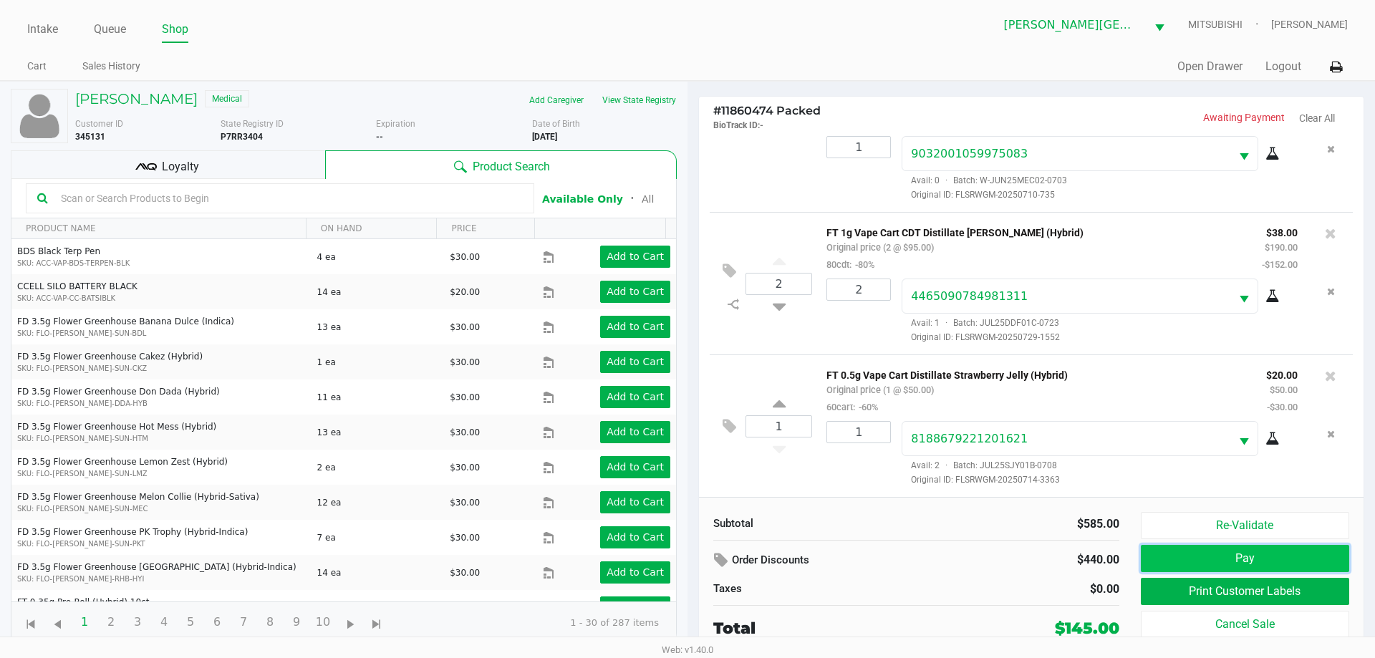
click at [1152, 564] on button "Pay" at bounding box center [1245, 558] width 208 height 27
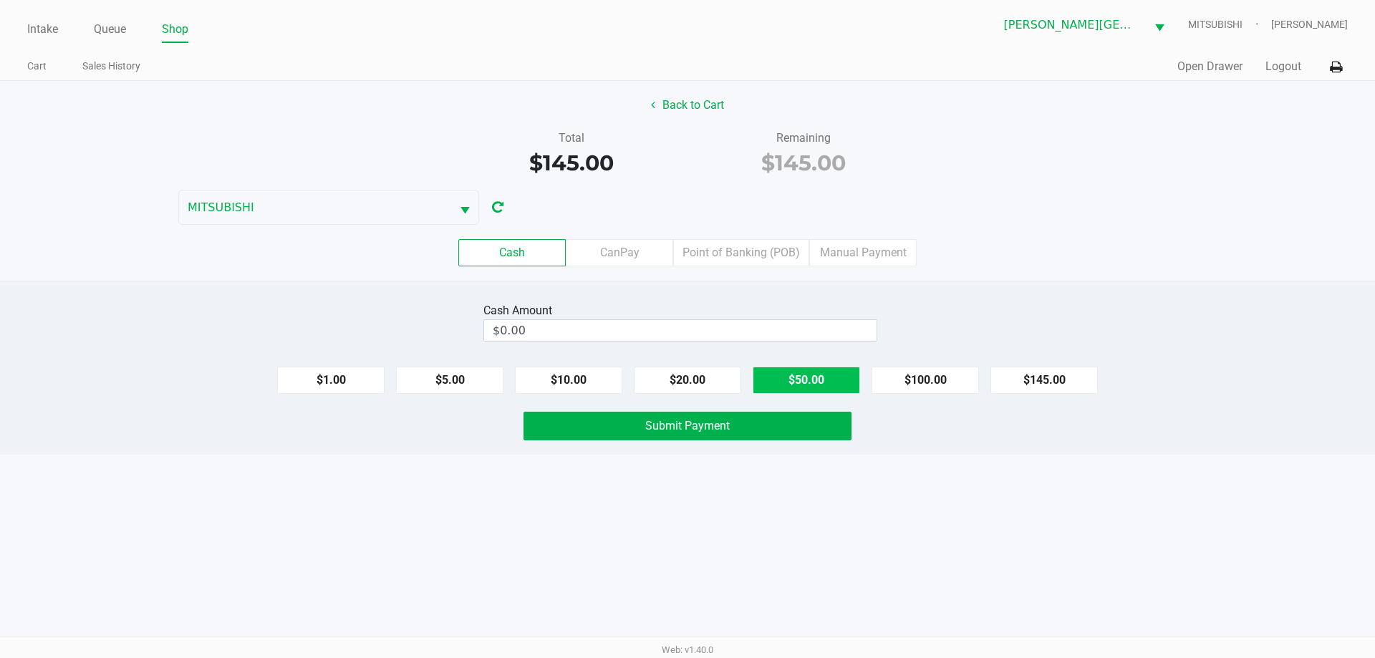
click at [808, 387] on button "$50.00" at bounding box center [806, 380] width 107 height 27
click at [808, 385] on button "$50.00" at bounding box center [806, 380] width 107 height 27
type input "$150.00"
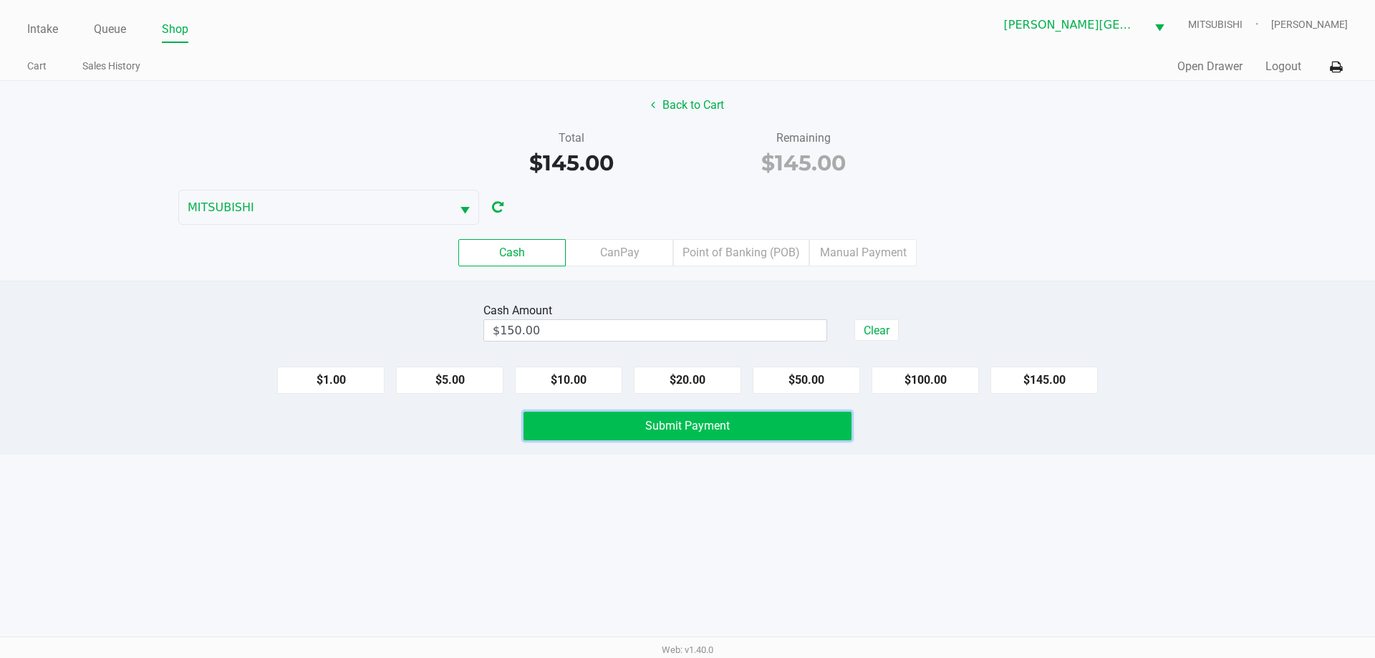
click at [771, 423] on button "Submit Payment" at bounding box center [688, 426] width 328 height 29
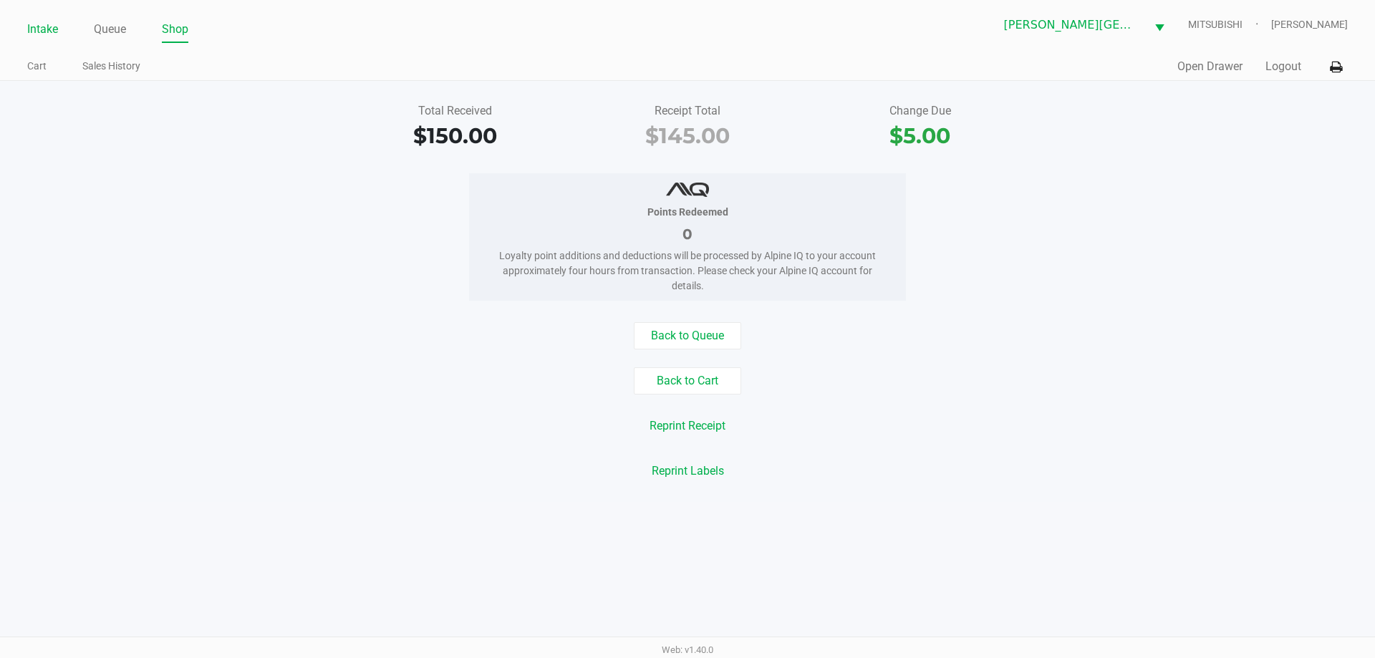
click at [39, 29] on link "Intake" at bounding box center [42, 29] width 31 height 20
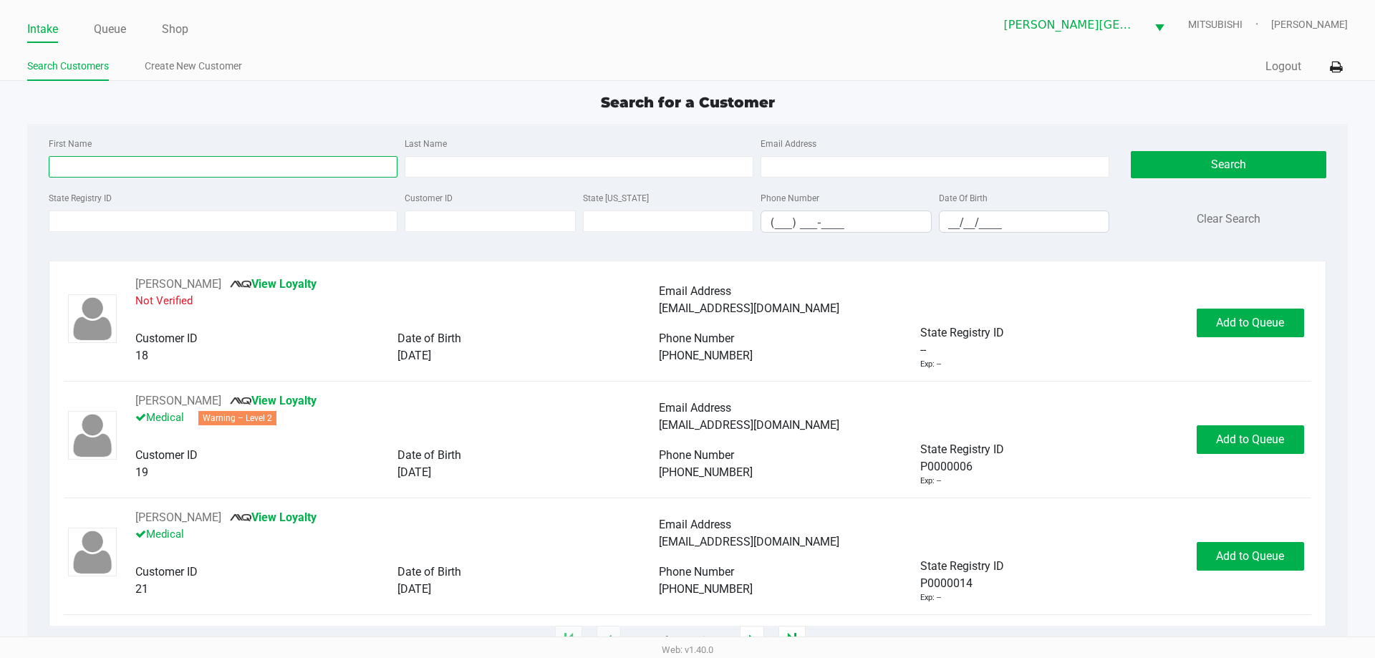
click at [195, 160] on input "First Name" at bounding box center [223, 166] width 349 height 21
type input "m"
type input "[PERSON_NAME]"
click at [478, 166] on input "Last Name" at bounding box center [579, 166] width 349 height 21
click at [293, 229] on input "State Registry ID" at bounding box center [223, 221] width 349 height 21
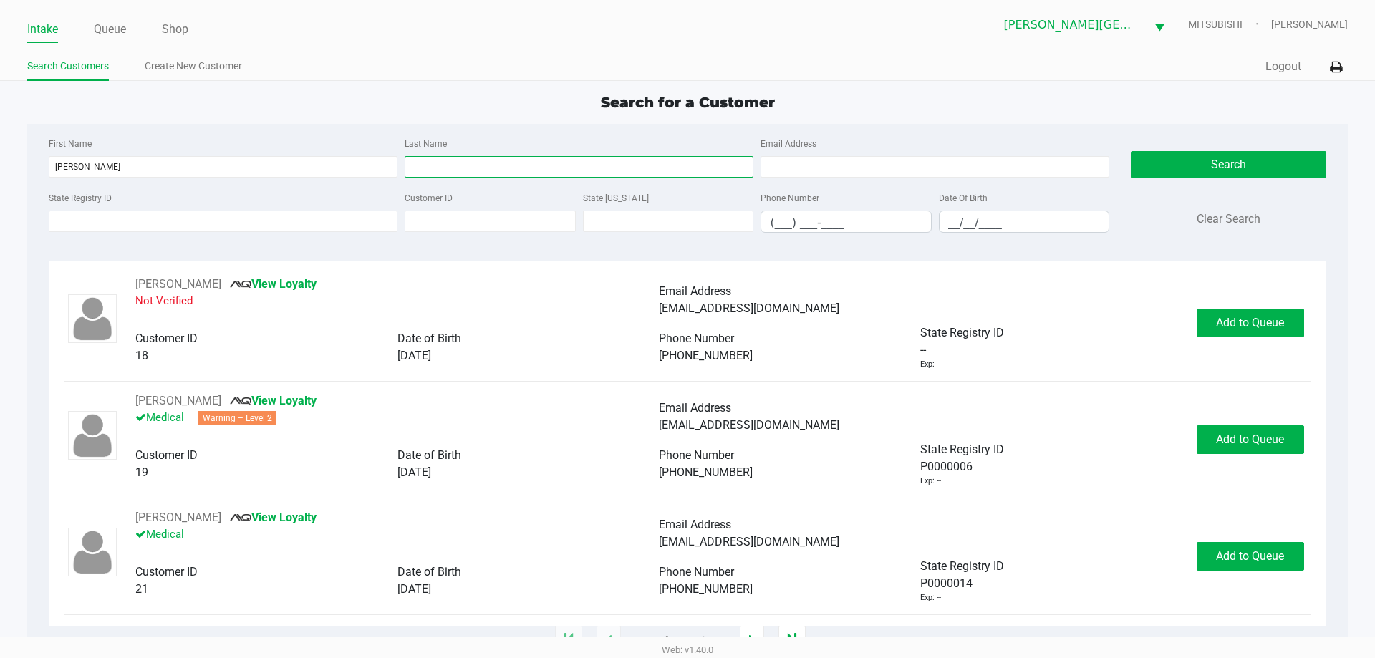
click at [435, 165] on input "Last Name" at bounding box center [579, 166] width 349 height 21
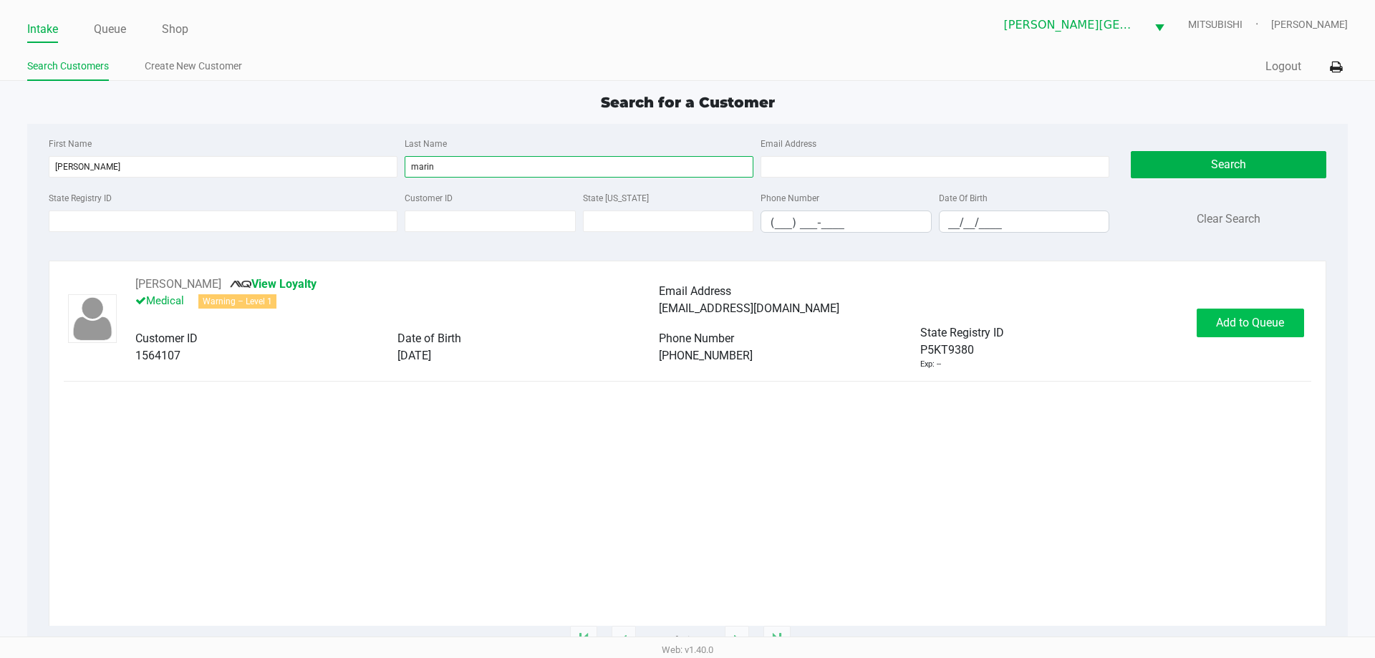
type input "marin"
click at [1269, 327] on span "Add to Queue" at bounding box center [1250, 323] width 68 height 14
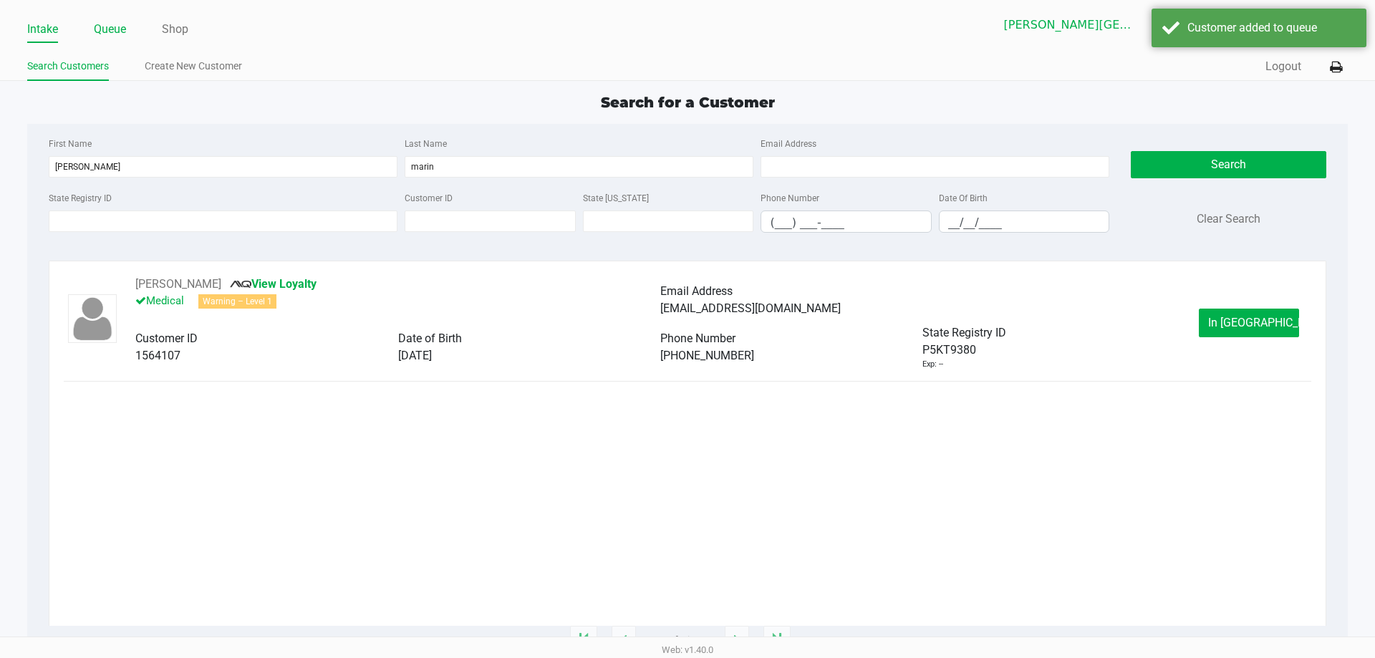
click at [110, 33] on link "Queue" at bounding box center [110, 29] width 32 height 20
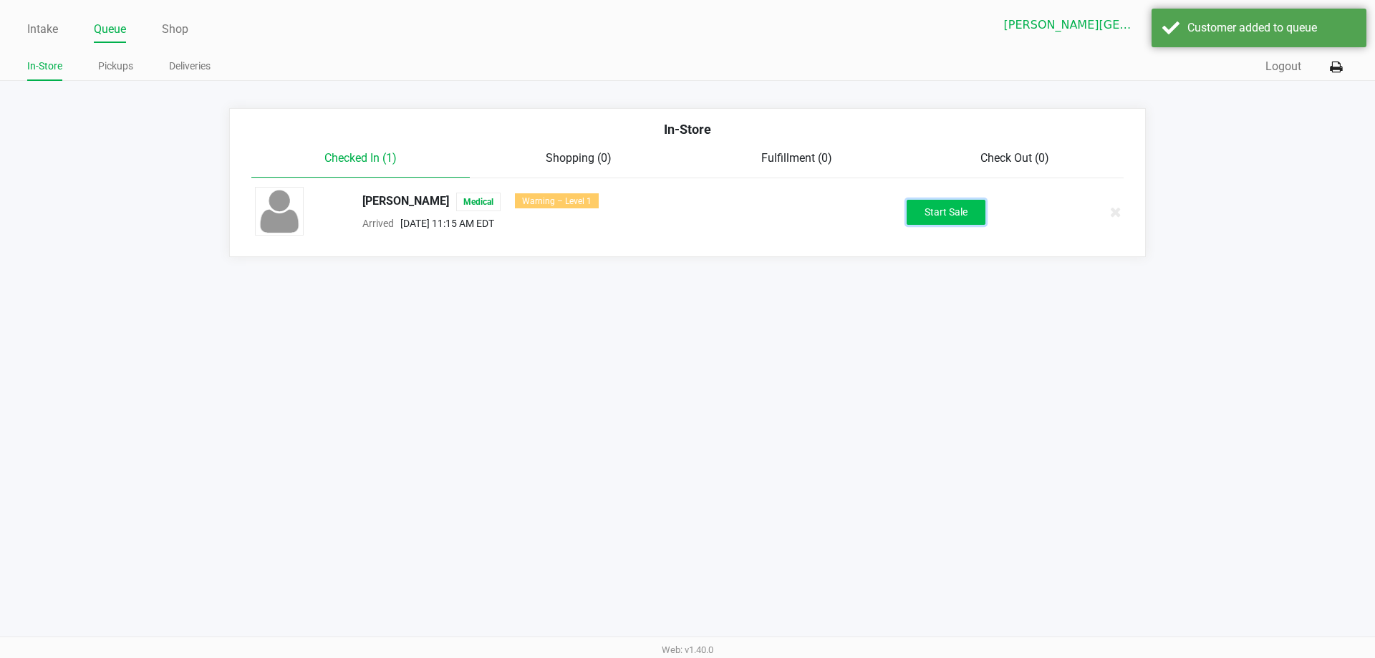
click at [958, 213] on button "Start Sale" at bounding box center [946, 212] width 79 height 25
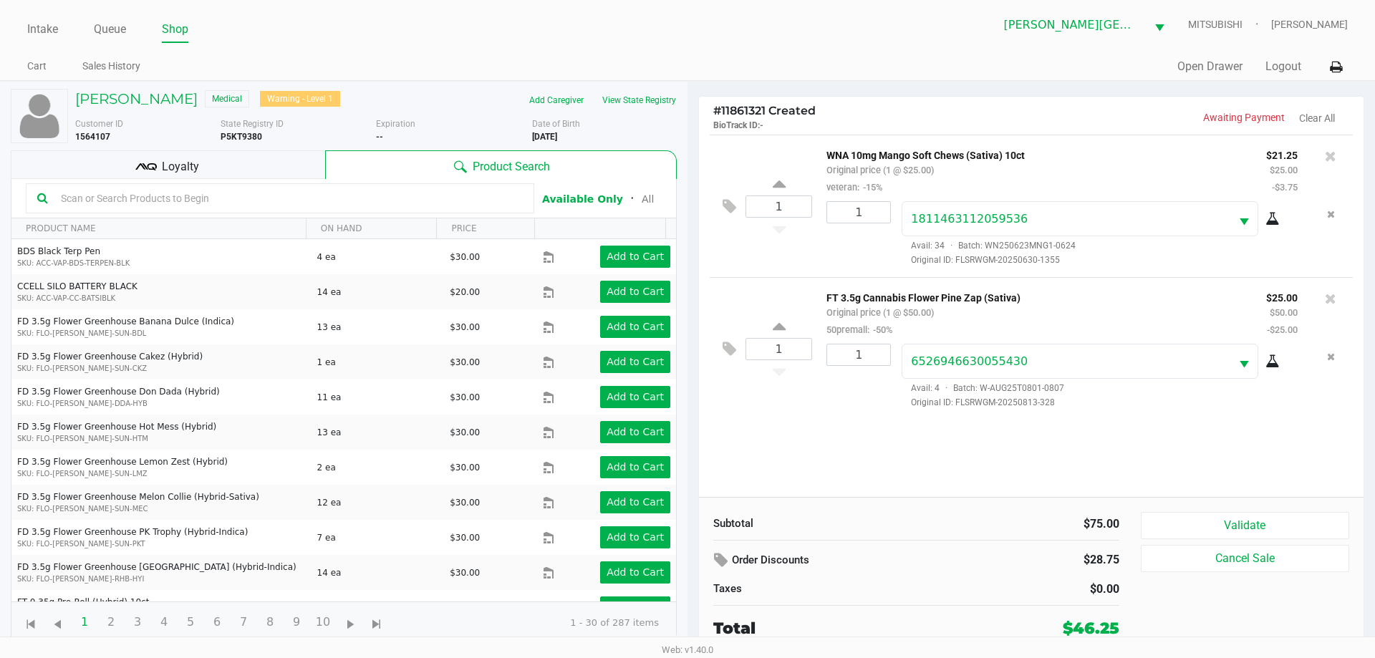
click at [271, 165] on div "Loyalty" at bounding box center [168, 164] width 314 height 29
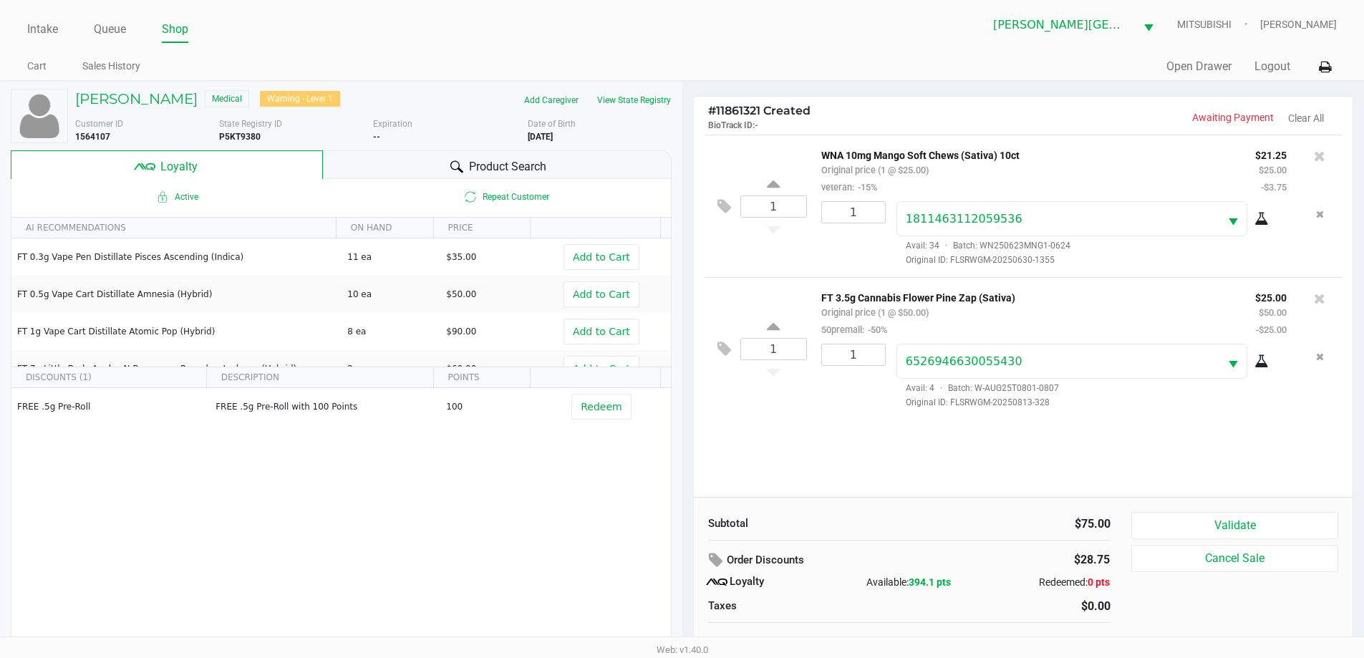
click at [509, 167] on span "Product Search" at bounding box center [507, 166] width 77 height 17
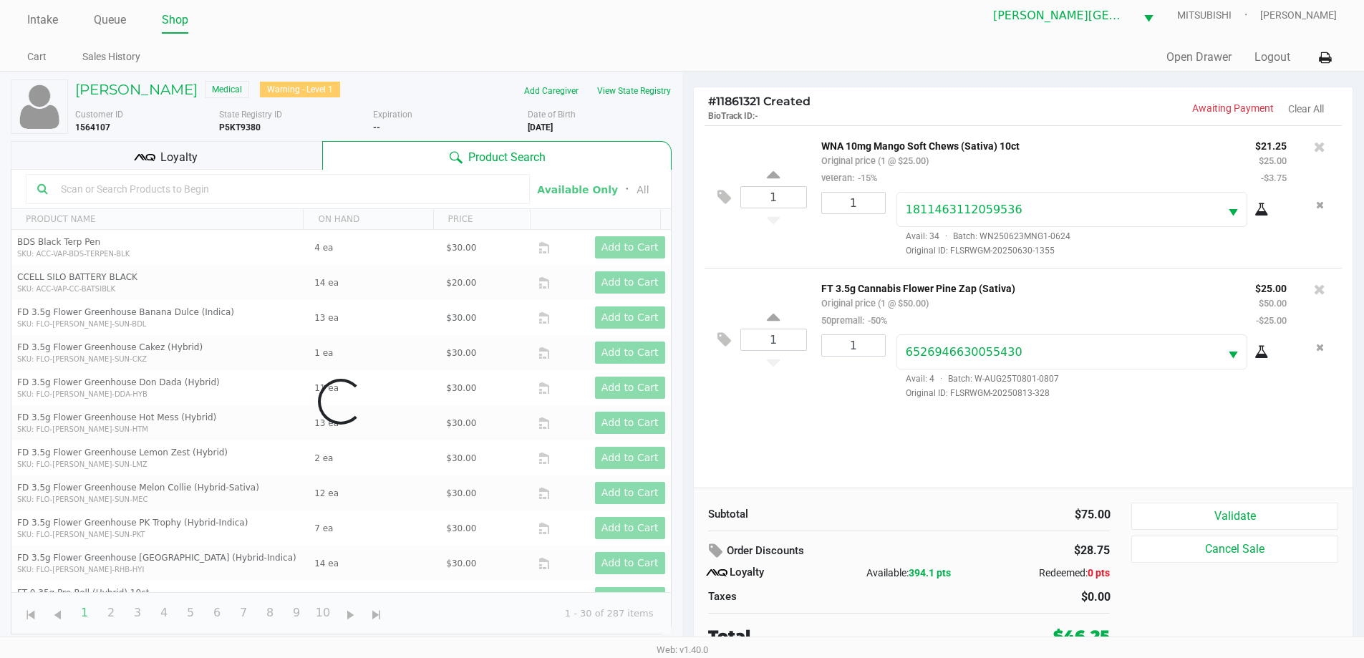
scroll to position [14, 0]
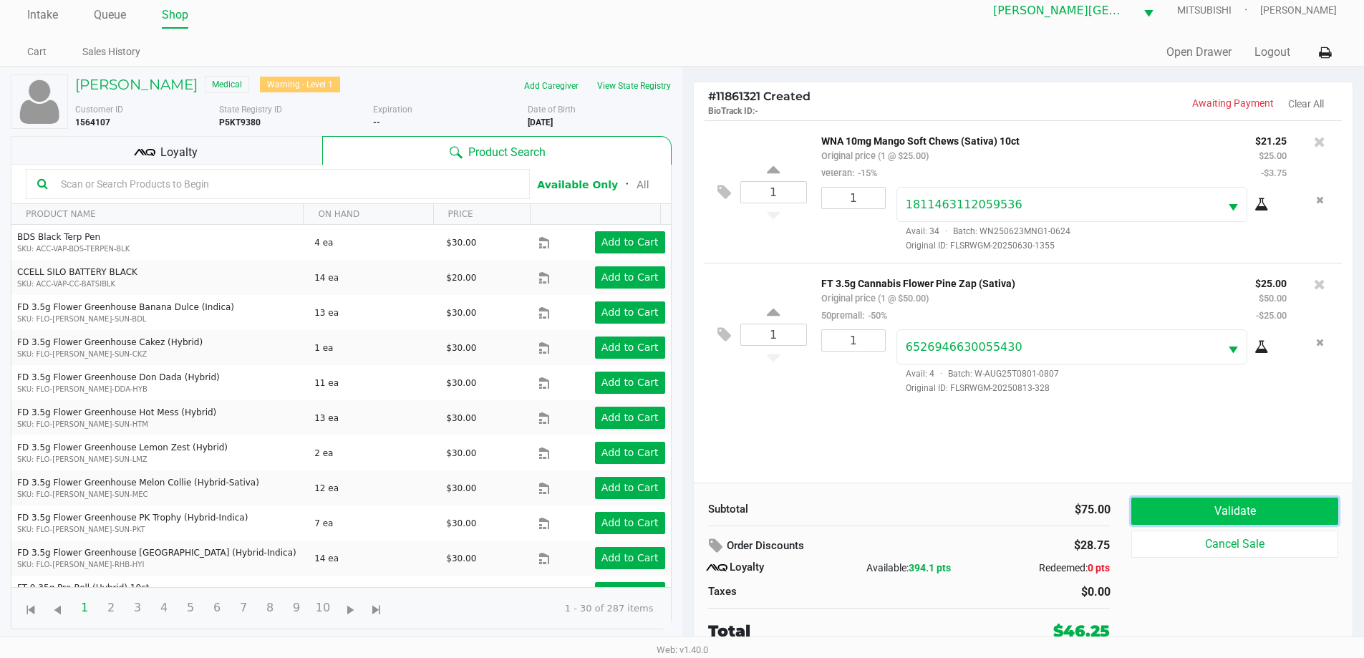
click at [1270, 499] on button "Validate" at bounding box center [1235, 511] width 206 height 27
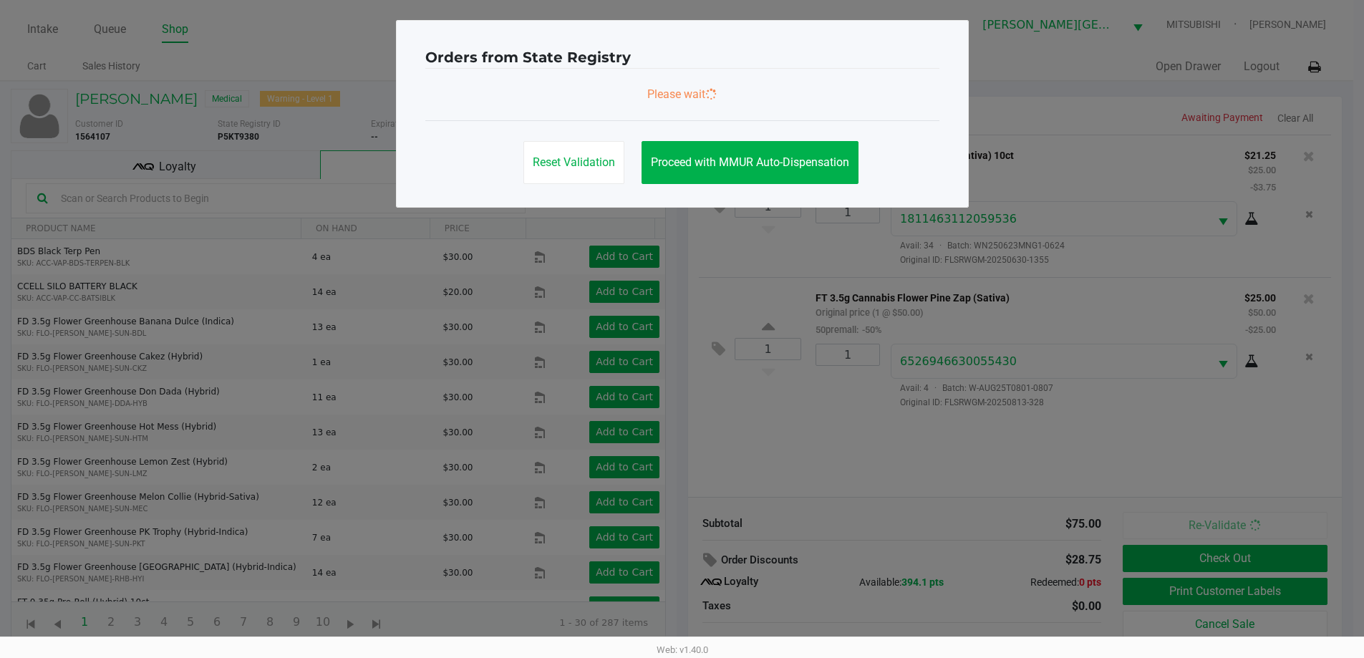
scroll to position [0, 0]
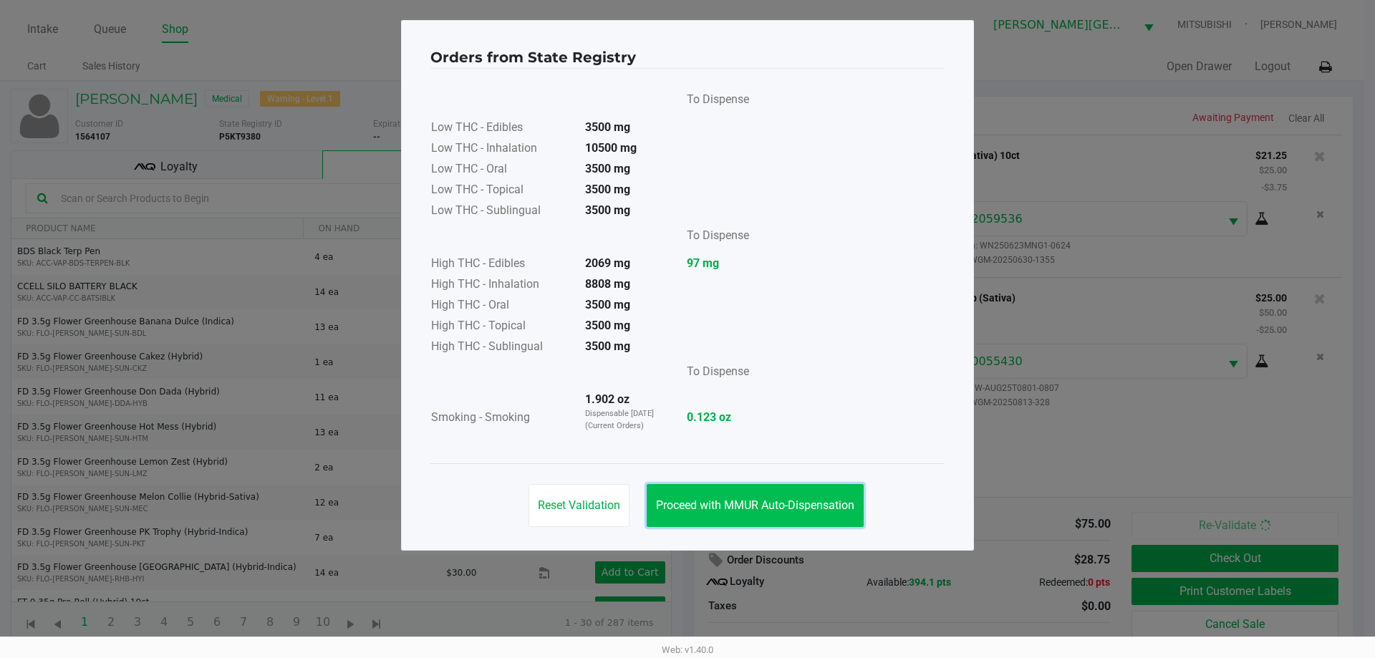
click at [846, 490] on button "Proceed with MMUR Auto-Dispensation" at bounding box center [755, 505] width 217 height 43
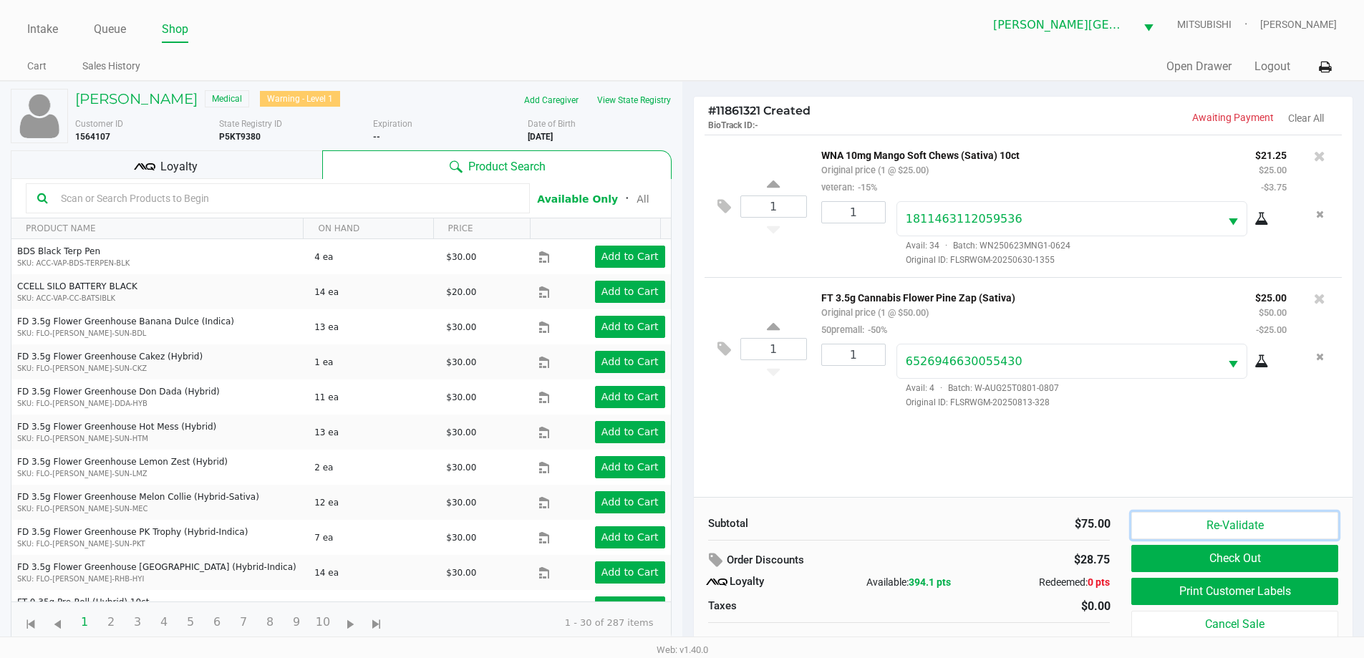
click at [1212, 520] on button "Re-Validate" at bounding box center [1235, 525] width 206 height 27
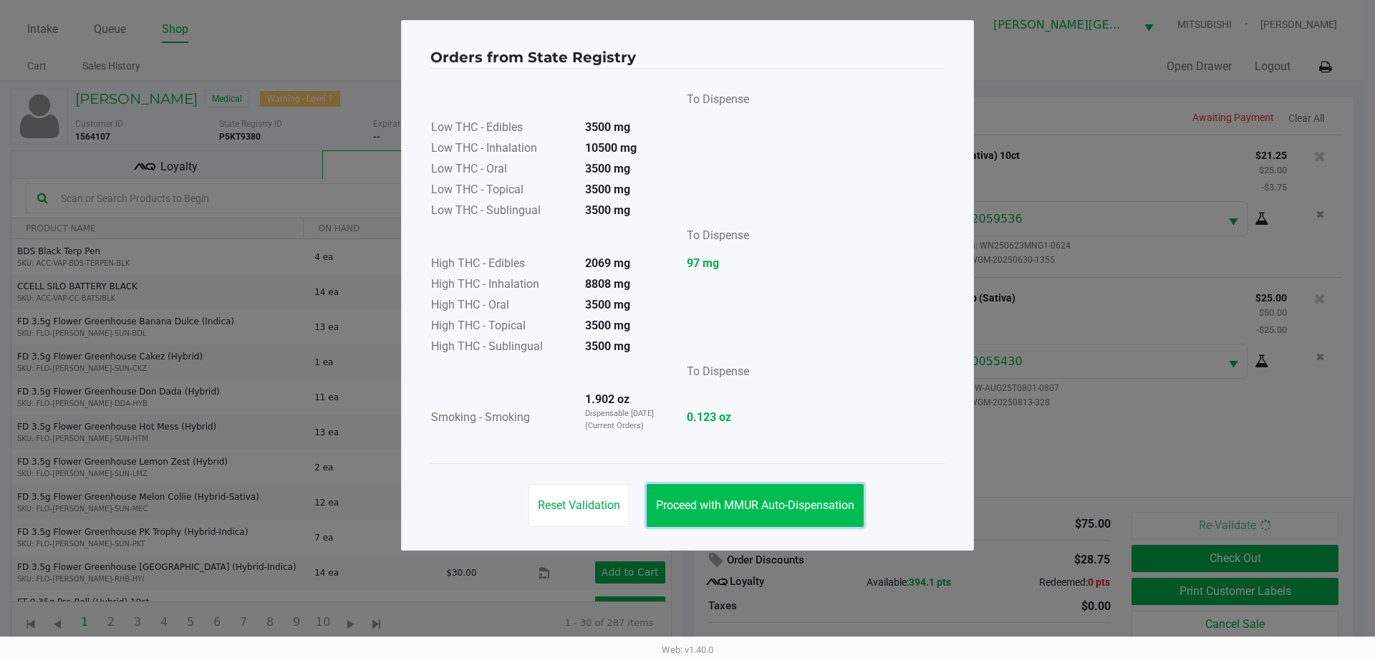
click at [817, 490] on button "Proceed with MMUR Auto-Dispensation" at bounding box center [755, 505] width 217 height 43
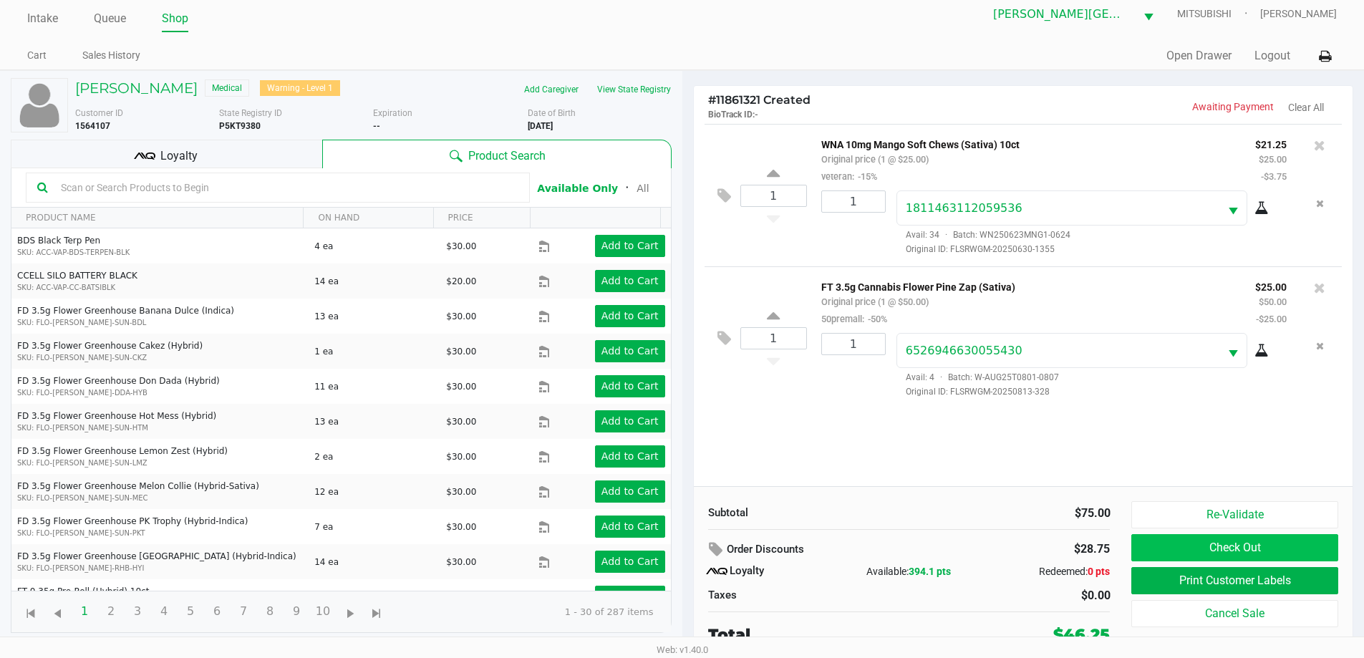
scroll to position [14, 0]
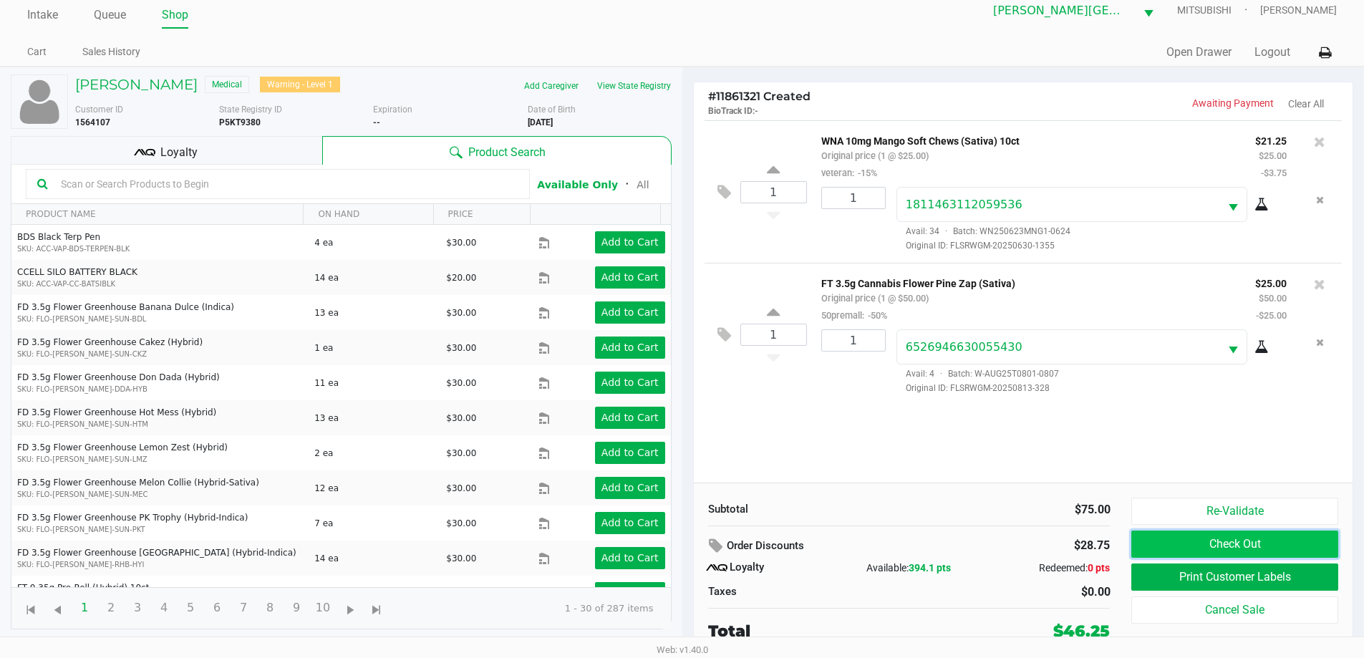
click at [1224, 549] on button "Check Out" at bounding box center [1235, 544] width 206 height 27
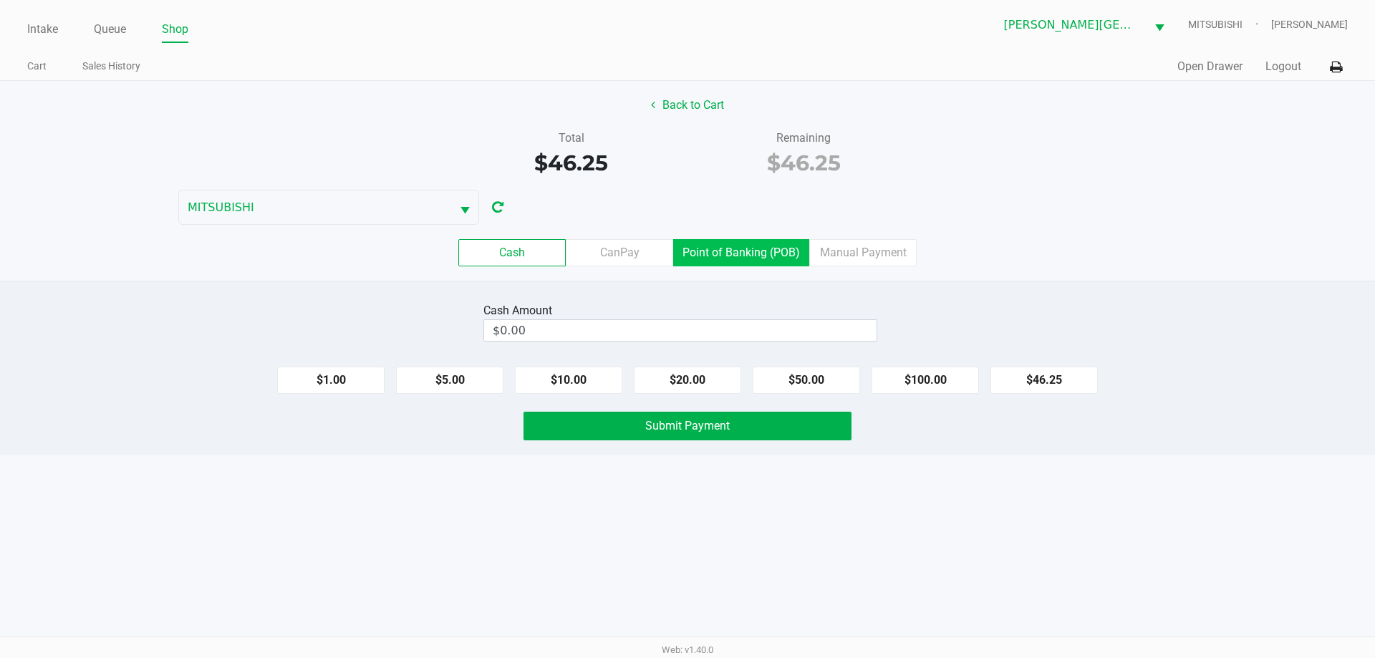
click at [766, 259] on label "Point of Banking (POB)" at bounding box center [741, 252] width 136 height 27
click at [0, 0] on 7 "Point of Banking (POB)" at bounding box center [0, 0] width 0 height 0
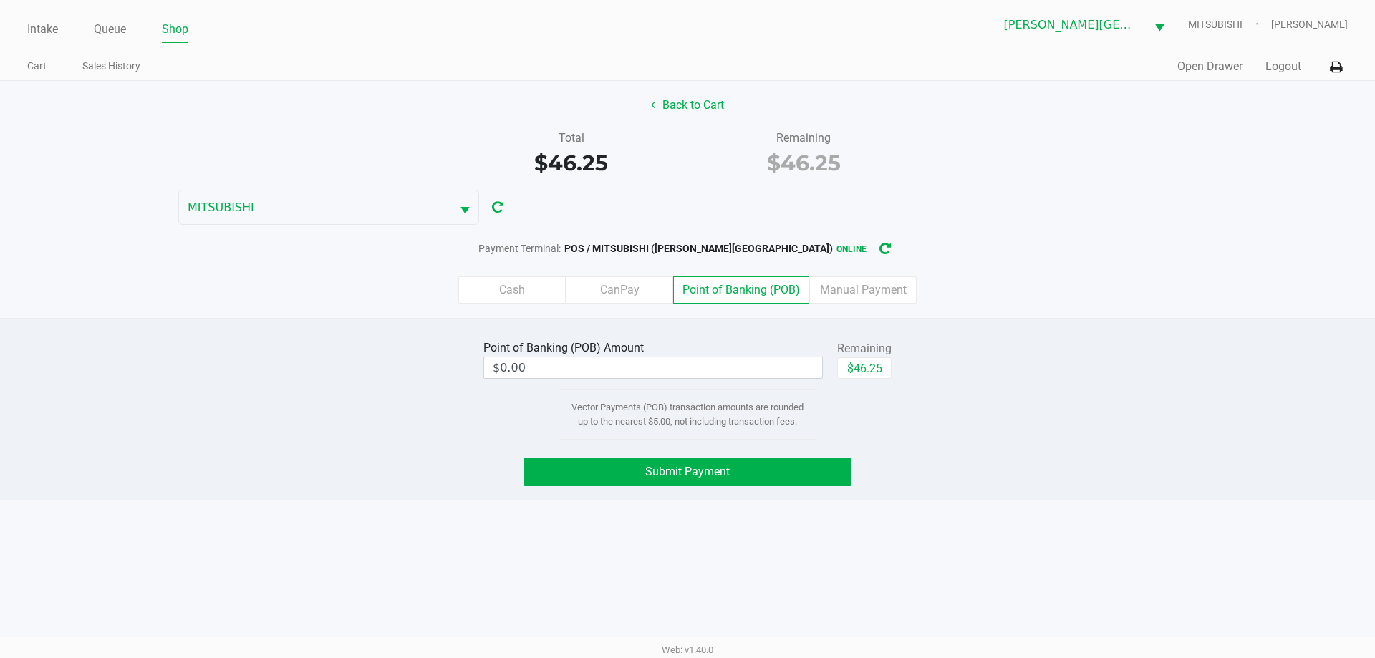
click at [699, 100] on button "Back to Cart" at bounding box center [688, 105] width 92 height 27
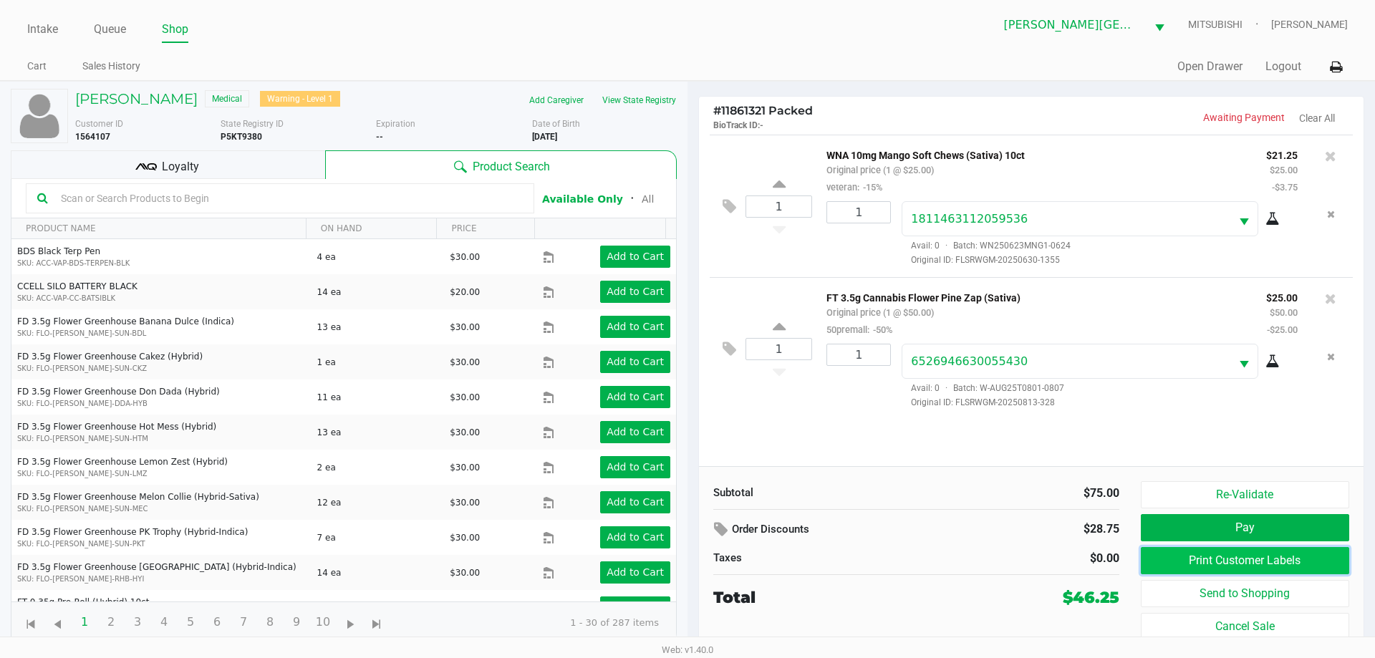
click at [1180, 557] on button "Print Customer Labels" at bounding box center [1245, 560] width 208 height 27
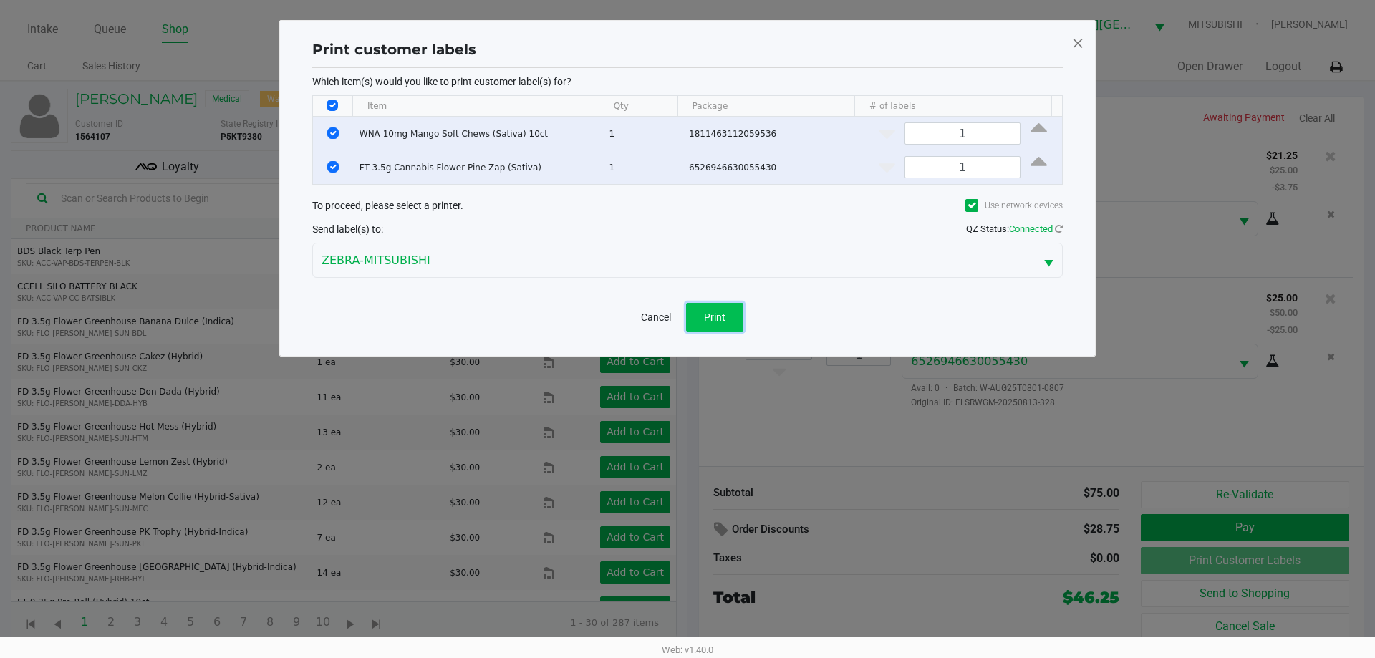
click at [717, 319] on span "Print" at bounding box center [714, 317] width 21 height 11
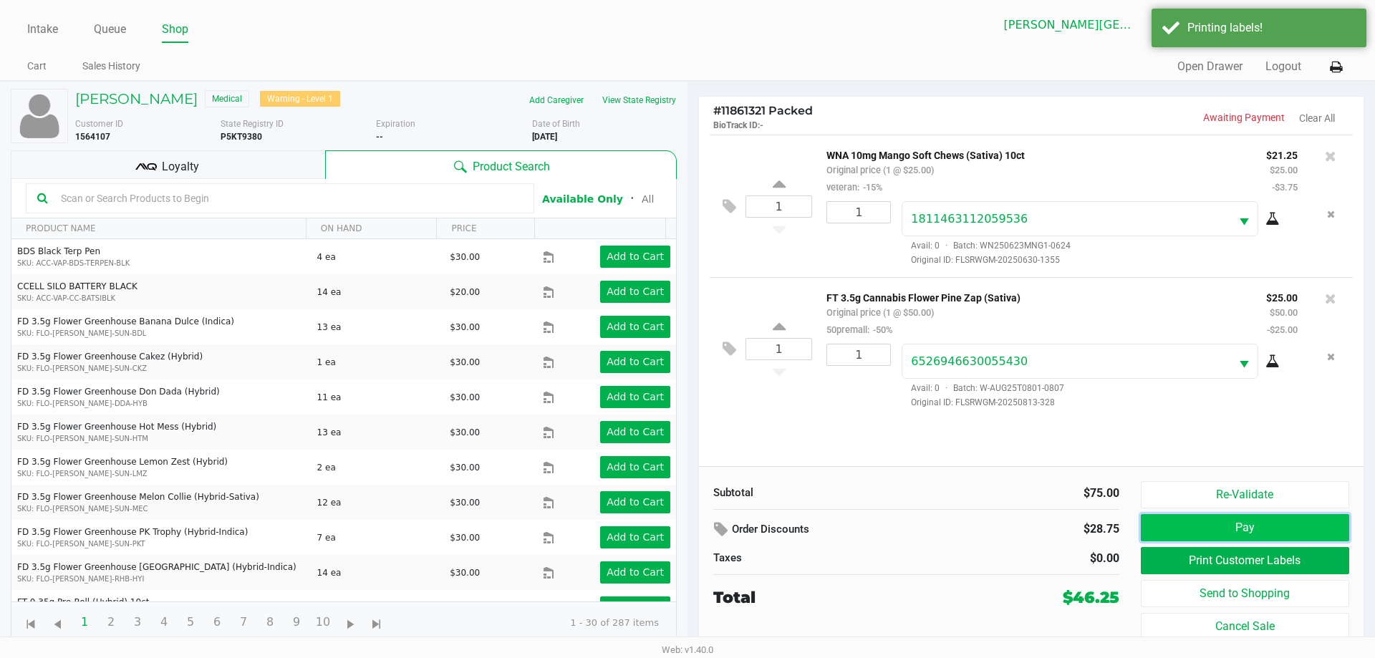
click at [1256, 525] on button "Pay" at bounding box center [1245, 527] width 208 height 27
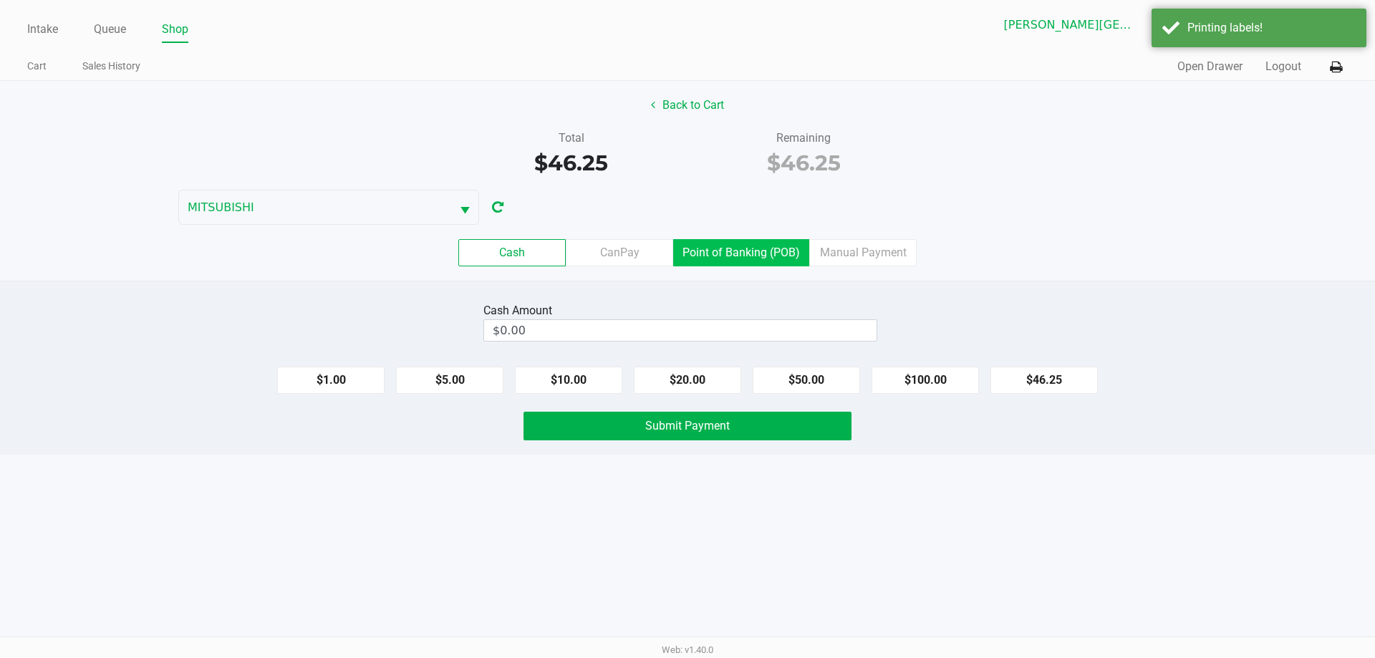
click at [774, 260] on label "Point of Banking (POB)" at bounding box center [741, 252] width 136 height 27
click at [0, 0] on 7 "Point of Banking (POB)" at bounding box center [0, 0] width 0 height 0
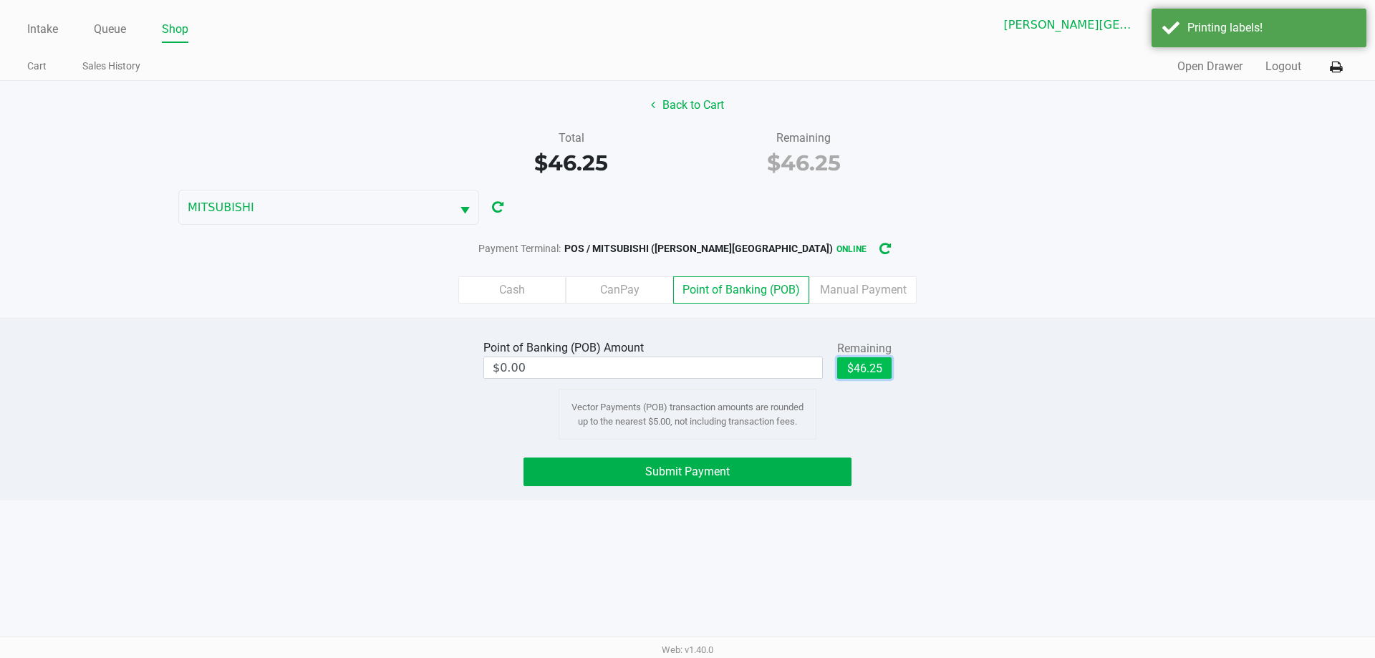
click at [856, 369] on button "$46.25" at bounding box center [864, 367] width 54 height 21
type input "$46.25"
click at [804, 464] on button "Submit Payment" at bounding box center [688, 472] width 328 height 29
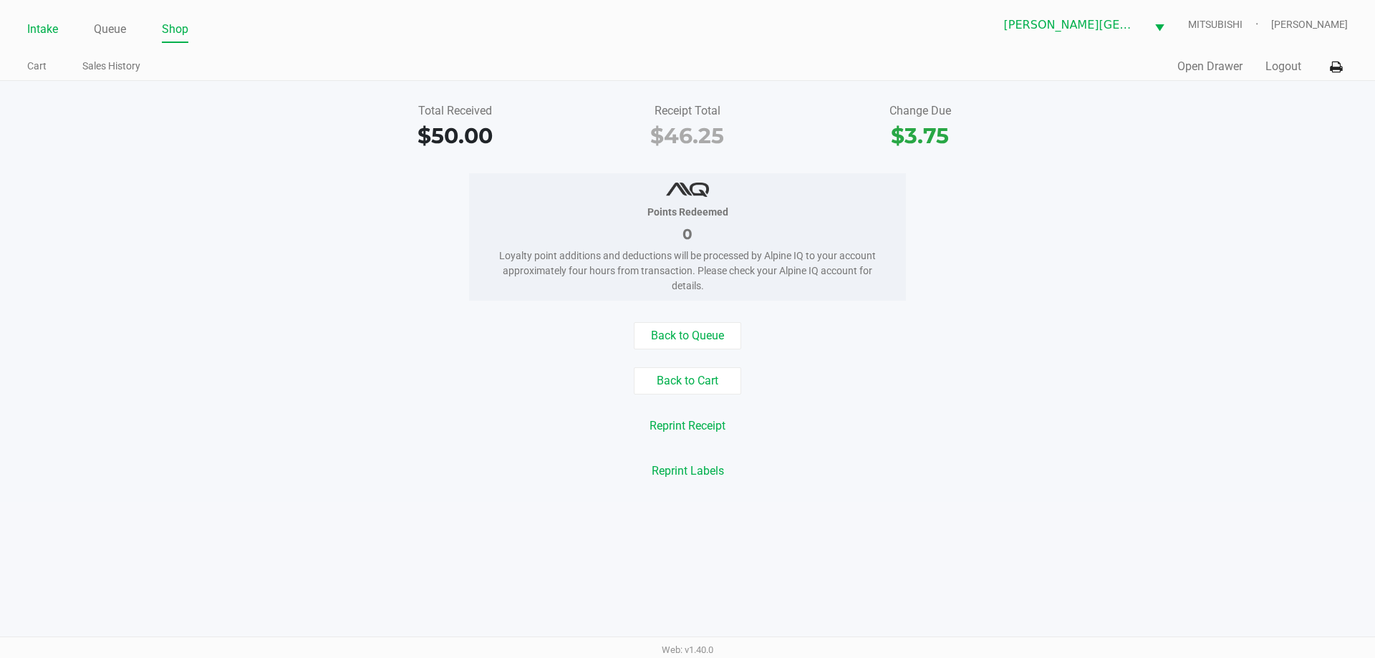
click at [54, 35] on link "Intake" at bounding box center [42, 29] width 31 height 20
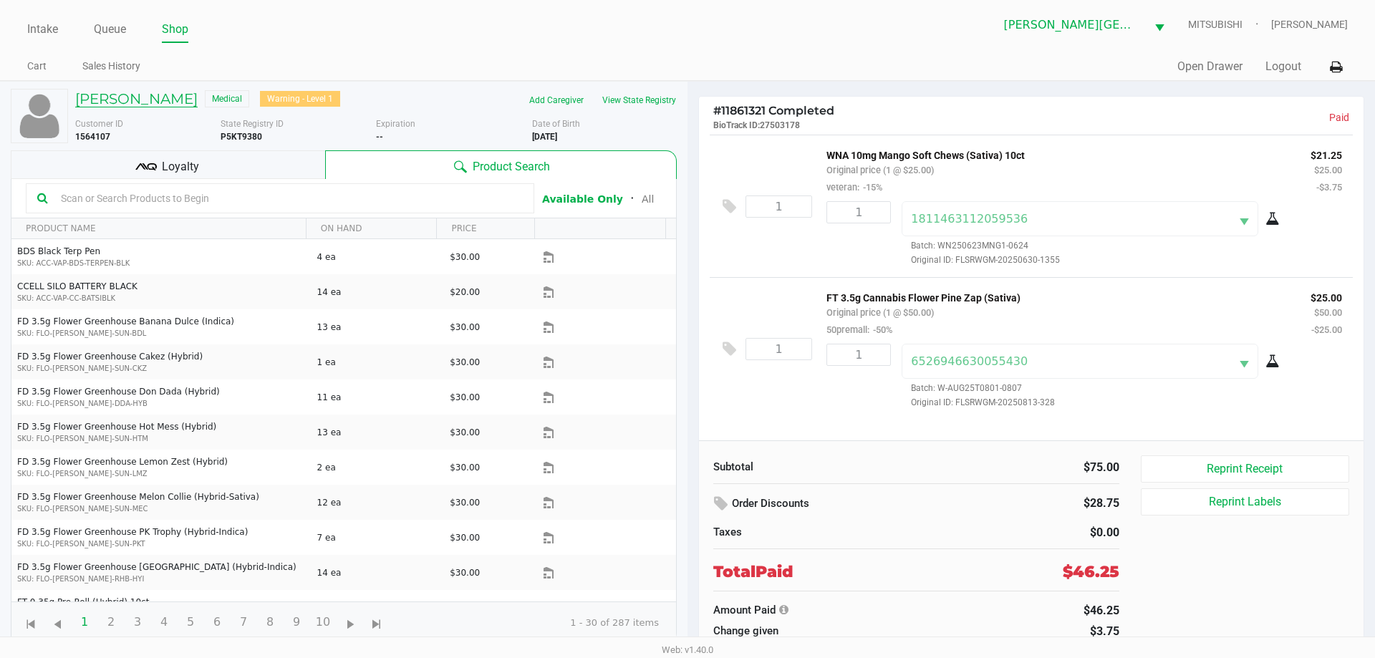
click at [144, 95] on h5 "[PERSON_NAME]" at bounding box center [136, 98] width 122 height 17
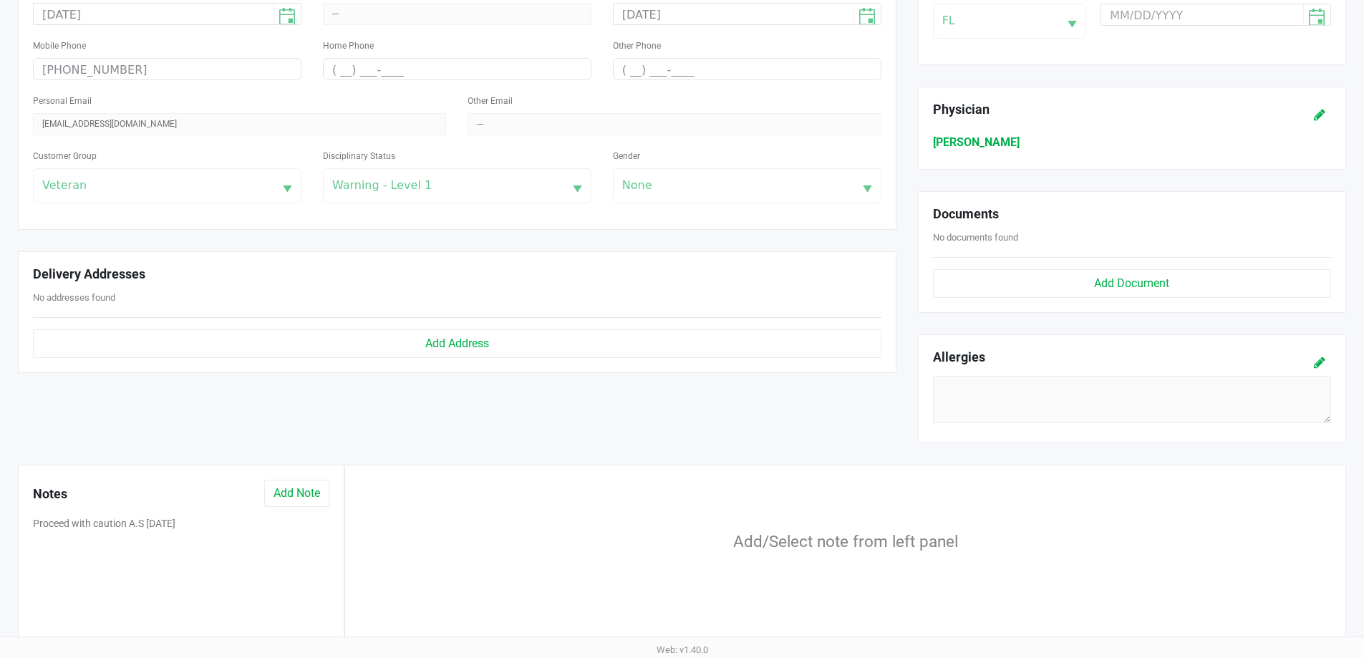
scroll to position [448, 0]
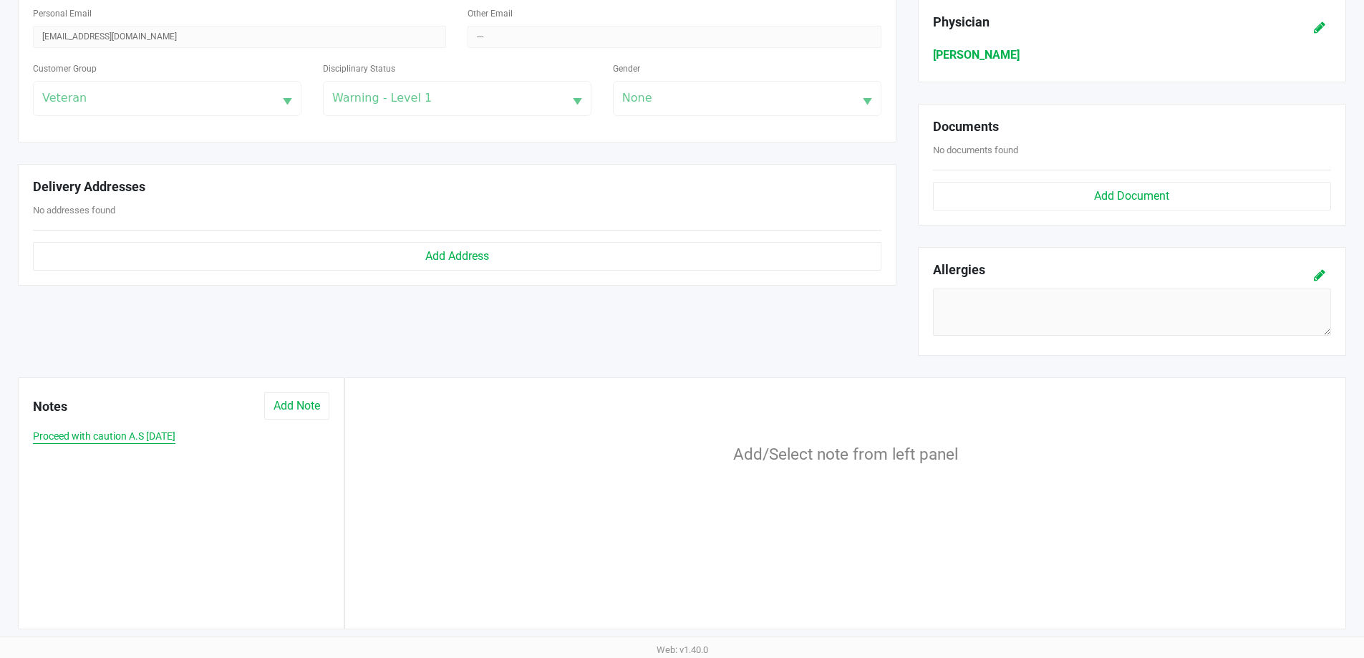
click at [155, 438] on button "Proceed with caution A.S [DATE]" at bounding box center [104, 436] width 143 height 15
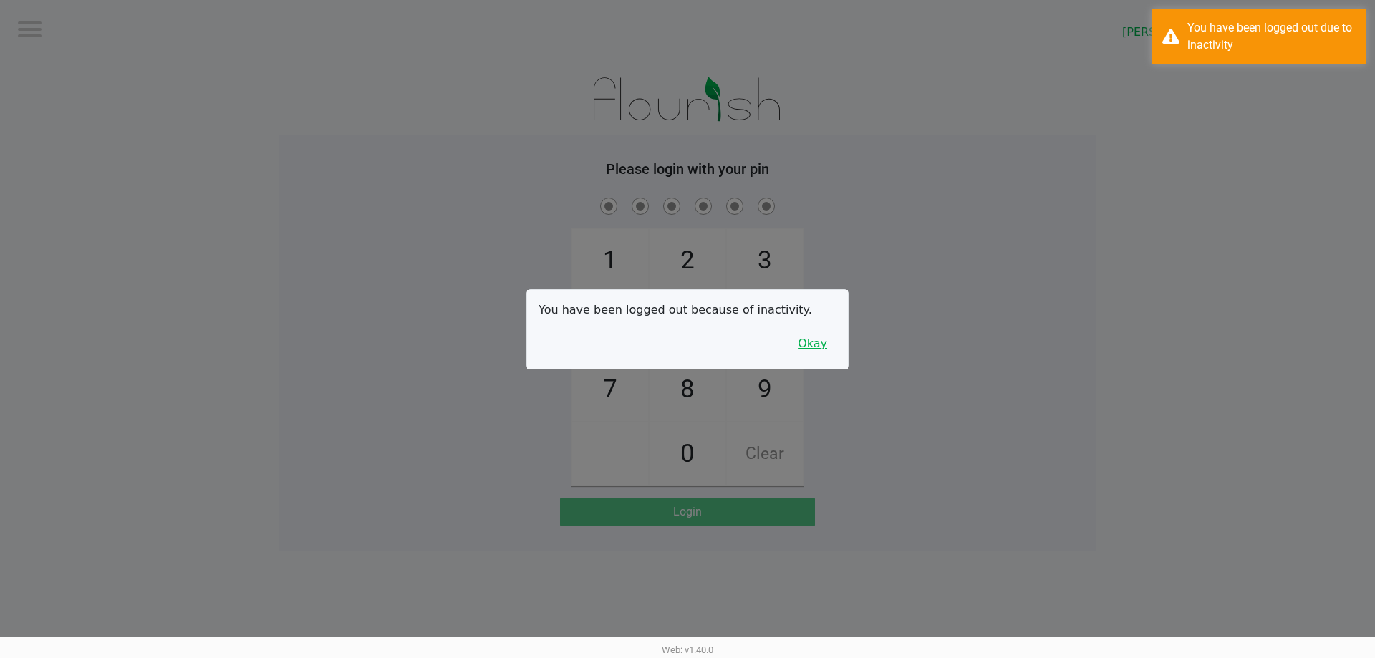
click at [829, 340] on button "Okay" at bounding box center [813, 343] width 48 height 27
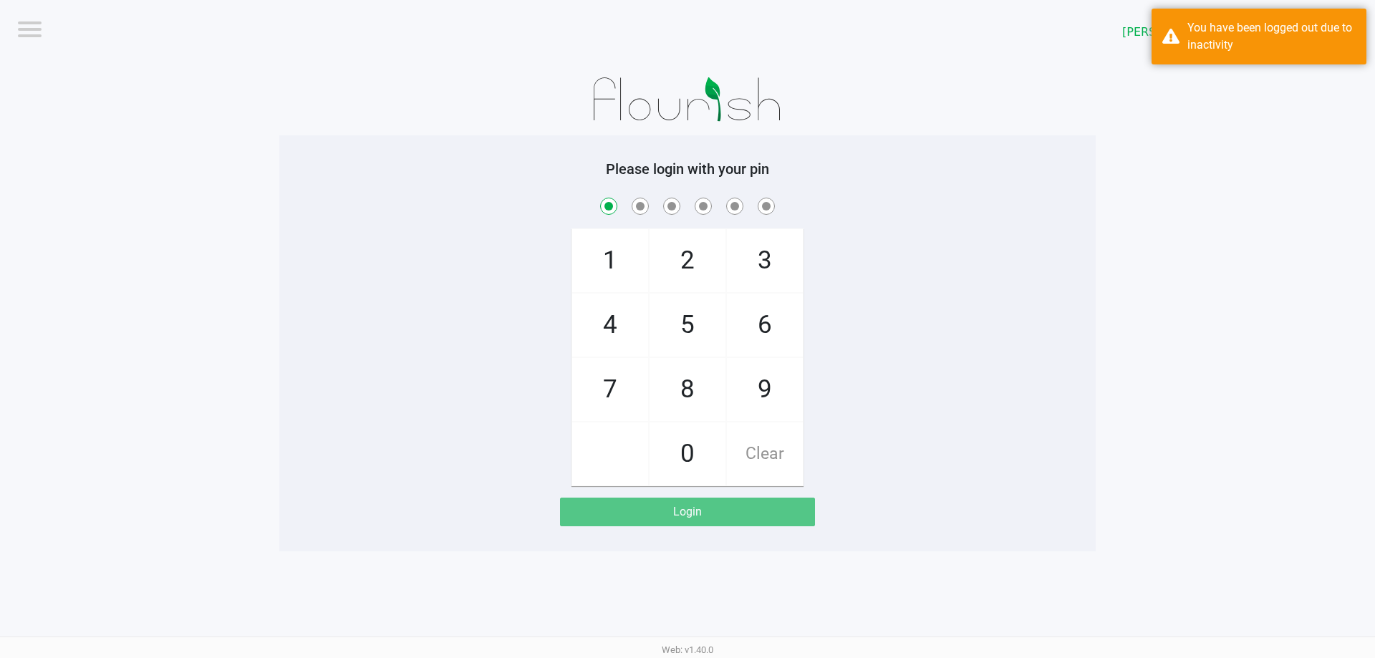
checkbox input "true"
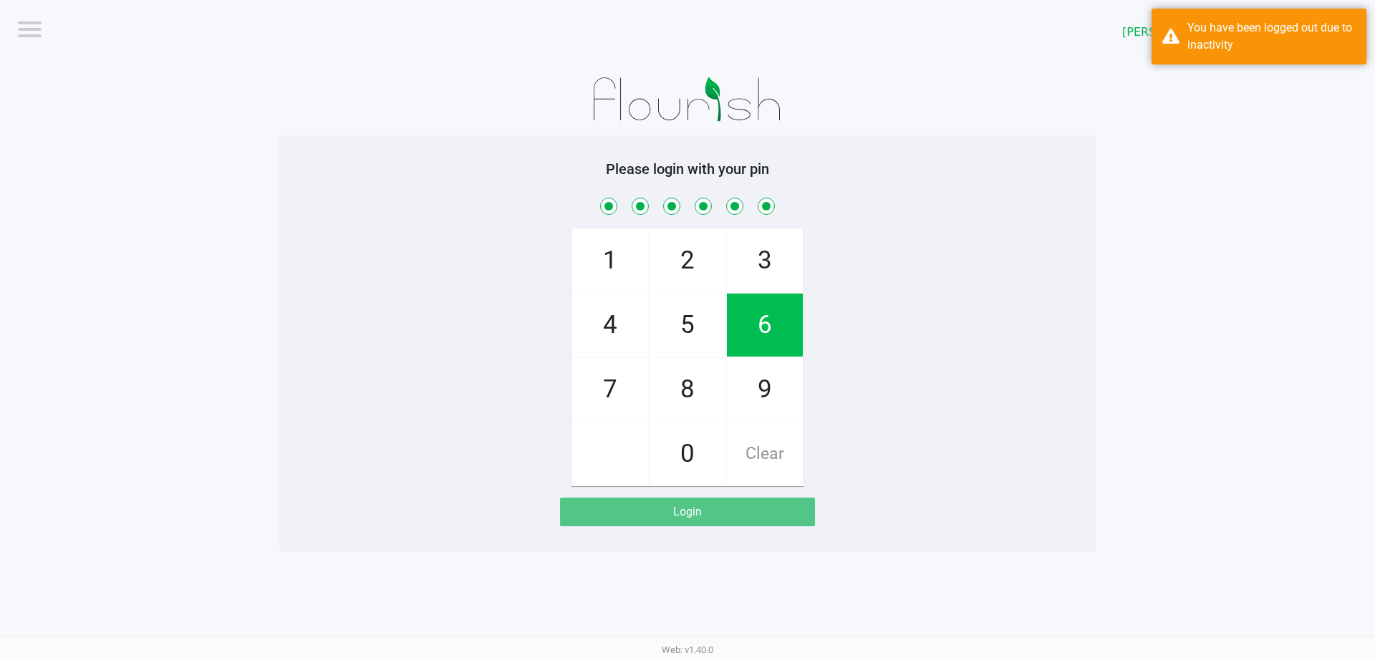
checkbox input "true"
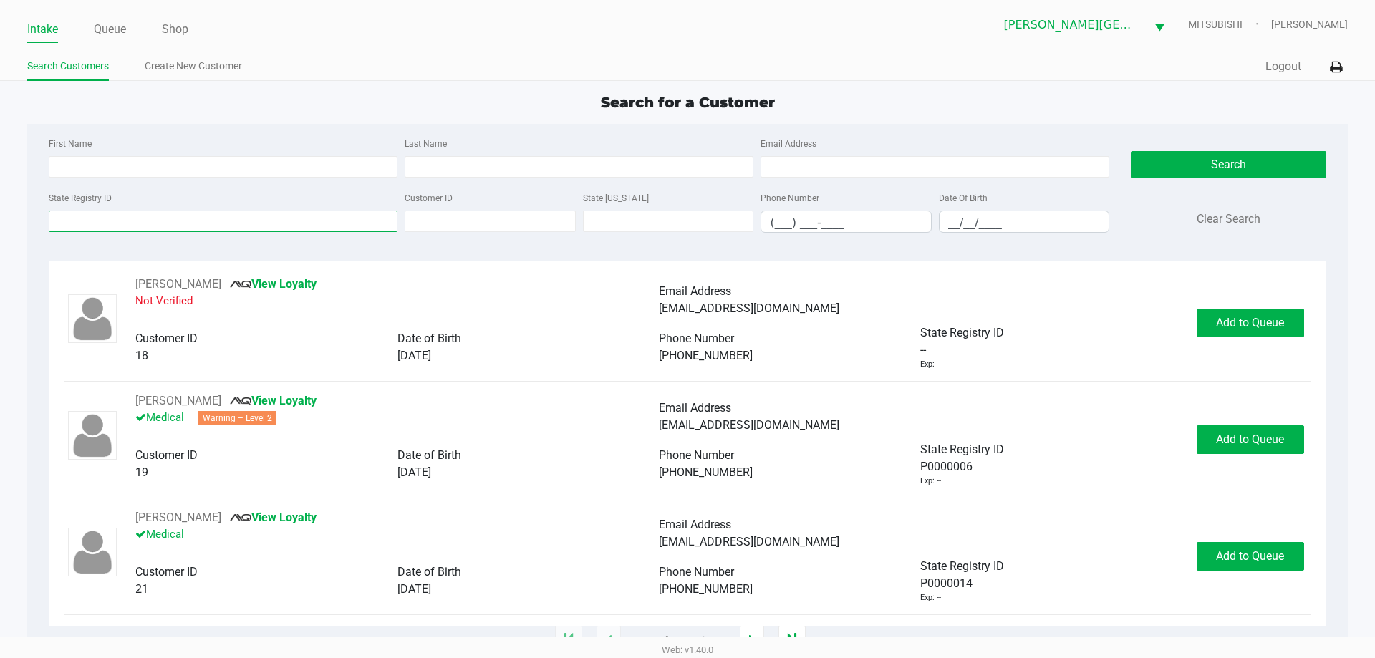
click at [141, 212] on input "State Registry ID" at bounding box center [223, 221] width 349 height 21
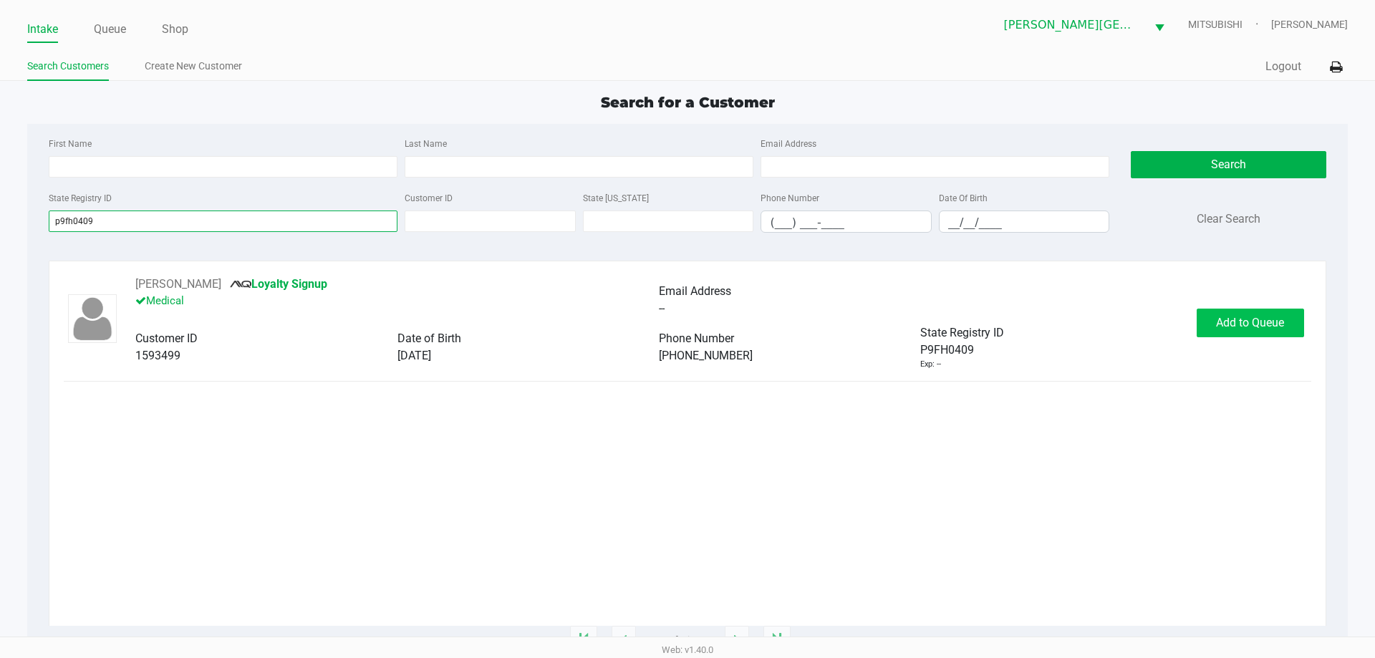
type input "p9fh0409"
click at [1232, 311] on button "Add to Queue" at bounding box center [1250, 323] width 107 height 29
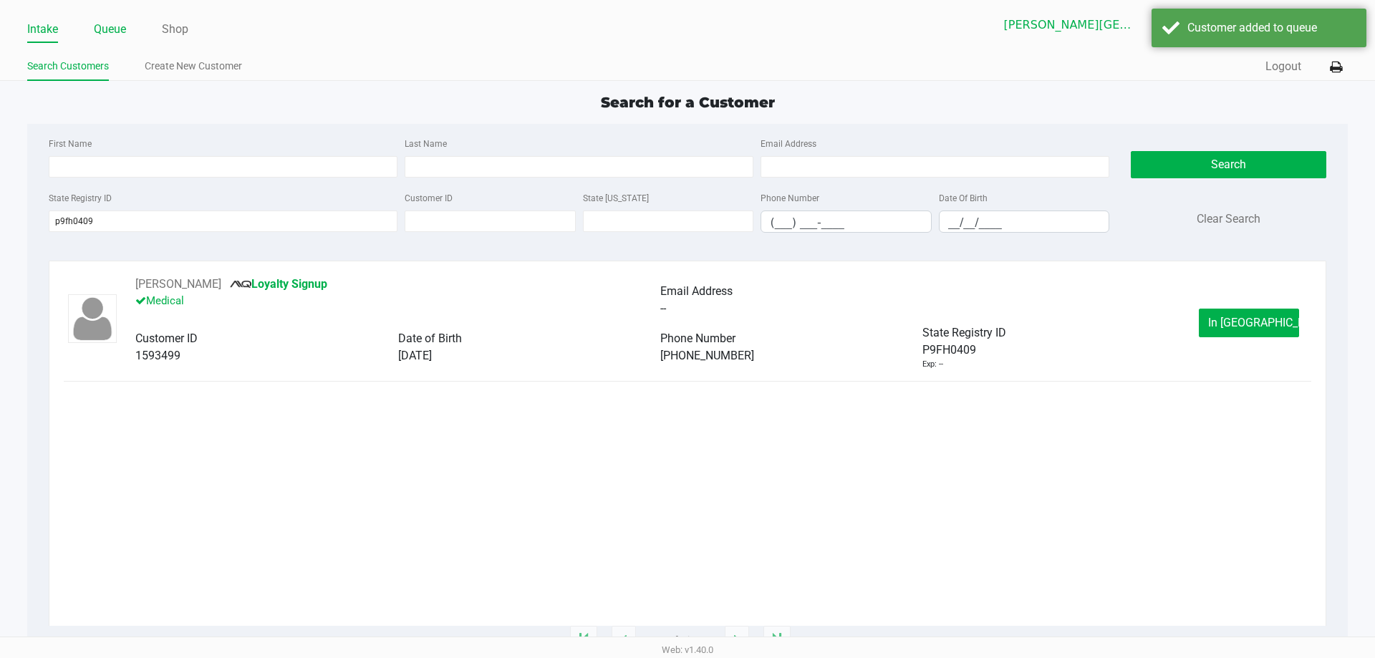
click at [122, 34] on link "Queue" at bounding box center [110, 29] width 32 height 20
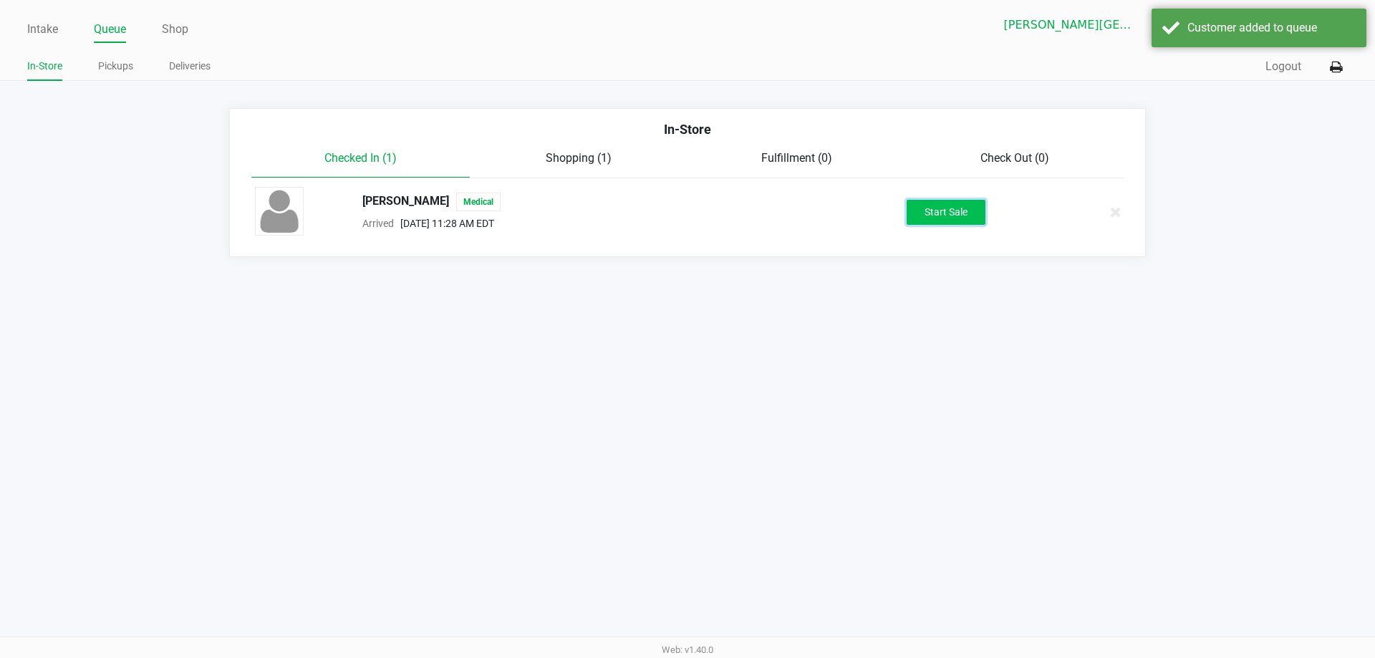
click at [953, 213] on button "Start Sale" at bounding box center [946, 212] width 79 height 25
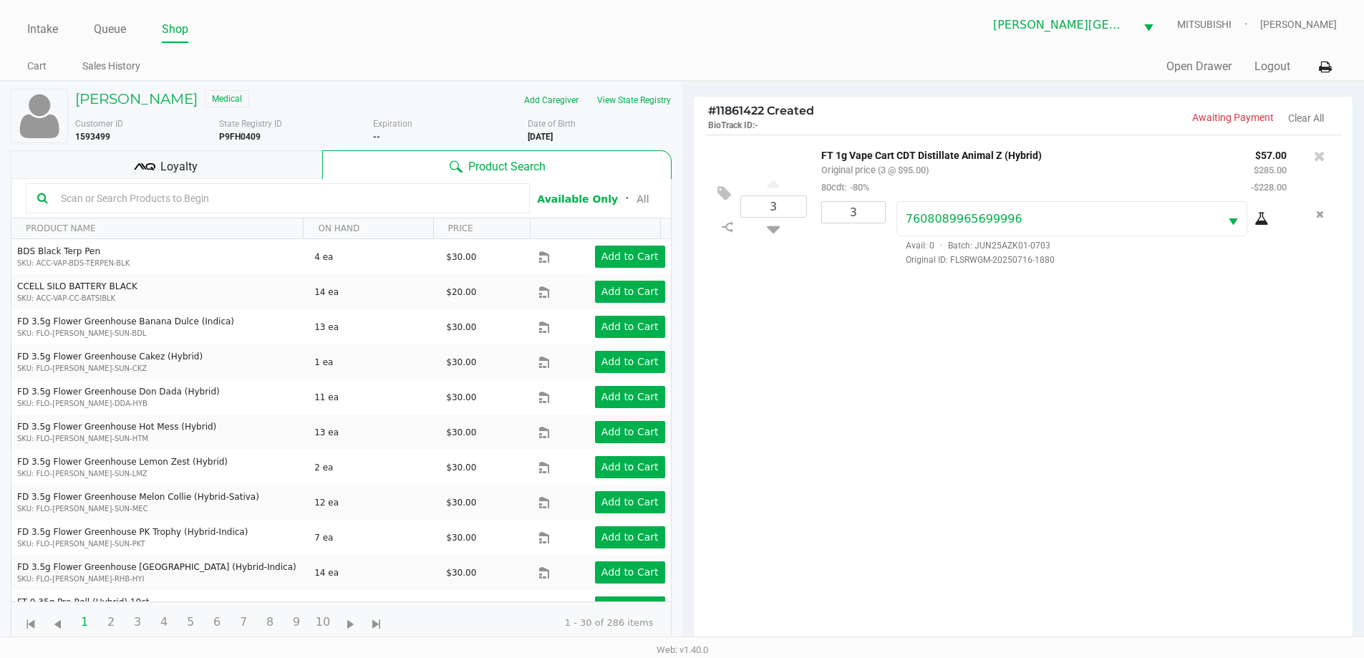
click at [224, 165] on div "Loyalty" at bounding box center [167, 164] width 312 height 29
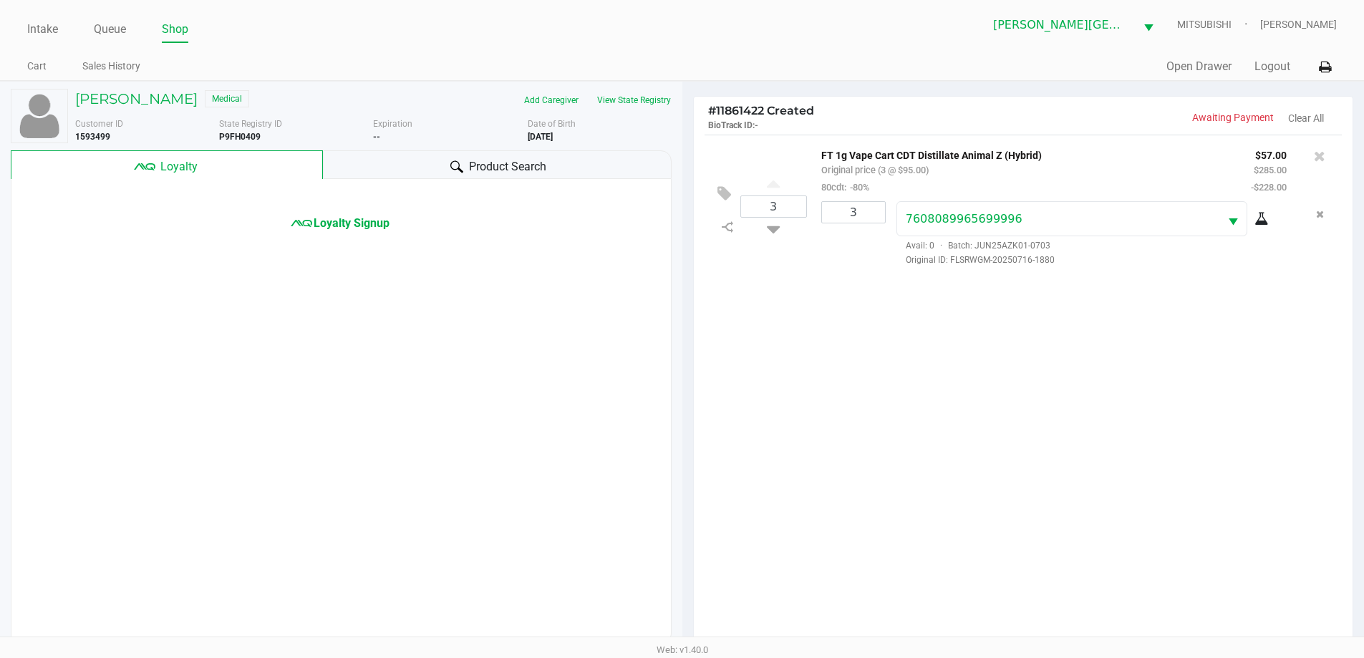
click at [478, 165] on span "Product Search" at bounding box center [507, 166] width 77 height 17
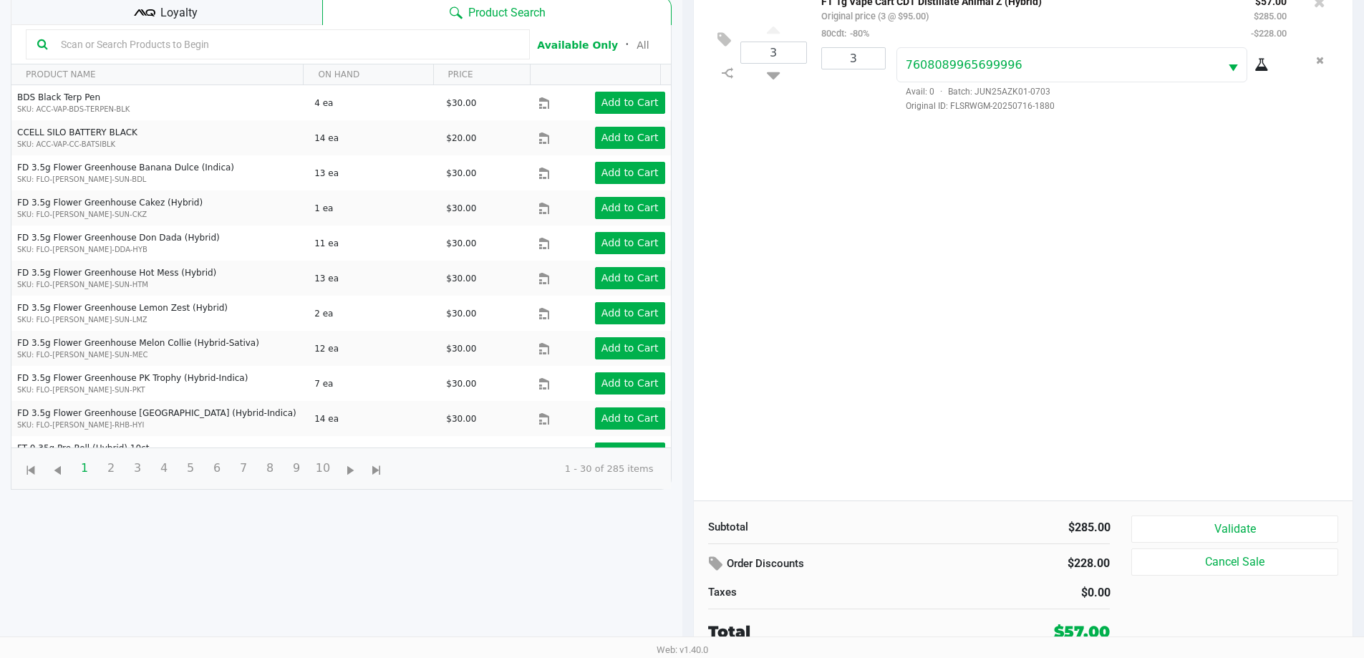
scroll to position [155, 0]
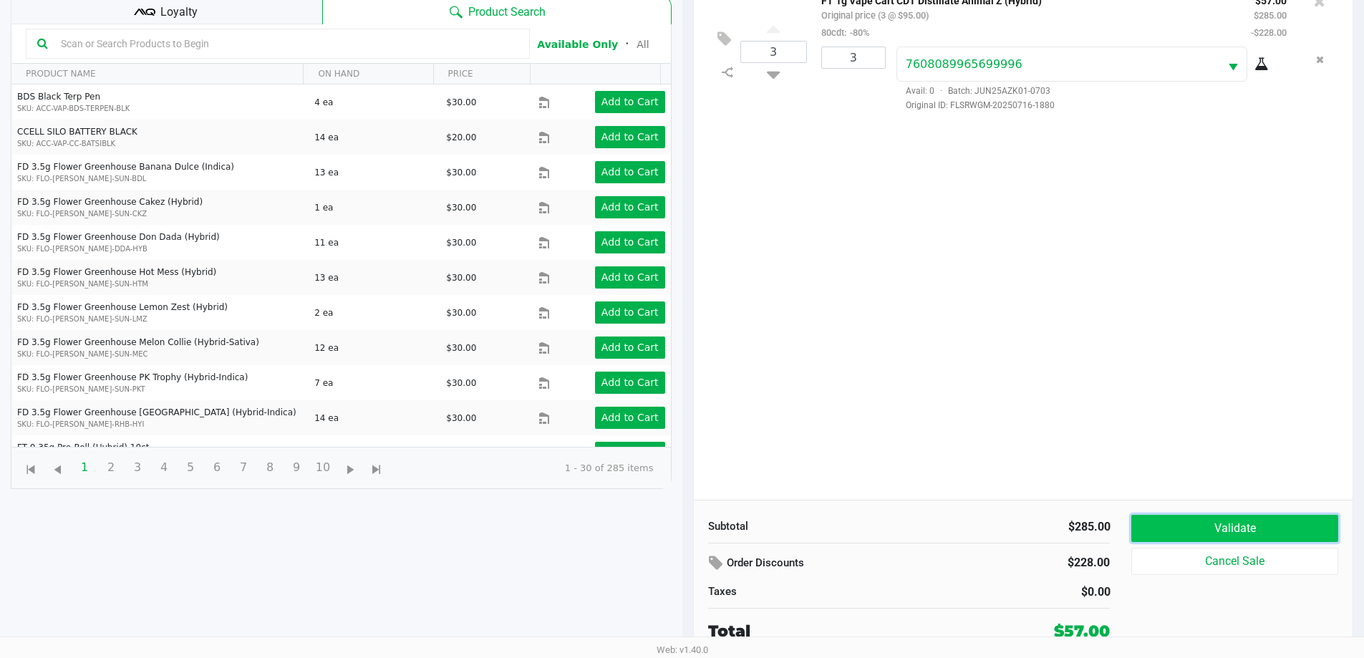
click at [1242, 522] on button "Validate" at bounding box center [1235, 528] width 206 height 27
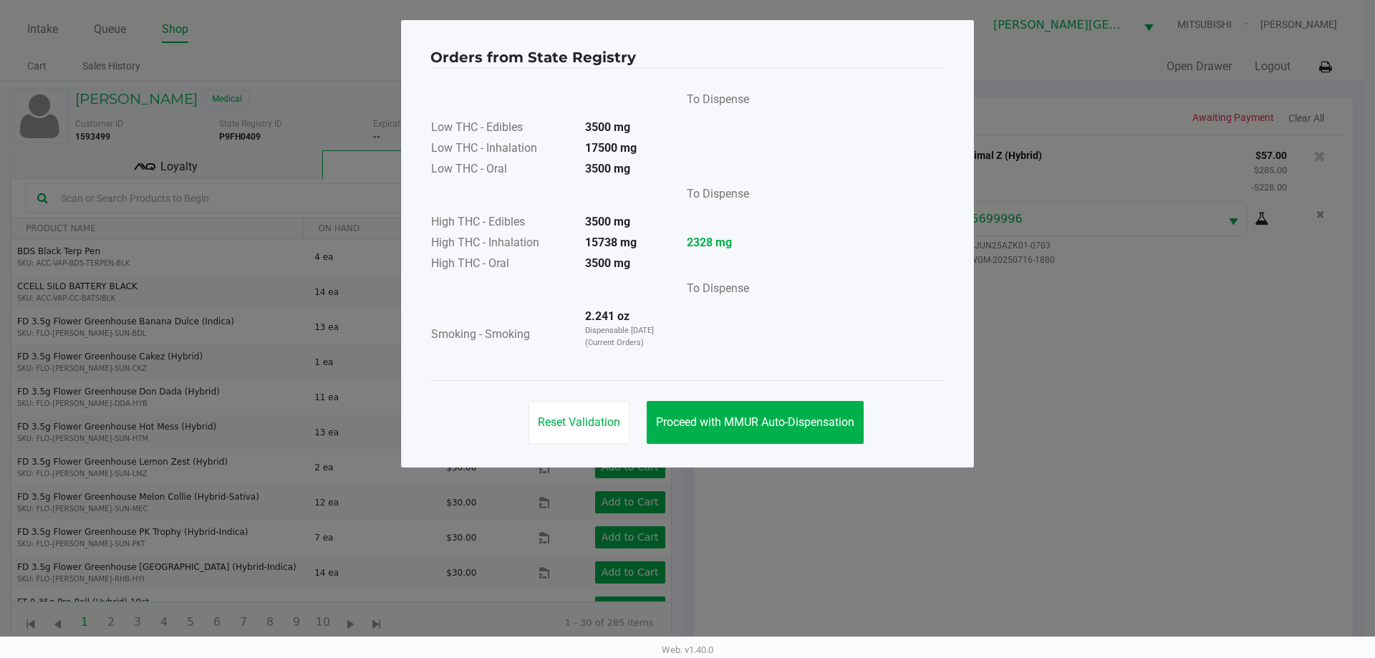
click at [807, 448] on div "Reset Validation Proceed with MMUR Auto-Dispensation" at bounding box center [687, 416] width 514 height 72
click at [812, 428] on span "Proceed with MMUR Auto-Dispensation" at bounding box center [755, 422] width 198 height 14
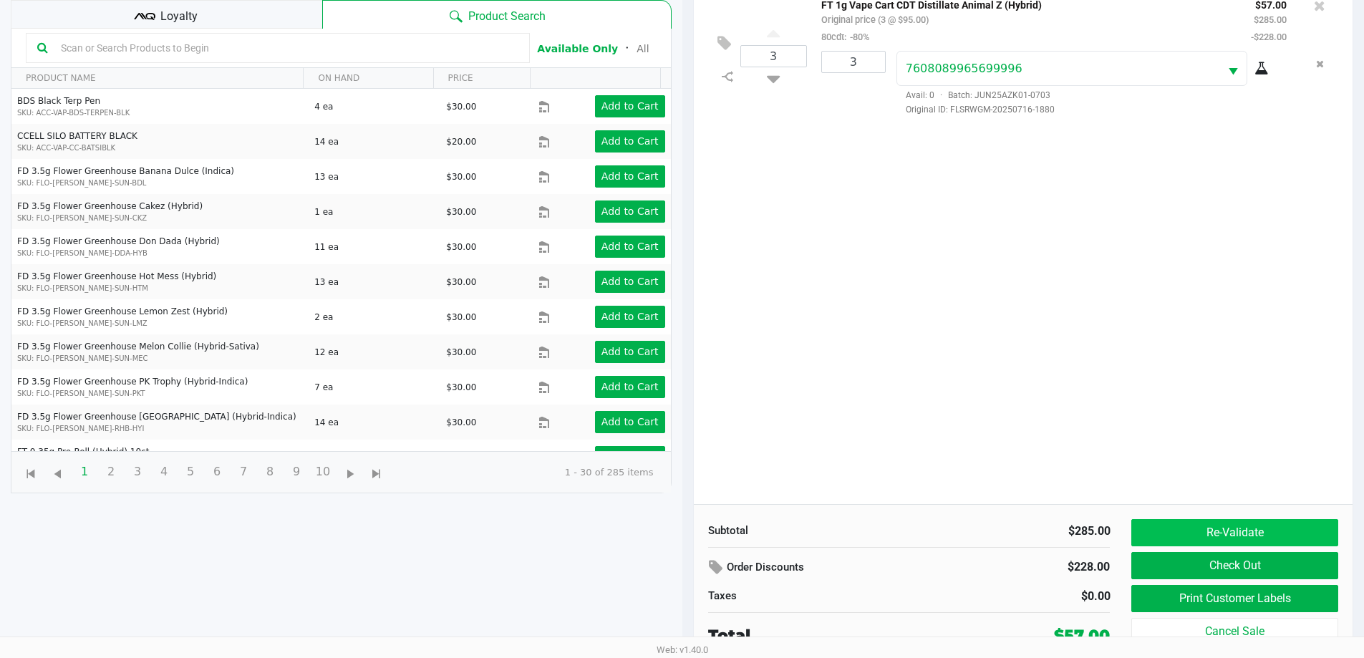
scroll to position [155, 0]
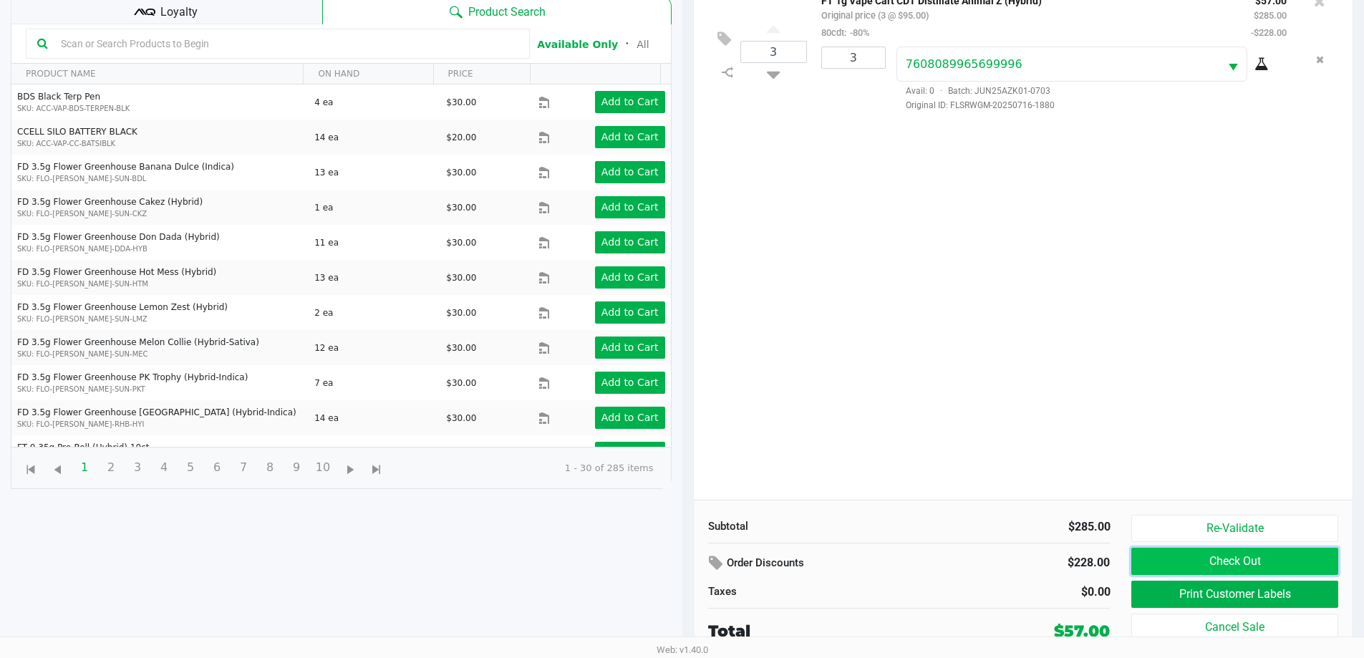
click at [1251, 564] on button "Check Out" at bounding box center [1235, 561] width 206 height 27
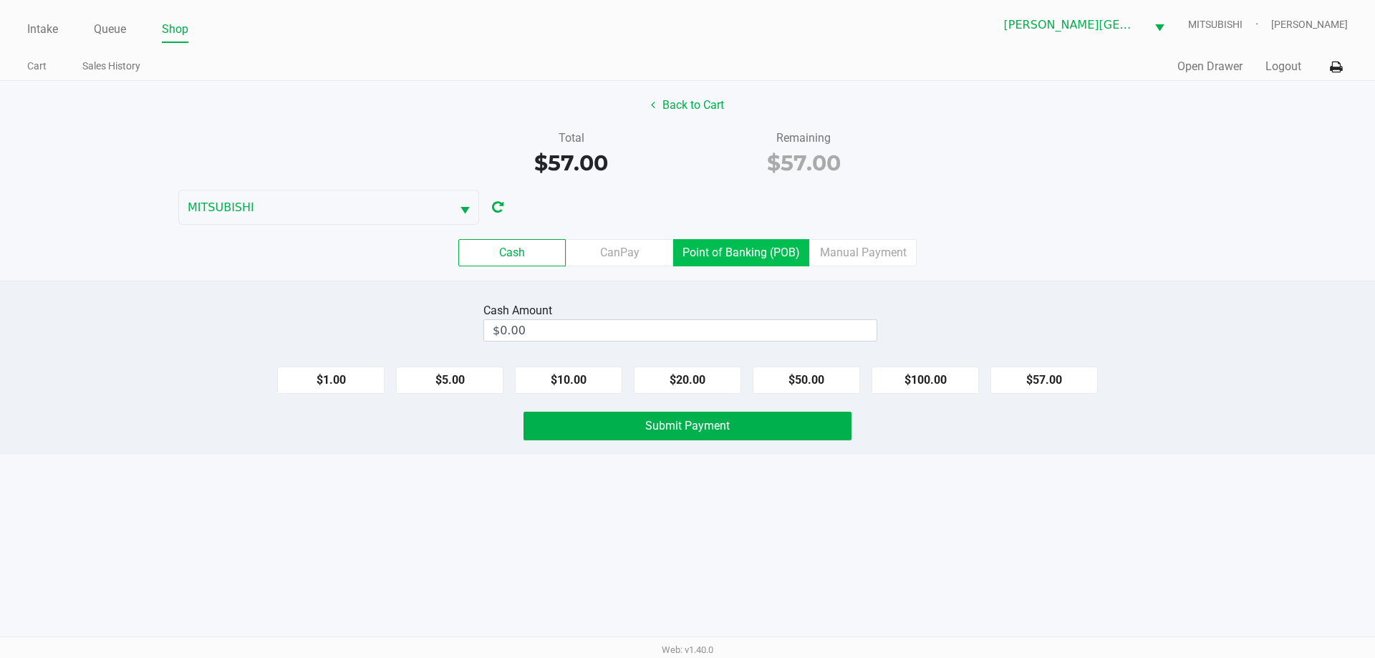
click at [747, 258] on label "Point of Banking (POB)" at bounding box center [741, 252] width 136 height 27
click at [0, 0] on 7 "Point of Banking (POB)" at bounding box center [0, 0] width 0 height 0
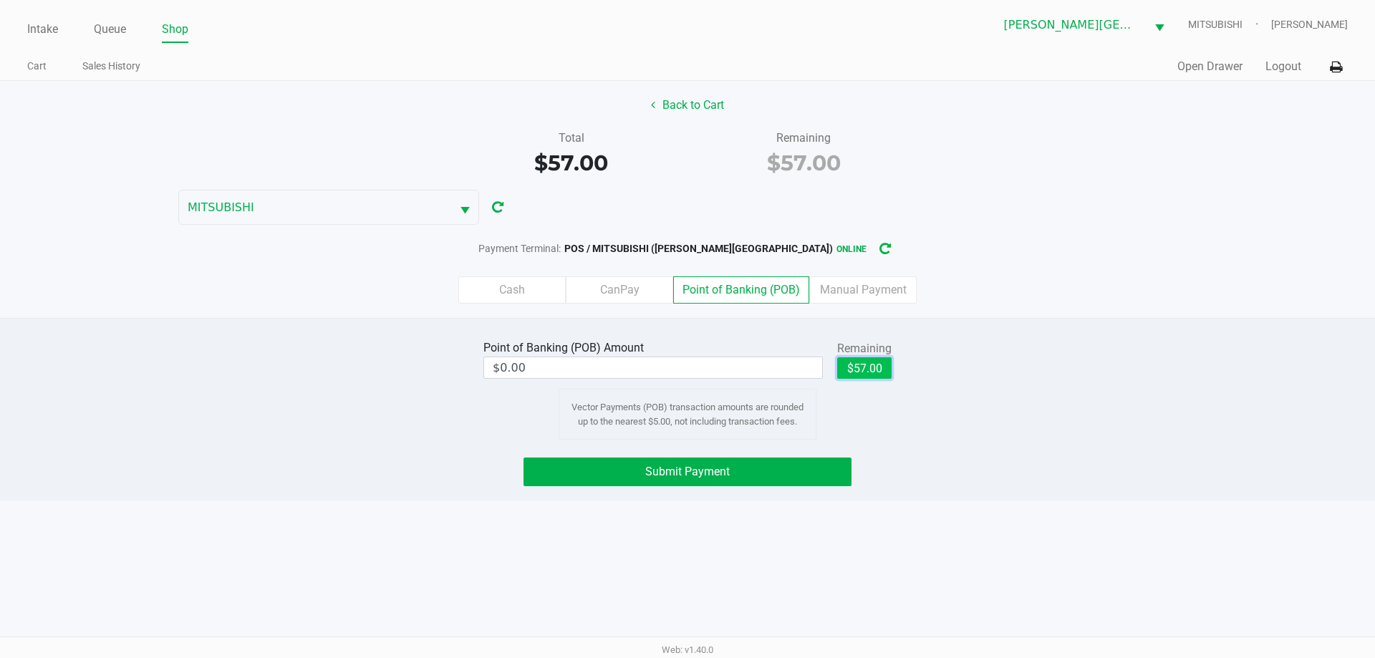
click at [867, 373] on button "$57.00" at bounding box center [864, 367] width 54 height 21
type input "$57.00"
click at [807, 472] on button "Submit Payment" at bounding box center [688, 472] width 328 height 29
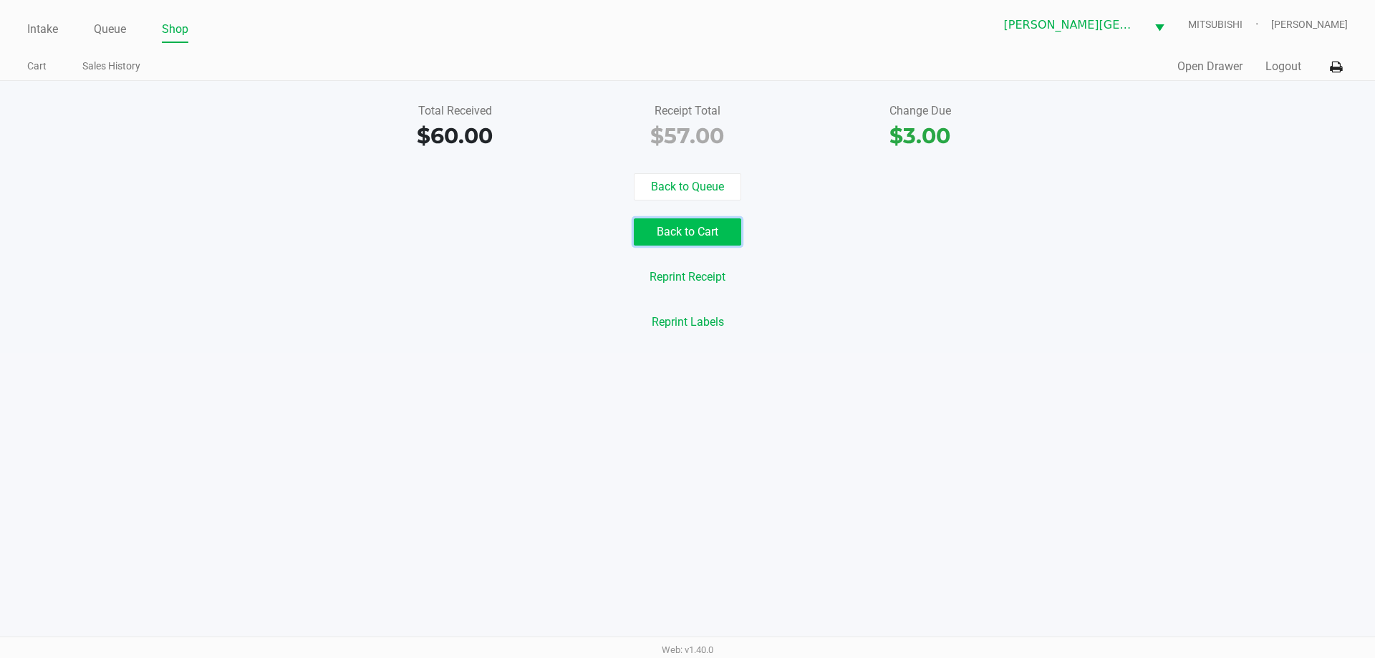
click at [712, 233] on button "Back to Cart" at bounding box center [687, 231] width 107 height 27
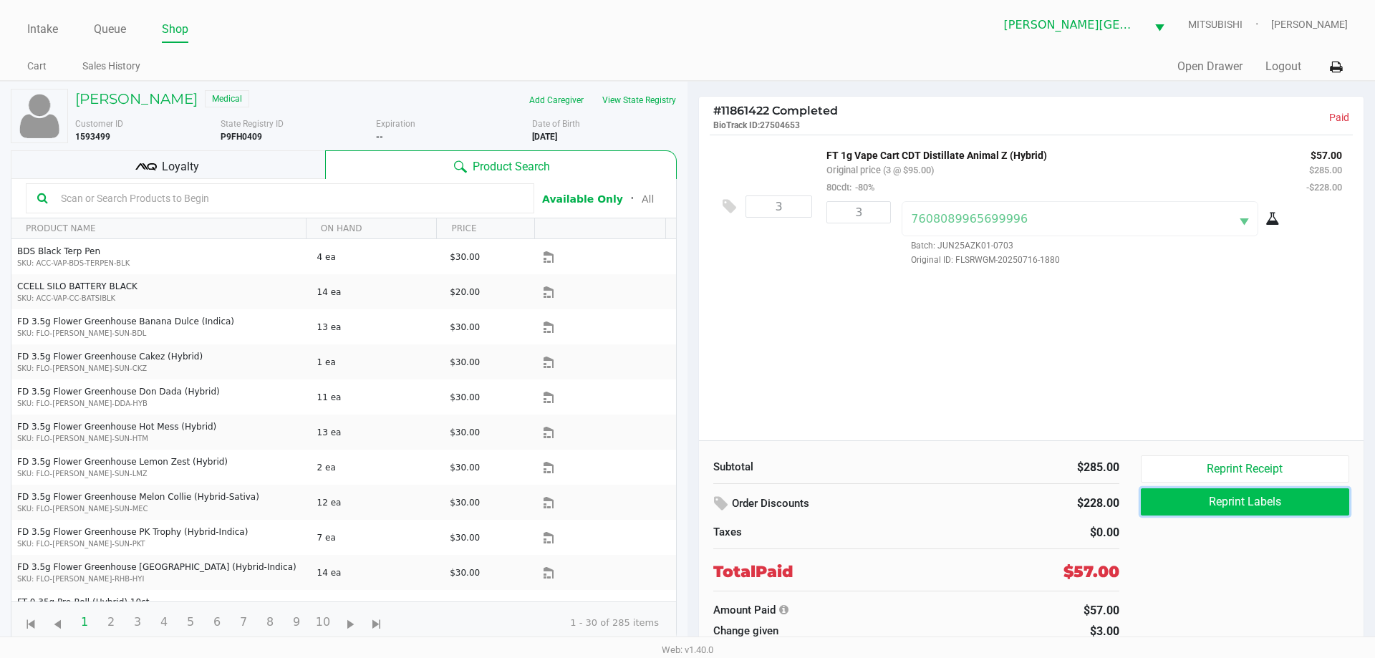
click at [1275, 495] on button "Reprint Labels" at bounding box center [1245, 501] width 208 height 27
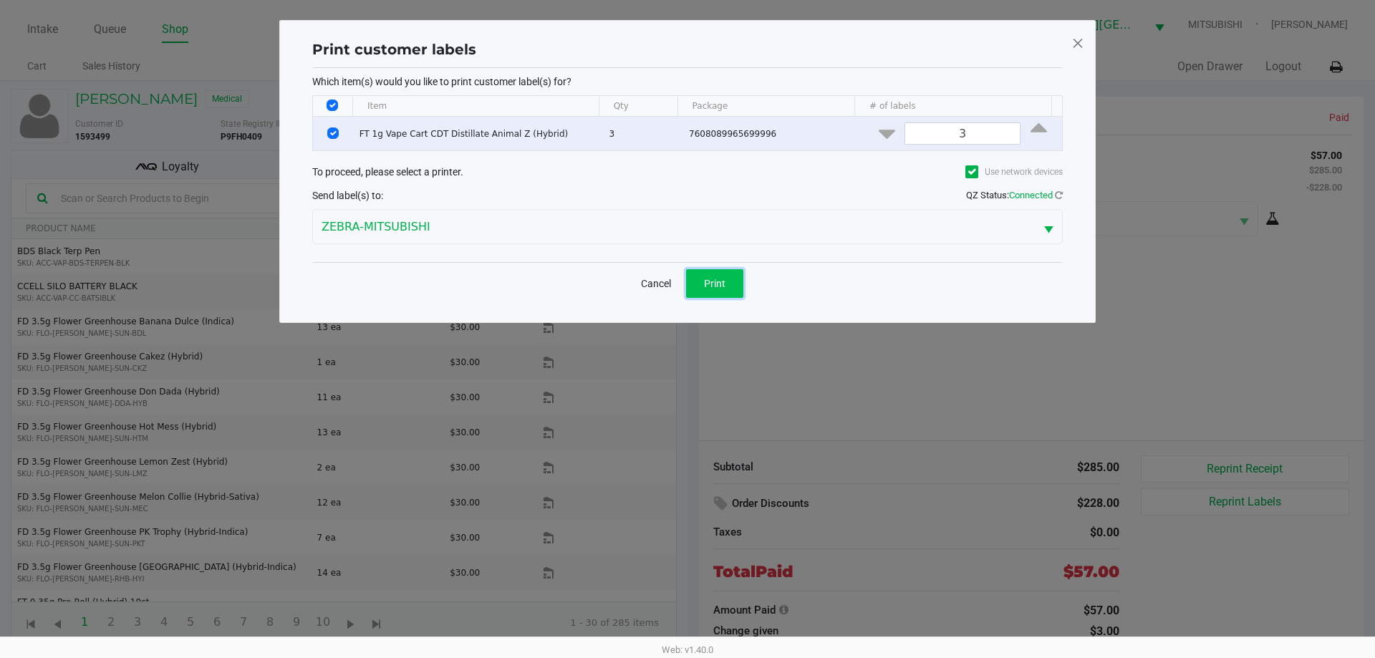
click at [735, 289] on button "Print" at bounding box center [714, 283] width 57 height 29
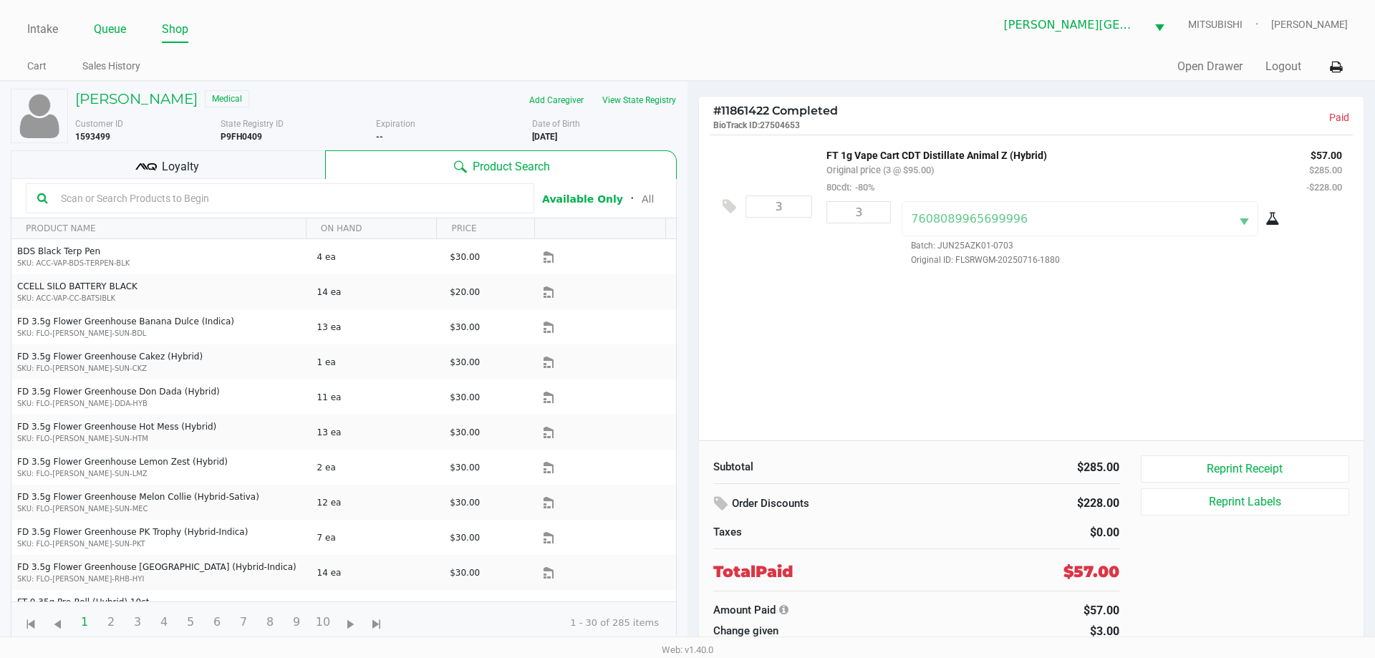
click at [112, 29] on link "Queue" at bounding box center [110, 29] width 32 height 20
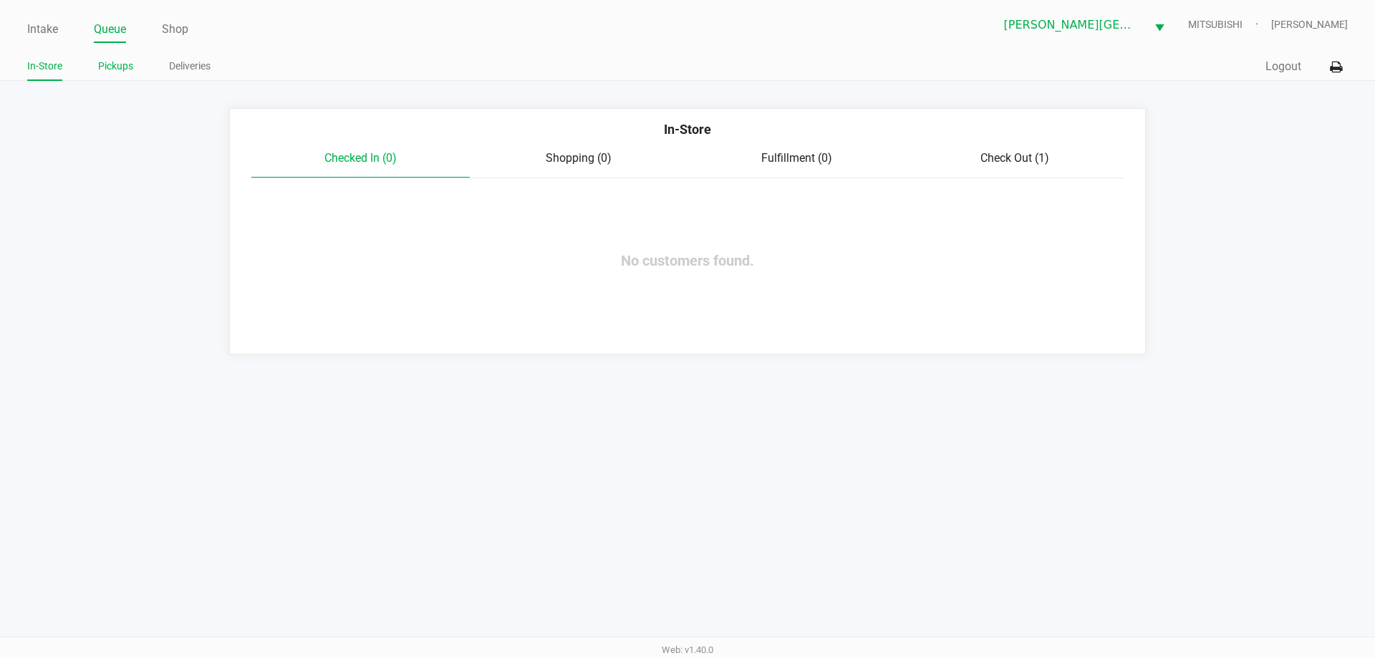
click at [131, 68] on link "Pickups" at bounding box center [115, 66] width 35 height 18
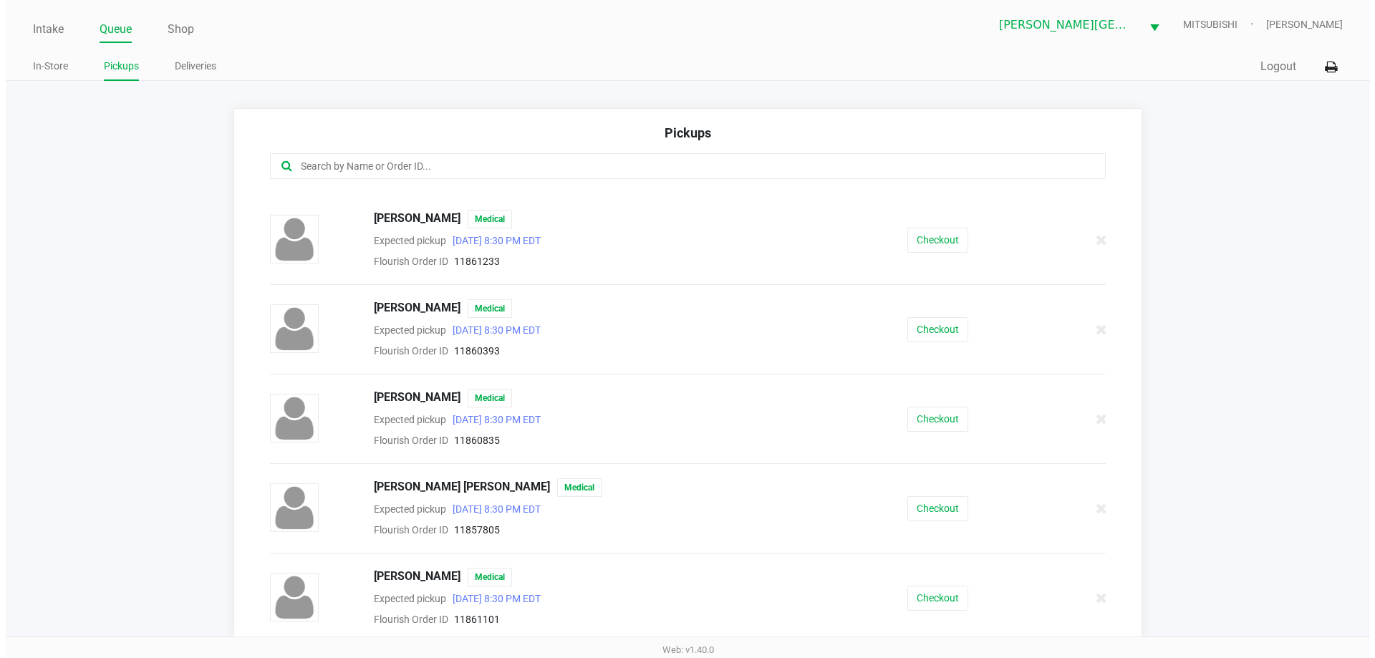
scroll to position [796, 0]
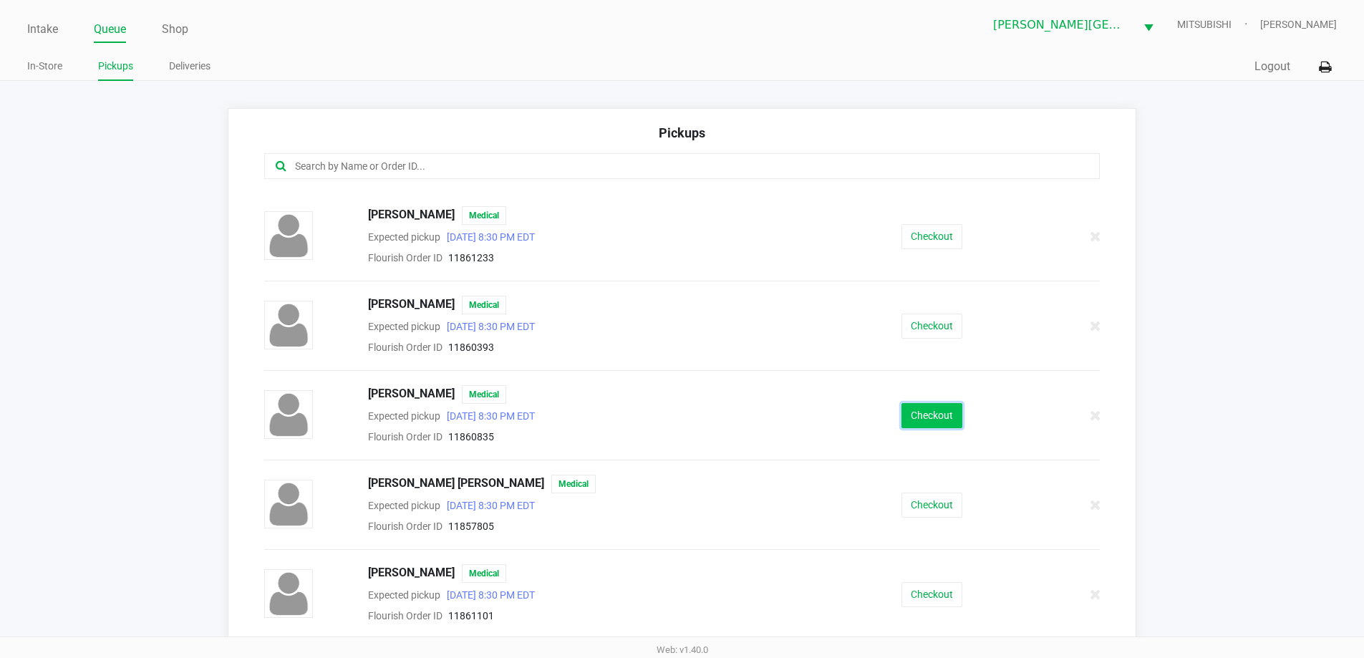
click at [924, 420] on button "Checkout" at bounding box center [932, 415] width 61 height 25
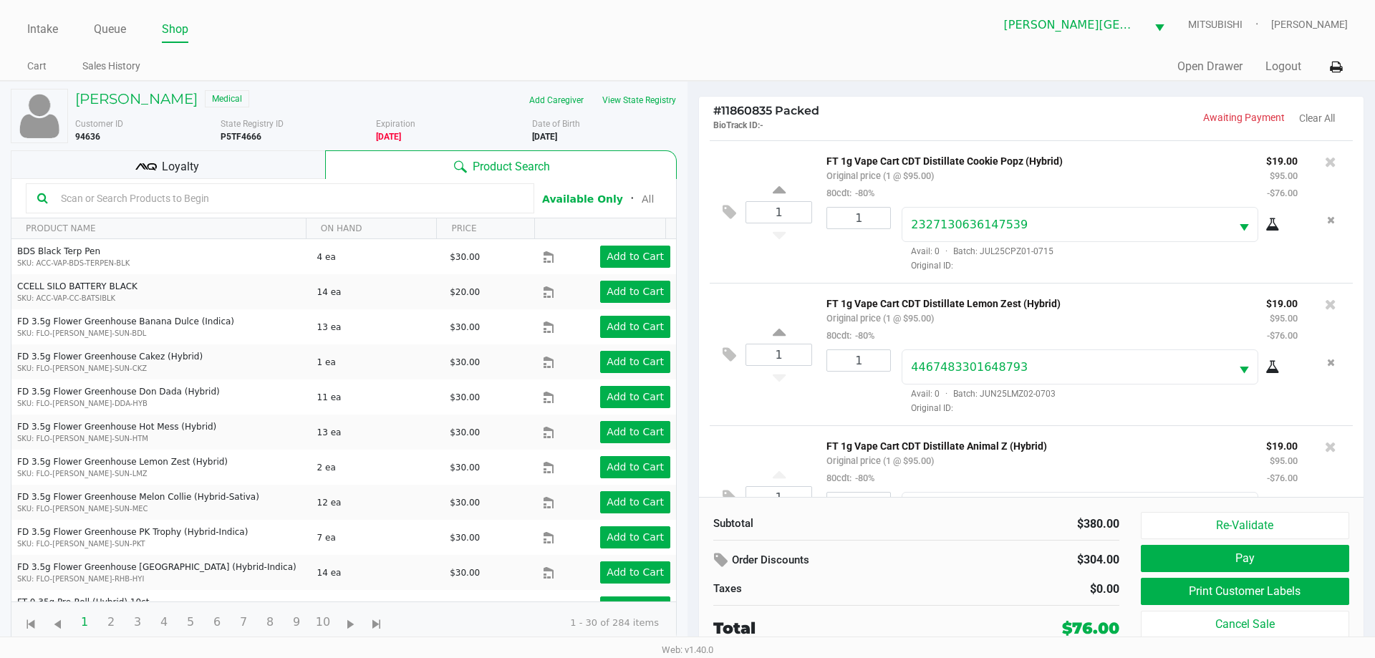
scroll to position [143, 0]
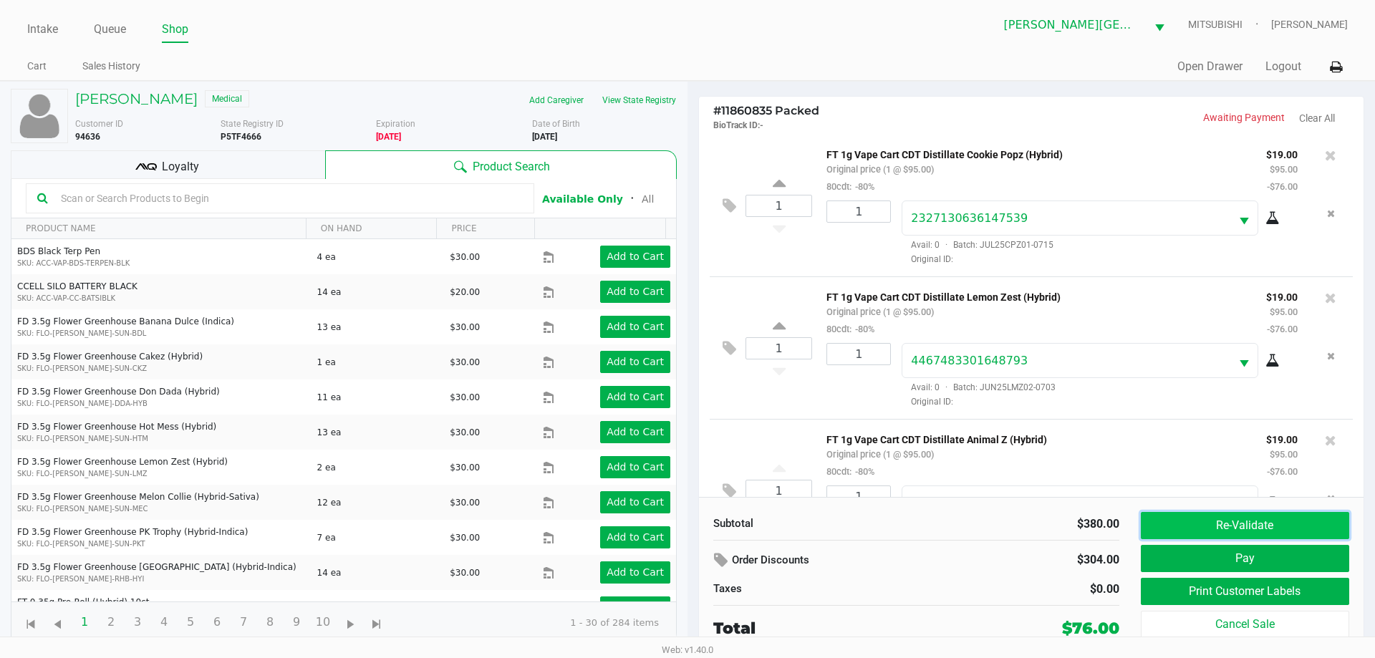
click at [1277, 529] on button "Re-Validate" at bounding box center [1245, 525] width 208 height 27
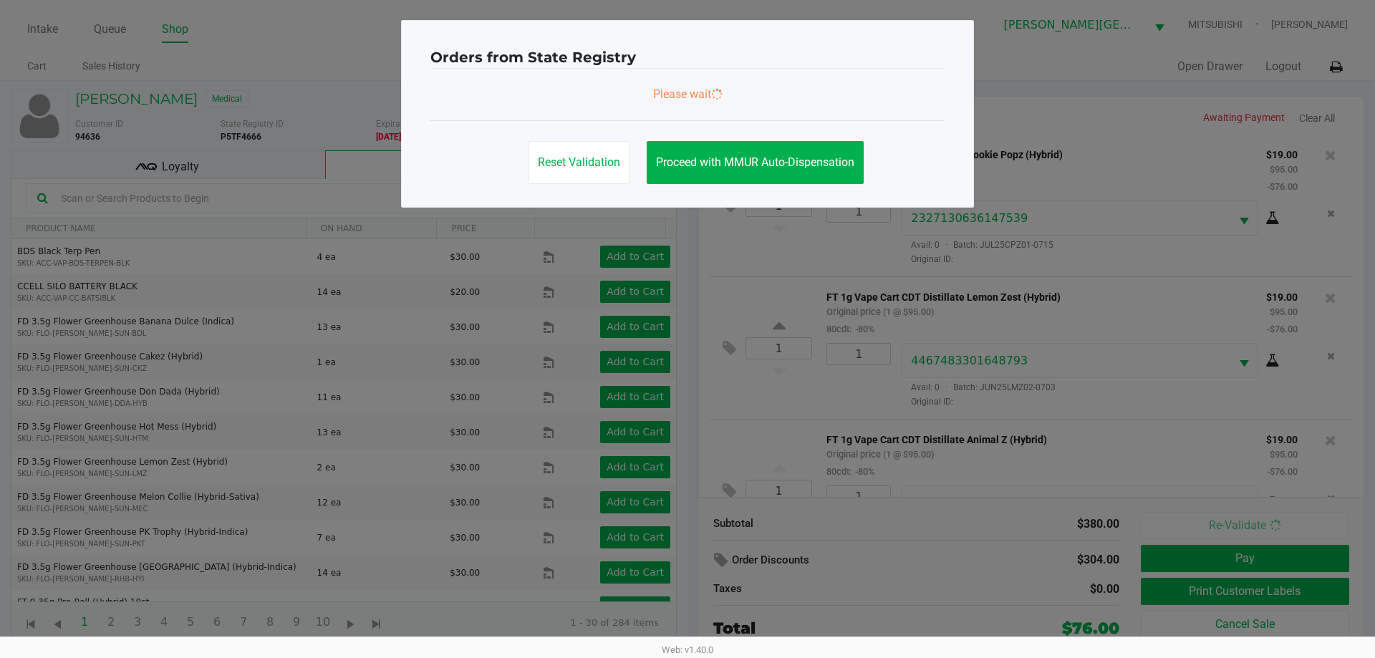
scroll to position [211, 0]
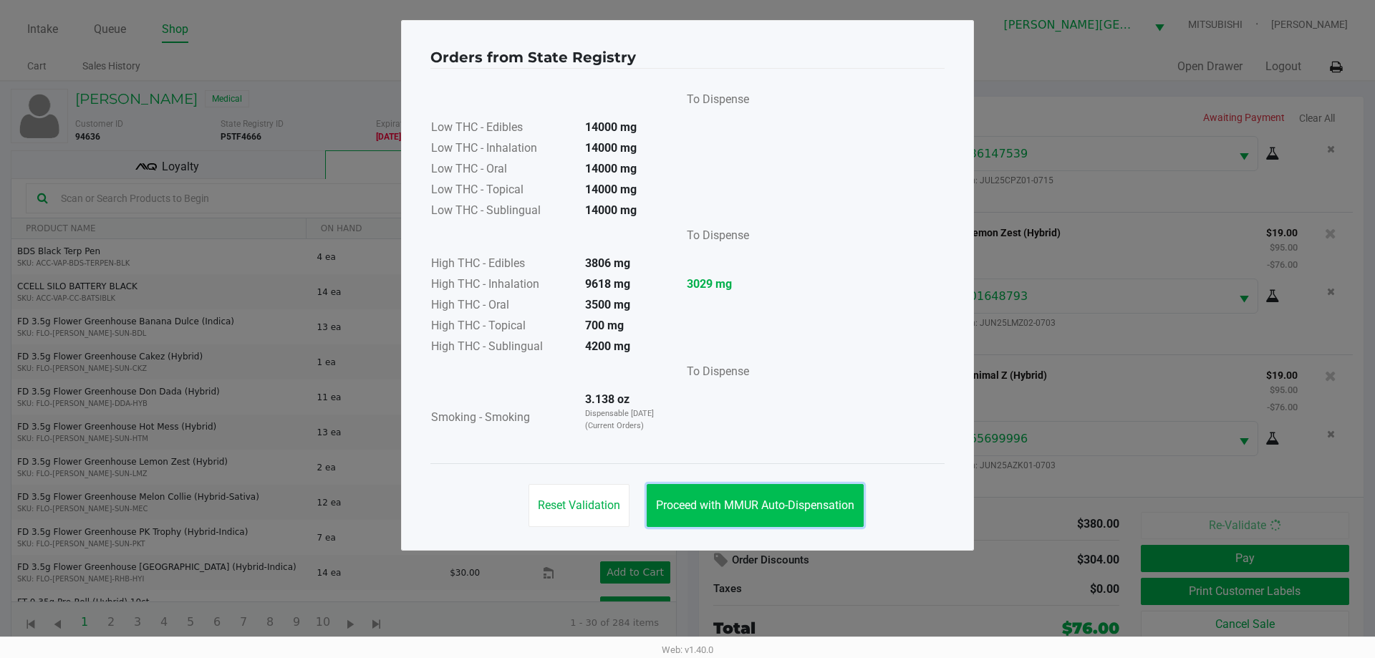
click at [837, 514] on button "Proceed with MMUR Auto-Dispensation" at bounding box center [755, 505] width 217 height 43
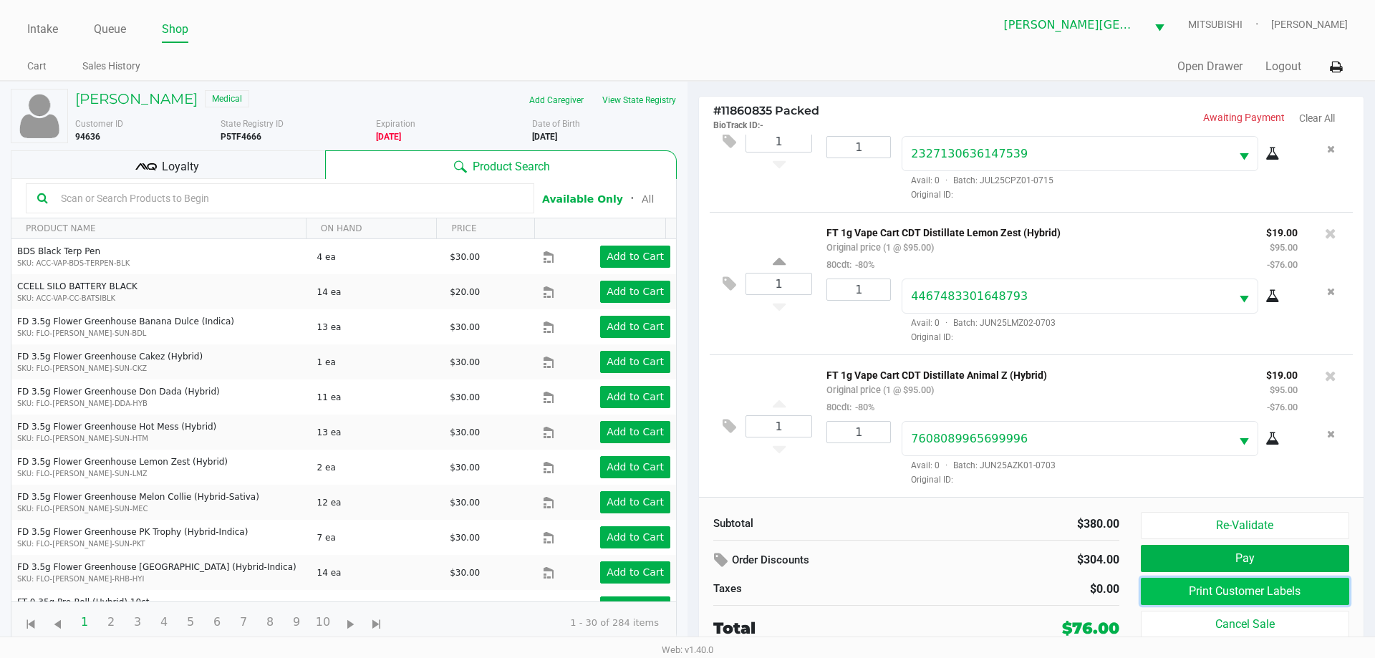
click at [1284, 590] on button "Print Customer Labels" at bounding box center [1245, 591] width 208 height 27
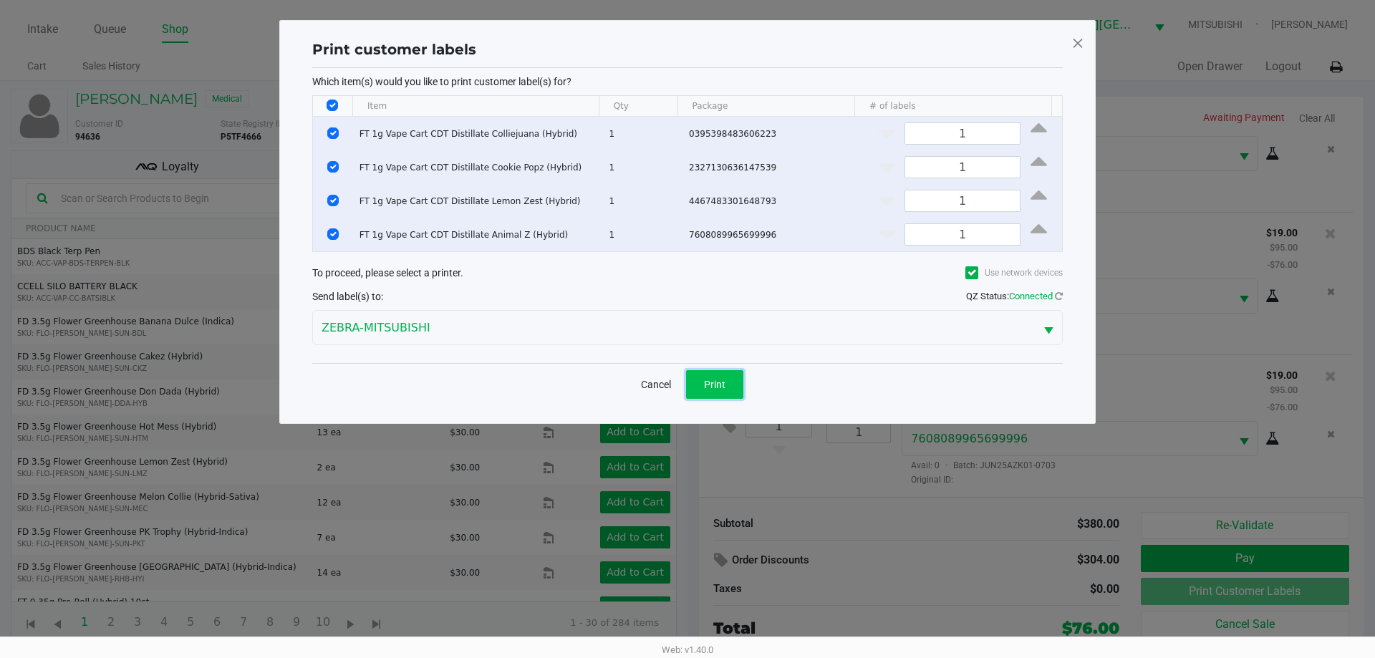
click at [709, 374] on button "Print" at bounding box center [714, 384] width 57 height 29
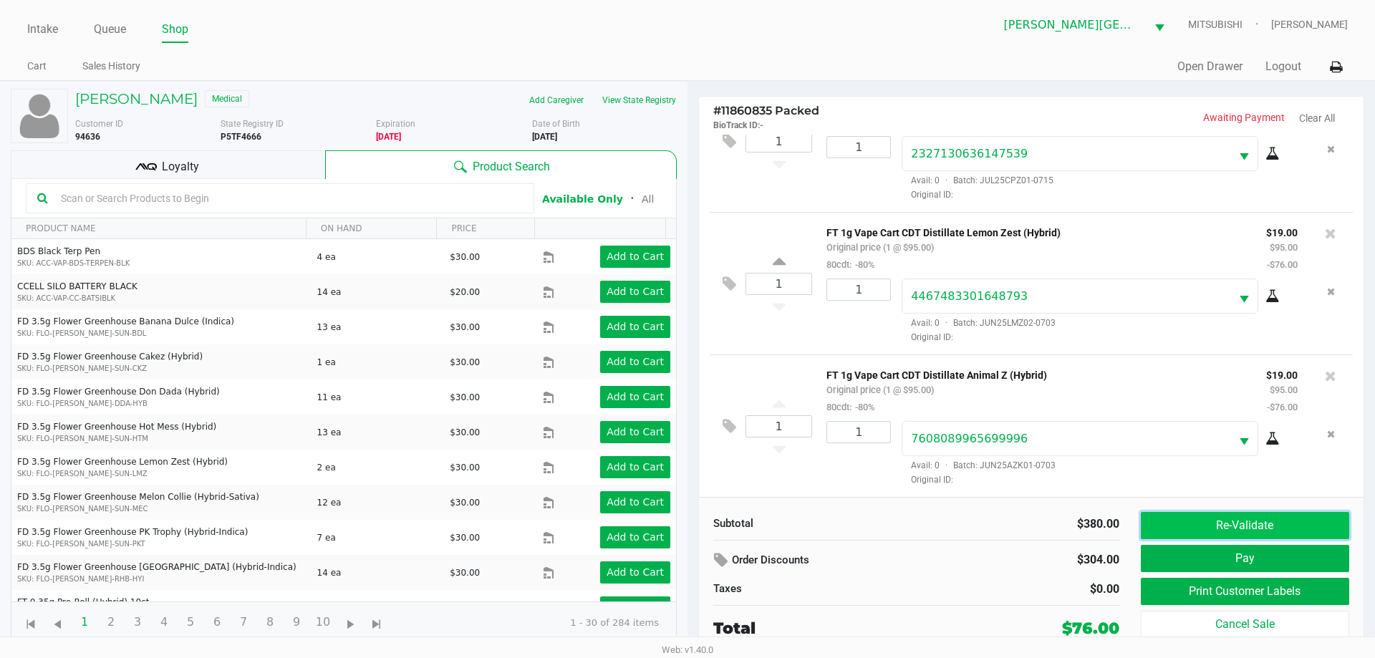
click at [1244, 512] on button "Re-Validate" at bounding box center [1245, 525] width 208 height 27
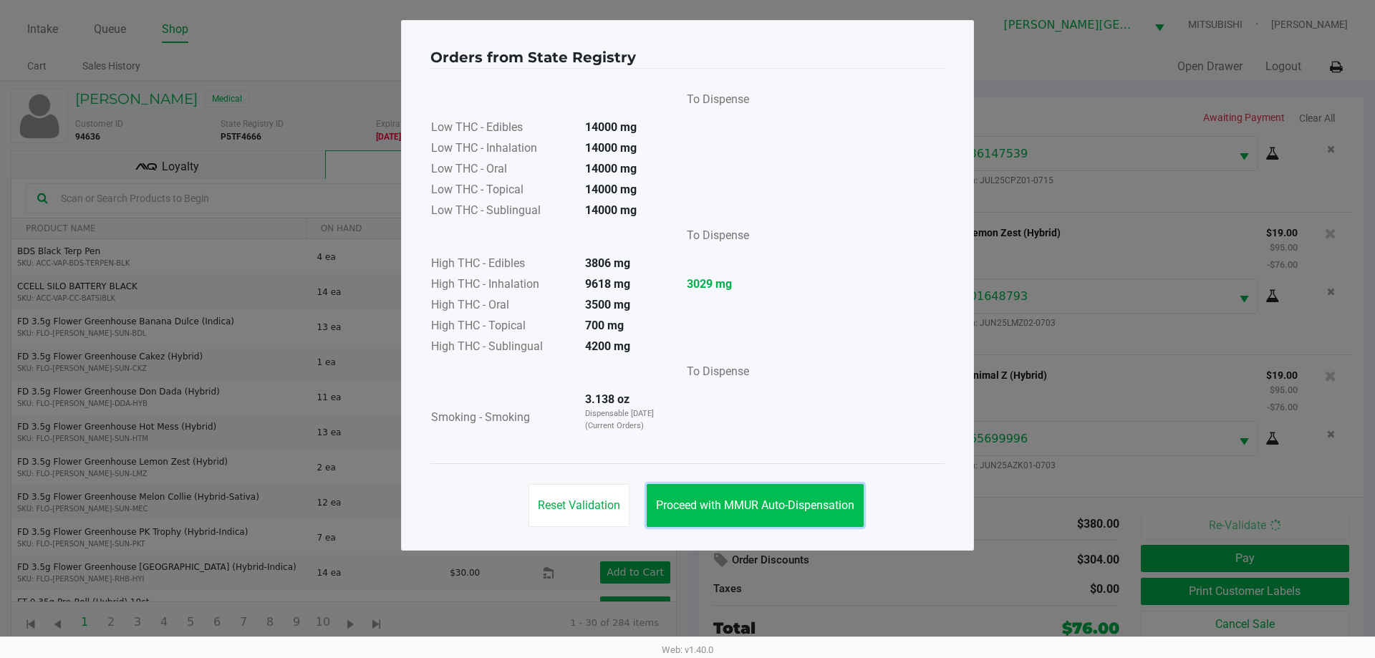
click at [836, 501] on span "Proceed with MMUR Auto-Dispensation" at bounding box center [755, 506] width 198 height 14
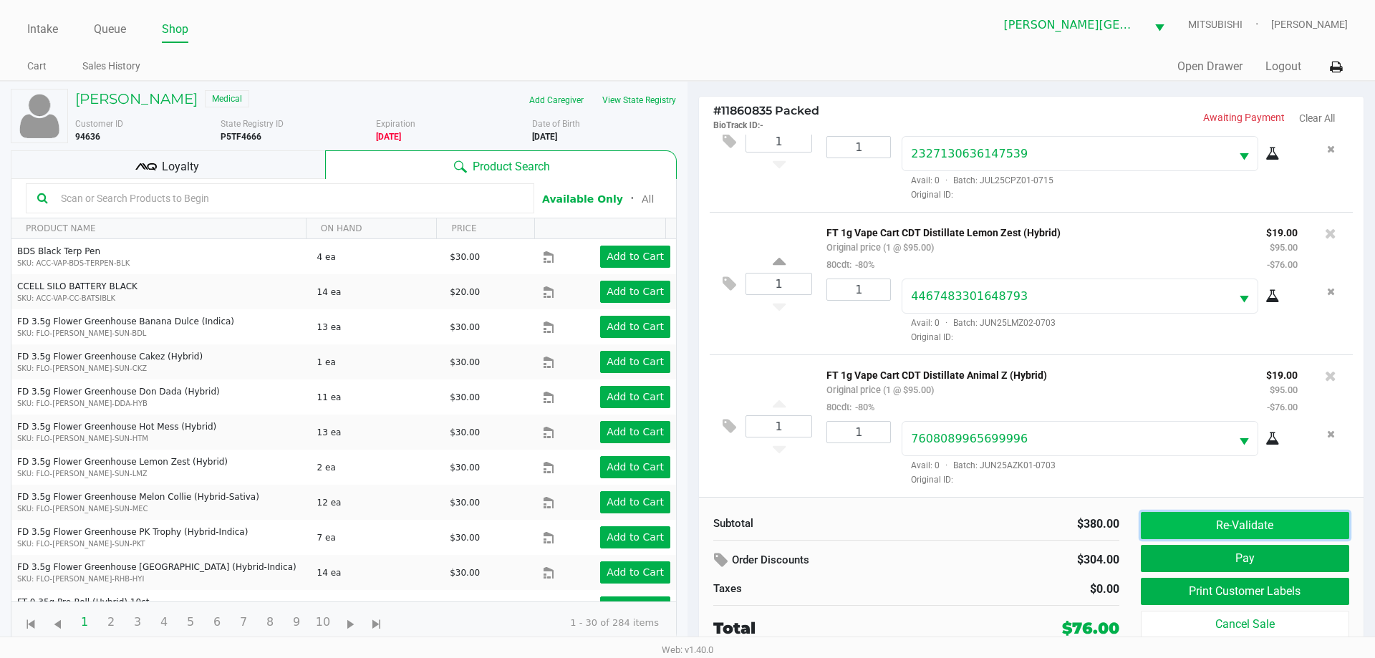
click at [1234, 529] on button "Re-Validate" at bounding box center [1245, 525] width 208 height 27
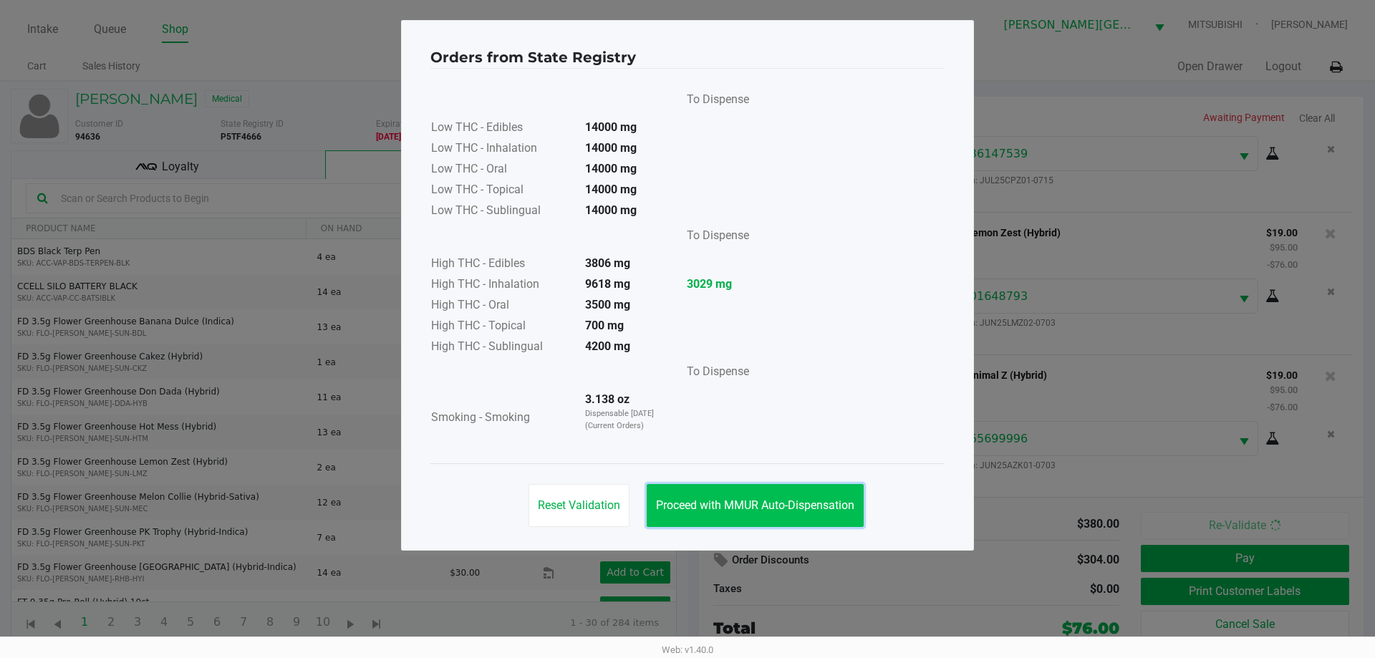
click at [788, 516] on button "Proceed with MMUR Auto-Dispensation" at bounding box center [755, 505] width 217 height 43
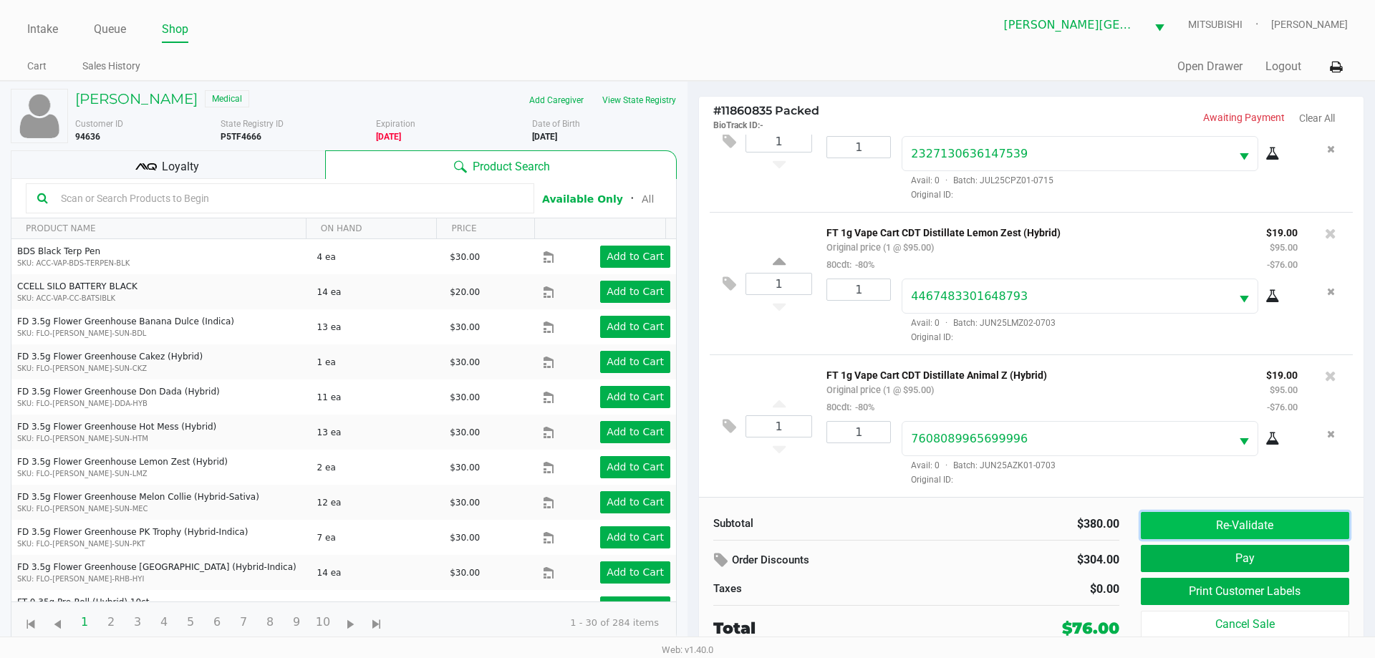
click at [1258, 515] on button "Re-Validate" at bounding box center [1245, 525] width 208 height 27
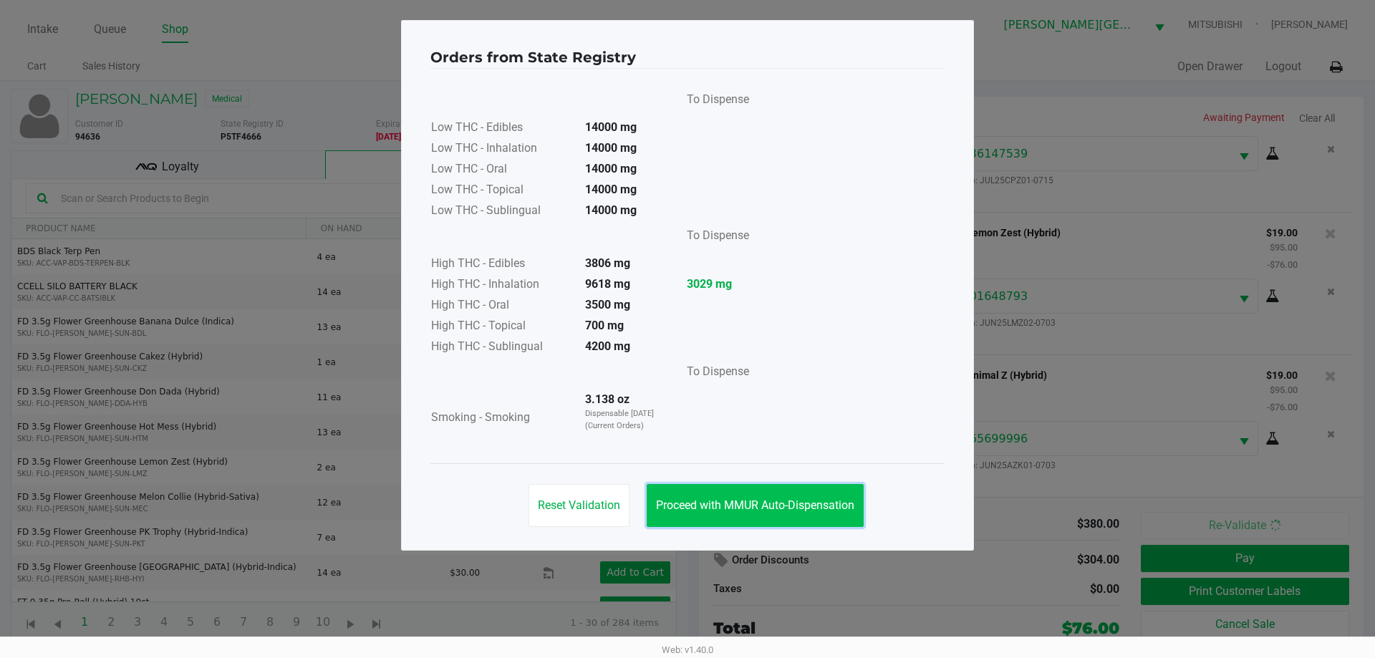
click at [829, 512] on button "Proceed with MMUR Auto-Dispensation" at bounding box center [755, 505] width 217 height 43
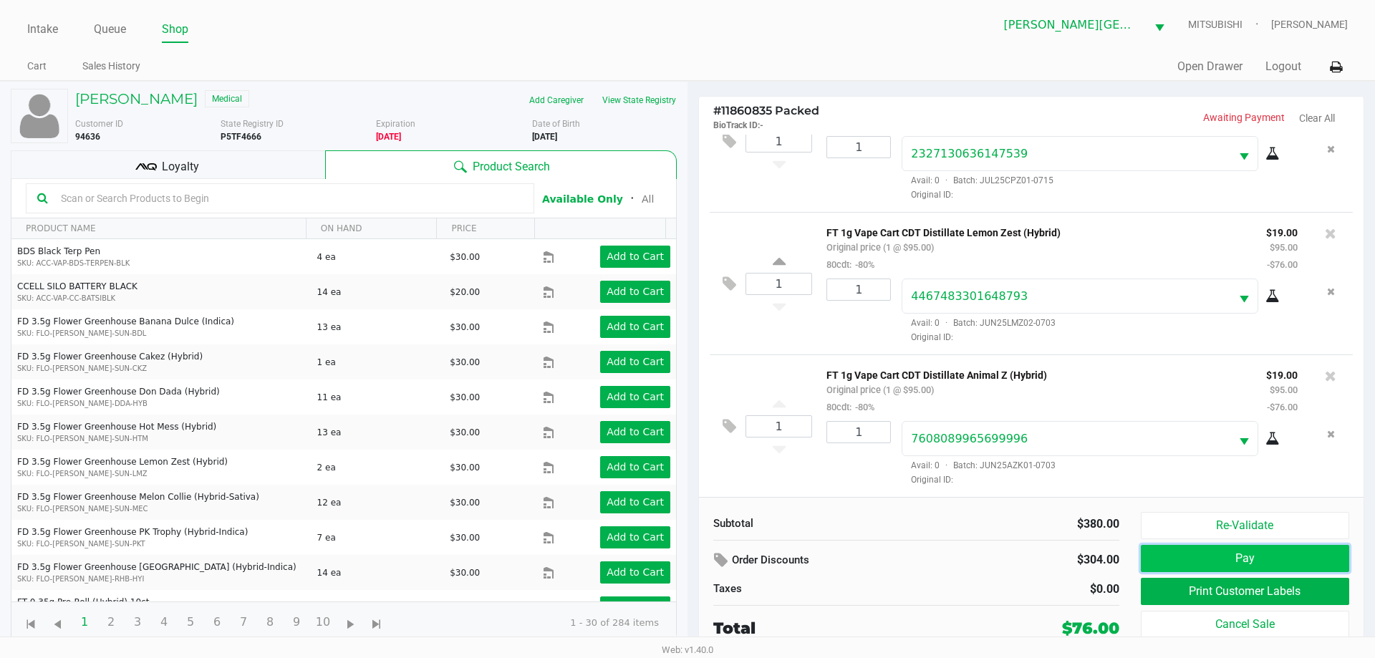
click at [1227, 555] on button "Pay" at bounding box center [1245, 558] width 208 height 27
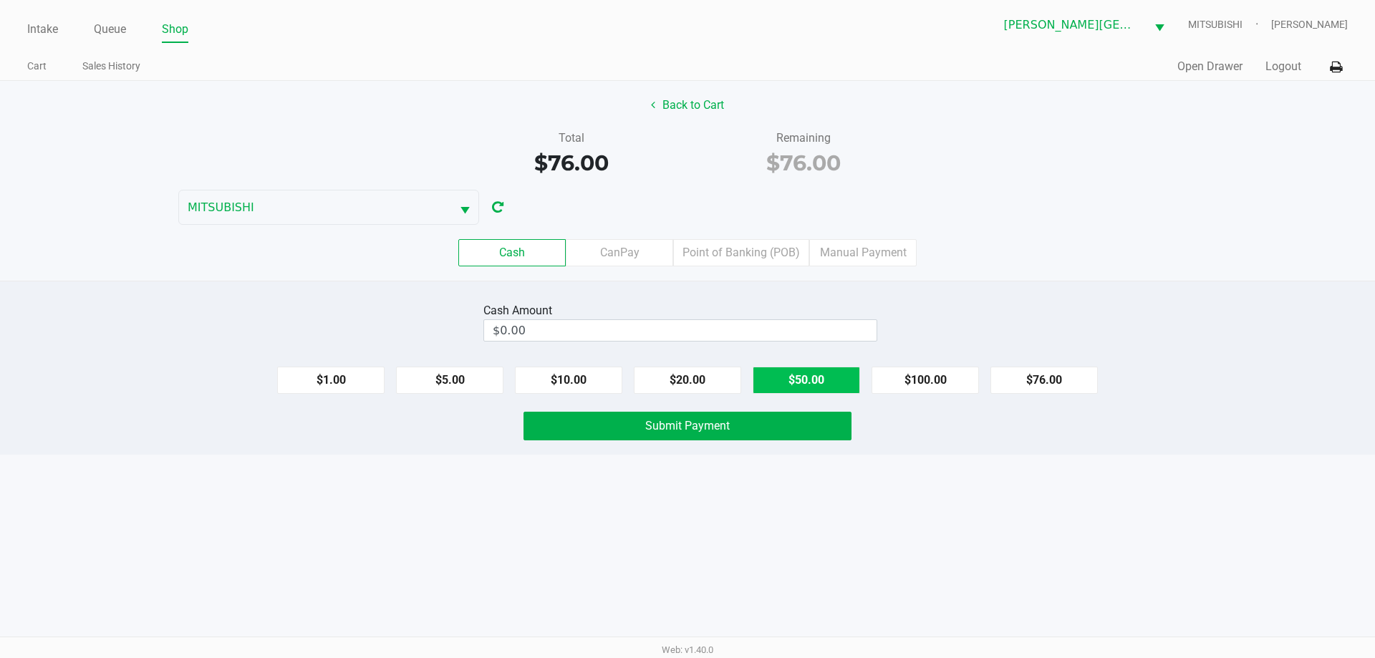
click at [812, 383] on button "$50.00" at bounding box center [806, 380] width 107 height 27
click at [812, 382] on button "$50.00" at bounding box center [806, 380] width 107 height 27
type input "$100.00"
click at [698, 108] on button "Back to Cart" at bounding box center [688, 105] width 92 height 27
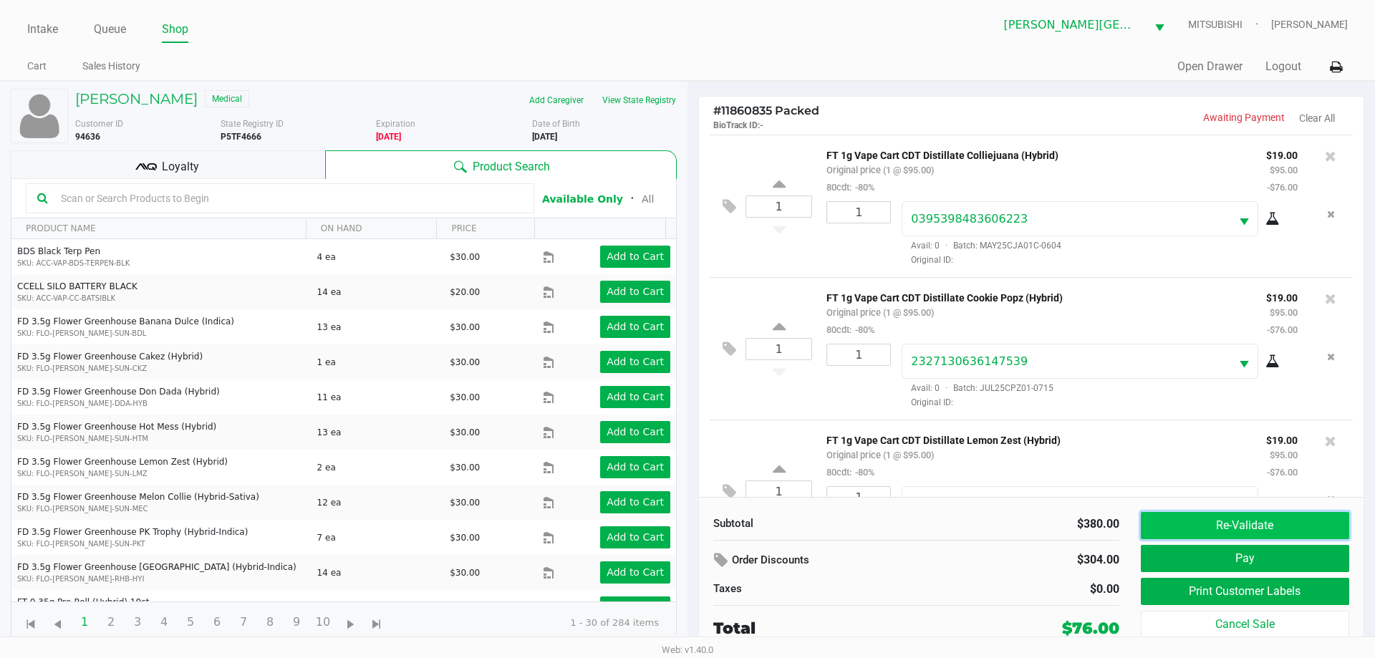
click at [1246, 518] on button "Re-Validate" at bounding box center [1245, 525] width 208 height 27
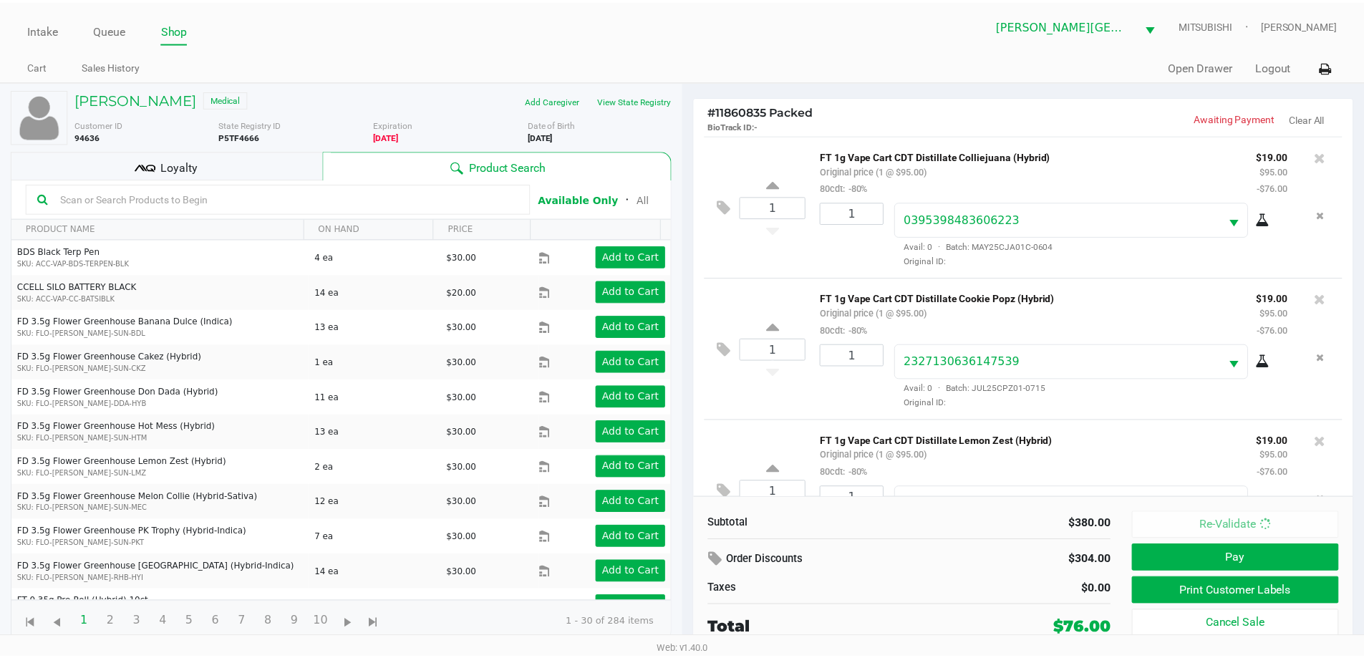
scroll to position [211, 0]
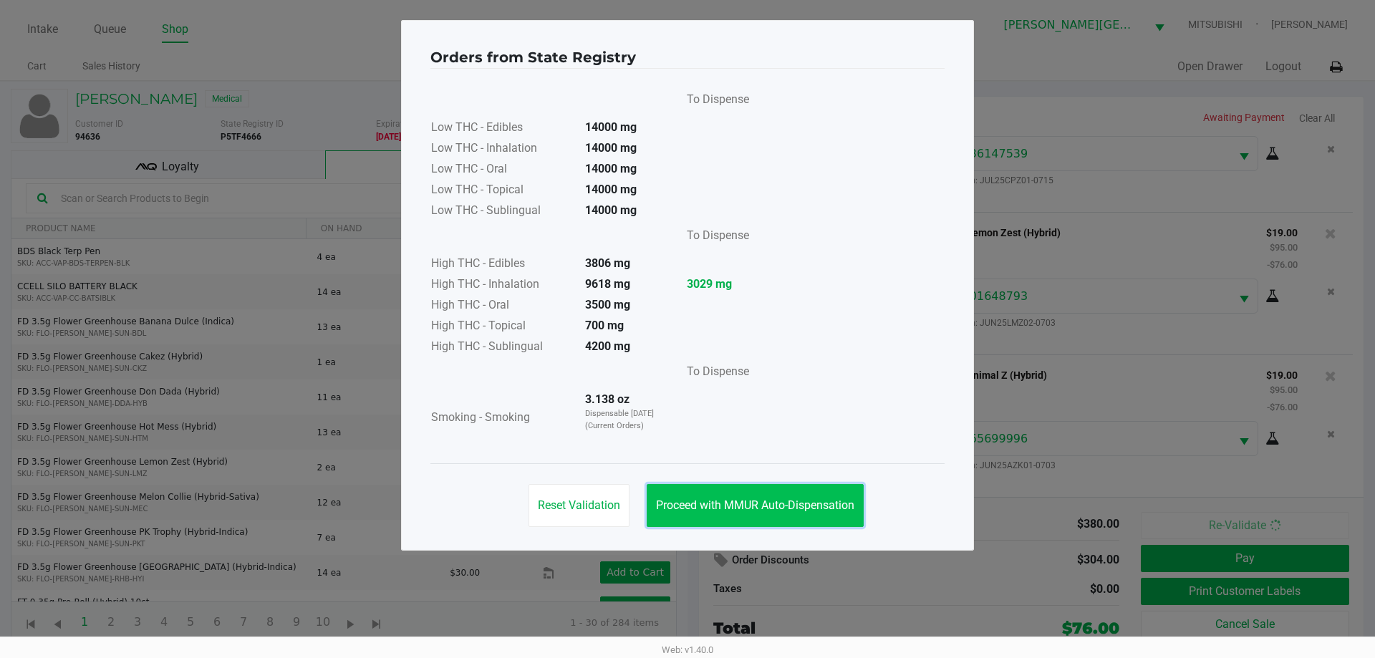
click at [790, 493] on button "Proceed with MMUR Auto-Dispensation" at bounding box center [755, 505] width 217 height 43
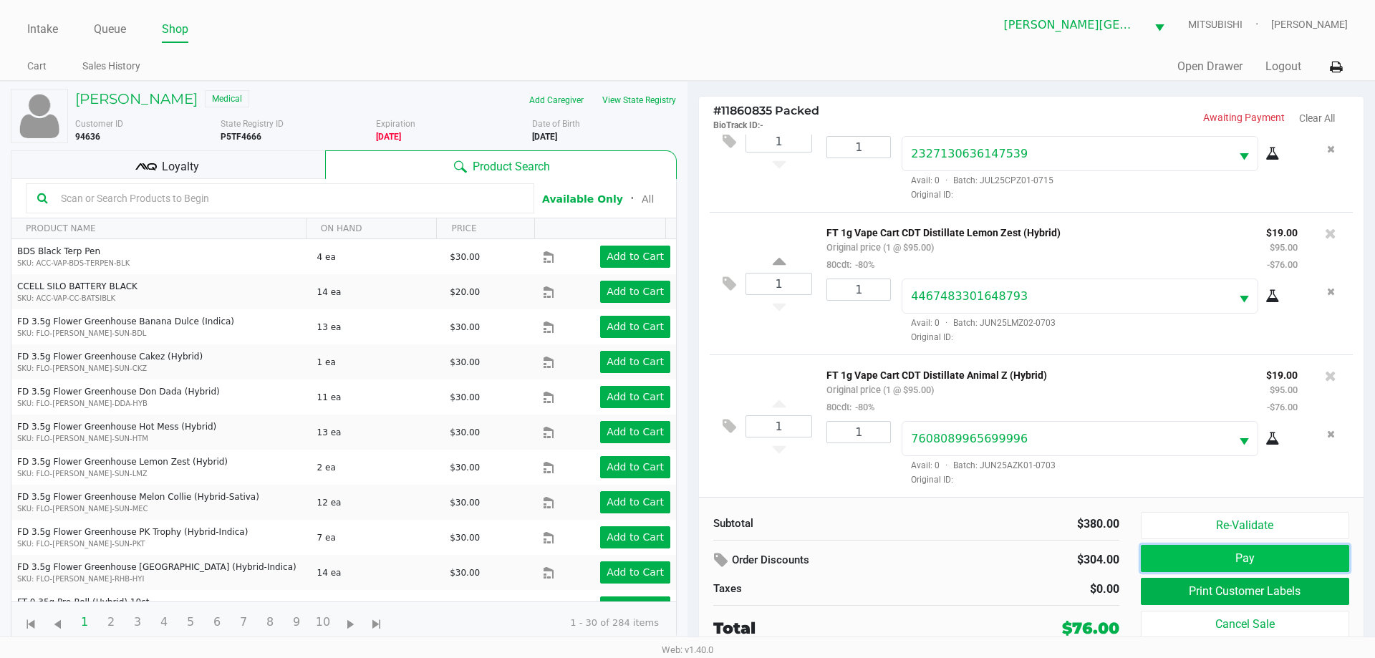
click at [1259, 555] on button "Pay" at bounding box center [1245, 558] width 208 height 27
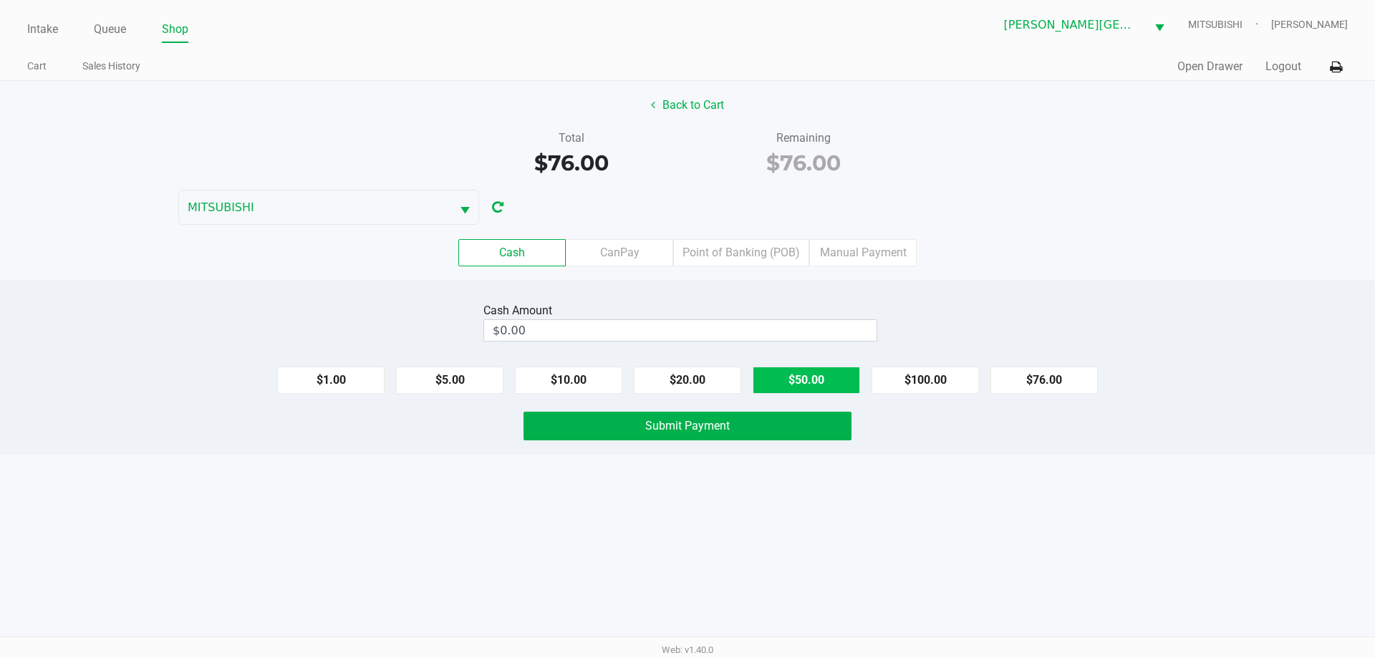
click at [819, 380] on button "$50.00" at bounding box center [806, 380] width 107 height 27
click at [817, 379] on button "$50.00" at bounding box center [806, 380] width 107 height 27
type input "$100.00"
click at [718, 422] on span "Submit Payment" at bounding box center [687, 426] width 85 height 14
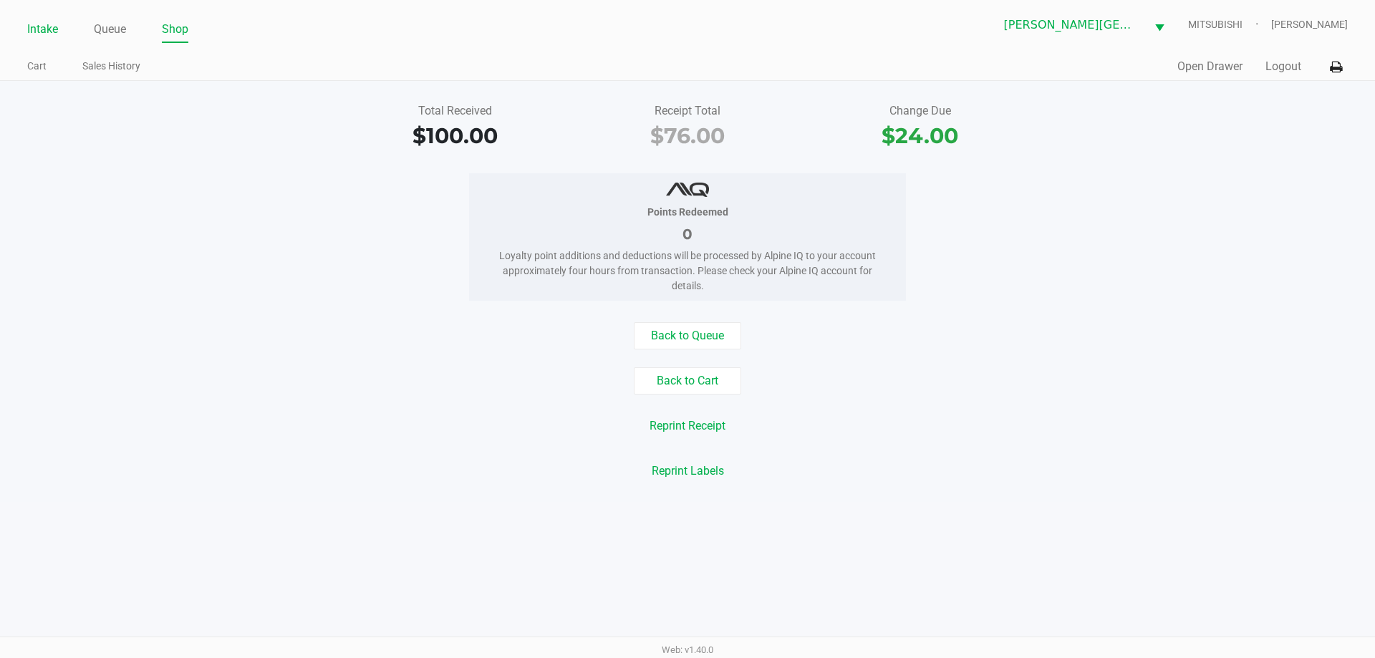
click at [49, 29] on link "Intake" at bounding box center [42, 29] width 31 height 20
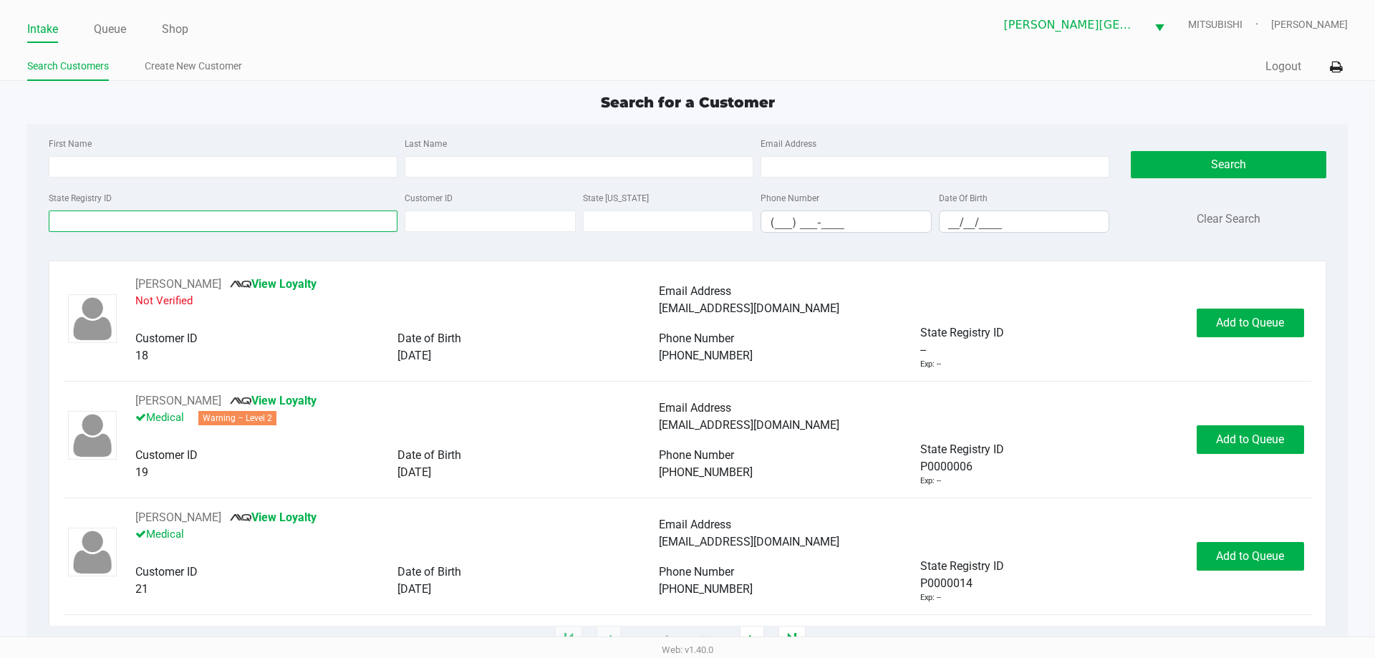
click at [155, 225] on input "State Registry ID" at bounding box center [223, 221] width 349 height 21
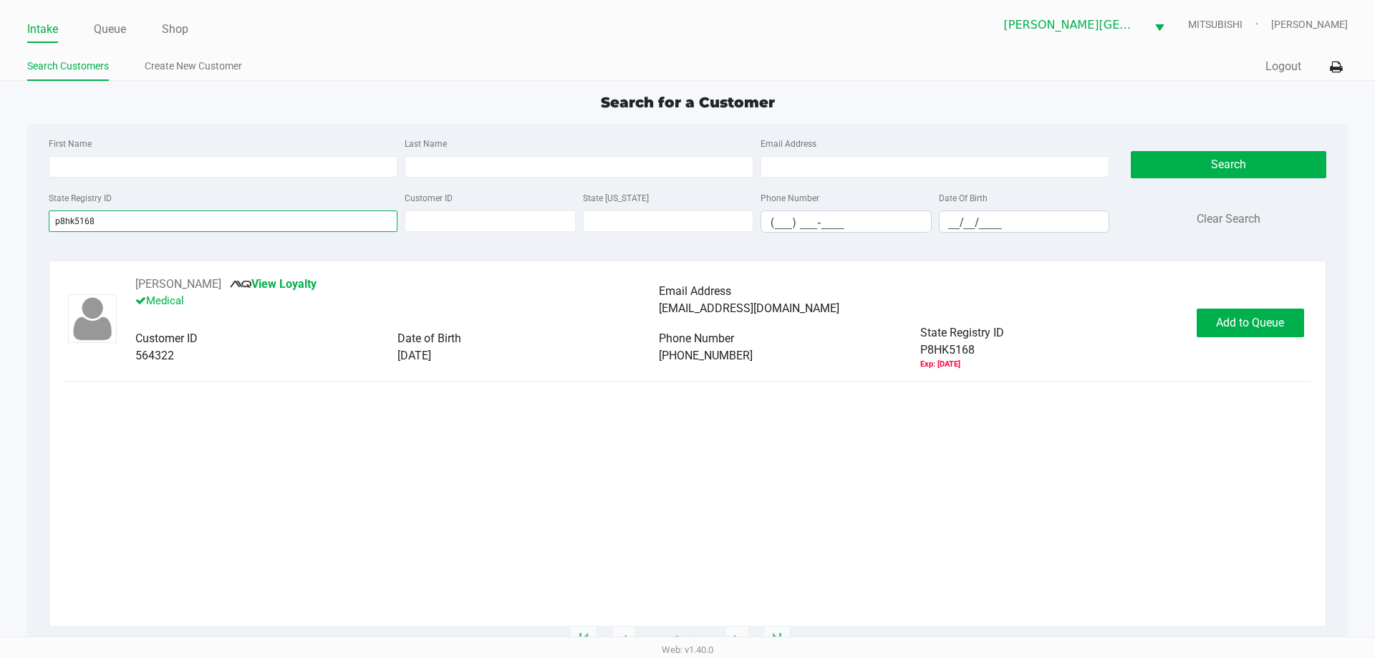
type input "p8hk5168"
click at [1267, 305] on div "[PERSON_NAME] View Loyalty Medical Email Address [EMAIL_ADDRESS][DOMAIN_NAME] C…" at bounding box center [687, 323] width 1247 height 95
click at [1265, 306] on div "[PERSON_NAME] View Loyalty Medical Email Address [EMAIL_ADDRESS][DOMAIN_NAME] C…" at bounding box center [687, 323] width 1247 height 95
click at [1265, 310] on button "Add to Queue" at bounding box center [1250, 323] width 107 height 29
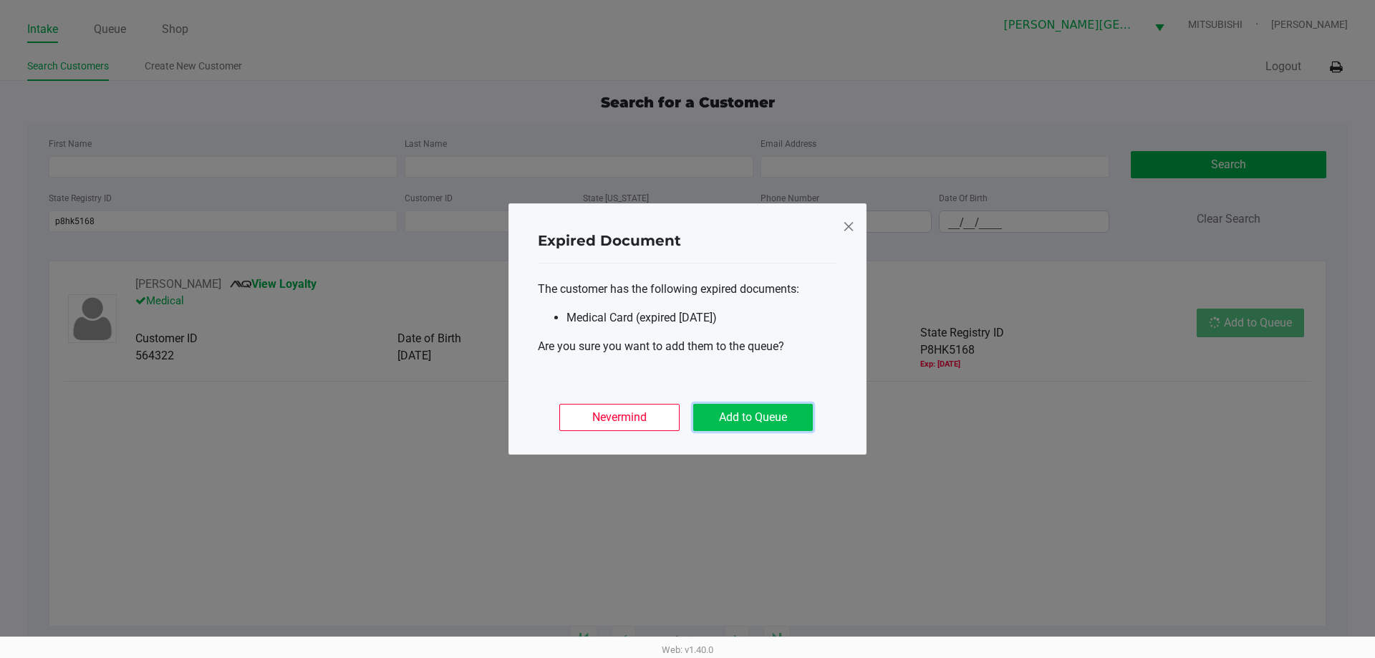
click at [766, 423] on button "Add to Queue" at bounding box center [753, 417] width 120 height 27
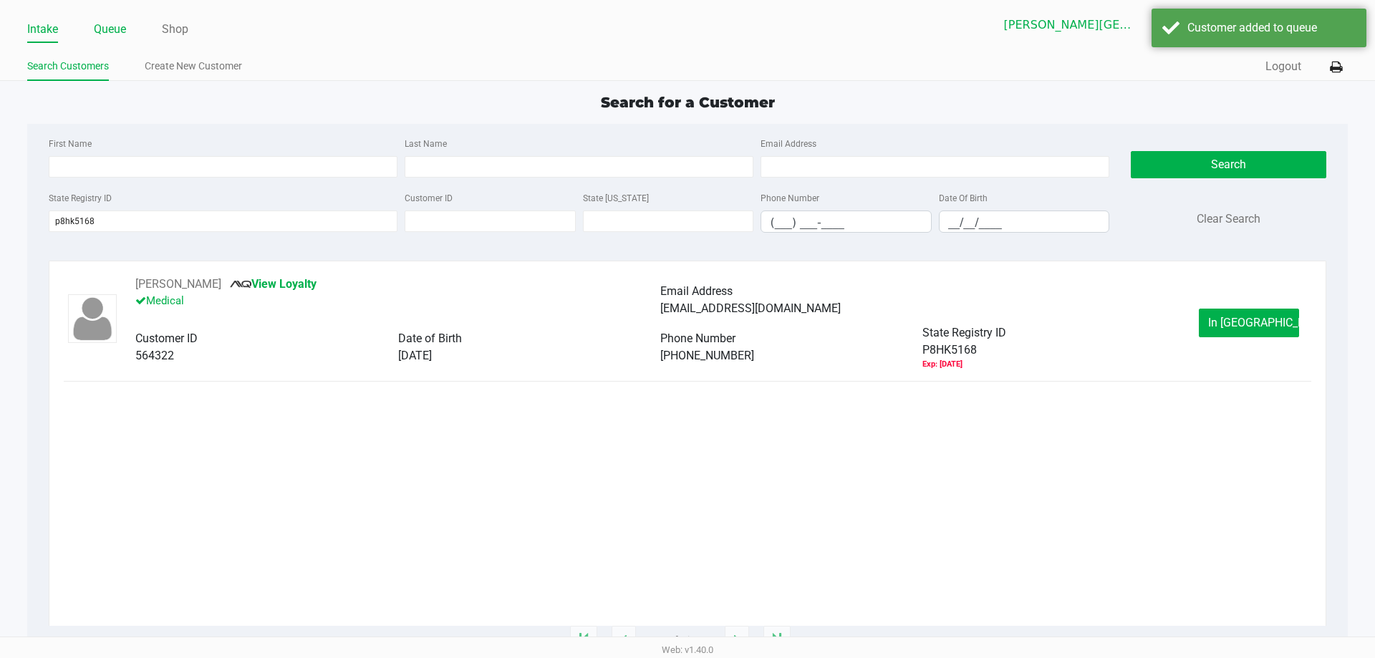
click at [112, 27] on link "Queue" at bounding box center [110, 29] width 32 height 20
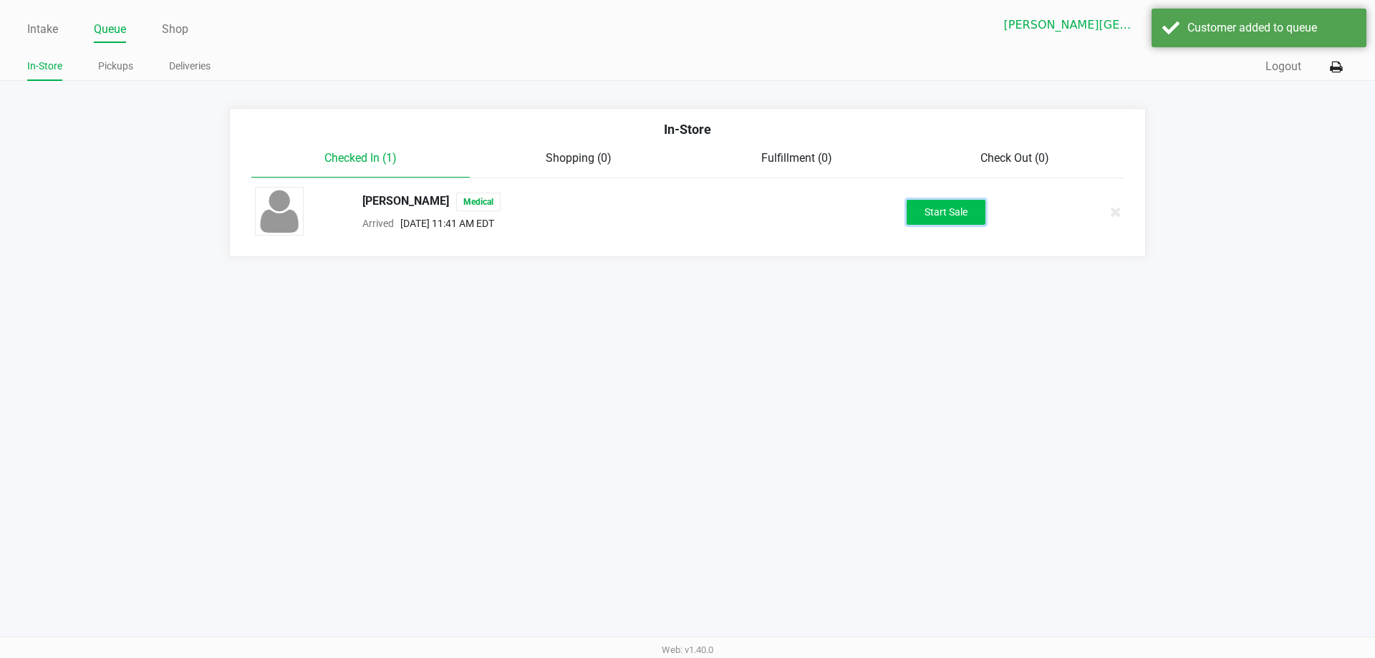
click at [929, 215] on button "Start Sale" at bounding box center [946, 212] width 79 height 25
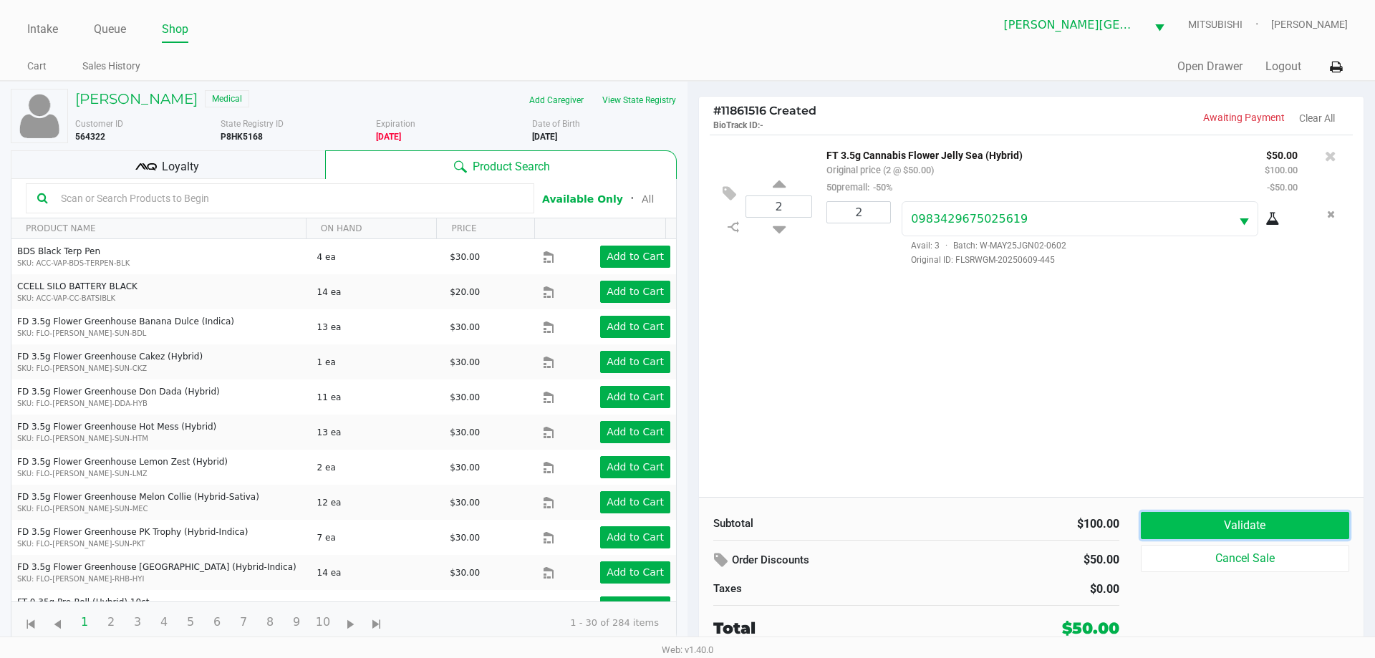
click at [1237, 531] on button "Validate" at bounding box center [1245, 525] width 208 height 27
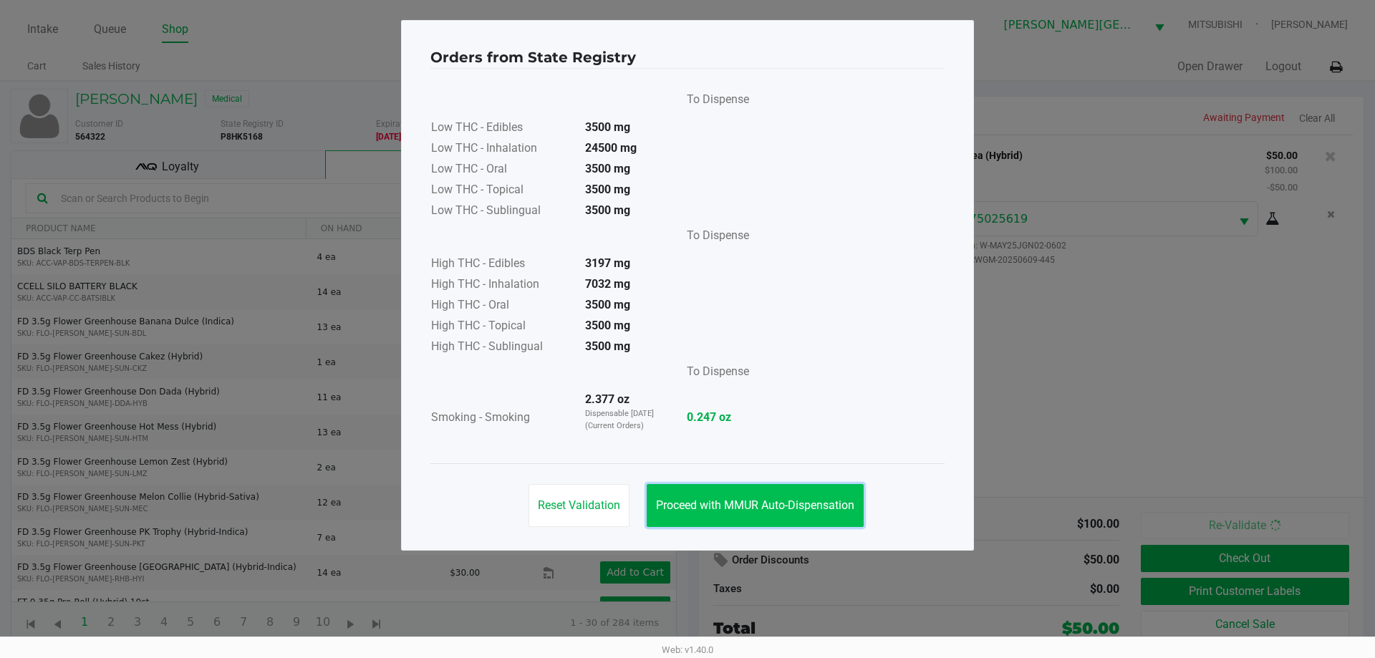
click at [784, 486] on button "Proceed with MMUR Auto-Dispensation" at bounding box center [755, 505] width 217 height 43
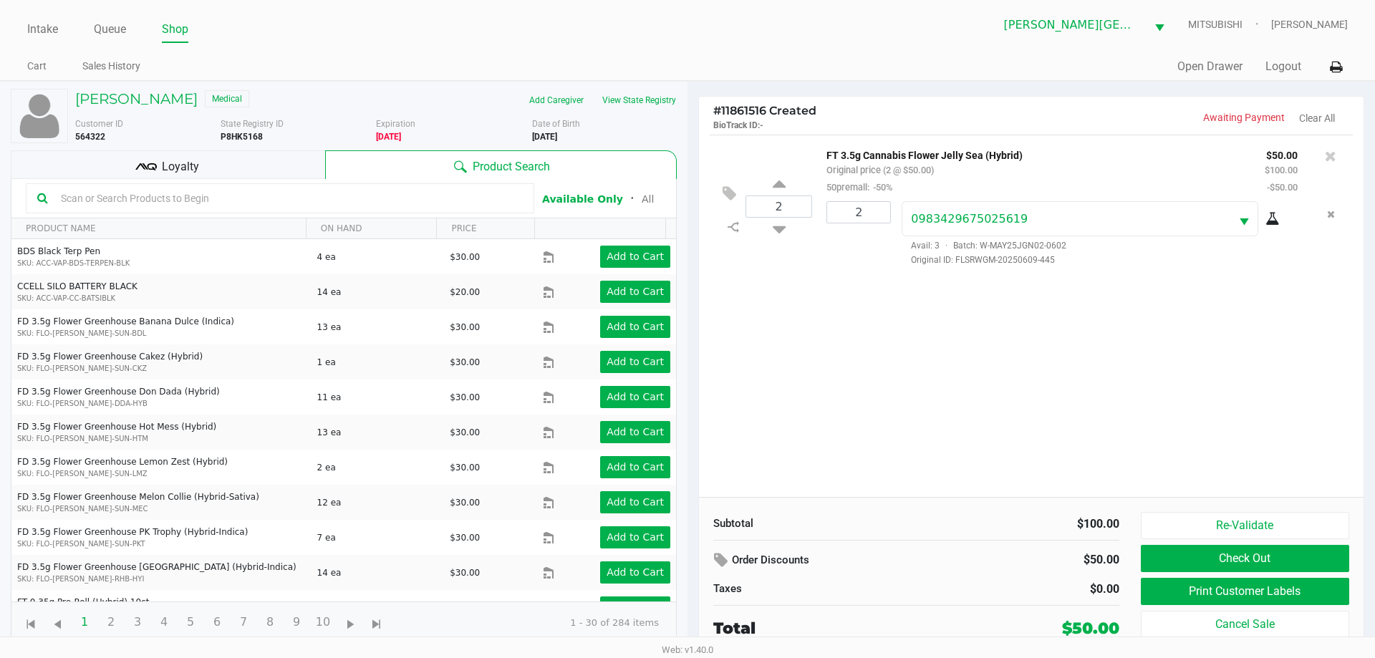
click at [236, 176] on div "Loyalty" at bounding box center [168, 164] width 314 height 29
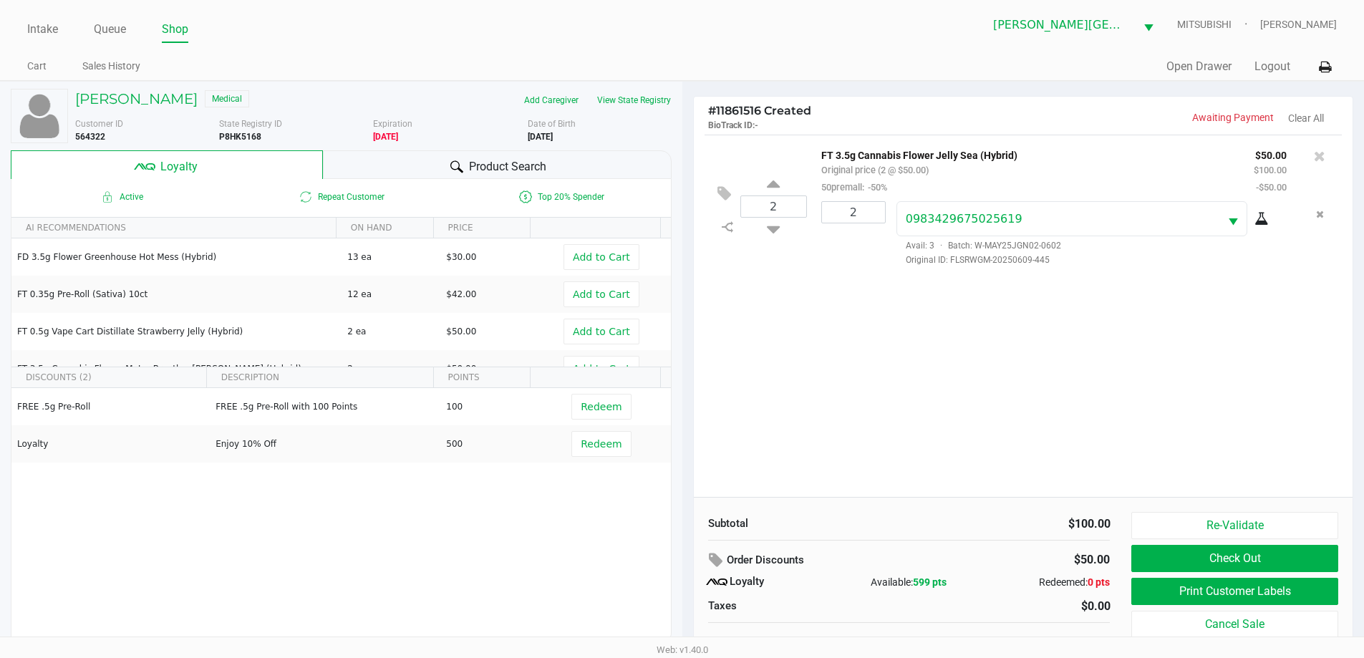
click at [560, 153] on div "Product Search" at bounding box center [497, 164] width 349 height 29
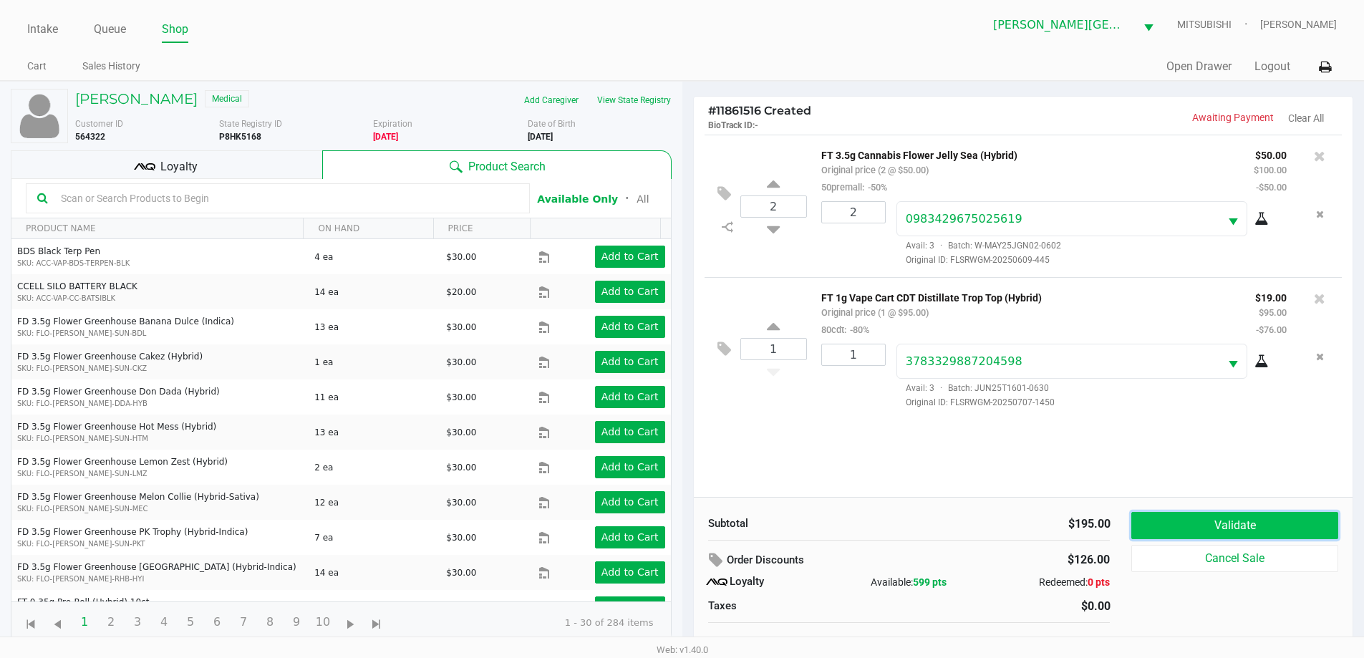
click at [1279, 534] on button "Validate" at bounding box center [1235, 525] width 206 height 27
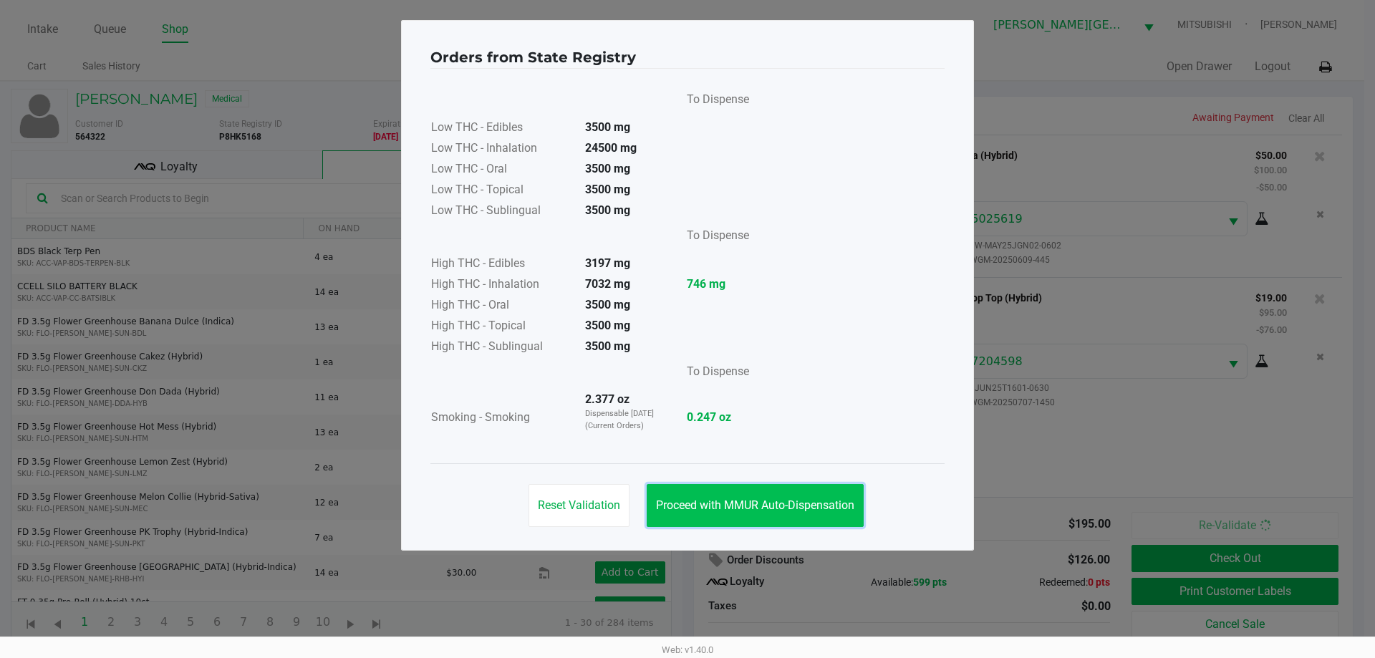
click at [769, 504] on span "Proceed with MMUR Auto-Dispensation" at bounding box center [755, 506] width 198 height 14
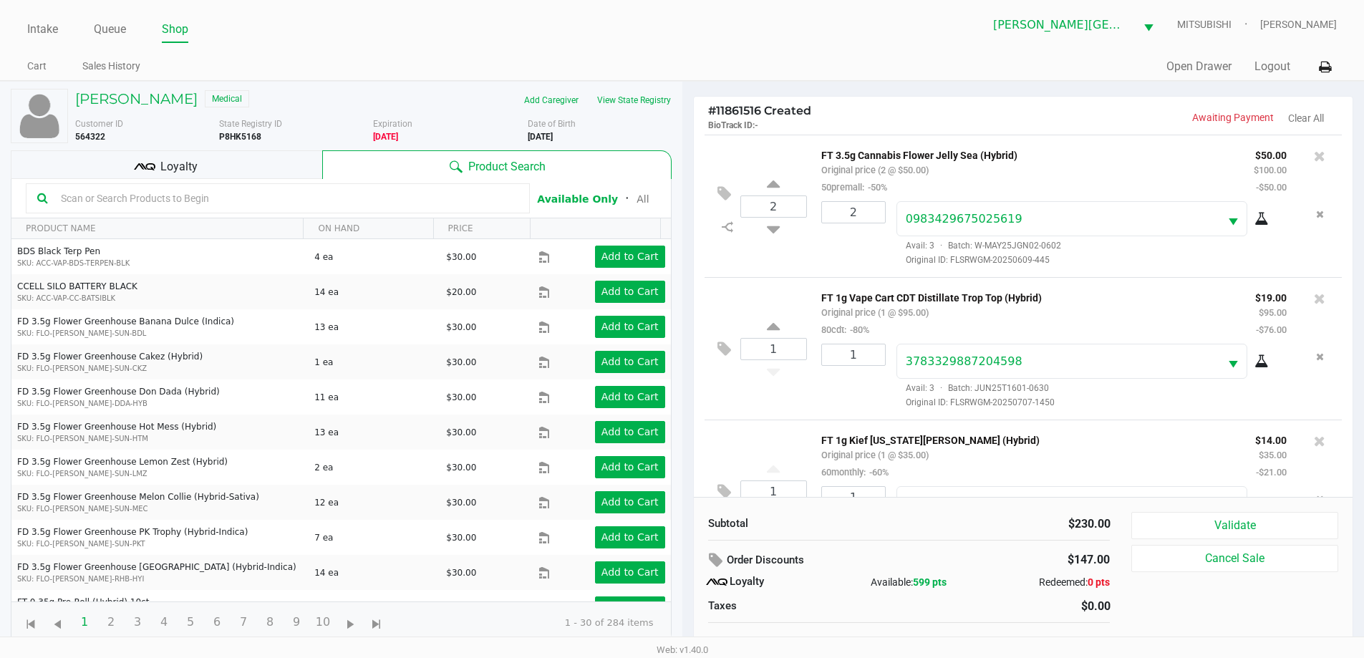
click at [180, 162] on span "Loyalty" at bounding box center [178, 166] width 37 height 17
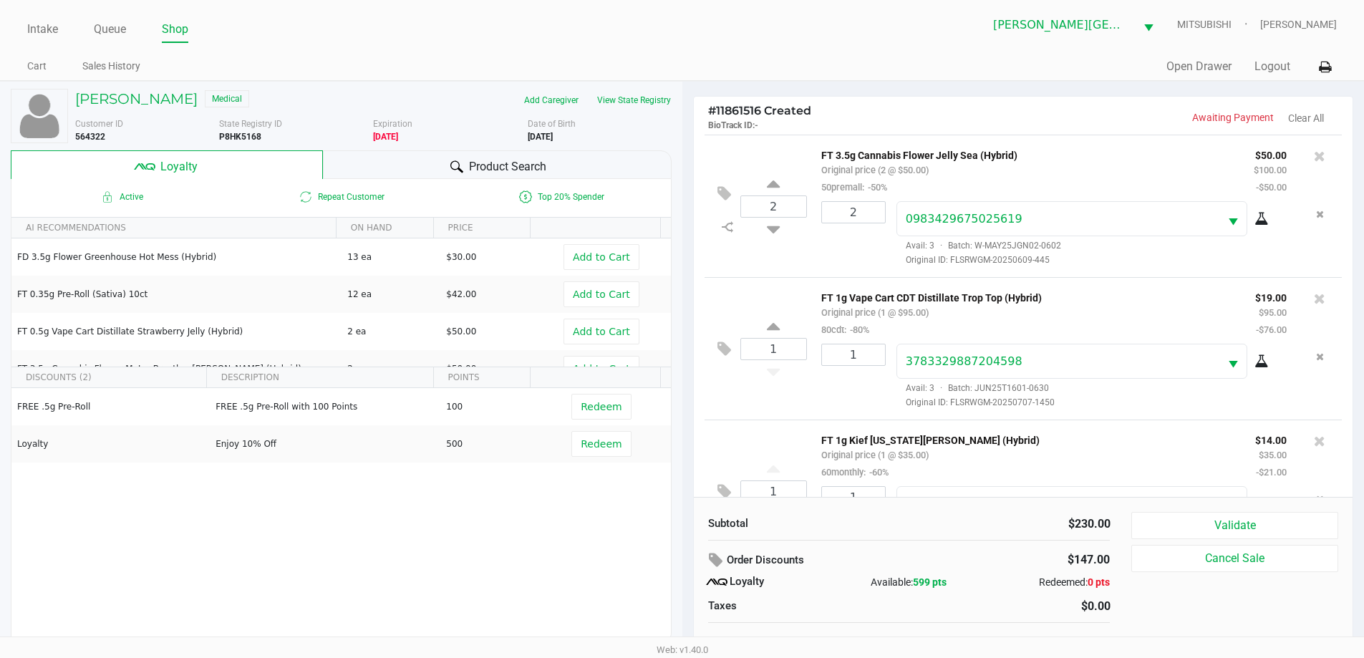
click at [503, 169] on span "Product Search" at bounding box center [507, 166] width 77 height 17
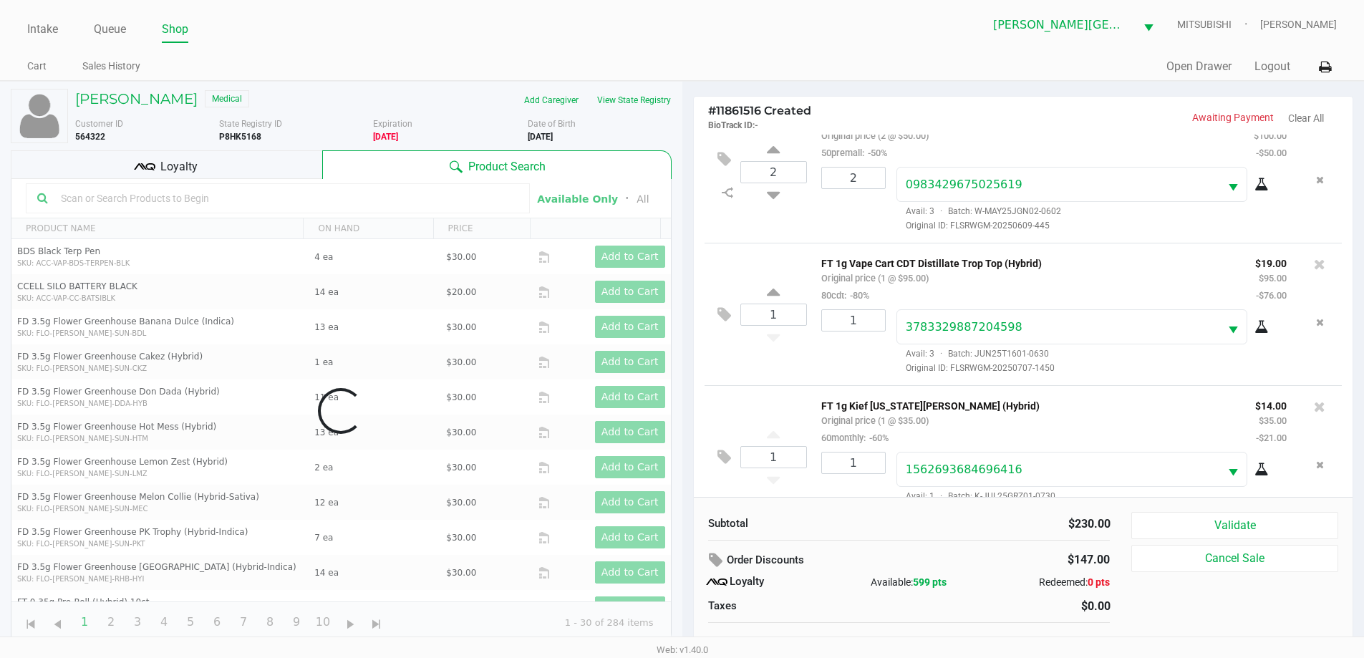
scroll to position [67, 0]
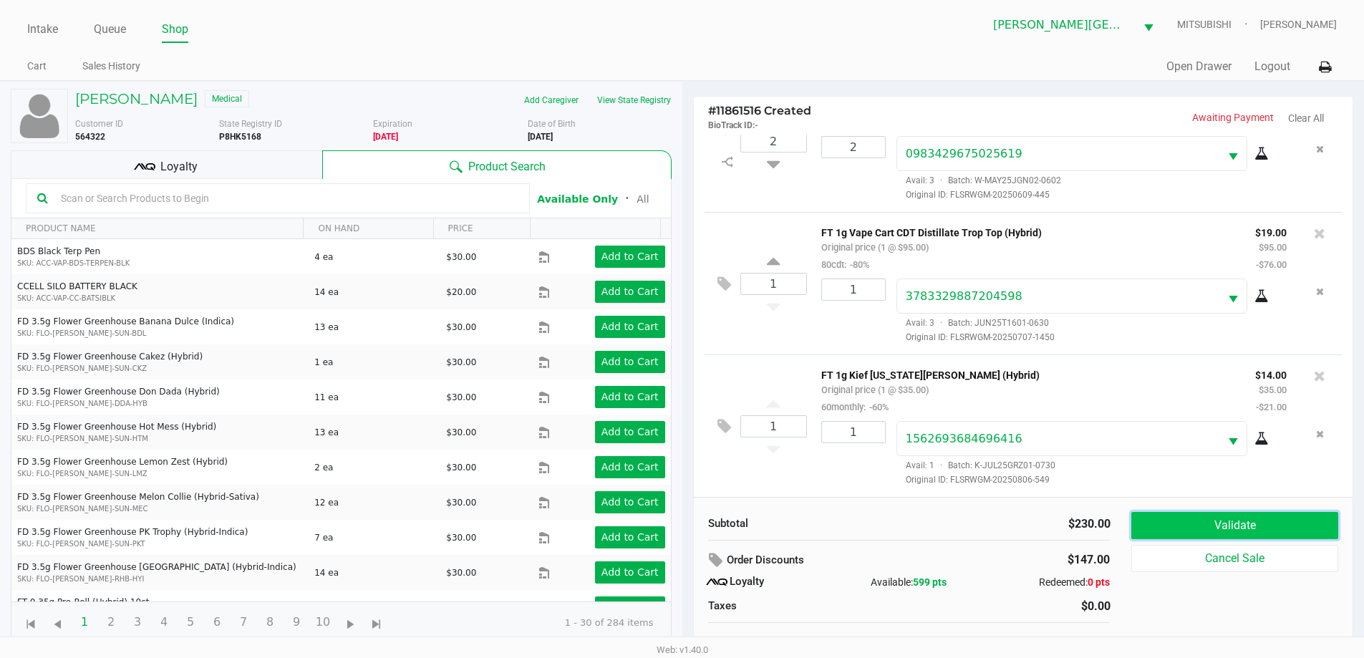
click at [1245, 529] on button "Validate" at bounding box center [1235, 525] width 206 height 27
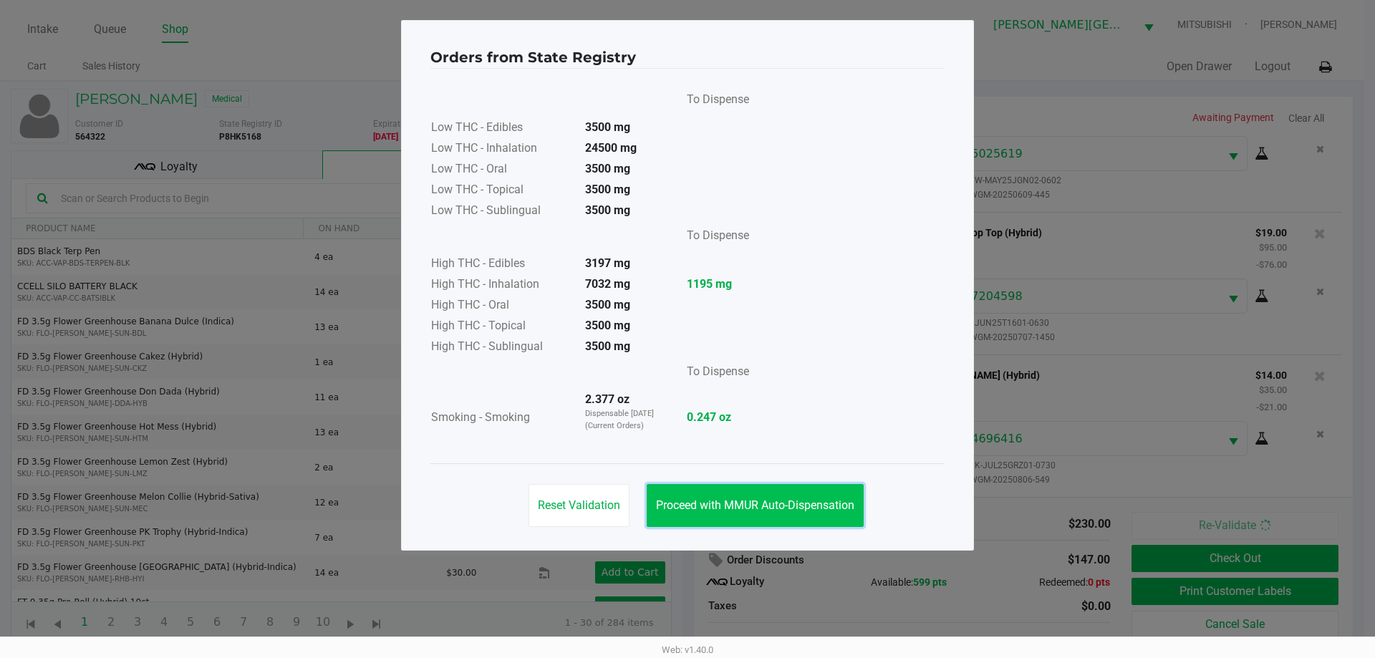
click at [835, 493] on button "Proceed with MMUR Auto-Dispensation" at bounding box center [755, 505] width 217 height 43
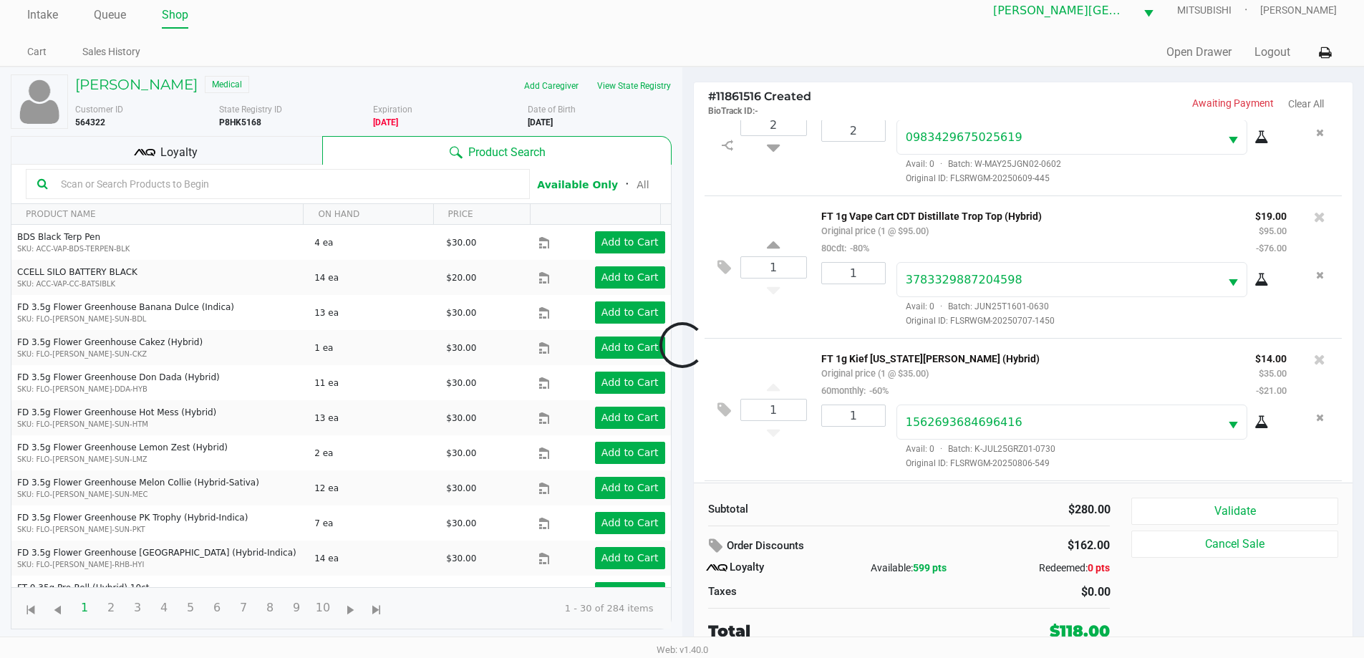
scroll to position [211, 0]
click at [267, 138] on div "Loyalty" at bounding box center [167, 150] width 312 height 29
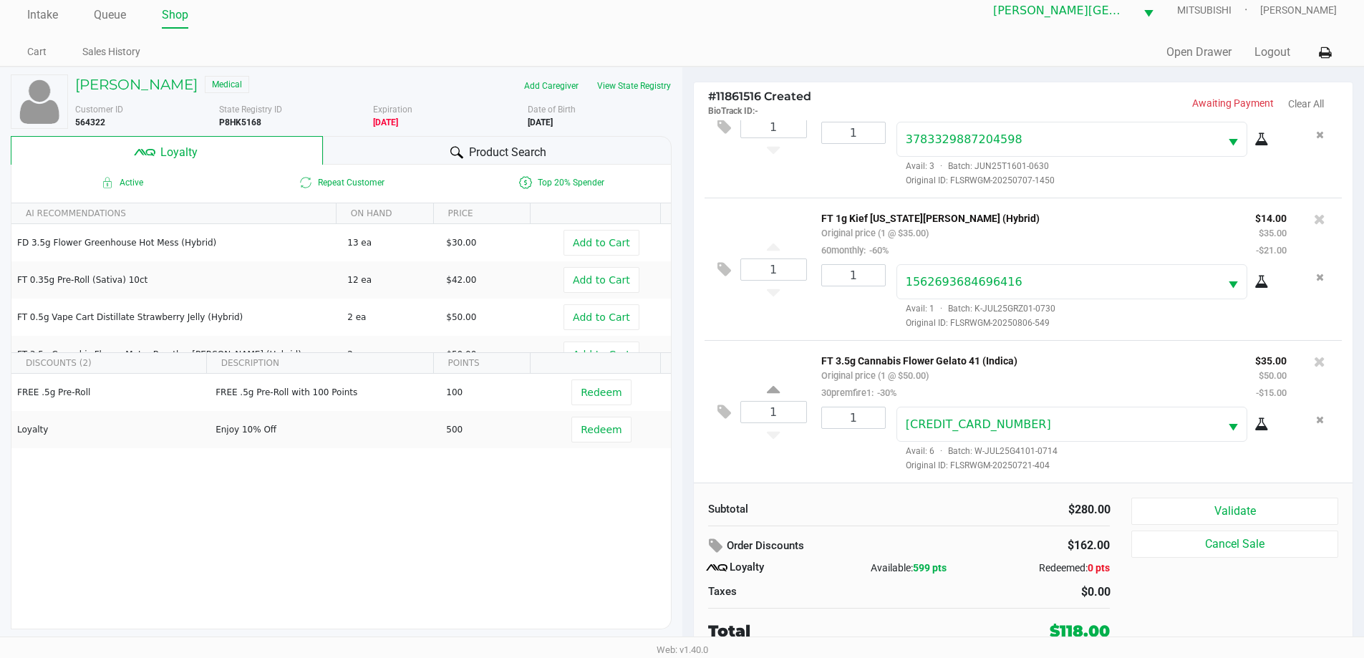
click at [506, 151] on span "Product Search" at bounding box center [507, 152] width 77 height 17
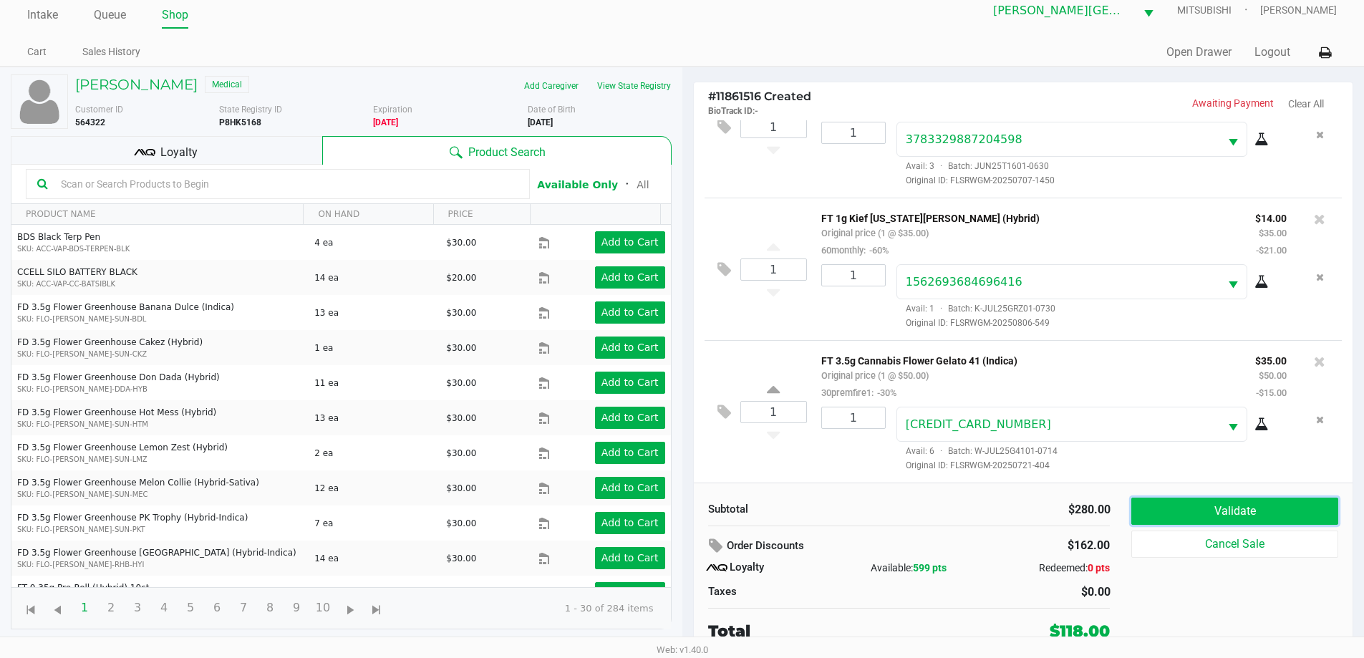
click at [1271, 506] on button "Validate" at bounding box center [1235, 511] width 206 height 27
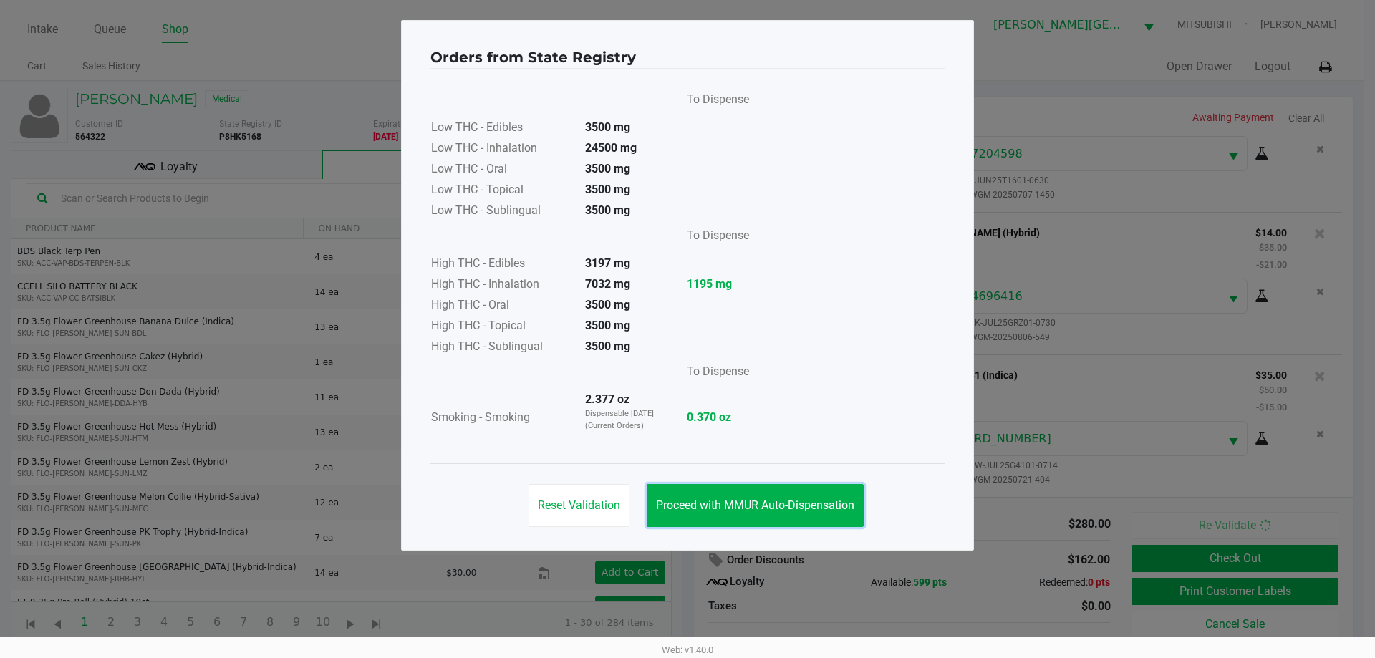
click at [849, 501] on span "Proceed with MMUR Auto-Dispensation" at bounding box center [755, 506] width 198 height 14
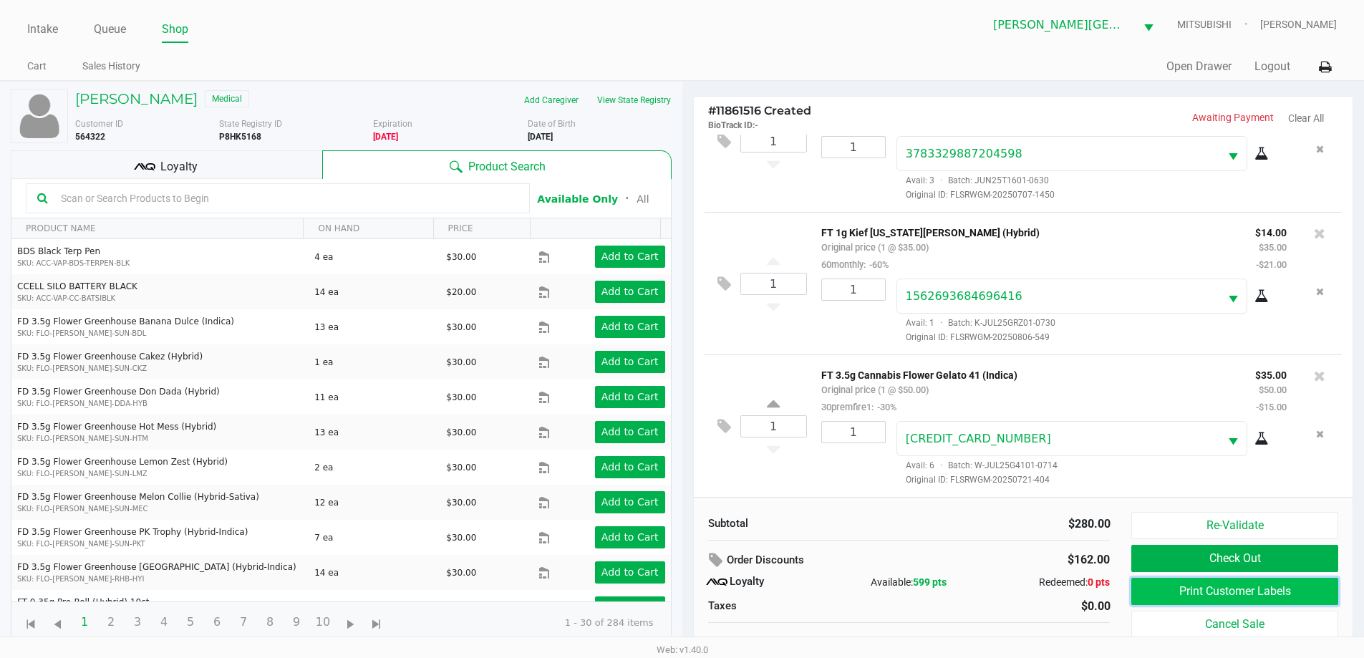
click at [1232, 597] on button "Print Customer Labels" at bounding box center [1235, 591] width 206 height 27
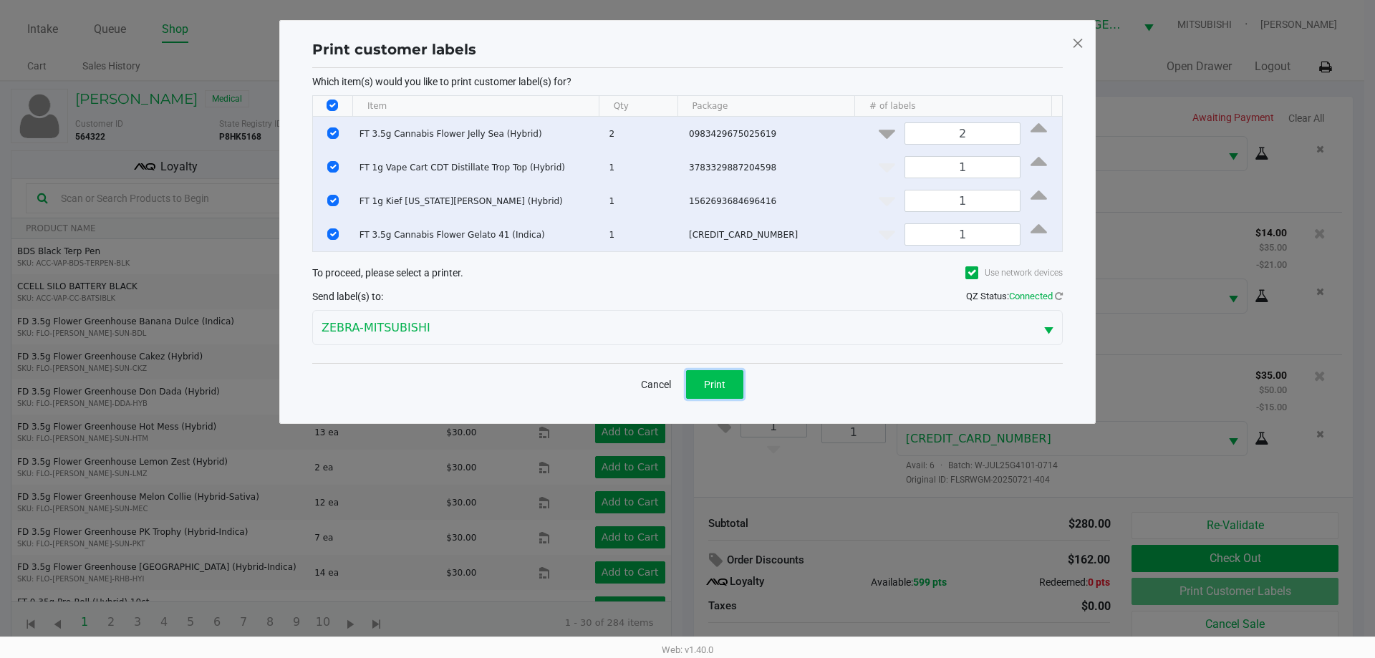
click at [740, 380] on button "Print" at bounding box center [714, 384] width 57 height 29
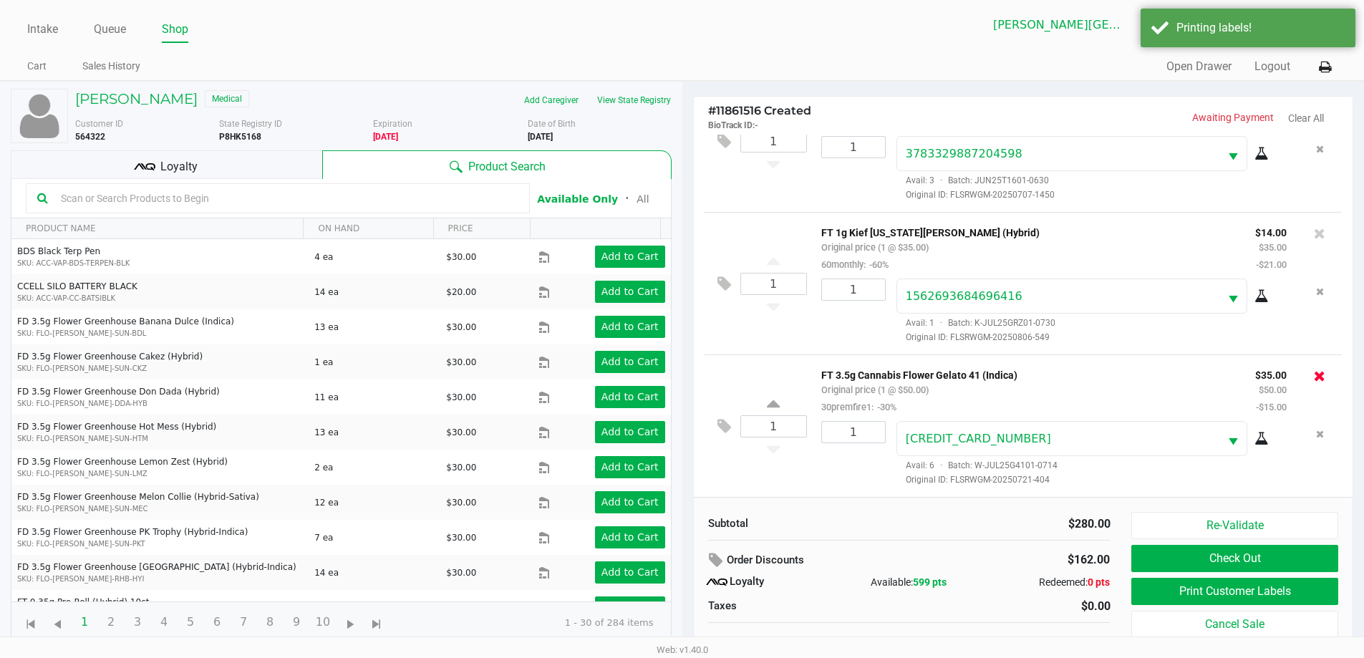
click at [1314, 380] on icon at bounding box center [1319, 376] width 11 height 14
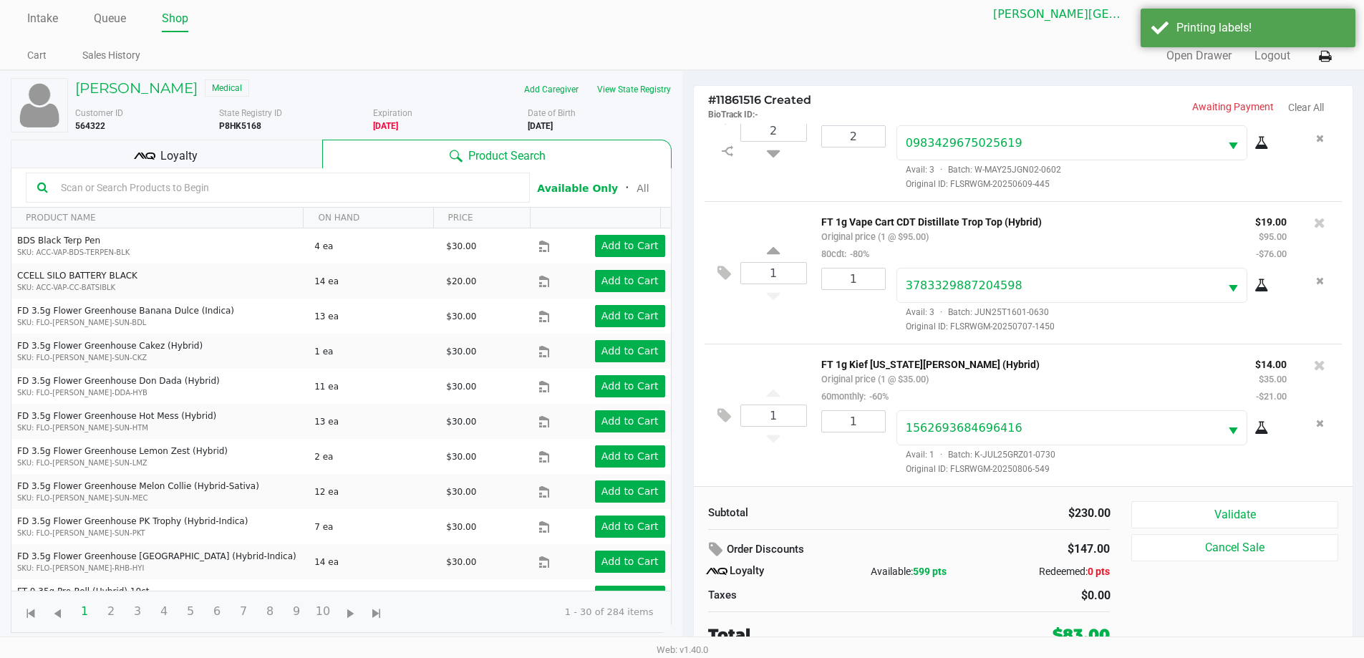
scroll to position [14, 0]
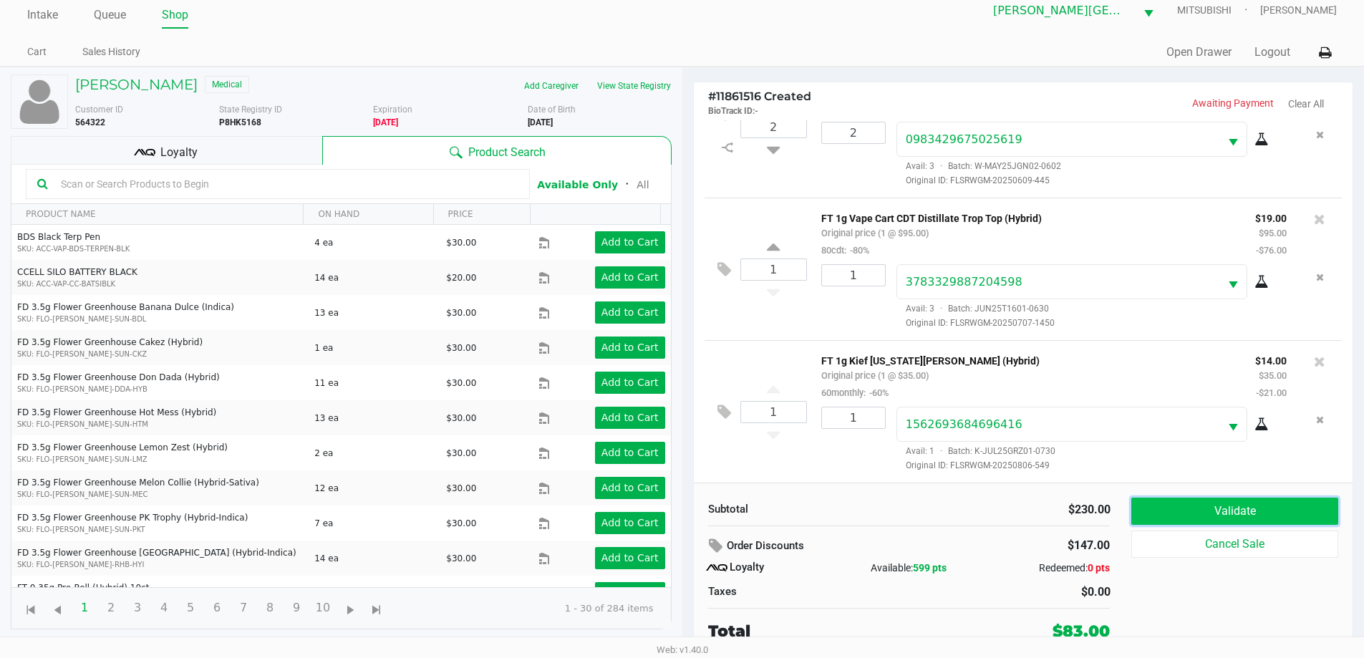
click at [1245, 514] on button "Validate" at bounding box center [1235, 511] width 206 height 27
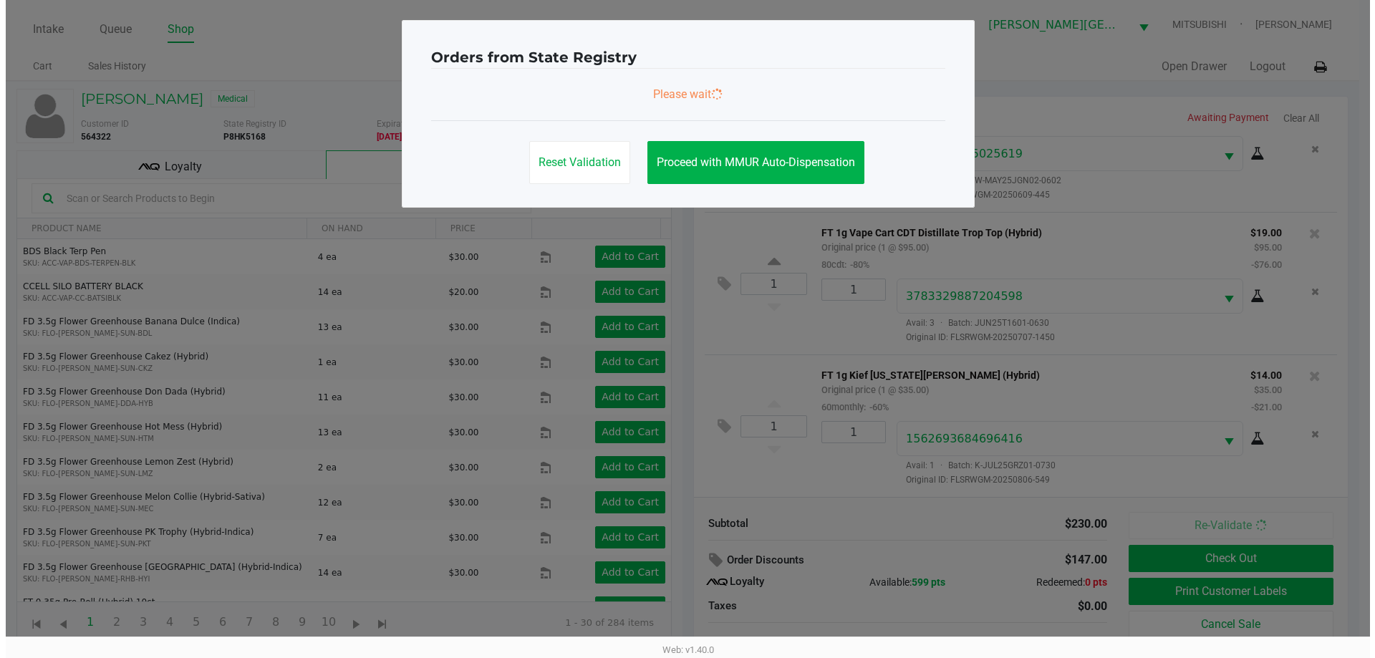
scroll to position [0, 0]
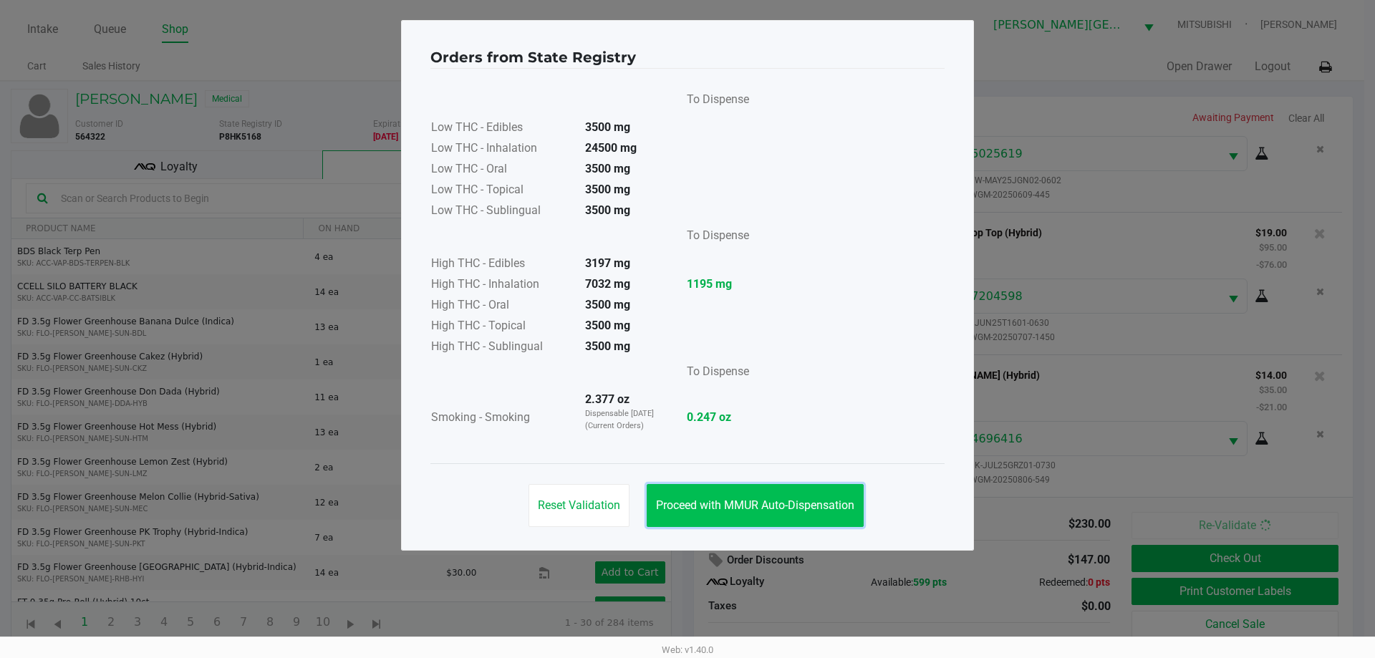
click at [842, 504] on span "Proceed with MMUR Auto-Dispensation" at bounding box center [755, 506] width 198 height 14
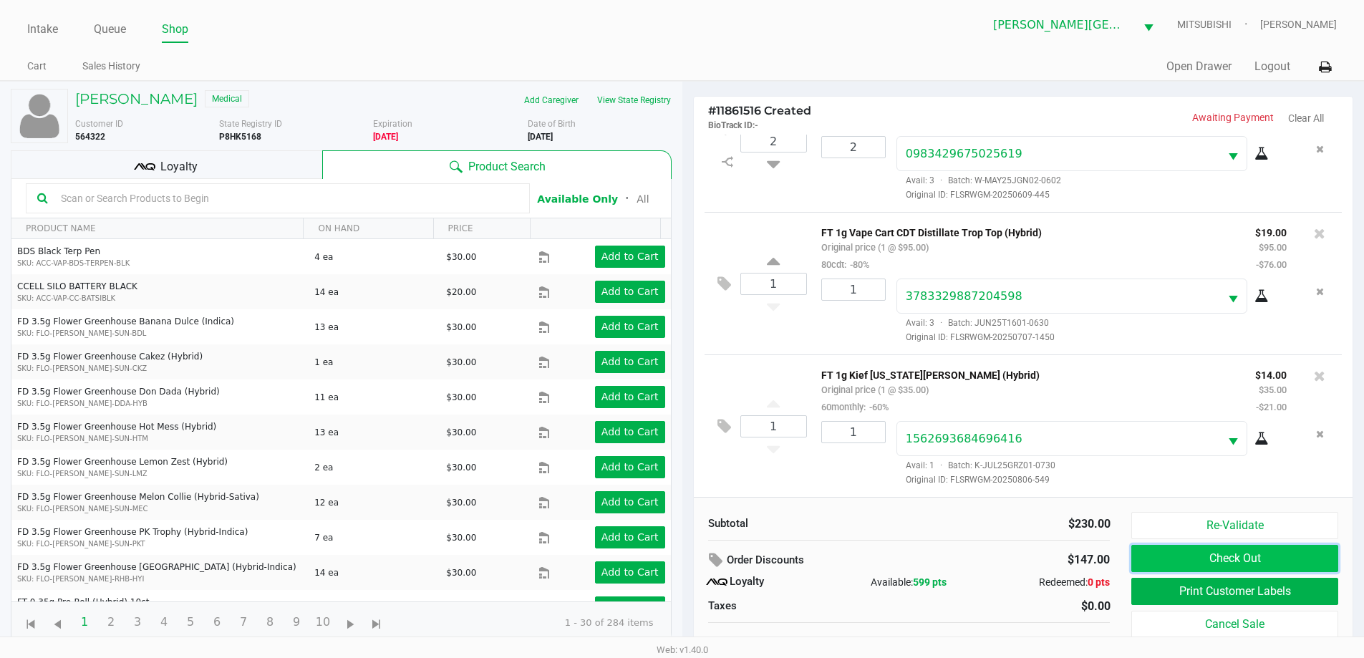
click at [1170, 554] on button "Check Out" at bounding box center [1235, 558] width 206 height 27
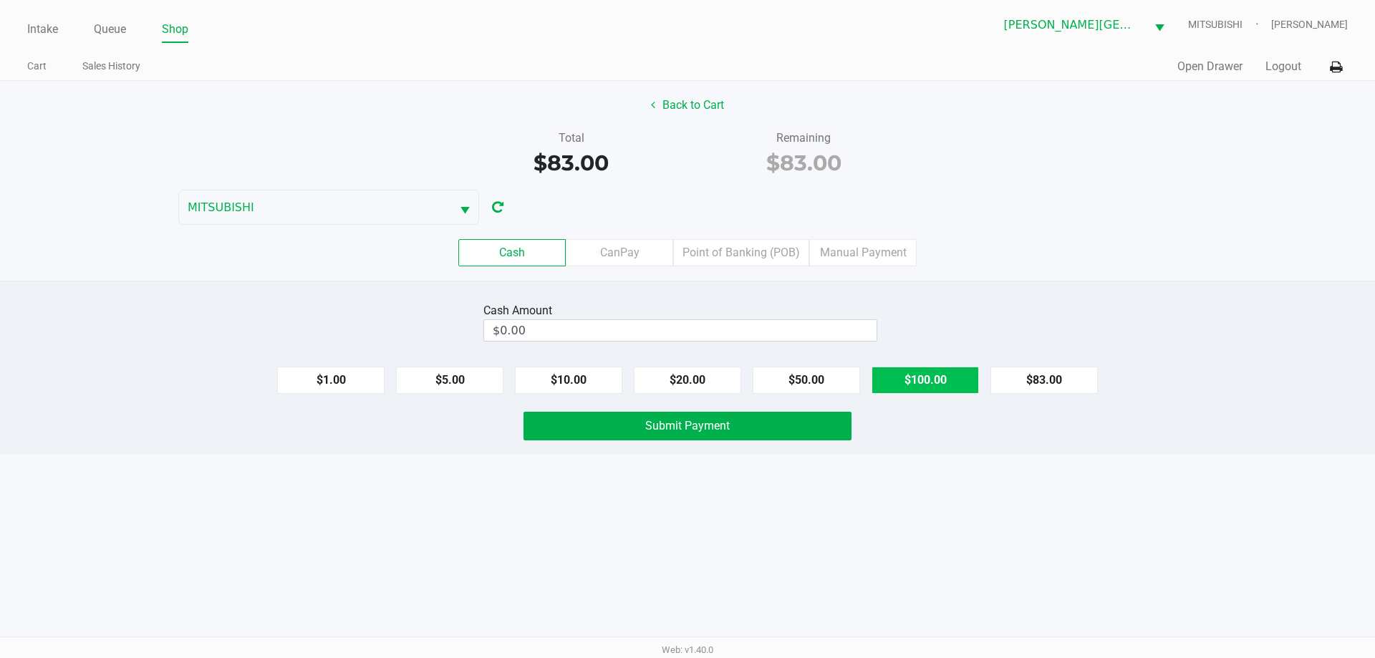
click at [930, 377] on button "$100.00" at bounding box center [925, 380] width 107 height 27
type input "$100.00"
click at [705, 107] on button "Back to Cart" at bounding box center [688, 105] width 92 height 27
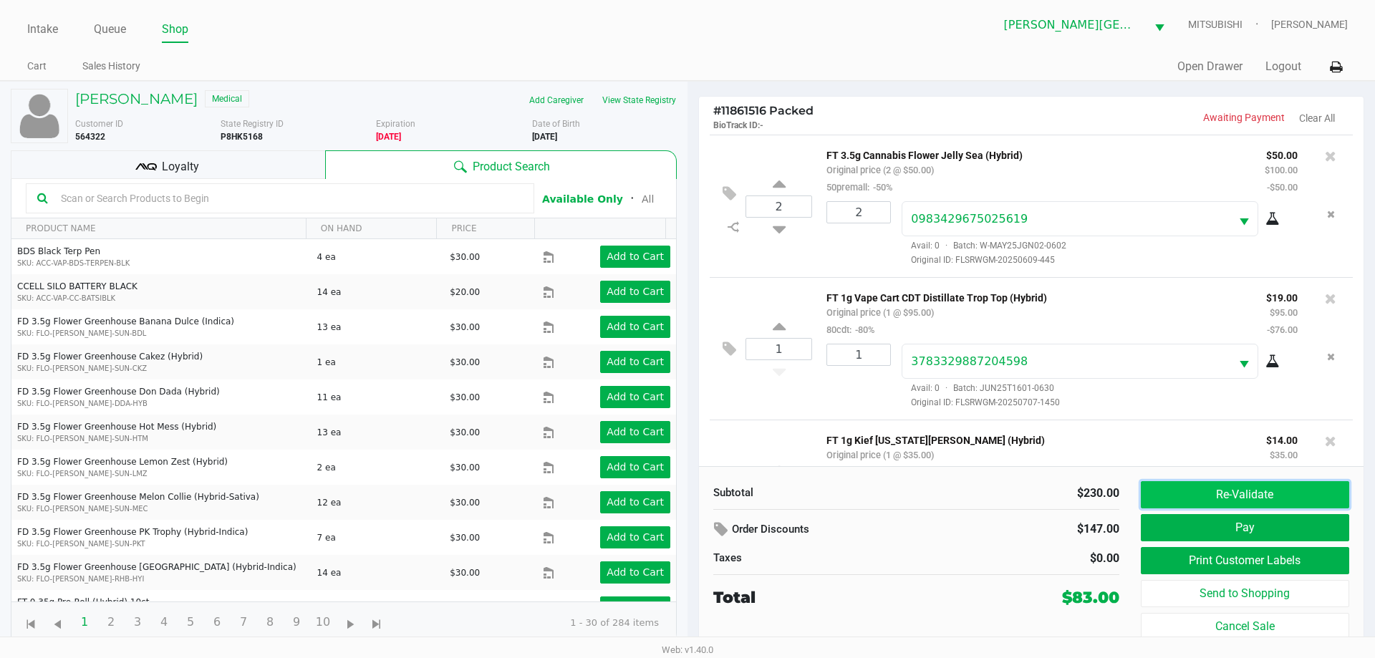
click at [1243, 501] on button "Re-Validate" at bounding box center [1245, 494] width 208 height 27
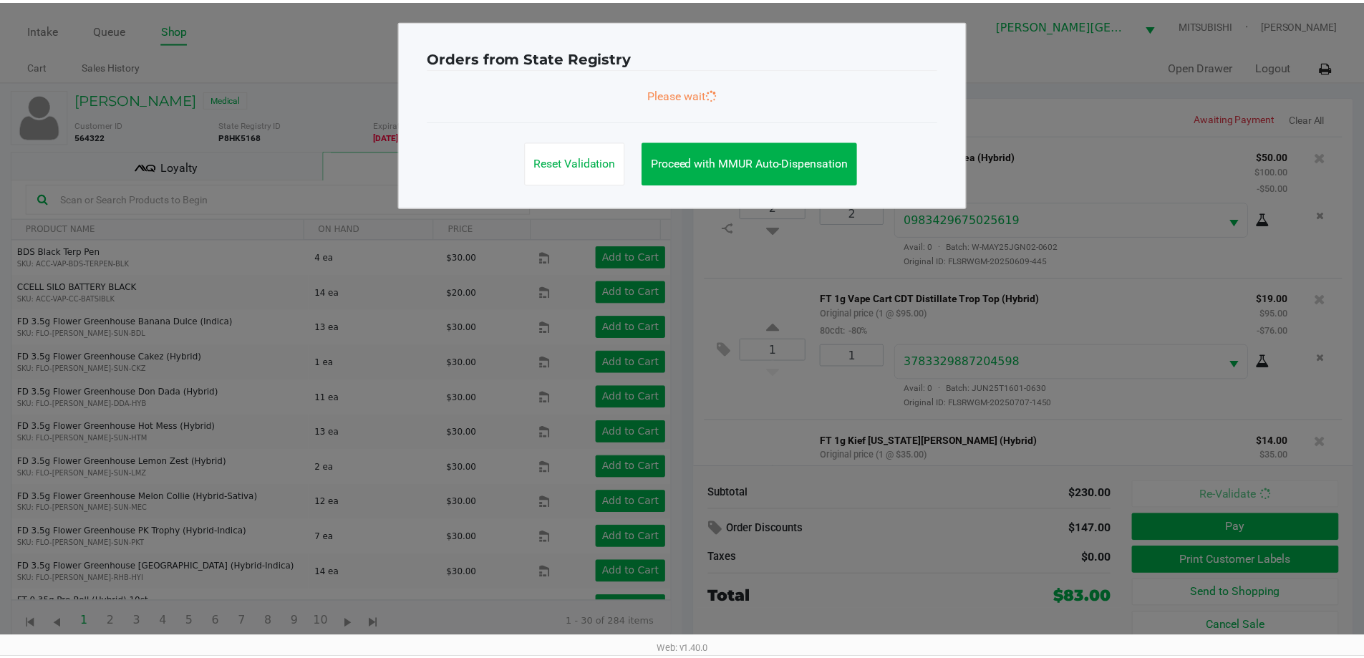
scroll to position [98, 0]
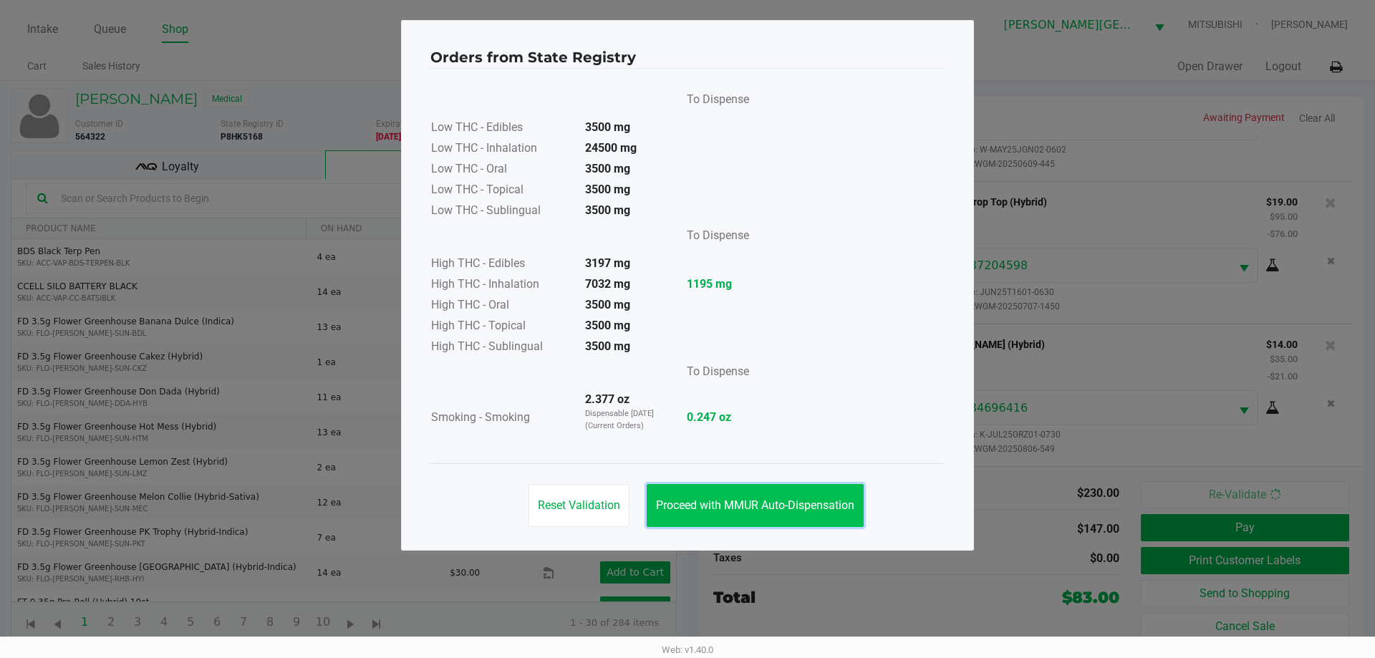
click at [822, 504] on span "Proceed with MMUR Auto-Dispensation" at bounding box center [755, 506] width 198 height 14
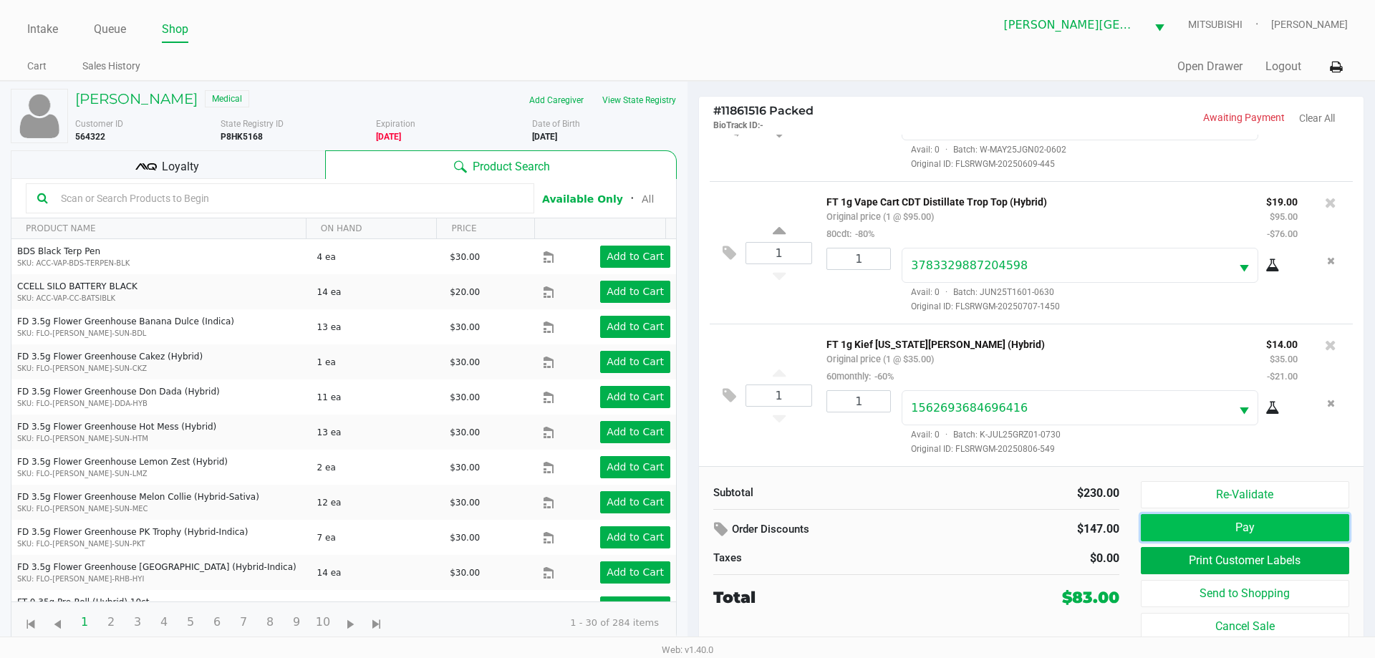
click at [1192, 526] on button "Pay" at bounding box center [1245, 527] width 208 height 27
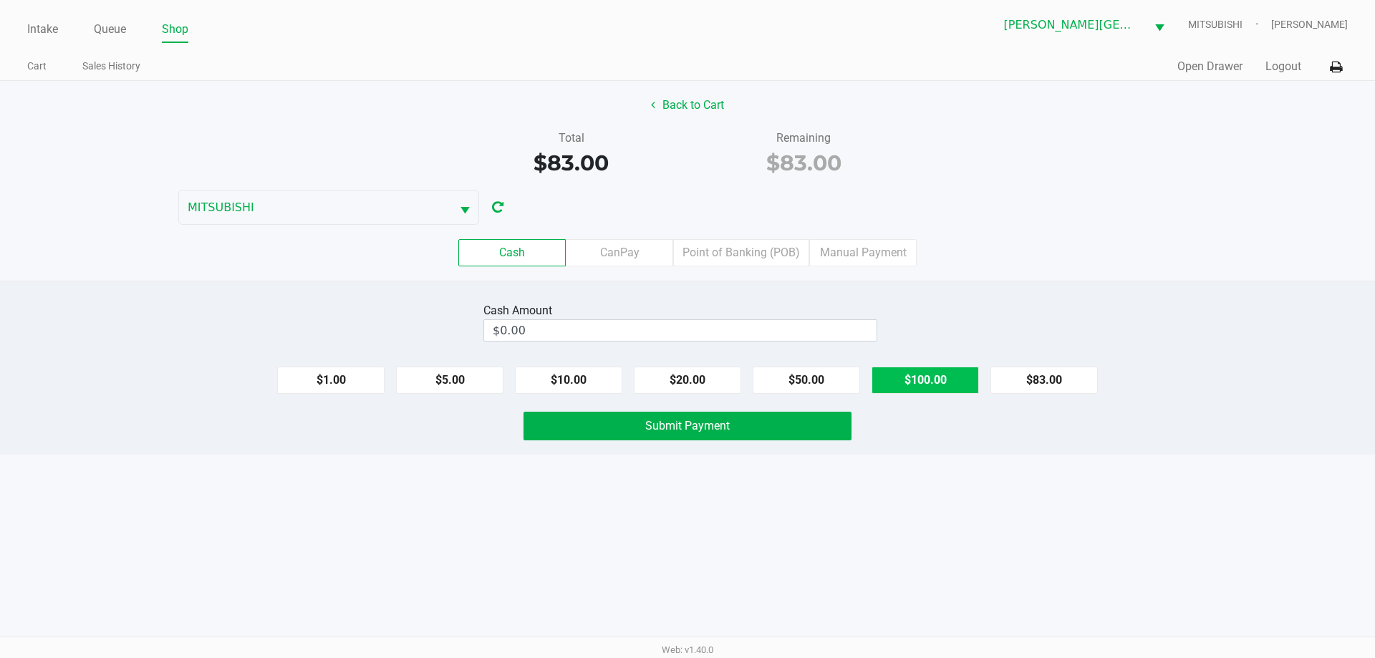
click at [932, 370] on button "$100.00" at bounding box center [925, 380] width 107 height 27
type input "$100.00"
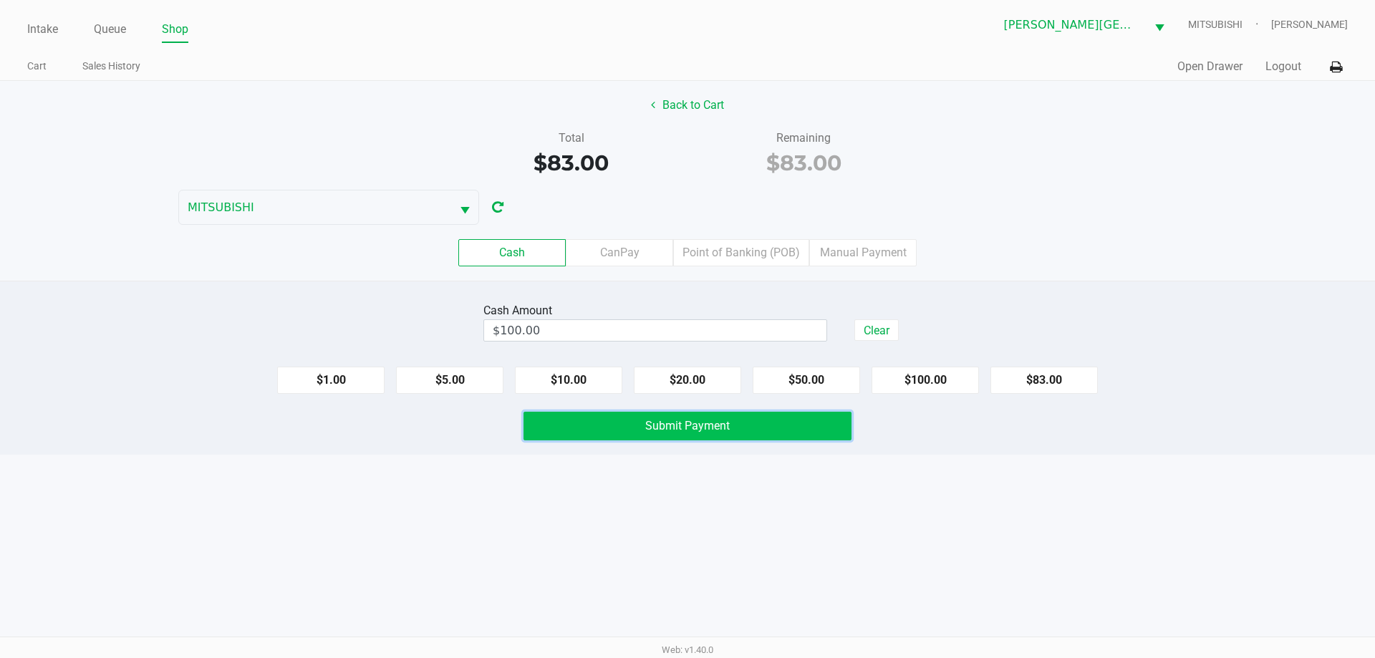
click at [810, 425] on button "Submit Payment" at bounding box center [688, 426] width 328 height 29
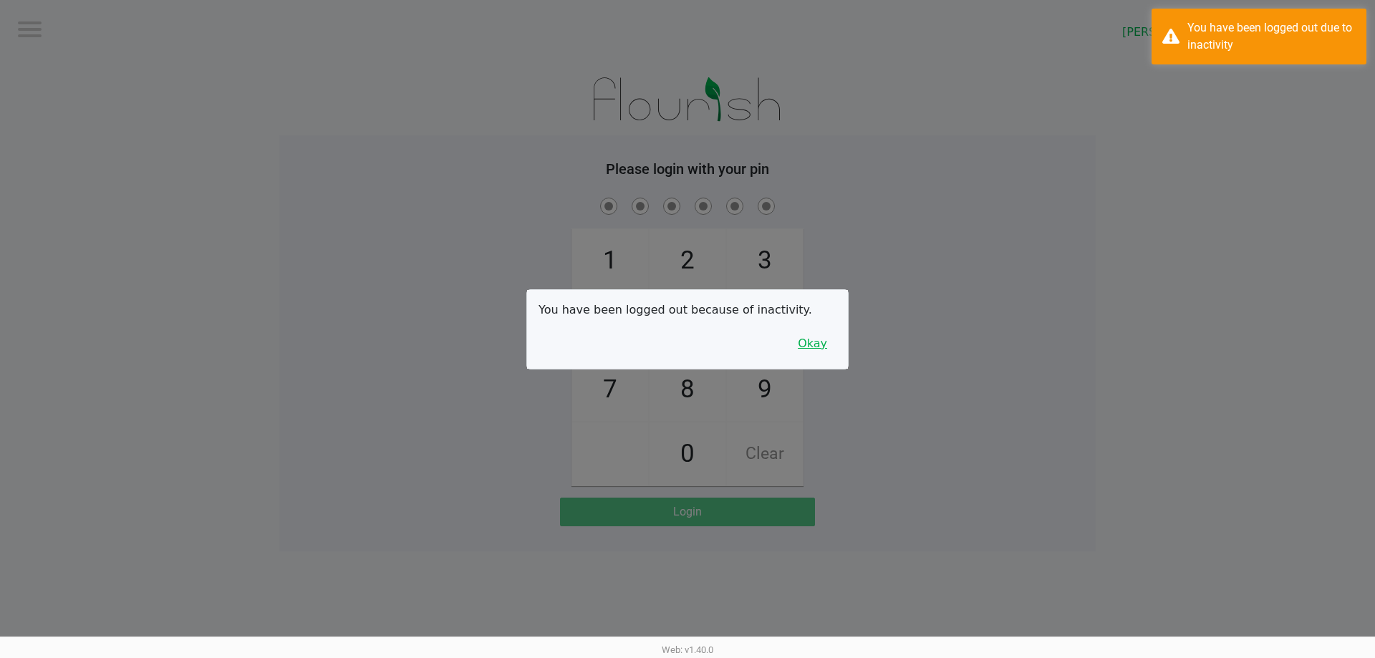
click at [827, 345] on button "Okay" at bounding box center [813, 343] width 48 height 27
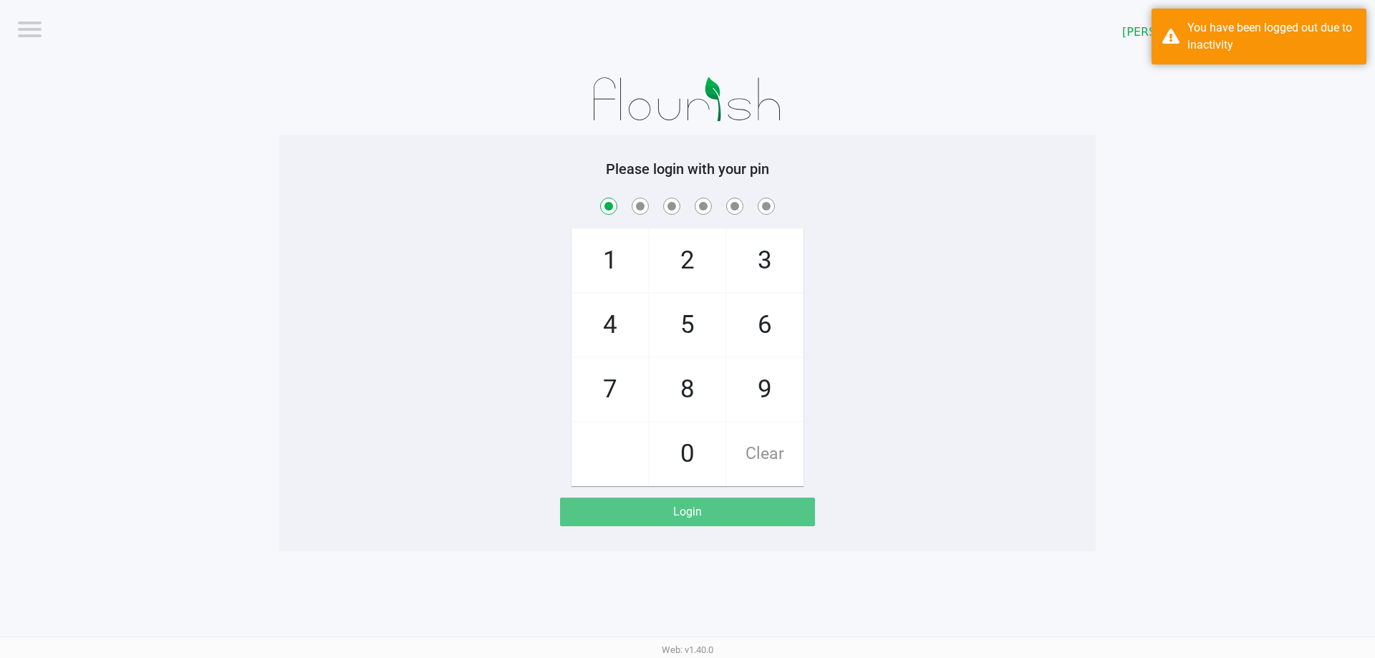
checkbox input "true"
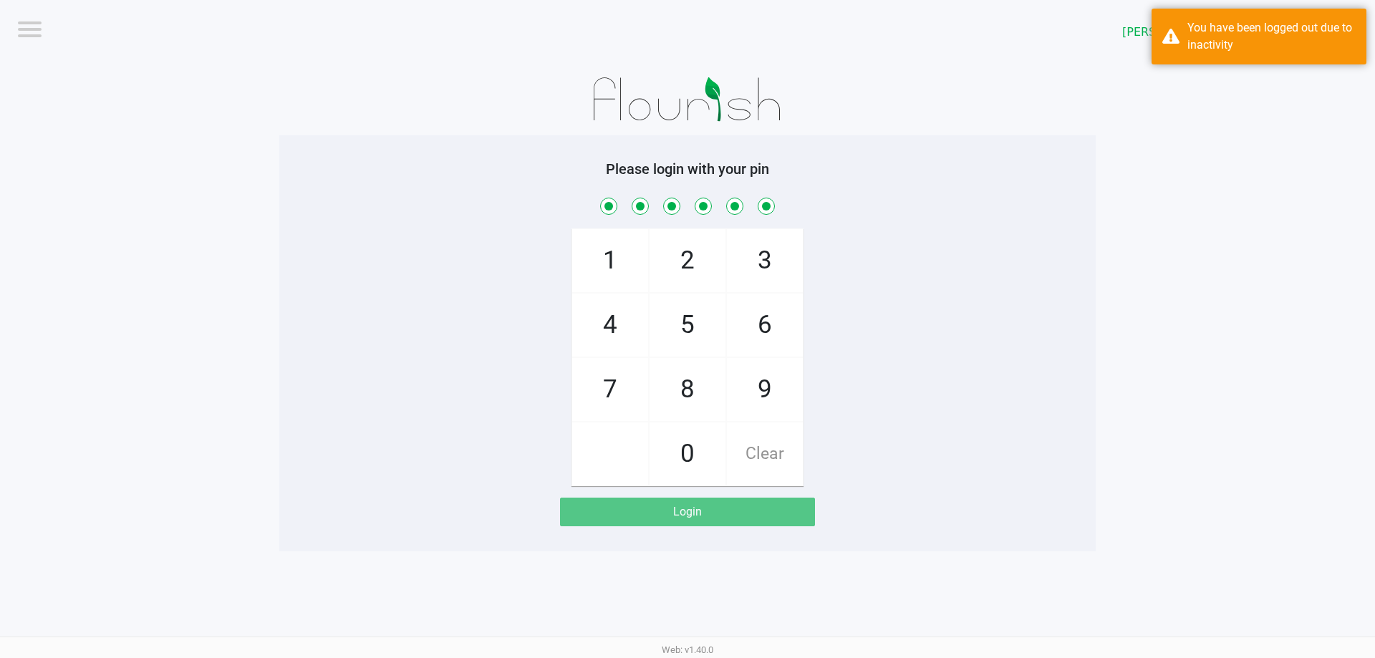
checkbox input "true"
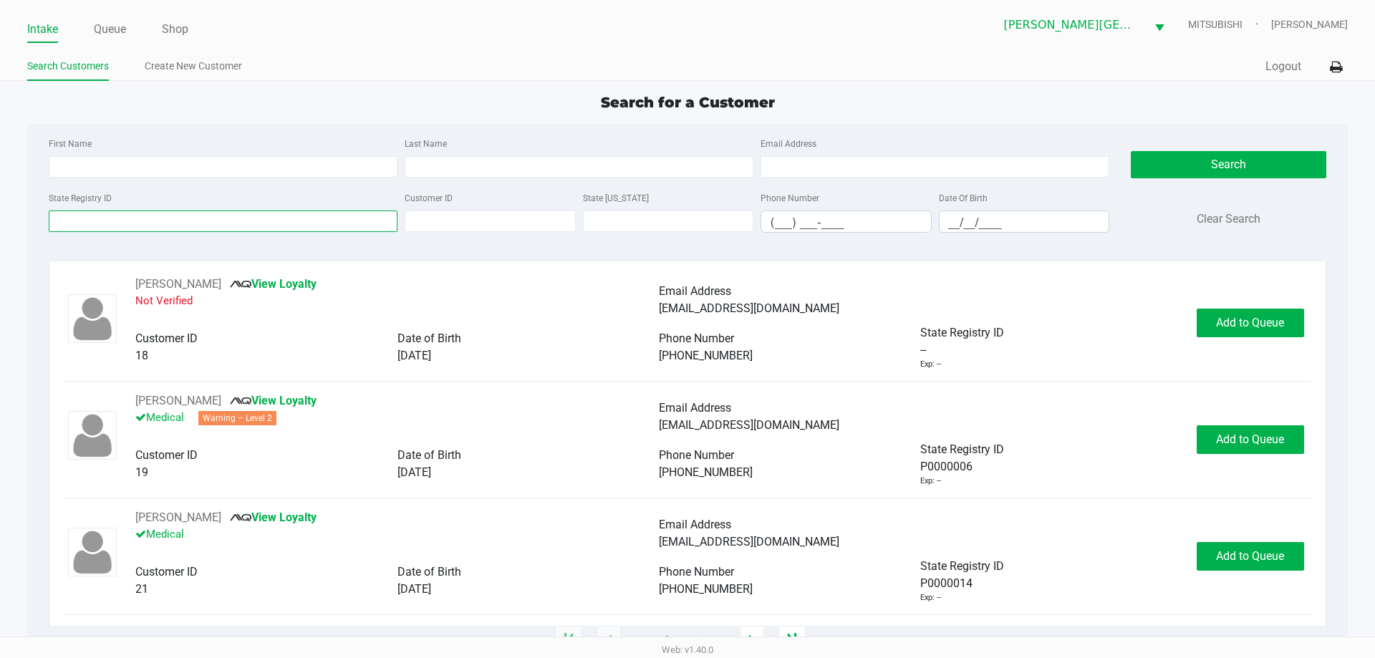
click at [137, 211] on input "State Registry ID" at bounding box center [223, 221] width 349 height 21
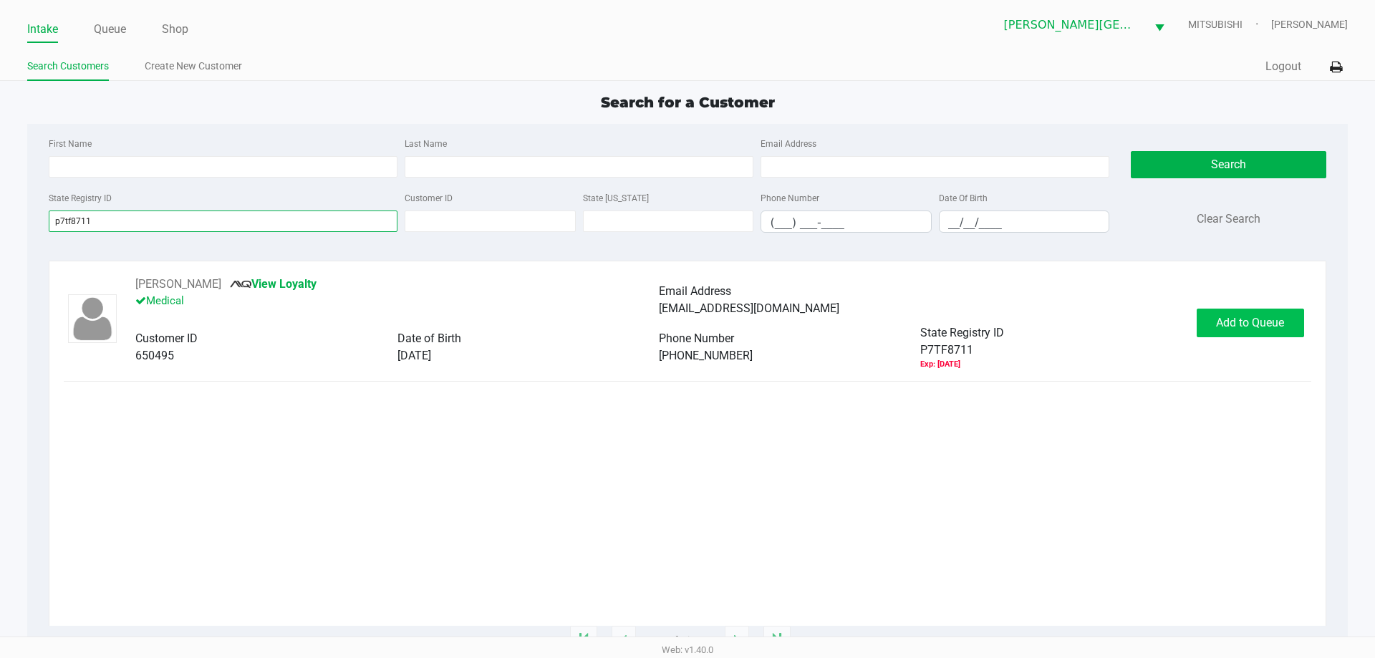
type input "p7tf8711"
click at [1227, 314] on button "Add to Queue" at bounding box center [1250, 323] width 107 height 29
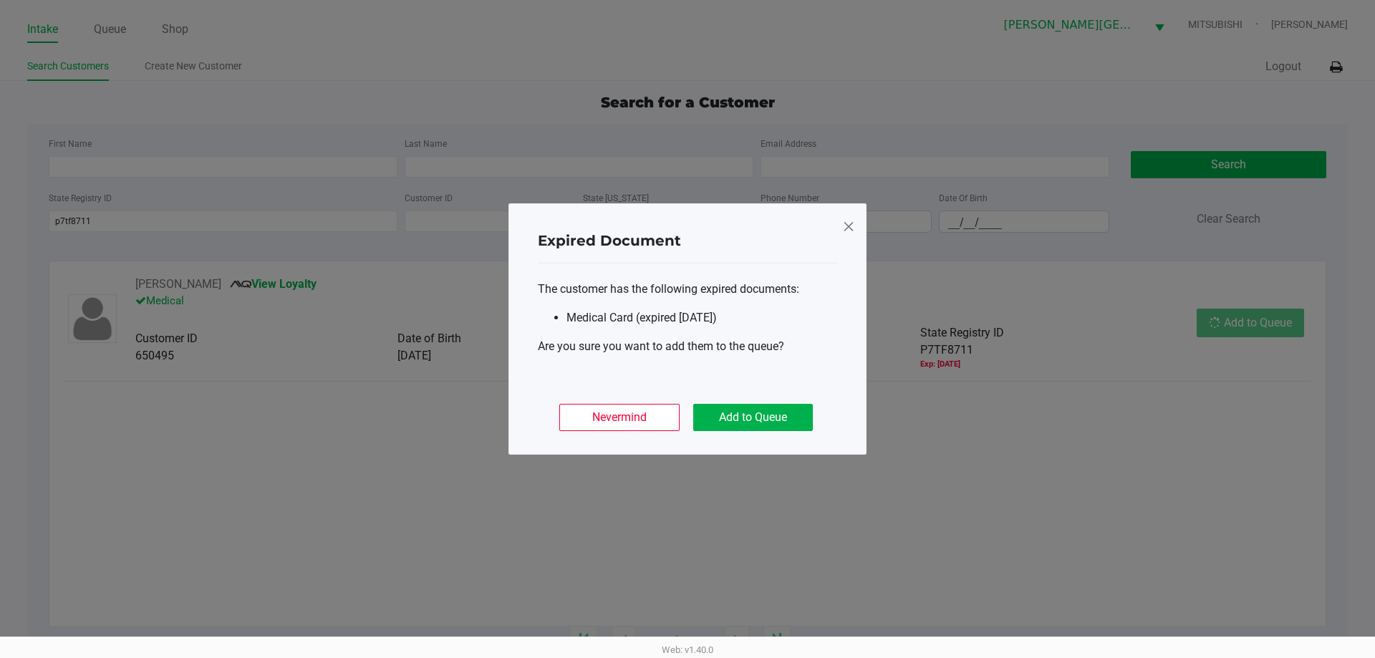
click at [814, 414] on div "Nevermind Add to Queue" at bounding box center [687, 412] width 299 height 56
click at [807, 416] on button "Add to Queue" at bounding box center [753, 417] width 120 height 27
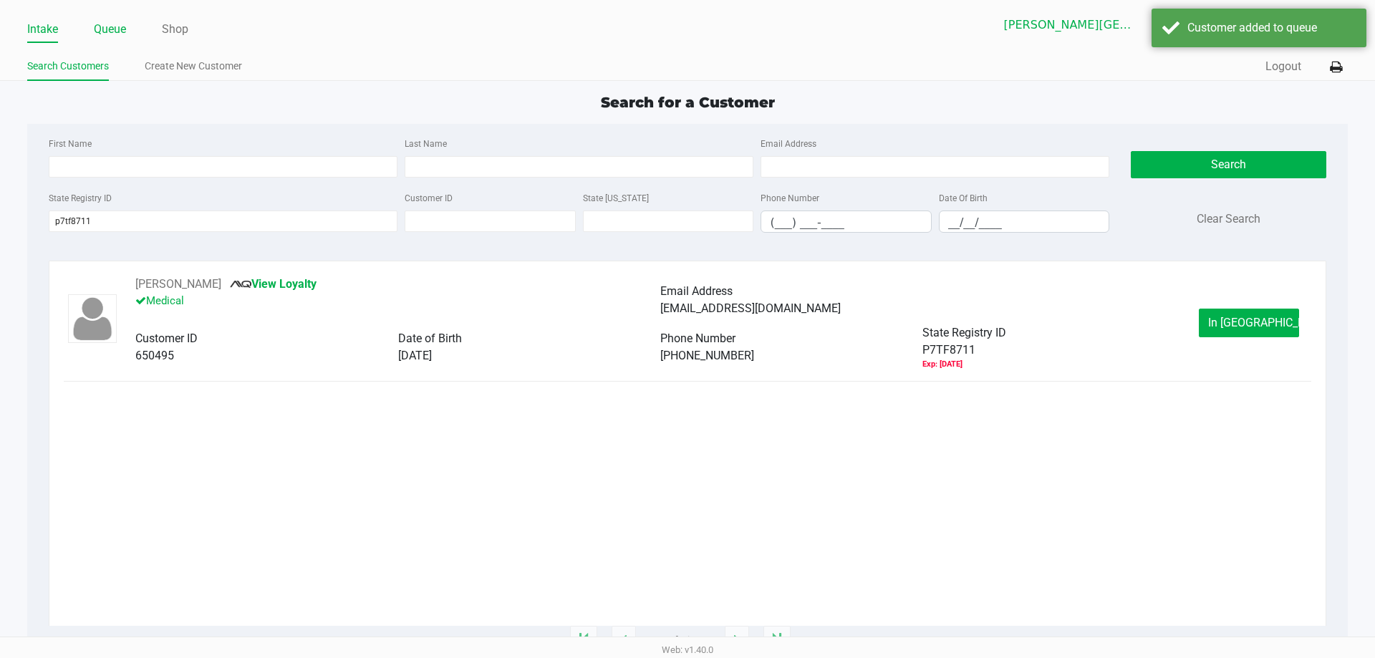
click at [122, 34] on link "Queue" at bounding box center [110, 29] width 32 height 20
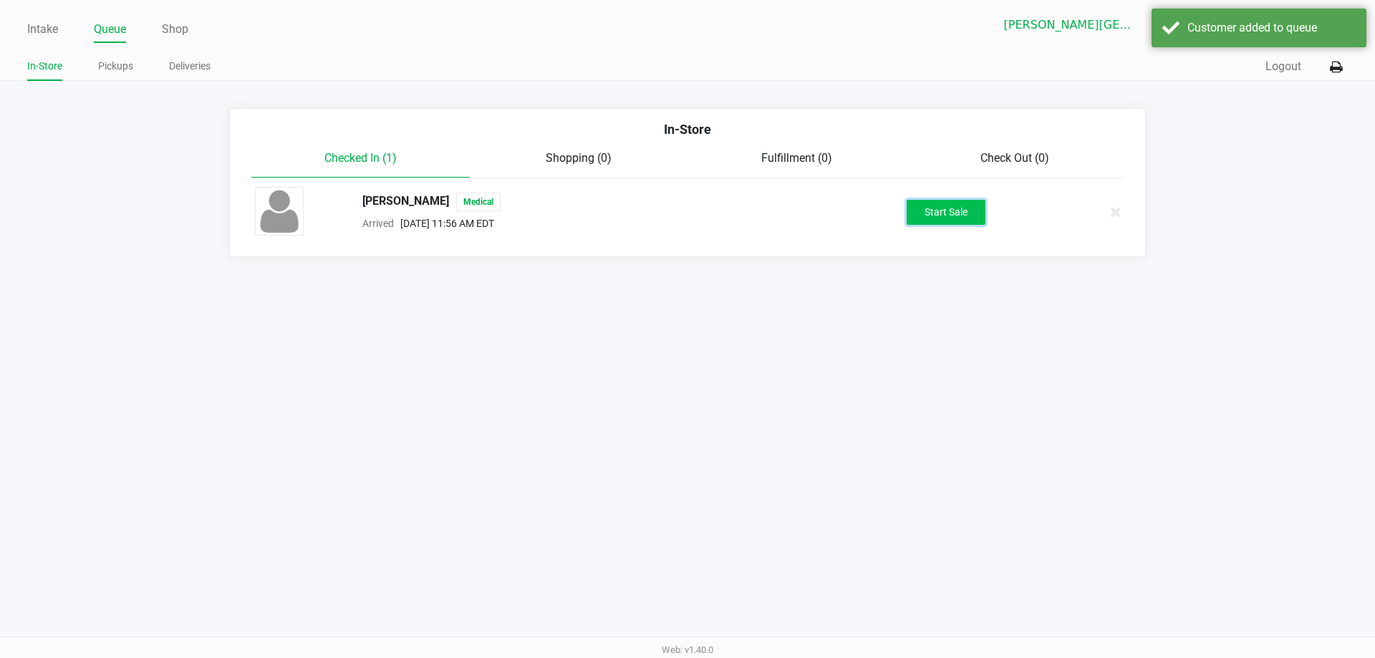
click at [922, 213] on button "Start Sale" at bounding box center [946, 212] width 79 height 25
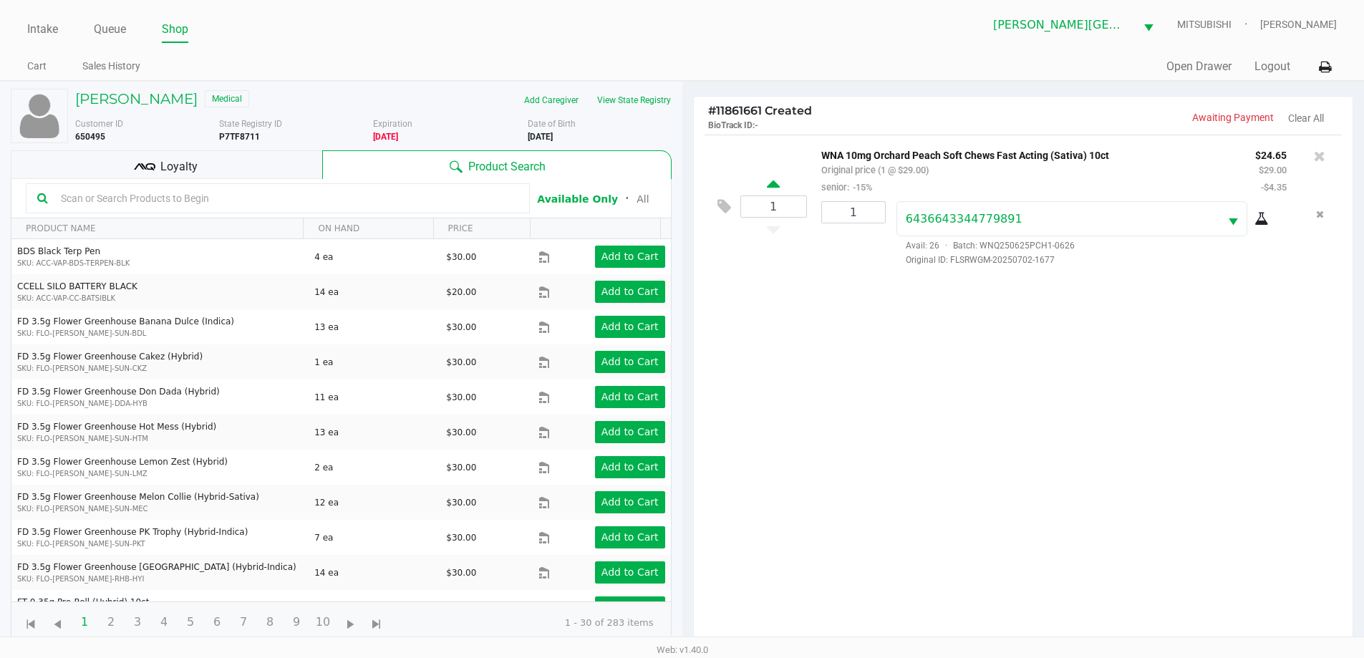
click at [781, 187] on div "1" at bounding box center [774, 207] width 67 height 58
click at [775, 186] on icon at bounding box center [773, 187] width 13 height 18
type input "2"
click at [776, 187] on icon at bounding box center [773, 187] width 13 height 18
type input "3"
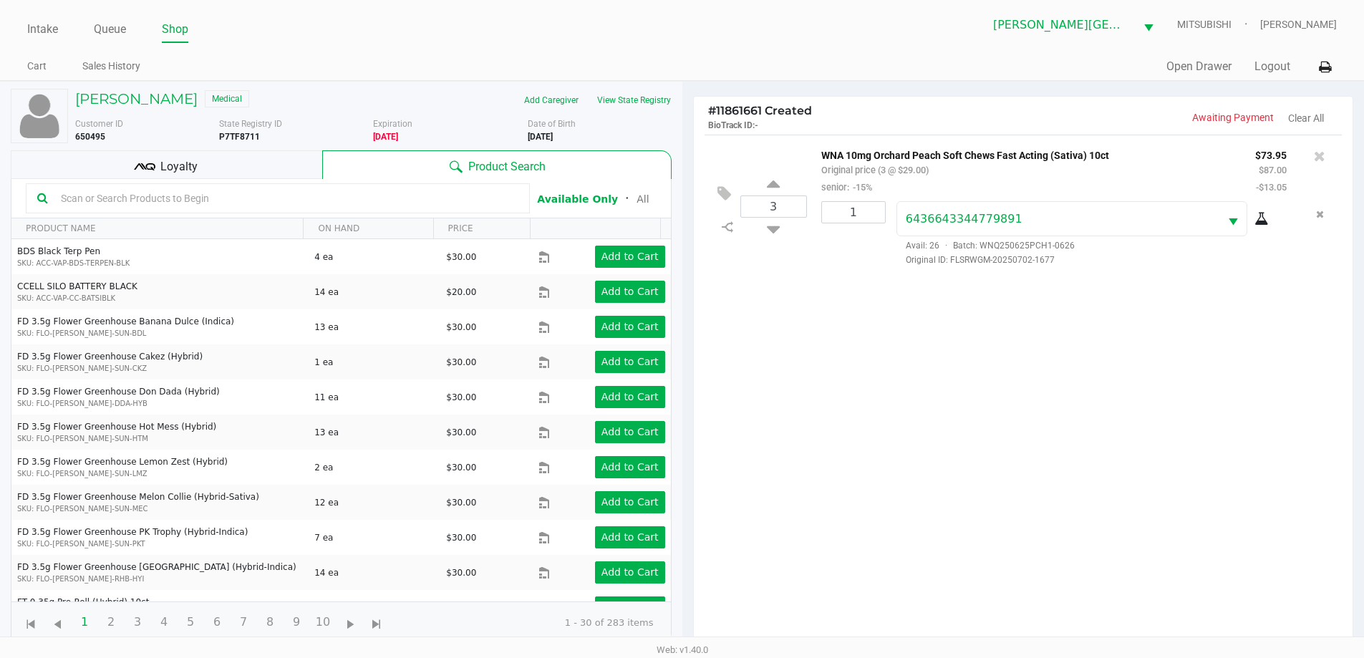
click at [776, 187] on icon at bounding box center [773, 187] width 13 height 18
type input "4"
click at [777, 188] on icon at bounding box center [773, 187] width 13 height 18
type input "5"
click at [777, 188] on icon at bounding box center [773, 187] width 13 height 18
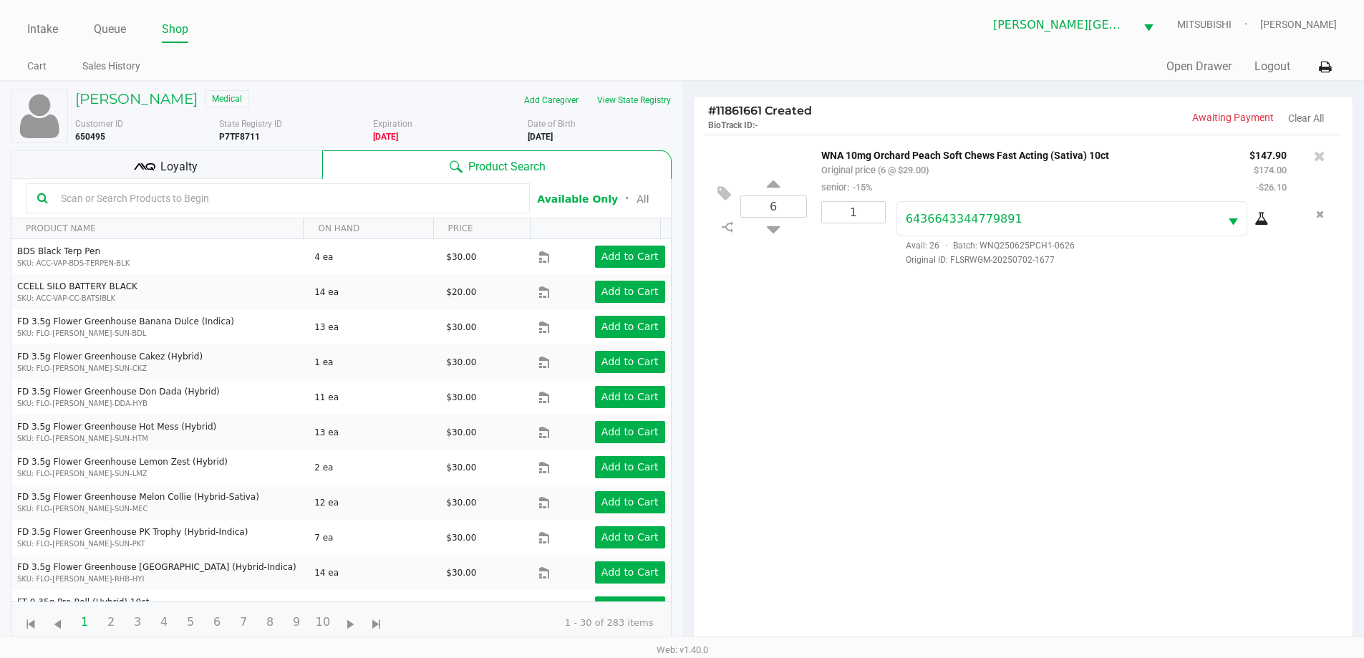
type input "7"
click at [777, 188] on icon at bounding box center [773, 187] width 13 height 18
type input "8"
click at [777, 188] on icon at bounding box center [773, 187] width 13 height 18
type input "9"
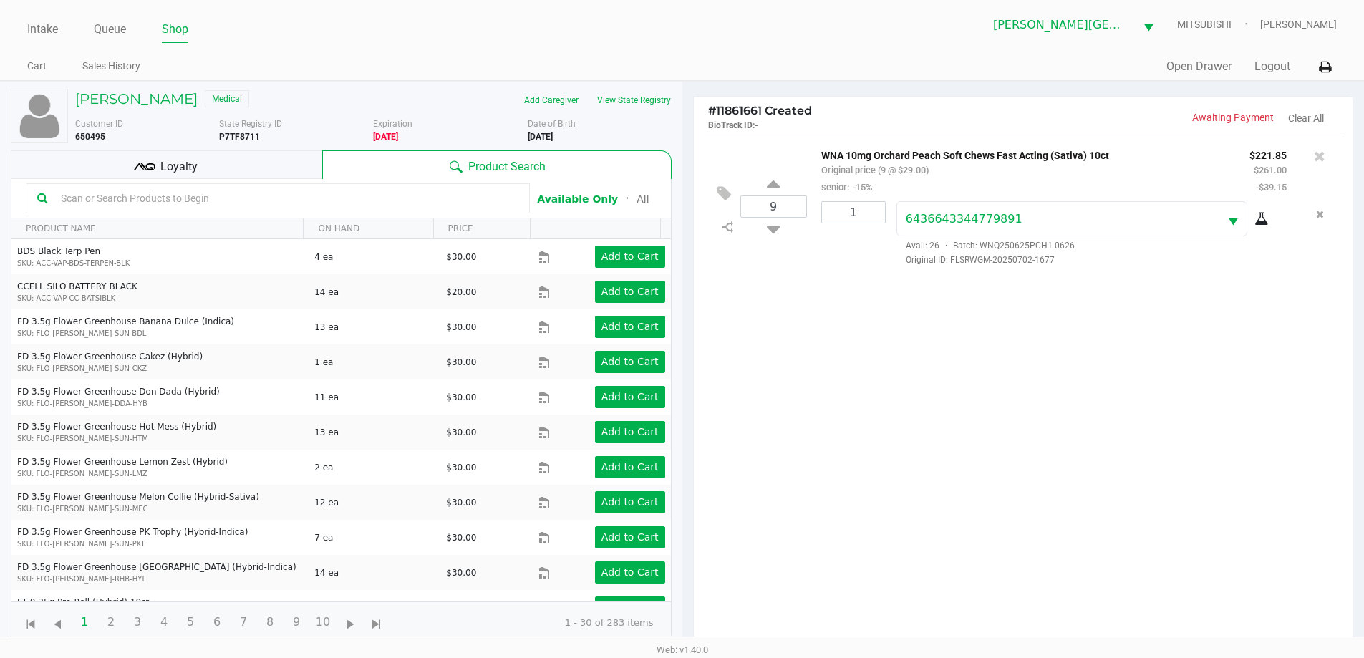
click at [777, 188] on icon at bounding box center [773, 187] width 13 height 18
type input "10"
click at [863, 215] on input "1" at bounding box center [853, 212] width 63 height 21
type input "10"
click at [855, 310] on div "[PERSON_NAME] Medical Add Caregiver View State Registry Customer ID 650495 Stat…" at bounding box center [682, 447] width 1364 height 732
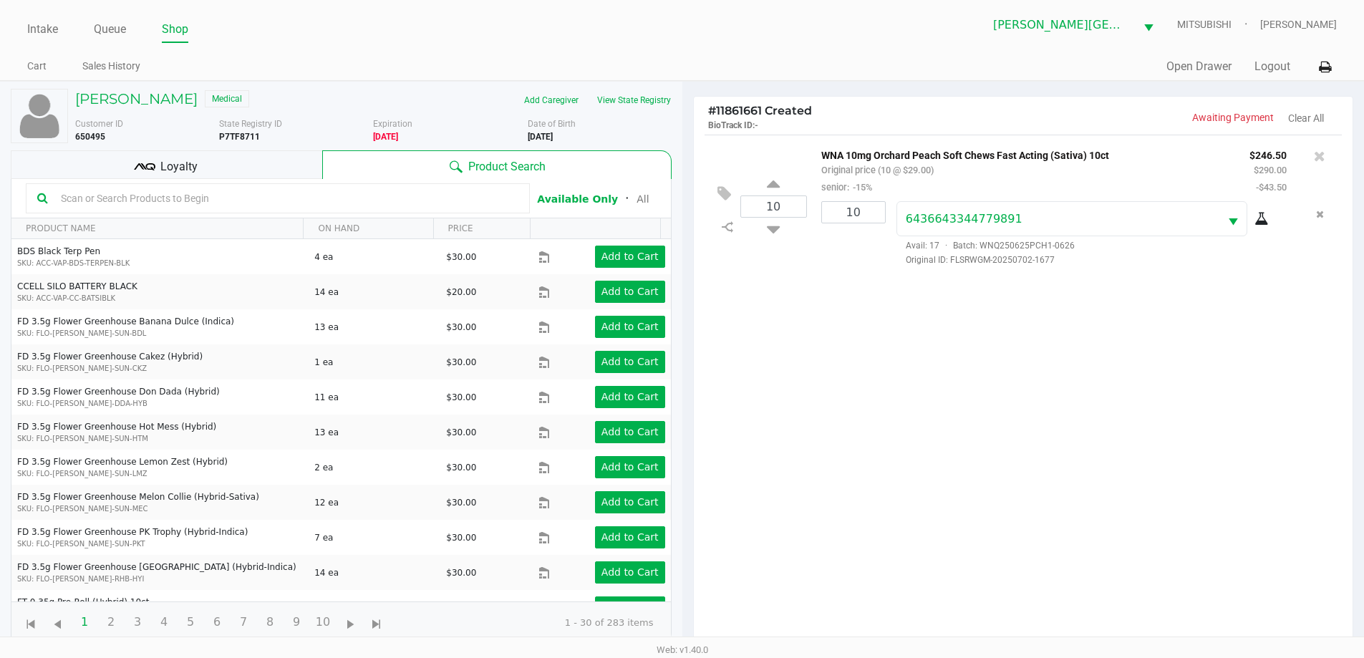
click at [291, 158] on div "Loyalty" at bounding box center [167, 164] width 312 height 29
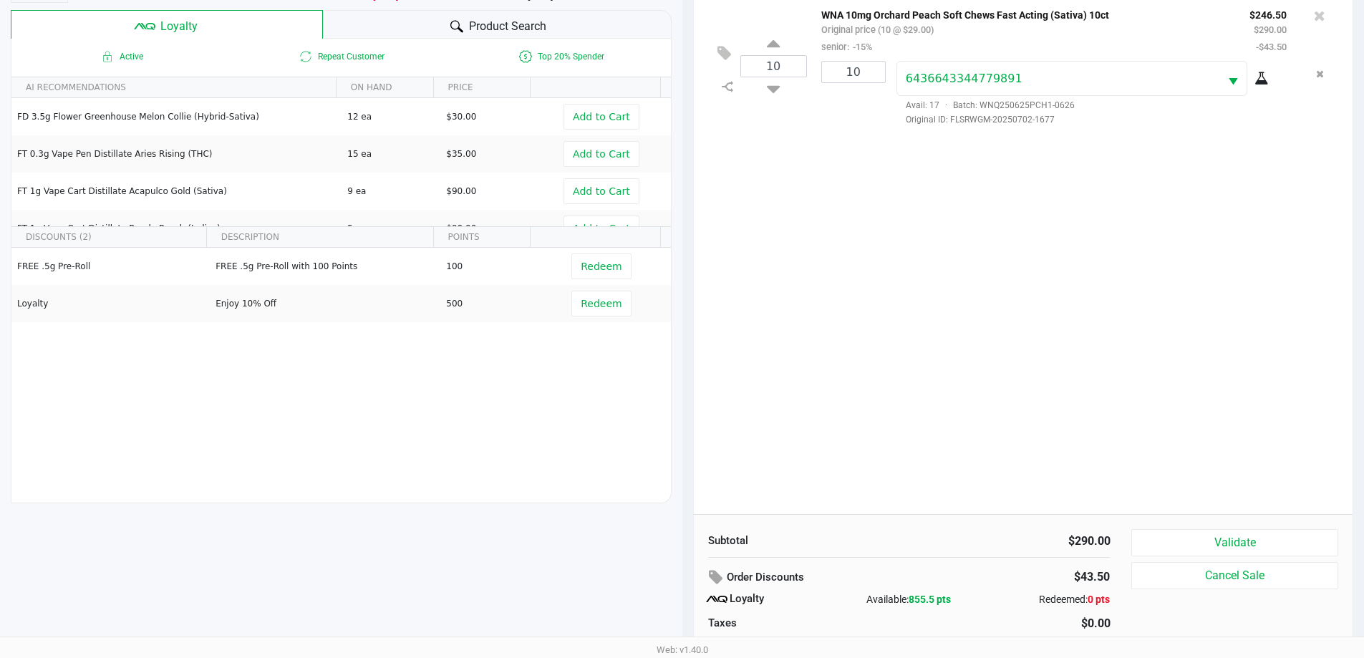
scroll to position [143, 0]
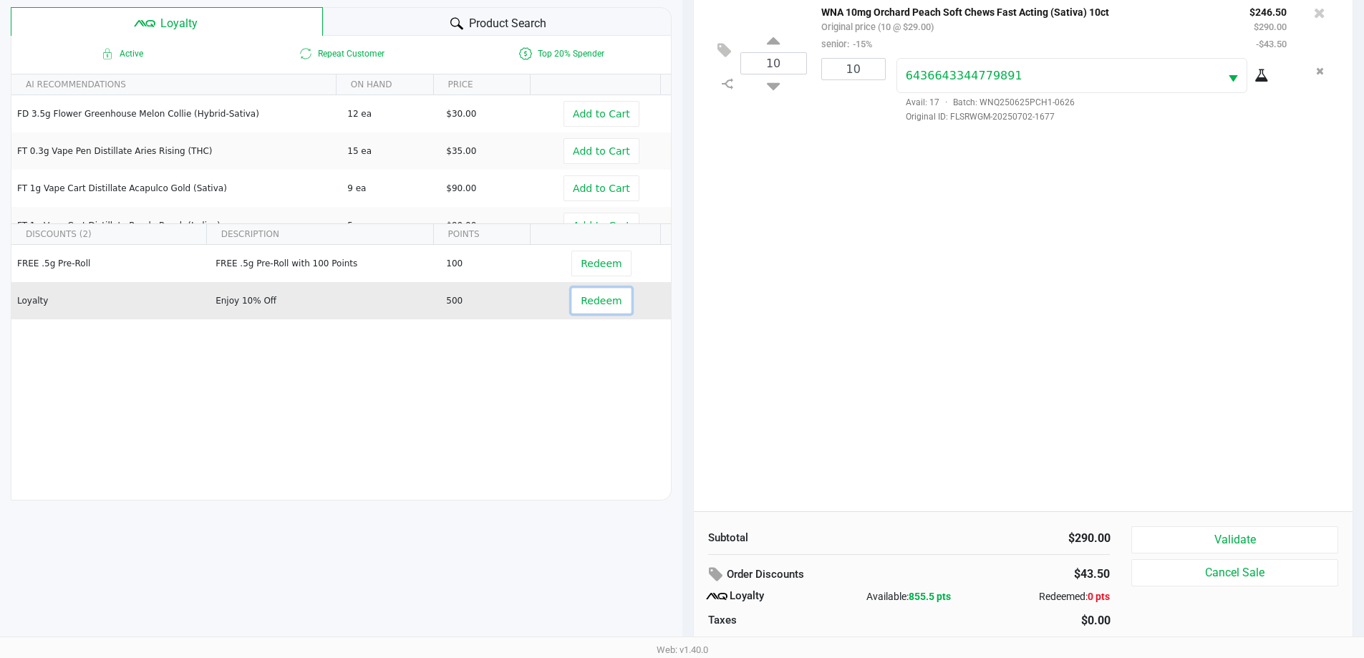
click at [599, 308] on button "Redeem" at bounding box center [601, 301] width 59 height 26
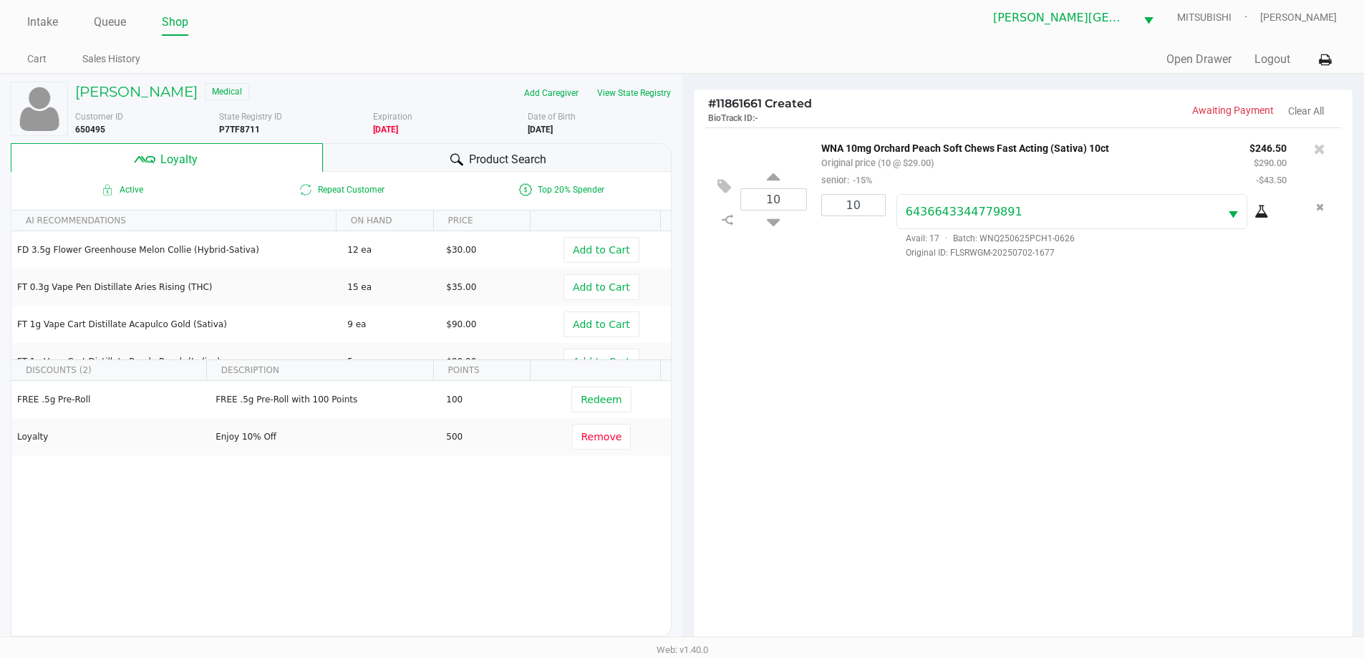
scroll to position [0, 0]
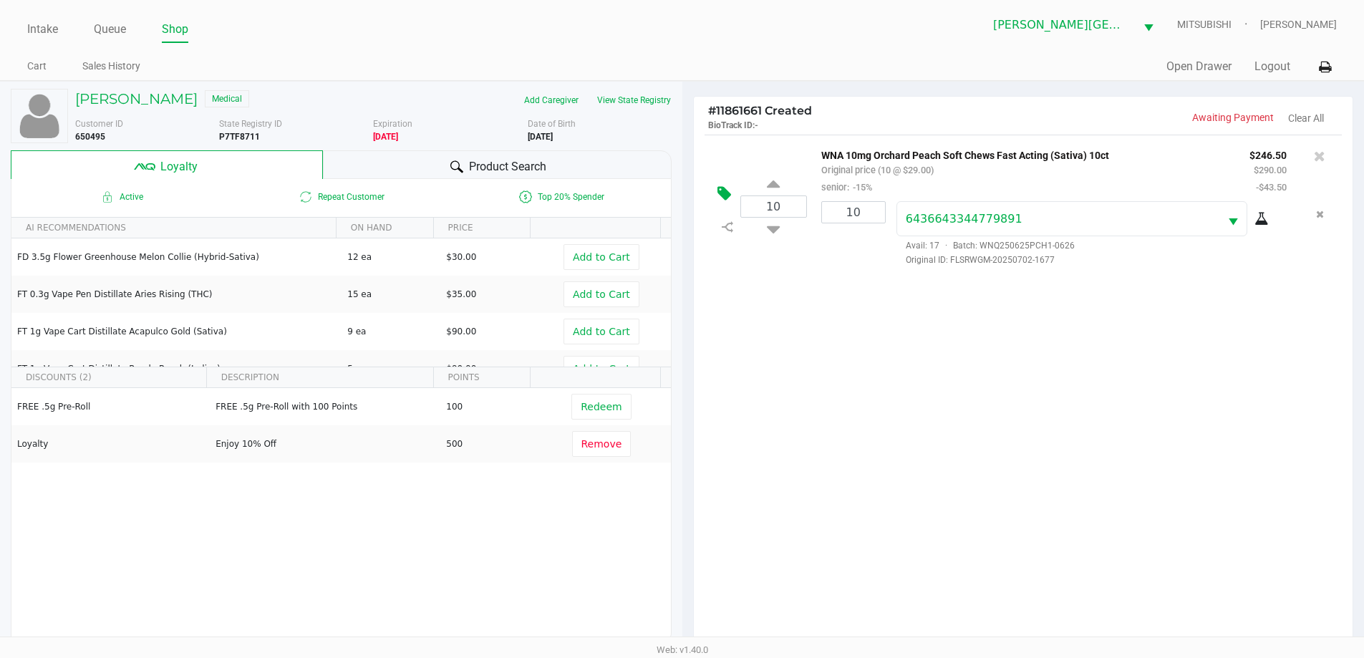
click at [721, 193] on icon at bounding box center [725, 194] width 14 height 16
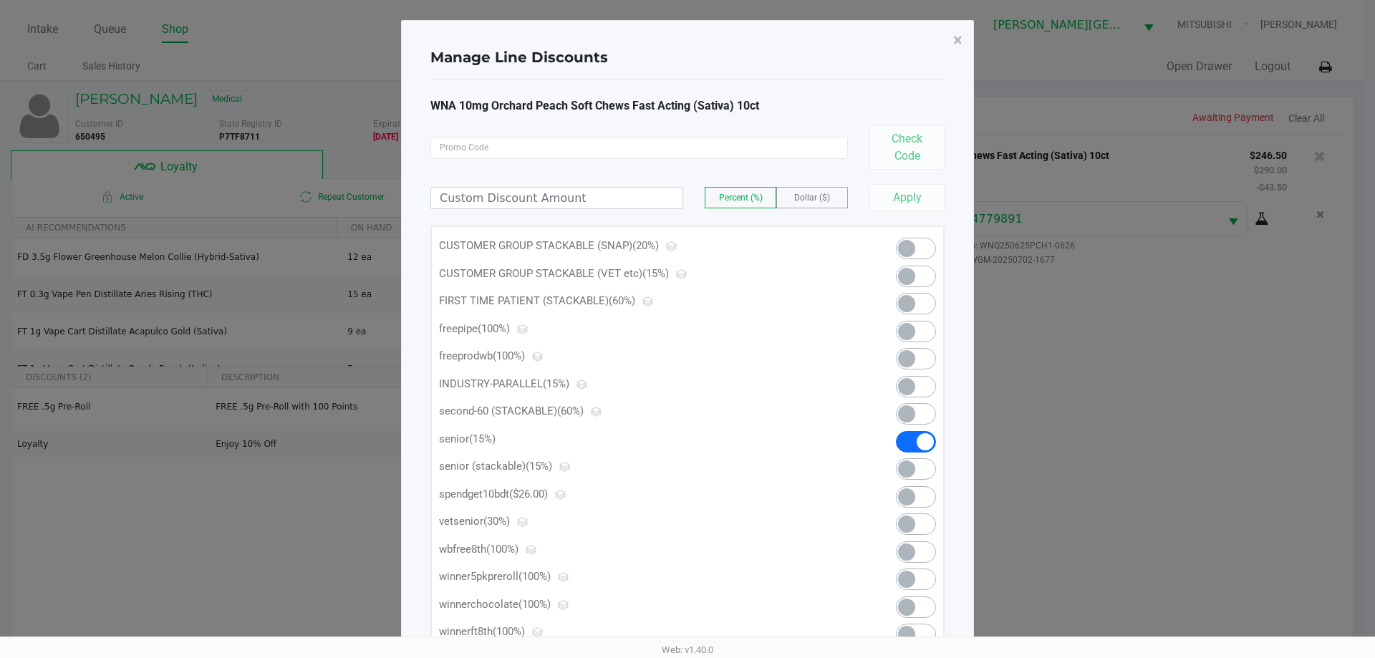
click at [908, 471] on span at bounding box center [906, 469] width 17 height 17
click at [962, 48] on span "×" at bounding box center [957, 40] width 9 height 20
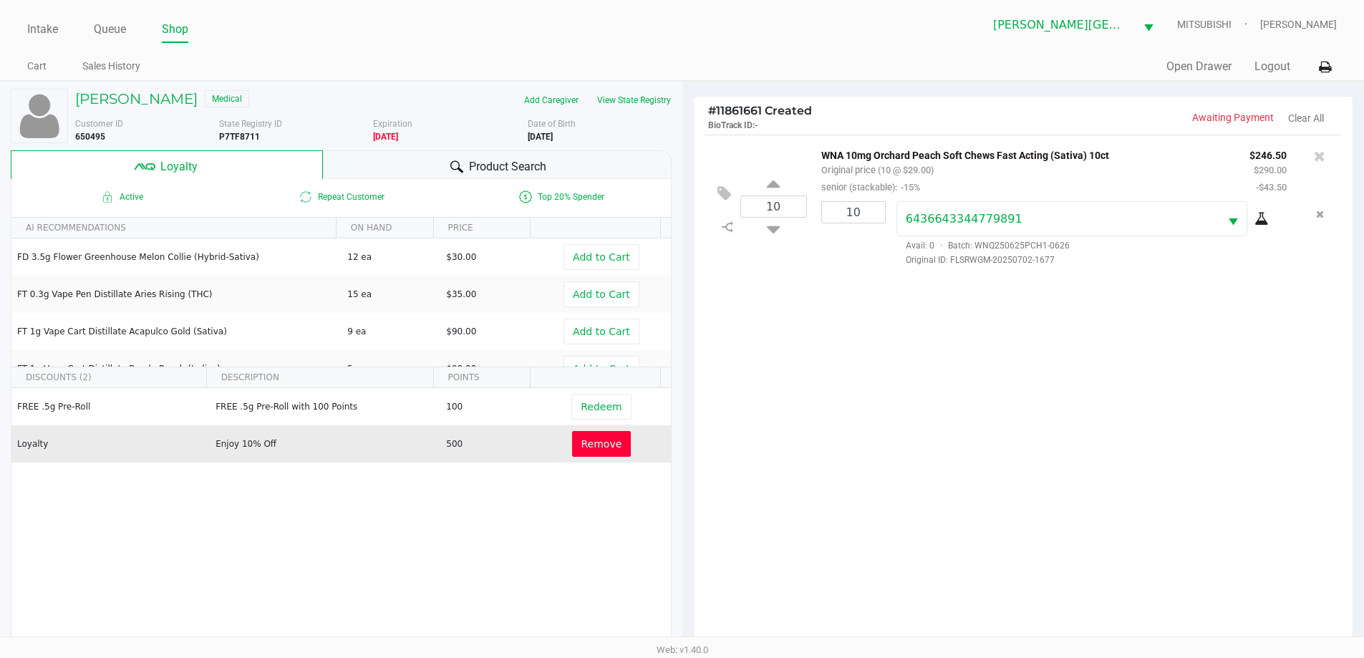
click at [599, 439] on span "Remove" at bounding box center [602, 443] width 41 height 11
click at [601, 446] on span "Redeem" at bounding box center [601, 443] width 41 height 11
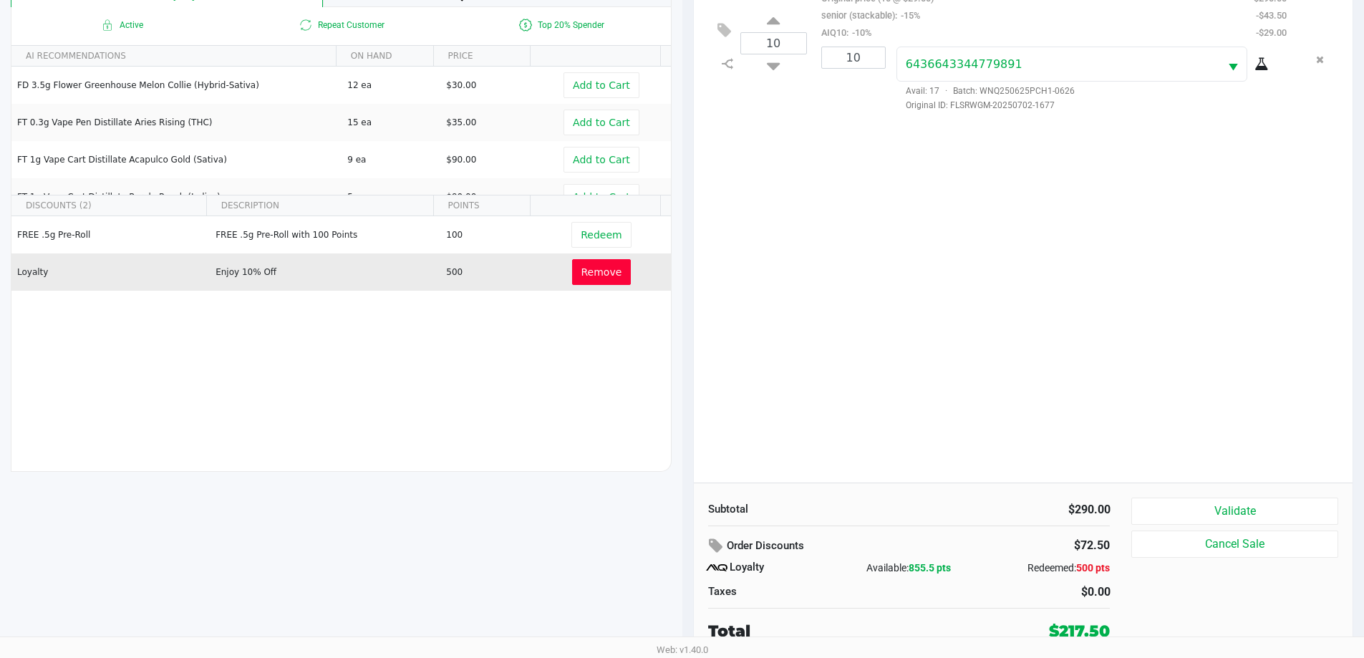
click at [1236, 497] on div "Subtotal $290.00 Order Discounts $72.50 Loyalty Available: 855.5 pts Redeemed: …" at bounding box center [1024, 570] width 660 height 175
click at [1238, 511] on button "Validate" at bounding box center [1235, 511] width 206 height 27
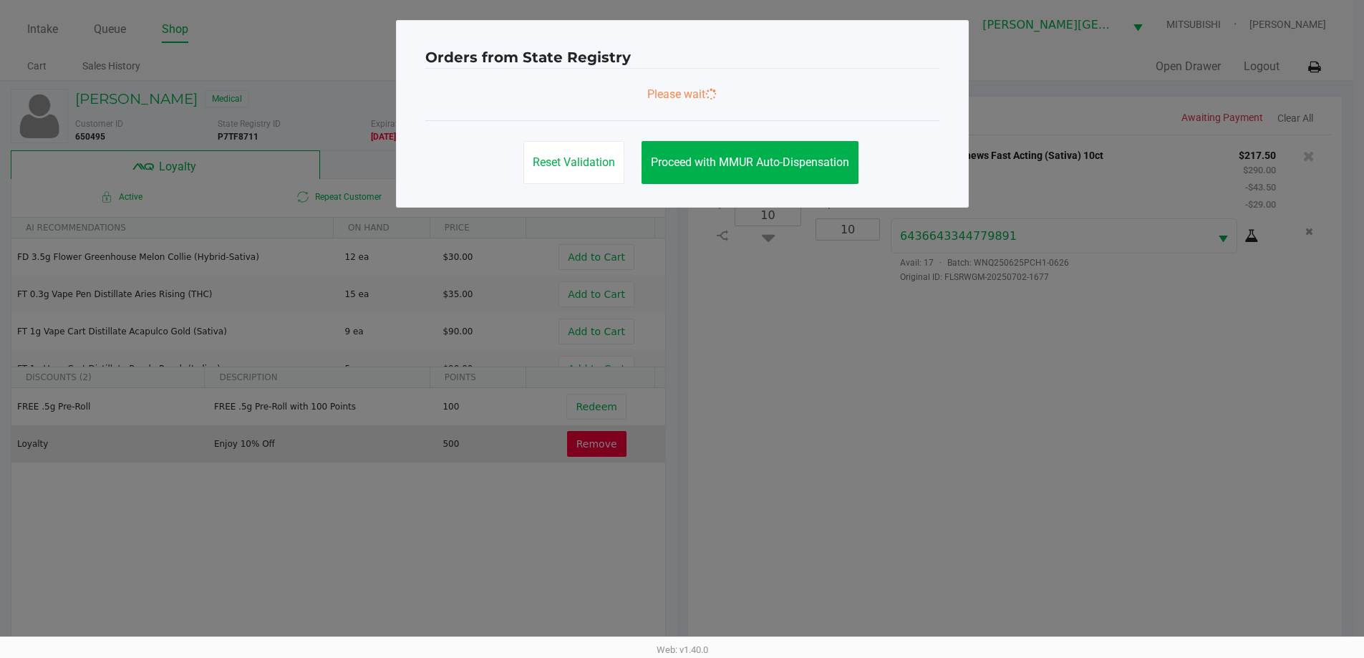
scroll to position [0, 0]
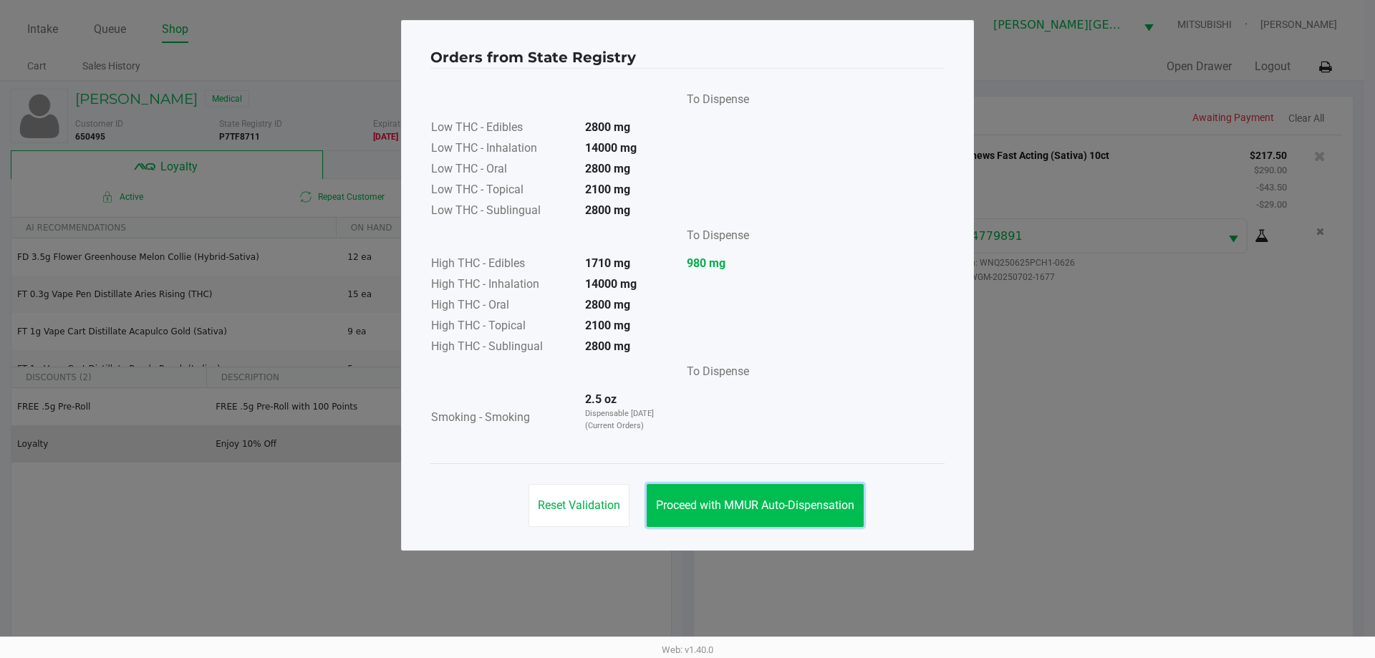
click at [829, 507] on span "Proceed with MMUR Auto-Dispensation" at bounding box center [755, 506] width 198 height 14
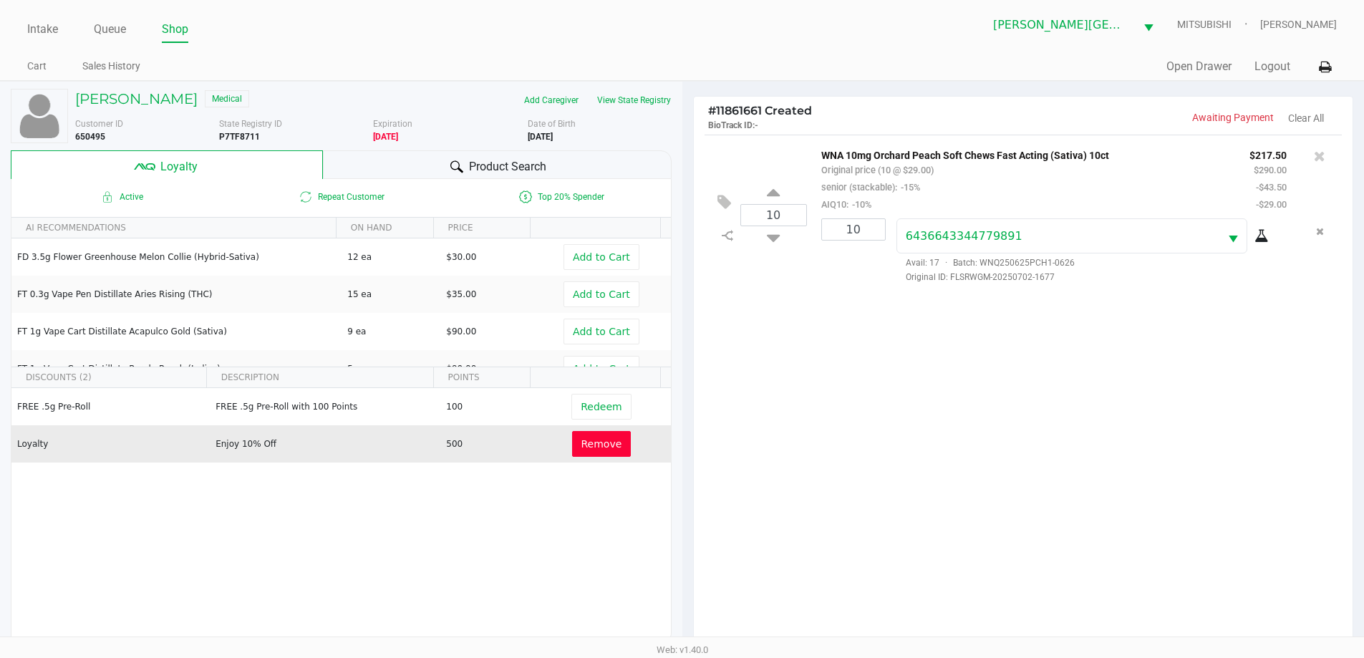
scroll to position [172, 0]
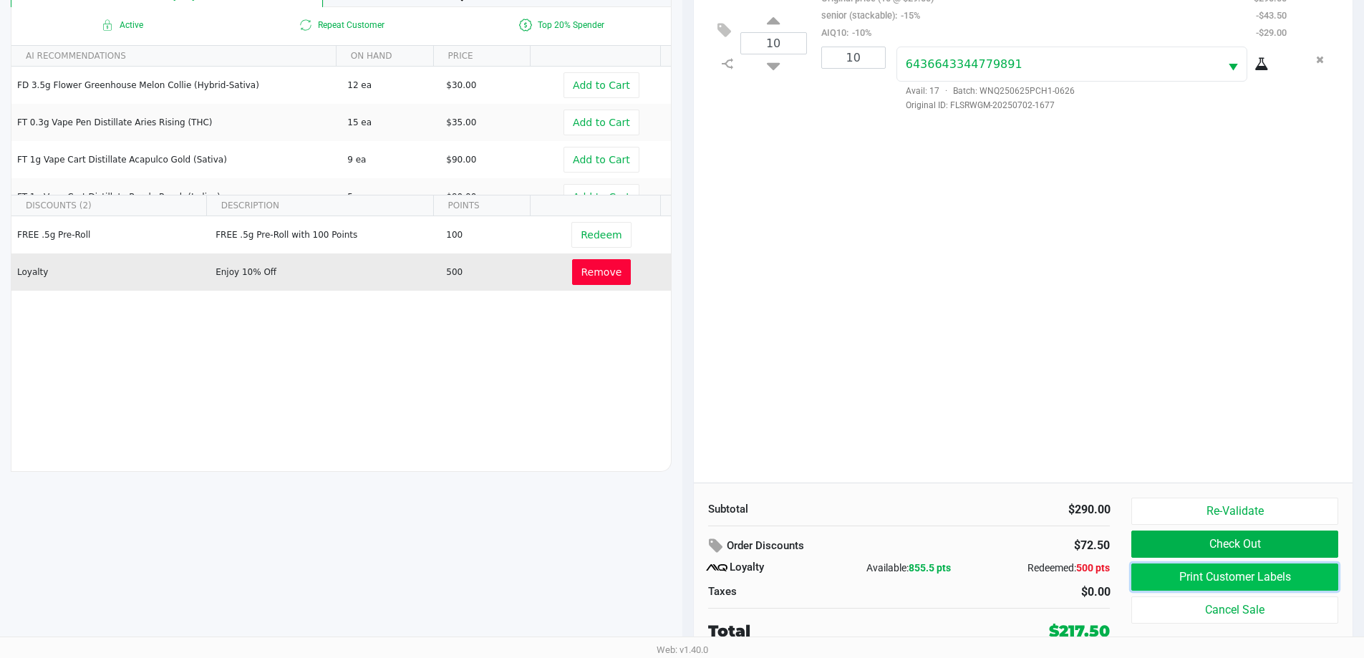
click at [1180, 581] on button "Print Customer Labels" at bounding box center [1235, 577] width 206 height 27
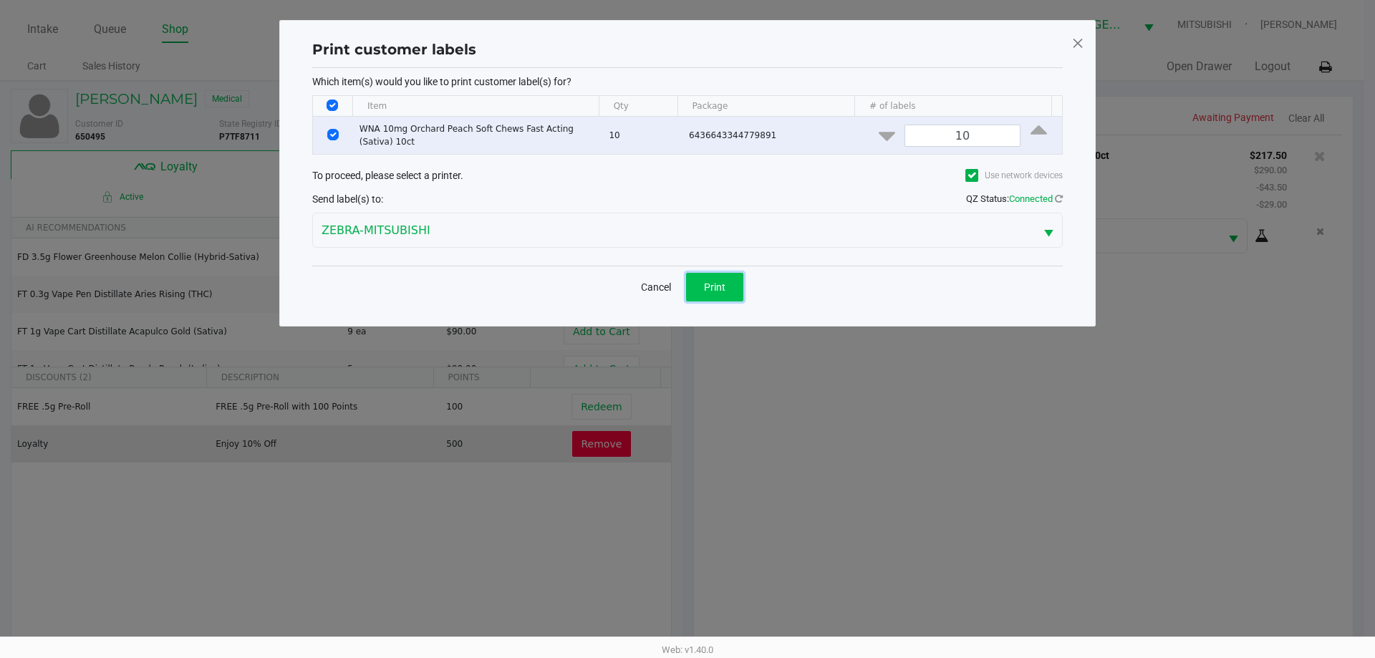
click at [733, 284] on button "Print" at bounding box center [714, 287] width 57 height 29
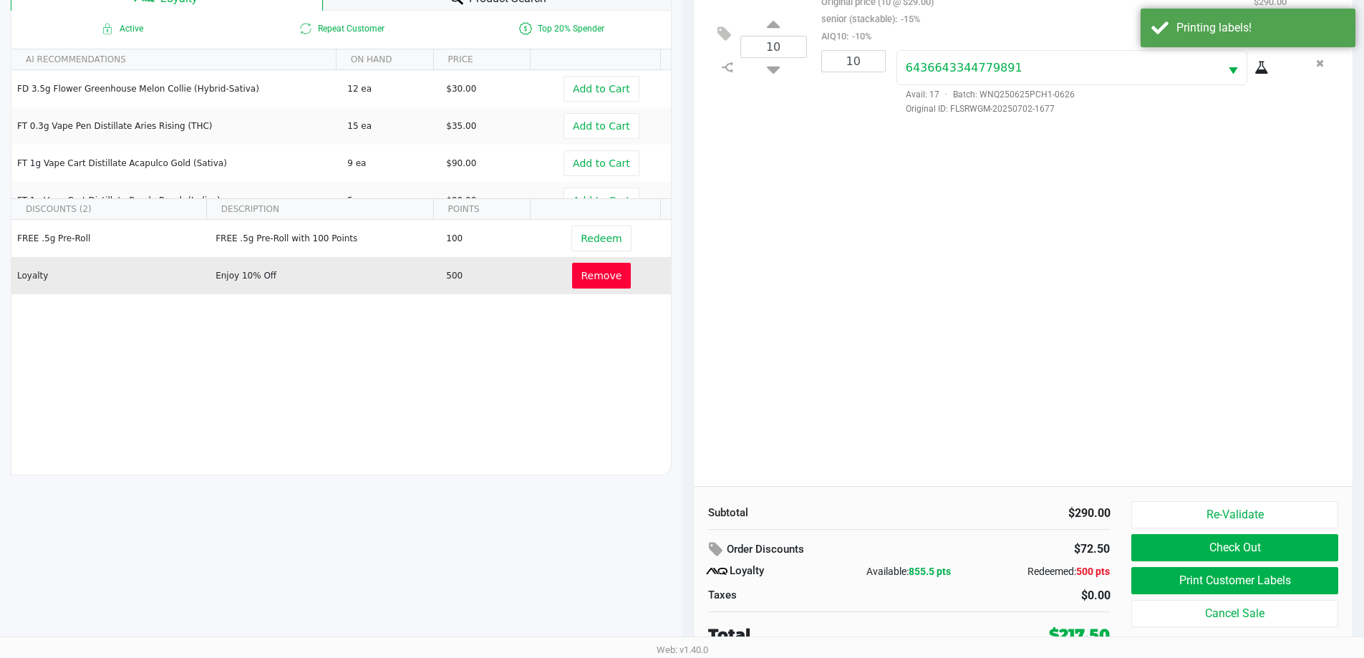
scroll to position [172, 0]
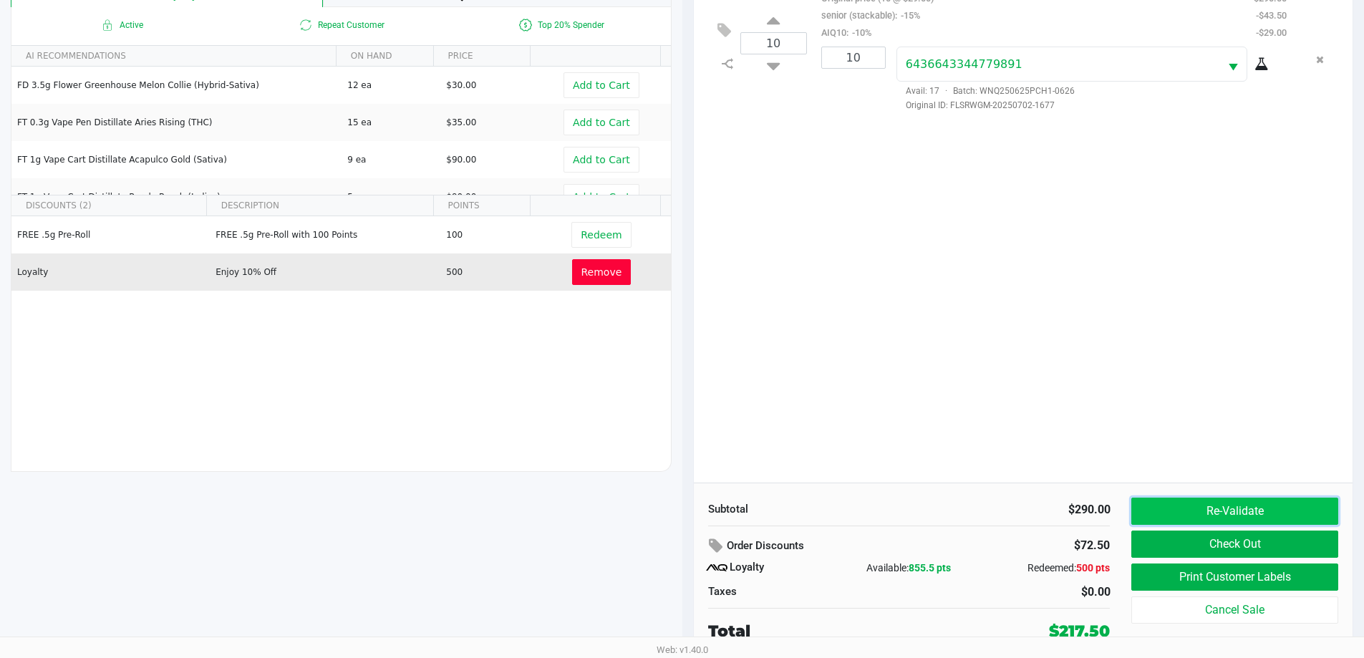
click at [1231, 509] on button "Re-Validate" at bounding box center [1235, 511] width 206 height 27
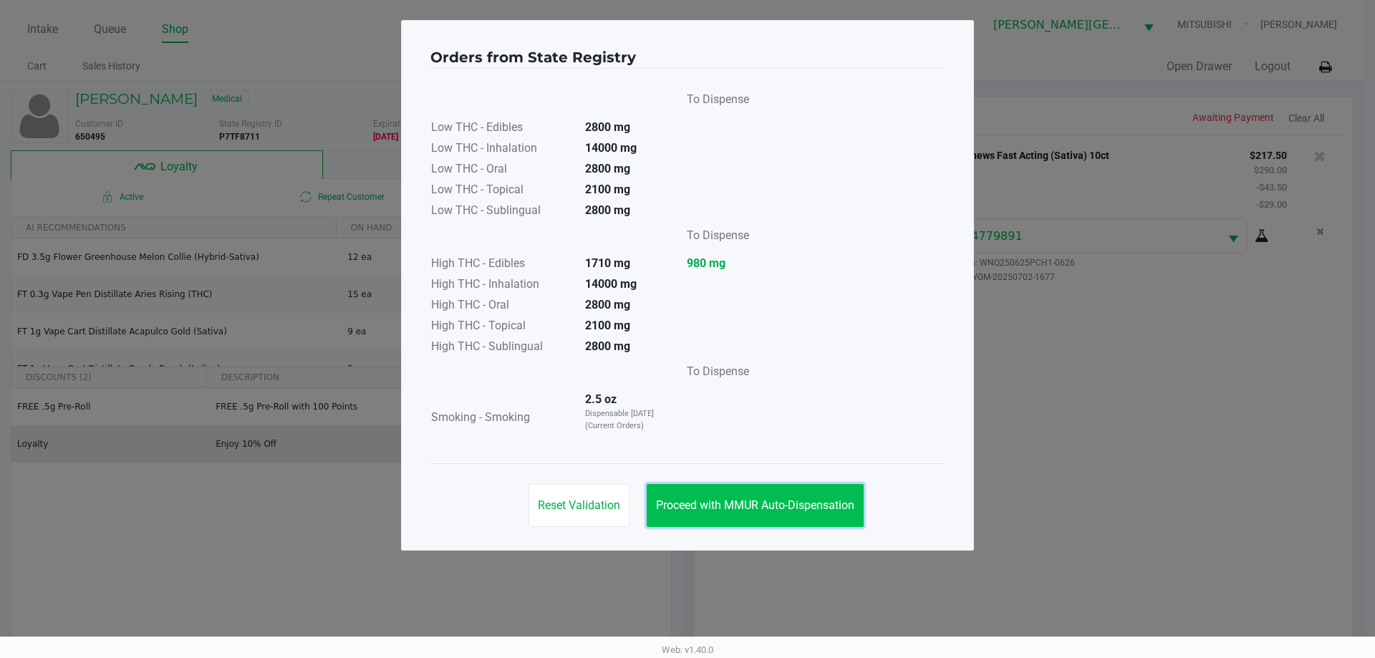
click at [759, 502] on span "Proceed with MMUR Auto-Dispensation" at bounding box center [755, 506] width 198 height 14
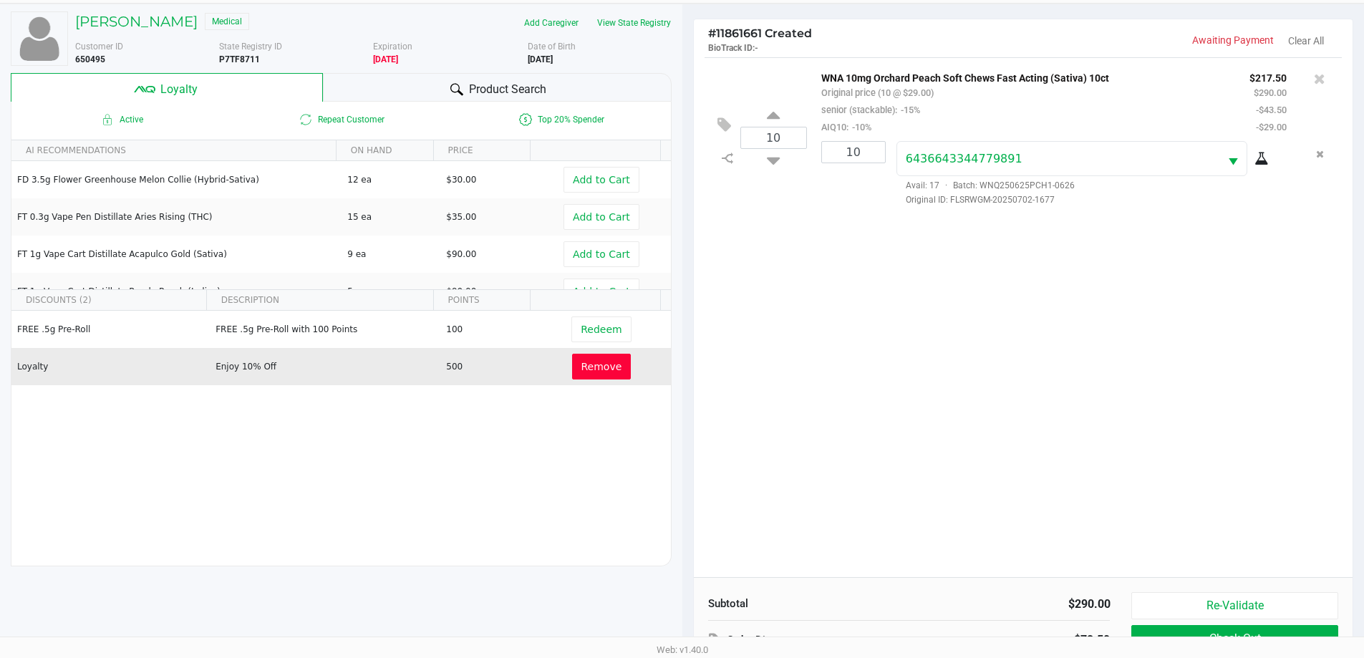
scroll to position [172, 0]
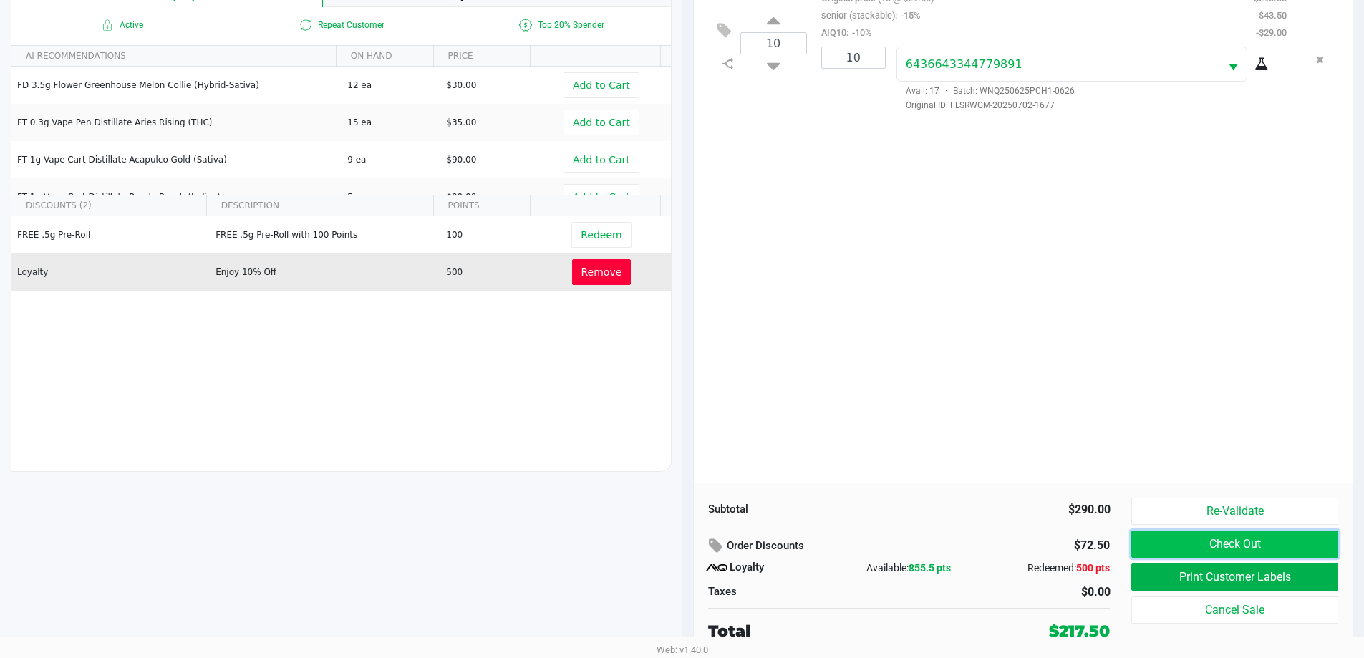
click at [1210, 540] on button "Check Out" at bounding box center [1235, 544] width 206 height 27
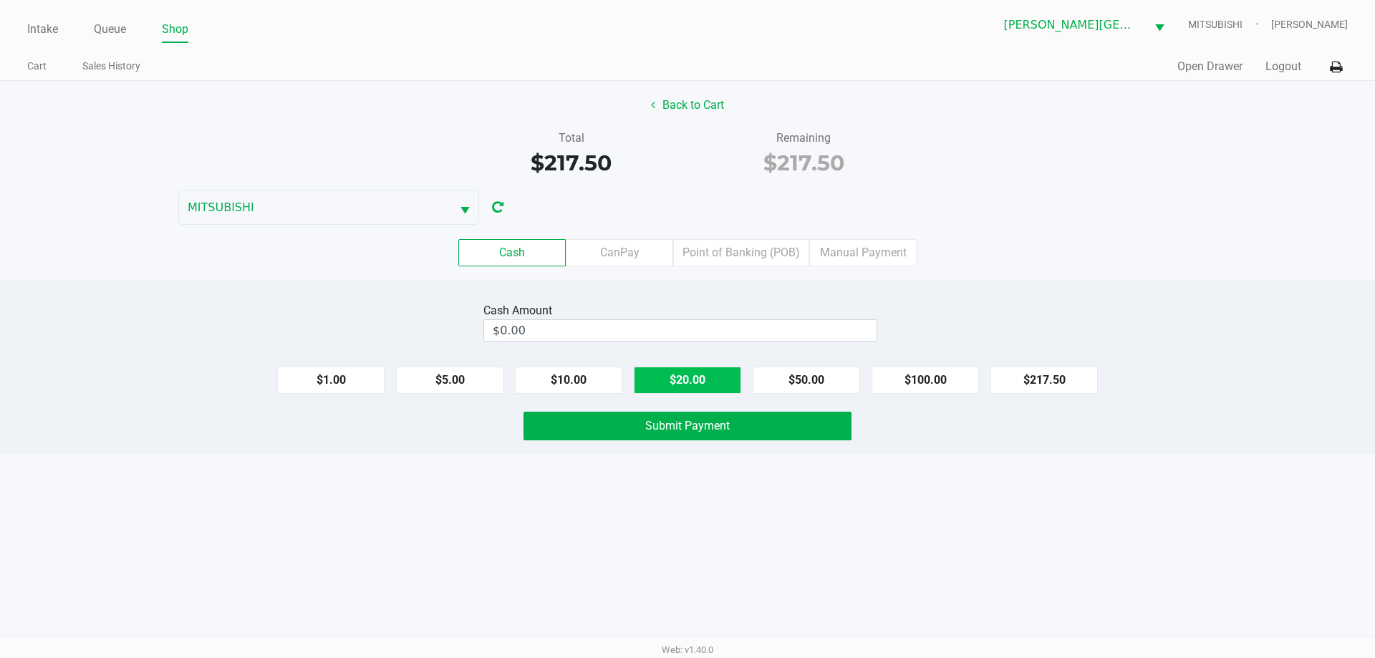
click at [711, 370] on button "$20.00" at bounding box center [687, 380] width 107 height 27
click at [907, 377] on button "$100.00" at bounding box center [925, 380] width 107 height 27
type input "$220.00"
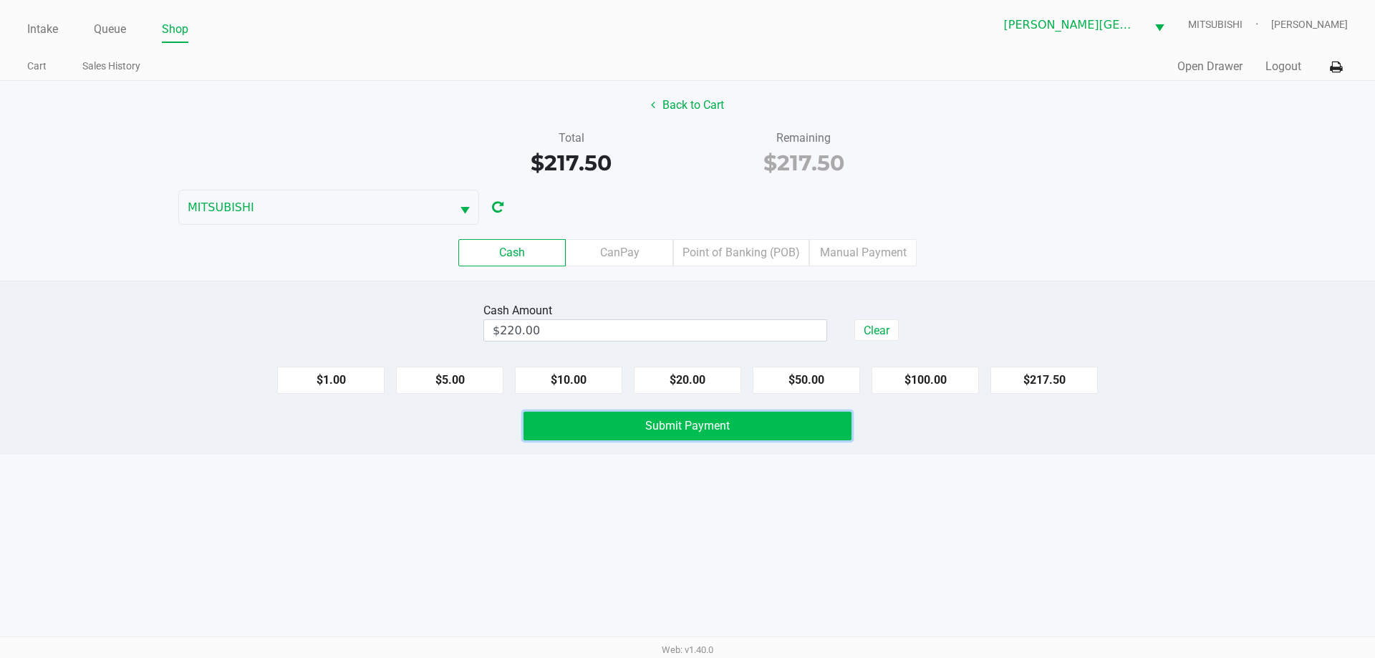
click at [733, 429] on button "Submit Payment" at bounding box center [688, 426] width 328 height 29
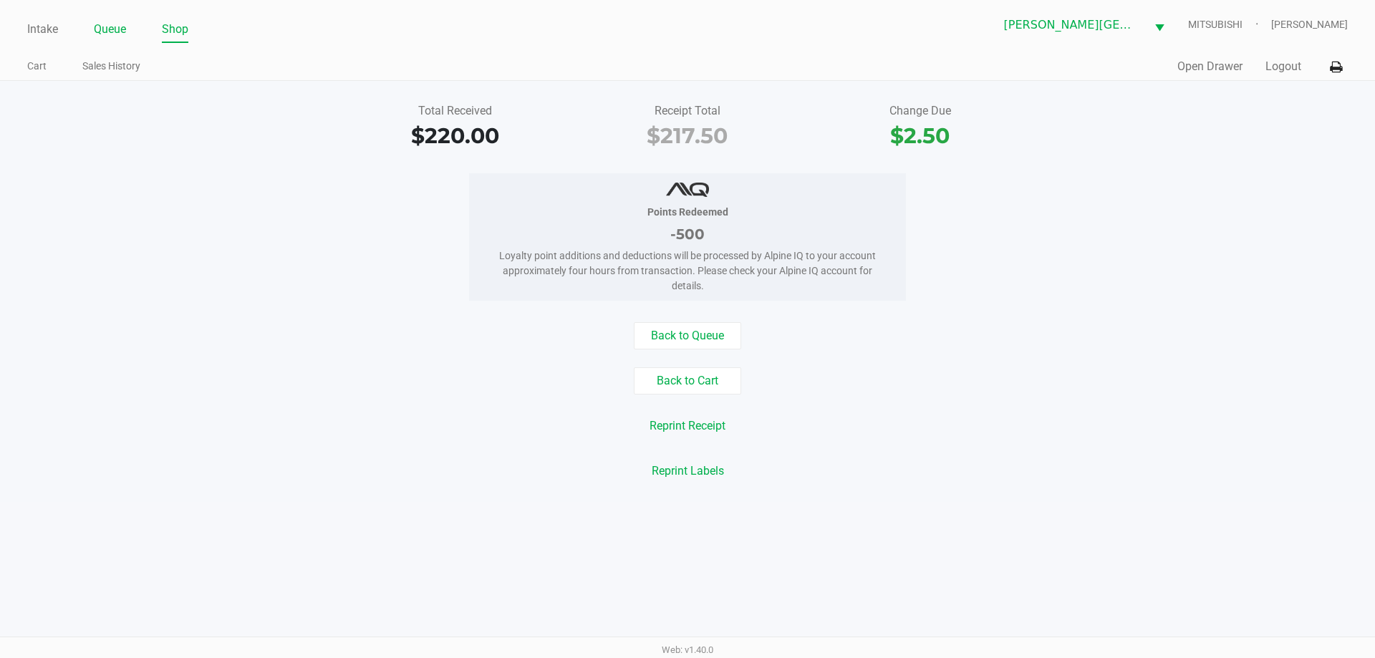
click at [100, 37] on link "Queue" at bounding box center [110, 29] width 32 height 20
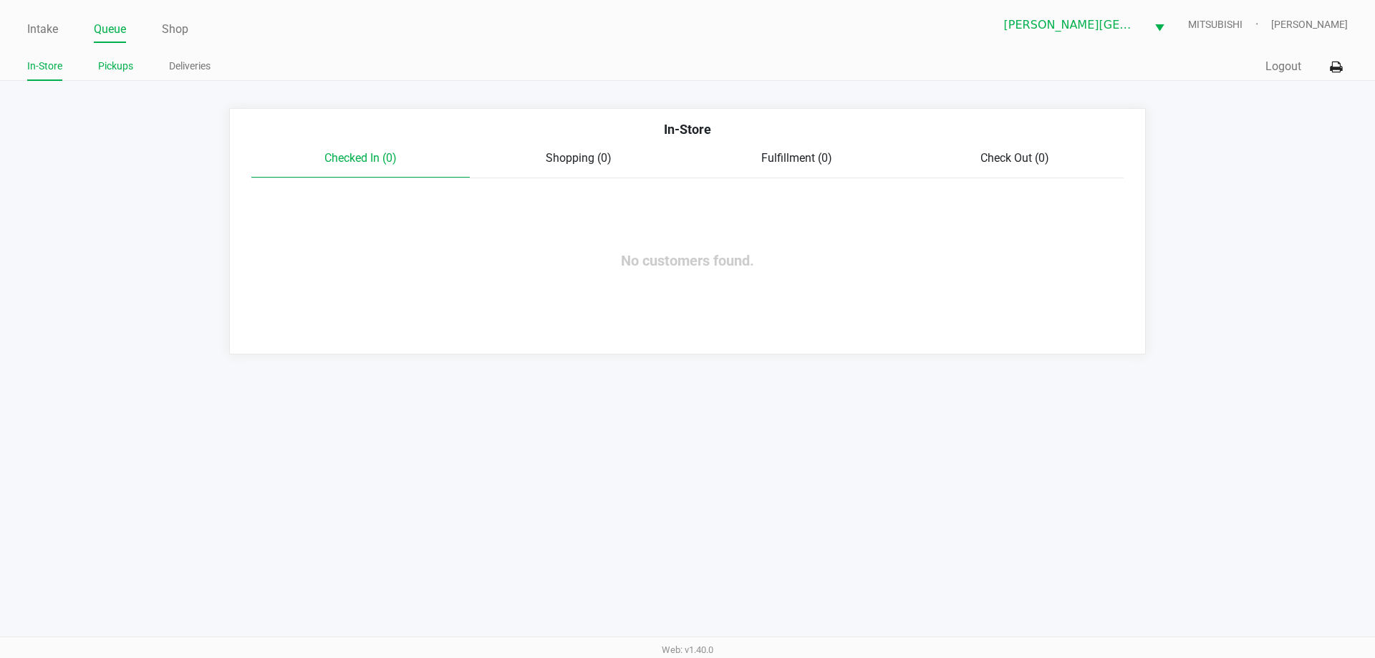
click at [112, 65] on link "Pickups" at bounding box center [115, 66] width 35 height 18
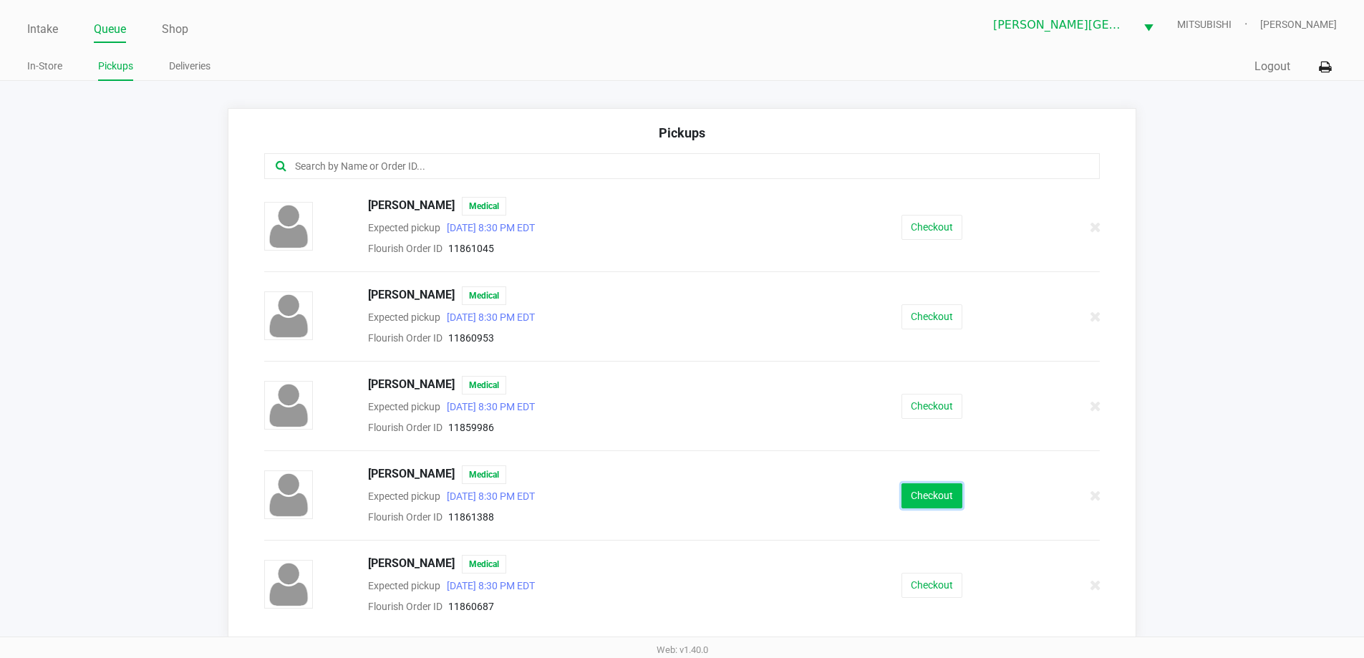
click at [930, 491] on button "Checkout" at bounding box center [932, 495] width 61 height 25
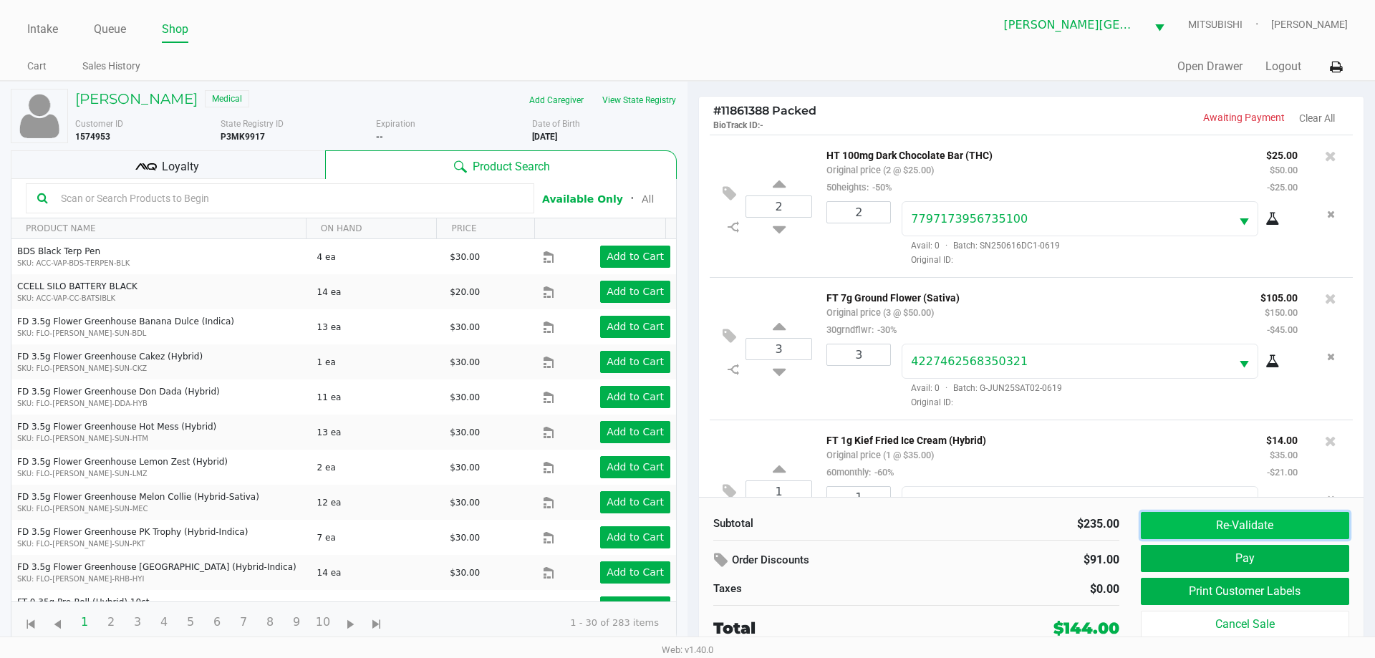
click at [1266, 521] on button "Re-Validate" at bounding box center [1245, 525] width 208 height 27
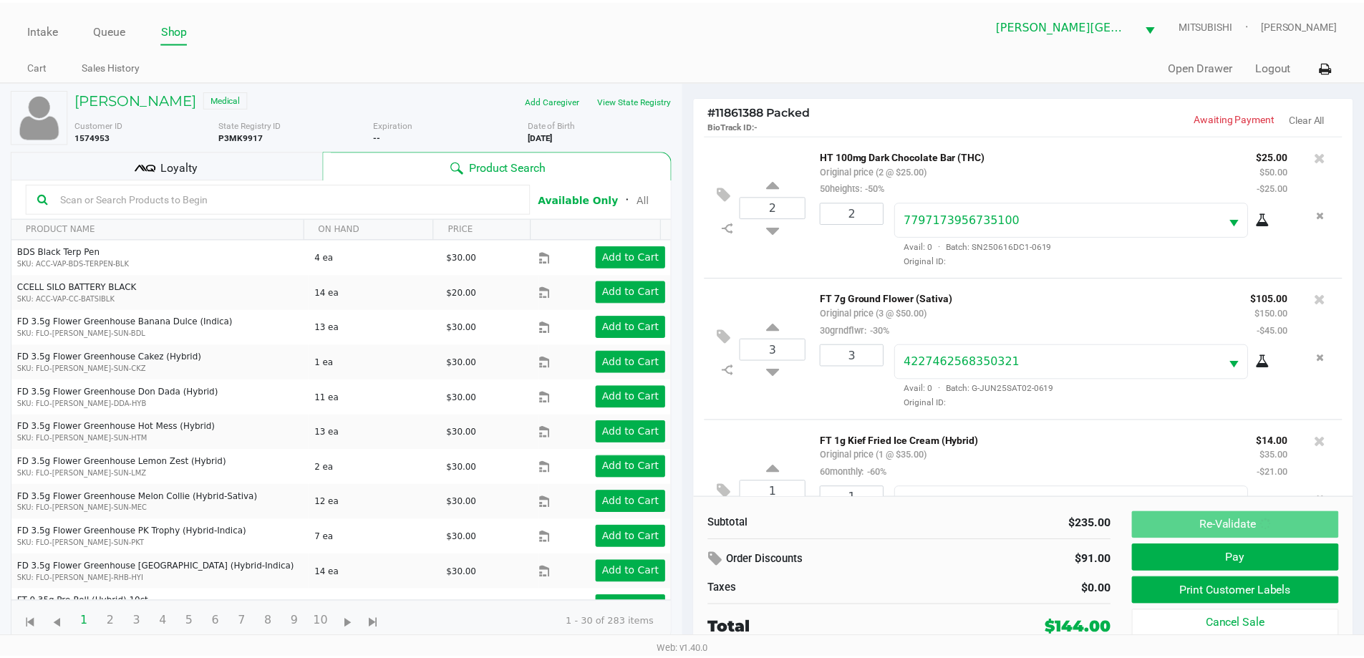
scroll to position [67, 0]
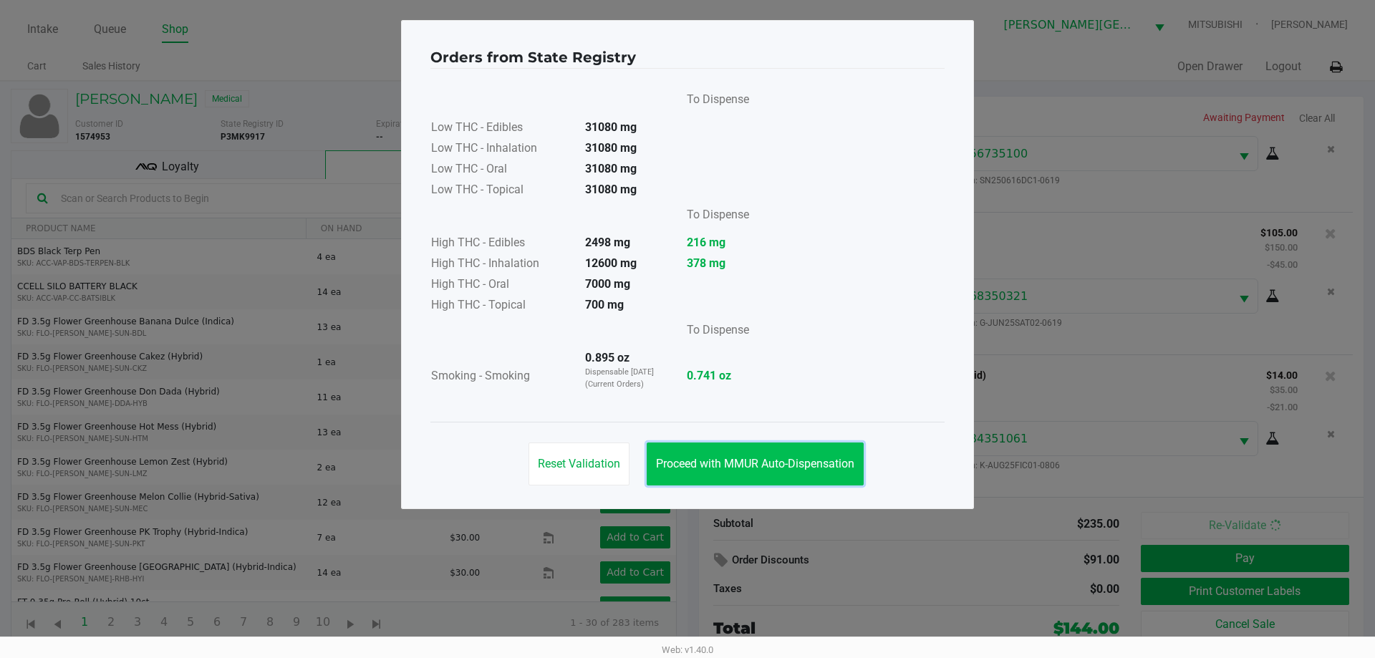
click at [832, 476] on button "Proceed with MMUR Auto-Dispensation" at bounding box center [755, 464] width 217 height 43
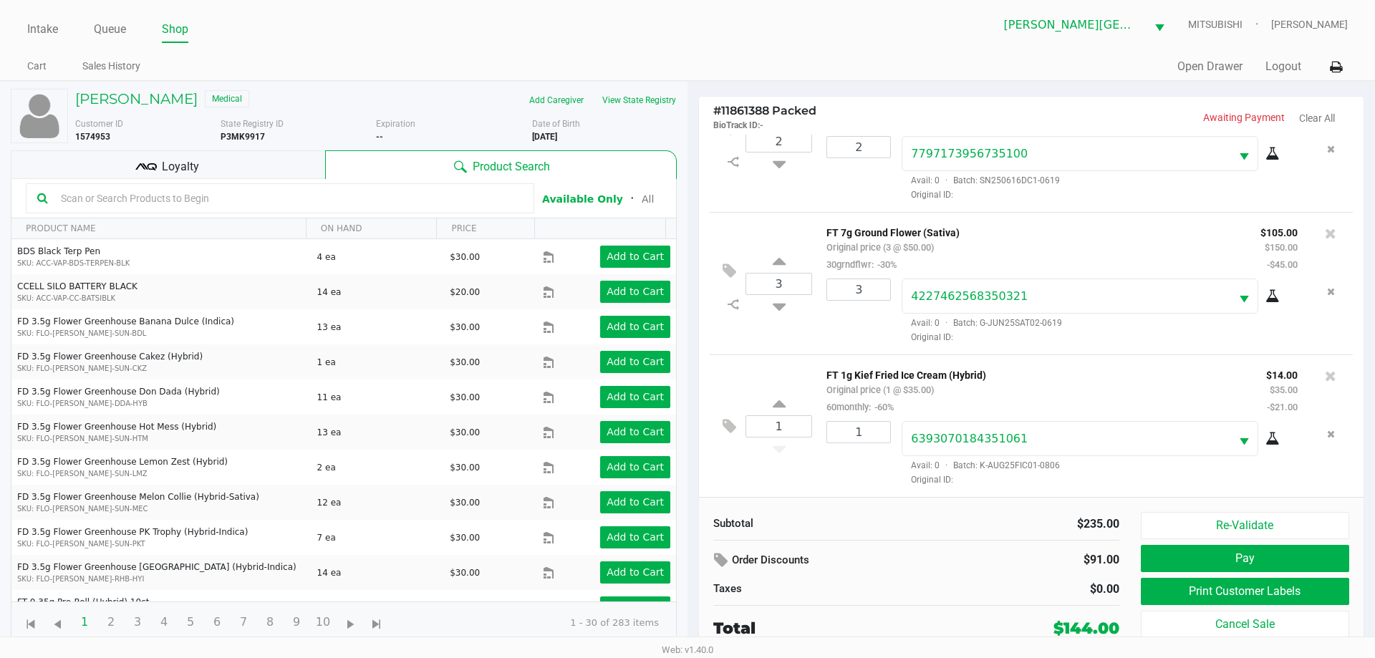
click at [206, 160] on div "Loyalty" at bounding box center [168, 164] width 314 height 29
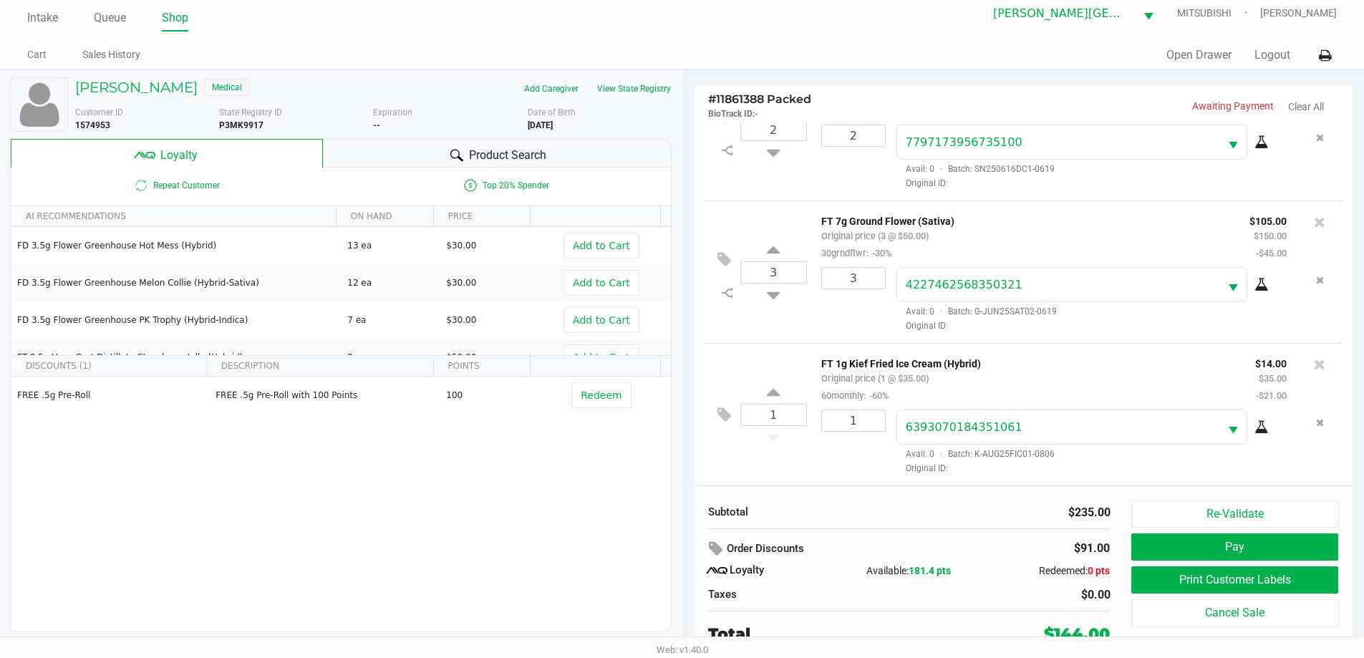
scroll to position [14, 0]
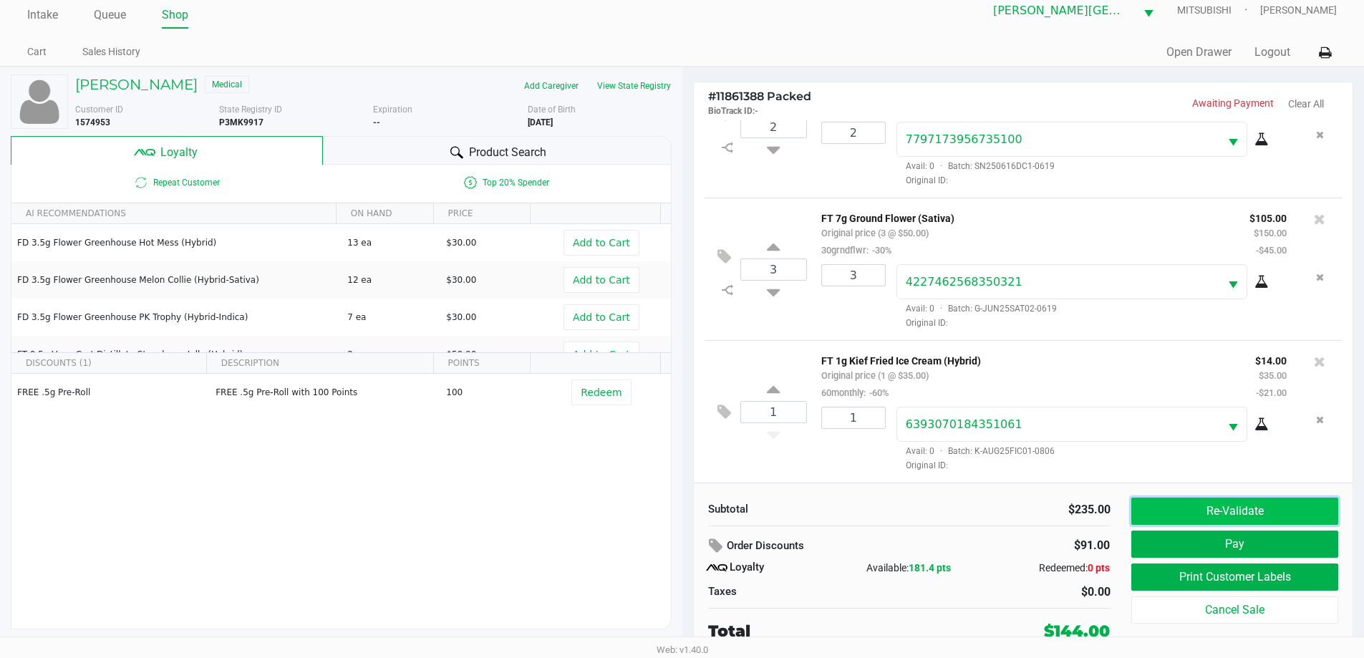
click at [1174, 516] on button "Re-Validate" at bounding box center [1235, 511] width 206 height 27
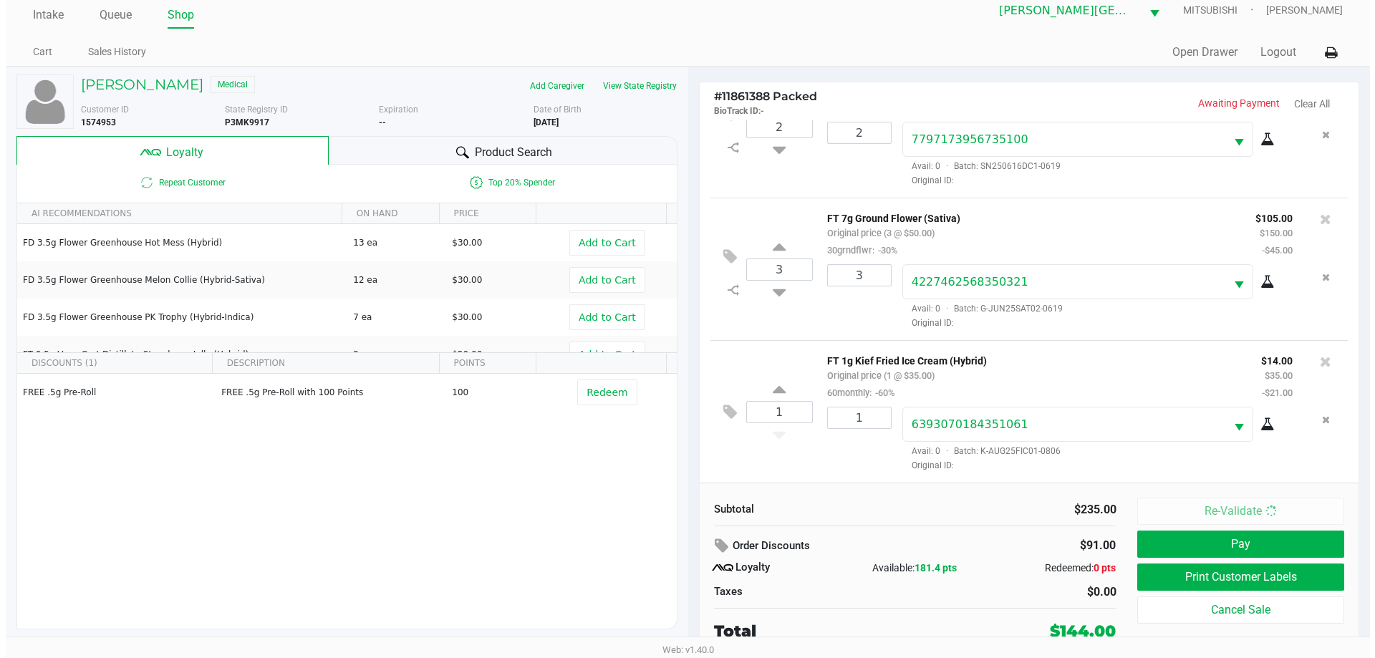
scroll to position [0, 0]
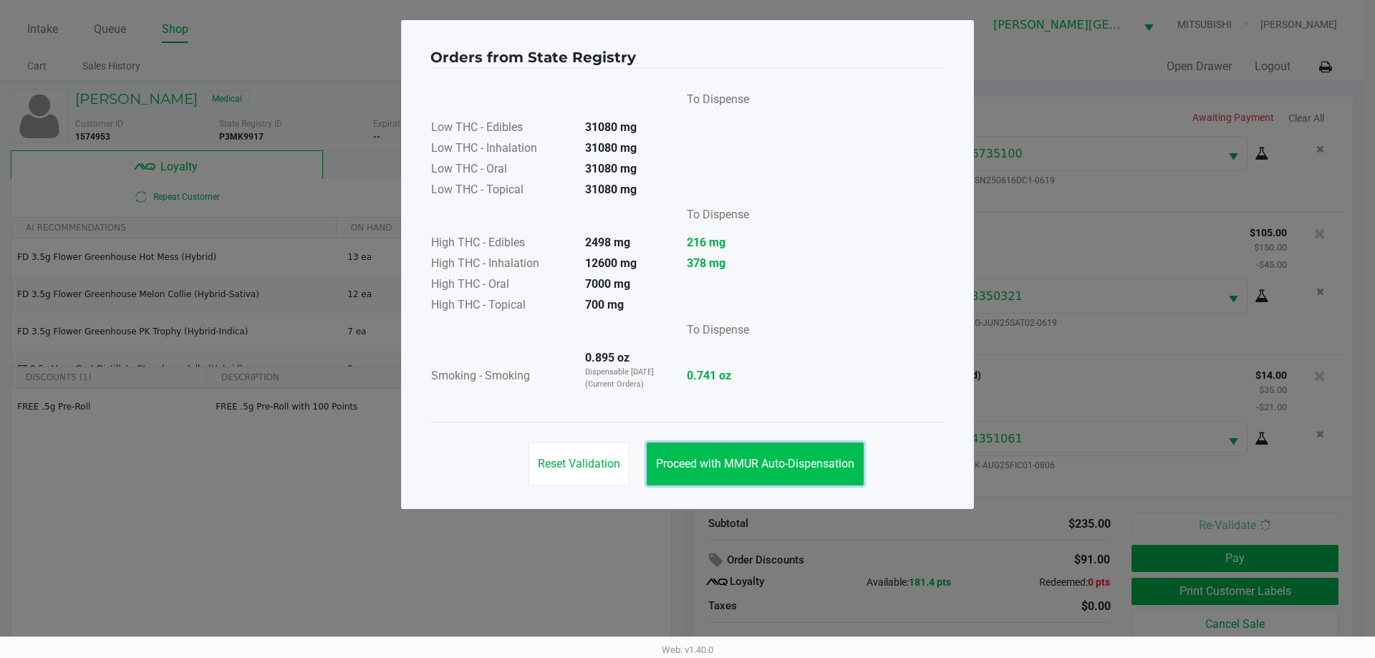
click at [825, 454] on button "Proceed with MMUR Auto-Dispensation" at bounding box center [755, 464] width 217 height 43
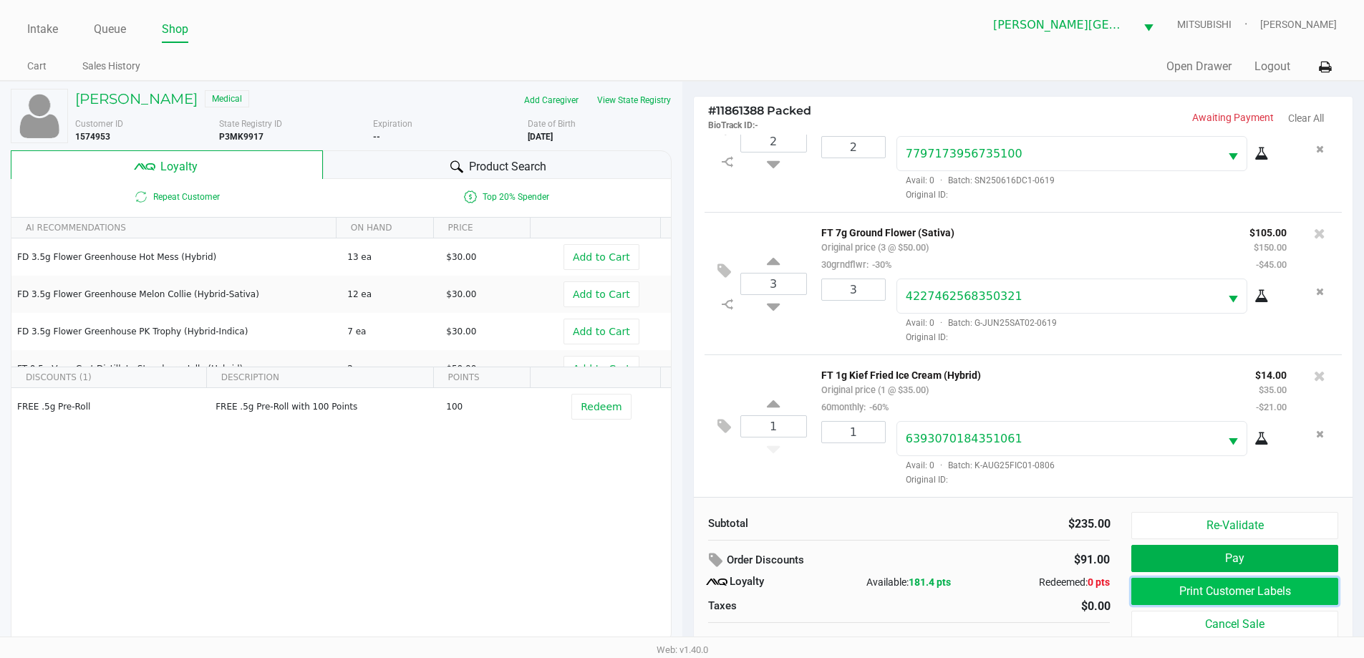
click at [1216, 599] on button "Print Customer Labels" at bounding box center [1235, 591] width 206 height 27
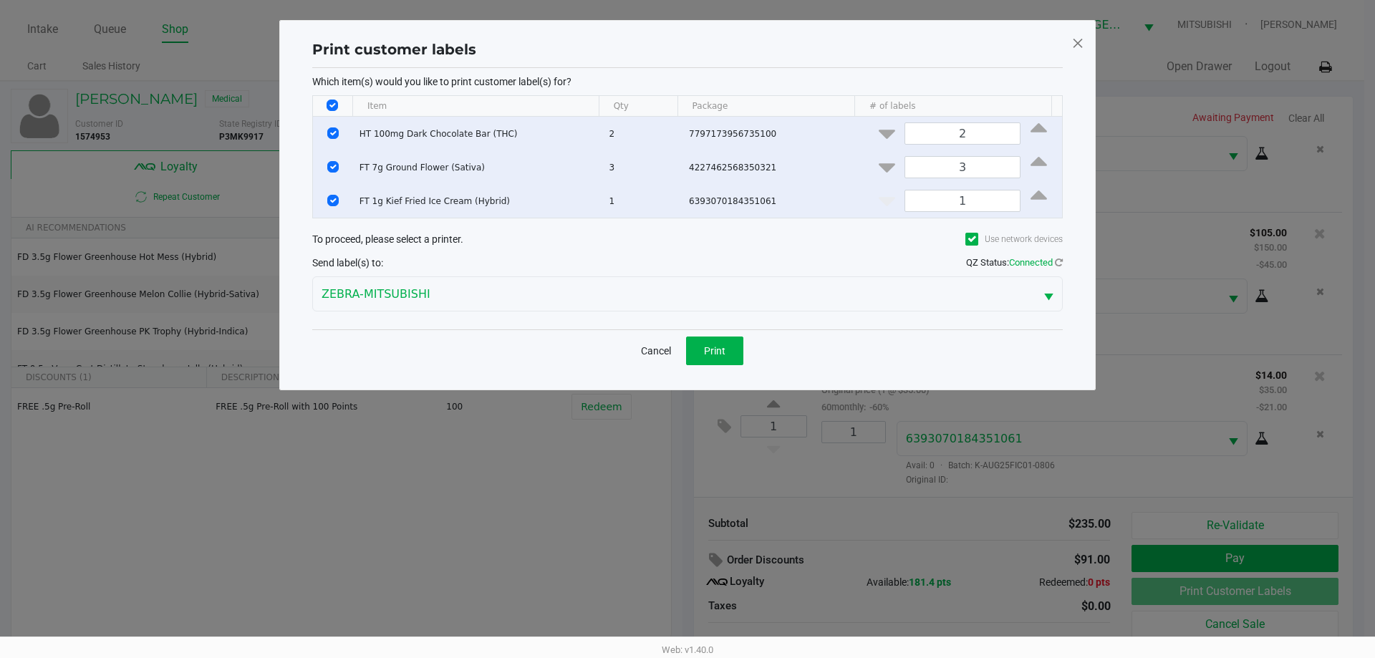
click at [724, 367] on div "Cancel Print" at bounding box center [687, 350] width 751 height 42
click at [724, 357] on button "Print" at bounding box center [714, 351] width 57 height 29
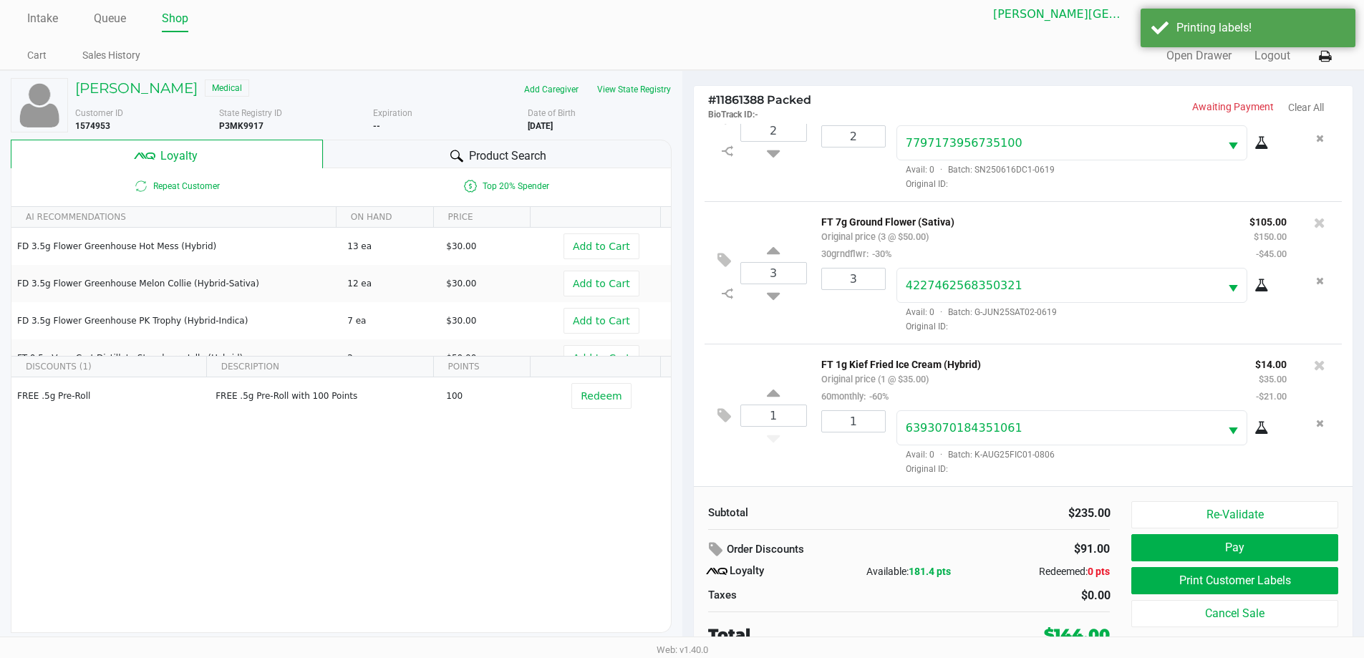
scroll to position [14, 0]
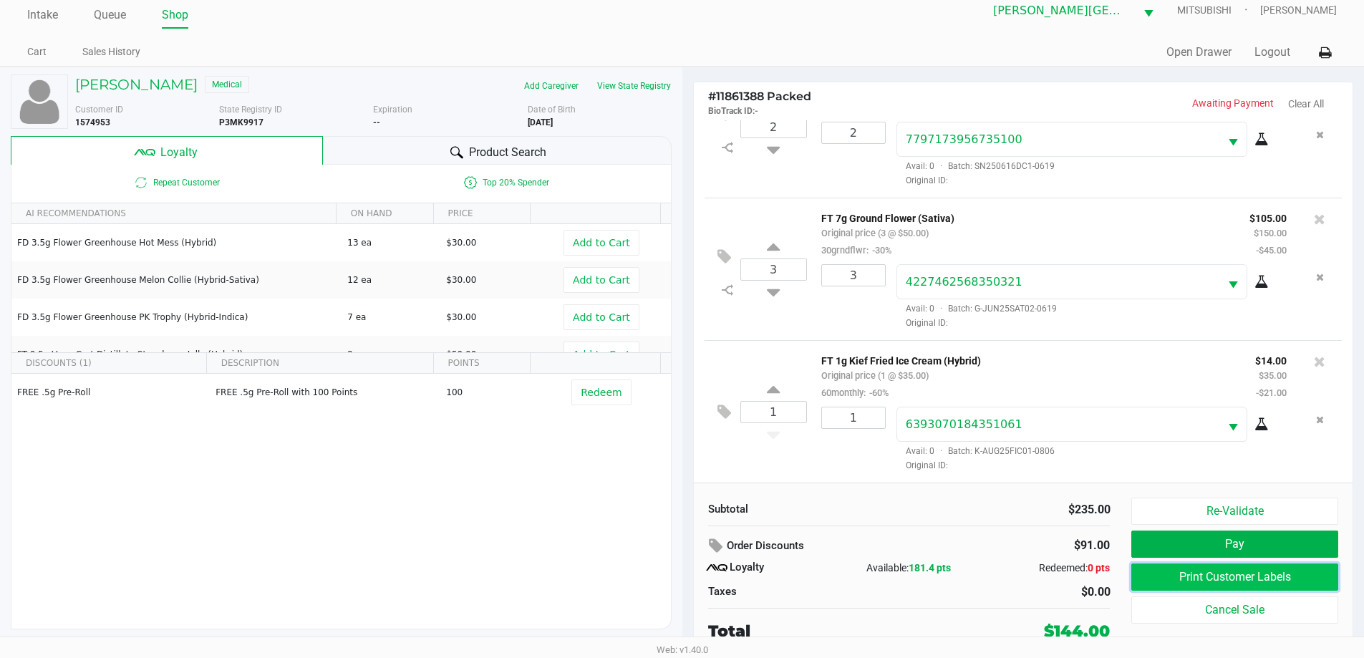
click at [1251, 577] on button "Print Customer Labels" at bounding box center [1235, 577] width 206 height 27
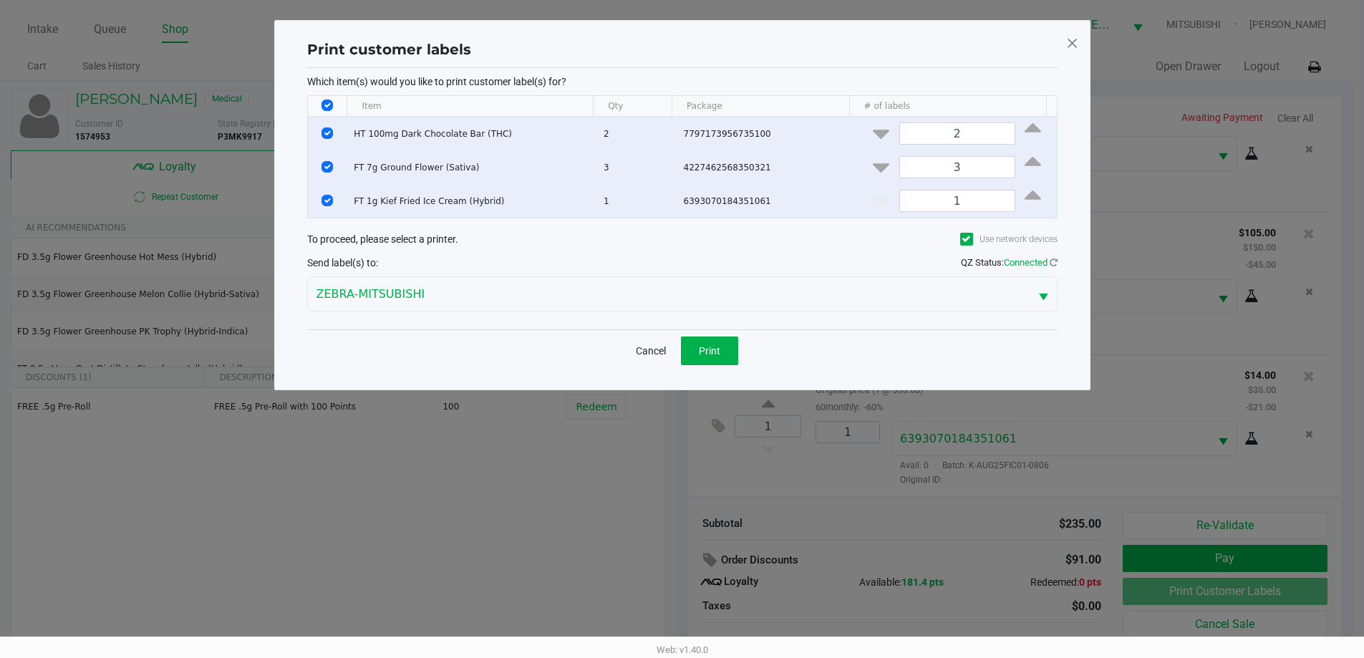
scroll to position [0, 0]
click at [1081, 42] on span at bounding box center [1078, 43] width 13 height 23
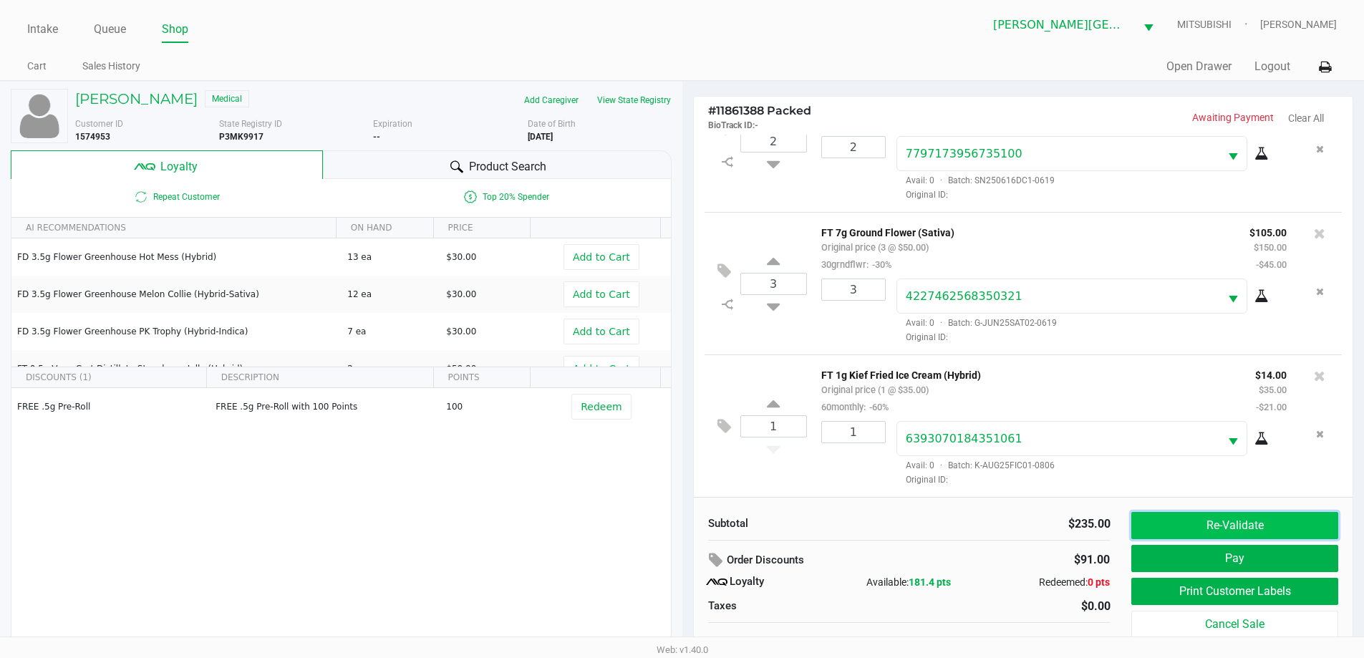
click at [1272, 524] on button "Re-Validate" at bounding box center [1235, 525] width 206 height 27
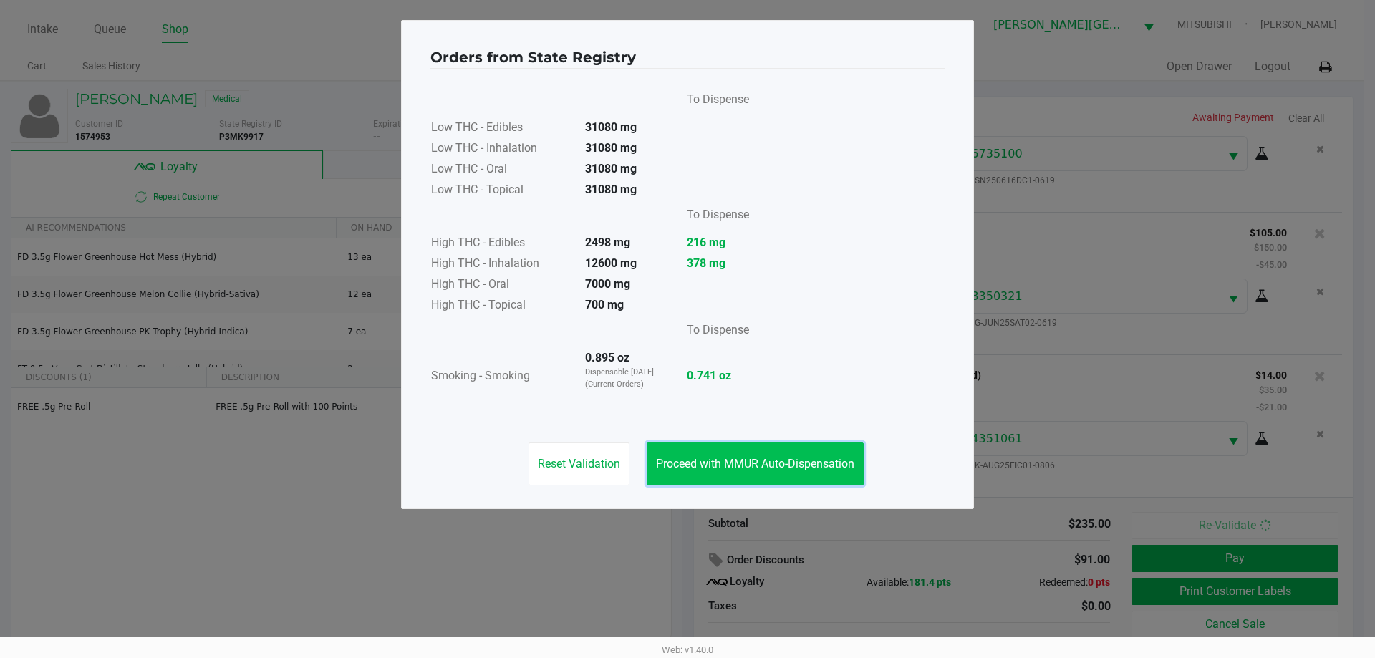
click at [825, 468] on span "Proceed with MMUR Auto-Dispensation" at bounding box center [755, 464] width 198 height 14
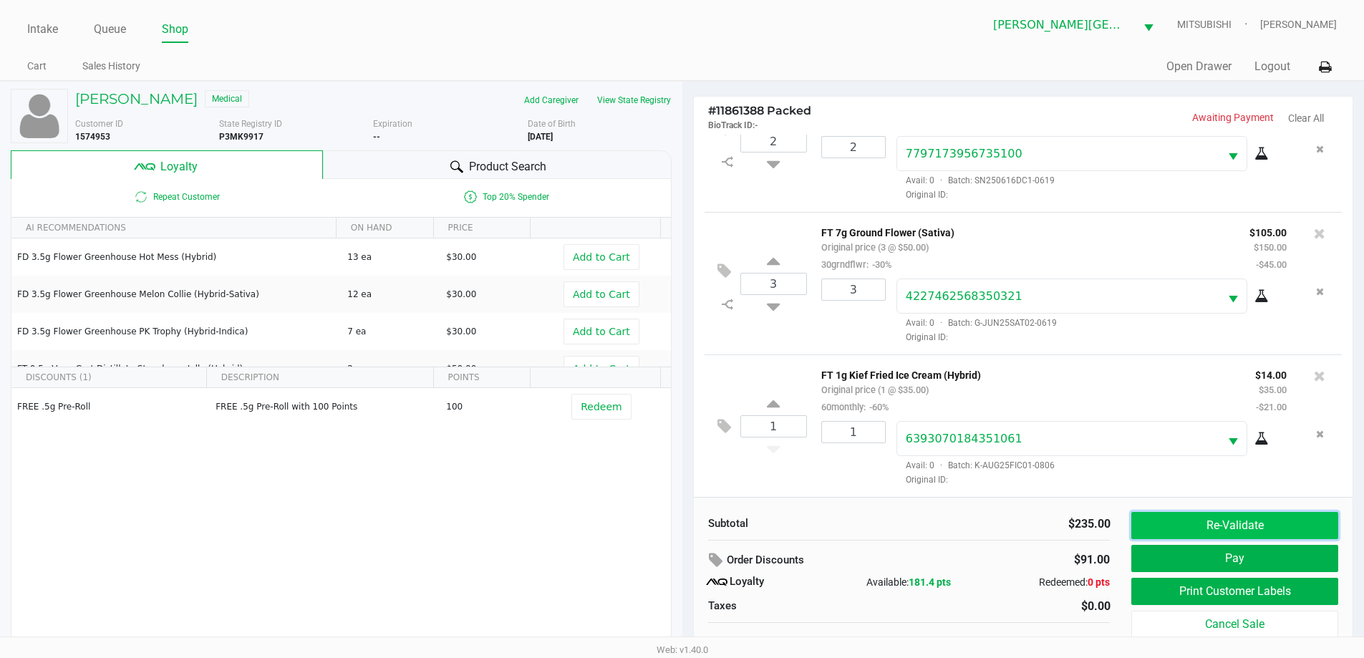
click at [1276, 529] on button "Re-Validate" at bounding box center [1235, 525] width 206 height 27
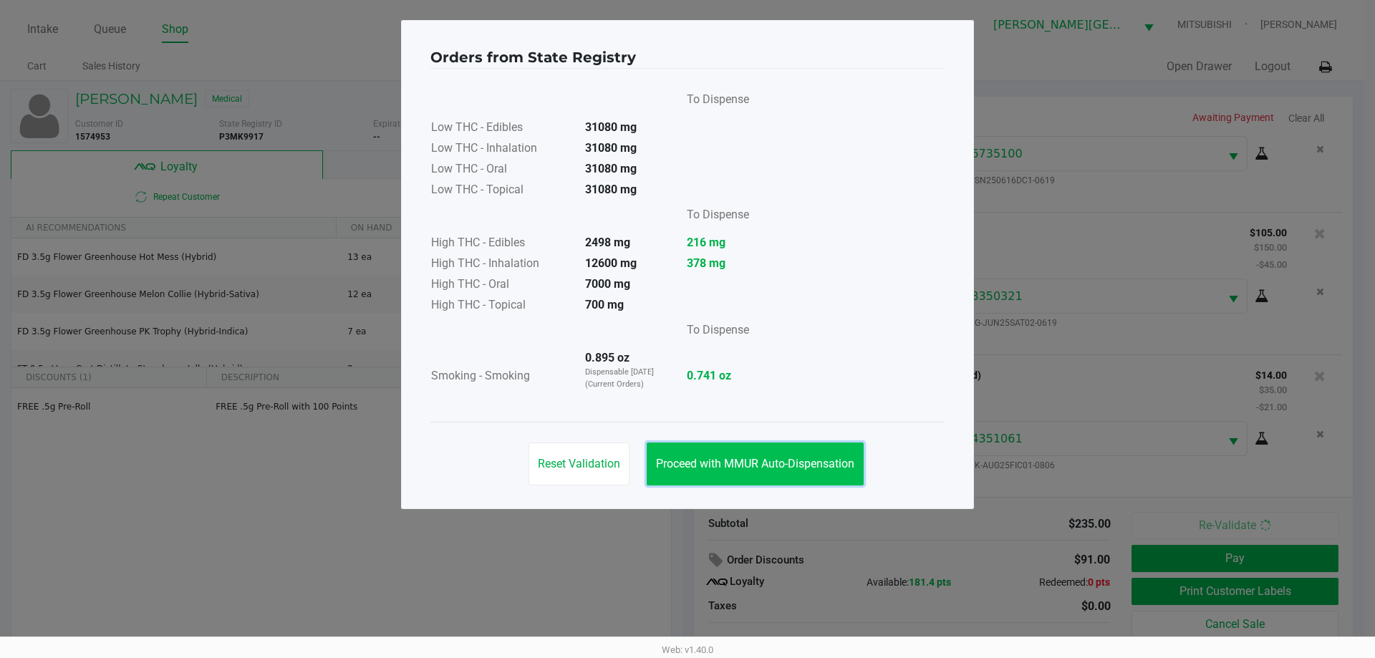
click at [835, 462] on span "Proceed with MMUR Auto-Dispensation" at bounding box center [755, 464] width 198 height 14
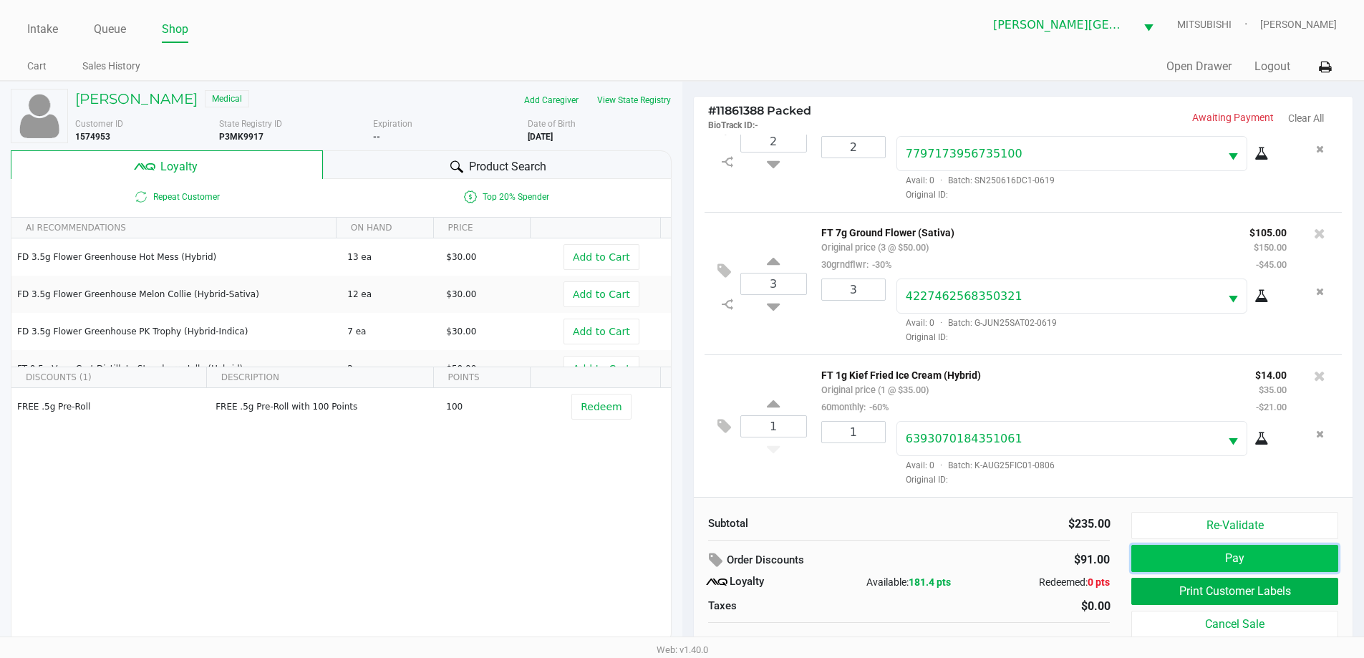
click at [1276, 567] on button "Pay" at bounding box center [1235, 558] width 206 height 27
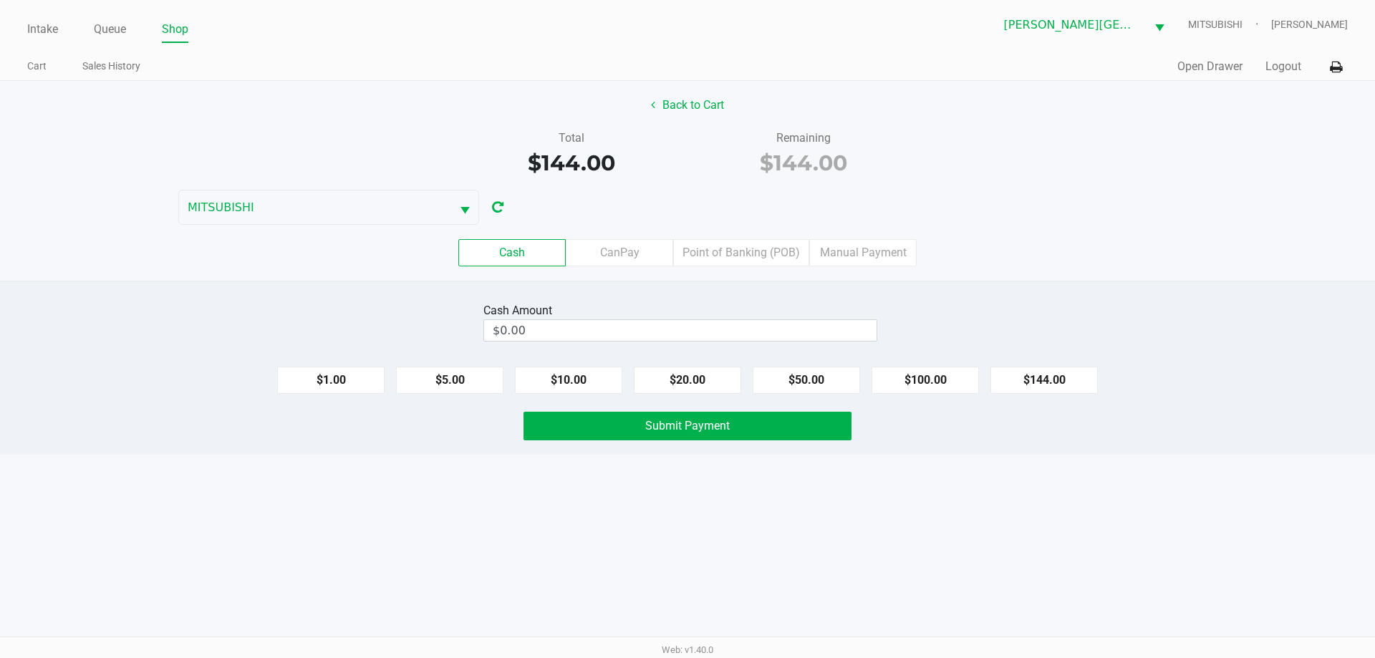
click at [746, 231] on div "Cash CanPay Point of Banking (POB) Manual Payment" at bounding box center [687, 253] width 1397 height 56
click at [753, 241] on label "Point of Banking (POB)" at bounding box center [741, 252] width 136 height 27
click at [0, 0] on 7 "Point of Banking (POB)" at bounding box center [0, 0] width 0 height 0
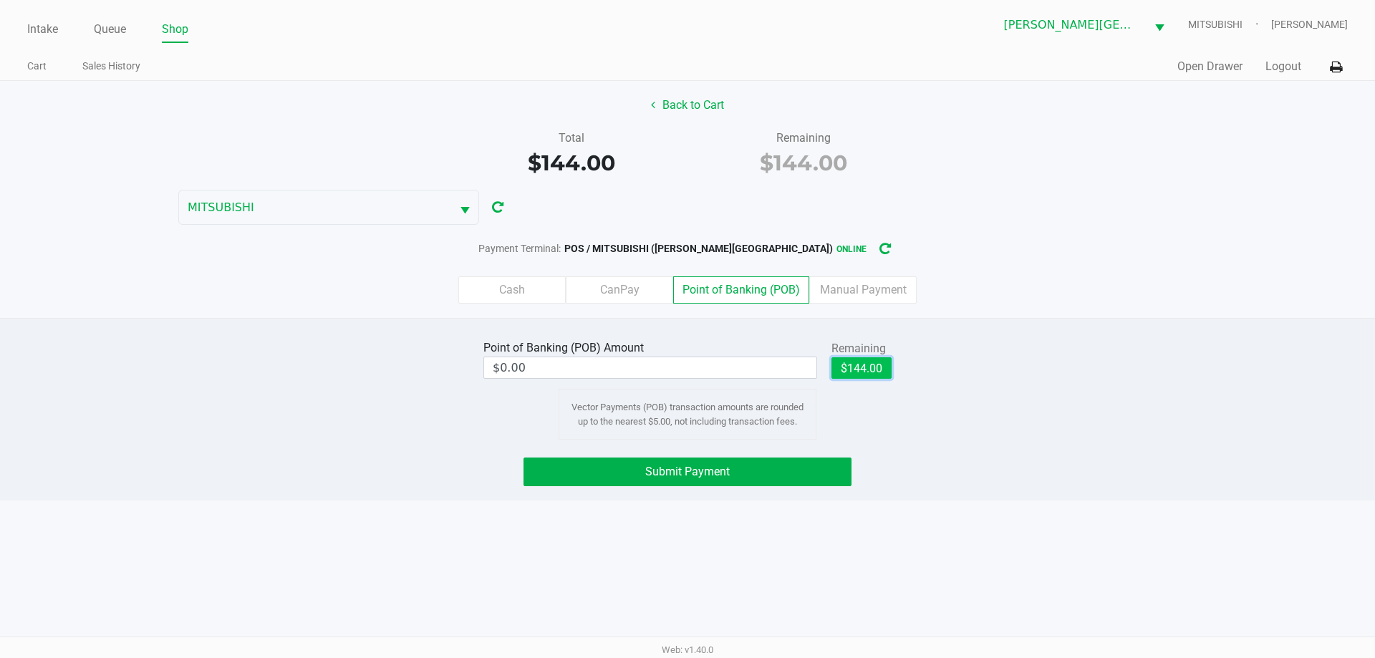
click at [887, 366] on button "$144.00" at bounding box center [862, 367] width 60 height 21
type input "$144.00"
click at [774, 477] on button "Submit Payment" at bounding box center [688, 472] width 328 height 29
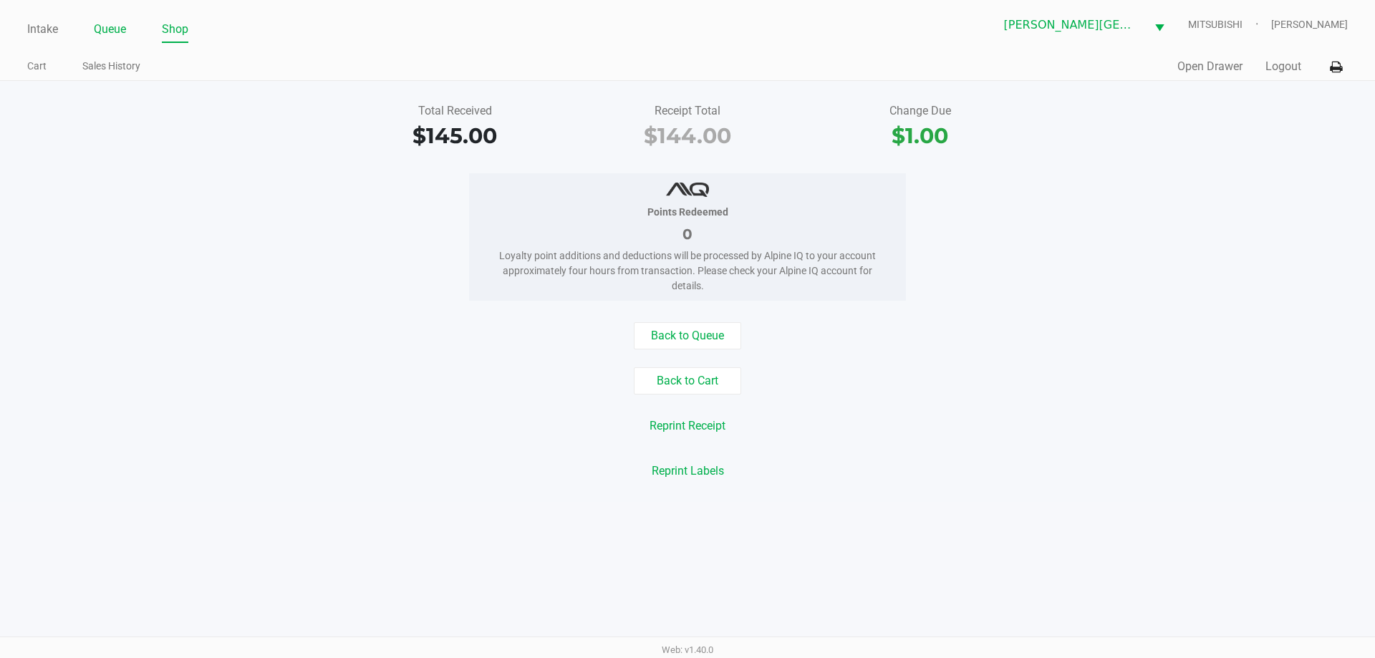
click at [115, 35] on link "Queue" at bounding box center [110, 29] width 32 height 20
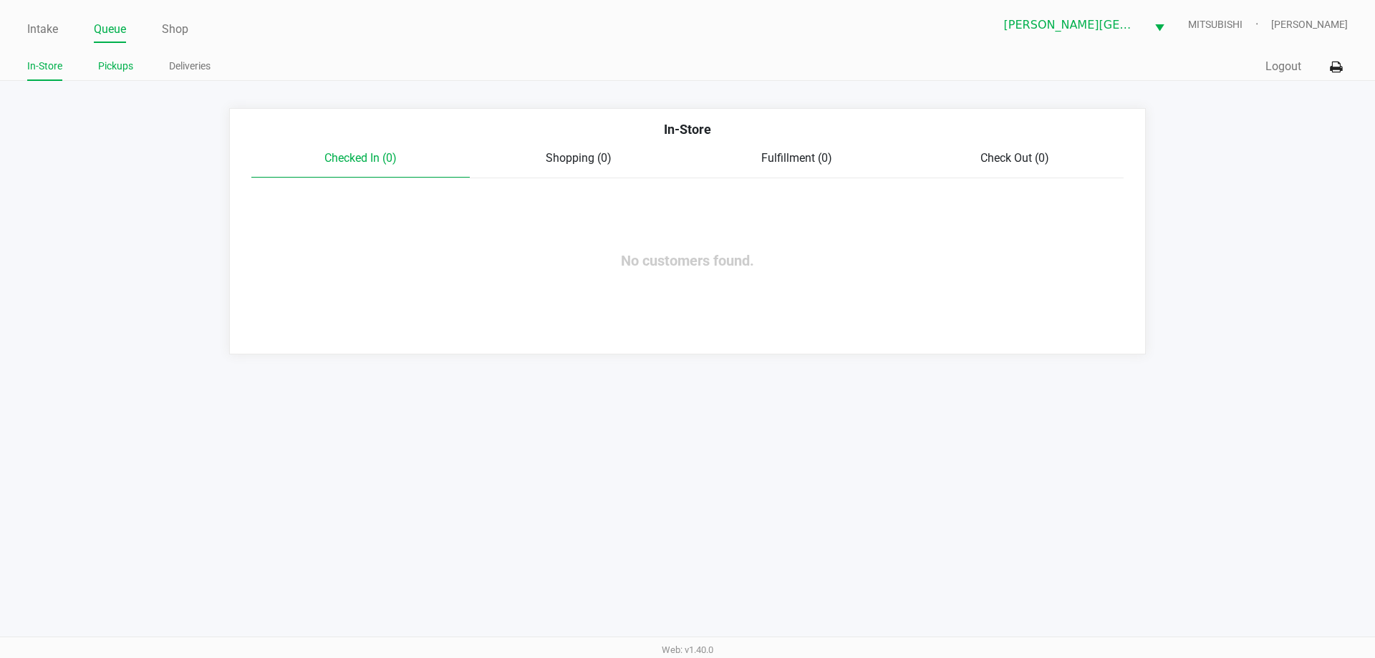
click at [112, 63] on link "Pickups" at bounding box center [115, 66] width 35 height 18
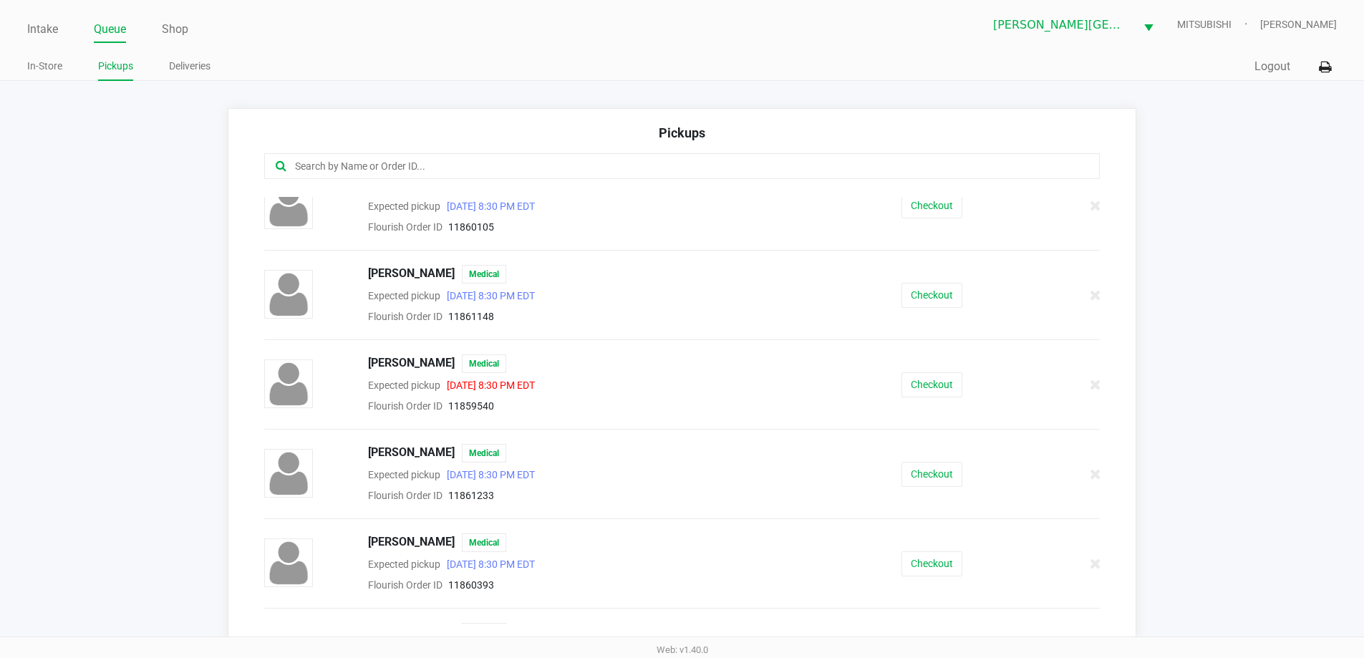
scroll to position [707, 0]
